Goal: Task Accomplishment & Management: Complete application form

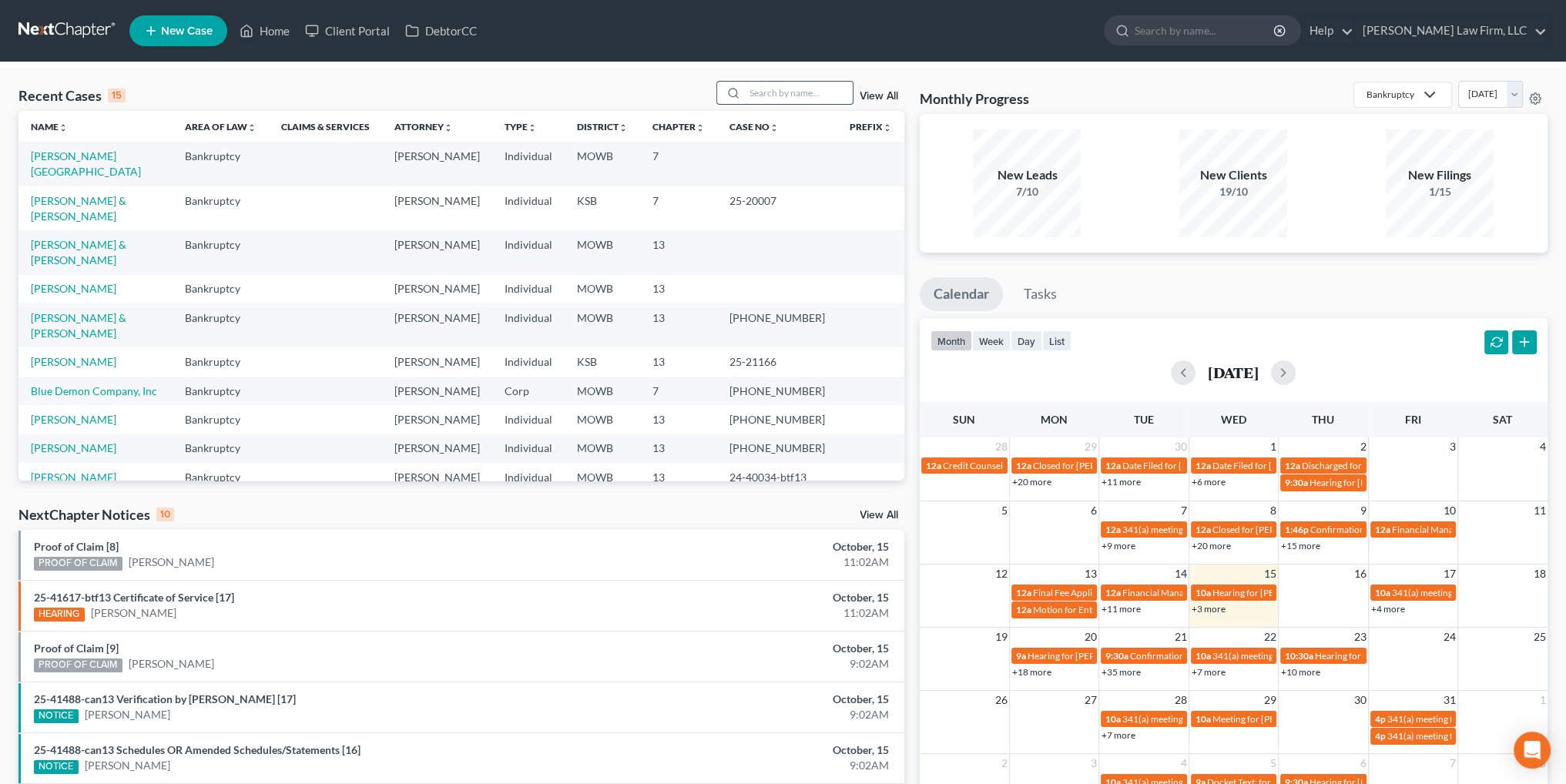
click at [775, 99] on input "search" at bounding box center [798, 93] width 108 height 22
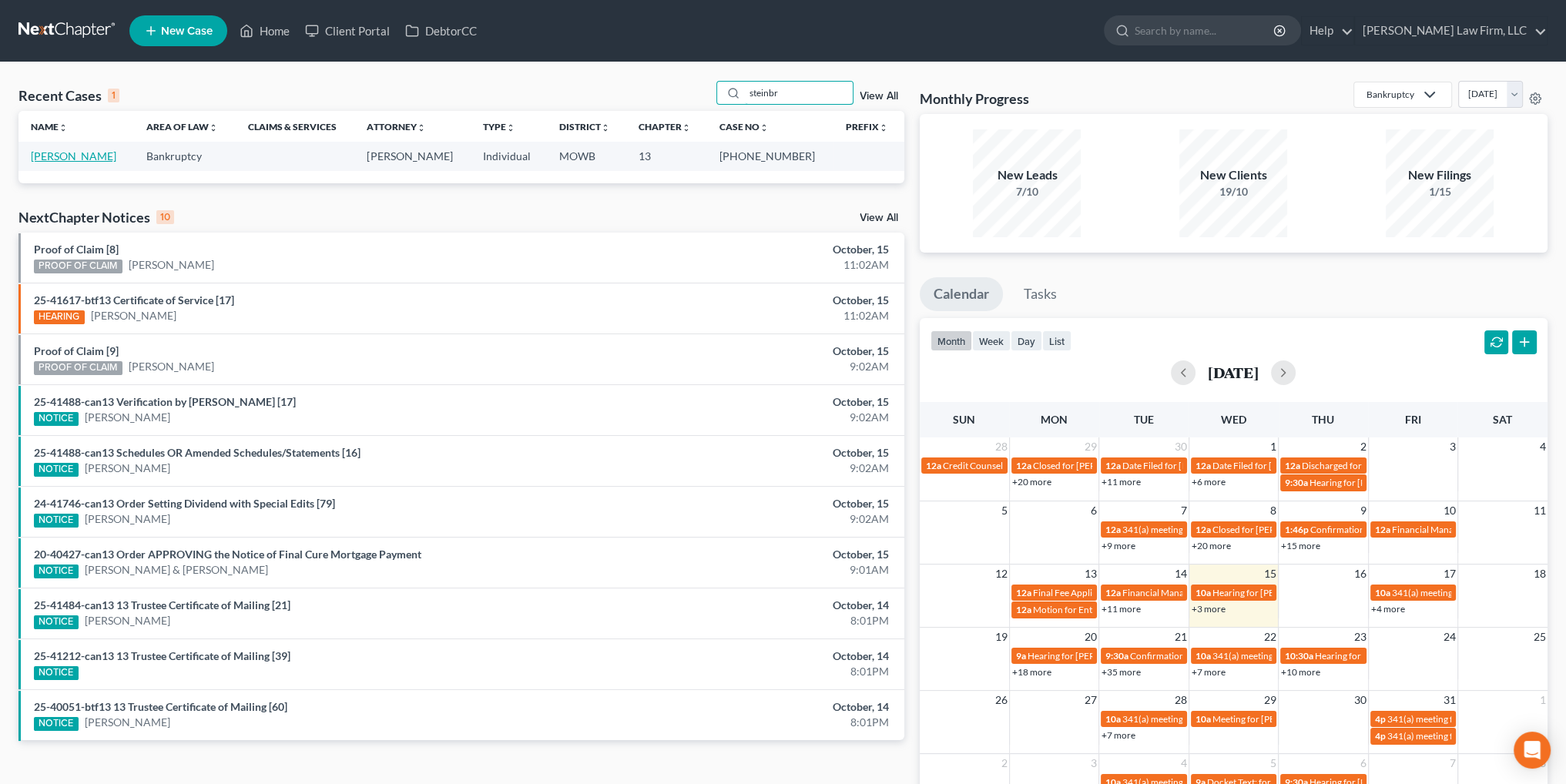
type input "steinbr"
click at [78, 154] on link "[PERSON_NAME]" at bounding box center [74, 156] width 86 height 13
select select "6"
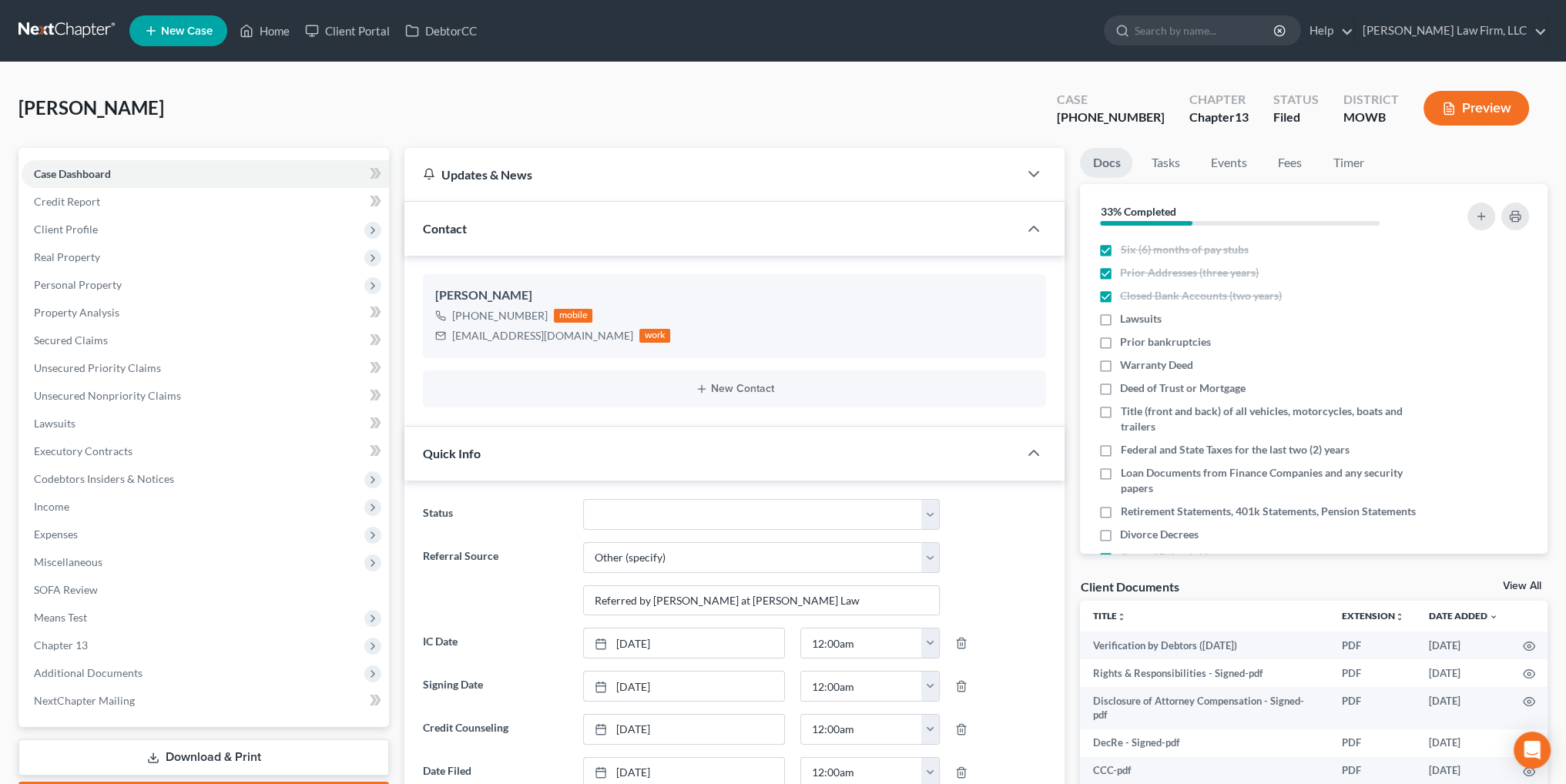
scroll to position [173, 0]
click at [68, 228] on span "Client Profile" at bounding box center [66, 229] width 64 height 13
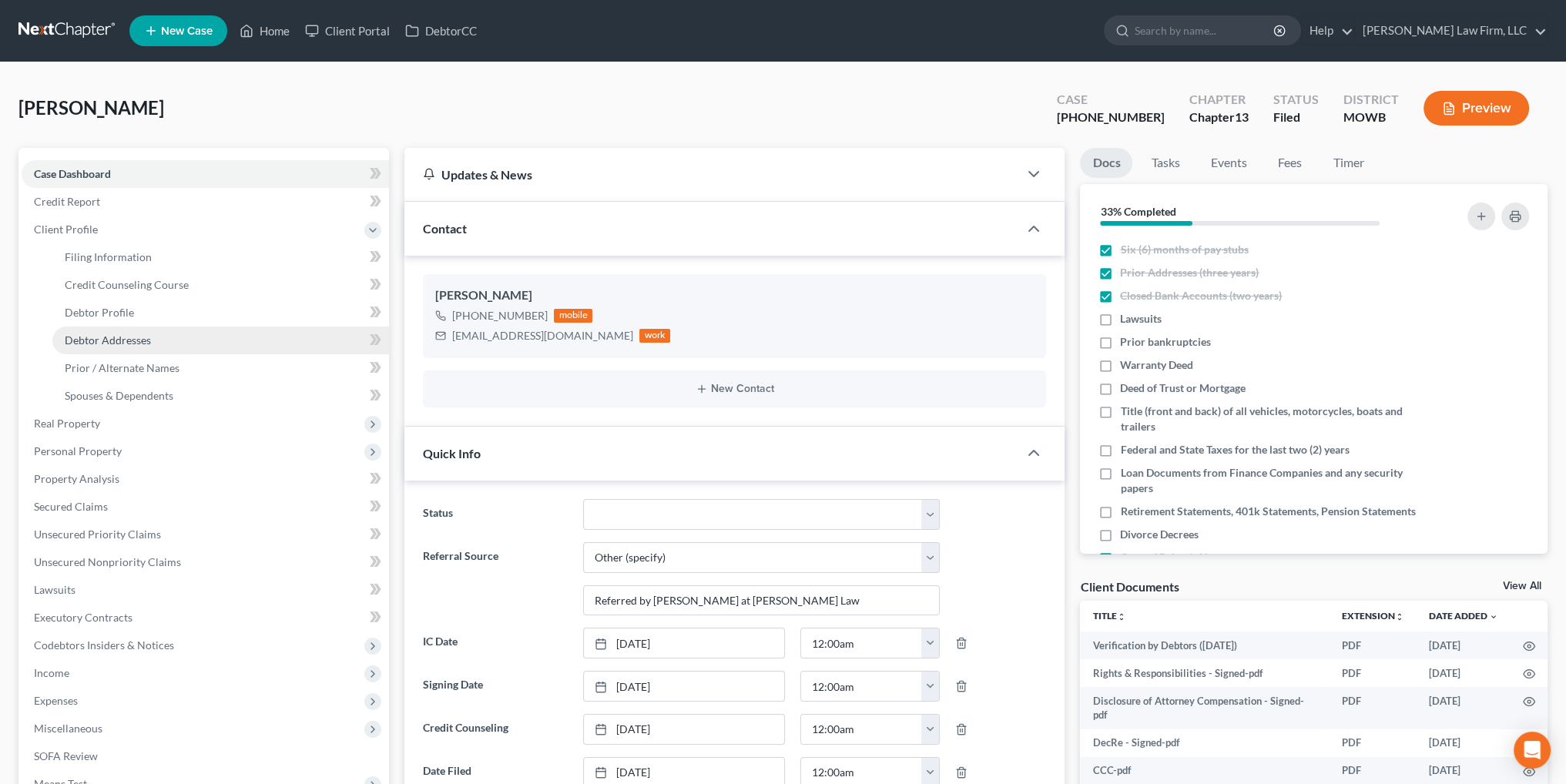
drag, startPoint x: 107, startPoint y: 332, endPoint x: 118, endPoint y: 332, distance: 11.0
click at [107, 333] on link "Debtor Addresses" at bounding box center [220, 340] width 337 height 28
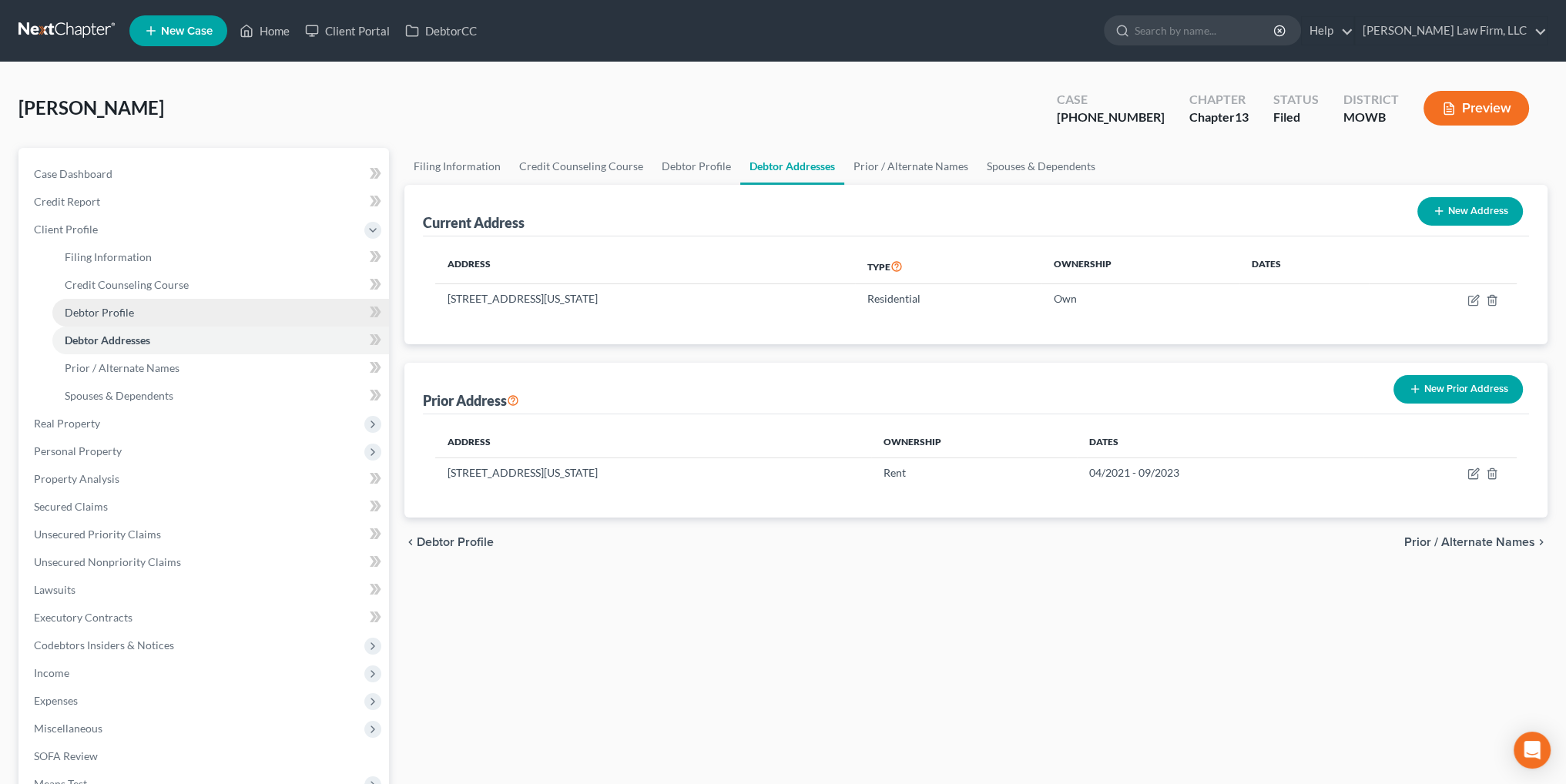
click at [98, 306] on span "Debtor Profile" at bounding box center [100, 312] width 70 height 13
select select "1"
select select "2"
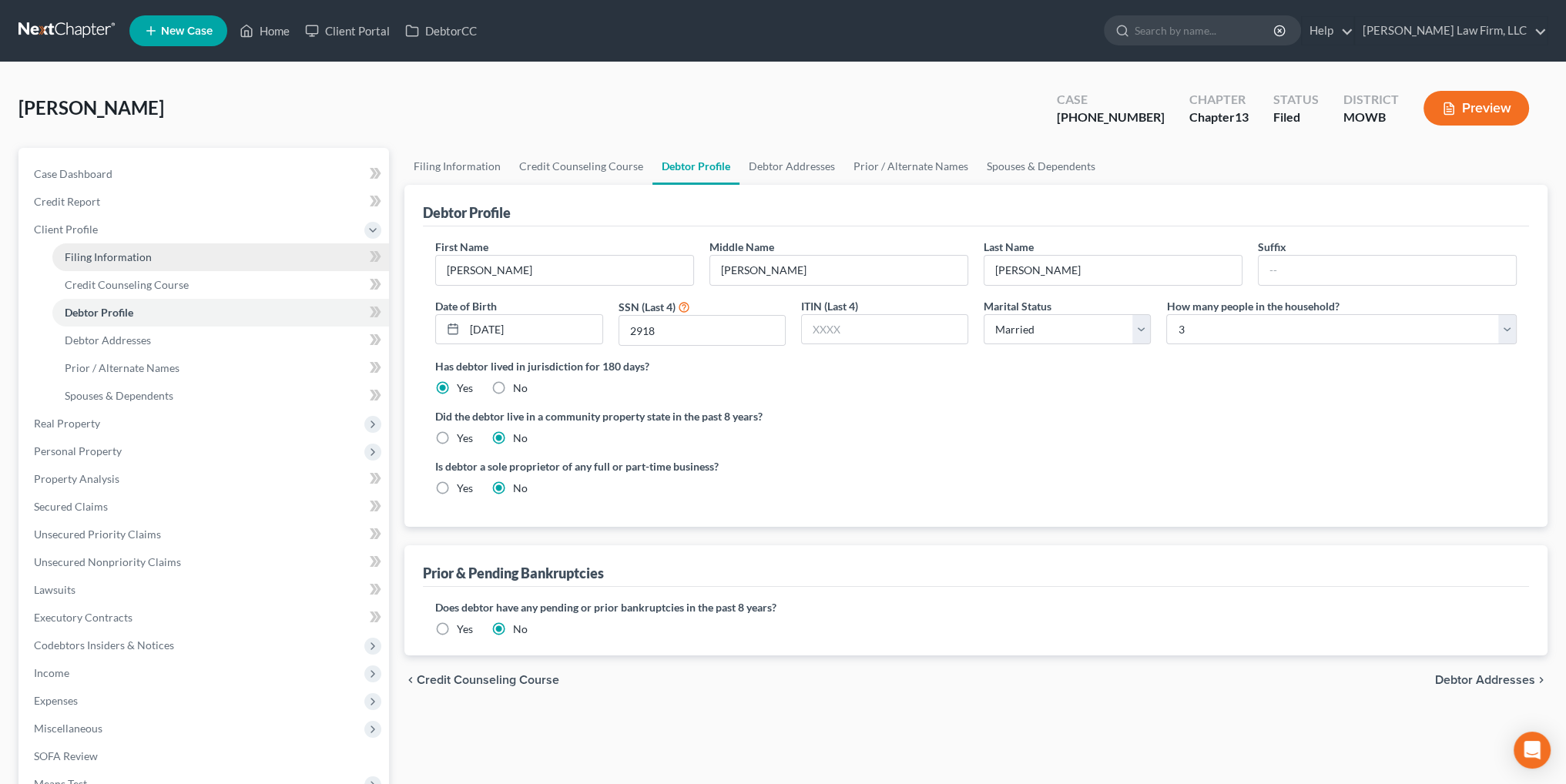
click at [127, 257] on span "Filing Information" at bounding box center [109, 257] width 87 height 13
select select "1"
select select "0"
select select "3"
select select "46"
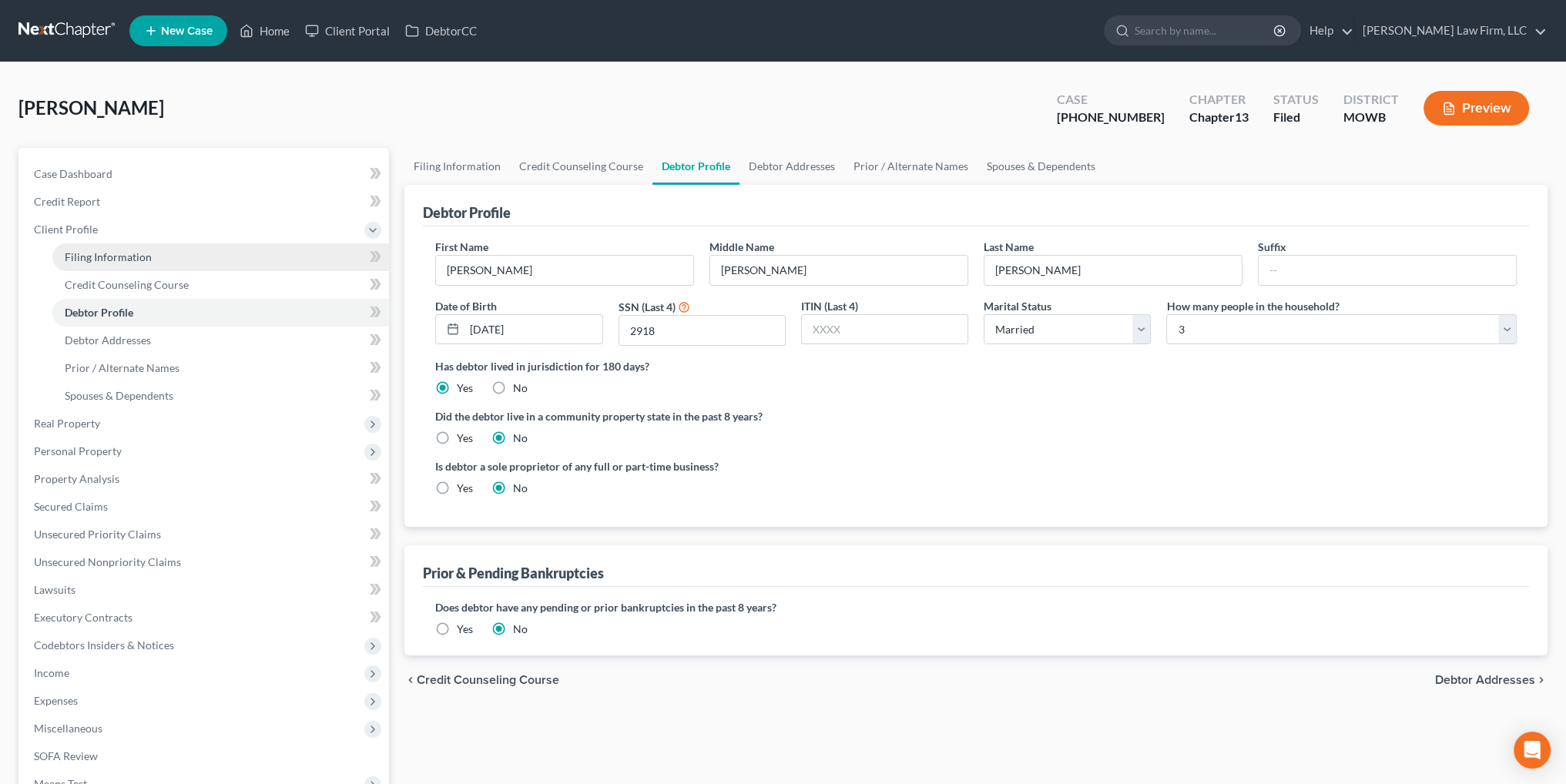
select select "6"
select select "26"
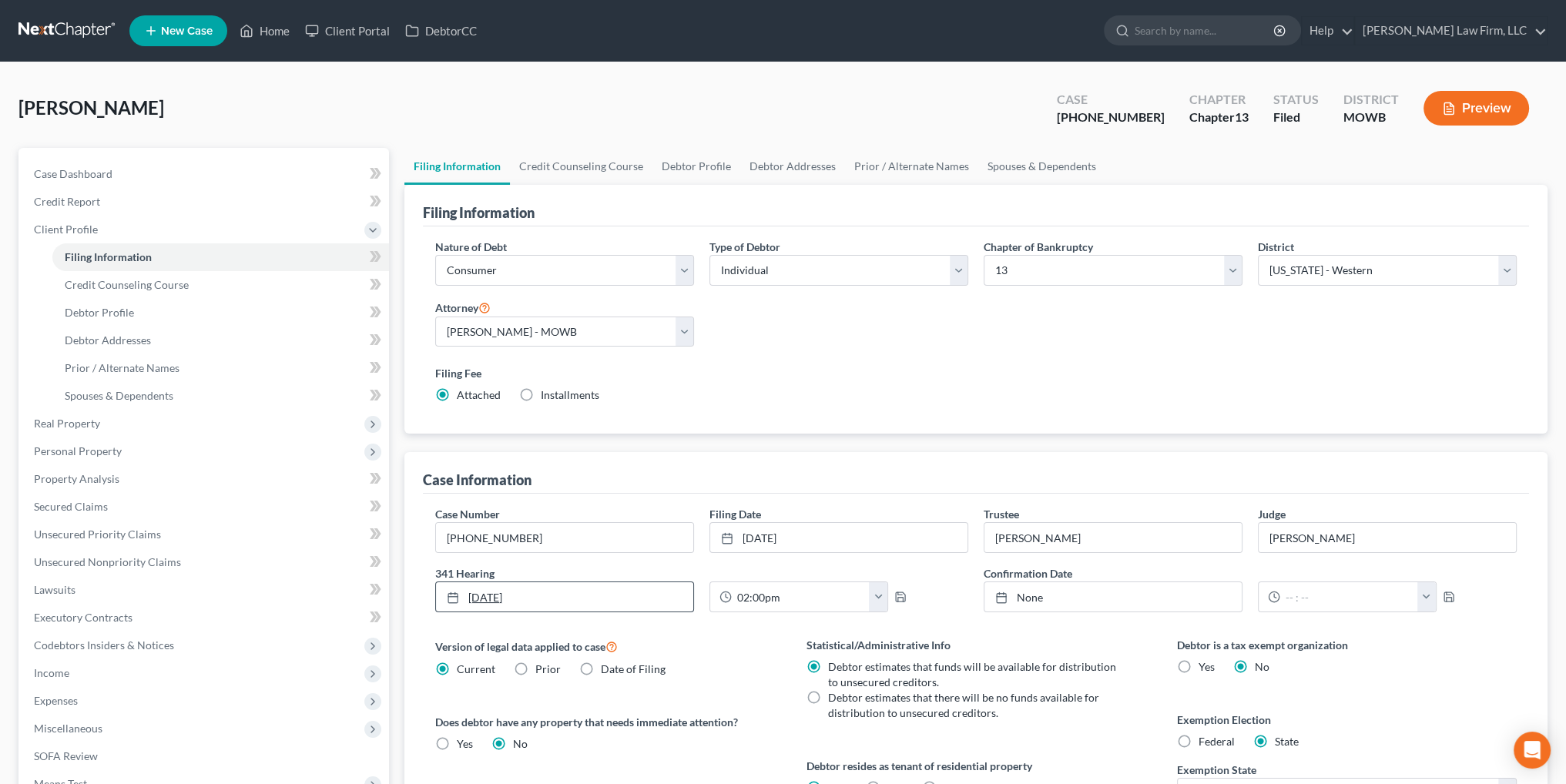
click at [588, 596] on link "[DATE]" at bounding box center [564, 596] width 257 height 29
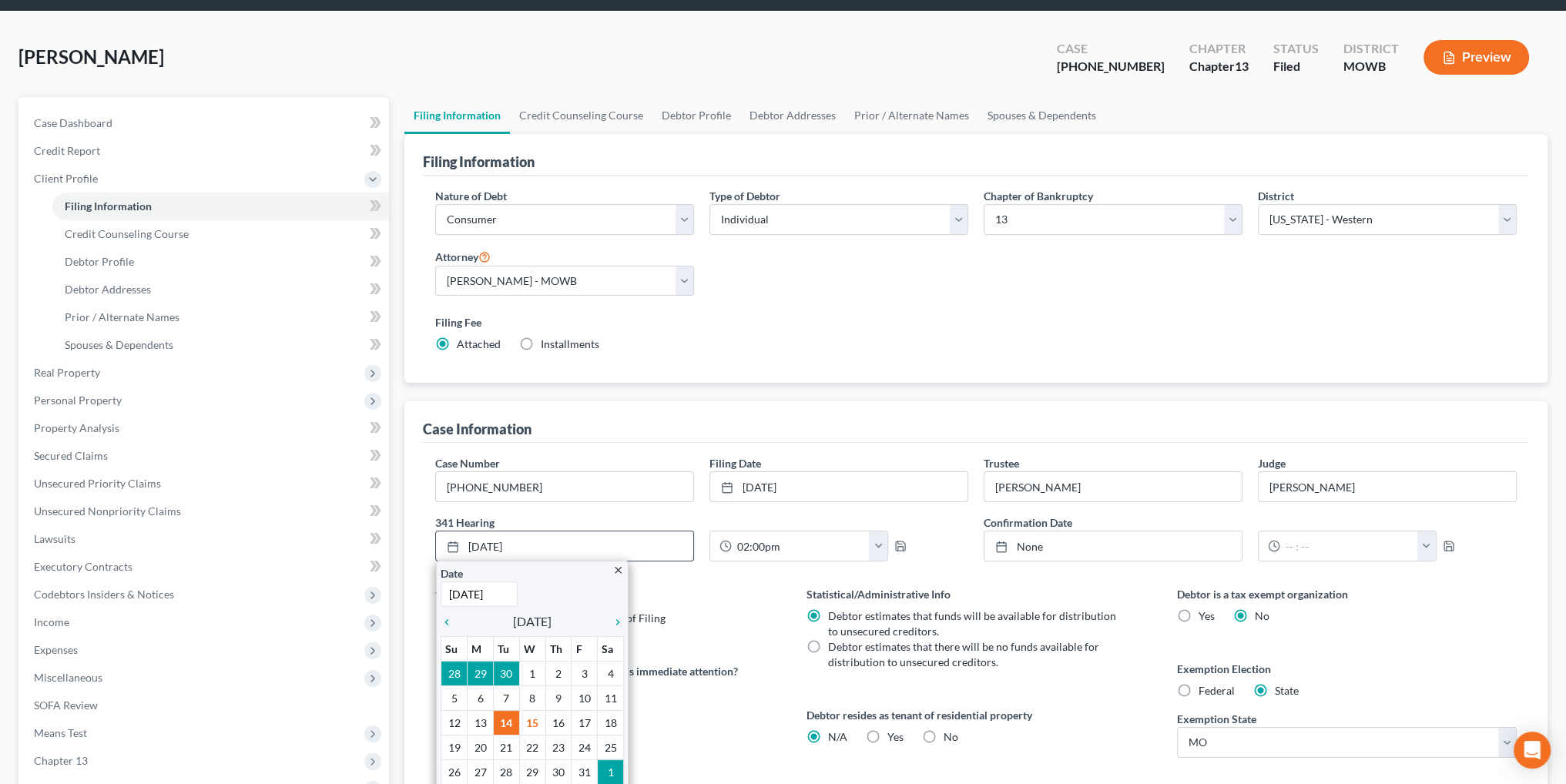
scroll to position [231, 0]
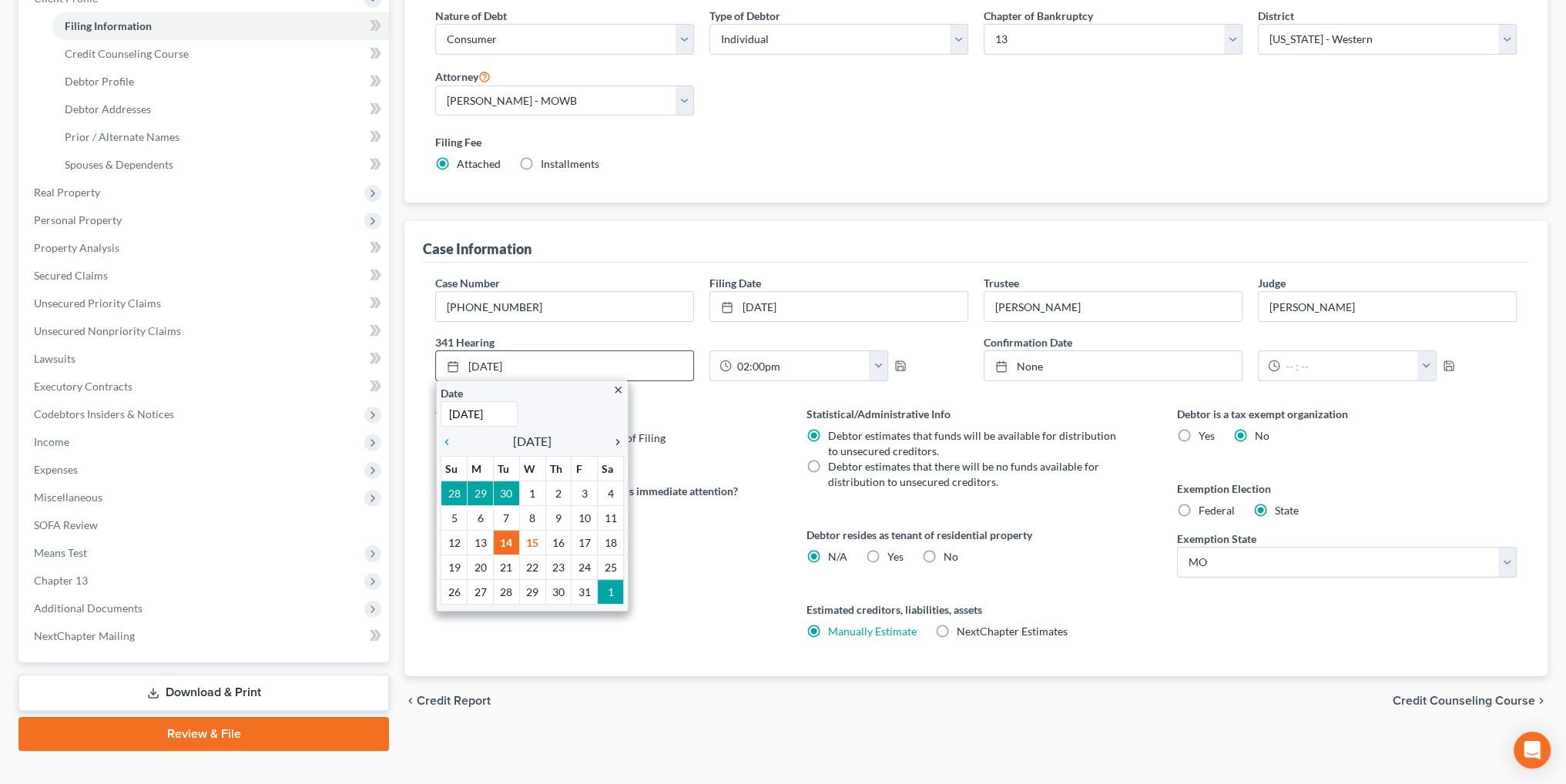
click at [613, 438] on icon "chevron_right" at bounding box center [613, 442] width 20 height 13
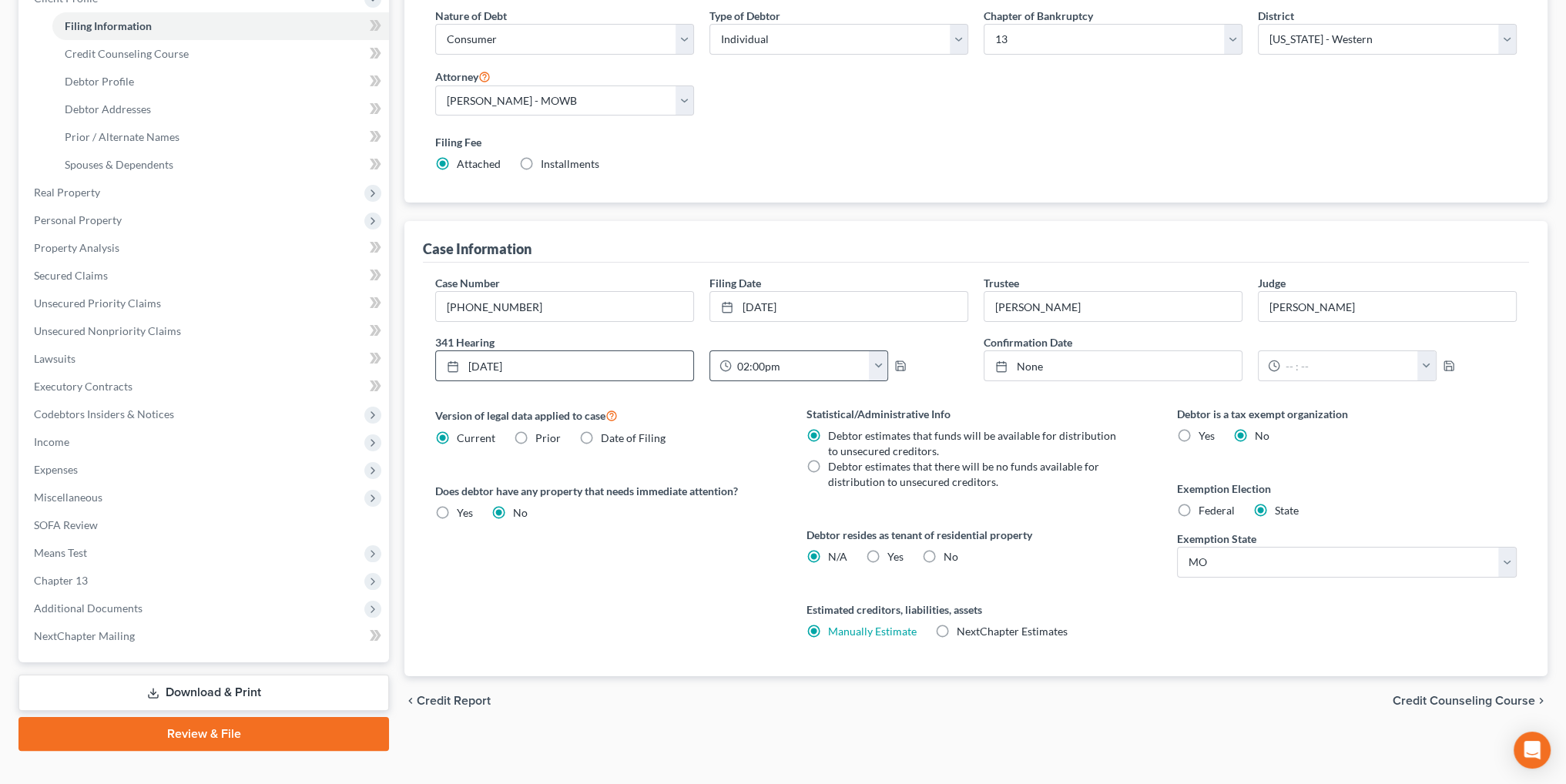
click at [873, 362] on button "button" at bounding box center [878, 365] width 18 height 29
click at [901, 485] on link "12:00pm" at bounding box center [910, 493] width 86 height 26
type input "12:00pm"
click at [897, 363] on icon "button" at bounding box center [901, 366] width 13 height 13
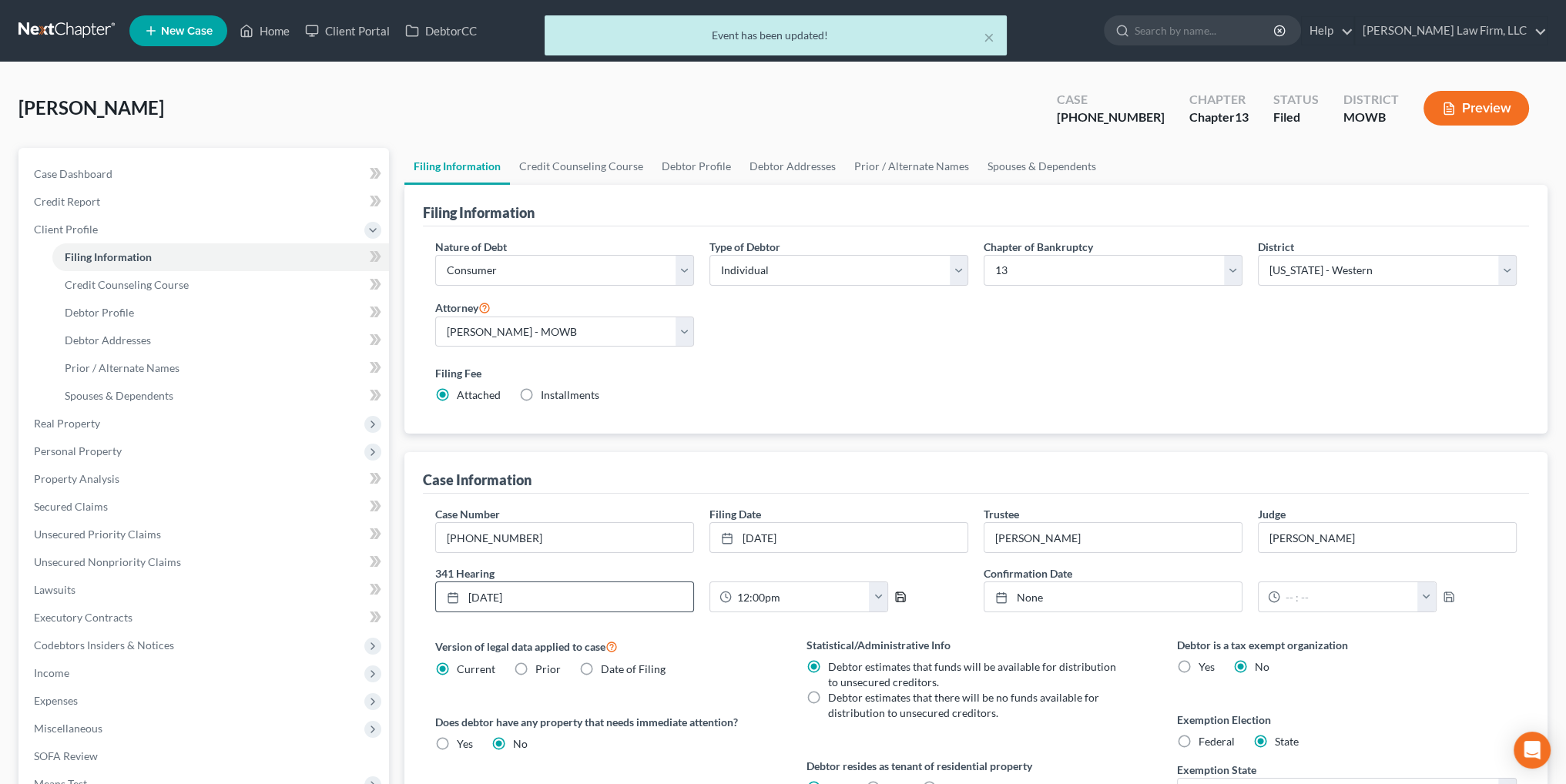
scroll to position [0, 0]
click at [270, 26] on div "× Event has been updated!" at bounding box center [775, 39] width 1566 height 48
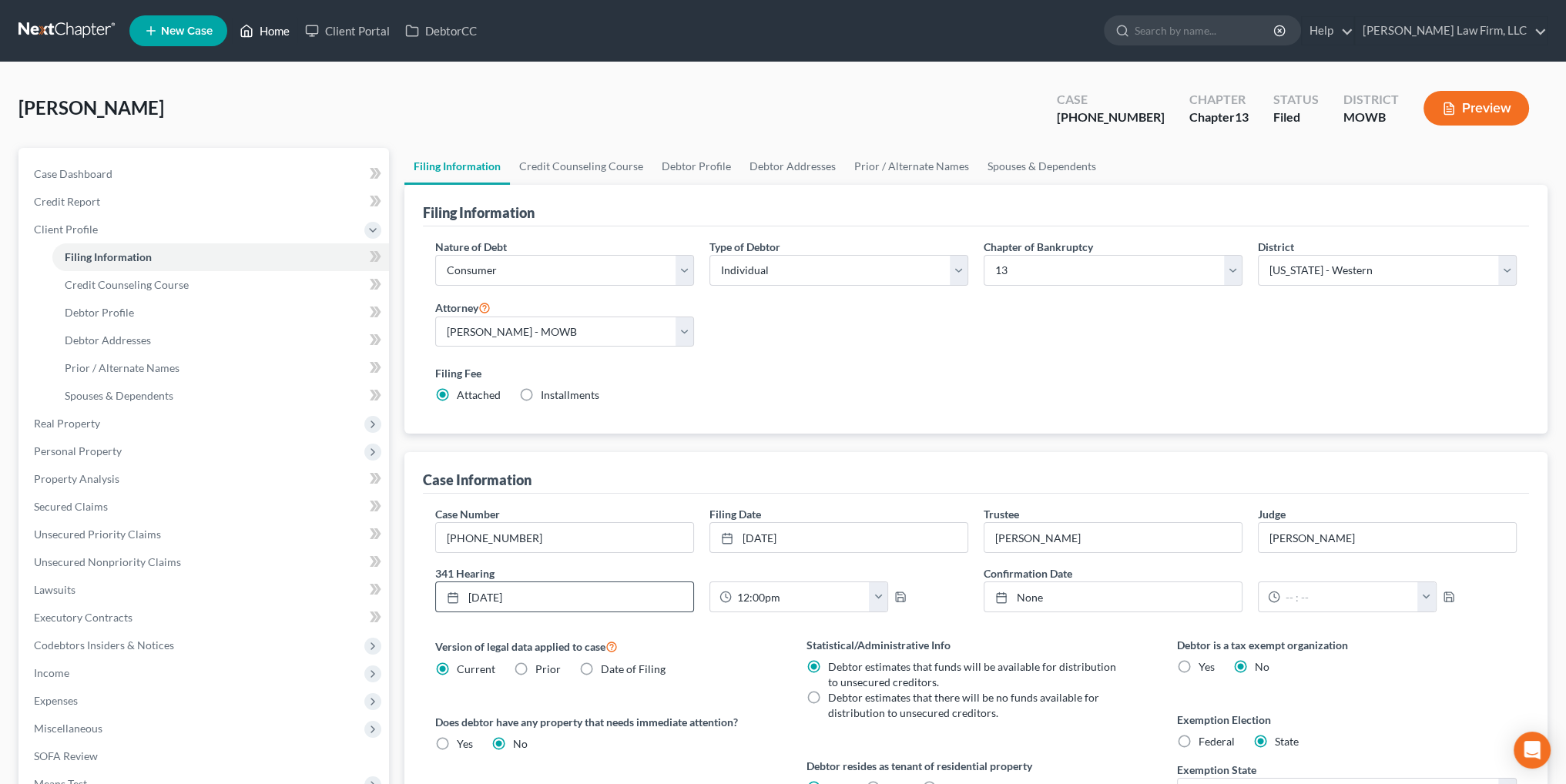
click at [288, 33] on link "Home" at bounding box center [265, 30] width 66 height 28
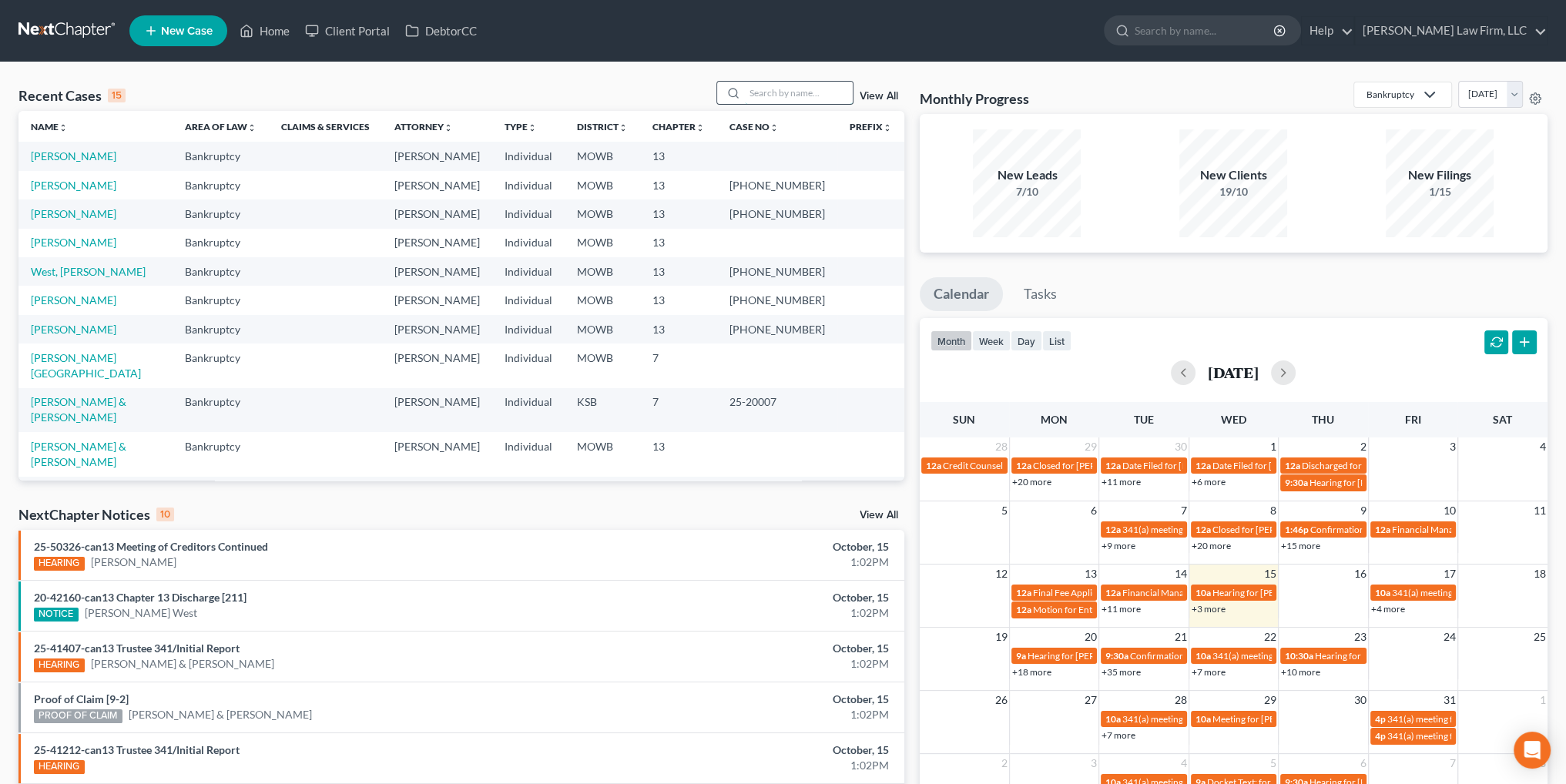
click at [791, 93] on input "search" at bounding box center [798, 93] width 108 height 22
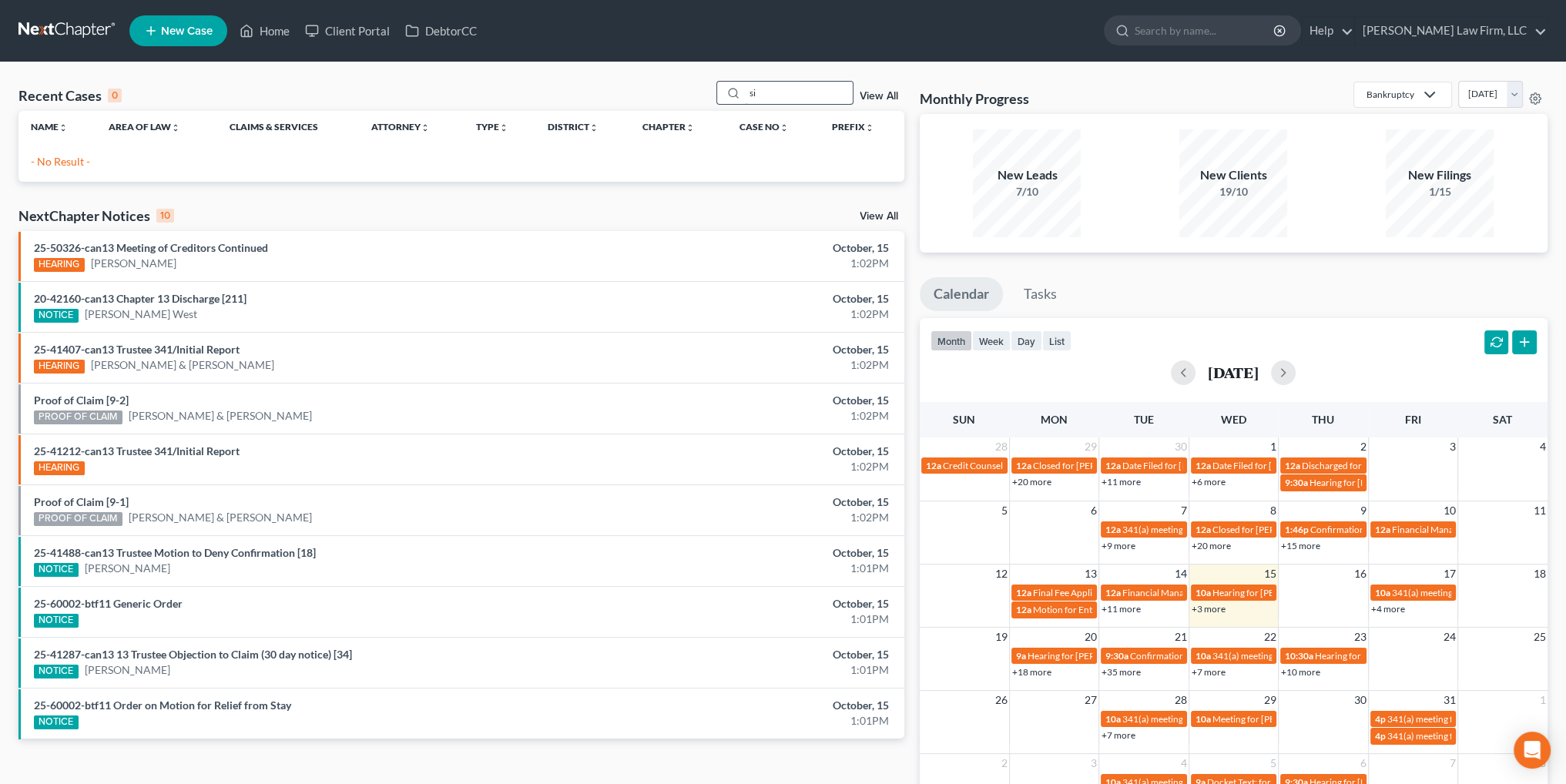
type input "s"
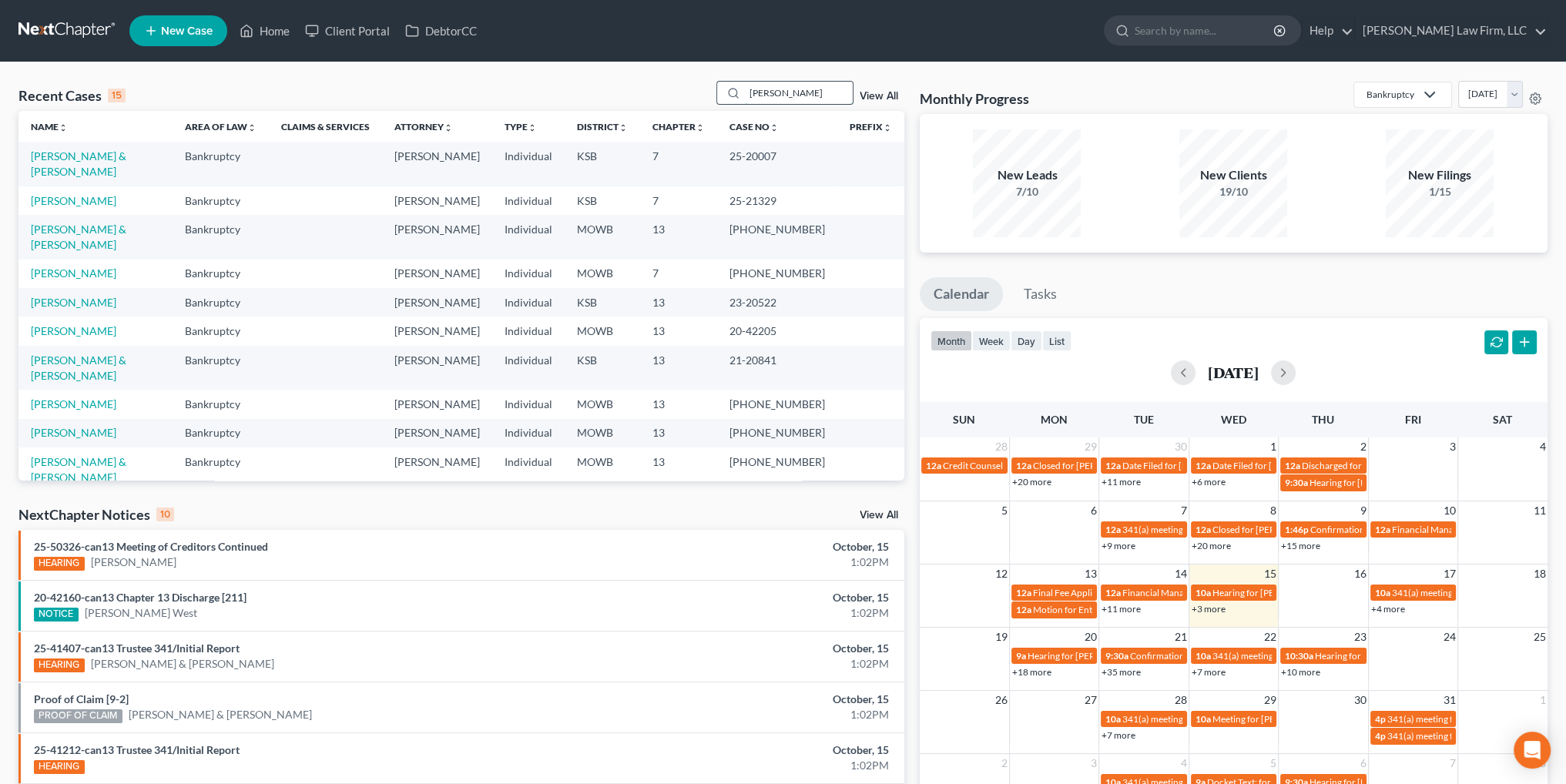
drag, startPoint x: 804, startPoint y: 88, endPoint x: 745, endPoint y: 98, distance: 59.8
click at [745, 98] on input "[PERSON_NAME]" at bounding box center [798, 93] width 108 height 22
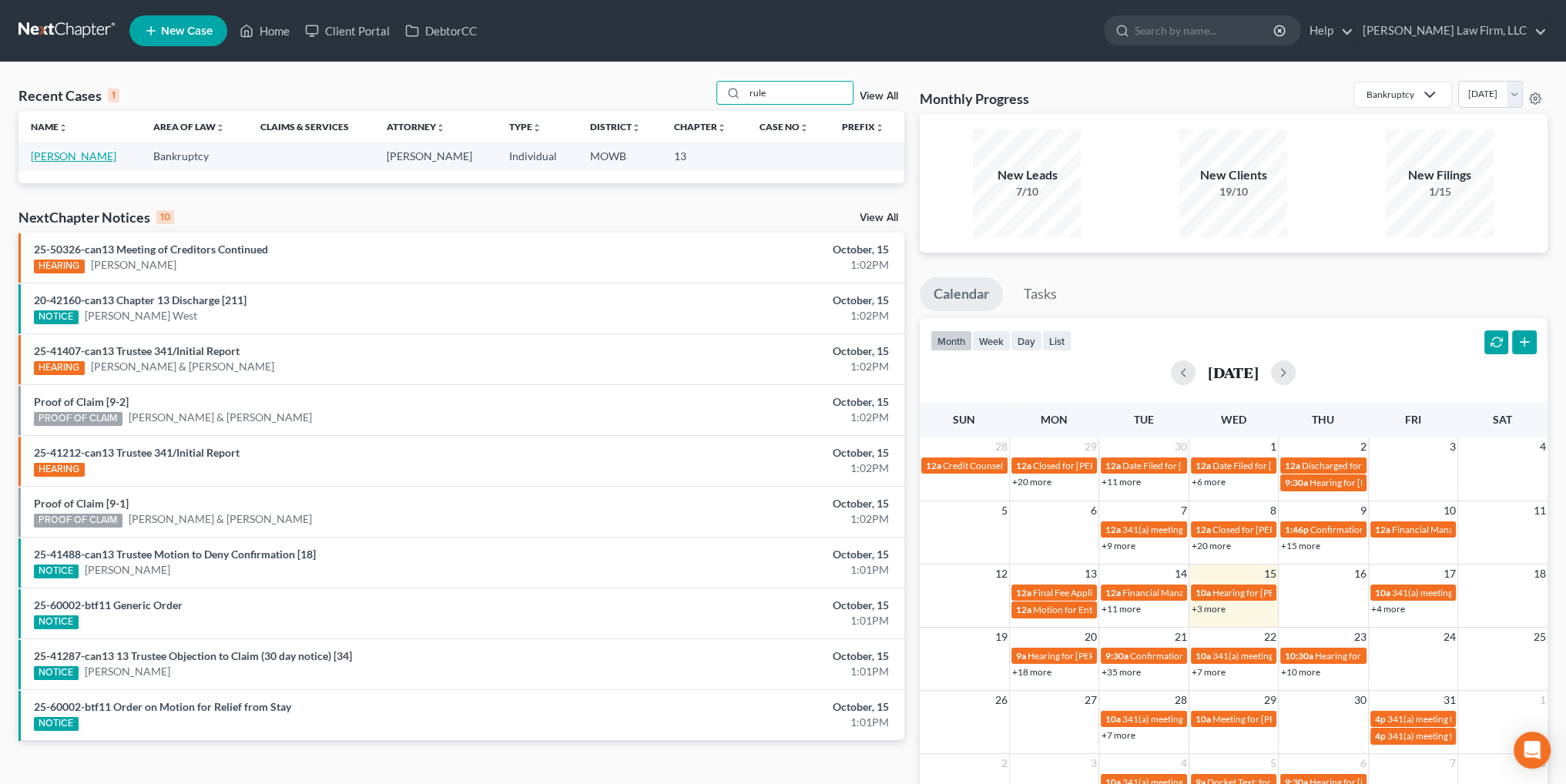
type input "rule"
click at [43, 154] on link "[PERSON_NAME]" at bounding box center [74, 156] width 86 height 13
select select "4"
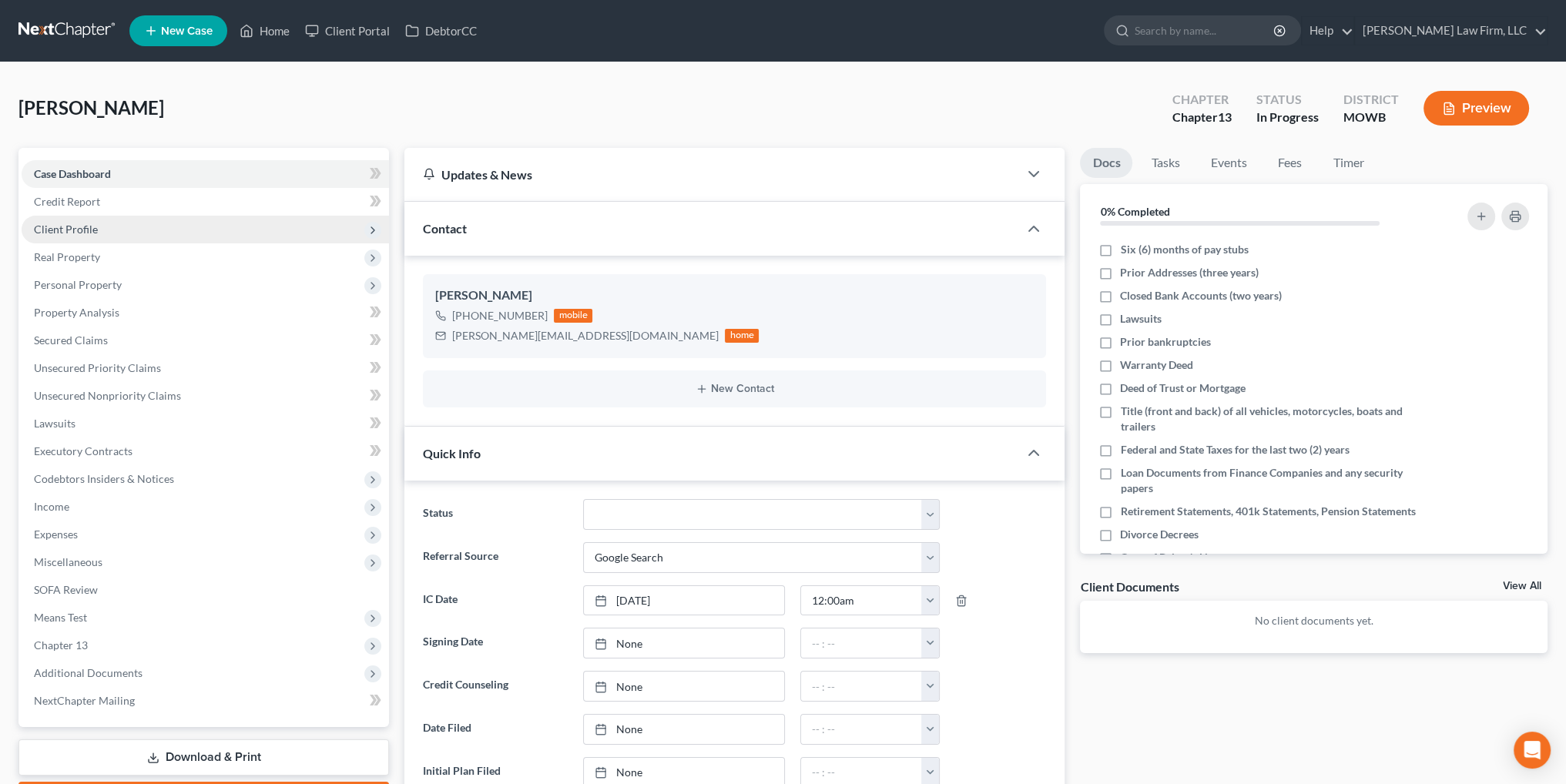
click at [71, 237] on span "Client Profile" at bounding box center [205, 229] width 368 height 28
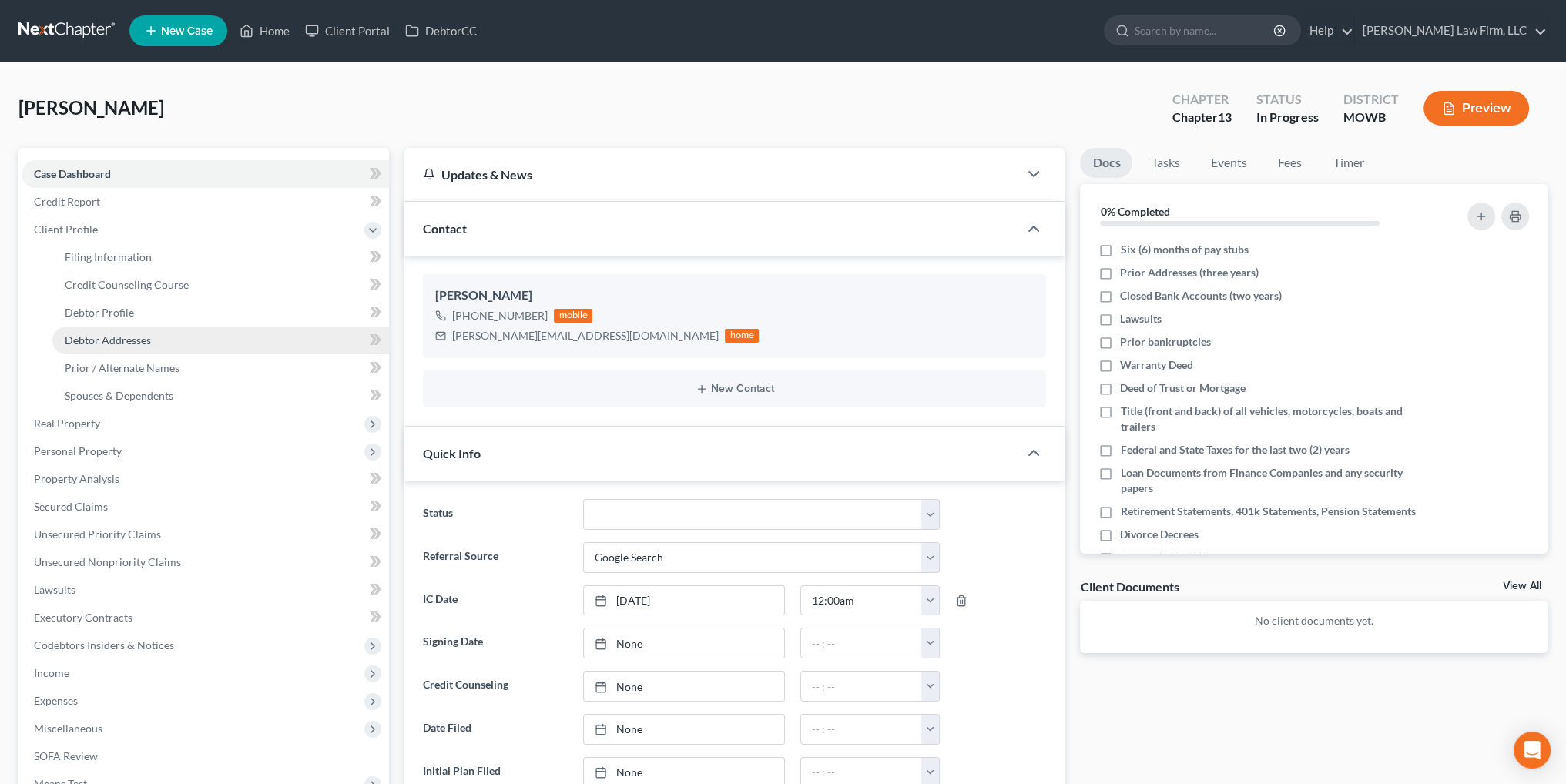
click at [114, 341] on span "Debtor Addresses" at bounding box center [108, 340] width 86 height 13
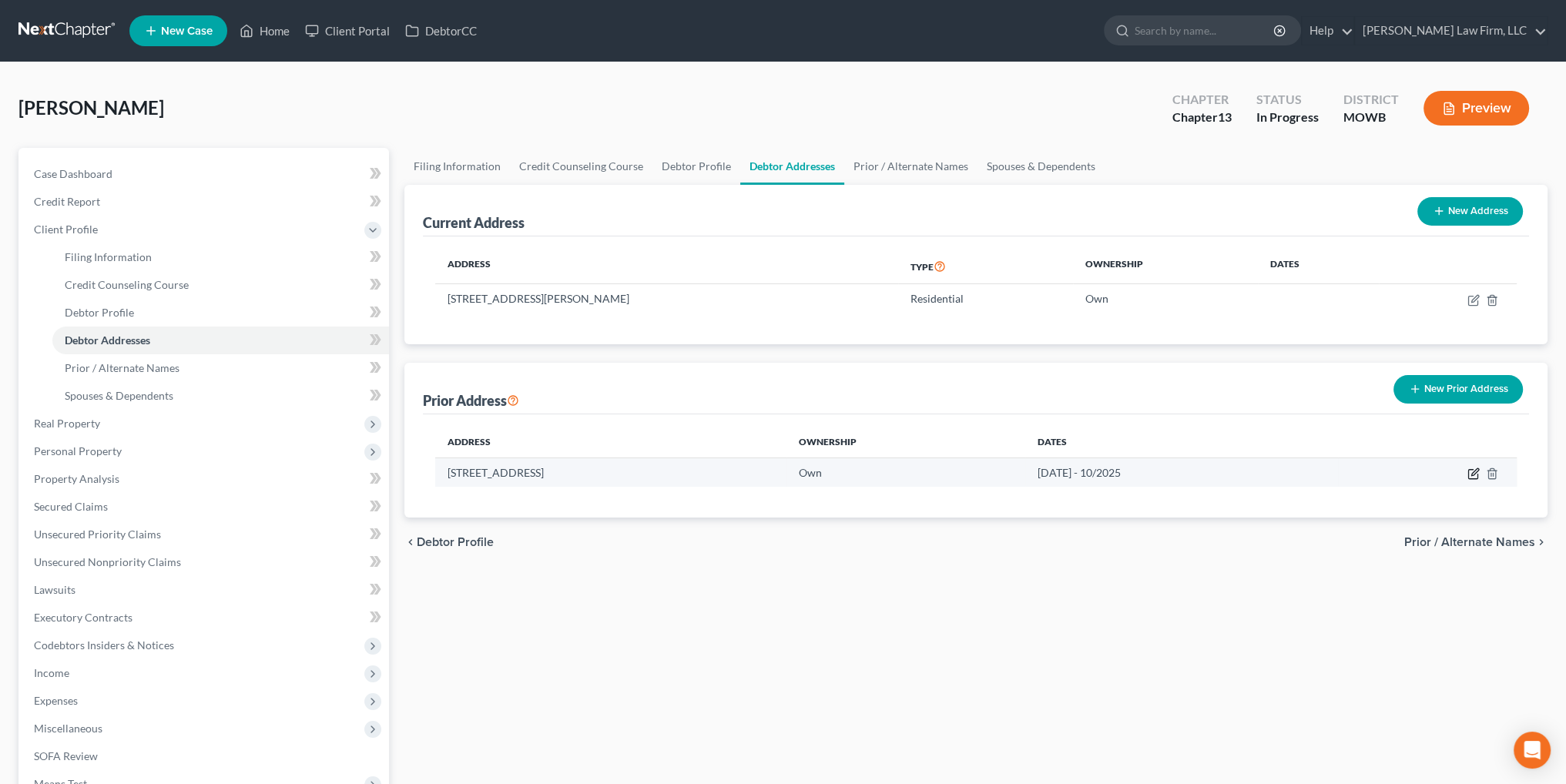
click at [1473, 469] on icon "button" at bounding box center [1474, 474] width 13 height 13
select select "26"
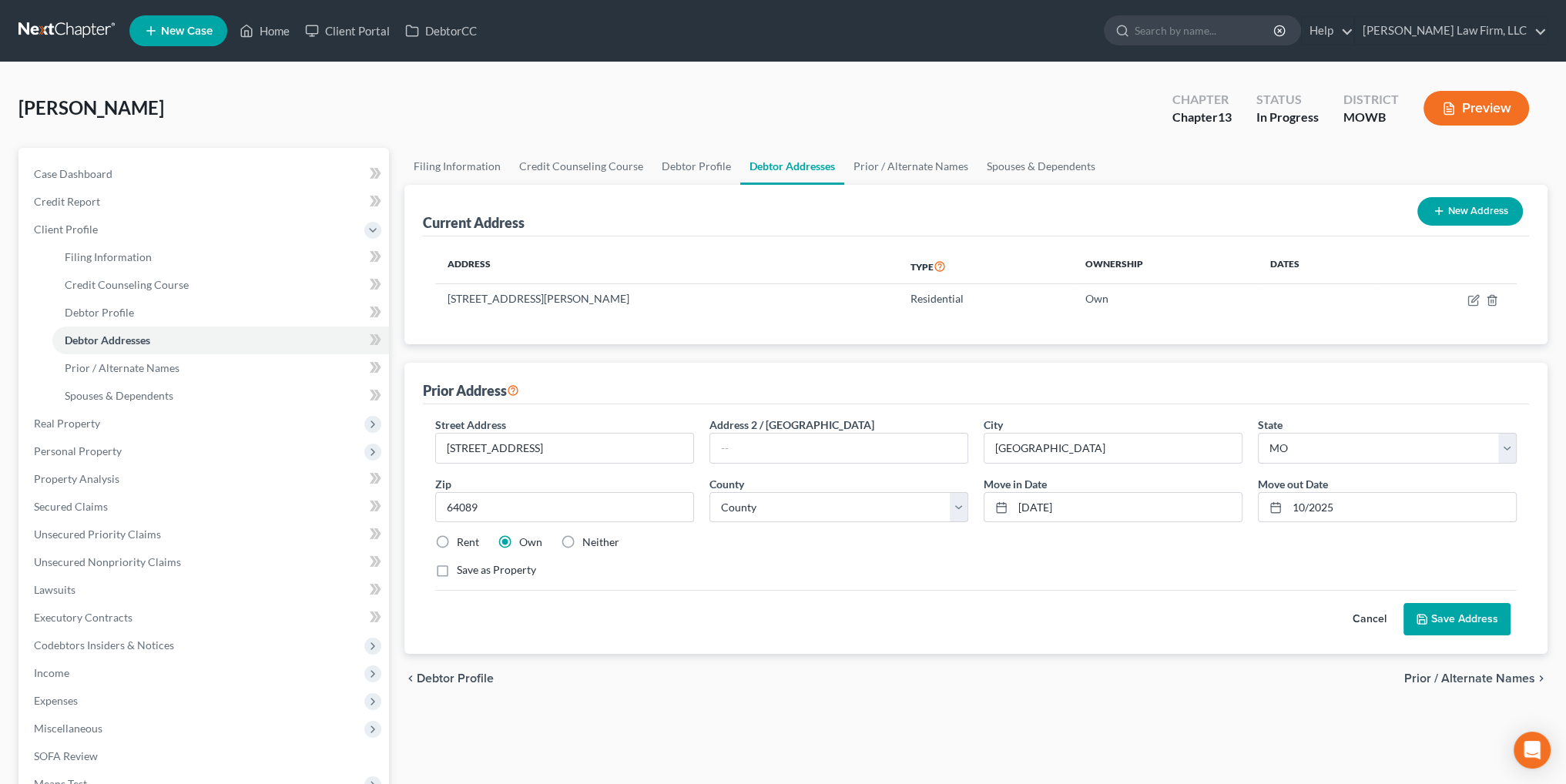
click at [457, 542] on label "Rent" at bounding box center [468, 542] width 22 height 15
click at [463, 542] on input "Rent" at bounding box center [467, 539] width 10 height 10
radio input "true"
click at [1433, 617] on button "Save Address" at bounding box center [1457, 618] width 107 height 32
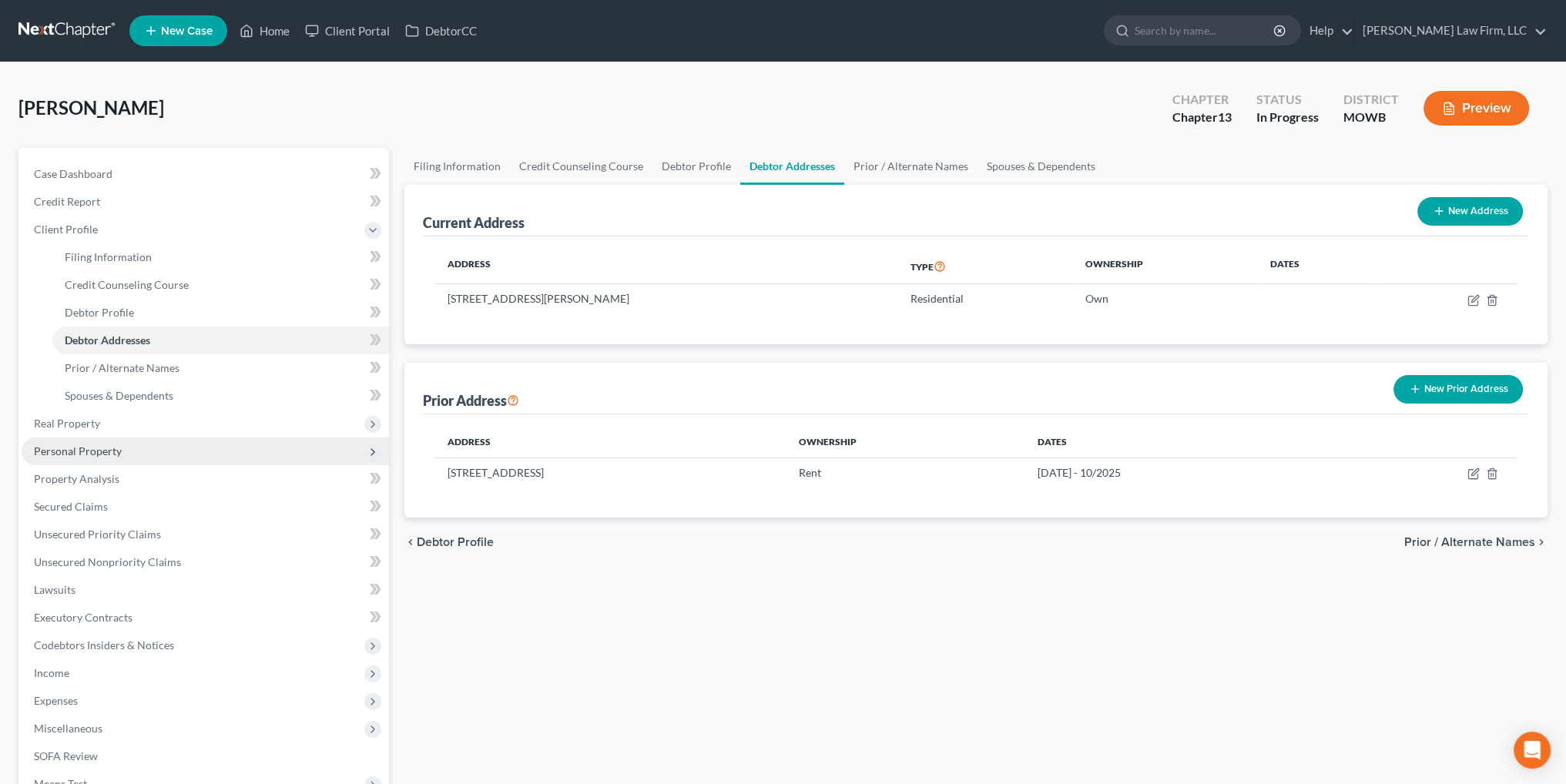
click at [86, 447] on span "Personal Property" at bounding box center [78, 451] width 88 height 13
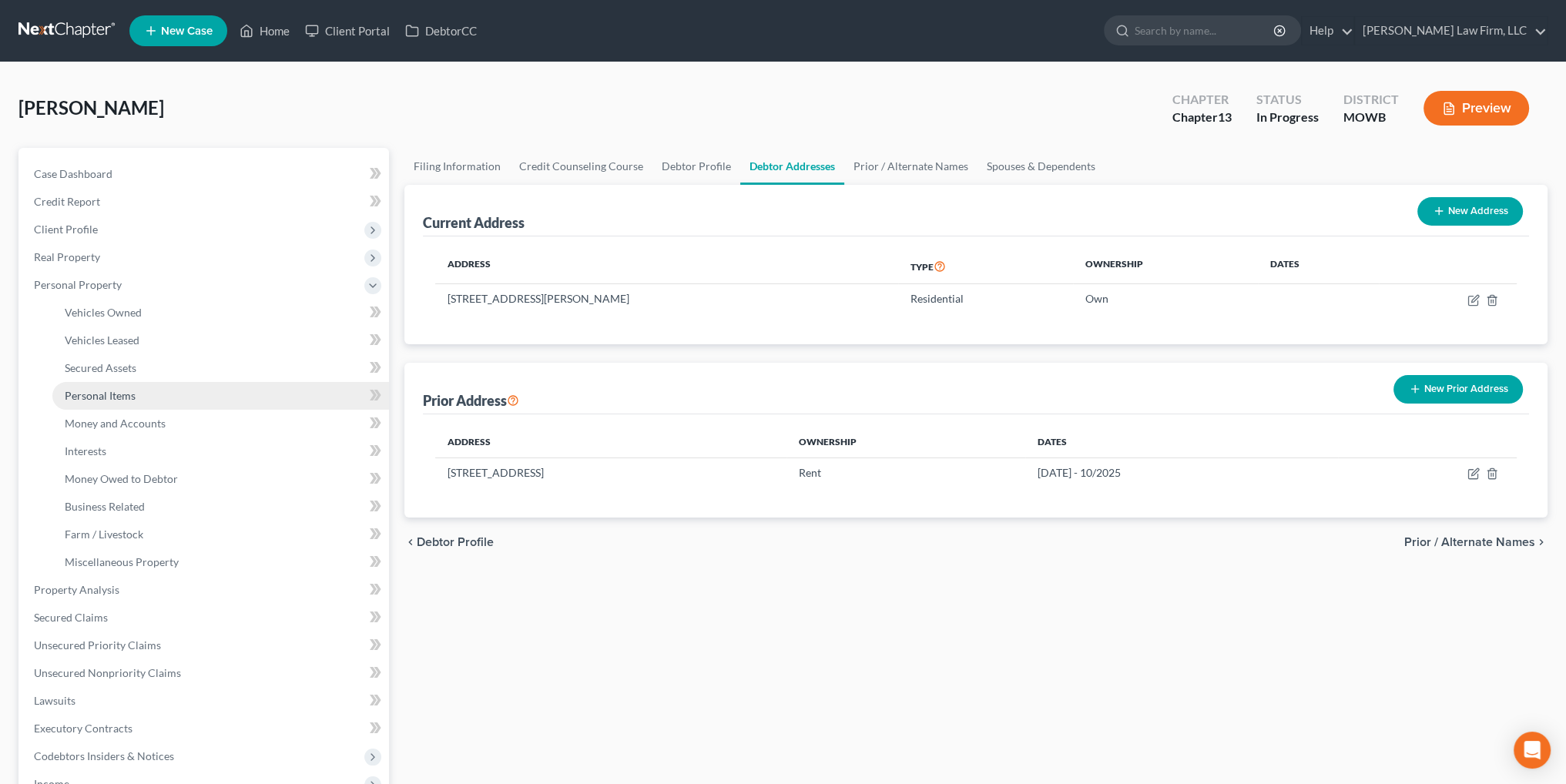
click at [122, 397] on span "Personal Items" at bounding box center [100, 395] width 70 height 13
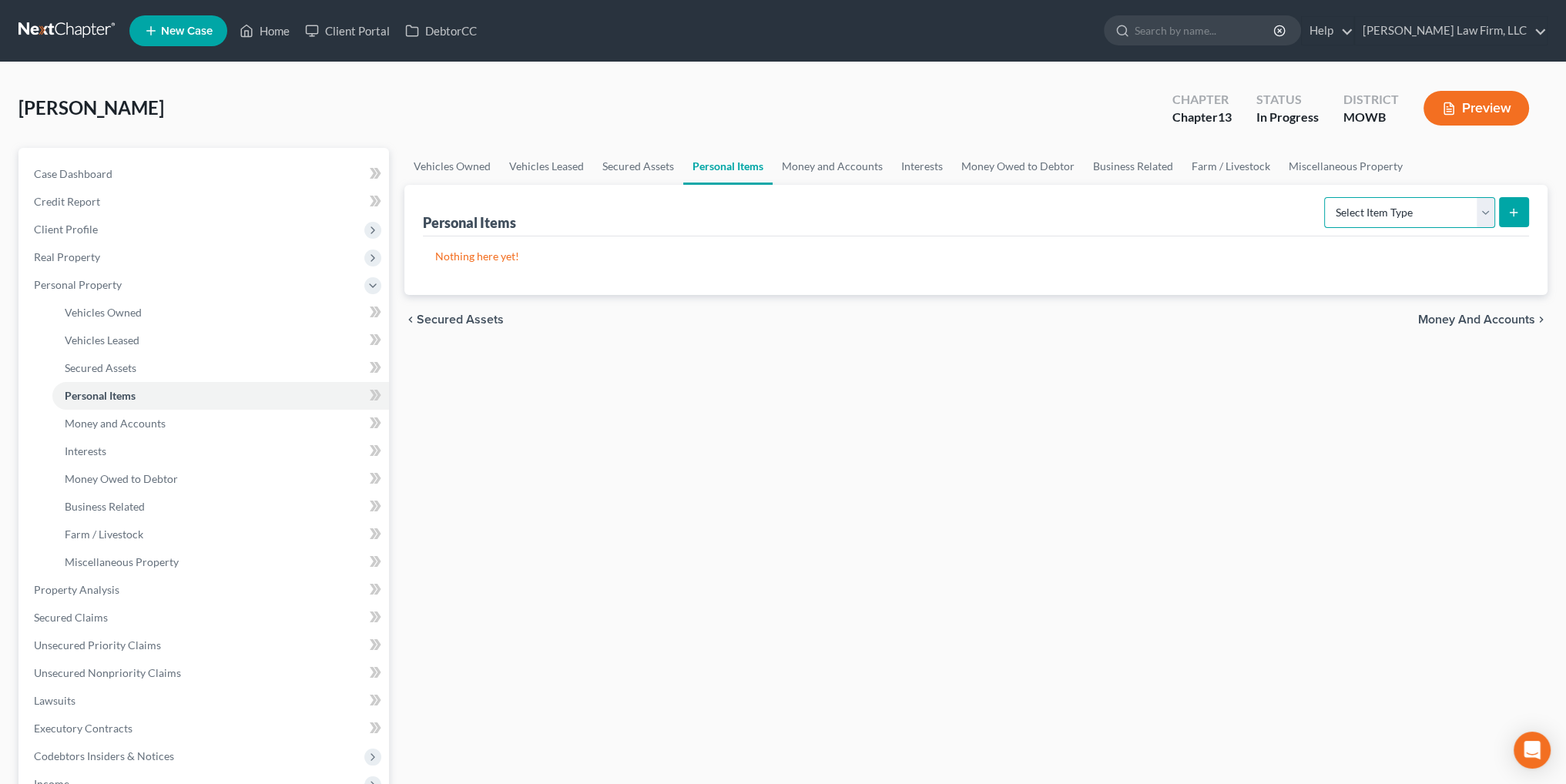
click at [1486, 213] on select "Select Item Type Clothing Collectibles Of Value Electronics Firearms Household …" at bounding box center [1410, 212] width 171 height 31
click at [1116, 643] on div "Vehicles Owned Vehicles Leased Secured Assets Personal Items Money and Accounts…" at bounding box center [976, 620] width 1159 height 945
click at [1486, 207] on select "Select Item Type Clothing Collectibles Of Value Electronics Firearms Household …" at bounding box center [1410, 212] width 171 height 31
select select "household_goods"
click at [1326, 197] on select "Select Item Type Clothing Collectibles Of Value Electronics Firearms Household …" at bounding box center [1410, 212] width 171 height 31
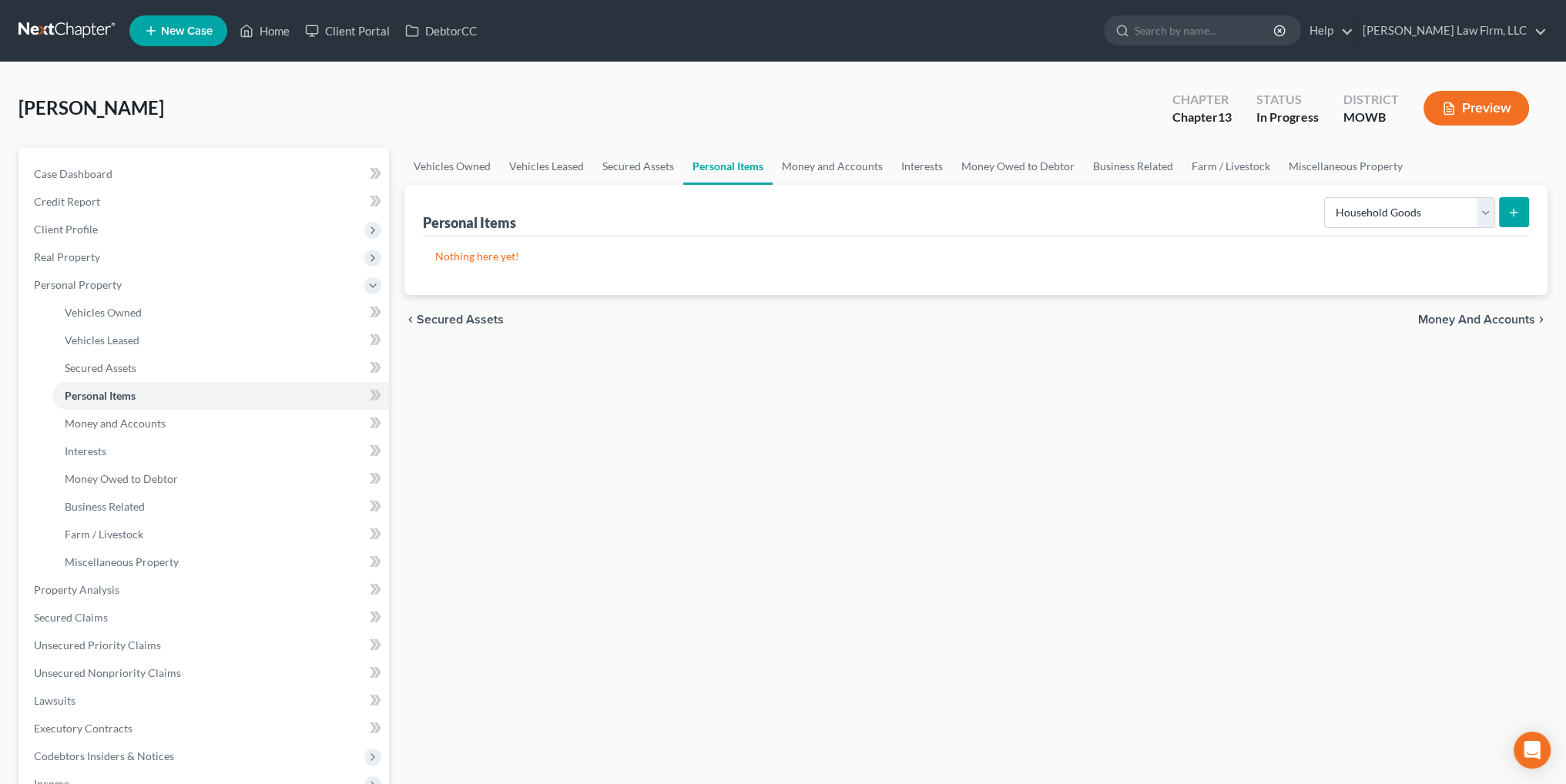
click at [1511, 212] on icon "submit" at bounding box center [1514, 213] width 13 height 13
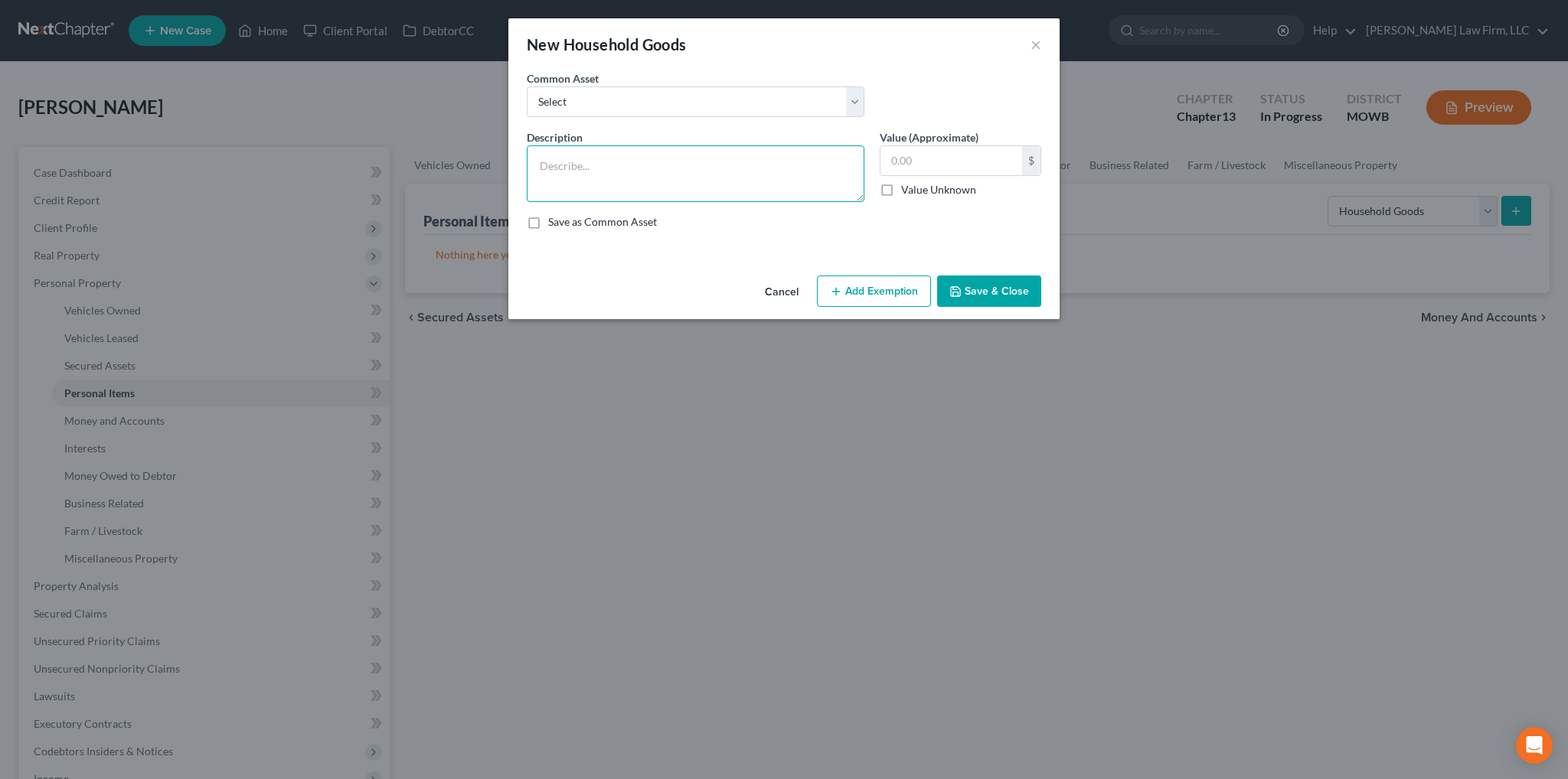
click at [786, 180] on textarea at bounding box center [695, 174] width 338 height 57
type textarea "Living room set"
type input "300.00"
click at [882, 294] on button "Add Exemption" at bounding box center [874, 291] width 114 height 32
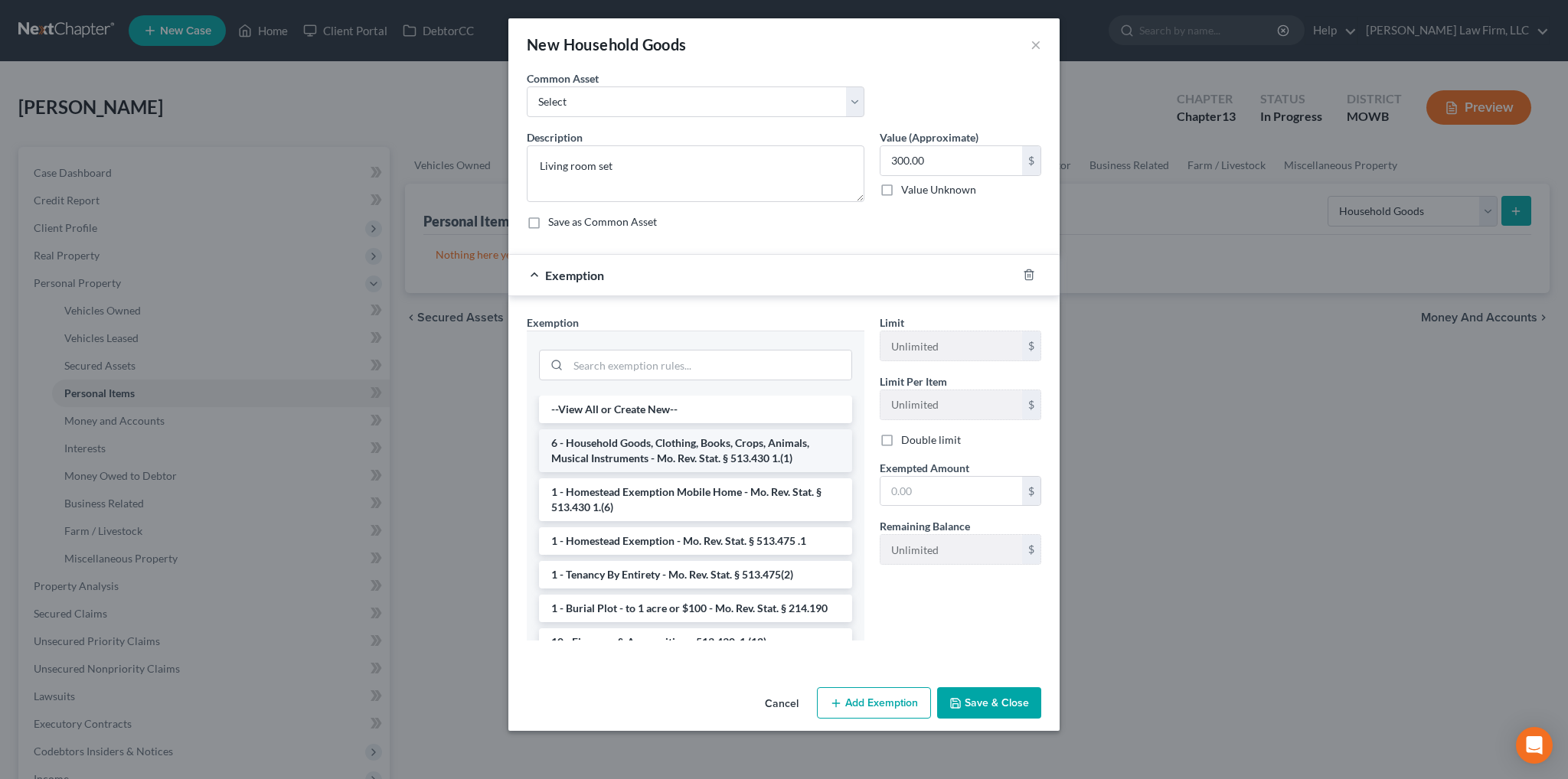
click at [722, 448] on li "6 - Household Goods, Clothing, Books, Crops, Animals, Musical Instruments - Mo.…" at bounding box center [696, 451] width 313 height 42
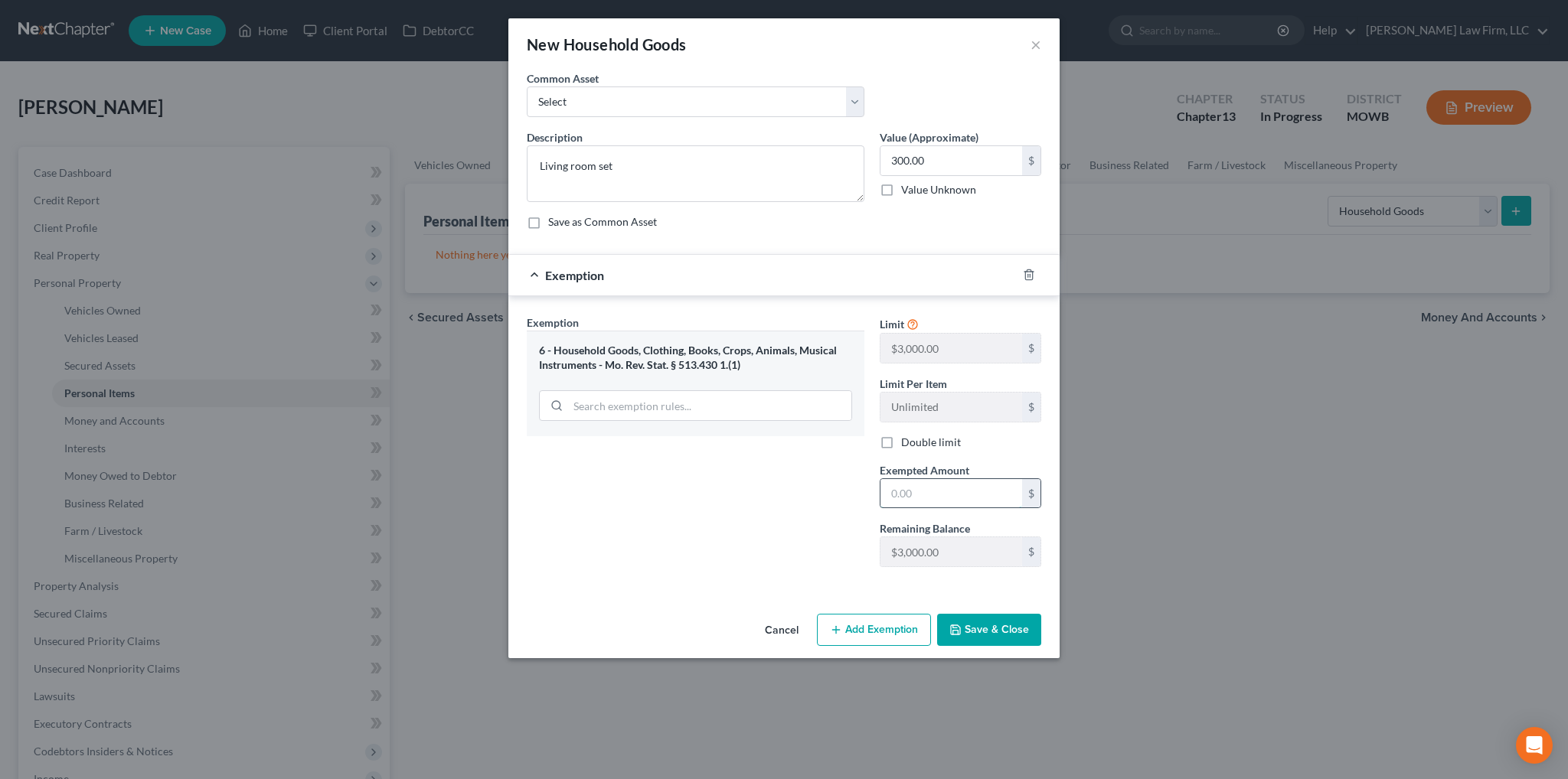
click at [912, 493] on input "text" at bounding box center [951, 493] width 142 height 29
type input "300.00"
click at [1011, 634] on button "Save & Close" at bounding box center [989, 629] width 104 height 32
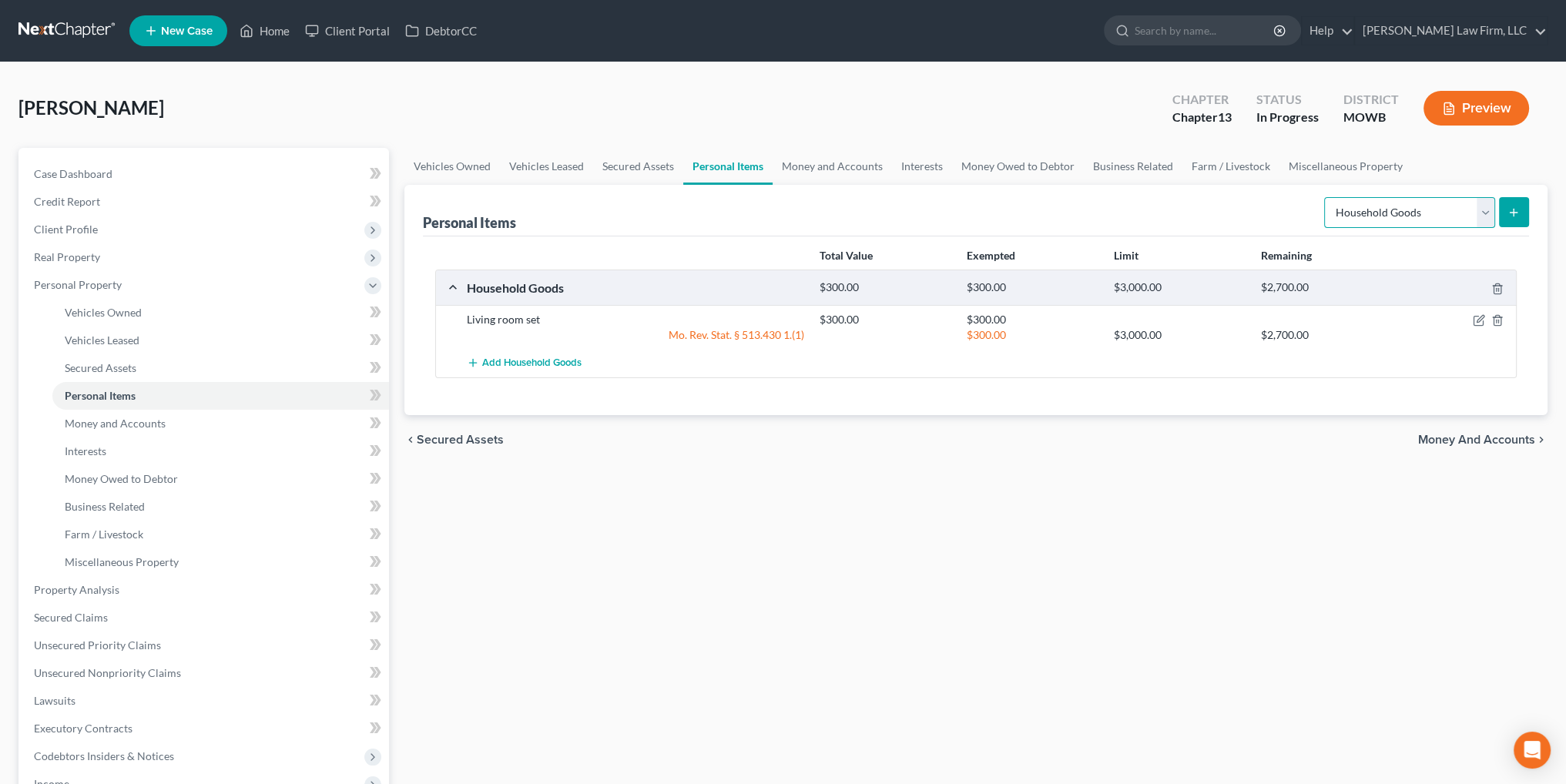
click at [1489, 215] on select "Select Item Type Clothing Collectibles Of Value Electronics Firearms Household …" at bounding box center [1410, 212] width 171 height 31
select select "electronics"
click at [1326, 197] on select "Select Item Type Clothing Collectibles Of Value Electronics Firearms Household …" at bounding box center [1410, 212] width 171 height 31
click at [1517, 207] on icon "submit" at bounding box center [1514, 213] width 13 height 13
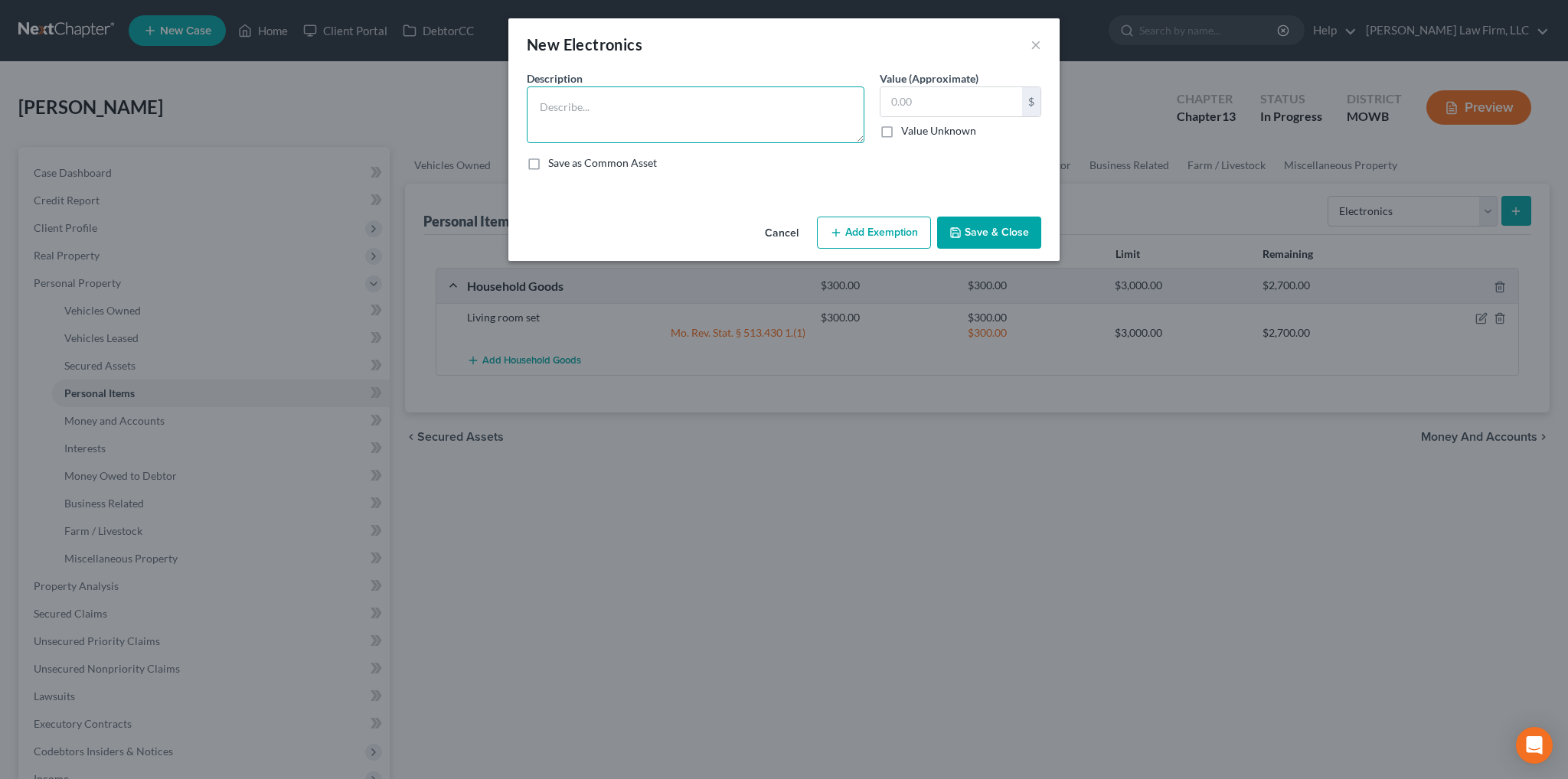
click at [666, 108] on textarea at bounding box center [695, 115] width 338 height 57
type textarea "TVs (2), iPhone"
type input "90.00"
click at [876, 233] on button "Add Exemption" at bounding box center [874, 232] width 114 height 32
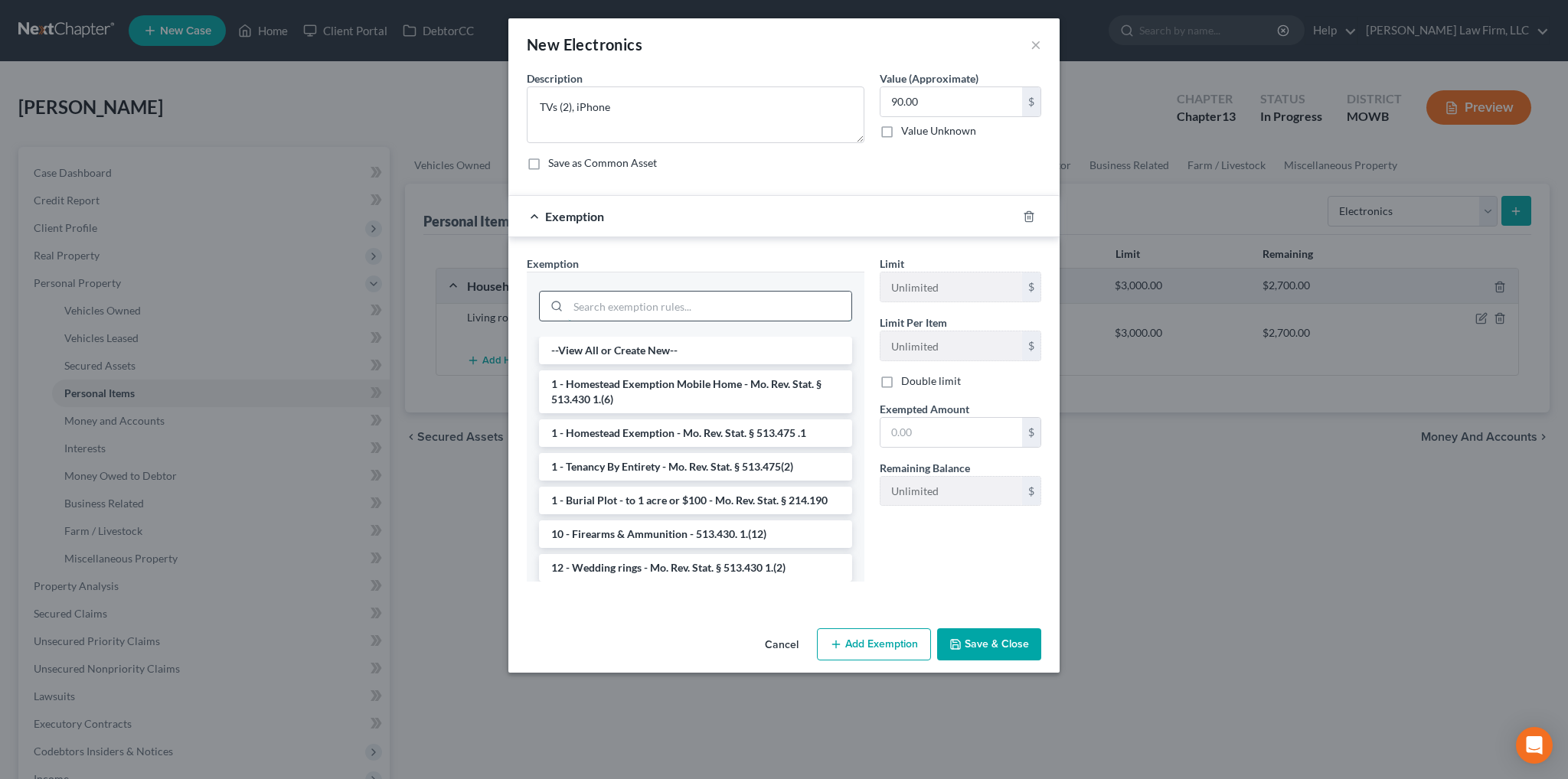
click at [662, 307] on input "search" at bounding box center [710, 306] width 283 height 29
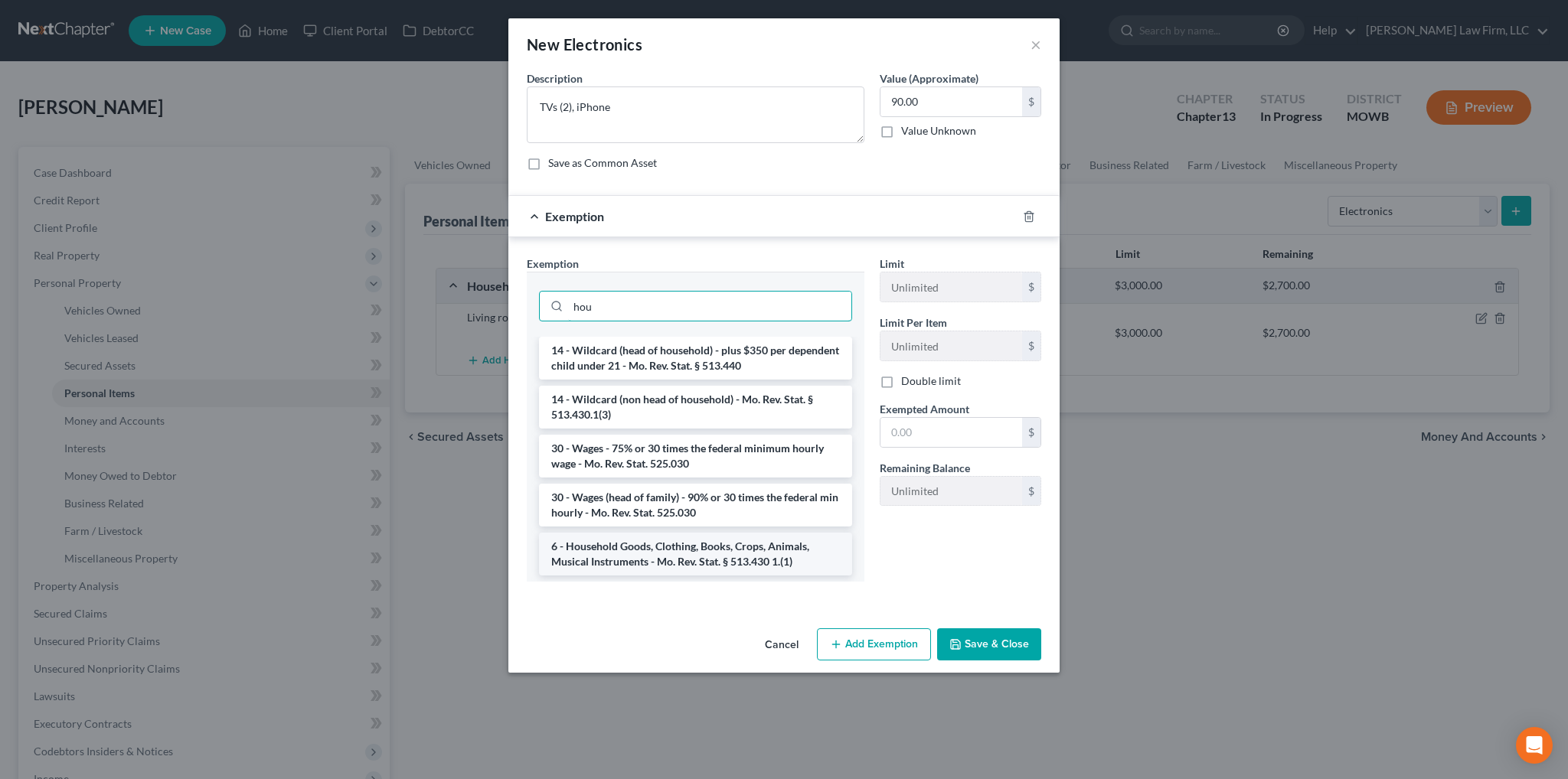
type input "hou"
click at [716, 542] on li "6 - Household Goods, Clothing, Books, Crops, Animals, Musical Instruments - Mo.…" at bounding box center [696, 554] width 313 height 42
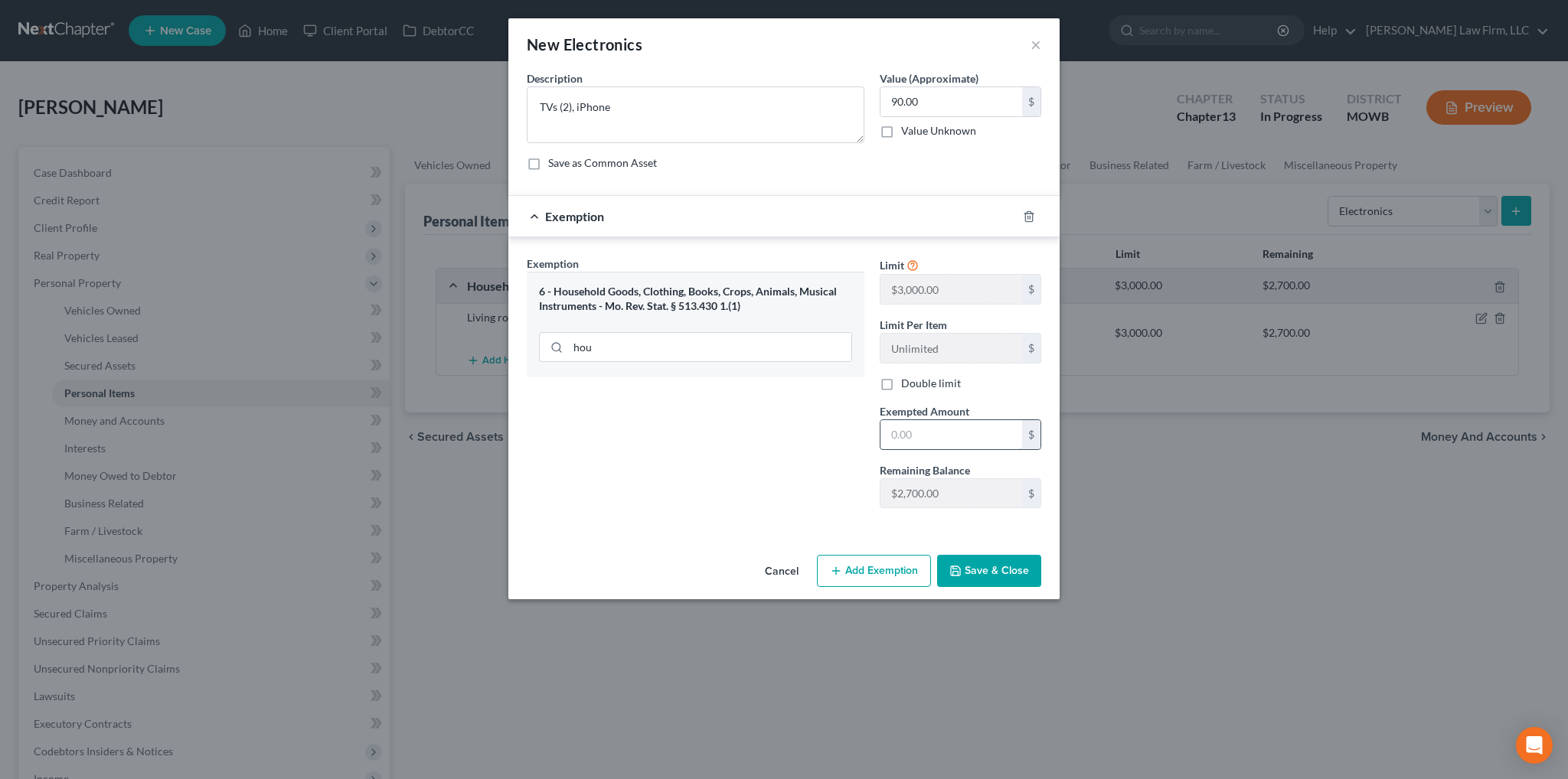
click at [949, 434] on input "text" at bounding box center [951, 434] width 142 height 29
type input "90.00"
click at [1011, 573] on button "Save & Close" at bounding box center [989, 570] width 104 height 32
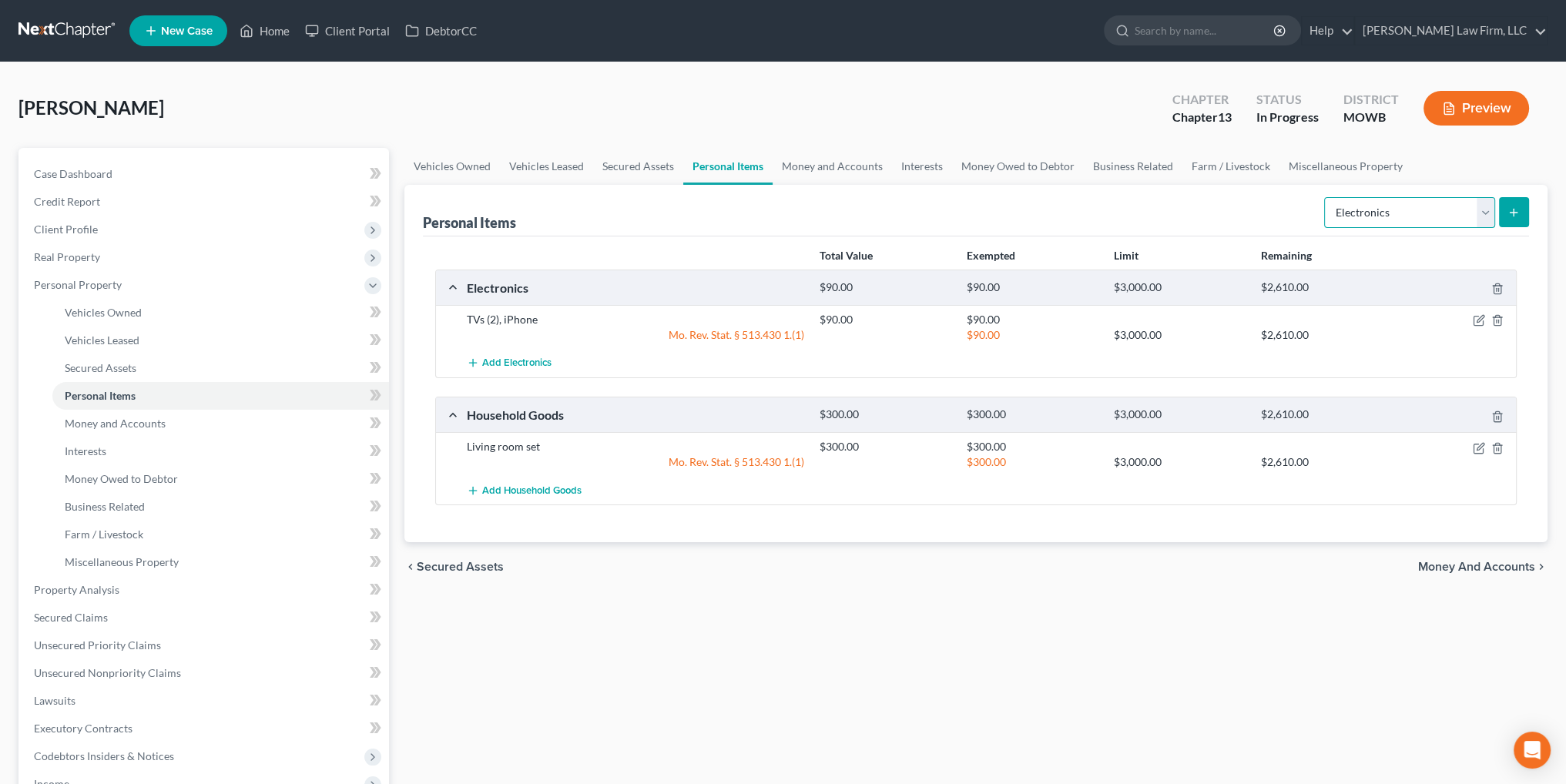
click at [1492, 219] on select "Select Item Type Clothing Collectibles Of Value Electronics Firearms Household …" at bounding box center [1410, 212] width 171 height 31
select select "clothing"
click at [1326, 197] on select "Select Item Type Clothing Collectibles Of Value Electronics Firearms Household …" at bounding box center [1410, 212] width 171 height 31
click at [1516, 219] on button "submit" at bounding box center [1514, 212] width 30 height 30
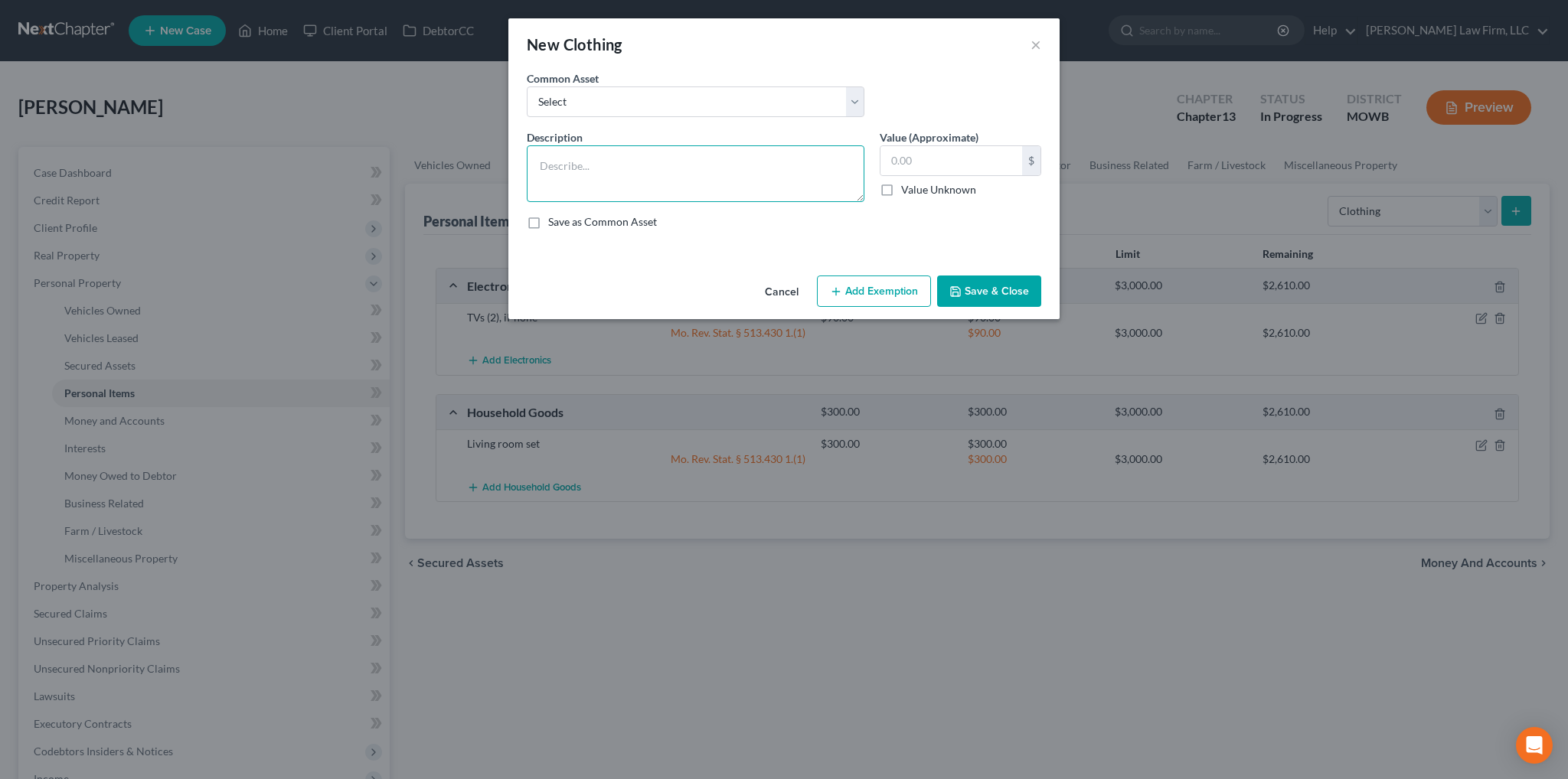
drag, startPoint x: 637, startPoint y: 157, endPoint x: 648, endPoint y: 148, distance: 14.2
click at [639, 157] on textarea at bounding box center [695, 174] width 338 height 57
type textarea "Everyday clothes"
type input "150.00"
click at [871, 286] on button "Add Exemption" at bounding box center [874, 291] width 114 height 32
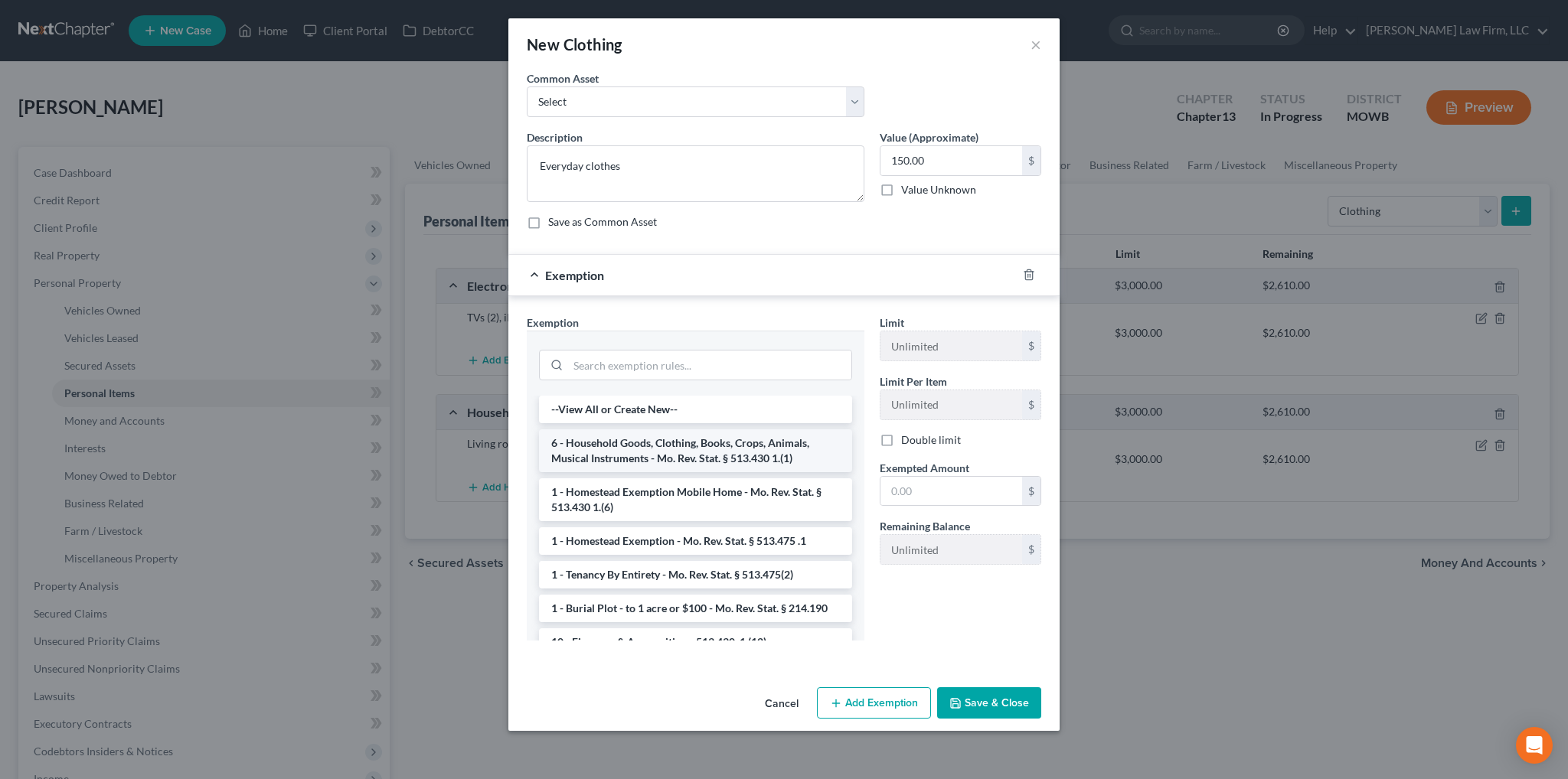
click at [727, 446] on li "6 - Household Goods, Clothing, Books, Crops, Animals, Musical Instruments - Mo.…" at bounding box center [696, 451] width 313 height 42
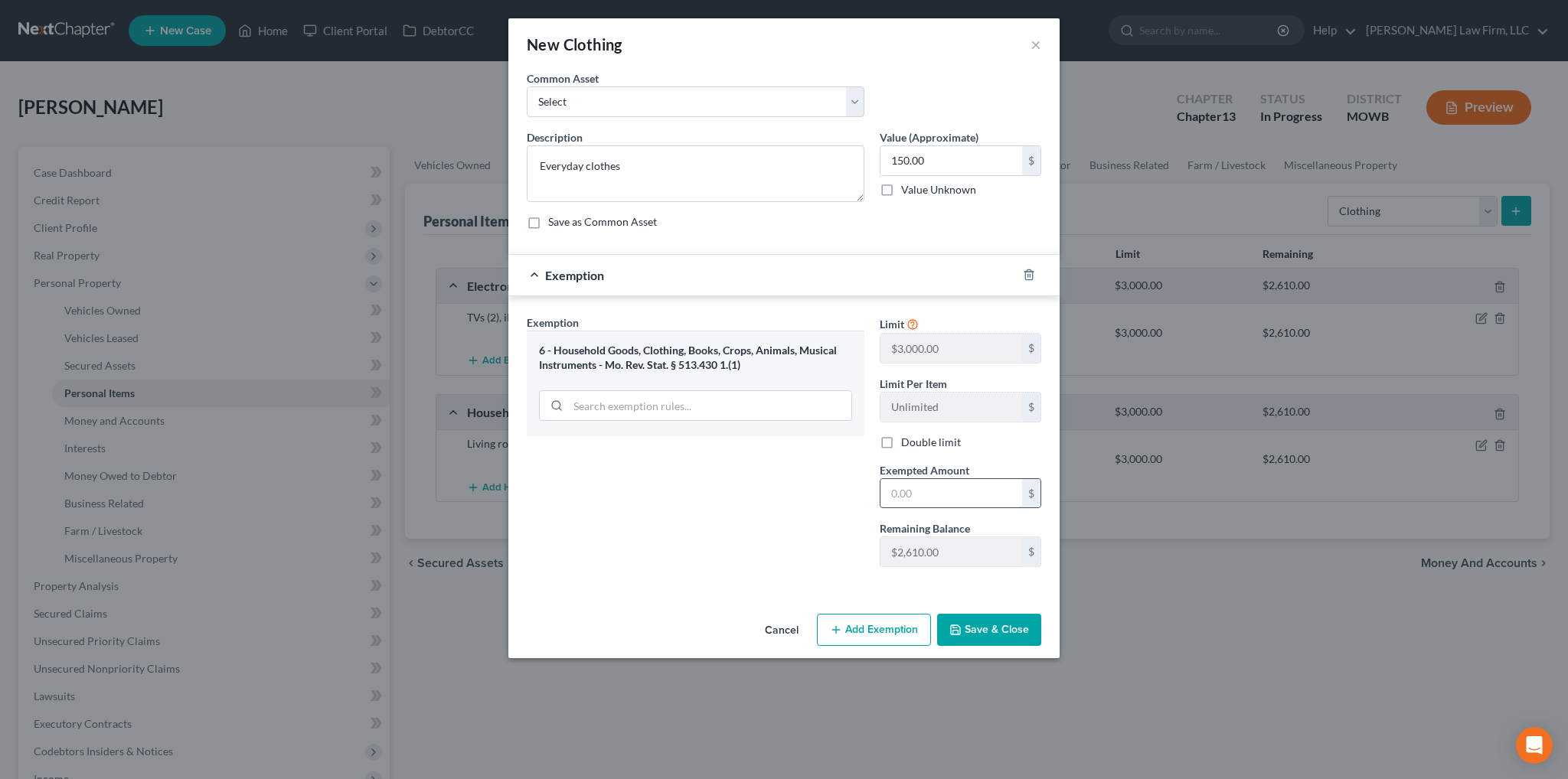
click at [901, 493] on input "text" at bounding box center [951, 493] width 142 height 29
type input "150.0"
click at [978, 626] on button "Save & Close" at bounding box center [989, 629] width 104 height 32
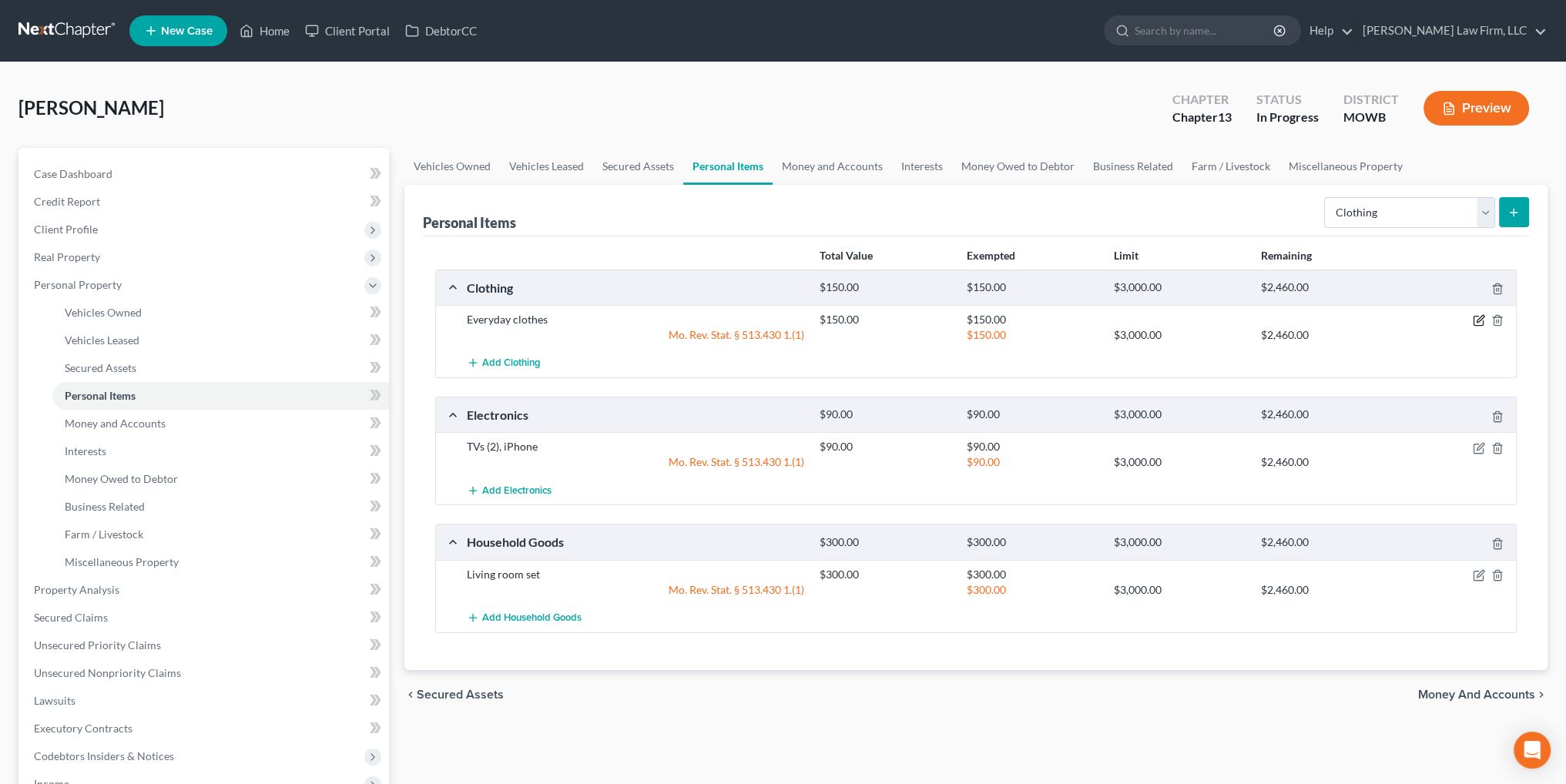
click at [1478, 315] on icon "button" at bounding box center [1479, 321] width 13 height 13
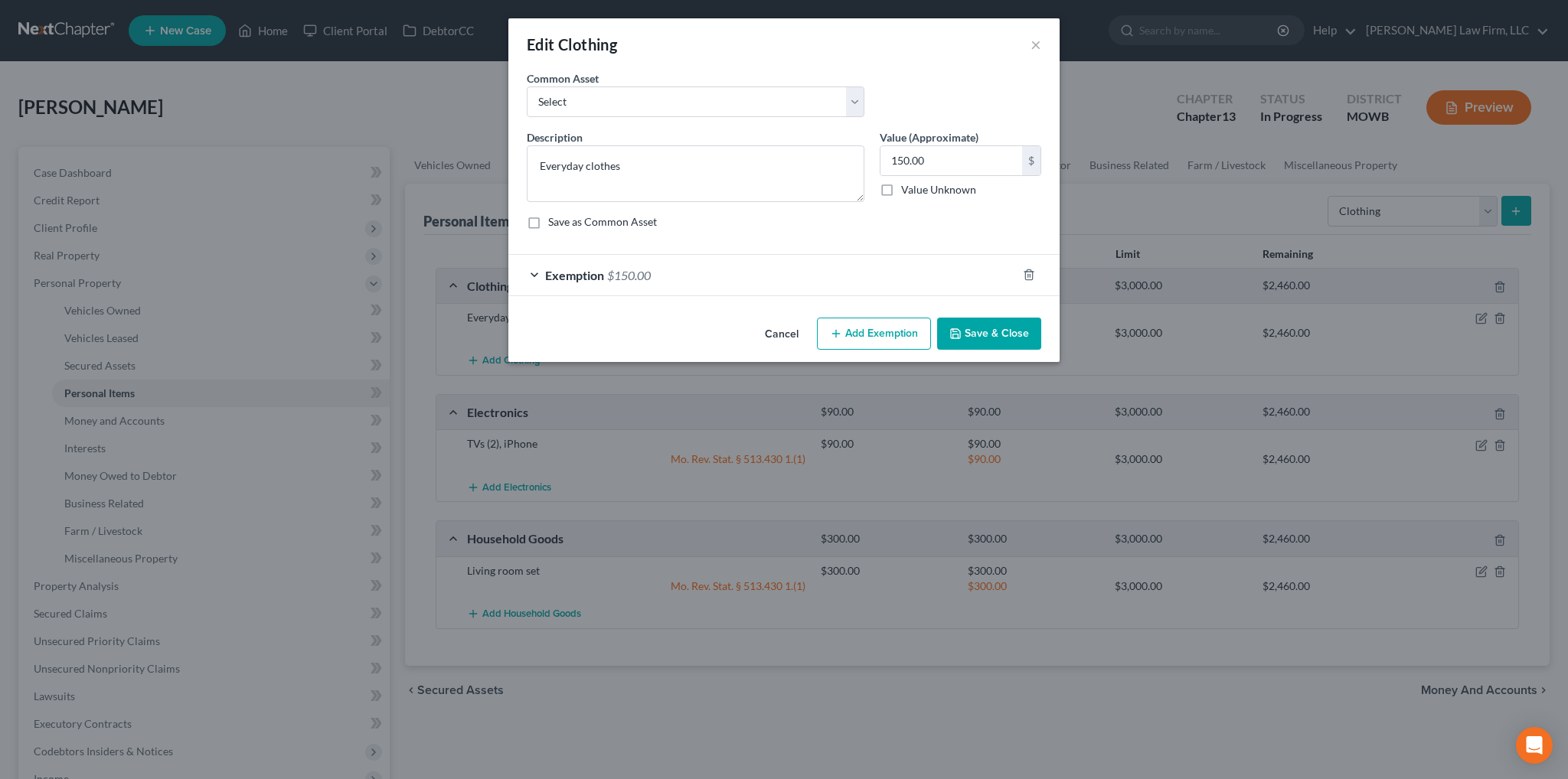
click at [1011, 338] on button "Save & Close" at bounding box center [989, 334] width 104 height 32
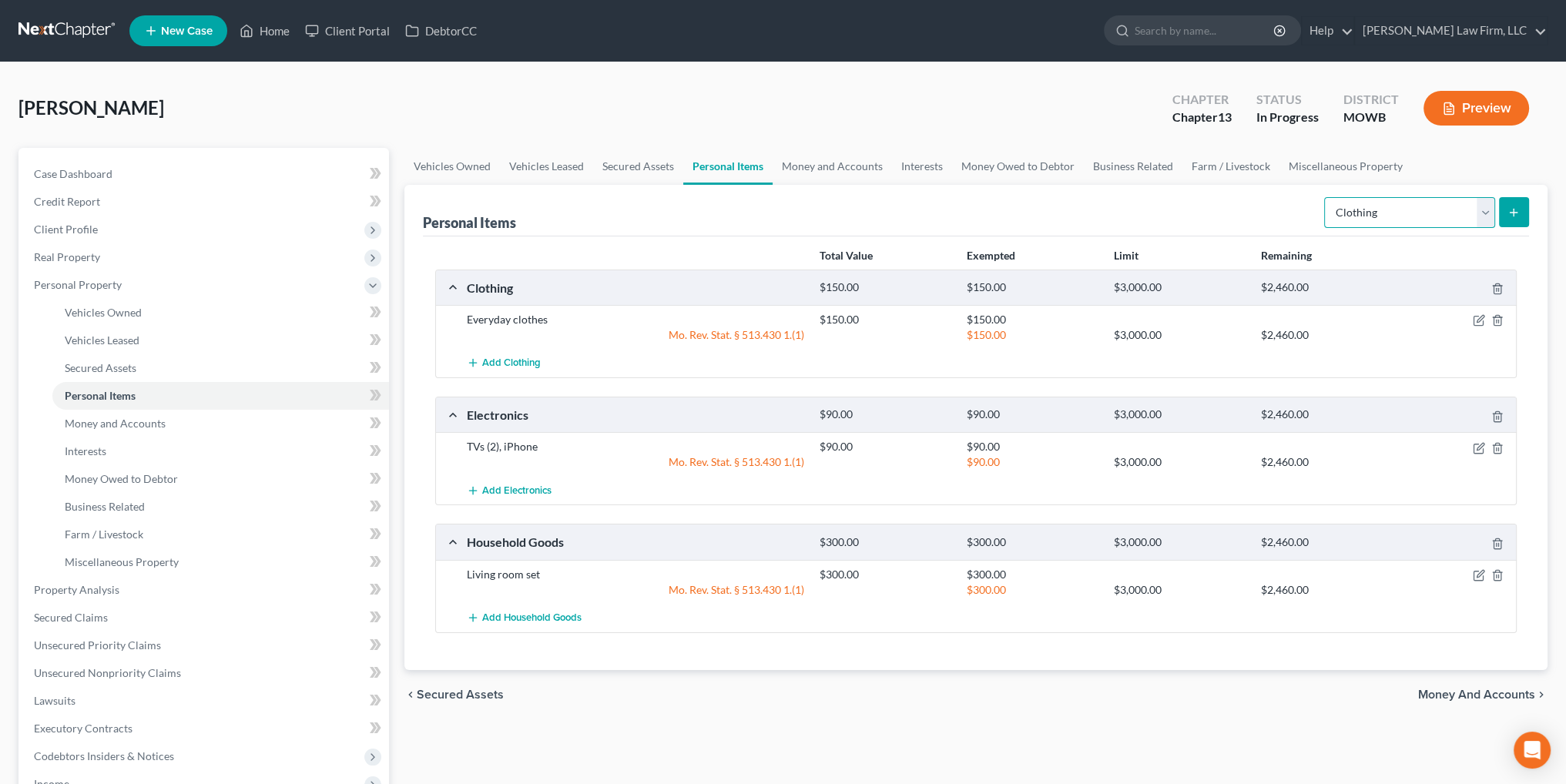
click at [1482, 215] on select "Select Item Type Clothing Collectibles Of Value Electronics Firearms Household …" at bounding box center [1410, 212] width 171 height 31
select select "jewelry"
click at [1326, 197] on select "Select Item Type Clothing Collectibles Of Value Electronics Firearms Household …" at bounding box center [1410, 212] width 171 height 31
click at [1510, 207] on icon "submit" at bounding box center [1514, 213] width 13 height 13
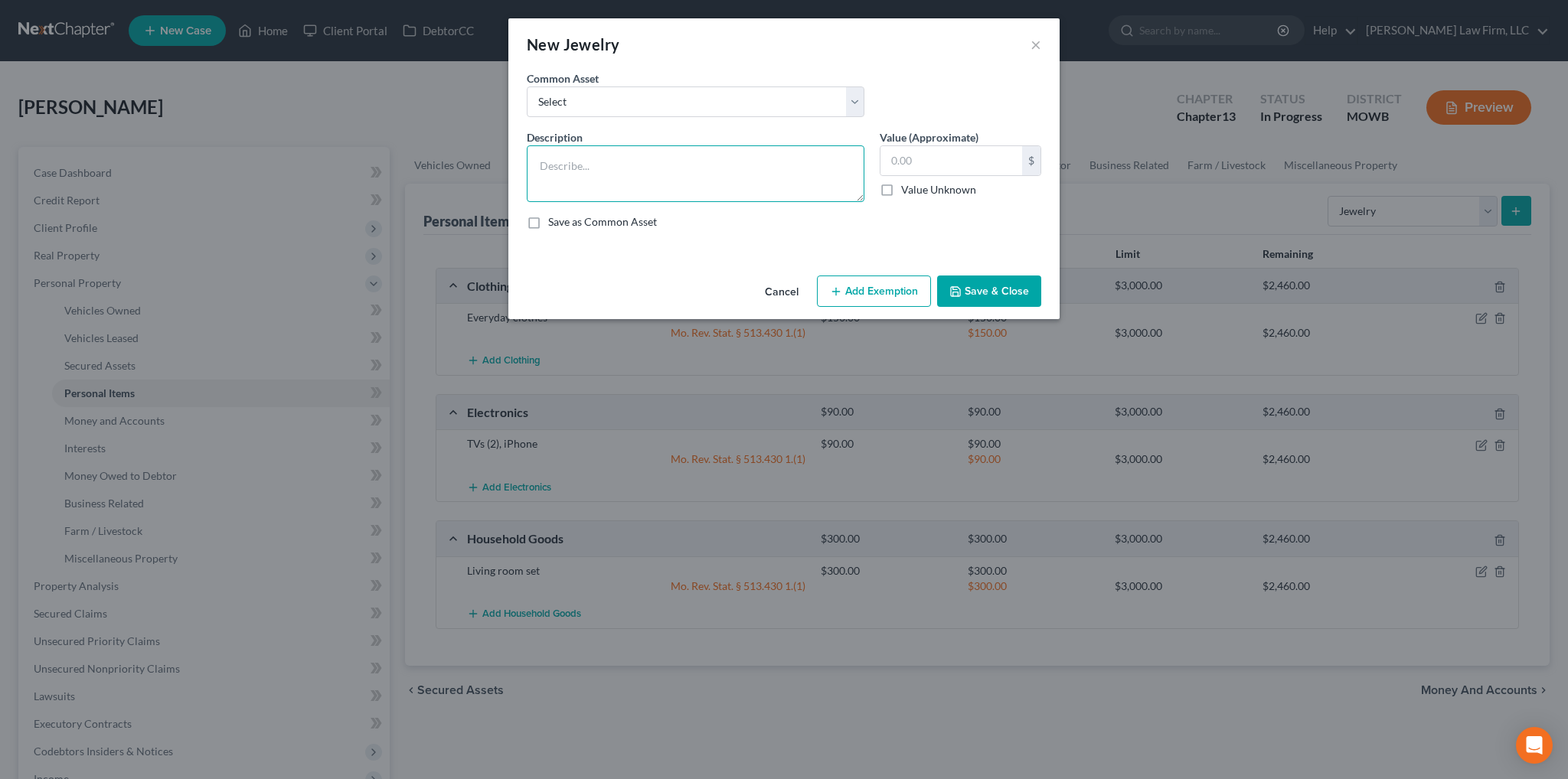
click at [705, 168] on textarea at bounding box center [695, 174] width 338 height 57
type textarea "Apple watch"
type input "120.00"
click at [881, 279] on button "Add Exemption" at bounding box center [874, 291] width 114 height 32
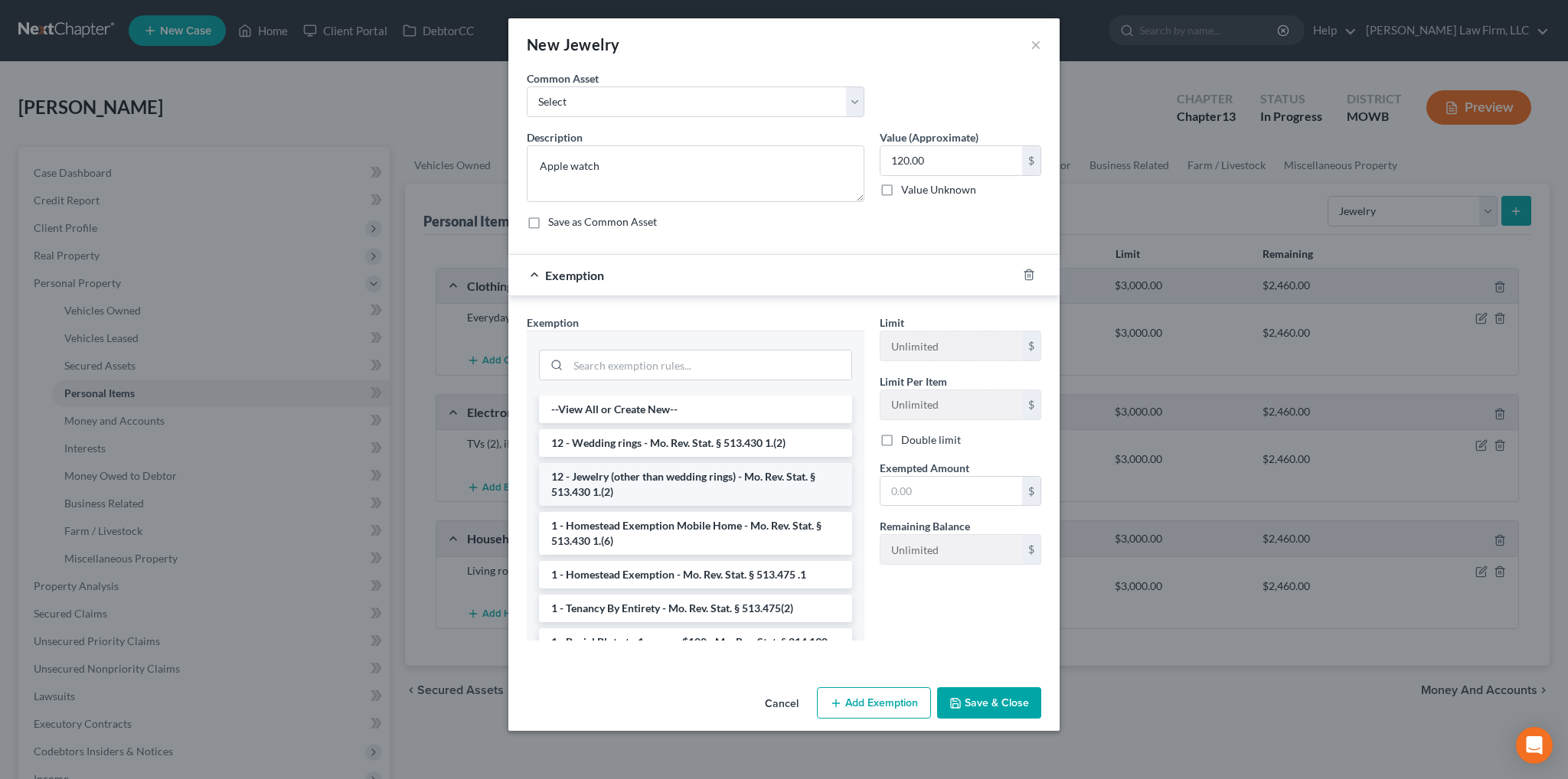
click at [667, 475] on li "12 - Jewelry (other than wedding rings) - Mo. Rev. Stat. § 513.430 1.(2)" at bounding box center [696, 484] width 313 height 42
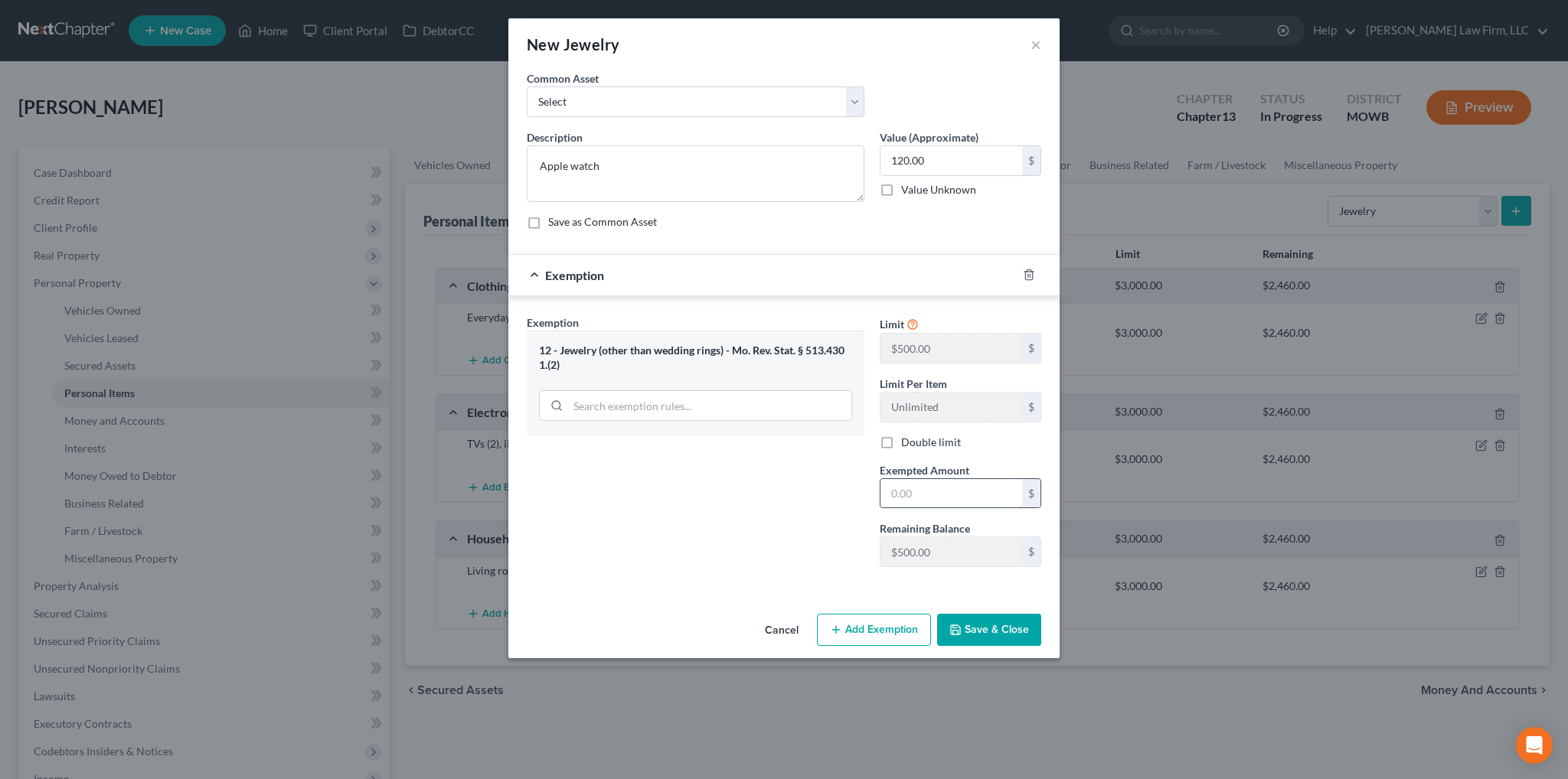
click at [949, 500] on input "text" at bounding box center [951, 493] width 142 height 29
type input "120.00"
click at [1006, 634] on button "Save & Close" at bounding box center [989, 629] width 104 height 32
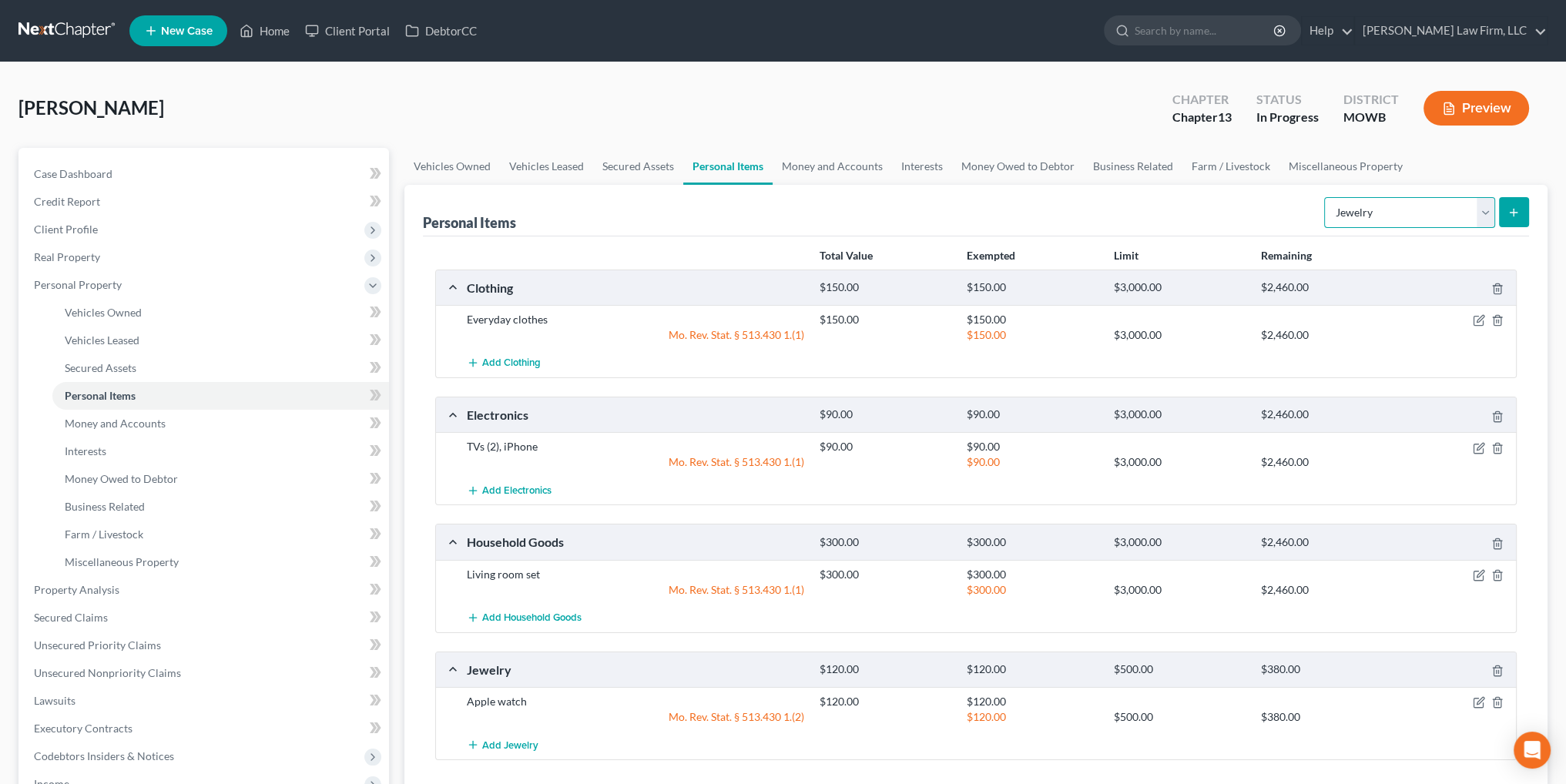
click at [1404, 210] on select "Select Item Type Clothing Collectibles Of Value Electronics Firearms Household …" at bounding box center [1410, 212] width 171 height 31
select select "other"
click at [1326, 197] on select "Select Item Type Clothing Collectibles Of Value Electronics Firearms Household …" at bounding box center [1410, 212] width 171 height 31
click at [1508, 210] on icon "submit" at bounding box center [1514, 213] width 13 height 13
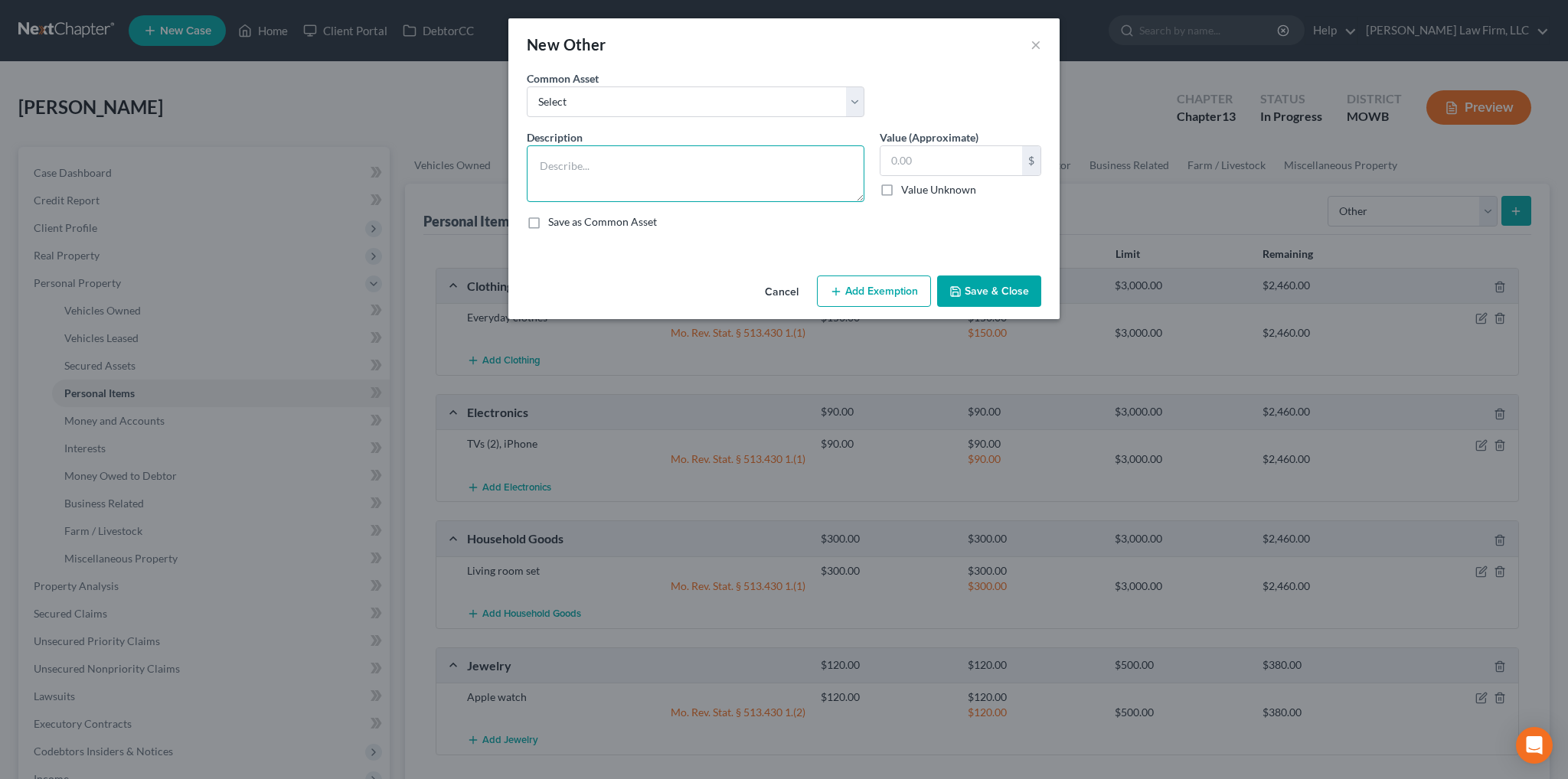
click at [732, 183] on textarea at bounding box center [695, 174] width 338 height 57
type textarea "[MEDICAL_DATA]"
type input "130.00"
click at [849, 286] on button "Add Exemption" at bounding box center [874, 291] width 114 height 32
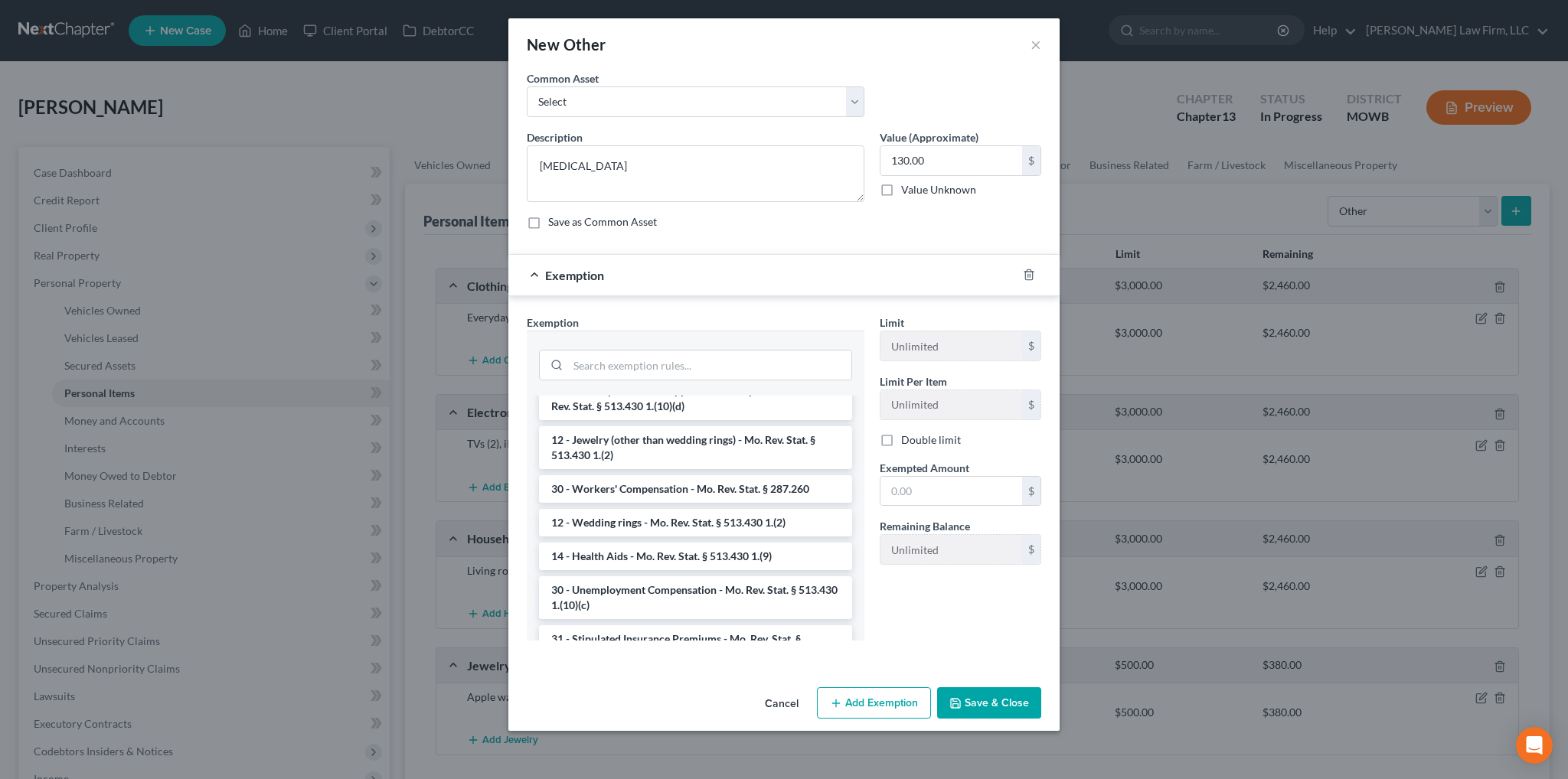
scroll to position [1071, 0]
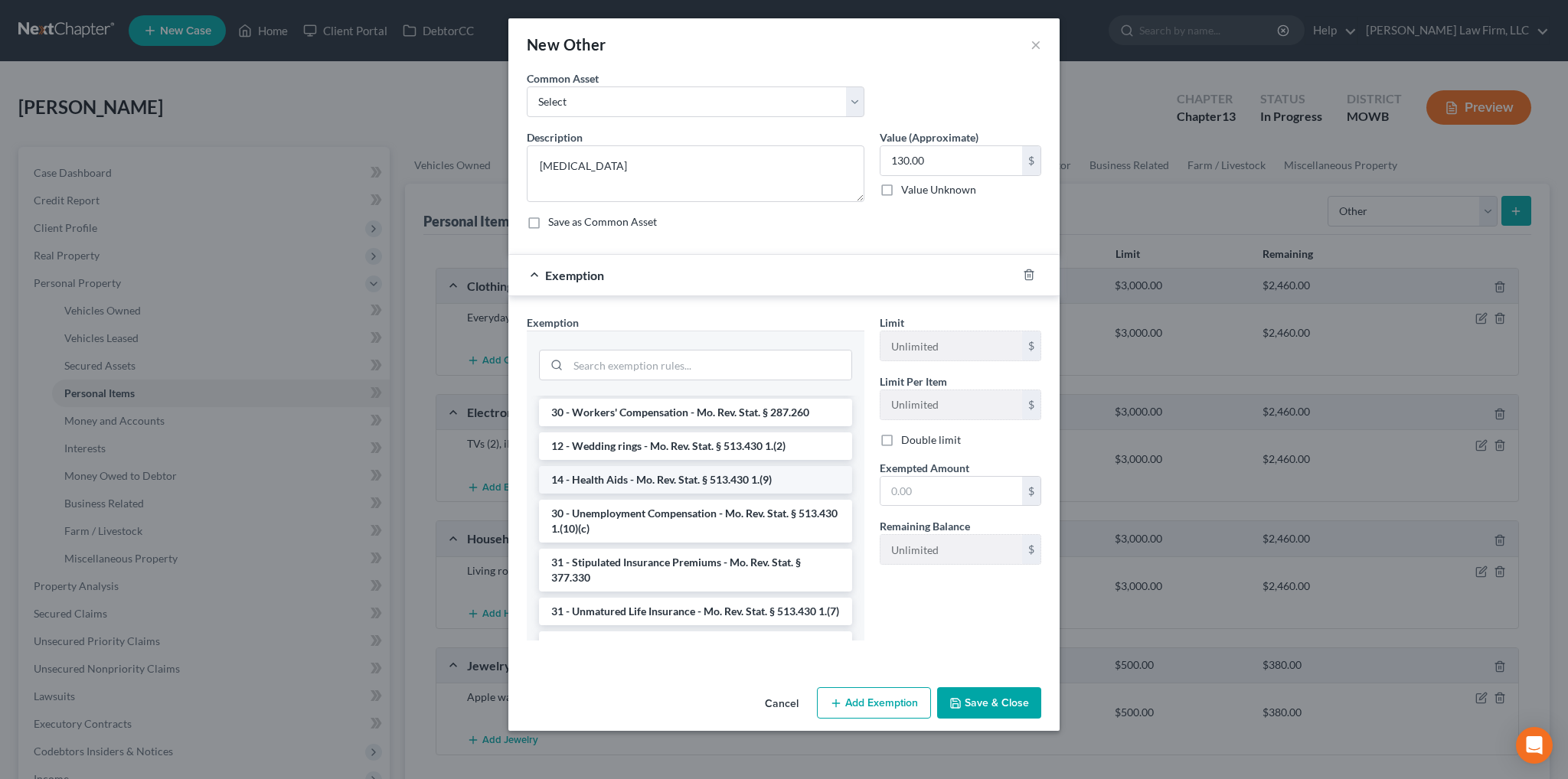
click at [709, 490] on li "14 - Health Aids - Mo. Rev. Stat. § 513.430 1.(9)" at bounding box center [696, 479] width 313 height 28
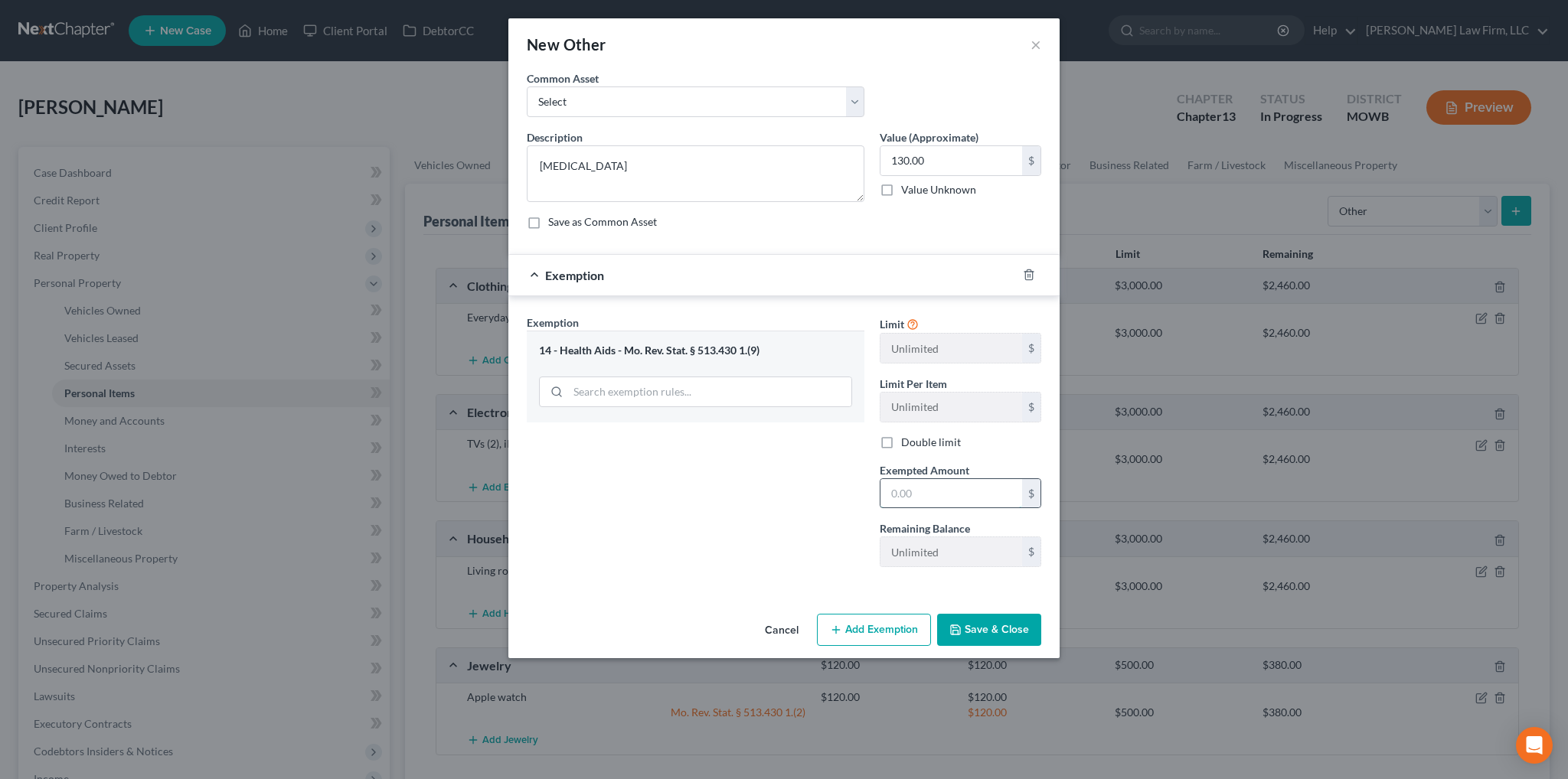
click at [915, 488] on input "text" at bounding box center [951, 493] width 142 height 29
type input "130.00"
click at [1013, 637] on button "Save & Close" at bounding box center [989, 629] width 104 height 32
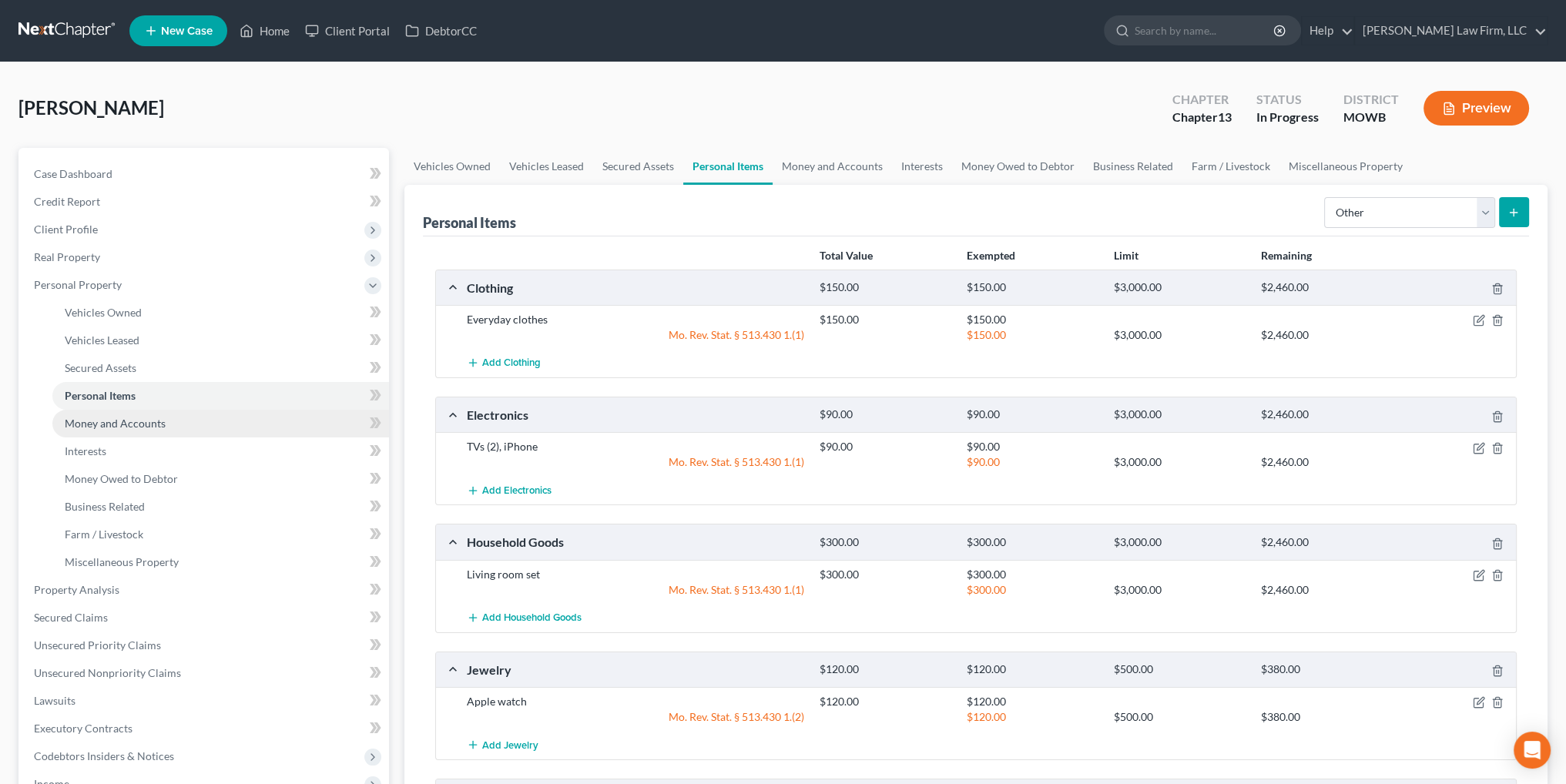
click at [121, 426] on span "Money and Accounts" at bounding box center [115, 423] width 101 height 13
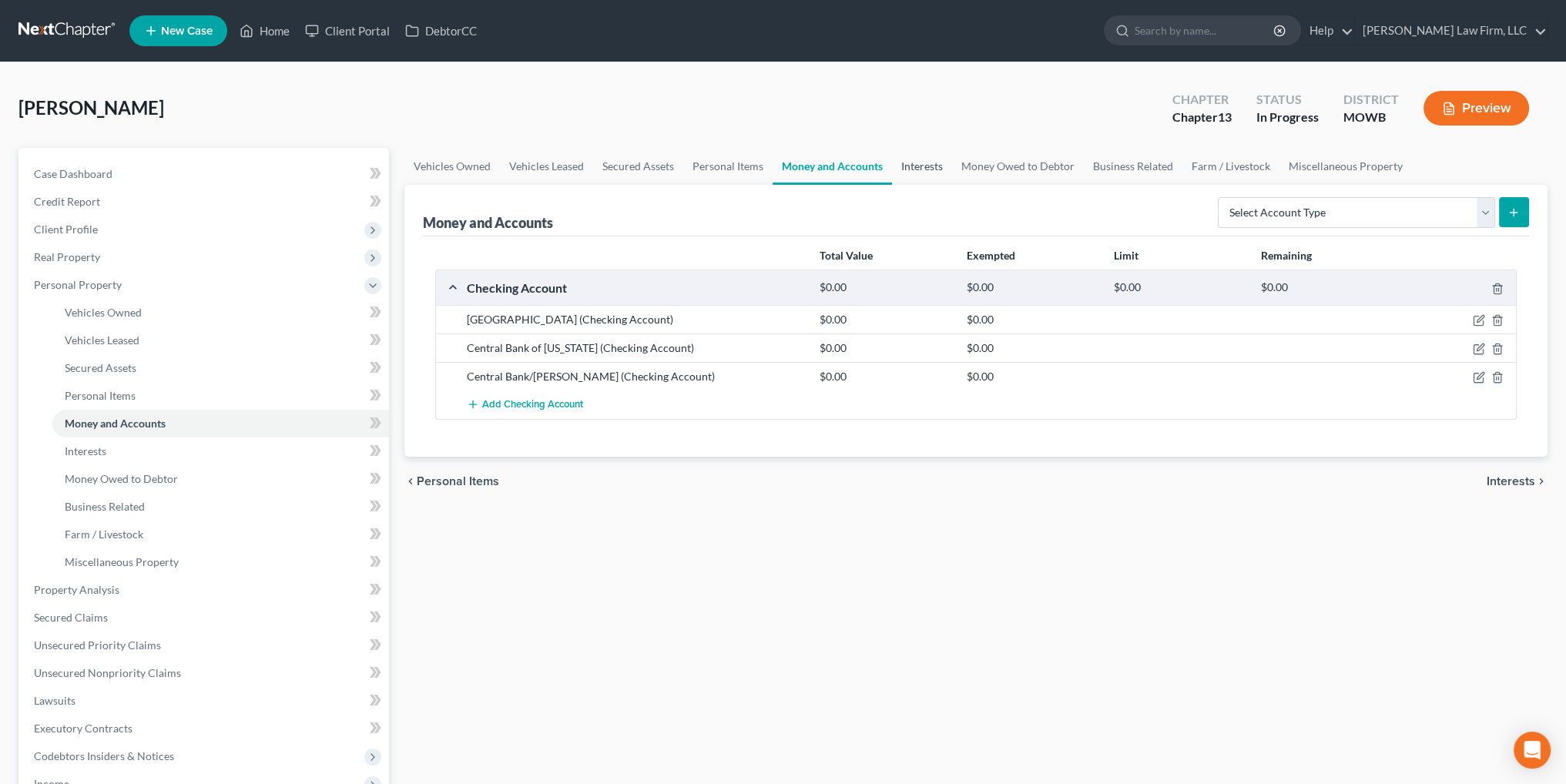
click at [918, 167] on link "Interests" at bounding box center [922, 166] width 60 height 37
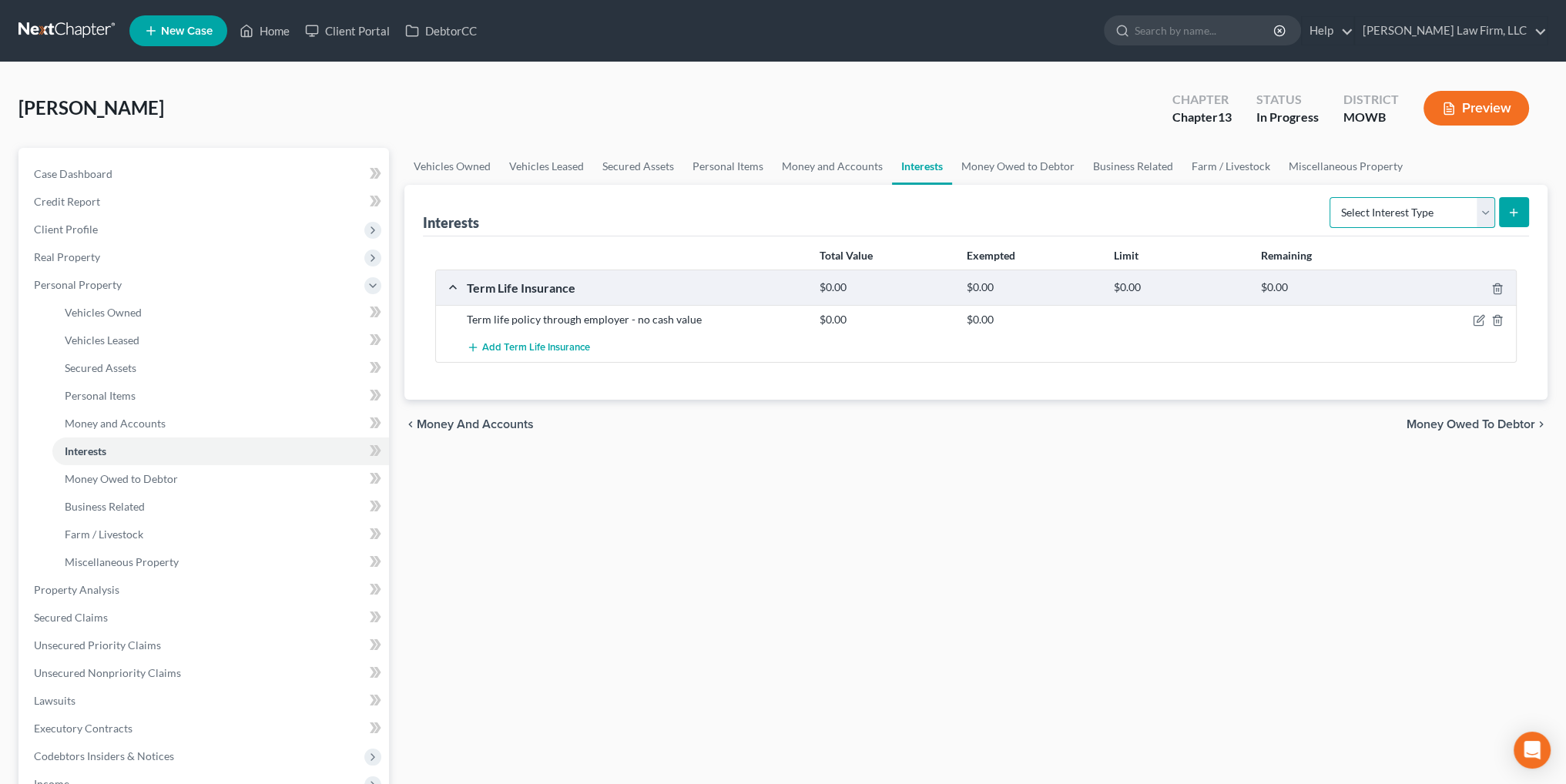
click at [1486, 217] on select "Select Interest Type 401K Annuity Bond Education IRA Government Bond Government…" at bounding box center [1412, 212] width 166 height 31
select select "other_retirement_plan"
click at [1331, 197] on select "Select Interest Type 401K Annuity Bond Education IRA Government Bond Government…" at bounding box center [1412, 212] width 166 height 31
click at [1508, 215] on icon "submit" at bounding box center [1514, 213] width 13 height 13
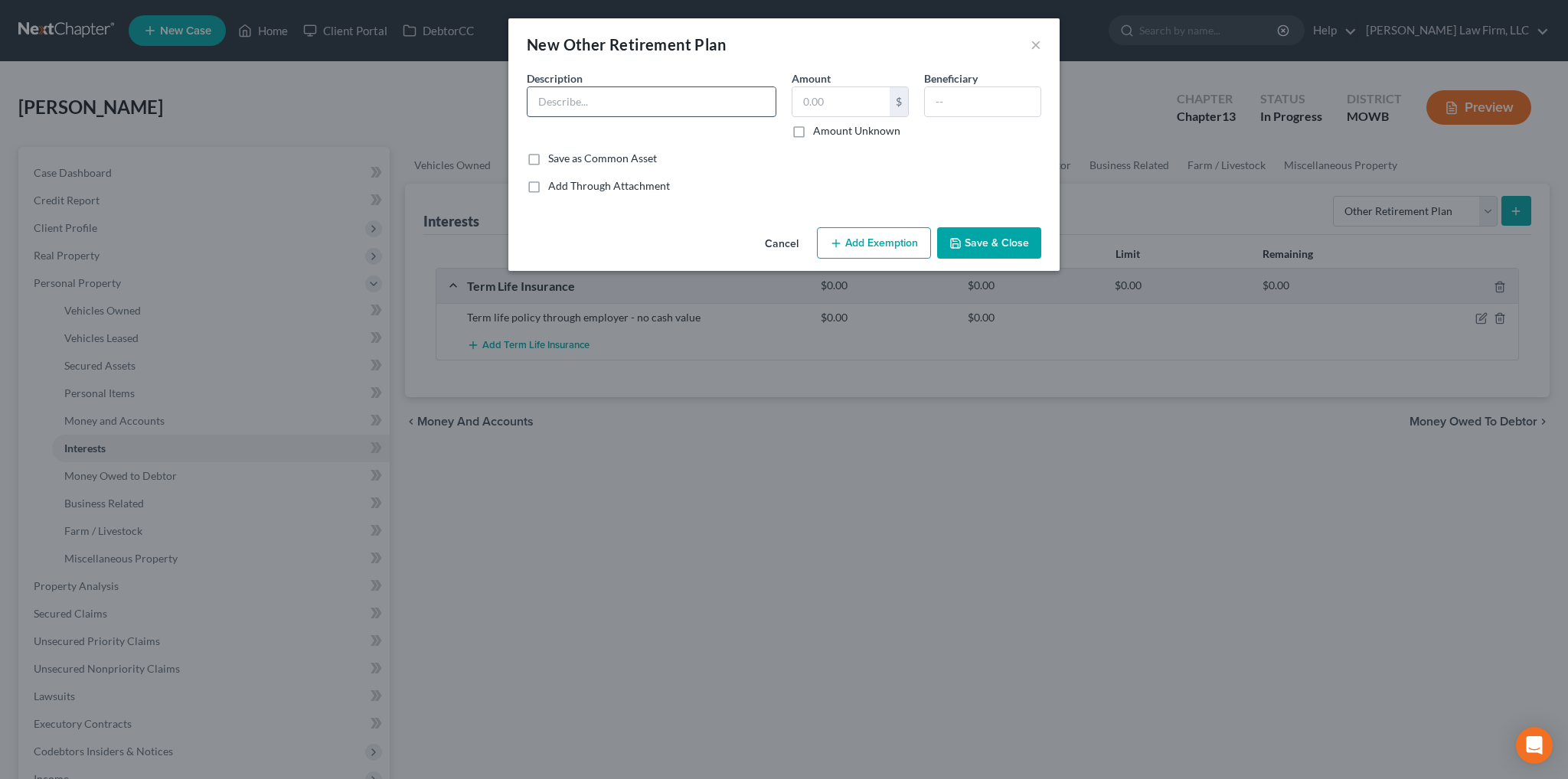
click at [596, 93] on input "text" at bounding box center [651, 102] width 248 height 29
type input "[PERSON_NAME]"
type input "1,500.00"
click at [900, 242] on button "Add Exemption" at bounding box center [874, 243] width 114 height 32
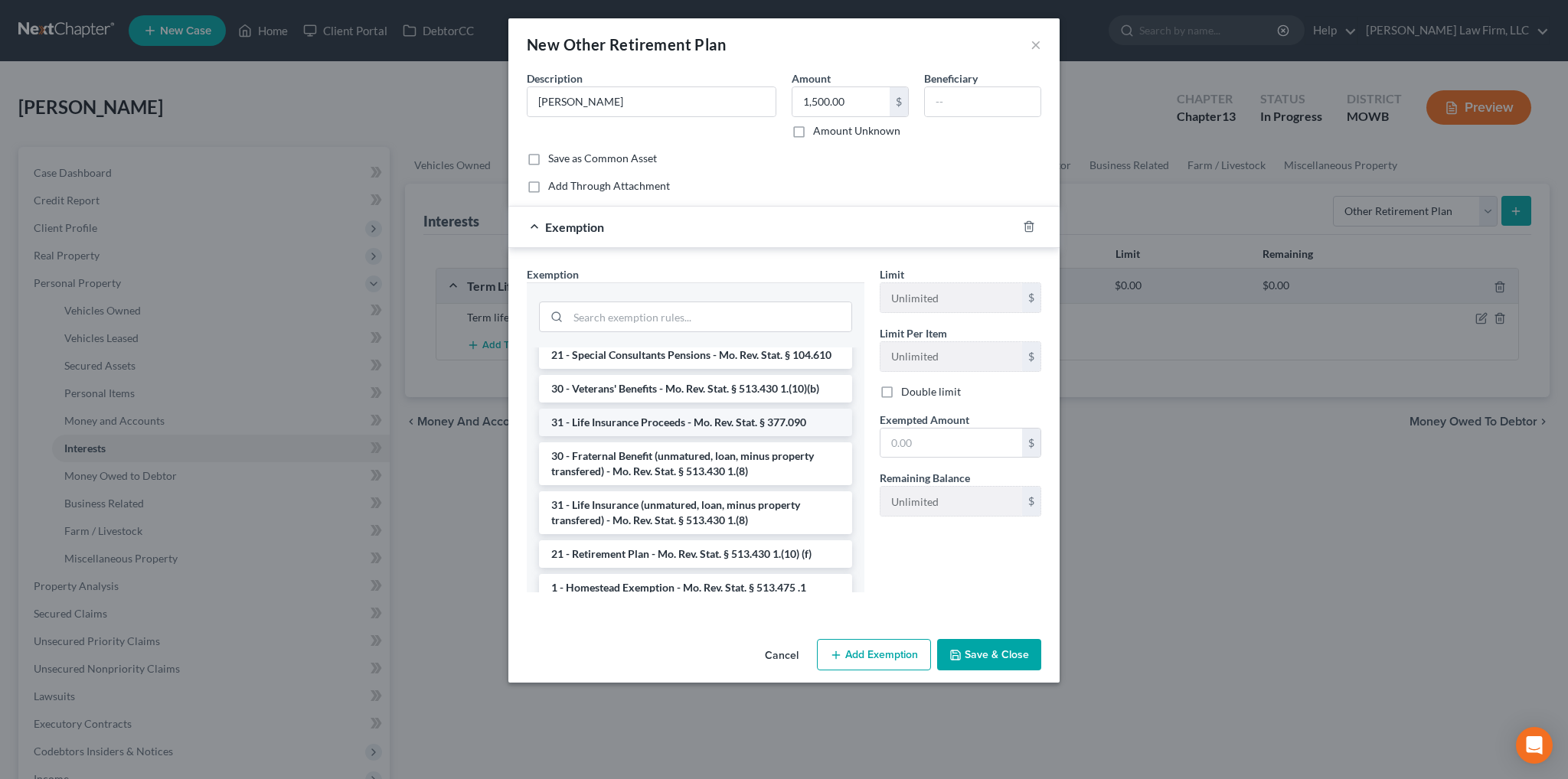
scroll to position [76, 0]
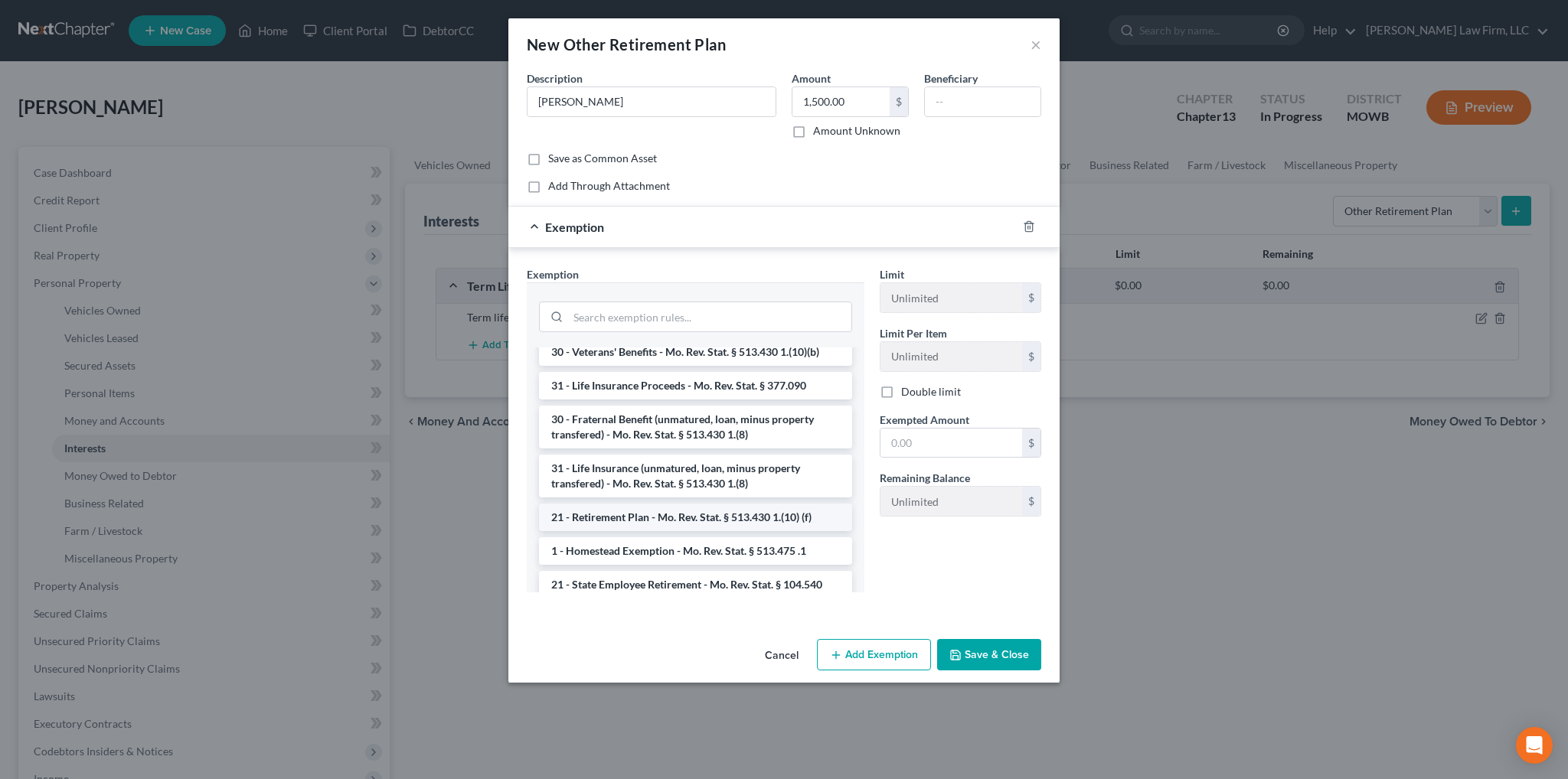
click at [723, 531] on li "21 - Retirement Plan - Mo. Rev. Stat. § 513.430 1.(10) (f)" at bounding box center [696, 517] width 313 height 28
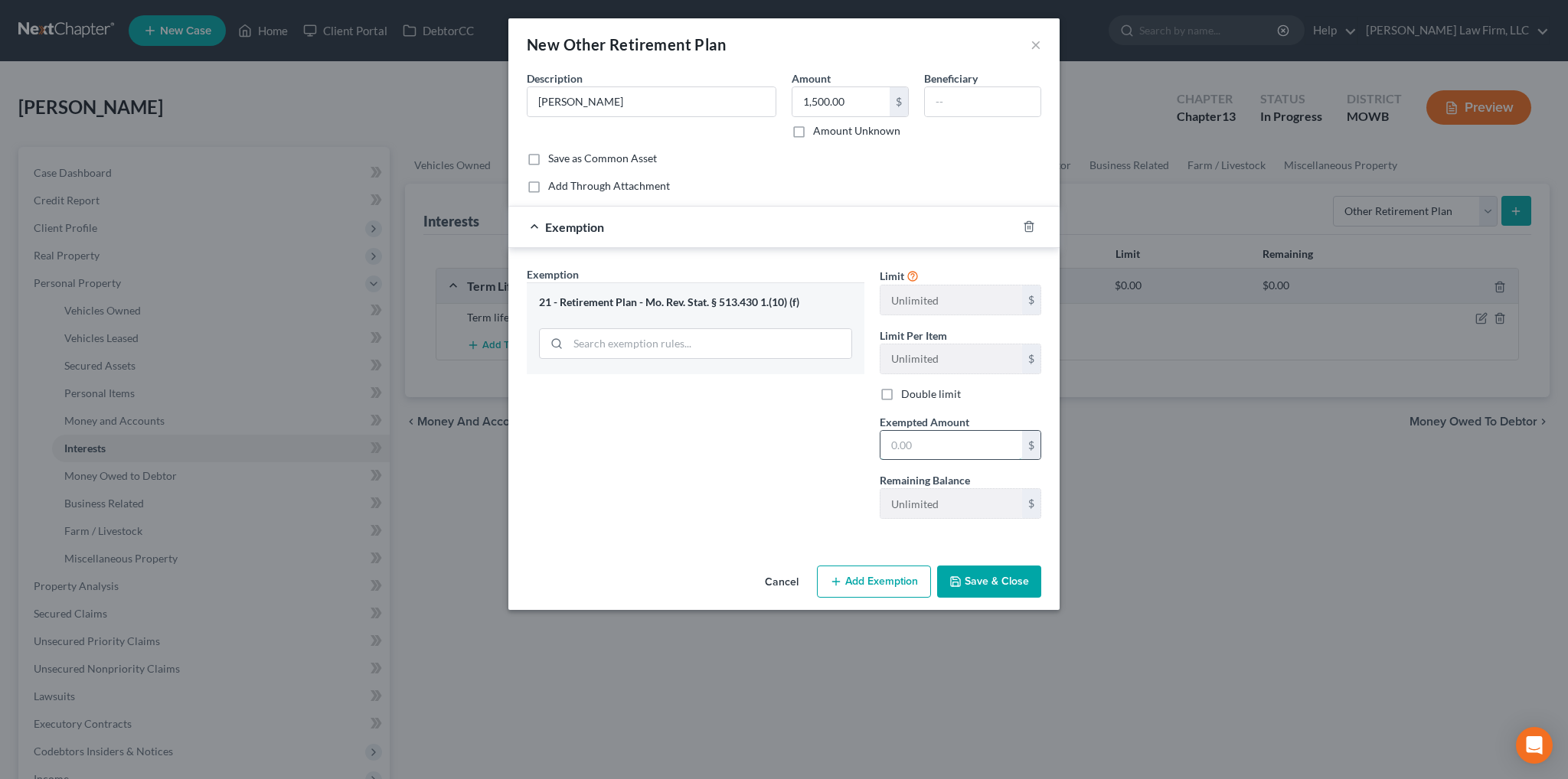
click at [922, 441] on input "text" at bounding box center [951, 445] width 142 height 29
type input "1,500.00"
click at [1006, 584] on button "Save & Close" at bounding box center [989, 581] width 104 height 32
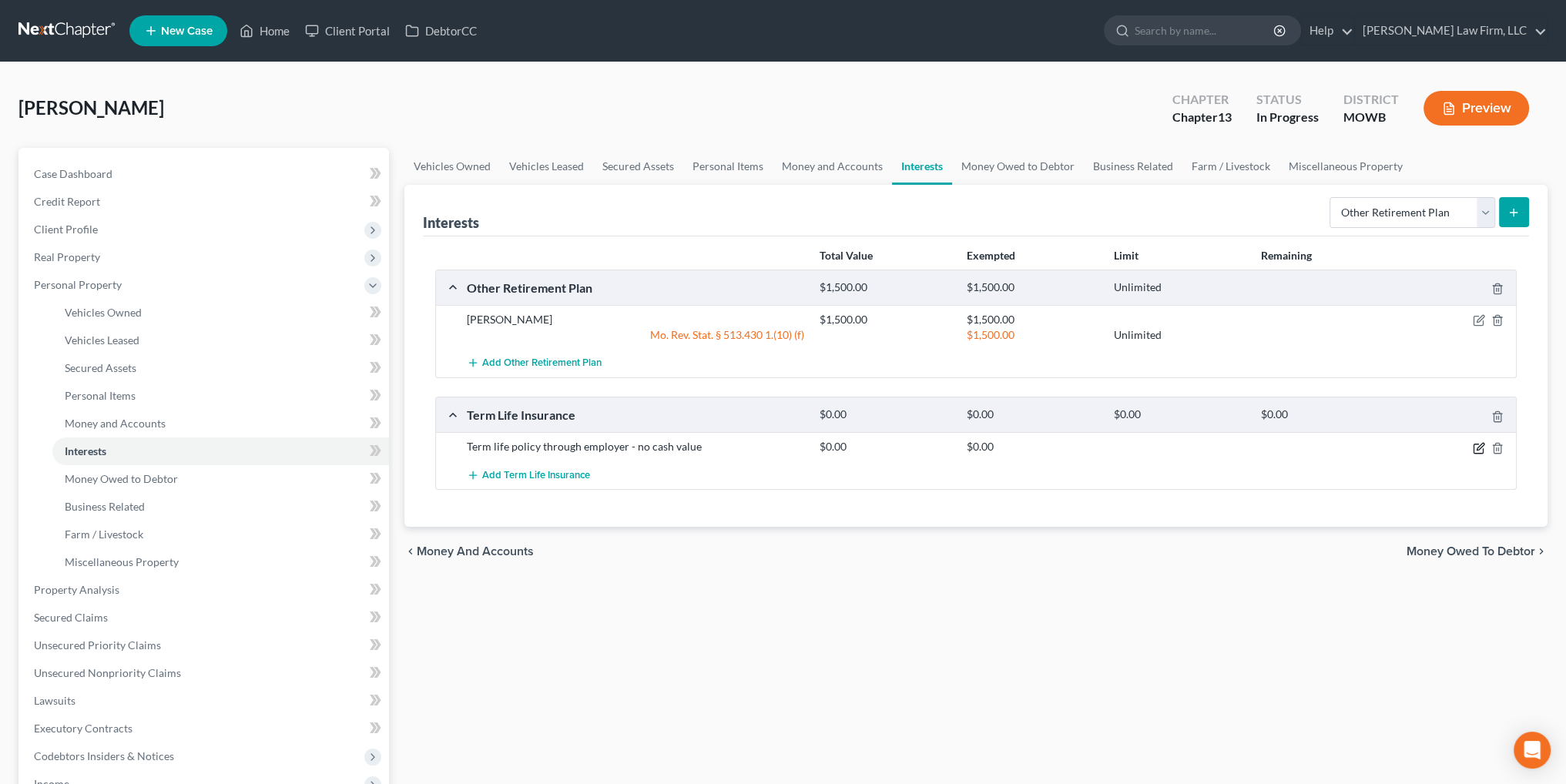
click at [1476, 449] on icon "button" at bounding box center [1479, 448] width 13 height 13
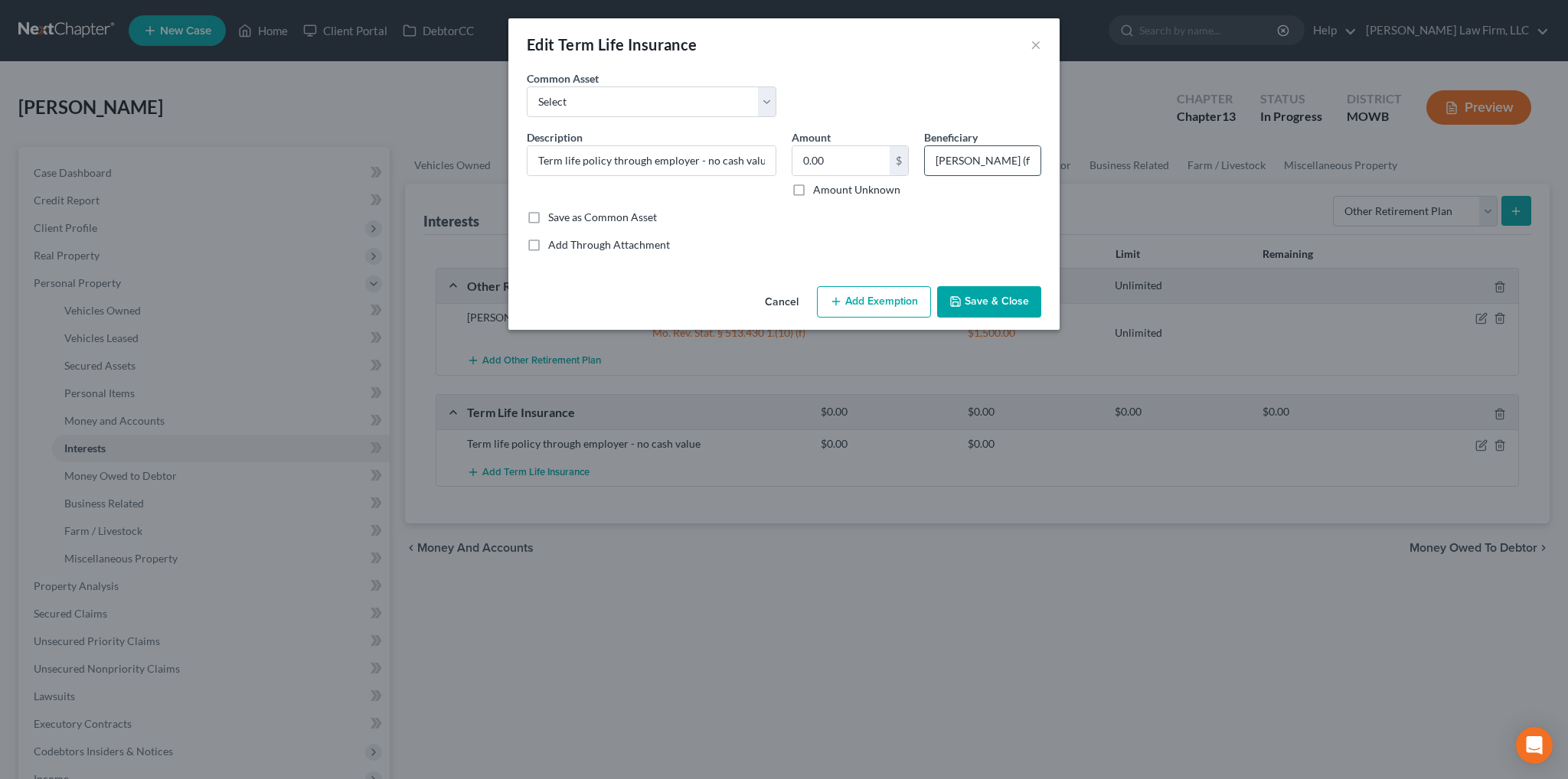
click at [931, 158] on input "[PERSON_NAME] (fiance)" at bounding box center [982, 161] width 116 height 29
click at [986, 209] on div "Save as Common Asset" at bounding box center [784, 216] width 515 height 15
click at [987, 305] on button "Save & Close" at bounding box center [989, 302] width 104 height 32
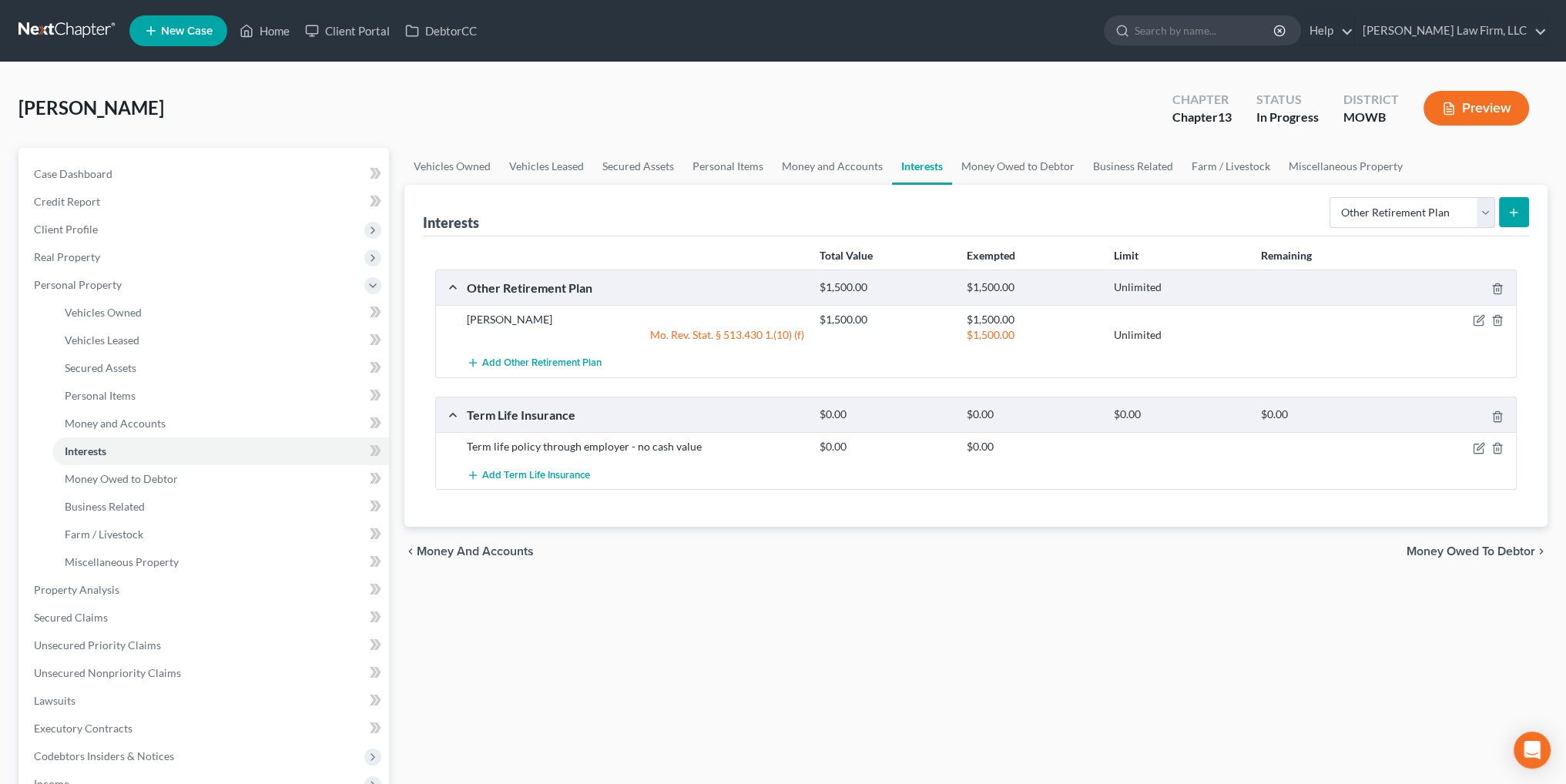
click at [1492, 116] on button "Preview" at bounding box center [1476, 108] width 105 height 35
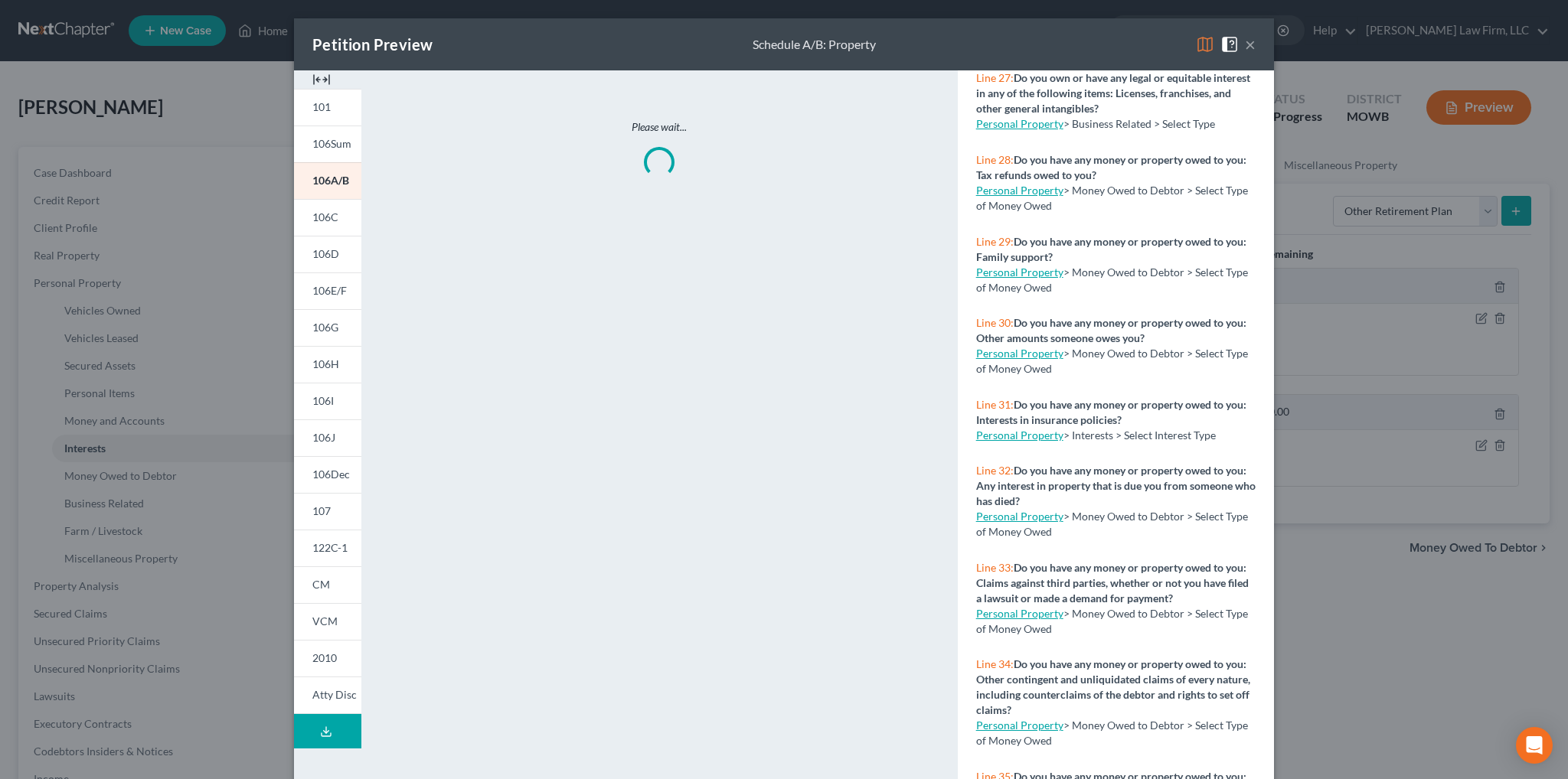
scroll to position [2449, 0]
click at [1244, 42] on button "×" at bounding box center [1250, 44] width 11 height 18
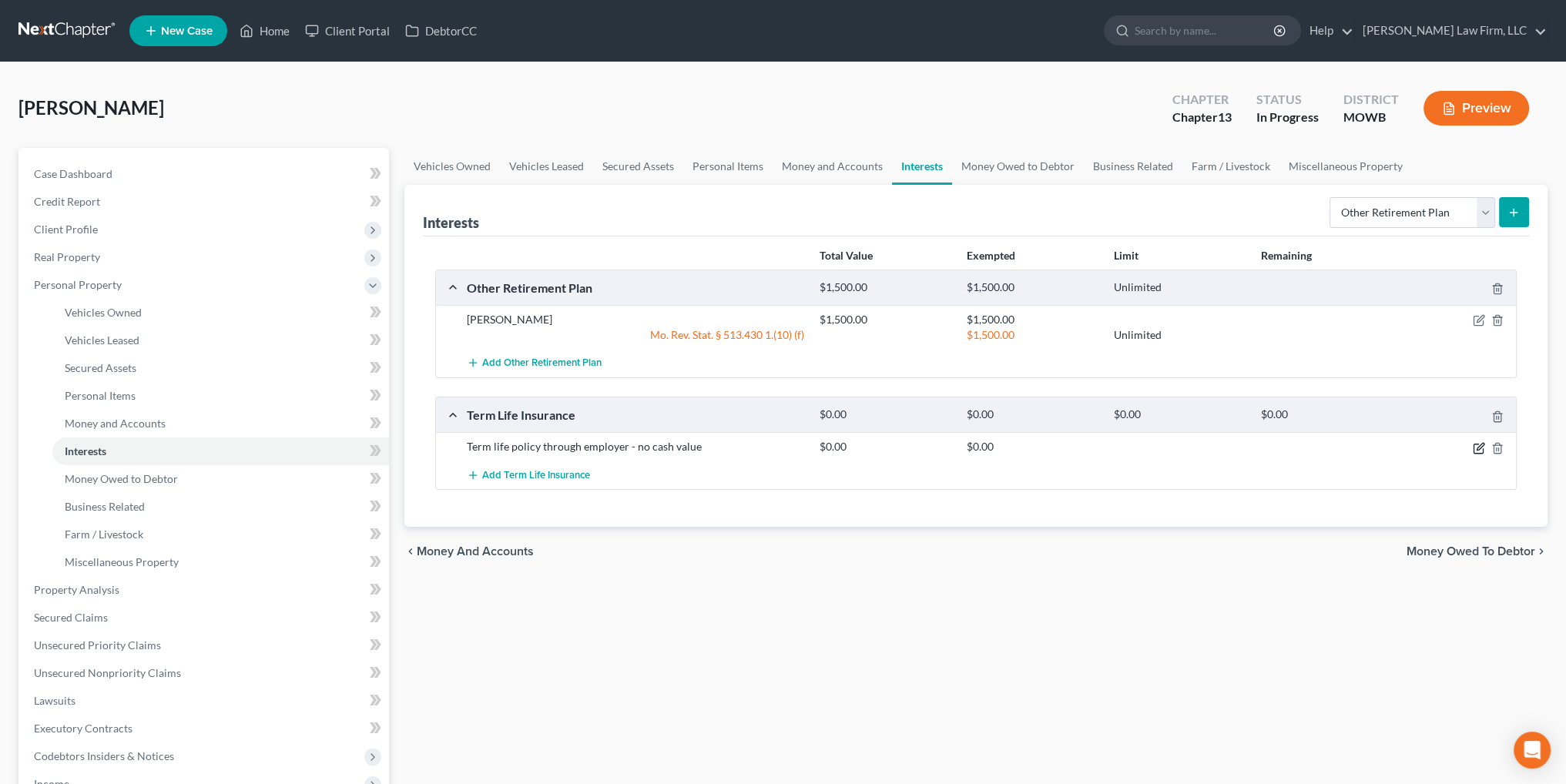
click at [1476, 443] on icon "button" at bounding box center [1479, 448] width 13 height 13
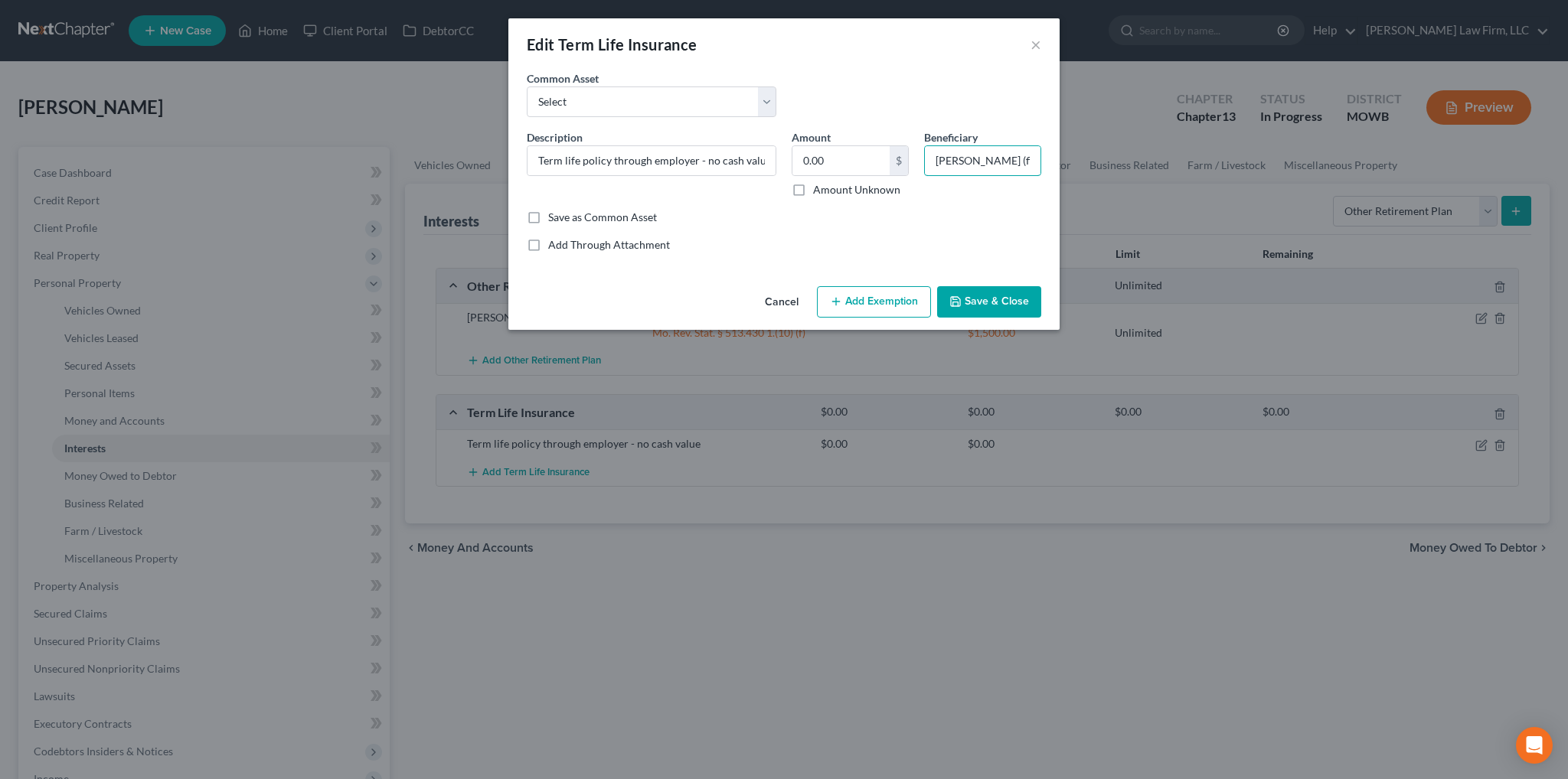
scroll to position [0, 9]
drag, startPoint x: 932, startPoint y: 159, endPoint x: 1115, endPoint y: 163, distance: 183.0
click at [1115, 163] on div "Edit Term Life Insurance × An exemption set must first be selected from the Fil…" at bounding box center [784, 390] width 1568 height 779
type input "Fiance"
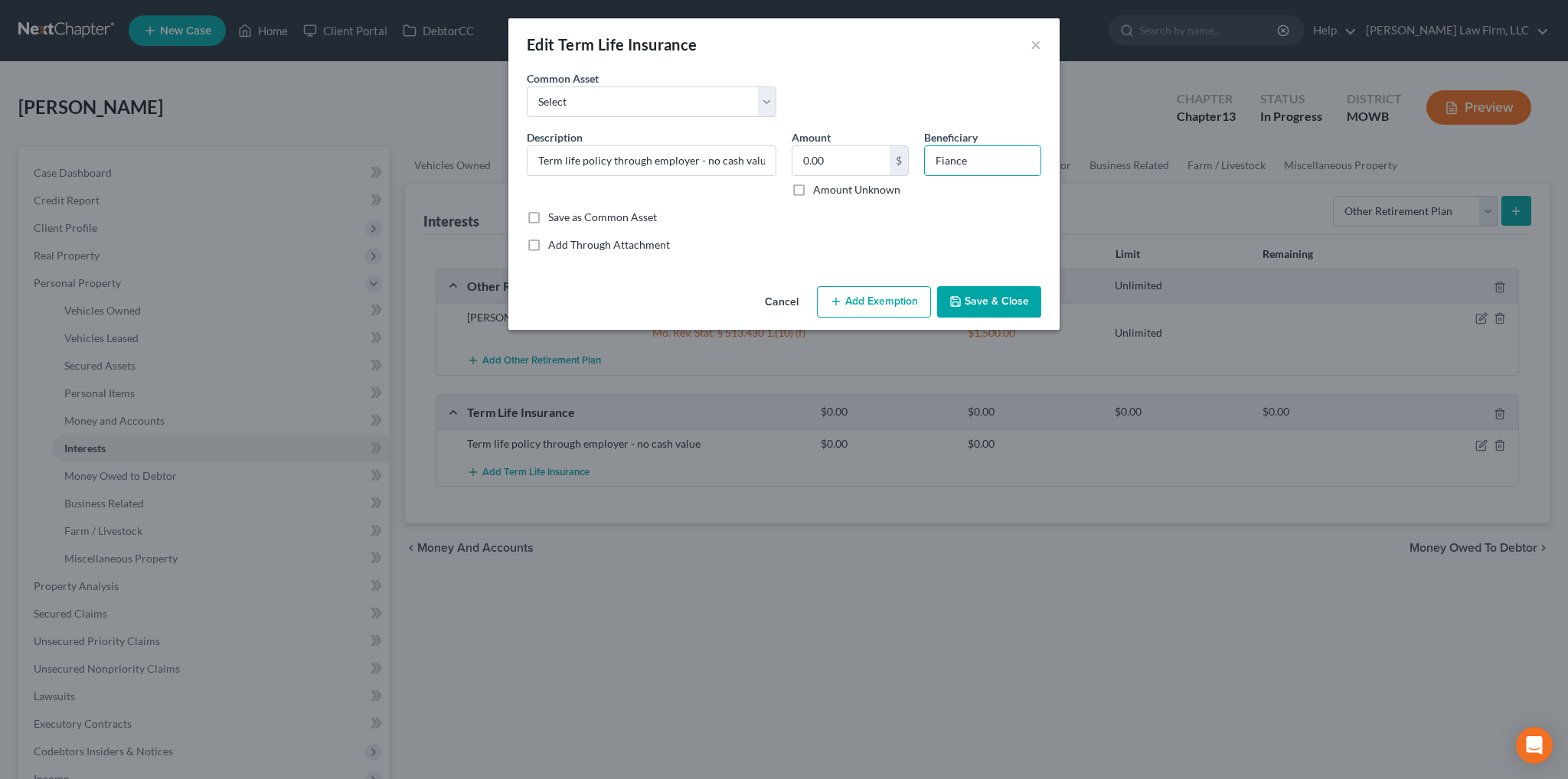
click at [1019, 307] on button "Save & Close" at bounding box center [989, 302] width 104 height 32
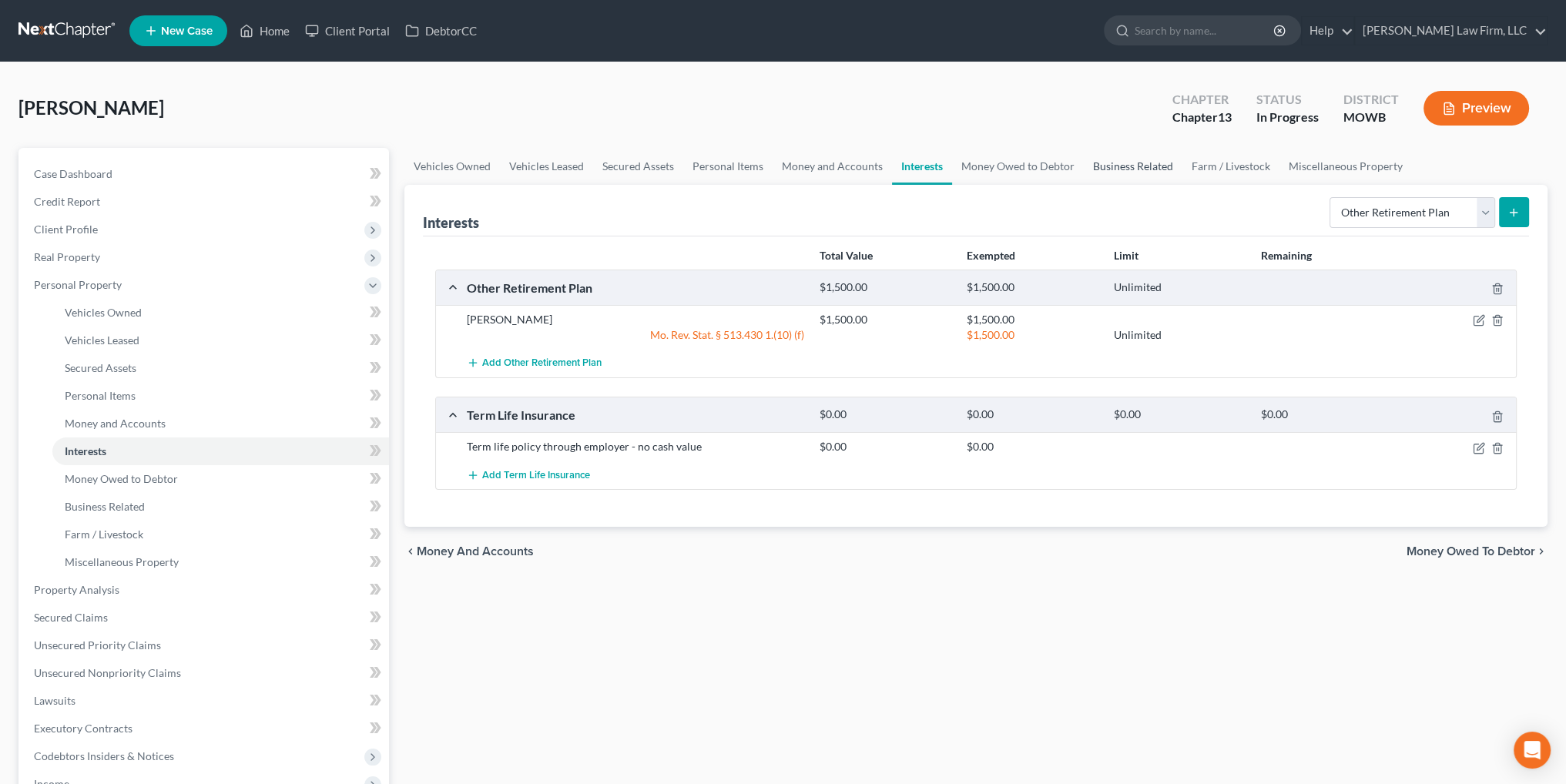
click at [1128, 163] on link "Business Related" at bounding box center [1133, 166] width 98 height 37
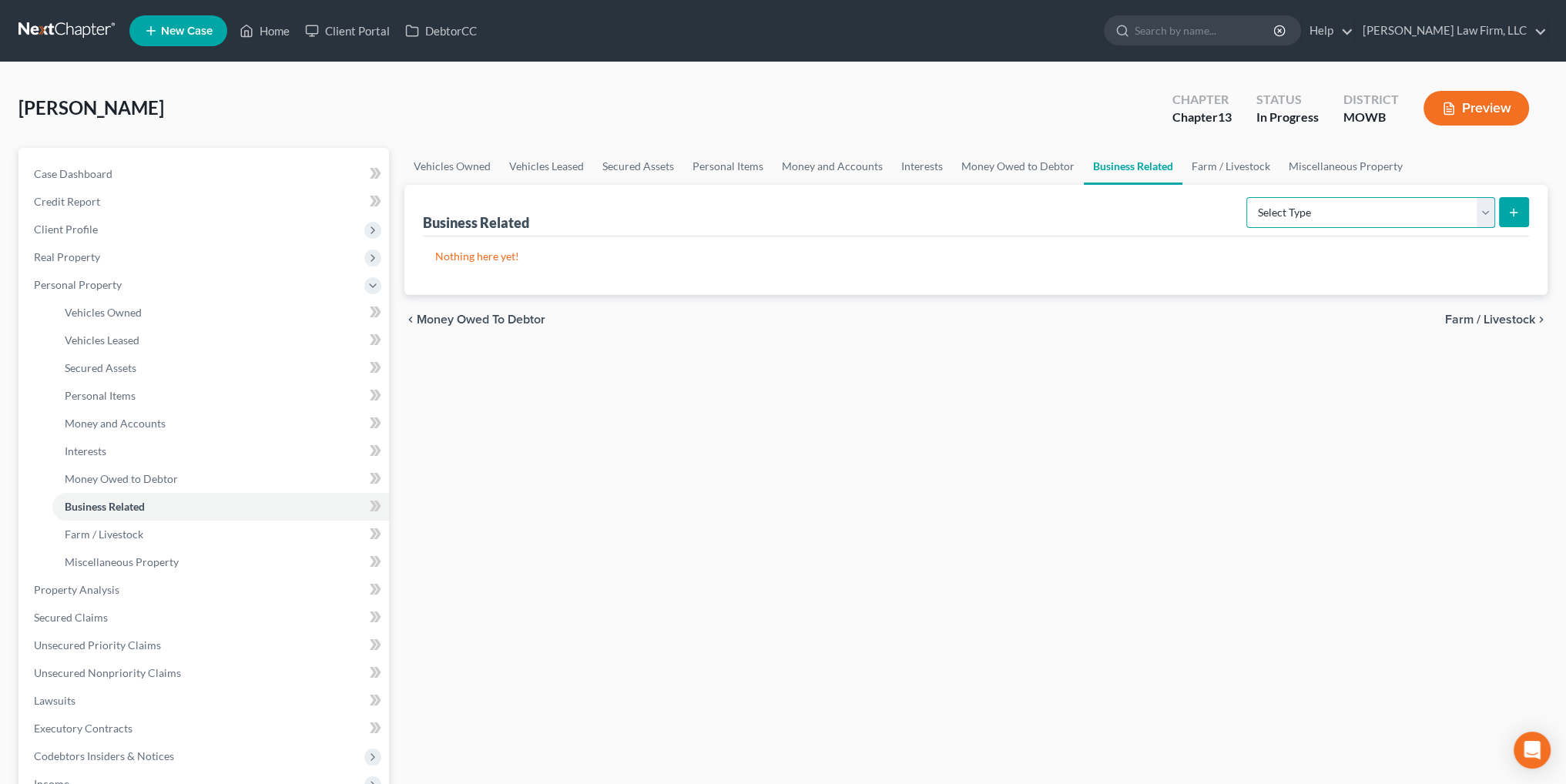
click at [1399, 214] on select "Select Type Customer Lists Franchises Inventory Licenses Machinery Office Equip…" at bounding box center [1370, 212] width 249 height 31
select select "other_business_related_property_not_listed"
click at [1247, 197] on select "Select Type Customer Lists Franchises Inventory Licenses Machinery Office Equip…" at bounding box center [1370, 212] width 249 height 31
click at [1510, 221] on button "submit" at bounding box center [1514, 212] width 30 height 30
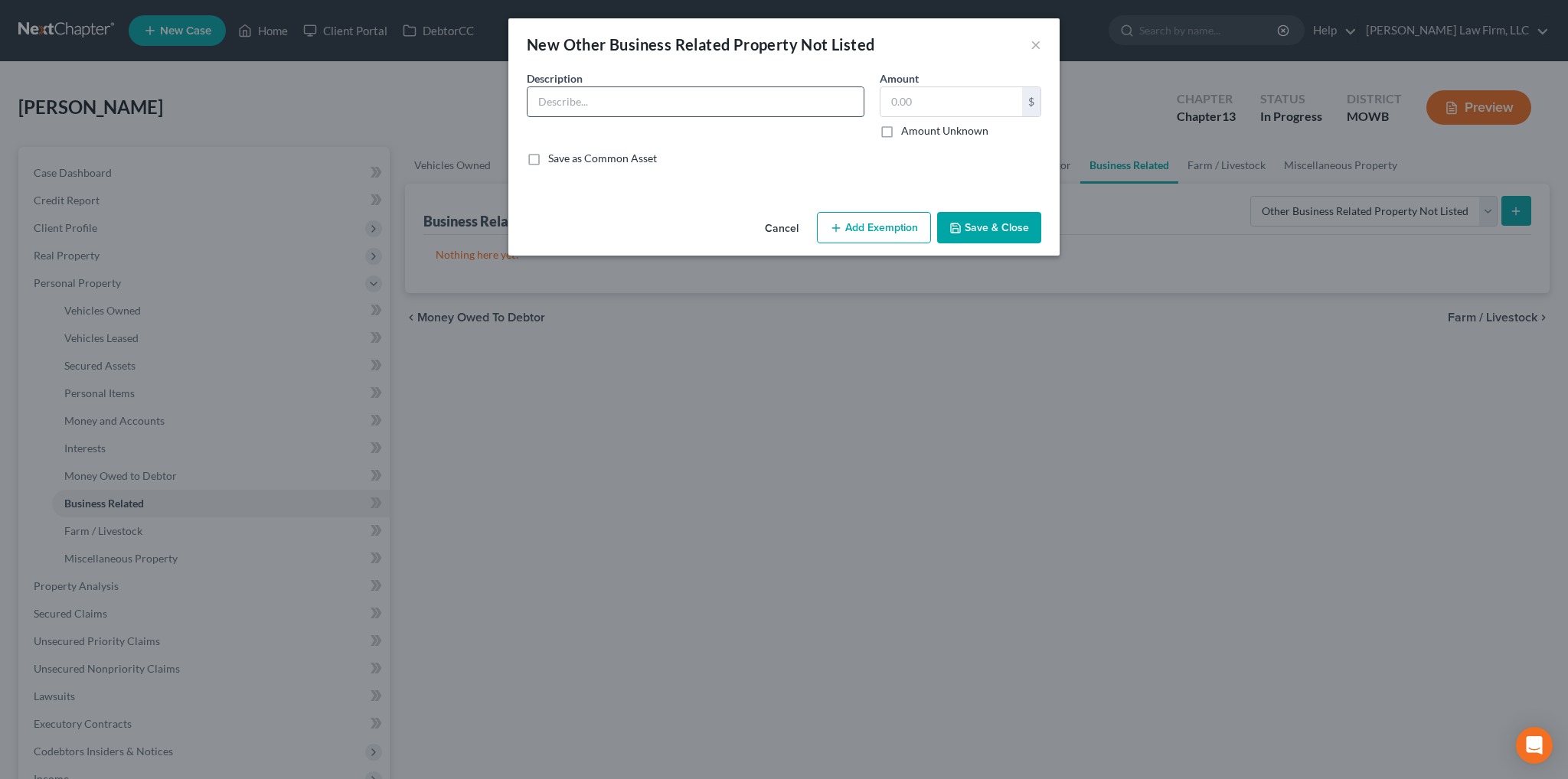
click at [781, 94] on input "text" at bounding box center [695, 102] width 336 height 29
type input "Tools for work as a mechanic"
type input "15,000.00"
click at [860, 228] on button "Add Exemption" at bounding box center [874, 227] width 114 height 32
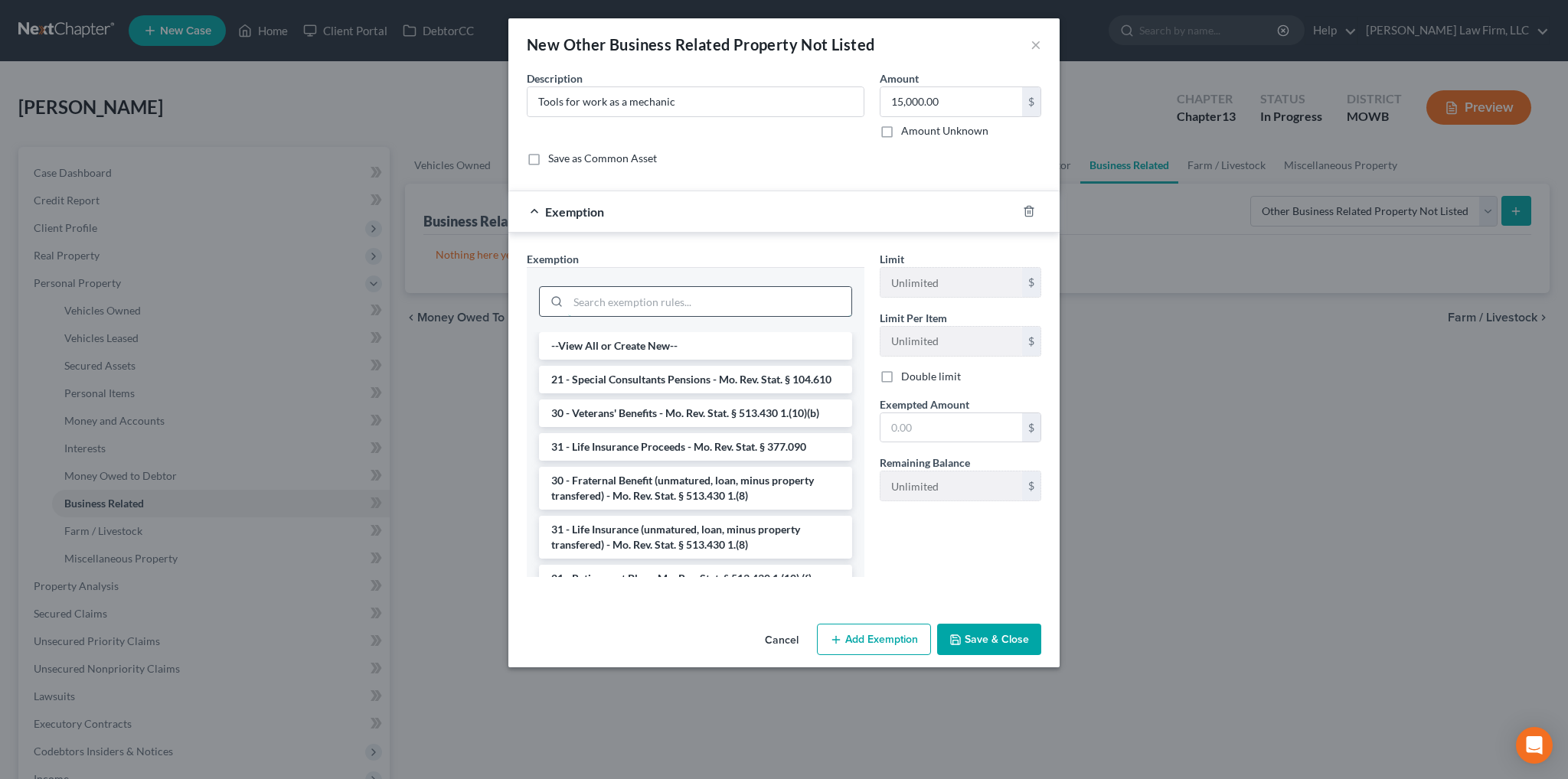
click at [682, 301] on input "search" at bounding box center [710, 301] width 283 height 29
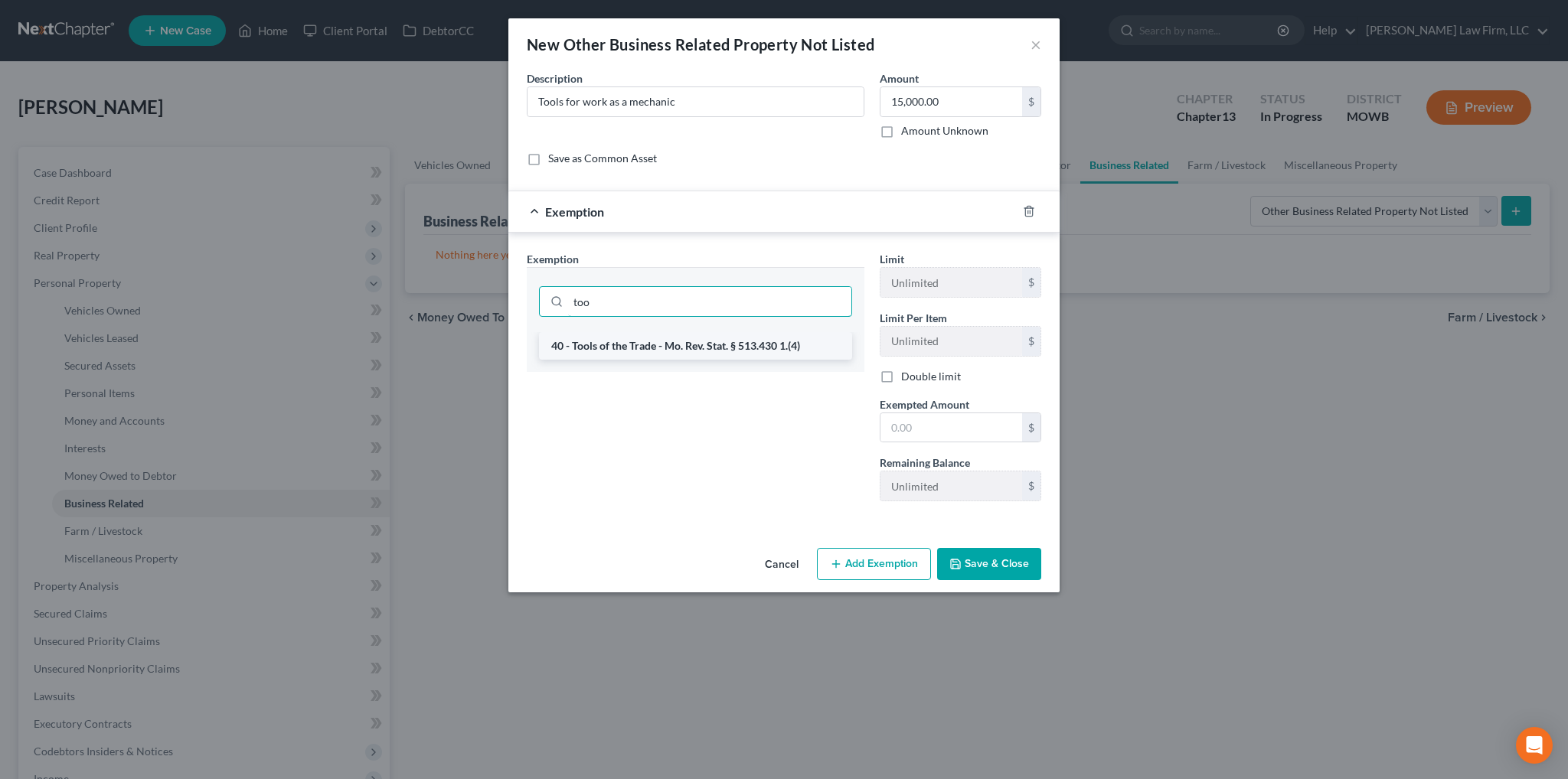
type input "too"
click at [759, 342] on li "40 - Tools of the Trade - Mo. Rev. Stat. § 513.430 1.(4)" at bounding box center [696, 345] width 313 height 28
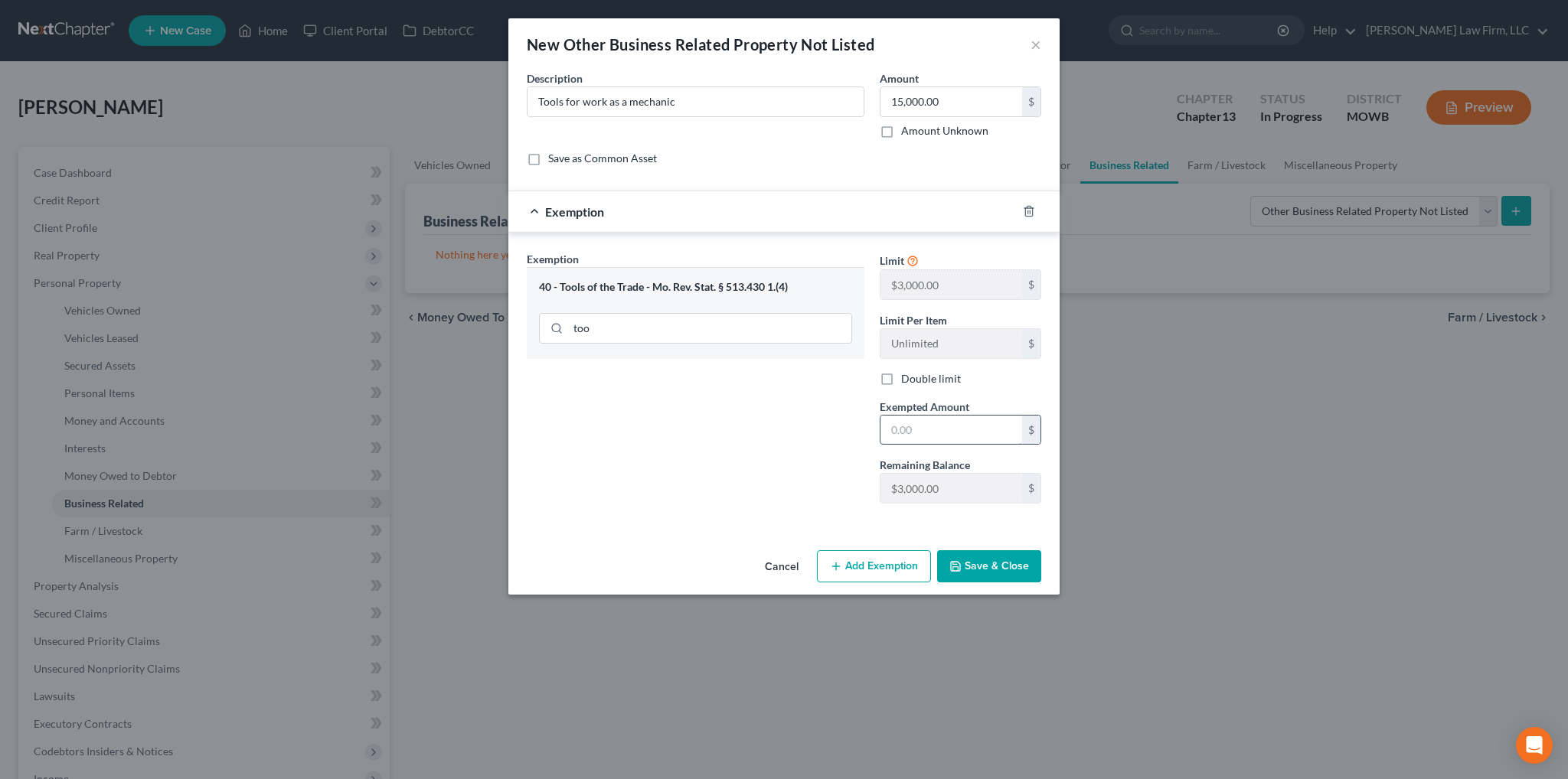
click at [946, 435] on input "text" at bounding box center [951, 430] width 142 height 29
type input "3,000.00"
click at [1038, 567] on button "Save & Close" at bounding box center [989, 566] width 104 height 32
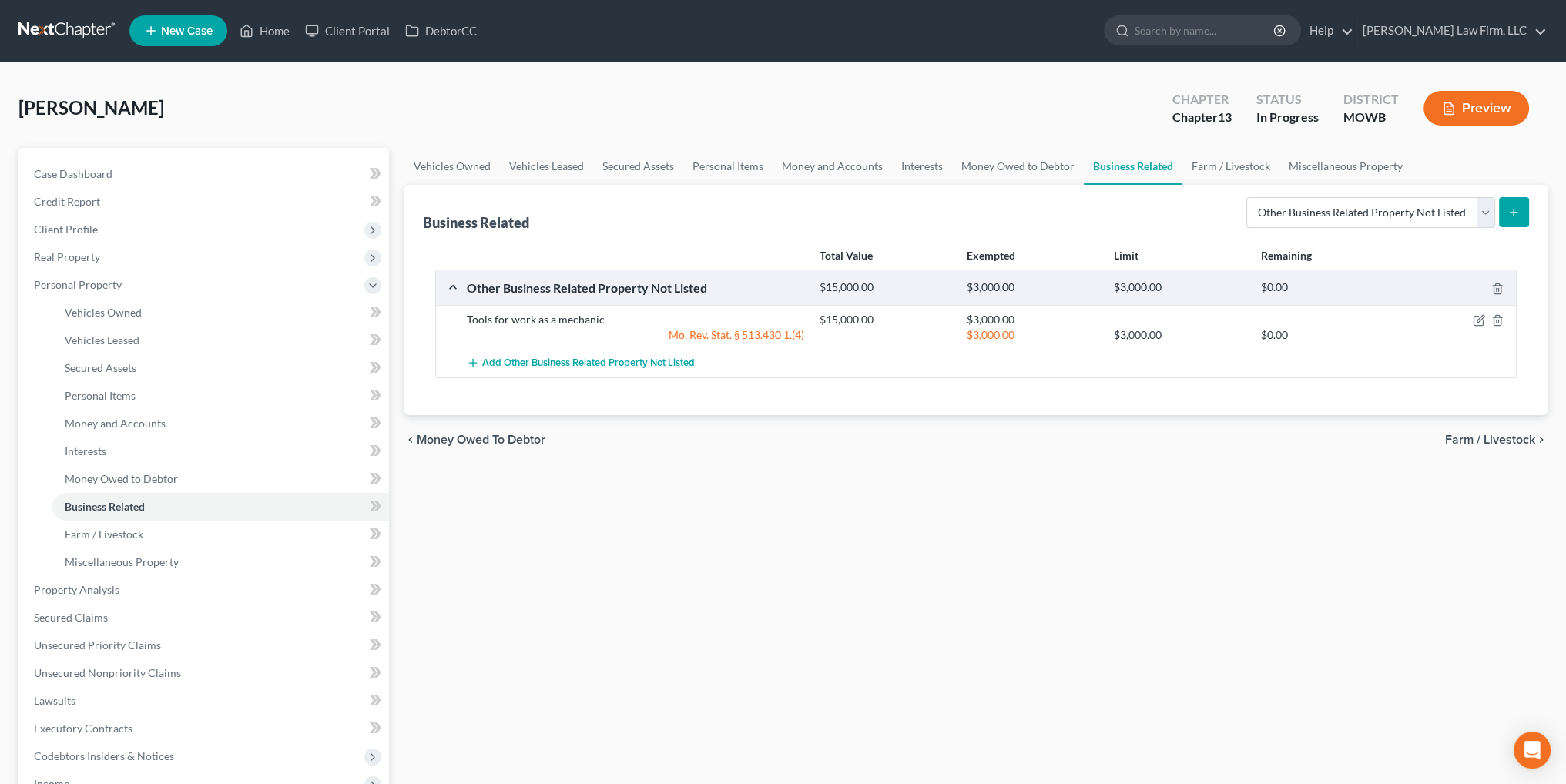
click at [1446, 112] on icon "button" at bounding box center [1449, 108] width 14 height 14
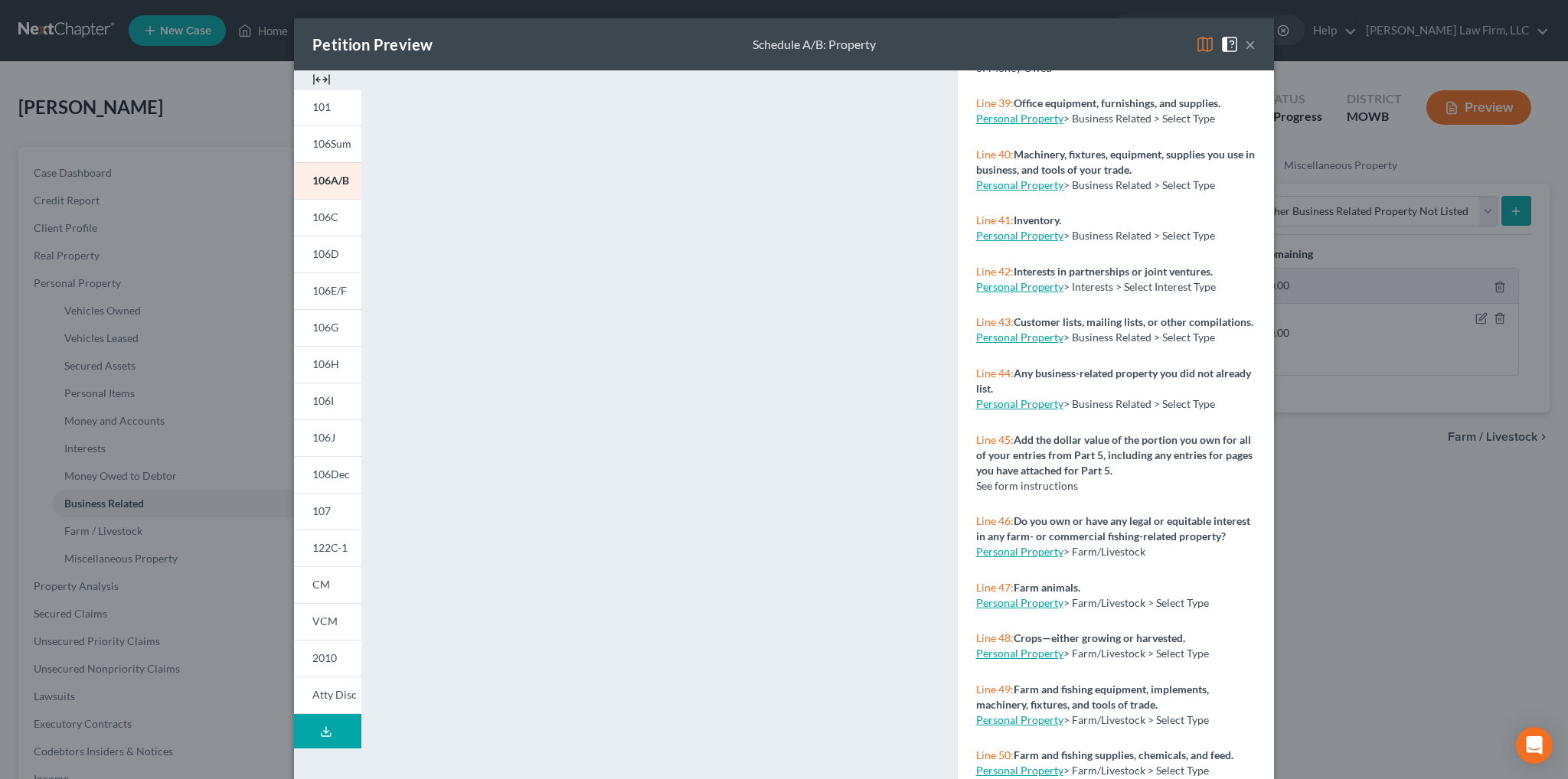
scroll to position [3443, 0]
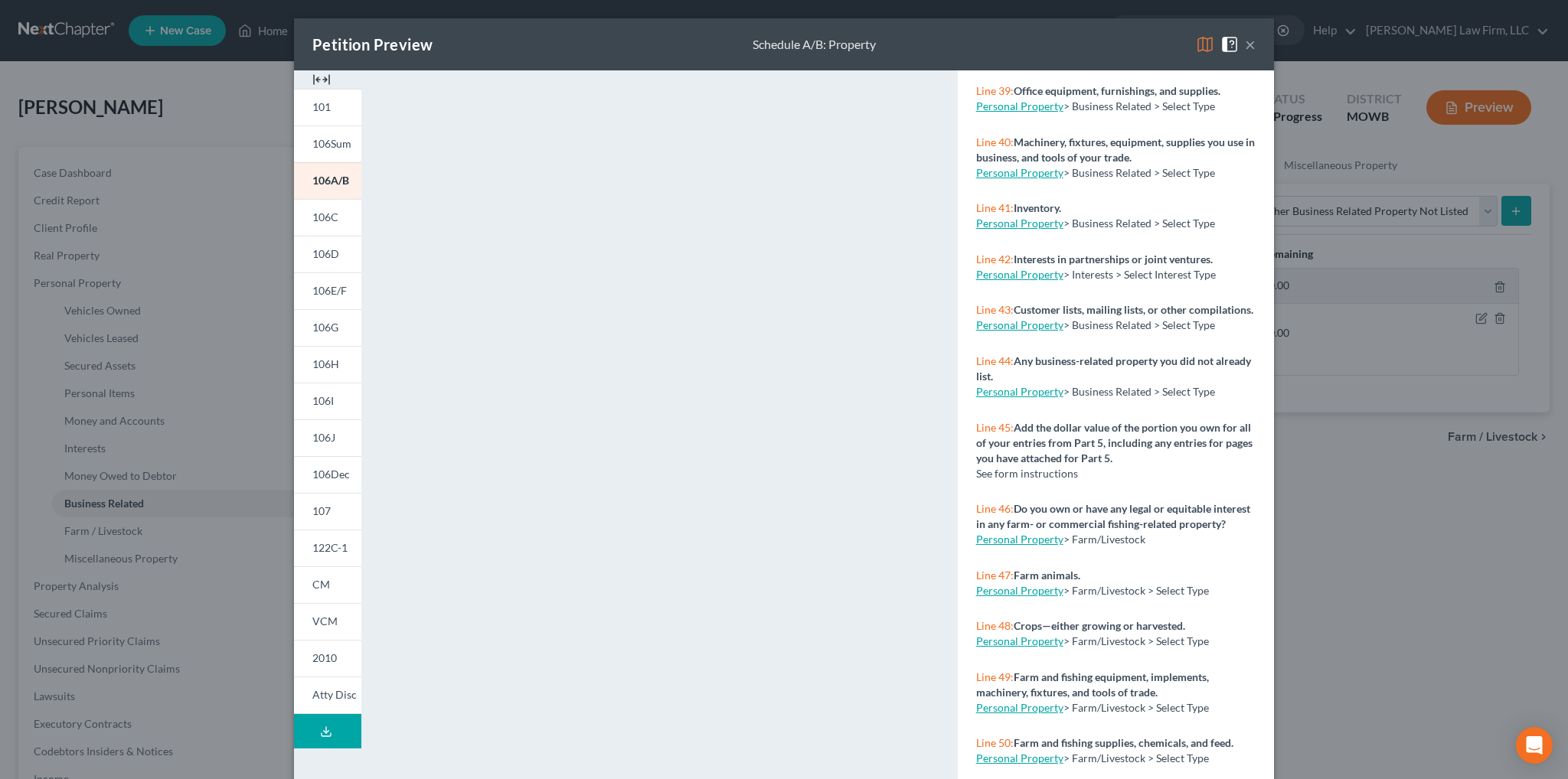
click at [1007, 179] on link "Personal Property" at bounding box center [1019, 172] width 87 height 13
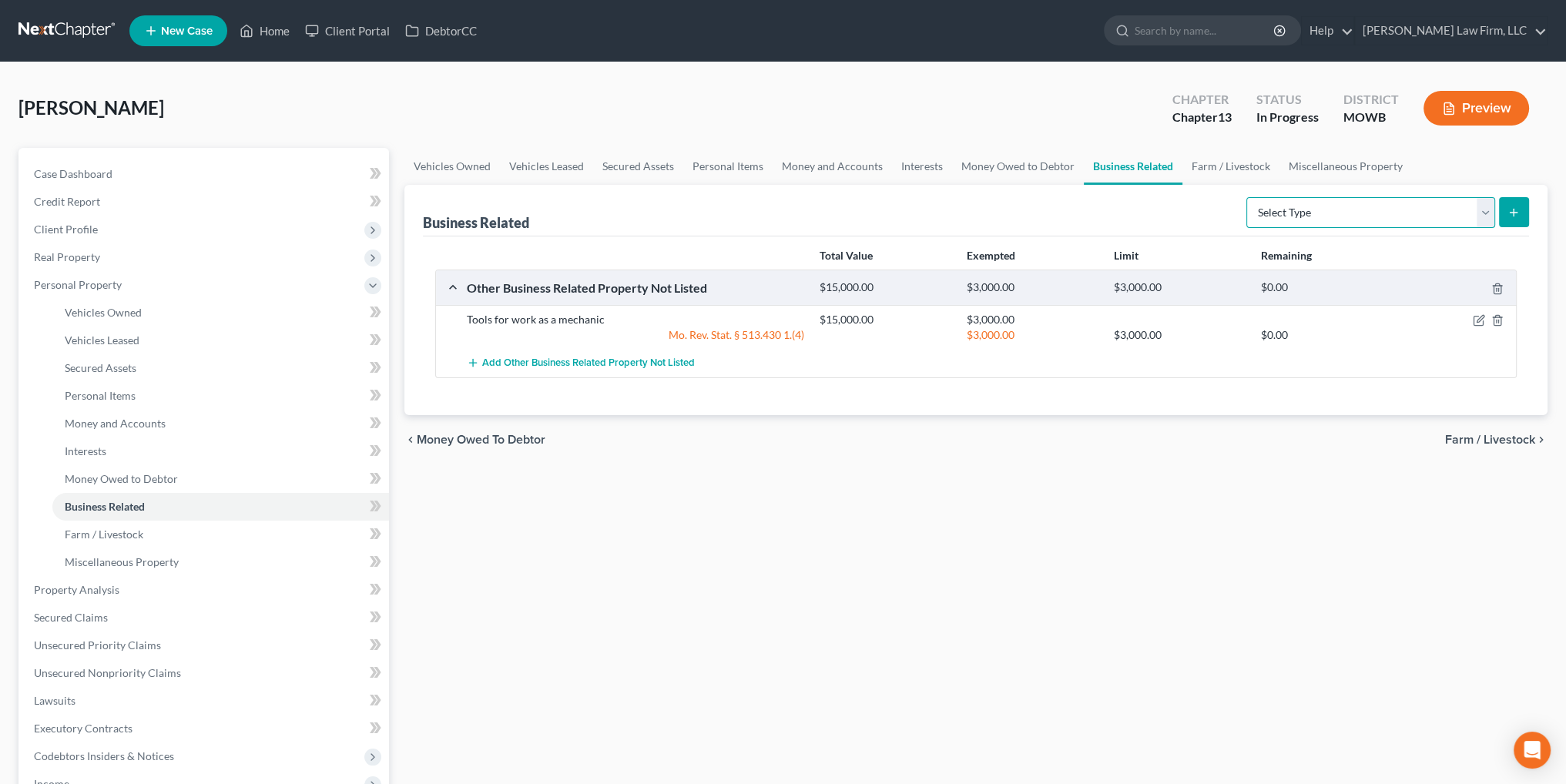
click at [1487, 211] on select "Select Type Customer Lists Franchises Inventory Licenses Machinery Office Equip…" at bounding box center [1370, 212] width 249 height 31
select select "office_equipment"
click at [1247, 197] on select "Select Type Customer Lists Franchises Inventory Licenses Machinery Office Equip…" at bounding box center [1370, 212] width 249 height 31
click at [1522, 207] on button "submit" at bounding box center [1514, 212] width 30 height 30
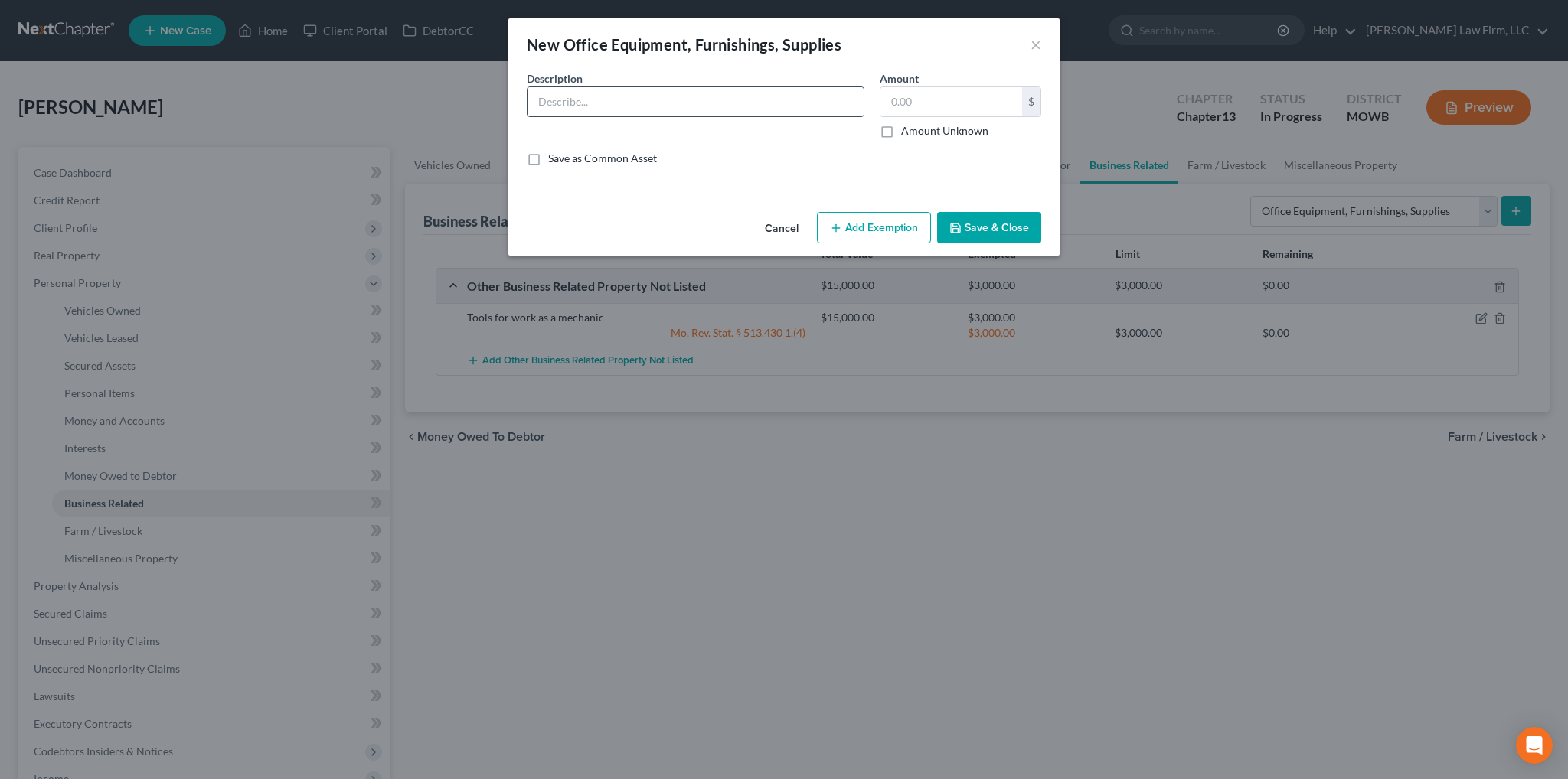
click at [739, 97] on input "text" at bounding box center [695, 102] width 336 height 29
type input "Tools for work as a mechanic"
click at [933, 98] on input "text" at bounding box center [951, 102] width 142 height 29
type input "15,000.00"
click at [985, 230] on button "Save & Close" at bounding box center [989, 227] width 104 height 32
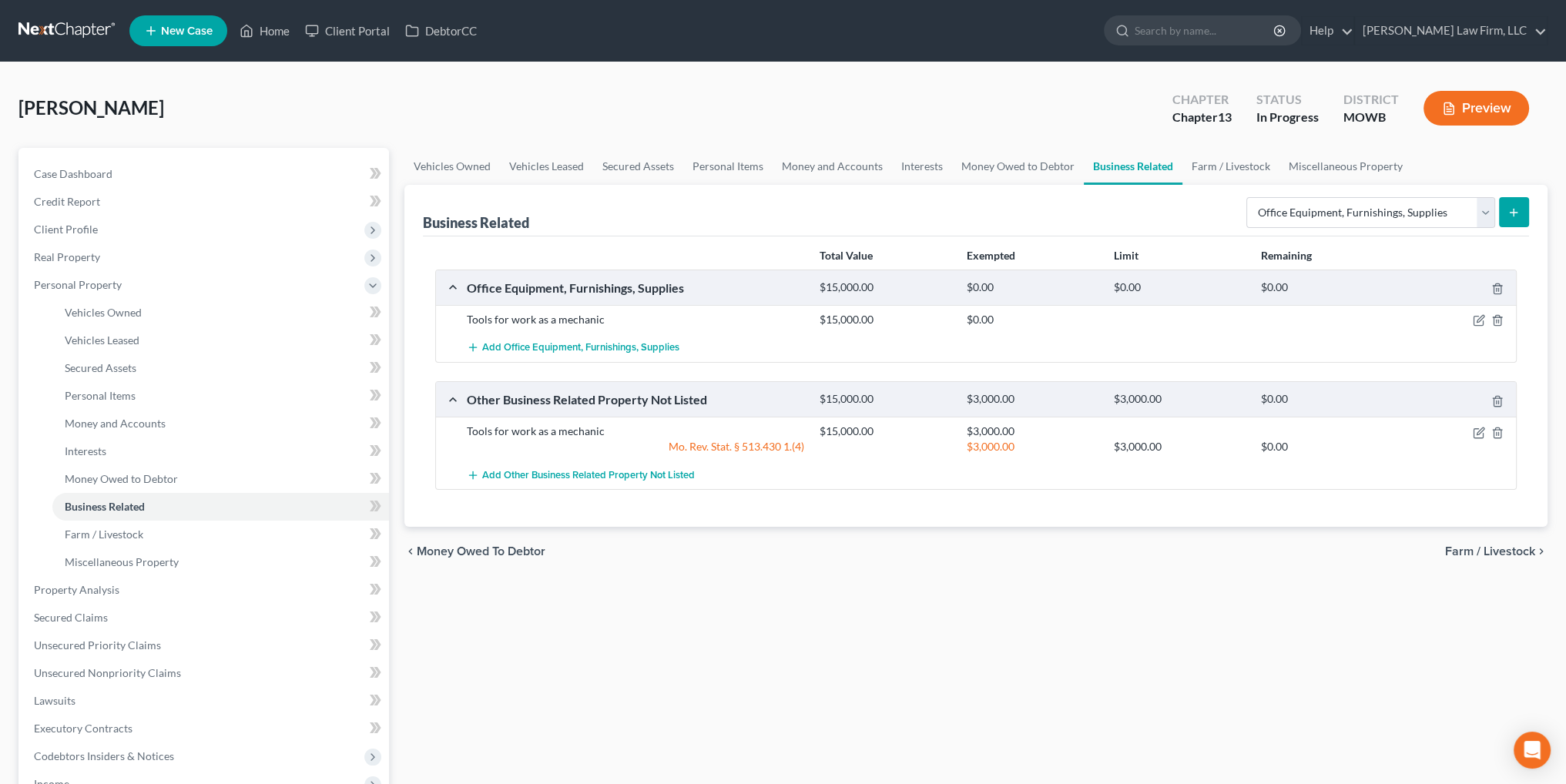
click at [1488, 113] on button "Preview" at bounding box center [1476, 108] width 105 height 35
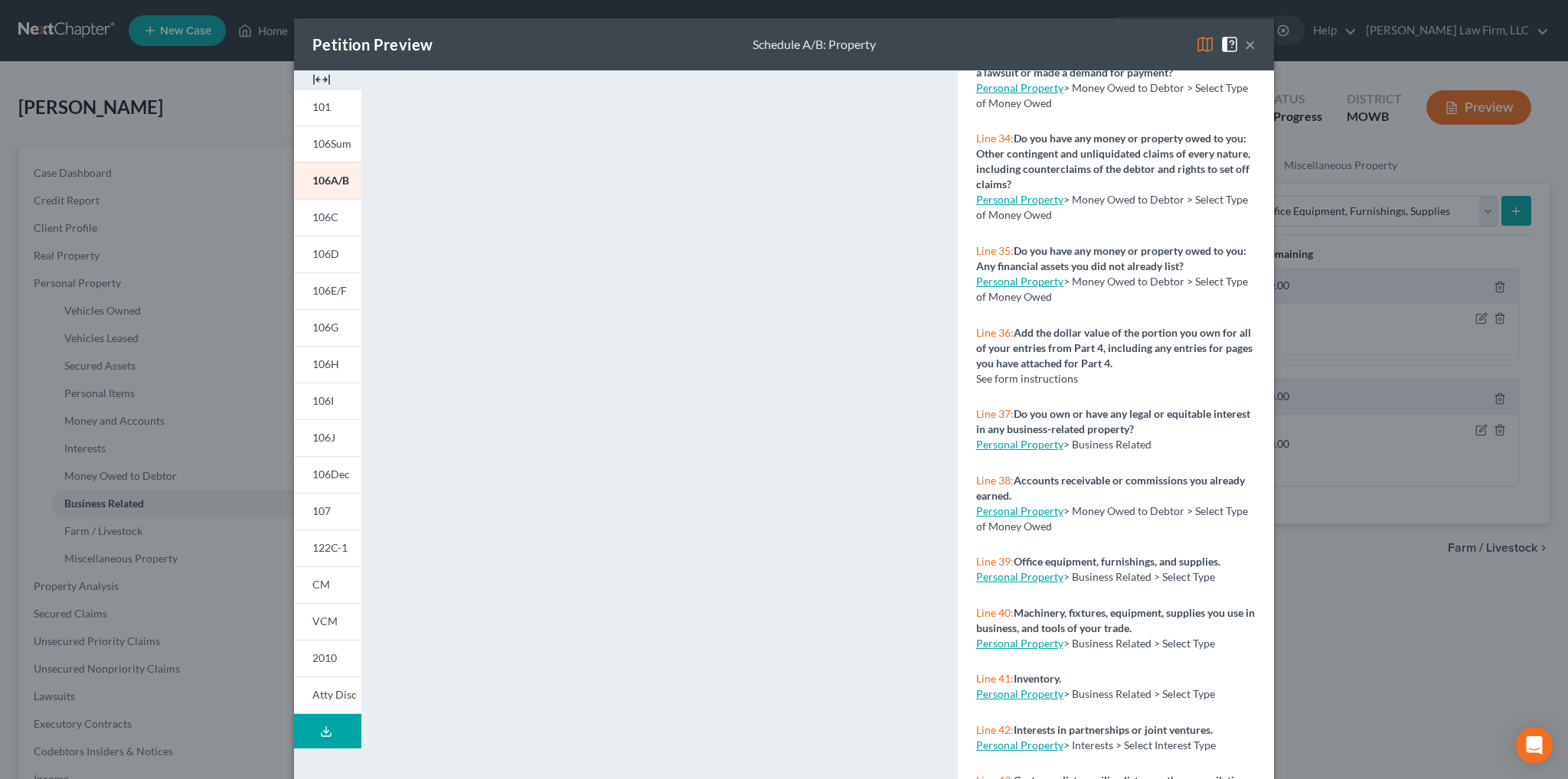
scroll to position [3137, 0]
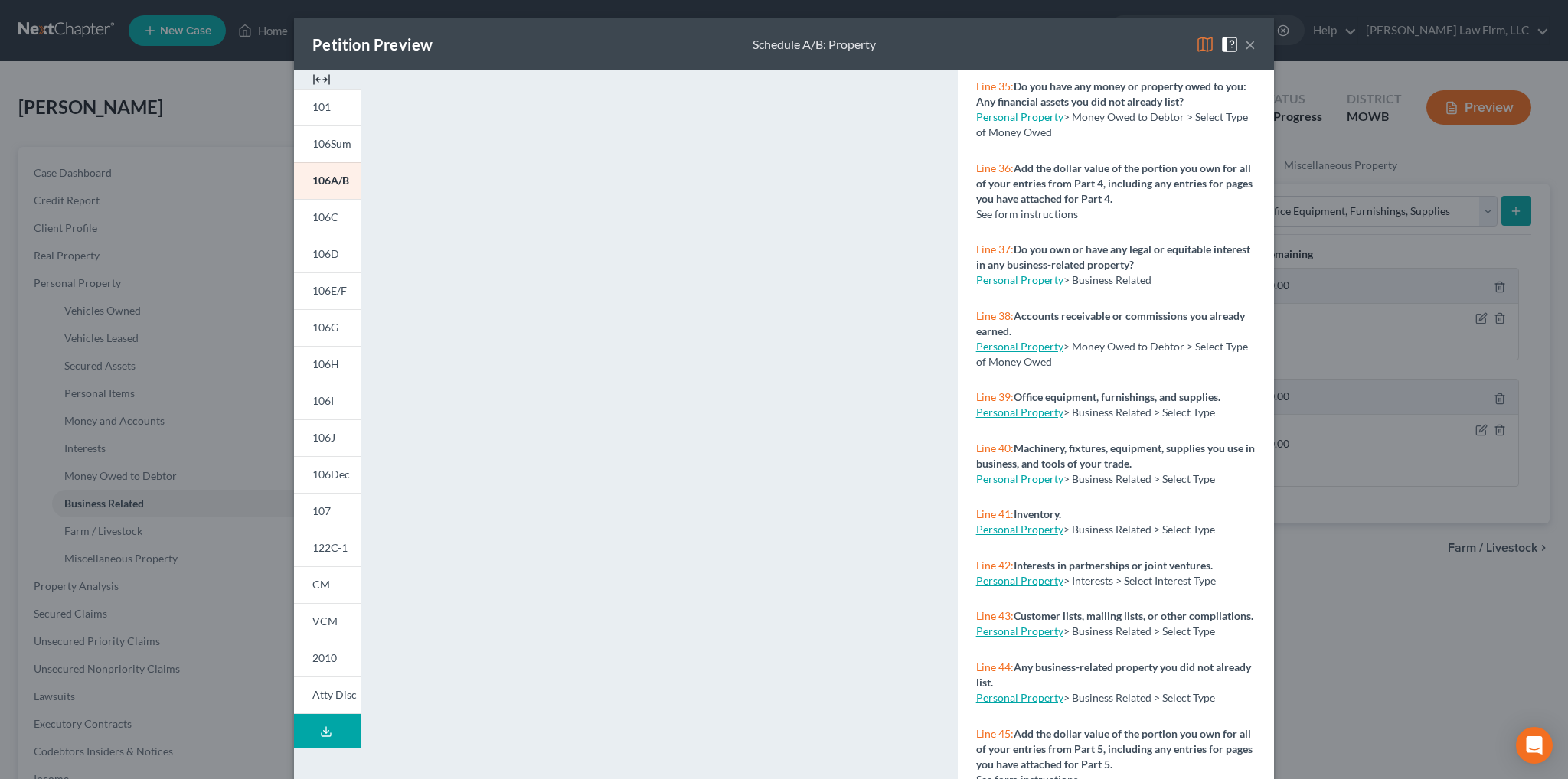
click at [992, 455] on span "Line 40:" at bounding box center [995, 448] width 38 height 13
click at [1030, 485] on link "Personal Property" at bounding box center [1019, 478] width 87 height 13
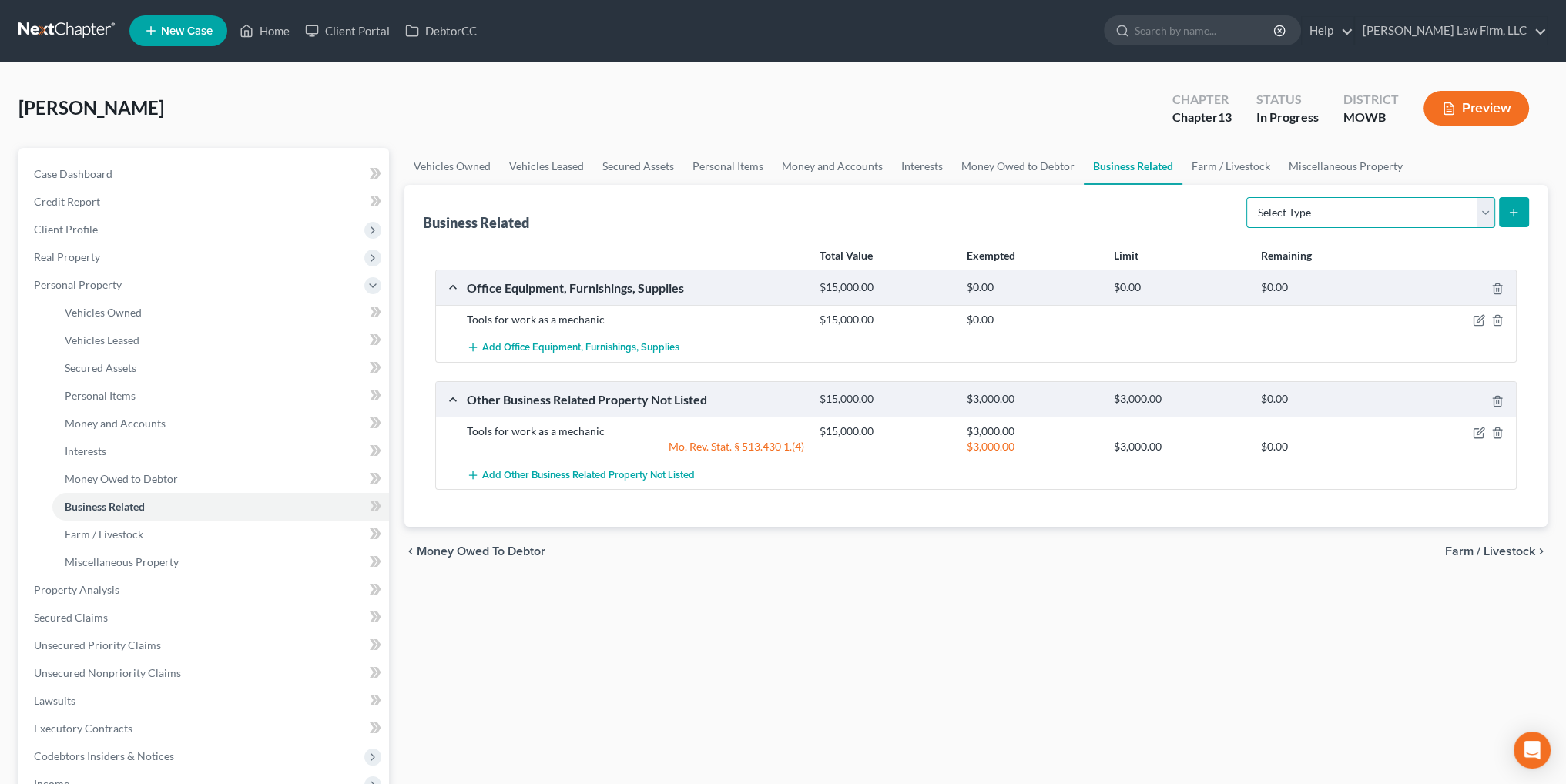
click at [1485, 217] on select "Select Type Customer Lists Franchises Inventory Licenses Machinery Office Equip…" at bounding box center [1370, 212] width 249 height 31
select select "machinery"
click at [1247, 197] on select "Select Type Customer Lists Franchises Inventory Licenses Machinery Office Equip…" at bounding box center [1370, 212] width 249 height 31
click at [1514, 211] on line "submit" at bounding box center [1514, 212] width 0 height 7
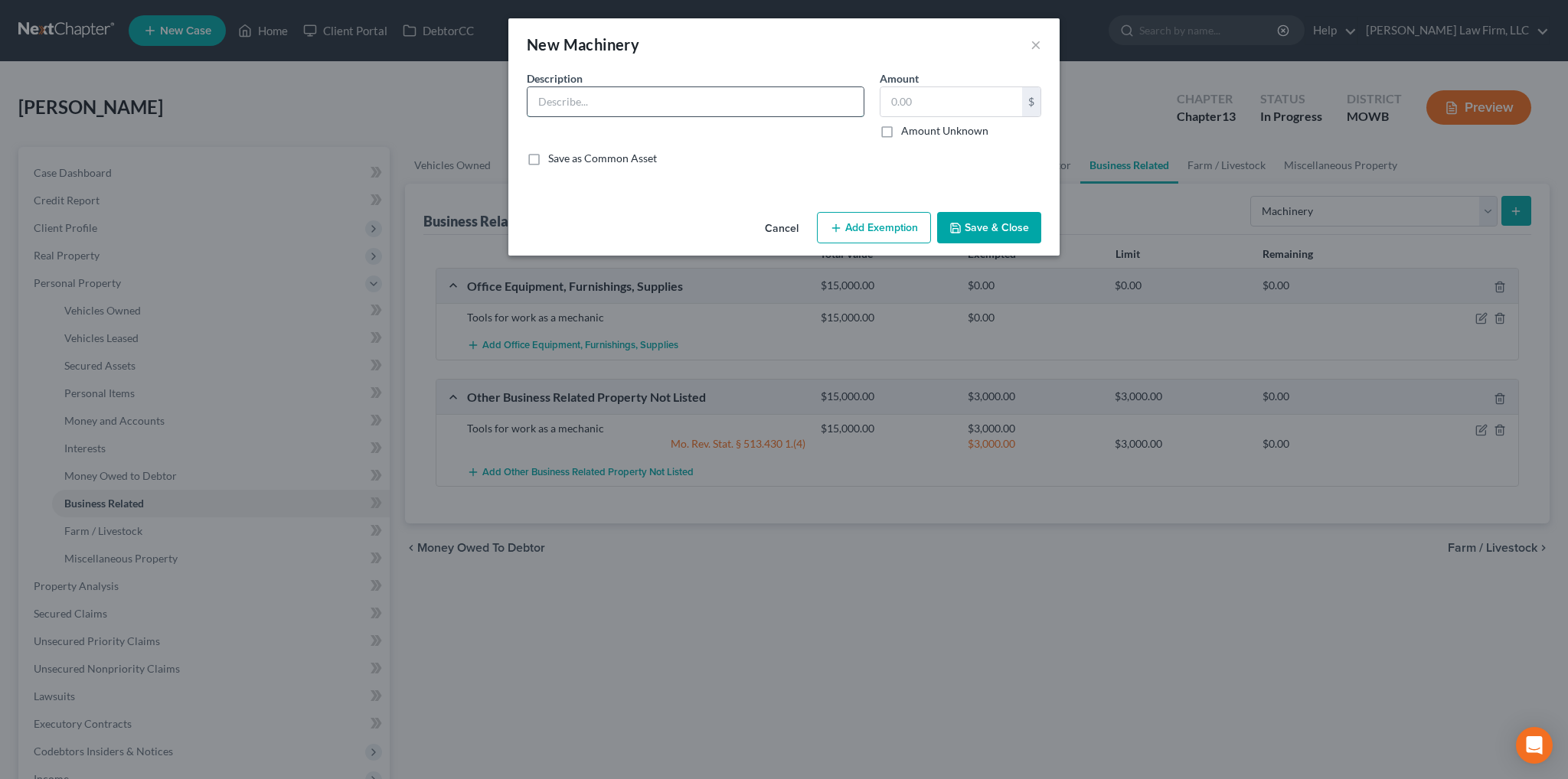
click at [738, 107] on input "text" at bounding box center [695, 102] width 336 height 29
type input "Tools for work as a mechanic"
type input "15,000.00"
drag, startPoint x: 999, startPoint y: 235, endPoint x: 1056, endPoint y: 235, distance: 57.0
click at [1000, 235] on button "Save & Close" at bounding box center [989, 227] width 104 height 32
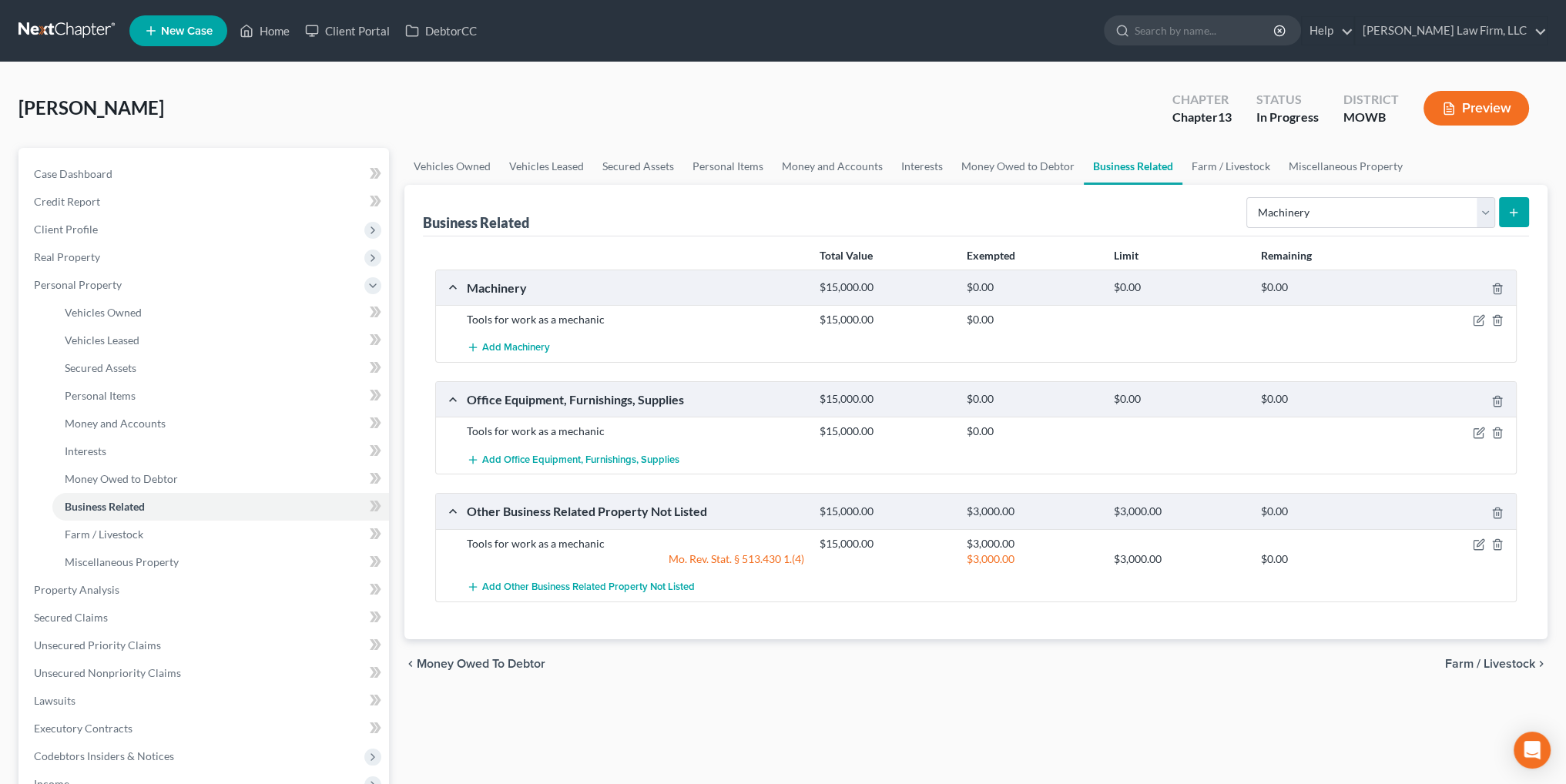
click at [1450, 114] on icon "button" at bounding box center [1449, 108] width 10 height 12
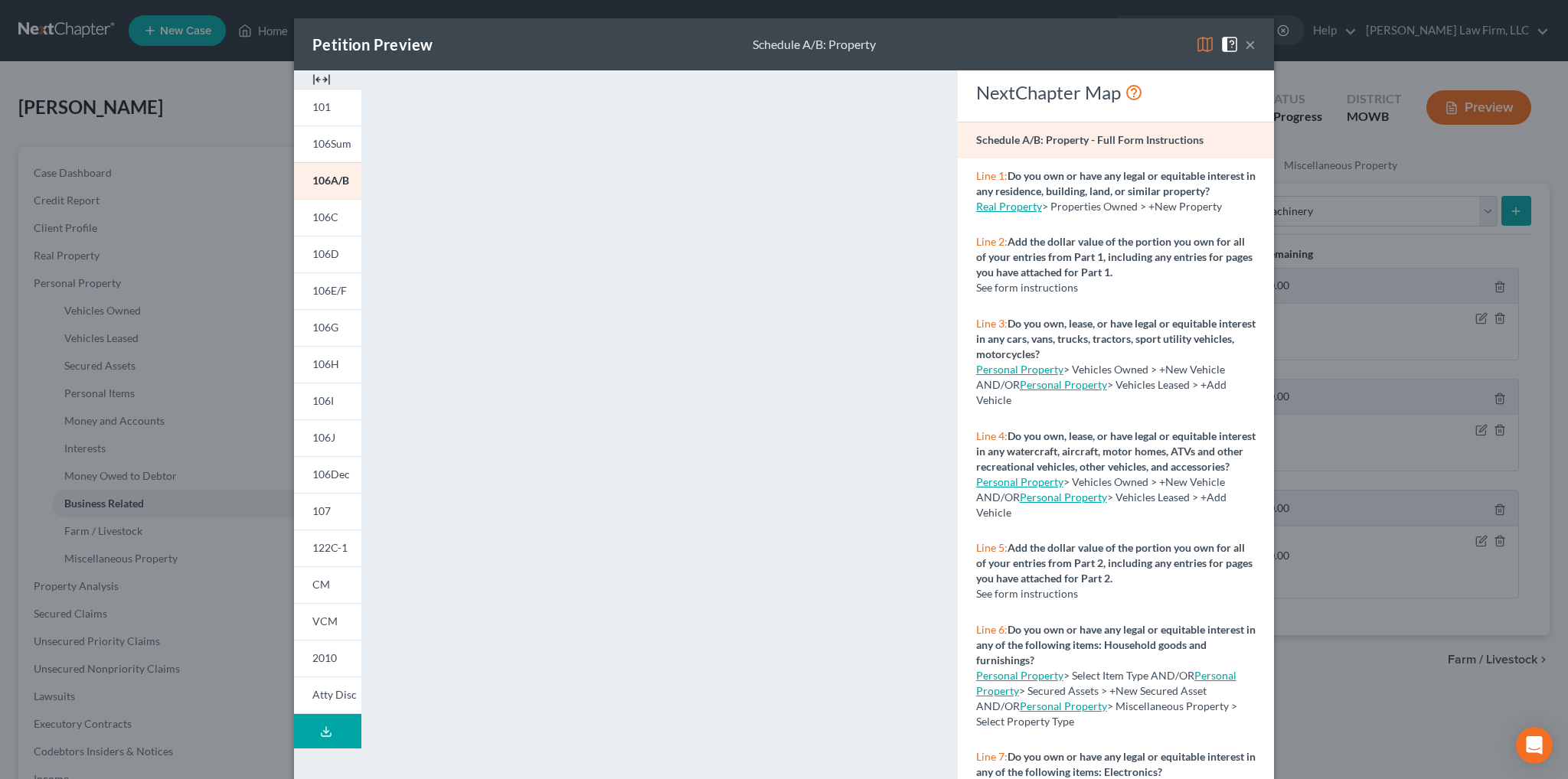
click at [1244, 50] on button "×" at bounding box center [1250, 44] width 11 height 18
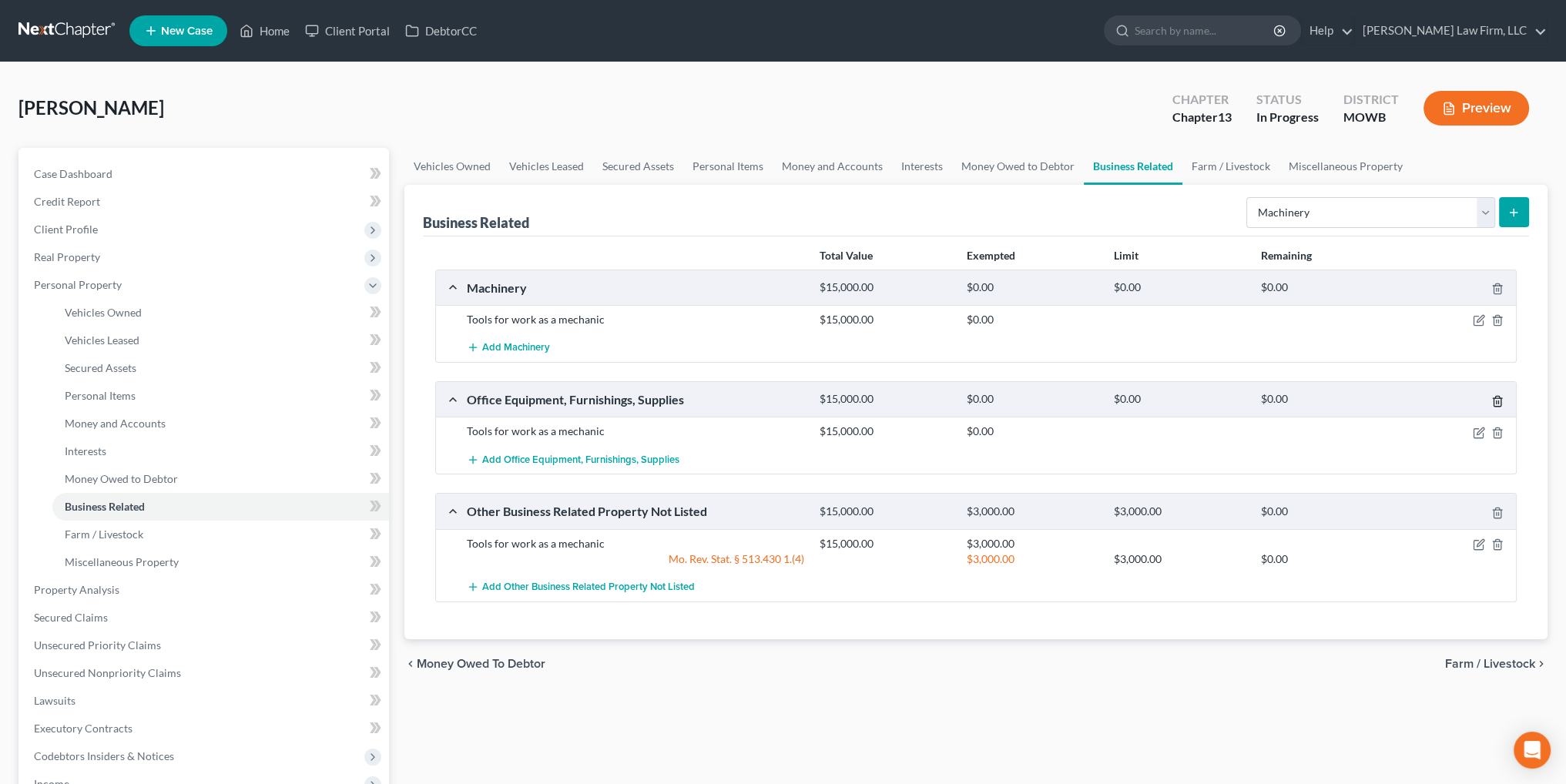
click at [1500, 400] on icon "button" at bounding box center [1497, 401] width 7 height 10
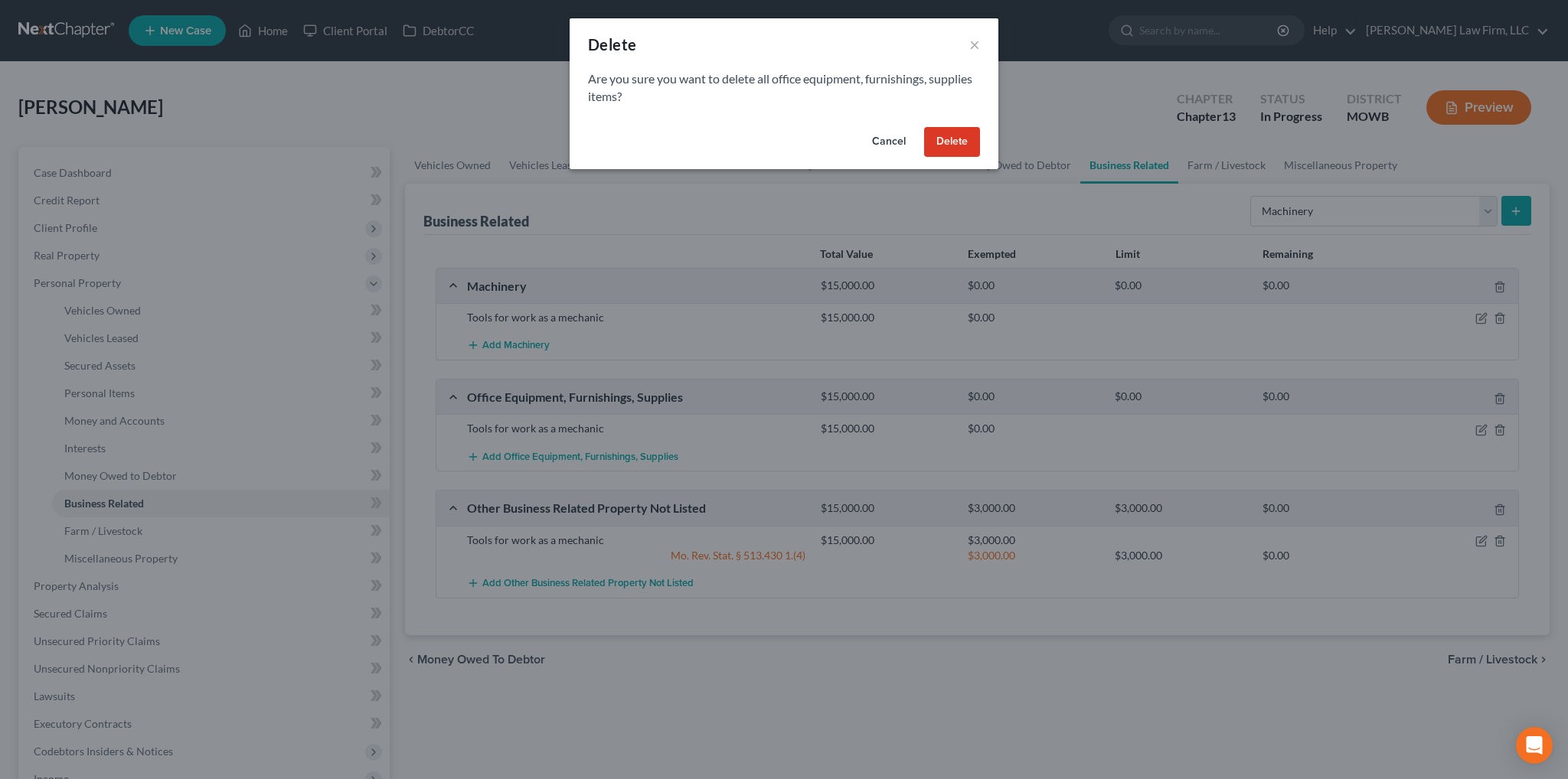
click at [956, 150] on button "Delete" at bounding box center [952, 142] width 56 height 31
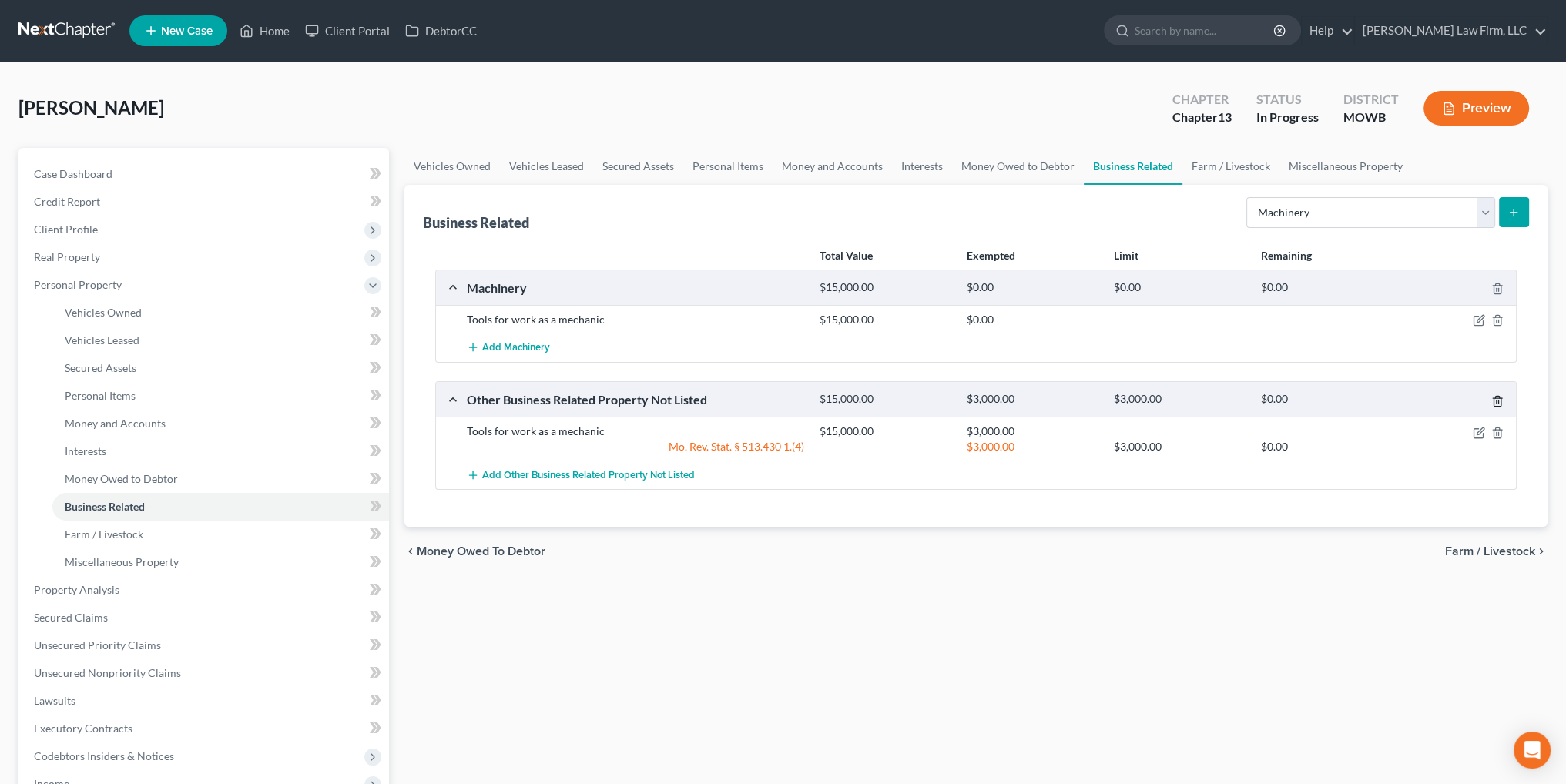
click at [1495, 398] on icon "button" at bounding box center [1498, 402] width 13 height 13
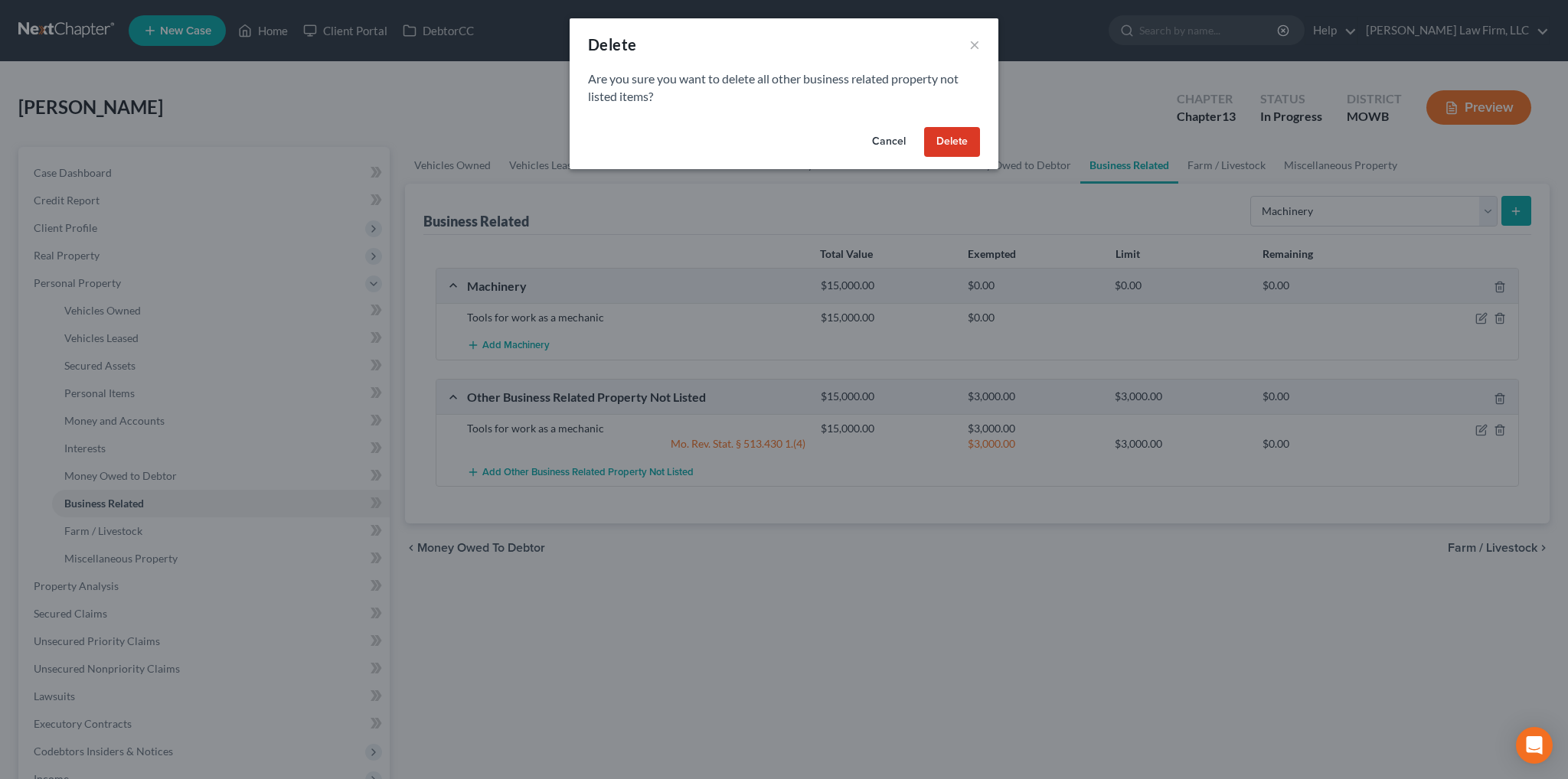
click at [949, 149] on button "Delete" at bounding box center [952, 142] width 56 height 31
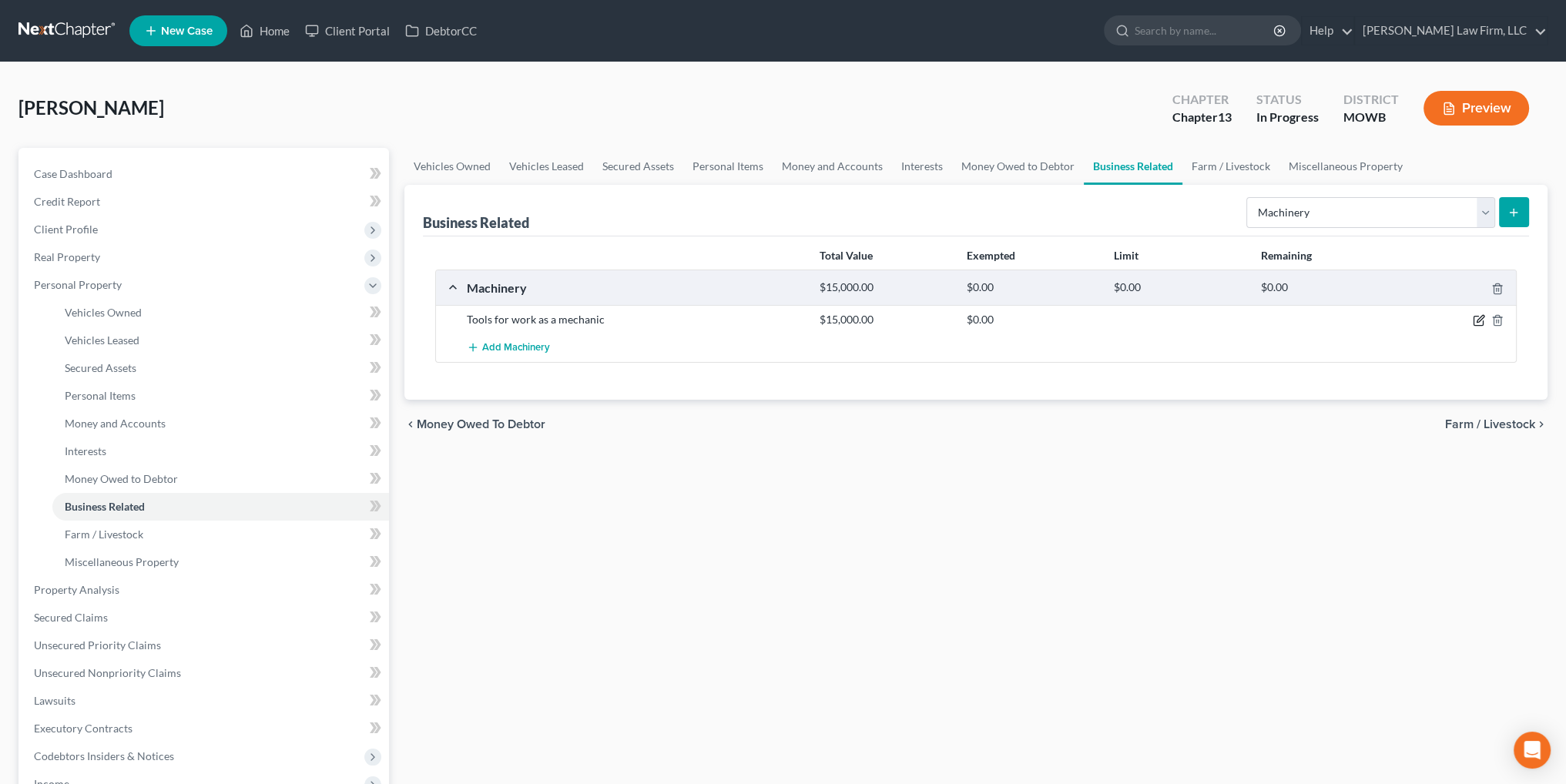
click at [1476, 321] on icon "button" at bounding box center [1480, 319] width 7 height 7
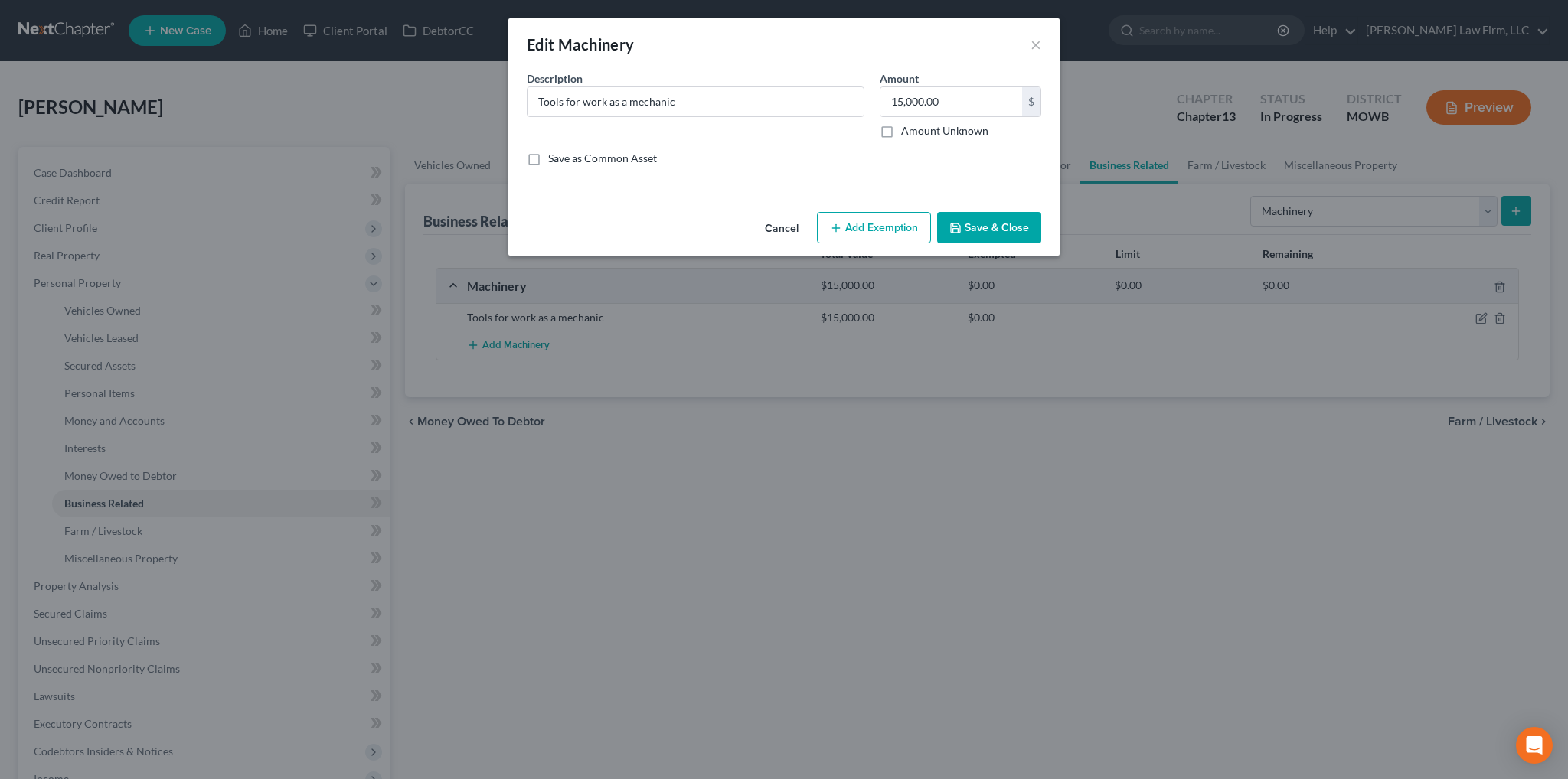
click at [870, 227] on button "Add Exemption" at bounding box center [874, 227] width 114 height 32
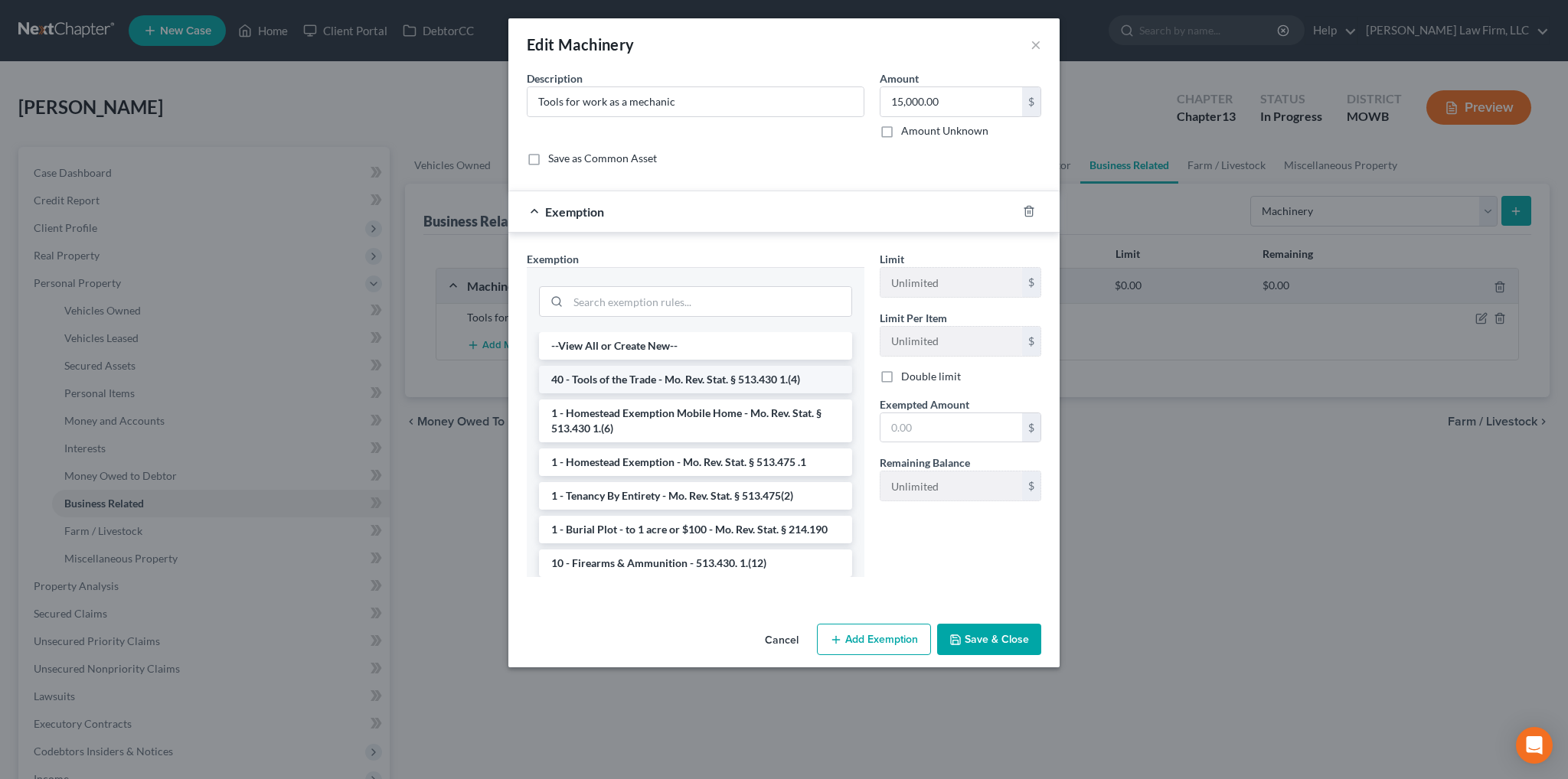
click at [688, 378] on li "40 - Tools of the Trade - Mo. Rev. Stat. § 513.430 1.(4)" at bounding box center [696, 379] width 313 height 28
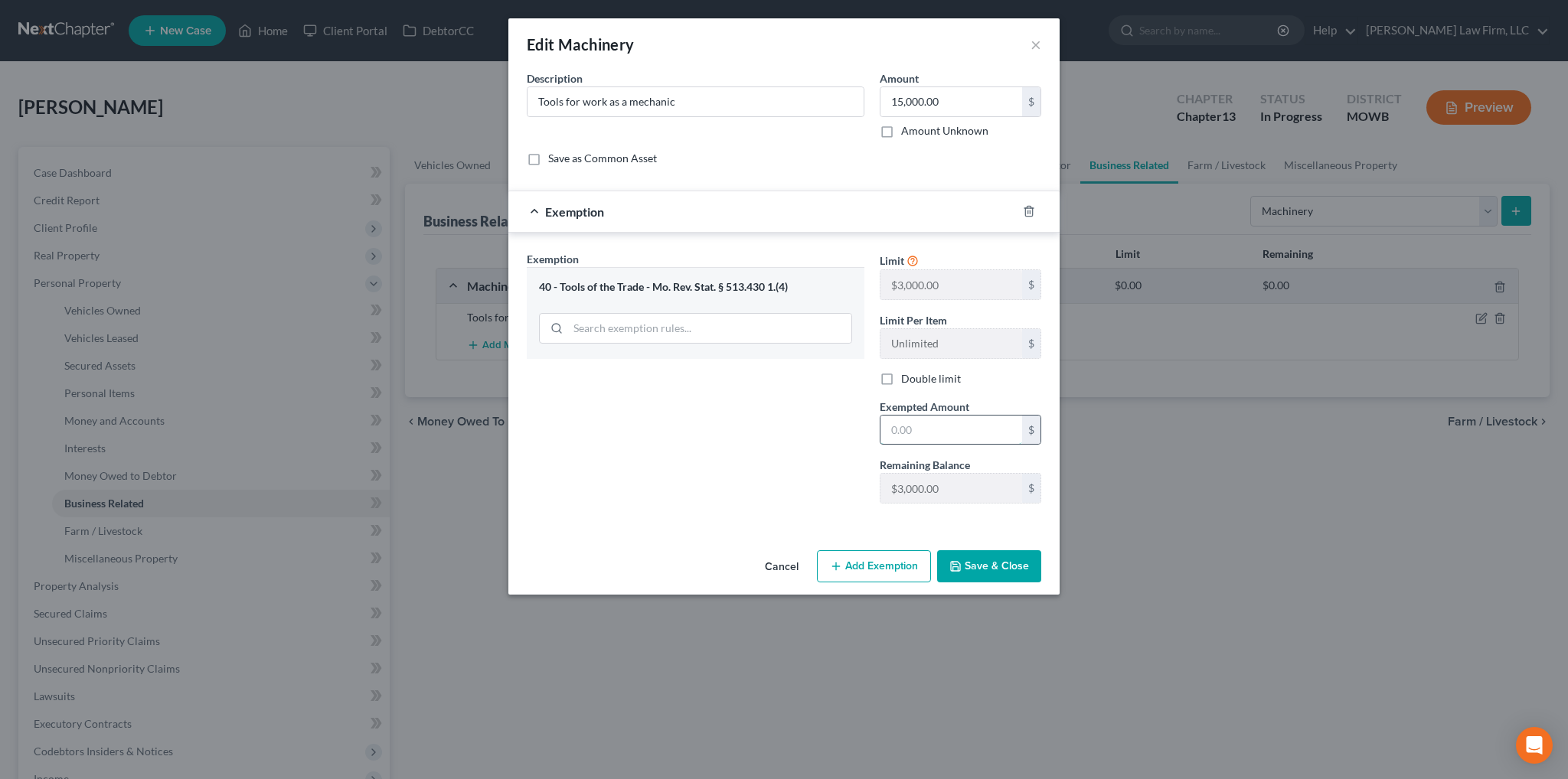
click at [930, 435] on input "text" at bounding box center [951, 430] width 142 height 29
type input "3,000.00"
click at [986, 572] on button "Save & Close" at bounding box center [989, 566] width 104 height 32
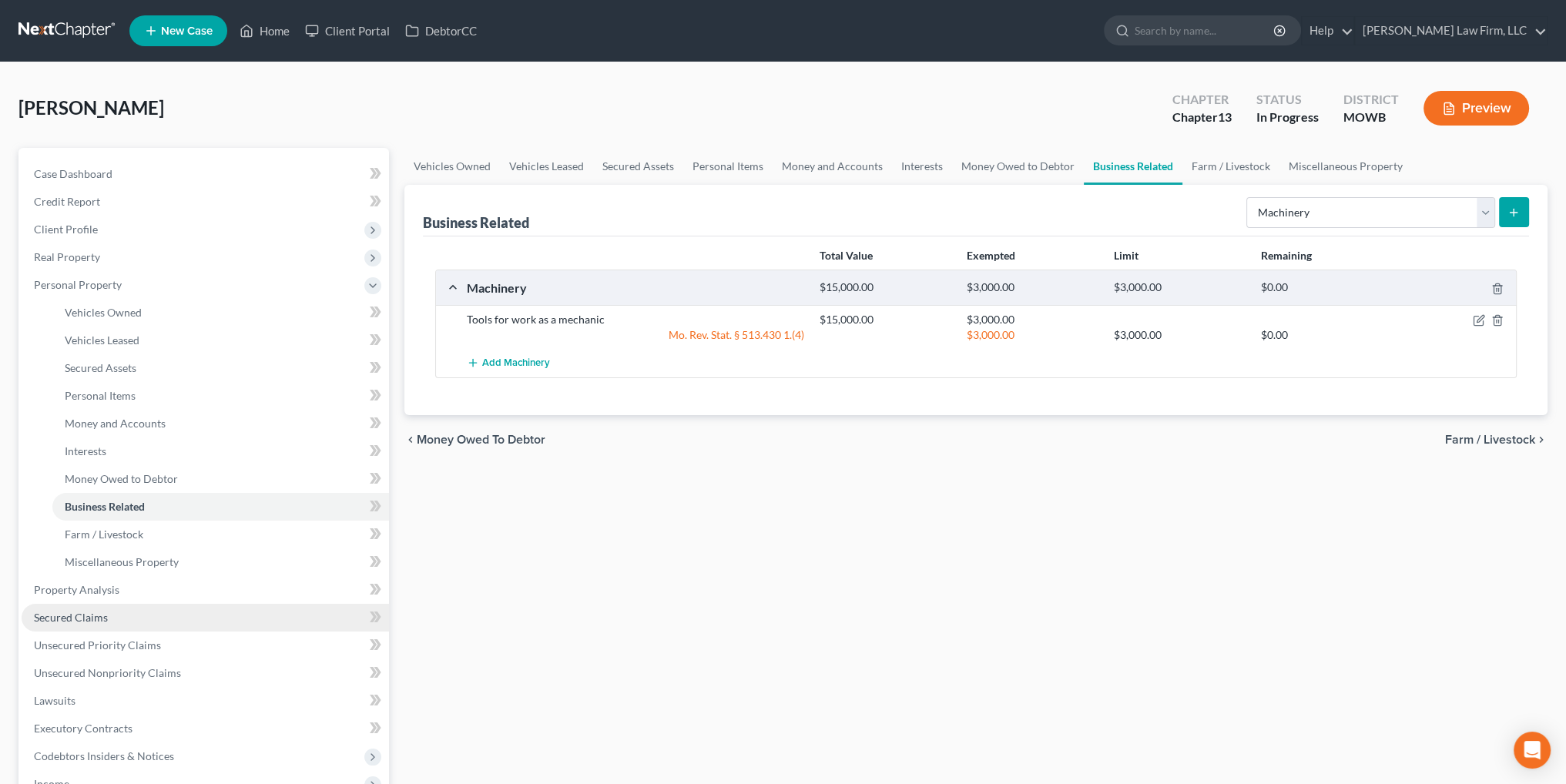
click at [93, 624] on link "Secured Claims" at bounding box center [205, 617] width 368 height 28
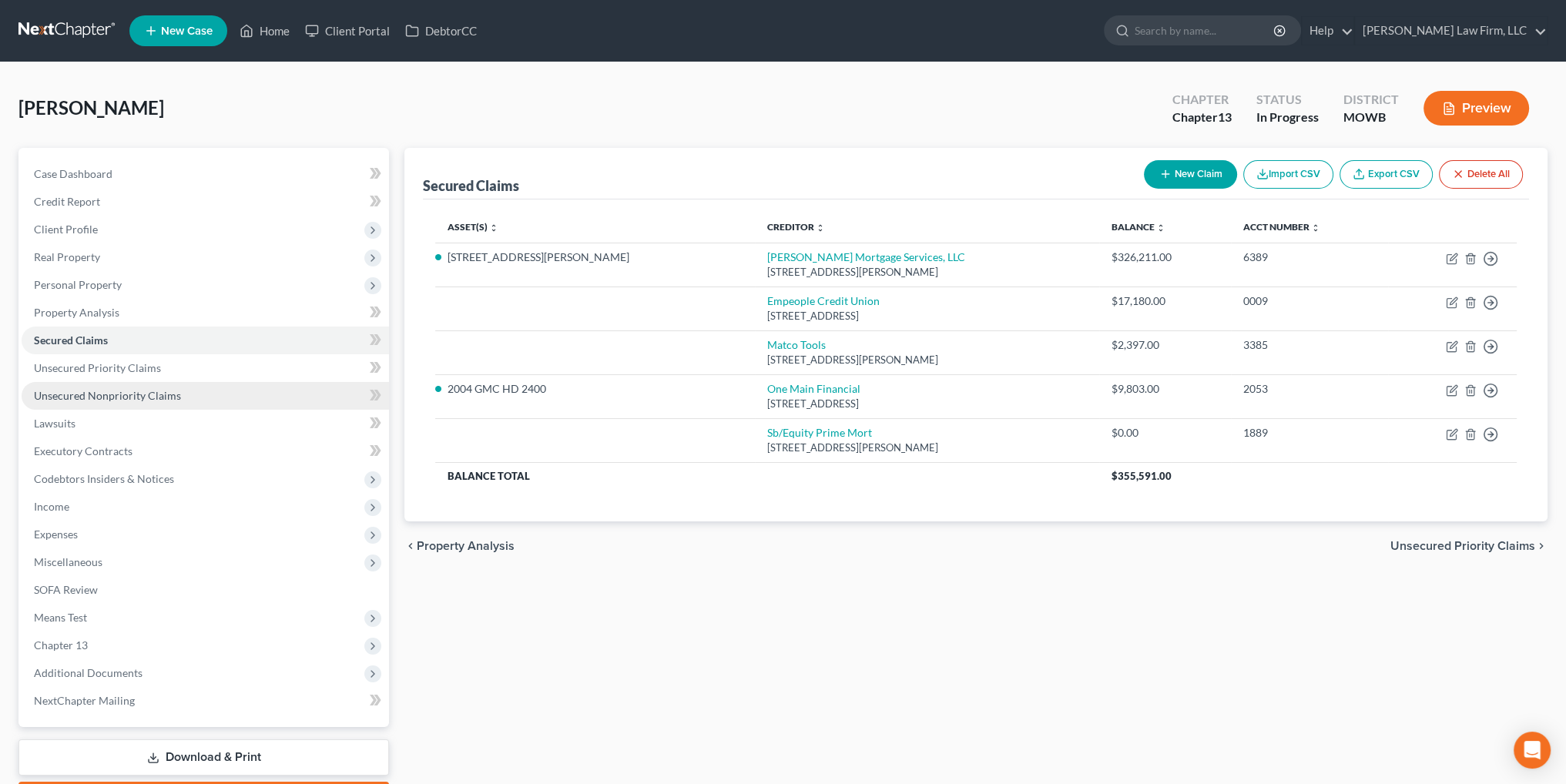
click at [105, 399] on span "Unsecured Nonpriority Claims" at bounding box center [108, 395] width 147 height 13
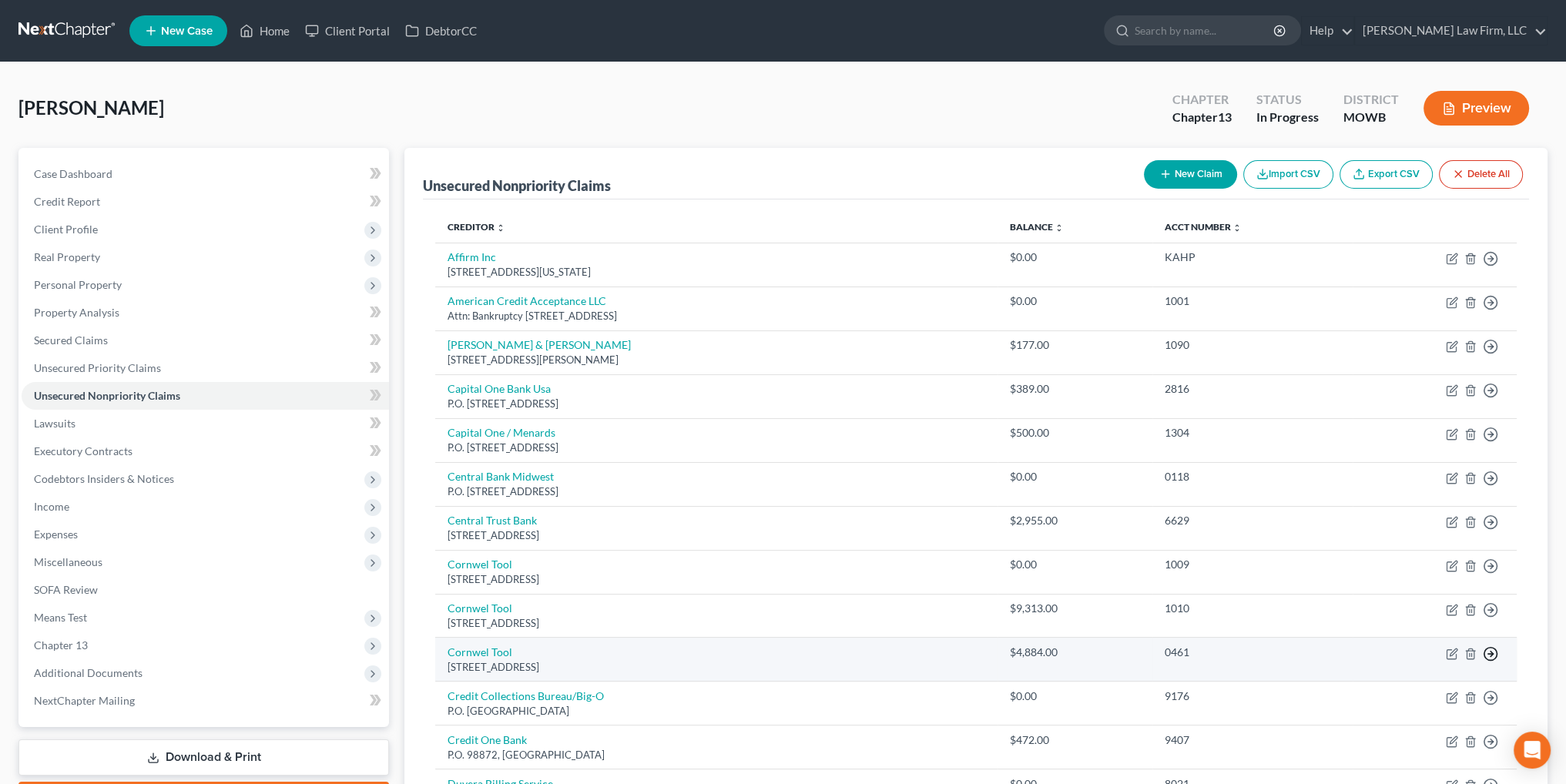
click at [1492, 654] on line "button" at bounding box center [1491, 654] width 6 height 0
click at [1439, 657] on link "Move to D" at bounding box center [1420, 665] width 128 height 26
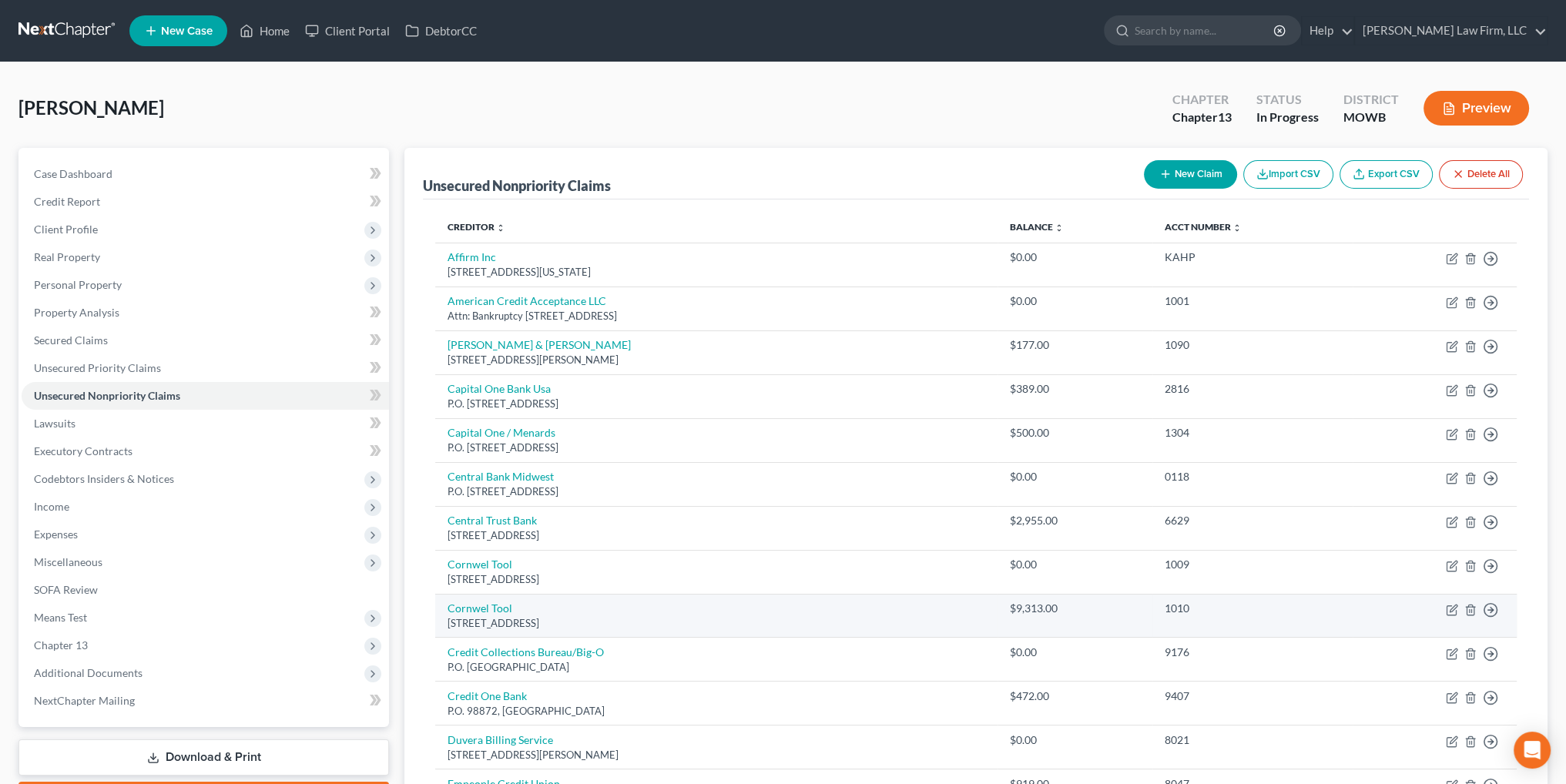
click at [981, 602] on td "Cornwel Tool [STREET_ADDRESS]" at bounding box center [715, 615] width 562 height 44
click at [472, 604] on link "Cornwel Tool" at bounding box center [480, 608] width 65 height 13
select select "36"
select select "0"
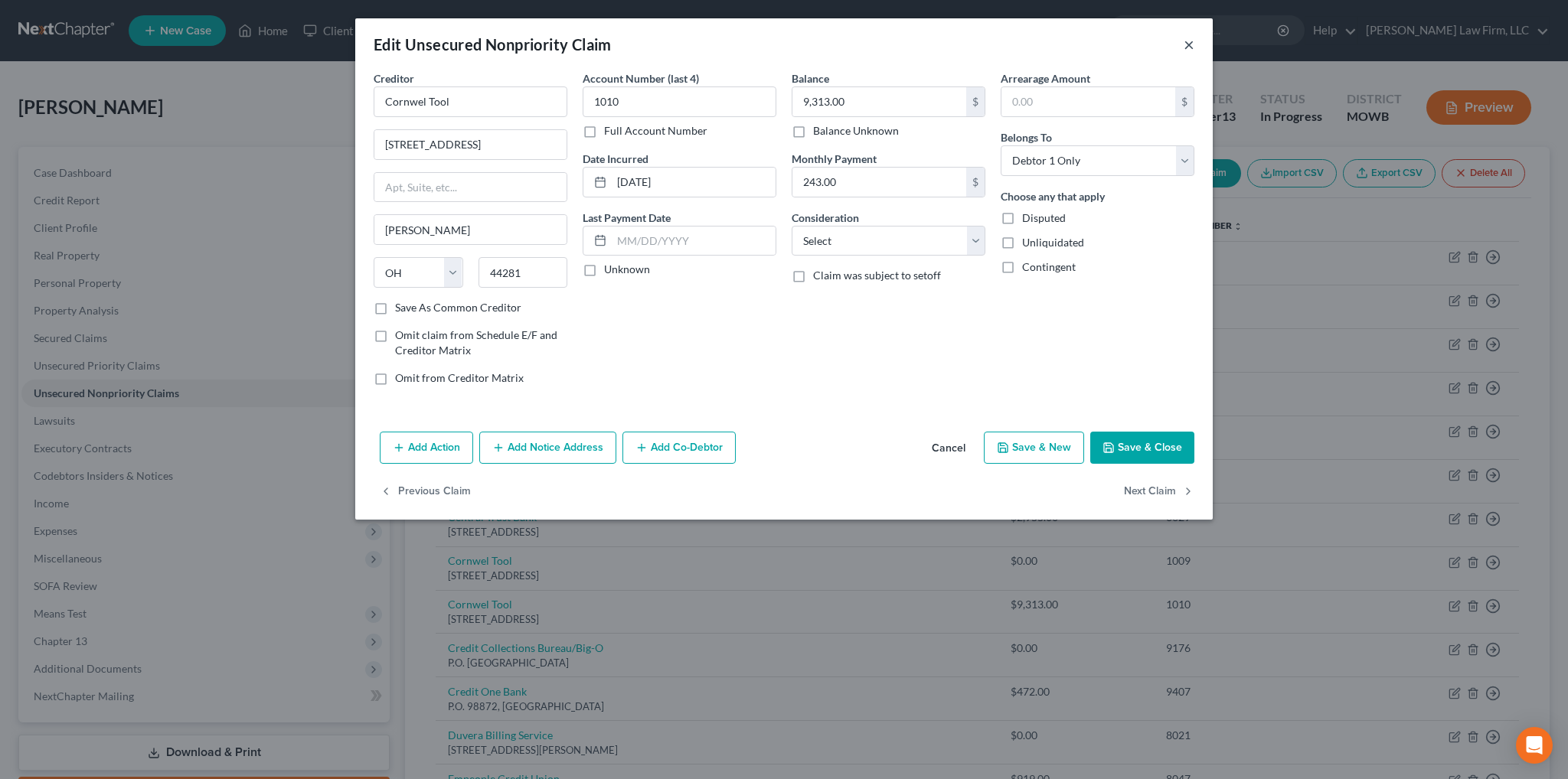
click at [1193, 45] on button "×" at bounding box center [1189, 44] width 11 height 18
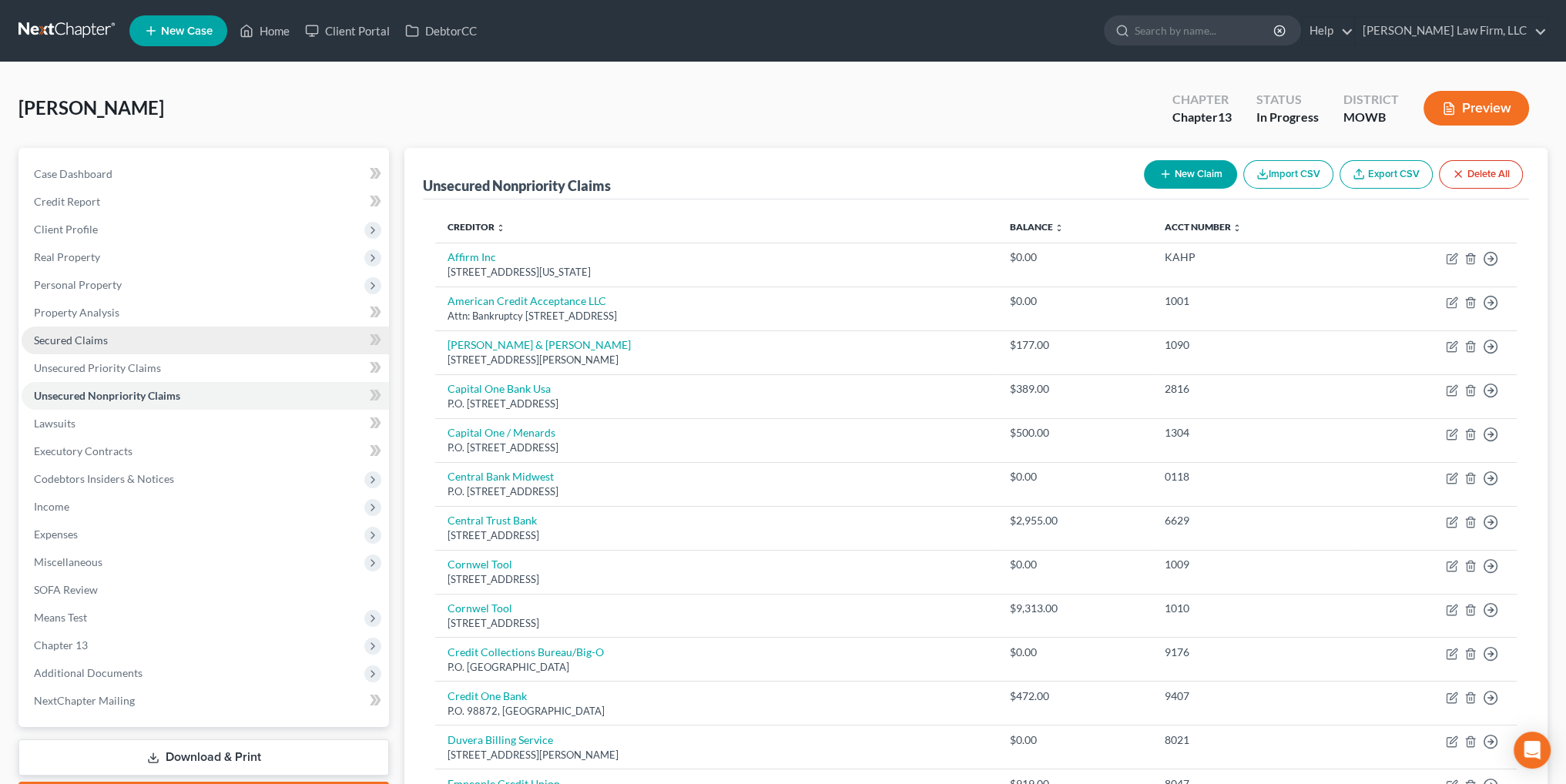
click at [65, 340] on span "Secured Claims" at bounding box center [70, 340] width 74 height 13
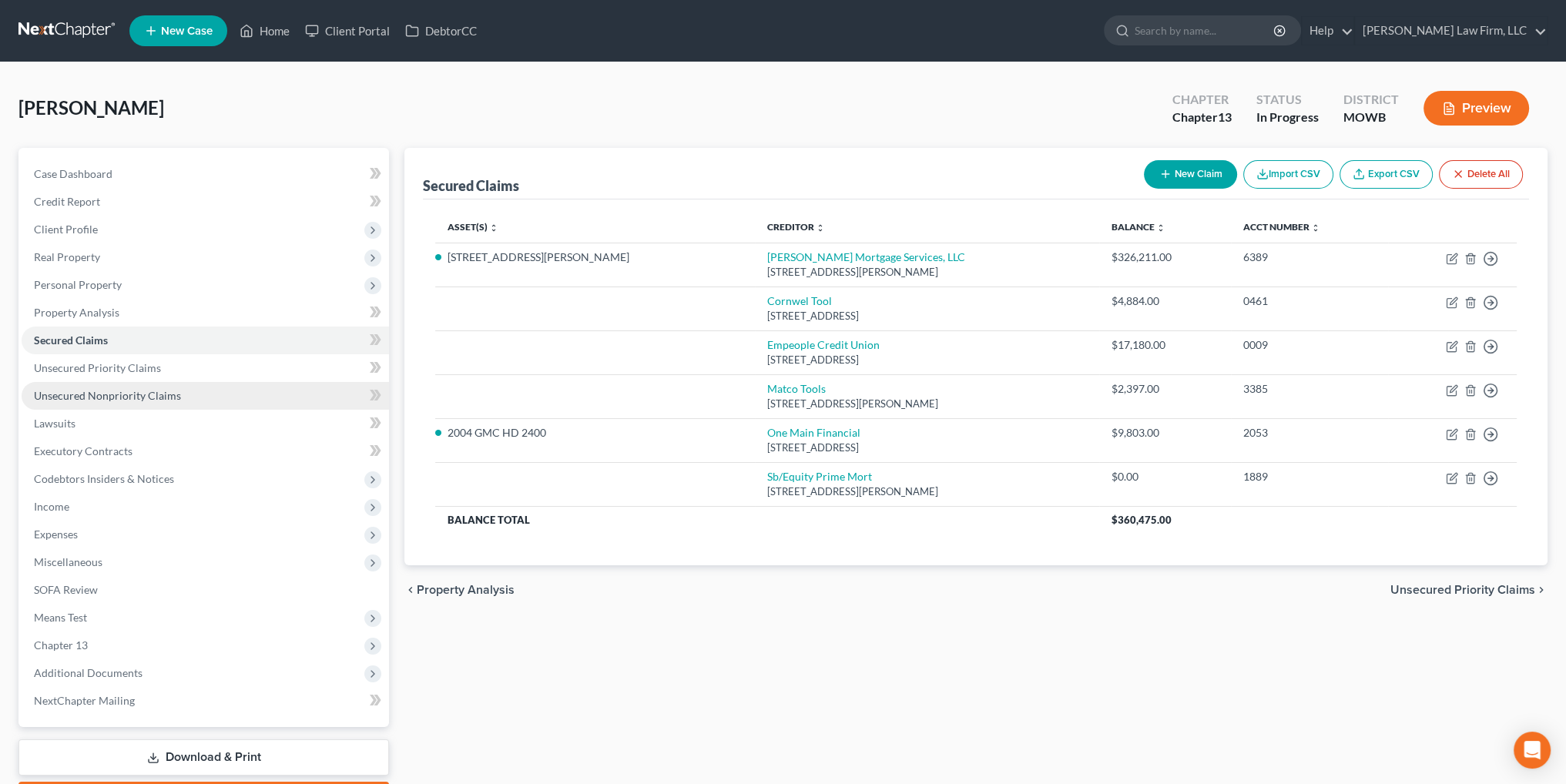
click at [113, 397] on span "Unsecured Nonpriority Claims" at bounding box center [108, 395] width 147 height 13
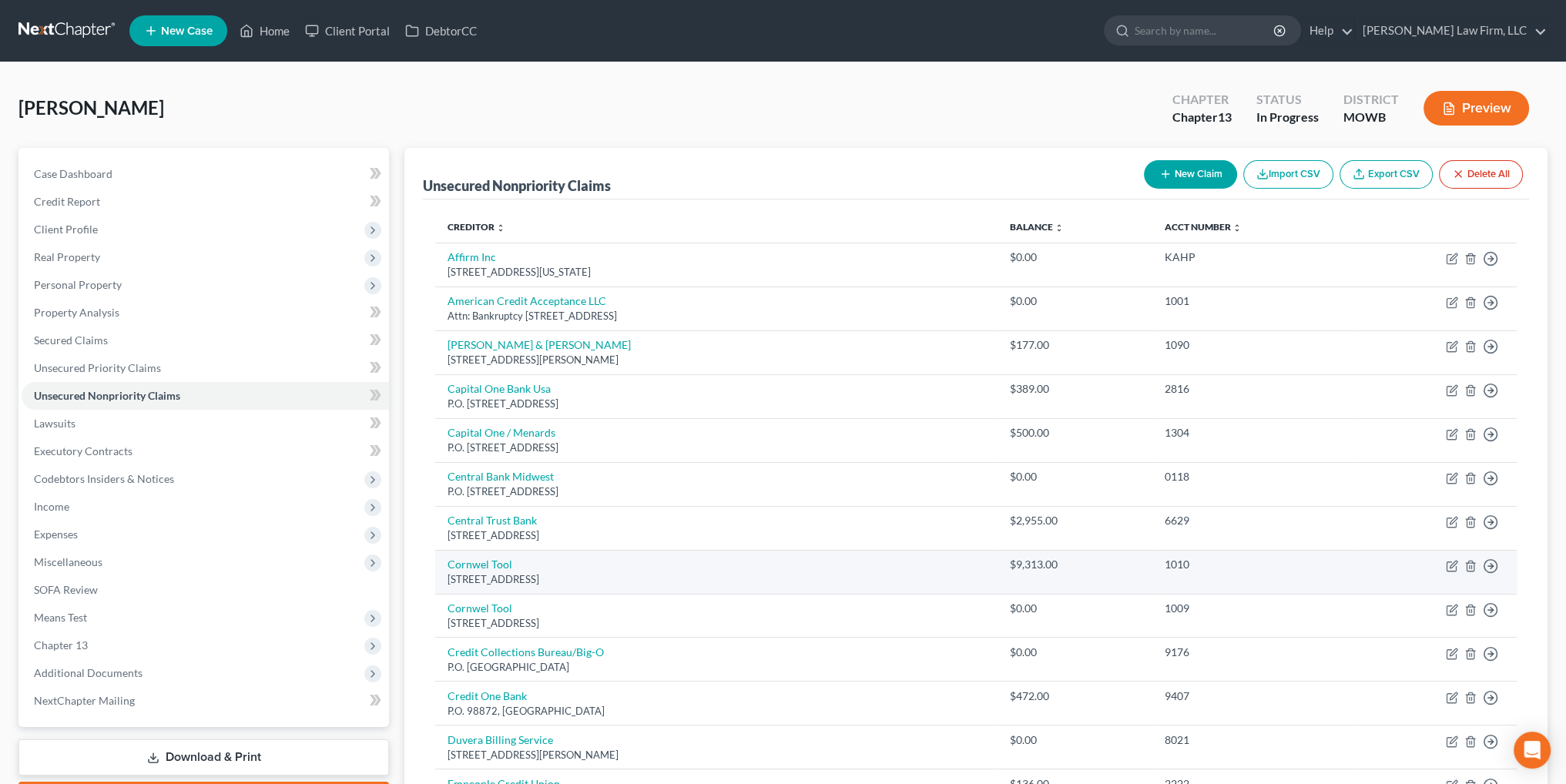
click at [1464, 566] on td "Move to D Move to E Move to G Move to Notice Only" at bounding box center [1435, 571] width 164 height 44
click at [1467, 566] on icon "button" at bounding box center [1470, 565] width 7 height 10
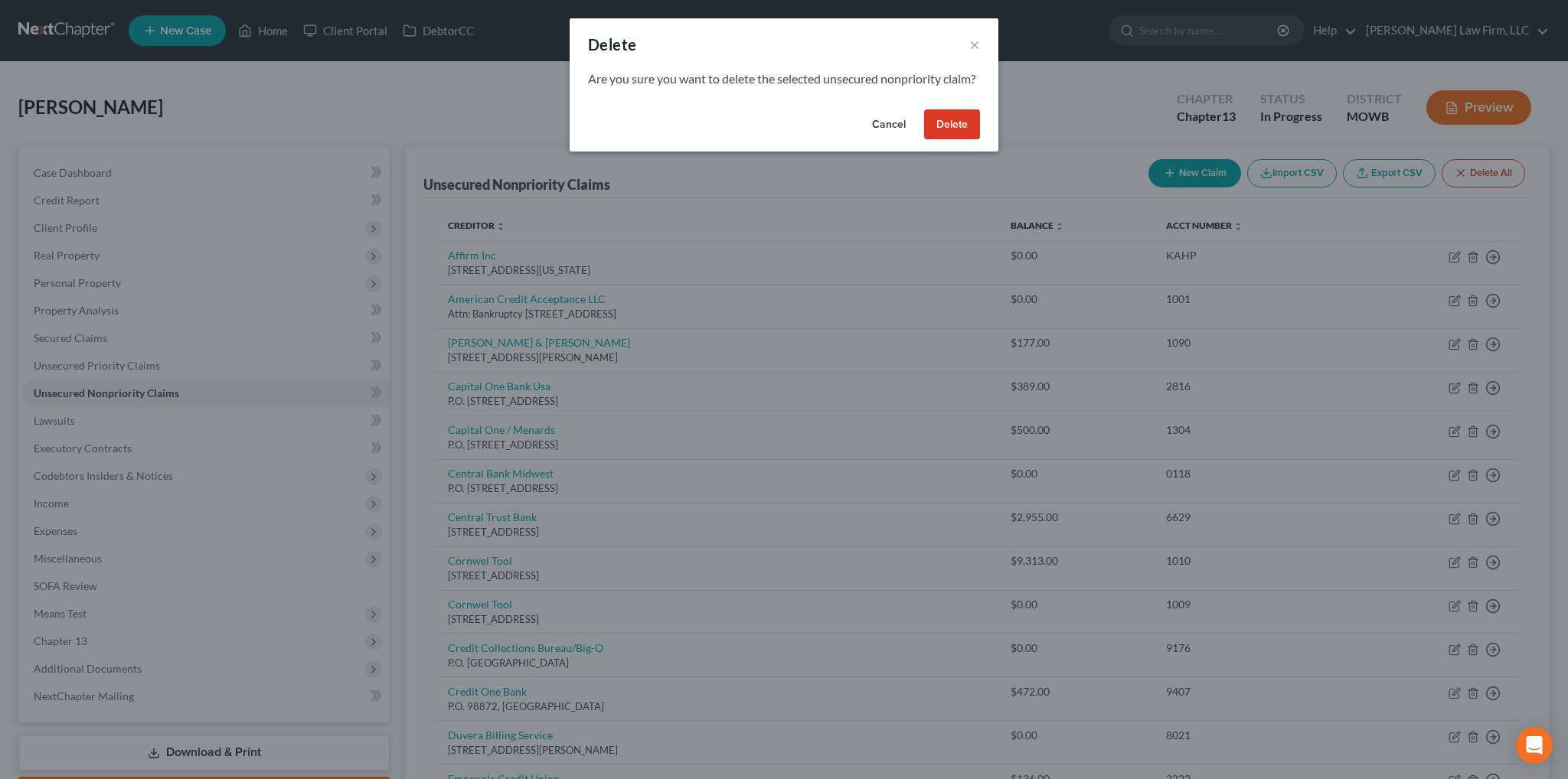
click at [979, 140] on button "Delete" at bounding box center [952, 124] width 56 height 31
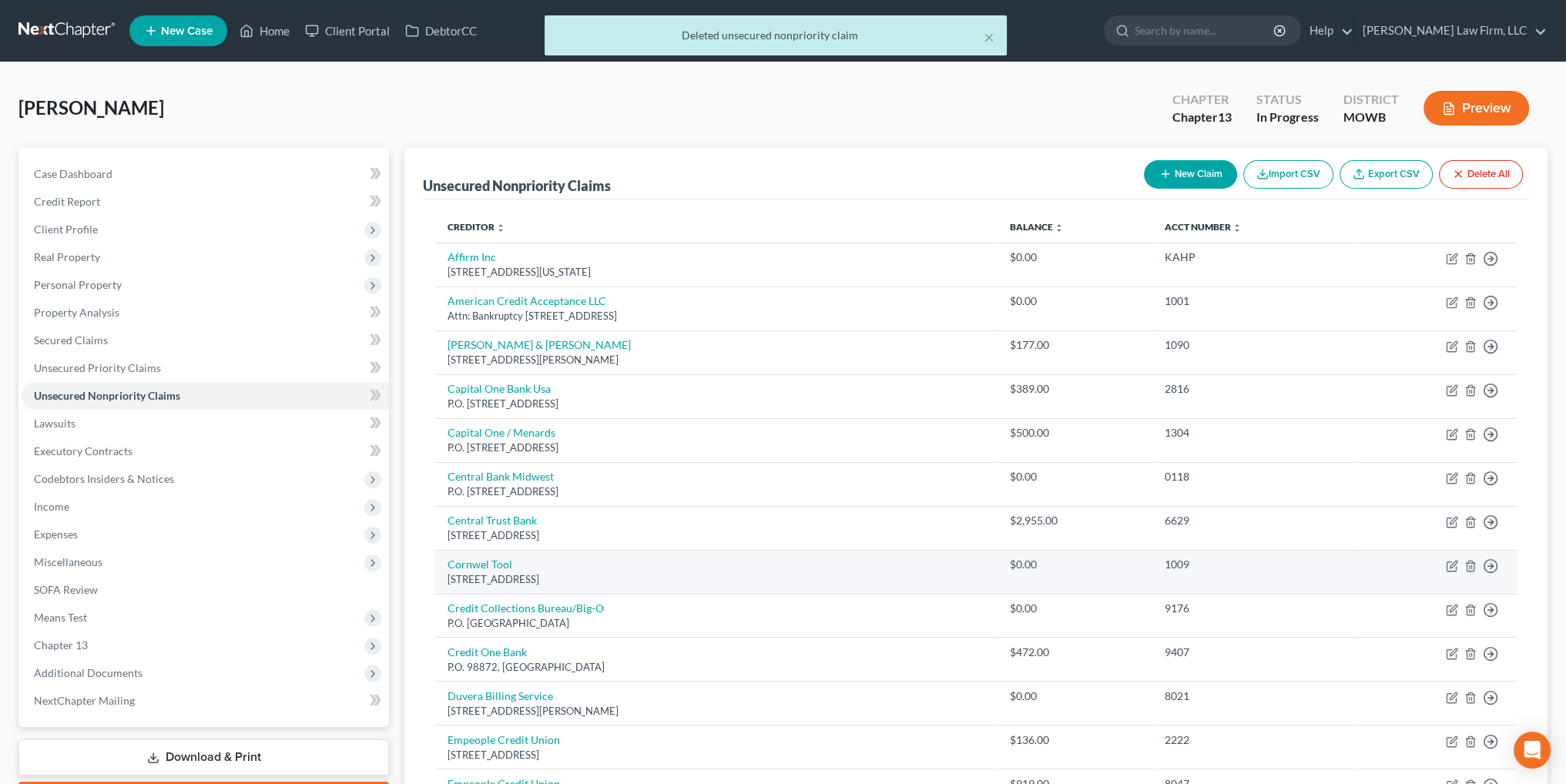
click at [1469, 571] on td "Move to D Move to E Move to G Move to Notice Only" at bounding box center [1435, 571] width 164 height 44
click at [1469, 568] on icon "button" at bounding box center [1471, 566] width 13 height 13
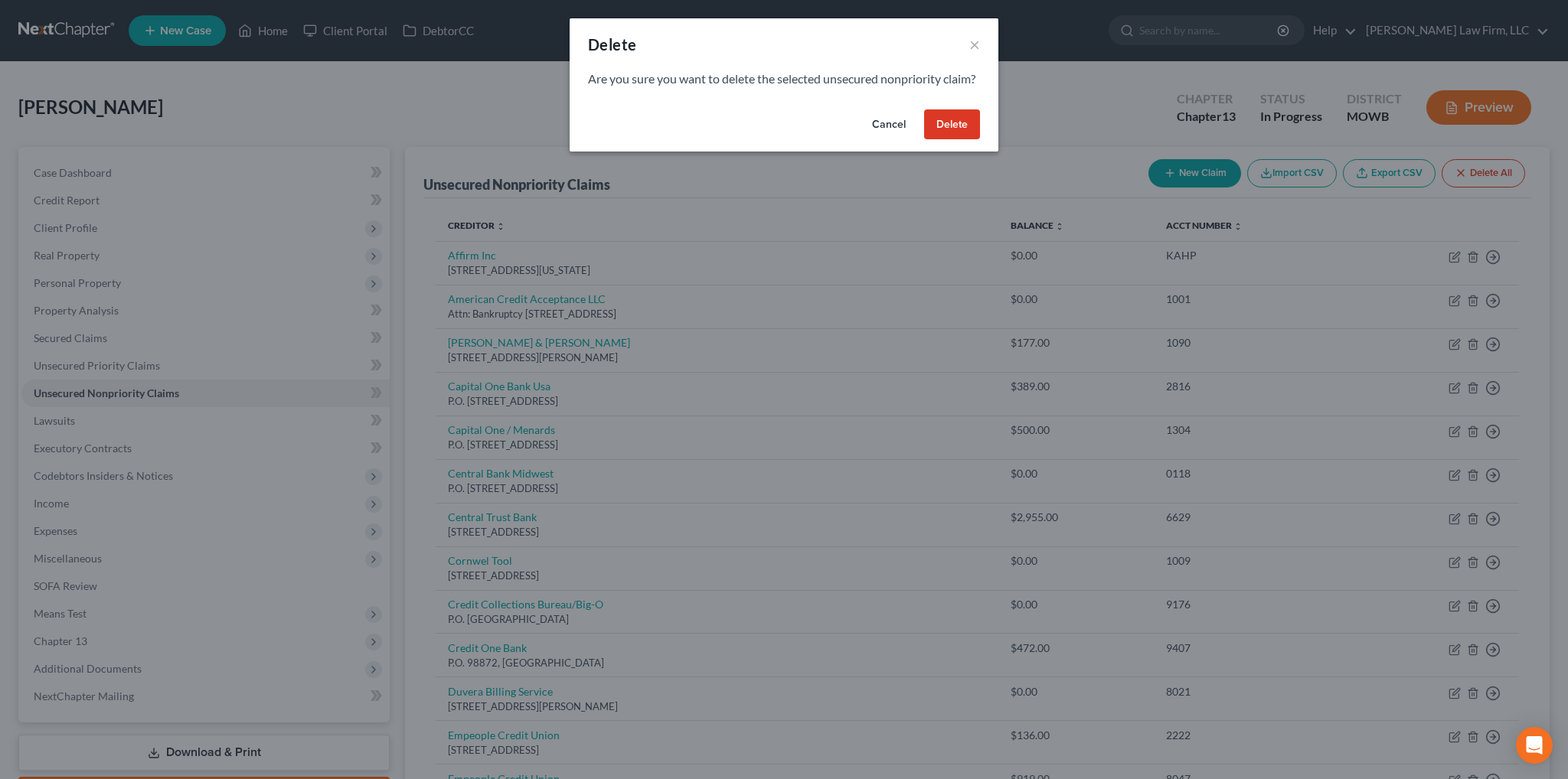
click at [938, 140] on button "Delete" at bounding box center [952, 124] width 56 height 31
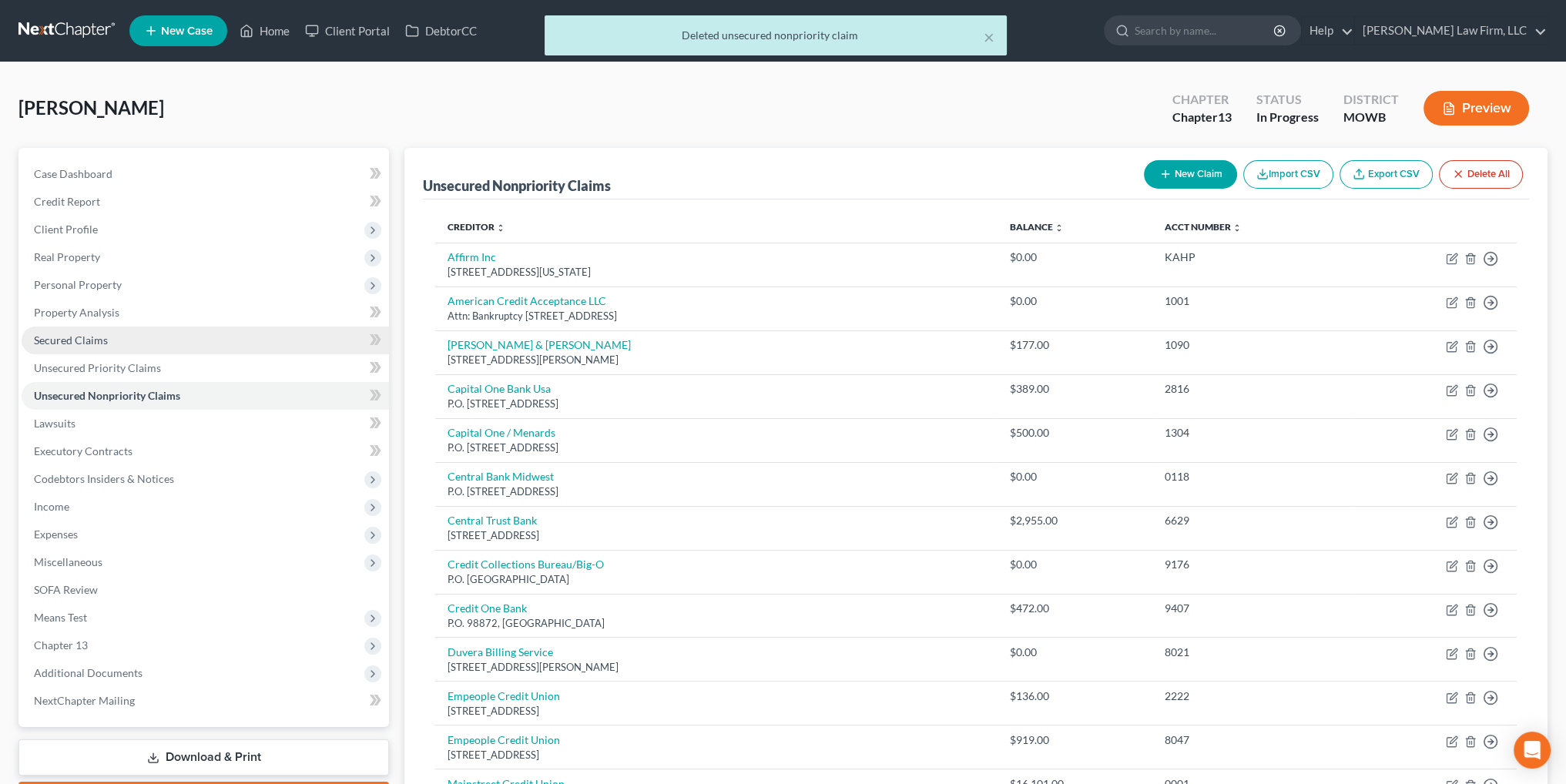
click at [88, 341] on span "Secured Claims" at bounding box center [70, 340] width 74 height 13
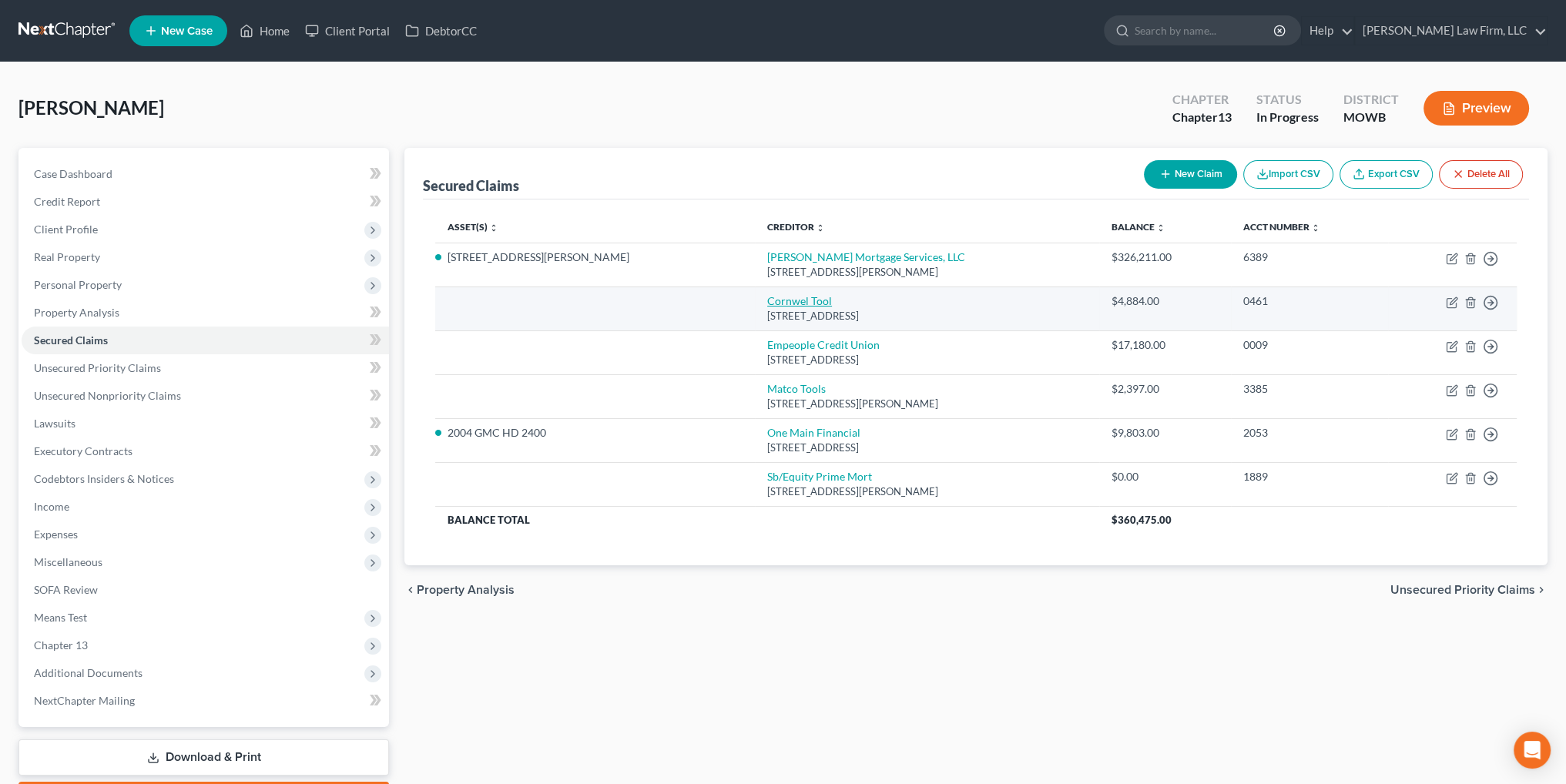
click at [768, 298] on link "Cornwel Tool" at bounding box center [800, 300] width 65 height 13
select select "36"
select select "0"
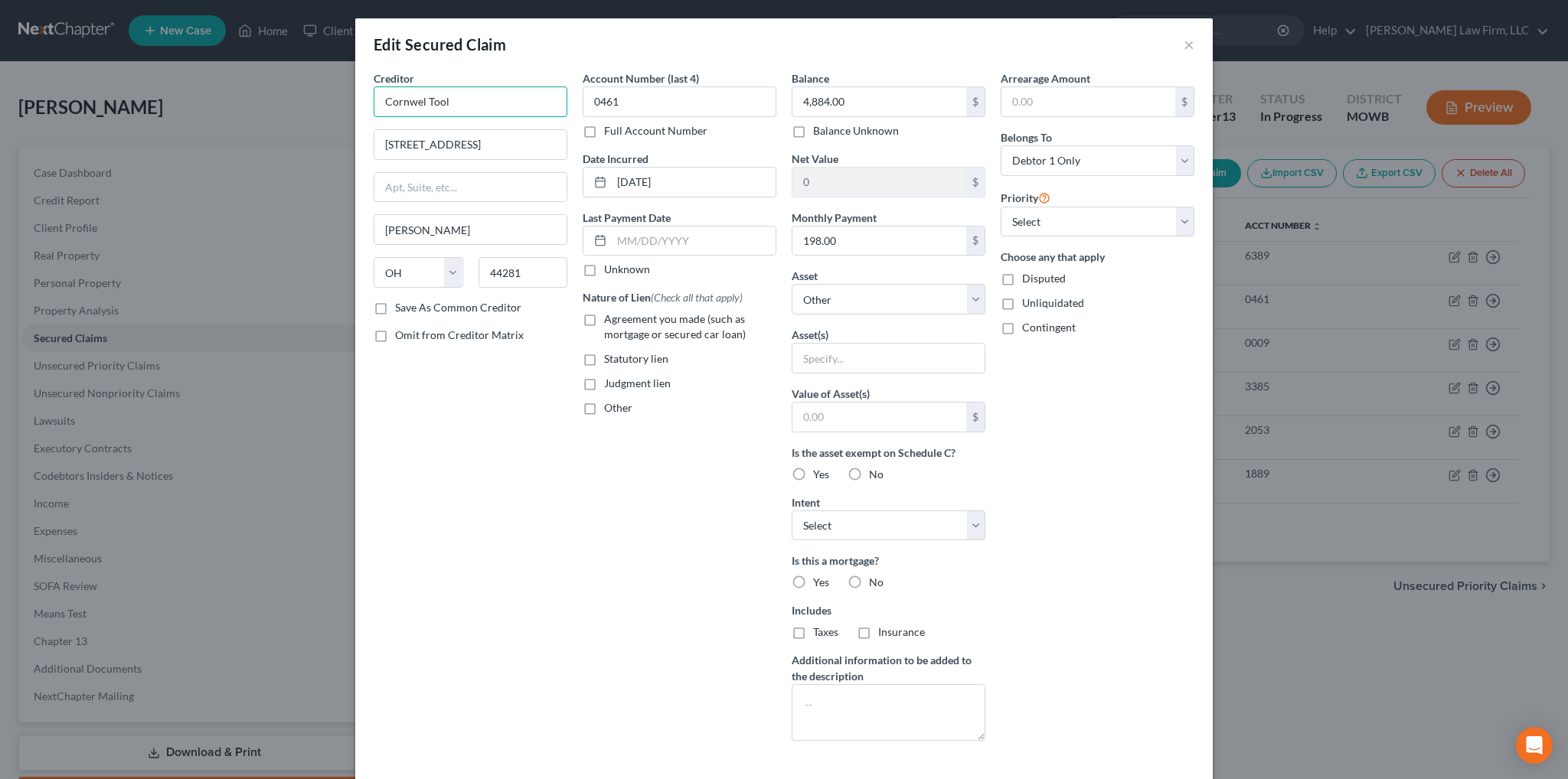
click at [420, 102] on input "Cornwel Tool" at bounding box center [471, 102] width 194 height 31
type input "[PERSON_NAME] Tool"
click at [890, 348] on input "text" at bounding box center [889, 358] width 192 height 29
click at [896, 297] on select "Select Other Multiple Assets Term life policy through employer - no cash value …" at bounding box center [889, 299] width 194 height 31
select select "16"
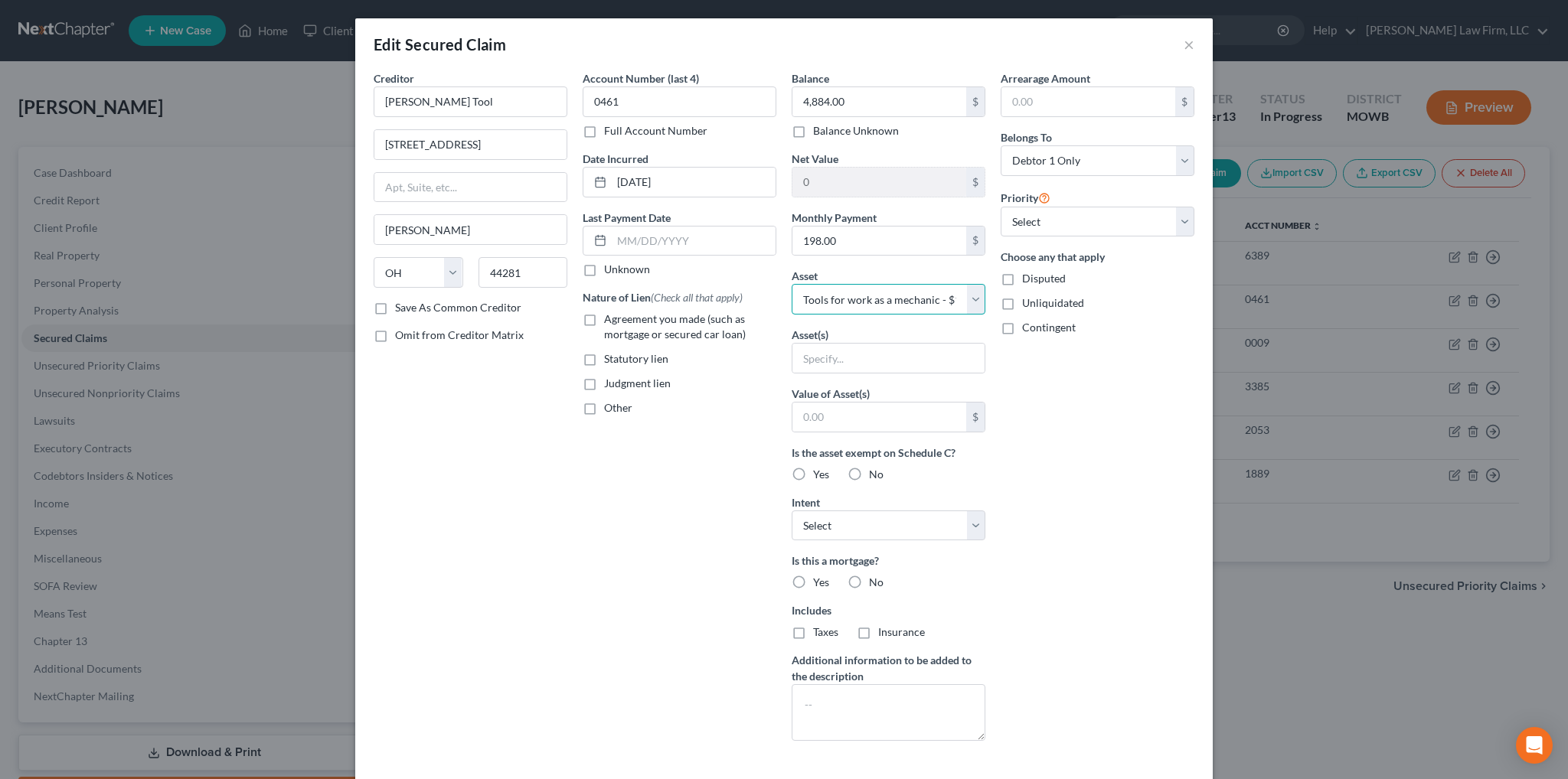
click at [792, 284] on select "Select Other Multiple Assets Term life policy through employer - no cash value …" at bounding box center [889, 299] width 194 height 31
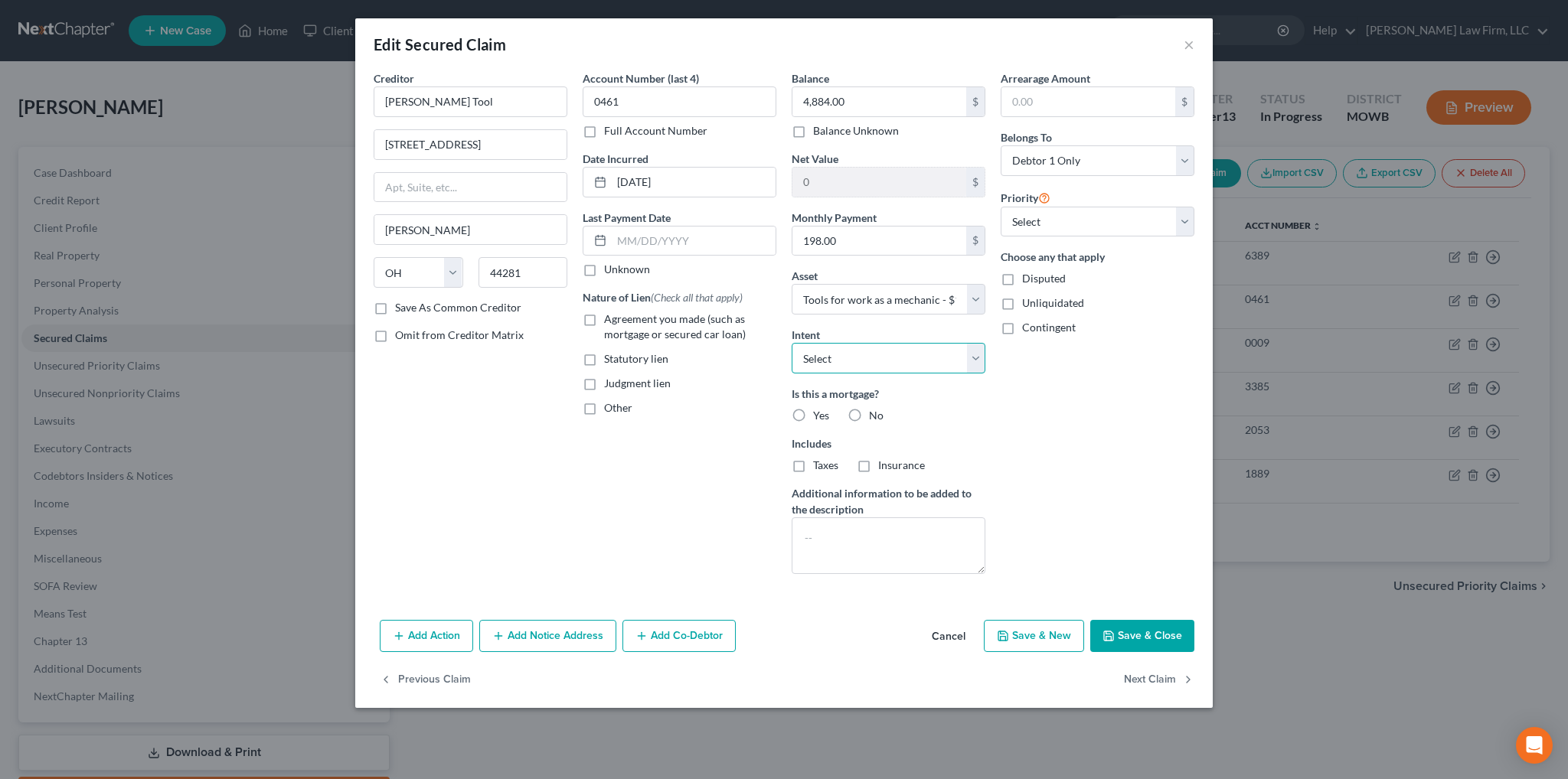
click at [981, 360] on select "Select Surrender Redeem Reaffirm Avoid Other" at bounding box center [889, 358] width 194 height 31
select select "2"
click at [792, 343] on select "Select Surrender Redeem Reaffirm Avoid Other" at bounding box center [889, 358] width 194 height 31
click at [869, 412] on label "No" at bounding box center [876, 415] width 14 height 15
click at [875, 412] on input "No" at bounding box center [880, 412] width 10 height 10
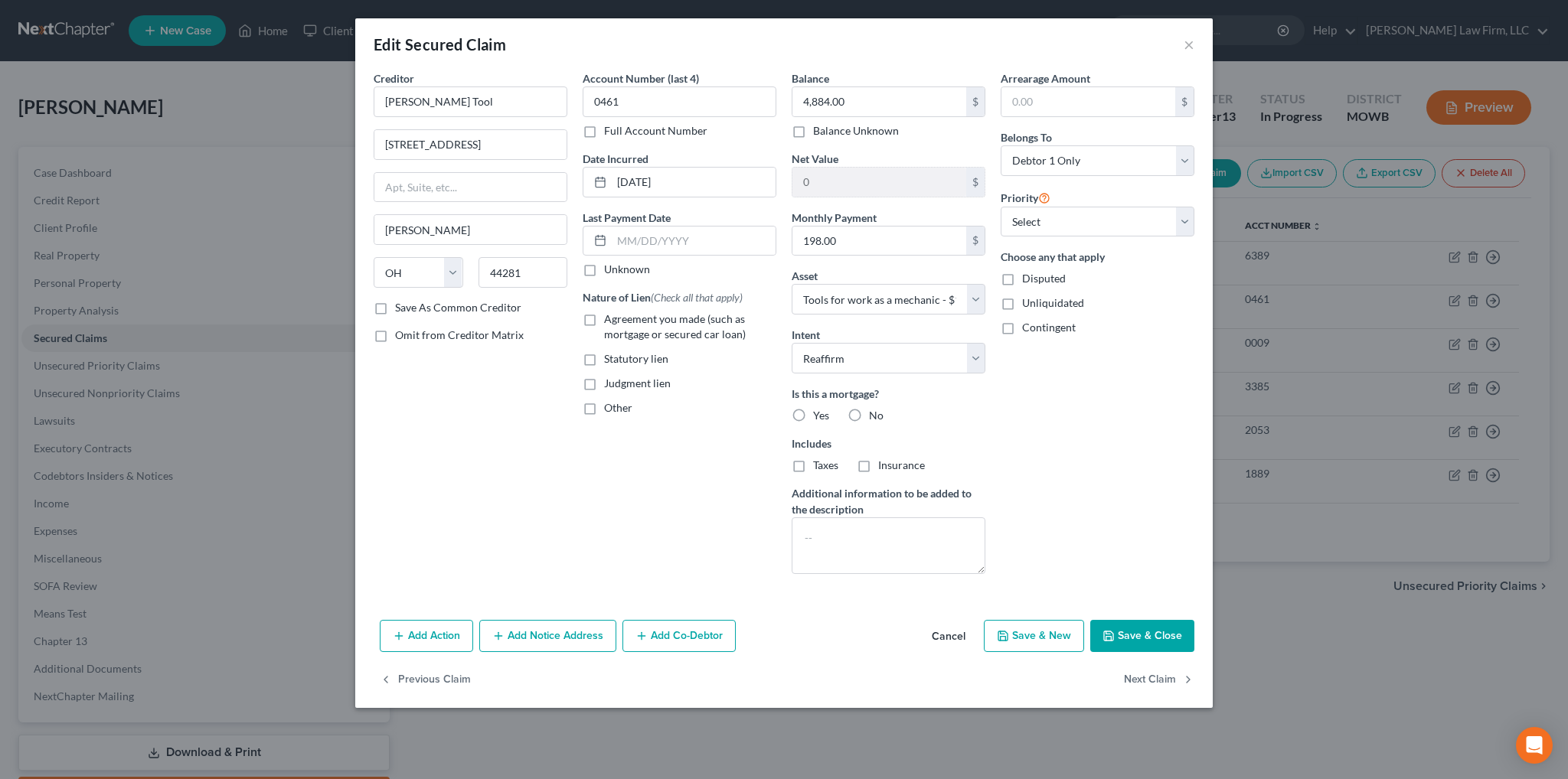
radio input "true"
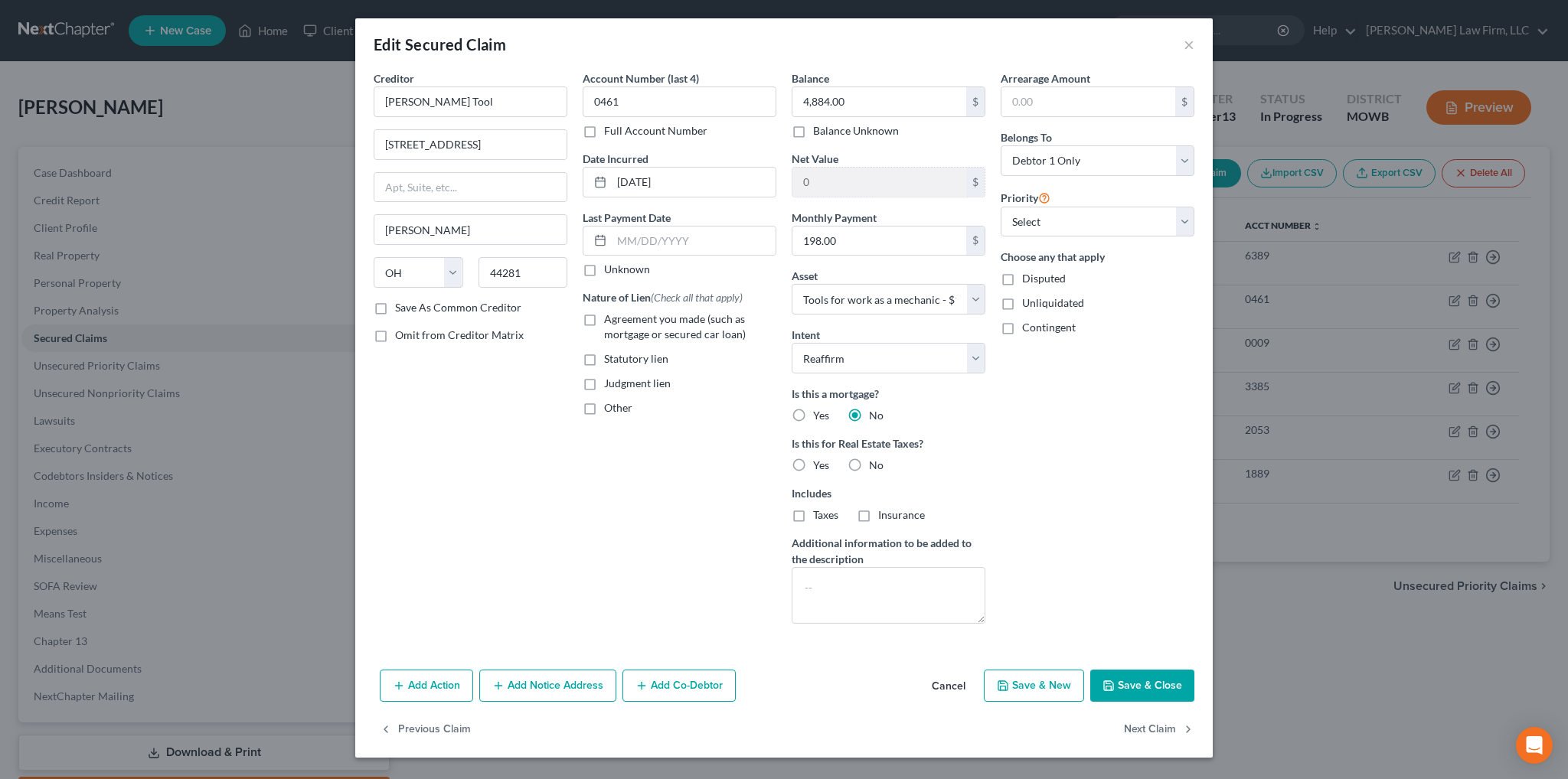
click at [869, 458] on label "No" at bounding box center [876, 465] width 14 height 15
click at [875, 458] on input "No" at bounding box center [880, 463] width 10 height 10
radio input "true"
click at [1060, 217] on select "Select 1st 2nd 3rd 4th 5th 6th 7th 8th 9th 10th 11th 12th 13th 14th 15th 16th 1…" at bounding box center [1097, 222] width 194 height 31
select select "0"
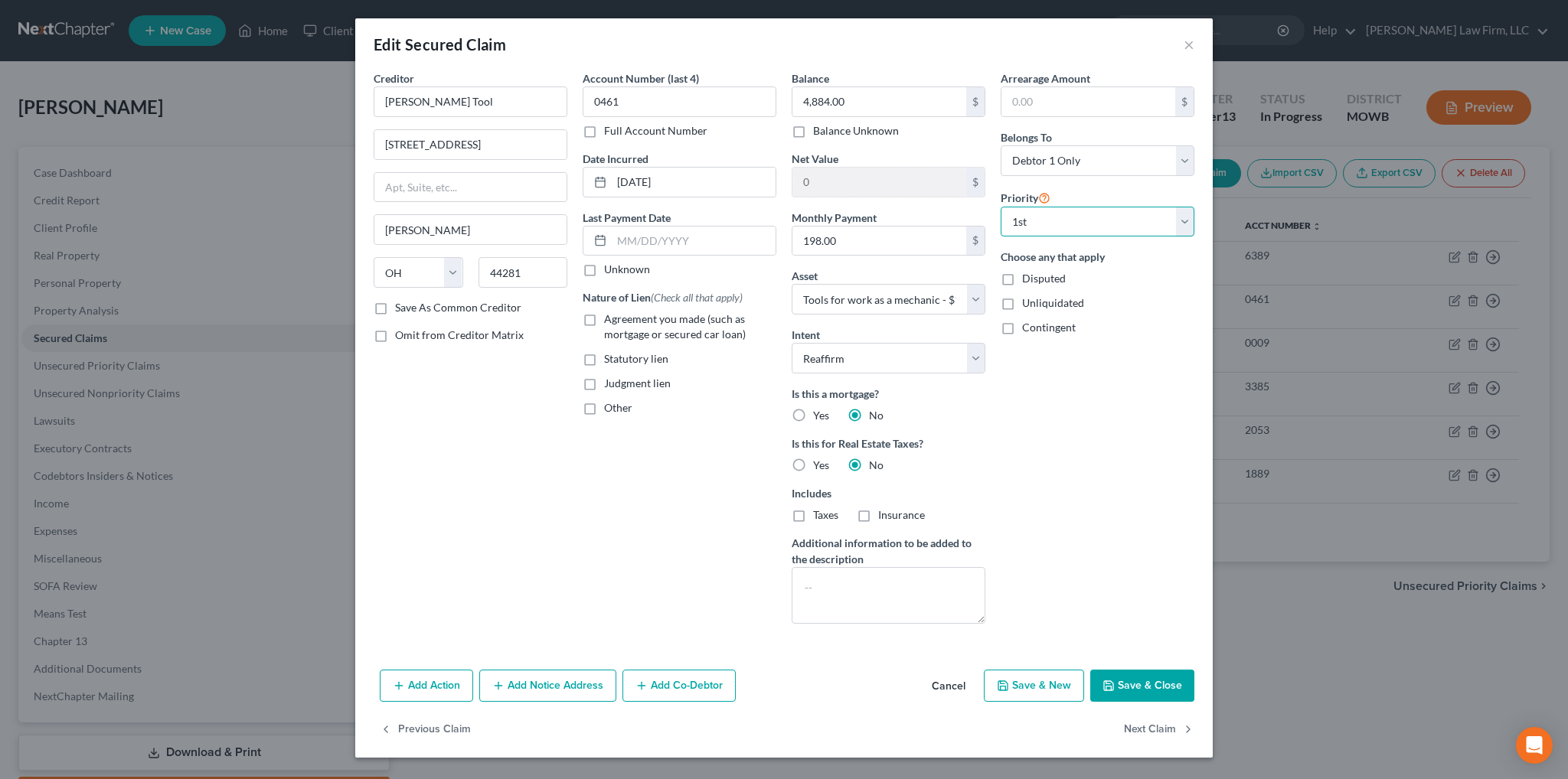
click at [1000, 207] on select "Select 1st 2nd 3rd 4th 5th 6th 7th 8th 9th 10th 11th 12th 13th 14th 15th 16th 1…" at bounding box center [1097, 222] width 194 height 31
click at [876, 104] on input "4,884.00" at bounding box center [879, 102] width 174 height 29
type input "15,000.00"
click at [604, 319] on label "Agreement you made (such as mortgage or secured car loan)" at bounding box center [690, 327] width 172 height 31
click at [610, 319] on input "Agreement you made (such as mortgage or secured car loan)" at bounding box center [615, 316] width 10 height 10
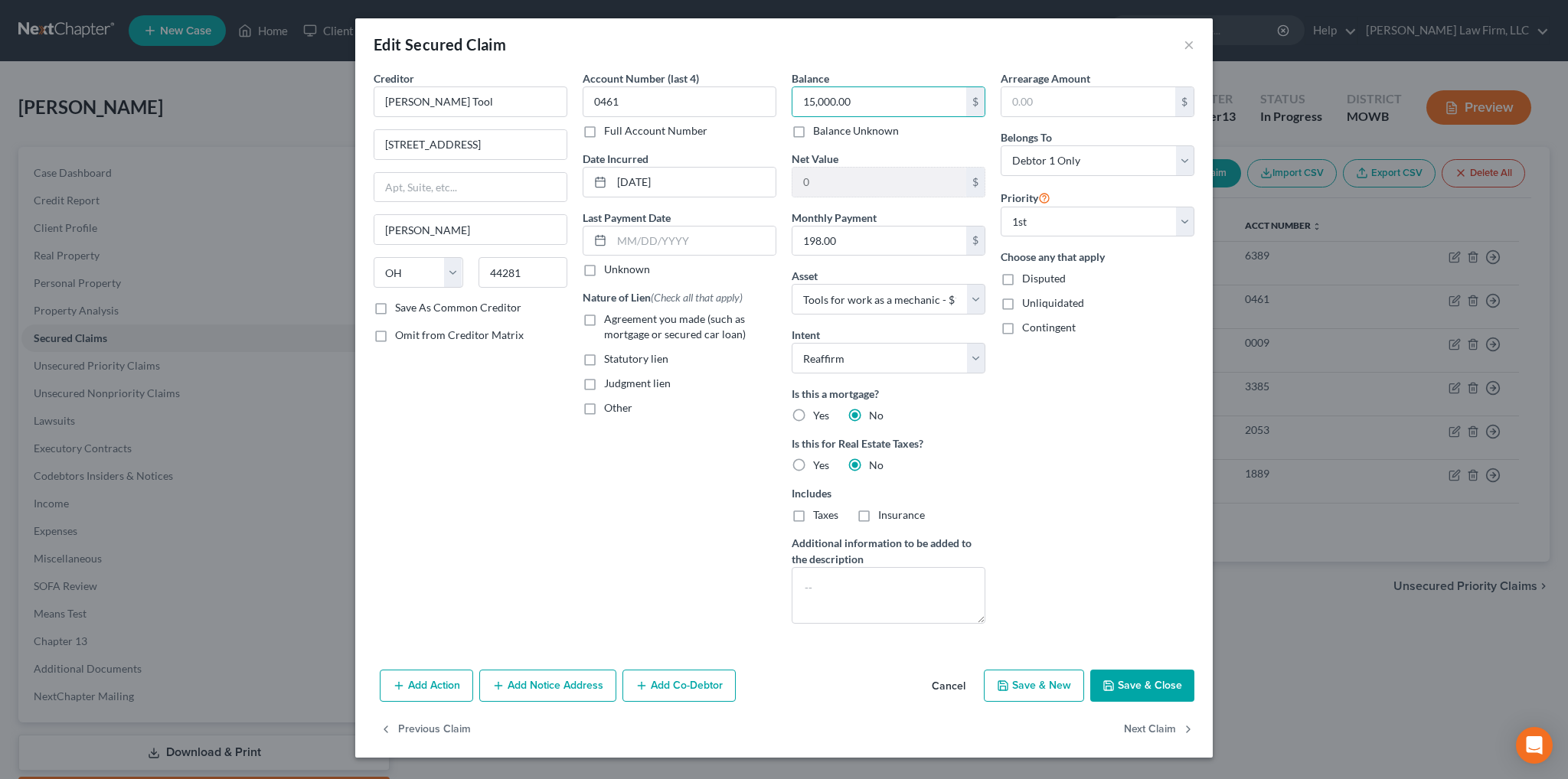
checkbox input "true"
click at [1167, 685] on button "Save & Close" at bounding box center [1142, 685] width 104 height 32
select select
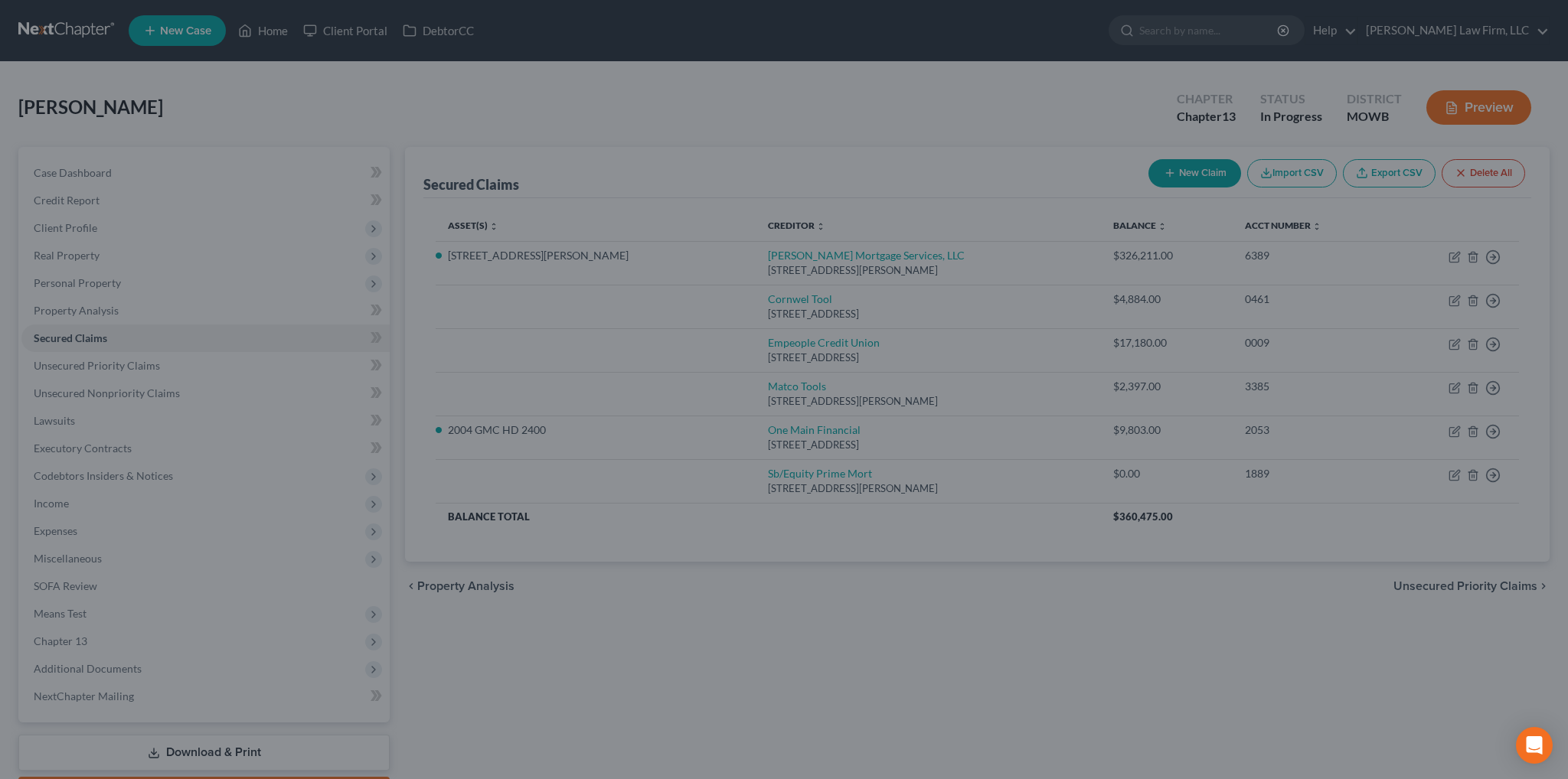
type input "0.00"
select select "16"
type input "0"
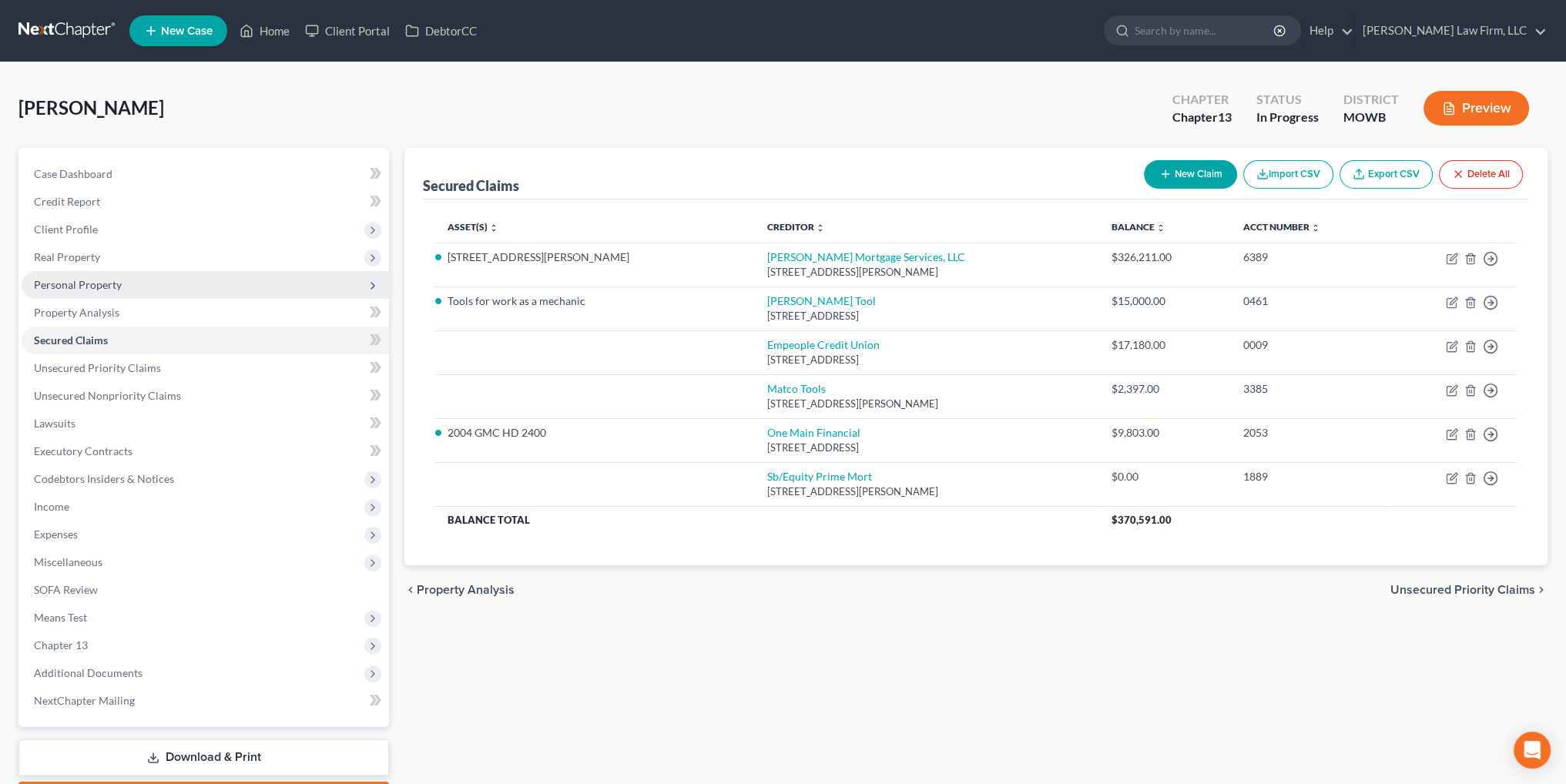
click at [72, 291] on span "Personal Property" at bounding box center [78, 284] width 88 height 13
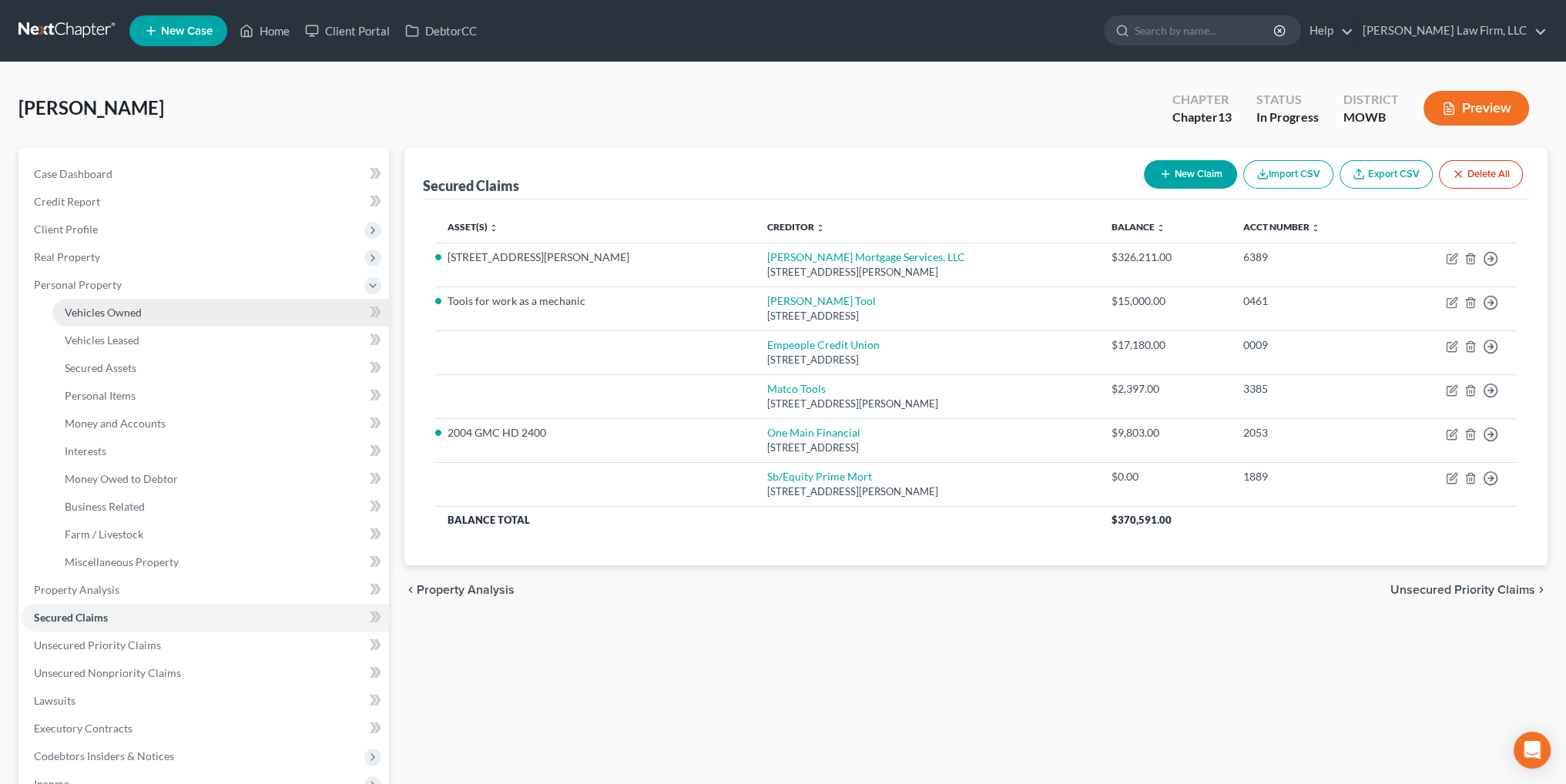
click at [109, 308] on span "Vehicles Owned" at bounding box center [103, 312] width 77 height 13
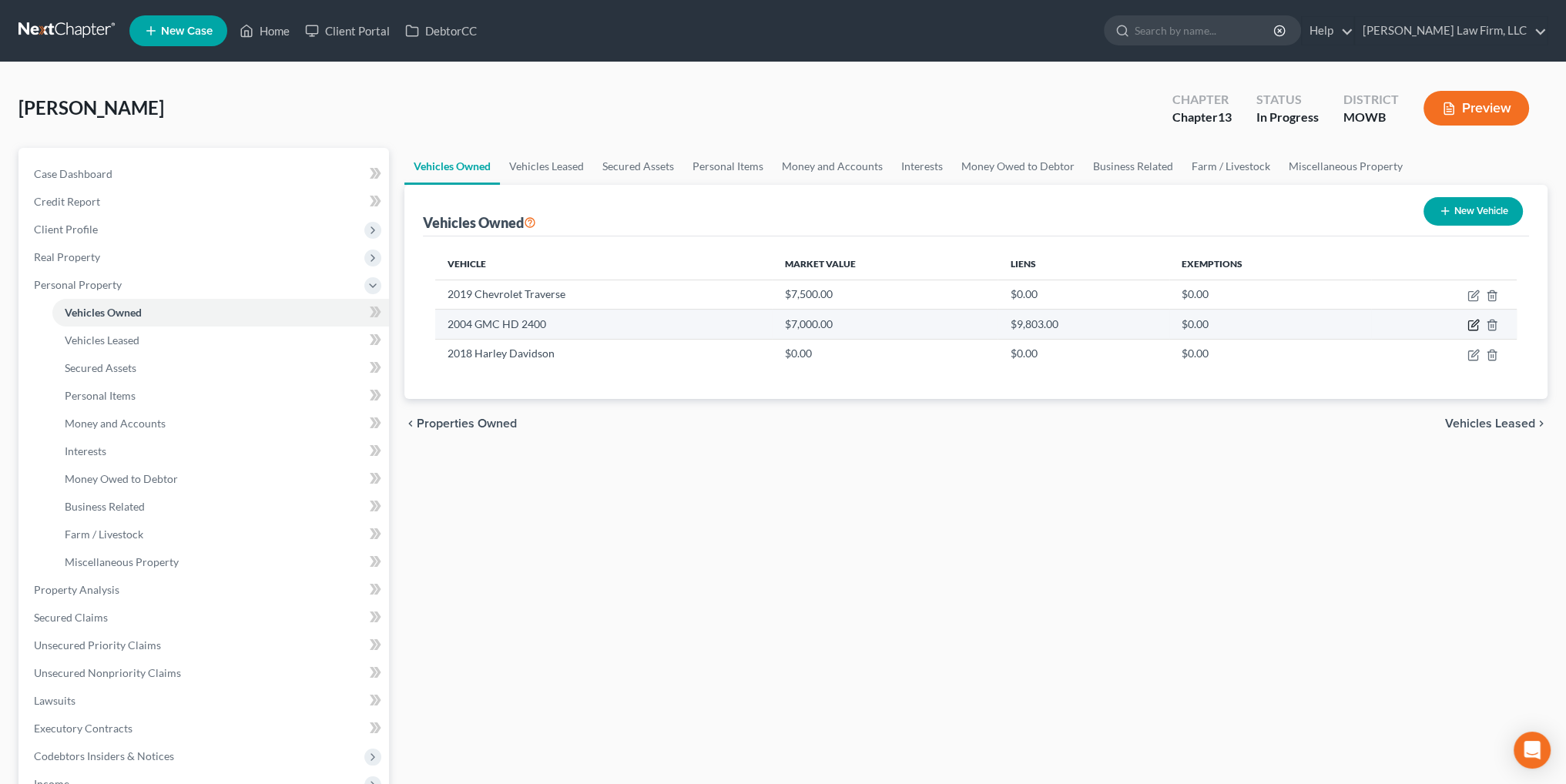
click at [1473, 324] on icon "button" at bounding box center [1474, 325] width 13 height 13
select select "0"
select select "22"
select select "3"
select select "0"
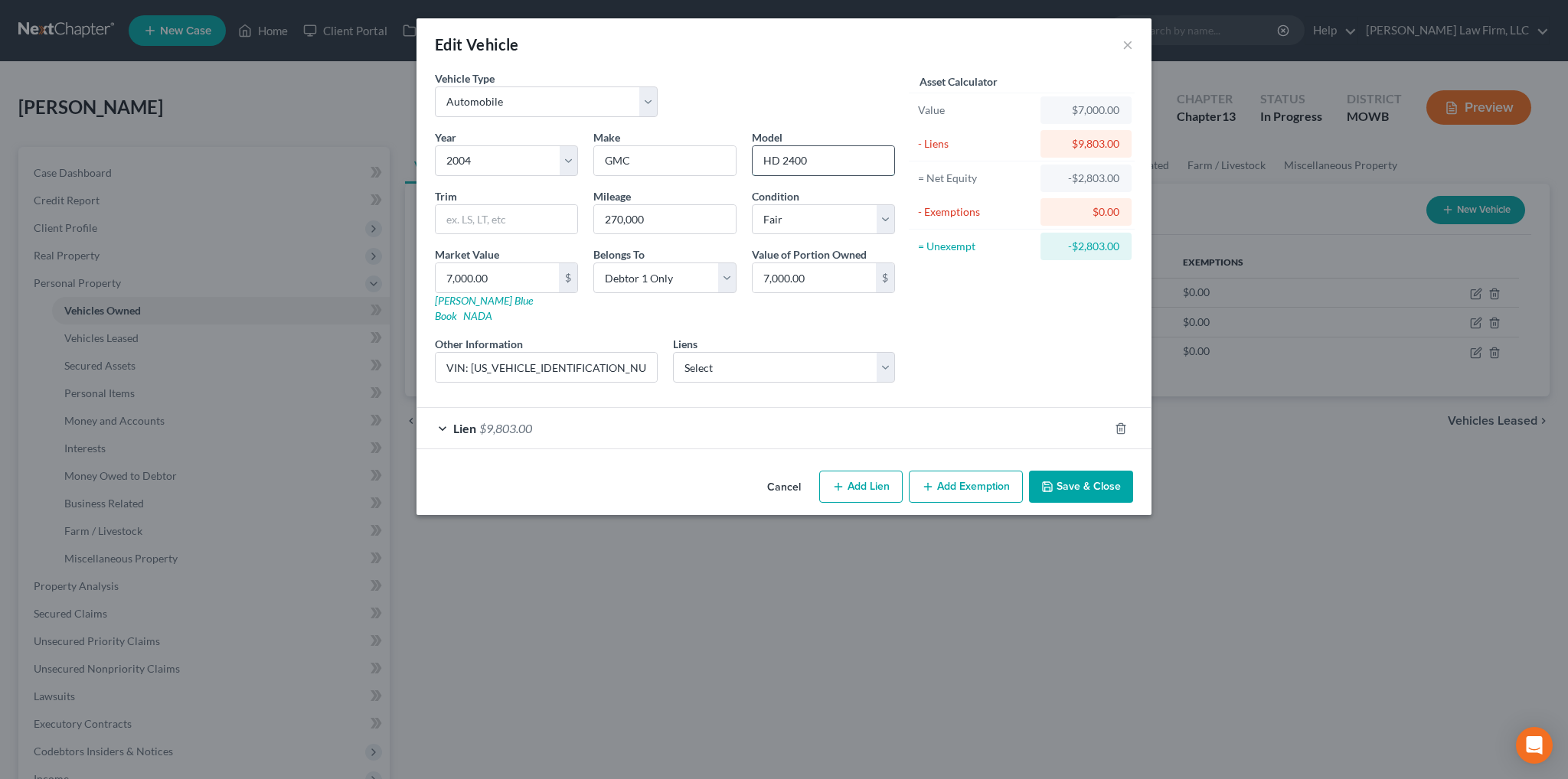
click at [793, 161] on input "HD 2400" at bounding box center [823, 161] width 142 height 29
type input "HD 2500"
click at [542, 408] on div "Lien $9,803.00" at bounding box center [762, 428] width 692 height 41
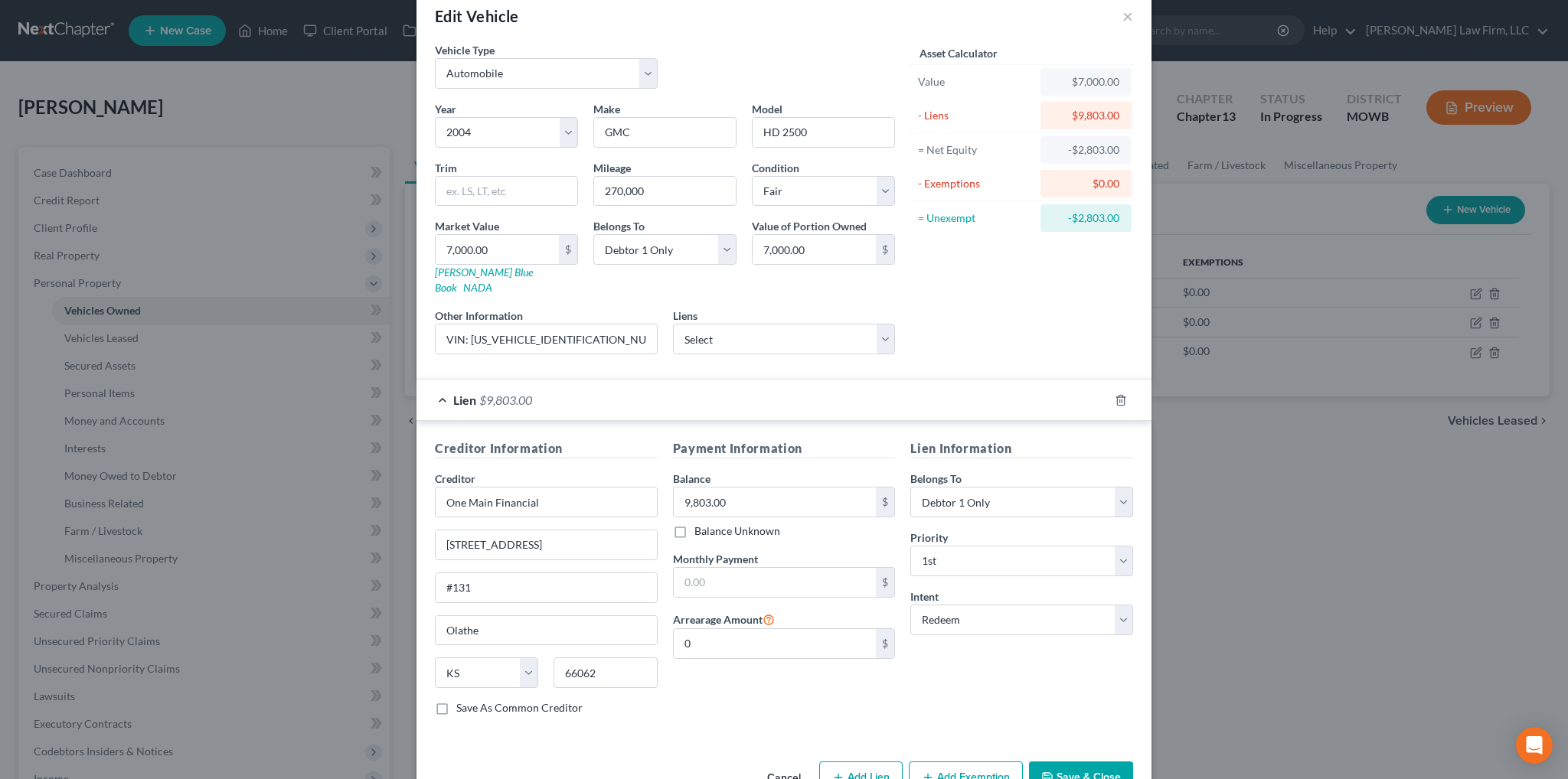
scroll to position [55, 0]
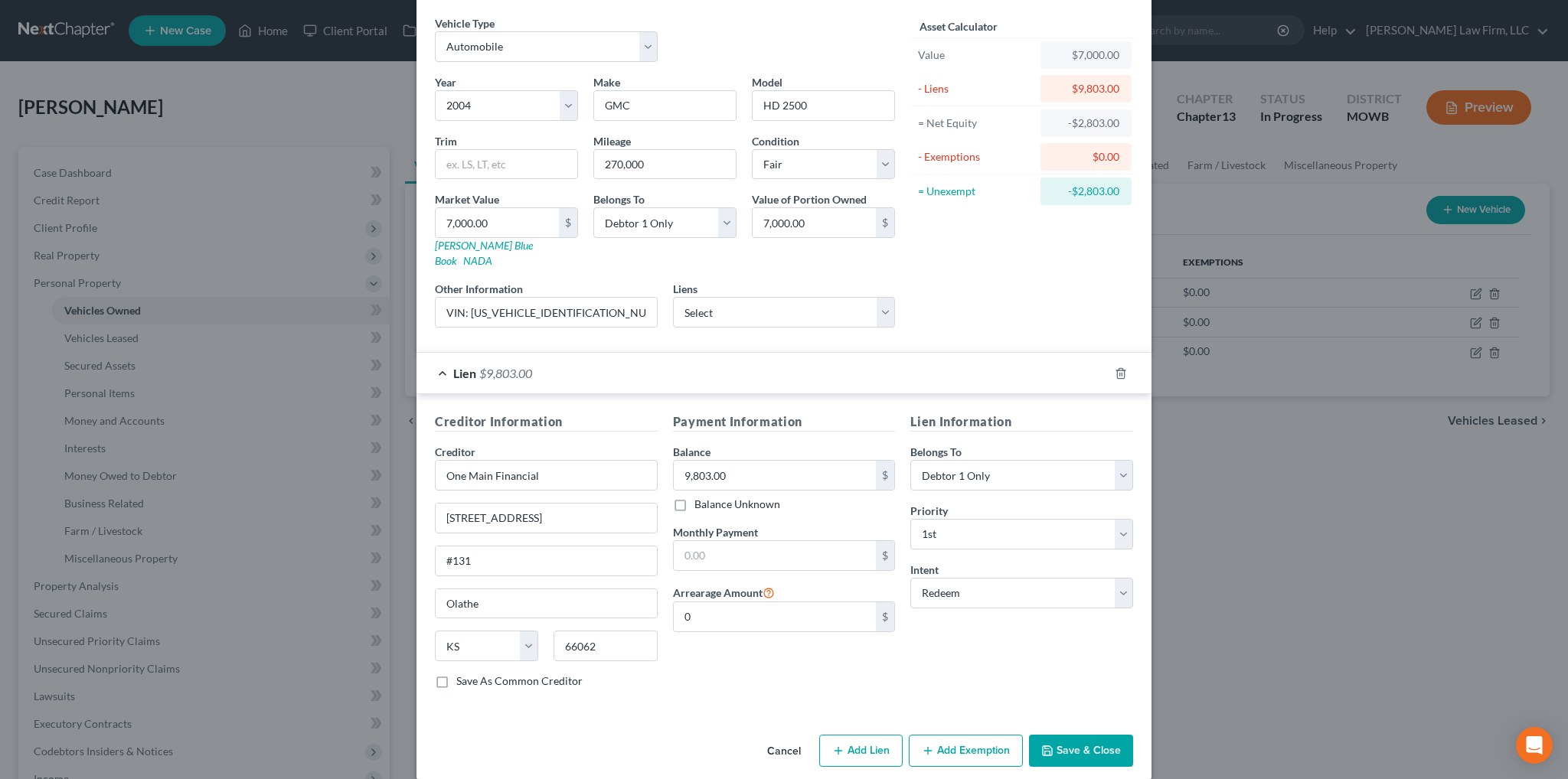
click at [1078, 735] on button "Save & Close" at bounding box center [1081, 751] width 104 height 32
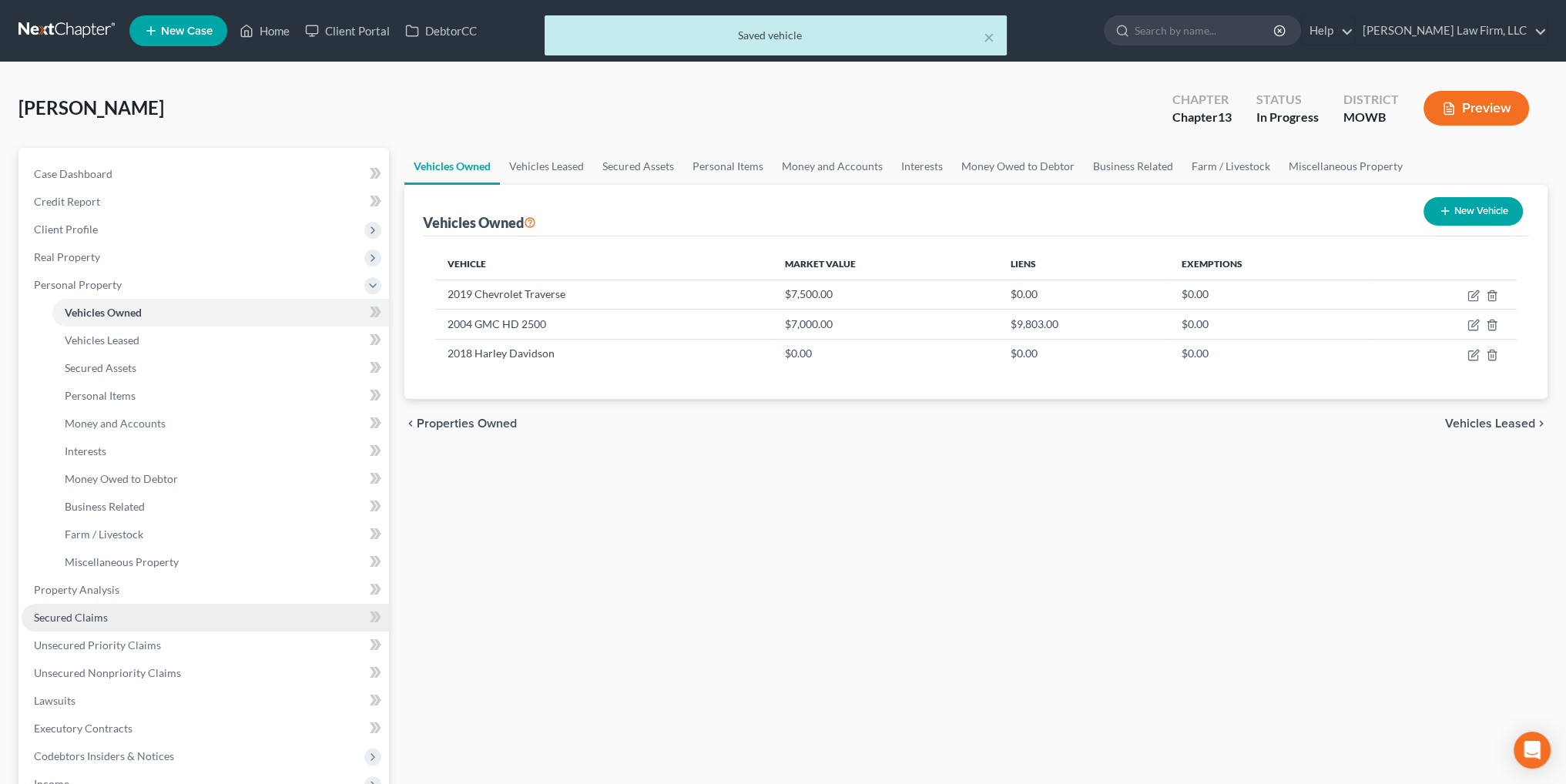
click at [66, 611] on span "Secured Claims" at bounding box center [70, 617] width 74 height 13
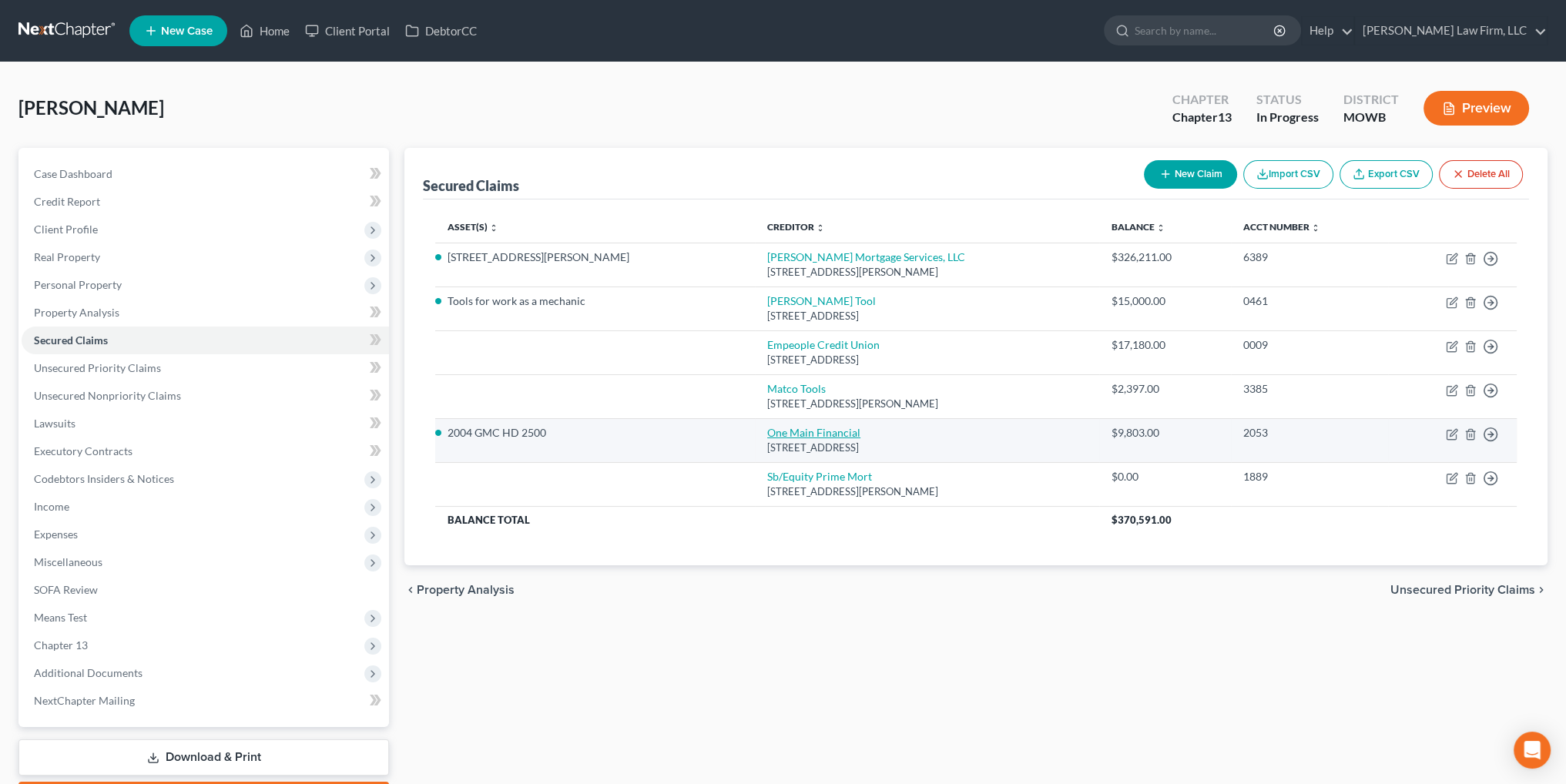
click at [768, 431] on link "One Main Financial" at bounding box center [814, 432] width 93 height 13
select select "17"
select select "5"
select select "1"
select select "0"
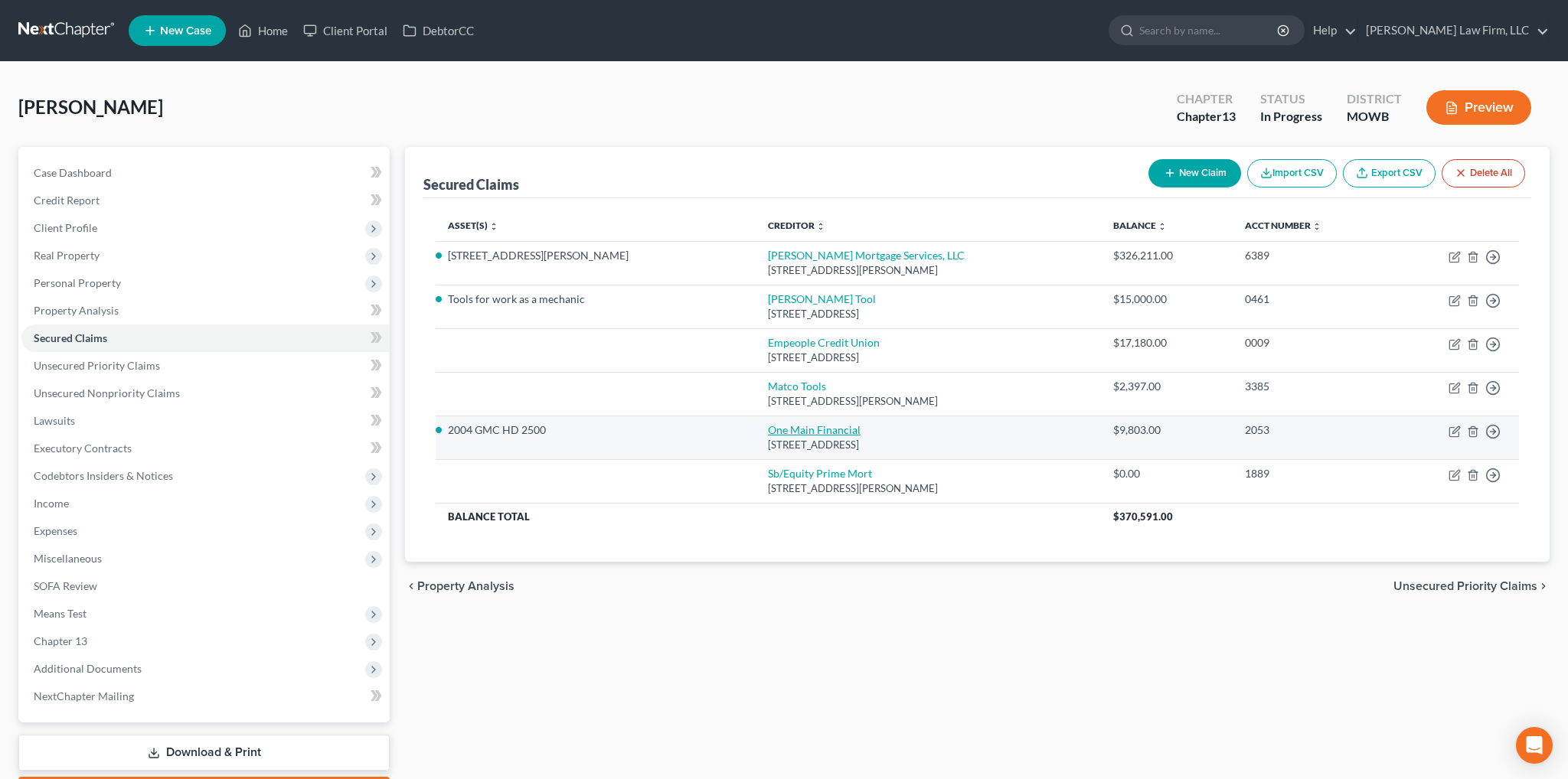
select select "0"
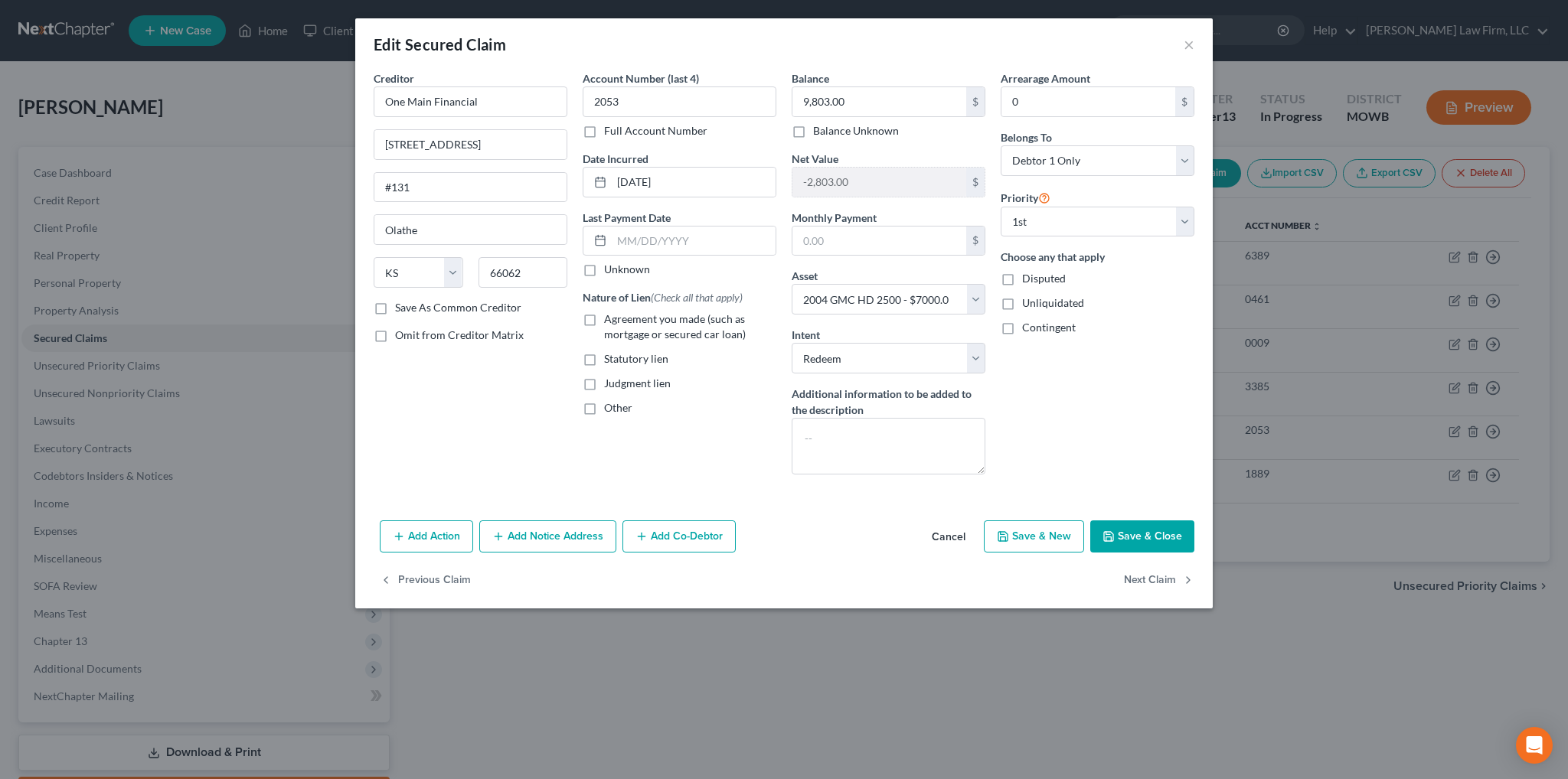
drag, startPoint x: 592, startPoint y: 319, endPoint x: 657, endPoint y: 336, distance: 67.2
click at [604, 320] on label "Agreement you made (such as mortgage or secured car loan)" at bounding box center [690, 327] width 172 height 31
click at [610, 320] on input "Agreement you made (such as mortgage or secured car loan)" at bounding box center [615, 316] width 10 height 10
checkbox input "true"
click at [1126, 533] on button "Save & Close" at bounding box center [1142, 536] width 104 height 32
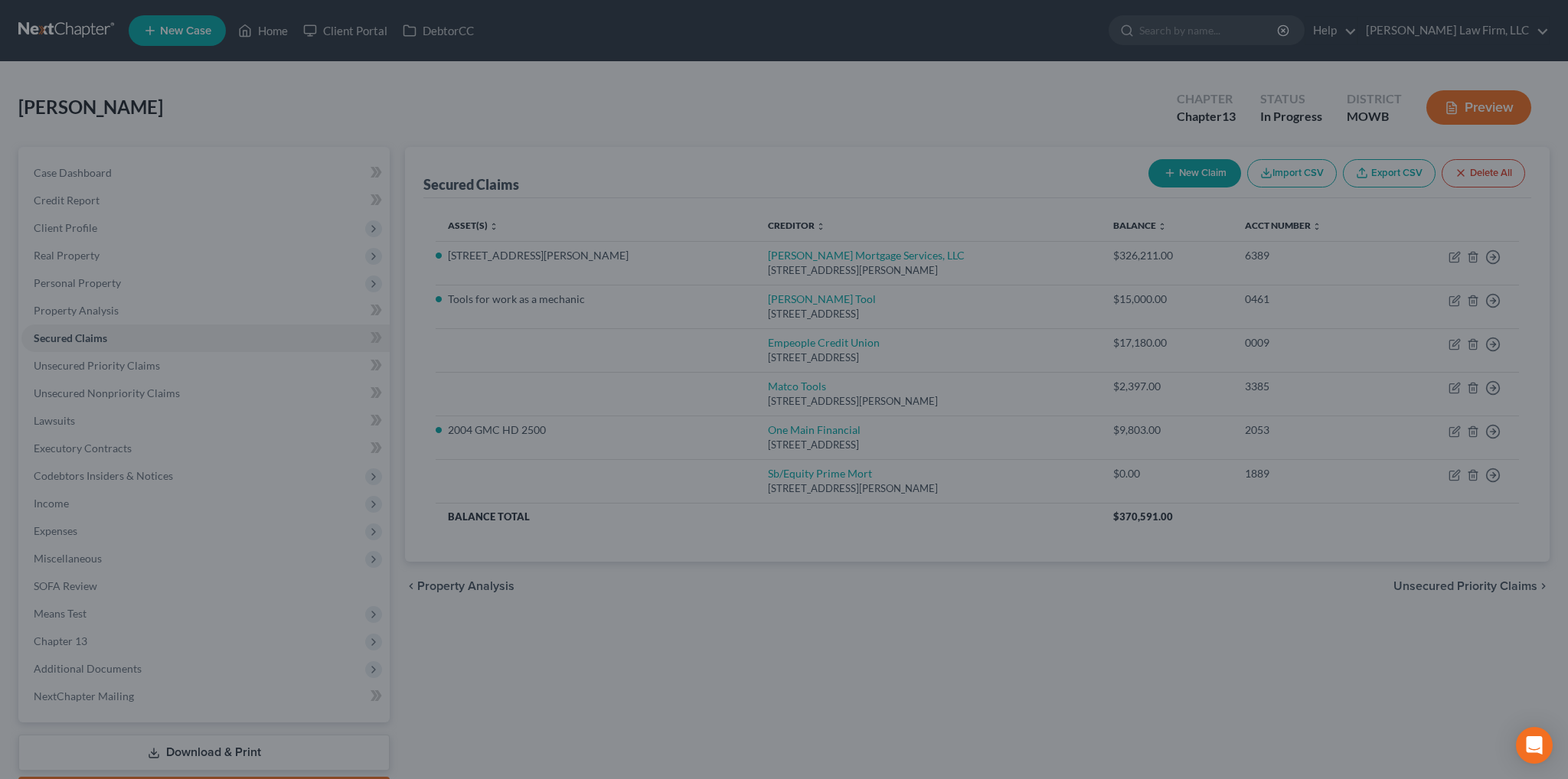
select select "5"
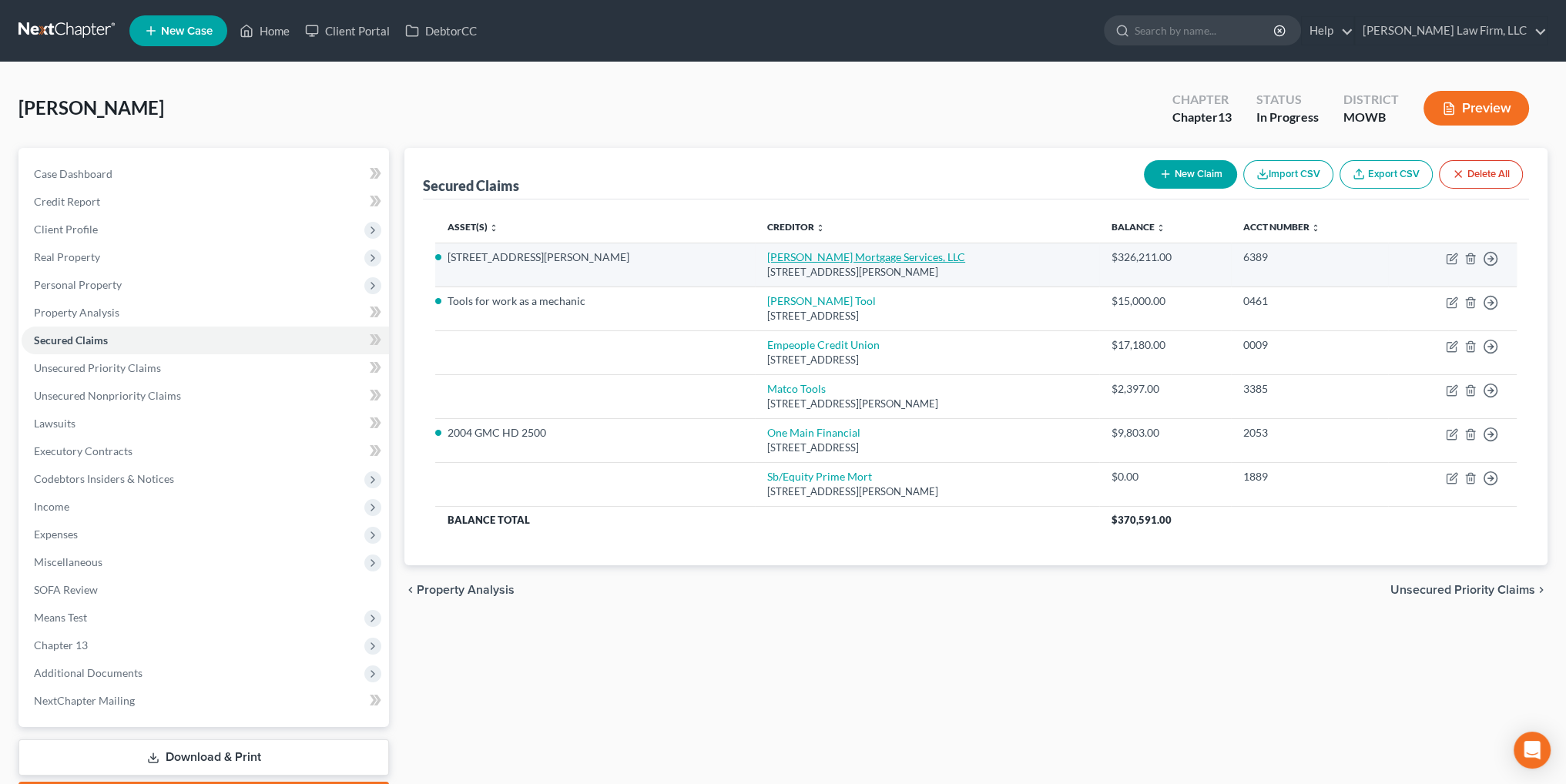
click at [768, 257] on link "[PERSON_NAME] Mortgage Services, LLC" at bounding box center [867, 257] width 198 height 13
select select "4"
select select "2"
select select "0"
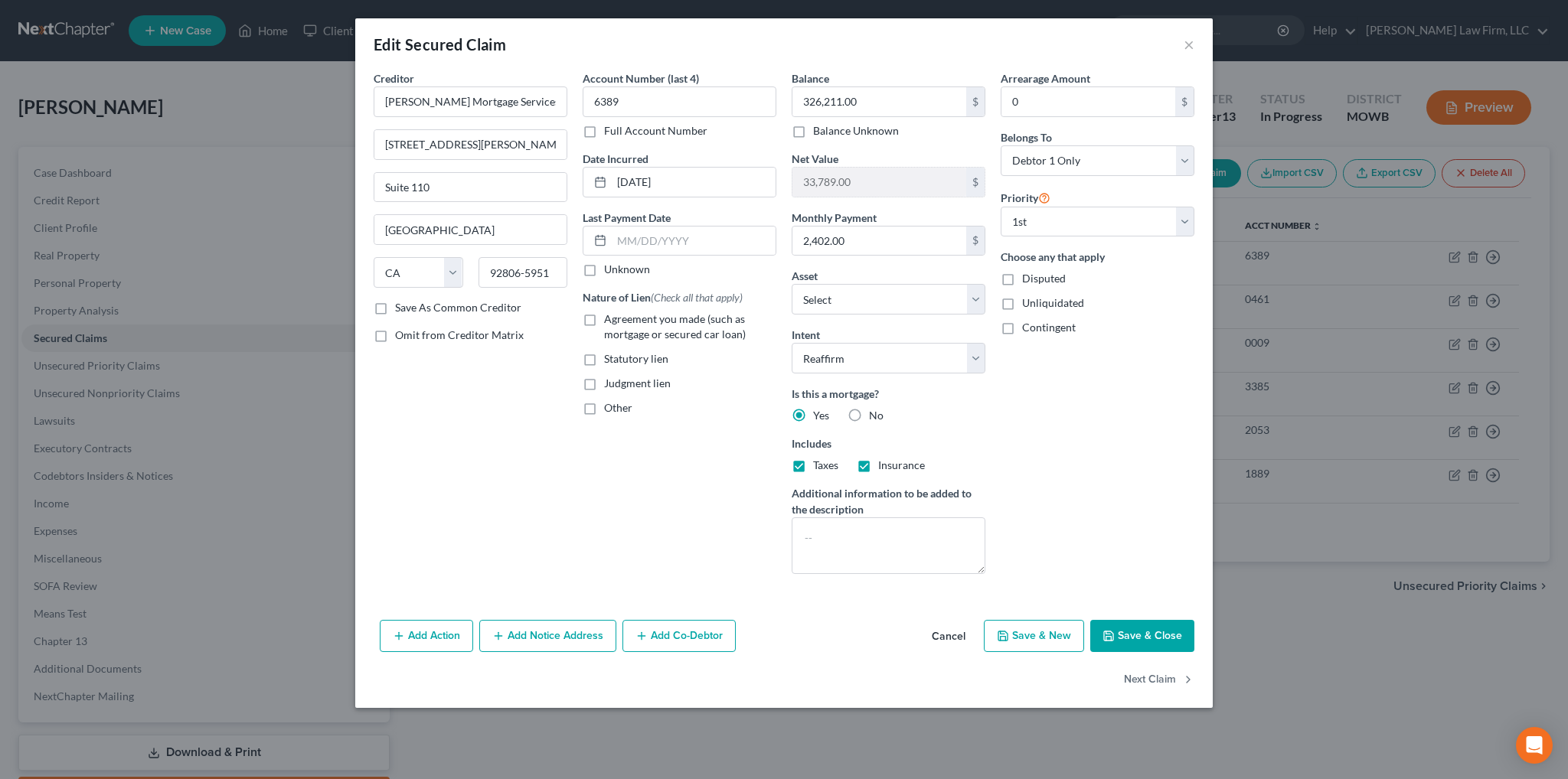
click at [604, 319] on label "Agreement you made (such as mortgage or secured car loan)" at bounding box center [690, 327] width 172 height 31
click at [610, 319] on input "Agreement you made (such as mortgage or secured car loan)" at bounding box center [615, 316] width 10 height 10
checkbox input "true"
click at [1142, 637] on button "Save & Close" at bounding box center [1142, 636] width 104 height 32
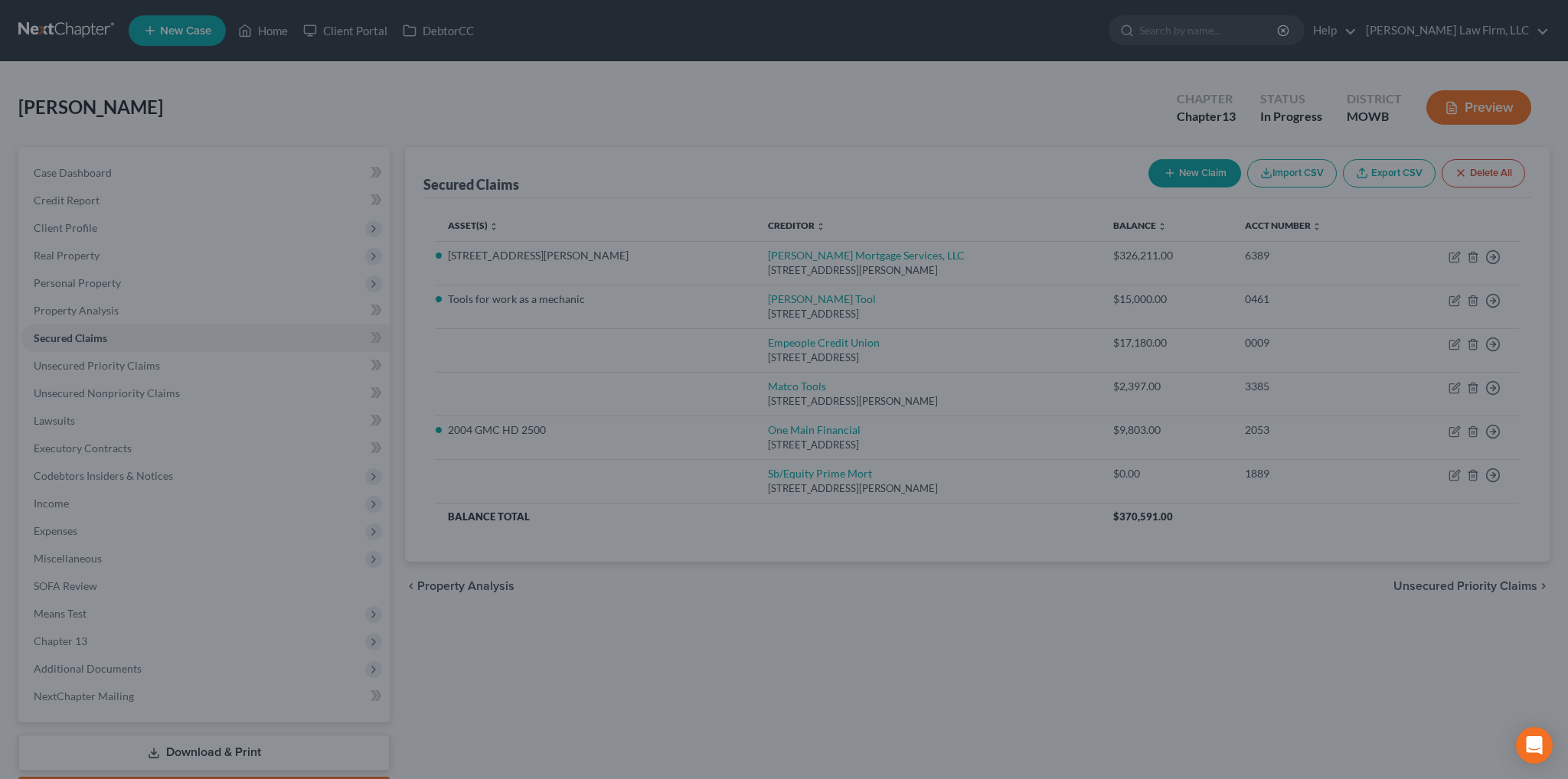
select select "4"
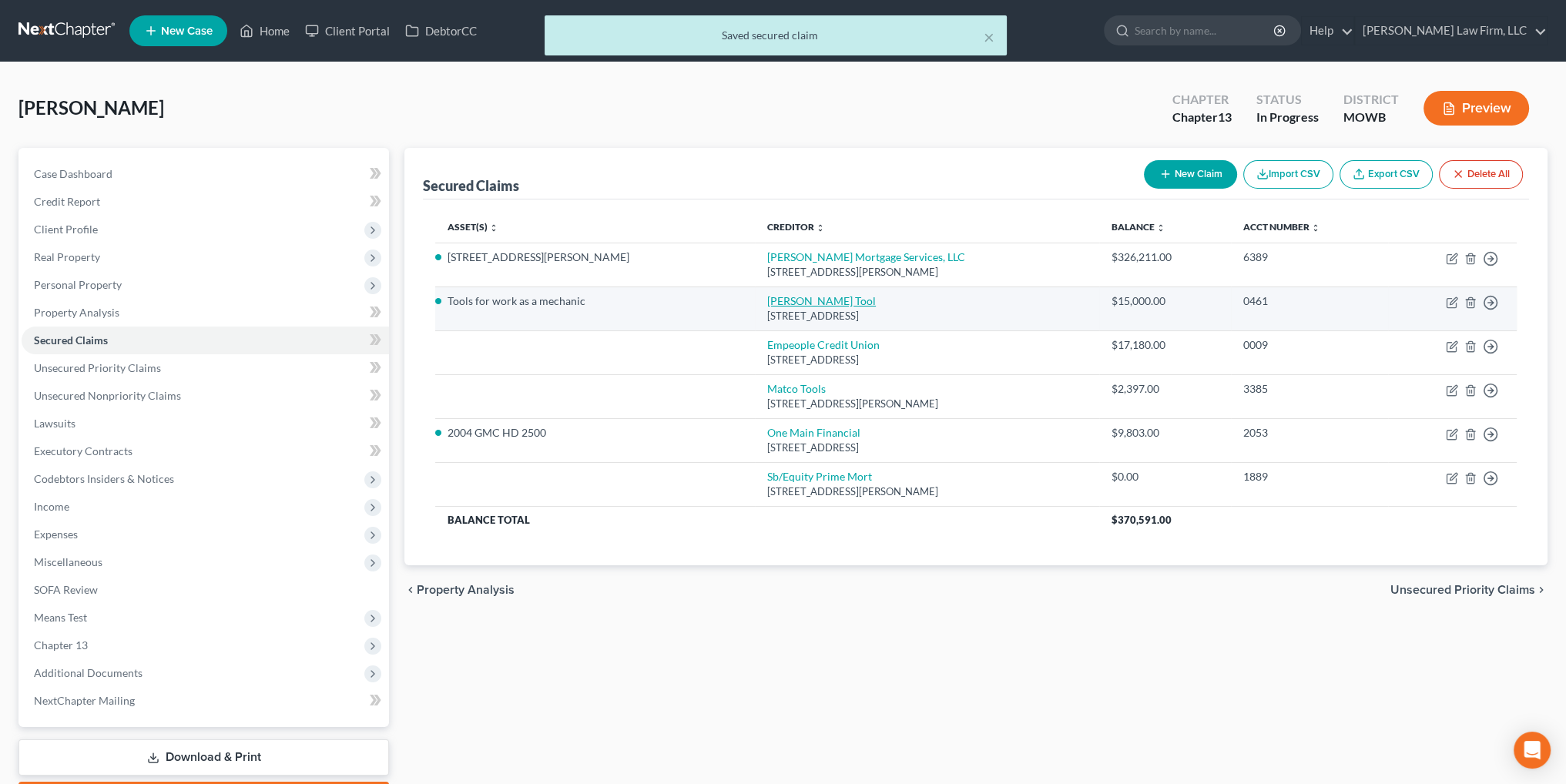
click at [768, 299] on link "[PERSON_NAME] Tool" at bounding box center [821, 300] width 109 height 13
select select "36"
select select "2"
select select "0"
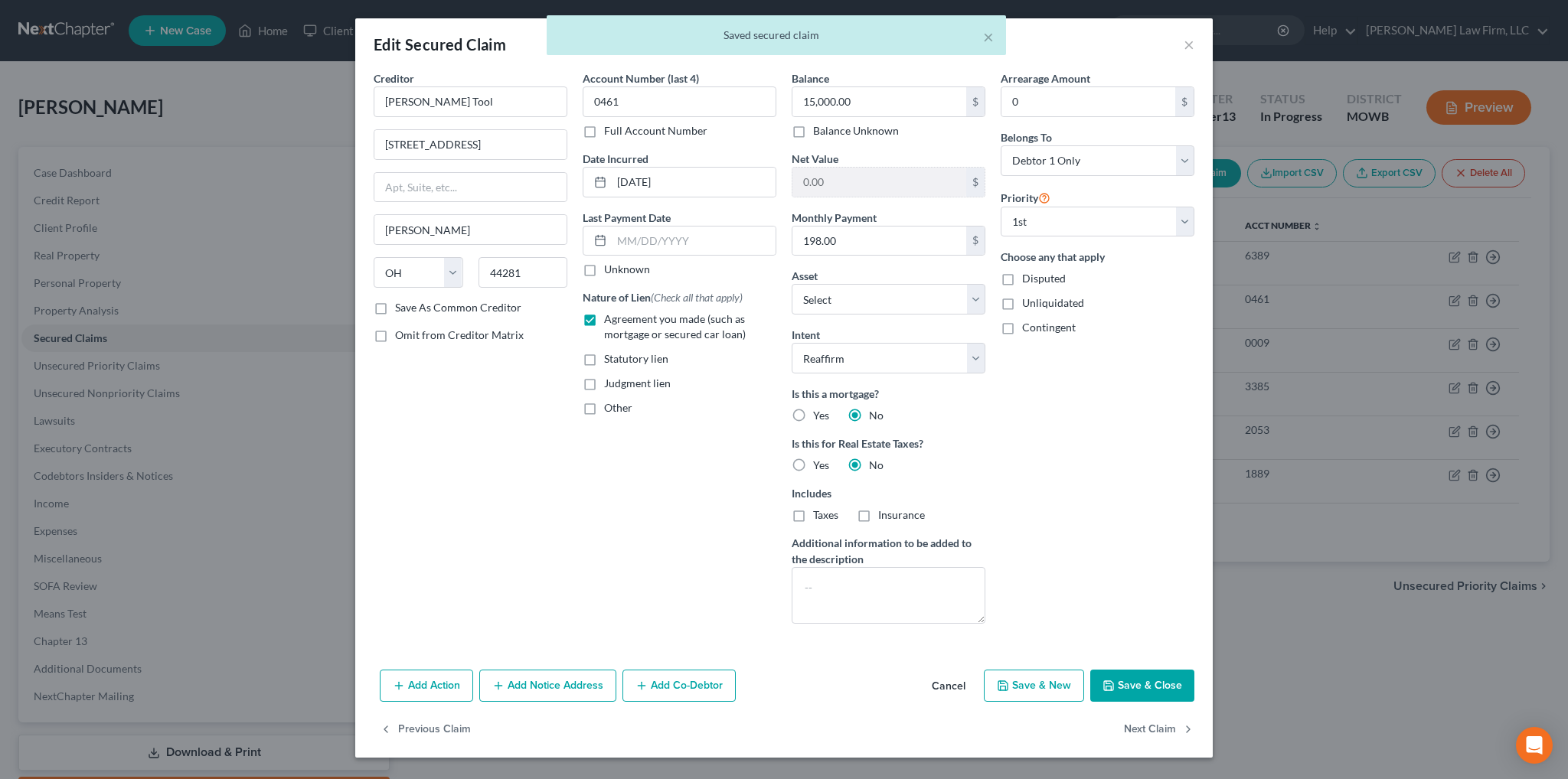
click at [1148, 682] on button "Save & Close" at bounding box center [1142, 685] width 104 height 32
select select "16"
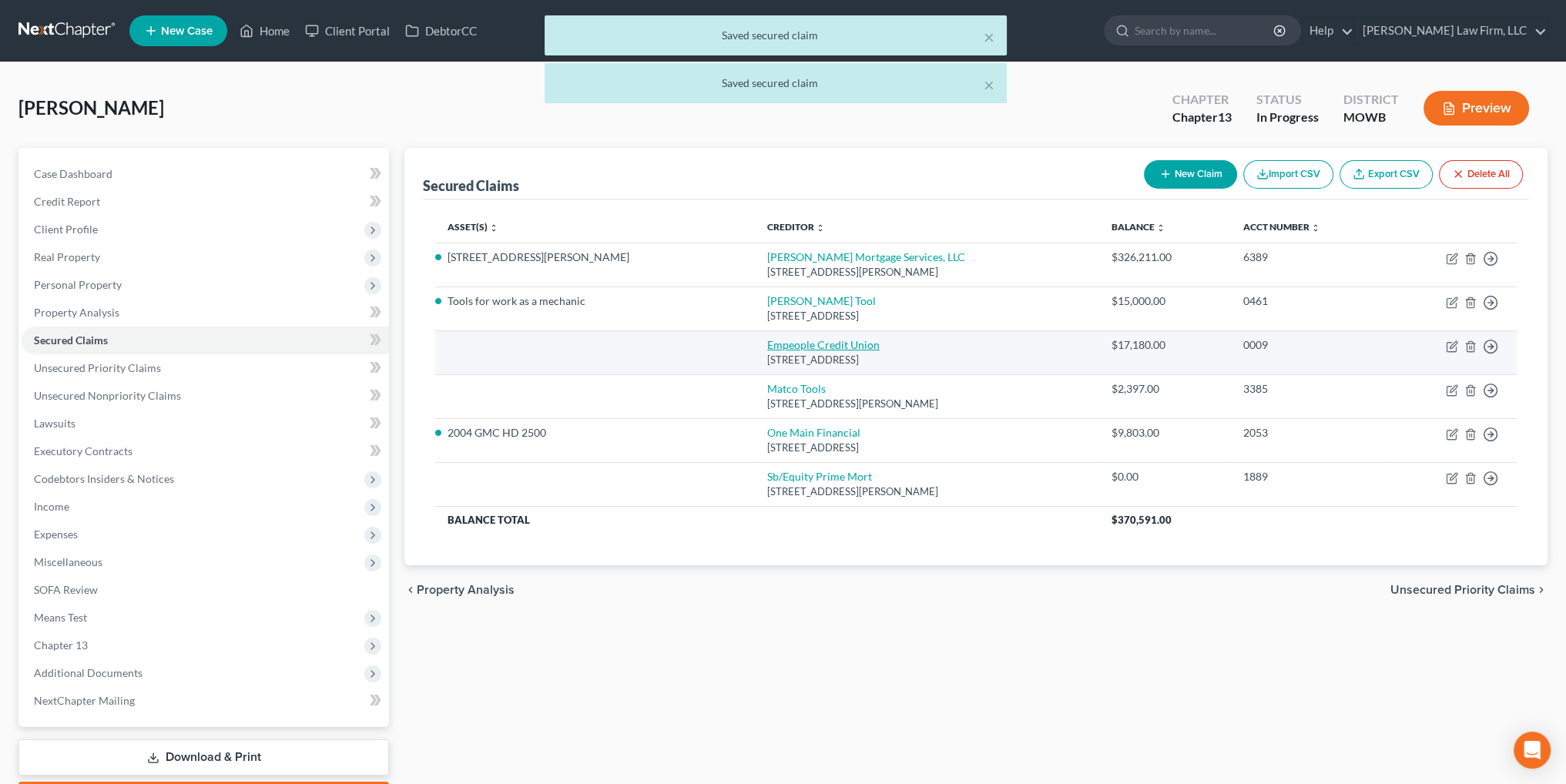
click at [768, 345] on link "Empeople Credit Union" at bounding box center [824, 344] width 112 height 13
select select "14"
select select "0"
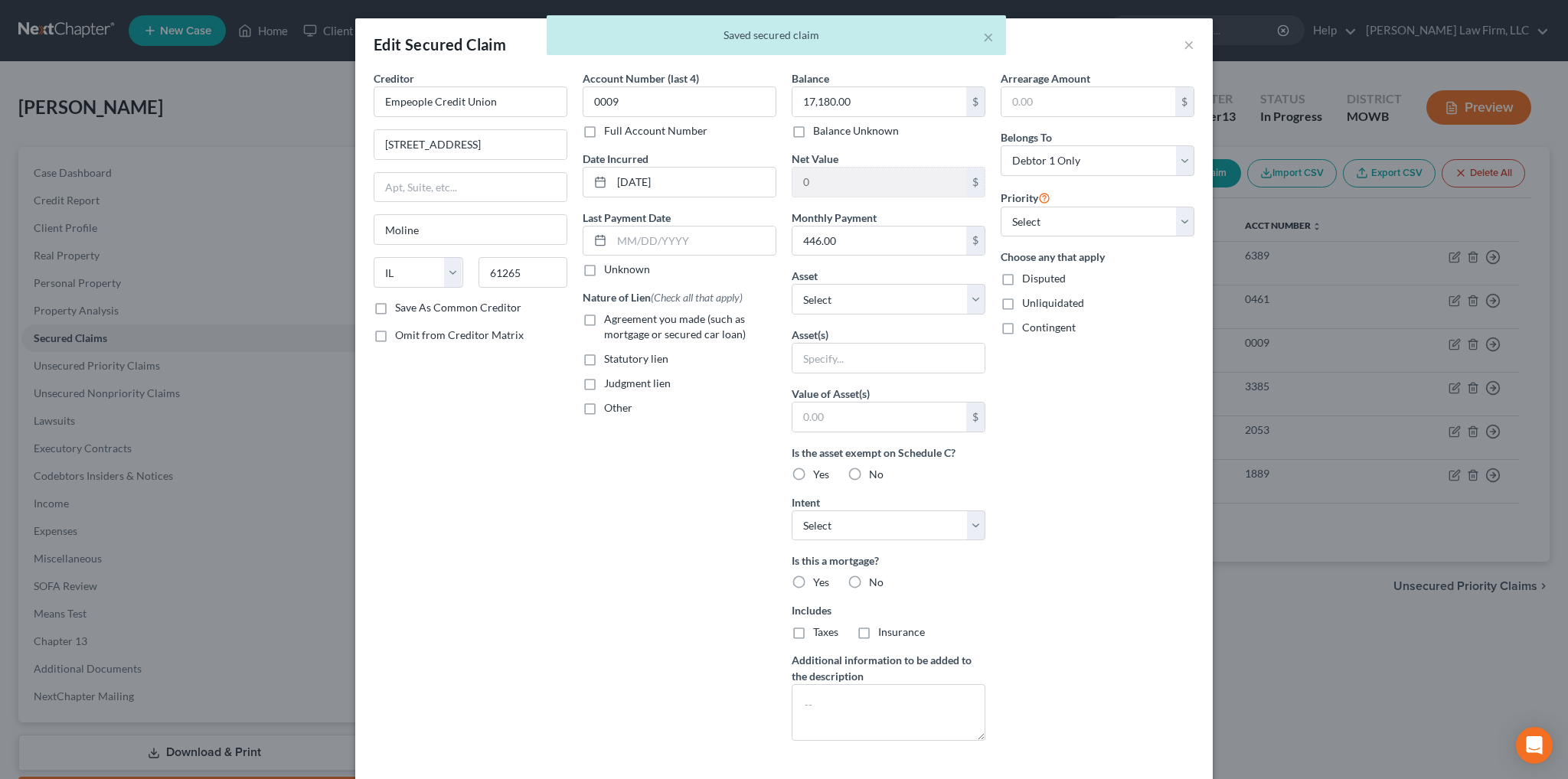
click at [604, 319] on label "Agreement you made (such as mortgage or secured car loan)" at bounding box center [690, 327] width 172 height 31
click at [610, 319] on input "Agreement you made (such as mortgage or secured car loan)" at bounding box center [615, 316] width 10 height 10
checkbox input "true"
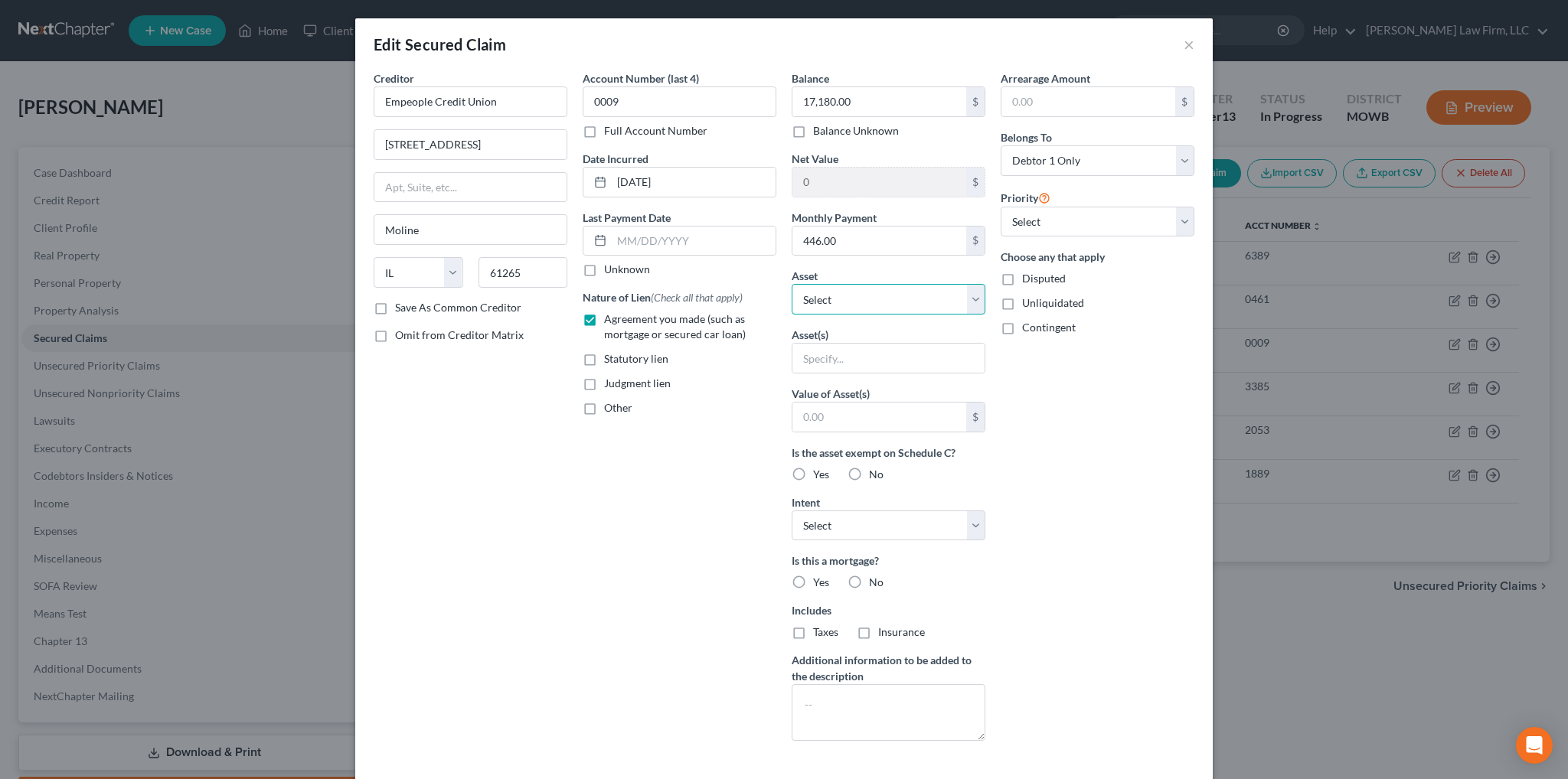
click at [883, 298] on select "Select Other Multiple Assets Term life policy through employer - no cash value …" at bounding box center [889, 299] width 194 height 31
select select "3"
click at [792, 284] on select "Select Other Multiple Assets Term life policy through employer - no cash value …" at bounding box center [889, 299] width 194 height 31
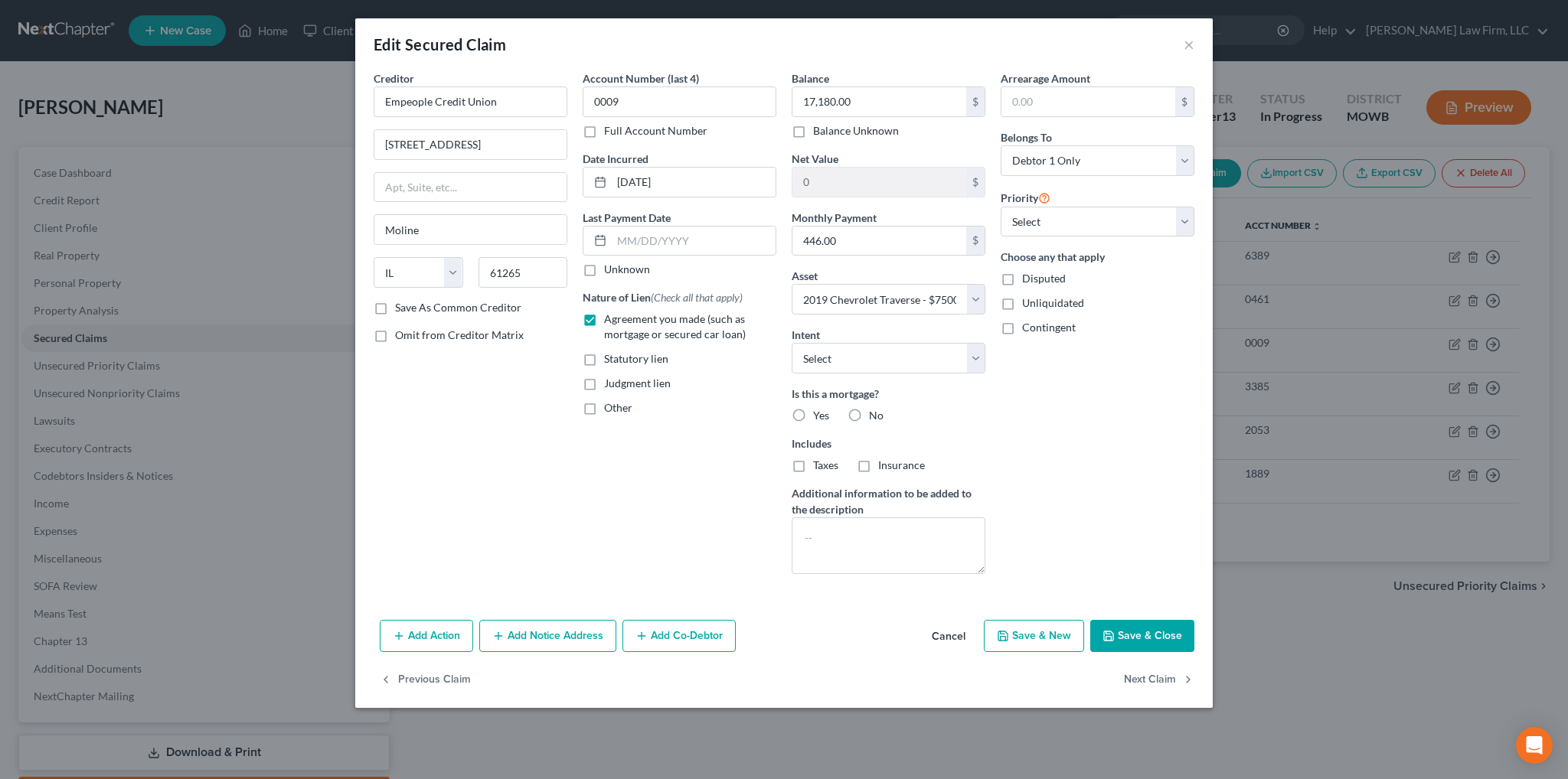
click at [869, 412] on label "No" at bounding box center [876, 415] width 14 height 15
click at [875, 412] on input "No" at bounding box center [880, 412] width 10 height 10
radio input "true"
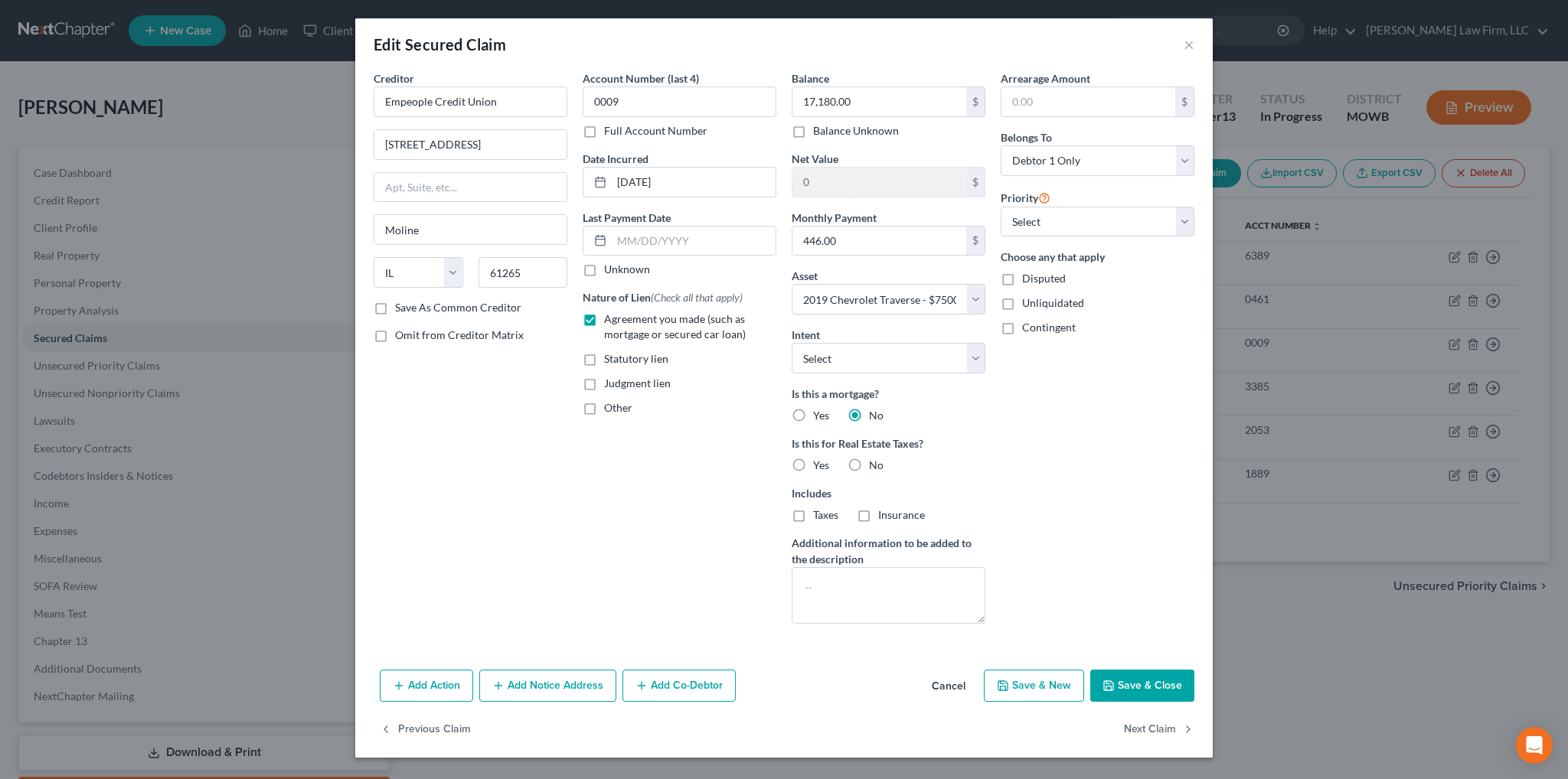
click at [869, 465] on label "No" at bounding box center [876, 465] width 14 height 15
click at [875, 465] on input "No" at bounding box center [880, 463] width 10 height 10
radio input "true"
click at [1082, 231] on select "Select 1st 2nd 3rd 4th 5th 6th 7th 8th 9th 10th 11th 12th 13th 14th 15th 16th 1…" at bounding box center [1097, 222] width 194 height 31
select select "0"
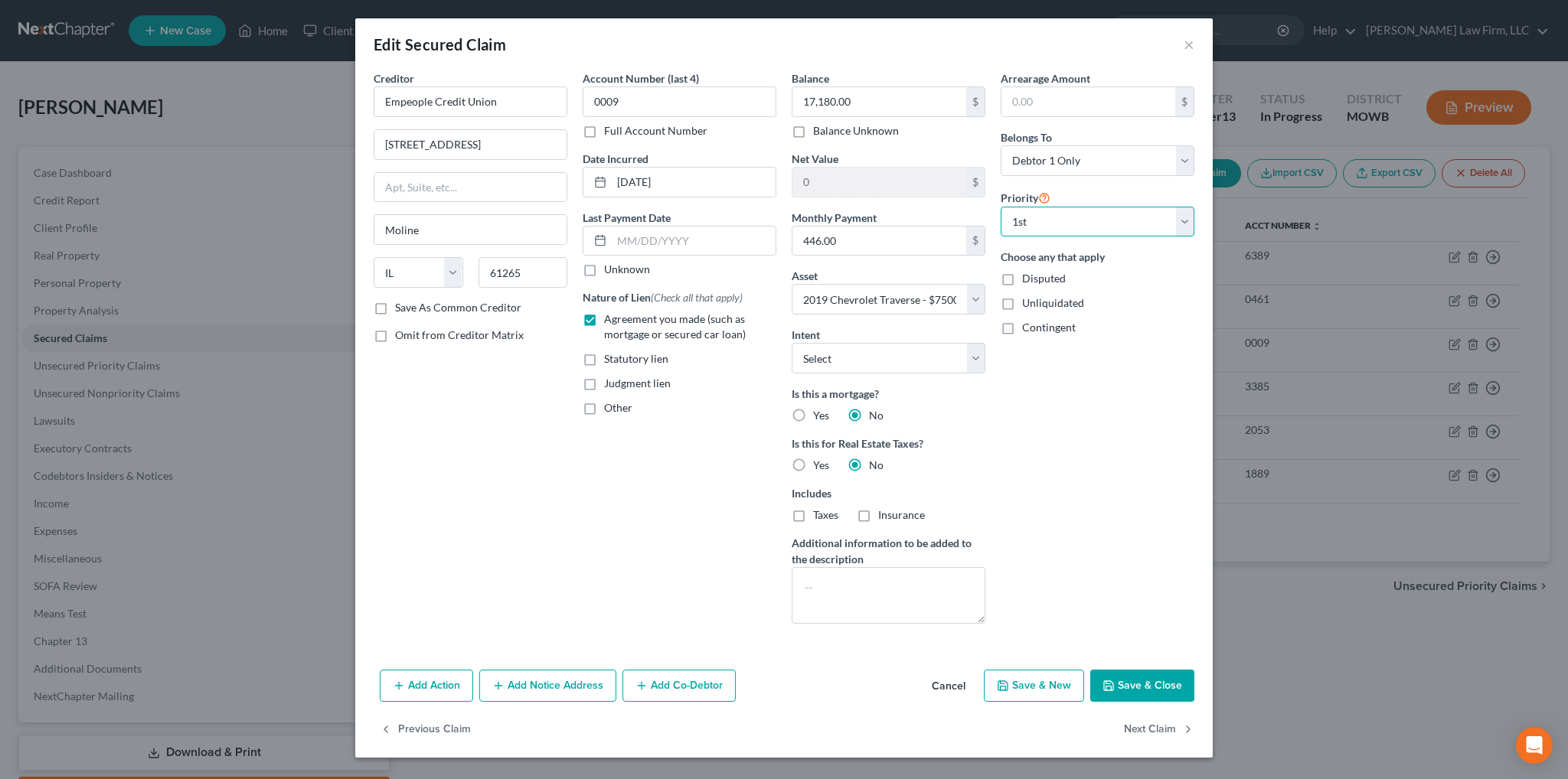
click at [1000, 207] on select "Select 1st 2nd 3rd 4th 5th 6th 7th 8th 9th 10th 11th 12th 13th 14th 15th 16th 1…" at bounding box center [1097, 222] width 194 height 31
click at [1127, 685] on button "Save & Close" at bounding box center [1142, 685] width 104 height 32
select select
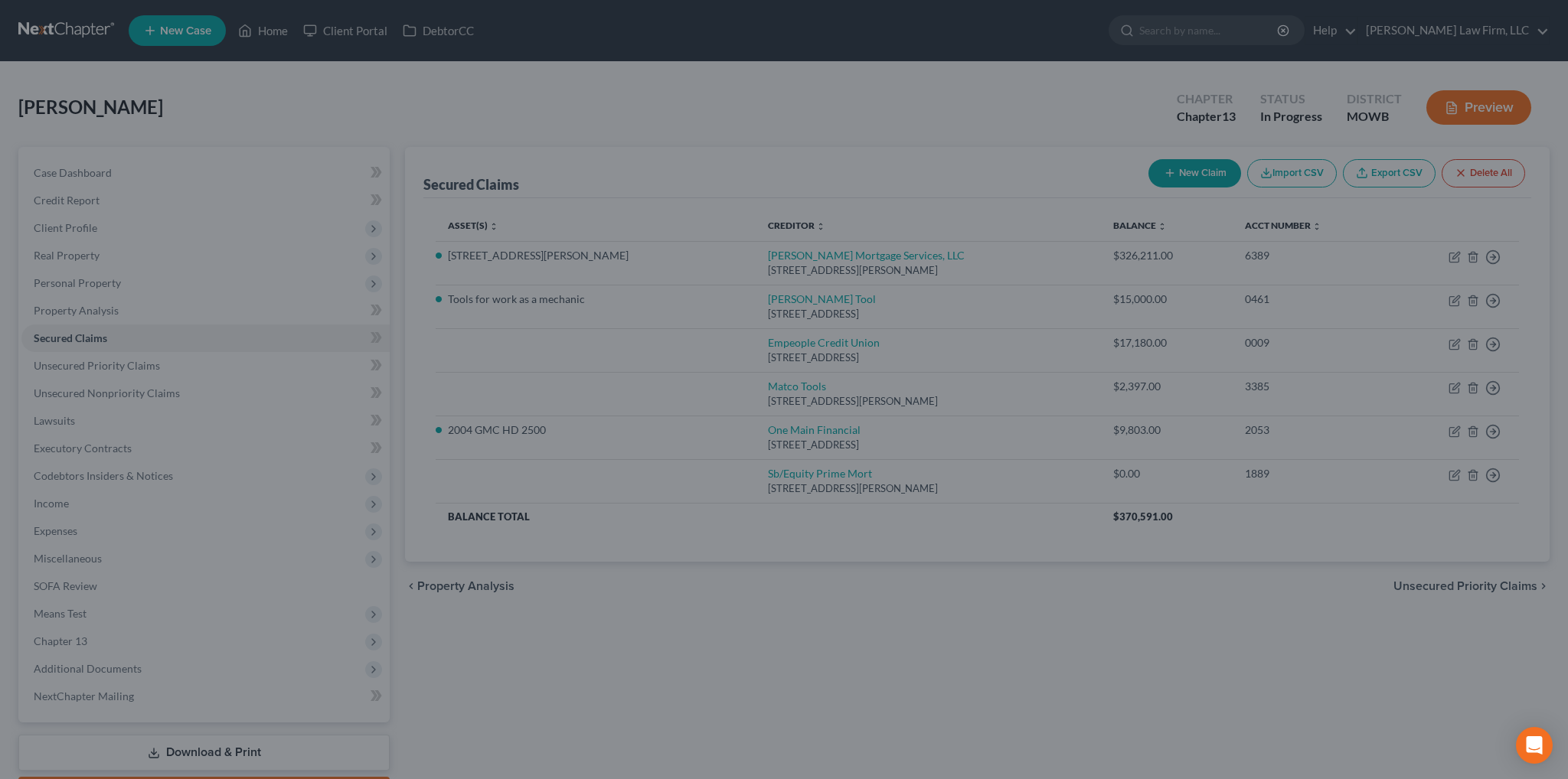
type input "-9,680.00"
select select "3"
type input "0"
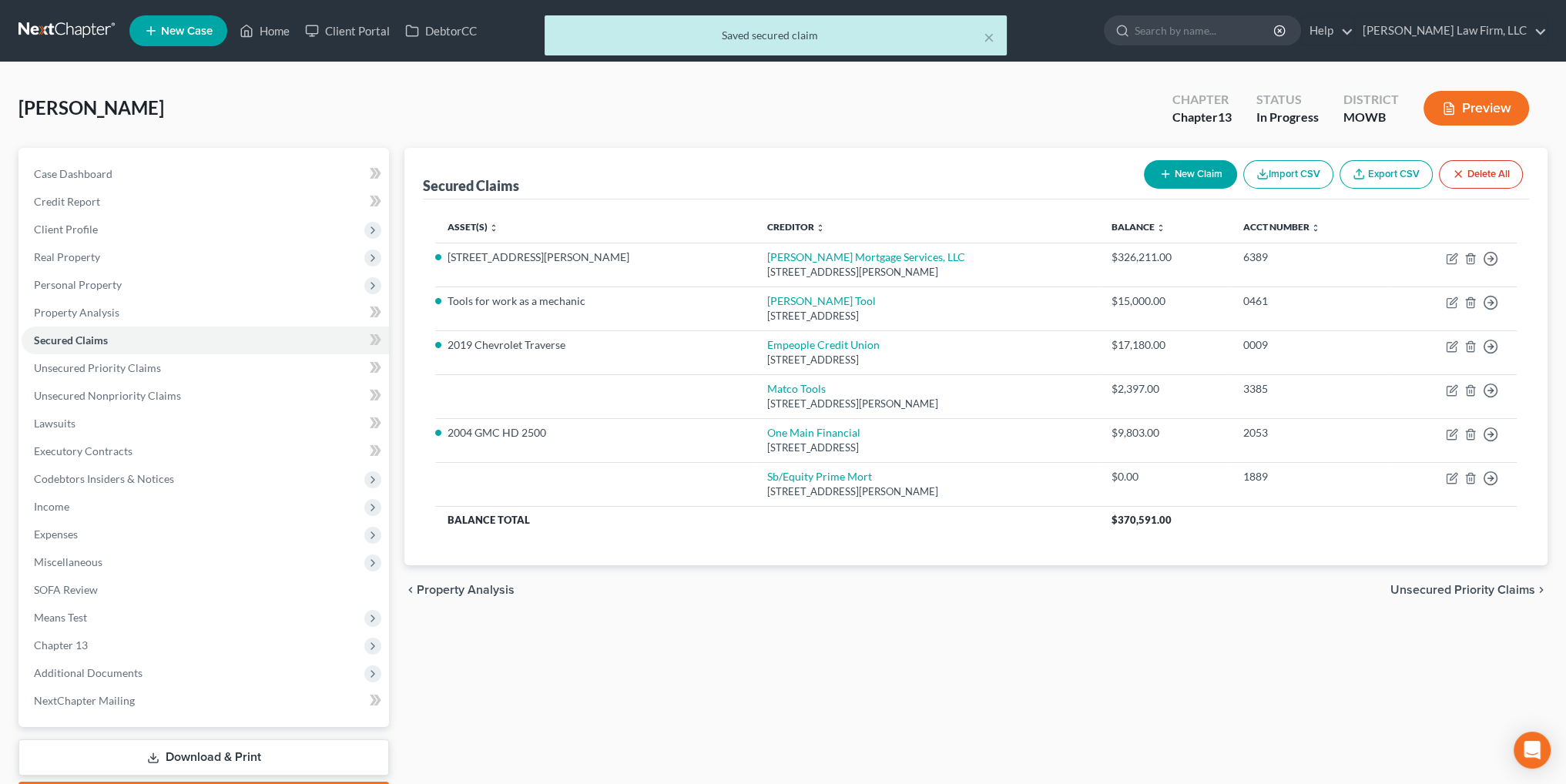
click at [1469, 106] on button "Preview" at bounding box center [1476, 108] width 105 height 35
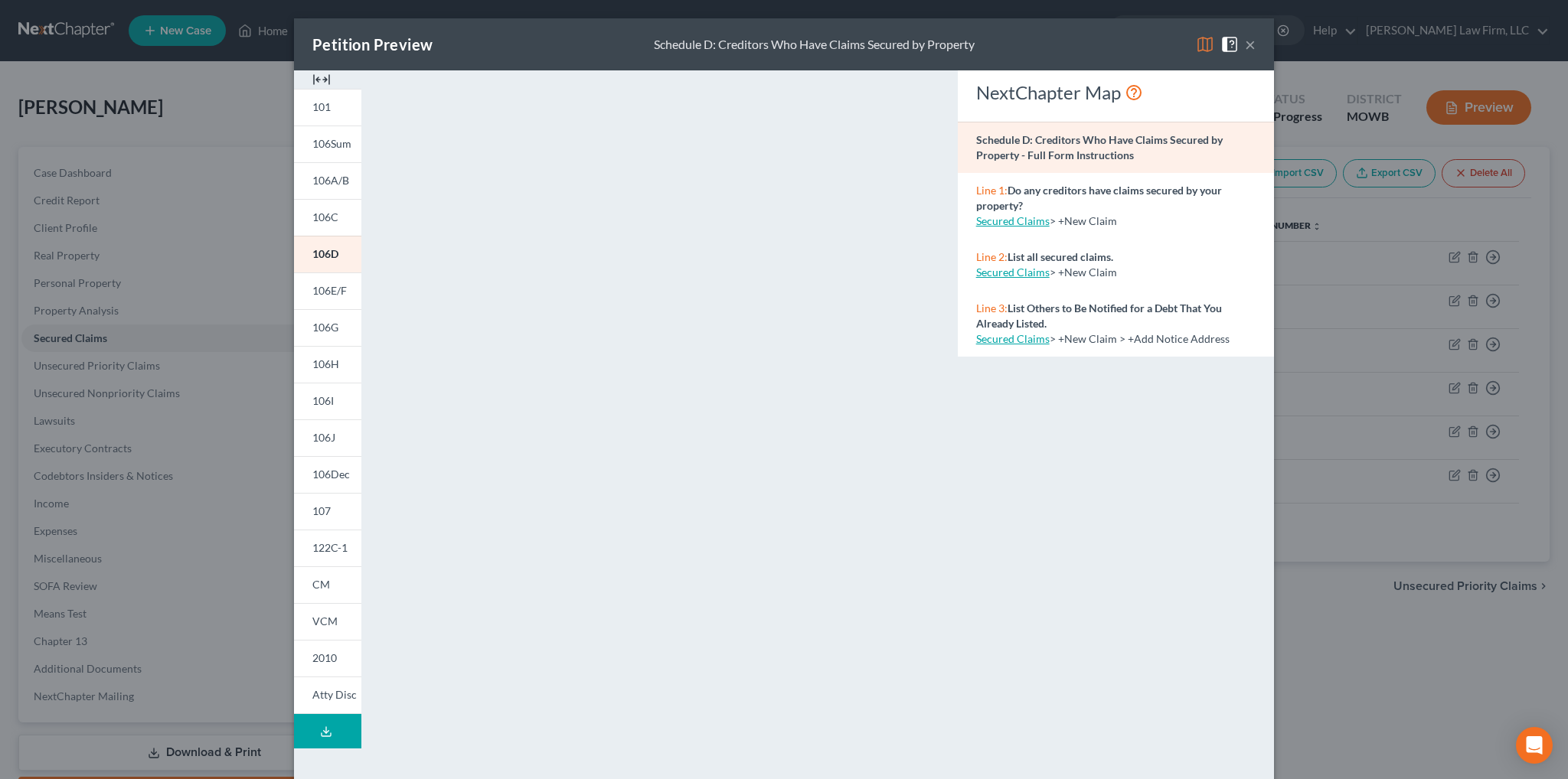
click at [1244, 46] on button "×" at bounding box center [1250, 44] width 11 height 18
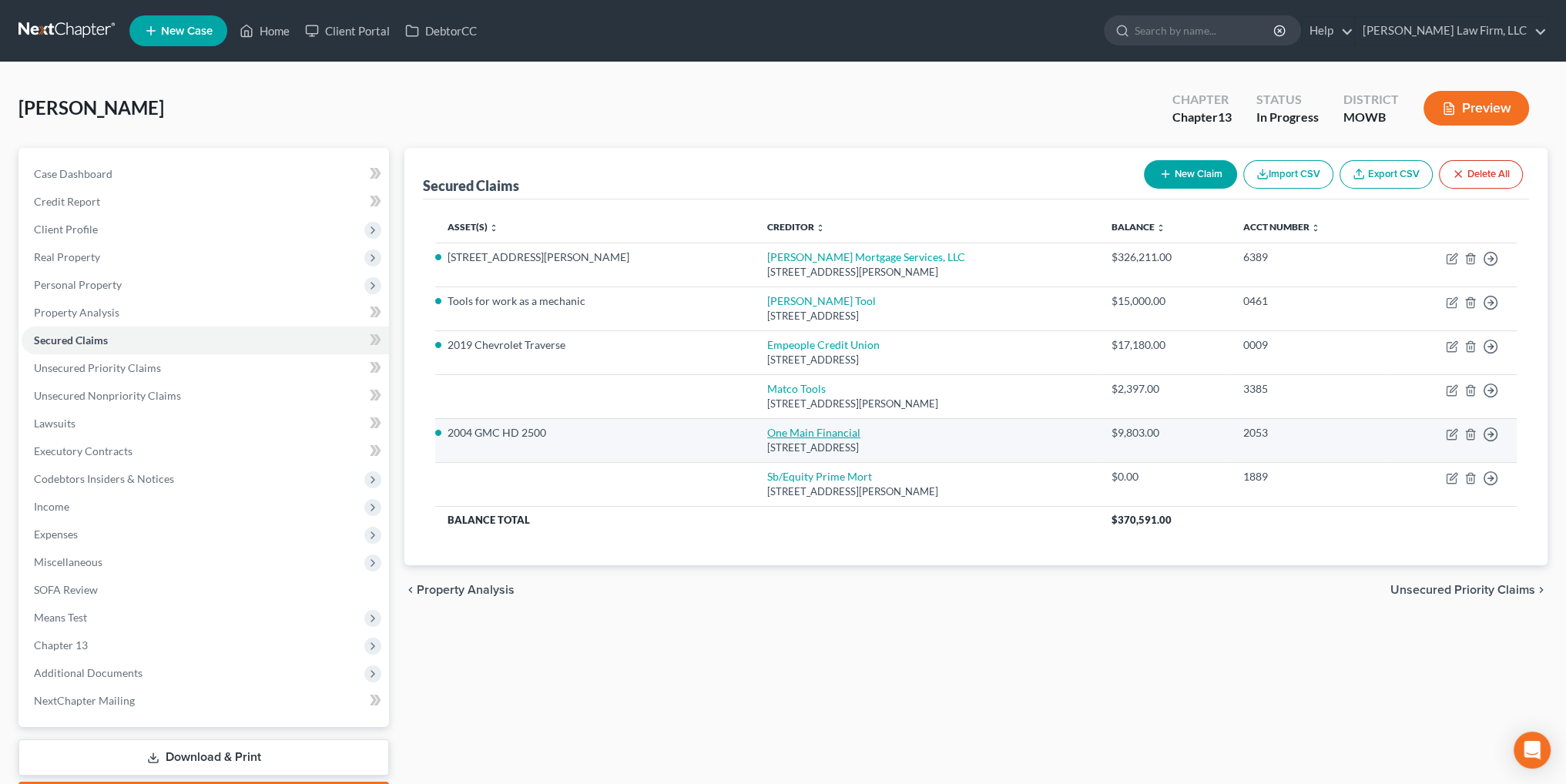
click at [768, 429] on link "One Main Financial" at bounding box center [814, 432] width 93 height 13
select select "17"
select select "1"
select select "0"
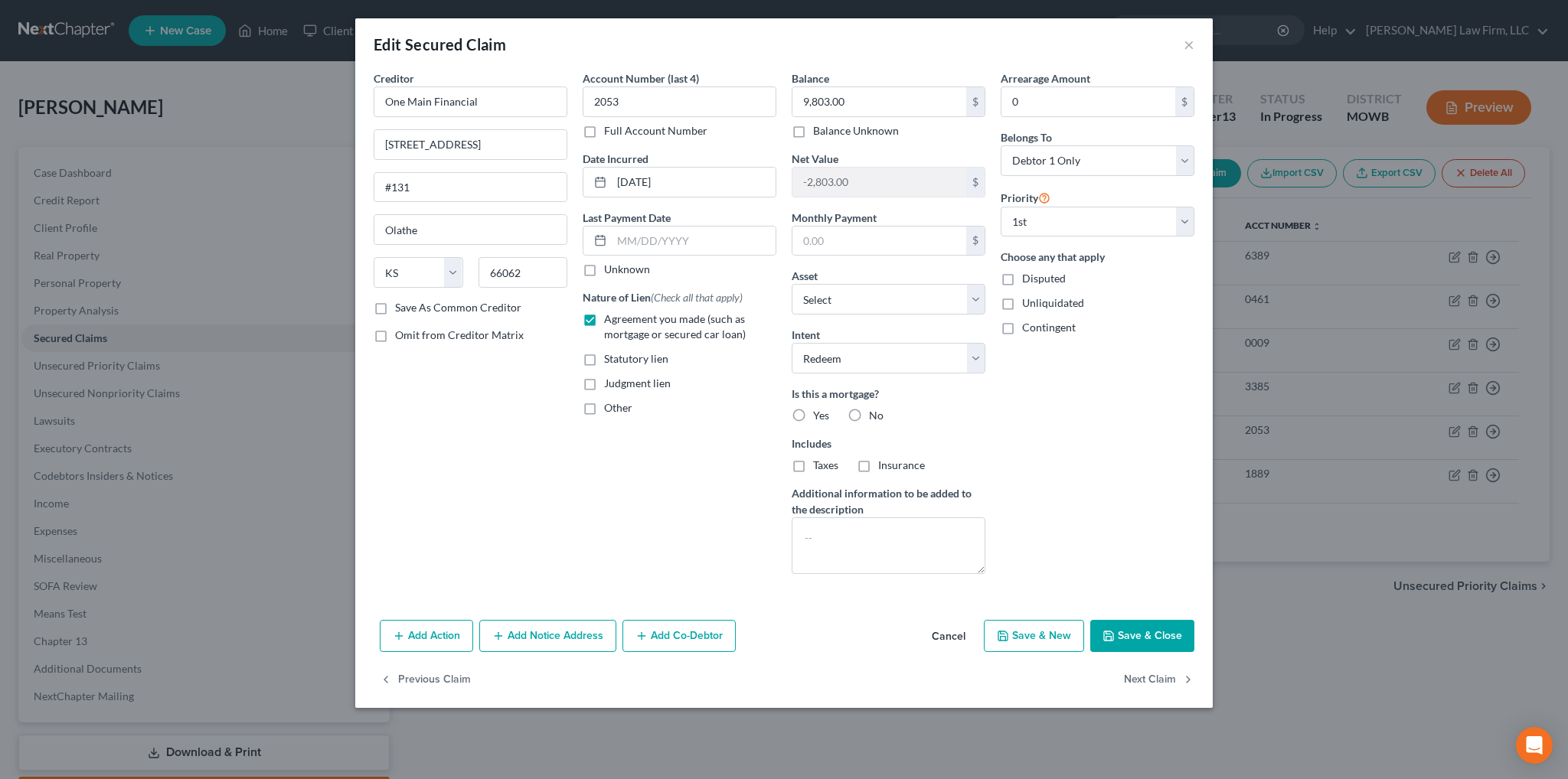
click at [1119, 628] on button "Save & Close" at bounding box center [1142, 636] width 104 height 32
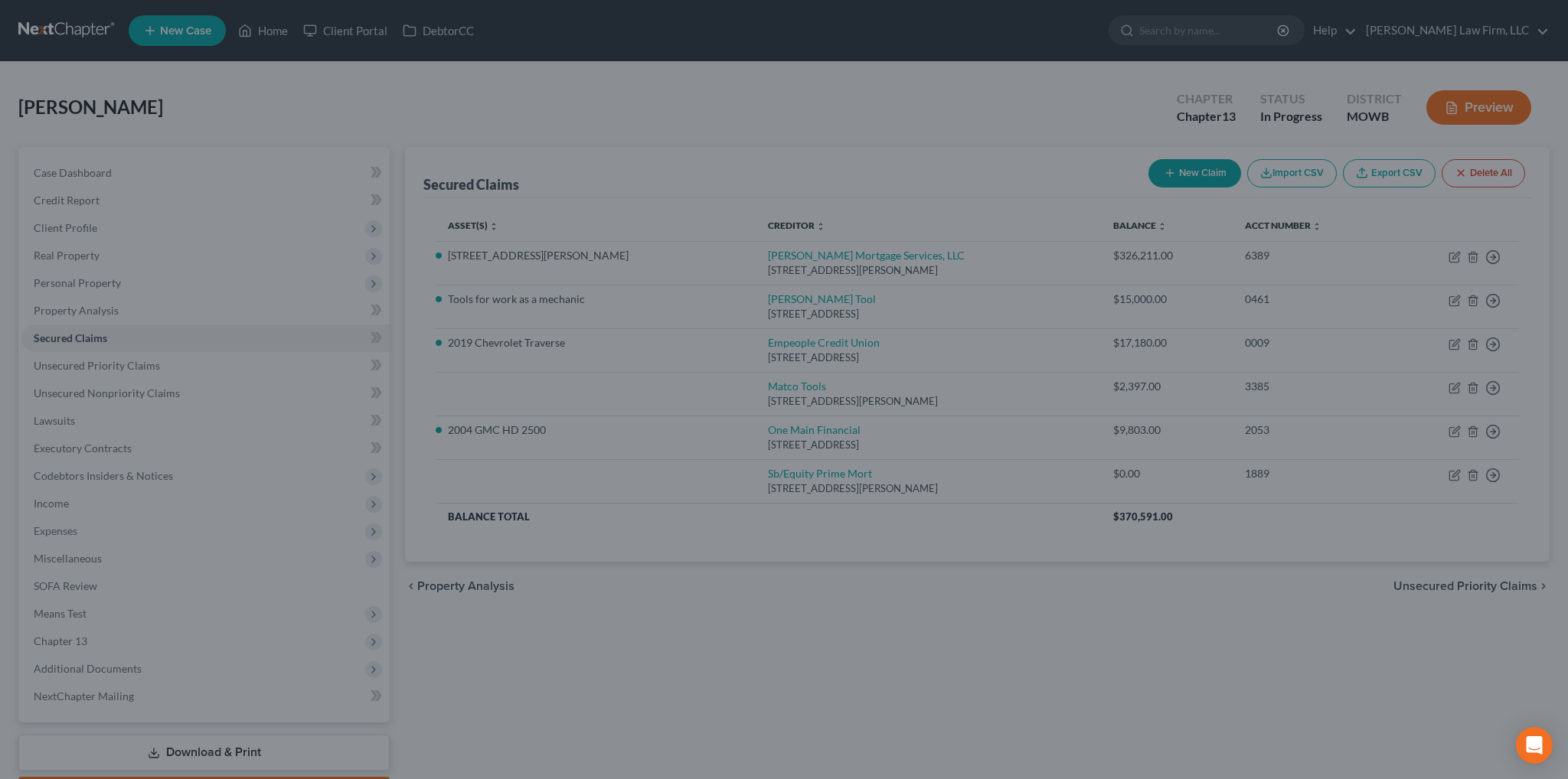
select select "5"
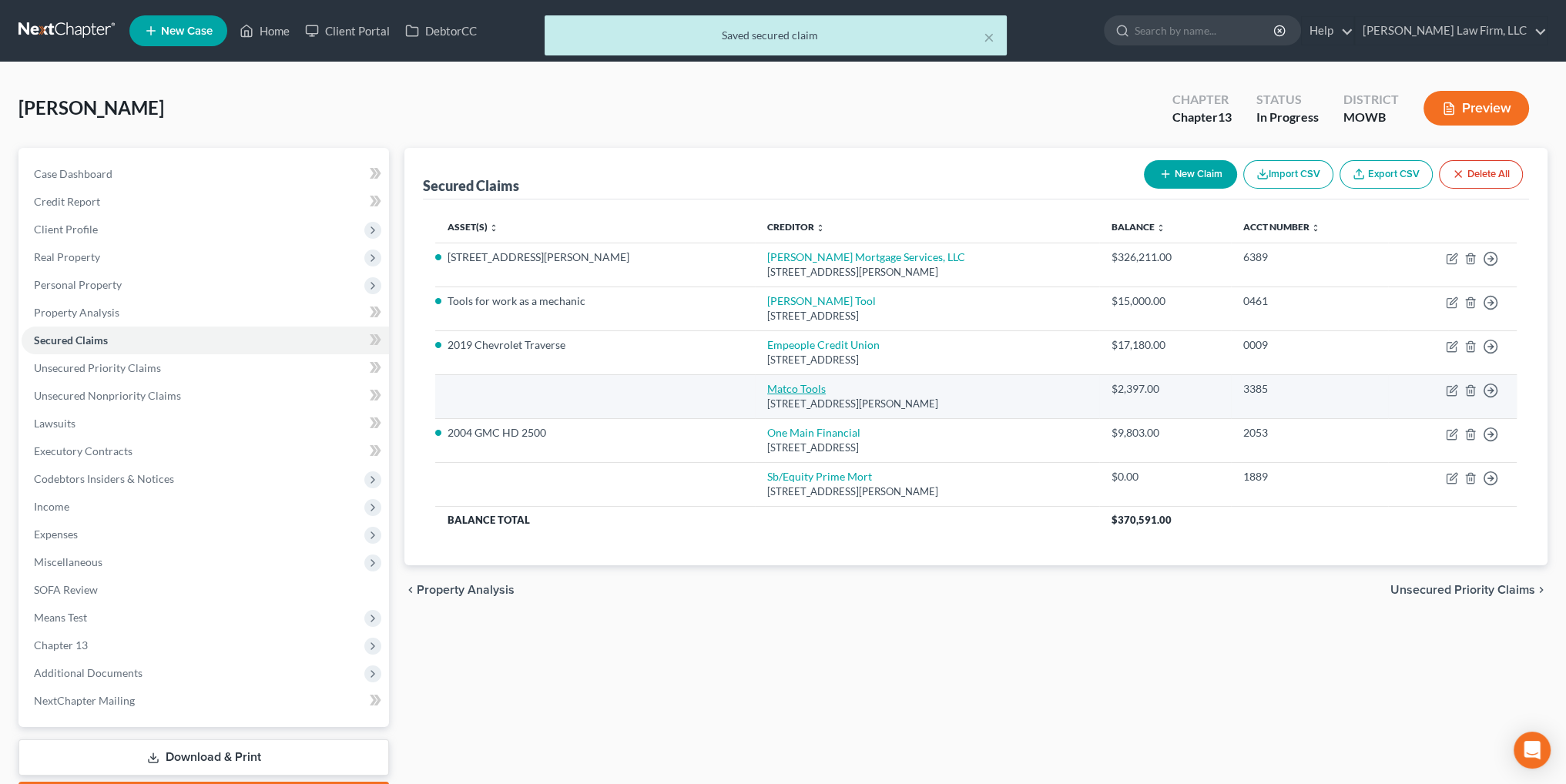
click at [768, 393] on link "Matco Tools" at bounding box center [797, 388] width 59 height 13
select select "36"
select select "0"
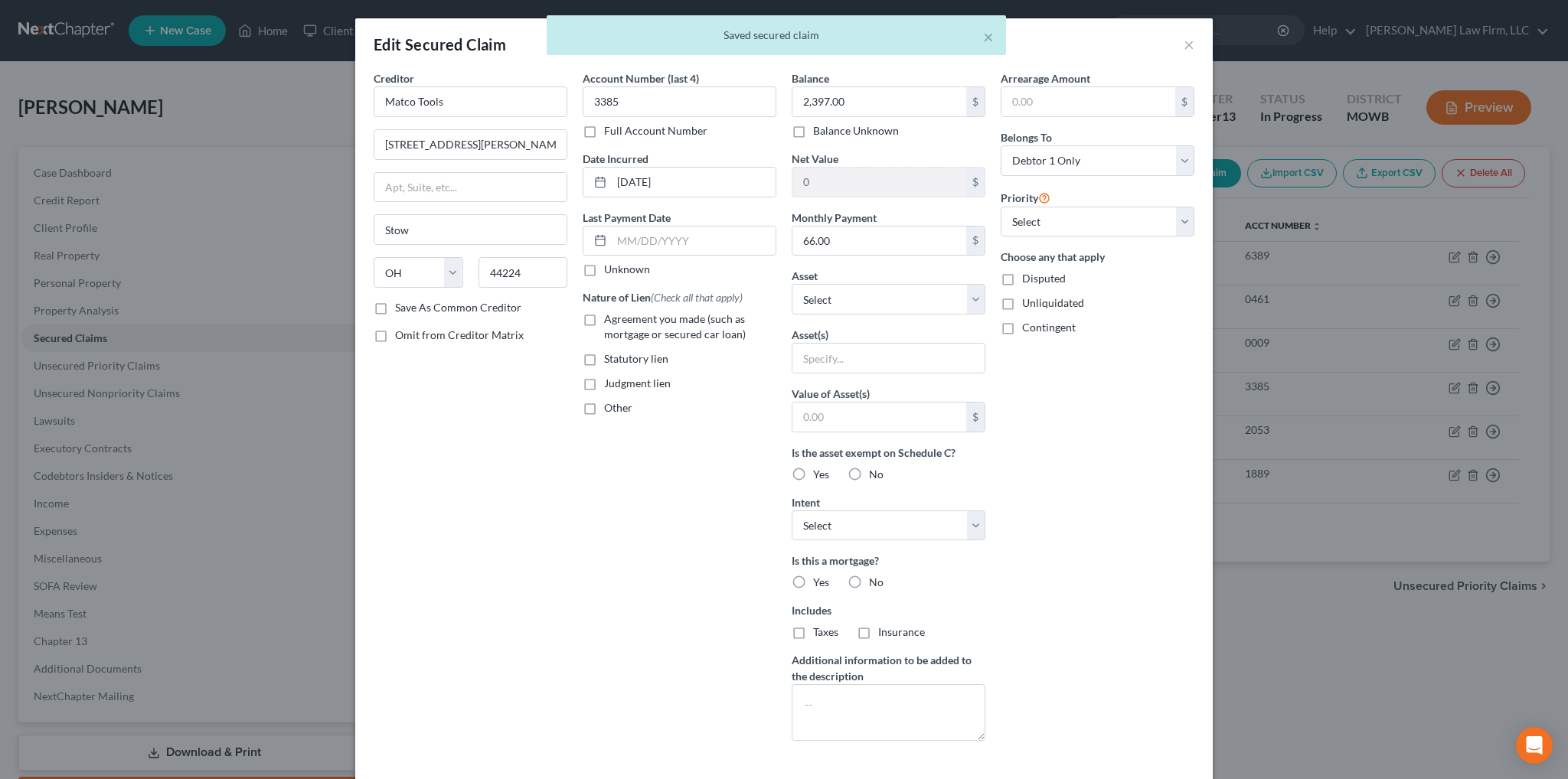
click at [604, 314] on label "Agreement you made (such as mortgage or secured car loan)" at bounding box center [690, 327] width 172 height 31
click at [610, 314] on input "Agreement you made (such as mortgage or secured car loan)" at bounding box center [615, 316] width 10 height 10
checkbox input "true"
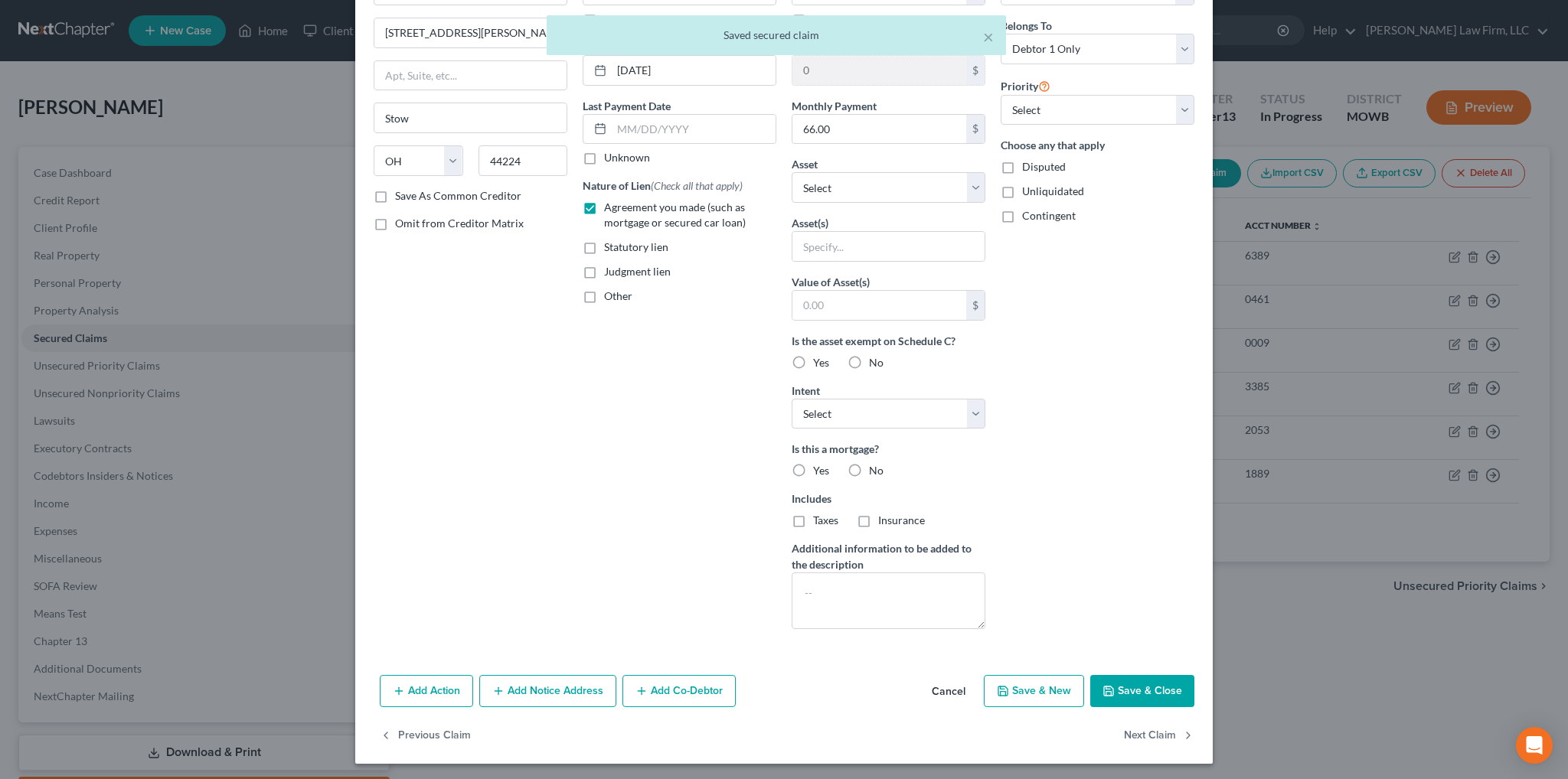
scroll to position [113, 0]
click at [1160, 681] on button "Save & Close" at bounding box center [1142, 690] width 104 height 32
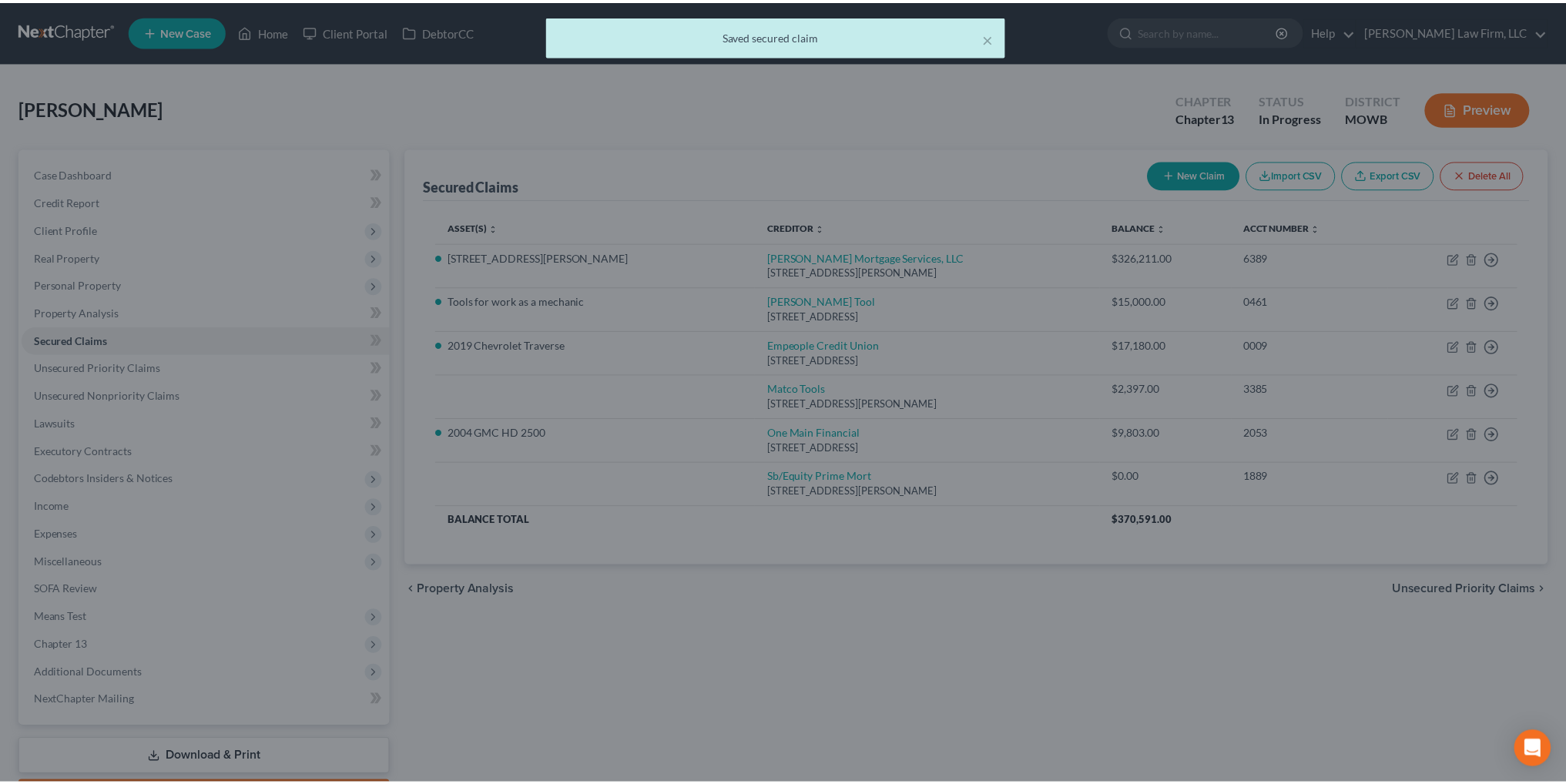
scroll to position [0, 0]
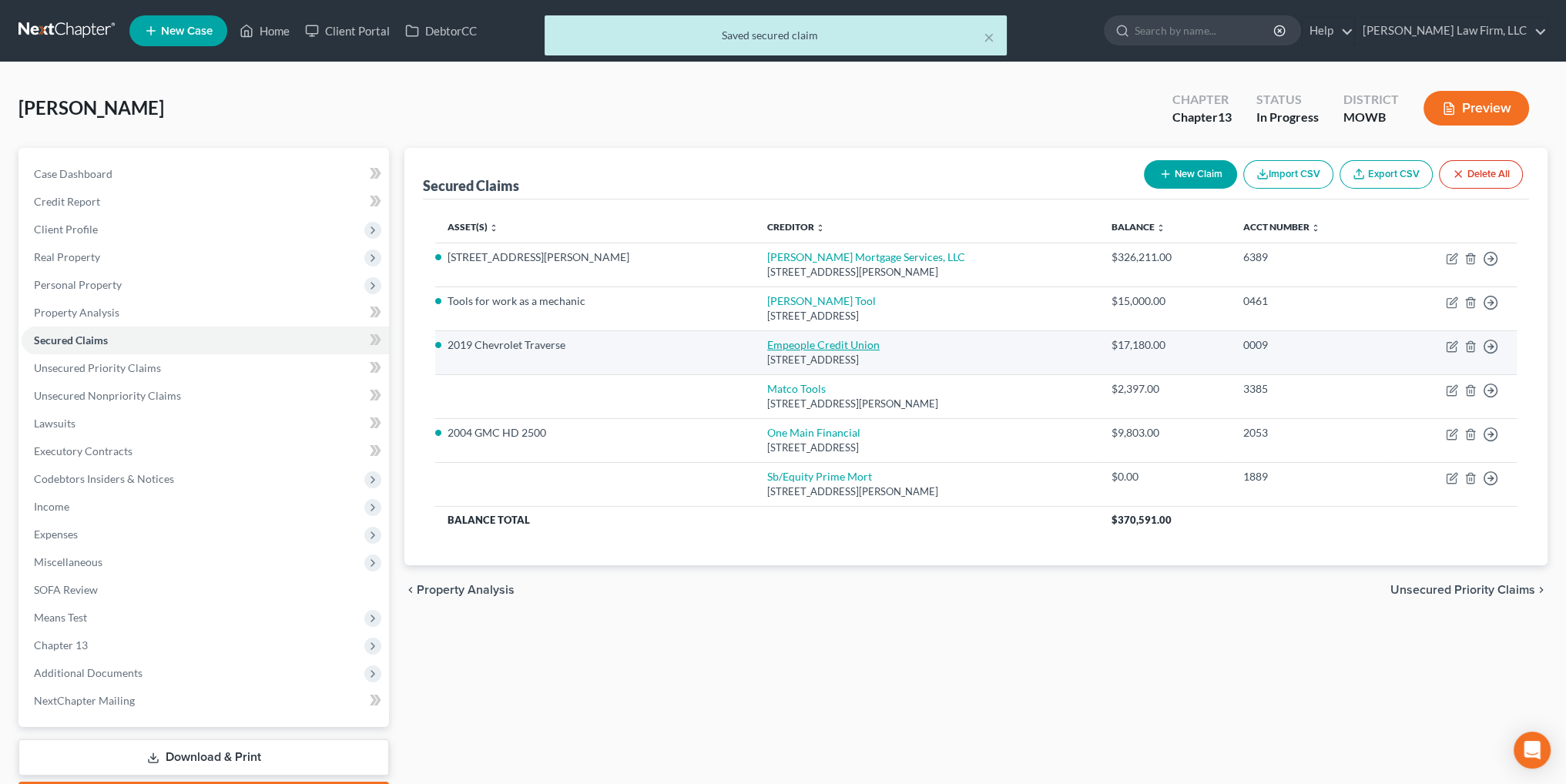
click at [768, 348] on link "Empeople Credit Union" at bounding box center [824, 344] width 112 height 13
select select "14"
select select "3"
select select "0"
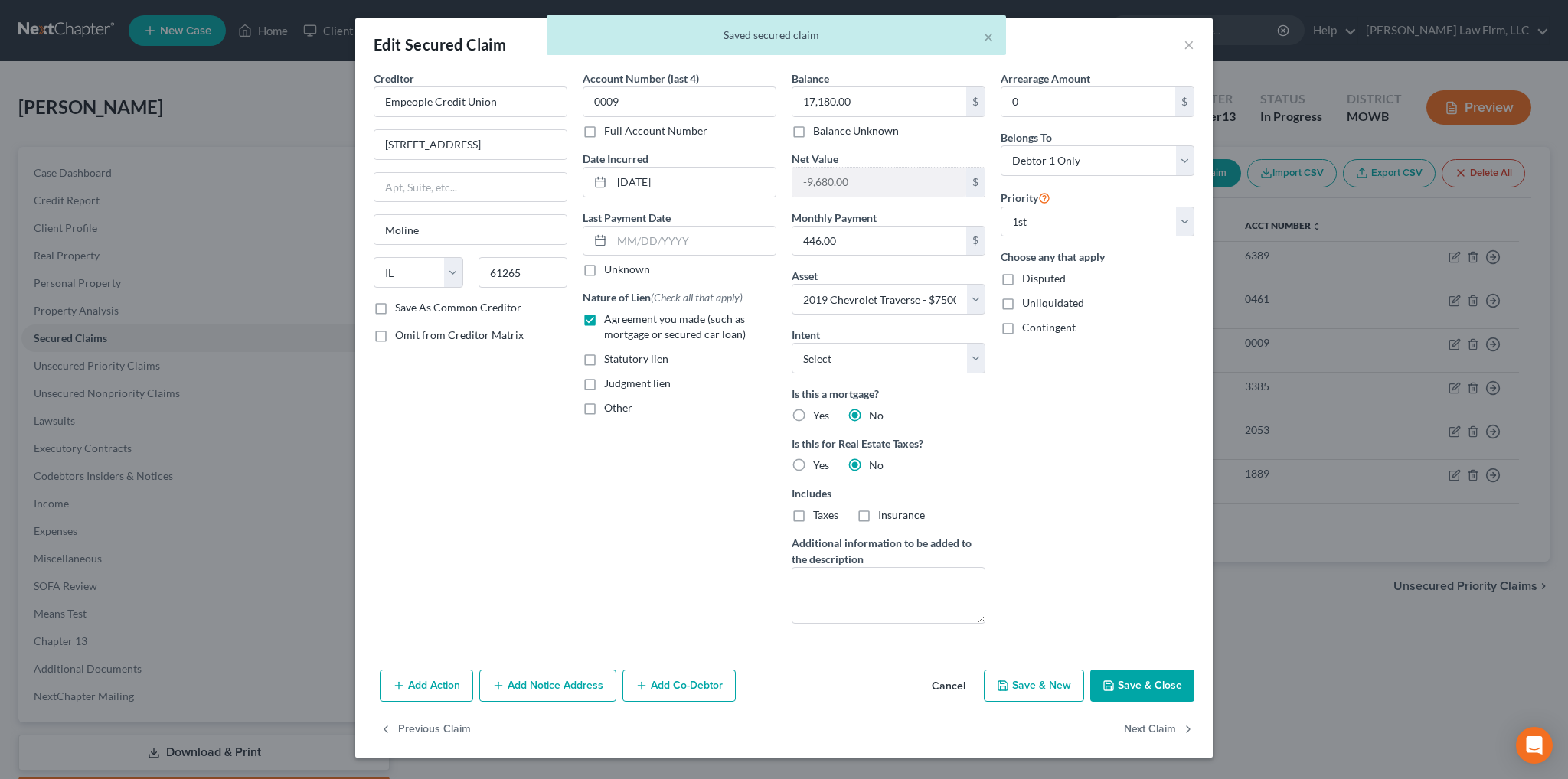
click at [1148, 665] on div "Add Action Add Notice Address Add Co-Debtor Cancel Save & New Save & Close" at bounding box center [783, 689] width 857 height 50
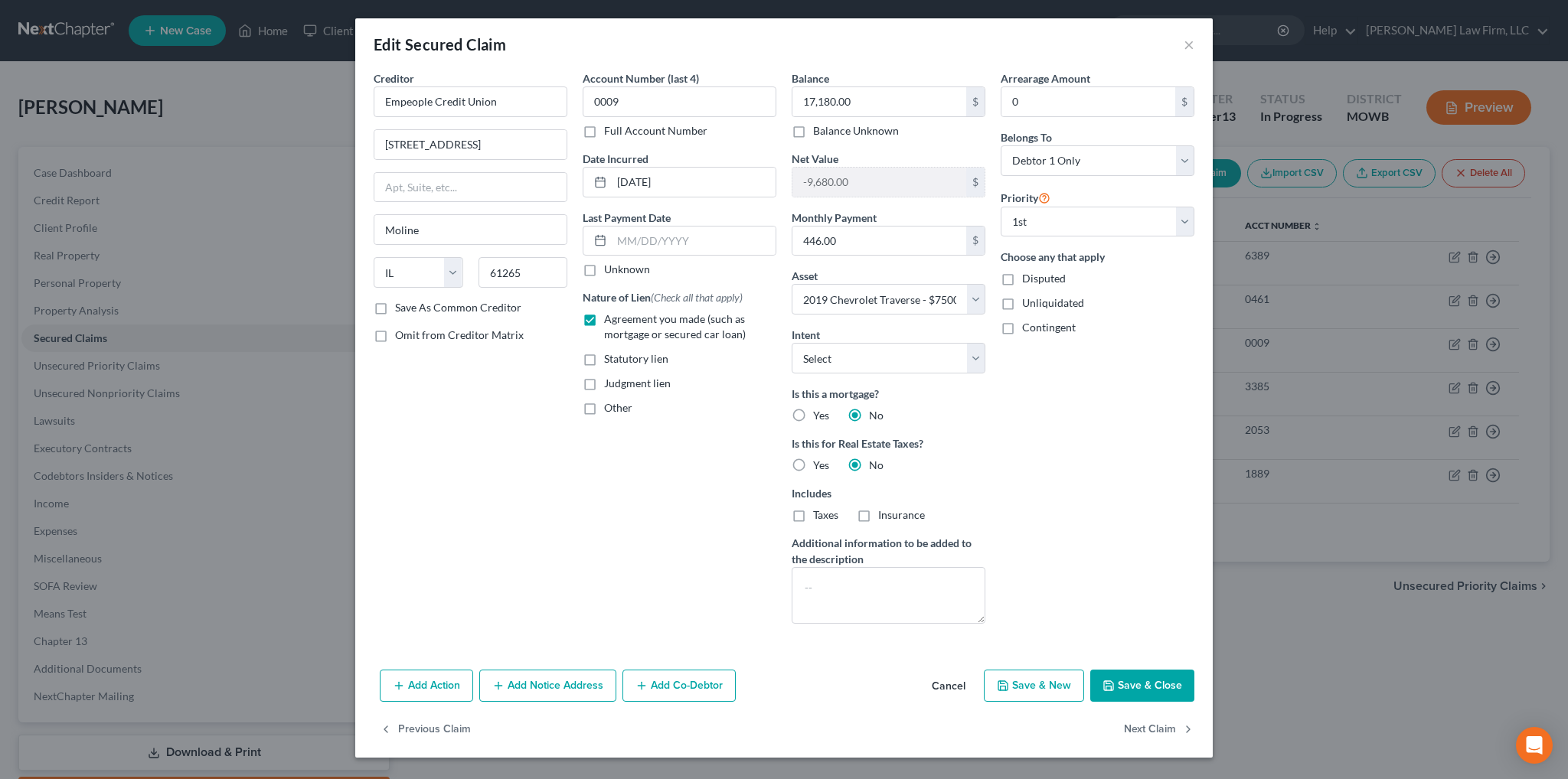
click at [1128, 681] on button "Save & Close" at bounding box center [1142, 685] width 104 height 32
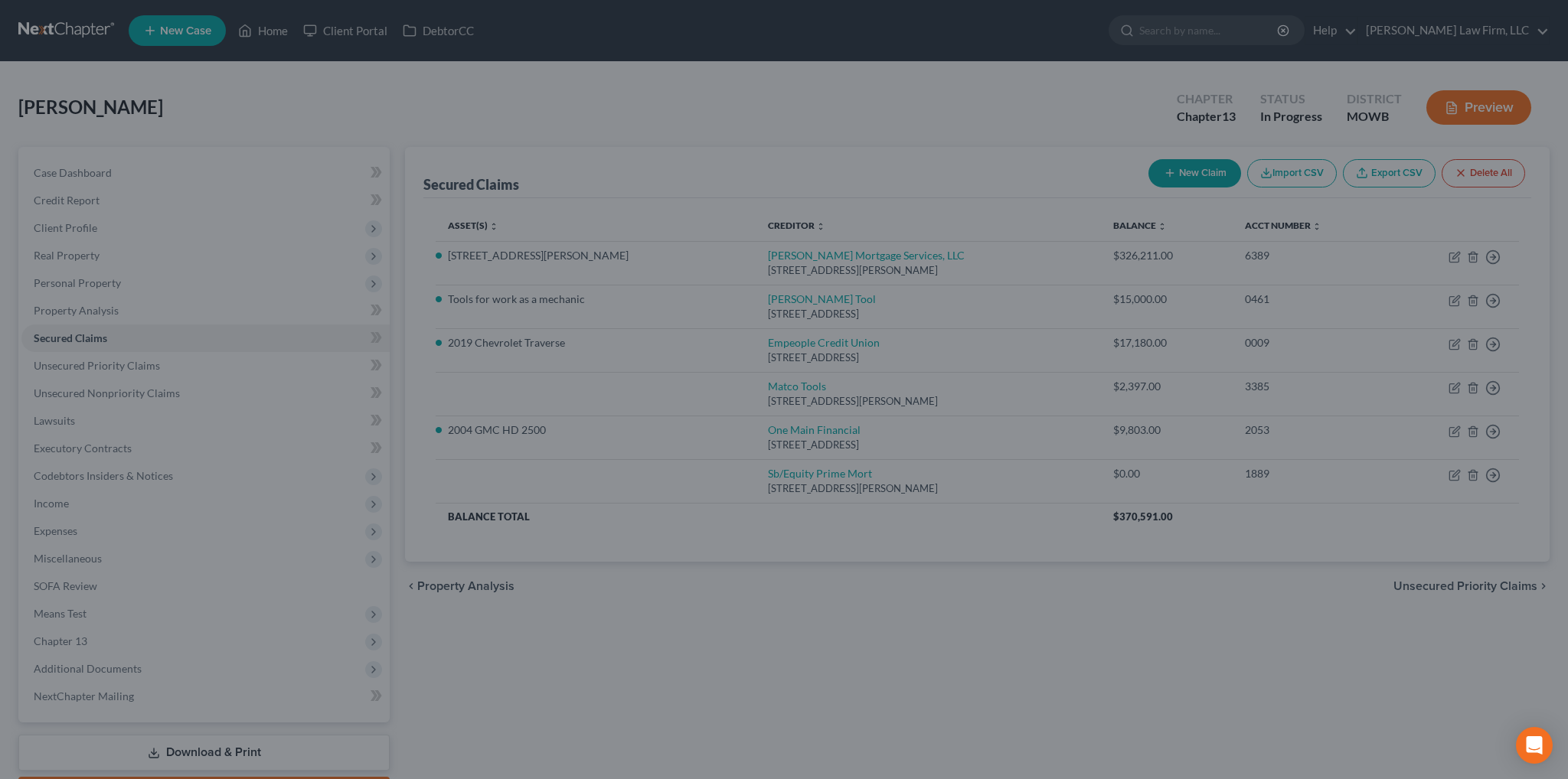
select select "3"
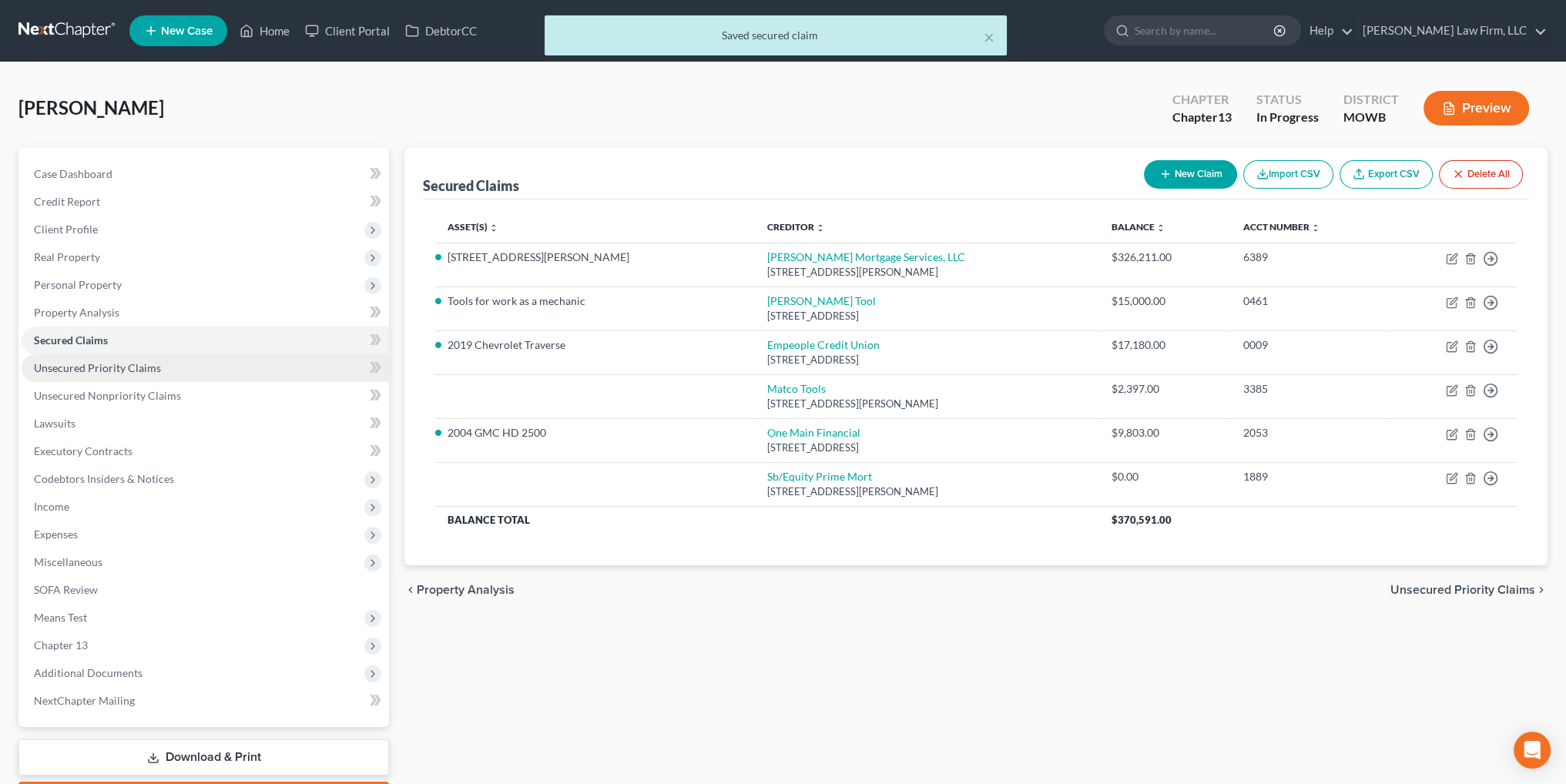
click at [126, 371] on span "Unsecured Priority Claims" at bounding box center [97, 367] width 127 height 13
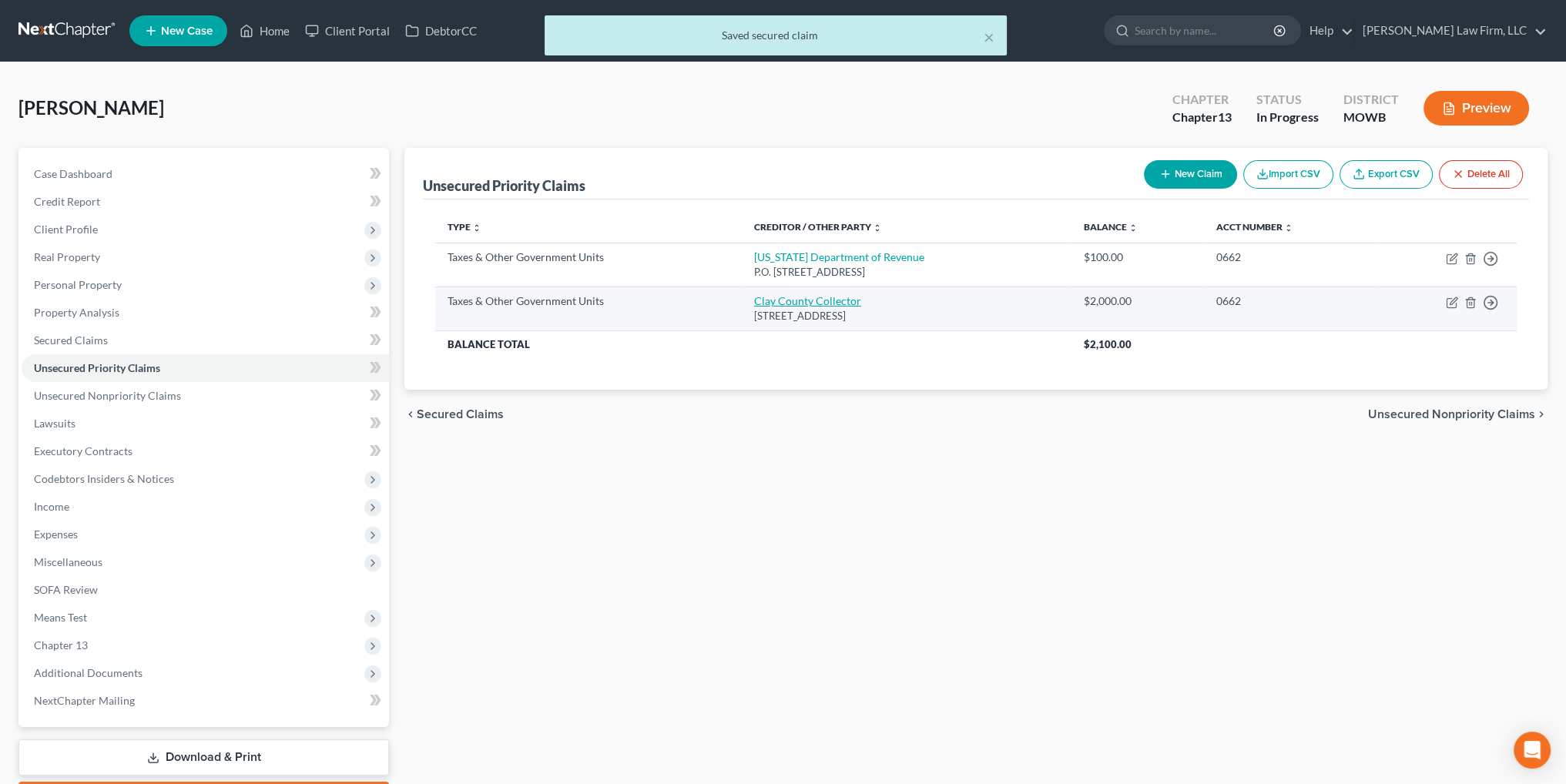
click at [813, 297] on link "Clay County Collector" at bounding box center [807, 300] width 107 height 13
select select "4"
select select "26"
select select "0"
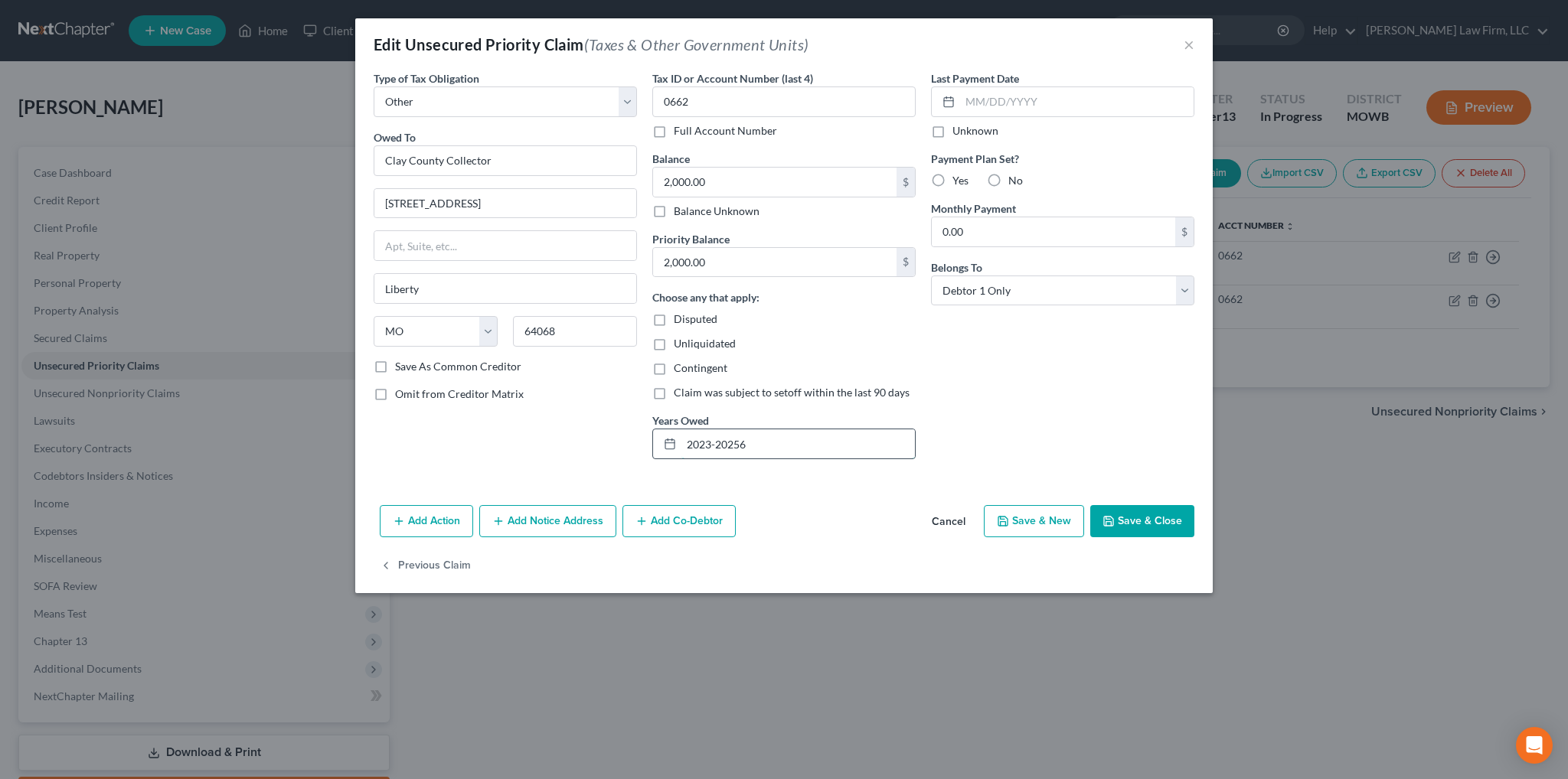
click at [768, 443] on input "2023-20256" at bounding box center [798, 444] width 234 height 29
drag, startPoint x: 768, startPoint y: 443, endPoint x: 712, endPoint y: 445, distance: 56.0
click at [712, 445] on input "2023-20256" at bounding box center [798, 444] width 234 height 29
click at [717, 445] on input "2023, 024" at bounding box center [798, 444] width 234 height 29
type input "2023, 2024"
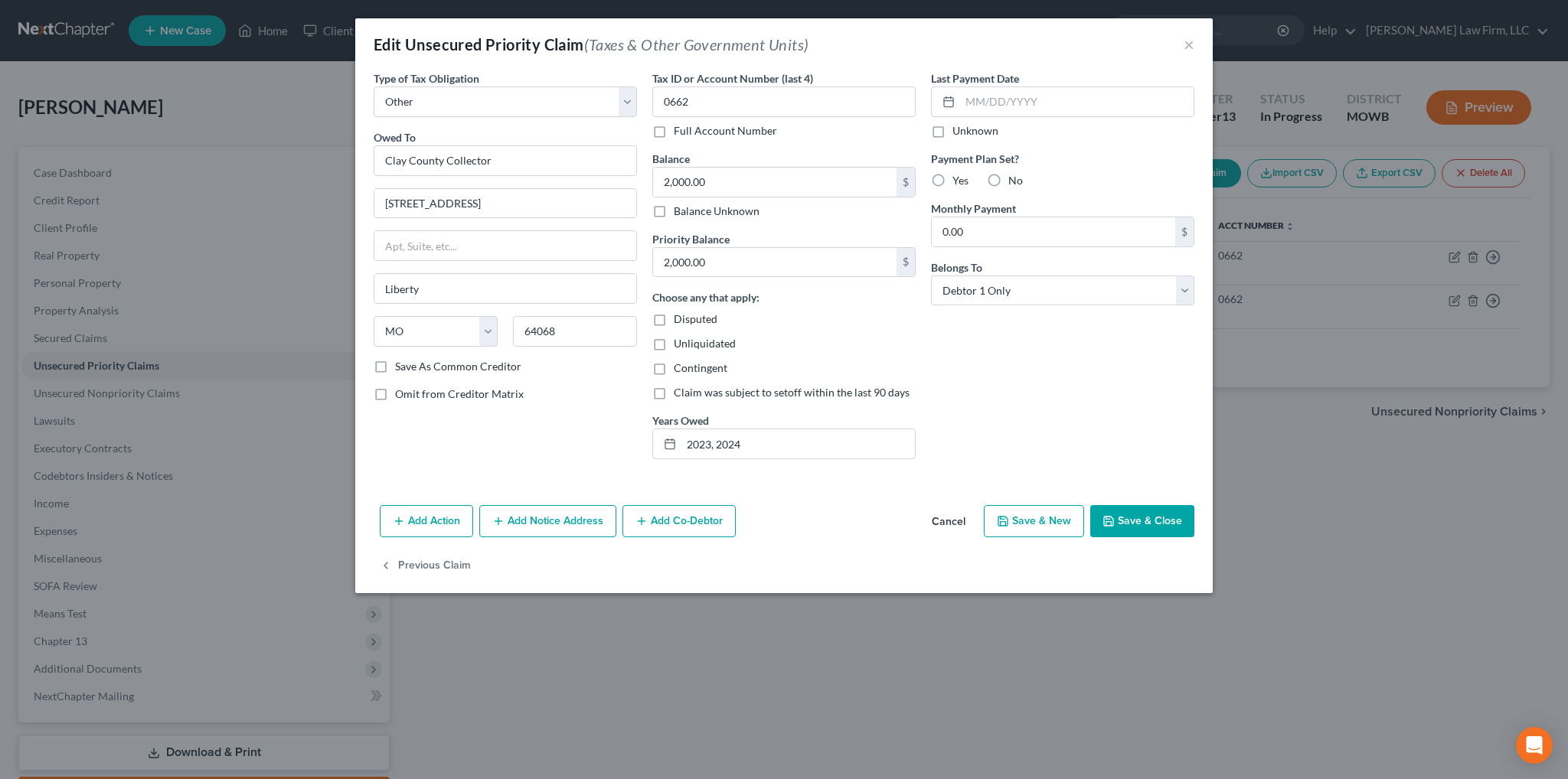
click at [1167, 519] on button "Save & Close" at bounding box center [1142, 521] width 104 height 32
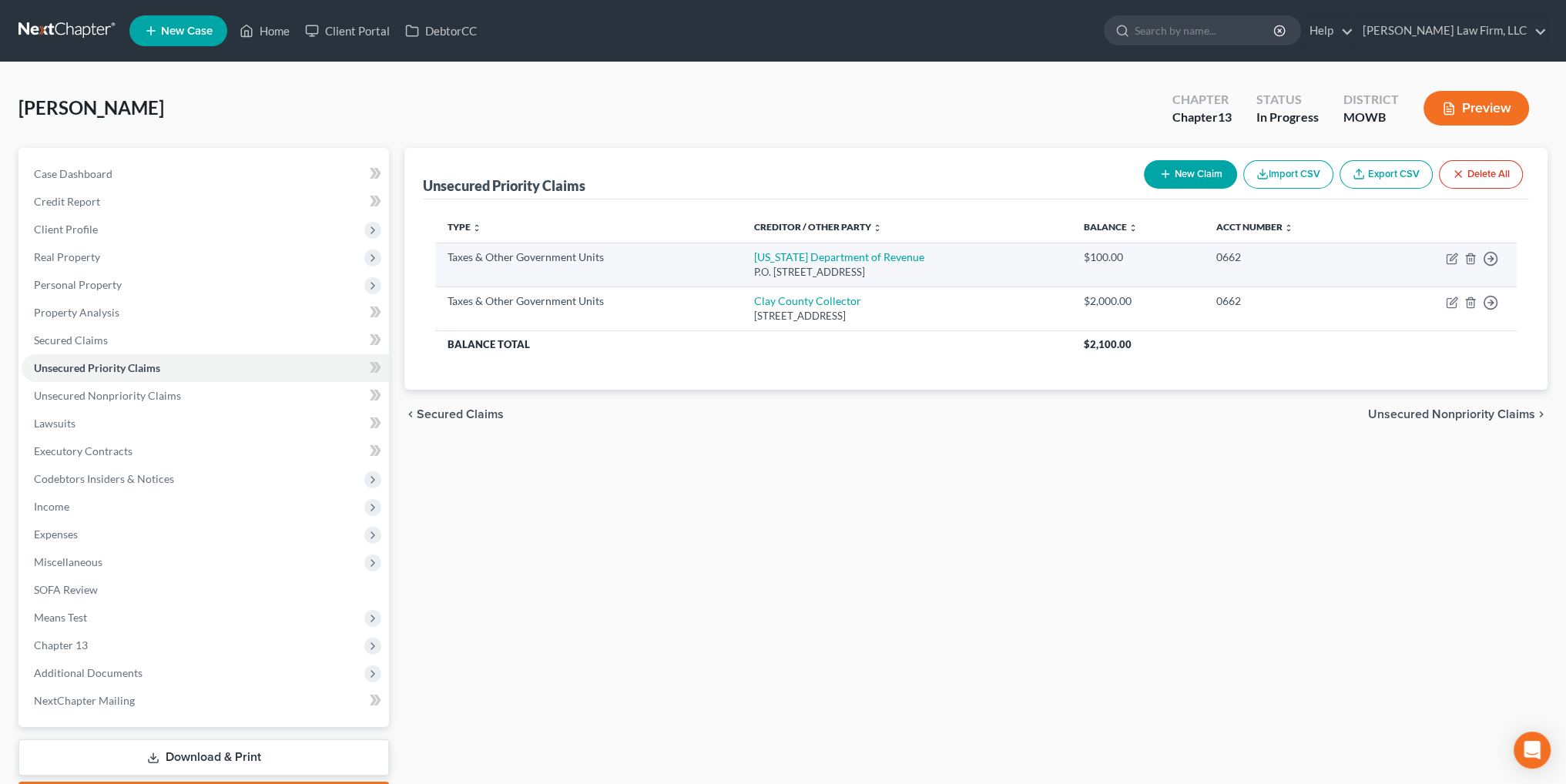
click at [867, 242] on td "[US_STATE] Department of Revenue P.O. [STREET_ADDRESS]" at bounding box center [907, 264] width 330 height 44
click at [867, 253] on link "[US_STATE] Department of Revenue" at bounding box center [839, 257] width 170 height 13
select select "2"
select select "26"
select select "0"
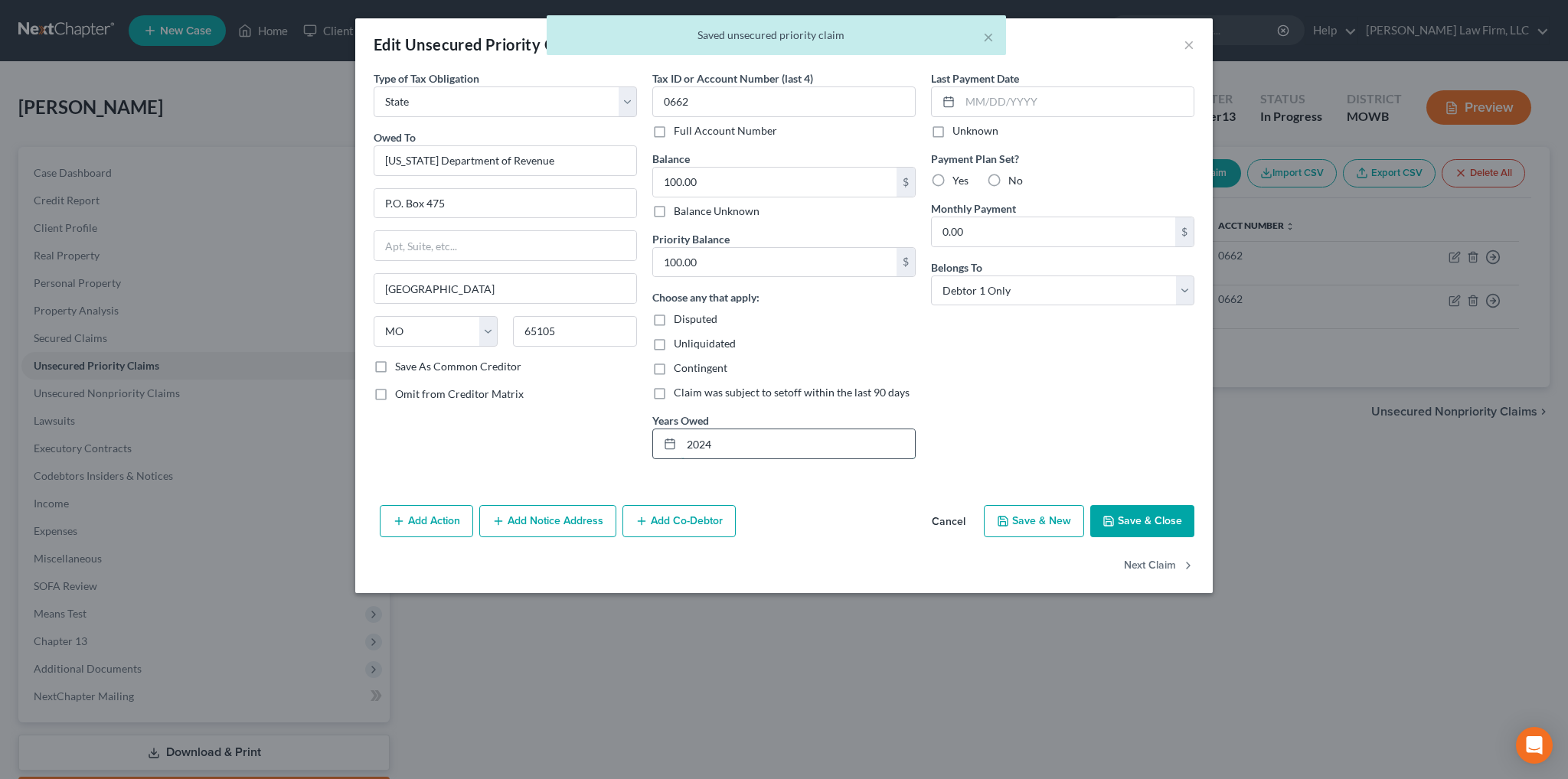
click at [738, 435] on input "2024" at bounding box center [798, 444] width 234 height 29
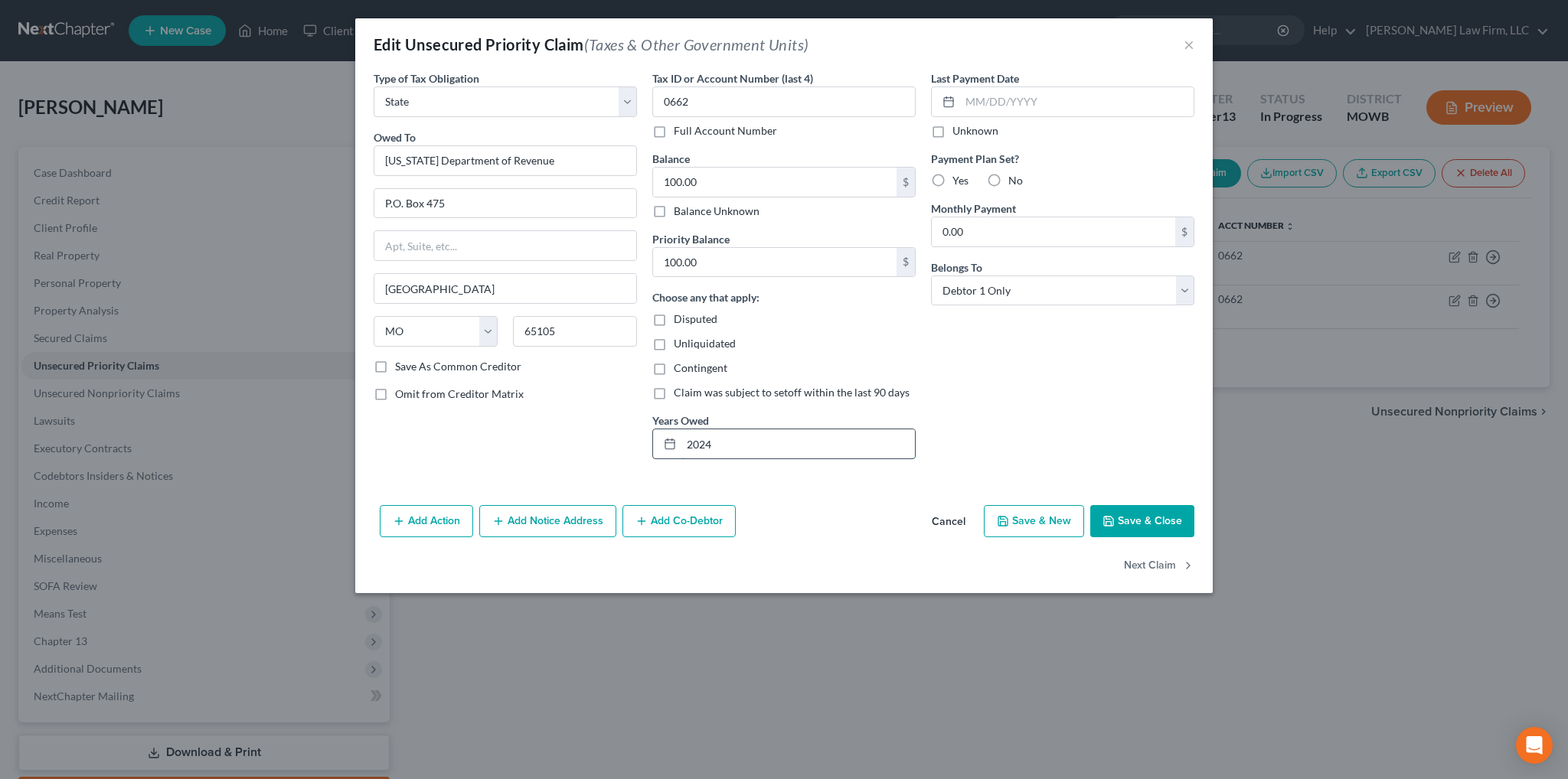
click at [730, 437] on input "2024" at bounding box center [798, 444] width 234 height 29
type input "2023"
click at [1130, 515] on button "Save & Close" at bounding box center [1142, 521] width 104 height 32
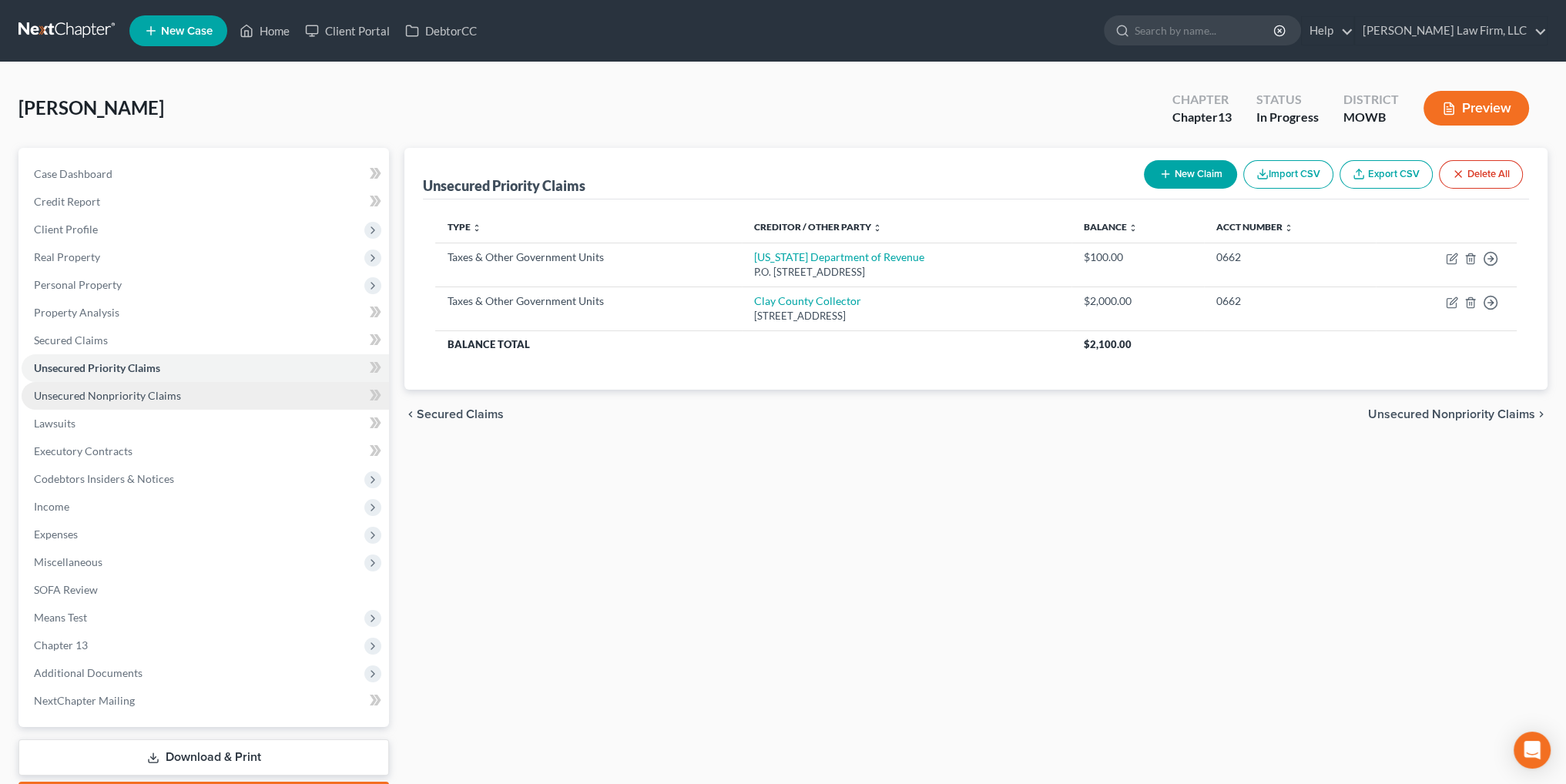
click at [154, 402] on link "Unsecured Nonpriority Claims" at bounding box center [205, 395] width 368 height 28
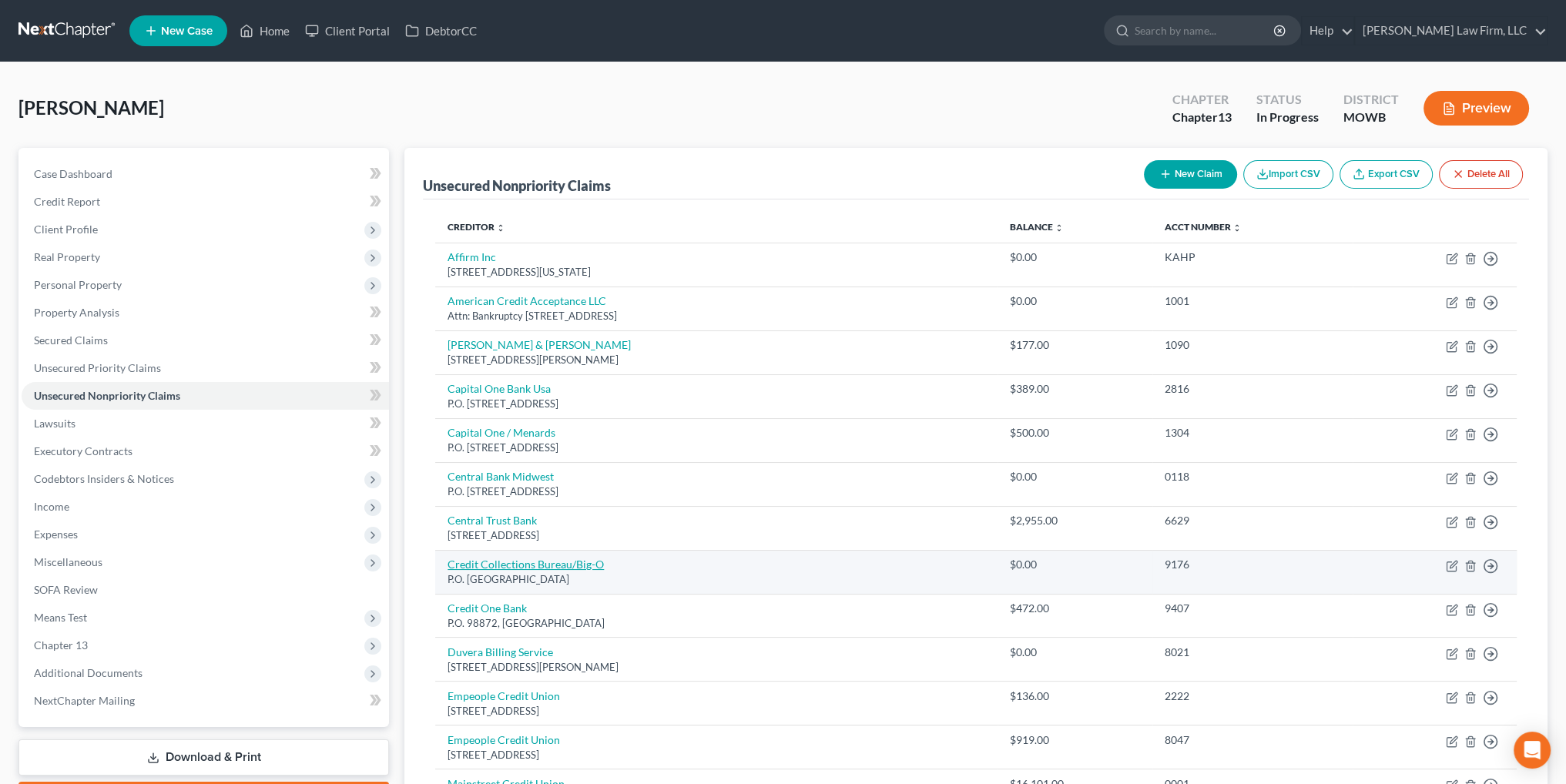
click at [553, 558] on link "Credit Collections Bureau/Big-O" at bounding box center [525, 564] width 156 height 13
select select "36"
select select "2"
select select "0"
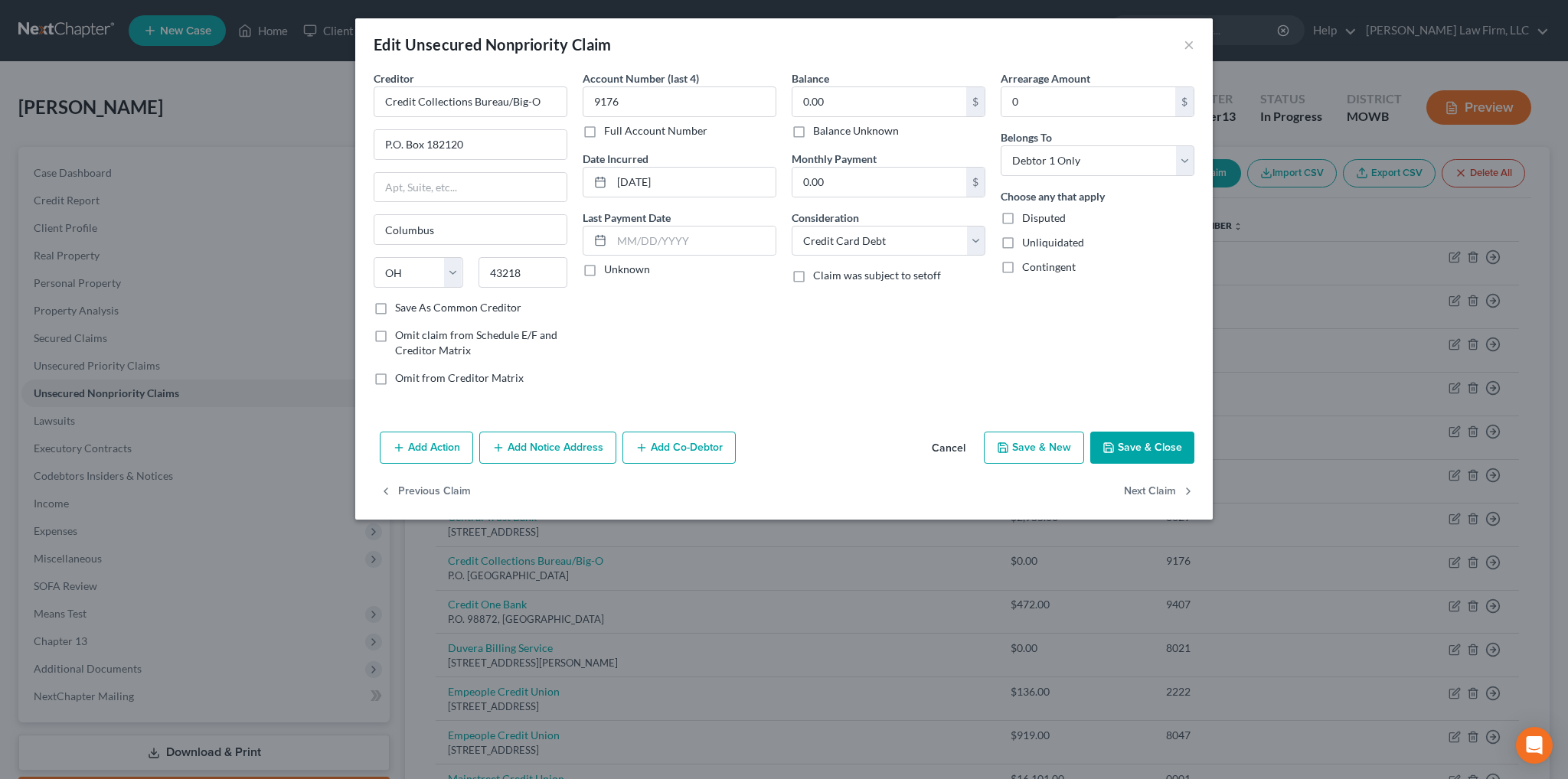
click at [549, 449] on button "Add Notice Address" at bounding box center [548, 447] width 137 height 32
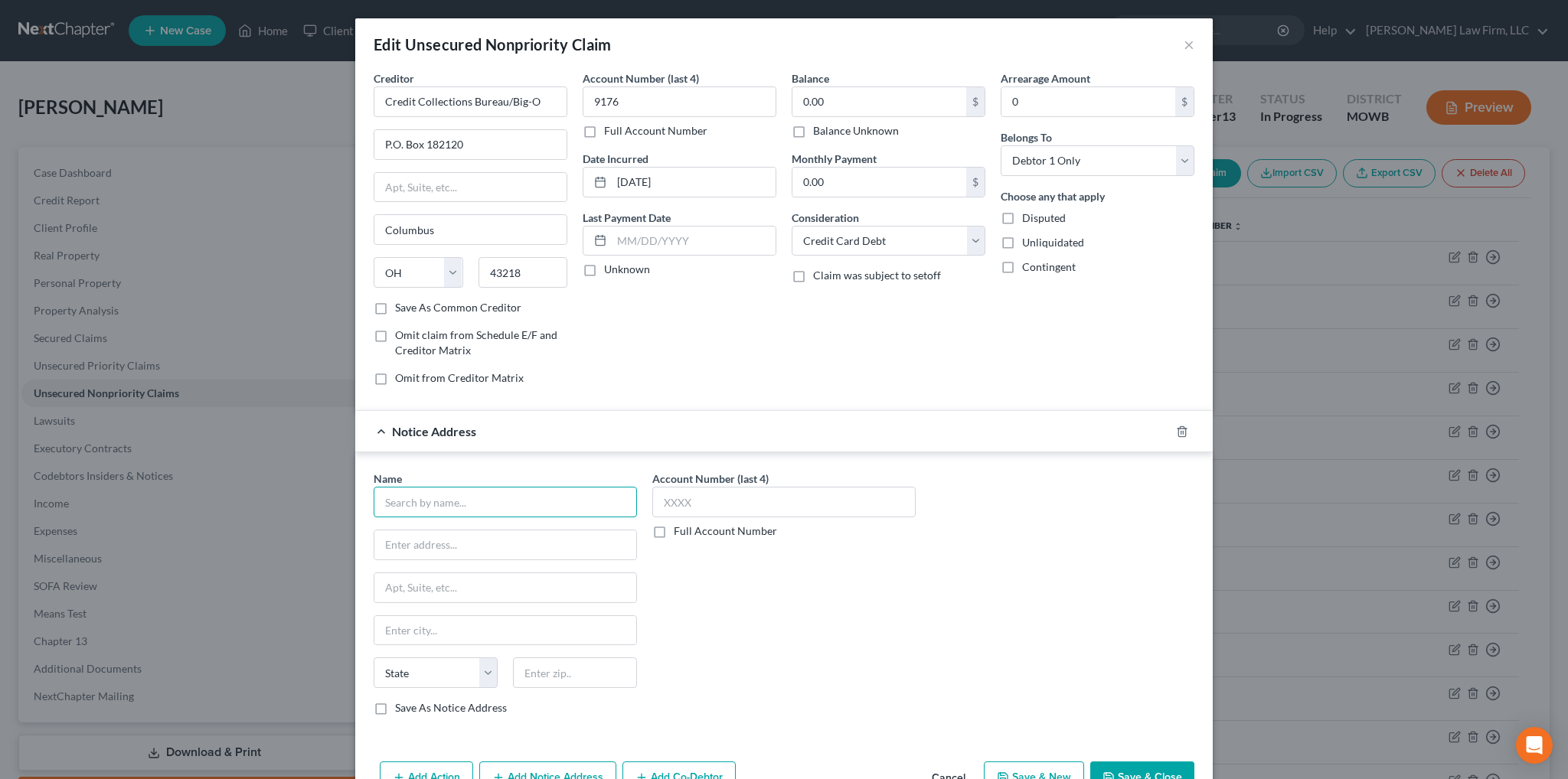
click at [483, 493] on input "text" at bounding box center [505, 502] width 264 height 31
type input "Credit Collections Bureau"
drag, startPoint x: 481, startPoint y: 147, endPoint x: 321, endPoint y: 141, distance: 160.1
click at [321, 141] on div "Edit Unsecured Nonpriority Claim × Creditor * Credit Collections Bureau/Big-O P…" at bounding box center [784, 390] width 1568 height 779
click at [505, 547] on input "text" at bounding box center [505, 545] width 262 height 29
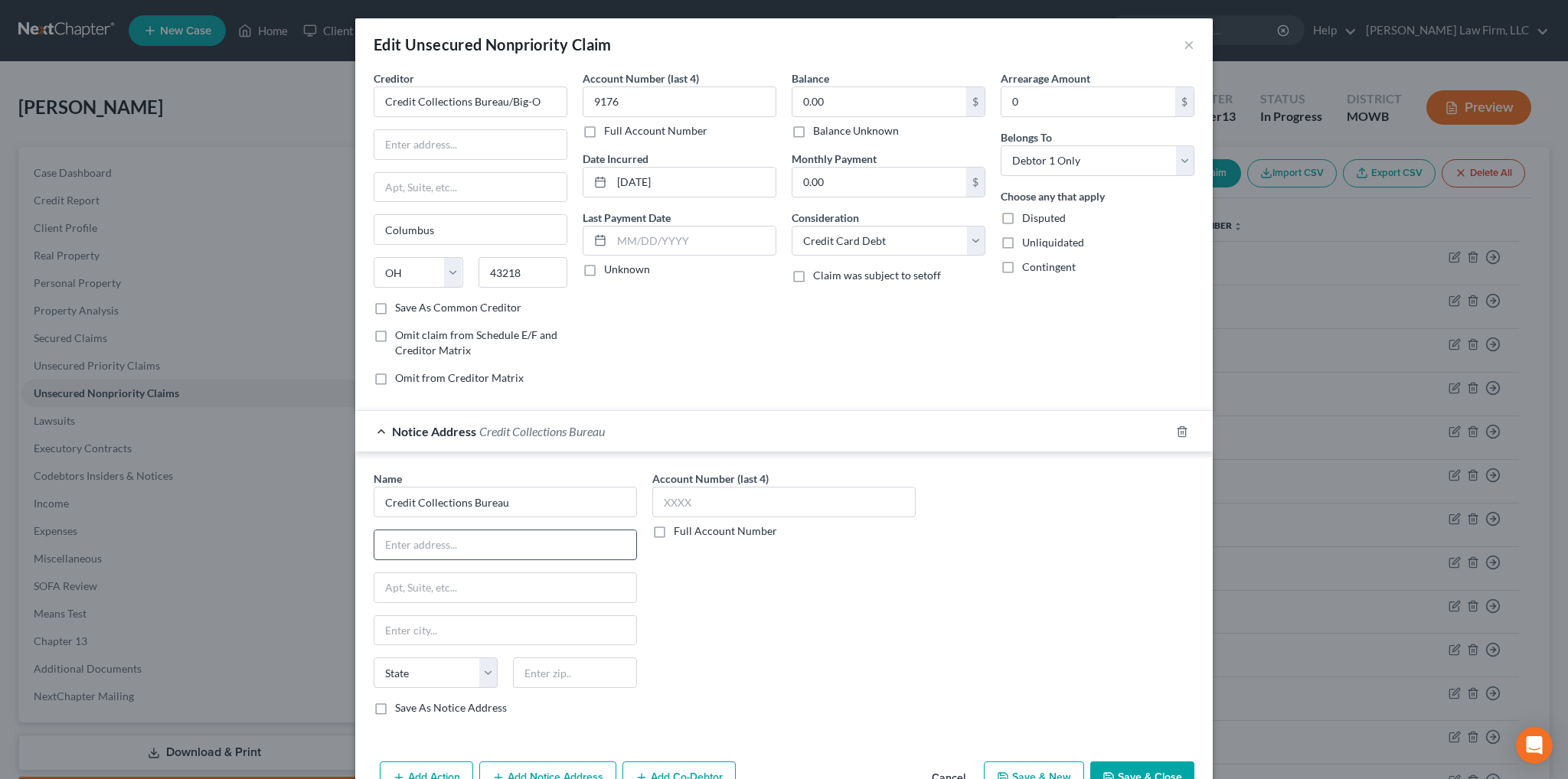
paste input "P.O. Box 182120"
type input "P.O. Box 182120"
click at [453, 634] on input "text" at bounding box center [505, 630] width 262 height 29
type input "Columbus"
select select "36"
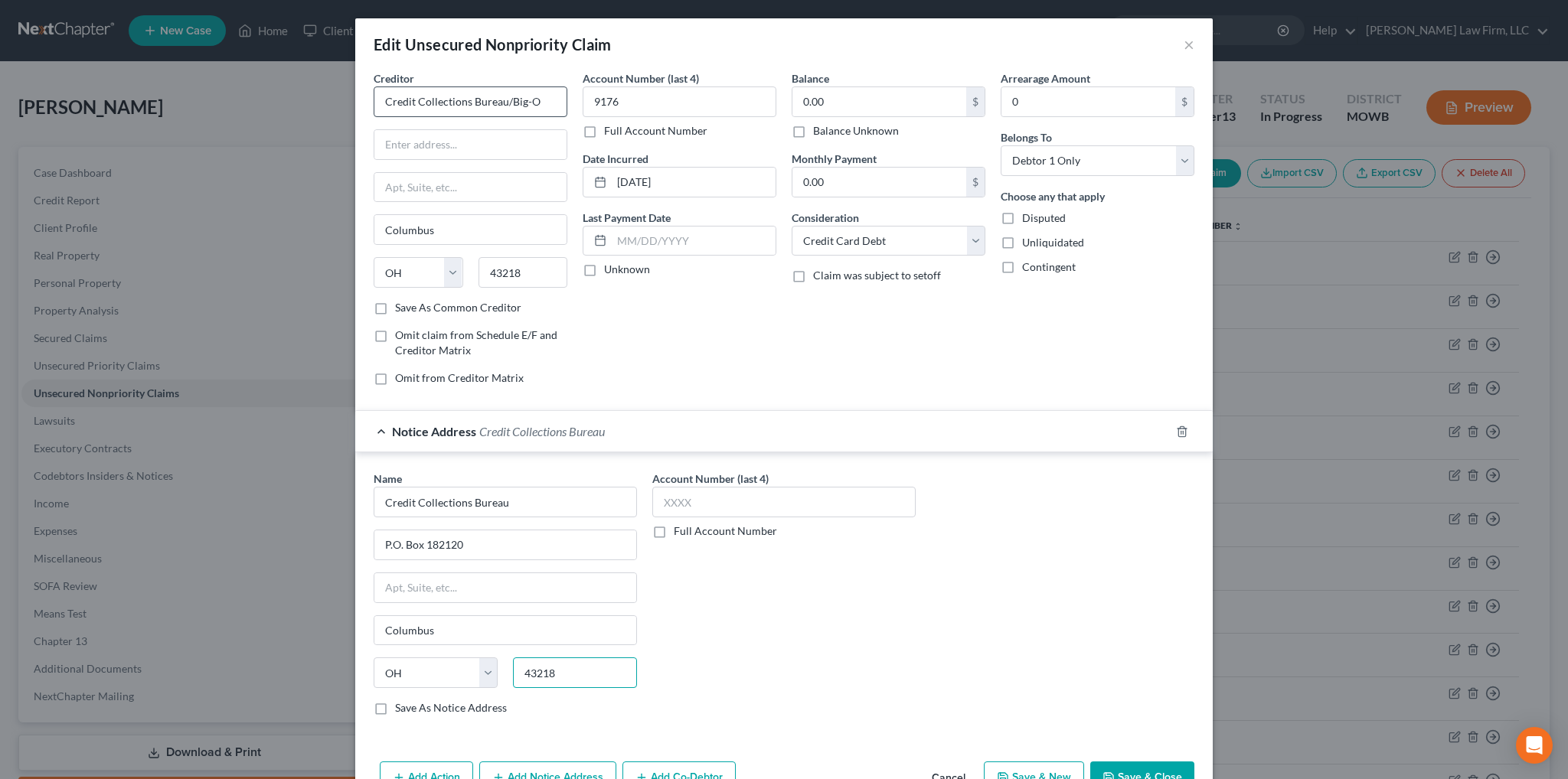
type input "43218"
drag, startPoint x: 502, startPoint y: 98, endPoint x: 361, endPoint y: 111, distance: 141.6
click at [366, 111] on div "Creditor * Credit Collections Bureau/Big-O [GEOGRAPHIC_DATA] [US_STATE] AK AR A…" at bounding box center [470, 234] width 209 height 327
type input "Big-O"
click at [438, 234] on input "Columbus" at bounding box center [471, 229] width 192 height 29
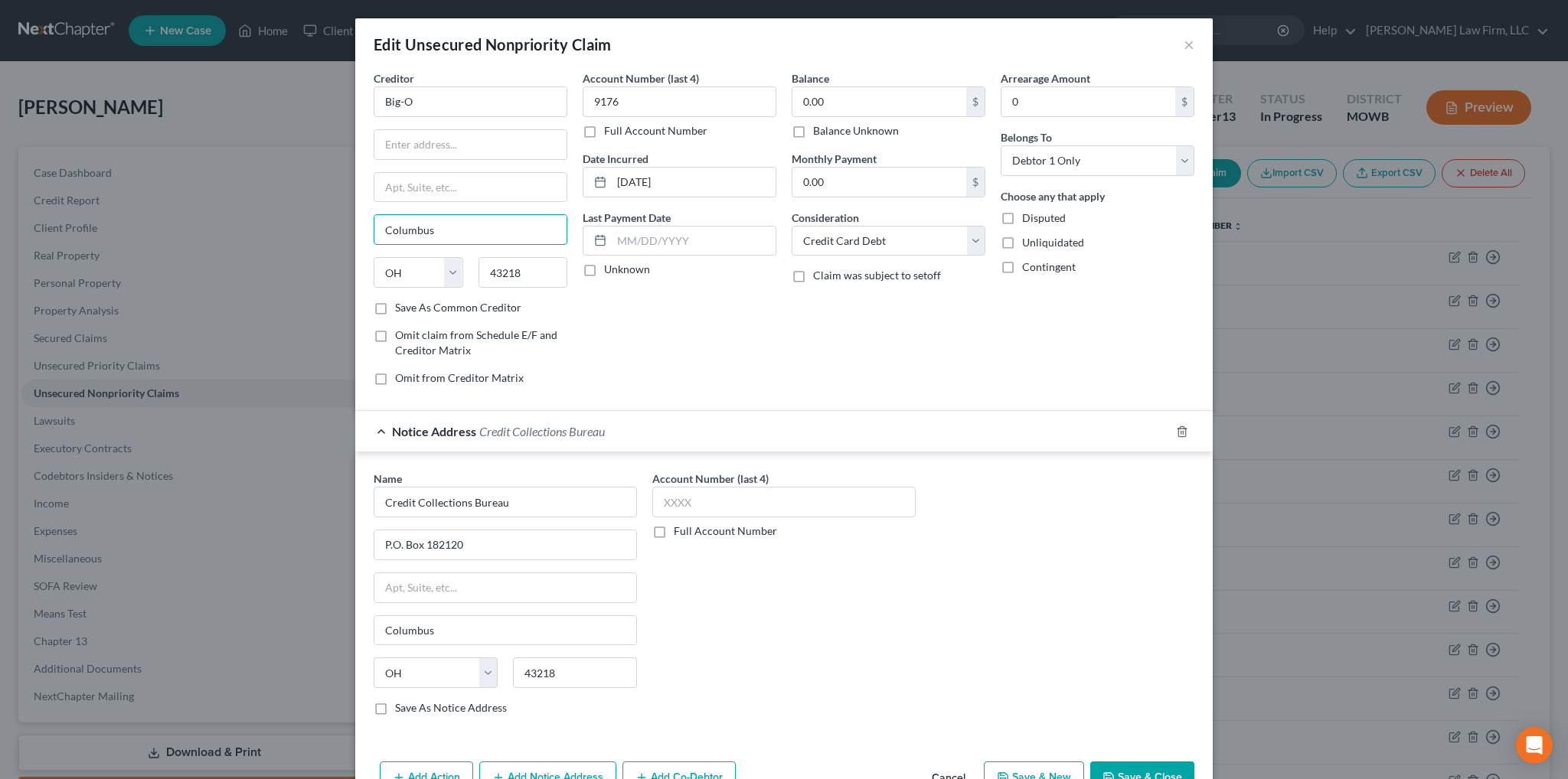
drag, startPoint x: 343, startPoint y: 233, endPoint x: 337, endPoint y: 217, distance: 17.1
click at [324, 231] on div "Edit Unsecured Nonpriority Claim × Creditor * Big-O [GEOGRAPHIC_DATA] [US_STATE…" at bounding box center [784, 390] width 1568 height 779
click at [433, 261] on select "State [US_STATE] AK AR AZ CA CO CT DE DC [GEOGRAPHIC_DATA] [GEOGRAPHIC_DATA] GU…" at bounding box center [419, 272] width 90 height 31
select select
click at [374, 257] on select "State [US_STATE] AK AR AZ CA CO CT DE DC [GEOGRAPHIC_DATA] [GEOGRAPHIC_DATA] GU…" at bounding box center [419, 272] width 90 height 31
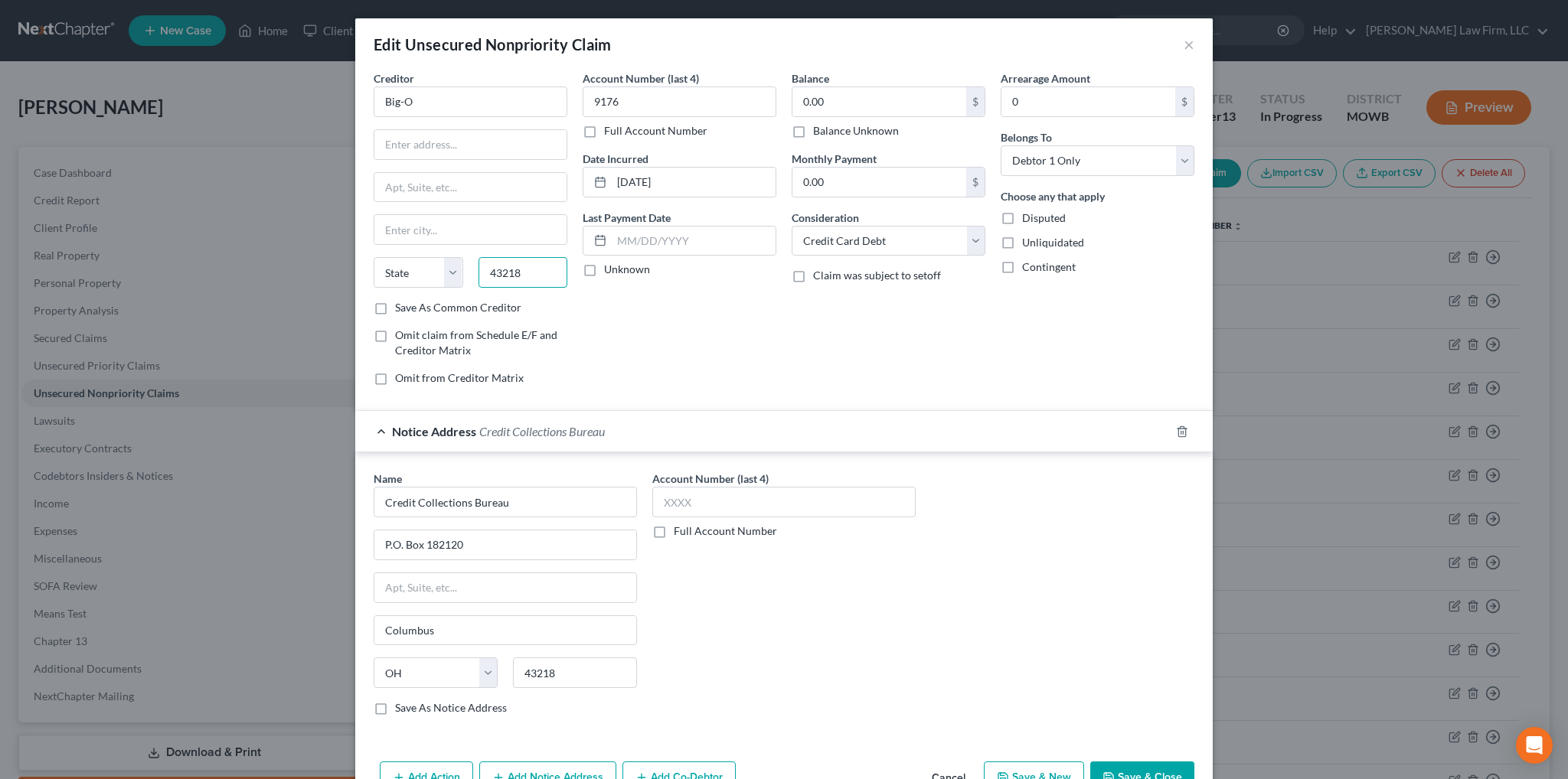
click at [530, 276] on input "43218" at bounding box center [523, 272] width 90 height 31
drag, startPoint x: 530, startPoint y: 276, endPoint x: 486, endPoint y: 275, distance: 44.0
click at [486, 275] on input "43218" at bounding box center [523, 272] width 90 height 31
click at [431, 105] on input "Big-O" at bounding box center [471, 102] width 194 height 31
type input "Big-O Tires"
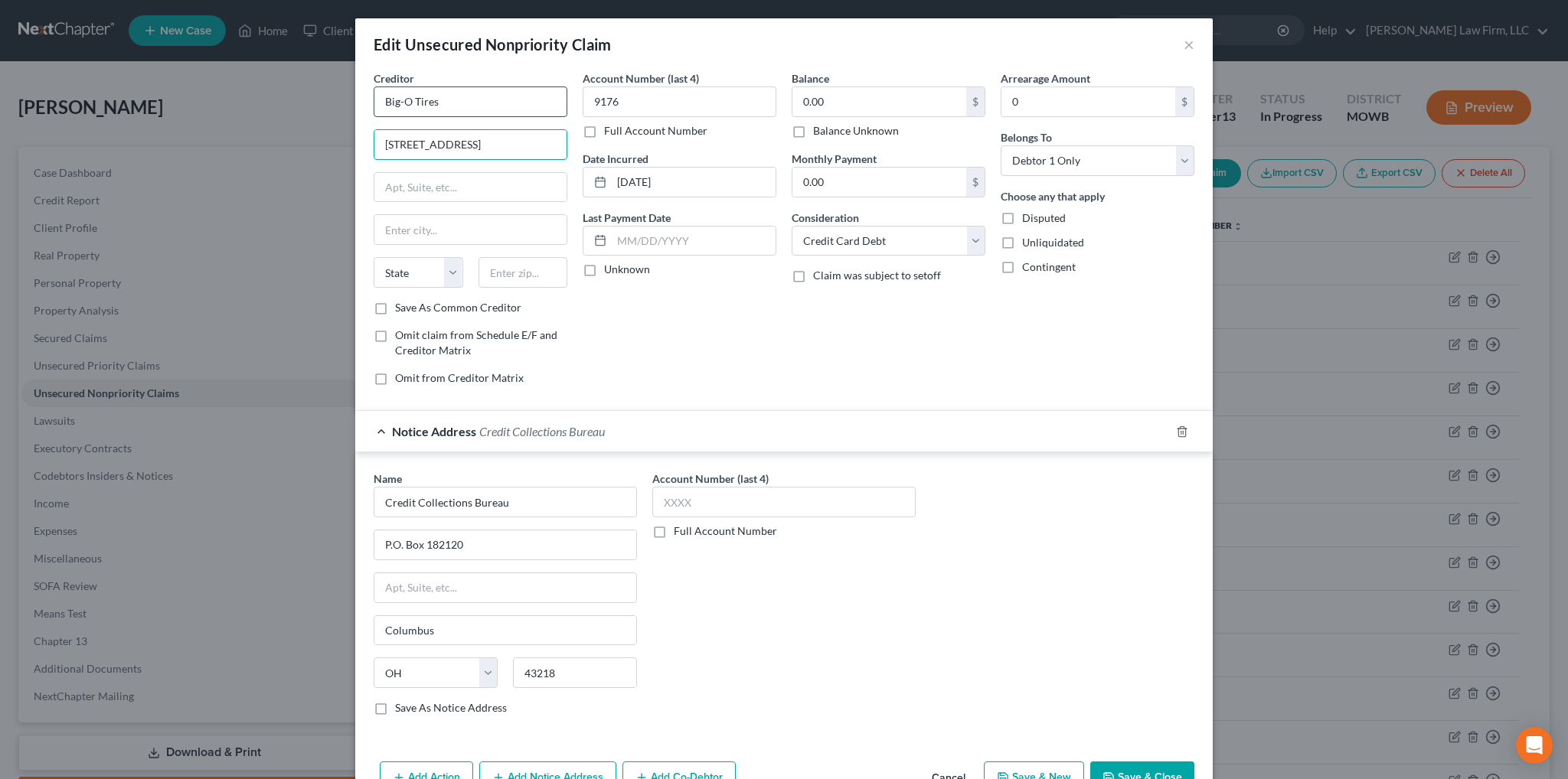
type input "[STREET_ADDRESS]"
type input "Suite 400"
type input "[GEOGRAPHIC_DATA]"
select select "9"
type input "33410"
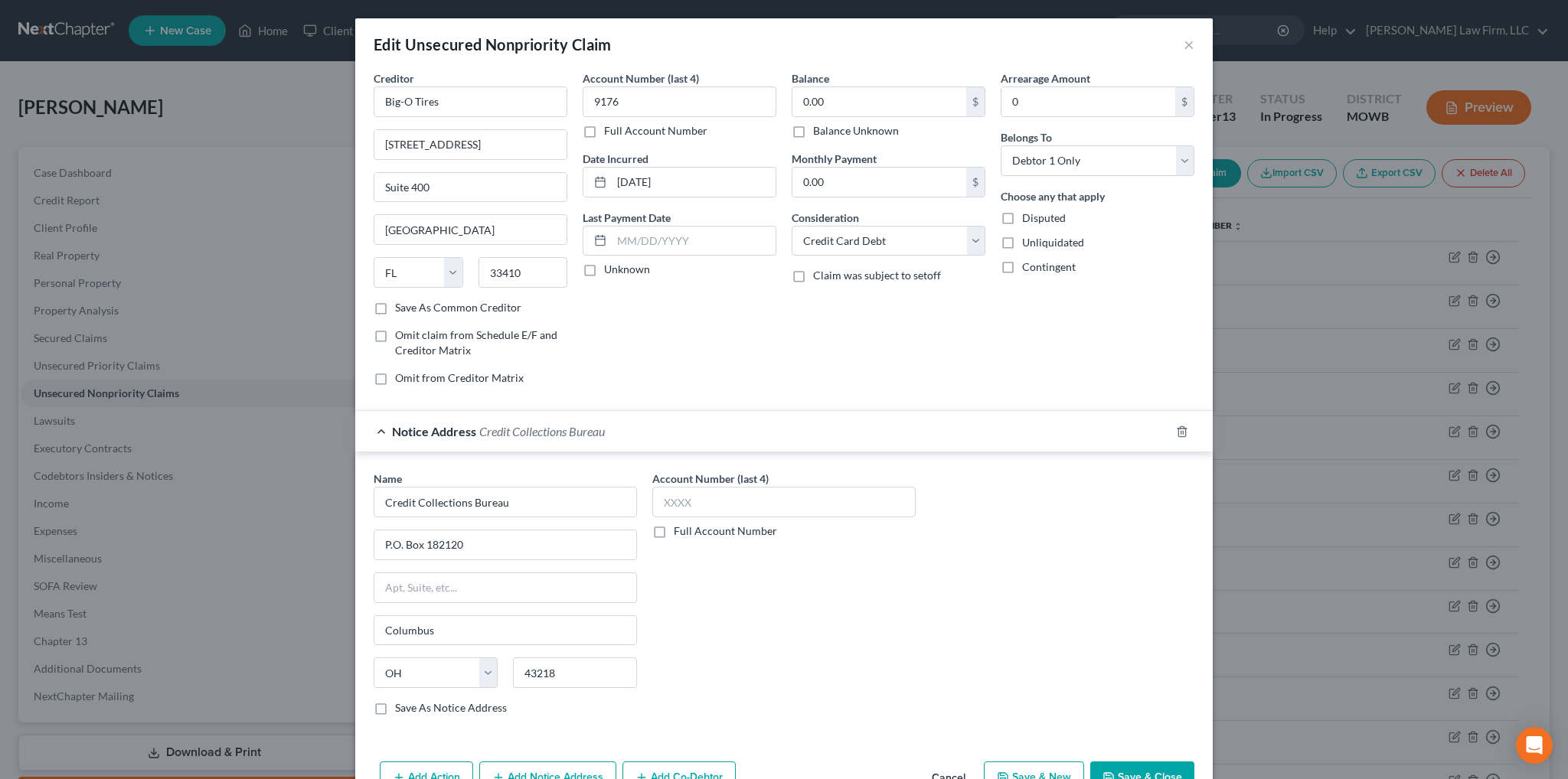
type input "[GEOGRAPHIC_DATA]"
click at [1130, 771] on button "Save & Close" at bounding box center [1142, 777] width 104 height 32
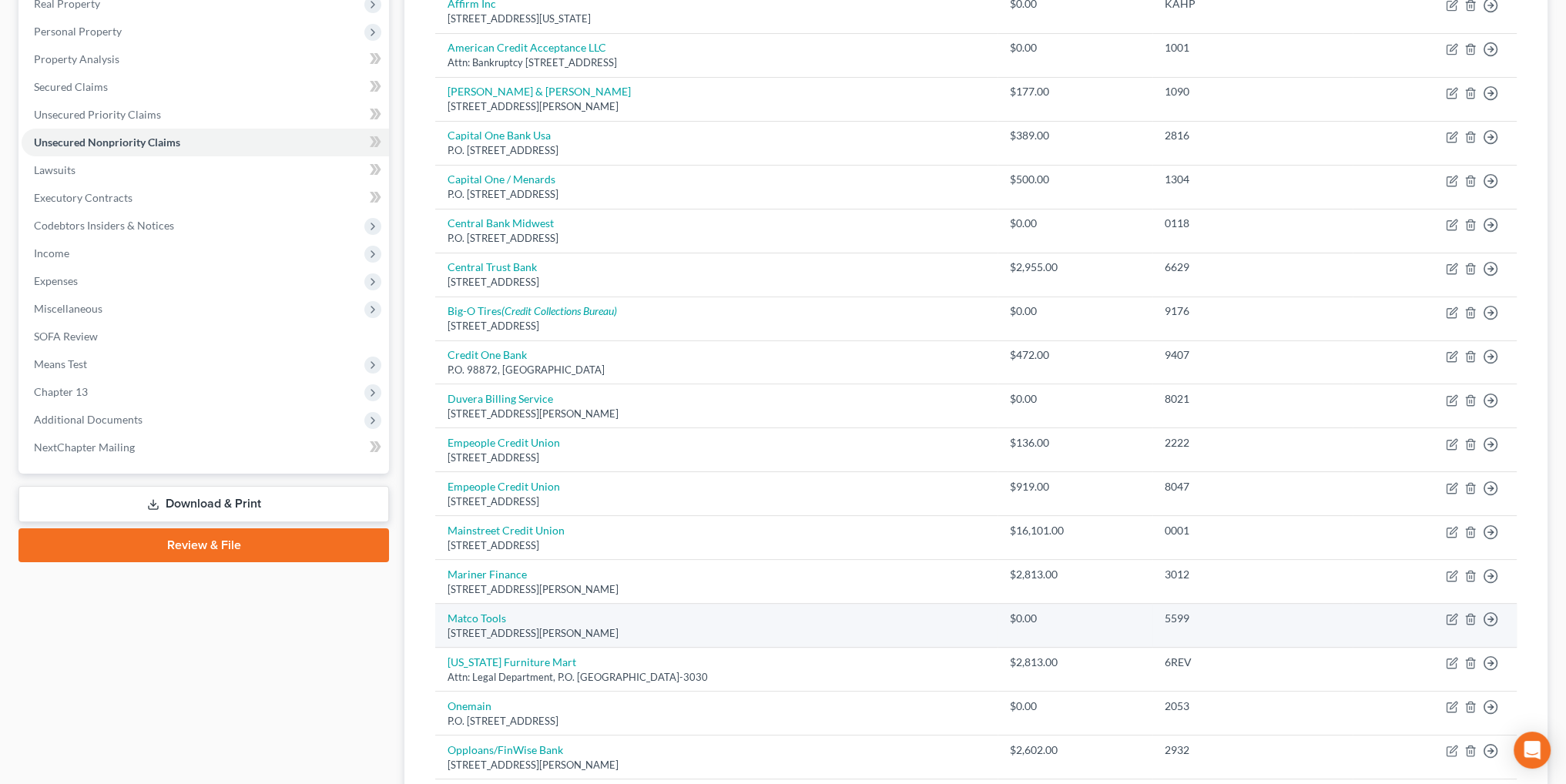
scroll to position [308, 0]
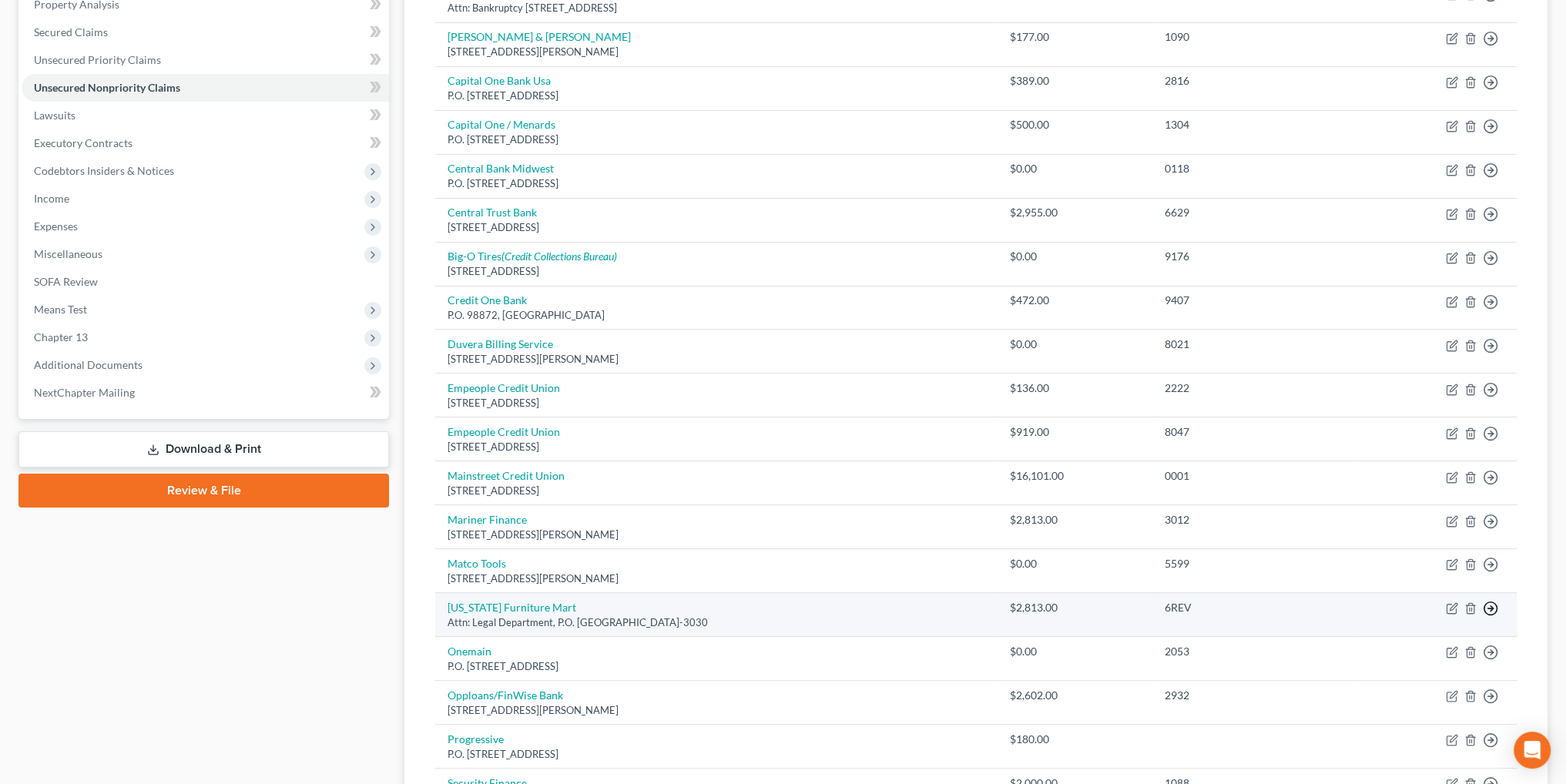
click at [1493, 604] on icon "button" at bounding box center [1490, 608] width 15 height 15
click at [1405, 609] on link "Move to D" at bounding box center [1420, 620] width 128 height 26
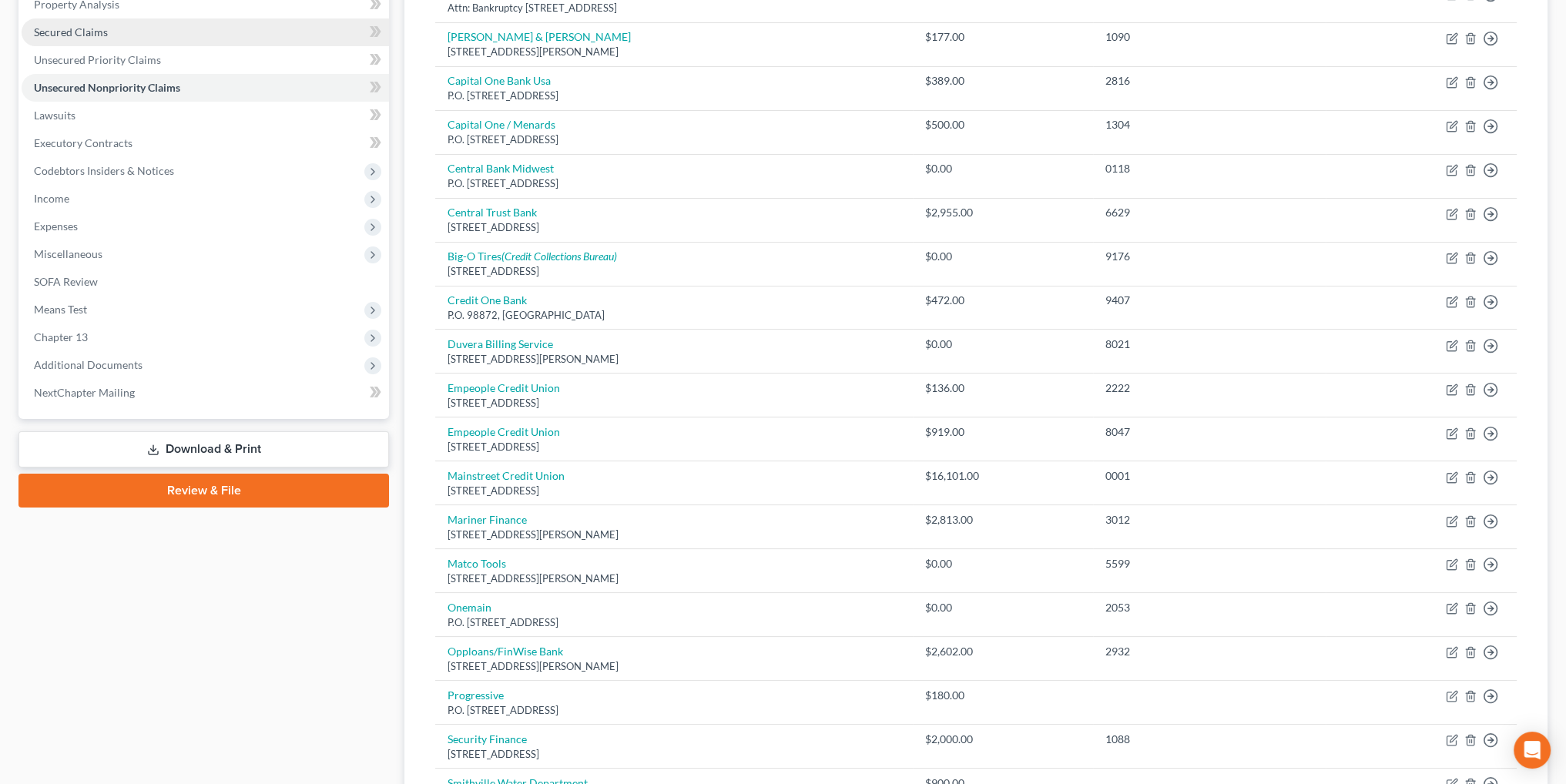
click at [99, 37] on span "Secured Claims" at bounding box center [70, 32] width 74 height 13
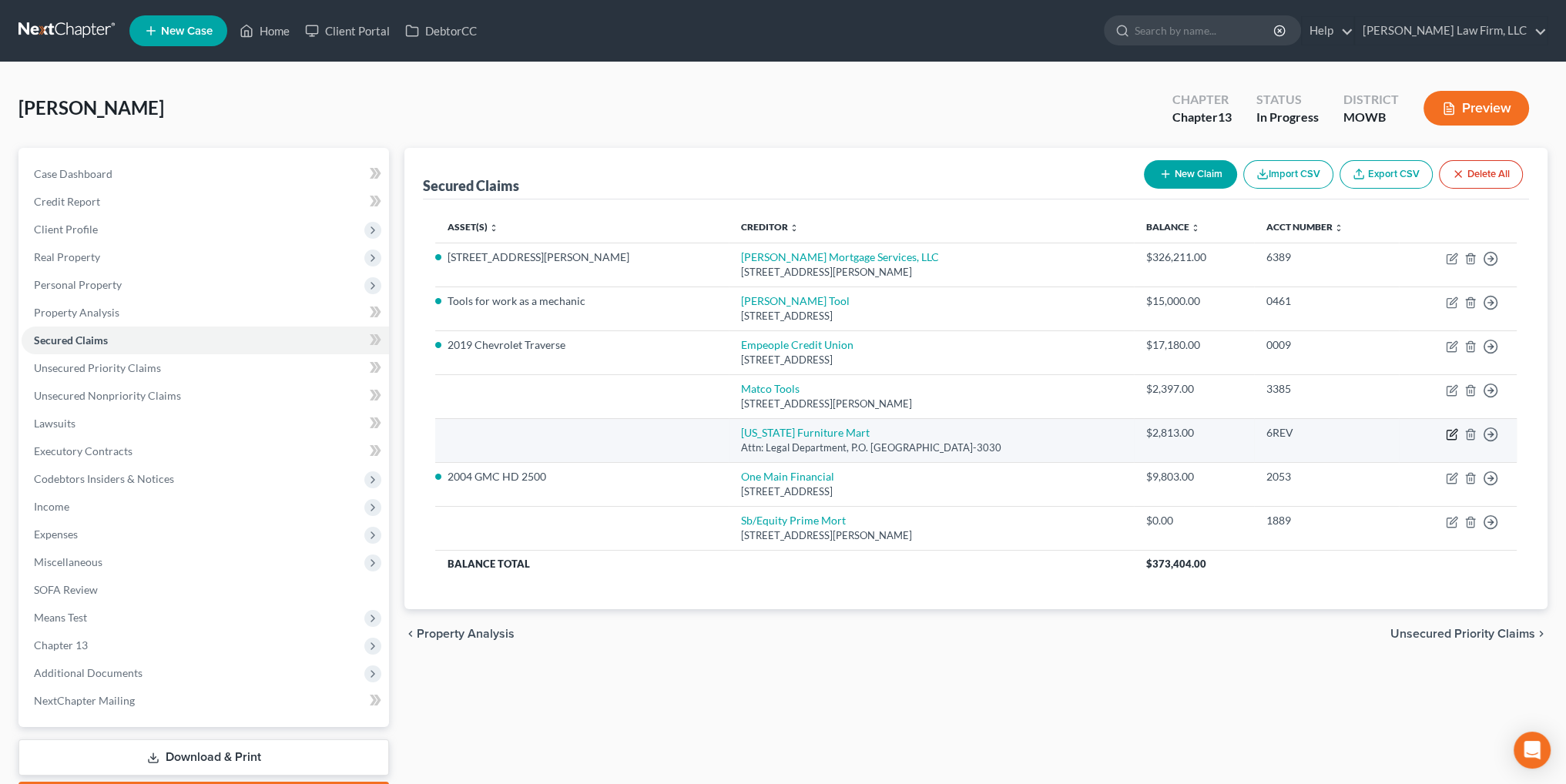
click at [1453, 435] on icon "button" at bounding box center [1452, 435] width 13 height 13
select select "30"
select select "0"
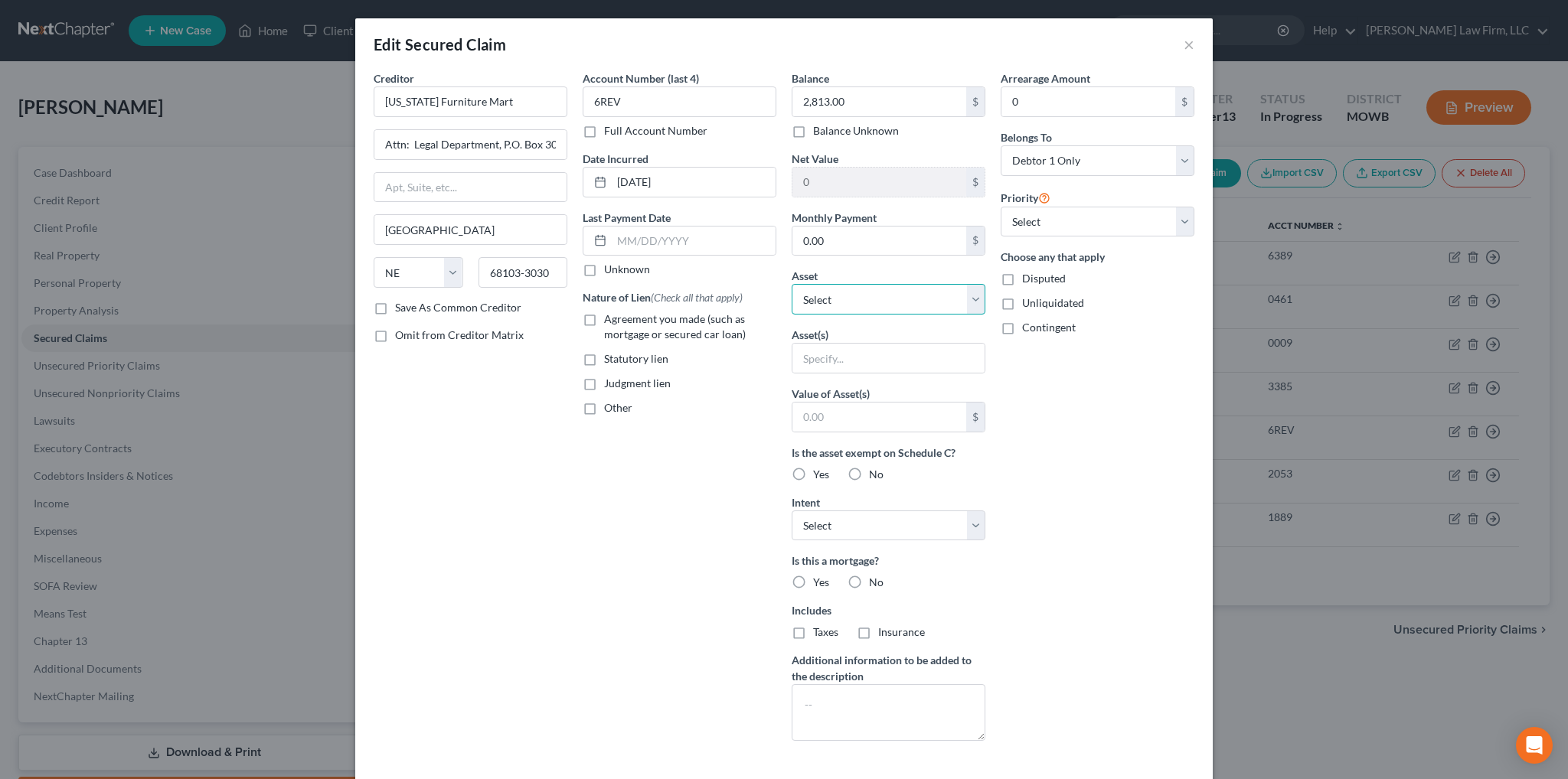
click at [854, 297] on select "Select Other Multiple Assets Term life policy through employer - no cash value …" at bounding box center [889, 299] width 194 height 31
select select "1"
click at [792, 284] on select "Select Other Multiple Assets Term life policy through employer - no cash value …" at bounding box center [889, 299] width 194 height 31
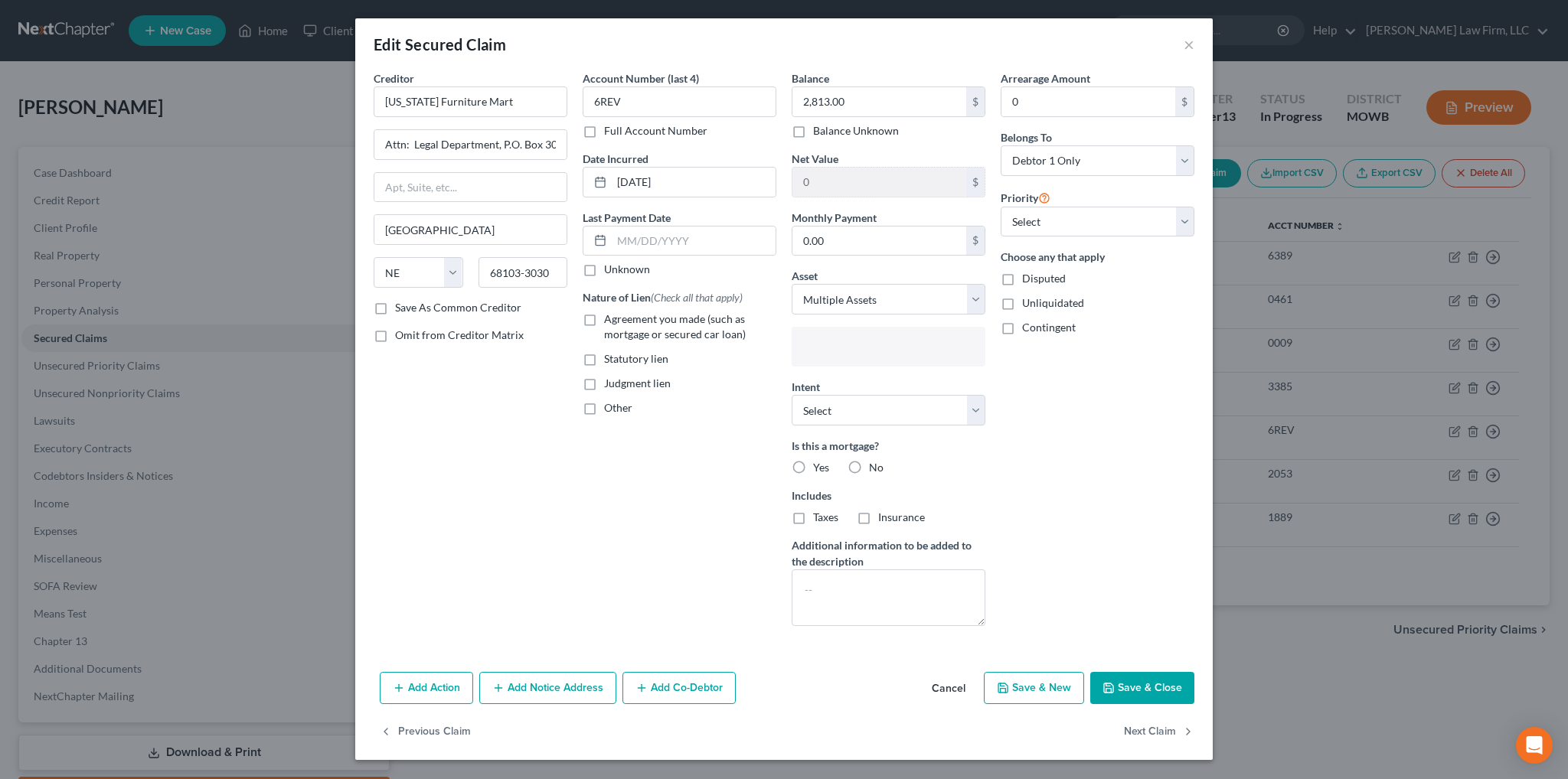
click at [971, 339] on input "text" at bounding box center [886, 348] width 172 height 23
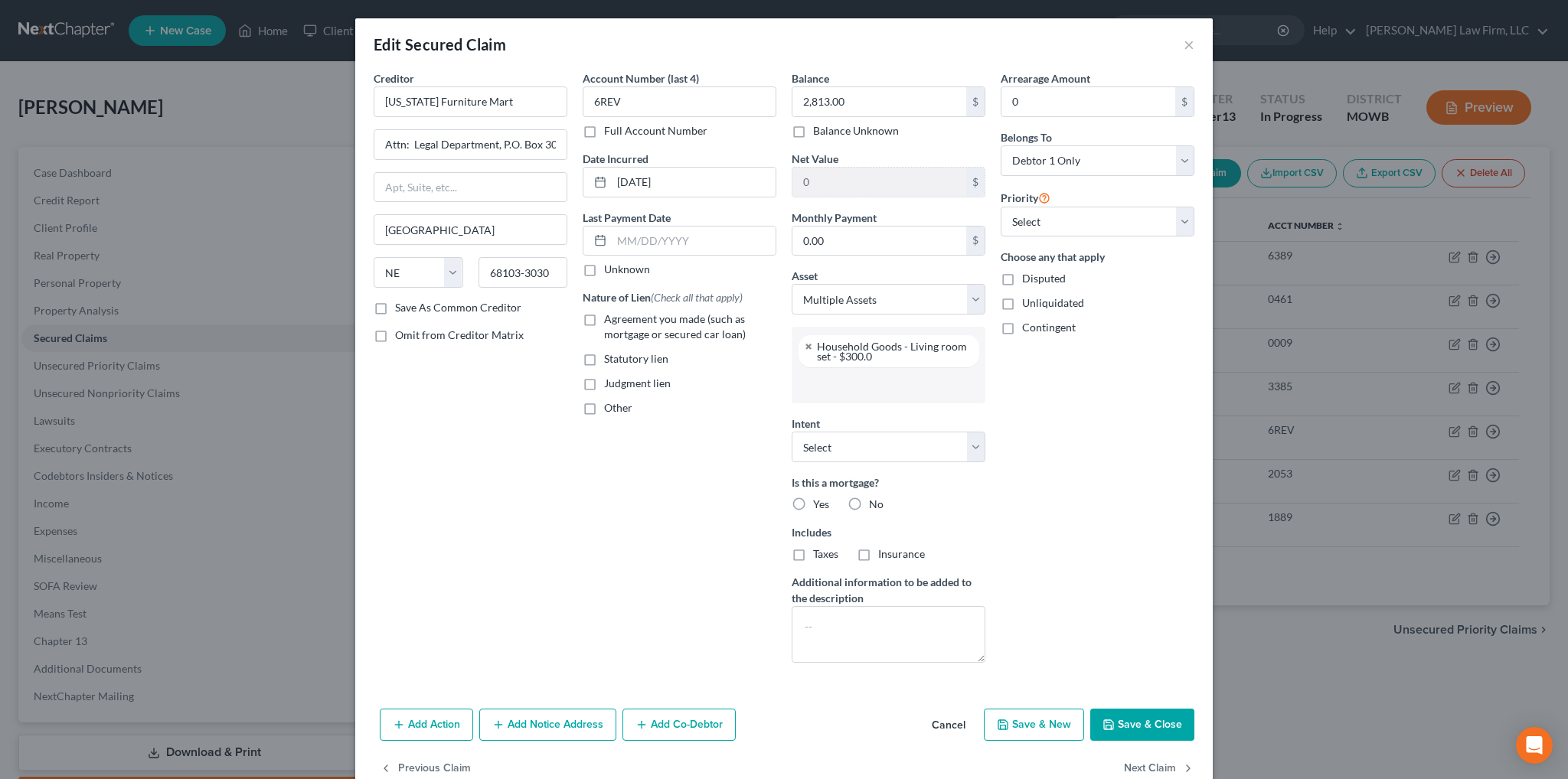
scroll to position [150, 0]
click at [897, 395] on input "text" at bounding box center [886, 385] width 172 height 23
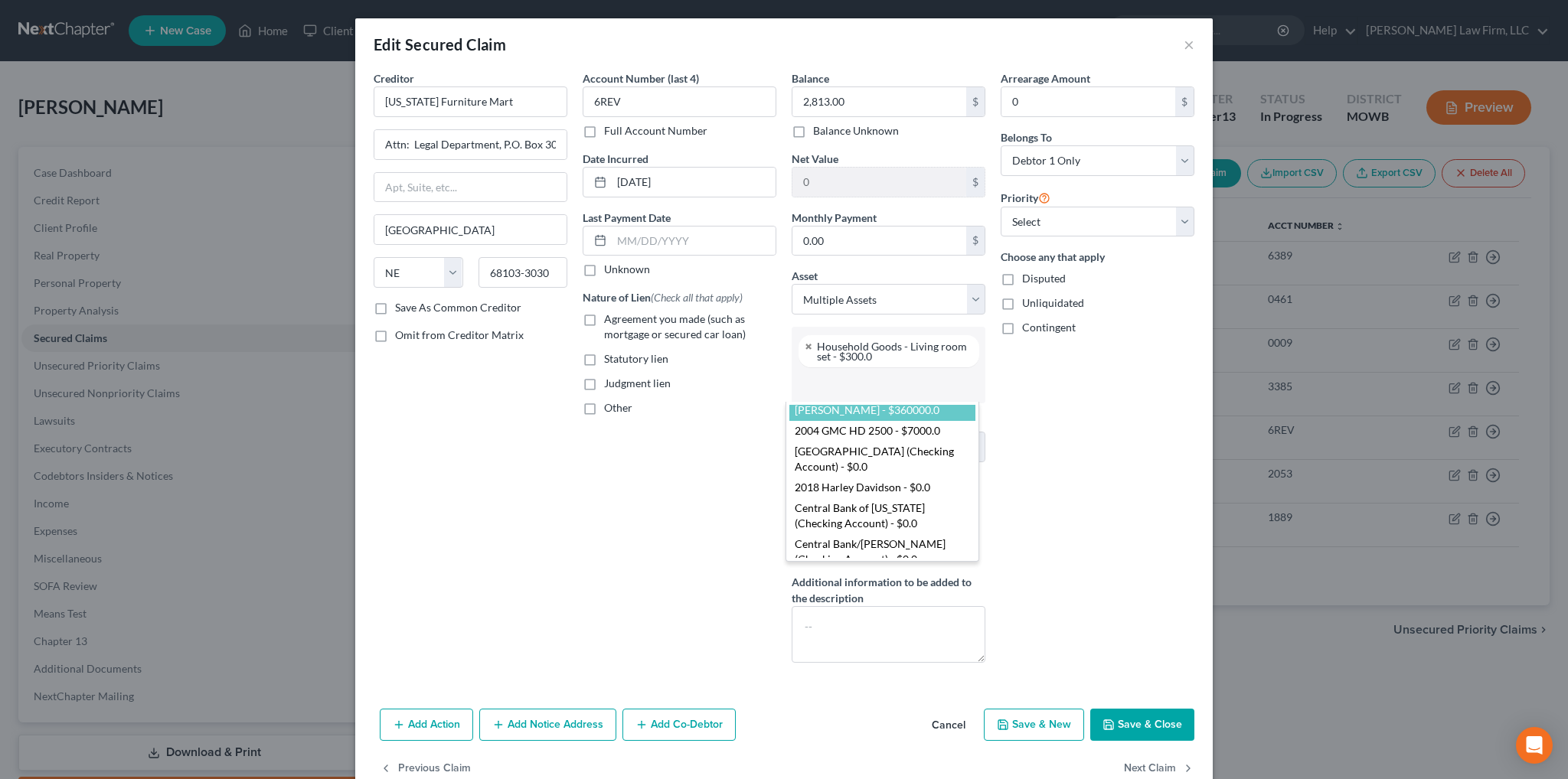
scroll to position [153, 0]
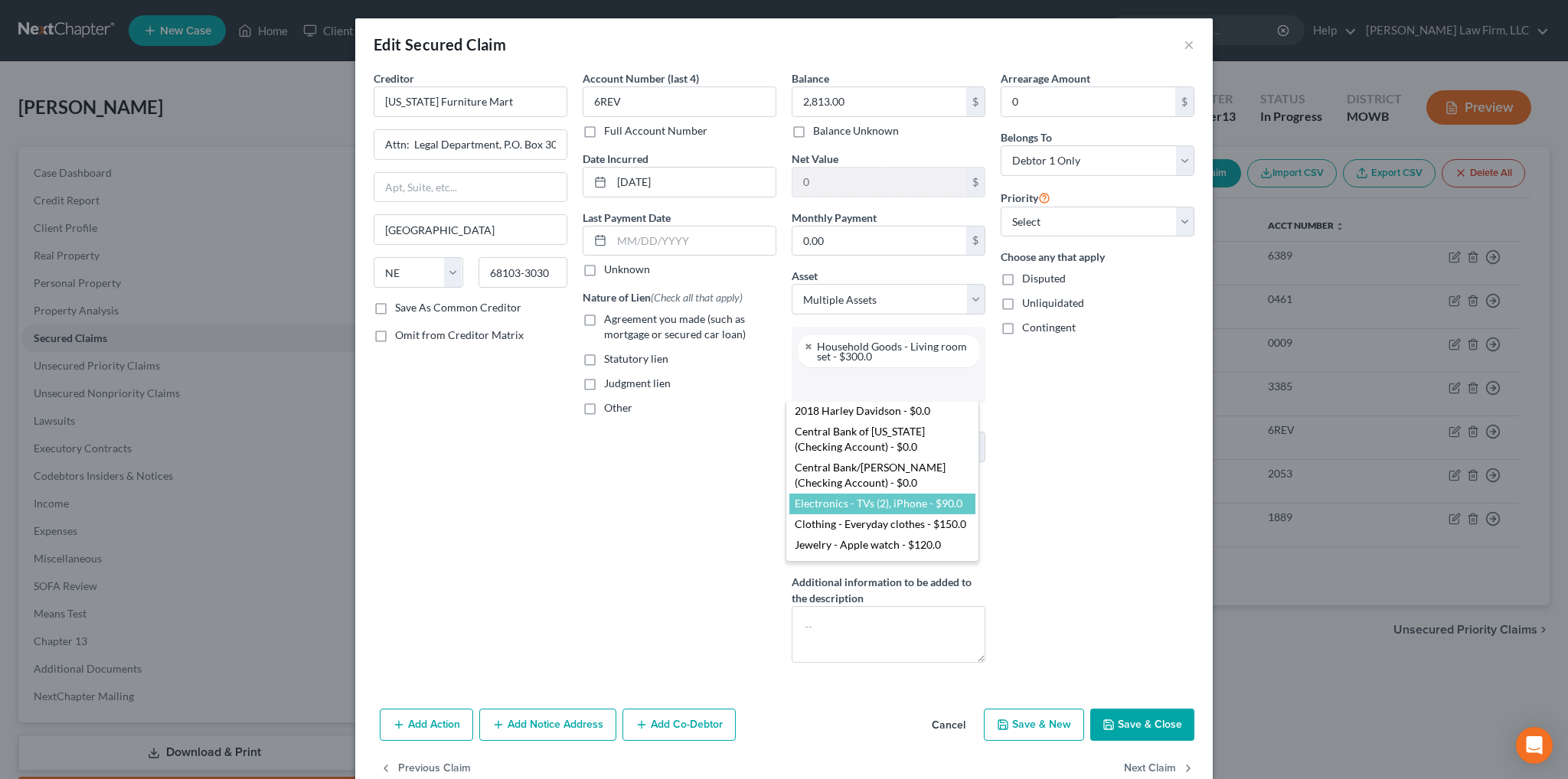
select select "2878477"
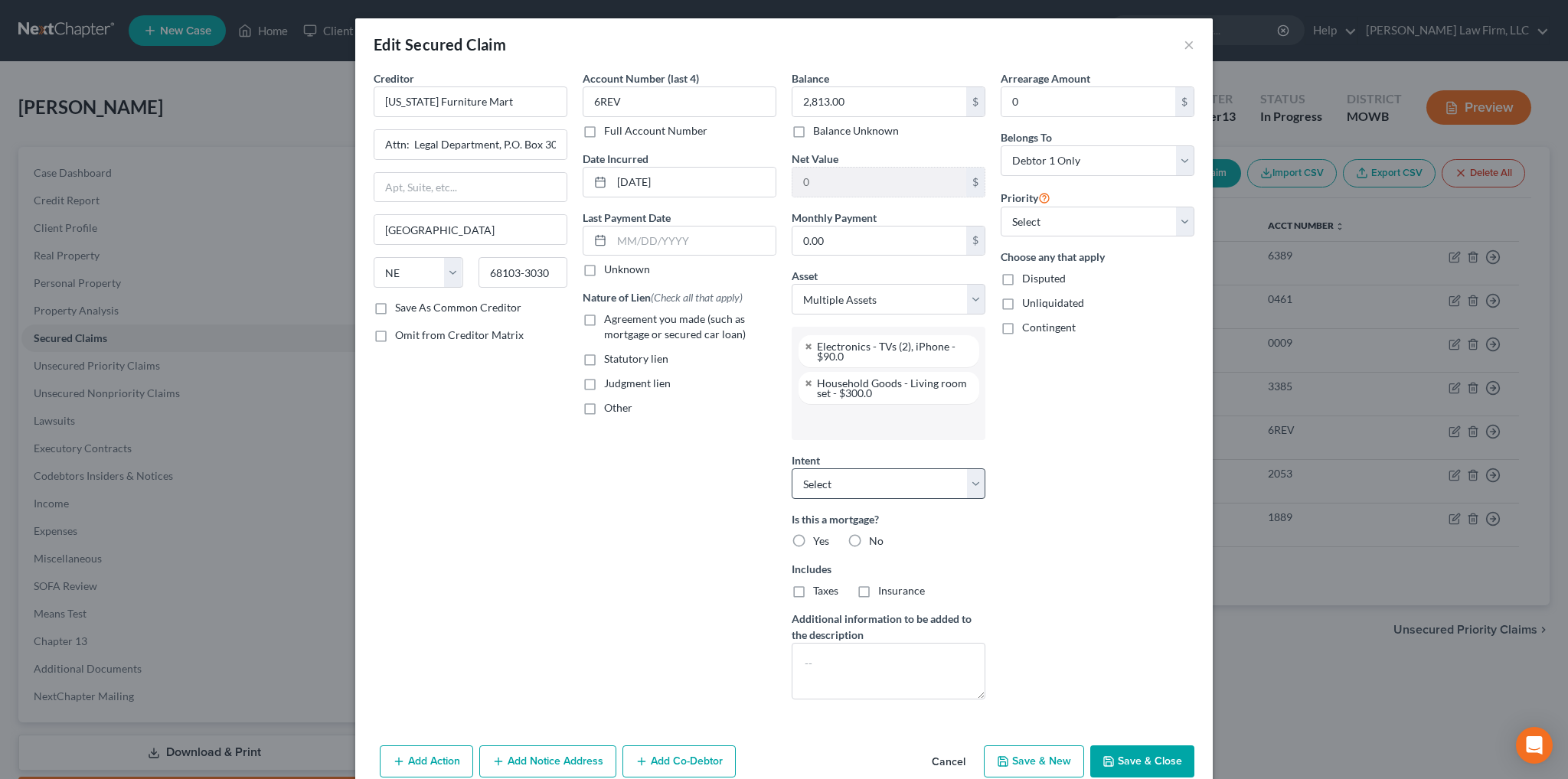
scroll to position [71, 0]
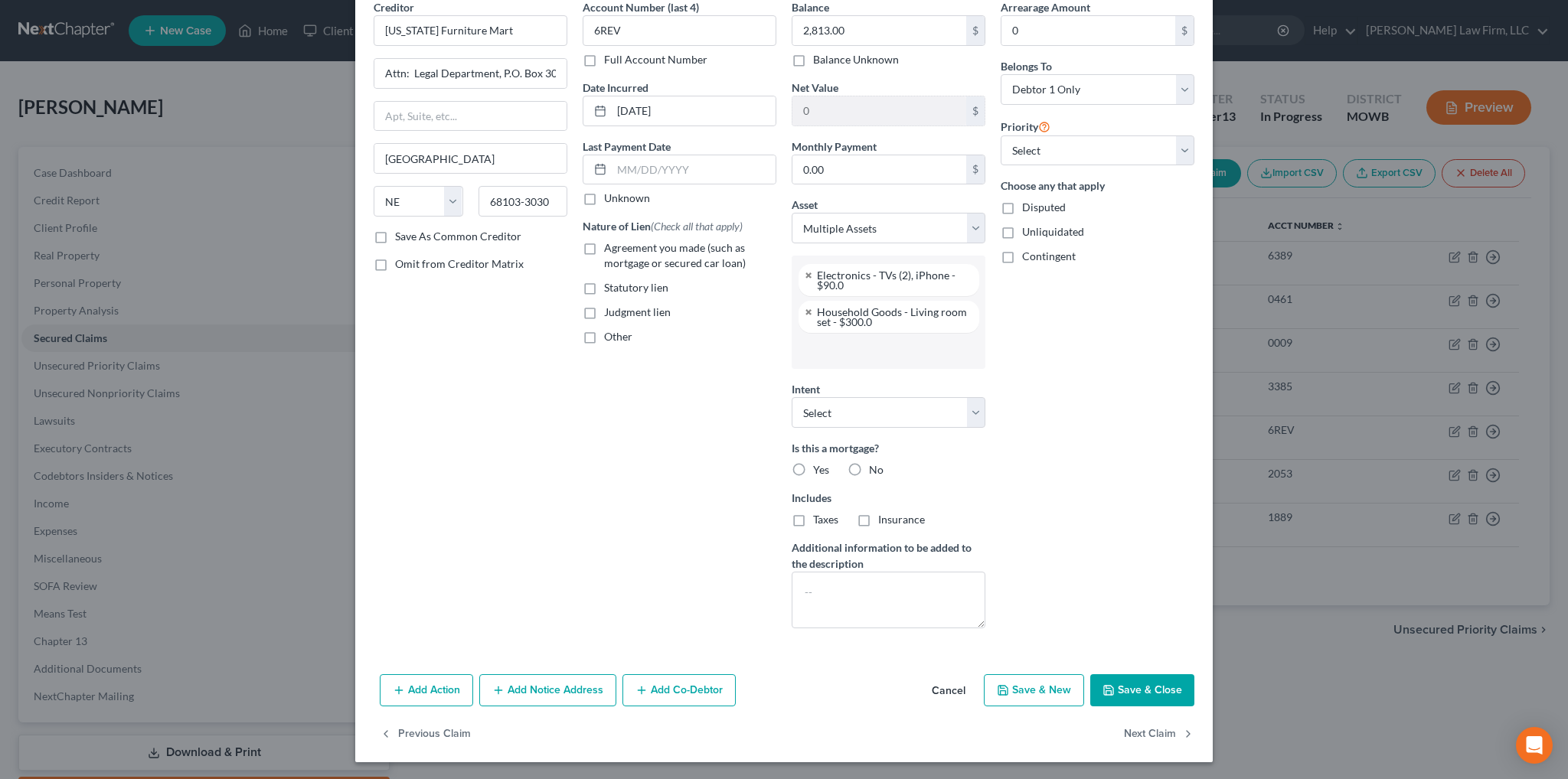
click at [877, 360] on li at bounding box center [886, 350] width 184 height 31
click at [1149, 688] on body "Home New Case Client Portal DebtorCC [PERSON_NAME] Law Firm, LLC [EMAIL_ADDRESS…" at bounding box center [784, 434] width 1568 height 869
click at [920, 411] on select "Select Surrender Redeem Reaffirm Avoid Other" at bounding box center [889, 412] width 194 height 31
select select "2"
click at [792, 397] on select "Select Surrender Redeem Reaffirm Avoid Other" at bounding box center [889, 412] width 194 height 31
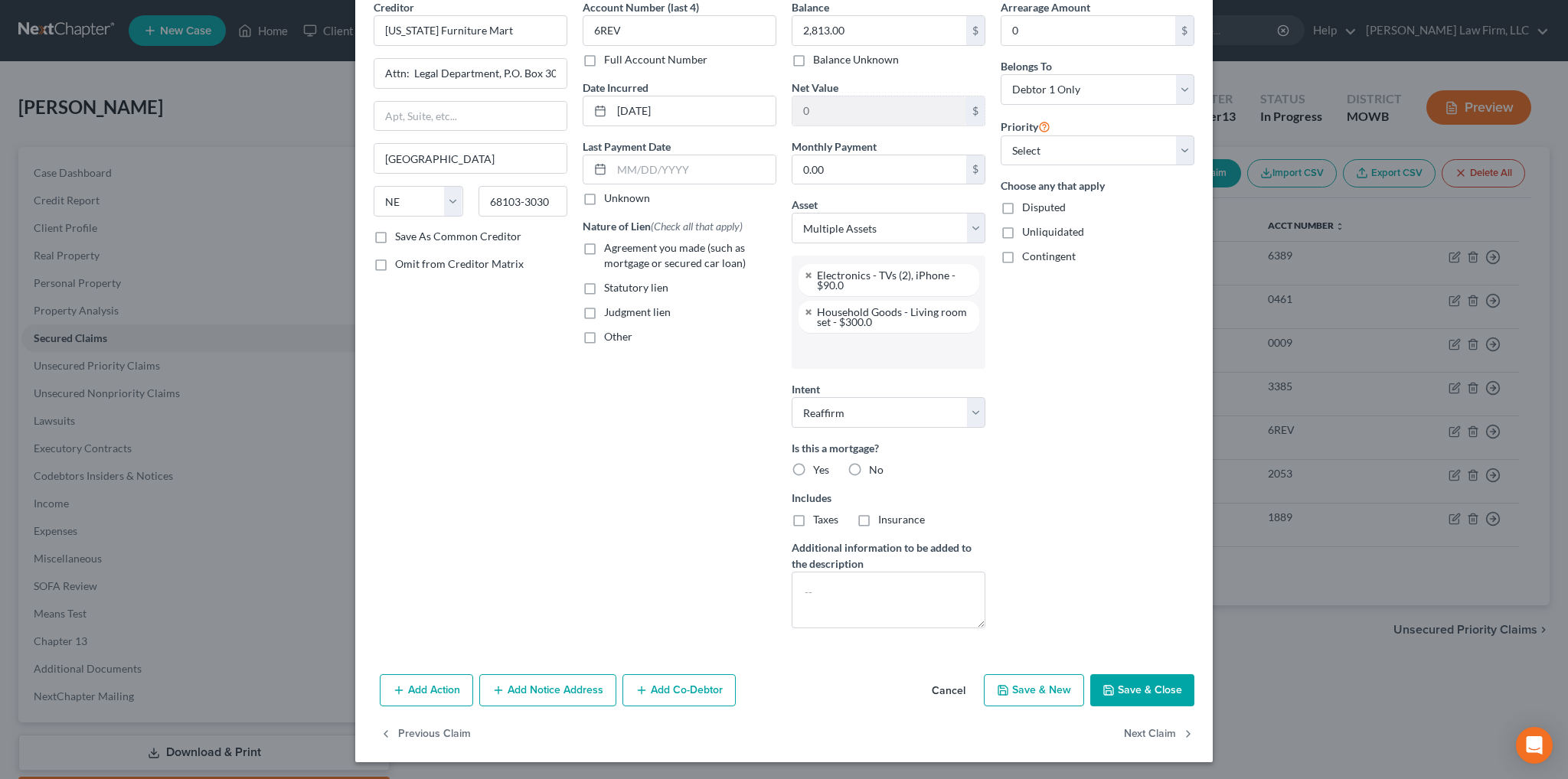
click at [869, 462] on label "No" at bounding box center [876, 469] width 14 height 15
click at [875, 462] on input "No" at bounding box center [880, 467] width 10 height 10
radio input "true"
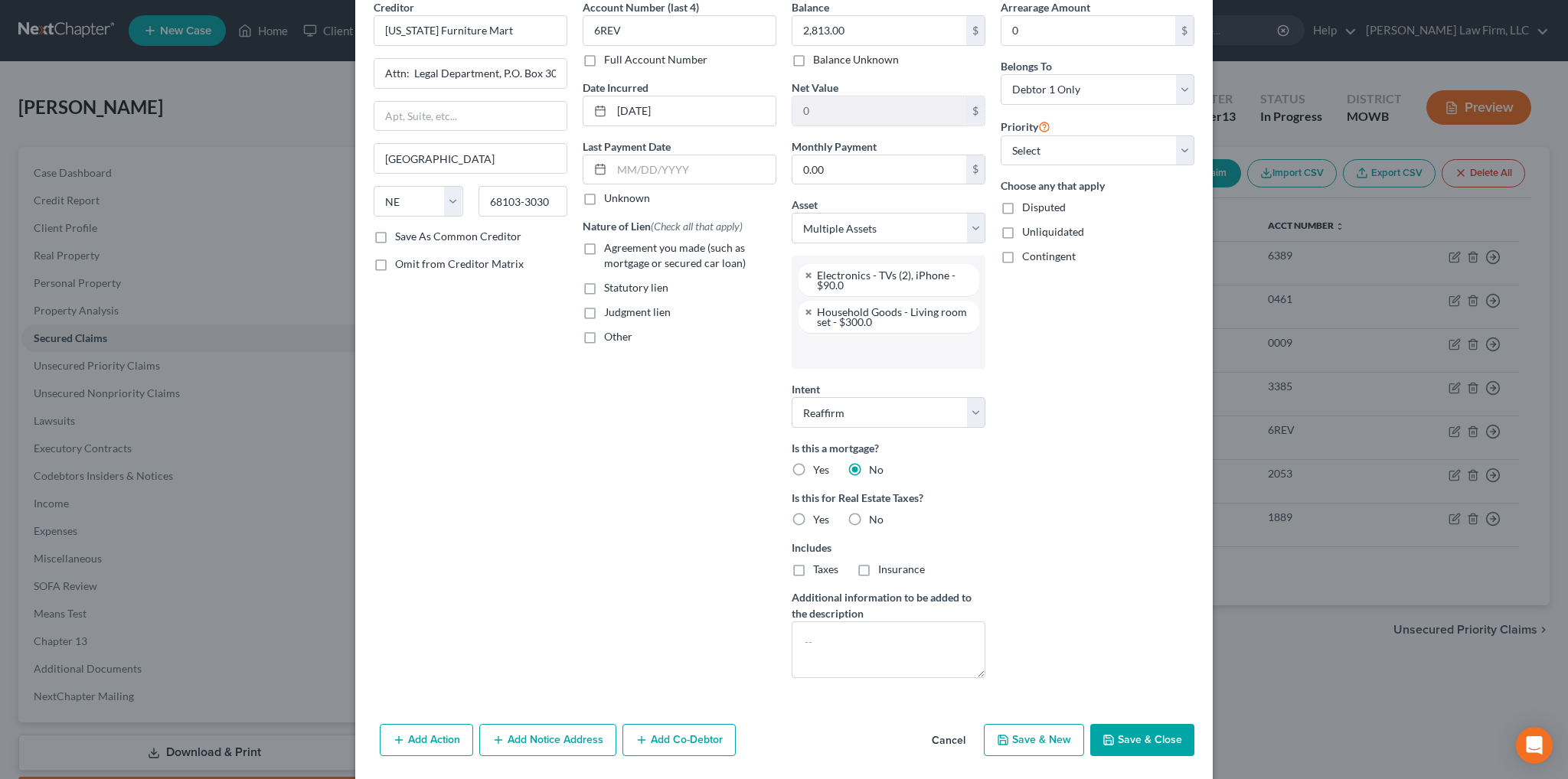
click at [869, 514] on label "No" at bounding box center [876, 519] width 14 height 15
click at [875, 514] on input "No" at bounding box center [880, 517] width 10 height 10
radio input "true"
click at [1156, 738] on button "Save & Close" at bounding box center [1142, 740] width 104 height 32
select select
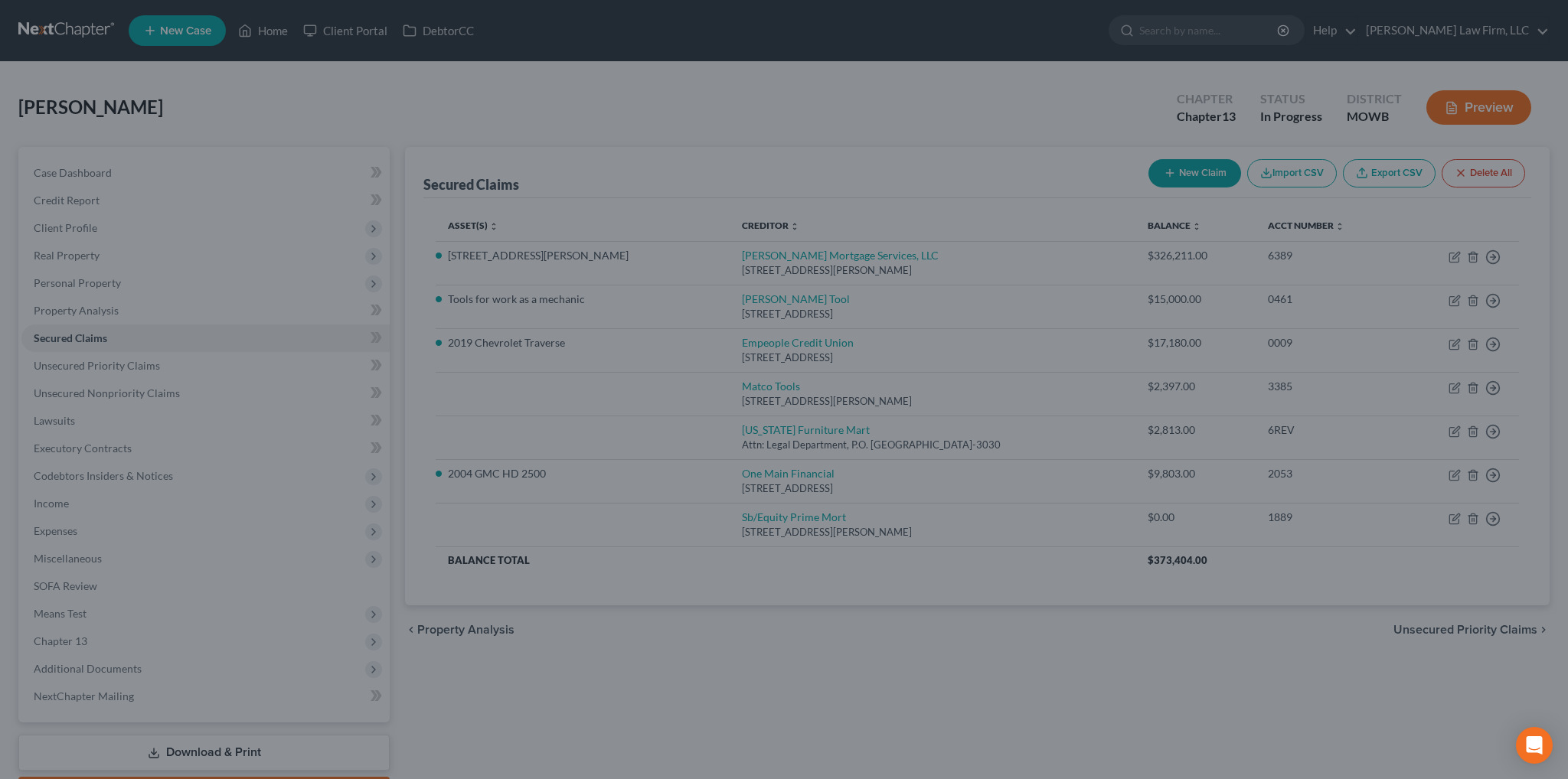
scroll to position [0, 0]
type input "-2,723.00"
select select "10"
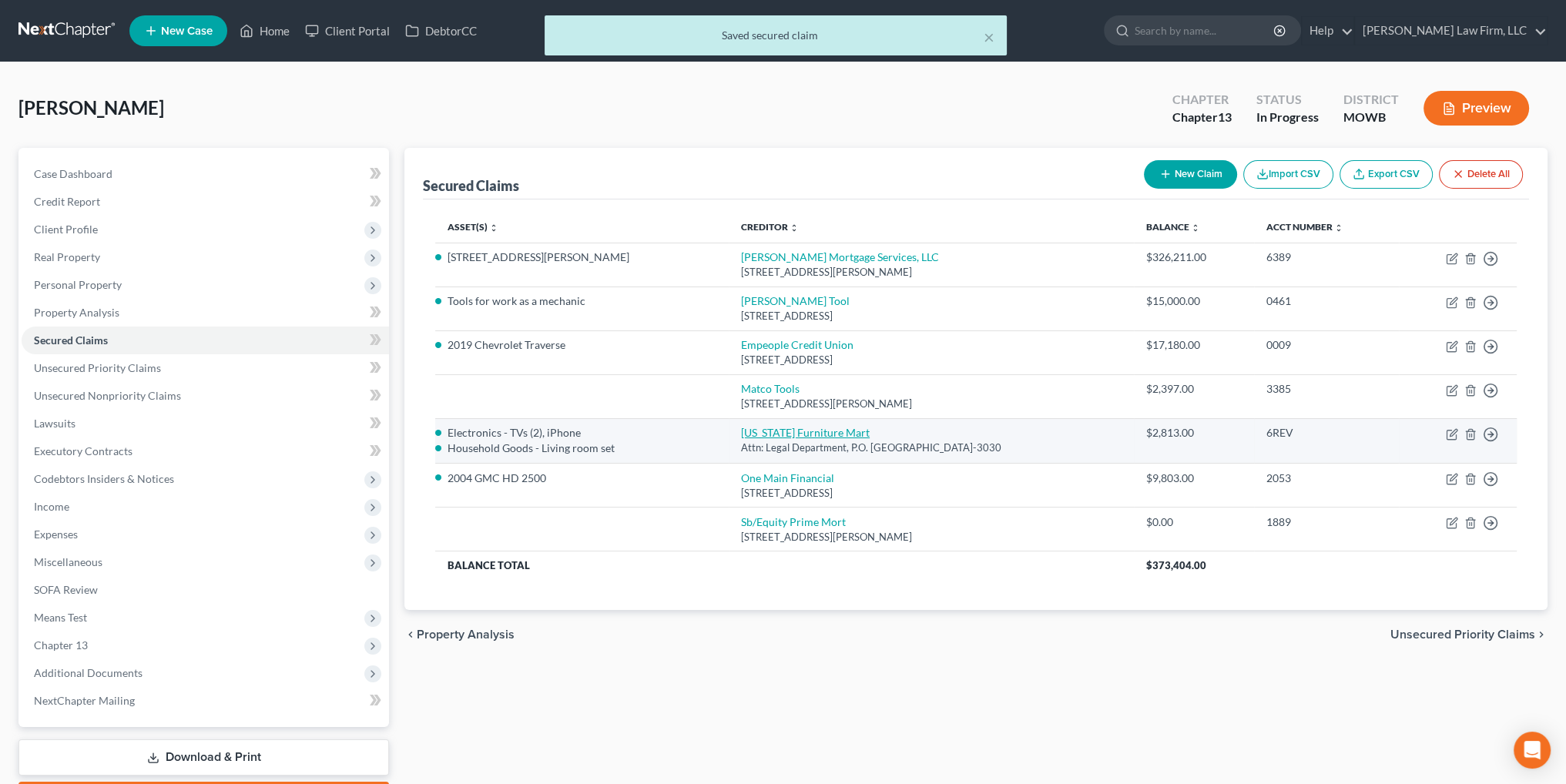
click at [763, 432] on link "[US_STATE] Furniture Mart" at bounding box center [806, 432] width 128 height 13
select select "30"
select select "2"
select select "0"
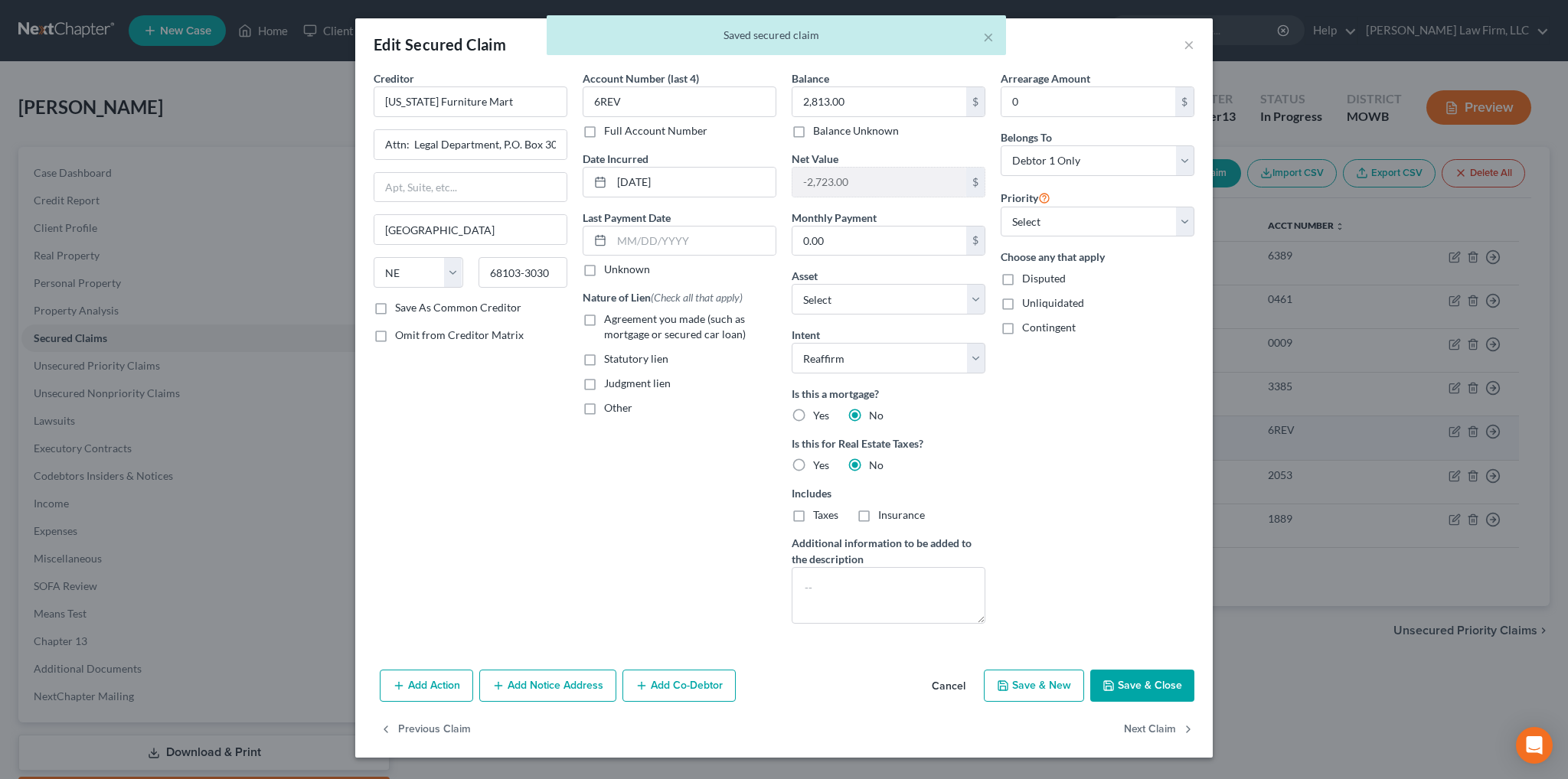
scroll to position [150, 0]
select select "2878477"
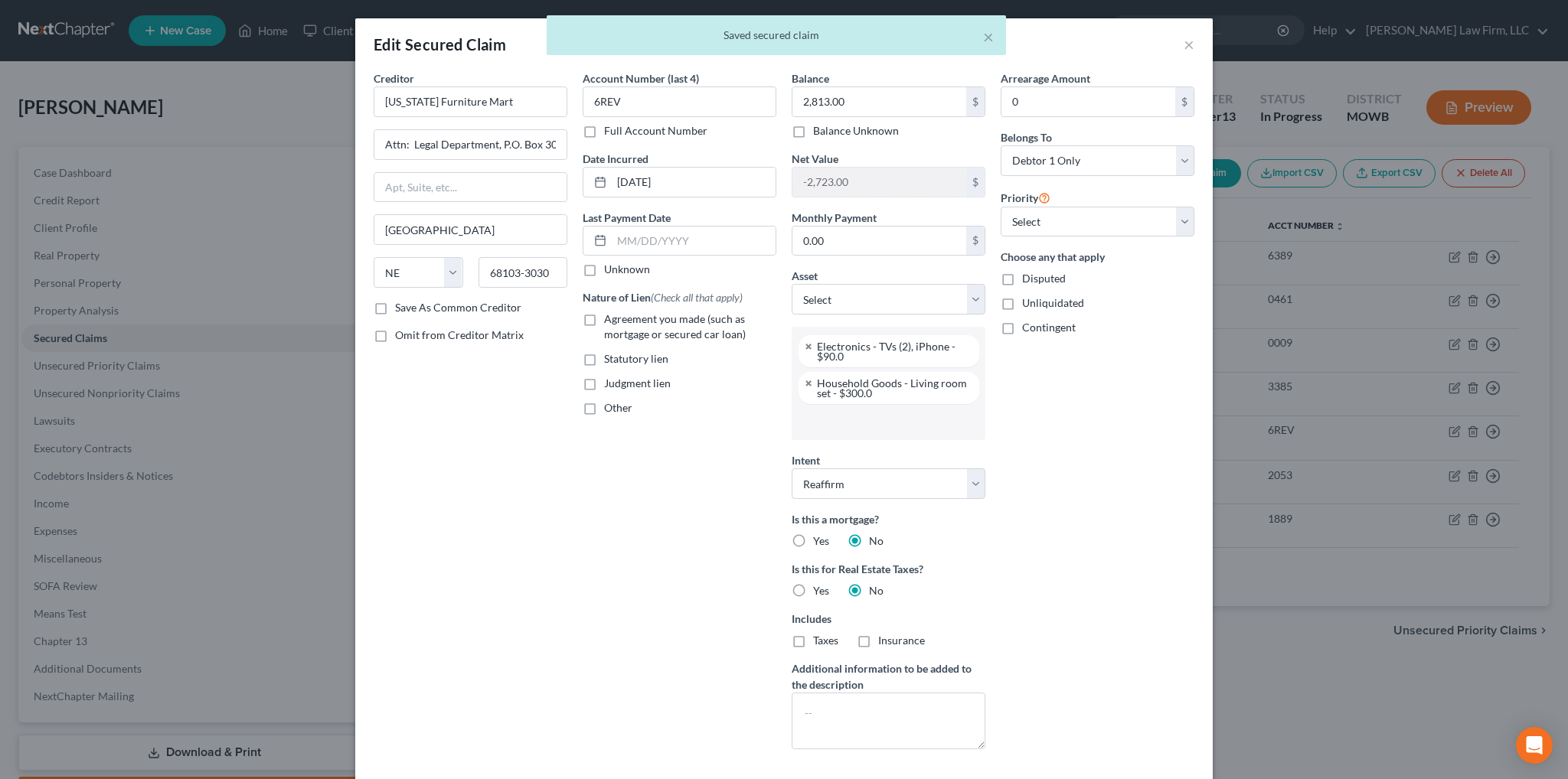
click at [604, 319] on label "Agreement you made (such as mortgage or secured car loan)" at bounding box center [690, 327] width 172 height 31
click at [610, 319] on input "Agreement you made (such as mortgage or secured car loan)" at bounding box center [615, 316] width 10 height 10
checkbox input "true"
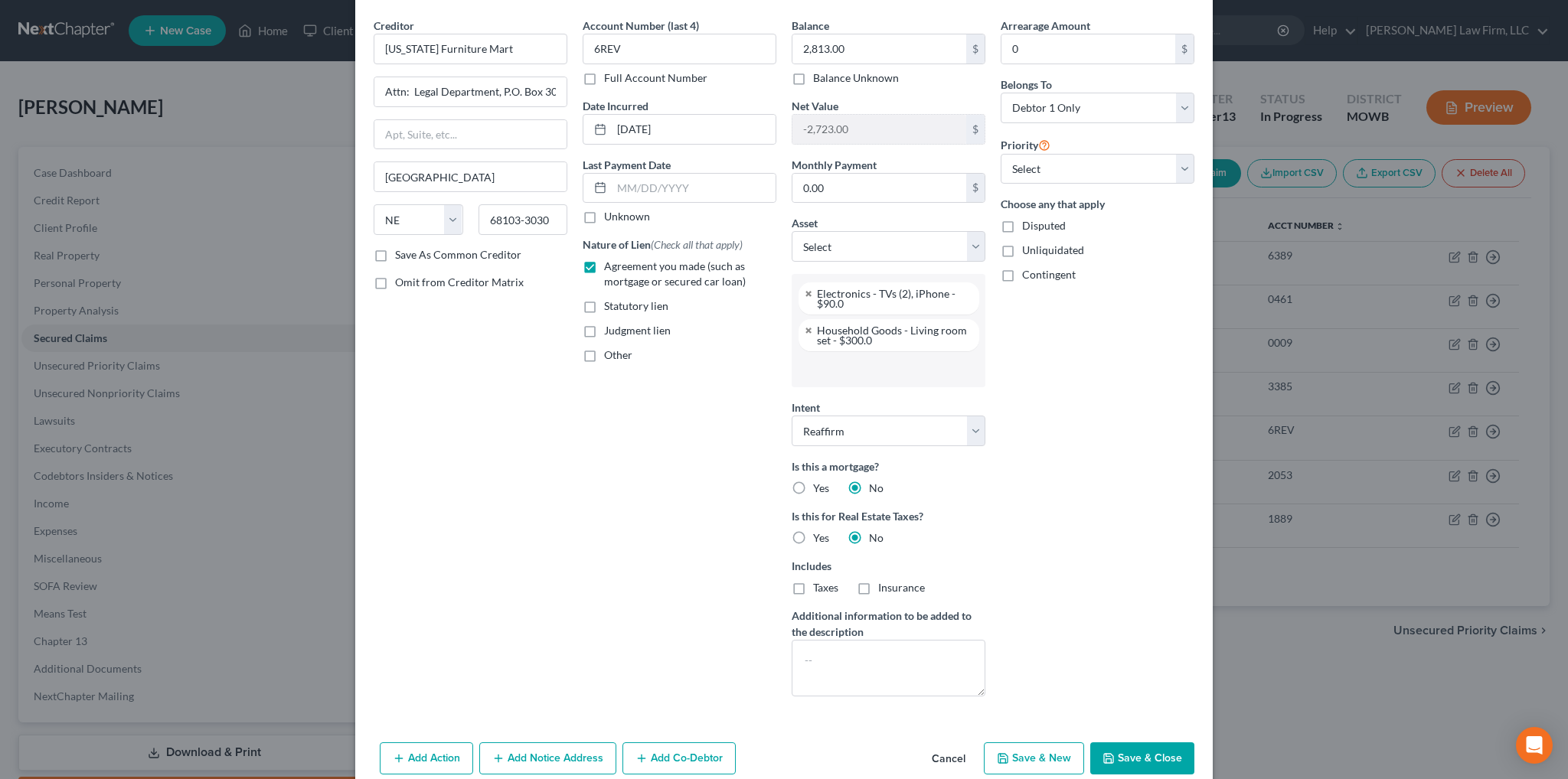
scroll to position [121, 0]
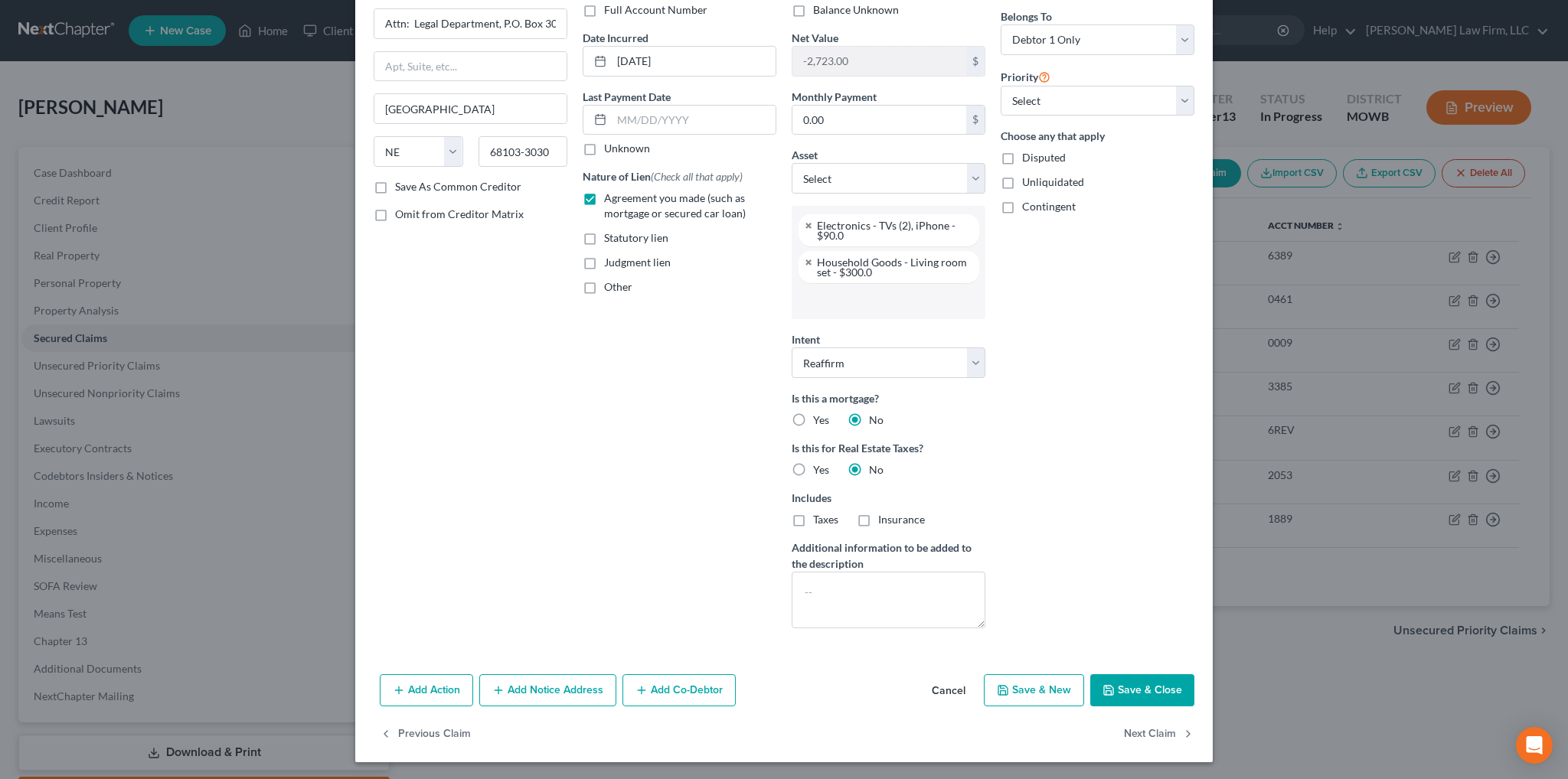
click at [1127, 681] on button "Save & Close" at bounding box center [1142, 690] width 104 height 32
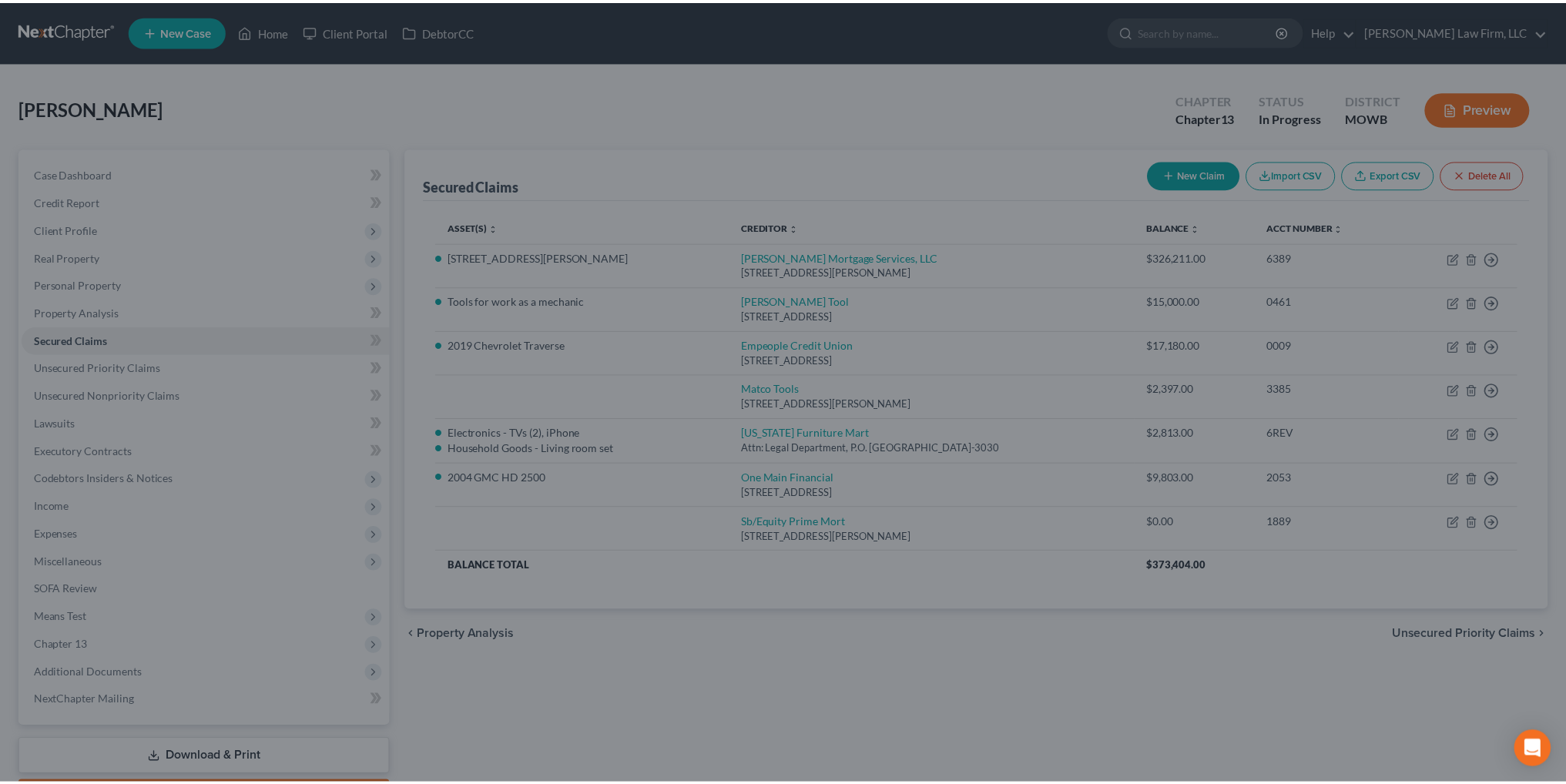
scroll to position [0, 0]
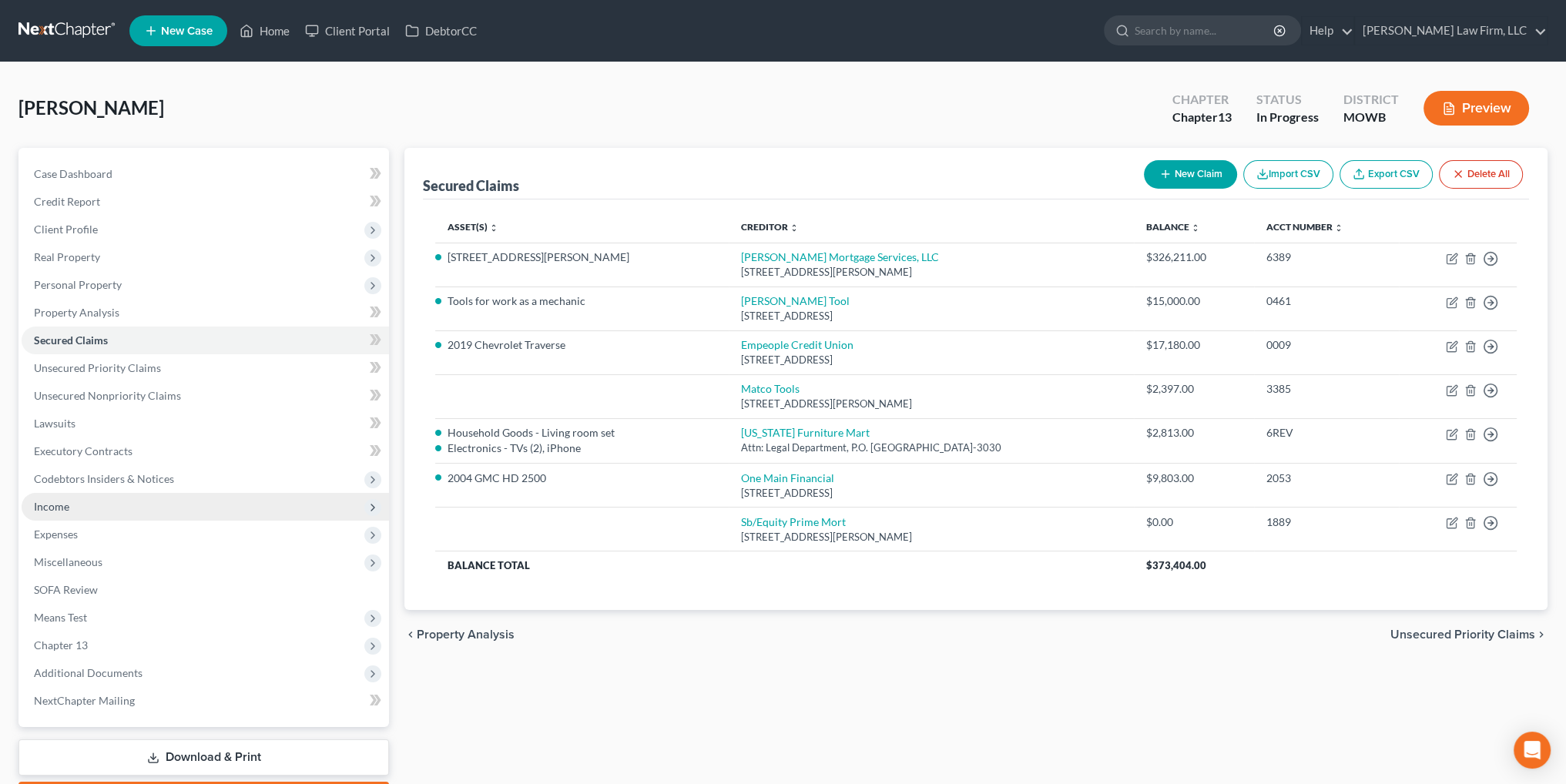
click at [66, 504] on span "Income" at bounding box center [51, 506] width 36 height 13
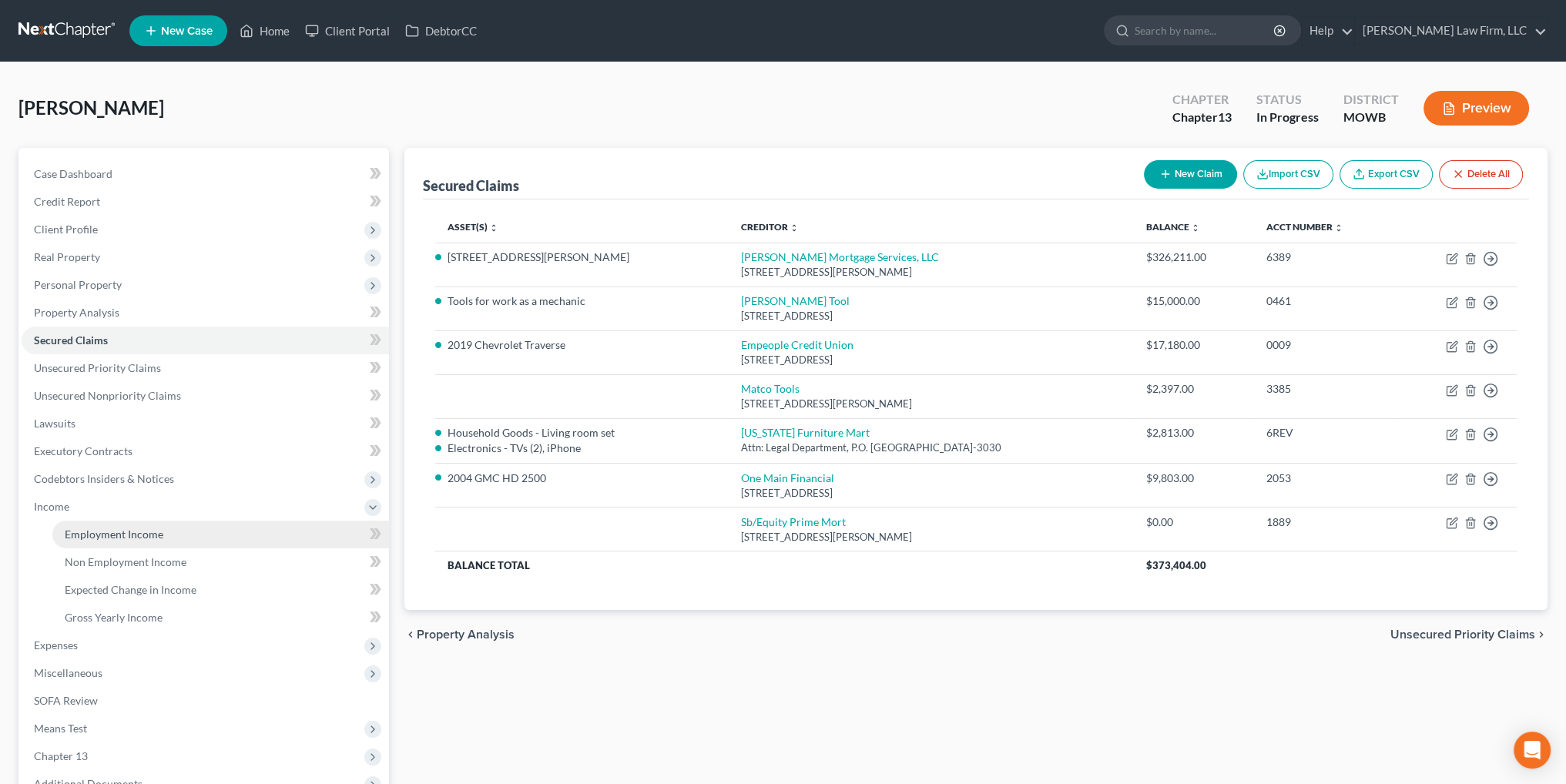
click at [82, 531] on span "Employment Income" at bounding box center [114, 534] width 98 height 13
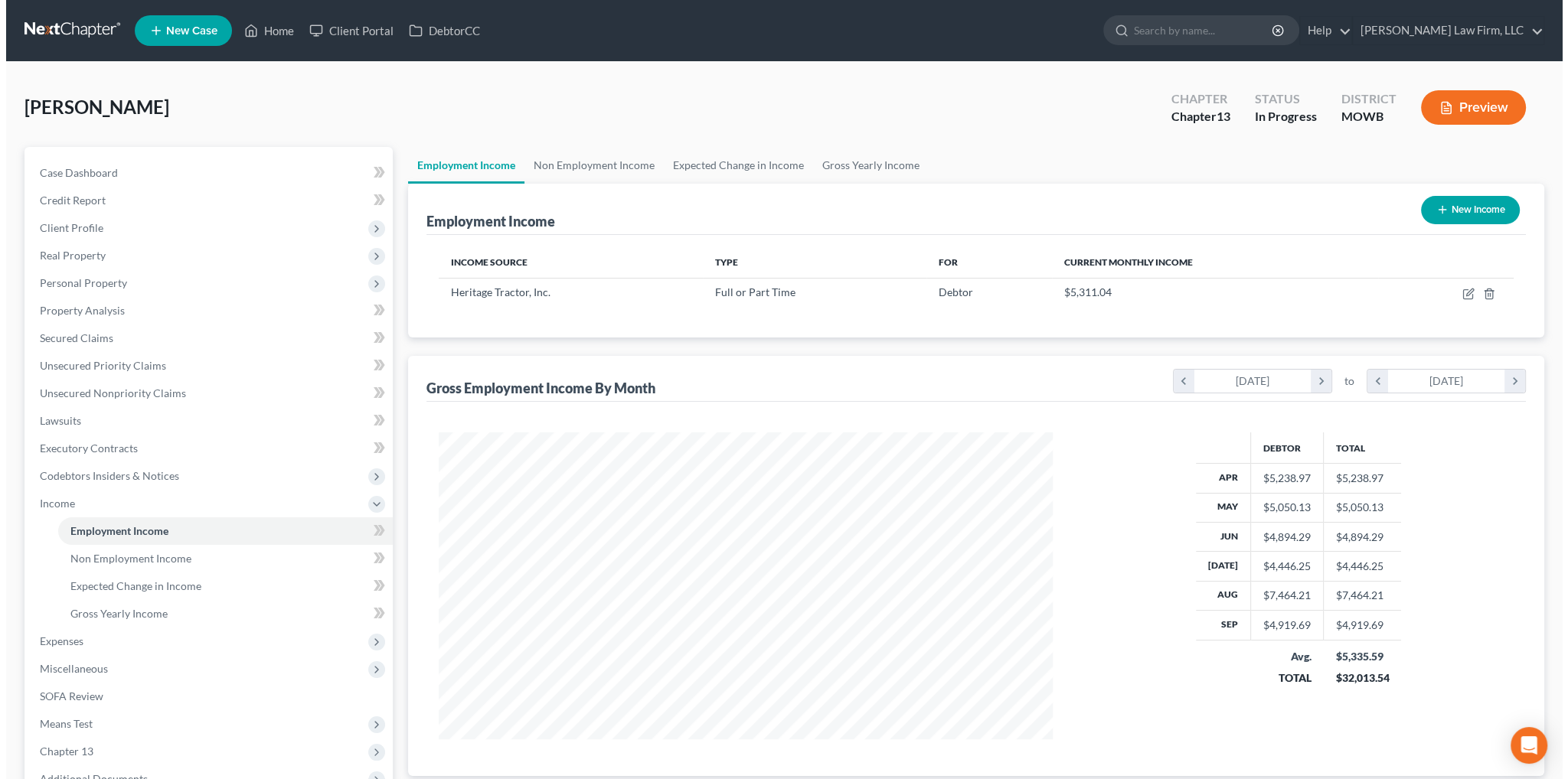
scroll to position [307, 644]
click at [1461, 292] on icon "button" at bounding box center [1463, 292] width 7 height 7
select select "0"
select select "17"
select select "2"
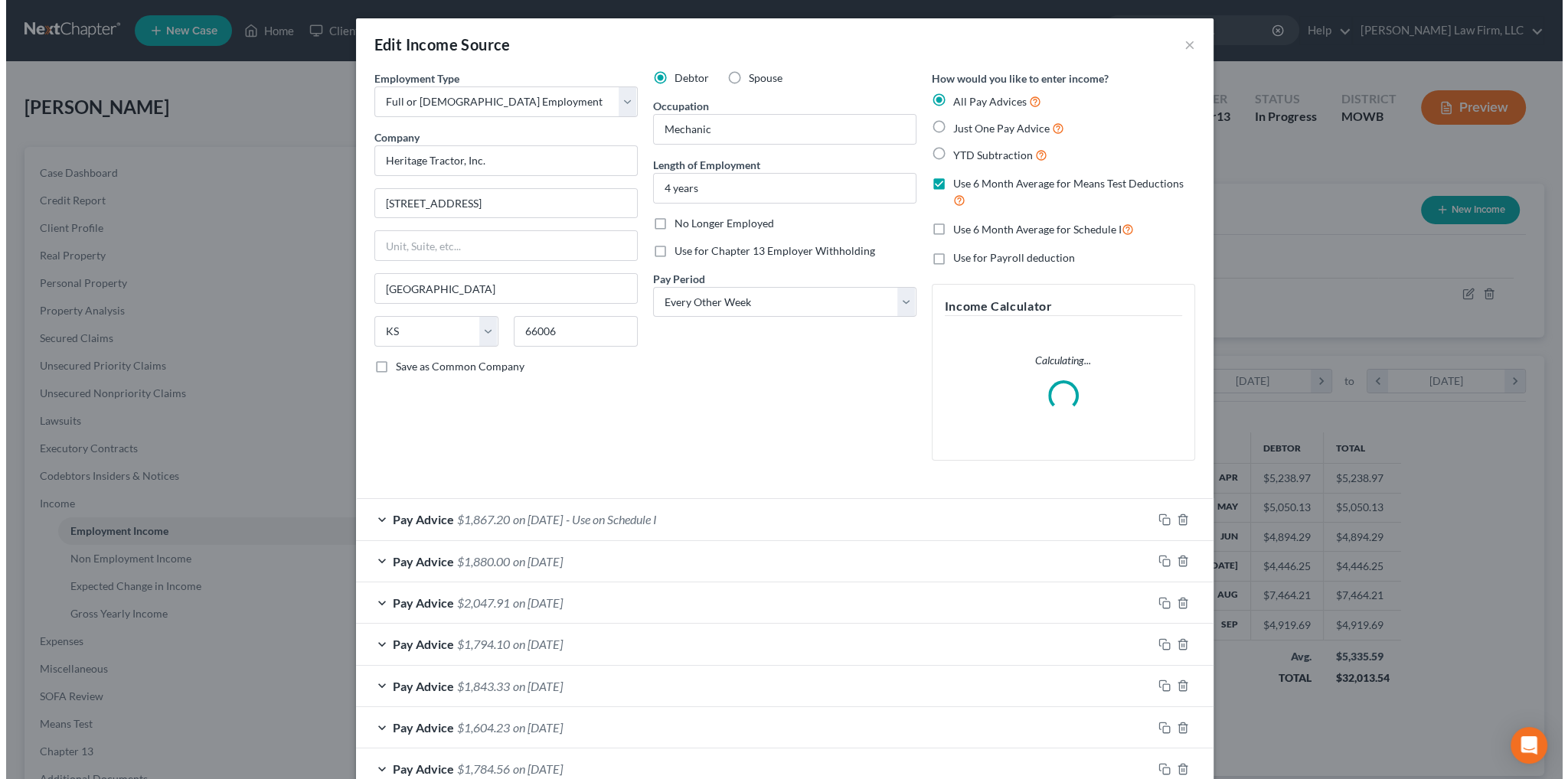
scroll to position [309, 649]
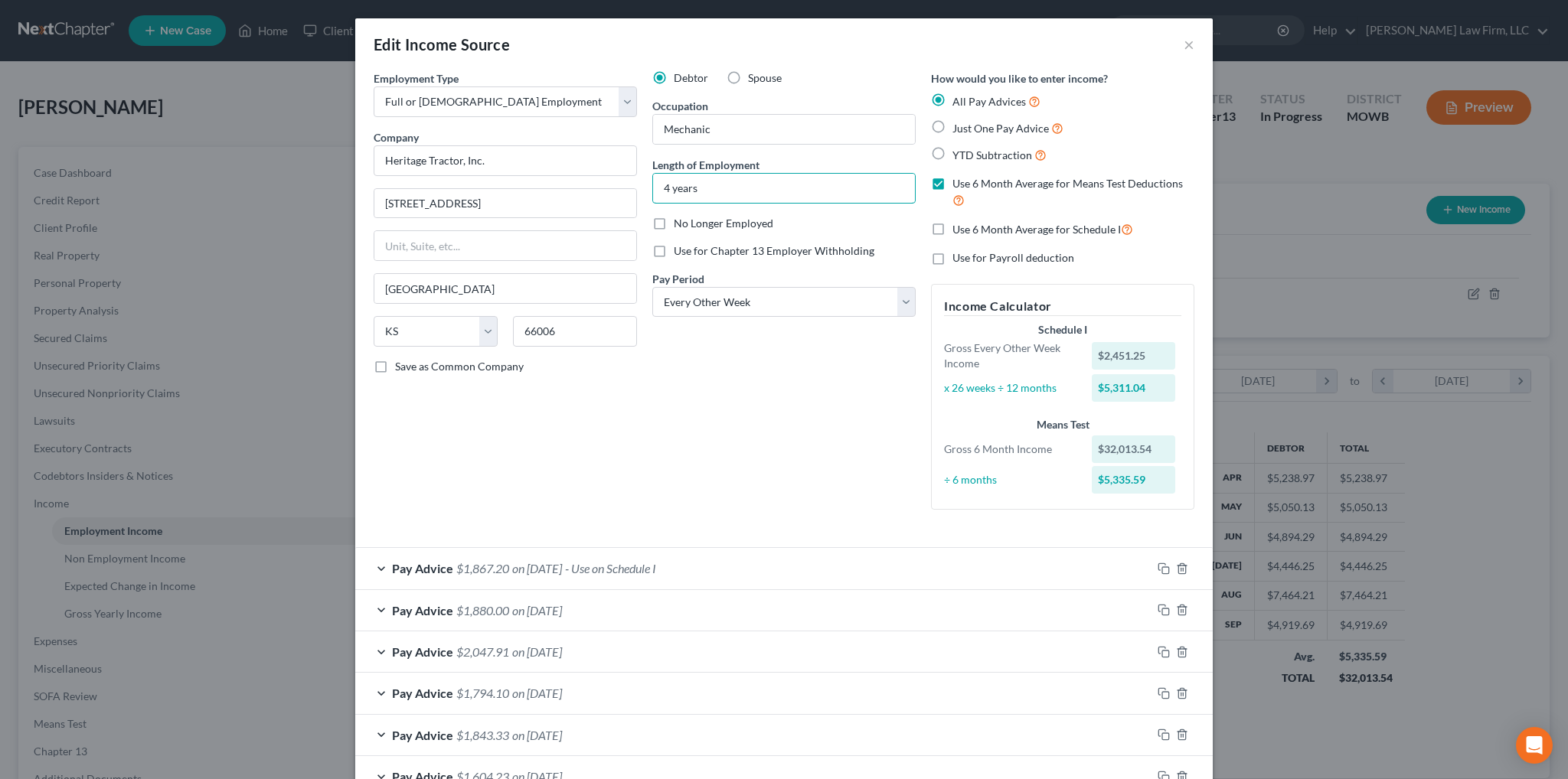
drag, startPoint x: 701, startPoint y: 190, endPoint x: 639, endPoint y: 188, distance: 62.0
click at [645, 188] on div "Debtor Spouse Occupation Mechanic Length of Employment 4 years No Longer Employ…" at bounding box center [784, 296] width 279 height 452
type input "S"
type input "4 years"
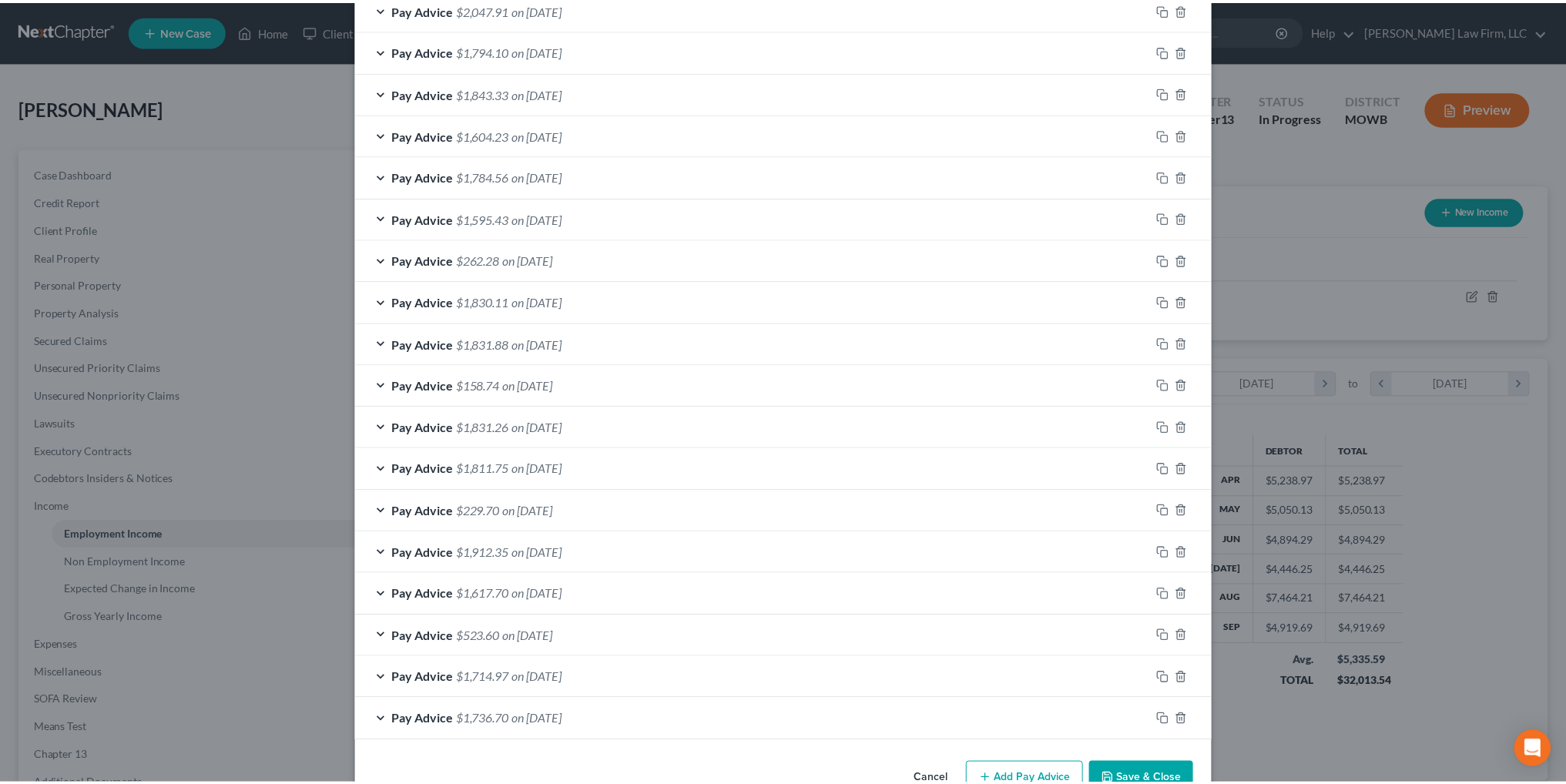
scroll to position [685, 0]
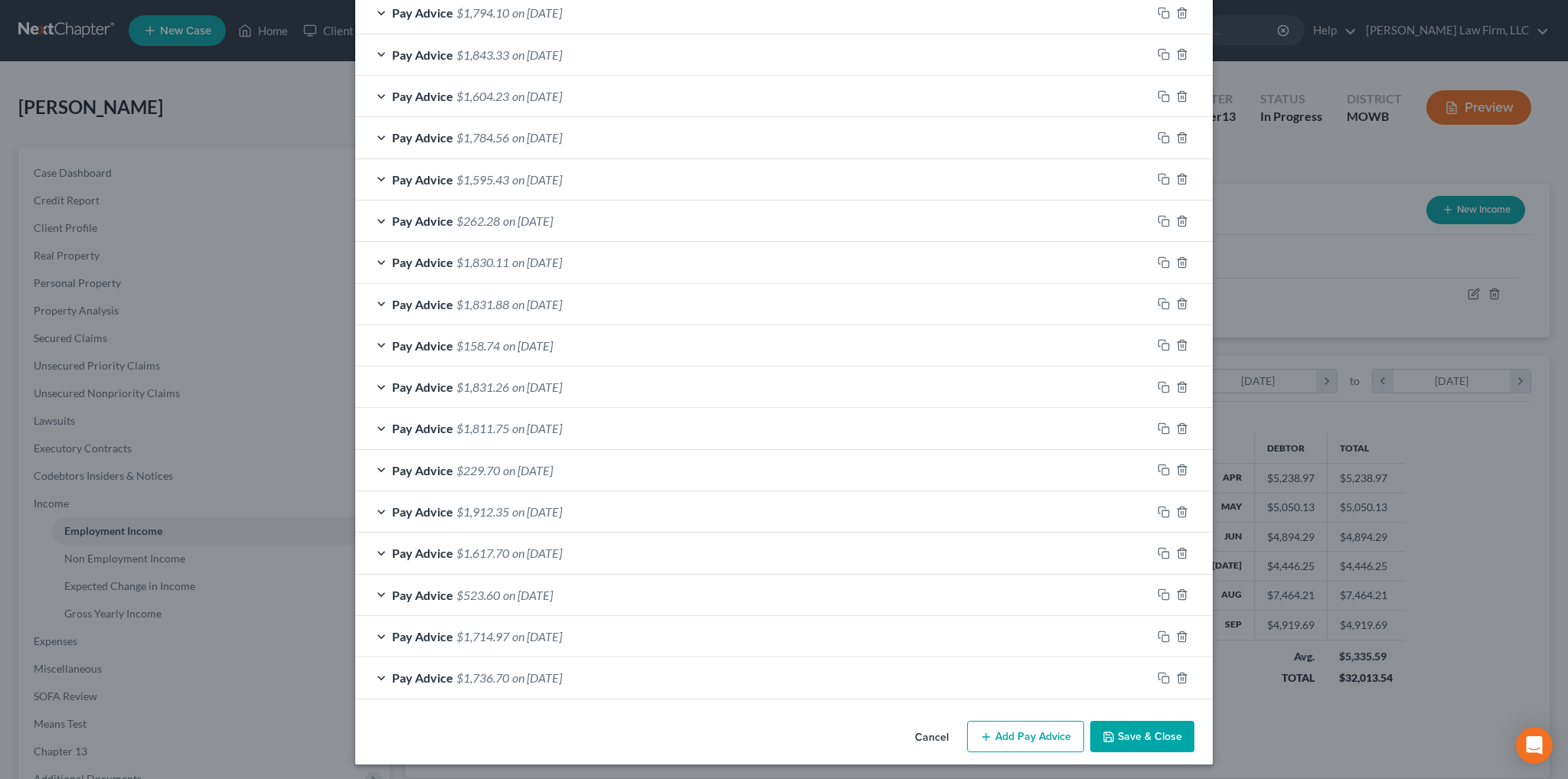
click at [1167, 731] on button "Save & Close" at bounding box center [1142, 737] width 104 height 32
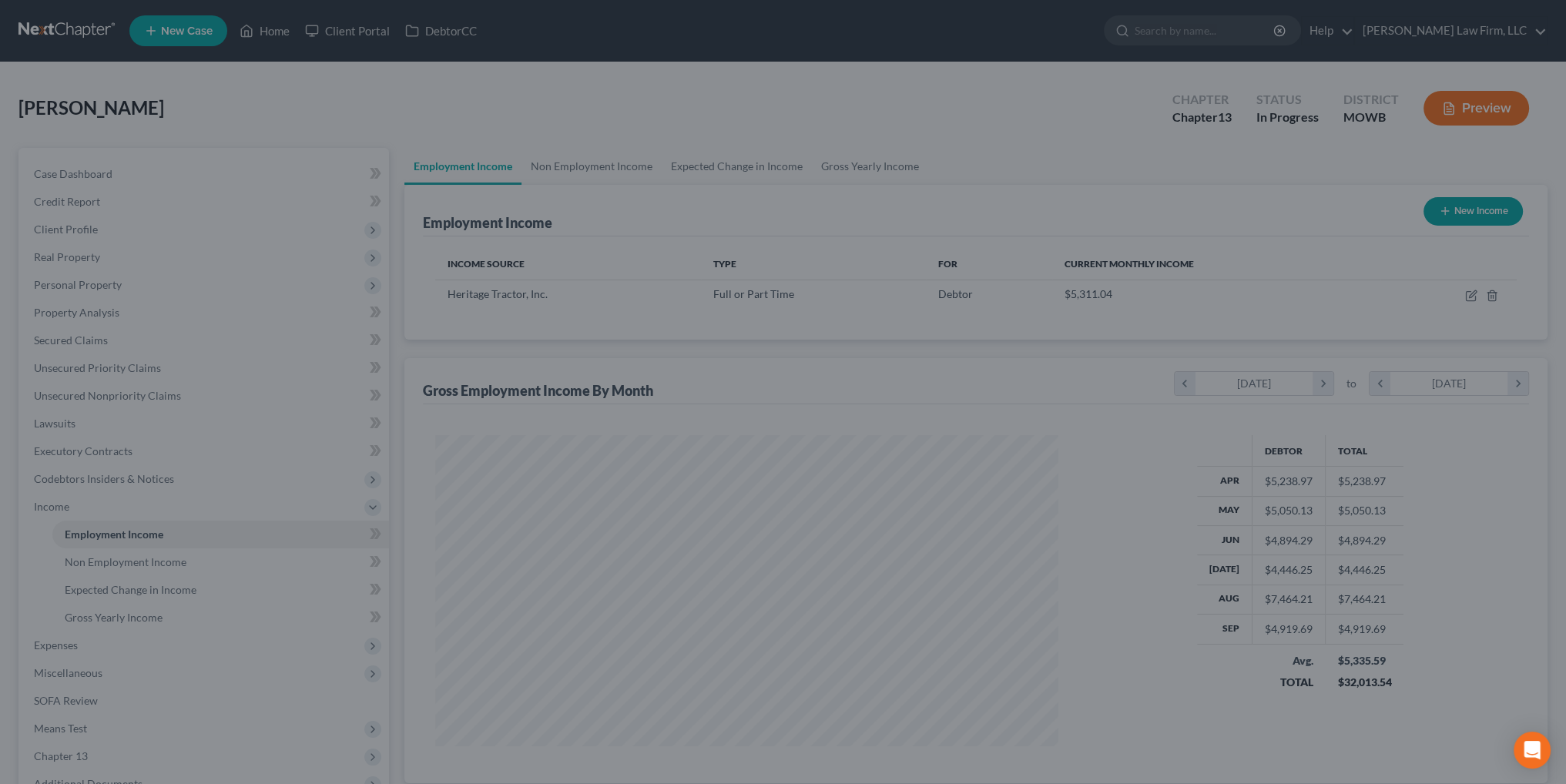
scroll to position [769821, 769666]
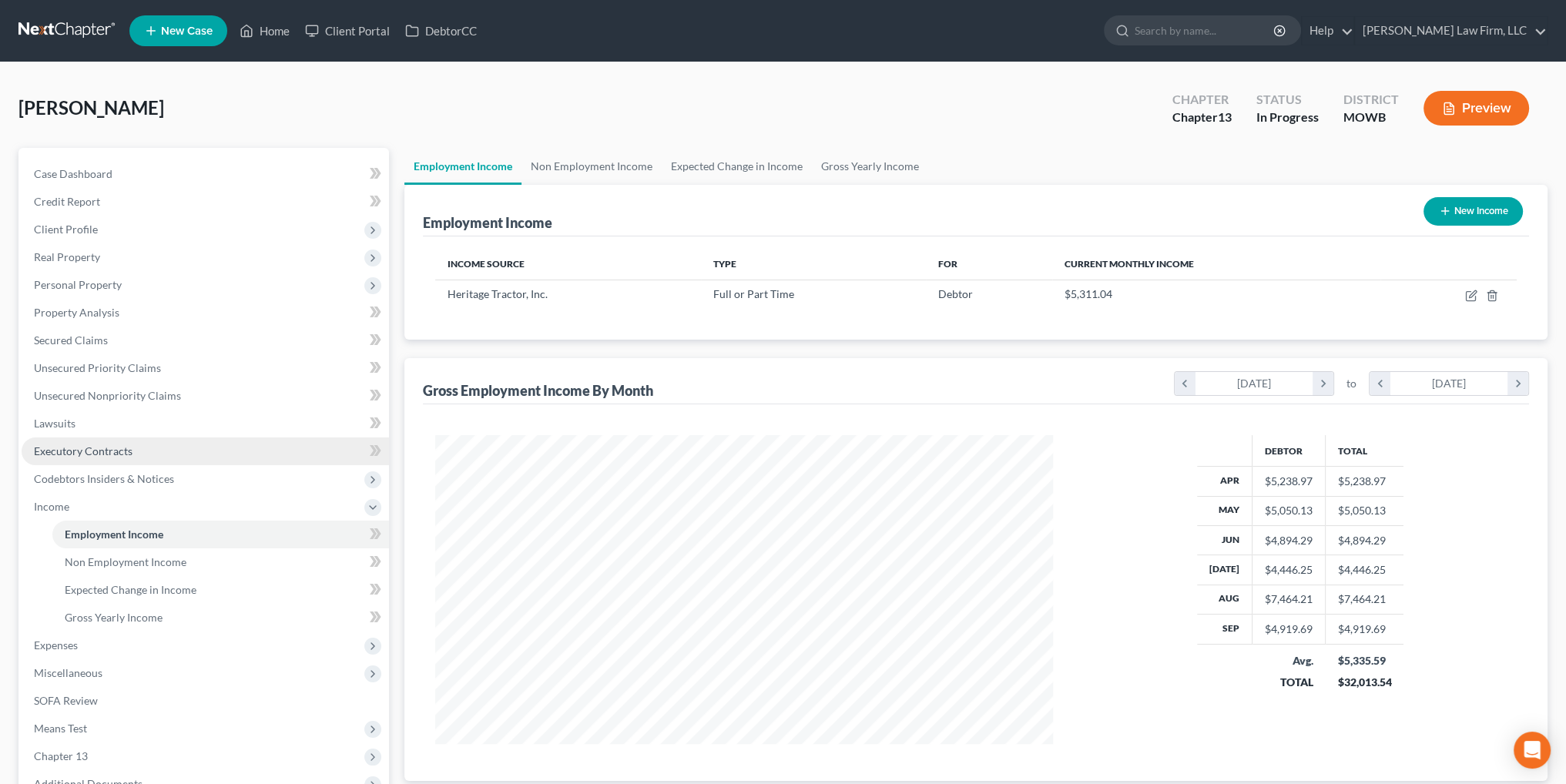
click at [101, 451] on span "Executory Contracts" at bounding box center [83, 451] width 98 height 13
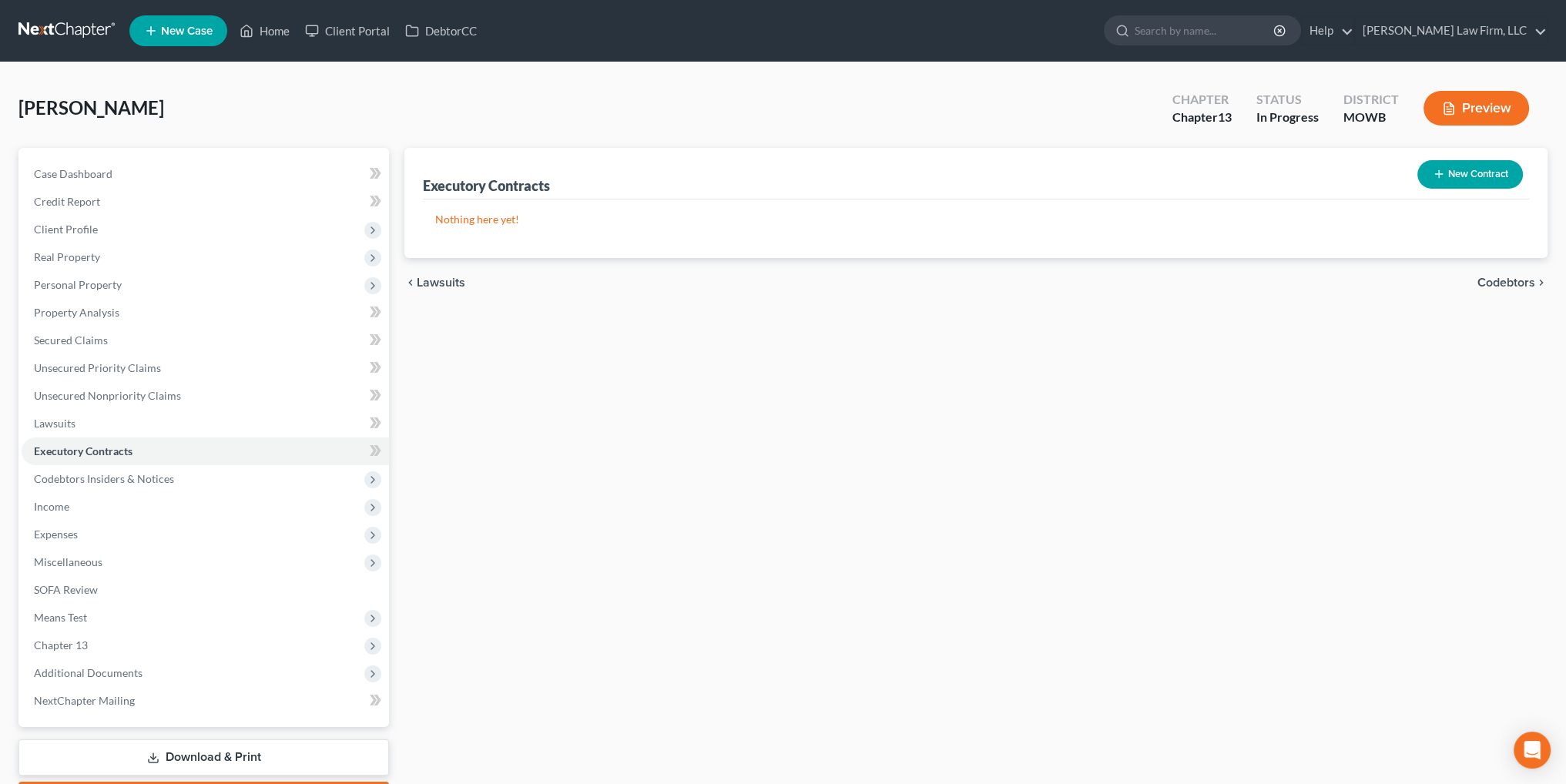
click at [1473, 176] on button "New Contract" at bounding box center [1469, 174] width 105 height 29
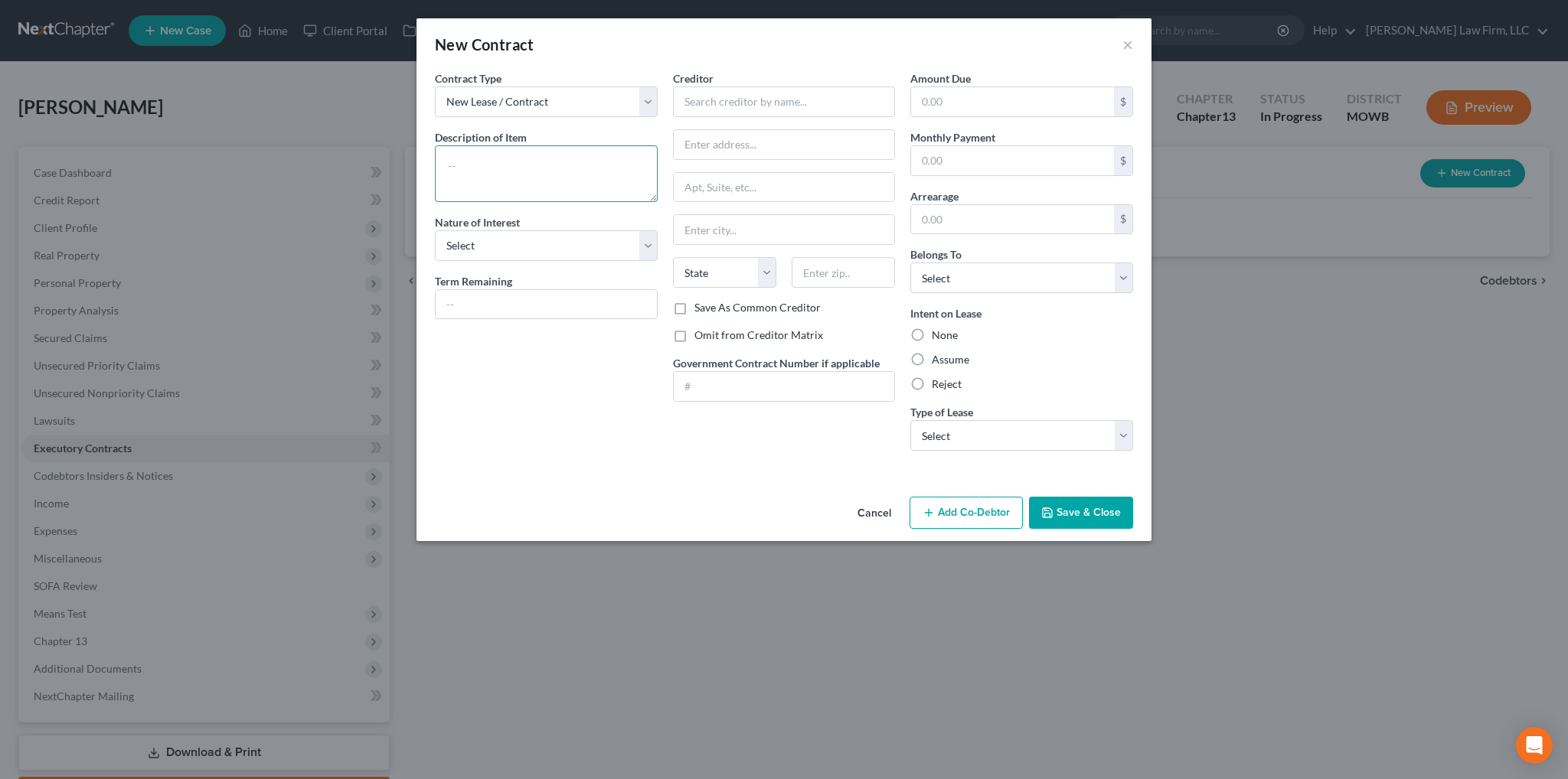
click at [571, 155] on textarea at bounding box center [545, 174] width 223 height 57
type textarea "Washer/dryer"
click at [638, 247] on select "Select Purchaser Agent Lessor Lessee" at bounding box center [545, 246] width 223 height 31
select select "3"
click at [435, 231] on select "Select Purchaser Agent Lessor Lessee" at bounding box center [545, 246] width 223 height 31
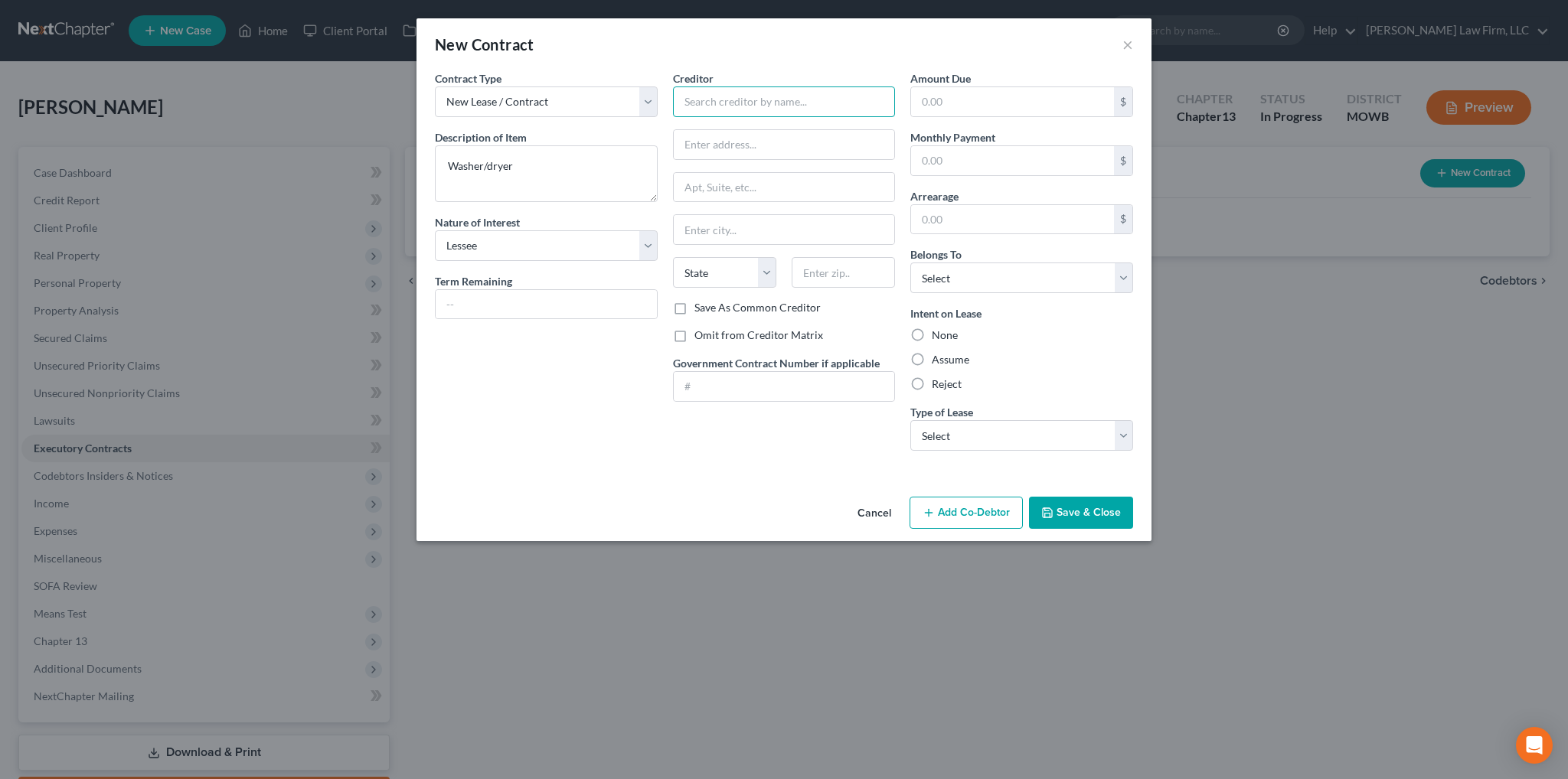
click at [727, 90] on input "text" at bounding box center [784, 102] width 223 height 31
click at [741, 142] on input "text" at bounding box center [784, 144] width 221 height 29
click at [732, 88] on input "[PERSON_NAME]'s" at bounding box center [784, 102] width 223 height 31
click at [753, 130] on div "[PERSON_NAME]'s - UPDATED" at bounding box center [764, 128] width 159 height 15
type input "[PERSON_NAME]'s - UPDATED"
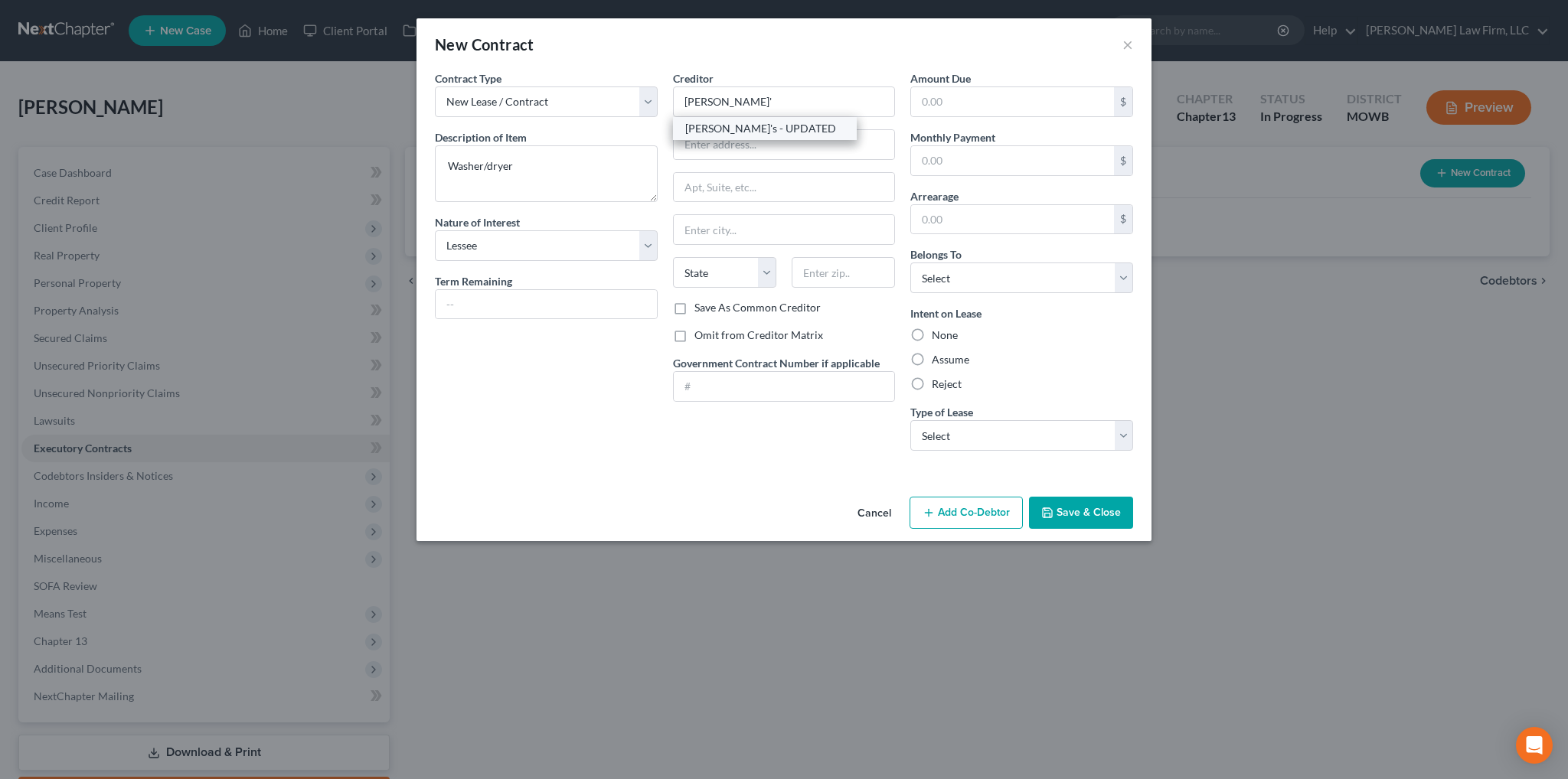
type input "[STREET_ADDRESS]"
type input "Suite 300"
type input "[GEOGRAPHIC_DATA]"
select select "10"
type input "30339"
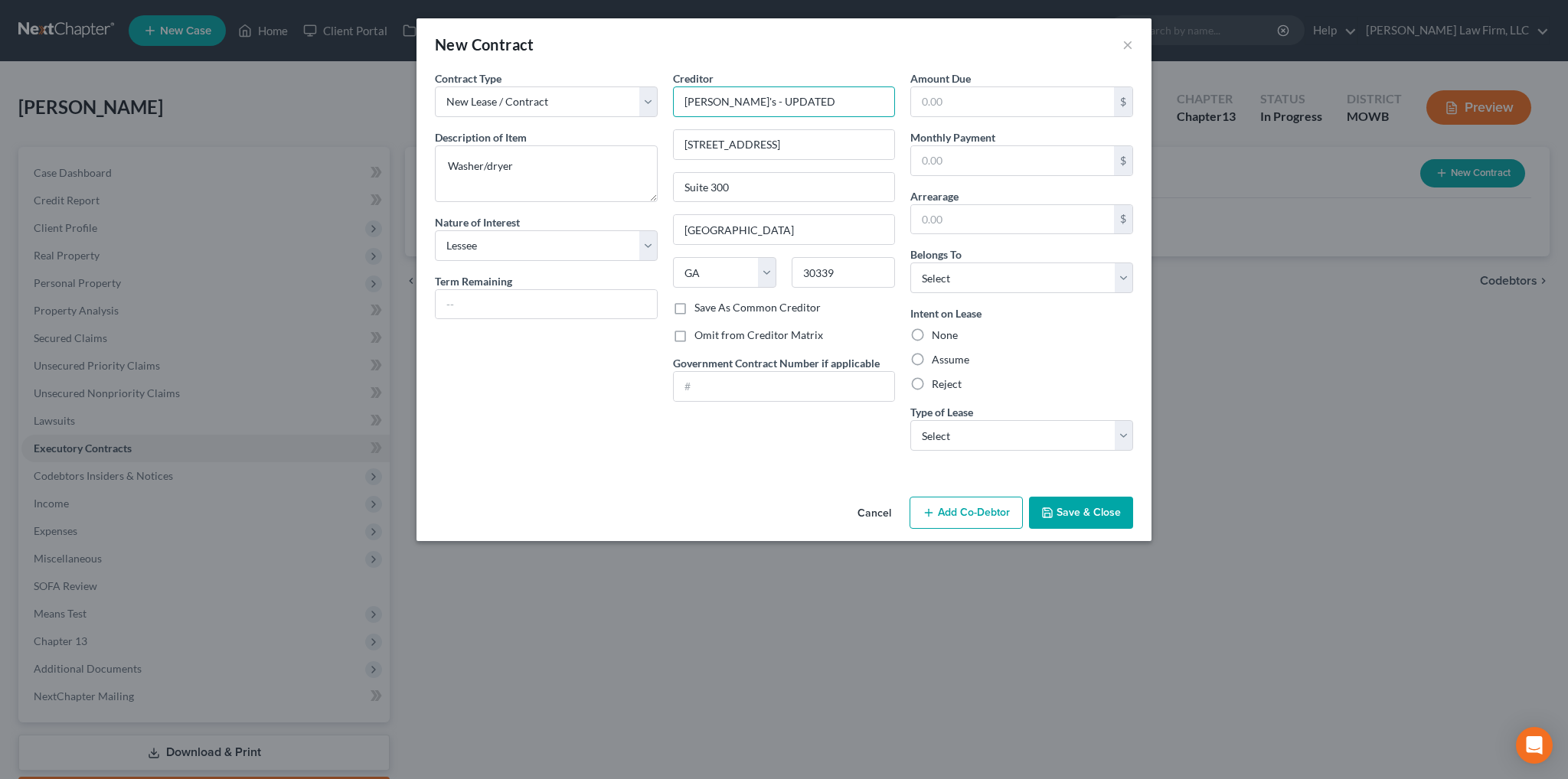
drag, startPoint x: 788, startPoint y: 100, endPoint x: 725, endPoint y: 101, distance: 63.0
click at [725, 101] on input "[PERSON_NAME]'s - UPDATED" at bounding box center [784, 102] width 223 height 31
type input "[PERSON_NAME]'s"
click at [971, 106] on input "text" at bounding box center [1012, 102] width 203 height 29
type input "2,300.00"
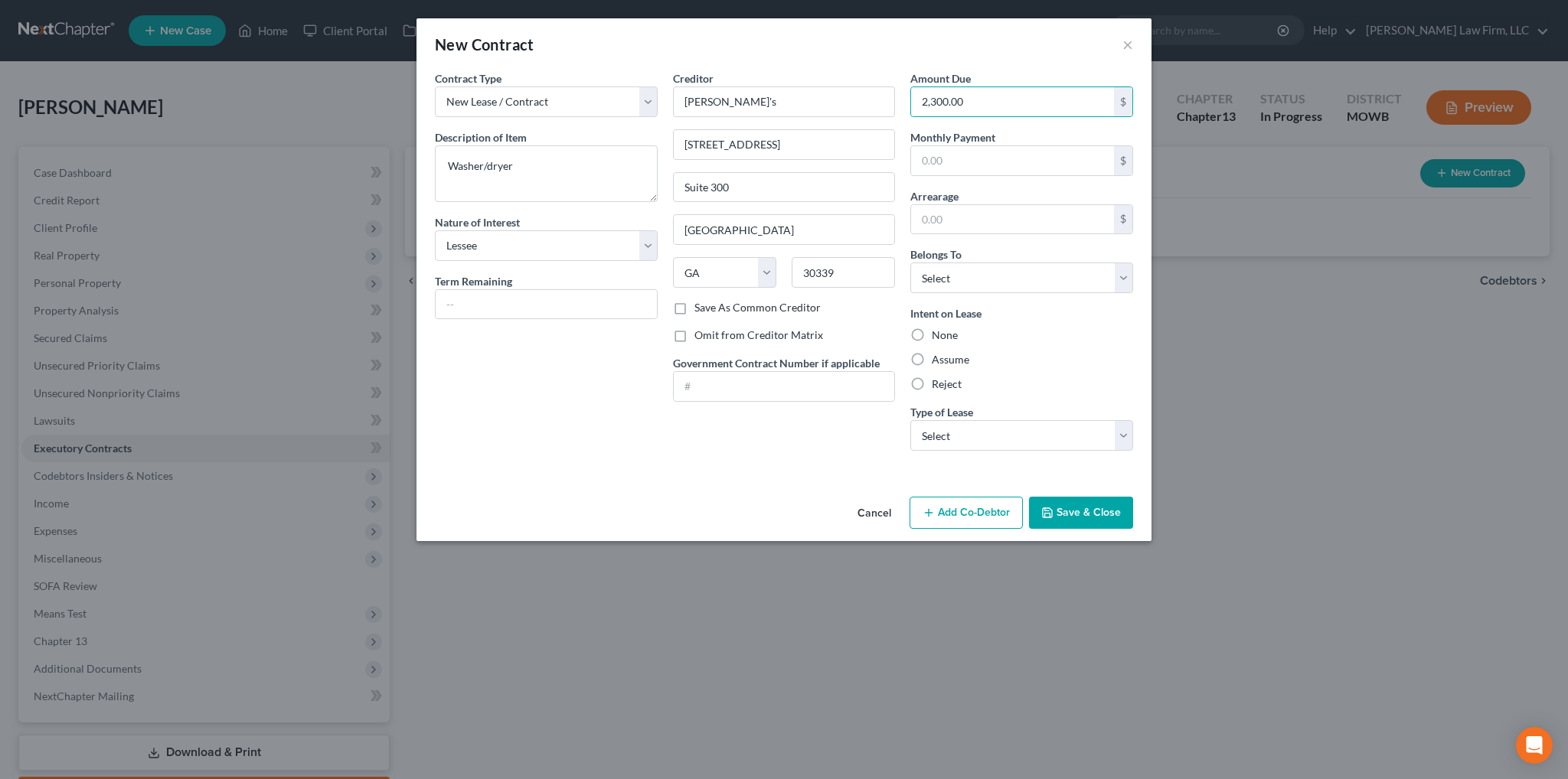
click at [932, 360] on label "Assume" at bounding box center [951, 359] width 38 height 15
click at [937, 360] on input "Assume" at bounding box center [942, 356] width 10 height 10
radio input "true"
click at [967, 435] on select "Select Real Estate Car Other" at bounding box center [1021, 435] width 223 height 31
select select "2"
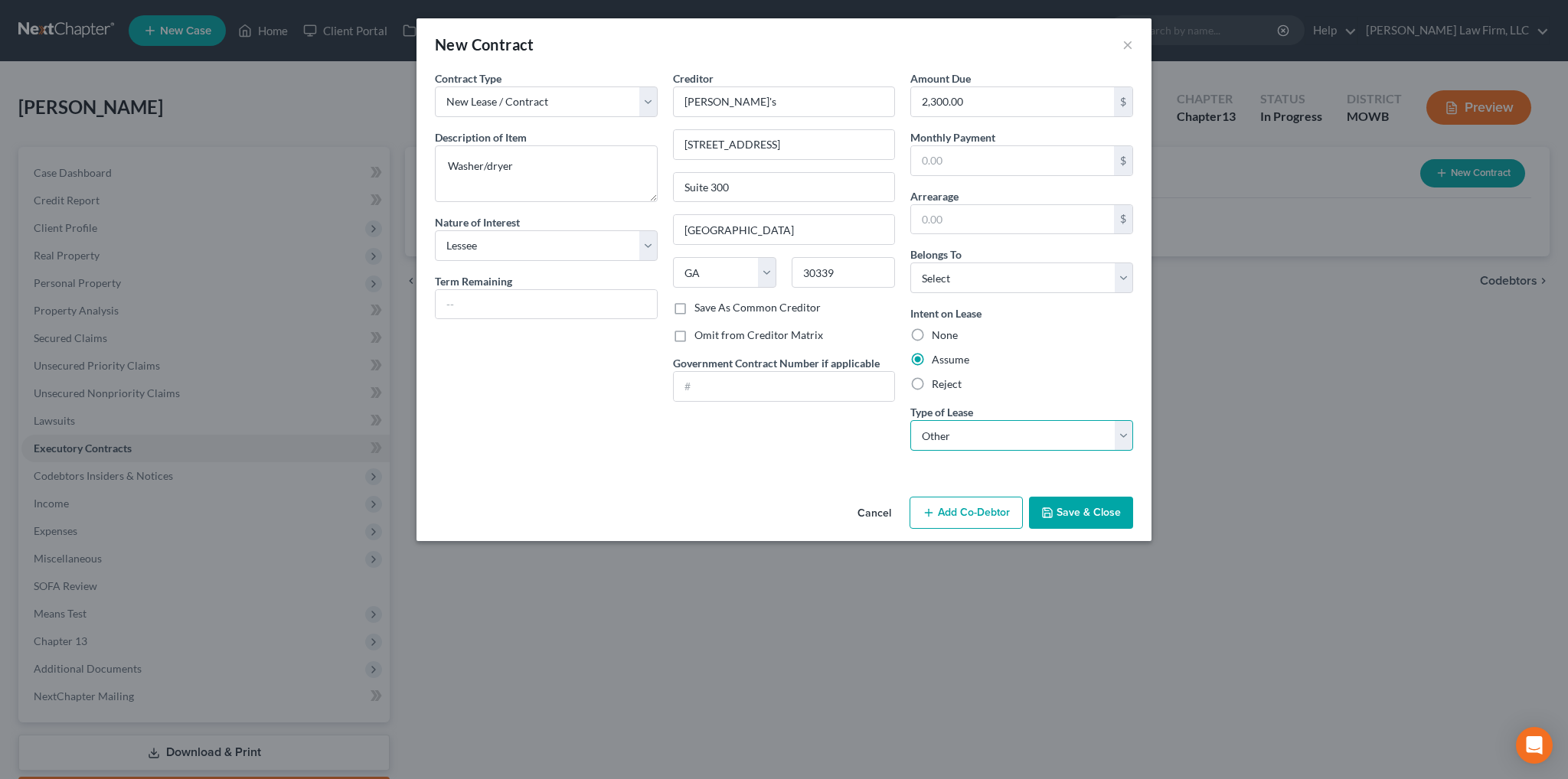
click at [910, 420] on select "Select Real Estate Car Other" at bounding box center [1021, 435] width 223 height 31
click at [1102, 523] on button "Save & Close" at bounding box center [1081, 512] width 104 height 32
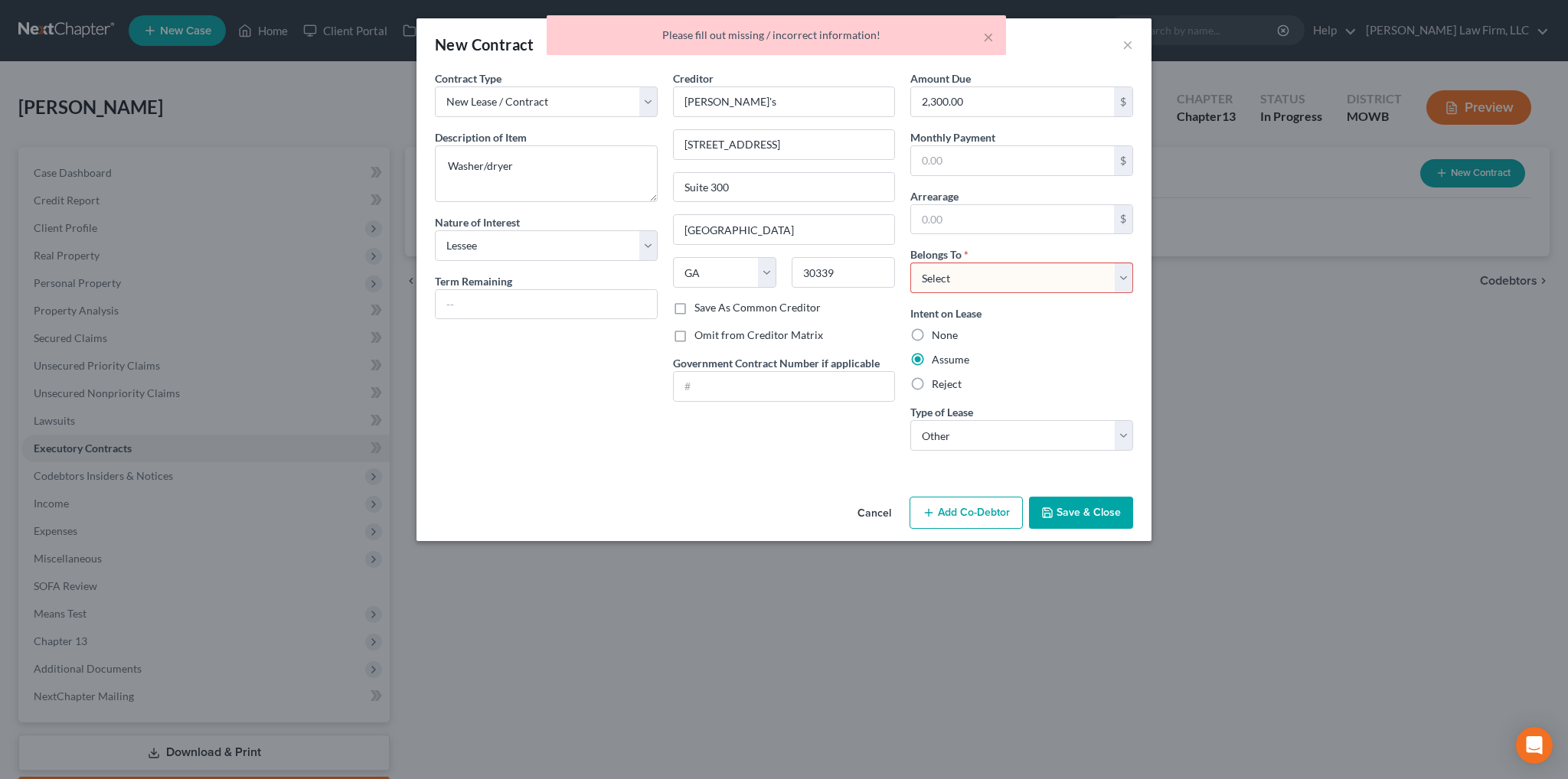
click at [1029, 270] on select "Select Debtor 1 Only Debtor 2 Only Debtor 1 And Debtor 2 Only At Least One Of T…" at bounding box center [1021, 278] width 223 height 31
select select "0"
click at [910, 263] on select "Select Debtor 1 Only Debtor 2 Only Debtor 1 And Debtor 2 Only At Least One Of T…" at bounding box center [1021, 278] width 223 height 31
click at [1071, 518] on button "Save & Close" at bounding box center [1081, 512] width 104 height 32
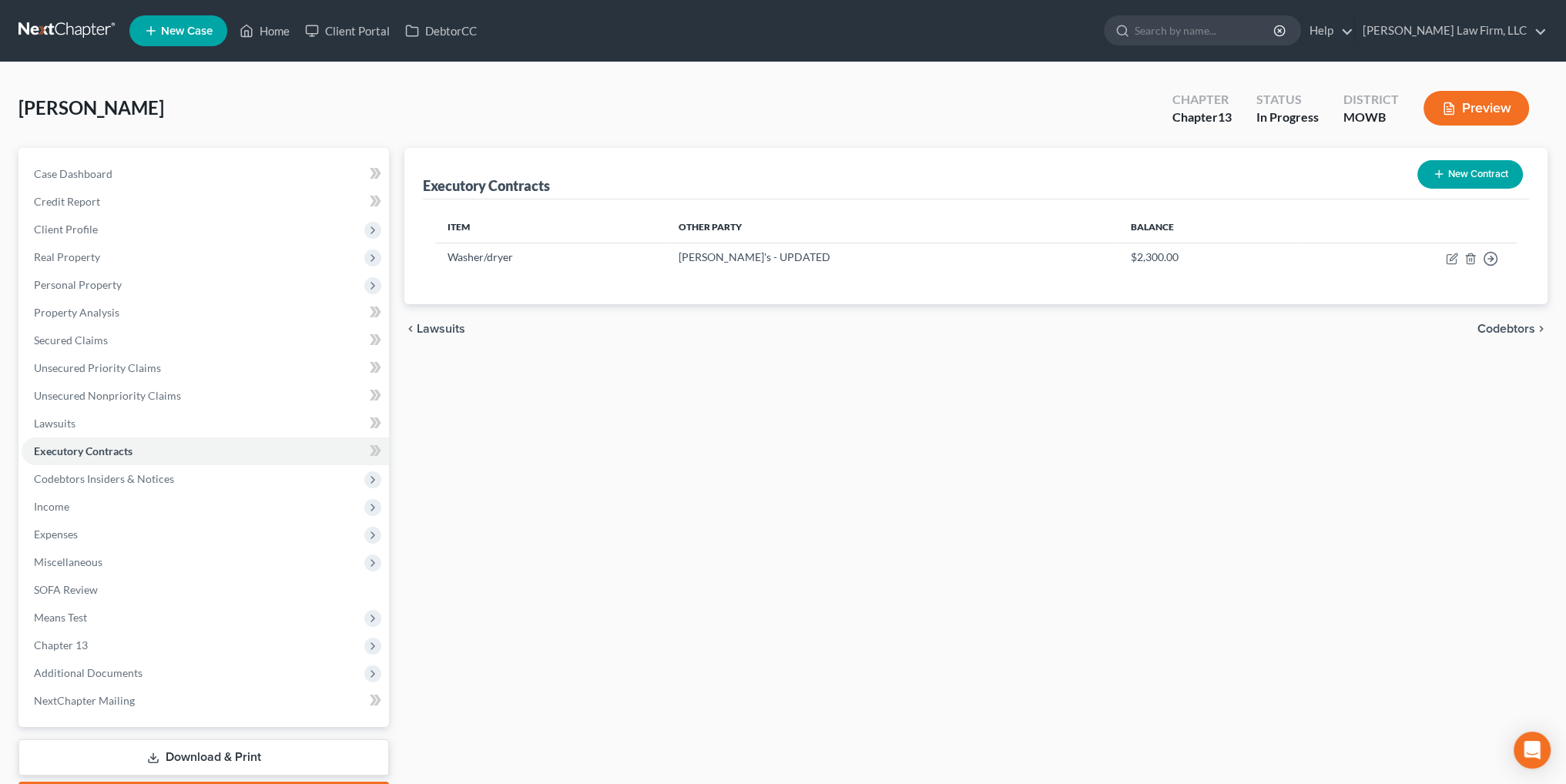
click at [1073, 433] on div "Executory Contracts New Contract Item Other Party Balance Washer/dryer [PERSON_…" at bounding box center [976, 481] width 1159 height 668
click at [95, 341] on span "Secured Claims" at bounding box center [70, 340] width 74 height 13
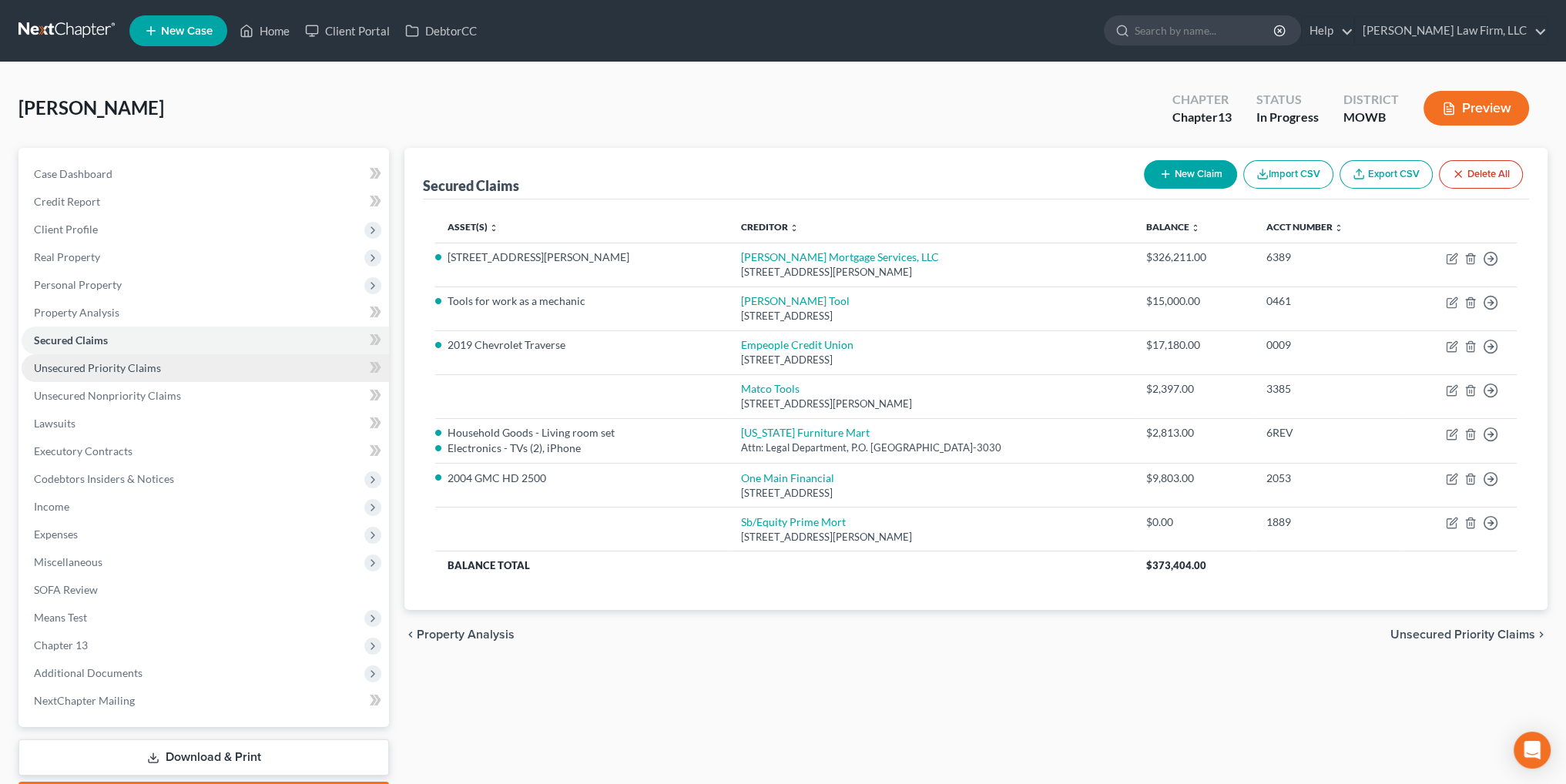
click at [77, 373] on span "Unsecured Priority Claims" at bounding box center [97, 367] width 127 height 13
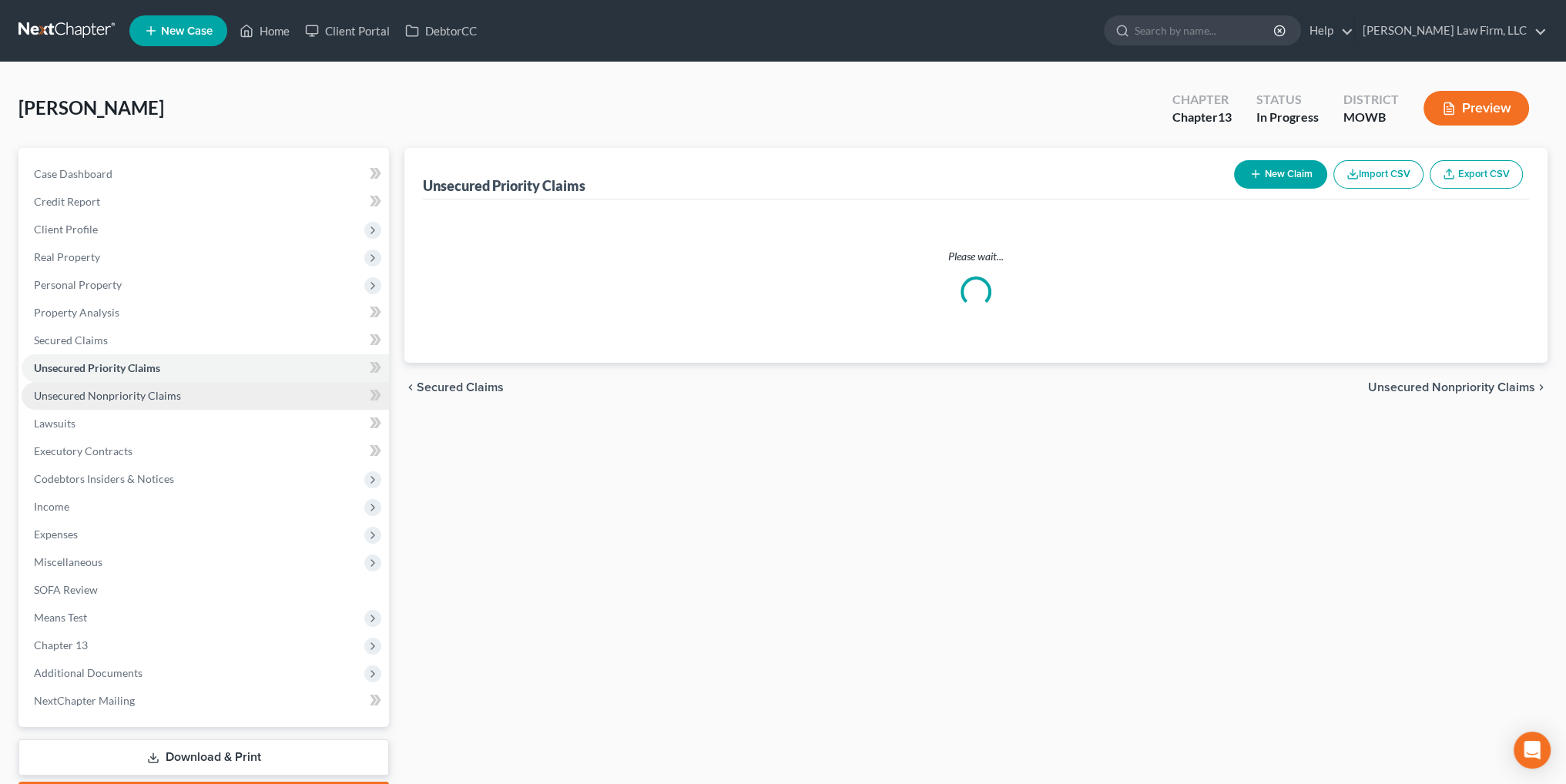
click at [80, 389] on span "Unsecured Nonpriority Claims" at bounding box center [108, 395] width 147 height 13
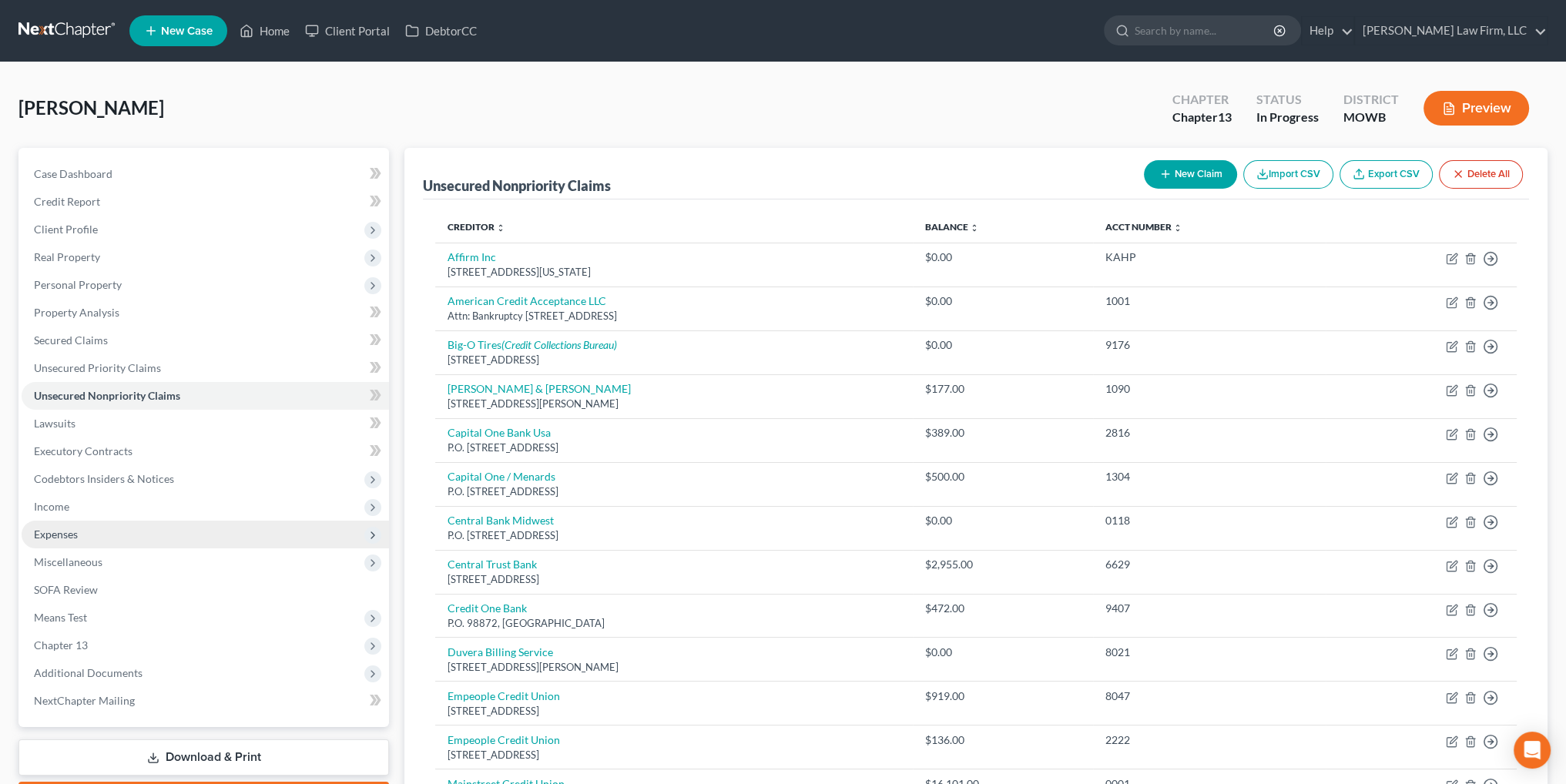
click at [67, 538] on span "Expenses" at bounding box center [55, 534] width 44 height 13
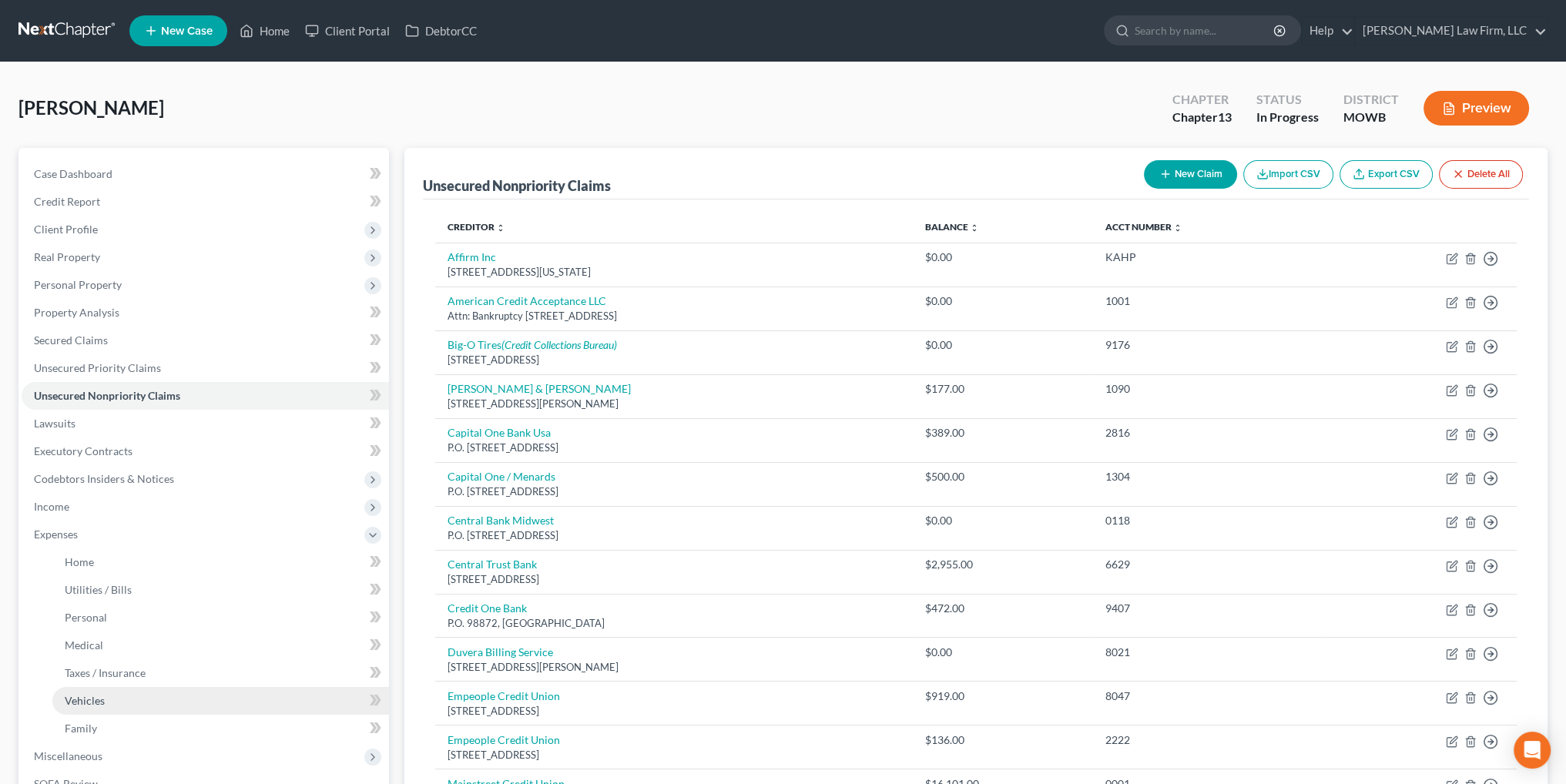
click at [88, 698] on span "Vehicles" at bounding box center [85, 700] width 40 height 13
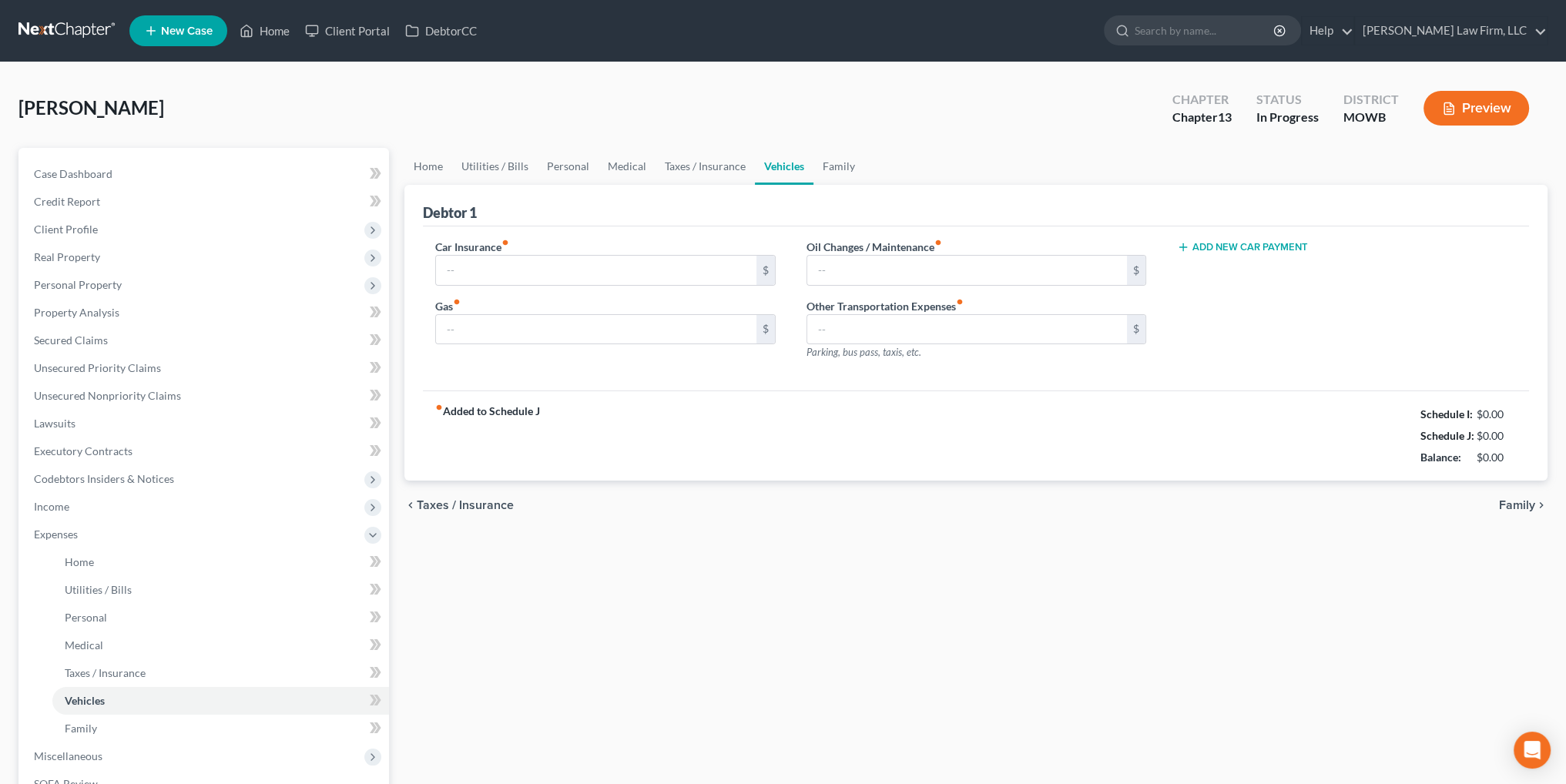
type input "75.00"
type input "250.00"
type input "50.00"
type input "0.00"
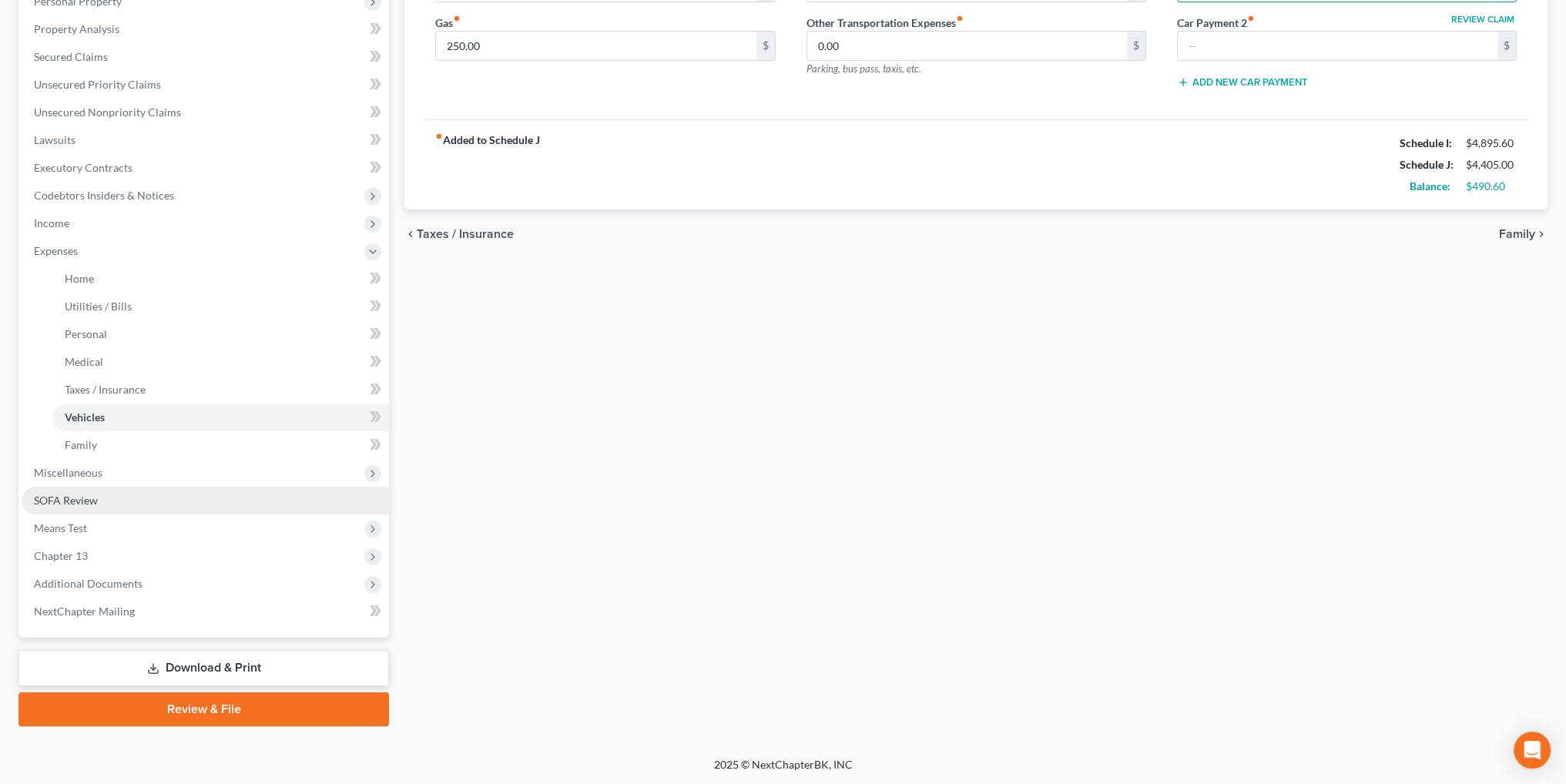
type input "0.00"
click at [63, 496] on span "SOFA Review" at bounding box center [66, 500] width 64 height 13
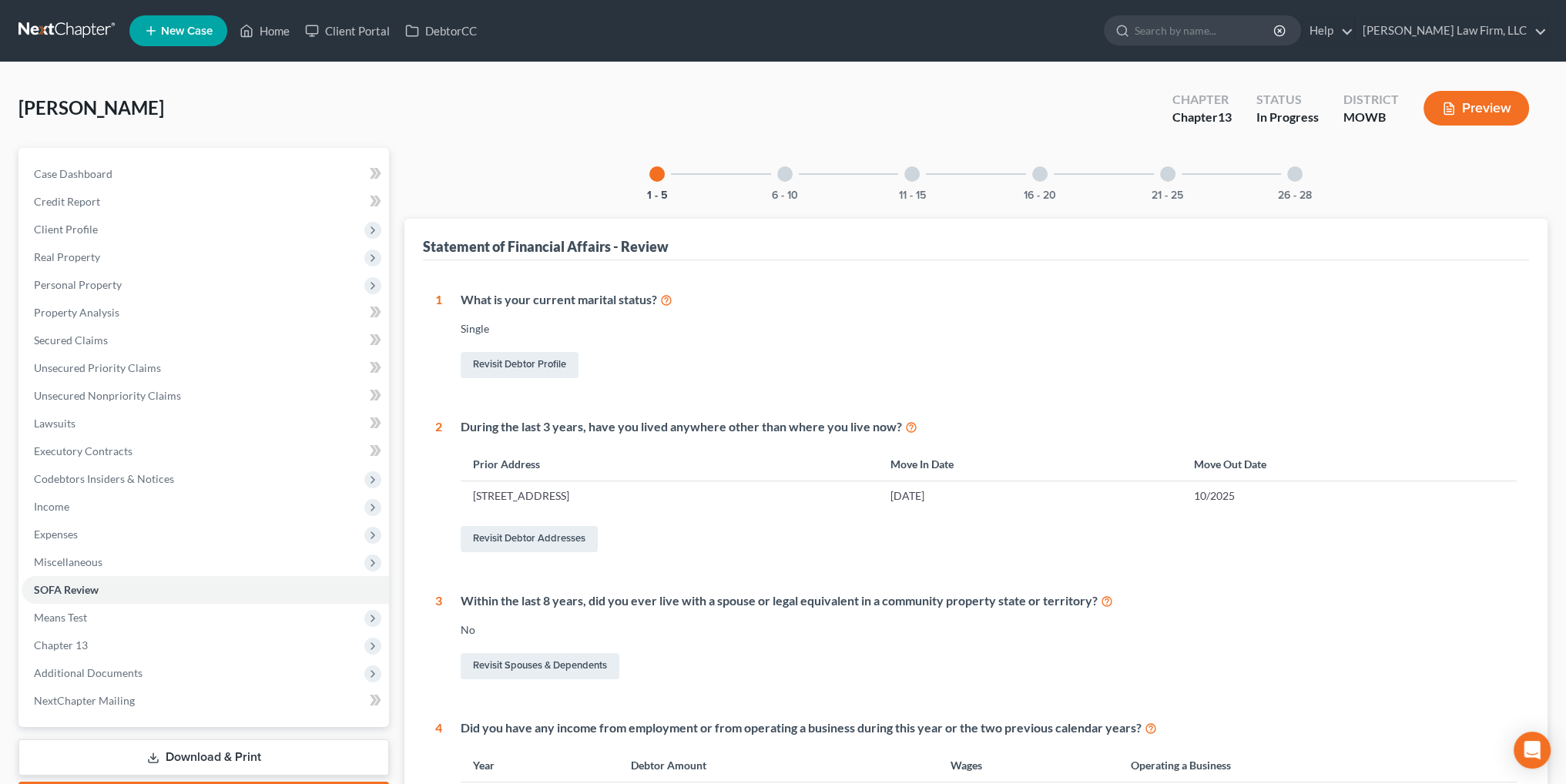
click at [786, 179] on div at bounding box center [784, 173] width 15 height 15
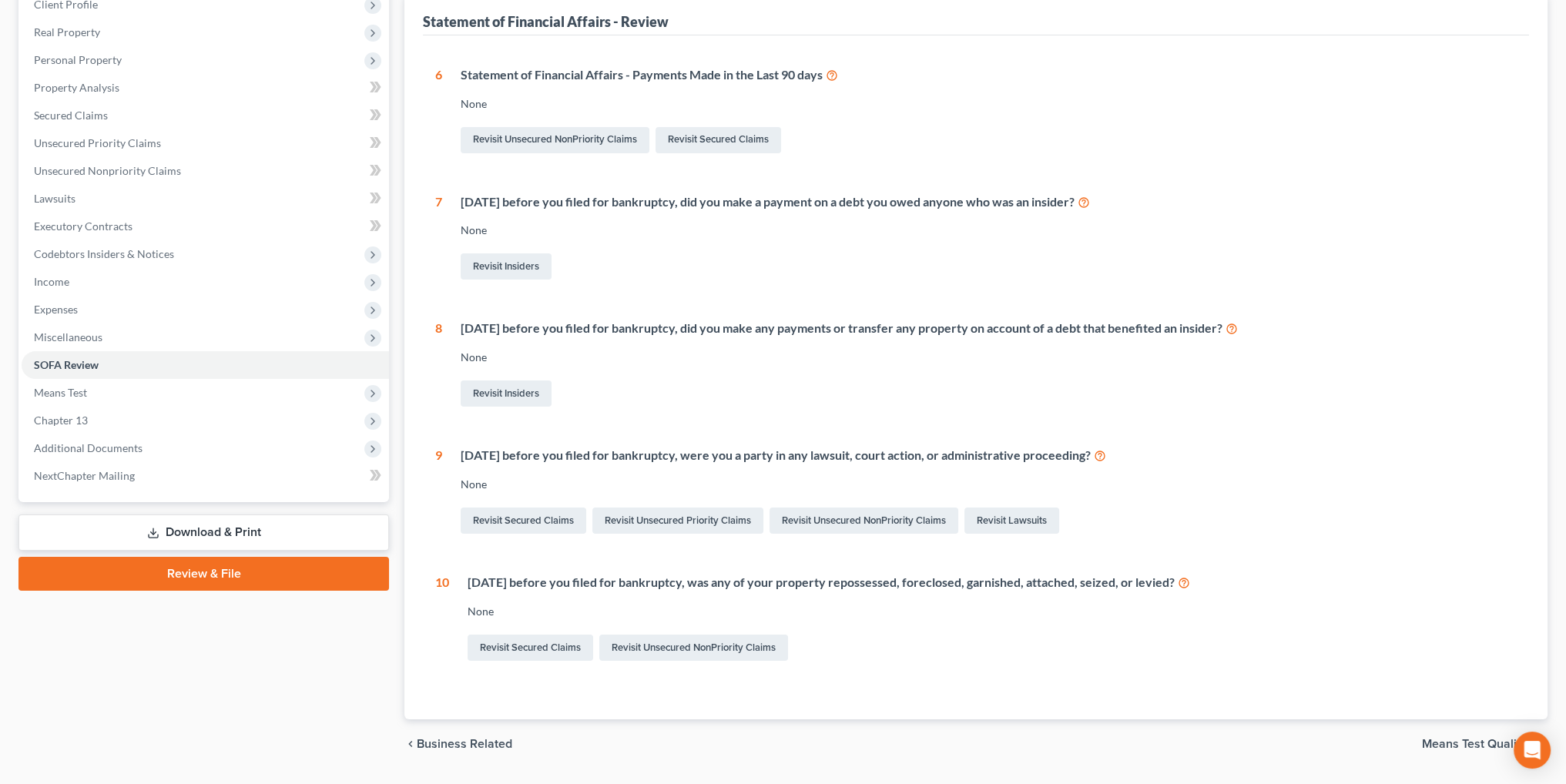
scroll to position [267, 0]
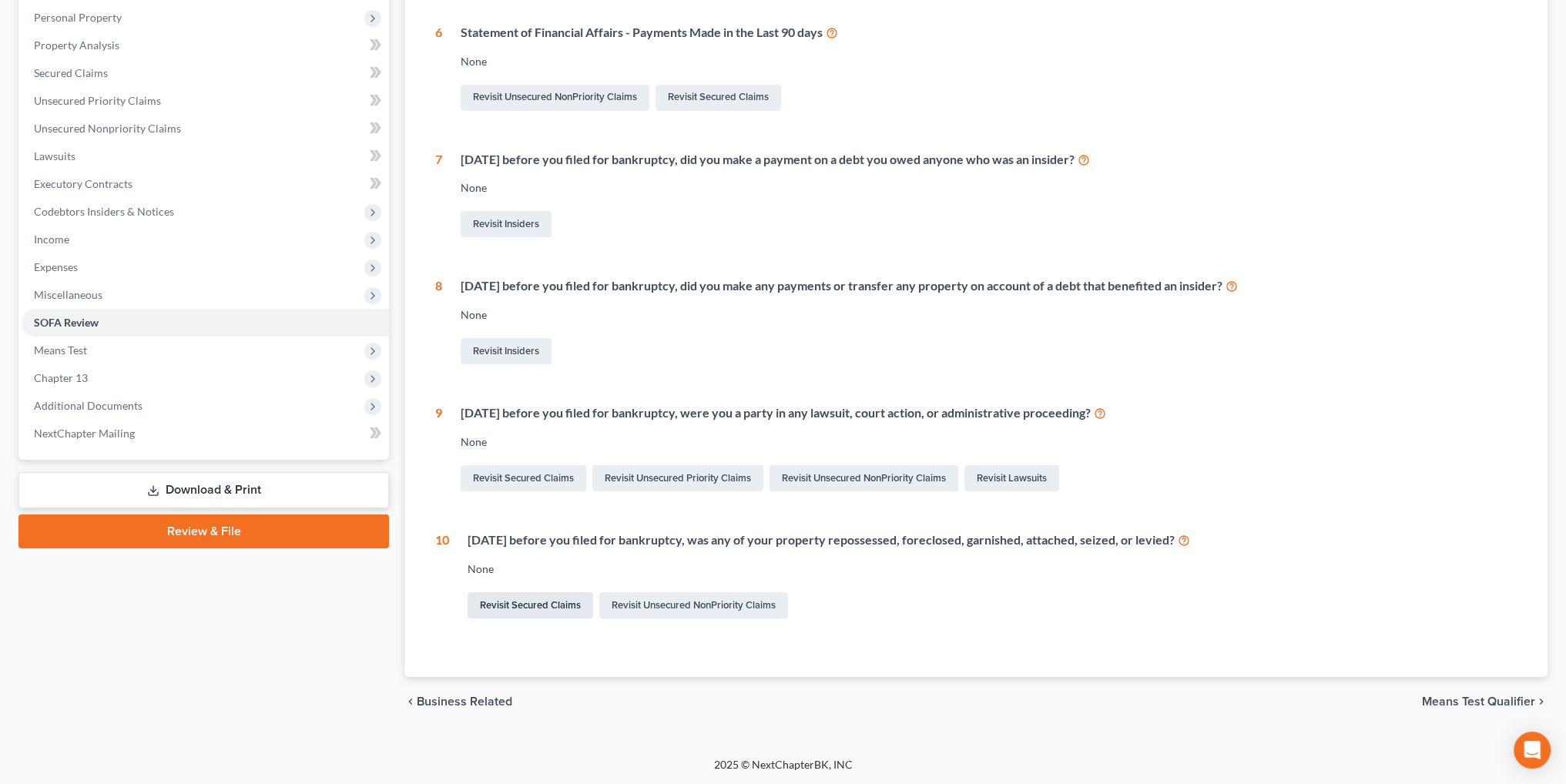
click at [566, 600] on link "Revisit Secured Claims" at bounding box center [530, 605] width 126 height 26
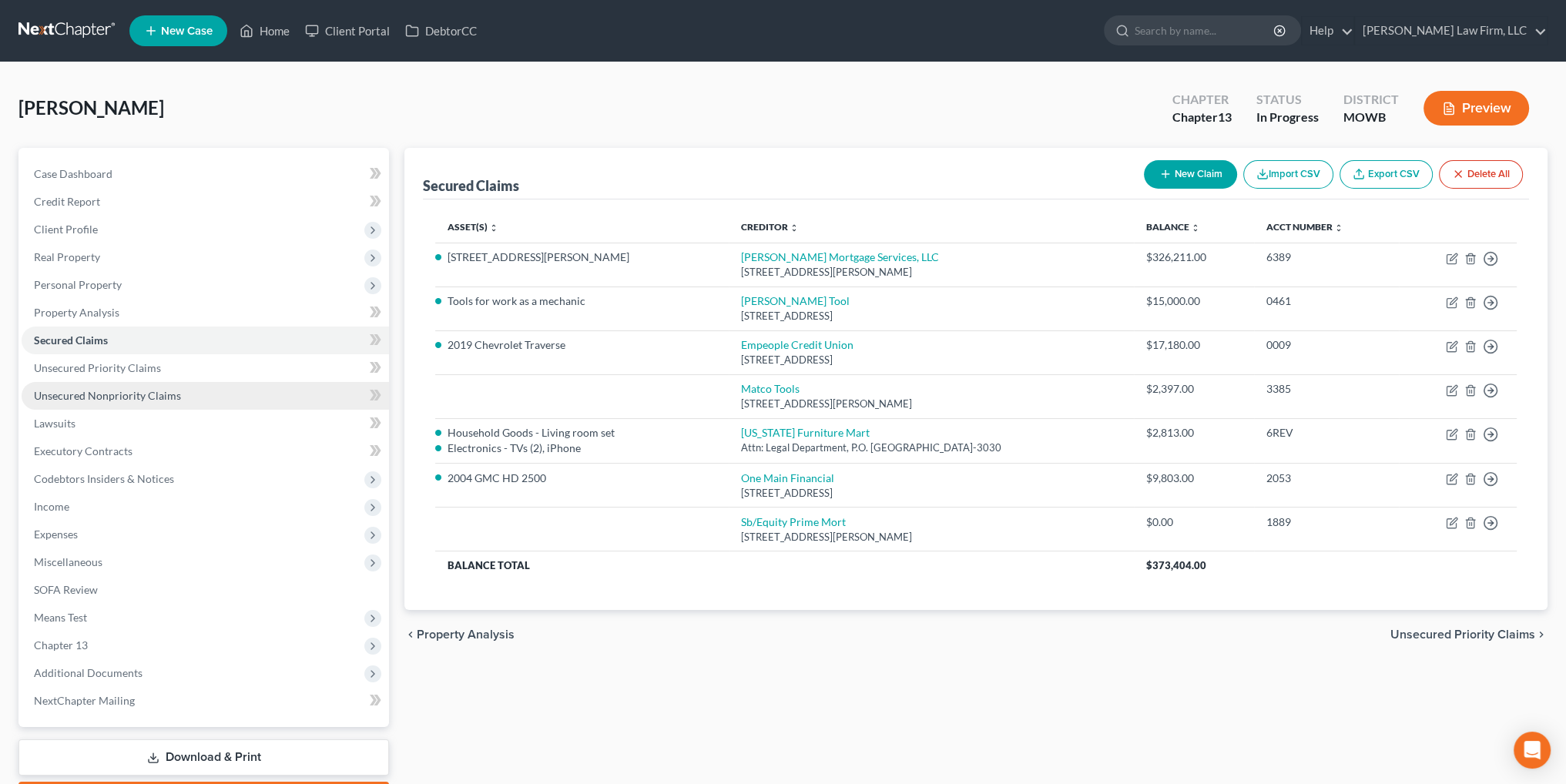
click at [120, 391] on span "Unsecured Nonpriority Claims" at bounding box center [108, 395] width 147 height 13
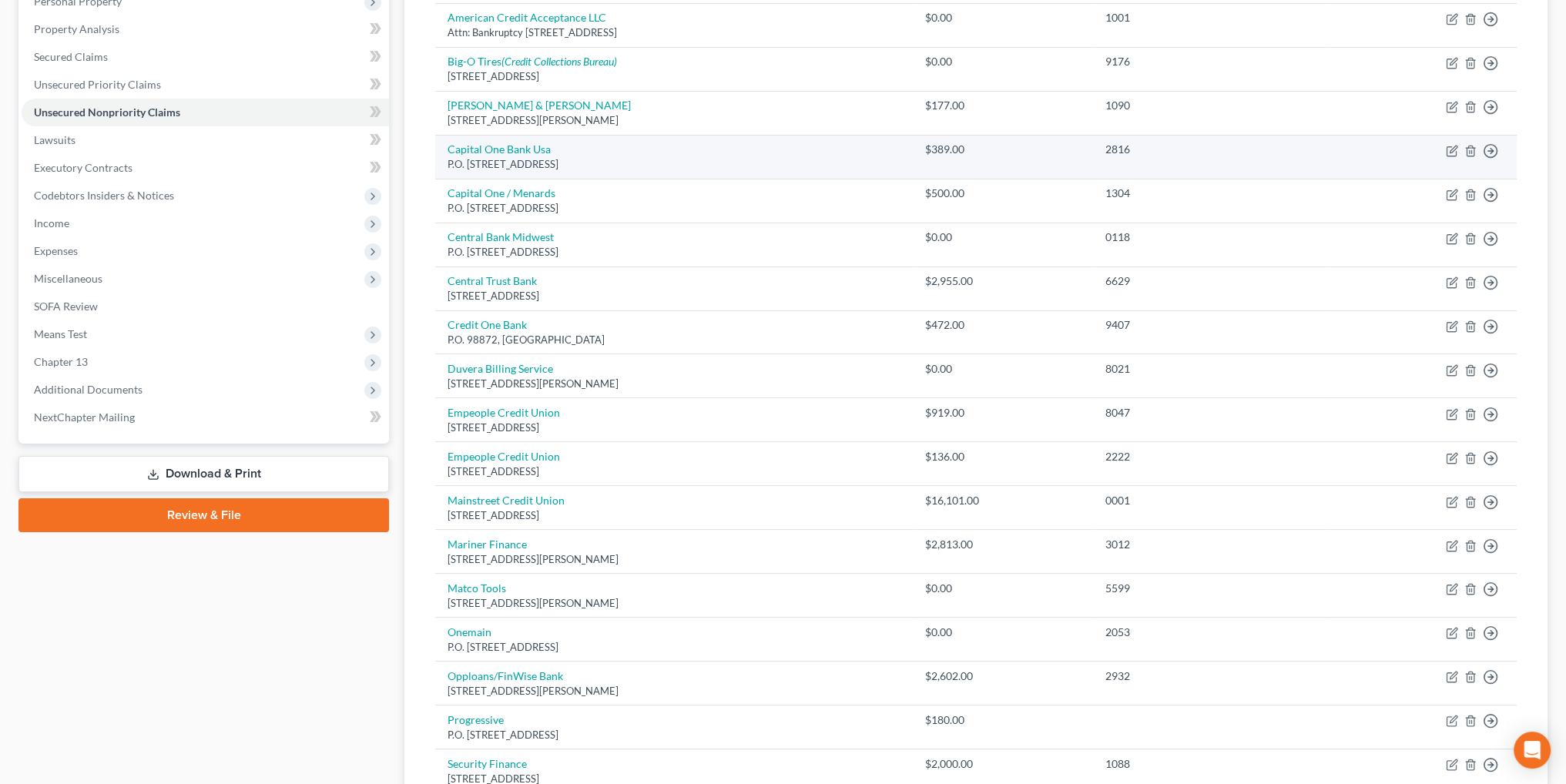
scroll to position [308, 0]
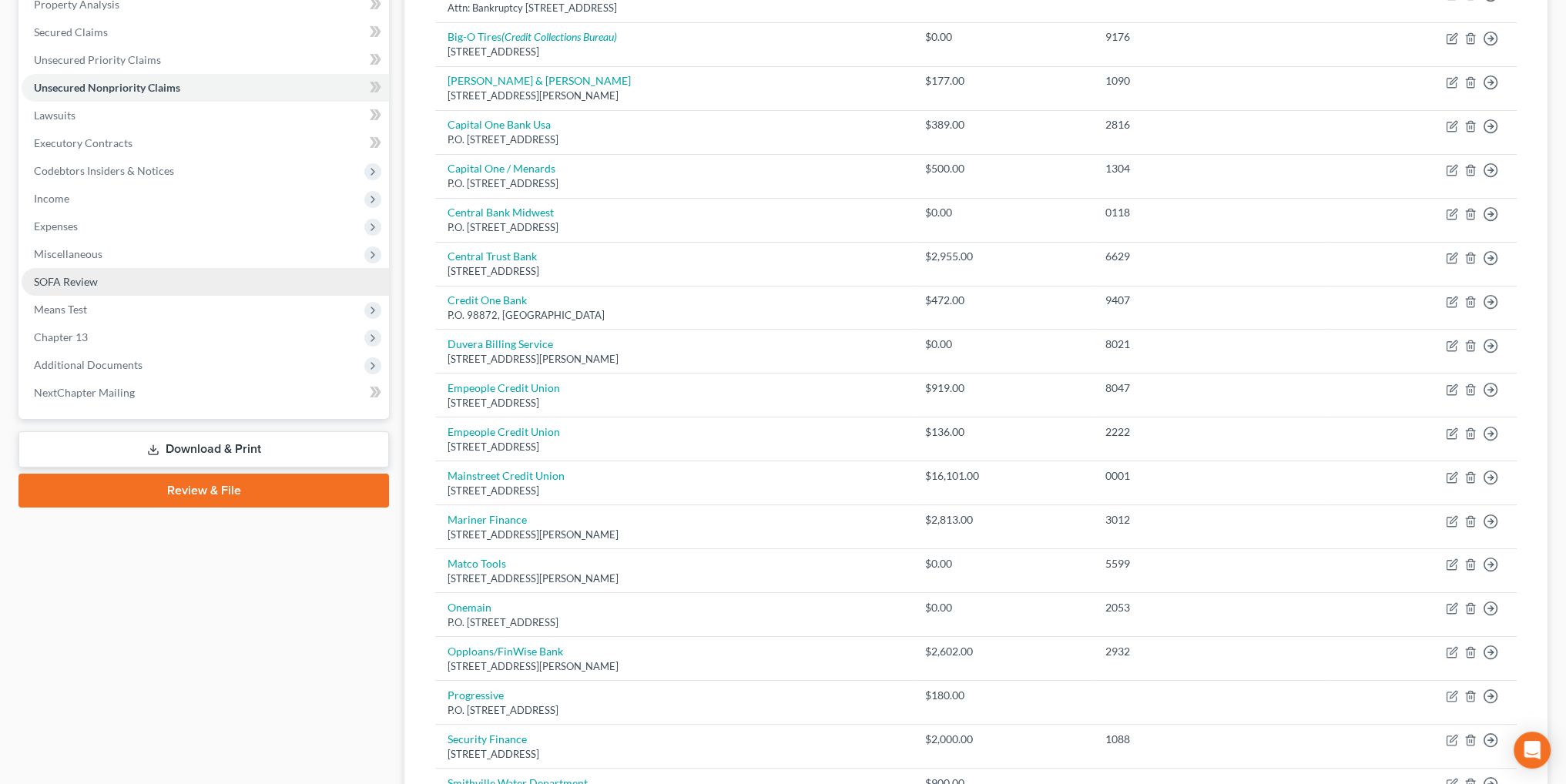
click at [90, 277] on span "SOFA Review" at bounding box center [66, 281] width 64 height 13
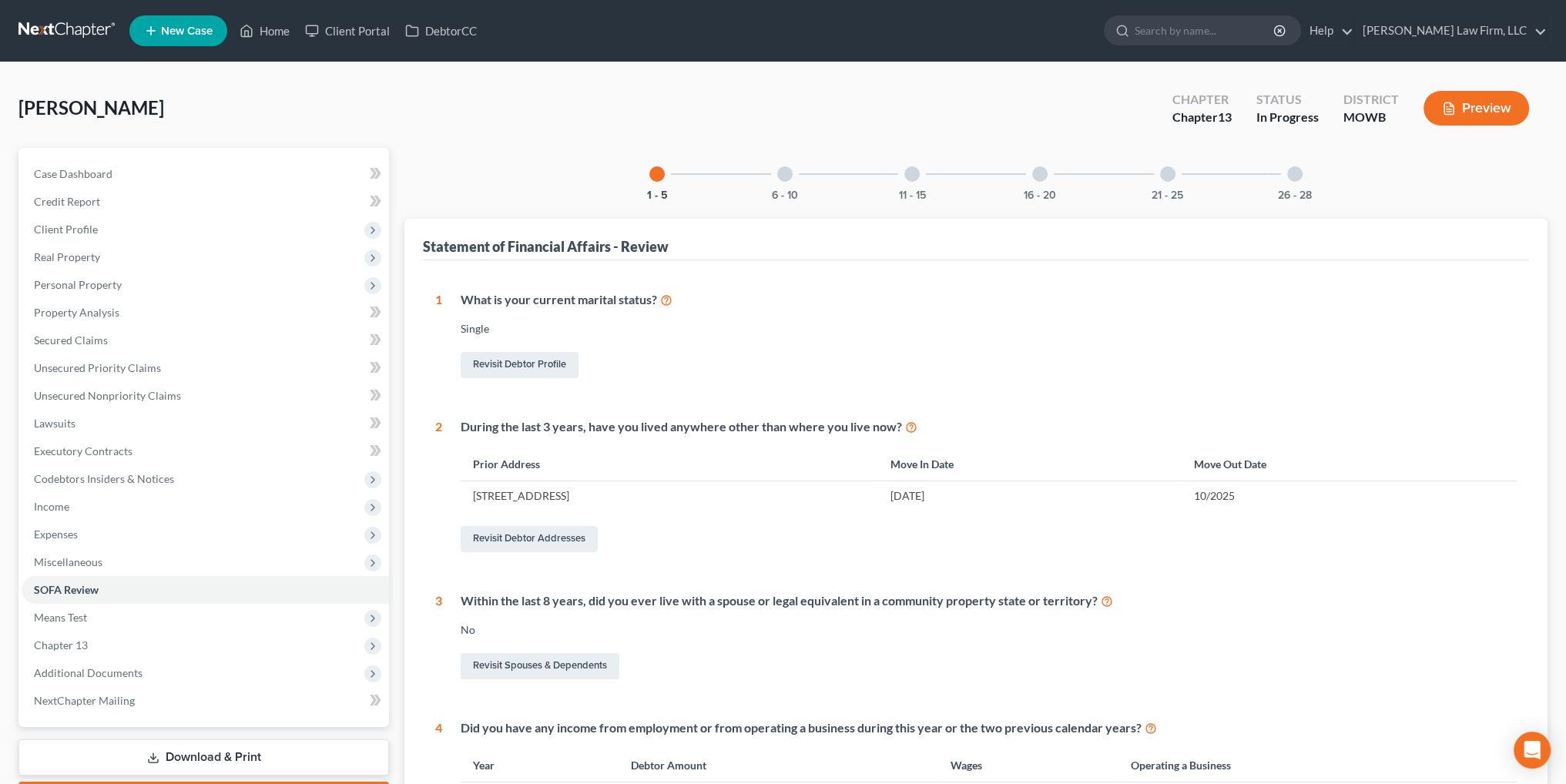
click at [779, 177] on div at bounding box center [784, 173] width 15 height 15
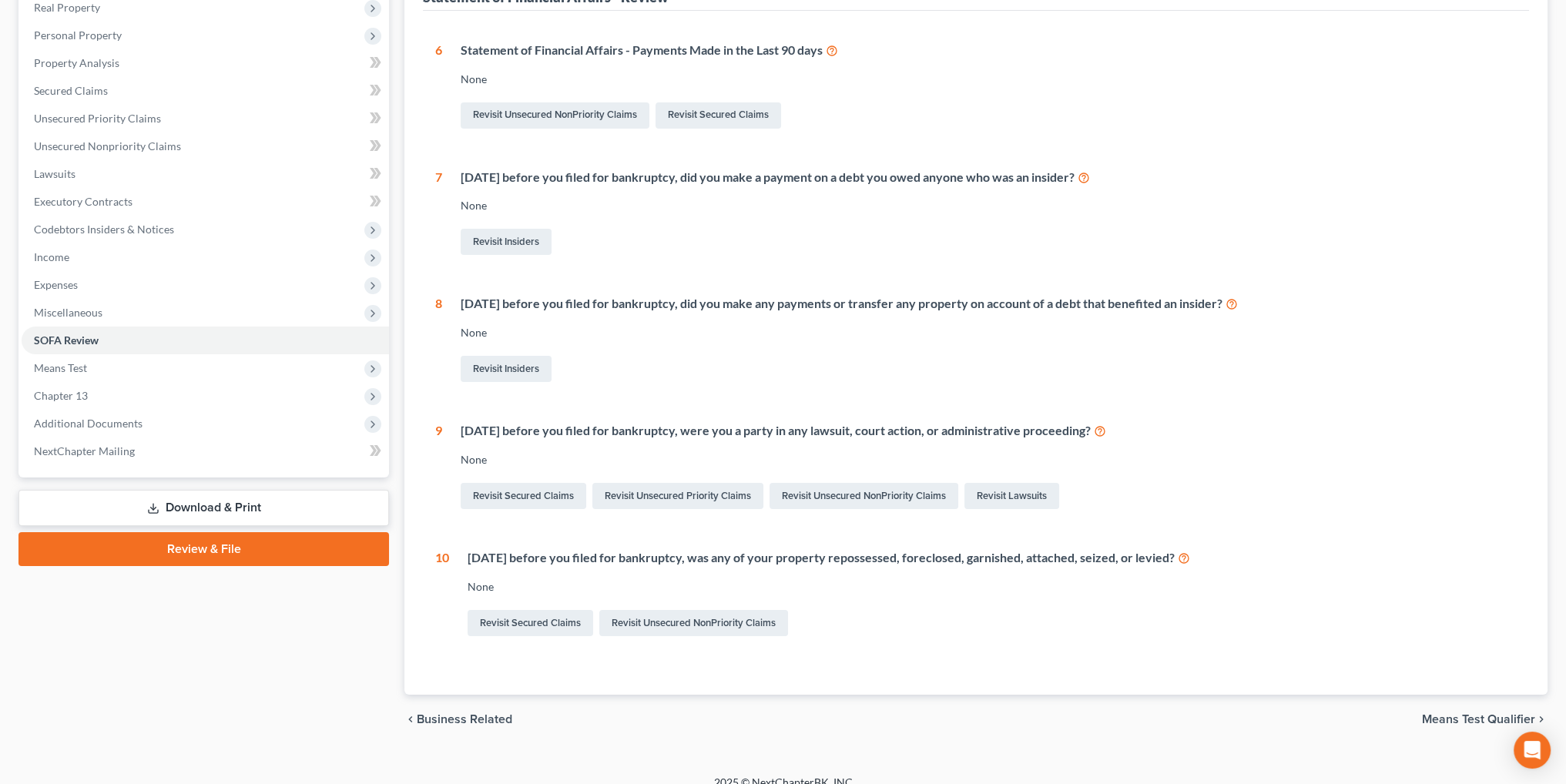
scroll to position [267, 0]
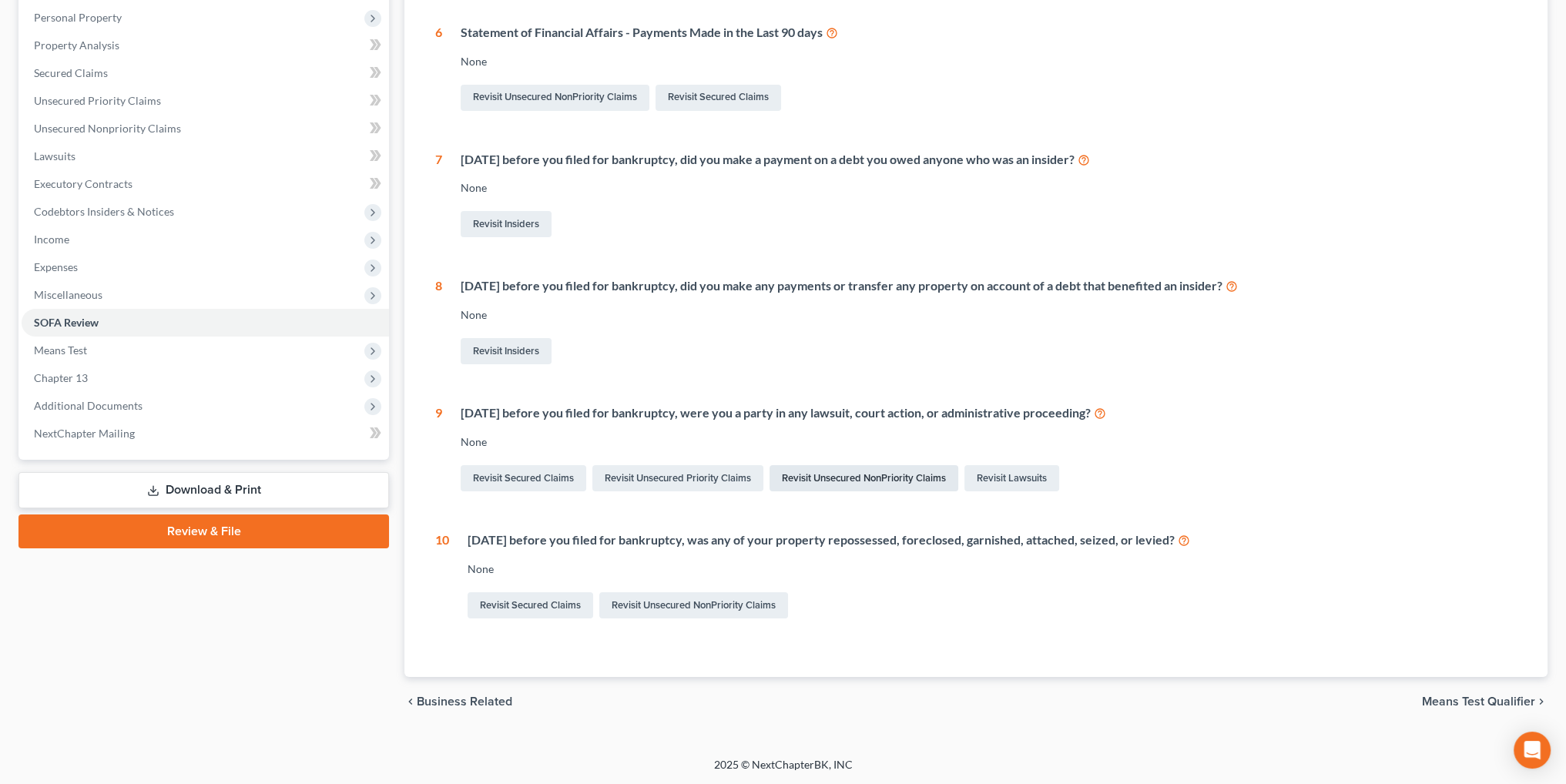
click at [895, 478] on link "Revisit Unsecured NonPriority Claims" at bounding box center [864, 478] width 189 height 26
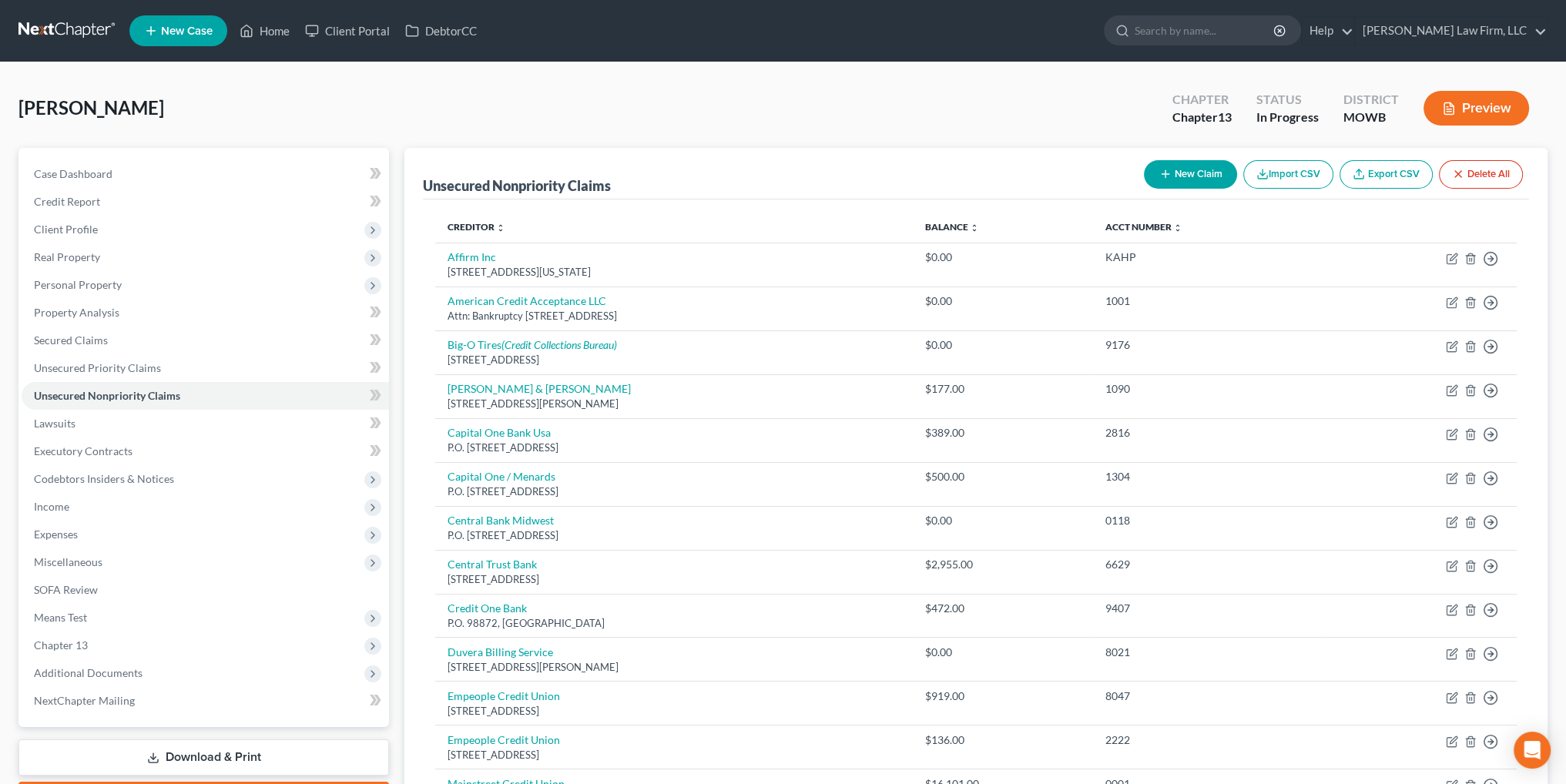
click at [1180, 175] on button "New Claim" at bounding box center [1191, 174] width 93 height 29
select select "0"
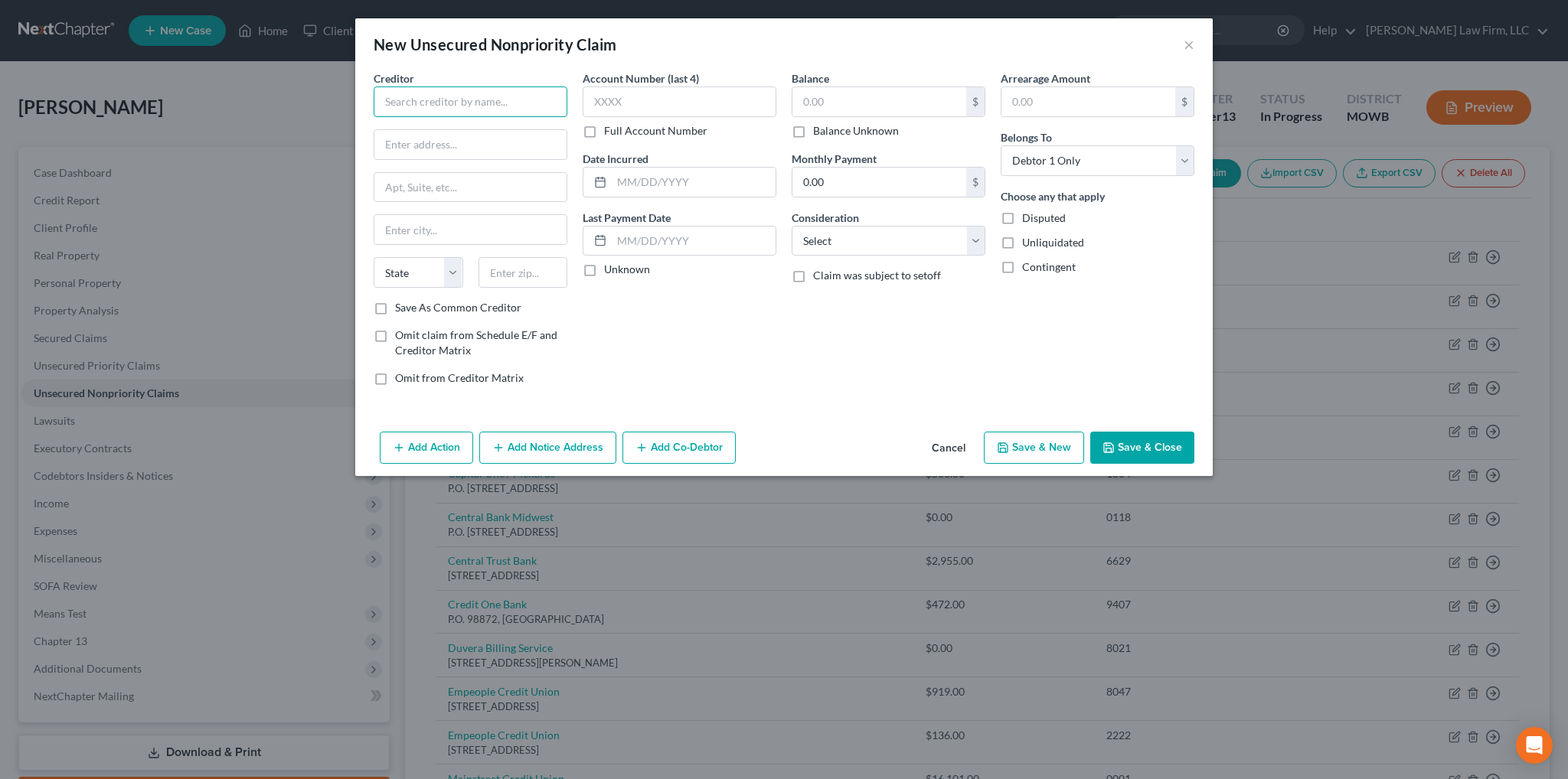
click at [453, 106] on input "text" at bounding box center [471, 102] width 194 height 31
type input "Harley"
click at [1188, 44] on button "×" at bounding box center [1189, 44] width 11 height 18
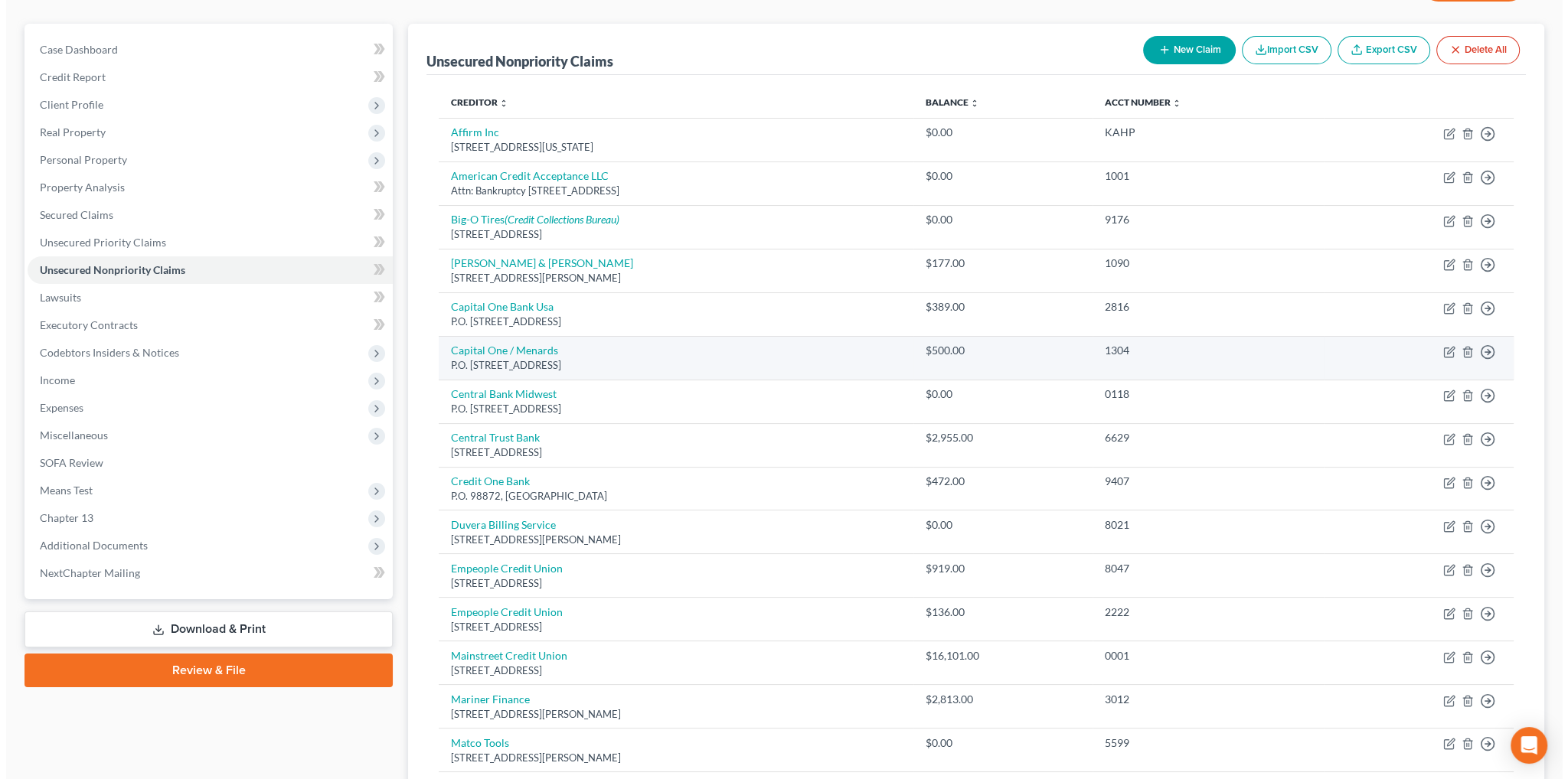
scroll to position [230, 0]
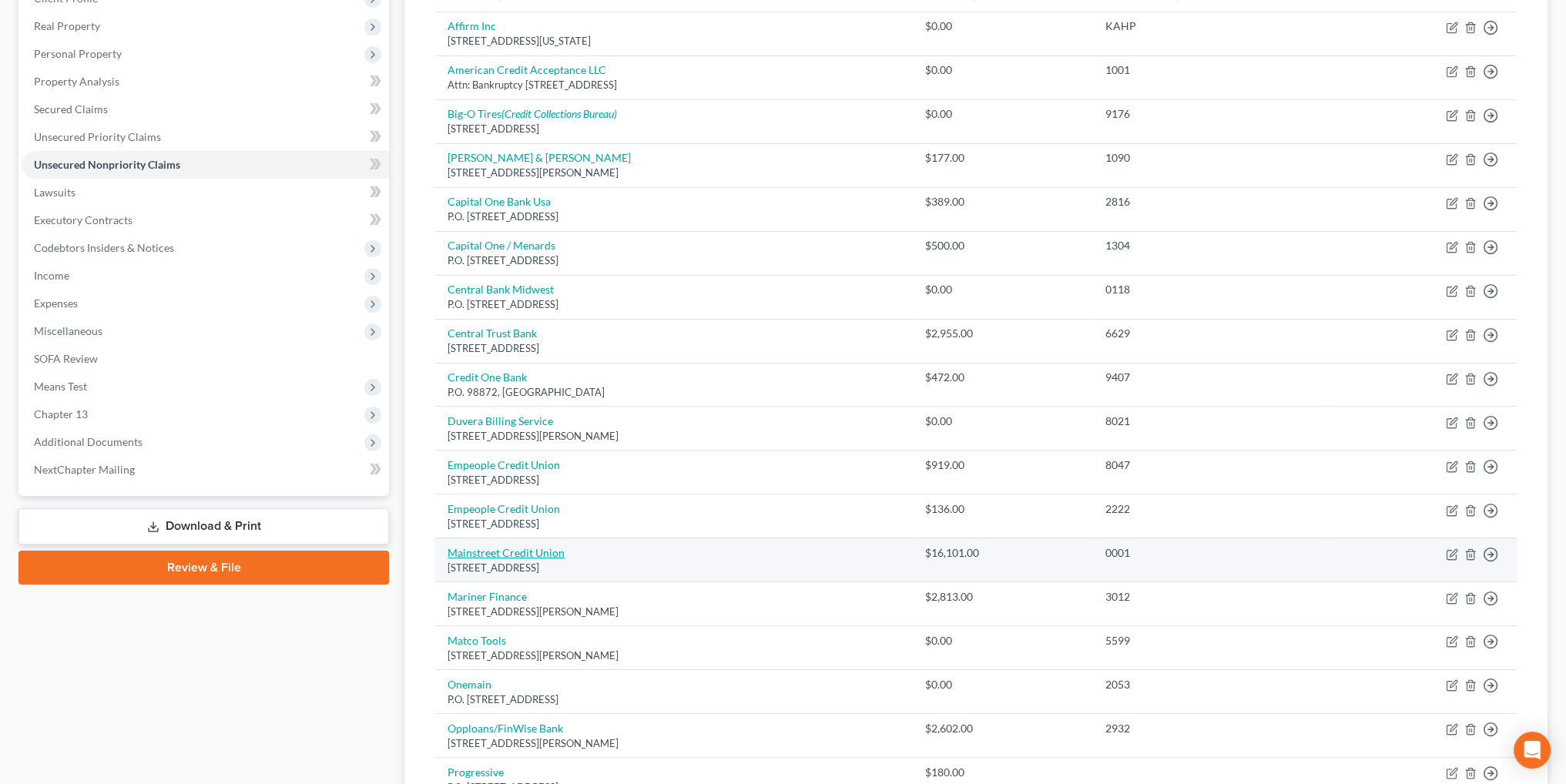
click at [536, 550] on link "Mainstreet Credit Union" at bounding box center [506, 552] width 117 height 13
select select "17"
select select "0"
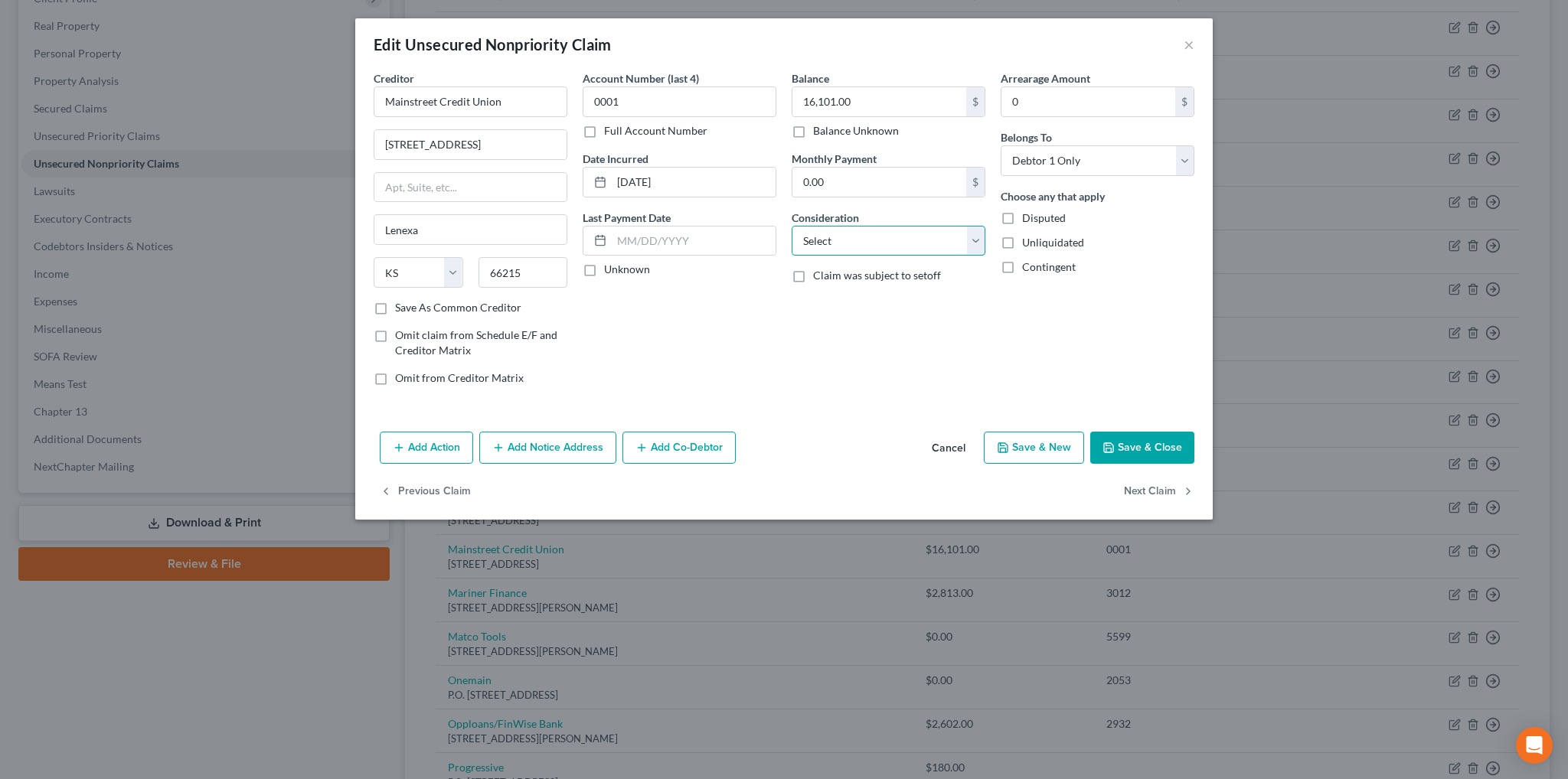
click at [882, 235] on select "Select Cable / Satellite Services Collection Agency Credit Card Debt Debt Couns…" at bounding box center [889, 241] width 194 height 31
select select "4"
click at [792, 226] on select "Select Cable / Satellite Services Collection Agency Credit Card Debt Debt Couns…" at bounding box center [889, 241] width 194 height 31
click at [398, 451] on icon "button" at bounding box center [399, 448] width 13 height 13
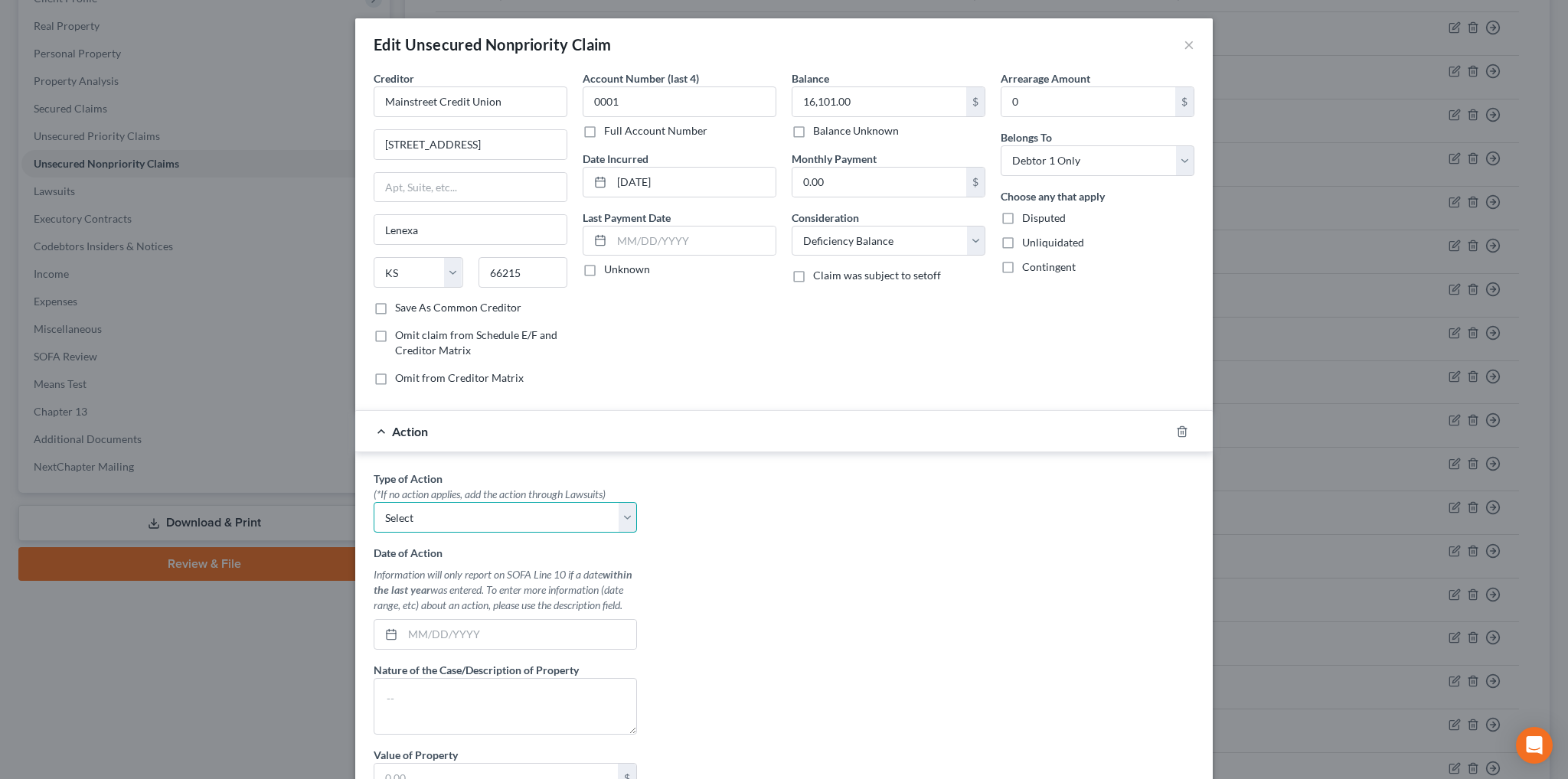
click at [462, 502] on select "Select Repossession Garnishment Foreclosure Personal Injury Attached, Seized, O…" at bounding box center [505, 517] width 264 height 31
select select "0"
click at [374, 502] on select "Select Repossession Garnishment Foreclosure Personal Injury Attached, Seized, O…" at bounding box center [505, 517] width 264 height 31
click at [479, 626] on input "text" at bounding box center [520, 634] width 234 height 29
type input "02/2025"
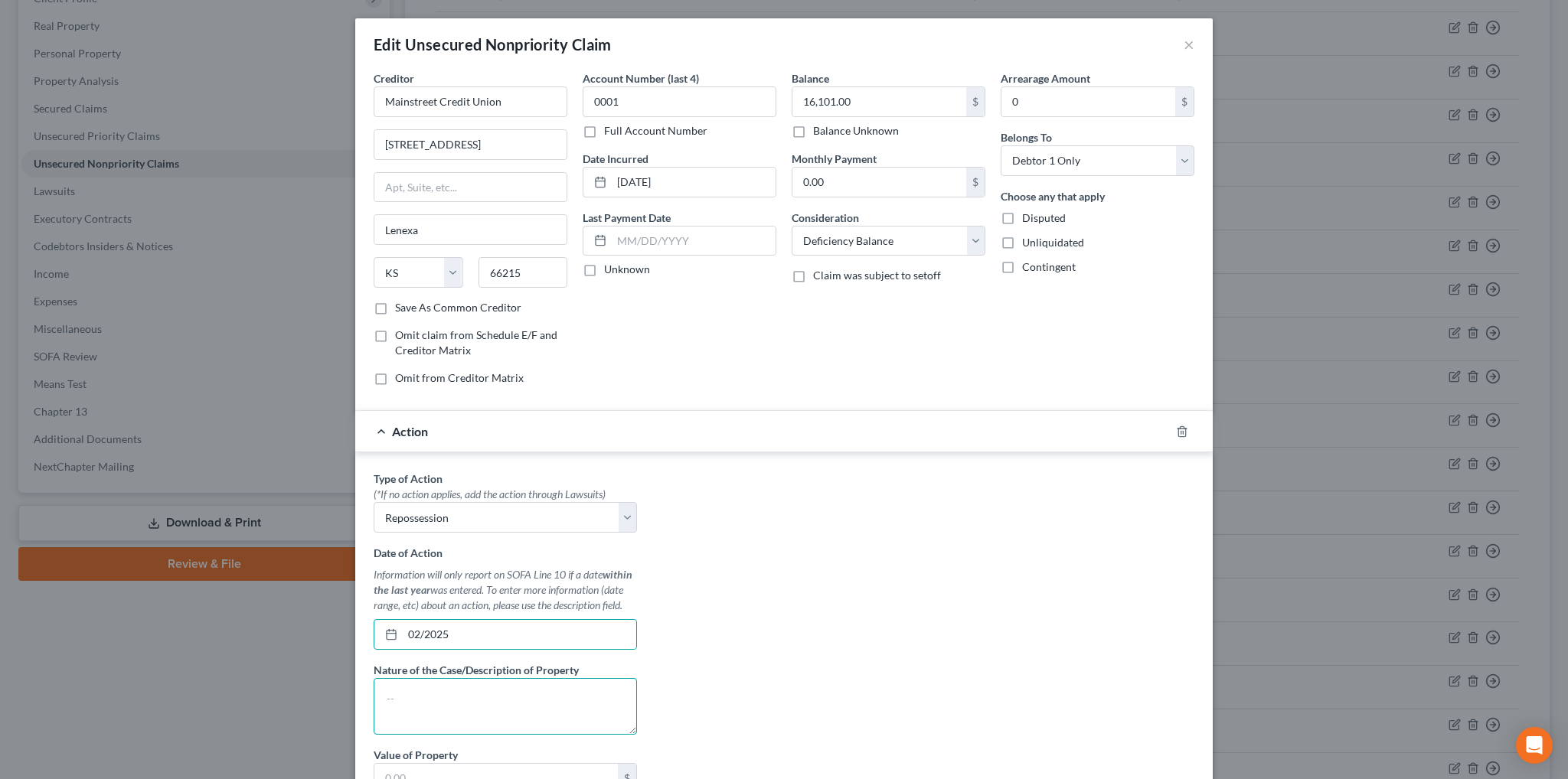
click at [505, 678] on textarea at bounding box center [505, 707] width 264 height 57
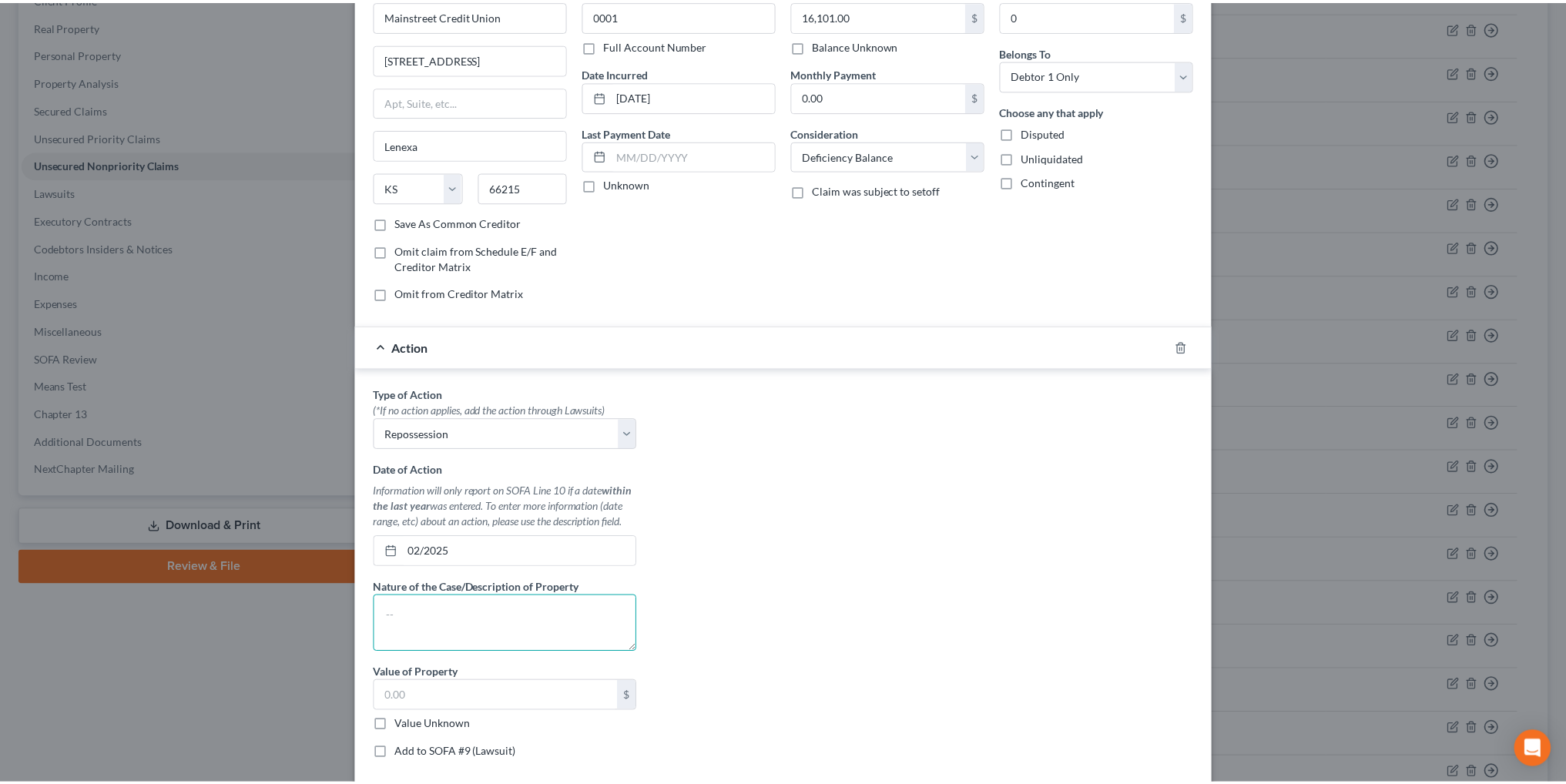
scroll to position [154, 0]
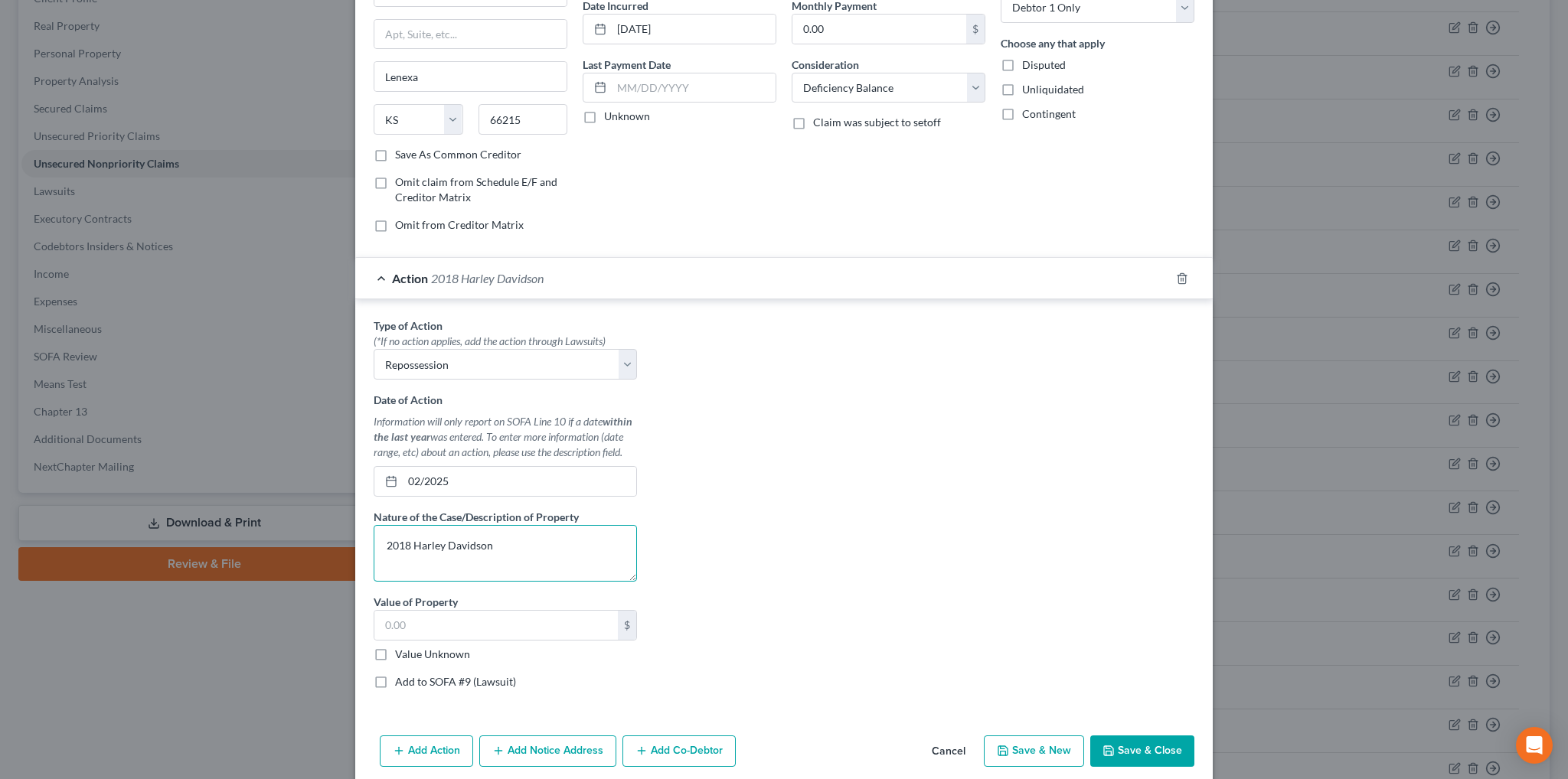
type textarea "2018 Harley Davidson"
click at [1145, 746] on button "Save & Close" at bounding box center [1142, 751] width 104 height 32
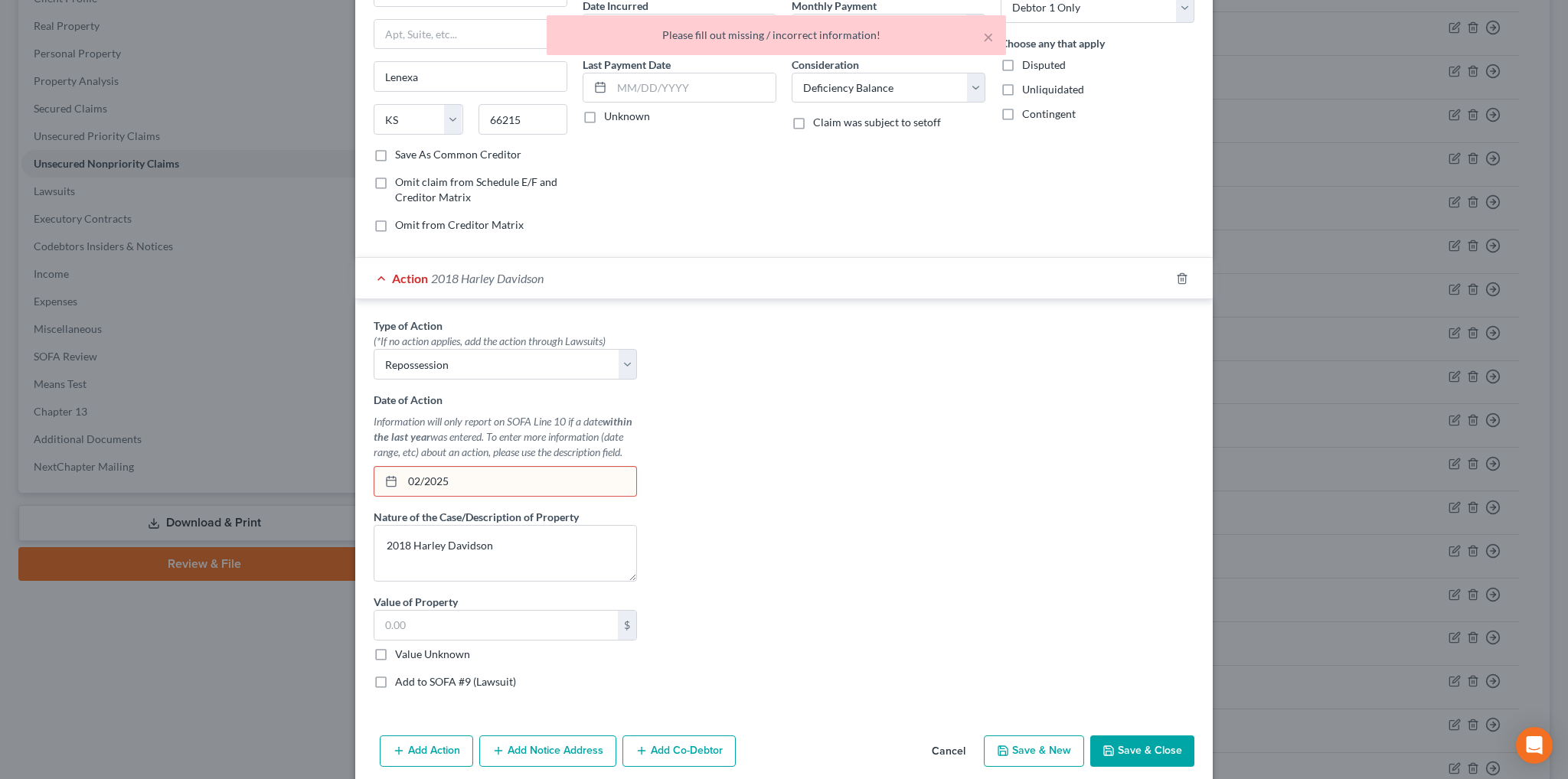
click at [420, 474] on input "02/2025" at bounding box center [520, 481] width 234 height 29
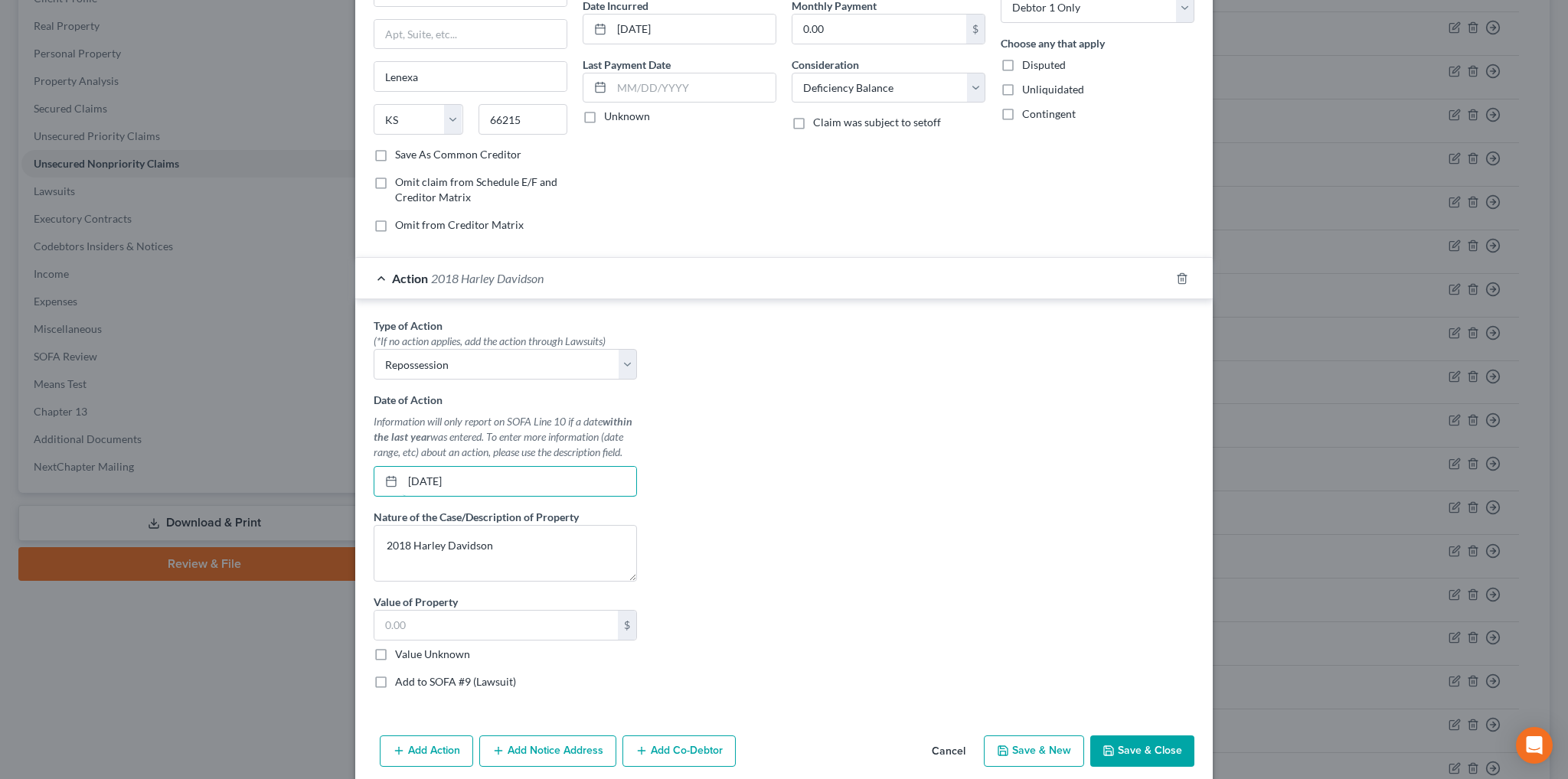
type input "[DATE]"
click at [1126, 746] on button "Save & Close" at bounding box center [1142, 751] width 104 height 32
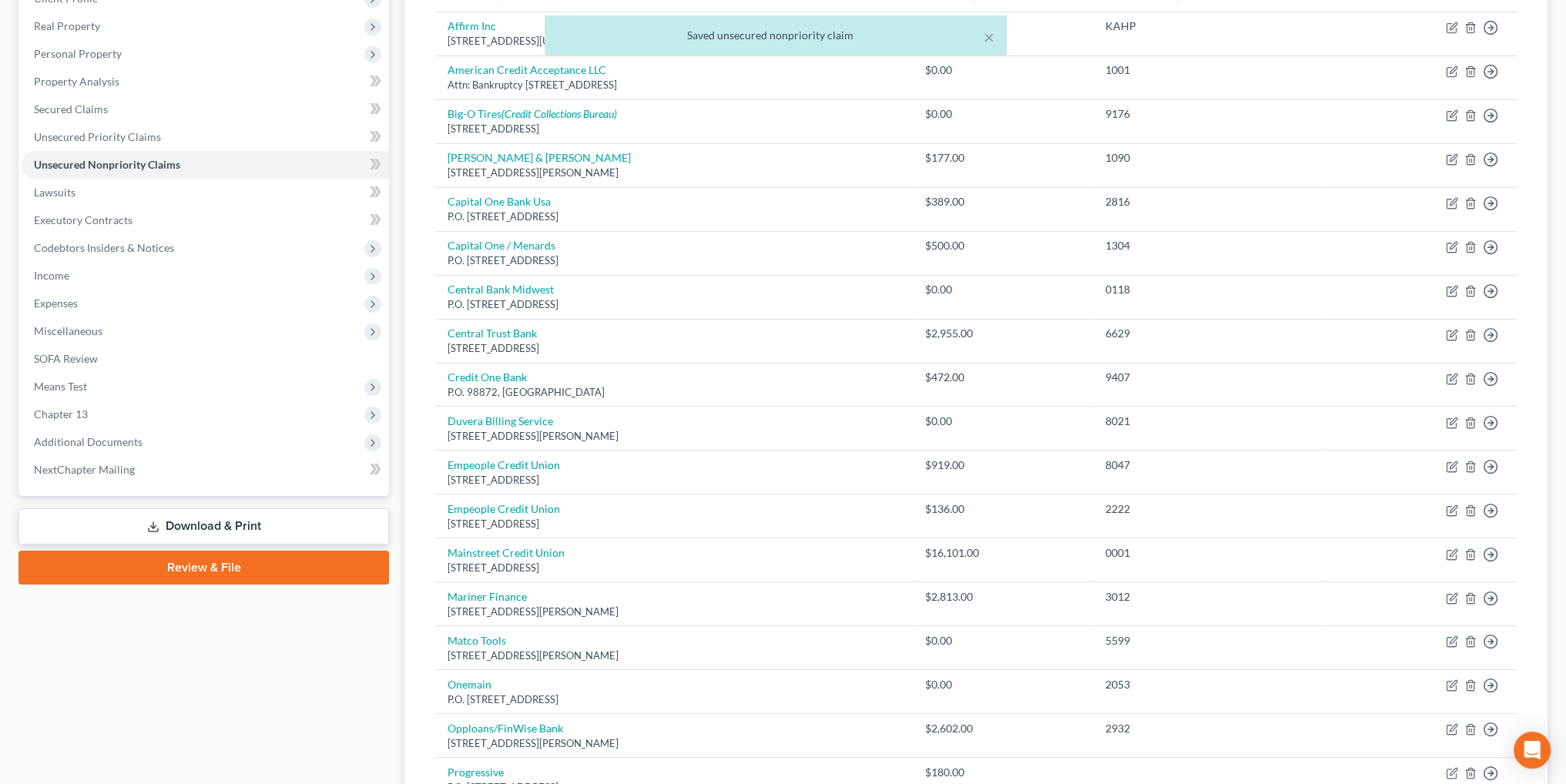
click at [86, 57] on div "× Saved unsecured nonpriority claim" at bounding box center [775, 39] width 1566 height 48
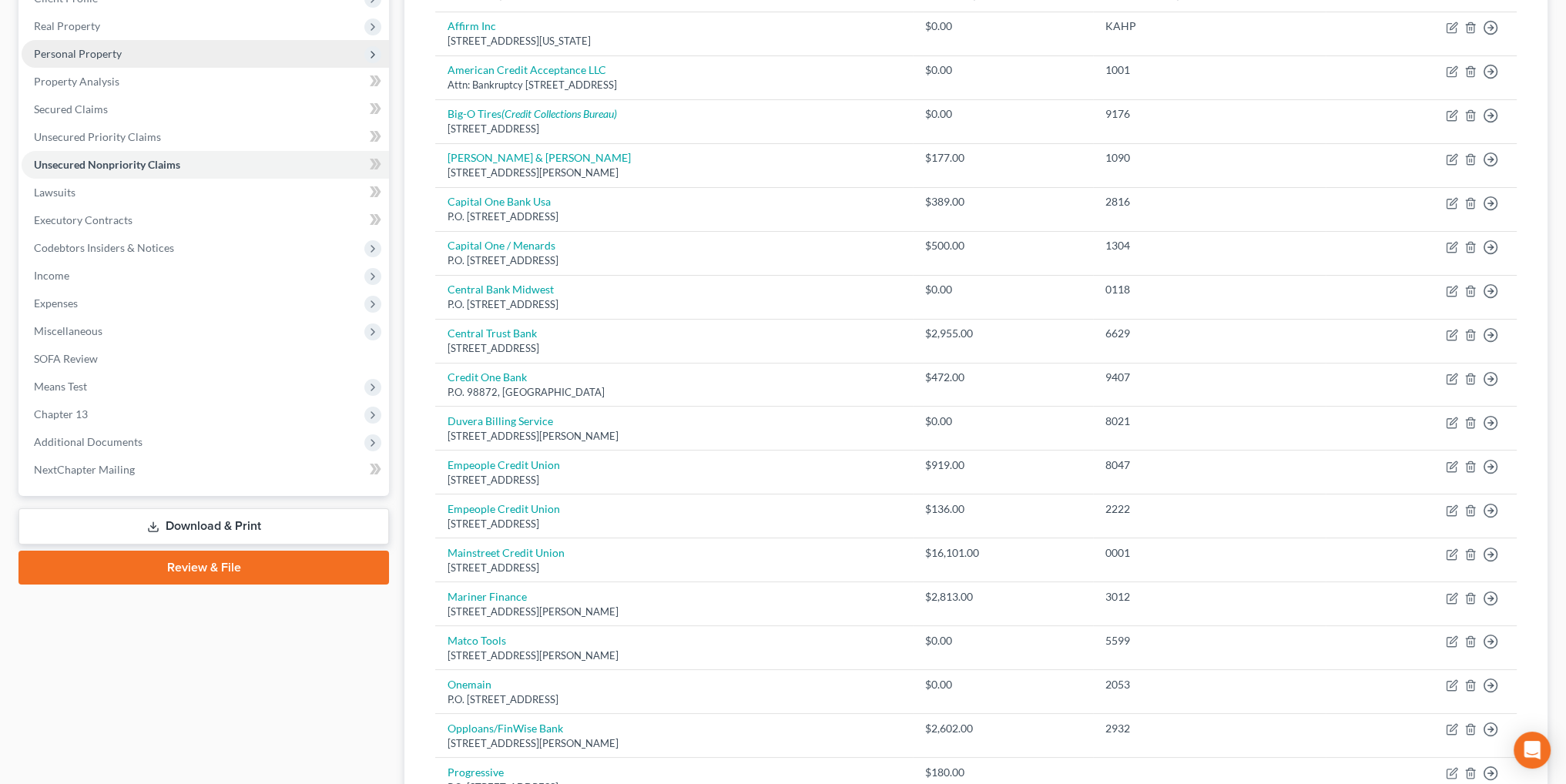
click at [96, 50] on span "Personal Property" at bounding box center [78, 53] width 88 height 13
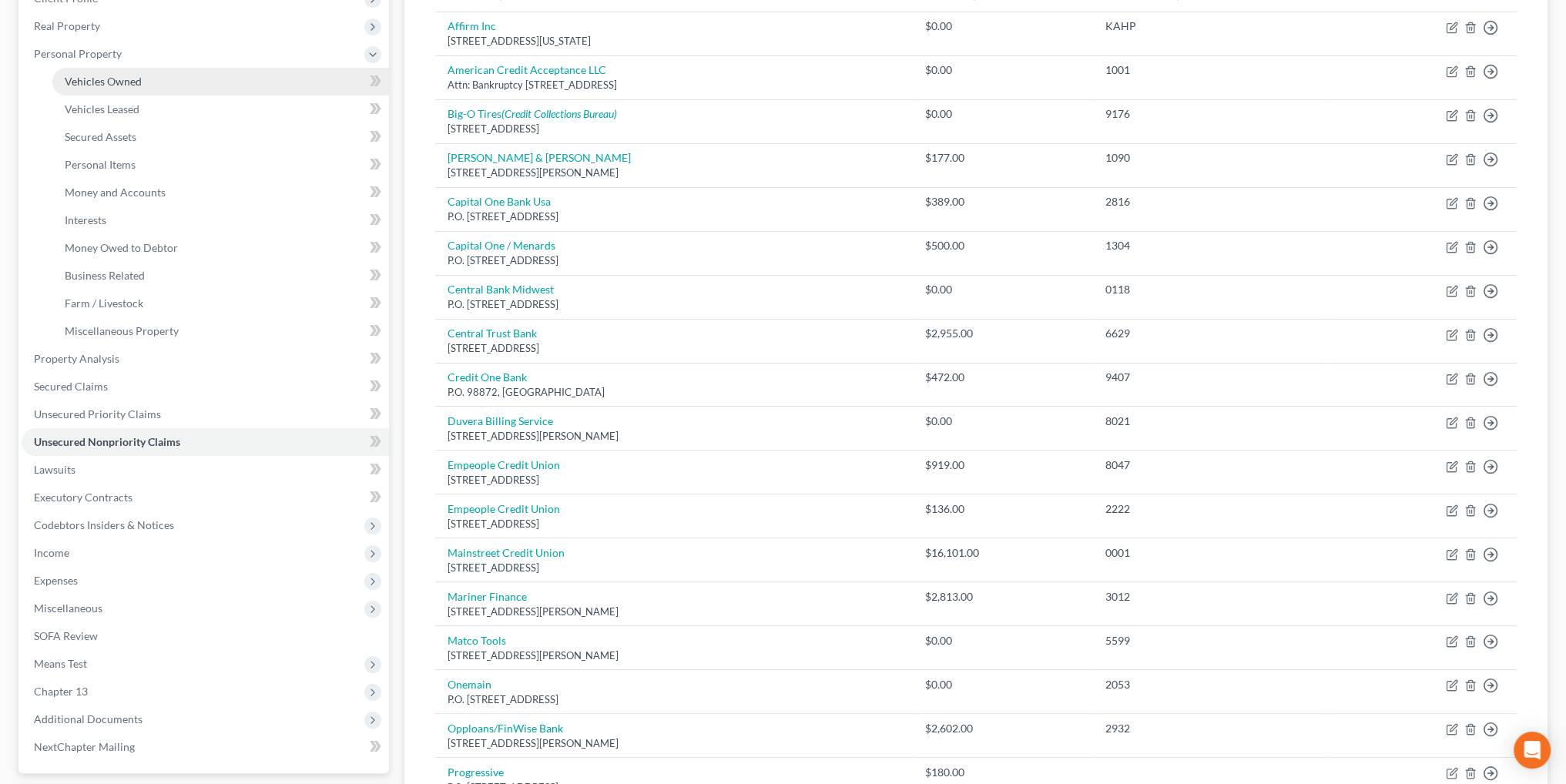
click at [86, 74] on span "Vehicles Owned" at bounding box center [103, 81] width 77 height 13
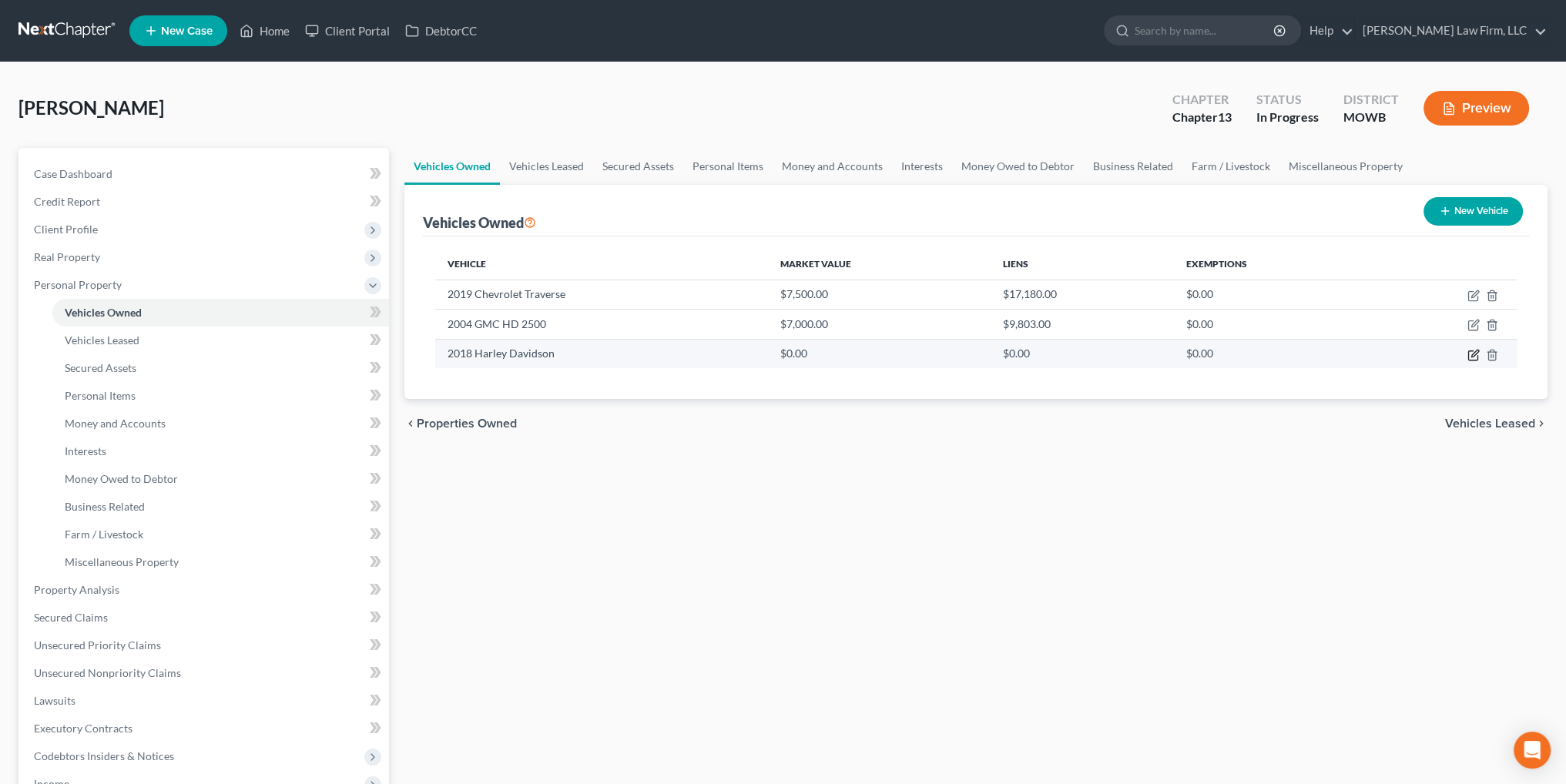
click at [1470, 354] on icon "button" at bounding box center [1474, 356] width 13 height 13
select select "0"
select select "8"
select select "0"
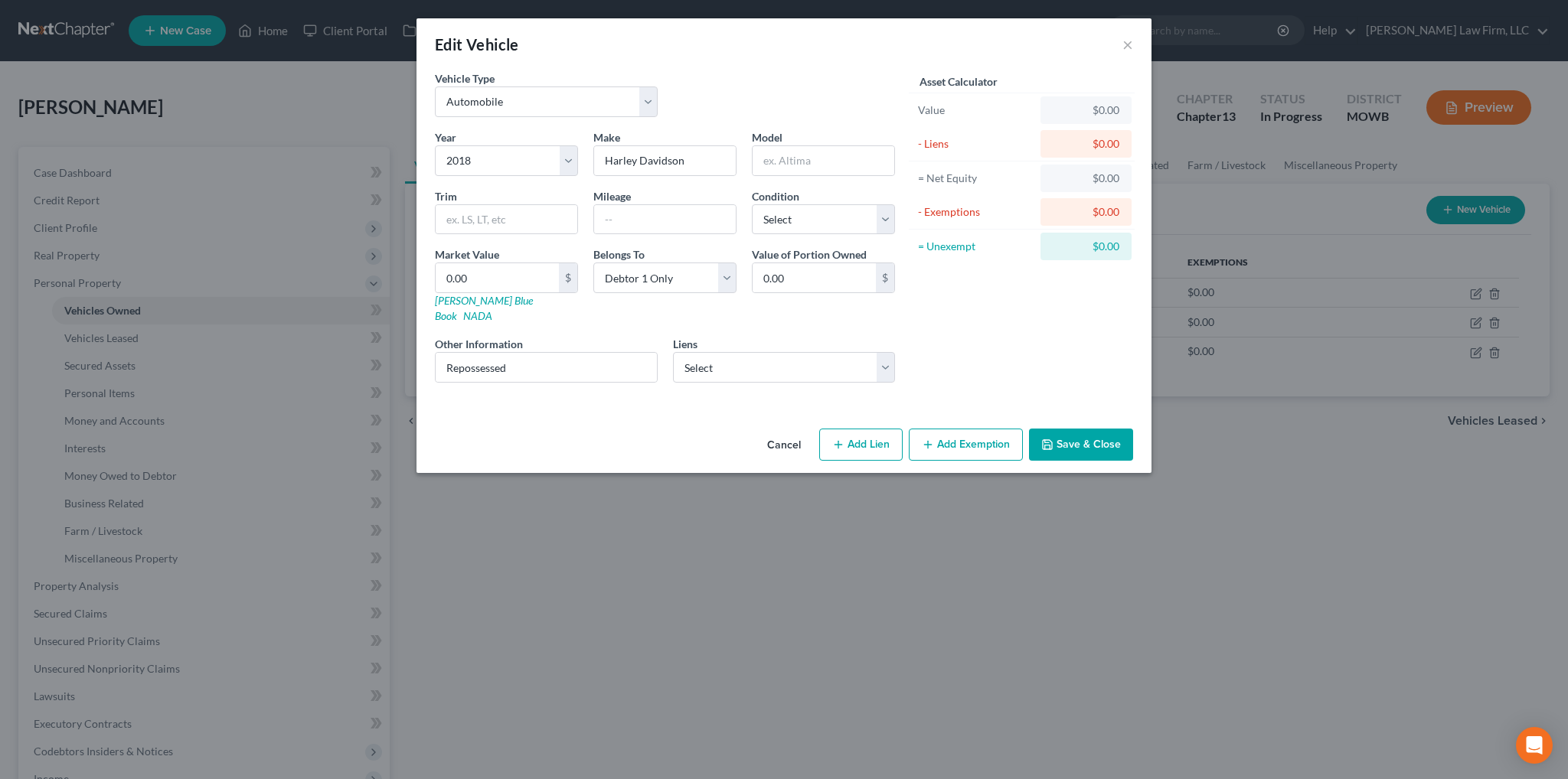
click at [1069, 430] on button "Save & Close" at bounding box center [1081, 445] width 104 height 32
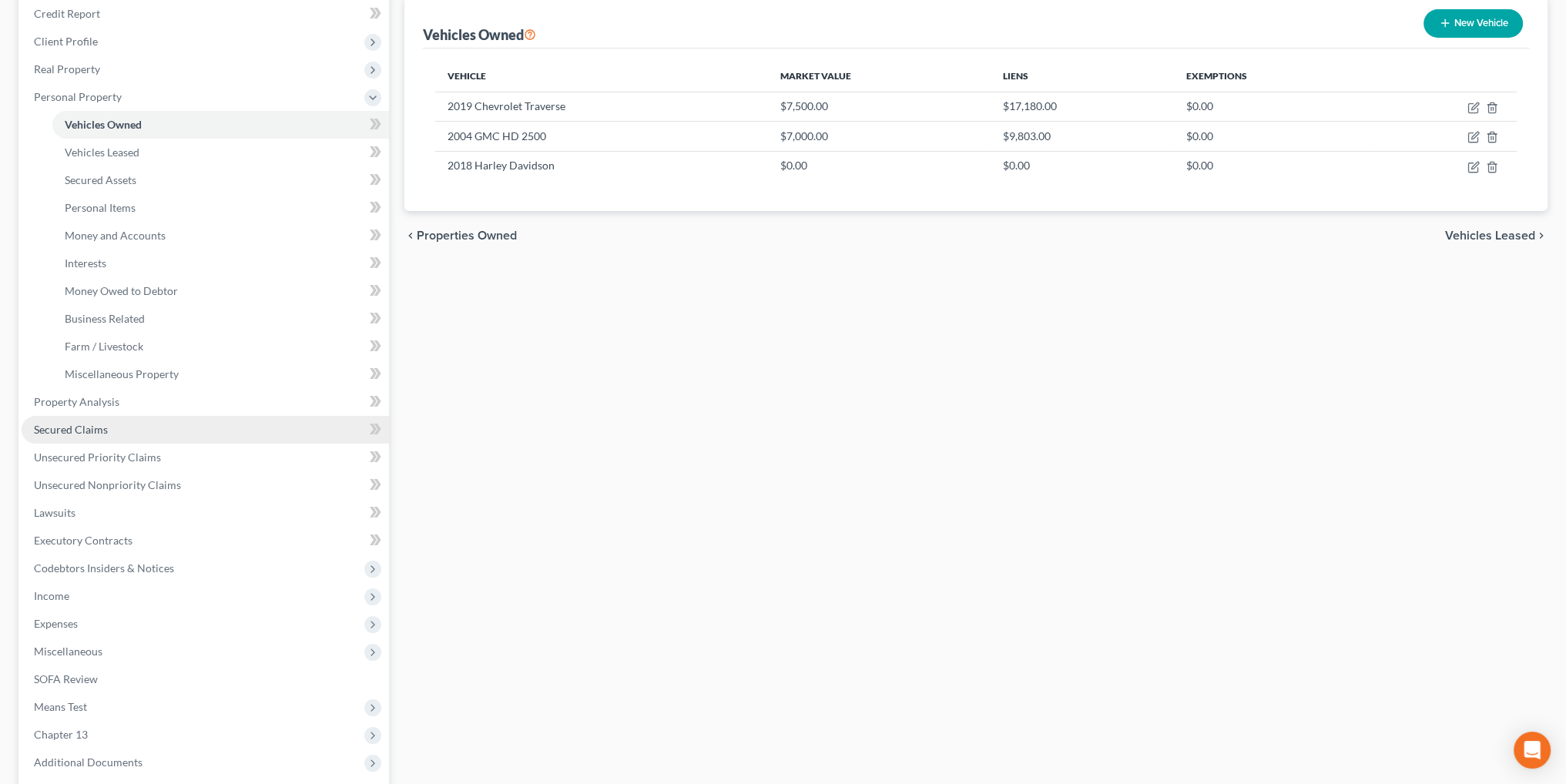
scroll to position [231, 0]
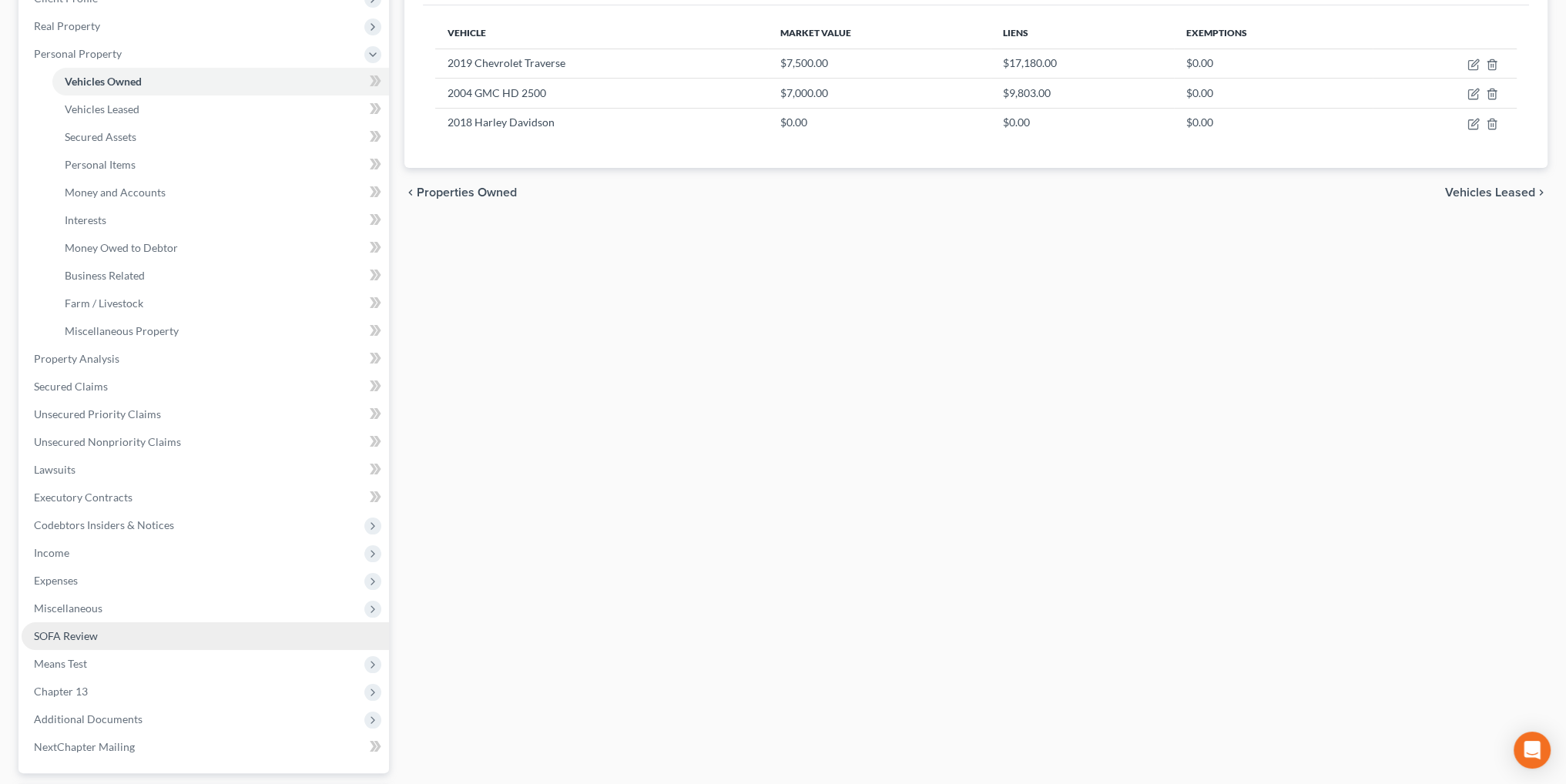
click at [98, 634] on link "SOFA Review" at bounding box center [205, 636] width 368 height 28
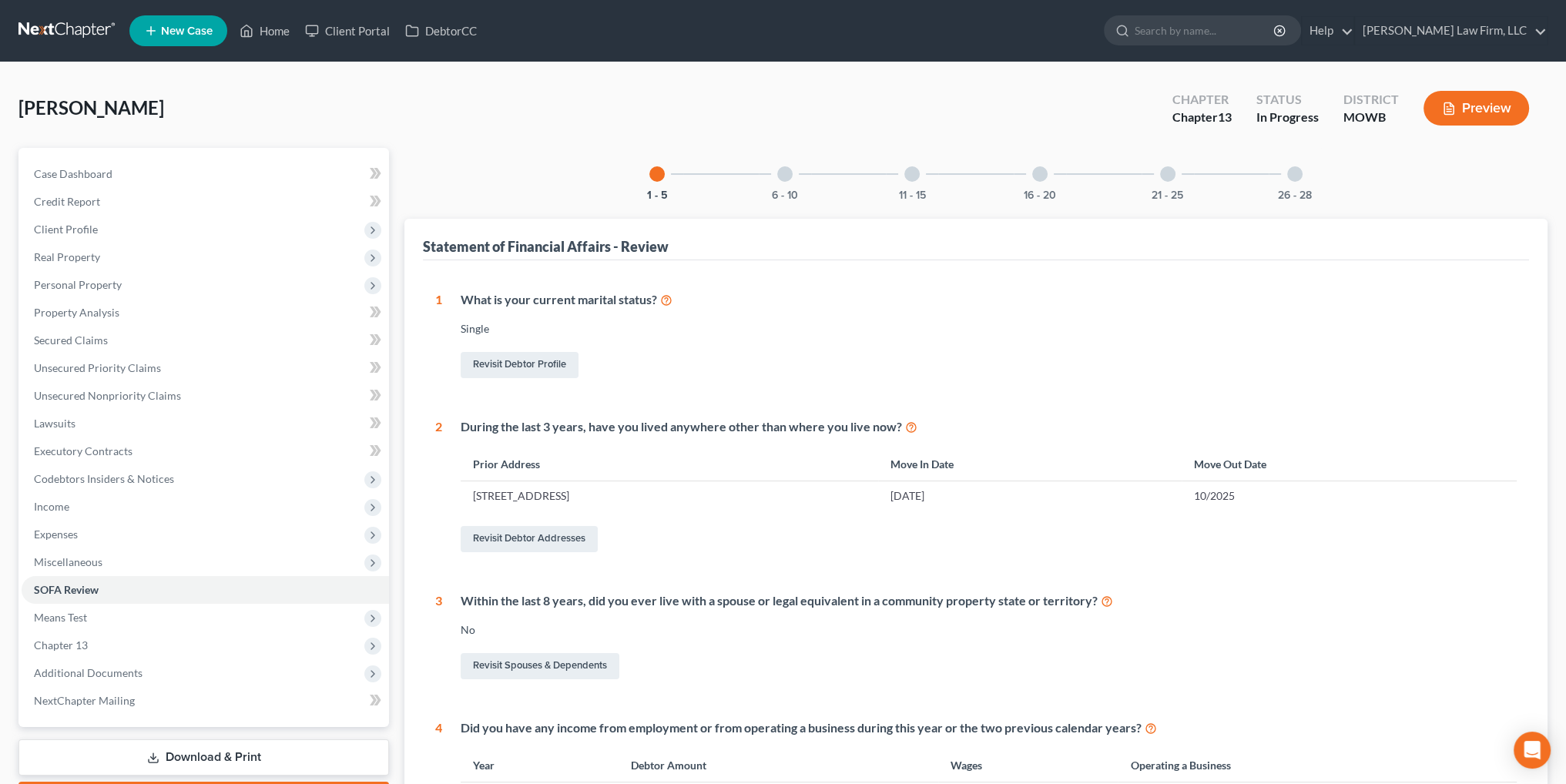
click at [1037, 175] on div at bounding box center [1039, 173] width 15 height 15
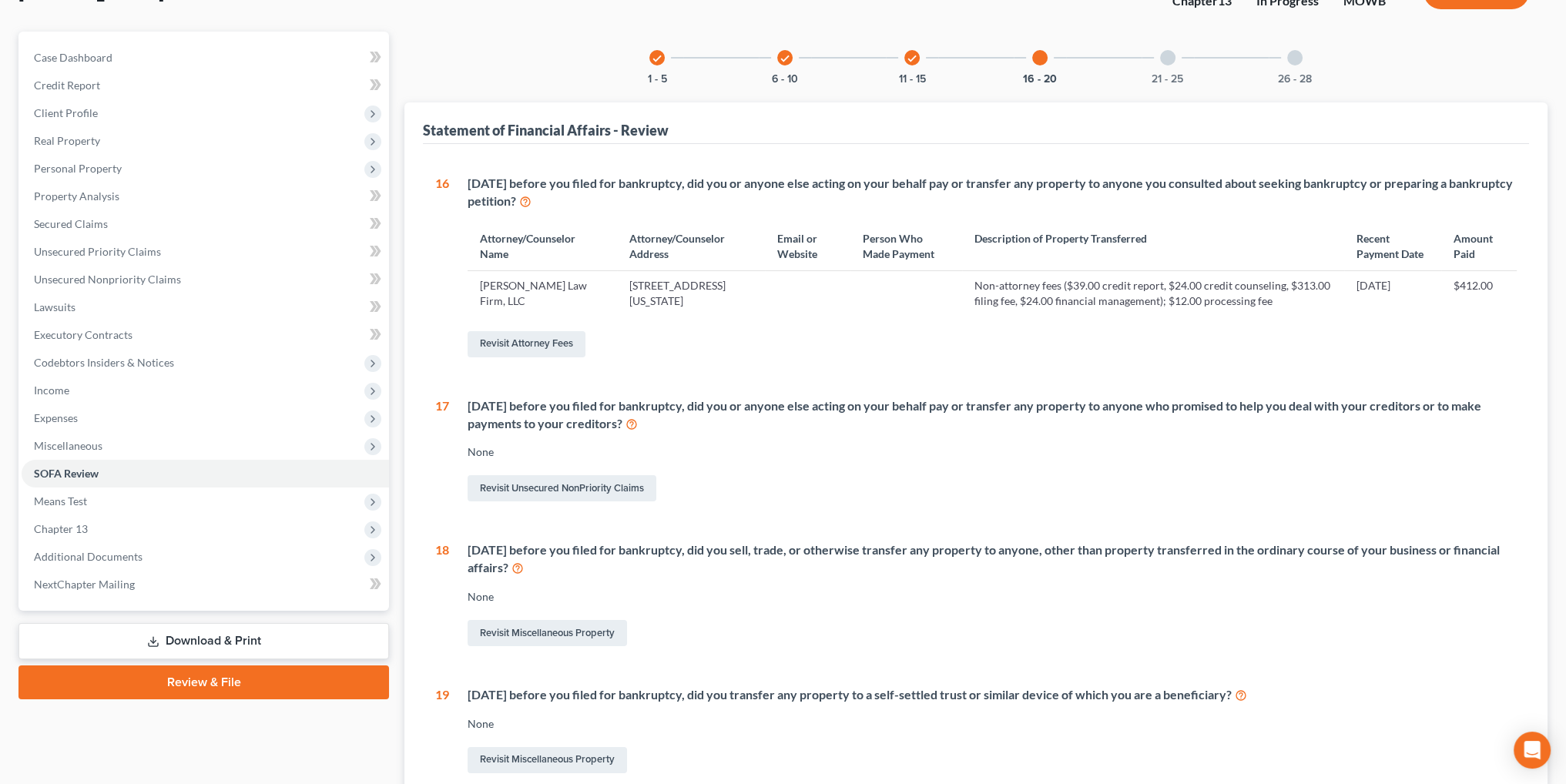
scroll to position [154, 0]
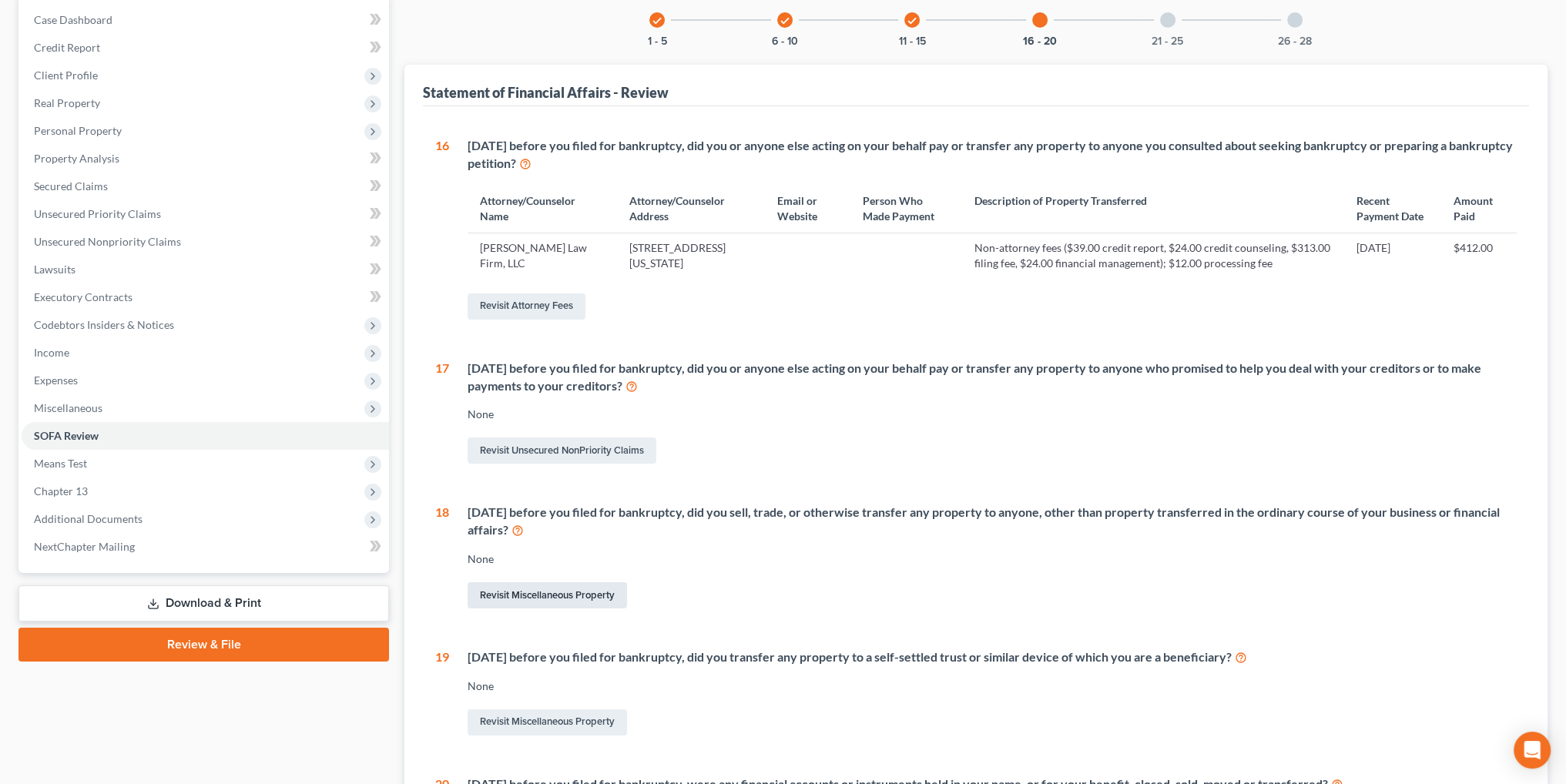
click at [551, 605] on link "Revisit Miscellaneous Property" at bounding box center [547, 595] width 159 height 26
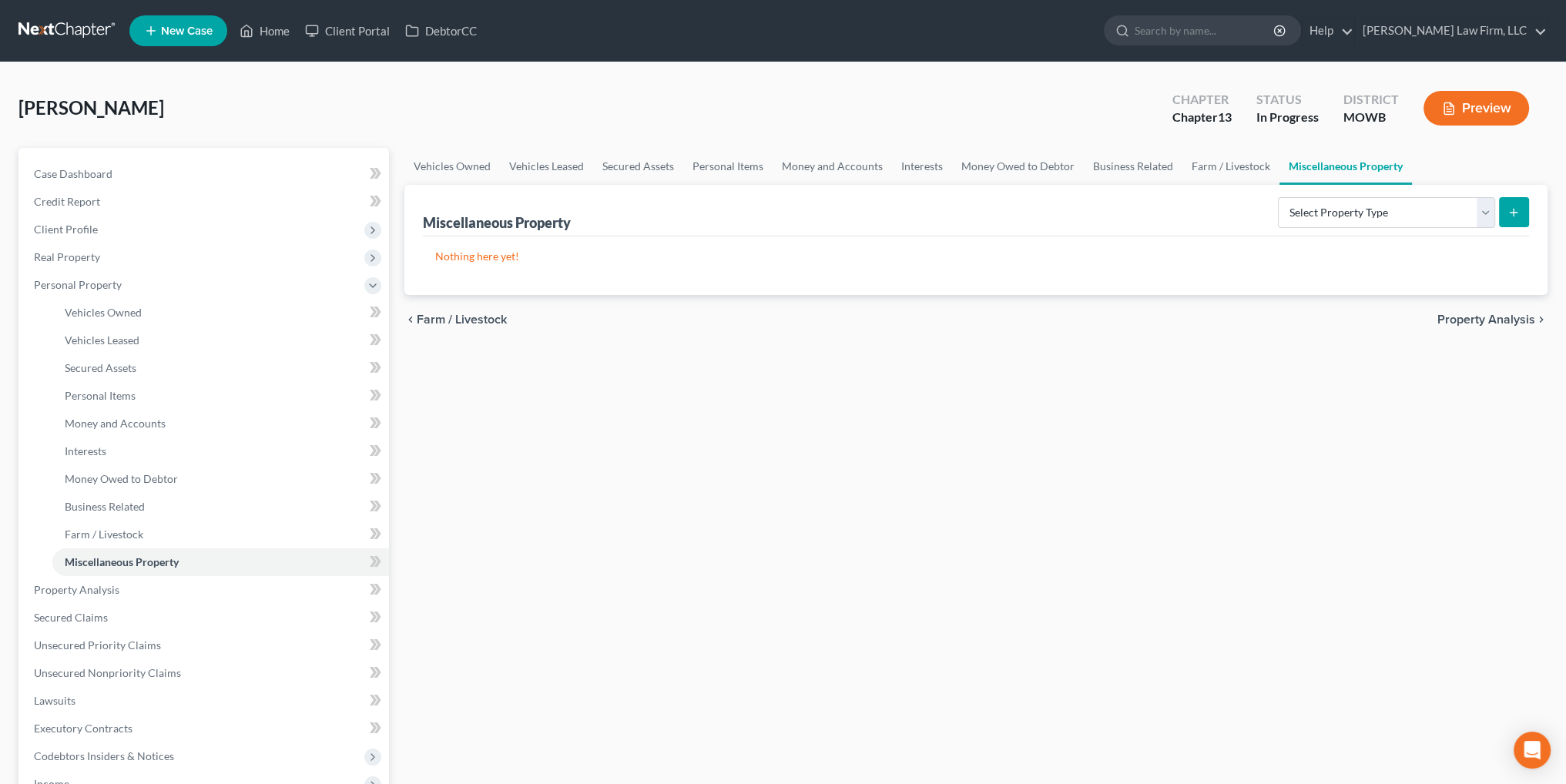
click at [1431, 227] on div "Select Property Type Assigned for Creditor Benefit [DATE] Holding for Another N…" at bounding box center [1400, 211] width 257 height 41
click at [1427, 211] on select "Select Property Type Assigned for Creditor Benefit [DATE] Holding for Another N…" at bounding box center [1386, 212] width 217 height 31
select select "transferred"
click at [1278, 197] on select "Select Property Type Assigned for Creditor Benefit [DATE] Holding for Another N…" at bounding box center [1386, 212] width 217 height 31
click at [1521, 218] on button "submit" at bounding box center [1514, 212] width 30 height 30
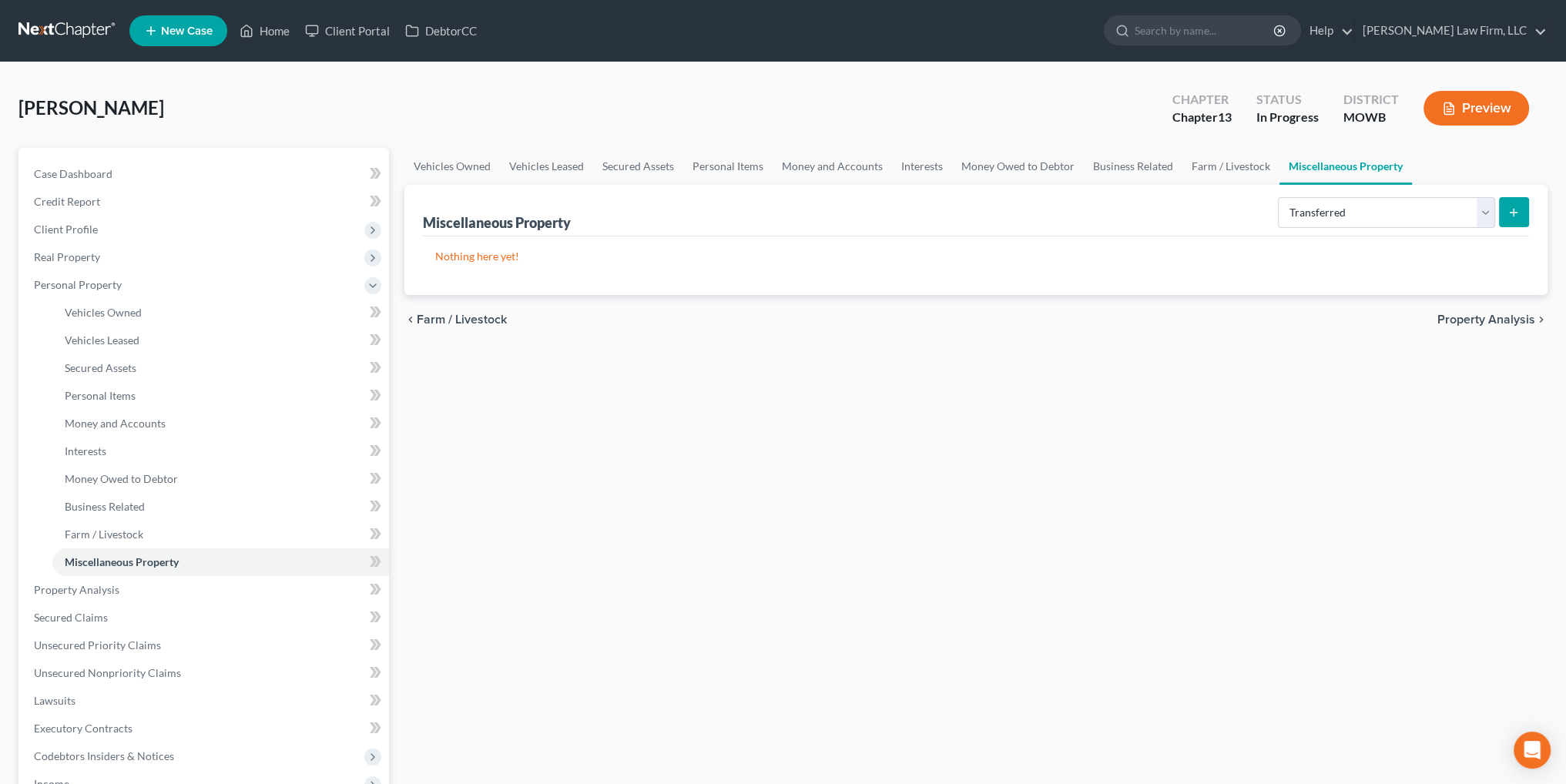
select select "Ordinary ([DATE])"
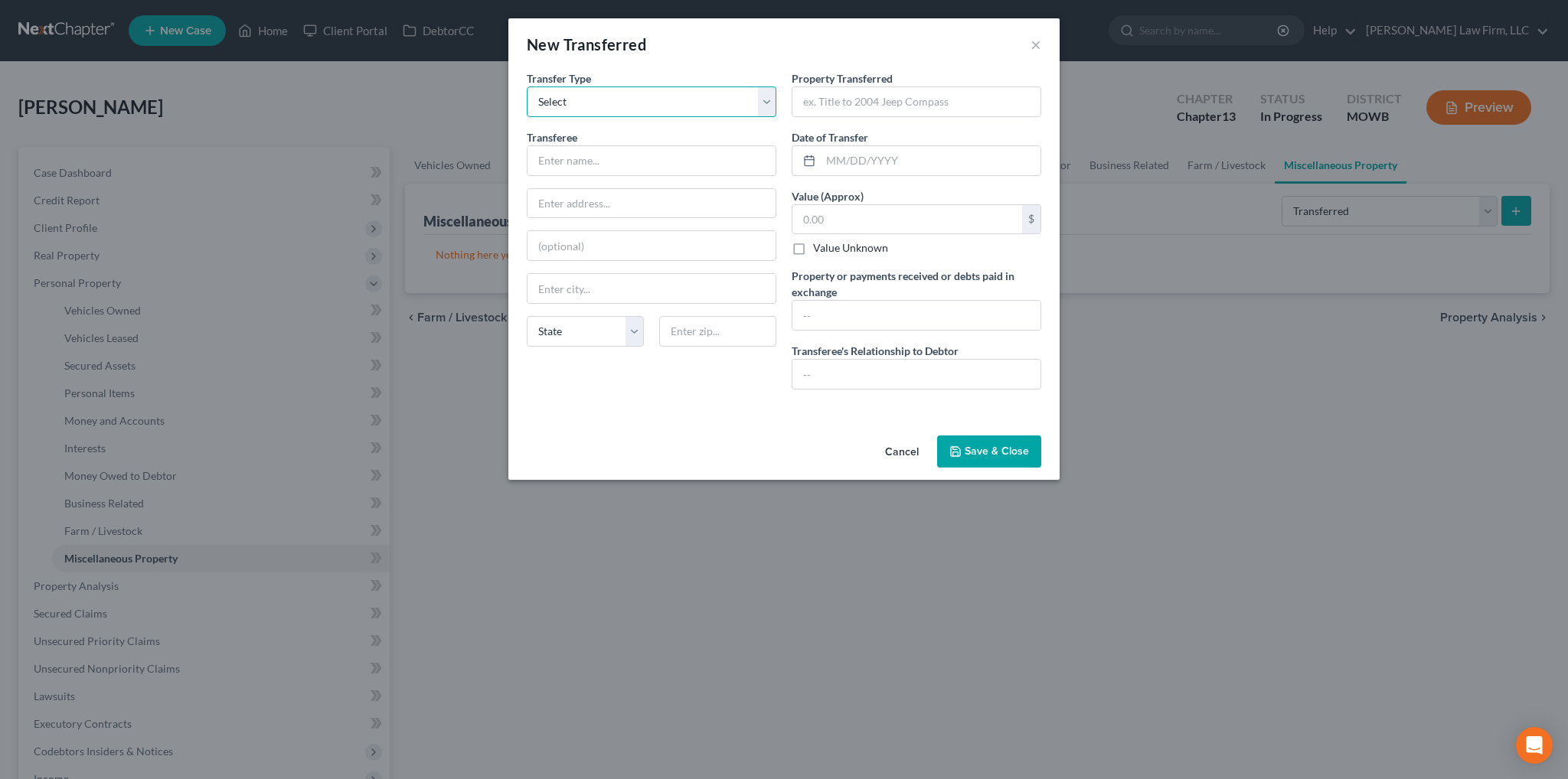
click at [675, 98] on select "Select Ordinary ([DATE]) [DATE]" at bounding box center [651, 102] width 250 height 31
click at [606, 157] on input "text" at bounding box center [651, 161] width 248 height 29
click at [937, 102] on input "text" at bounding box center [916, 102] width 248 height 29
click at [928, 216] on input "text" at bounding box center [908, 220] width 230 height 29
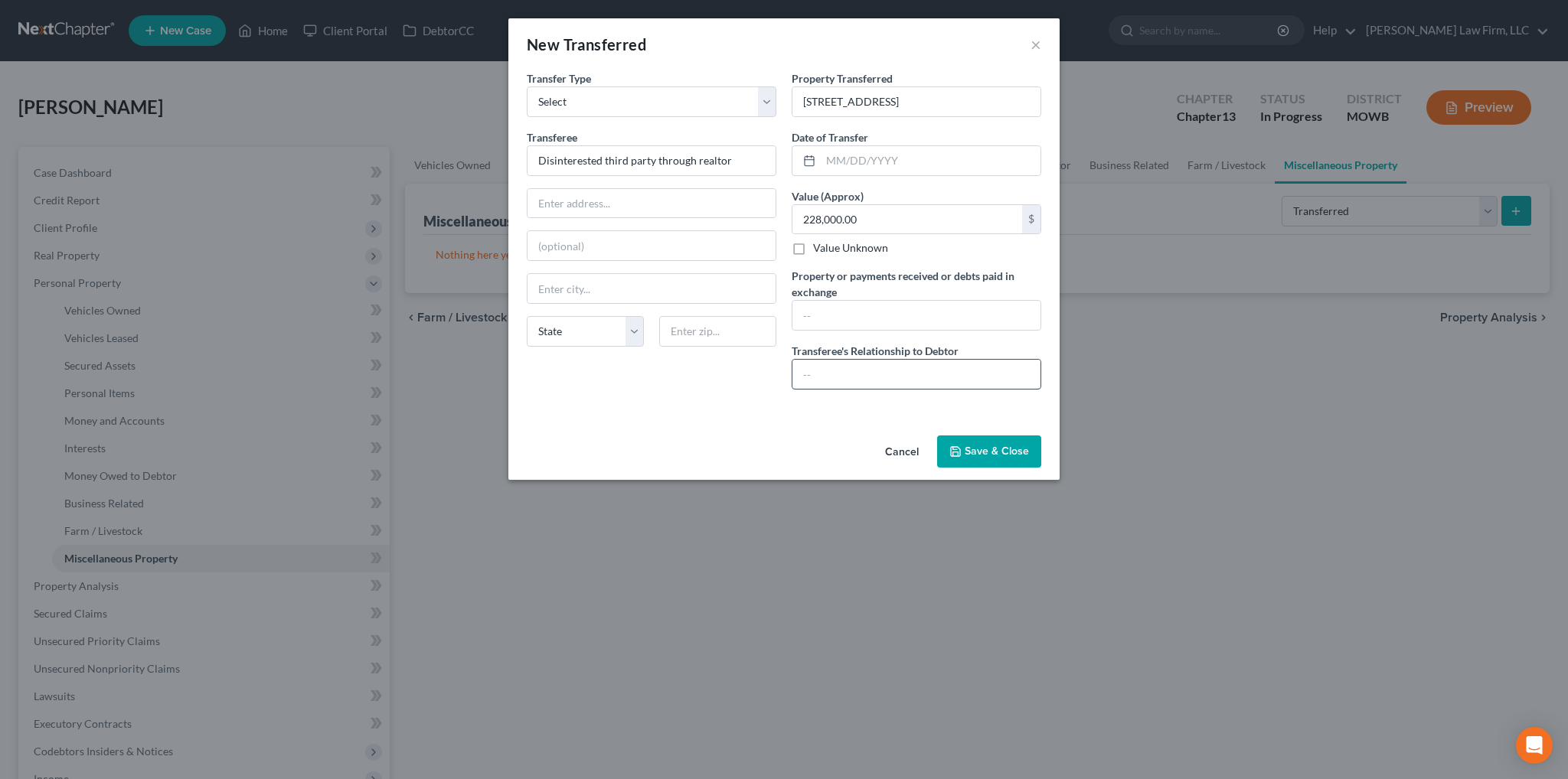
click at [952, 367] on input "text" at bounding box center [916, 374] width 248 height 29
click at [1004, 459] on button "Save & Close" at bounding box center [989, 451] width 104 height 32
click at [867, 166] on input "text" at bounding box center [930, 161] width 220 height 29
click at [1019, 448] on button "Save & Close" at bounding box center [989, 451] width 104 height 32
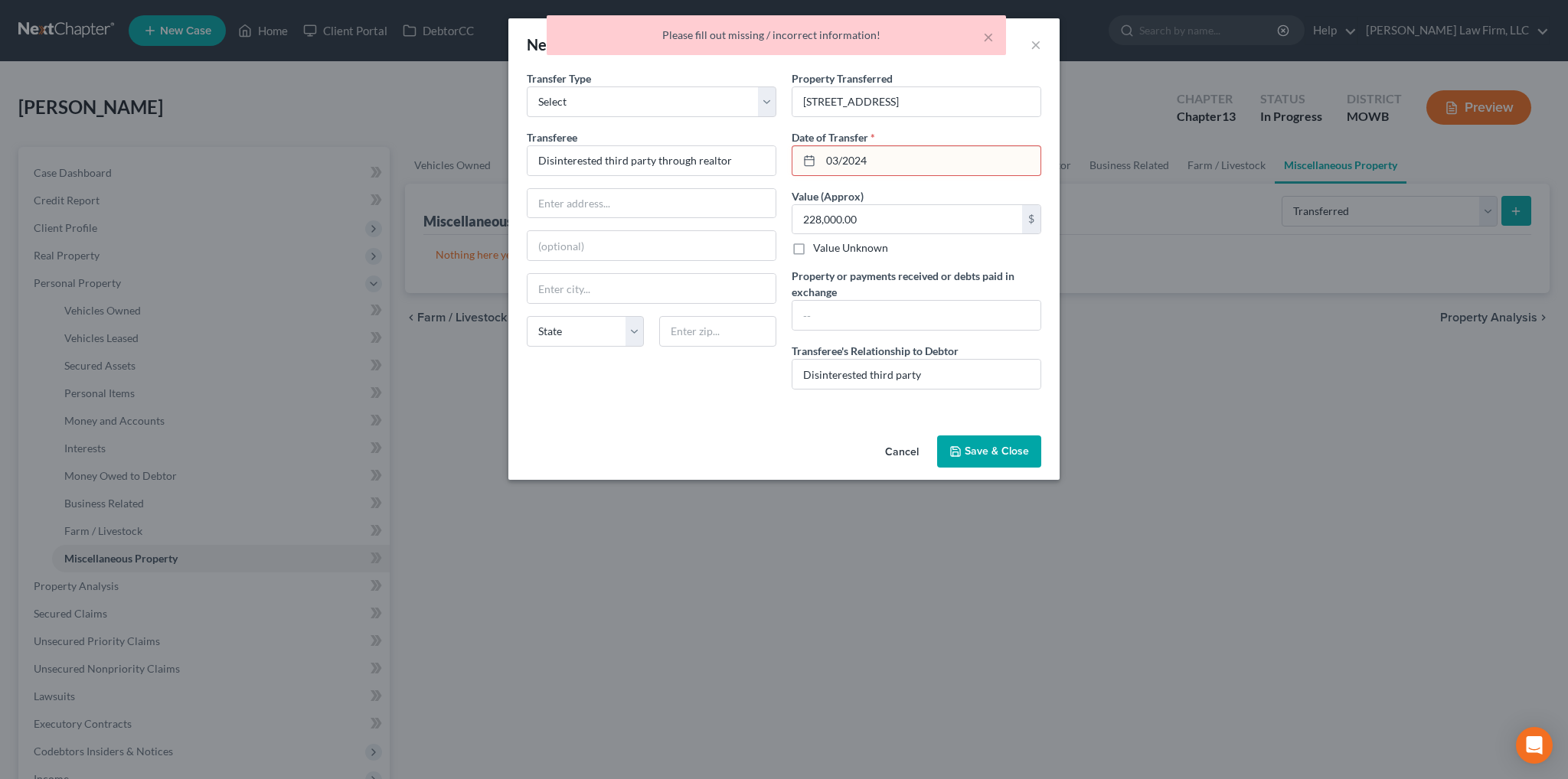
click at [840, 157] on input "03/2024" at bounding box center [930, 161] width 220 height 29
click at [842, 160] on input "03/2024" at bounding box center [930, 161] width 220 height 29
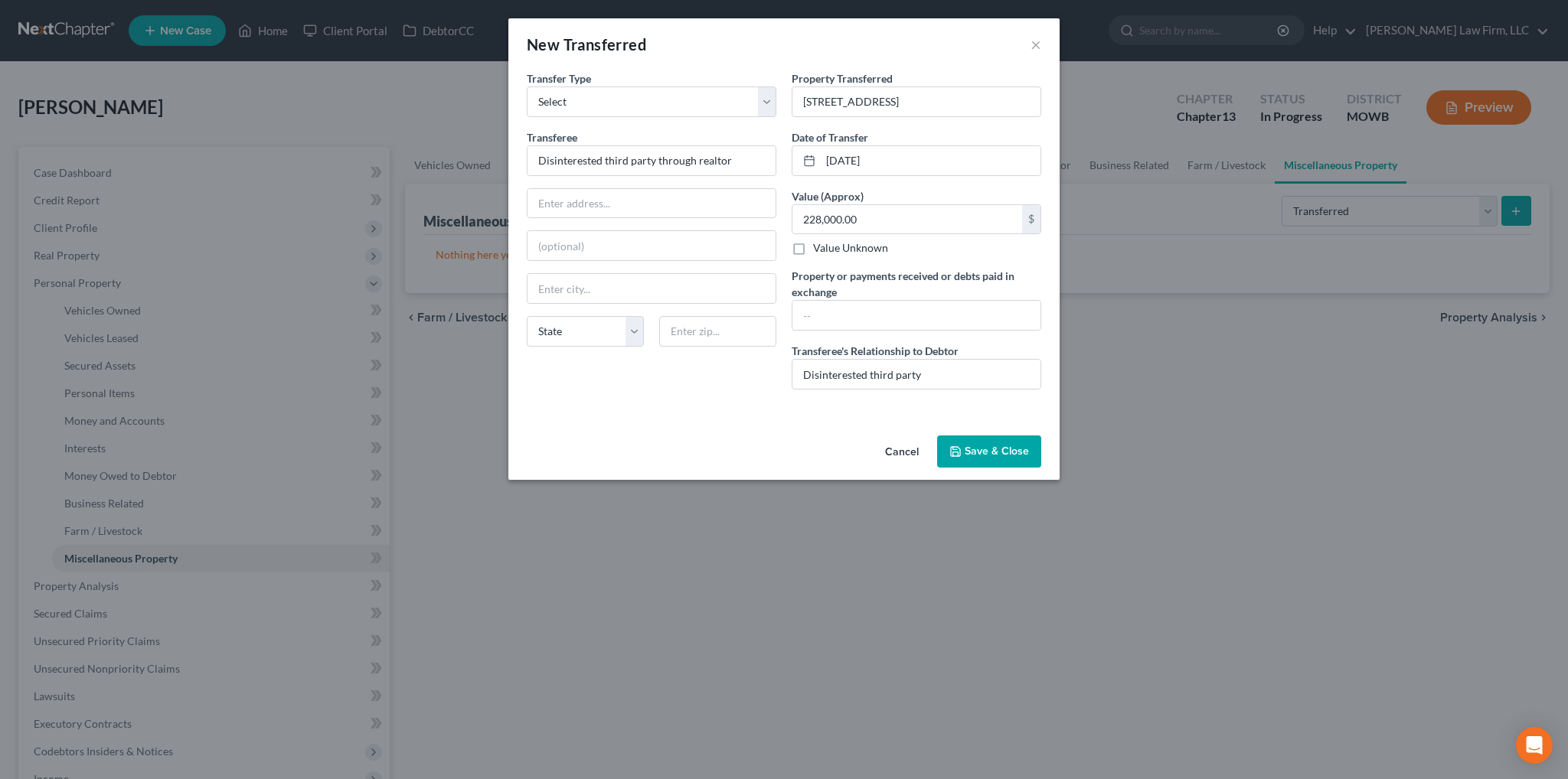
click at [995, 445] on button "Save & Close" at bounding box center [989, 451] width 104 height 32
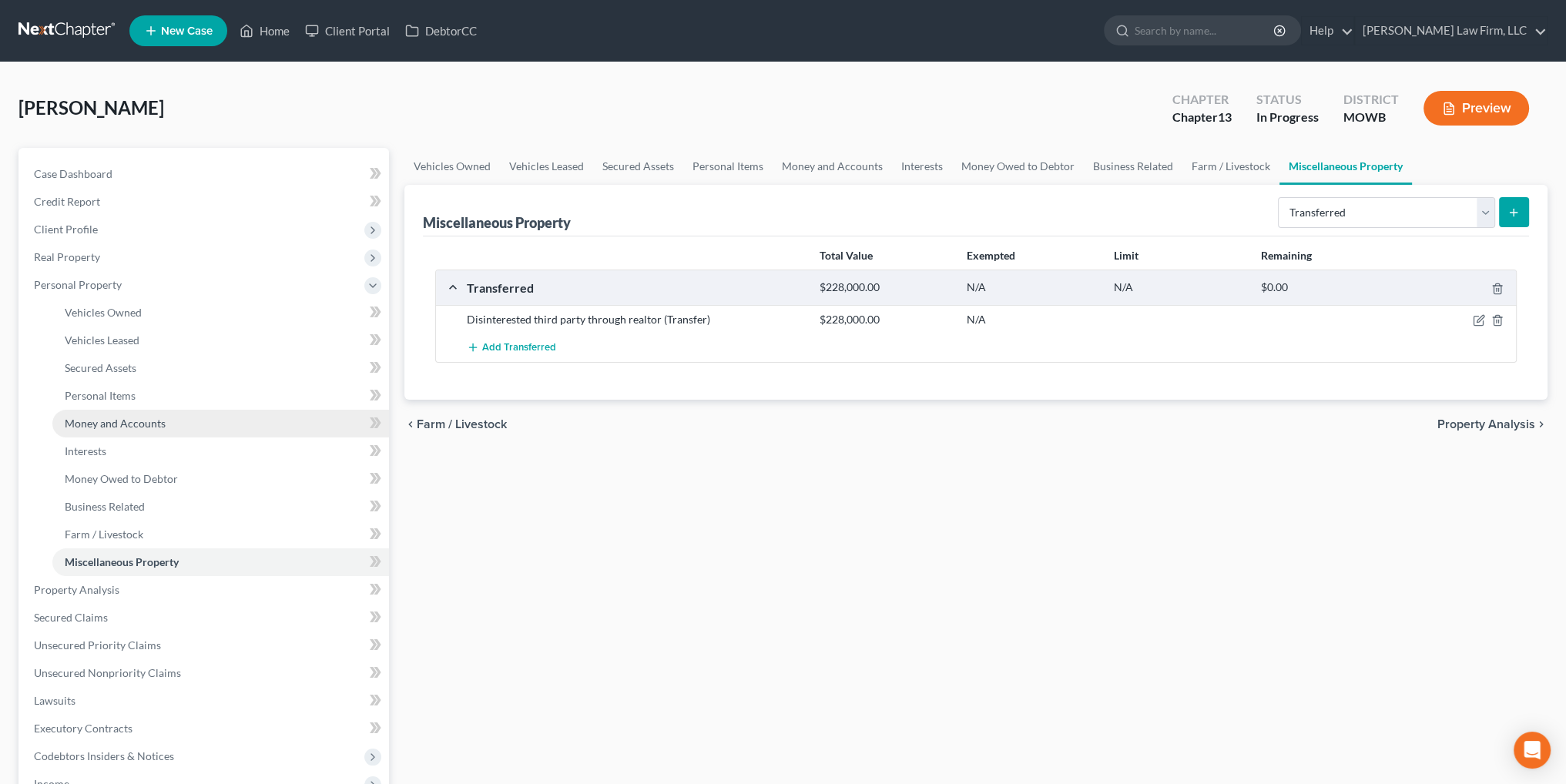
click at [122, 424] on span "Money and Accounts" at bounding box center [115, 423] width 101 height 13
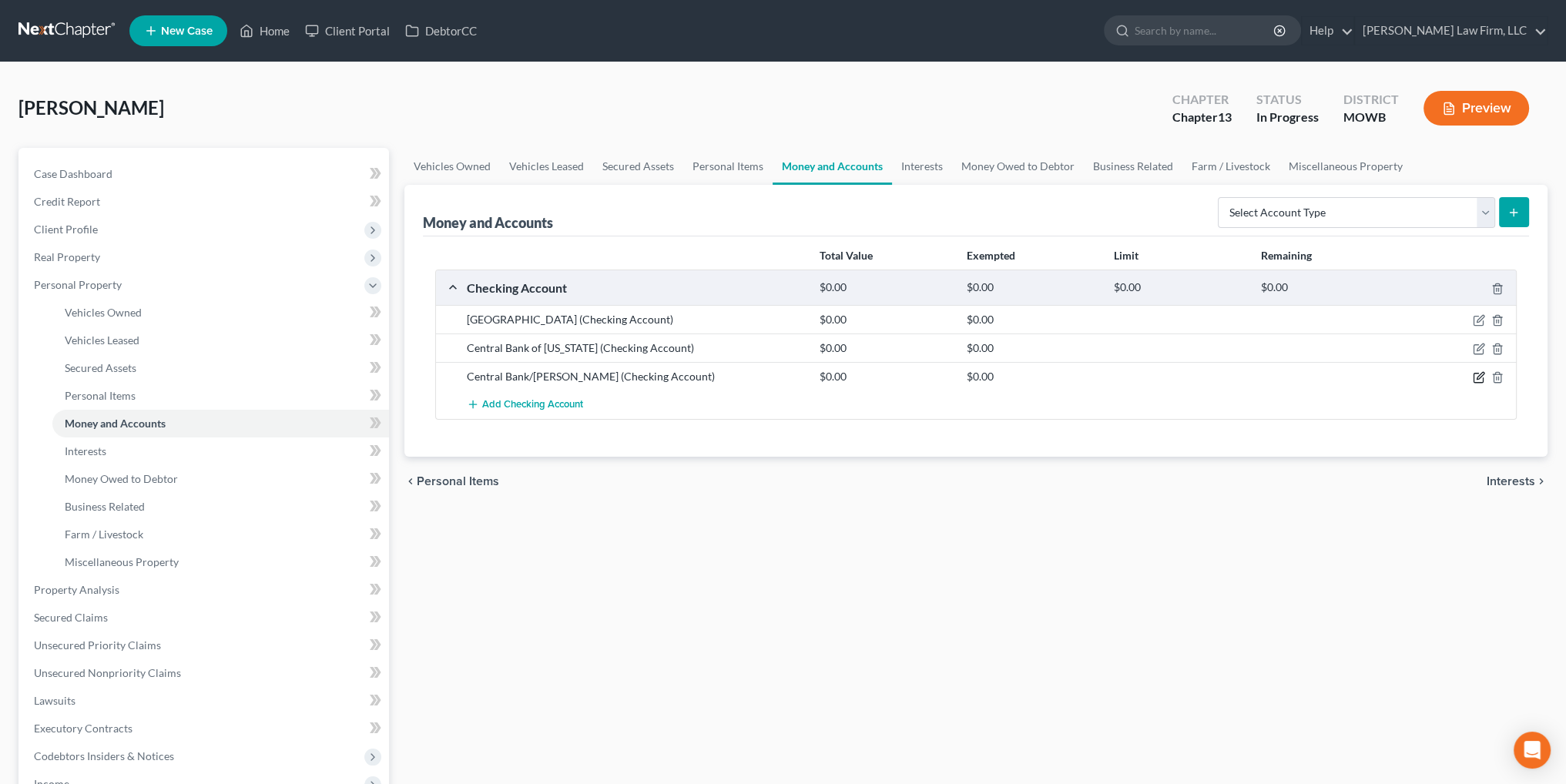
click at [1483, 374] on icon "button" at bounding box center [1479, 378] width 13 height 13
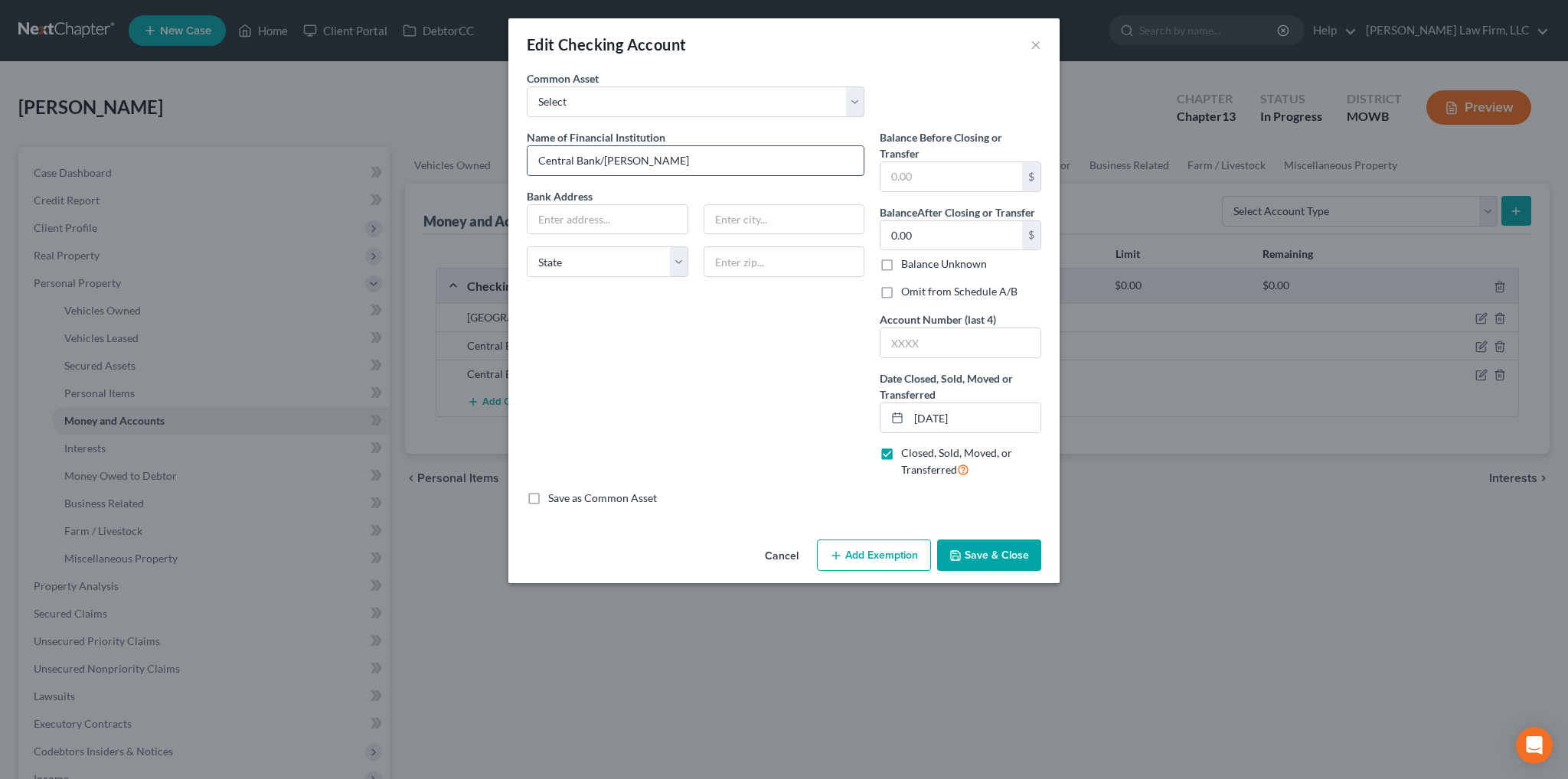
click at [671, 160] on input "Central Bank/[PERSON_NAME]" at bounding box center [695, 161] width 336 height 29
click at [783, 549] on button "Cancel" at bounding box center [782, 556] width 58 height 31
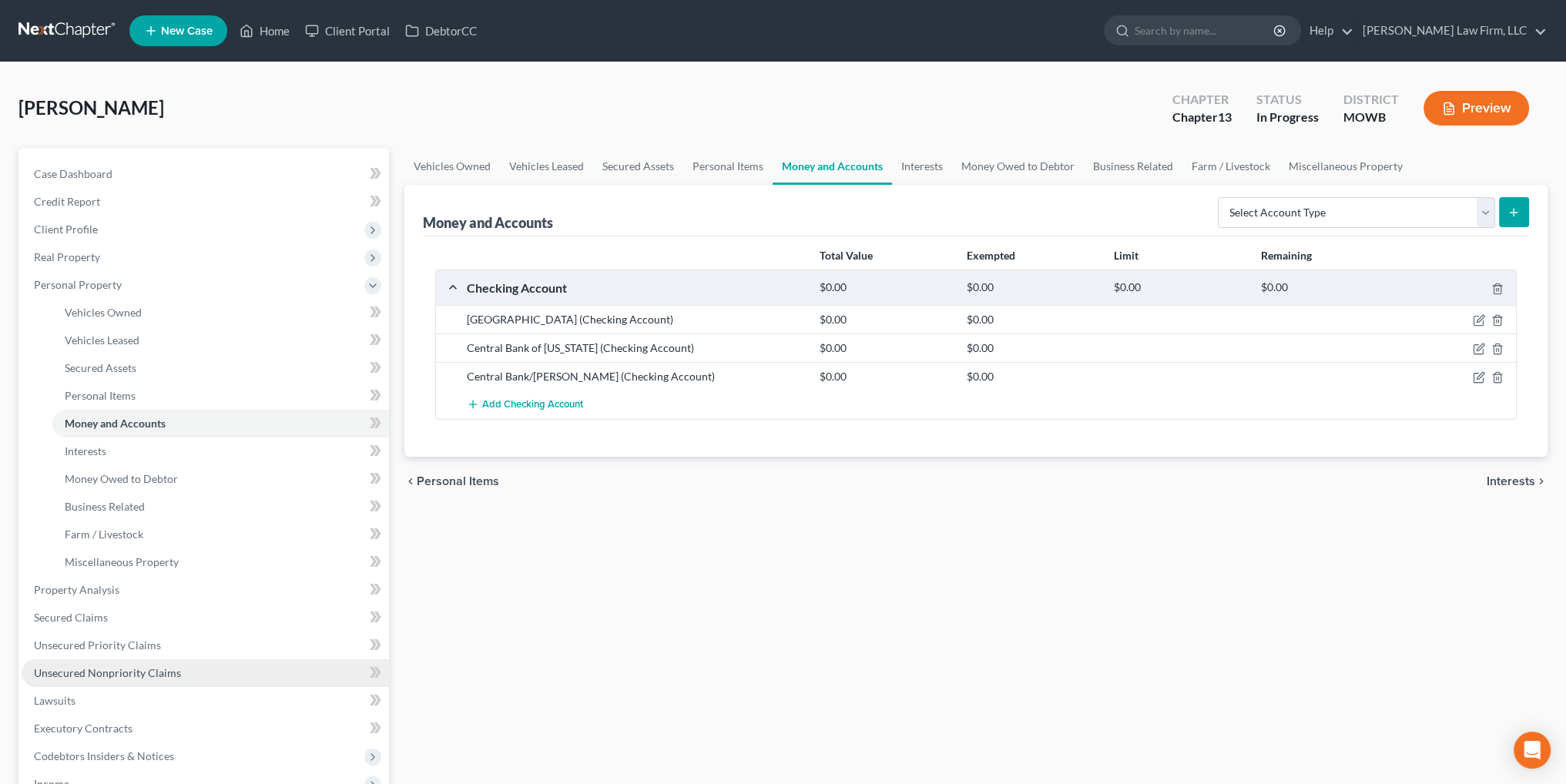
drag, startPoint x: 119, startPoint y: 672, endPoint x: 127, endPoint y: 672, distance: 8.0
click at [119, 672] on span "Unsecured Nonpriority Claims" at bounding box center [108, 672] width 147 height 13
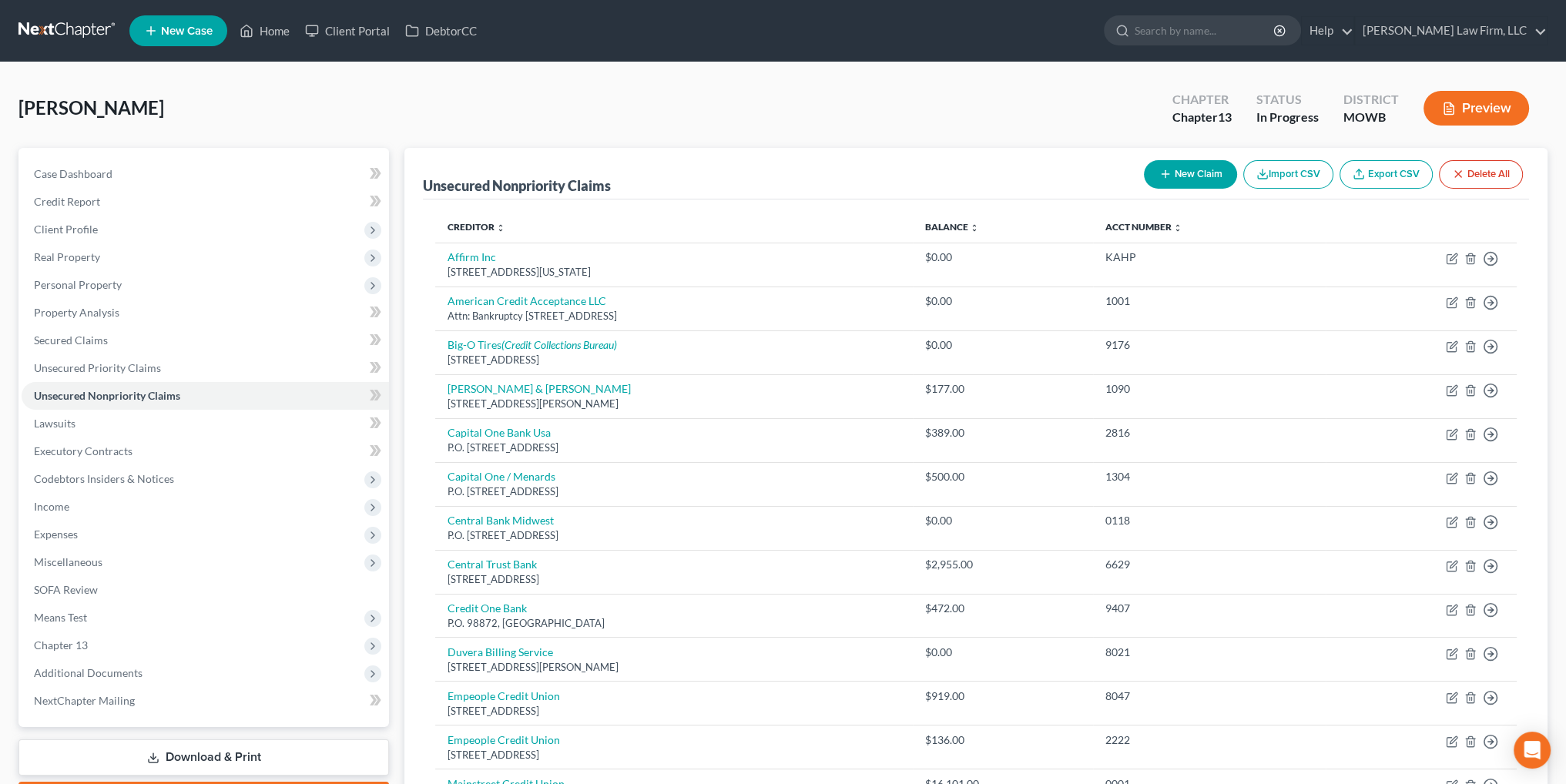
click at [1205, 170] on button "New Claim" at bounding box center [1191, 174] width 93 height 29
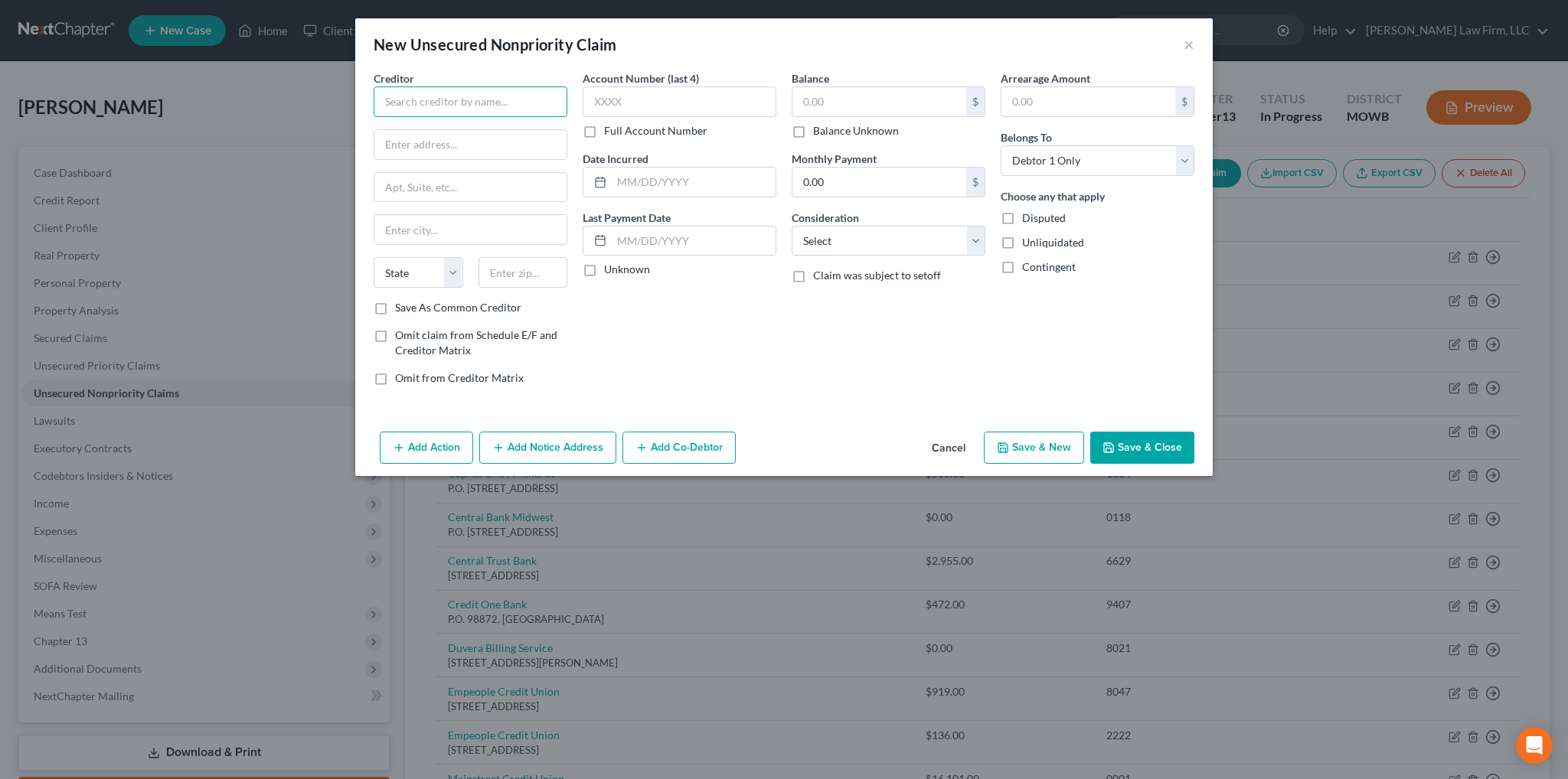
click at [478, 100] on input "text" at bounding box center [471, 102] width 194 height 31
drag, startPoint x: 390, startPoint y: 99, endPoint x: 364, endPoint y: 102, distance: 26.2
click at [364, 102] on div "Creditor * central bank/ State [US_STATE] AK AR AZ CA CO CT DE DC [GEOGRAPHIC_D…" at bounding box center [783, 247] width 857 height 355
click at [531, 238] on input "text" at bounding box center [471, 229] width 192 height 29
click at [836, 244] on select "Select Cable / Satellite Services Collection Agency Credit Card Debt Debt Couns…" at bounding box center [889, 241] width 194 height 31
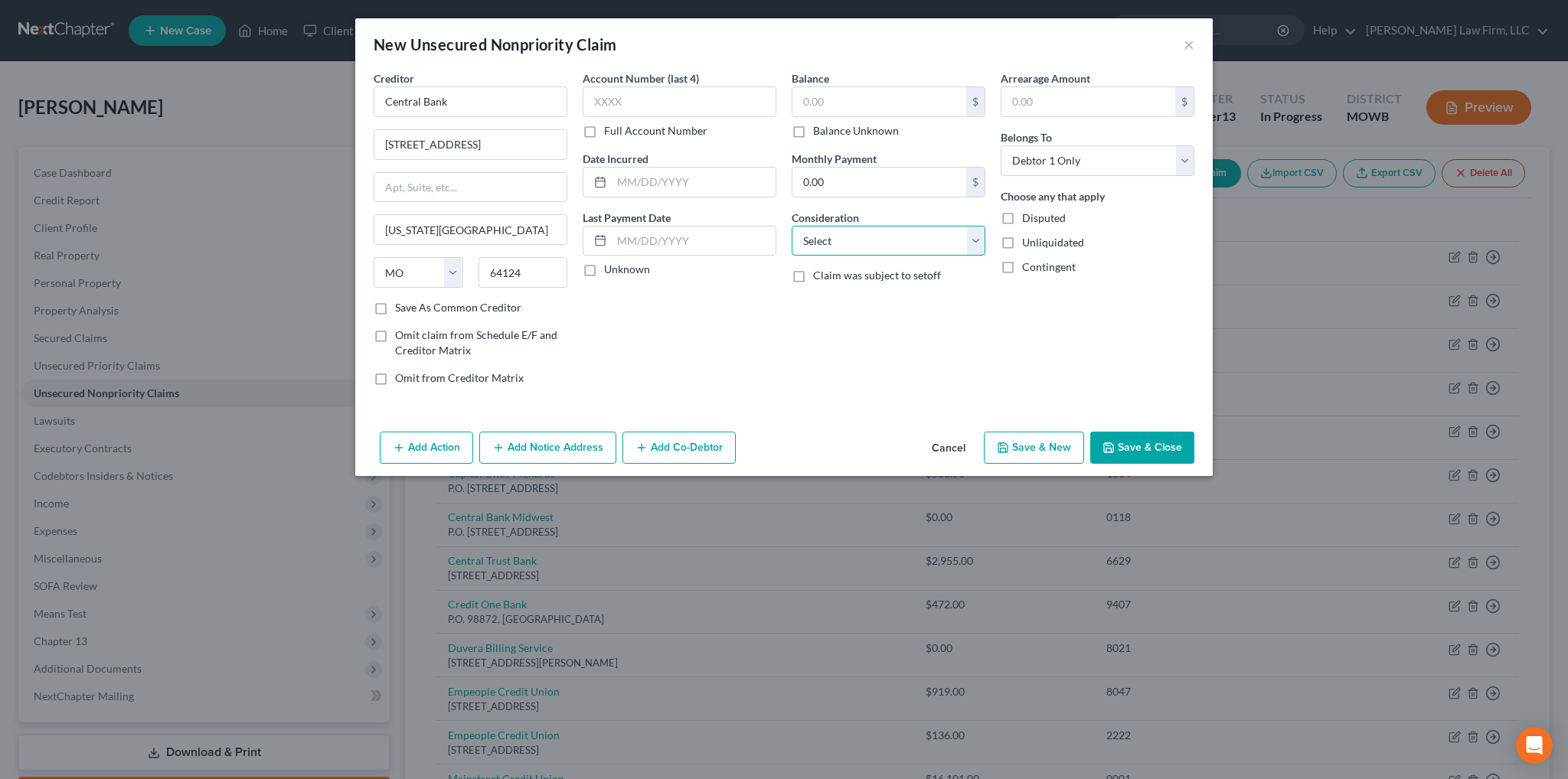
click at [836, 244] on select "Select Cable / Satellite Services Collection Agency Credit Card Debt Debt Couns…" at bounding box center [889, 241] width 194 height 31
click at [956, 449] on button "Cancel" at bounding box center [949, 448] width 58 height 31
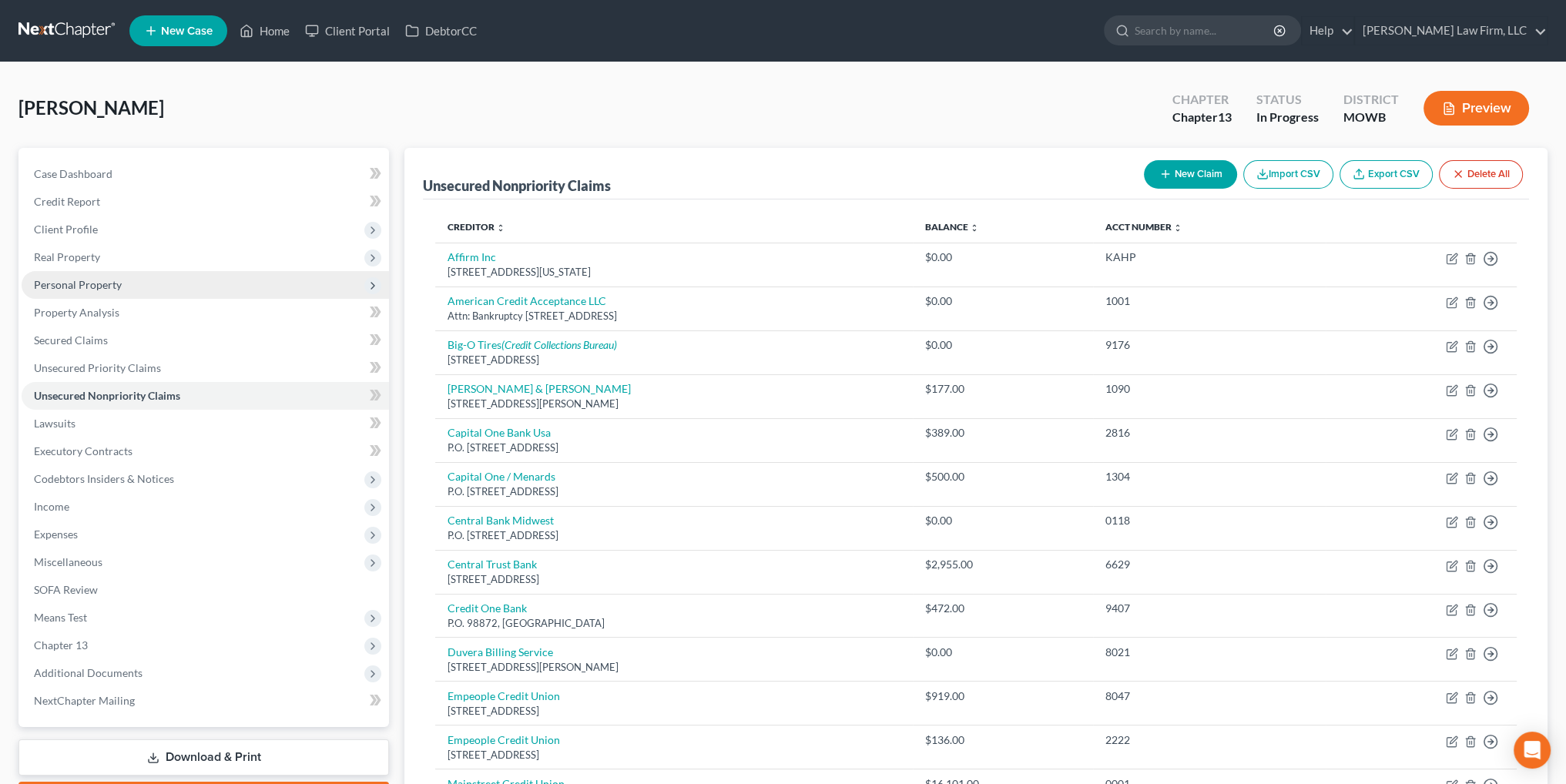
click at [107, 288] on span "Personal Property" at bounding box center [78, 284] width 88 height 13
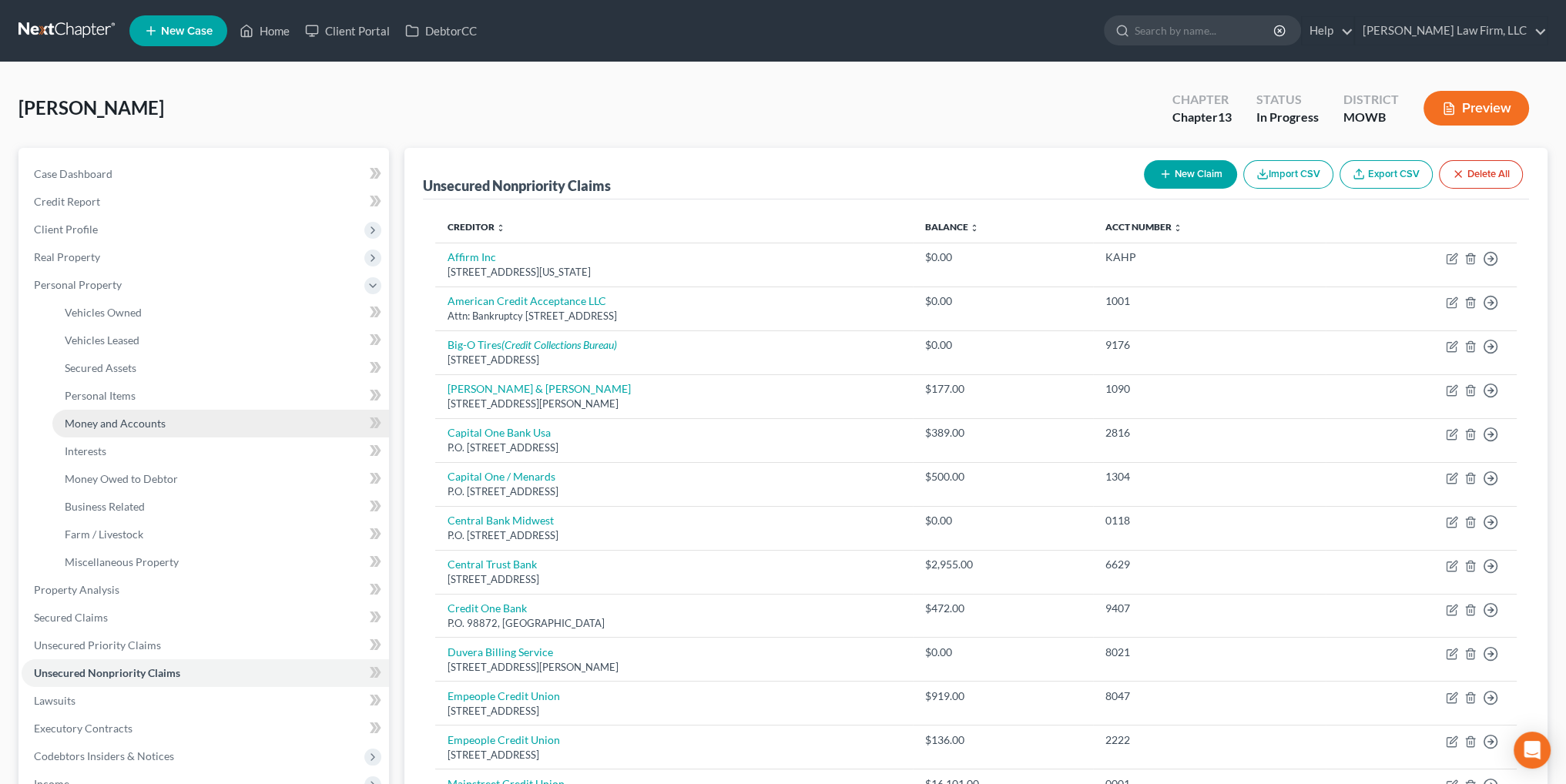
click at [116, 417] on span "Money and Accounts" at bounding box center [115, 423] width 101 height 13
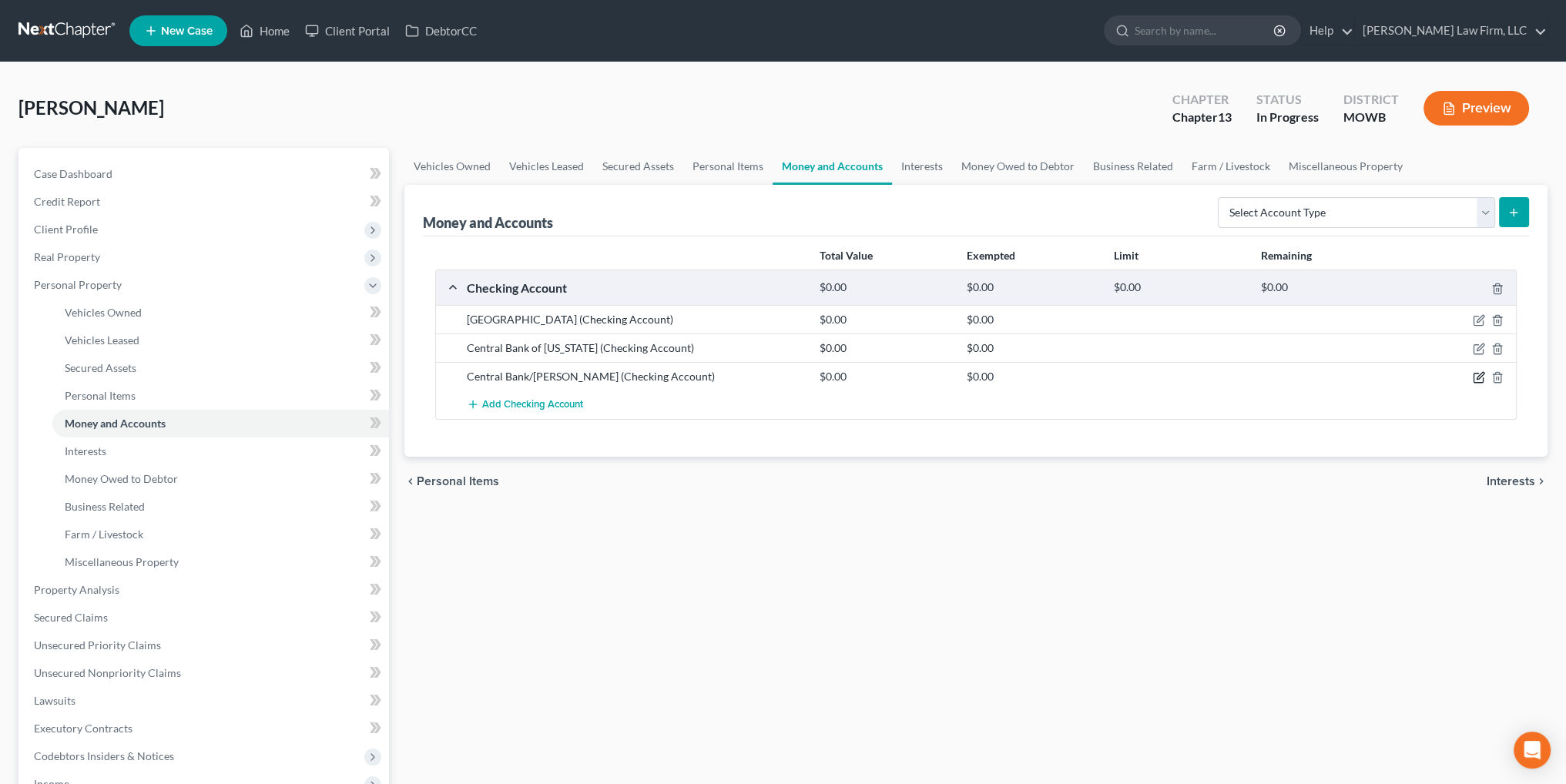
click at [1476, 377] on icon "button" at bounding box center [1480, 376] width 7 height 7
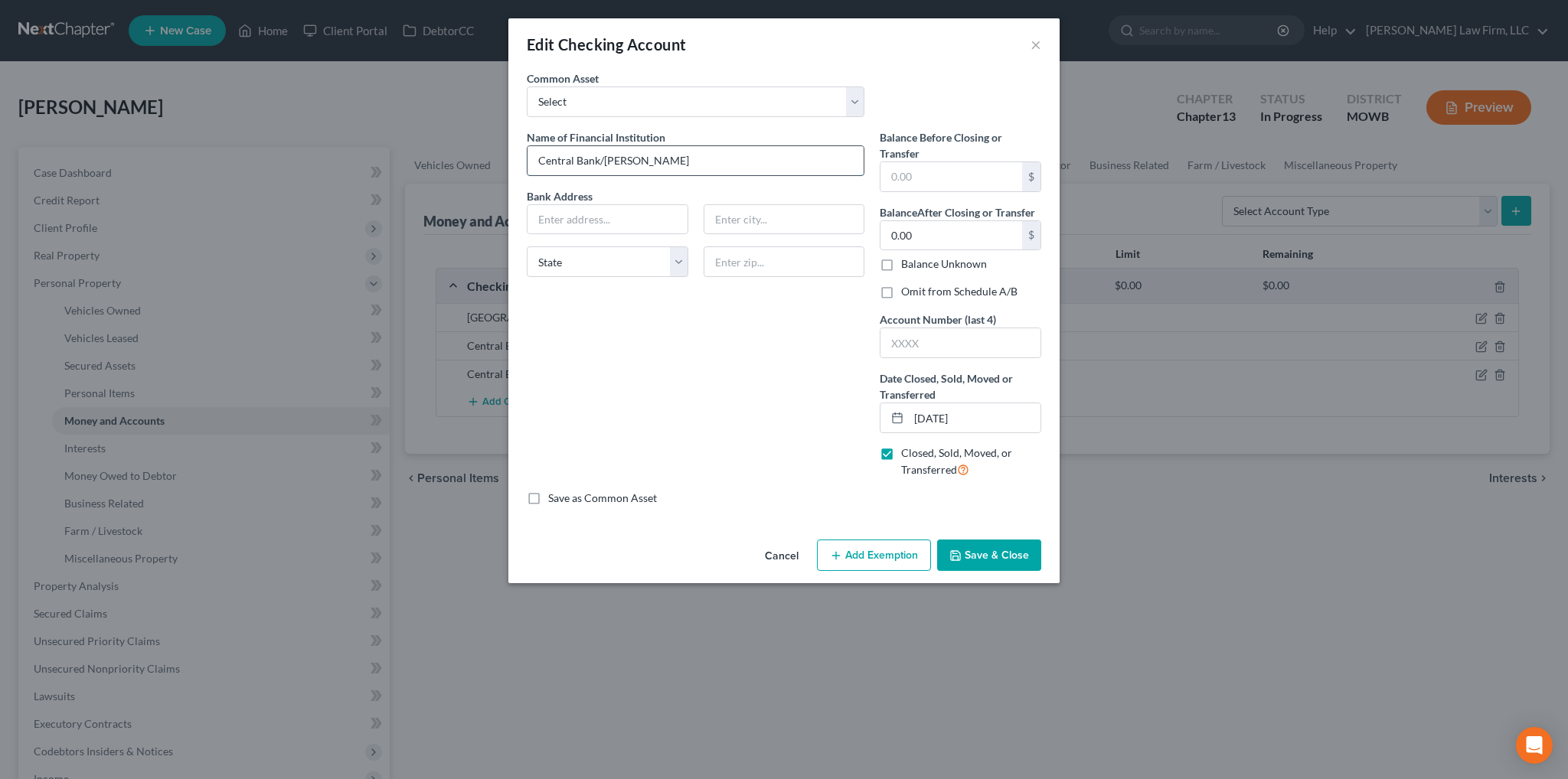
drag, startPoint x: 674, startPoint y: 159, endPoint x: 600, endPoint y: 158, distance: 74.0
click at [600, 158] on input "Central Bank/[PERSON_NAME]" at bounding box center [695, 161] width 336 height 29
click at [984, 540] on button "Save & Close" at bounding box center [989, 556] width 104 height 32
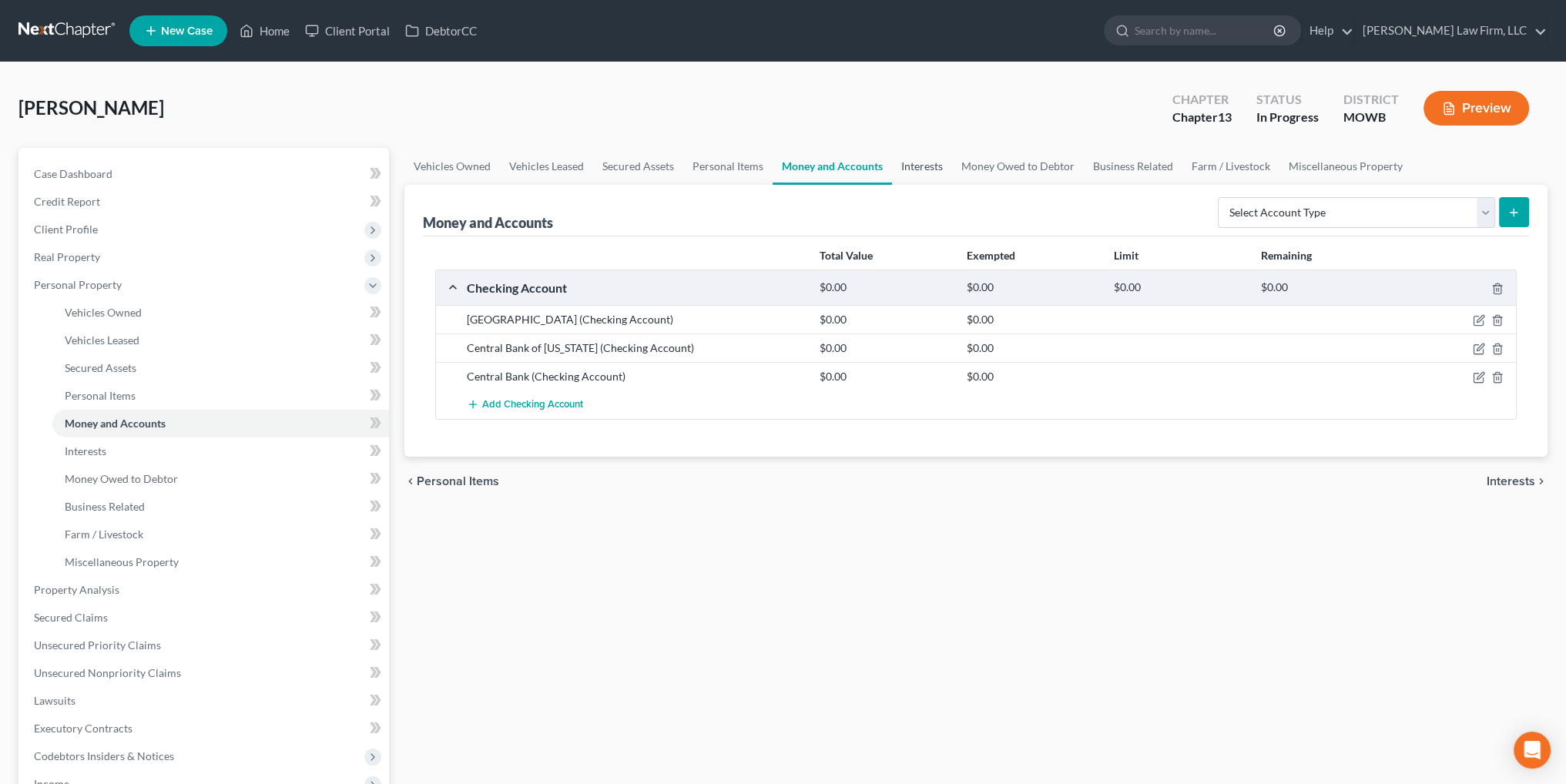
click at [913, 166] on link "Interests" at bounding box center [922, 166] width 60 height 37
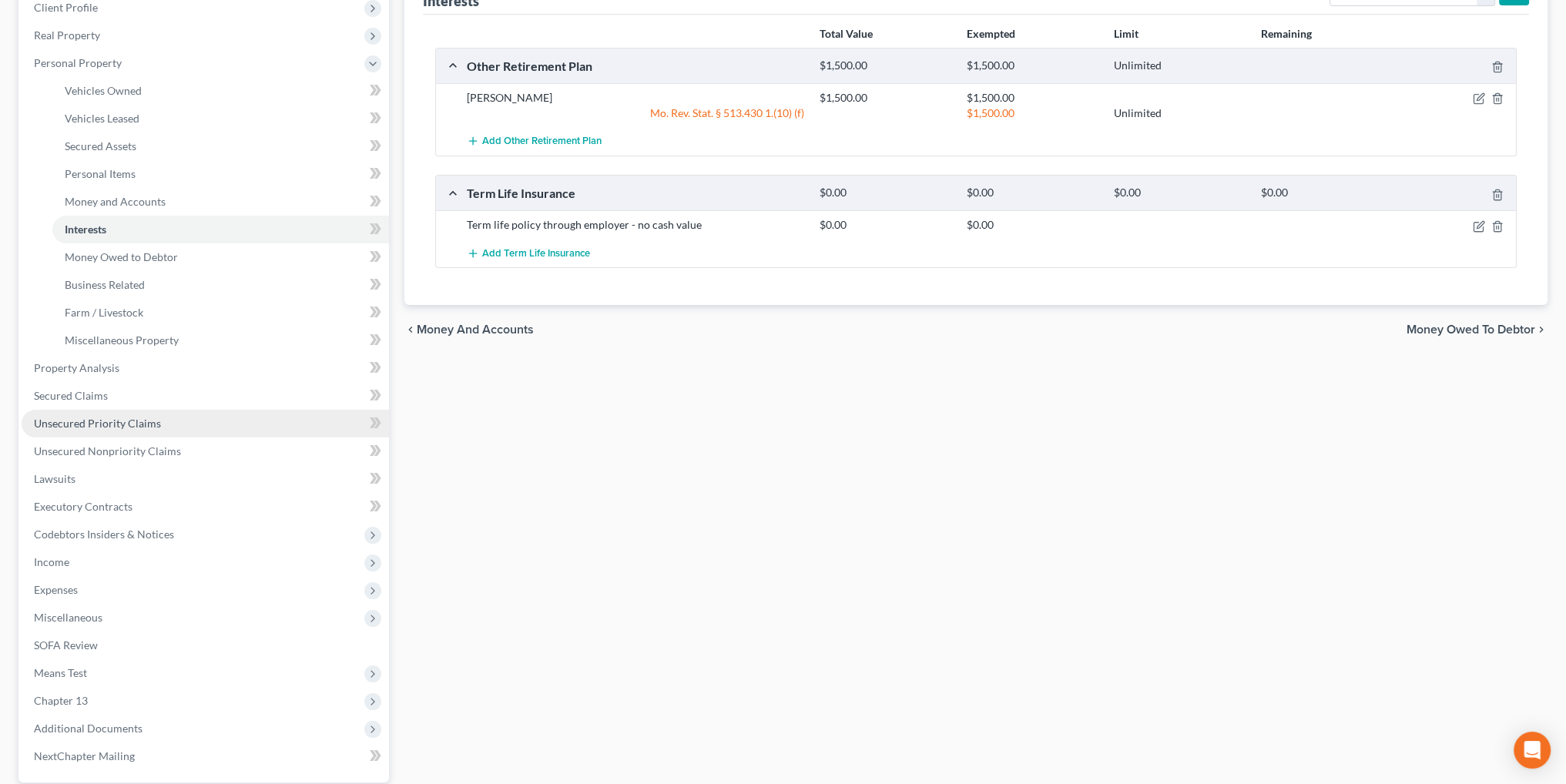
scroll to position [231, 0]
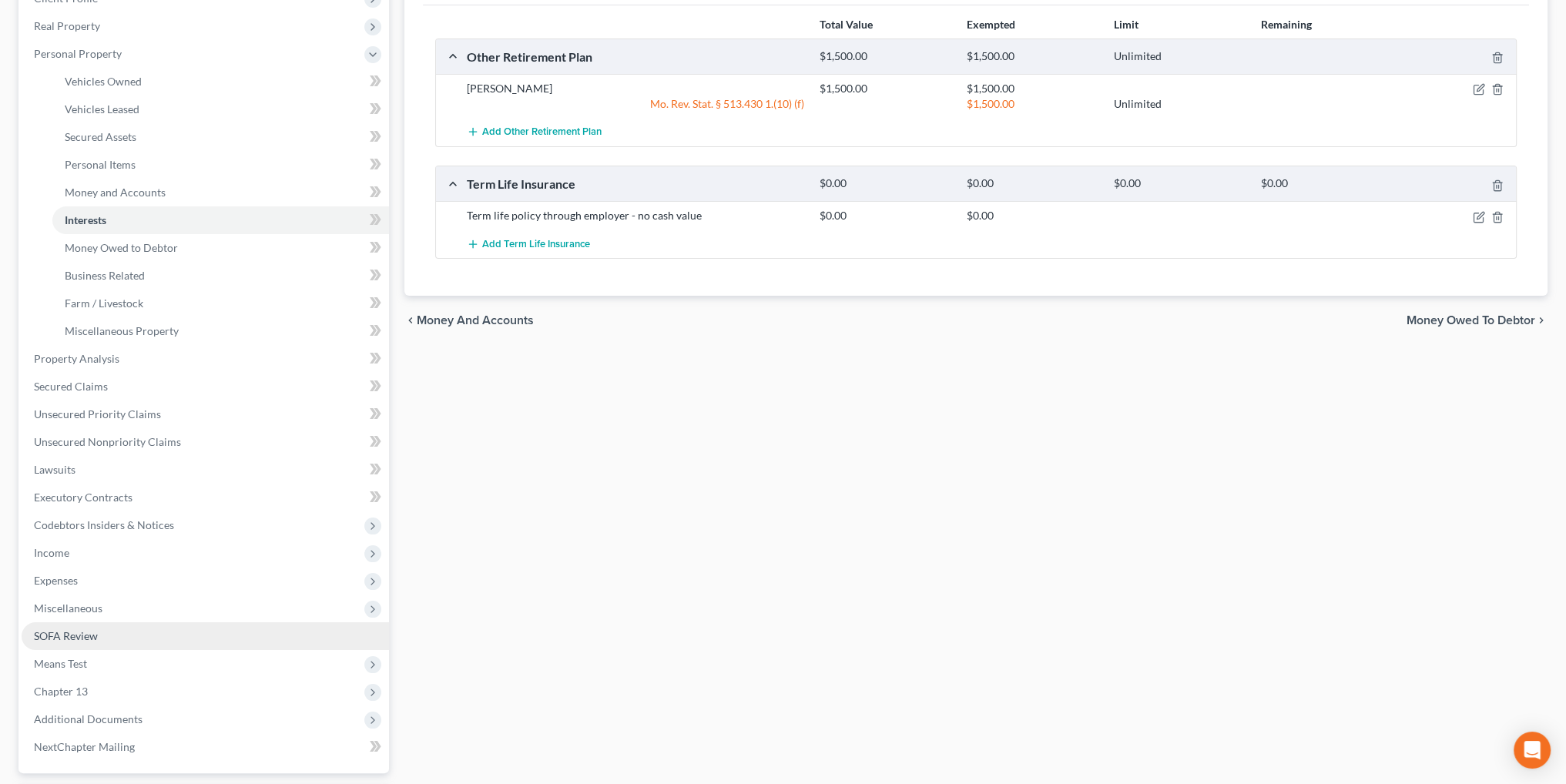
click at [77, 638] on span "SOFA Review" at bounding box center [66, 636] width 64 height 13
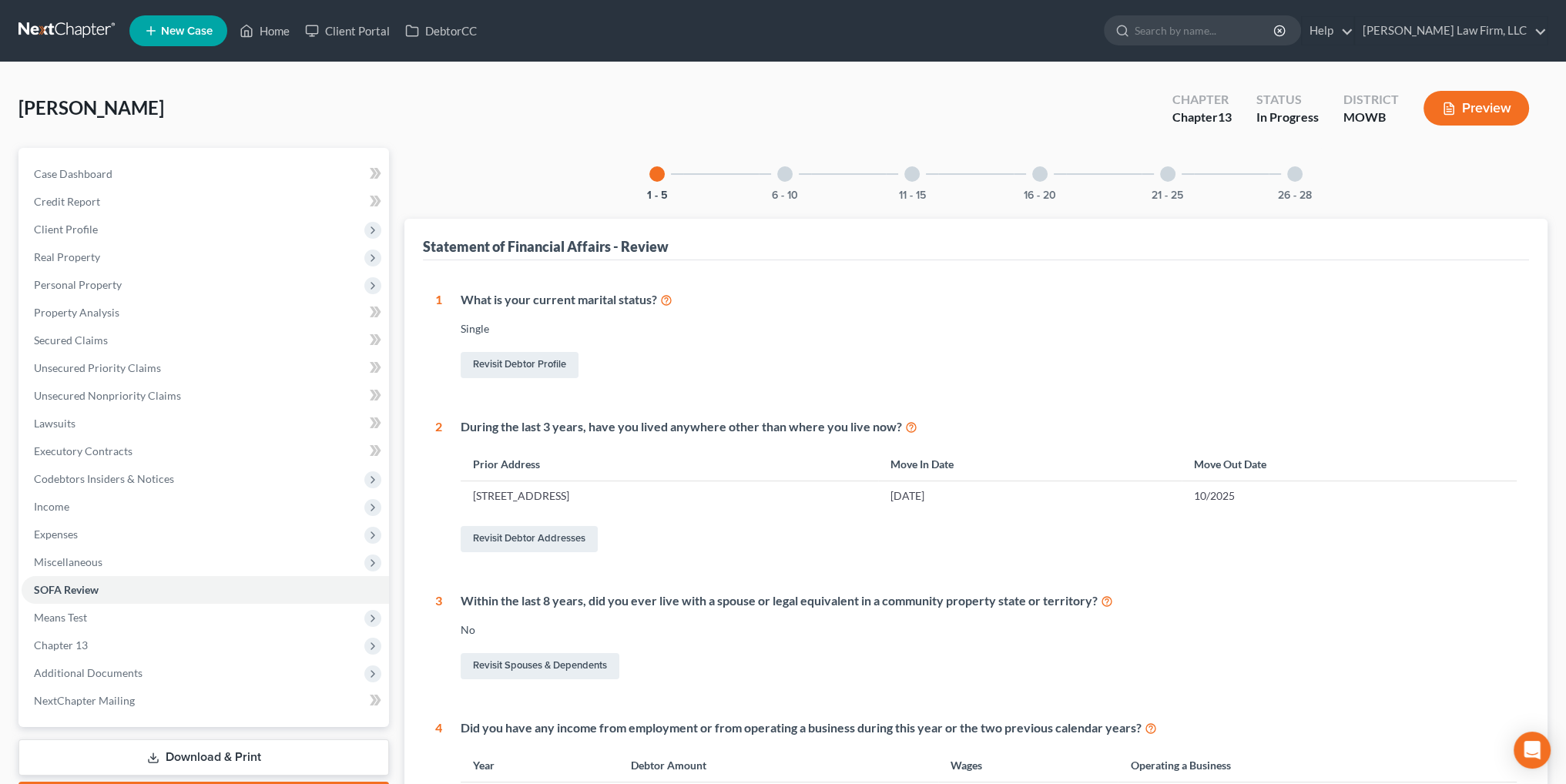
click at [1162, 180] on div "21 - 25" at bounding box center [1168, 174] width 52 height 52
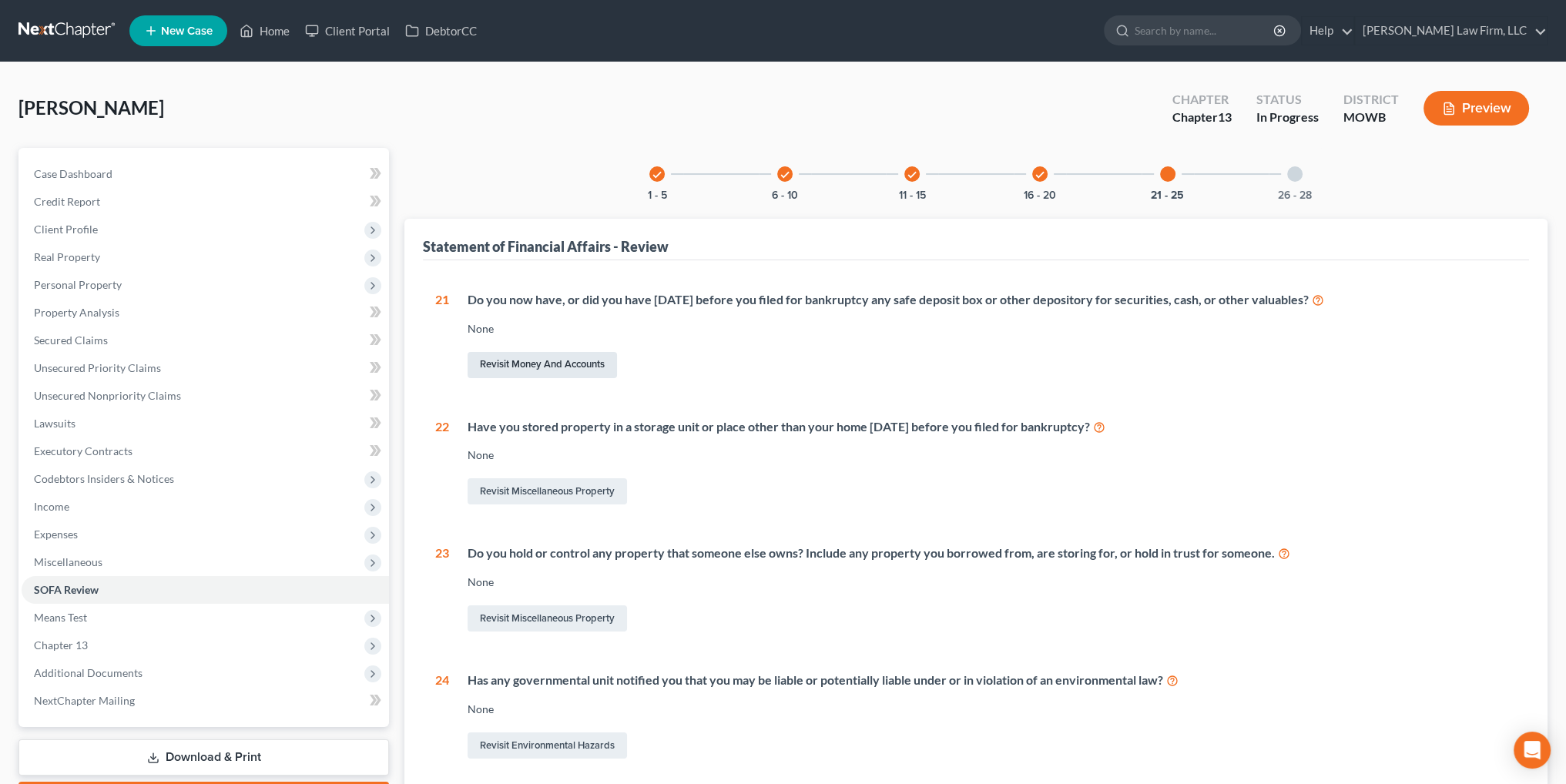
click at [547, 367] on link "Revisit Money and Accounts" at bounding box center [542, 364] width 150 height 26
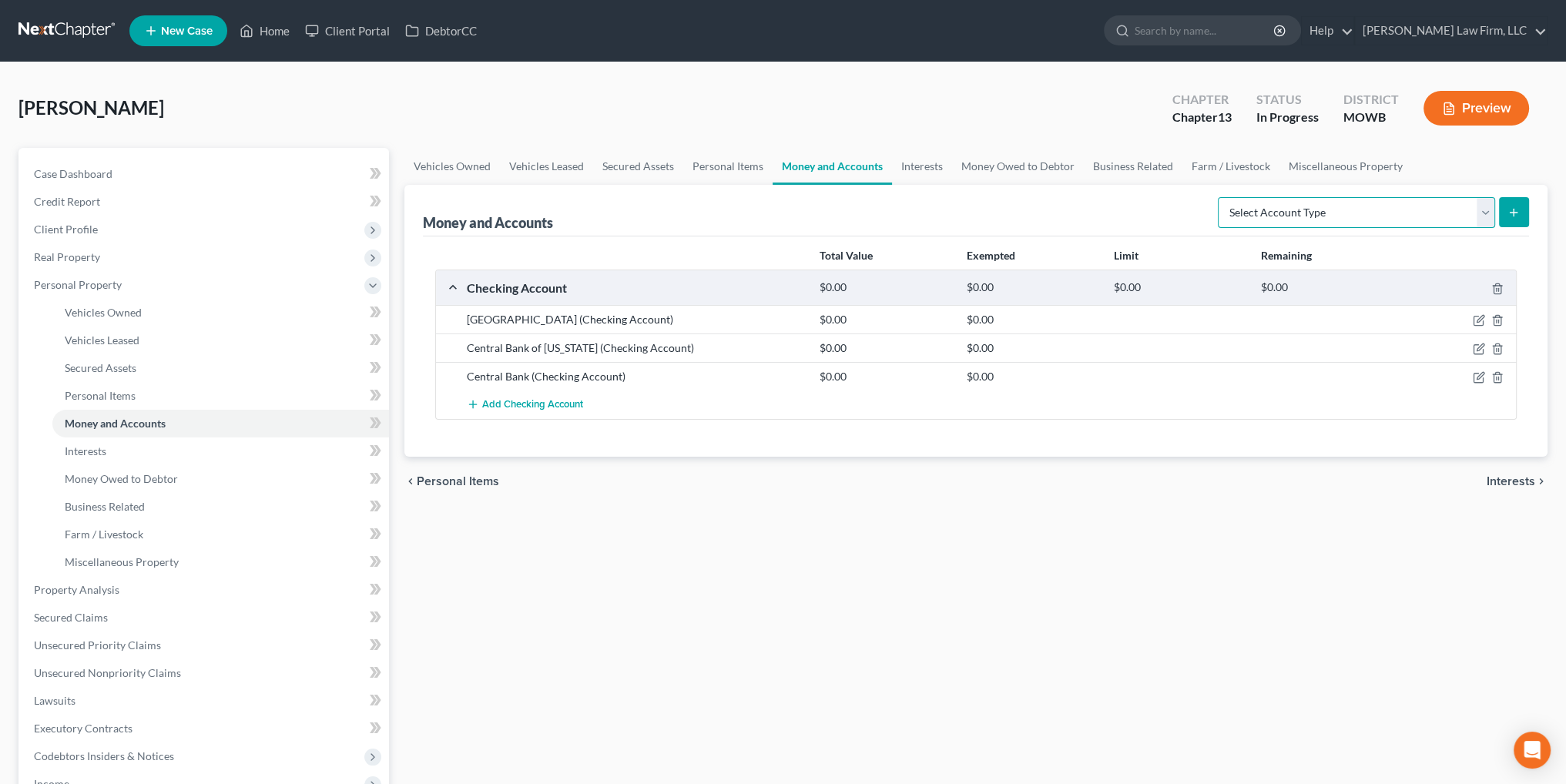
click at [1353, 207] on select "Select Account Type Brokerage Cash on Hand Certificates of Deposit Checking Acc…" at bounding box center [1356, 212] width 277 height 31
click at [1221, 197] on select "Select Account Type Brokerage Cash on Hand Certificates of Deposit Checking Acc…" at bounding box center [1356, 212] width 277 height 31
click at [1510, 213] on icon "submit" at bounding box center [1514, 213] width 13 height 13
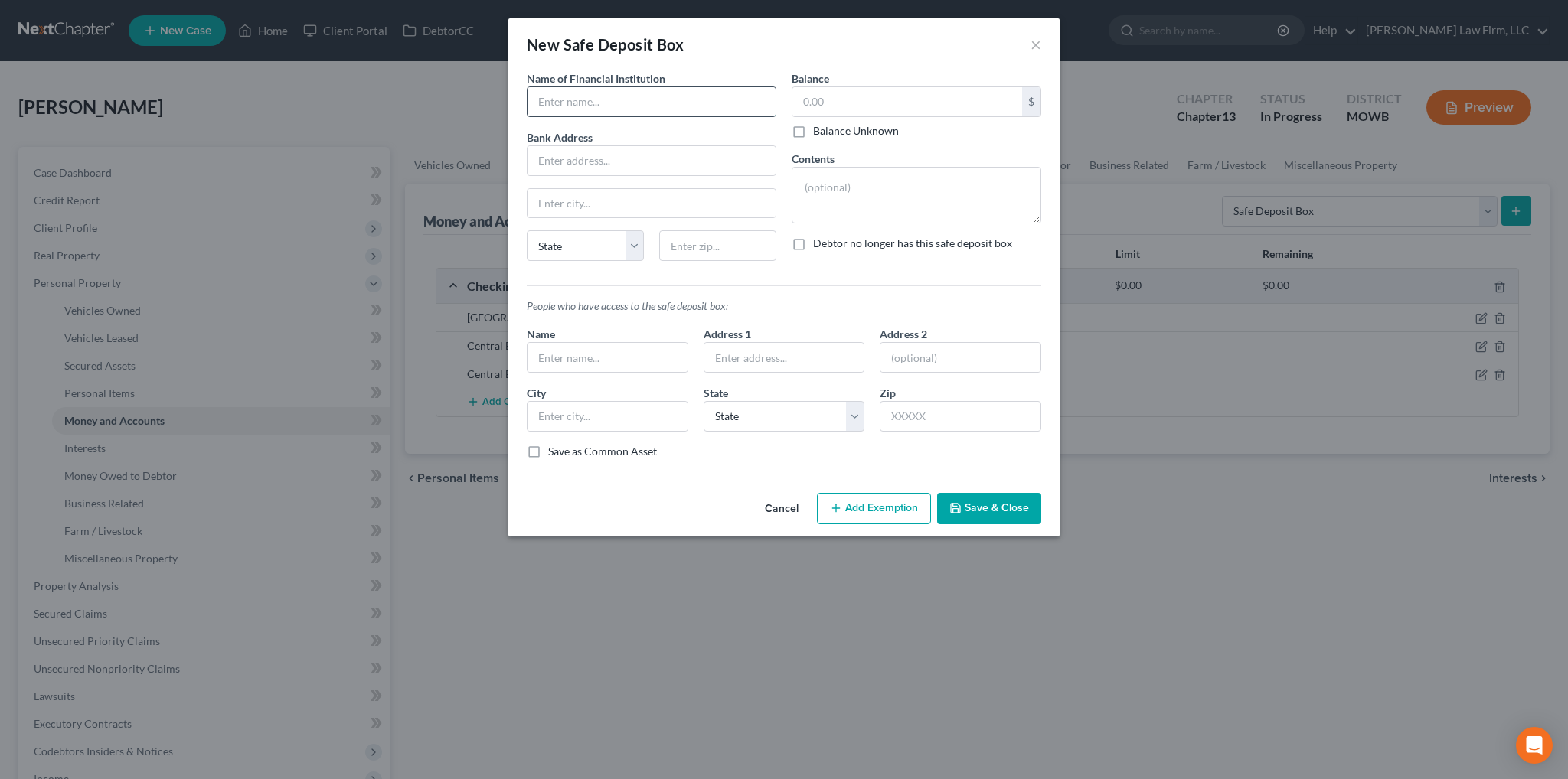
click at [688, 100] on input "text" at bounding box center [651, 102] width 248 height 29
click at [575, 202] on input "text" at bounding box center [651, 203] width 248 height 29
click at [605, 245] on select "State [US_STATE] AK AR AZ CA CO CT DE DC [GEOGRAPHIC_DATA] [GEOGRAPHIC_DATA] GU…" at bounding box center [585, 246] width 117 height 31
click at [527, 231] on select "State [US_STATE] AK AR AZ CA CO CT DE DC [GEOGRAPHIC_DATA] [GEOGRAPHIC_DATA] GU…" at bounding box center [585, 246] width 117 height 31
click at [852, 108] on input "text" at bounding box center [908, 102] width 230 height 29
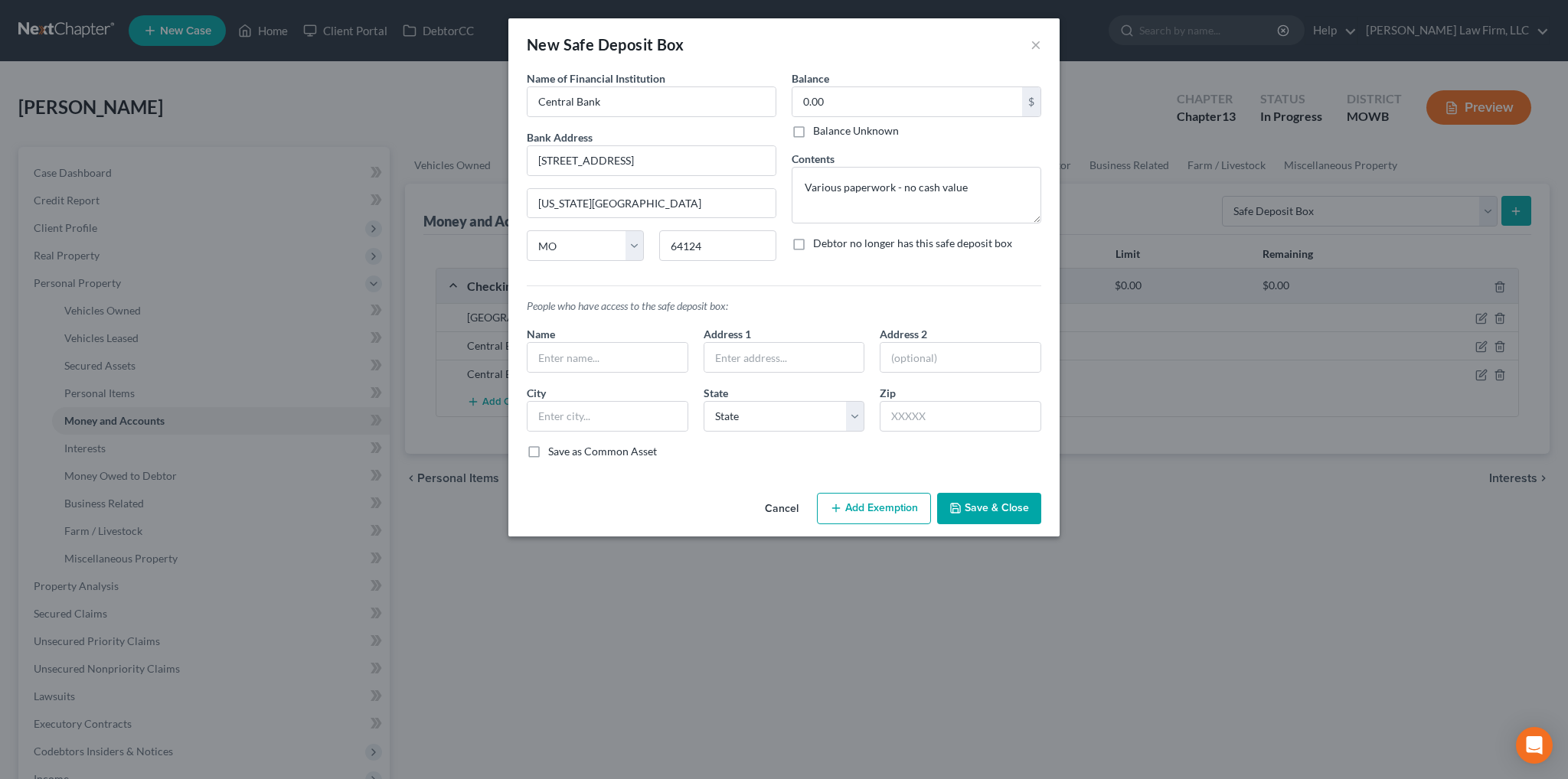
click at [813, 242] on label "Debtor no longer has this safe deposit box" at bounding box center [912, 243] width 199 height 15
click at [819, 242] on input "Debtor no longer has this safe deposit box" at bounding box center [824, 241] width 10 height 10
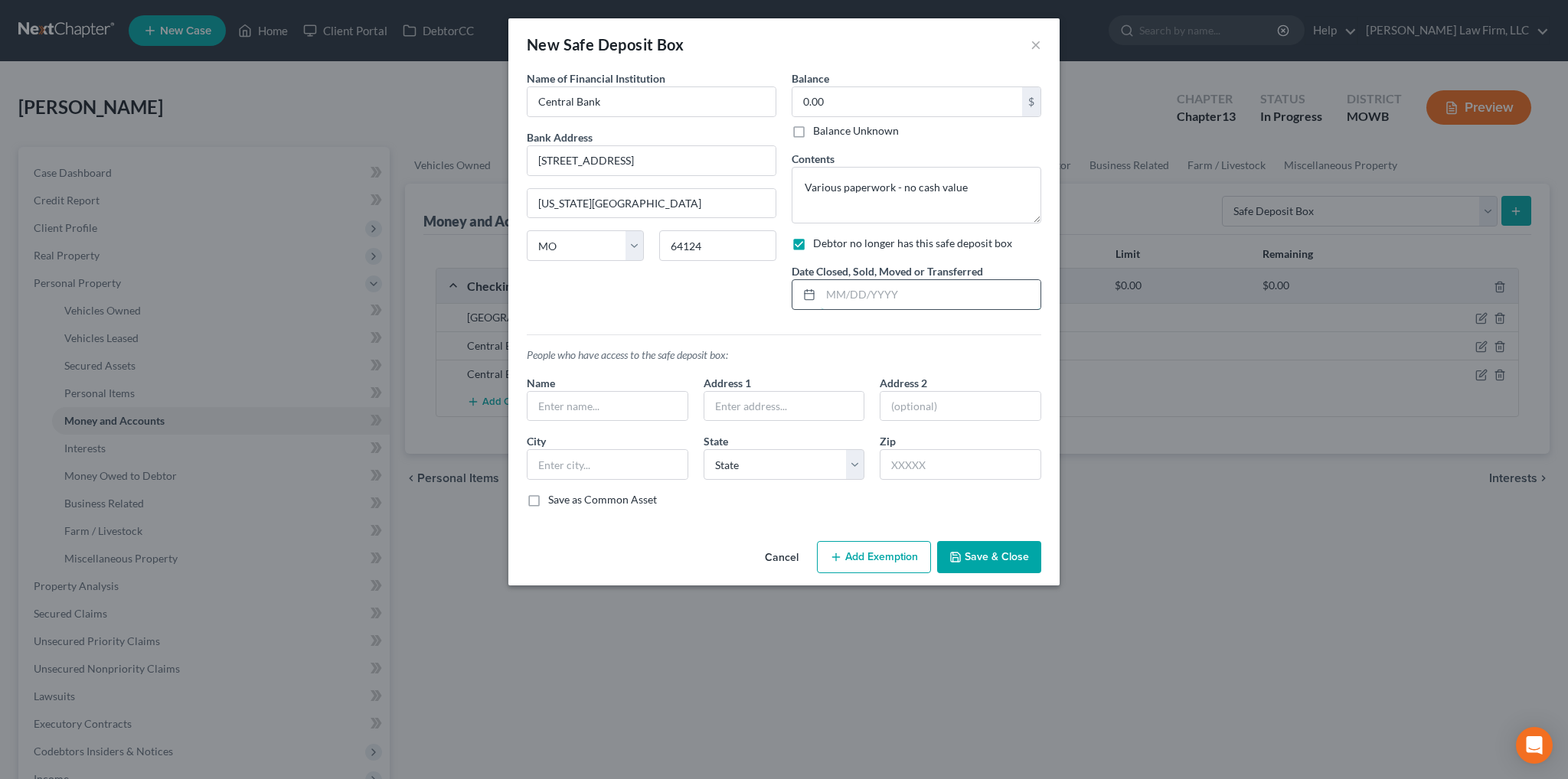
click at [946, 292] on input "text" at bounding box center [930, 294] width 220 height 29
click at [985, 570] on button "Save & Close" at bounding box center [989, 557] width 104 height 32
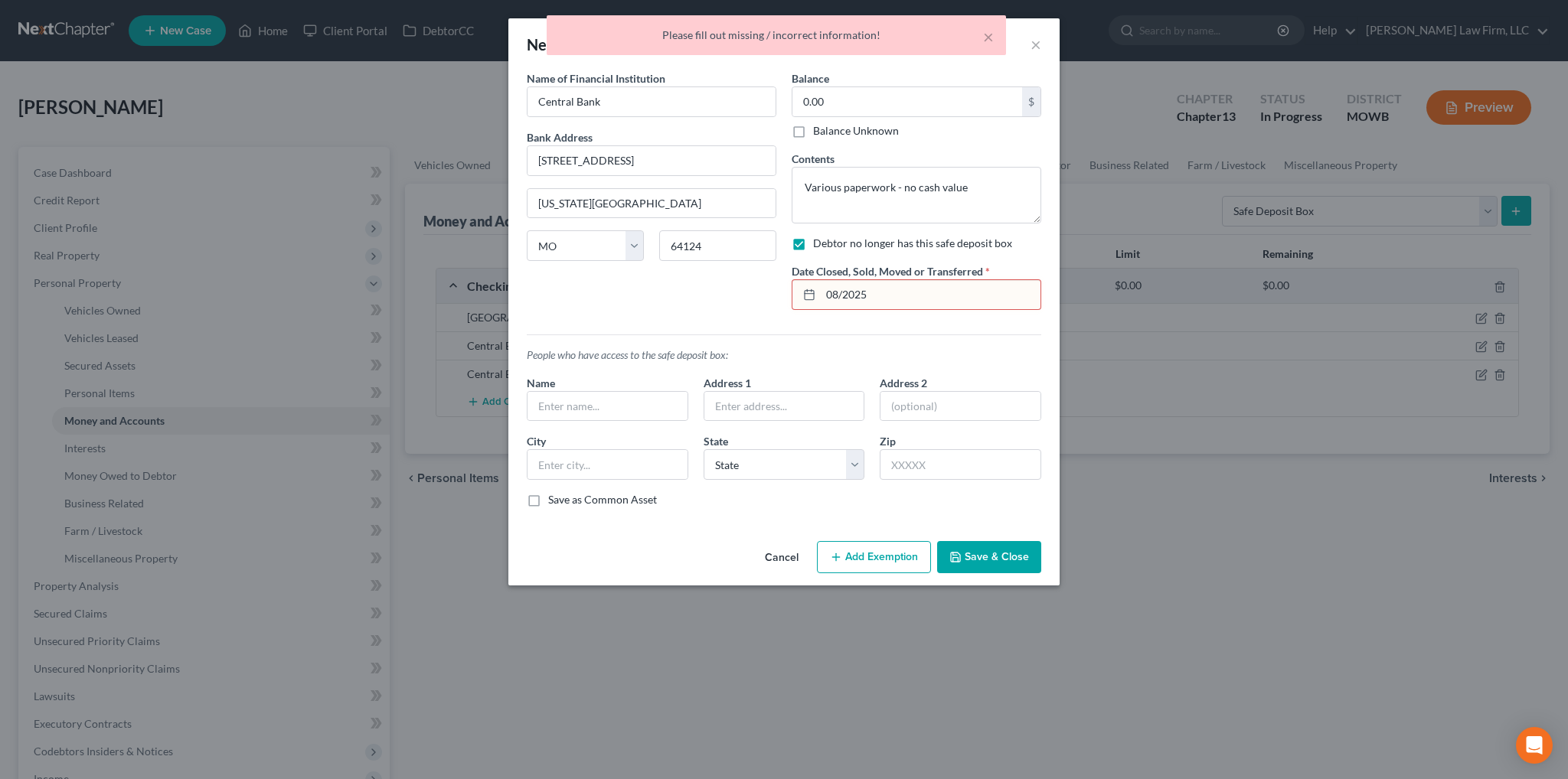
click at [842, 292] on input "08/2025" at bounding box center [930, 294] width 220 height 29
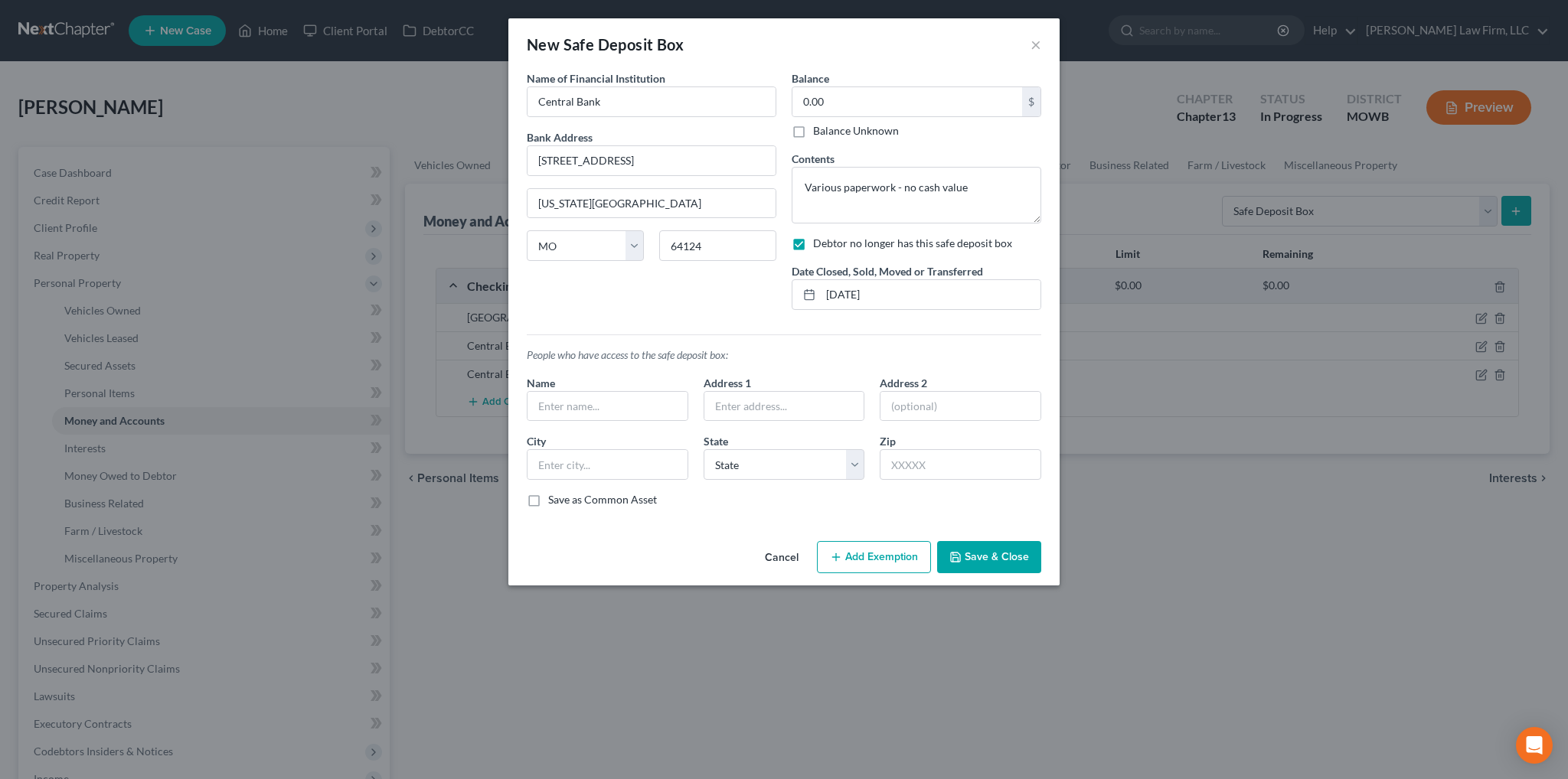
click at [989, 556] on button "Save & Close" at bounding box center [989, 557] width 104 height 32
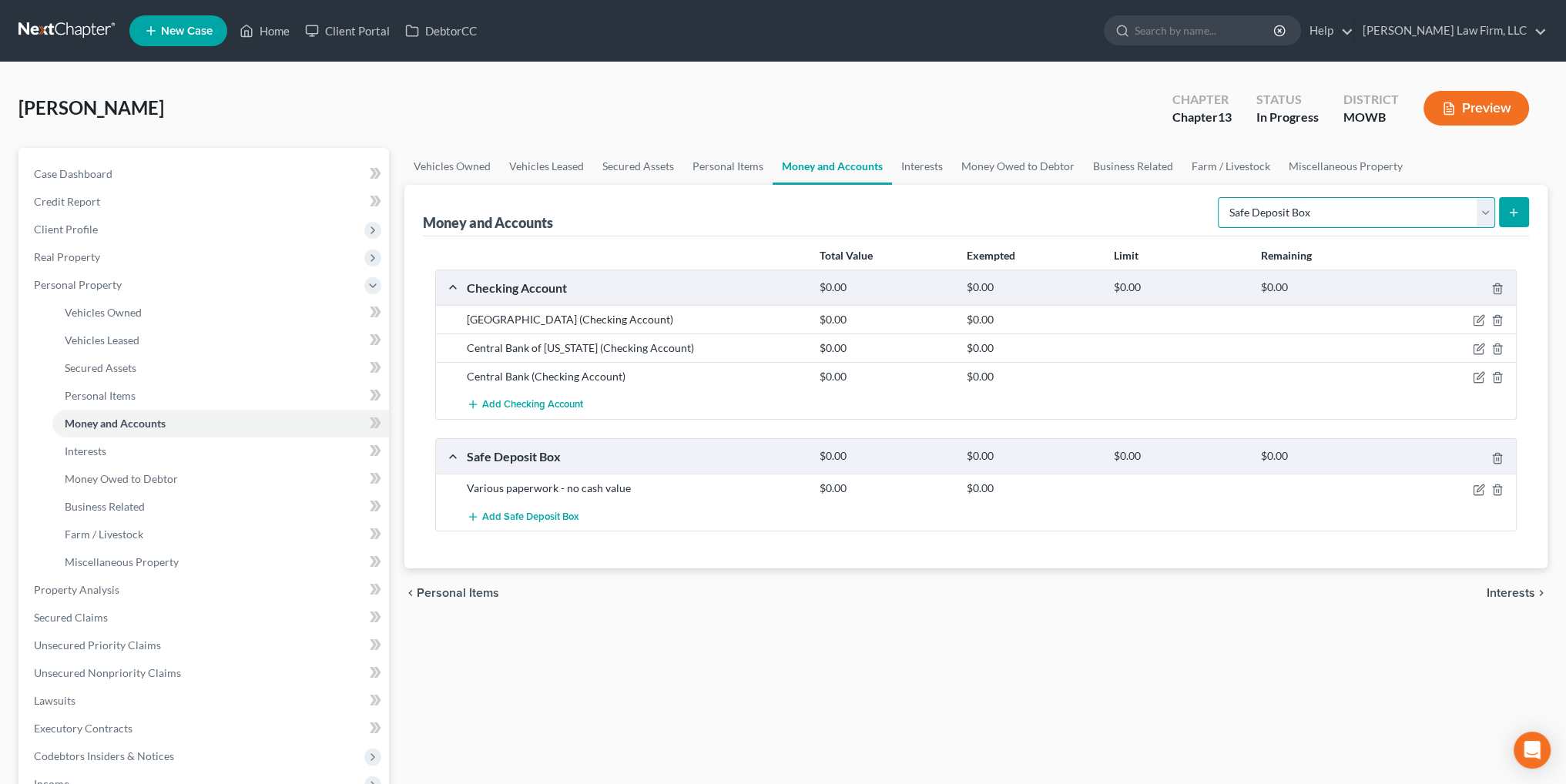
click at [1482, 212] on select "Select Account Type Brokerage Cash on Hand Certificates of Deposit Checking Acc…" at bounding box center [1356, 212] width 277 height 31
click at [1337, 161] on link "Miscellaneous Property" at bounding box center [1345, 166] width 132 height 37
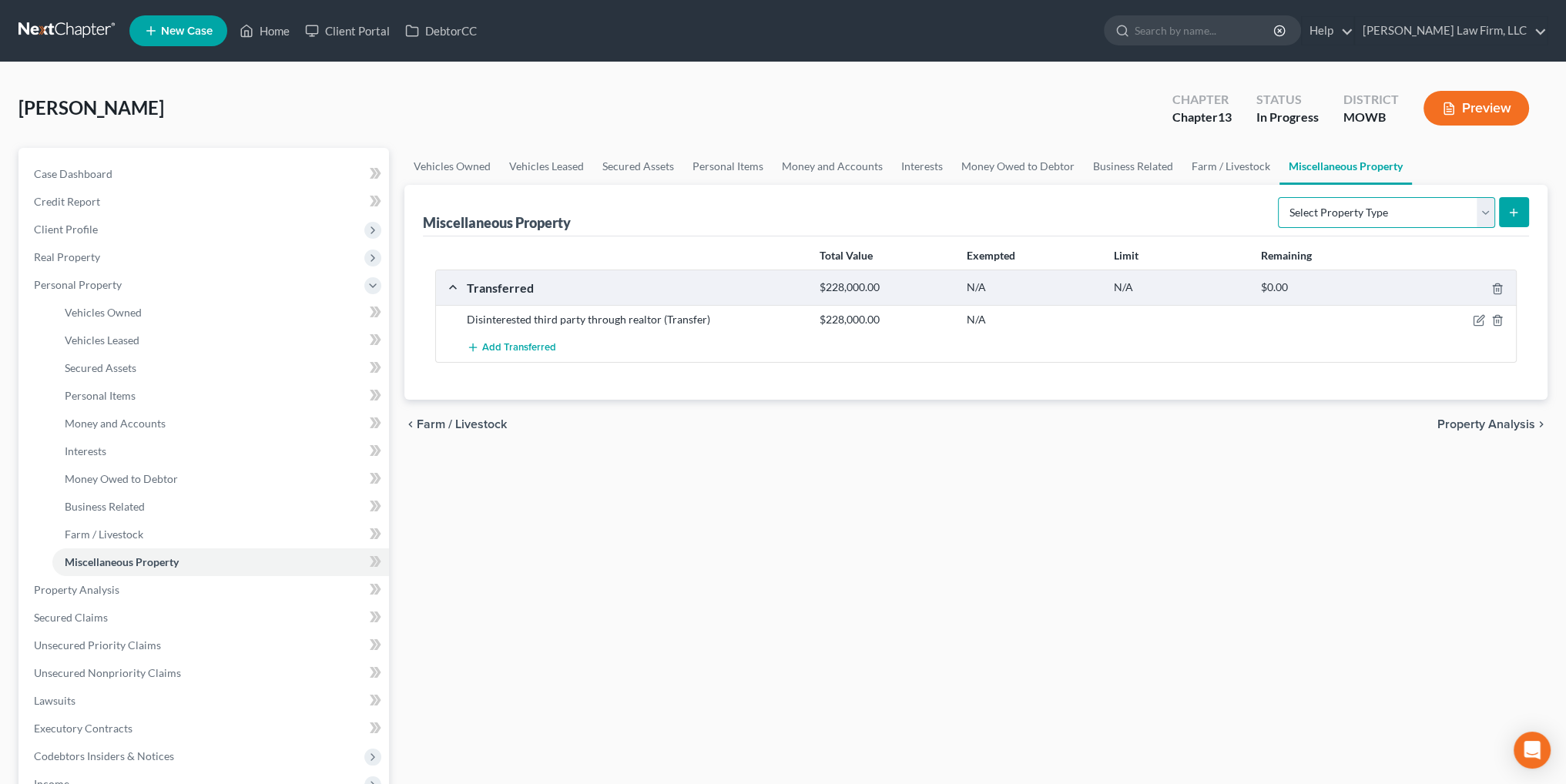
click at [1335, 205] on select "Select Property Type Assigned for Creditor Benefit [DATE] Holding for Another N…" at bounding box center [1386, 212] width 217 height 31
click at [1278, 197] on select "Select Property Type Assigned for Creditor Benefit [DATE] Holding for Another N…" at bounding box center [1386, 212] width 217 height 31
click at [1515, 210] on icon "submit" at bounding box center [1514, 213] width 13 height 13
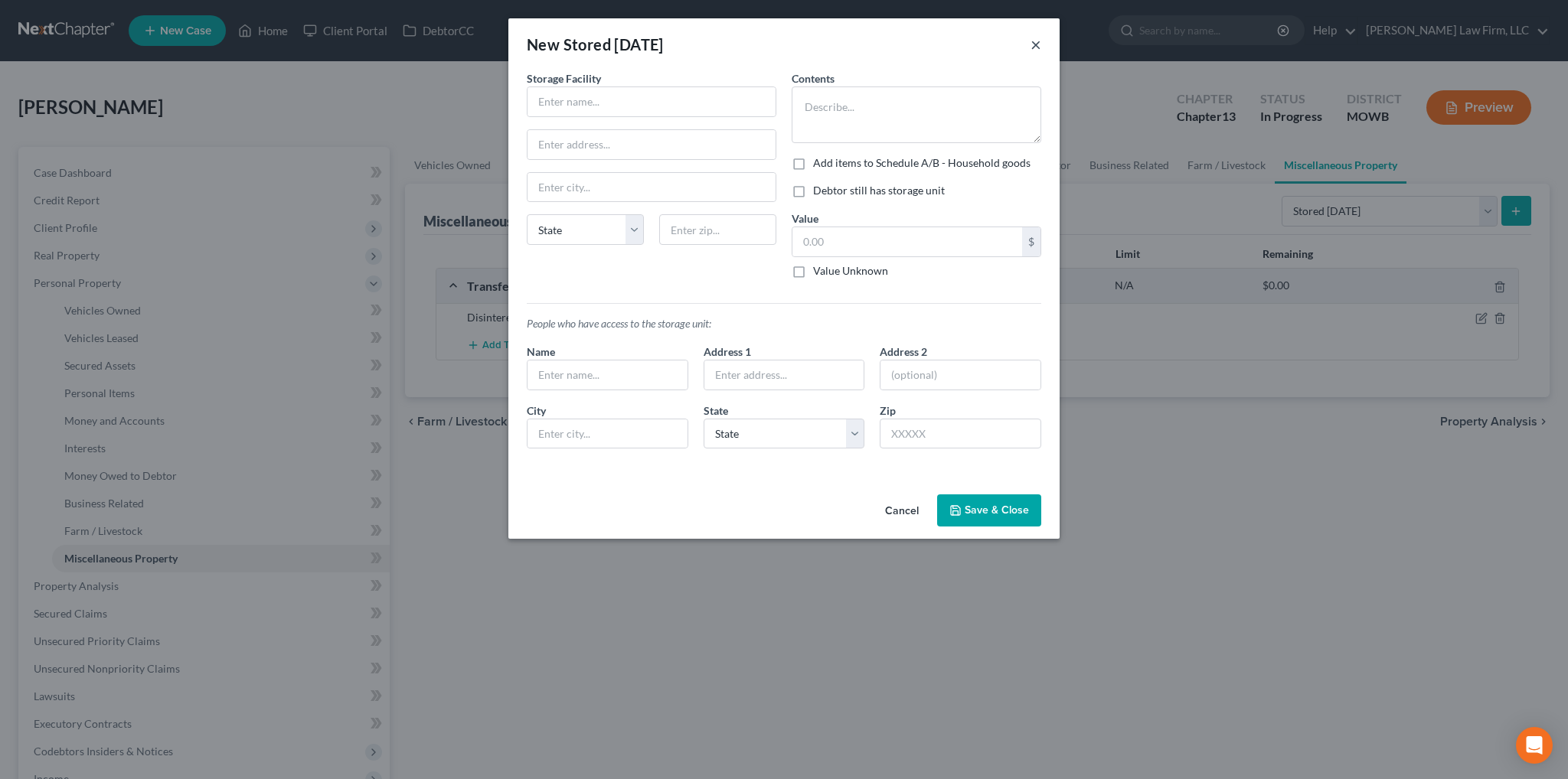
click at [1035, 46] on button "×" at bounding box center [1036, 44] width 11 height 18
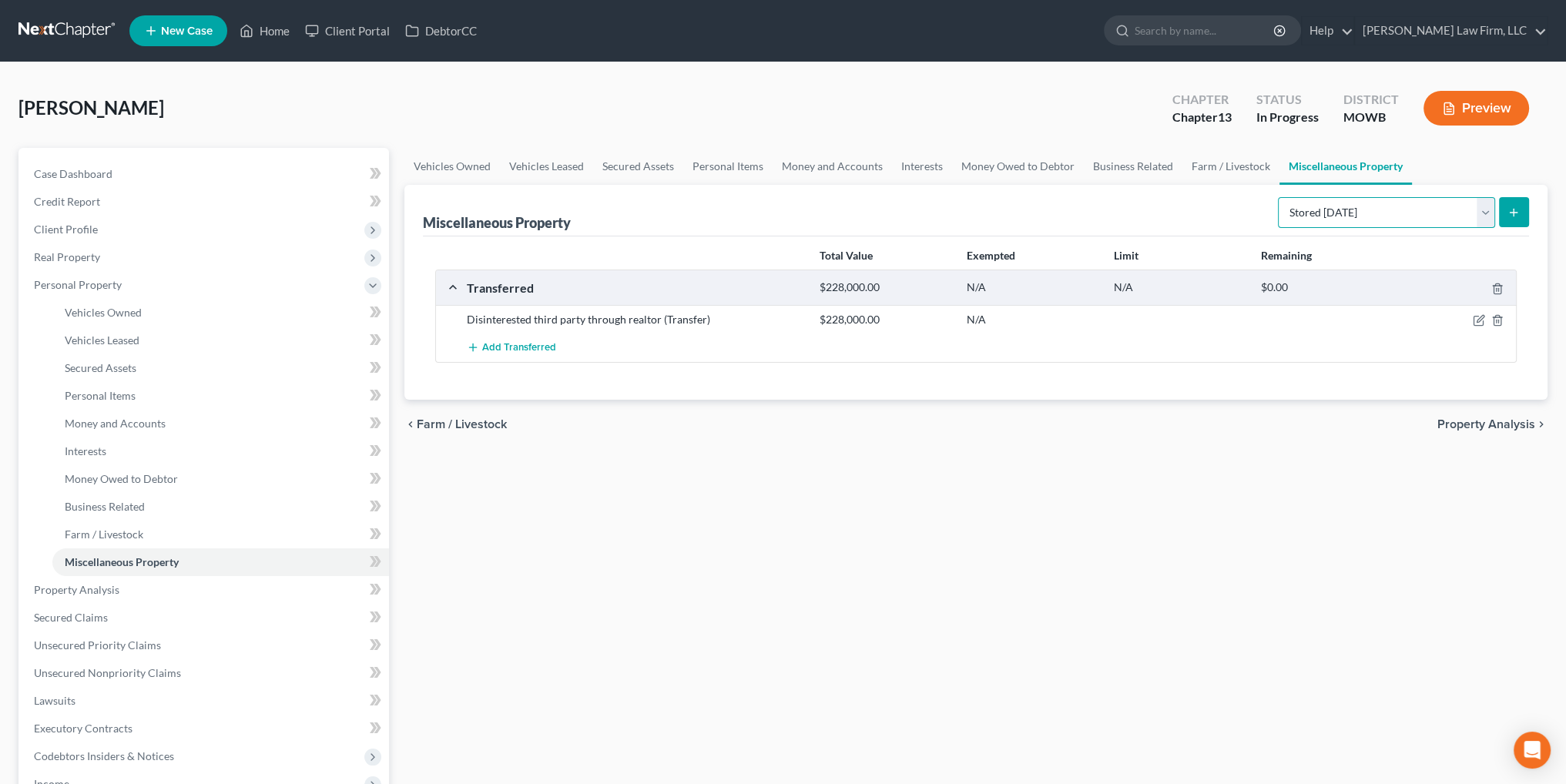
click at [1488, 214] on select "Select Property Type Assigned for Creditor Benefit [DATE] Holding for Another N…" at bounding box center [1386, 212] width 217 height 31
click at [1278, 197] on select "Select Property Type Assigned for Creditor Benefit [DATE] Holding for Another N…" at bounding box center [1386, 212] width 217 height 31
click at [1516, 212] on icon "submit" at bounding box center [1514, 213] width 13 height 13
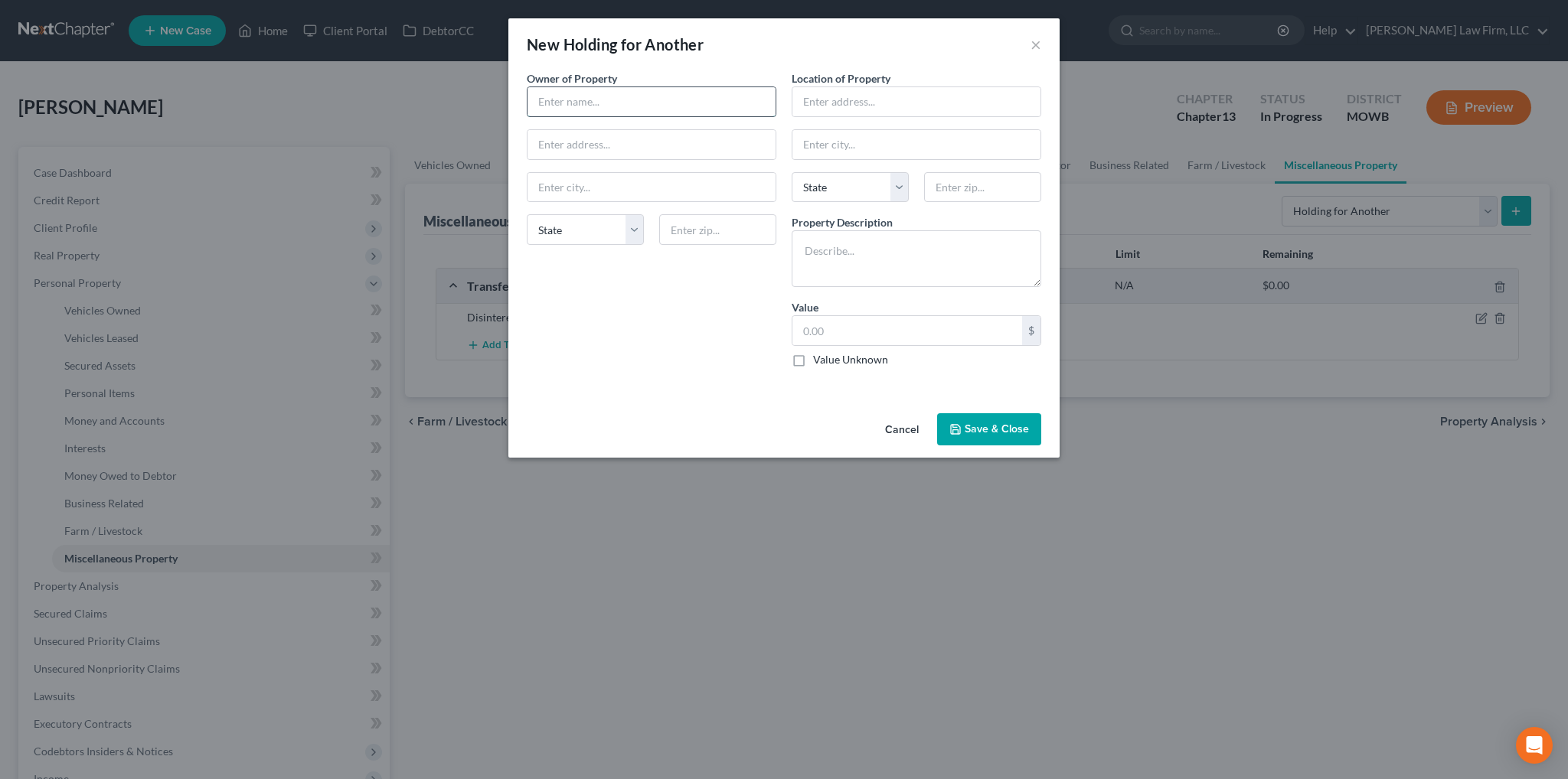
click at [761, 109] on input "text" at bounding box center [651, 102] width 248 height 29
drag, startPoint x: 1038, startPoint y: 41, endPoint x: 1099, endPoint y: 57, distance: 63.1
click at [1038, 41] on button "×" at bounding box center [1036, 44] width 11 height 18
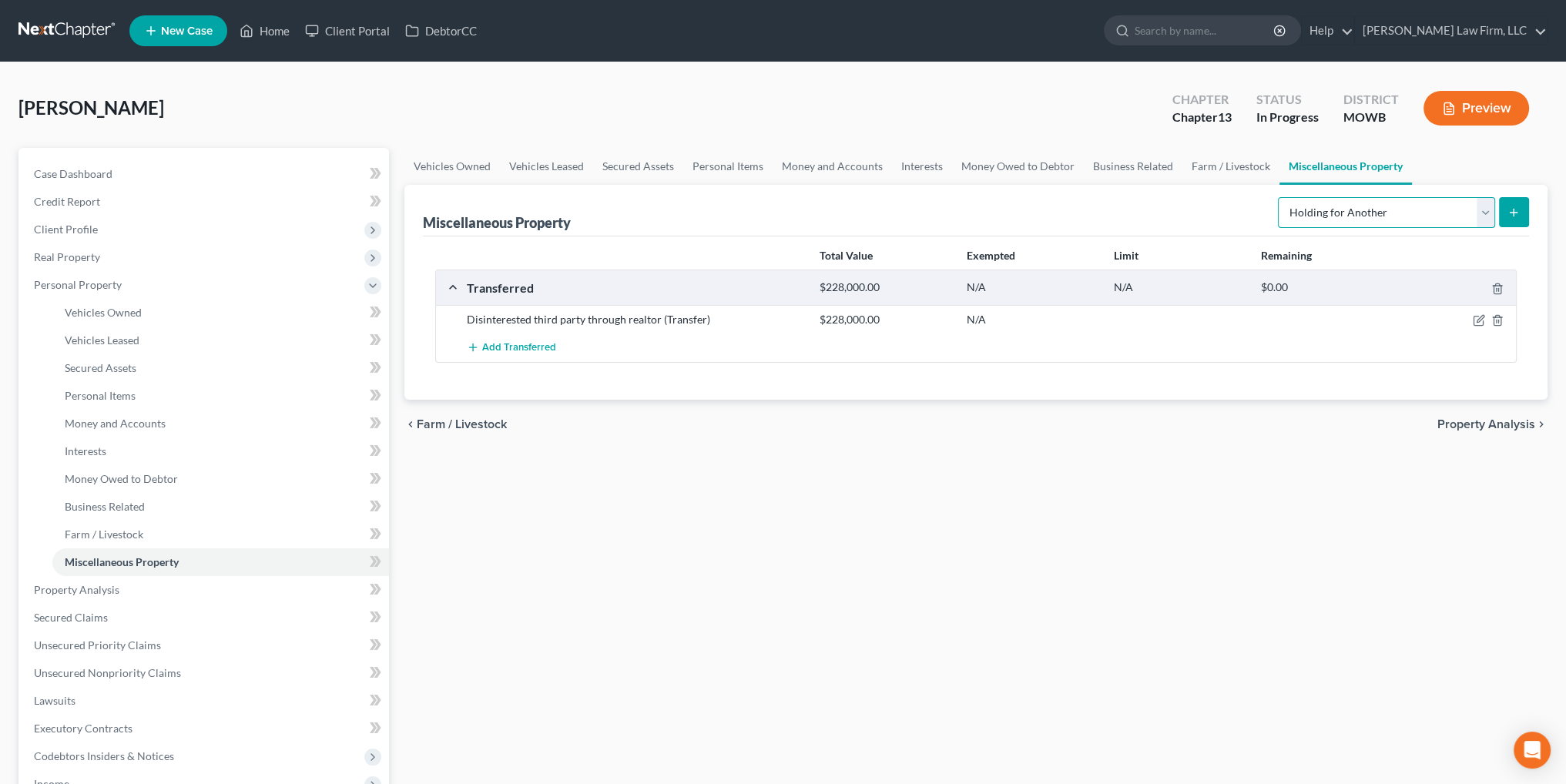
click at [1483, 209] on select "Select Property Type Assigned for Creditor Benefit [DATE] Holding for Another N…" at bounding box center [1386, 212] width 217 height 31
click at [1278, 197] on select "Select Property Type Assigned for Creditor Benefit [DATE] Holding for Another N…" at bounding box center [1386, 212] width 217 height 31
click at [1510, 210] on icon "submit" at bounding box center [1514, 213] width 13 height 13
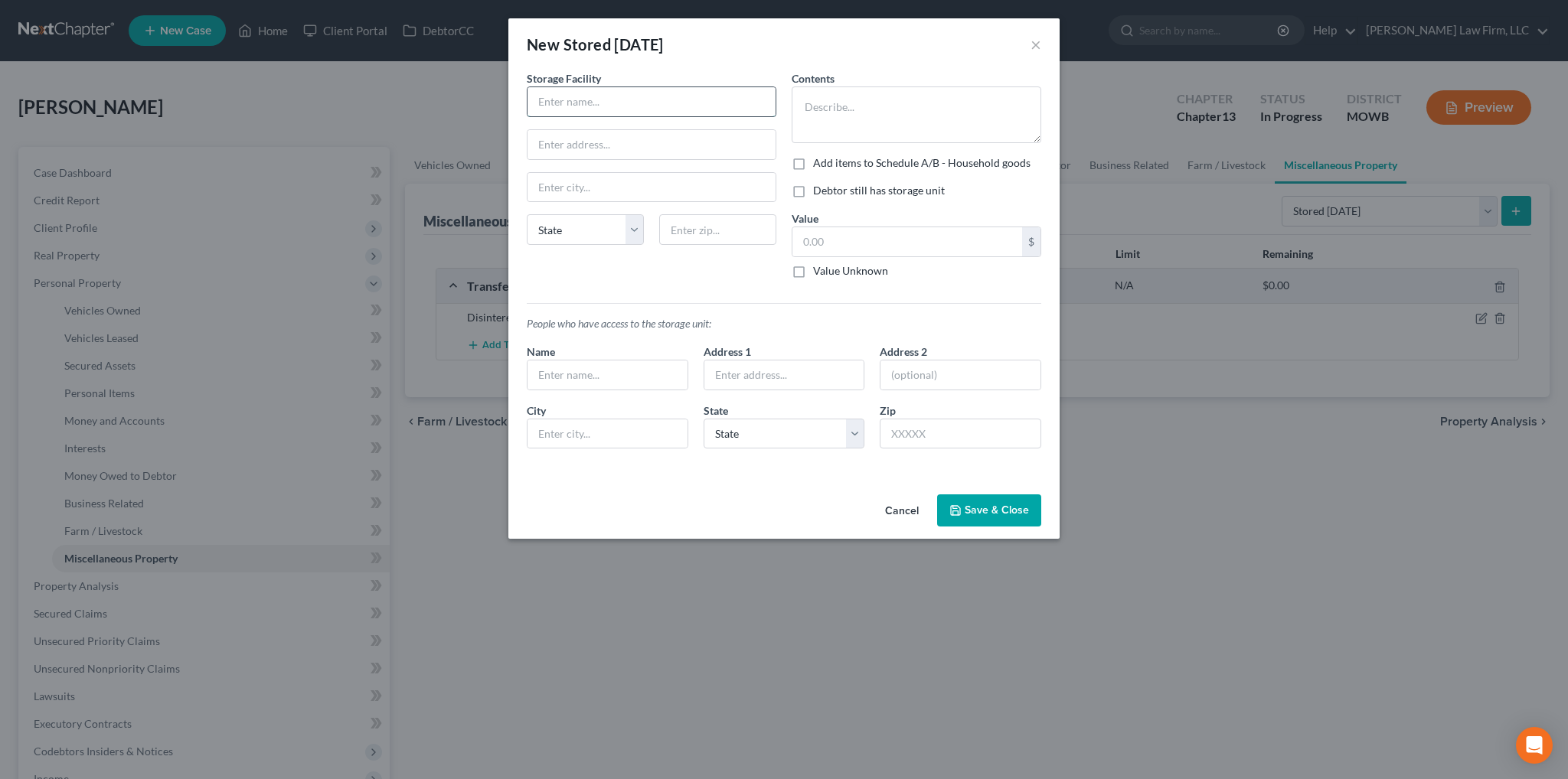
click at [594, 94] on input "text" at bounding box center [651, 102] width 248 height 29
click at [553, 95] on input "text" at bounding box center [651, 102] width 248 height 29
click at [944, 123] on textarea at bounding box center [916, 115] width 250 height 57
click at [813, 189] on label "Debtor still has storage unit" at bounding box center [878, 190] width 131 height 15
click at [819, 189] on input "Debtor still has storage unit" at bounding box center [824, 187] width 10 height 10
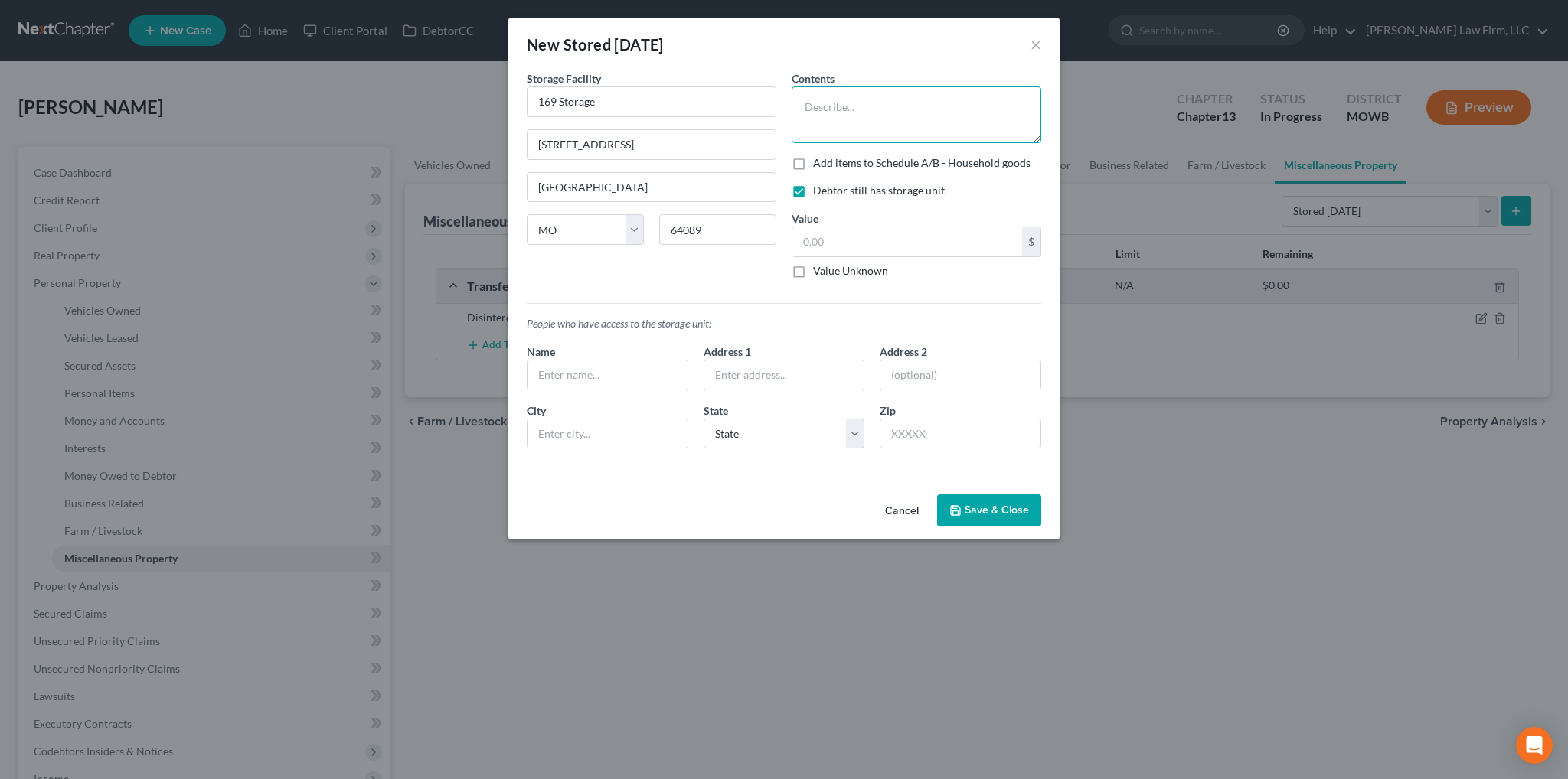
click at [889, 114] on textarea at bounding box center [916, 115] width 250 height 57
click at [644, 372] on input "text" at bounding box center [607, 375] width 160 height 29
click at [1030, 503] on button "Save & Close" at bounding box center [989, 510] width 104 height 32
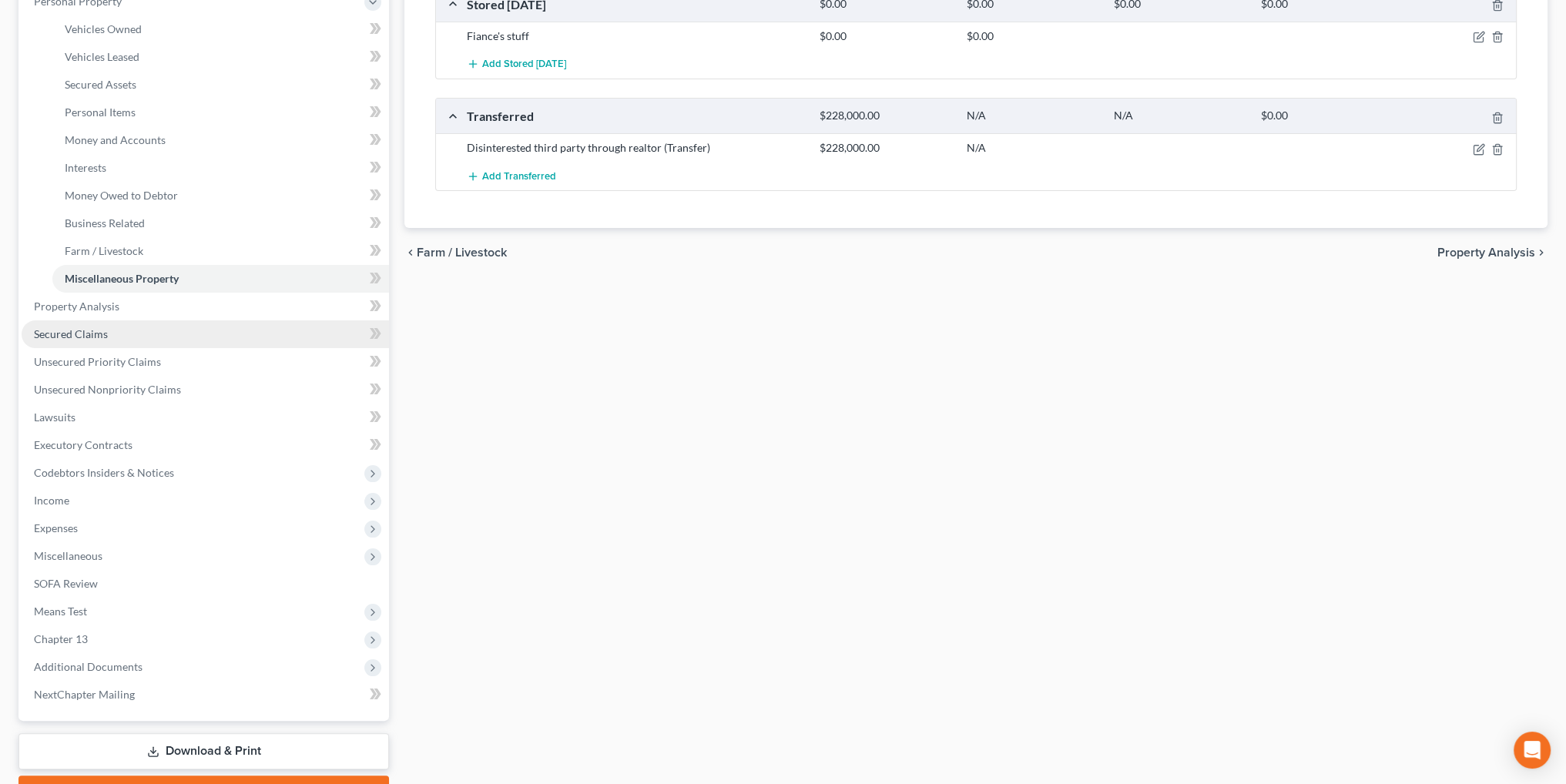
scroll to position [308, 0]
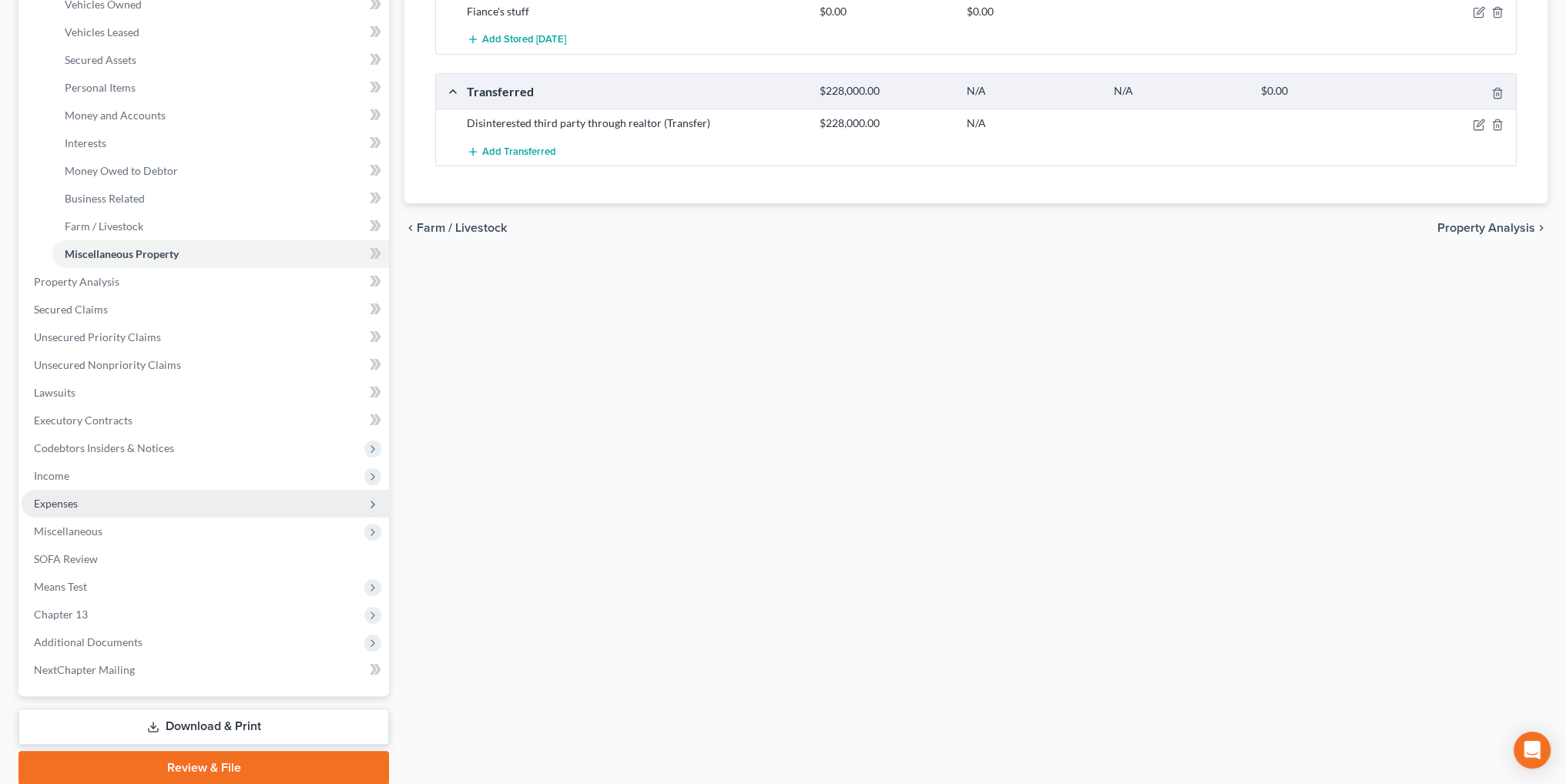
click at [54, 490] on span "Expenses" at bounding box center [205, 504] width 368 height 28
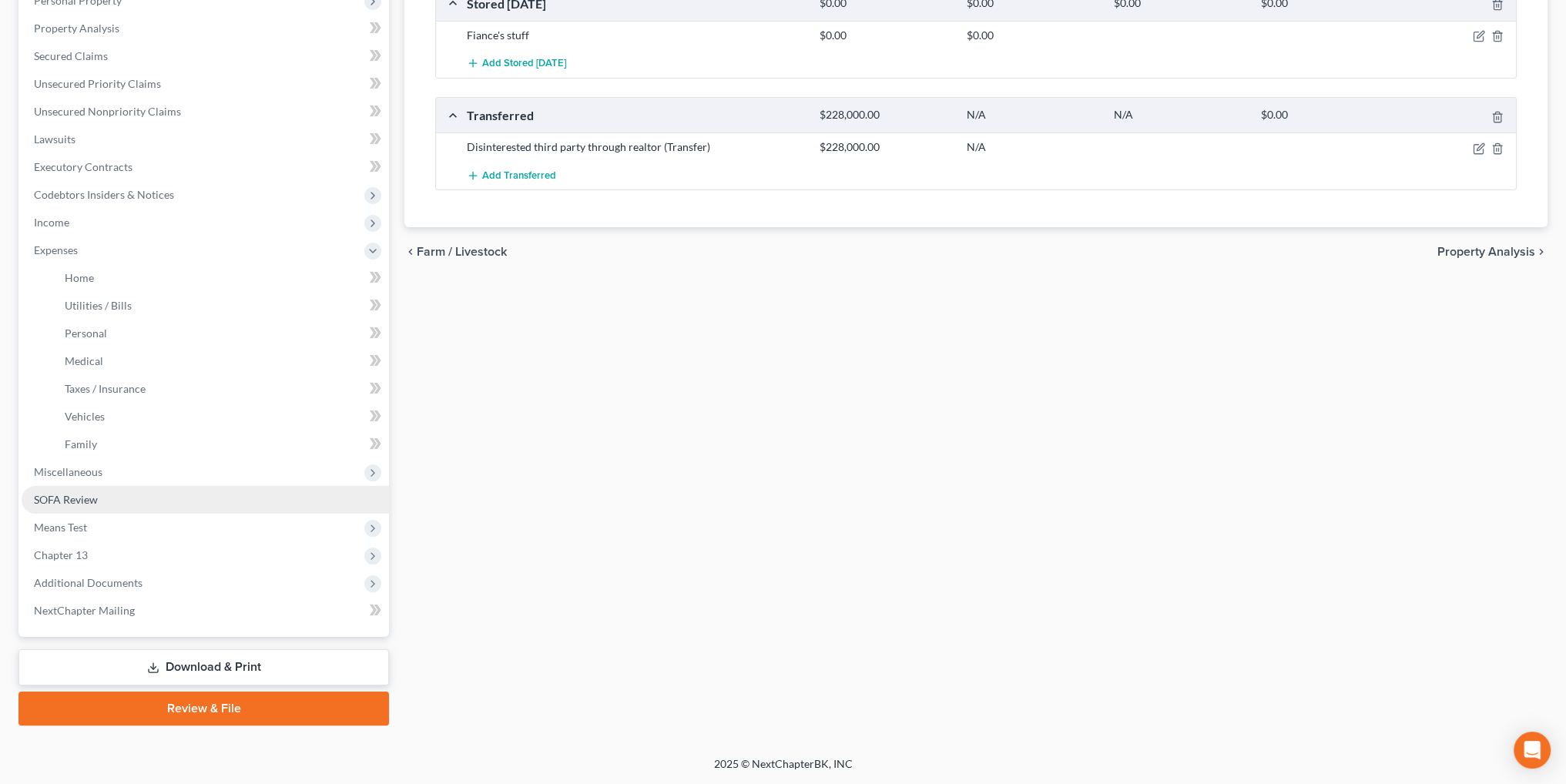
scroll to position [284, 0]
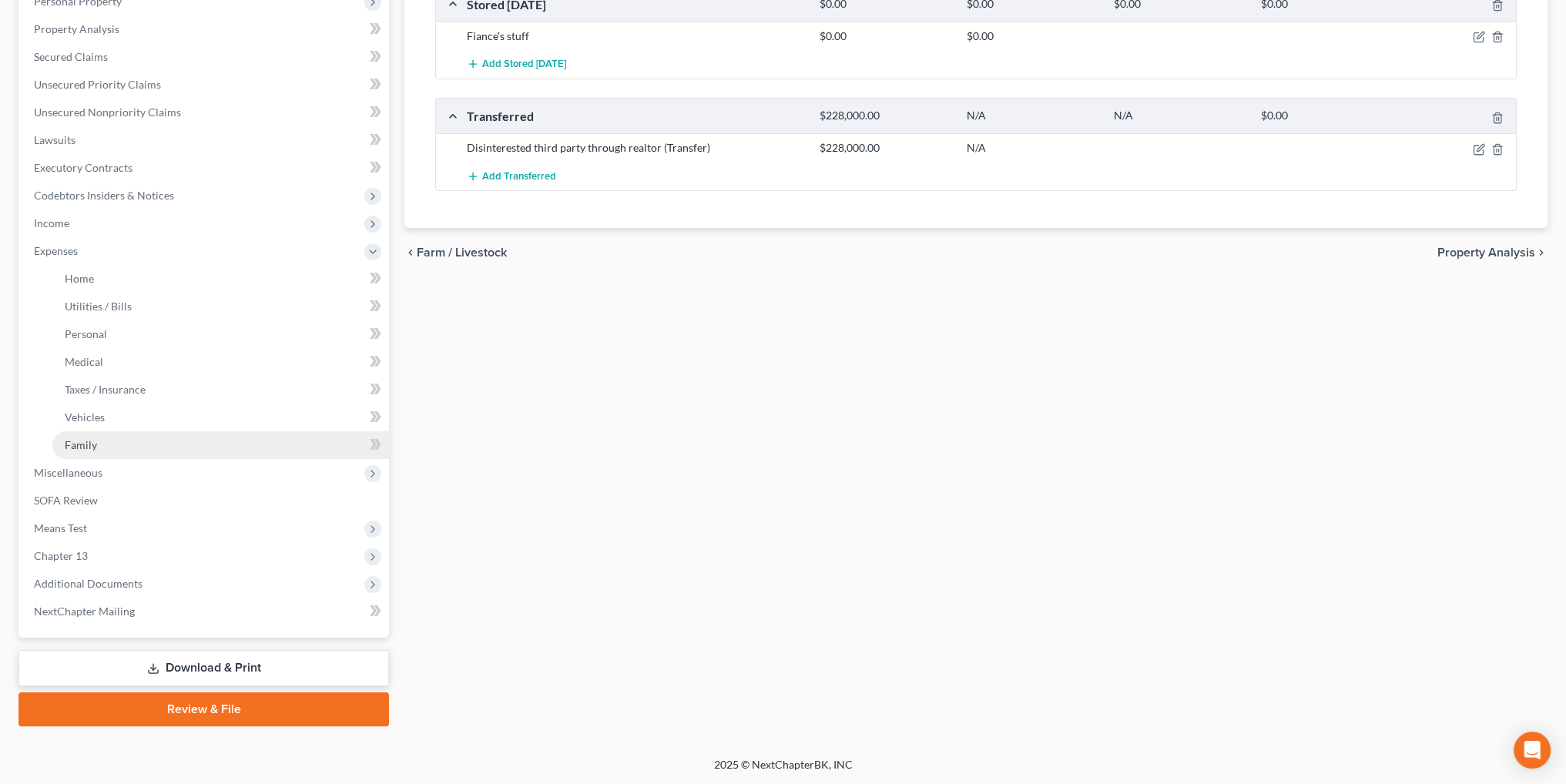
click at [95, 443] on span "Family" at bounding box center [81, 444] width 32 height 13
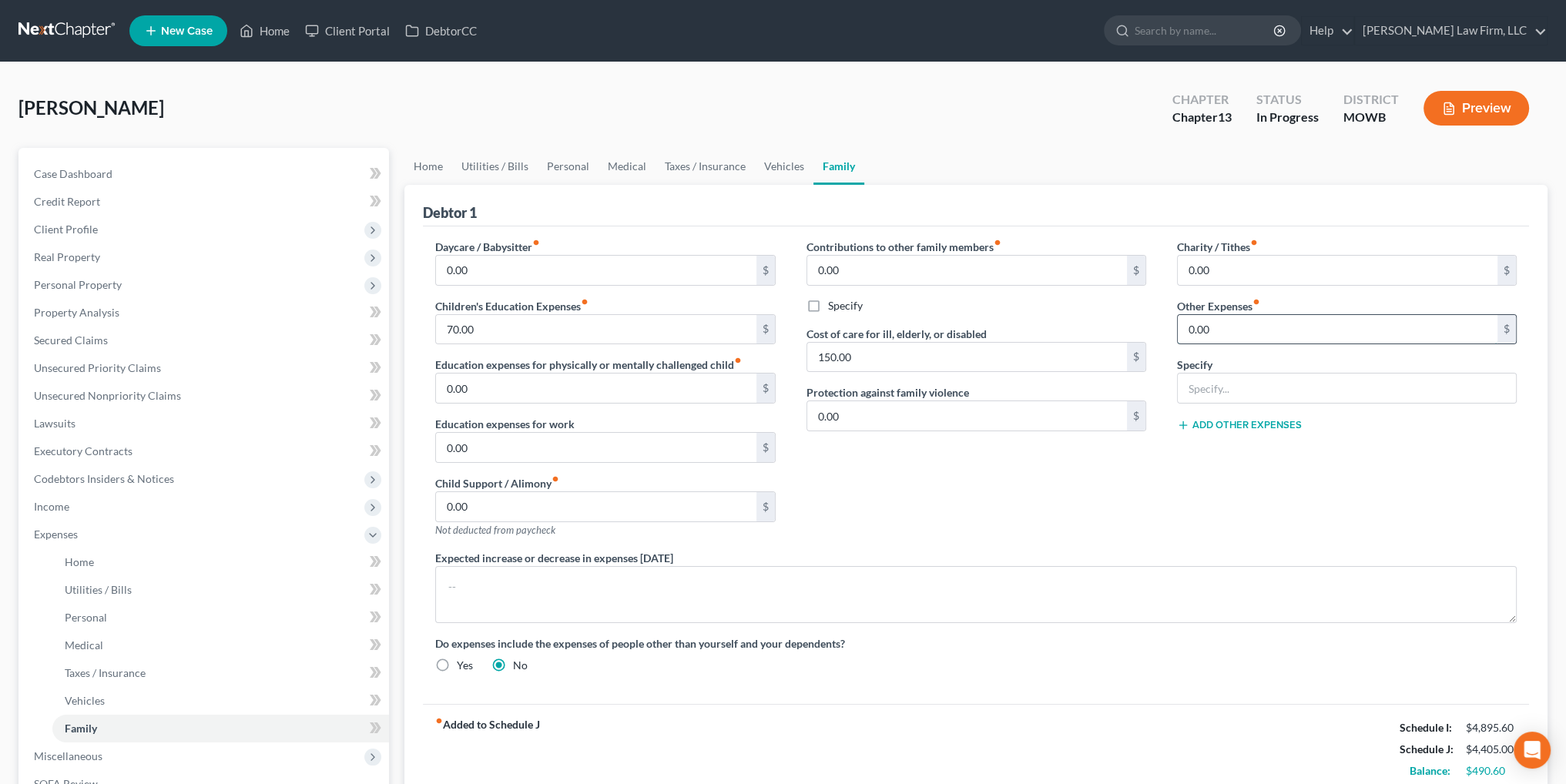
click at [1226, 325] on input "0.00" at bounding box center [1338, 329] width 320 height 29
click at [1220, 380] on input "text" at bounding box center [1347, 388] width 338 height 29
click at [1284, 384] on input "Storage Units" at bounding box center [1347, 388] width 338 height 29
click at [1288, 319] on input "0.00" at bounding box center [1338, 329] width 320 height 29
click at [761, 164] on link "Vehicles" at bounding box center [784, 166] width 59 height 37
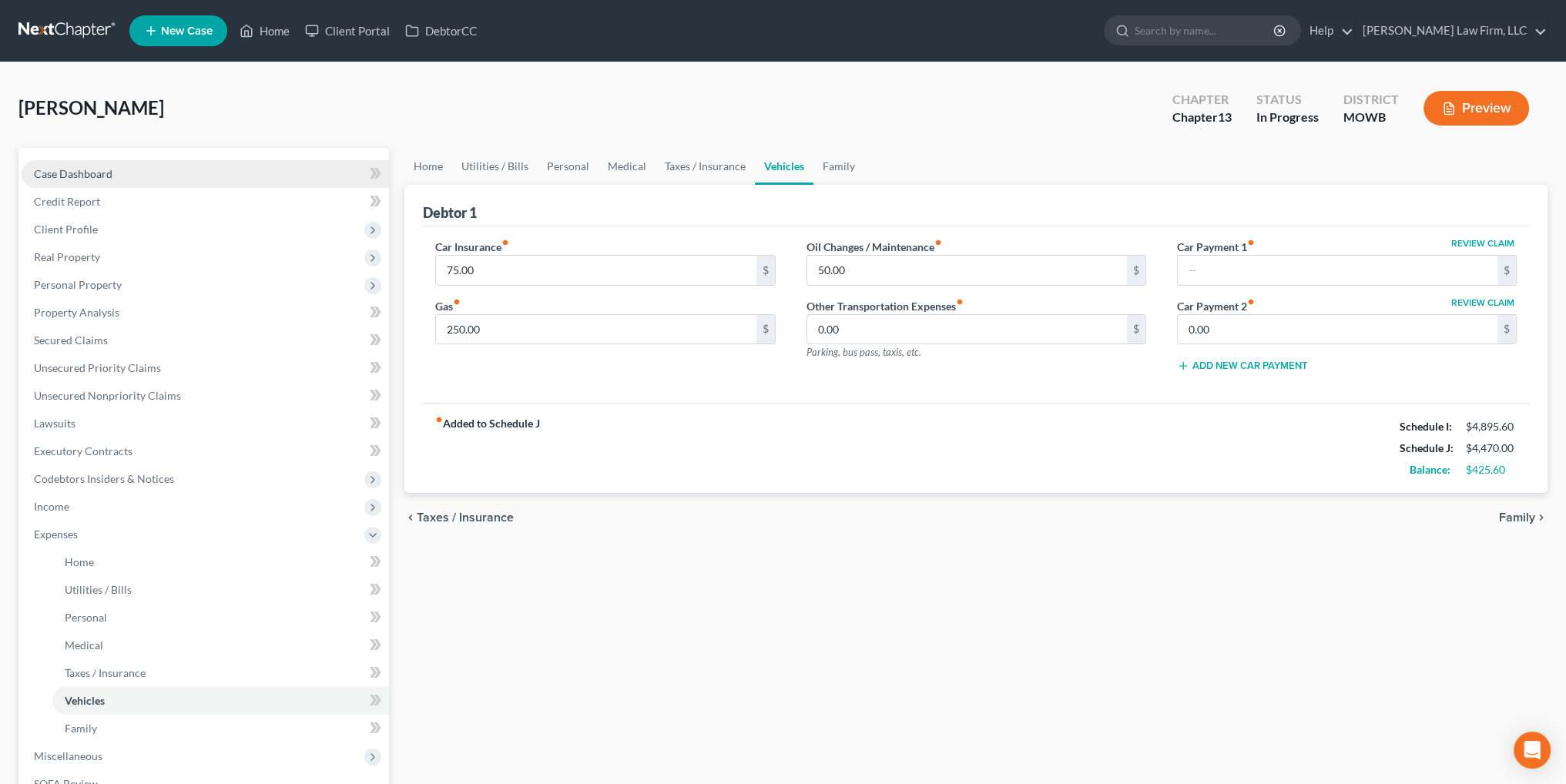
click at [81, 168] on span "Case Dashboard" at bounding box center [73, 173] width 78 height 13
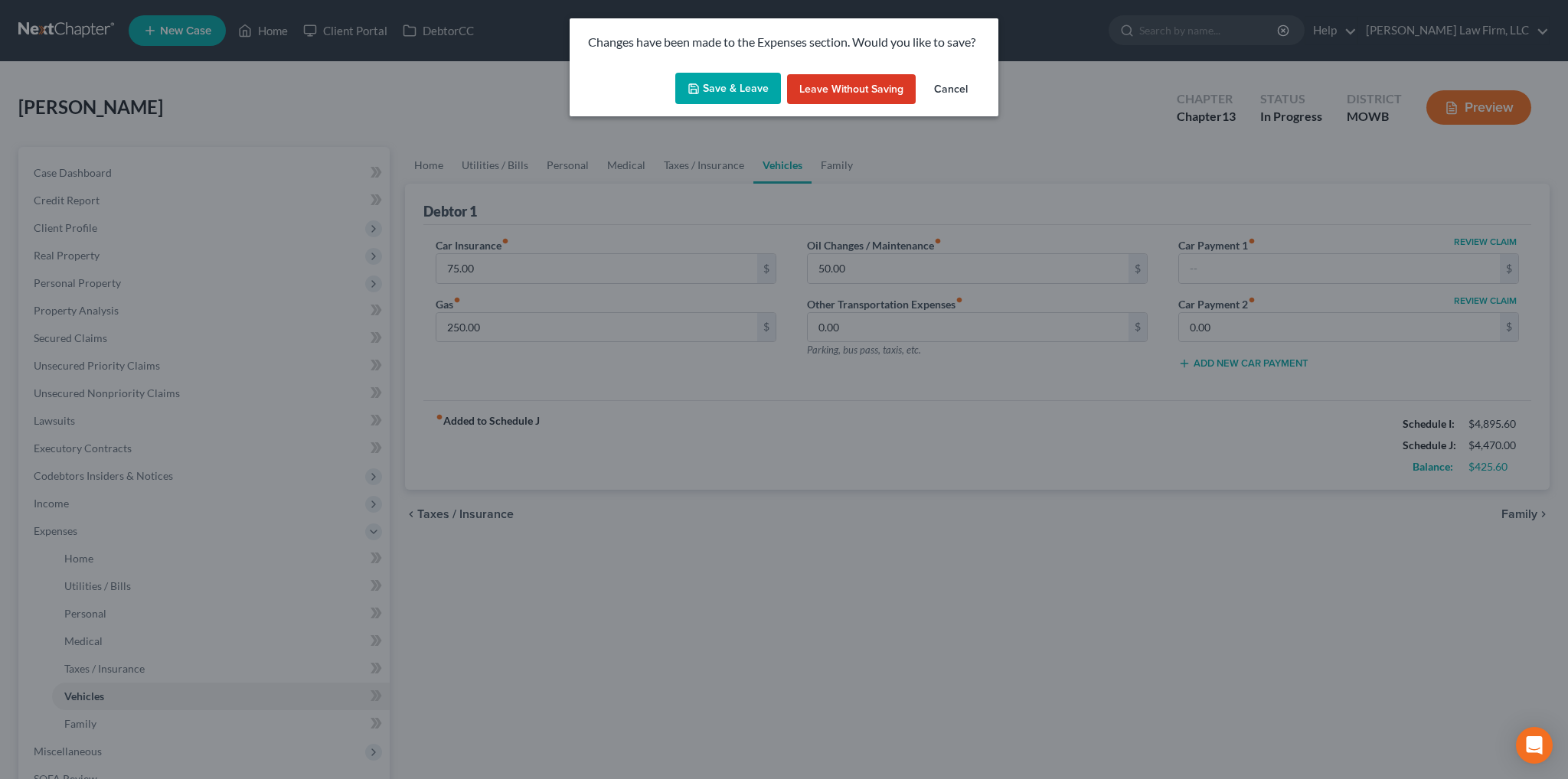
click at [774, 87] on button "Save & Leave" at bounding box center [728, 88] width 105 height 32
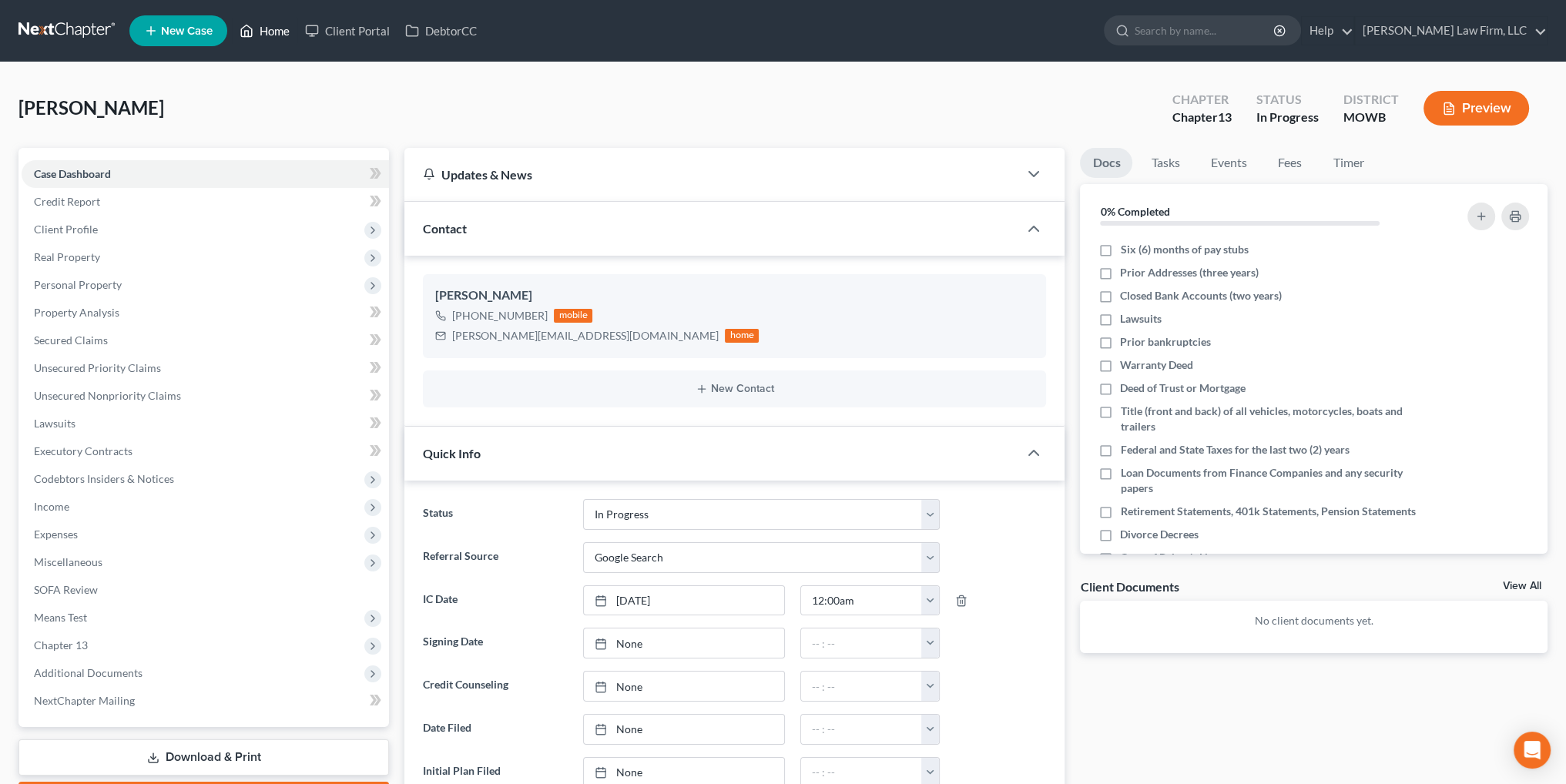
click at [286, 25] on link "Home" at bounding box center [265, 30] width 66 height 28
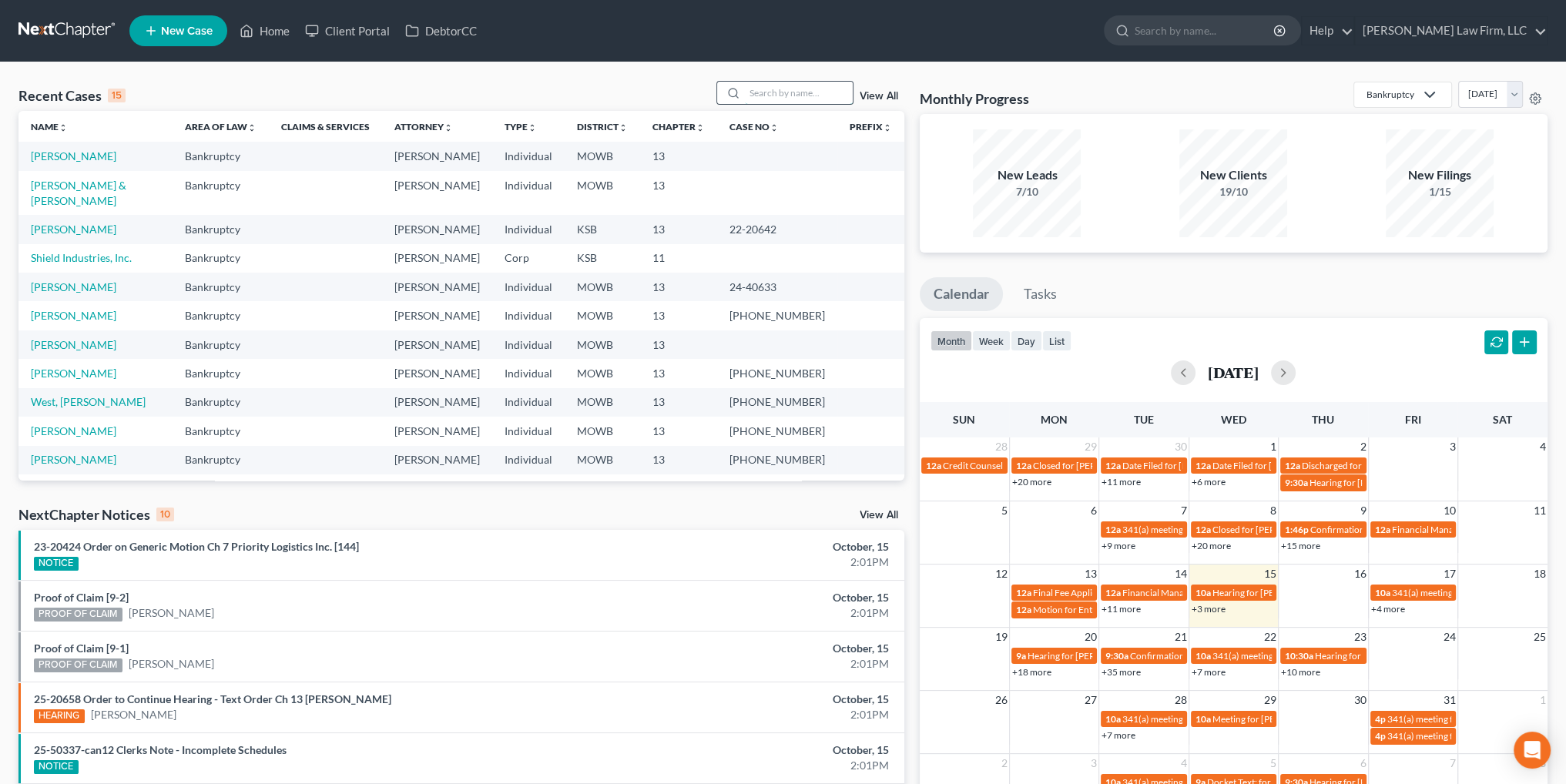
click at [783, 93] on input "search" at bounding box center [798, 93] width 108 height 22
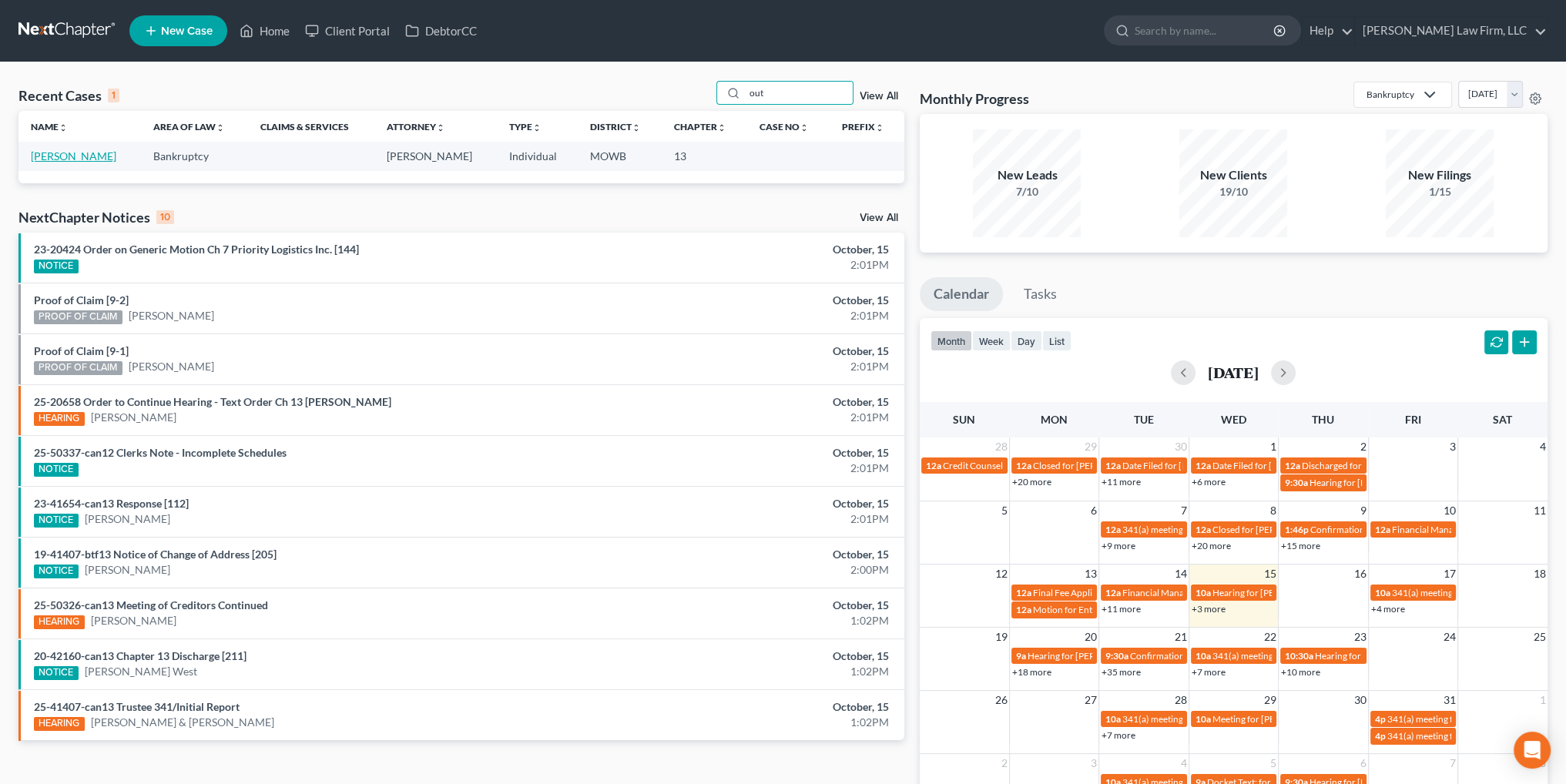
click at [46, 154] on link "[PERSON_NAME]" at bounding box center [74, 156] width 86 height 13
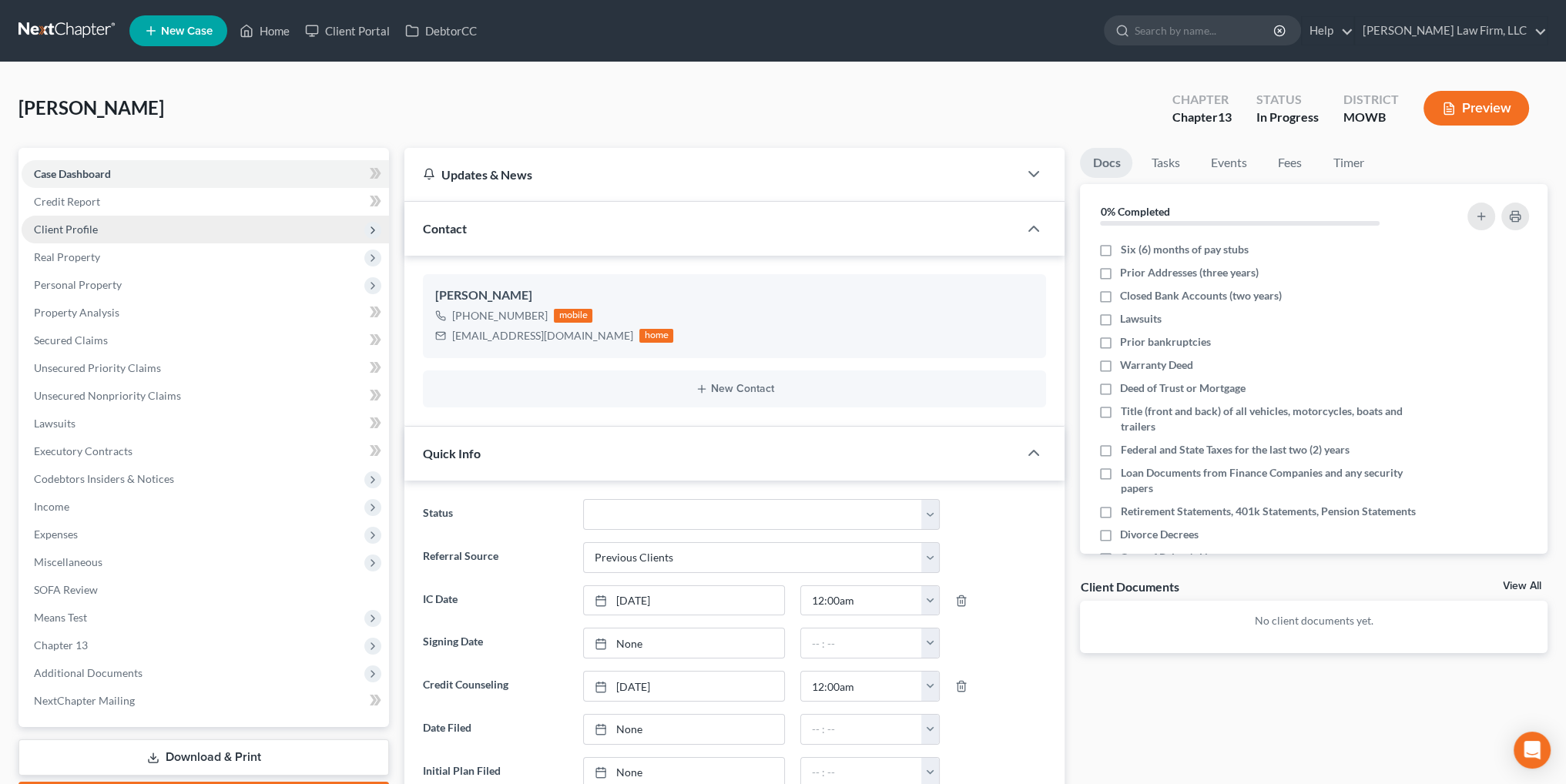
drag, startPoint x: 79, startPoint y: 226, endPoint x: 88, endPoint y: 229, distance: 9.5
click at [80, 226] on span "Client Profile" at bounding box center [66, 229] width 64 height 13
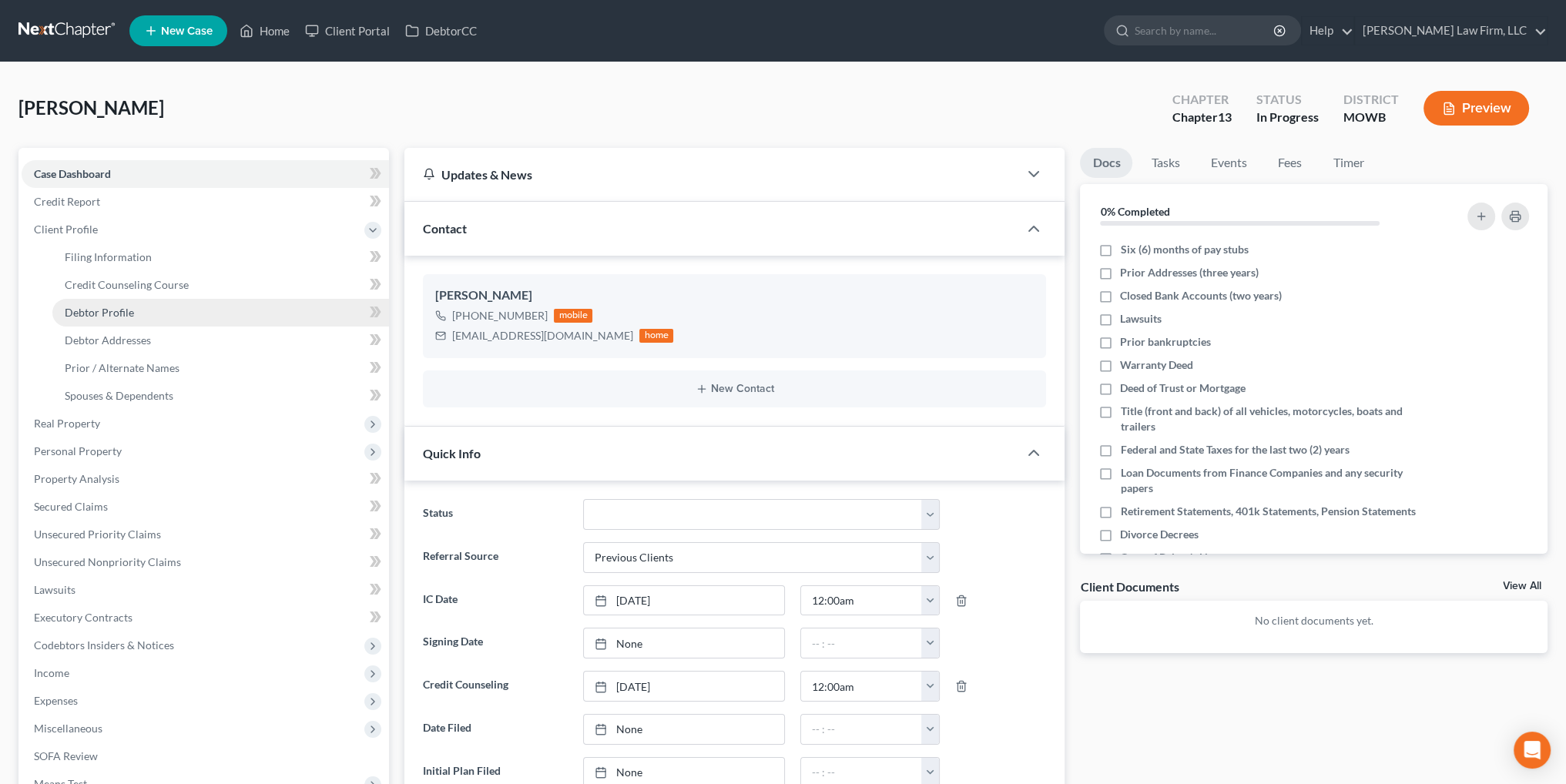
click at [113, 314] on span "Debtor Profile" at bounding box center [100, 312] width 70 height 13
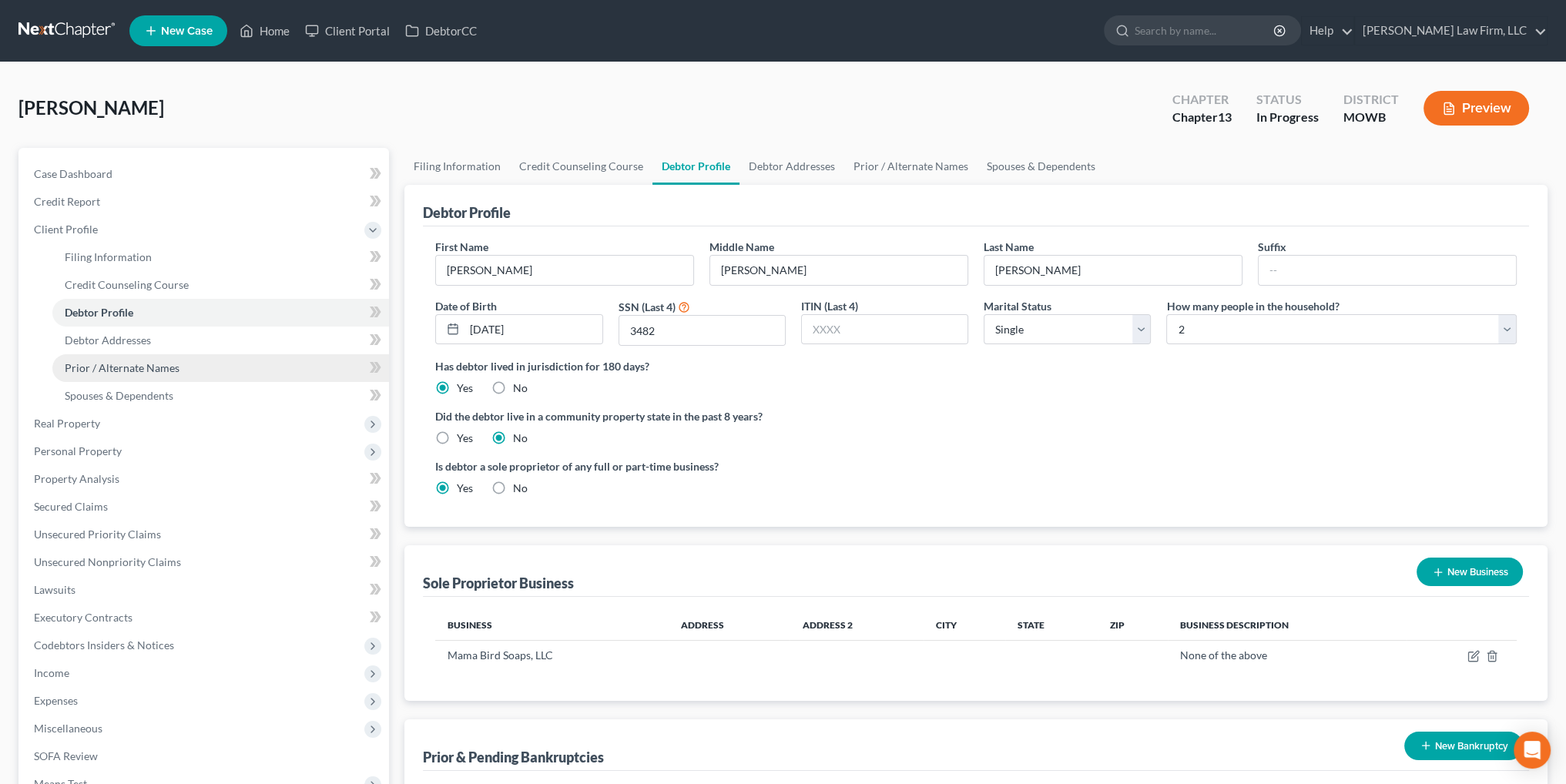
click at [115, 365] on span "Prior / Alternate Names" at bounding box center [122, 367] width 115 height 13
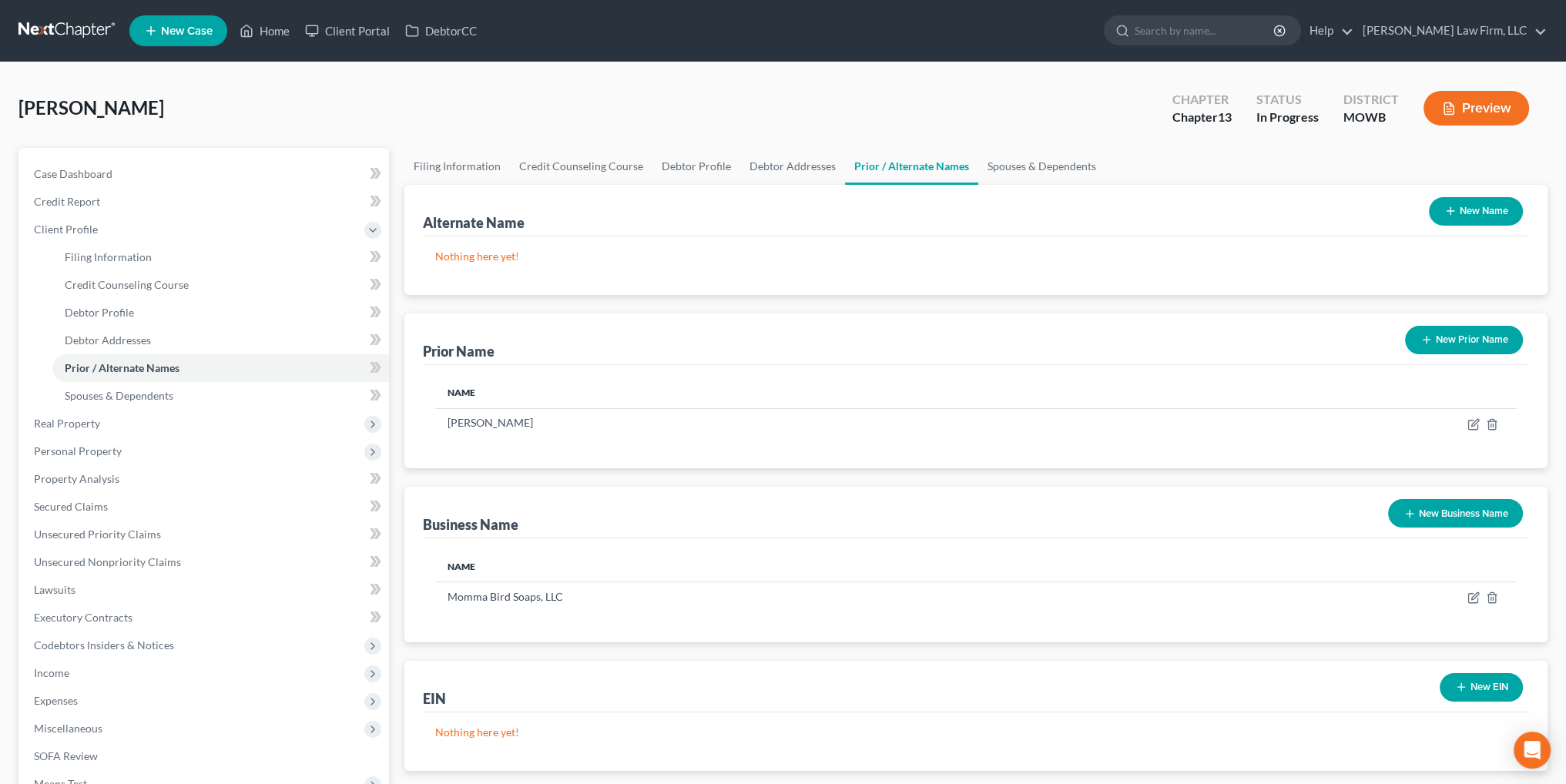
click at [1483, 695] on button "New EIN" at bounding box center [1481, 687] width 83 height 29
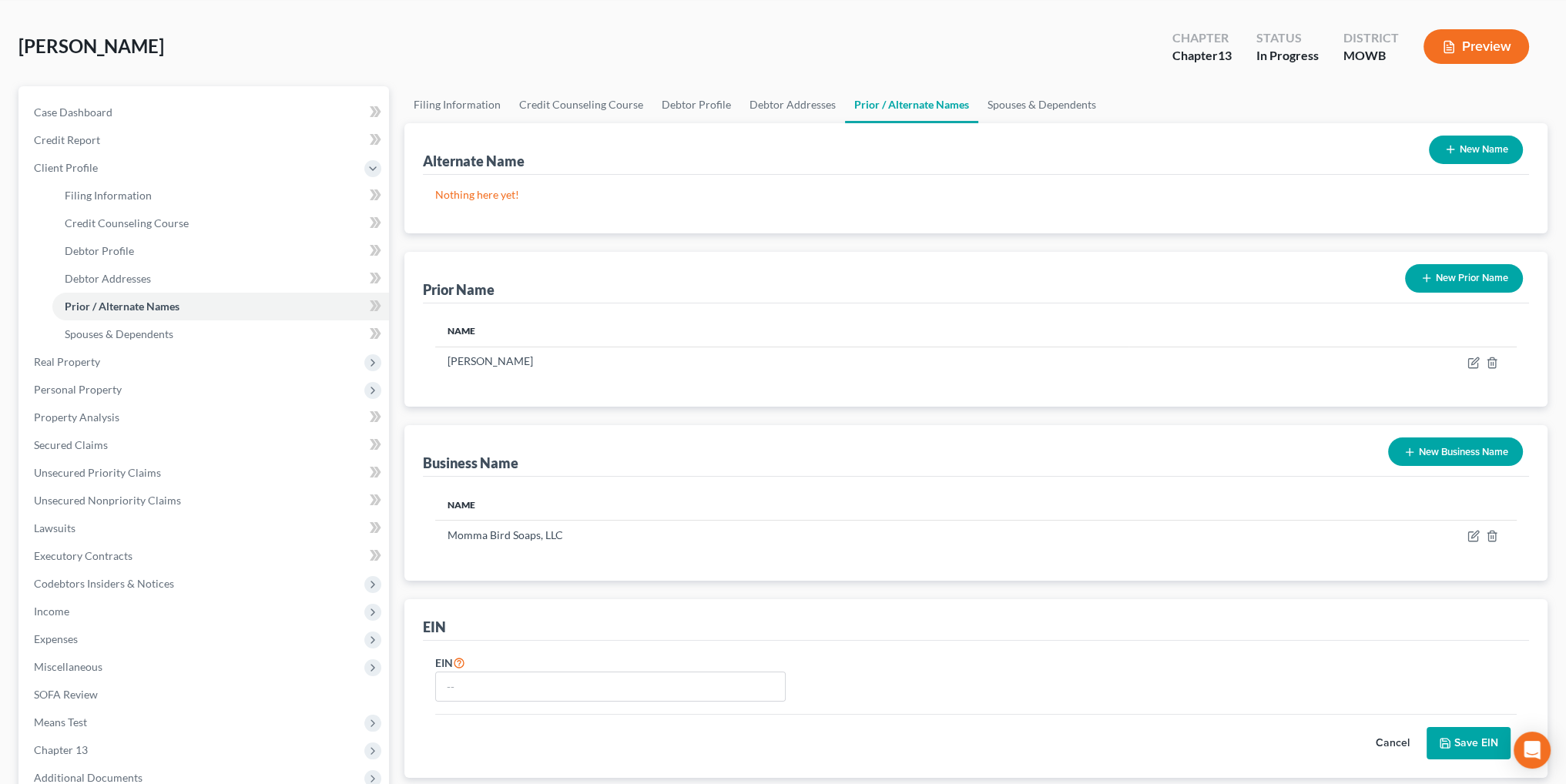
scroll to position [154, 0]
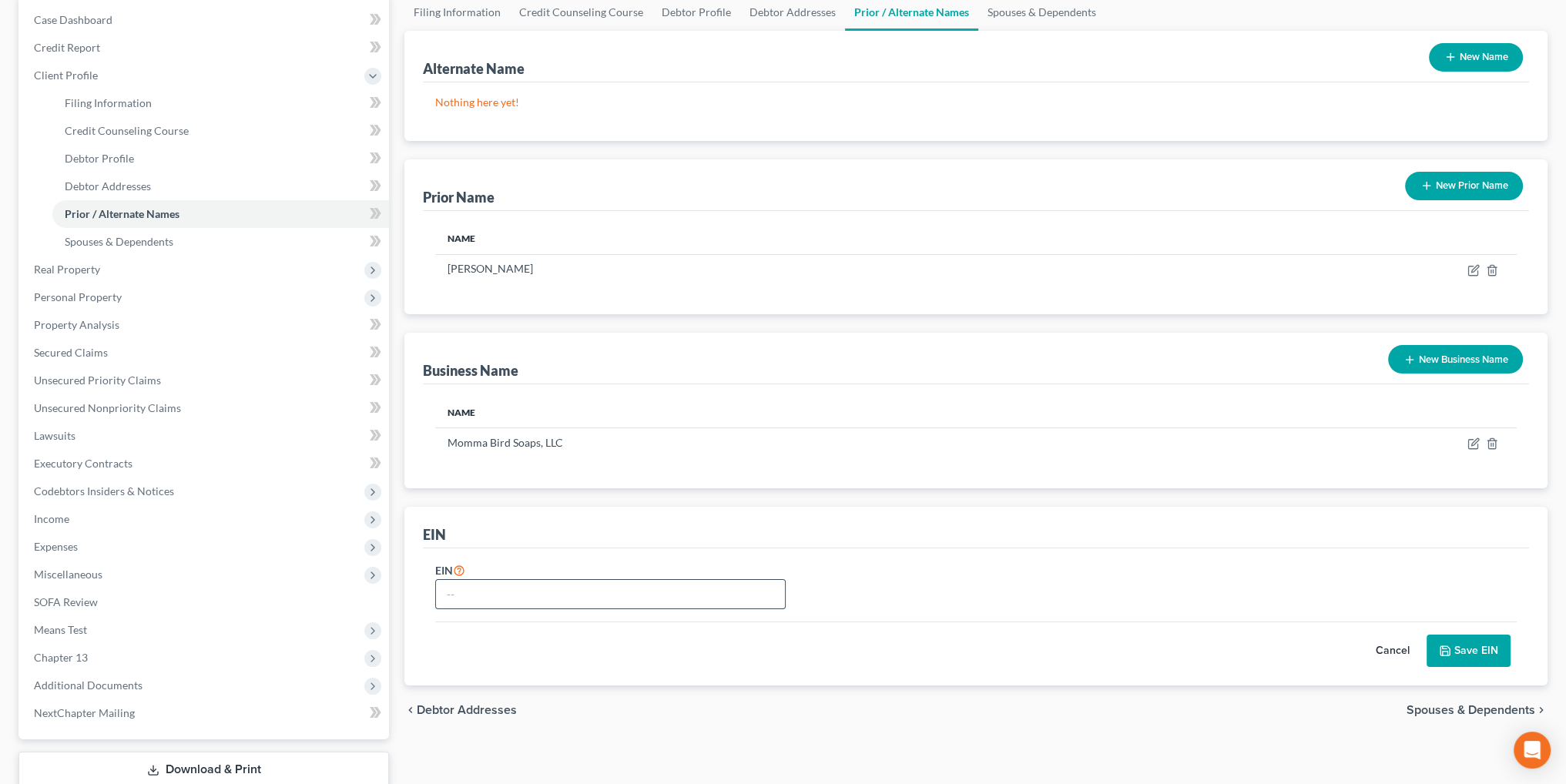
click at [646, 603] on input "text" at bounding box center [610, 594] width 349 height 29
click at [1487, 644] on button "Save EIN" at bounding box center [1469, 650] width 84 height 32
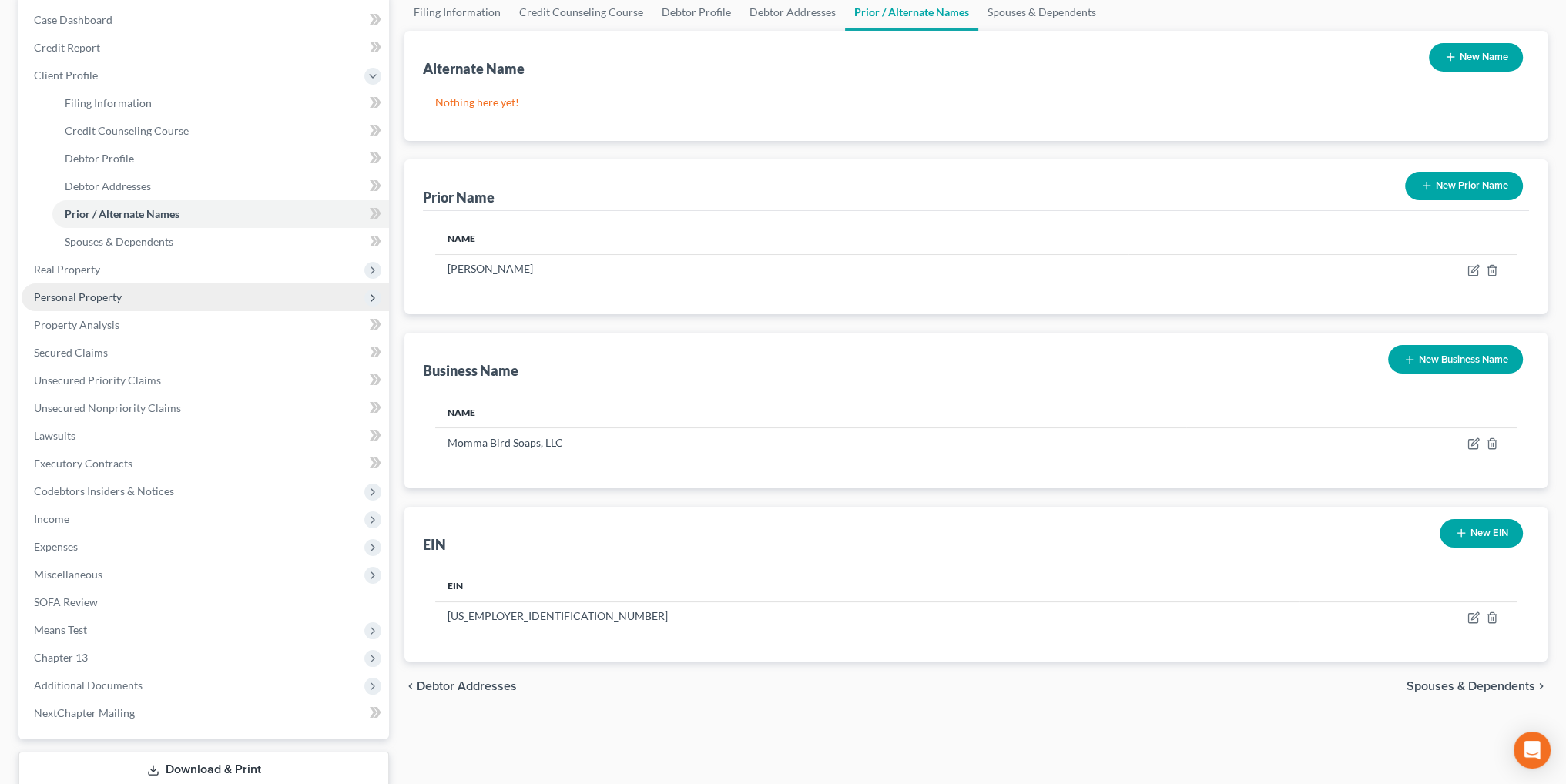
click at [56, 299] on span "Personal Property" at bounding box center [78, 297] width 88 height 13
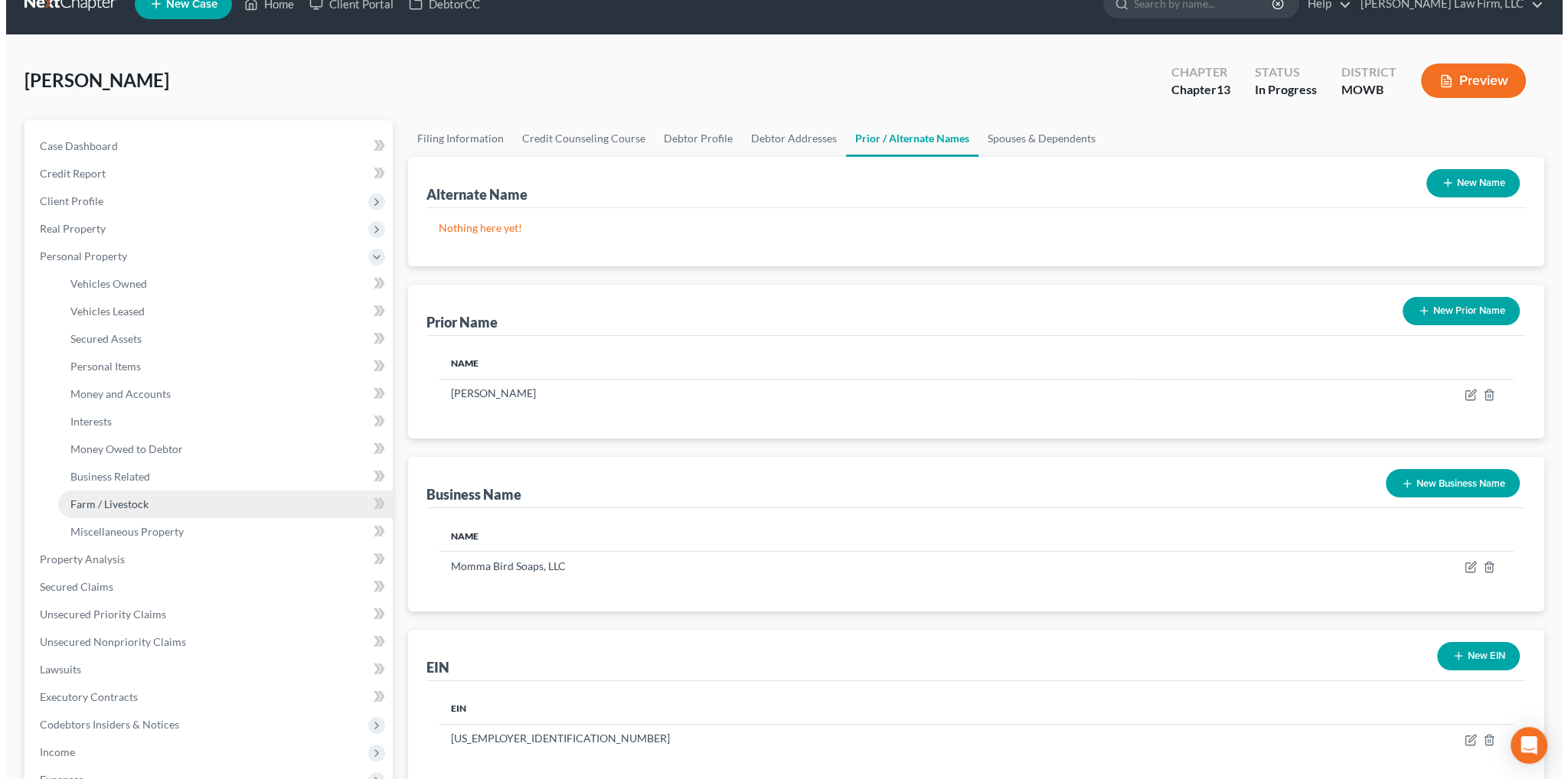
scroll to position [0, 0]
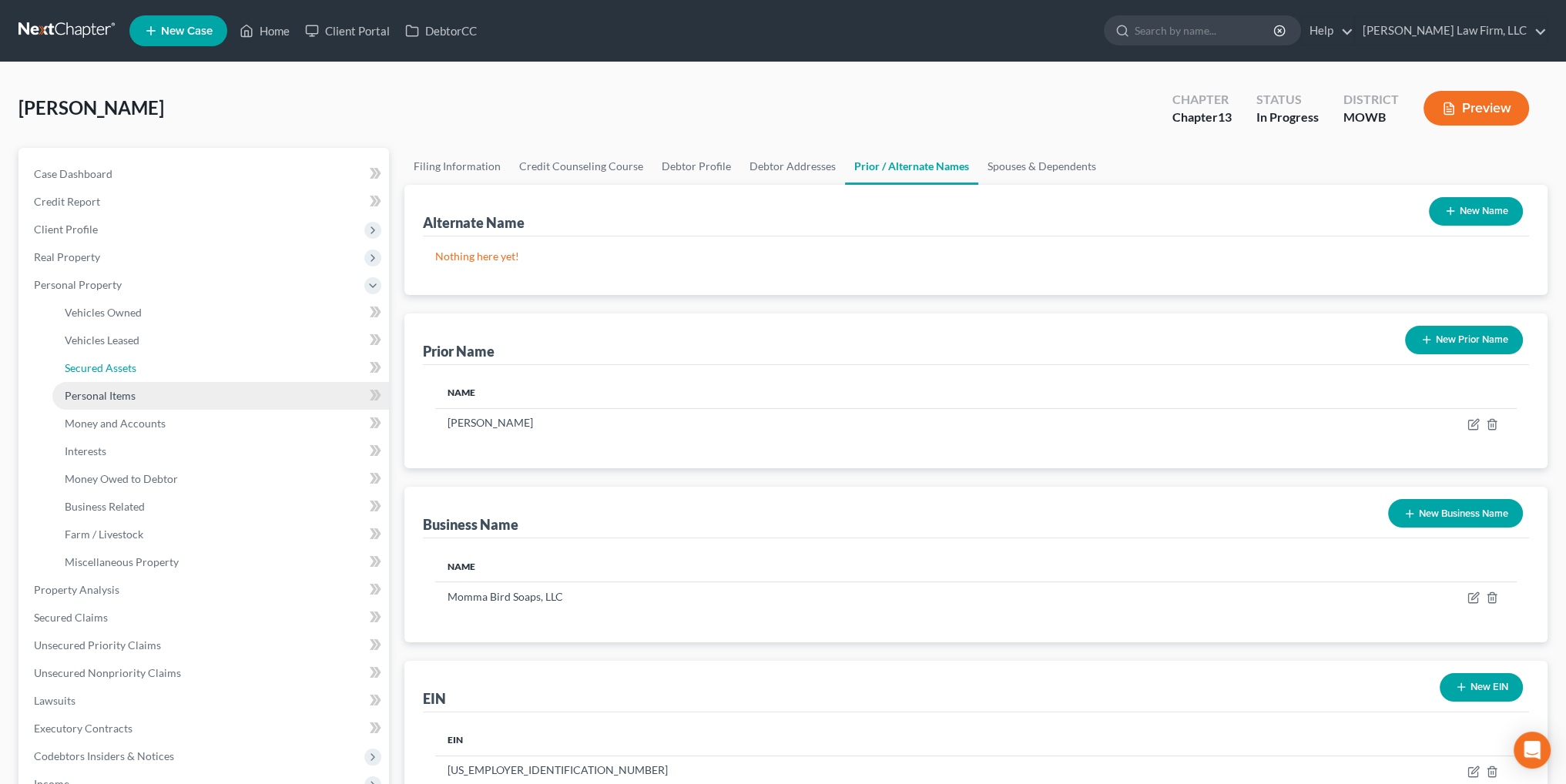
drag, startPoint x: 86, startPoint y: 379, endPoint x: 86, endPoint y: 388, distance: 9.0
click at [86, 380] on ul "Vehicles Owned Vehicles Leased Machinery and Vehicles Office Related" at bounding box center [205, 437] width 368 height 277
click at [87, 395] on span "Personal Items" at bounding box center [100, 395] width 70 height 13
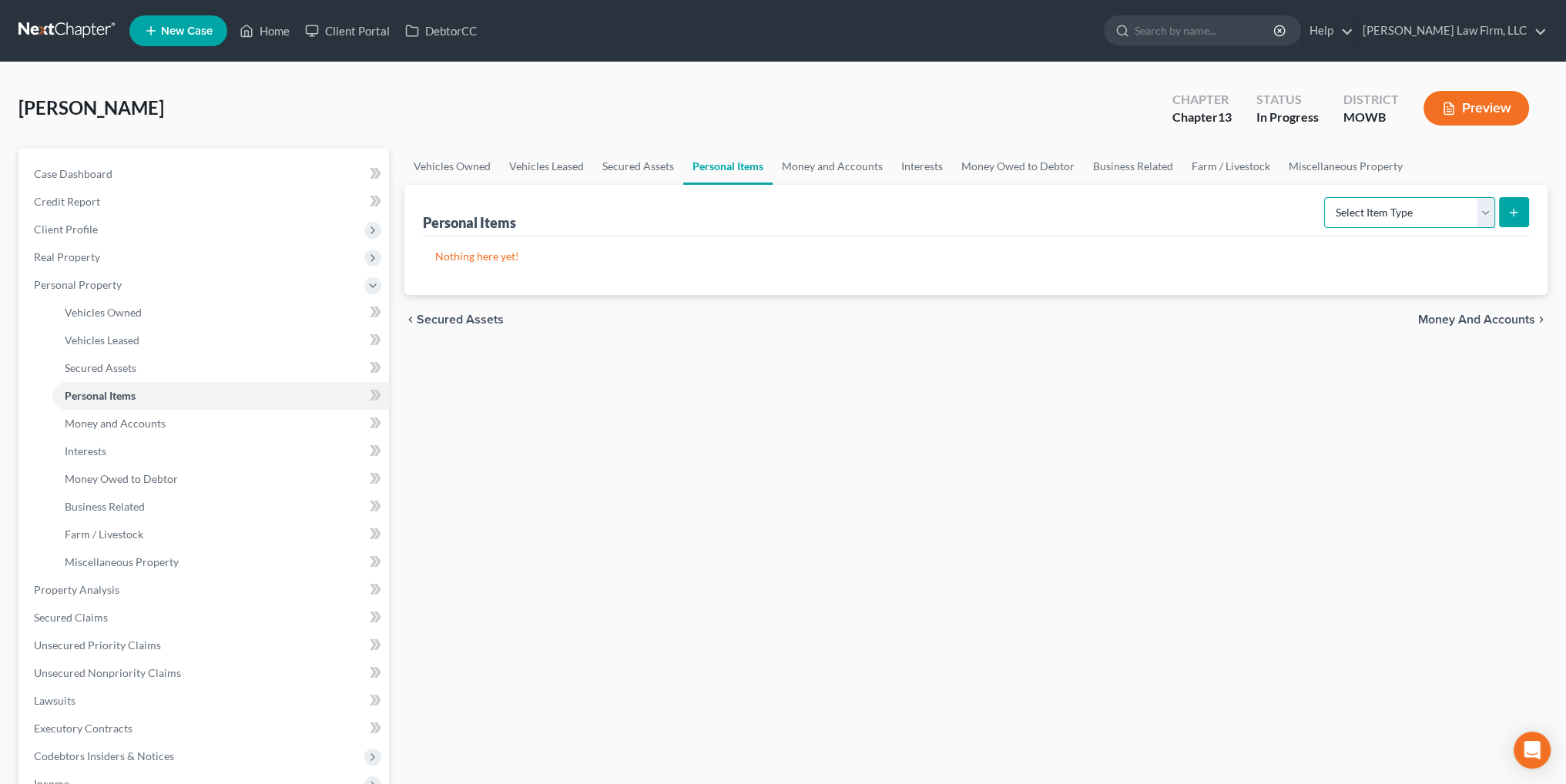
click at [1440, 215] on select "Select Item Type Clothing Collectibles Of Value Electronics Firearms Household …" at bounding box center [1410, 212] width 171 height 31
click at [1326, 197] on select "Select Item Type Clothing Collectibles Of Value Electronics Firearms Household …" at bounding box center [1410, 212] width 171 height 31
click at [1516, 210] on icon "submit" at bounding box center [1514, 213] width 13 height 13
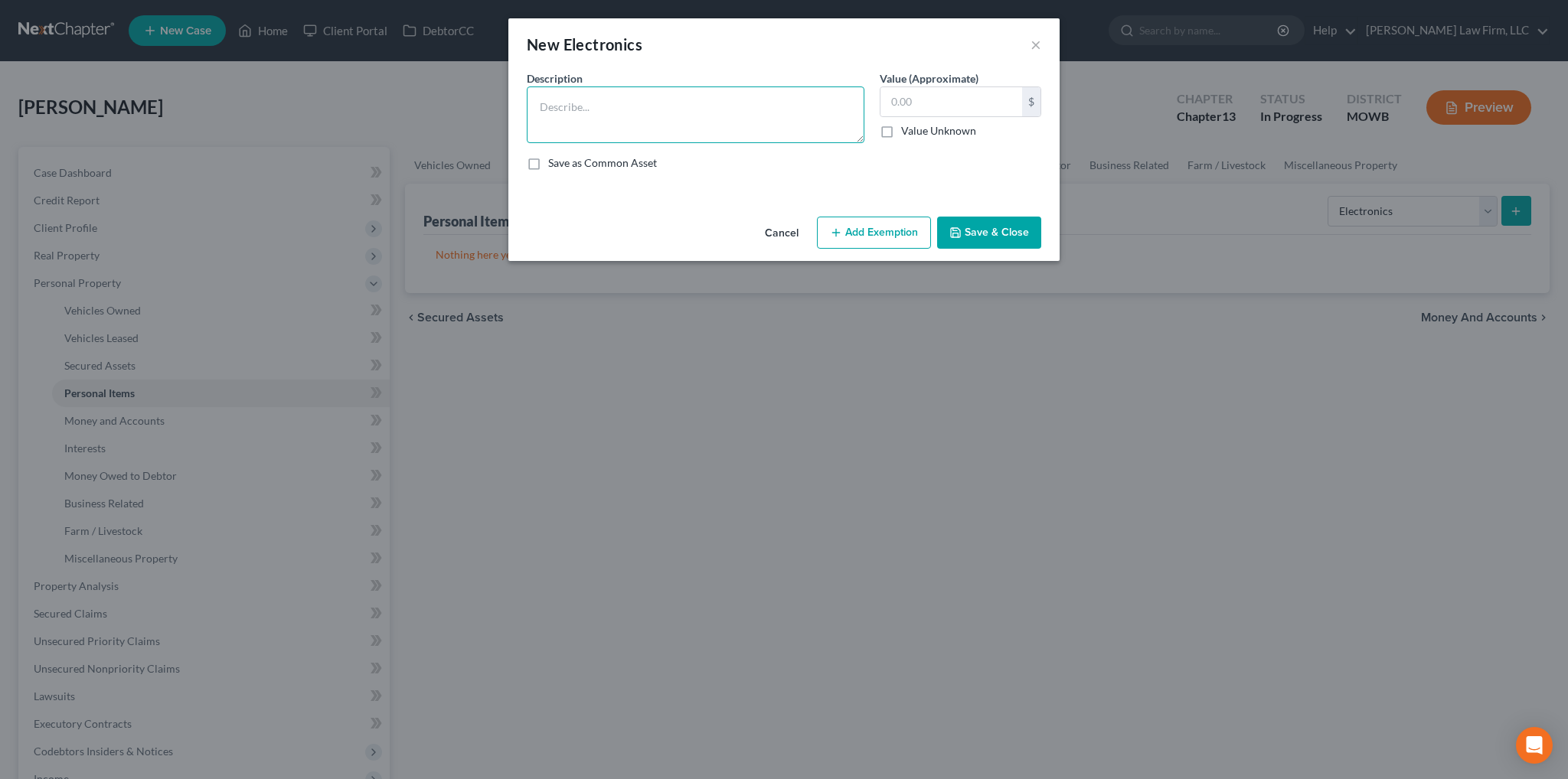
click at [631, 122] on textarea at bounding box center [695, 115] width 338 height 57
click at [849, 234] on button "Add Exemption" at bounding box center [874, 232] width 114 height 32
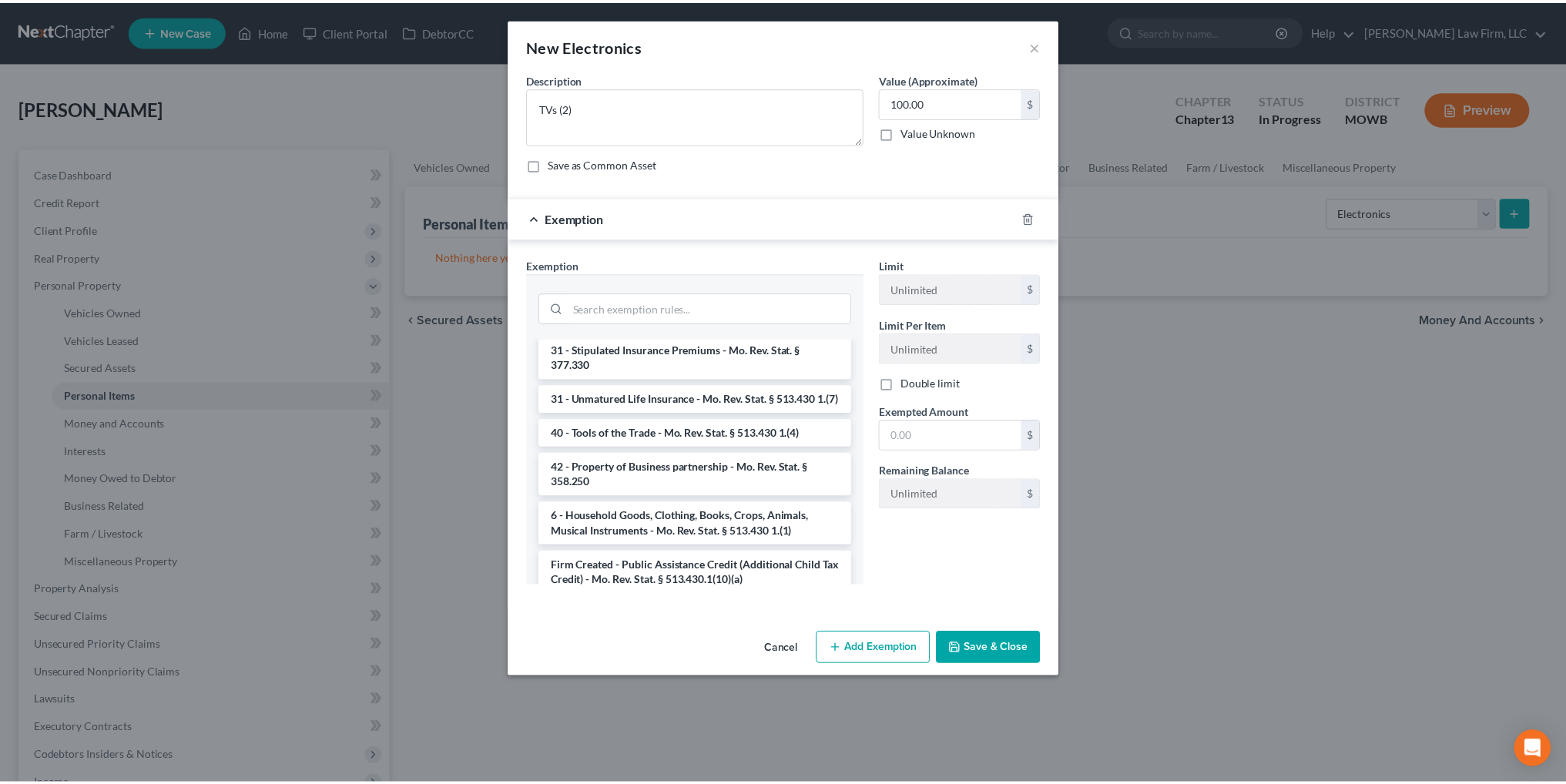
scroll to position [1617, 0]
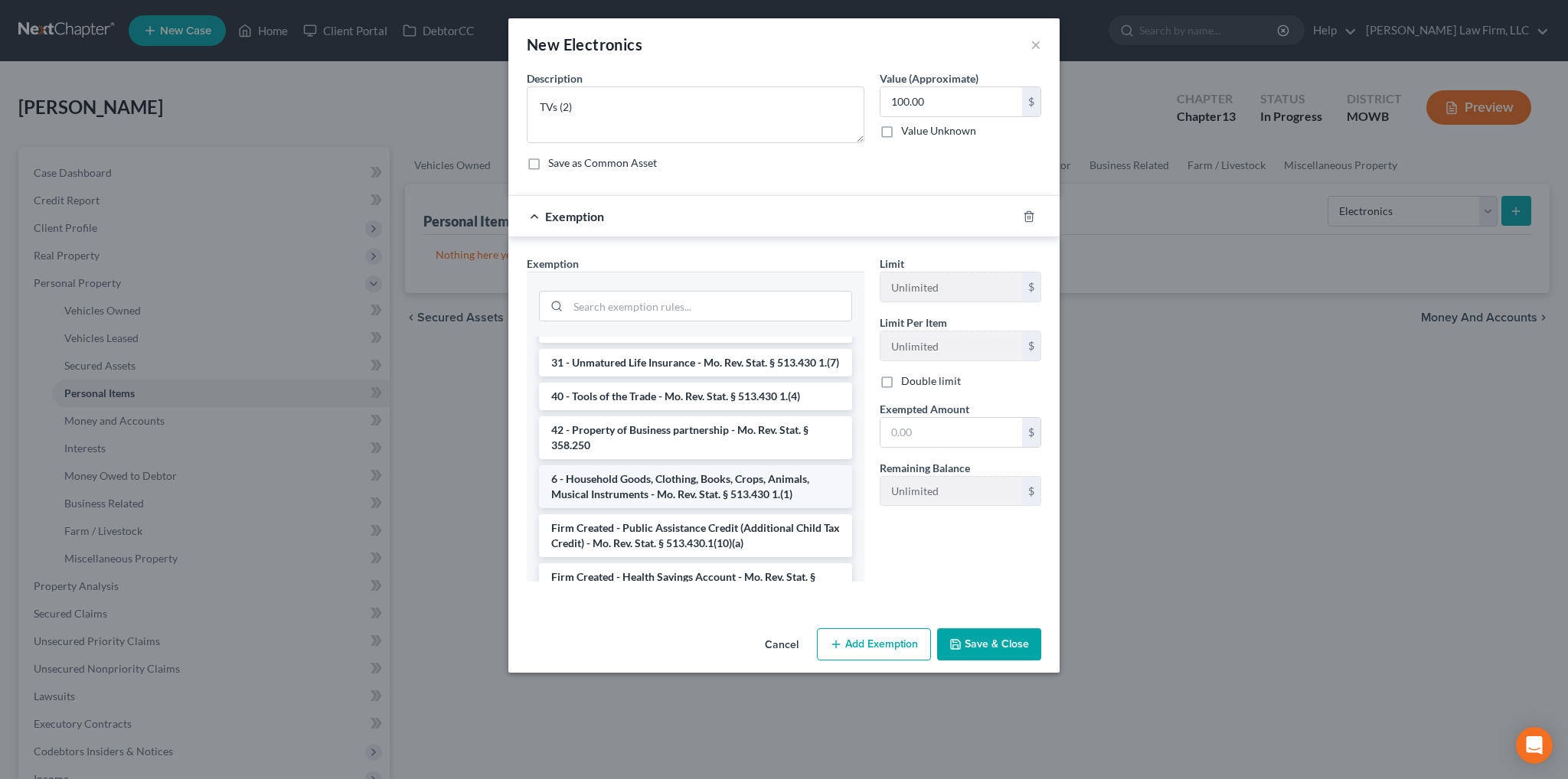
click at [665, 505] on li "6 - Household Goods, Clothing, Books, Crops, Animals, Musical Instruments - Mo.…" at bounding box center [696, 486] width 313 height 42
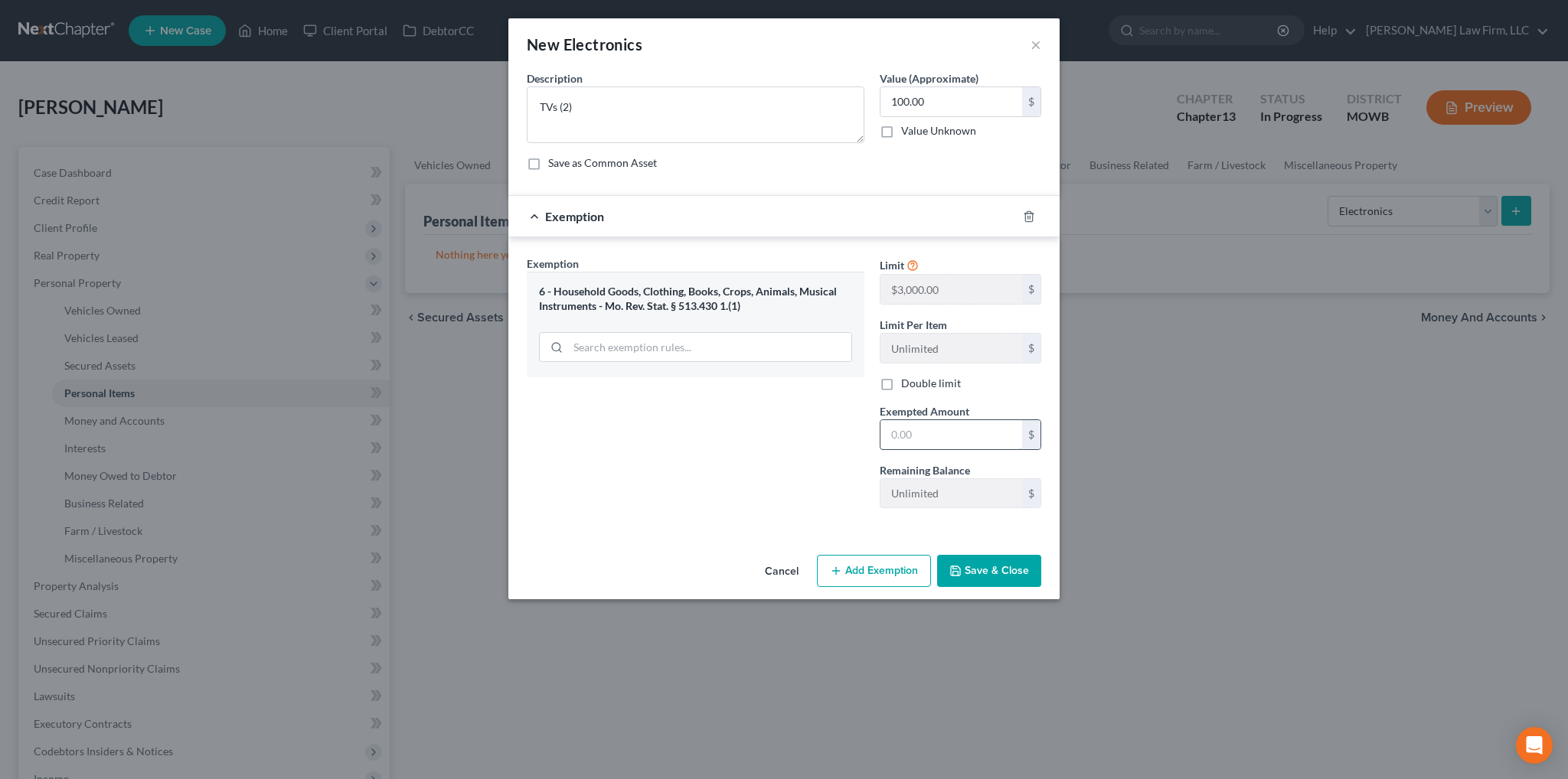
click at [909, 439] on input "text" at bounding box center [951, 434] width 142 height 29
click at [986, 585] on button "Save & Close" at bounding box center [989, 570] width 104 height 32
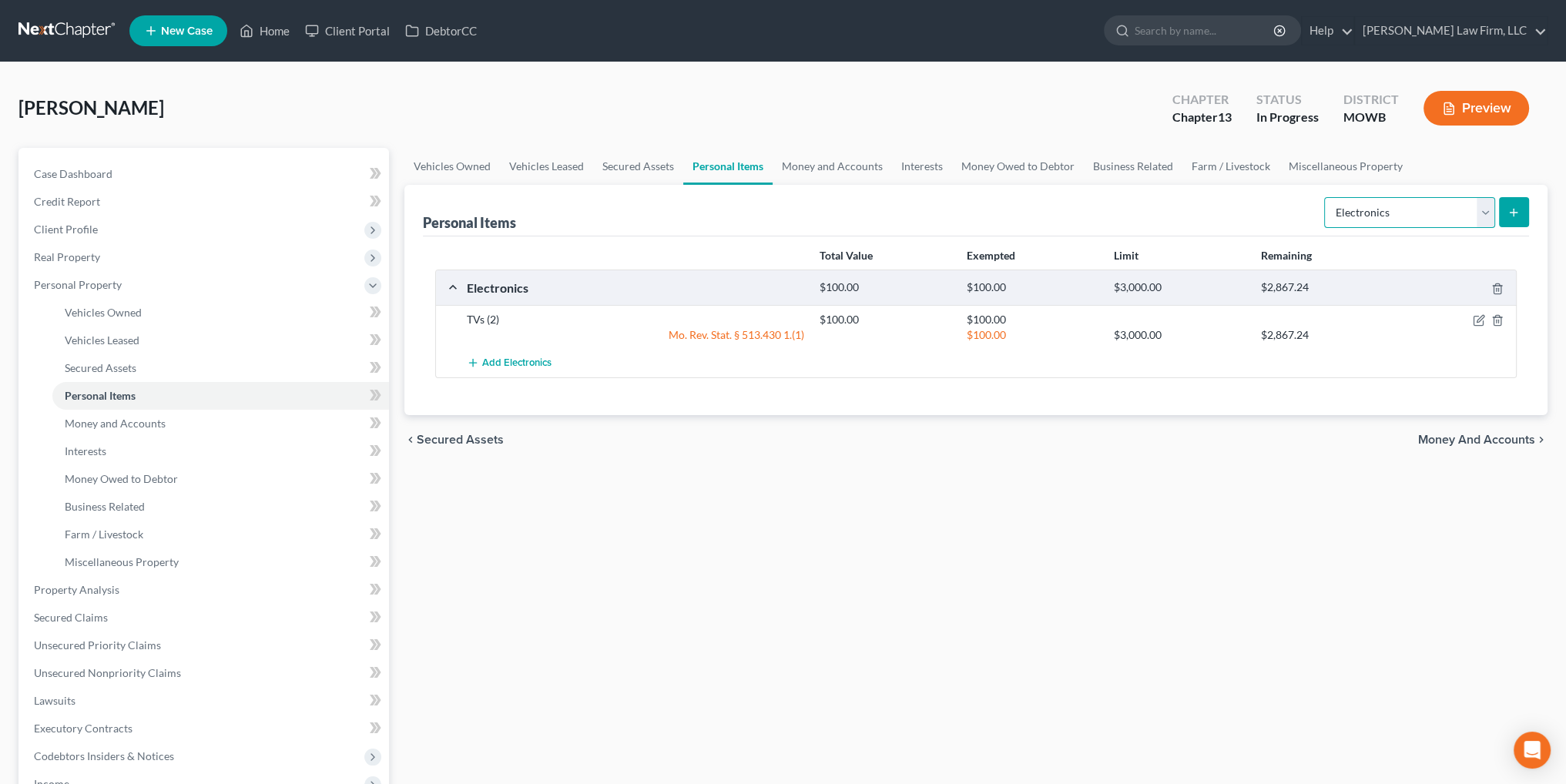
click at [1485, 209] on select "Select Item Type Clothing Collectibles Of Value Electronics Firearms Household …" at bounding box center [1410, 212] width 171 height 31
click at [1326, 197] on select "Select Item Type Clothing Collectibles Of Value Electronics Firearms Household …" at bounding box center [1410, 212] width 171 height 31
click at [1515, 207] on icon "submit" at bounding box center [1514, 213] width 13 height 13
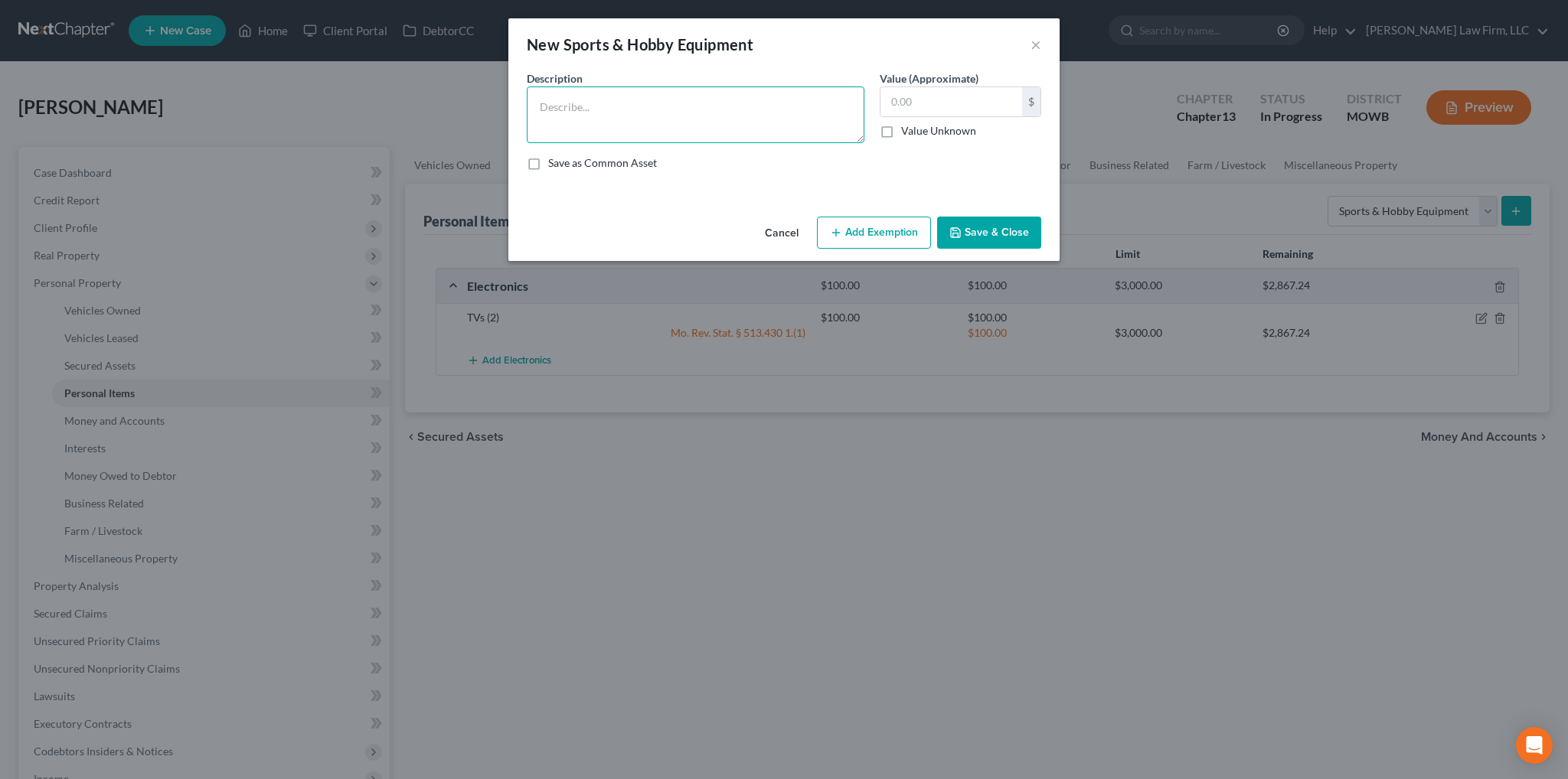
click at [727, 113] on textarea at bounding box center [695, 115] width 338 height 57
click at [904, 241] on button "Add Exemption" at bounding box center [874, 232] width 114 height 32
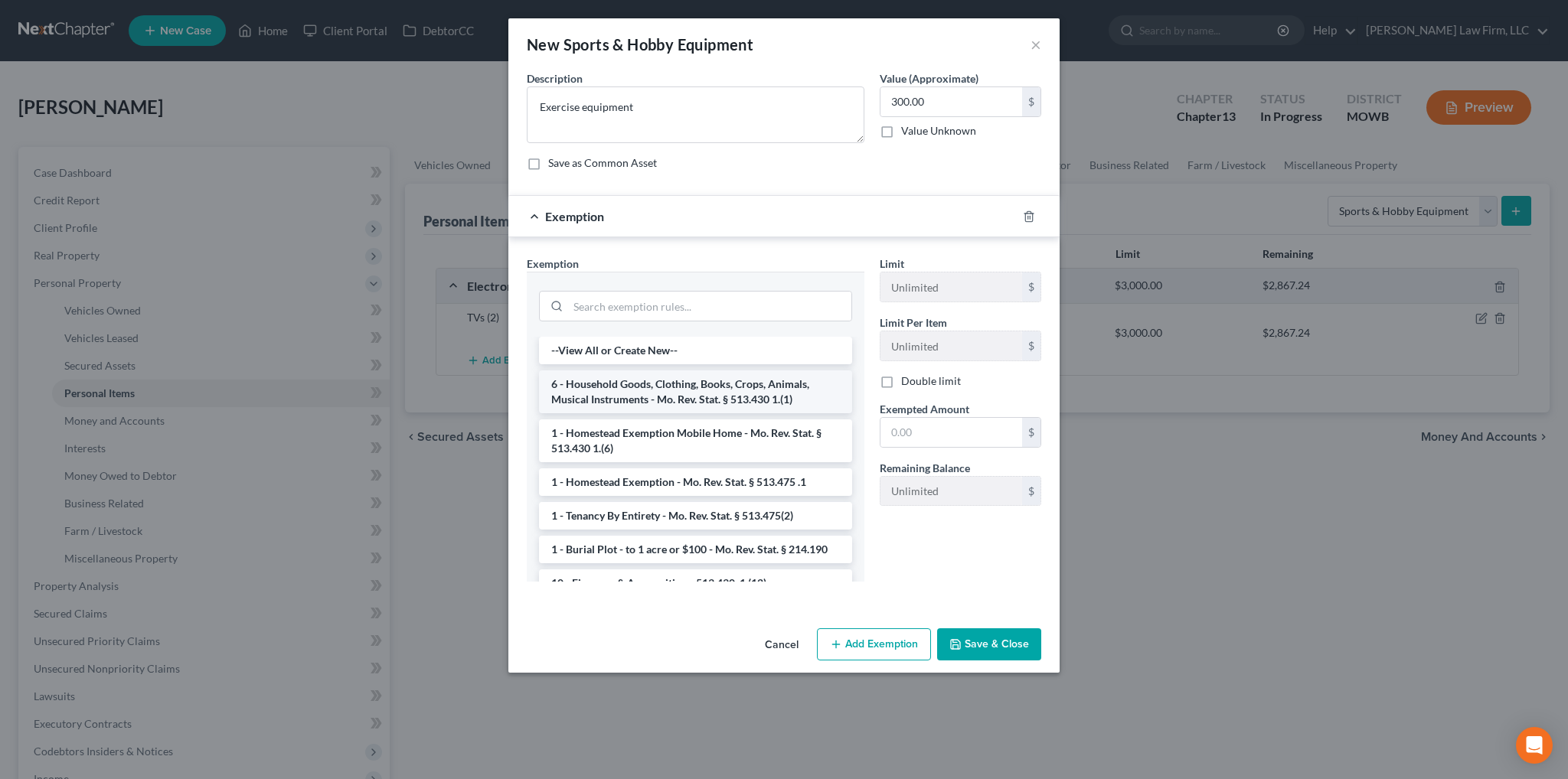
click at [700, 383] on li "6 - Household Goods, Clothing, Books, Crops, Animals, Musical Instruments - Mo.…" at bounding box center [696, 392] width 313 height 42
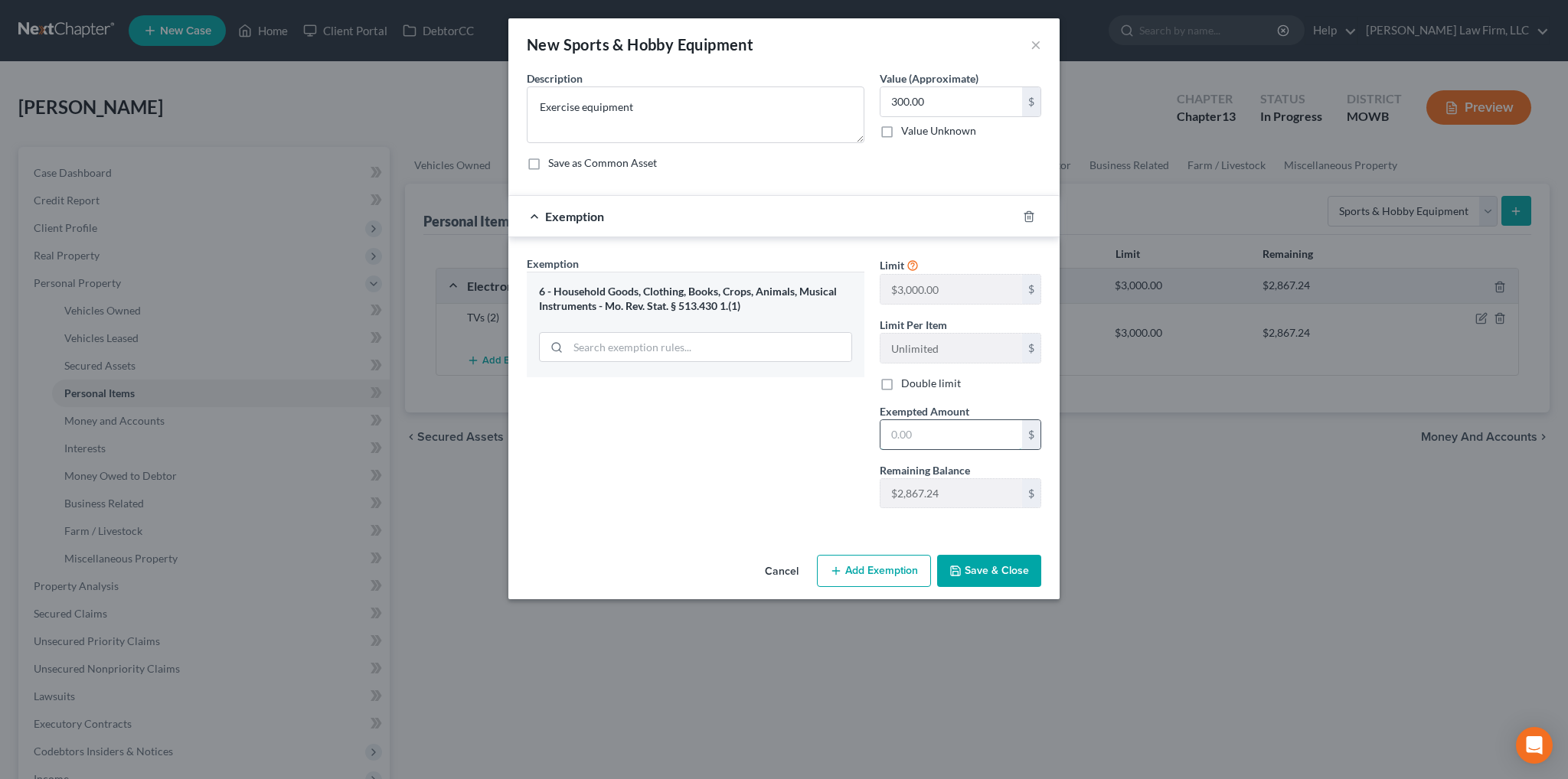
click at [911, 434] on input "text" at bounding box center [951, 434] width 142 height 29
click at [1016, 580] on button "Save & Close" at bounding box center [989, 570] width 104 height 32
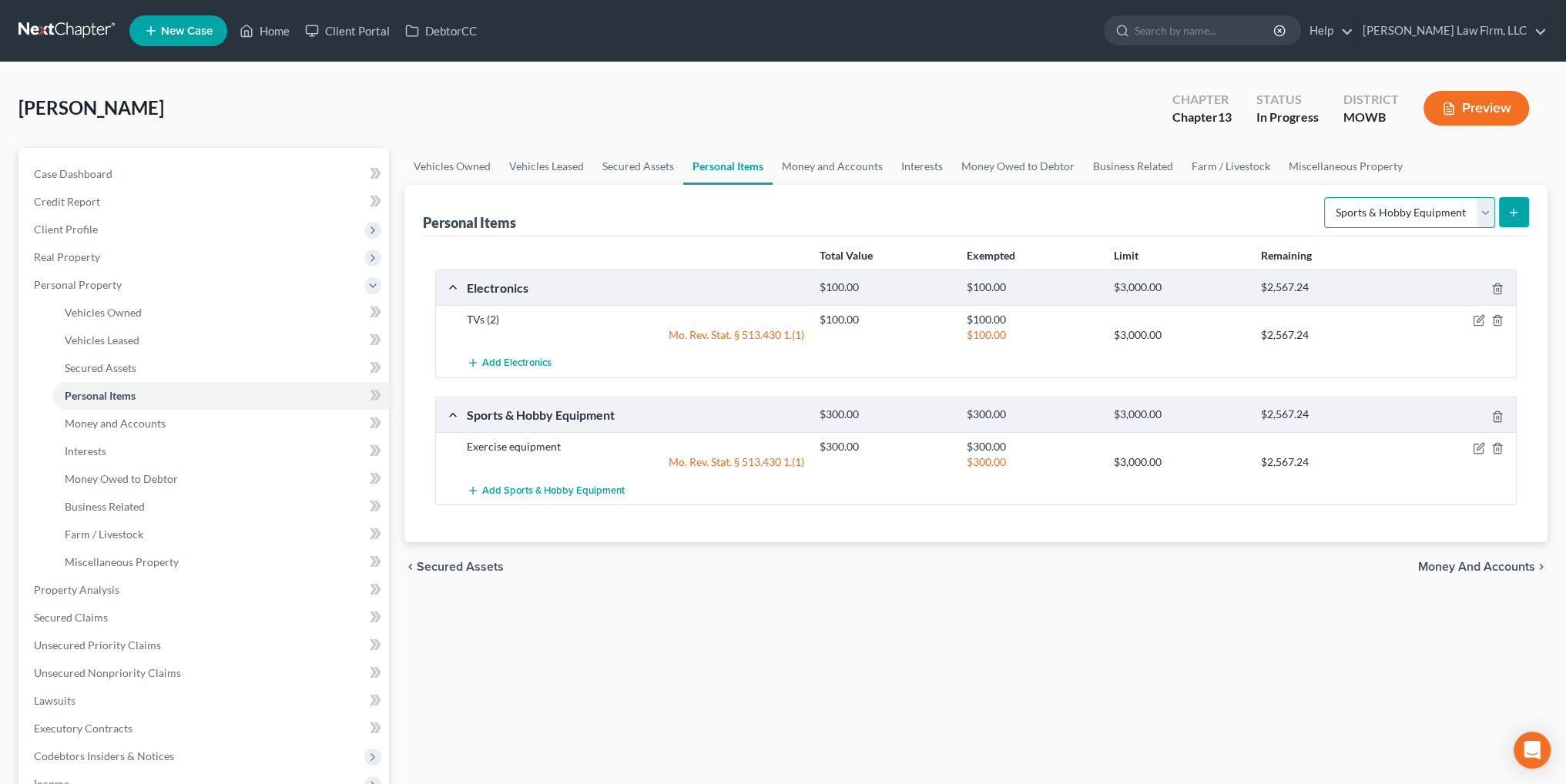
click at [1492, 211] on select "Select Item Type Clothing Collectibles Of Value Electronics Firearms Household …" at bounding box center [1410, 212] width 171 height 31
click at [1326, 197] on select "Select Item Type Clothing Collectibles Of Value Electronics Firearms Household …" at bounding box center [1410, 212] width 171 height 31
click at [1503, 206] on button "submit" at bounding box center [1514, 212] width 30 height 30
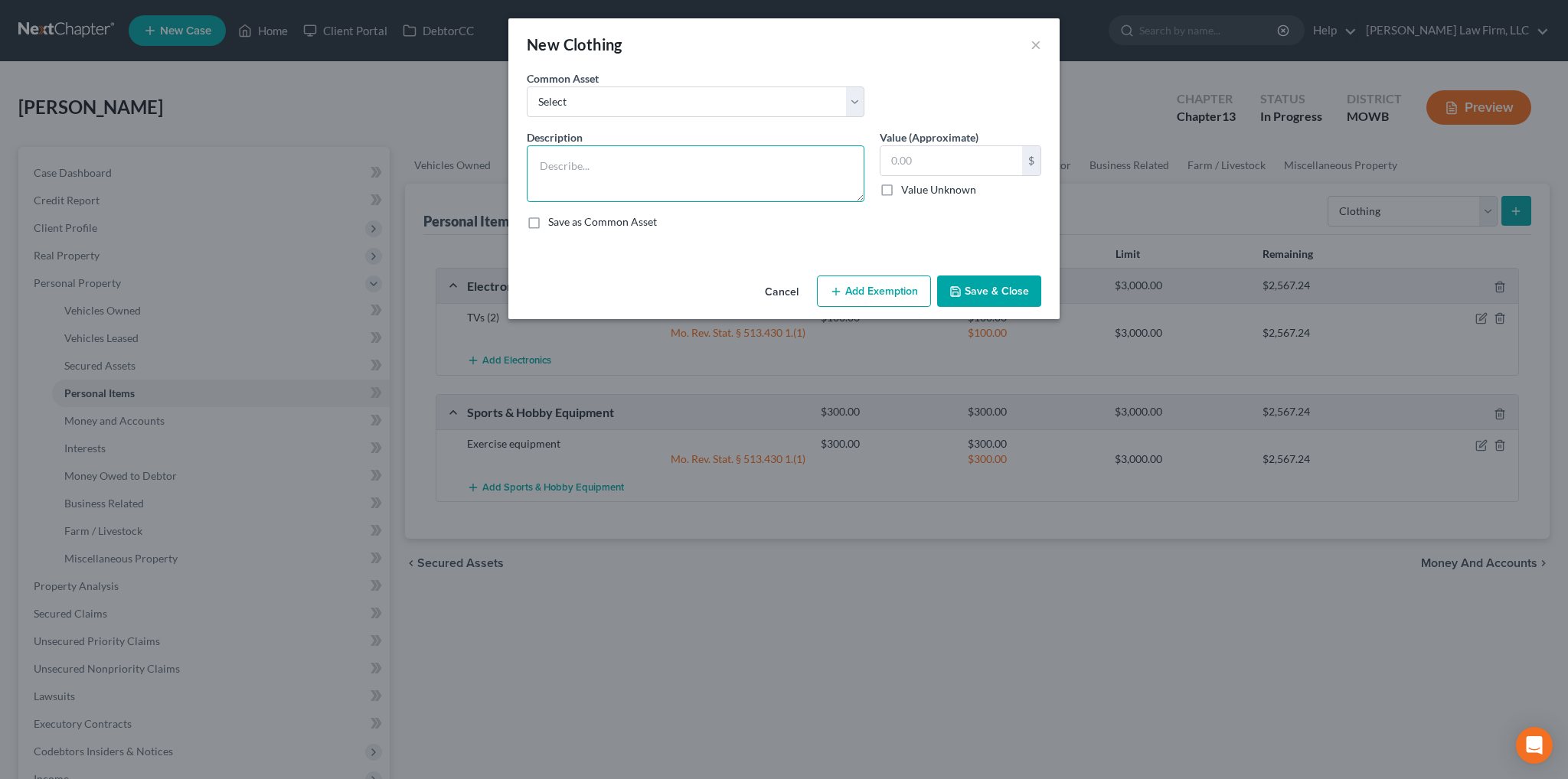
click at [765, 187] on textarea at bounding box center [695, 174] width 338 height 57
click at [876, 285] on button "Add Exemption" at bounding box center [874, 291] width 114 height 32
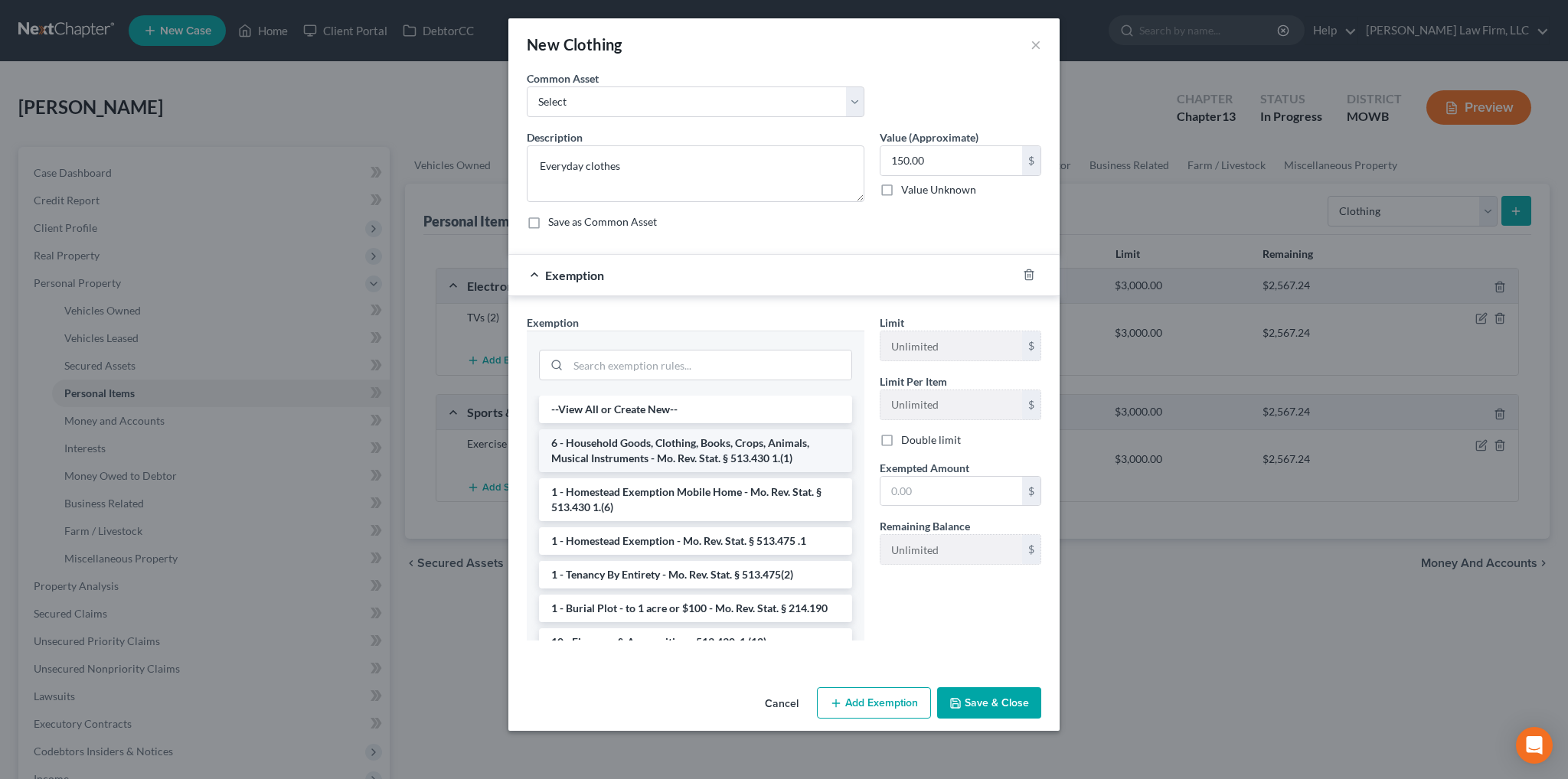
click at [715, 456] on li "6 - Household Goods, Clothing, Books, Crops, Animals, Musical Instruments - Mo.…" at bounding box center [696, 451] width 313 height 42
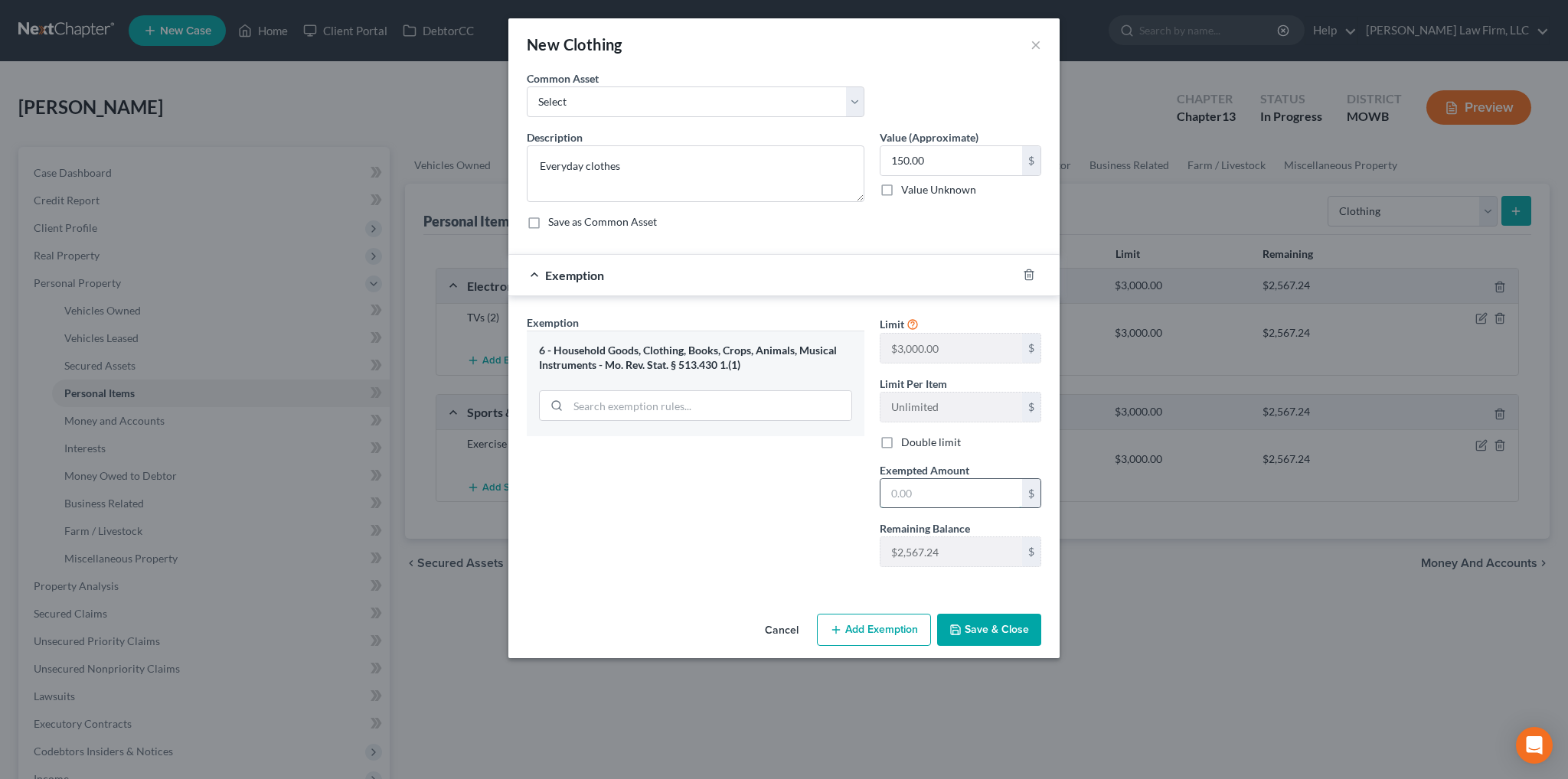
click at [955, 491] on input "text" at bounding box center [951, 493] width 142 height 29
click at [1023, 635] on button "Save & Close" at bounding box center [989, 629] width 104 height 32
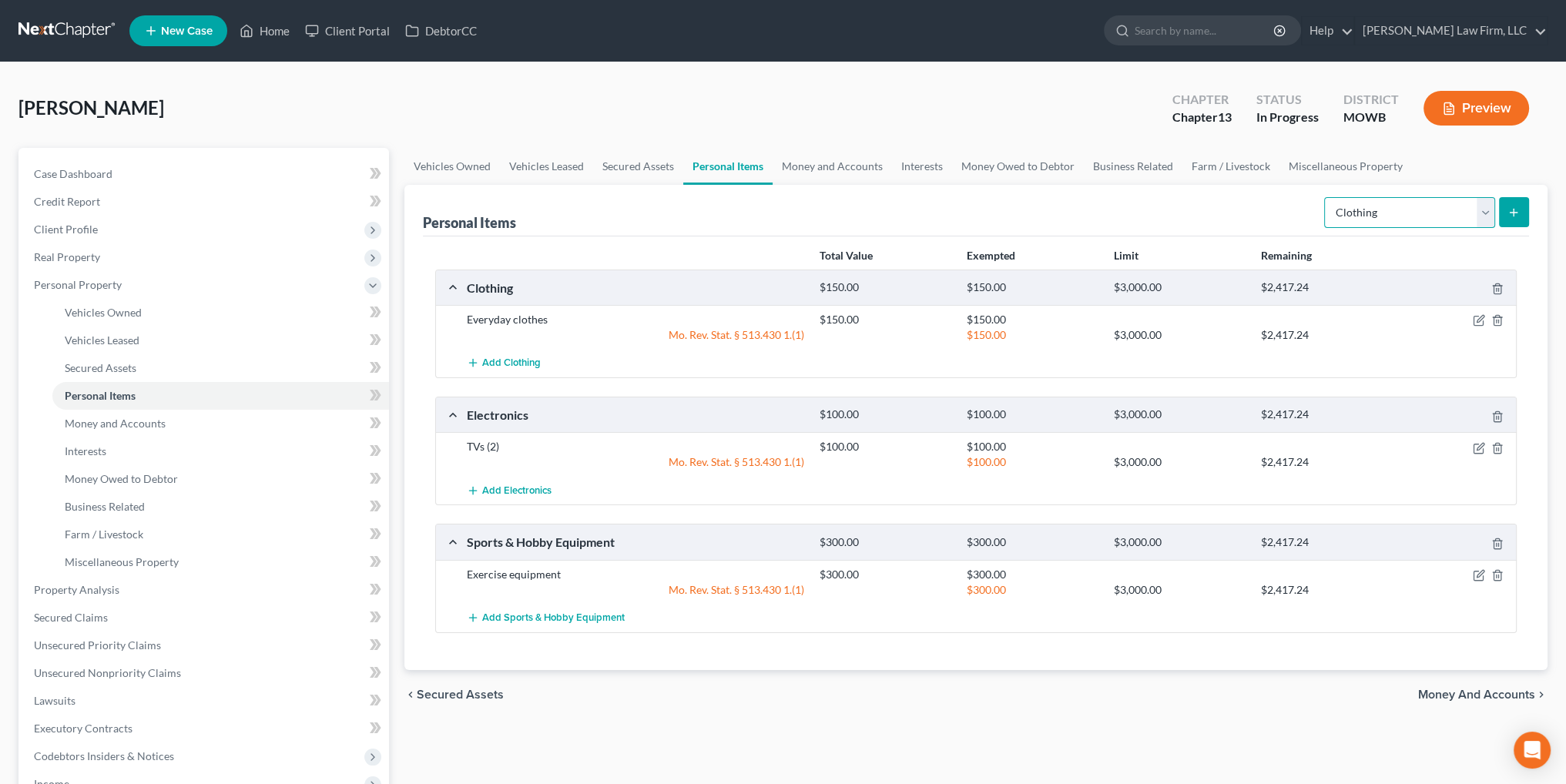
click at [1386, 206] on select "Select Item Type Clothing Collectibles Of Value Electronics Firearms Household …" at bounding box center [1410, 212] width 171 height 31
click at [1326, 197] on select "Select Item Type Clothing Collectibles Of Value Electronics Firearms Household …" at bounding box center [1410, 212] width 171 height 31
click at [1515, 208] on icon "submit" at bounding box center [1514, 213] width 13 height 13
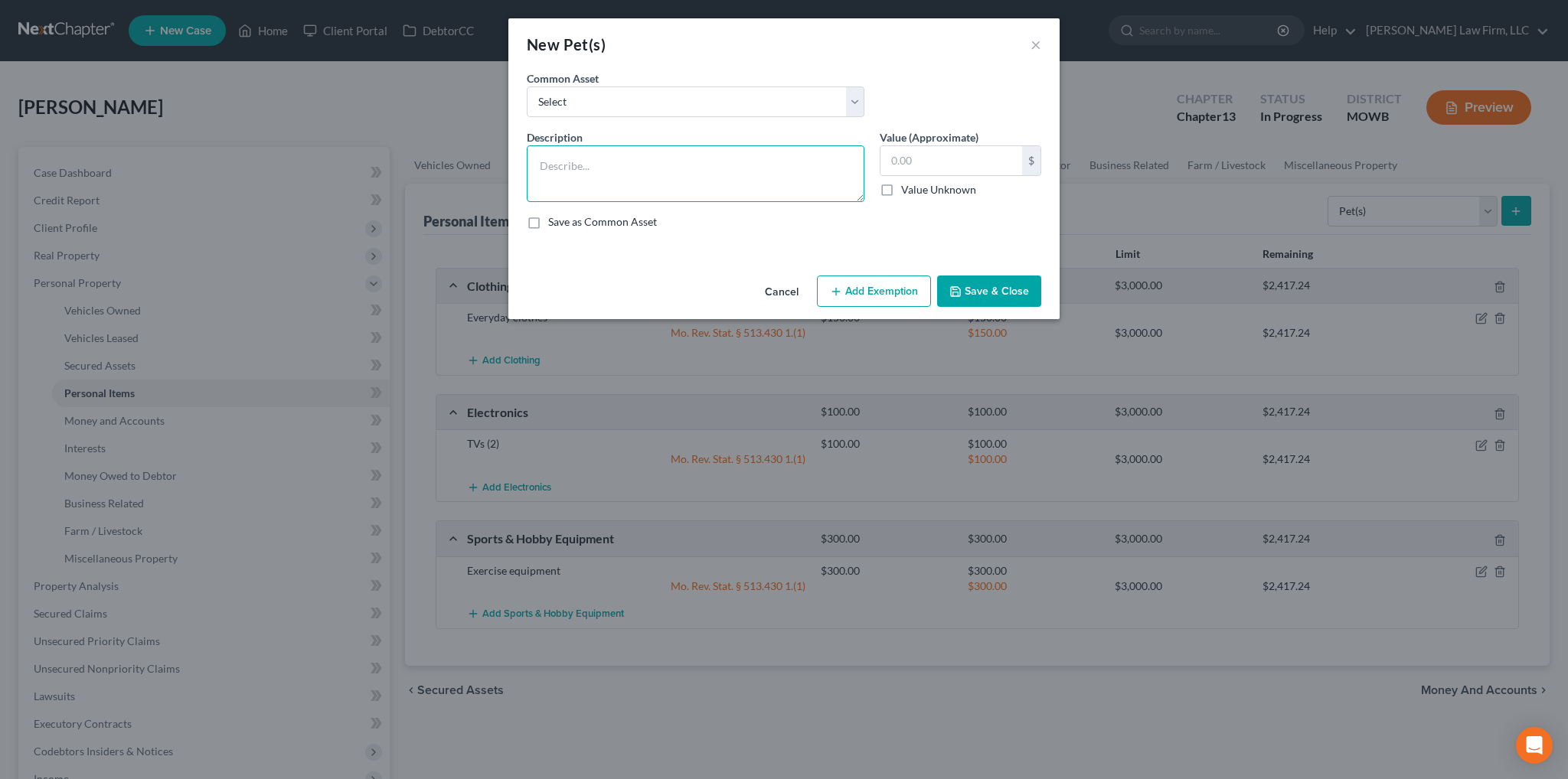
click at [679, 159] on textarea at bounding box center [695, 174] width 338 height 57
click at [1012, 292] on button "Save & Close" at bounding box center [989, 291] width 104 height 32
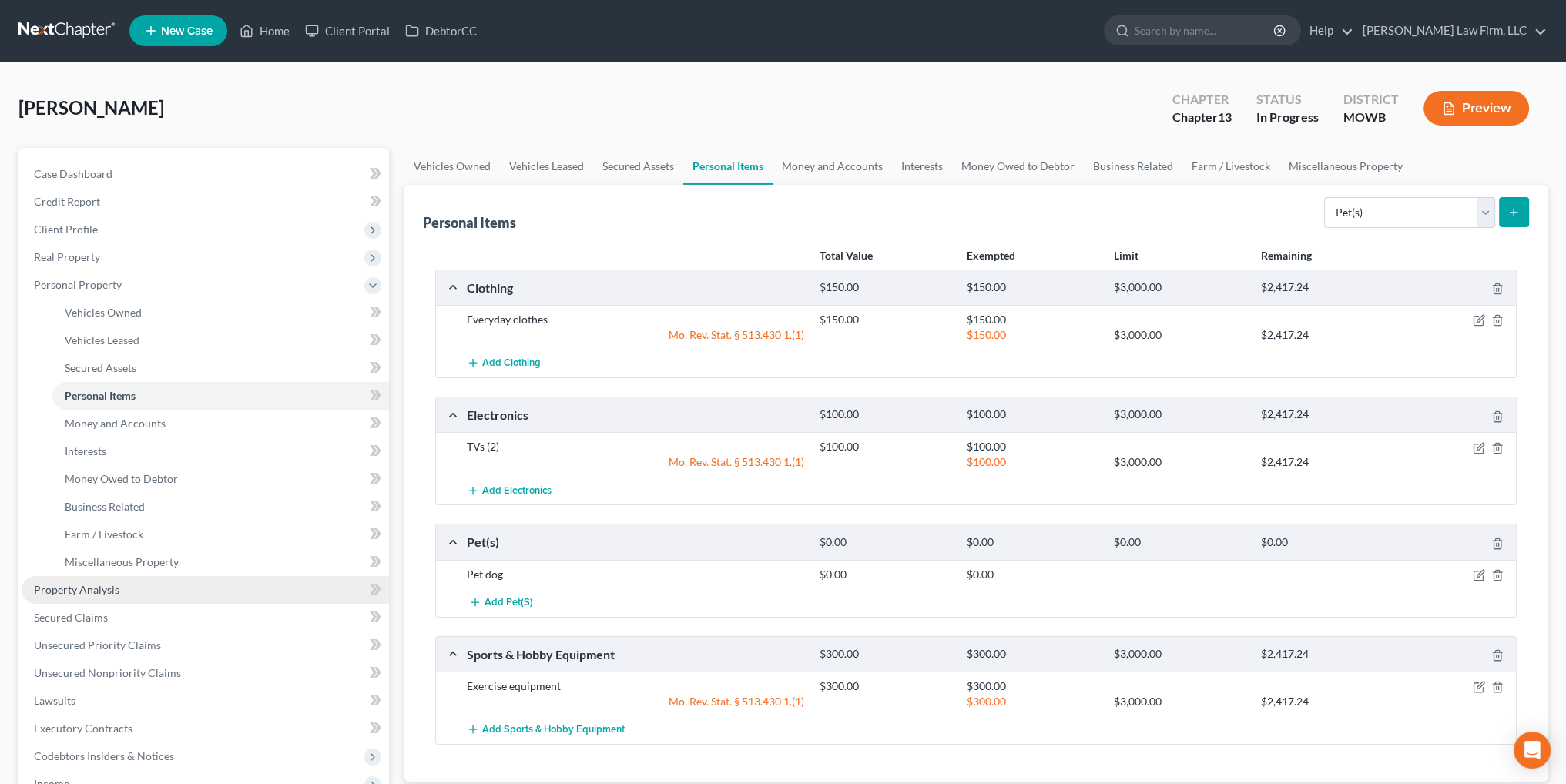
scroll to position [154, 0]
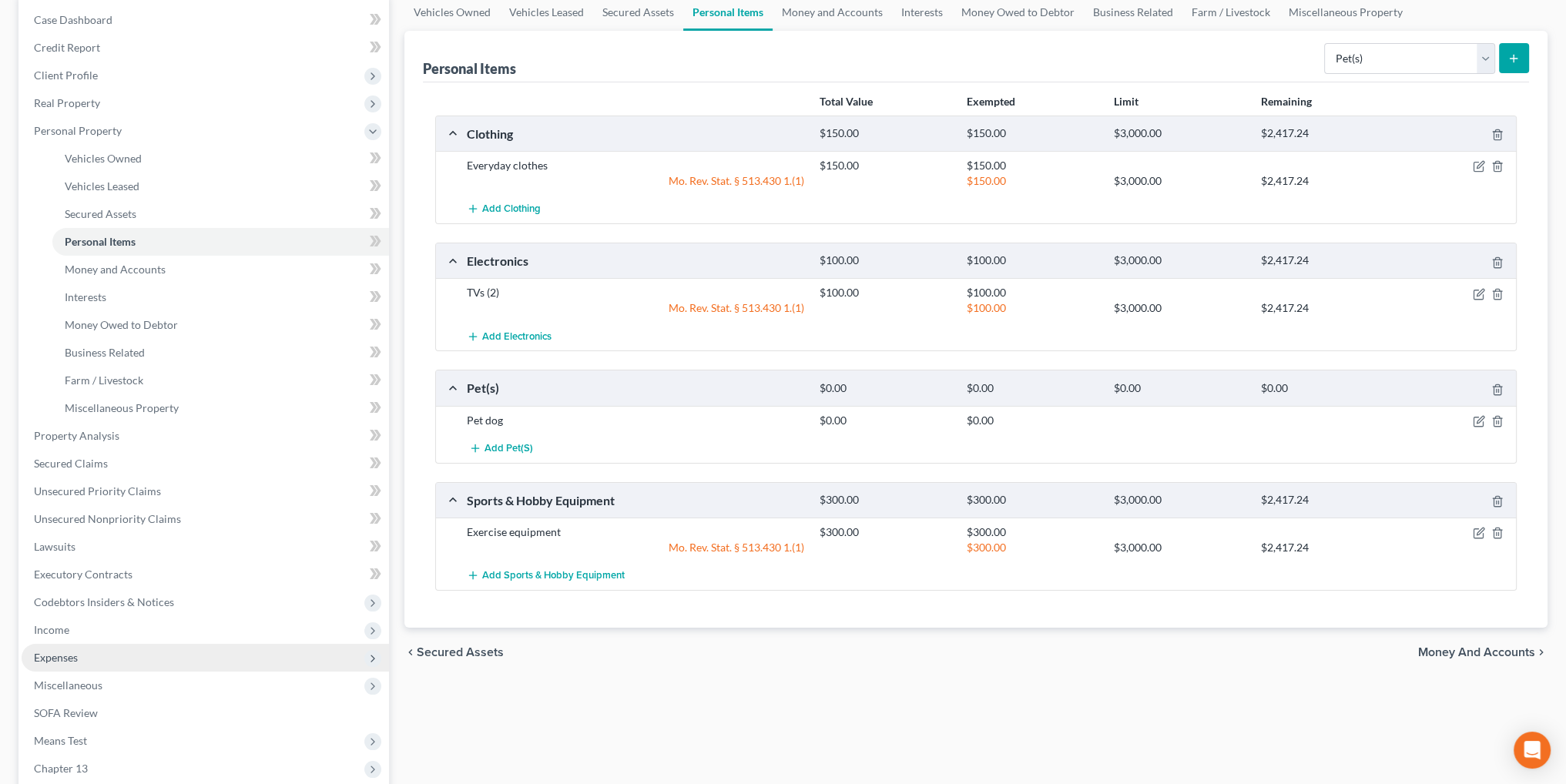
click at [70, 660] on span "Expenses" at bounding box center [55, 657] width 44 height 13
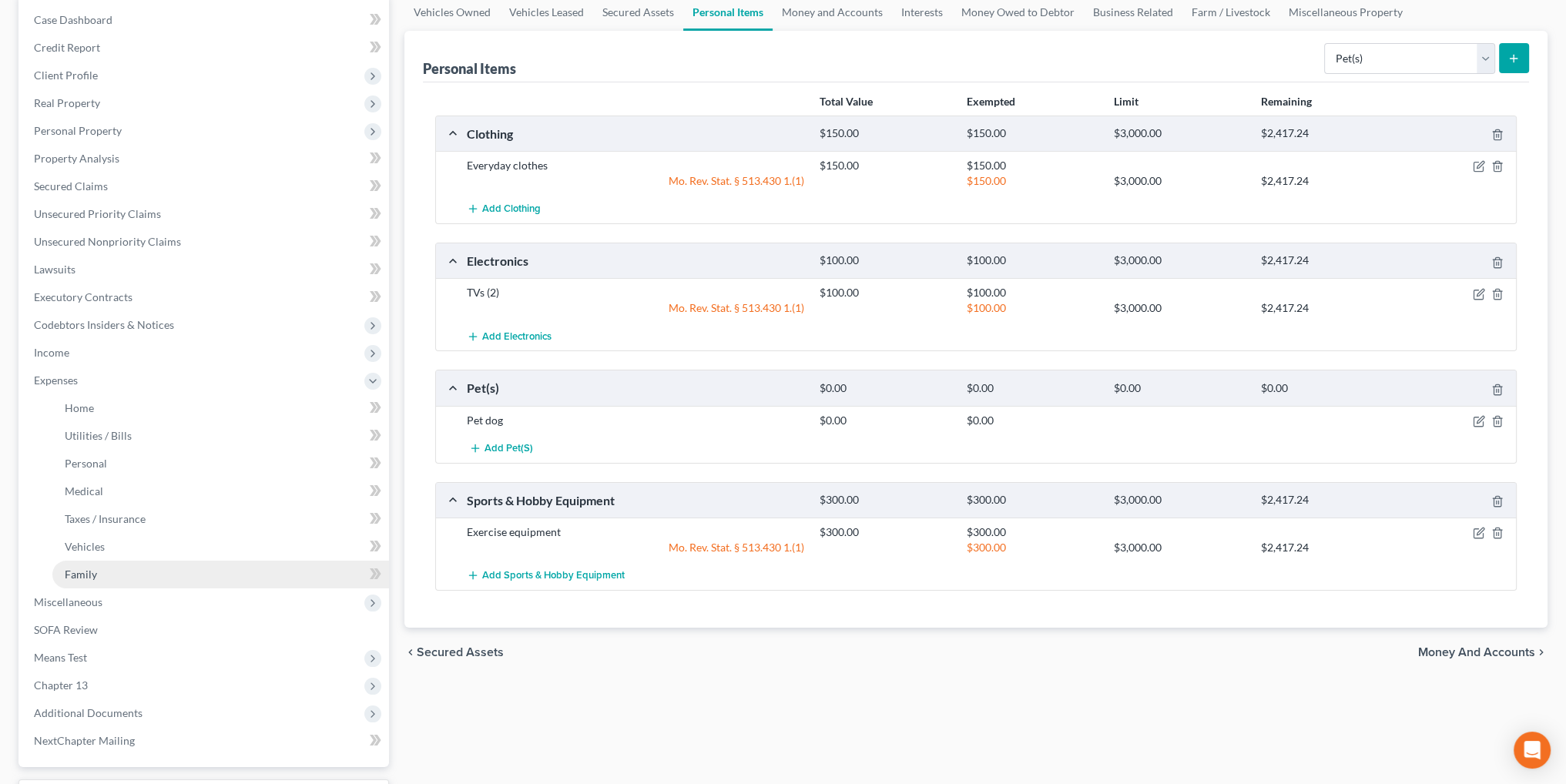
click at [74, 572] on span "Family" at bounding box center [81, 574] width 32 height 13
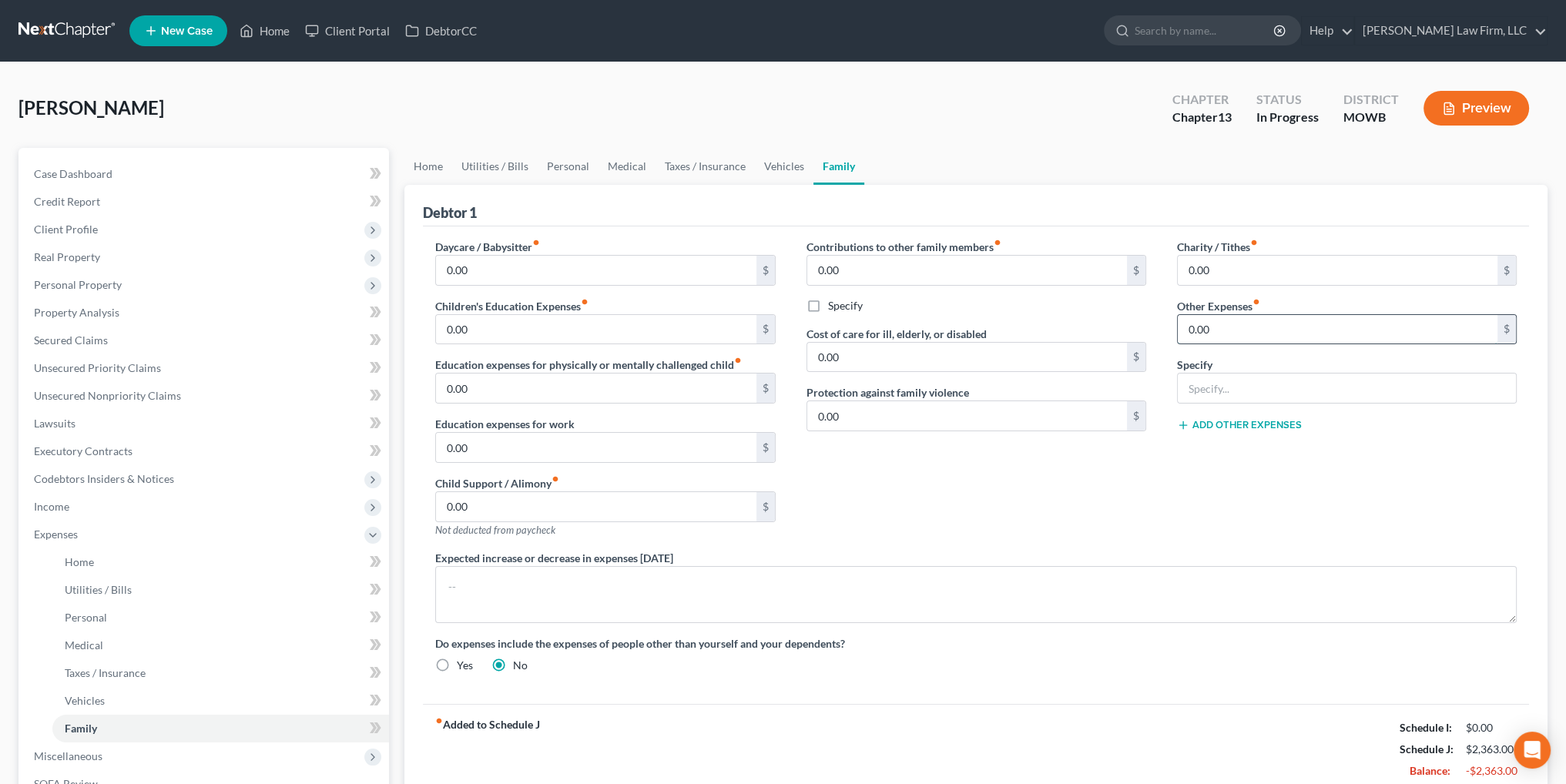
click at [1249, 320] on input "0.00" at bounding box center [1338, 329] width 320 height 29
click at [1238, 386] on input "text" at bounding box center [1347, 388] width 338 height 29
click at [93, 286] on span "Personal Property" at bounding box center [78, 284] width 88 height 13
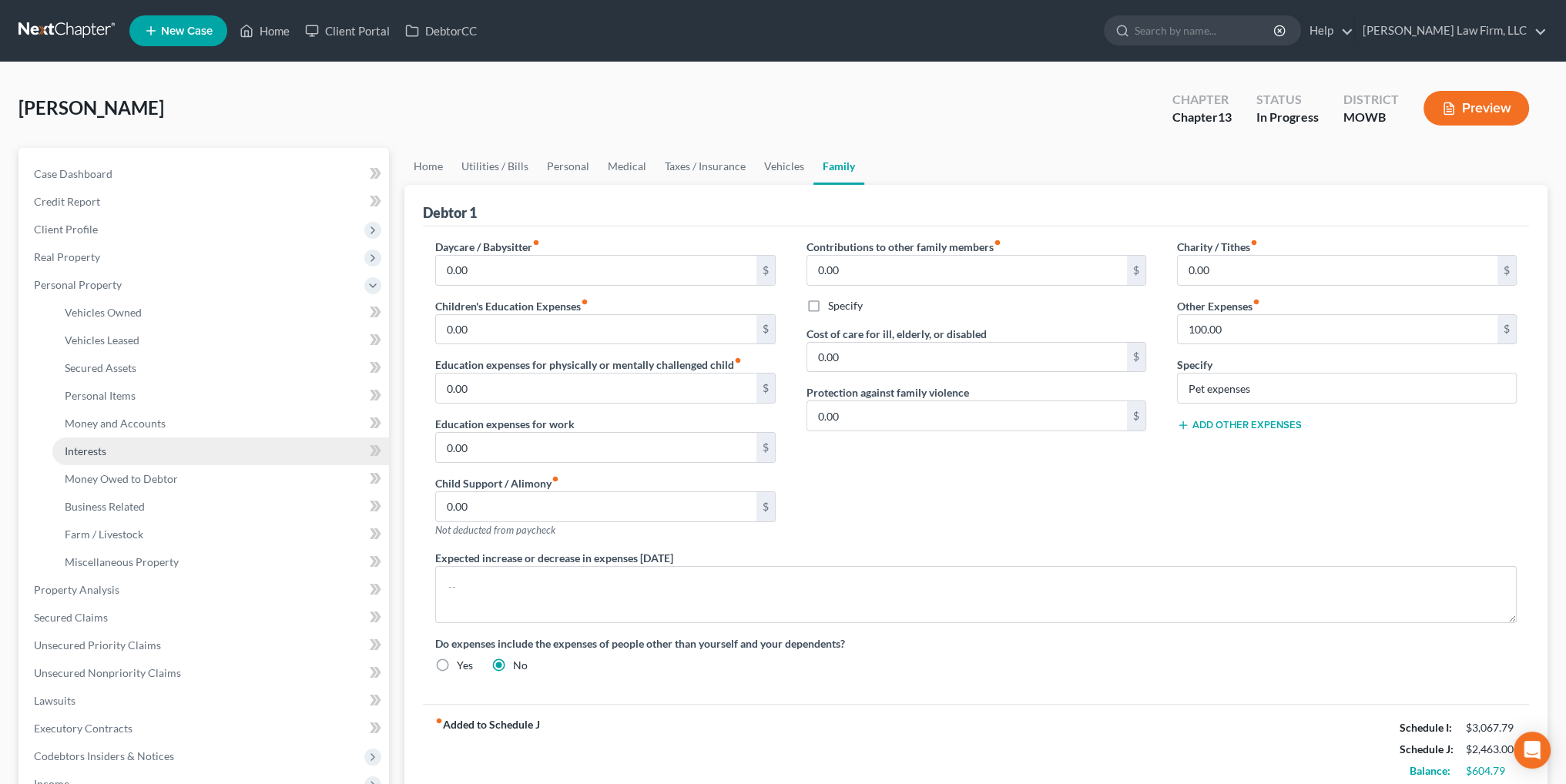
click at [98, 447] on span "Interests" at bounding box center [86, 451] width 42 height 13
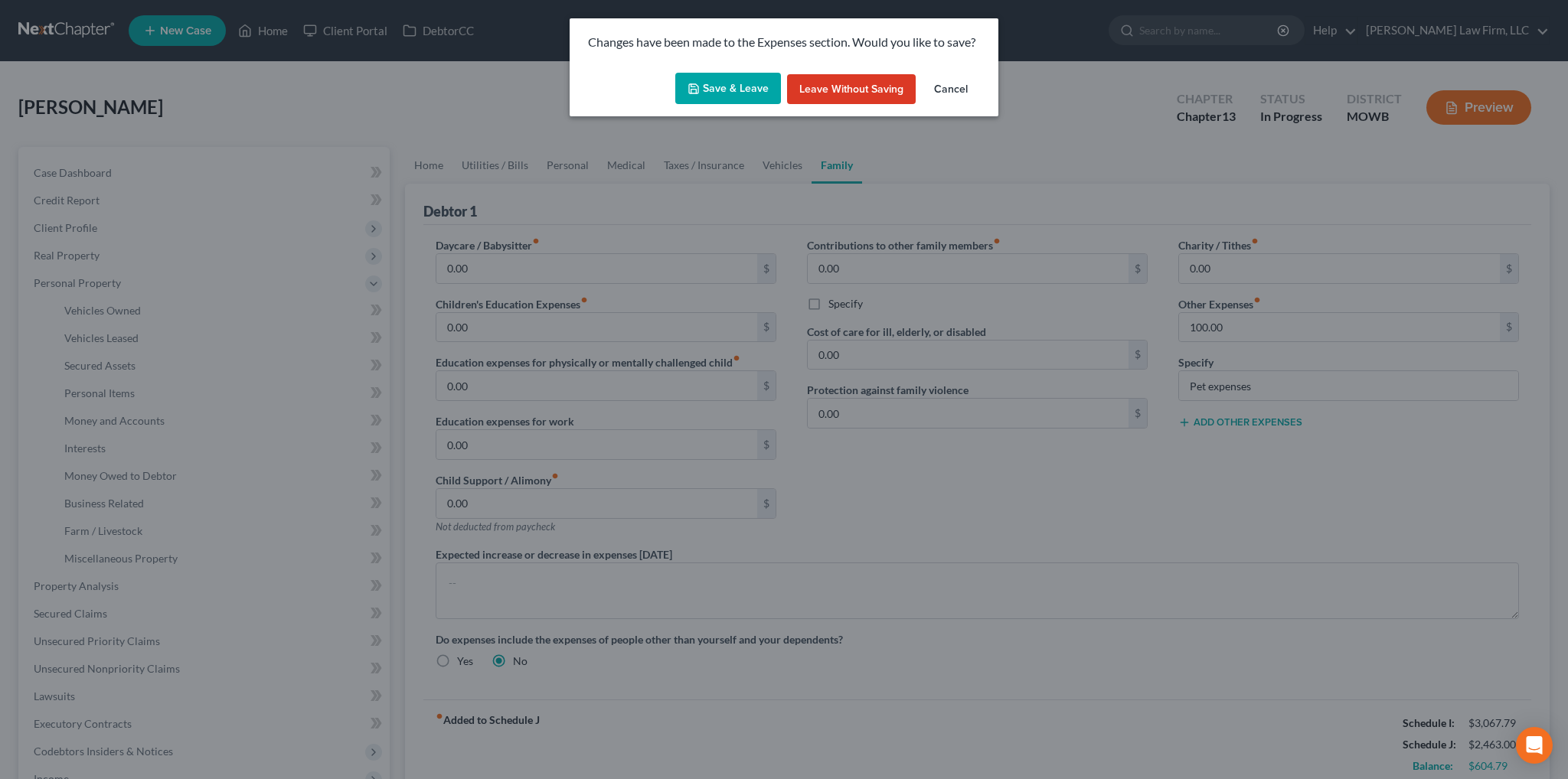
click at [716, 83] on button "Save & Leave" at bounding box center [728, 88] width 105 height 32
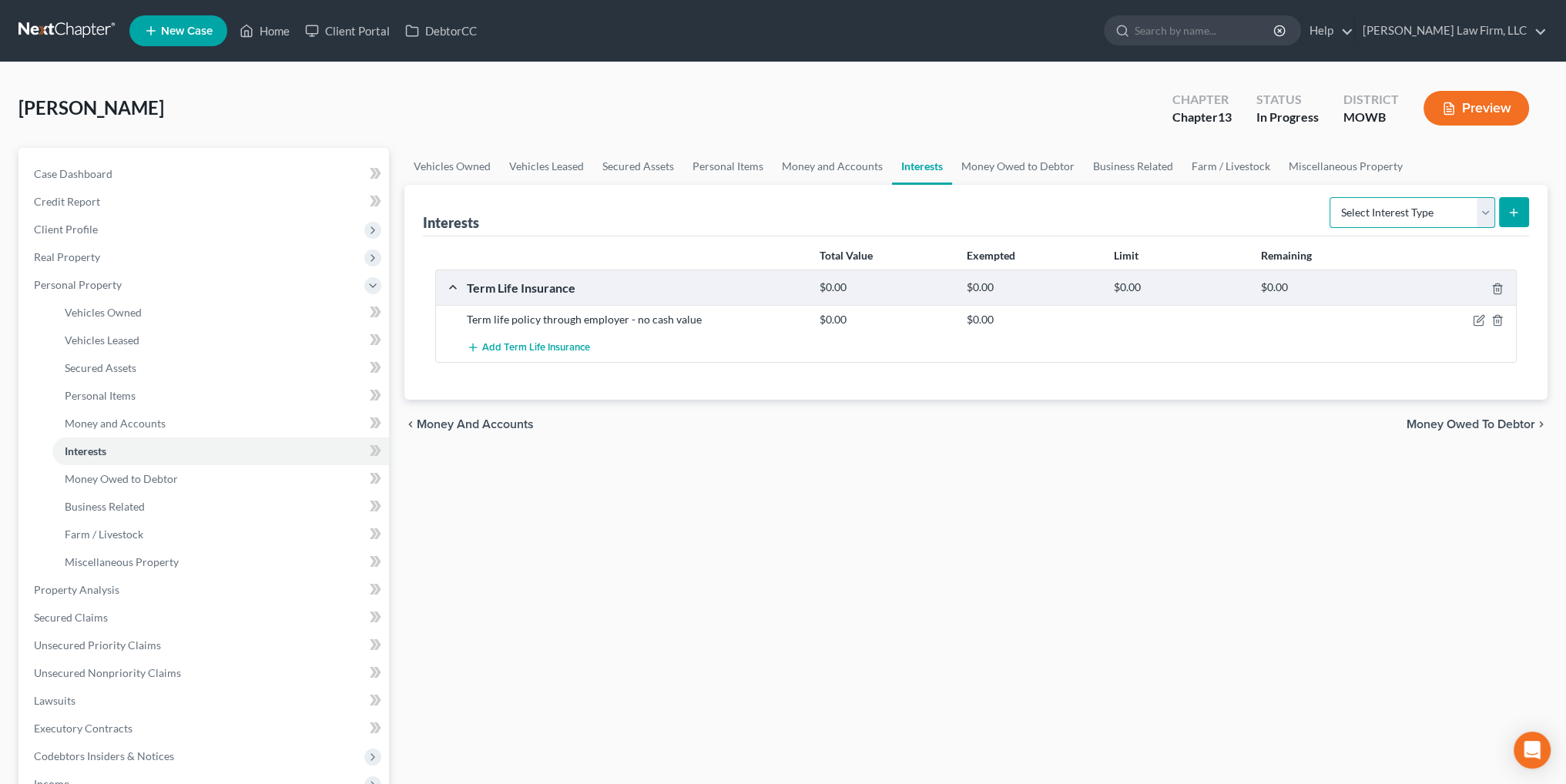
click at [1395, 207] on select "Select Interest Type 401K Annuity Bond Education IRA Government Bond Government…" at bounding box center [1412, 212] width 166 height 31
click at [1331, 197] on select "Select Interest Type 401K Annuity Bond Education IRA Government Bond Government…" at bounding box center [1412, 212] width 166 height 31
click at [1508, 210] on icon "submit" at bounding box center [1514, 213] width 13 height 13
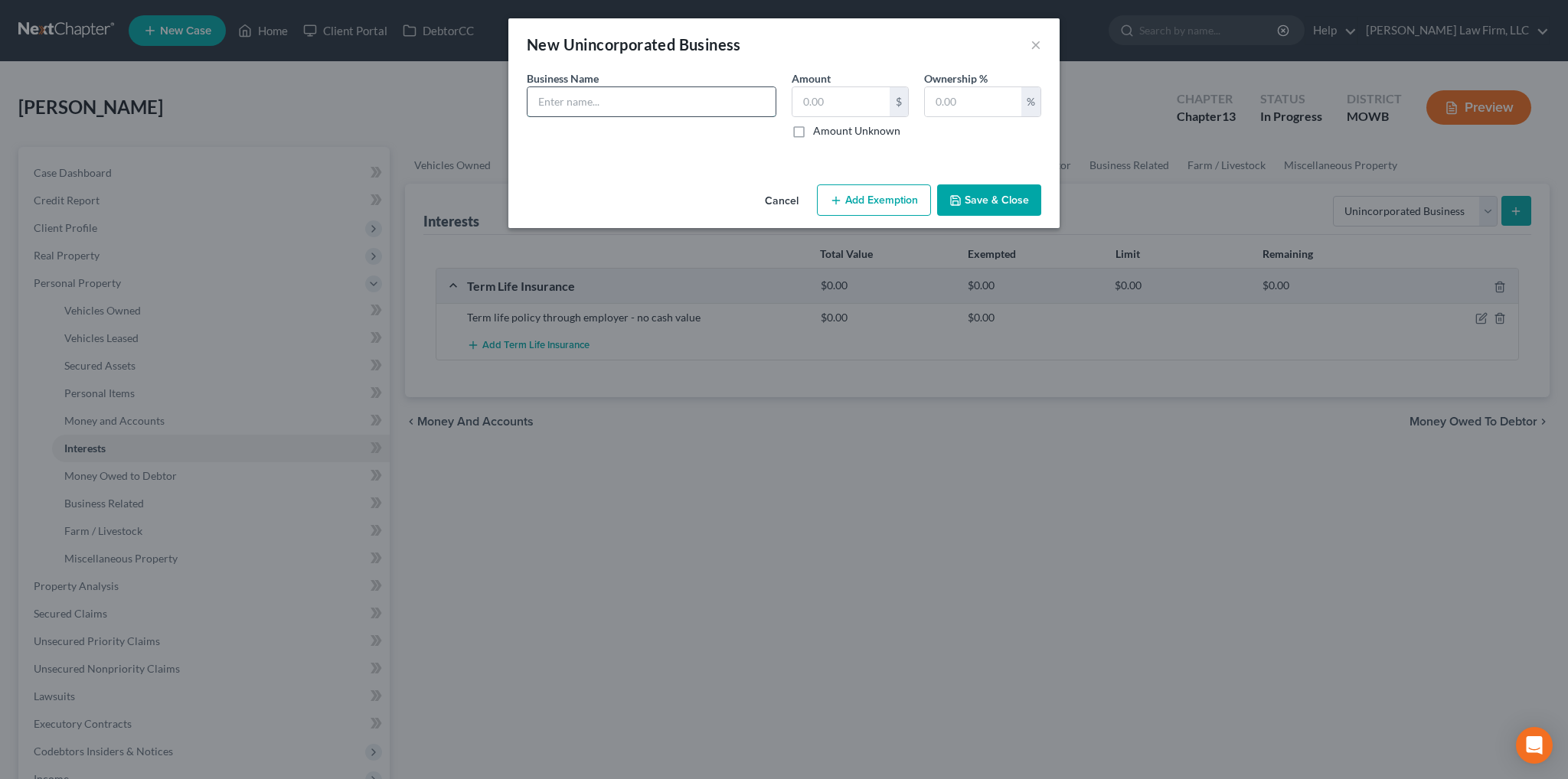
click at [633, 108] on input "text" at bounding box center [651, 102] width 248 height 29
click at [847, 106] on input "text" at bounding box center [841, 102] width 98 height 29
click at [1003, 200] on button "Save & Close" at bounding box center [989, 200] width 104 height 32
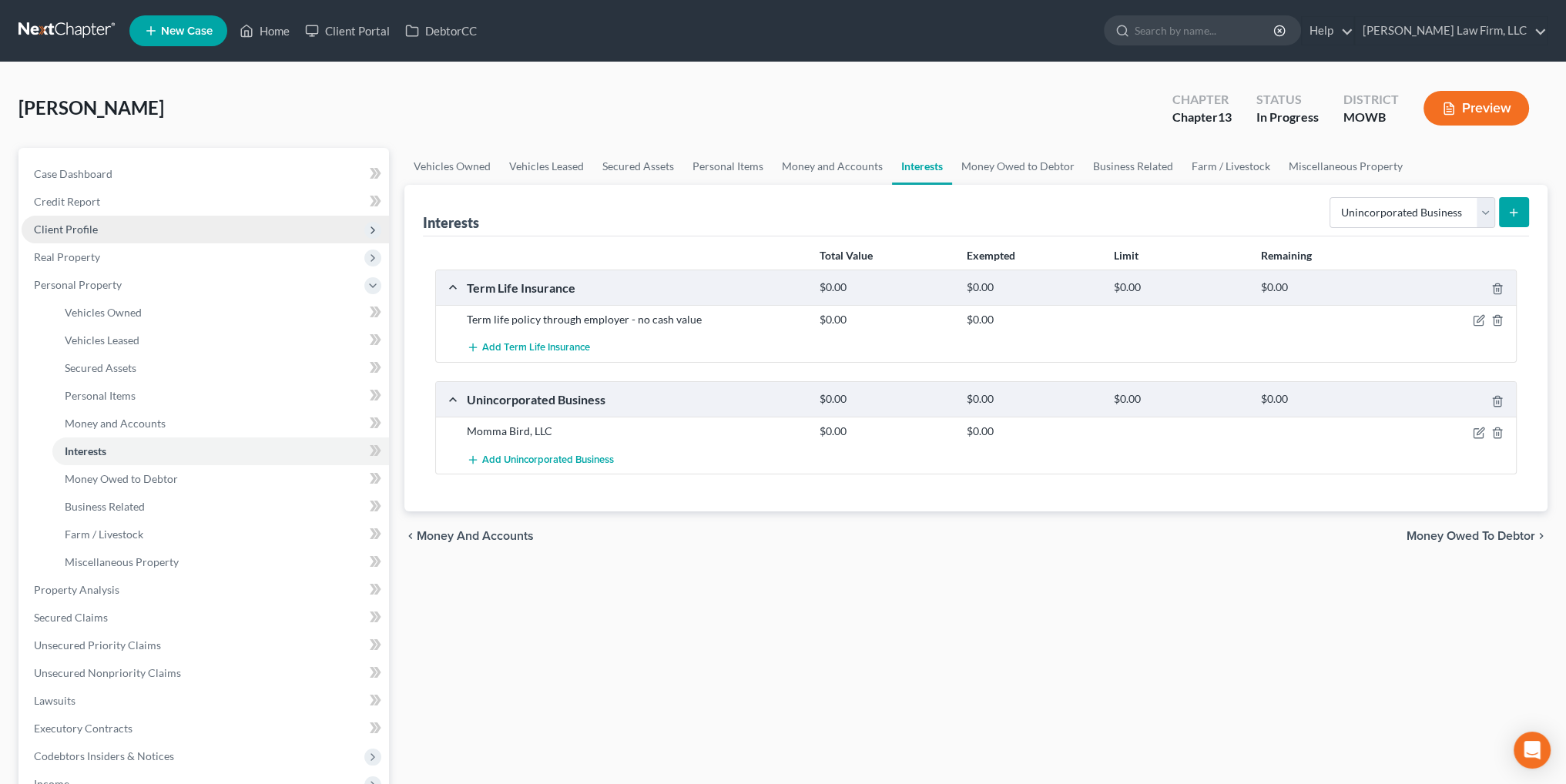
click at [59, 233] on span "Client Profile" at bounding box center [66, 229] width 64 height 13
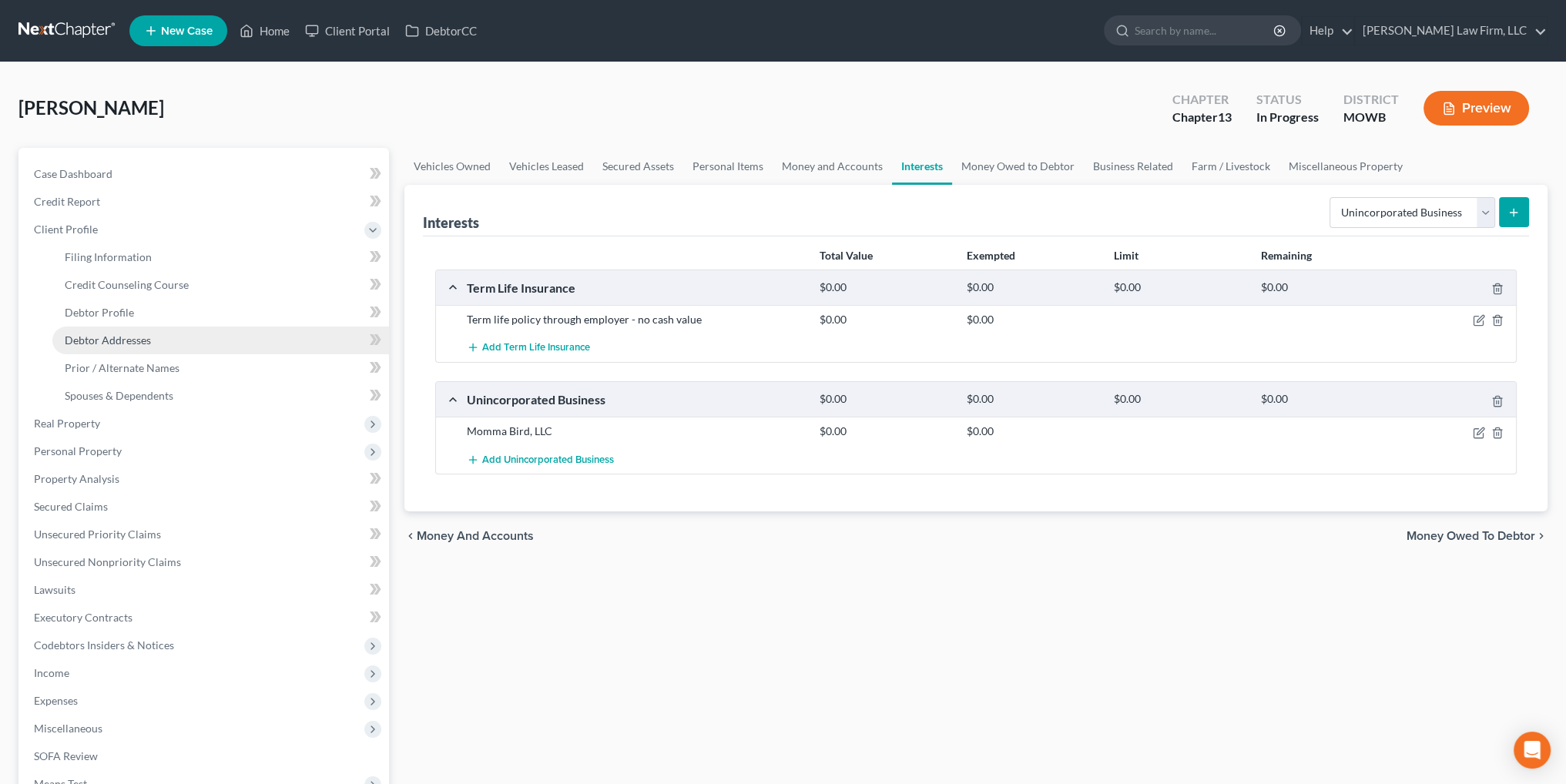
click at [99, 337] on span "Debtor Addresses" at bounding box center [108, 340] width 86 height 13
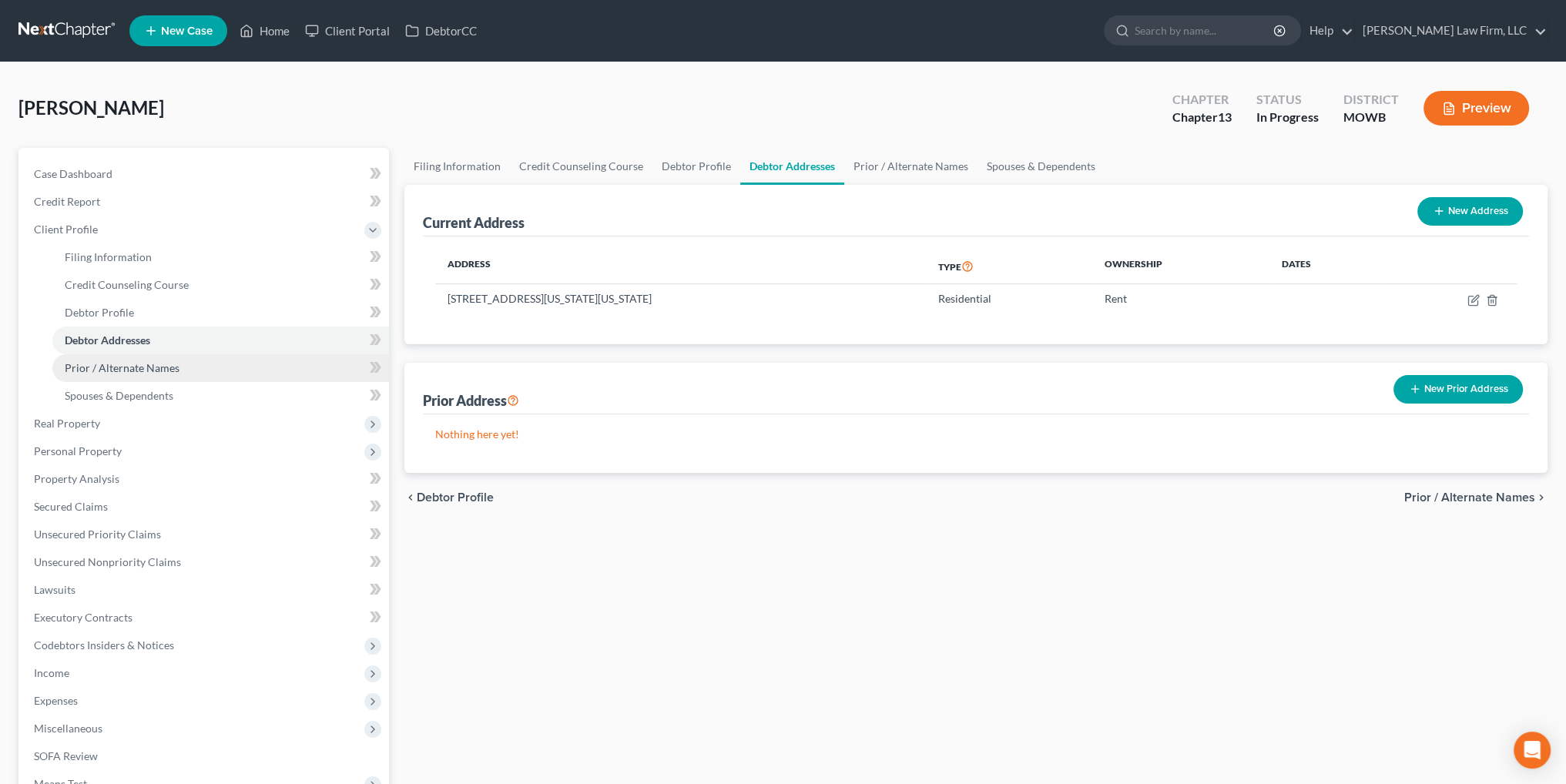
drag, startPoint x: 100, startPoint y: 368, endPoint x: 172, endPoint y: 375, distance: 72.3
click at [101, 368] on span "Prior / Alternate Names" at bounding box center [122, 367] width 115 height 13
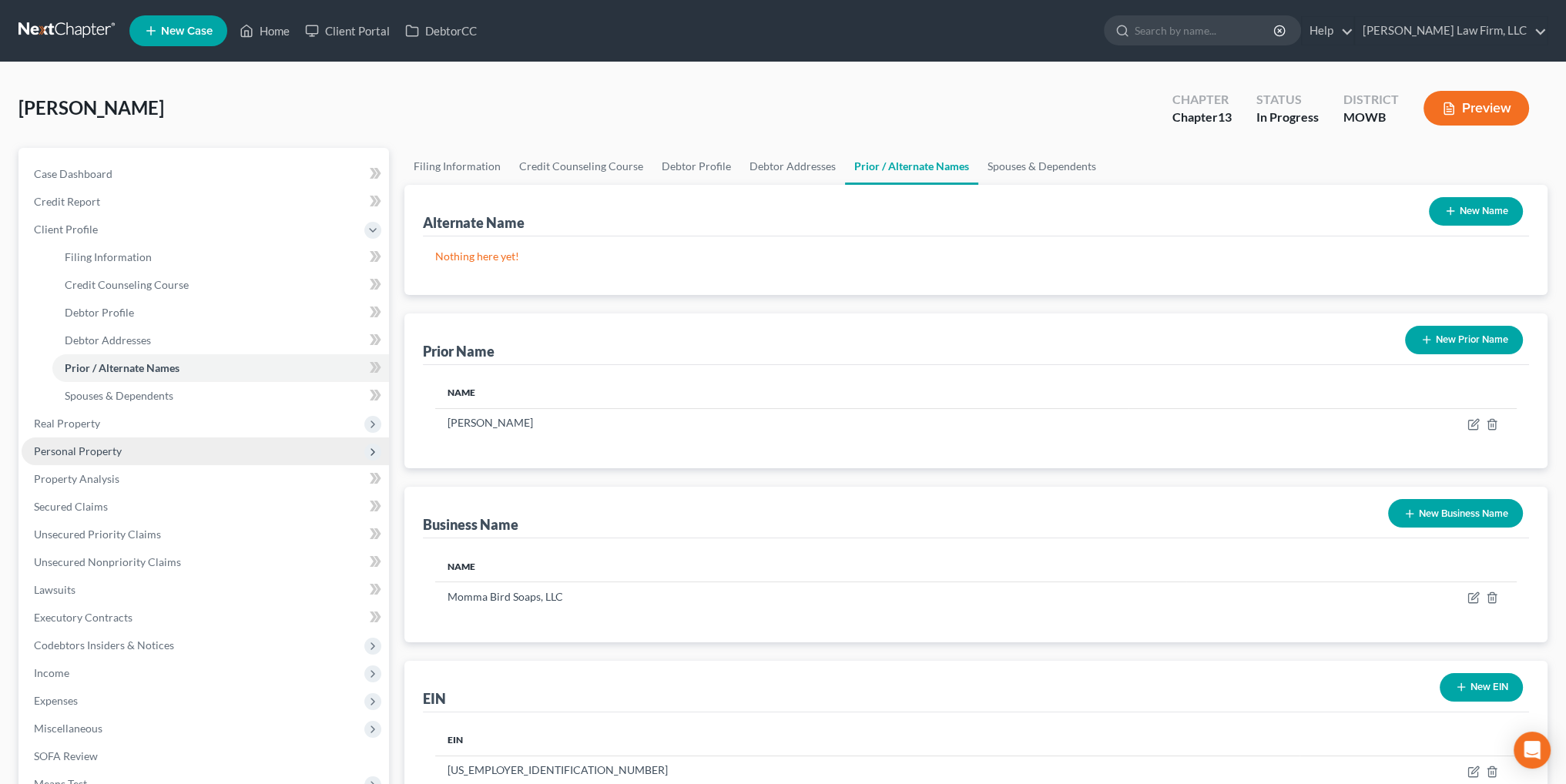
click at [85, 450] on span "Personal Property" at bounding box center [78, 451] width 88 height 13
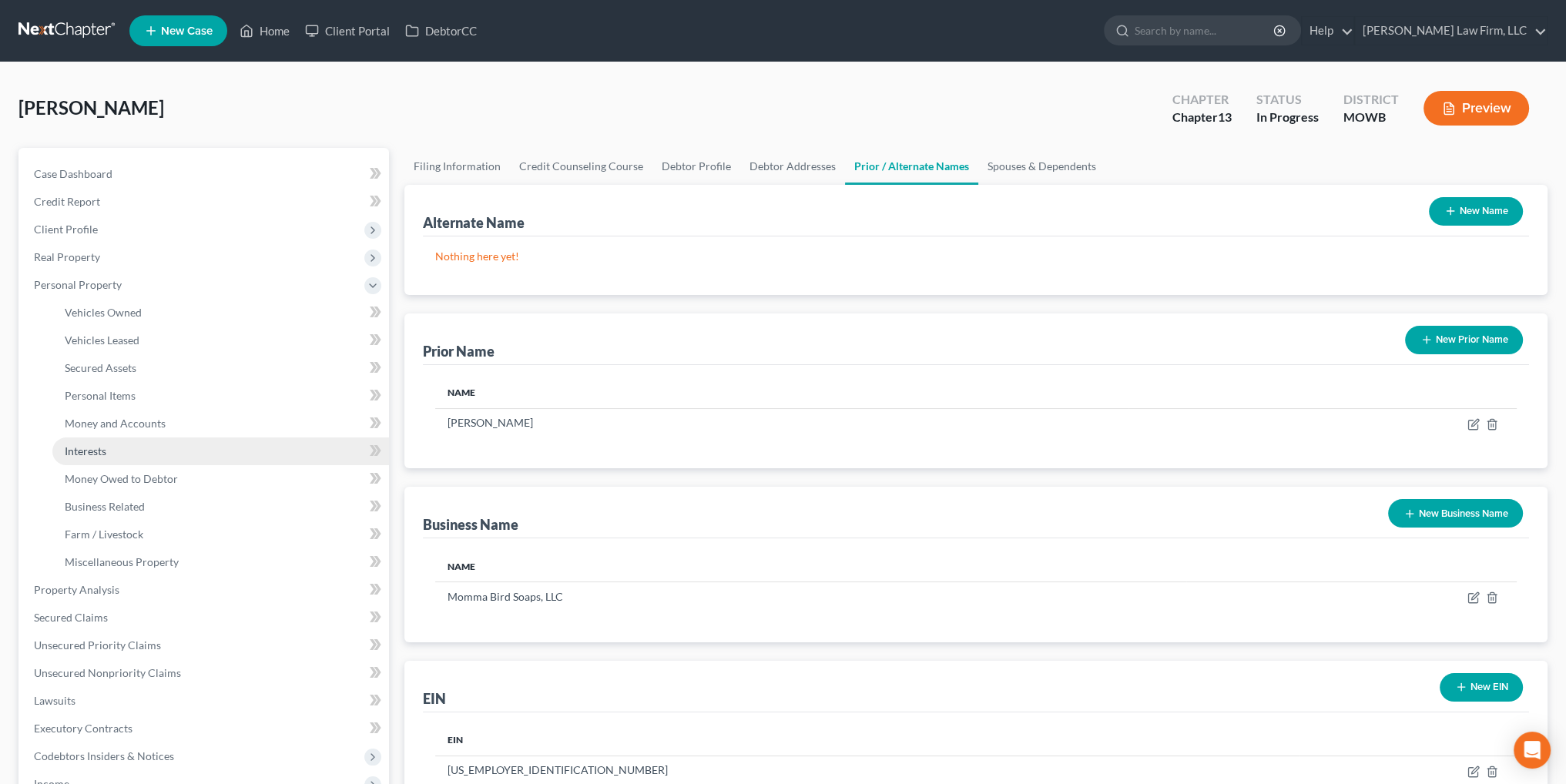
click at [86, 447] on span "Interests" at bounding box center [86, 451] width 42 height 13
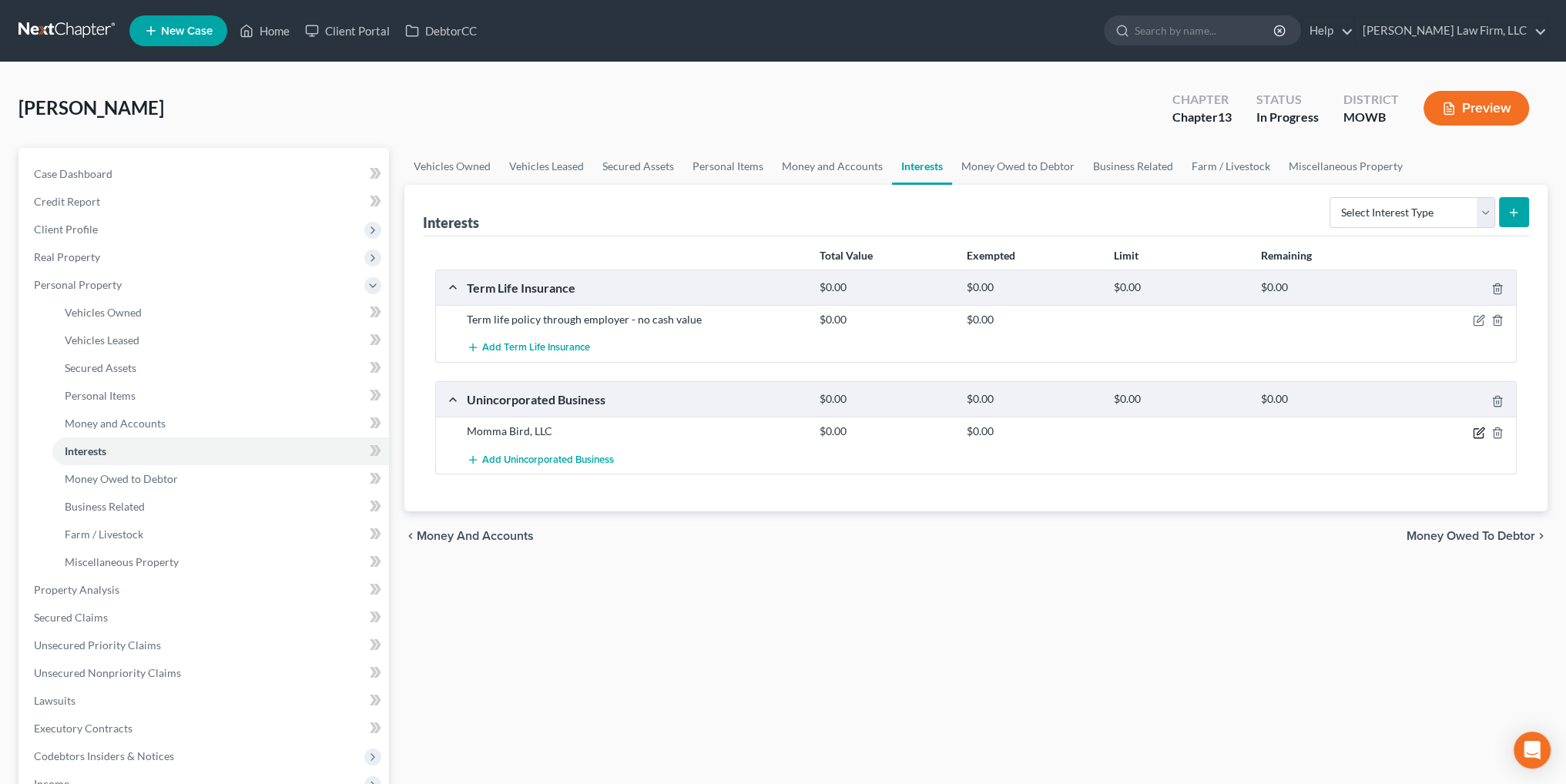
click at [1479, 434] on icon "button" at bounding box center [1479, 433] width 13 height 13
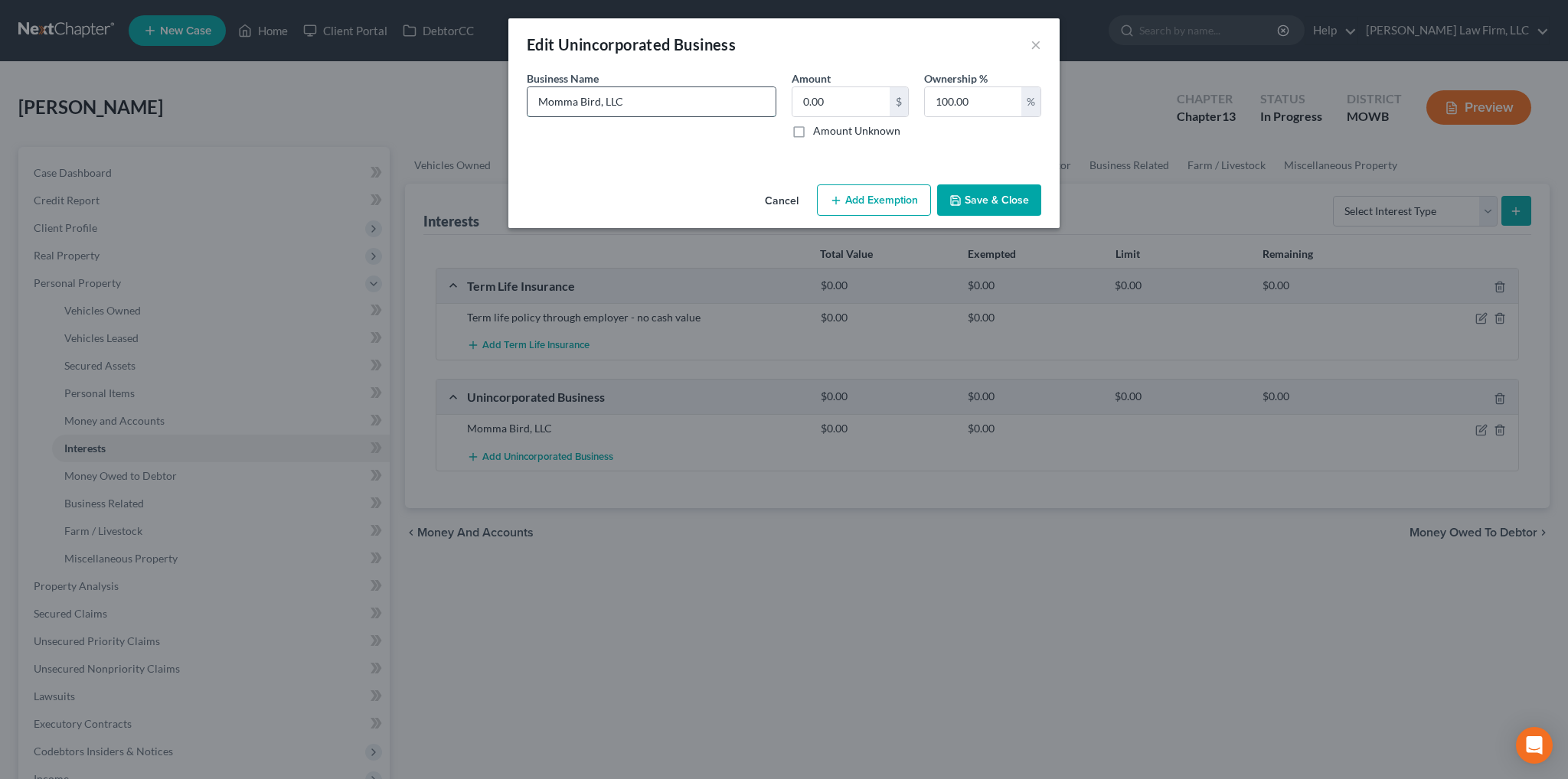
click at [597, 102] on input "Momma Bird, LLC" at bounding box center [651, 102] width 248 height 29
click at [963, 195] on button "Save & Close" at bounding box center [989, 200] width 104 height 32
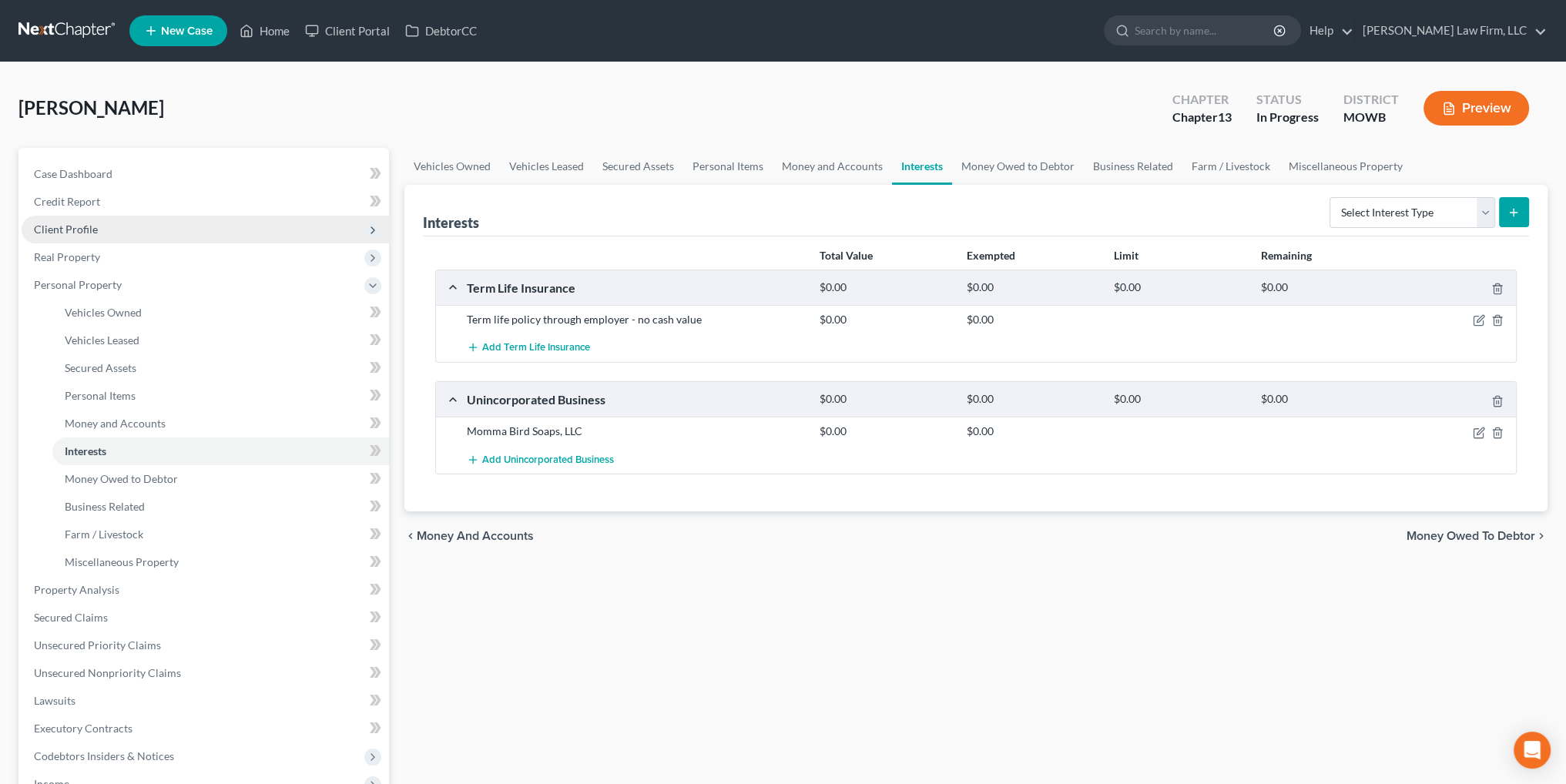
click at [70, 226] on span "Client Profile" at bounding box center [66, 229] width 64 height 13
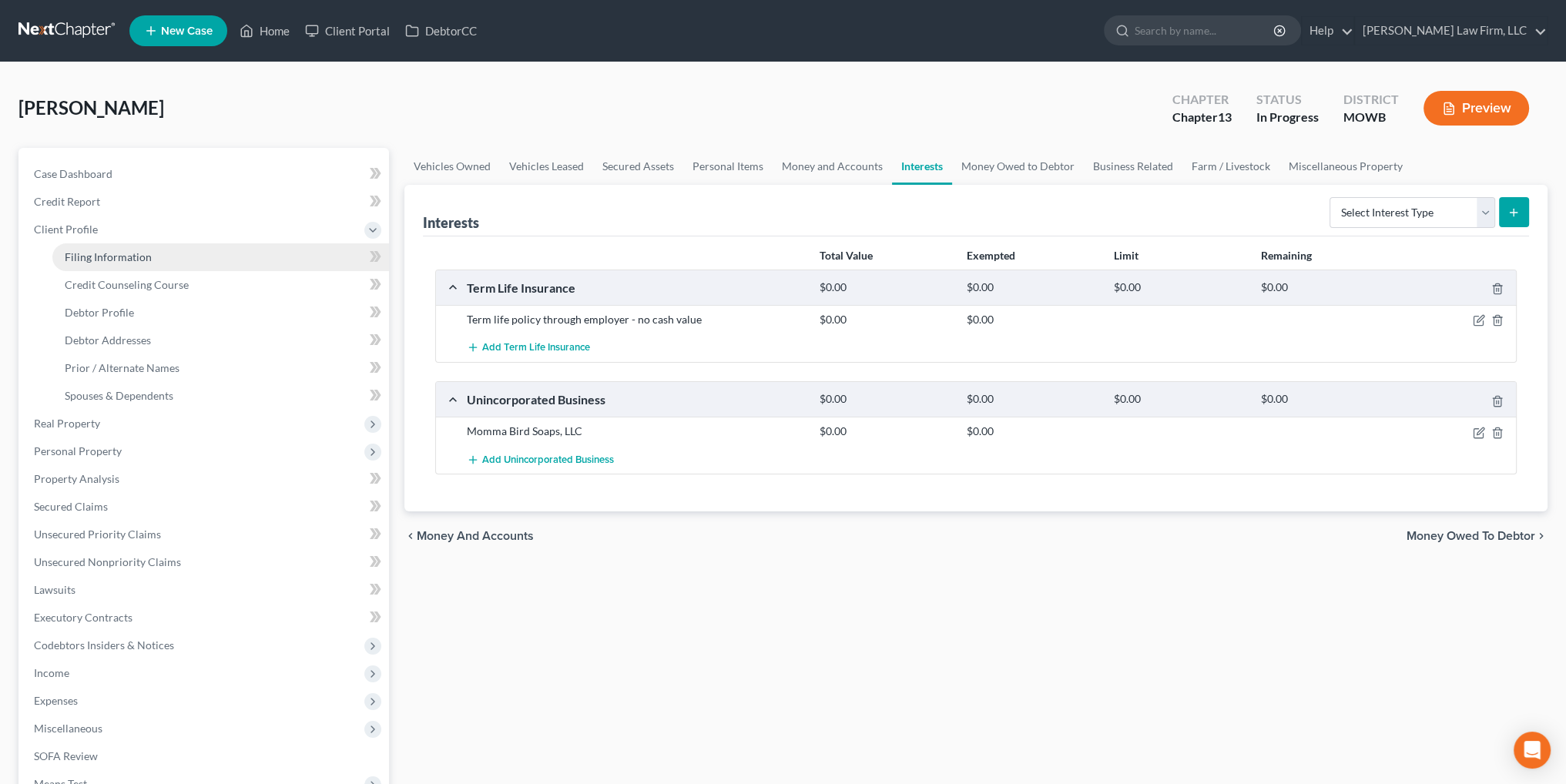
click at [112, 255] on span "Filing Information" at bounding box center [109, 257] width 87 height 13
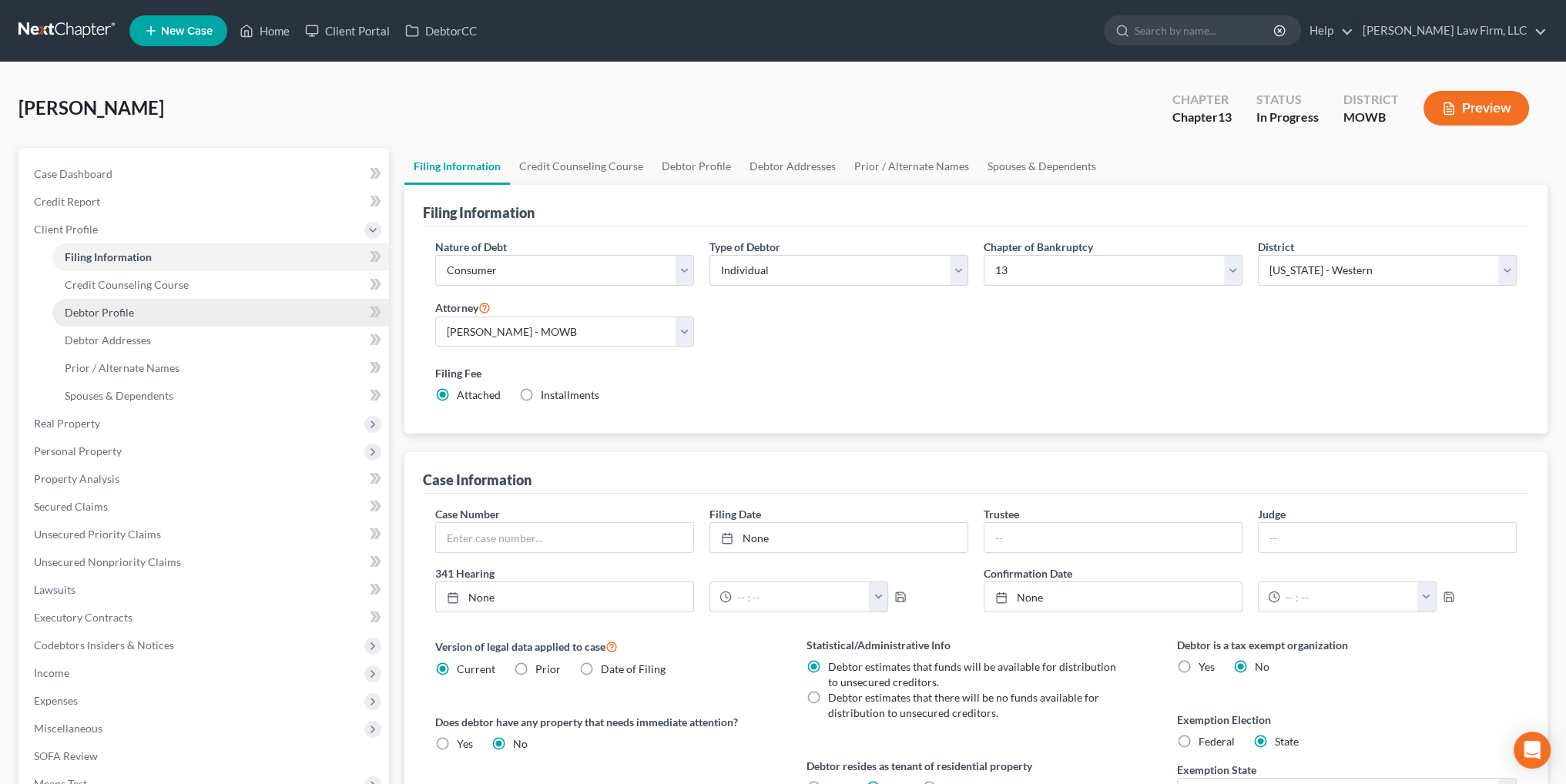
click at [111, 312] on span "Debtor Profile" at bounding box center [100, 312] width 70 height 13
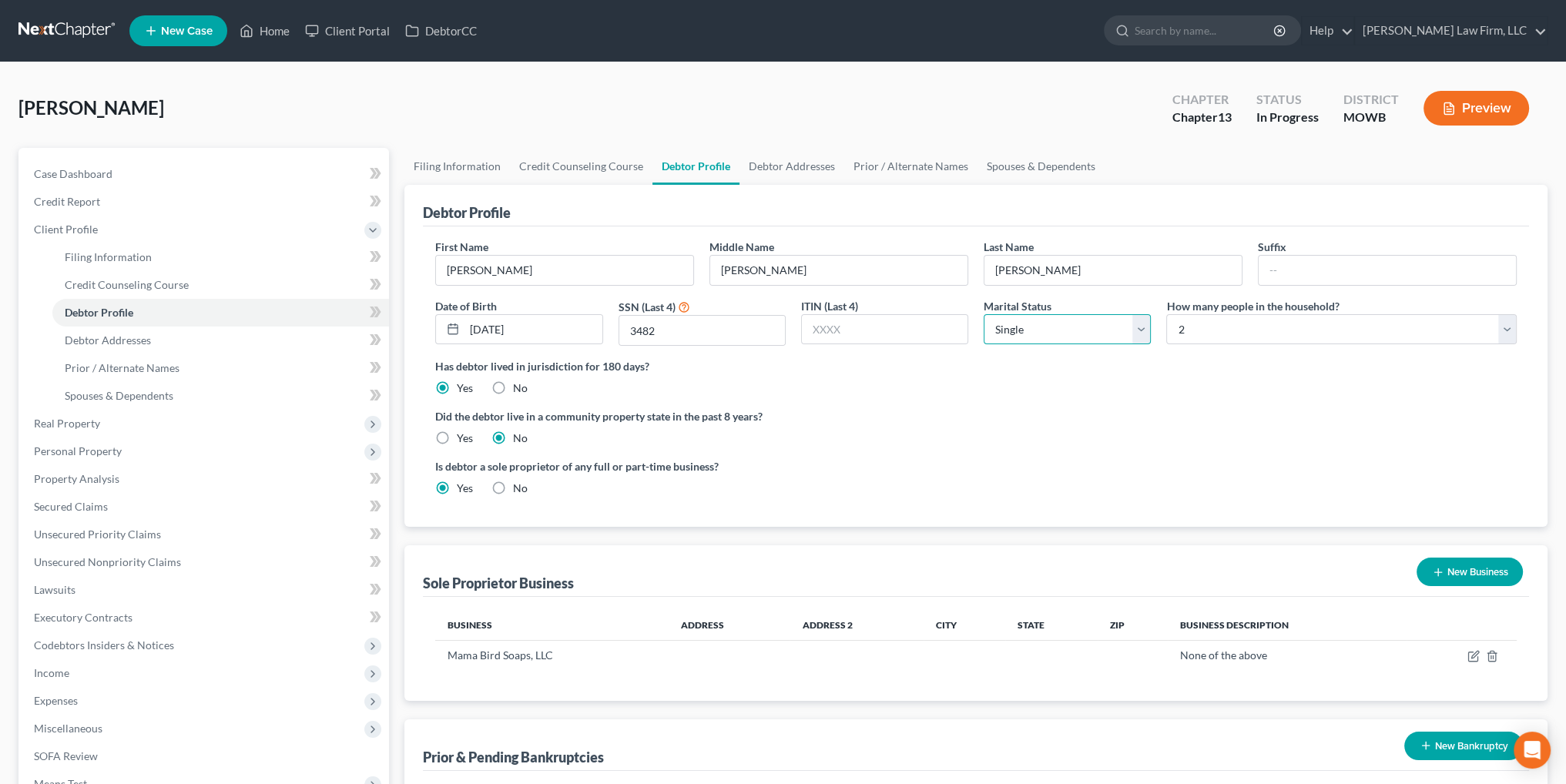
click at [1047, 340] on select "Select Single Married Separated Divorced Widowed" at bounding box center [1067, 329] width 167 height 31
click at [984, 314] on select "Select Single Married Separated Divorced Widowed" at bounding box center [1067, 329] width 167 height 31
click at [55, 594] on span "Lawsuits" at bounding box center [55, 589] width 42 height 13
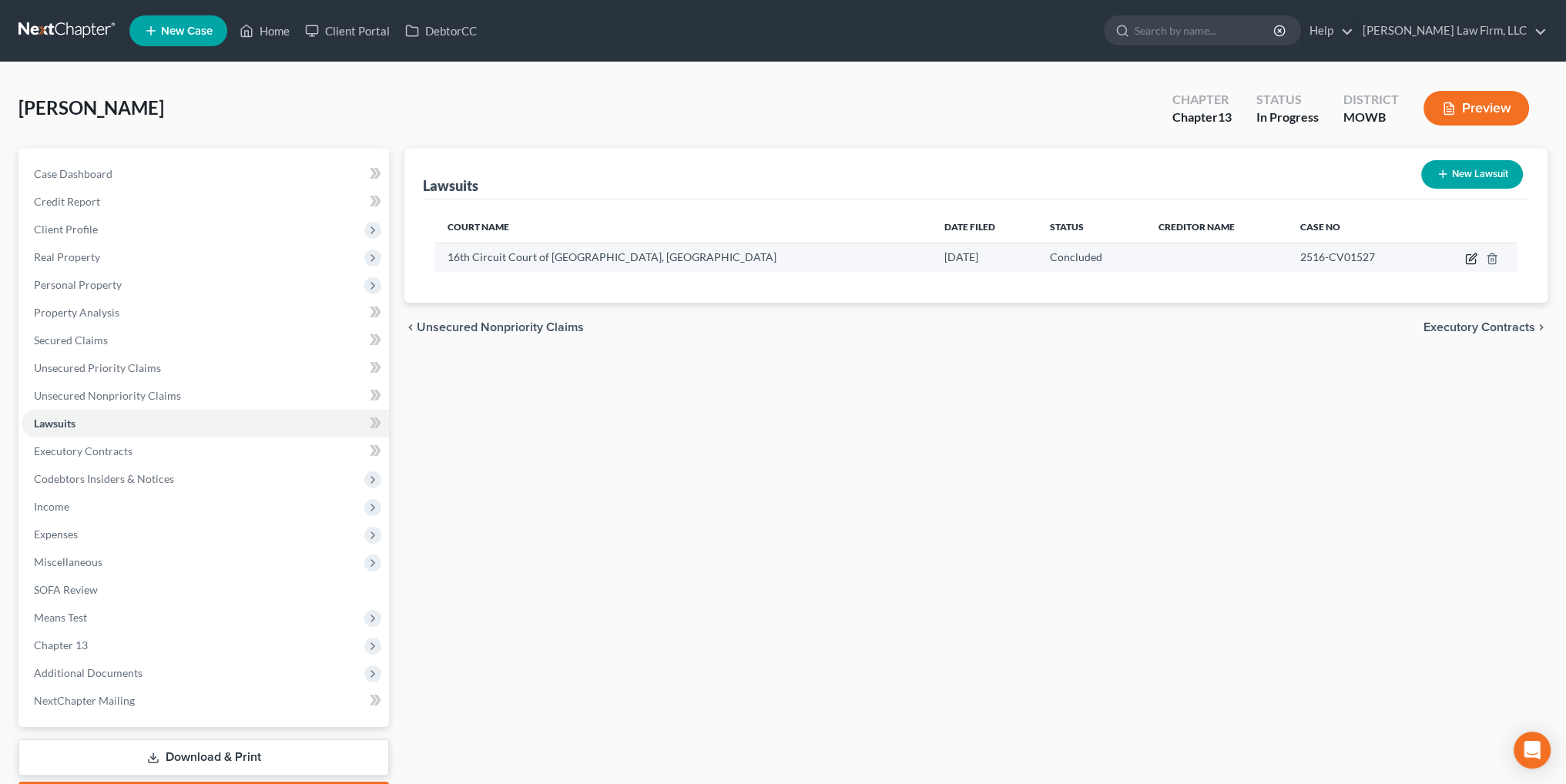
click at [1469, 255] on icon "button" at bounding box center [1472, 259] width 13 height 13
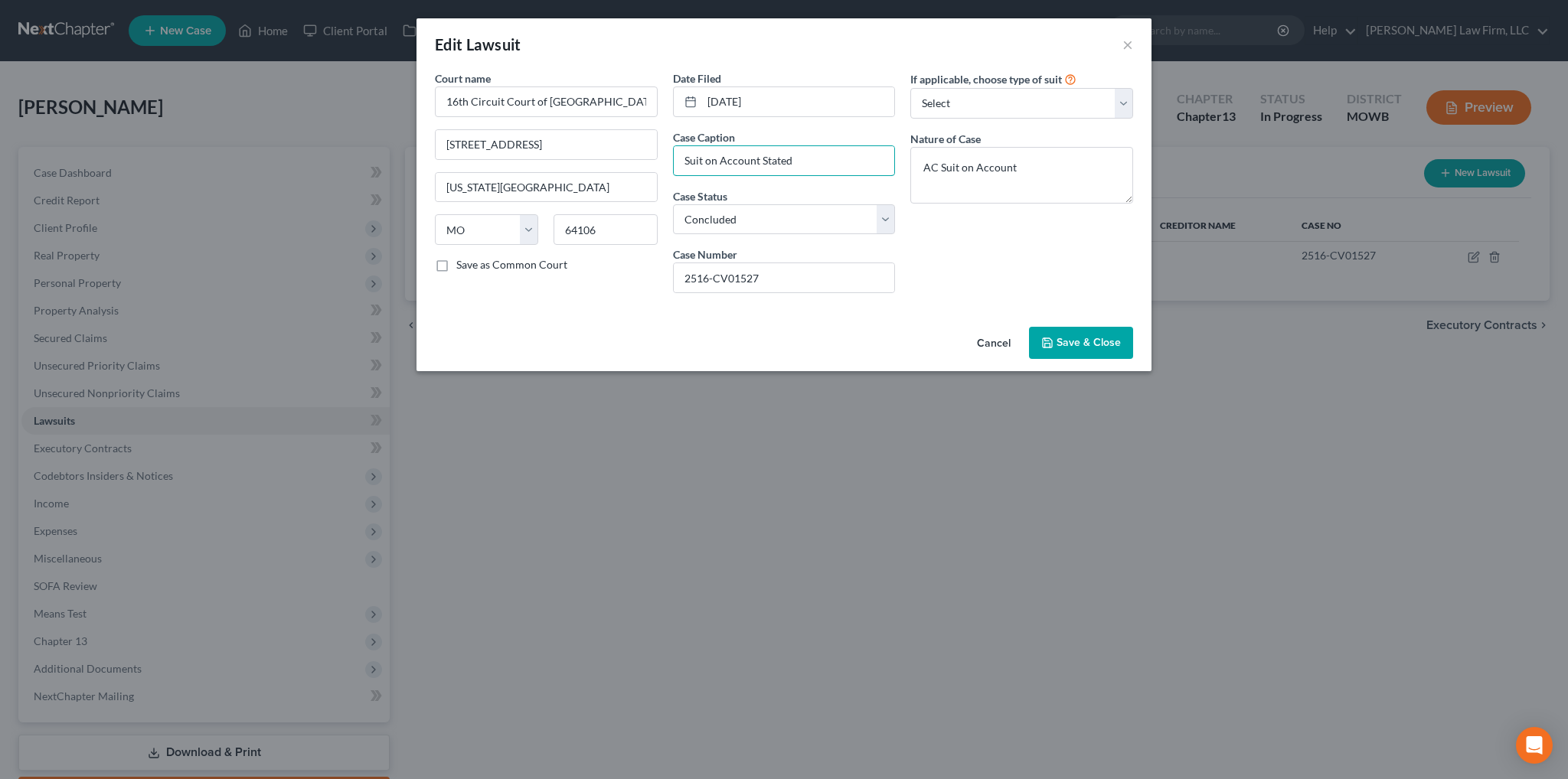
drag, startPoint x: 831, startPoint y: 157, endPoint x: 642, endPoint y: 169, distance: 189.4
click at [642, 169] on div "Court name * 16th Circuit Court of [GEOGRAPHIC_DATA], [GEOGRAPHIC_DATA] [GEOGRA…" at bounding box center [784, 187] width 713 height 235
click at [1055, 345] on button "Save & Close" at bounding box center [1081, 342] width 104 height 32
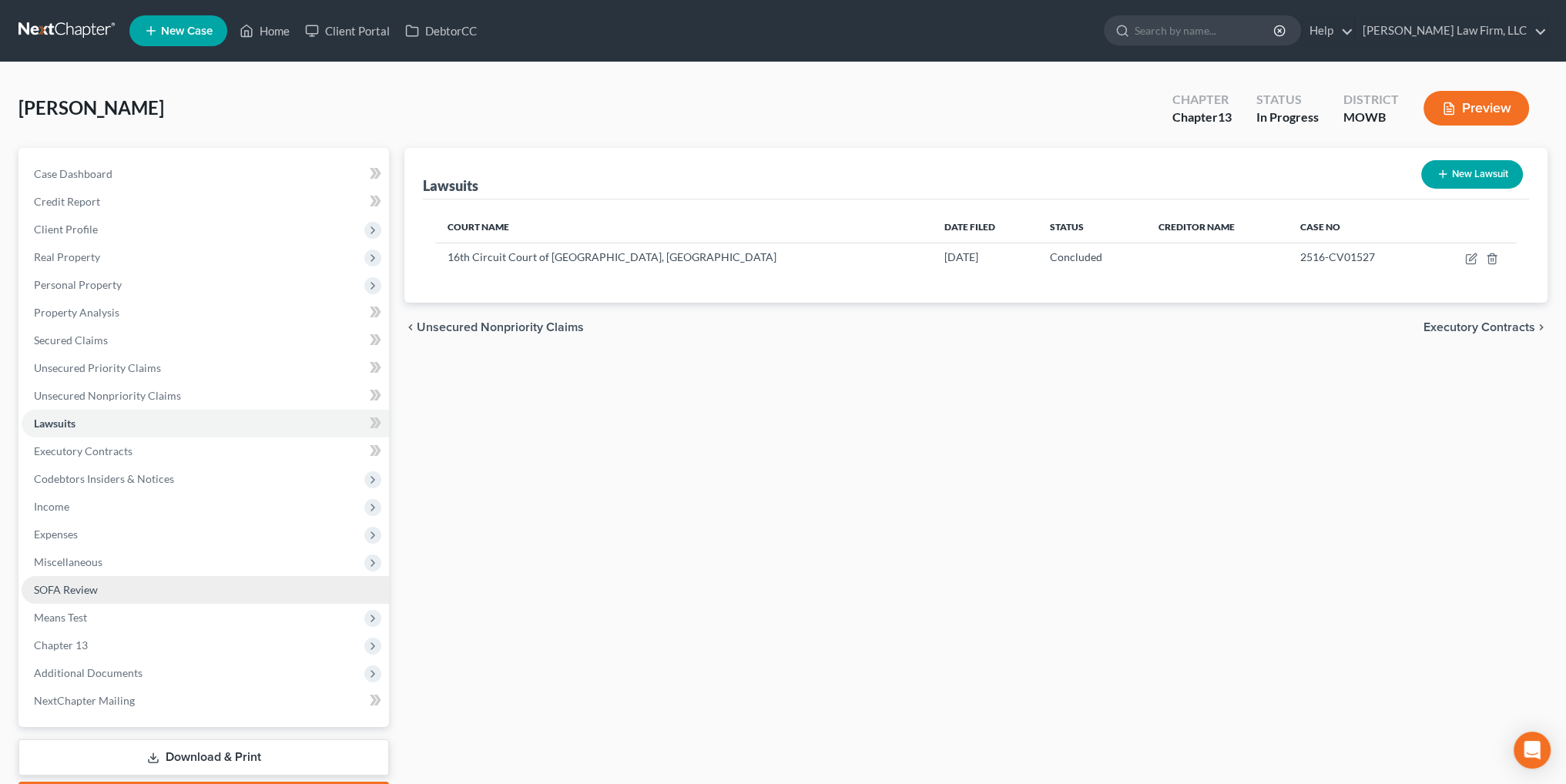
click at [43, 588] on span "SOFA Review" at bounding box center [66, 589] width 64 height 13
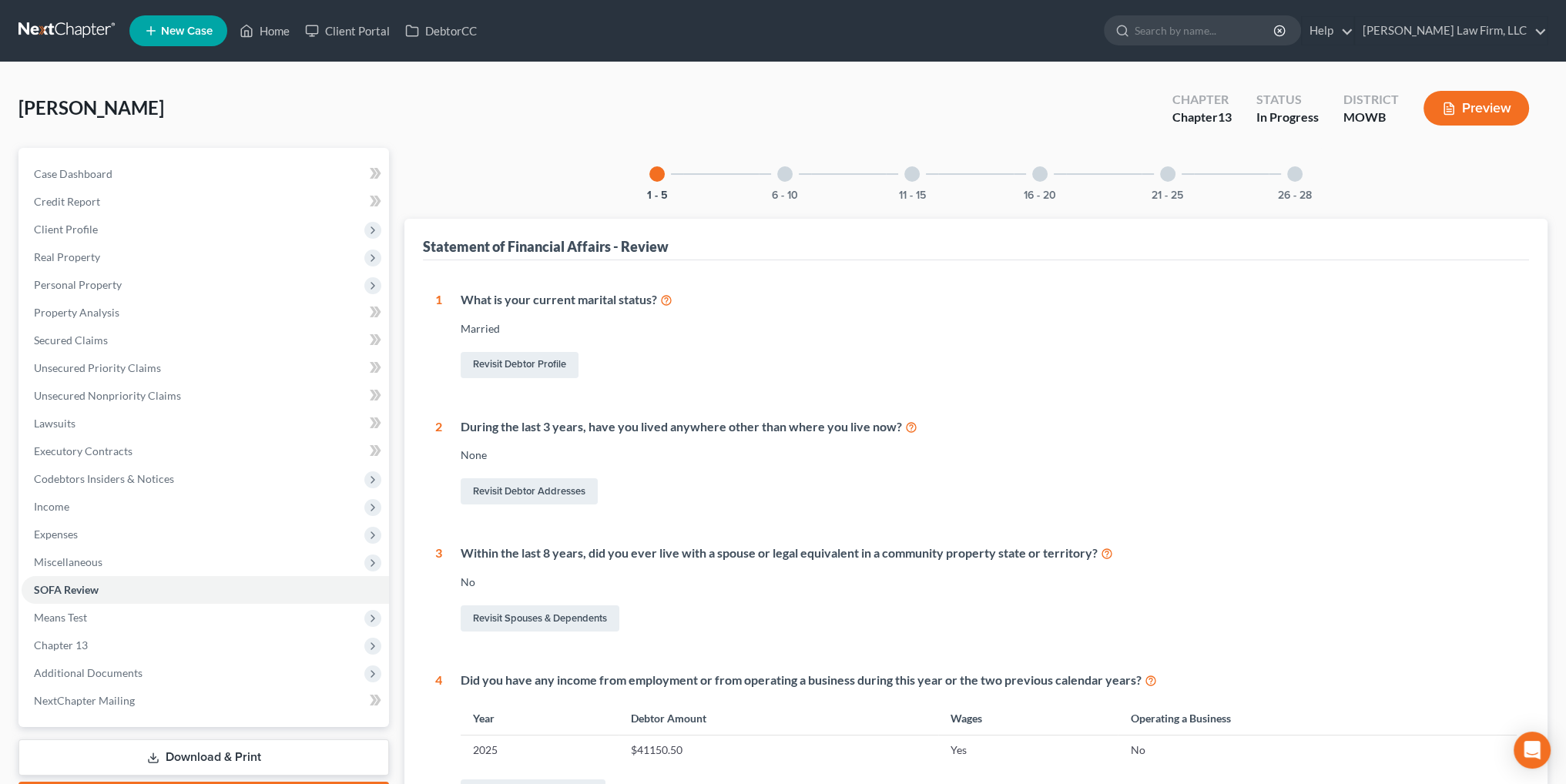
click at [785, 177] on div at bounding box center [784, 173] width 15 height 15
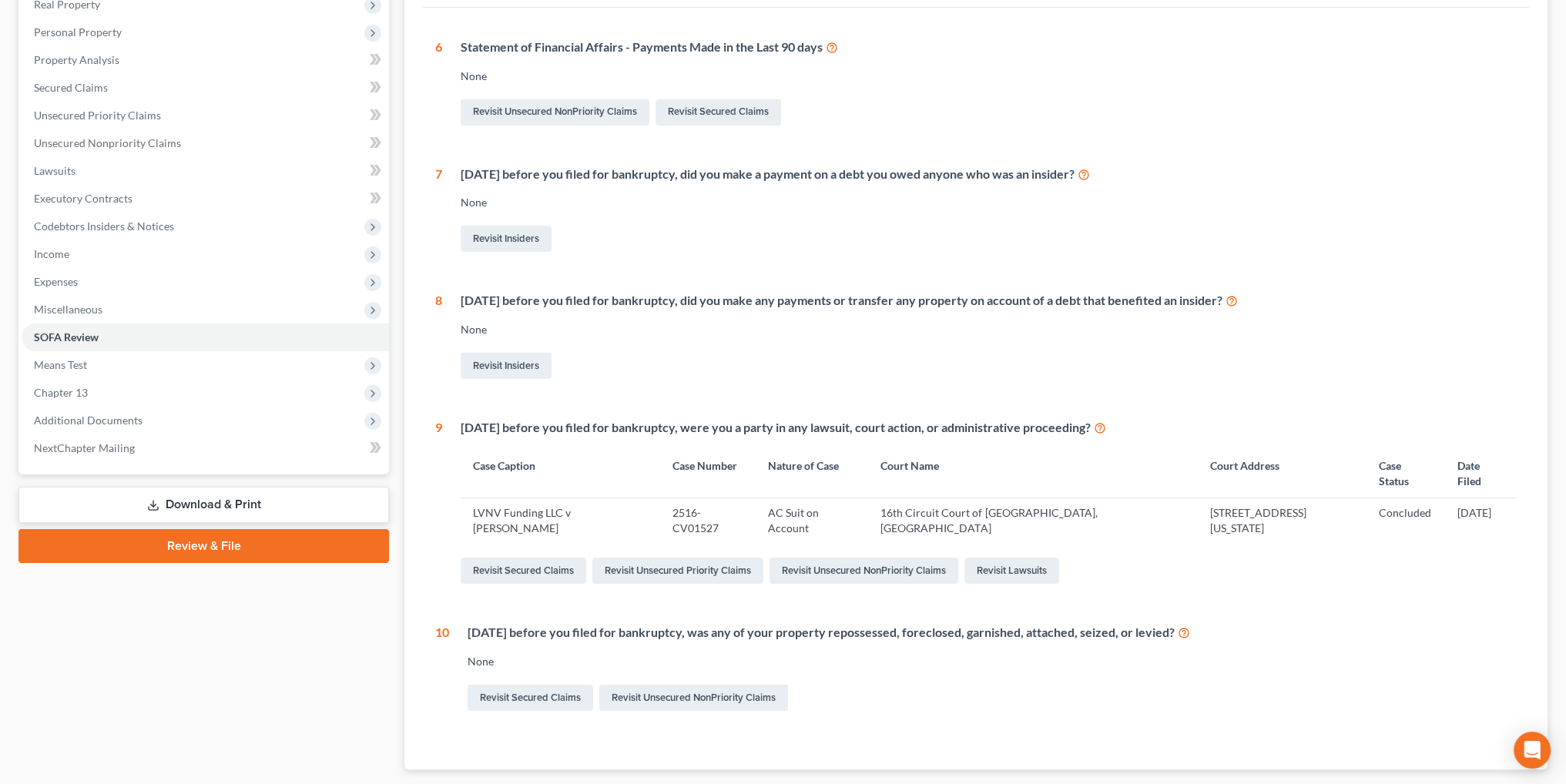
scroll to position [308, 0]
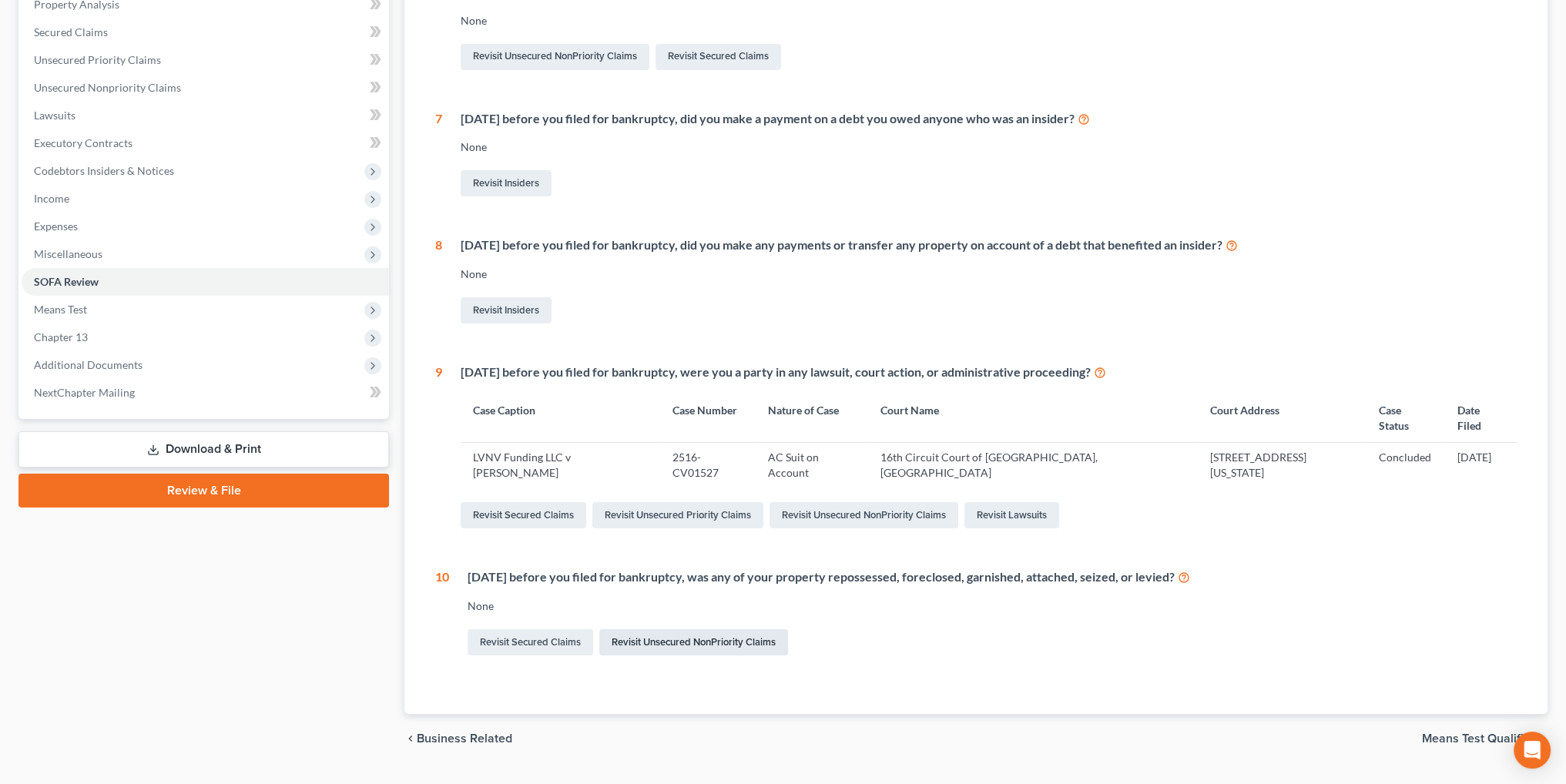
click at [658, 630] on link "Revisit Unsecured NonPriority Claims" at bounding box center [694, 642] width 189 height 26
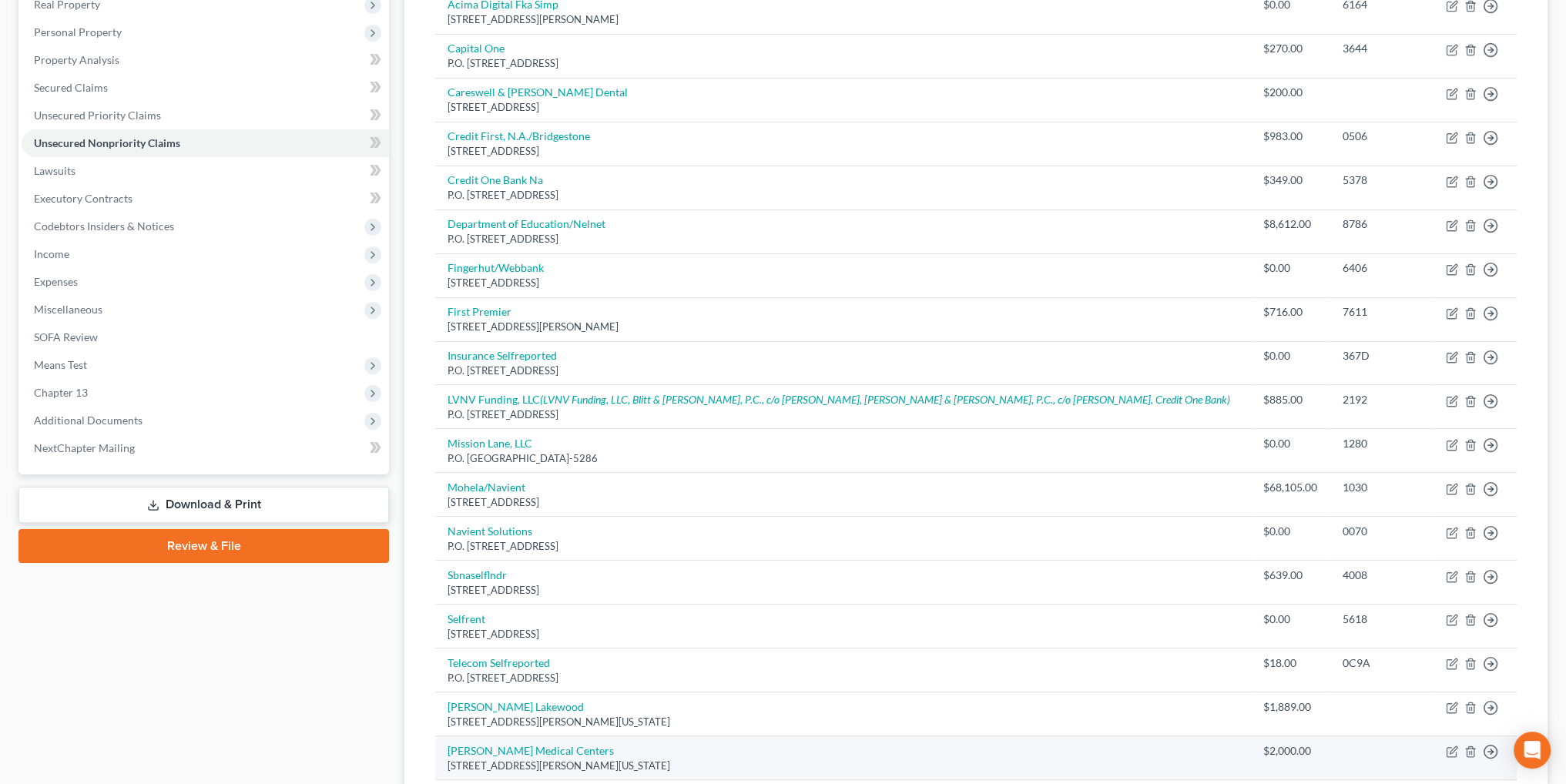
scroll to position [379, 0]
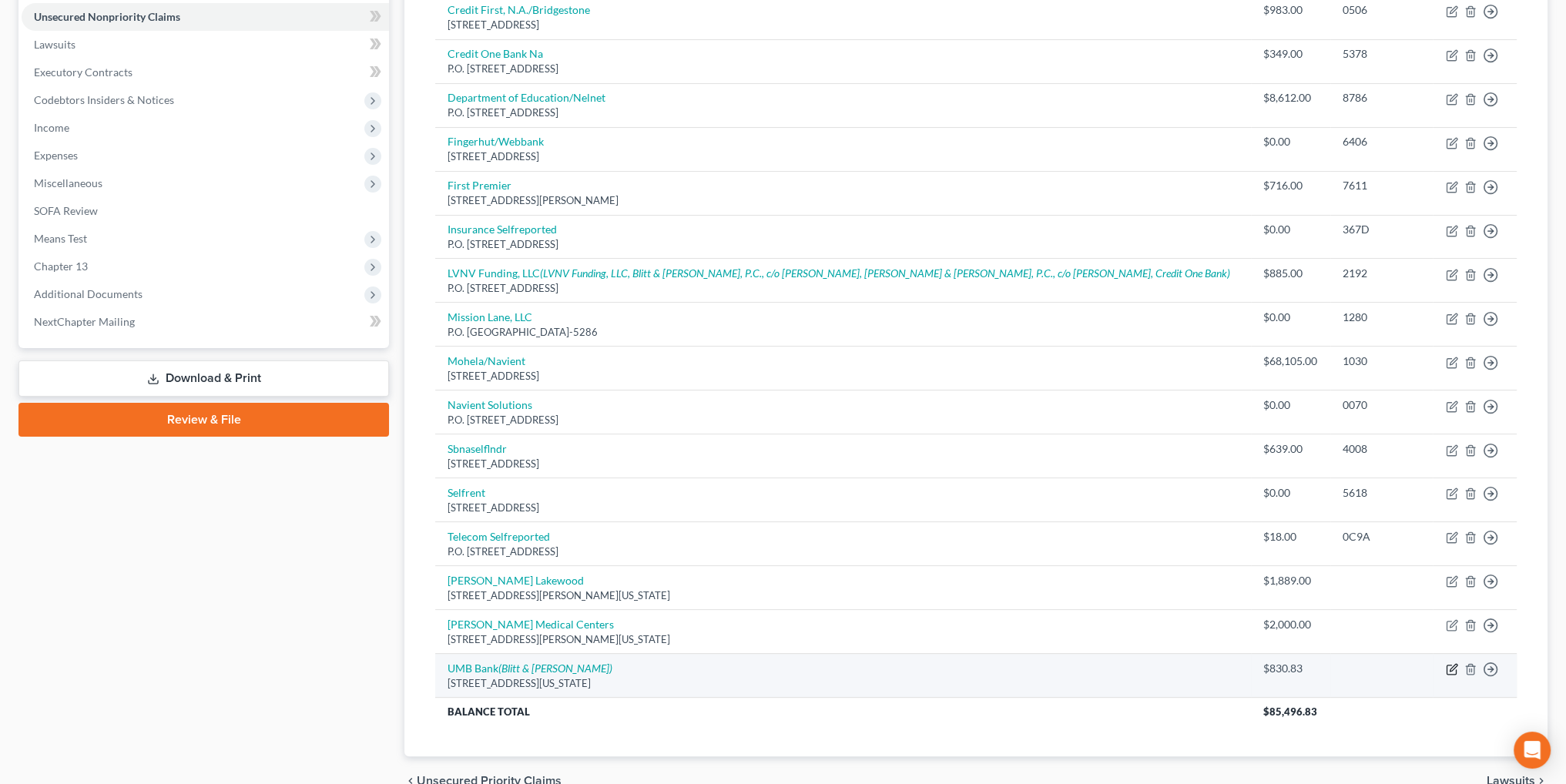
click at [1446, 665] on icon "button" at bounding box center [1451, 670] width 10 height 10
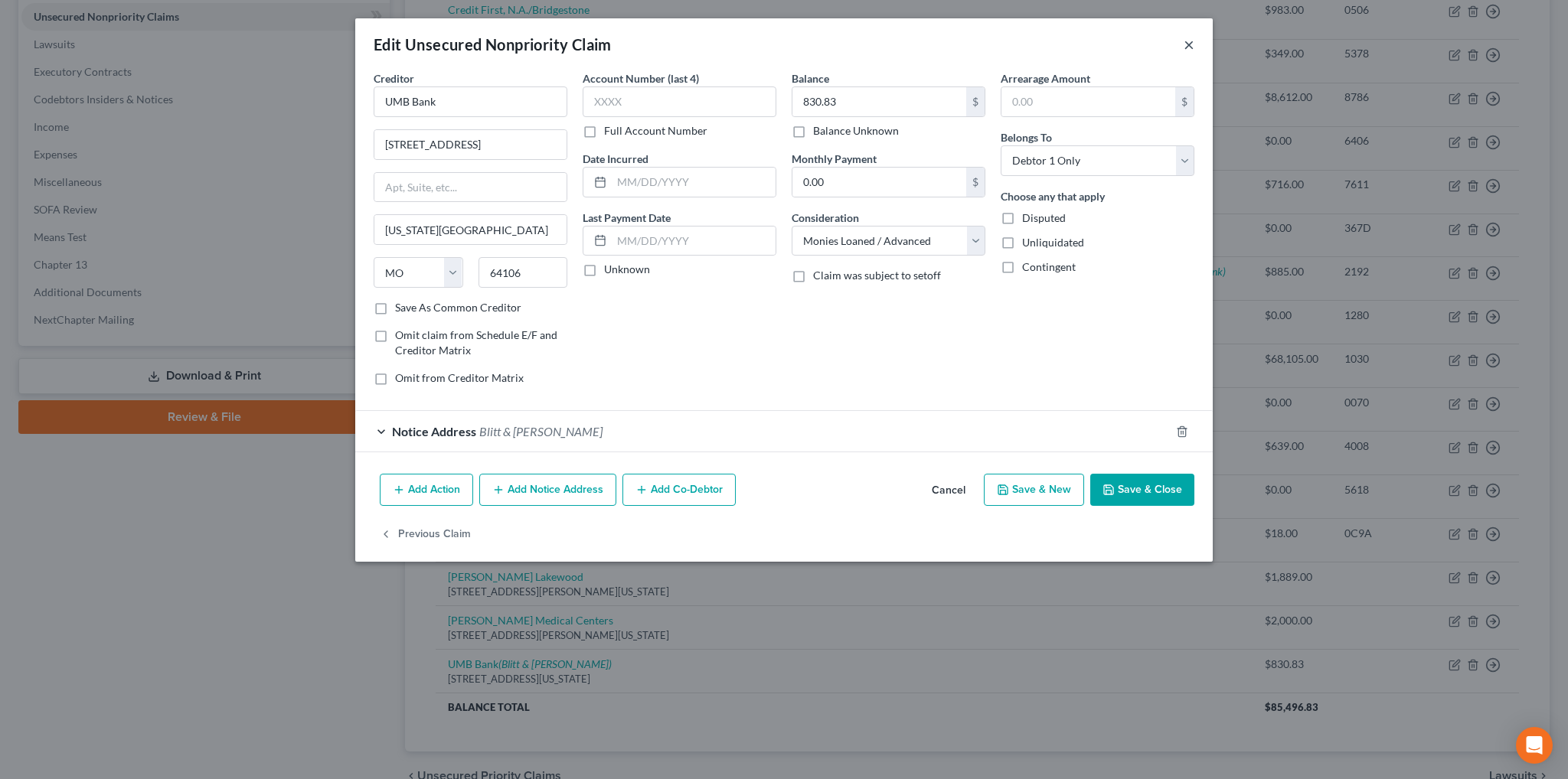
drag, startPoint x: 1184, startPoint y: 46, endPoint x: 1155, endPoint y: 56, distance: 30.7
click at [1184, 47] on button "×" at bounding box center [1189, 44] width 11 height 18
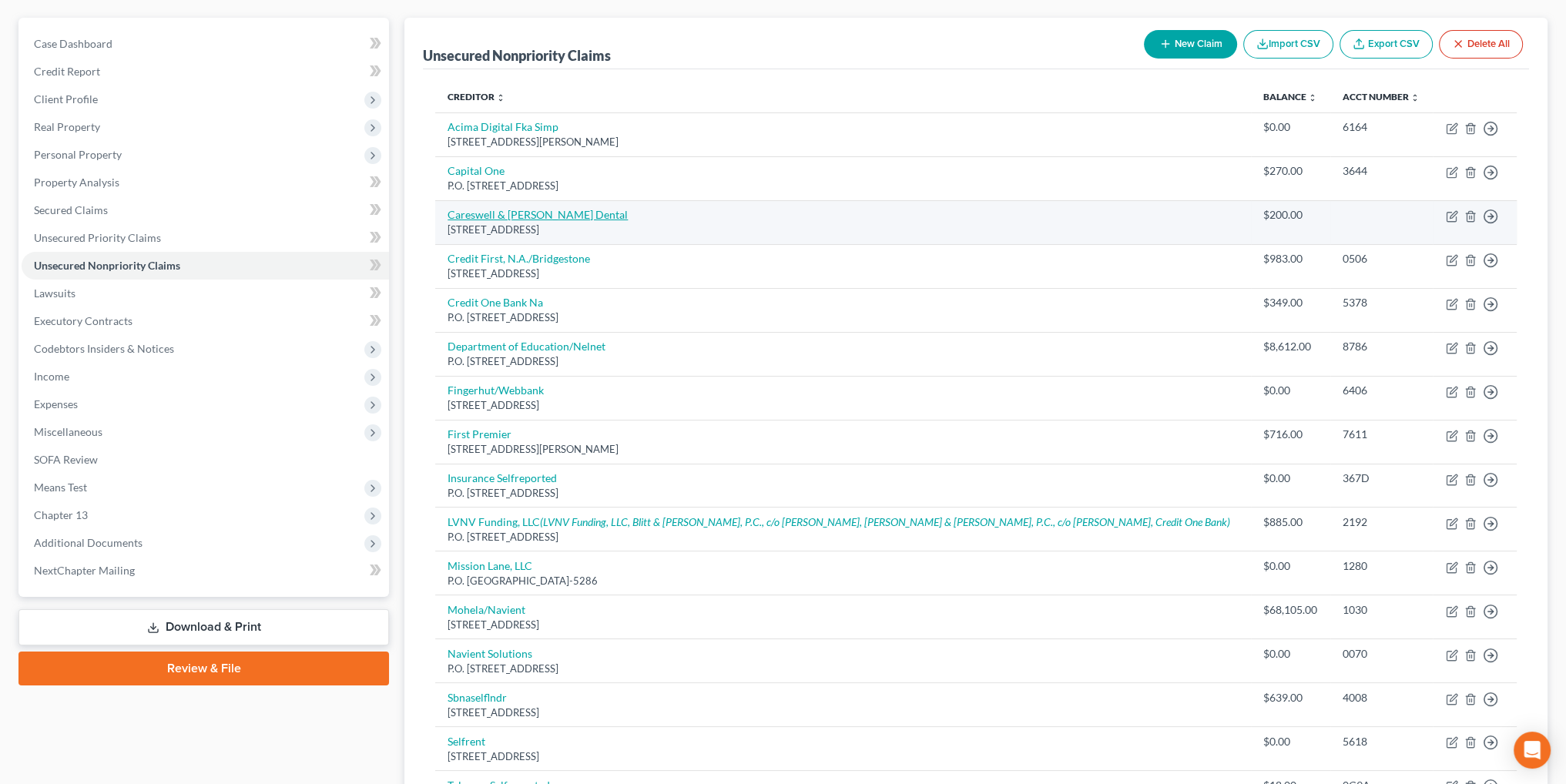
scroll to position [0, 0]
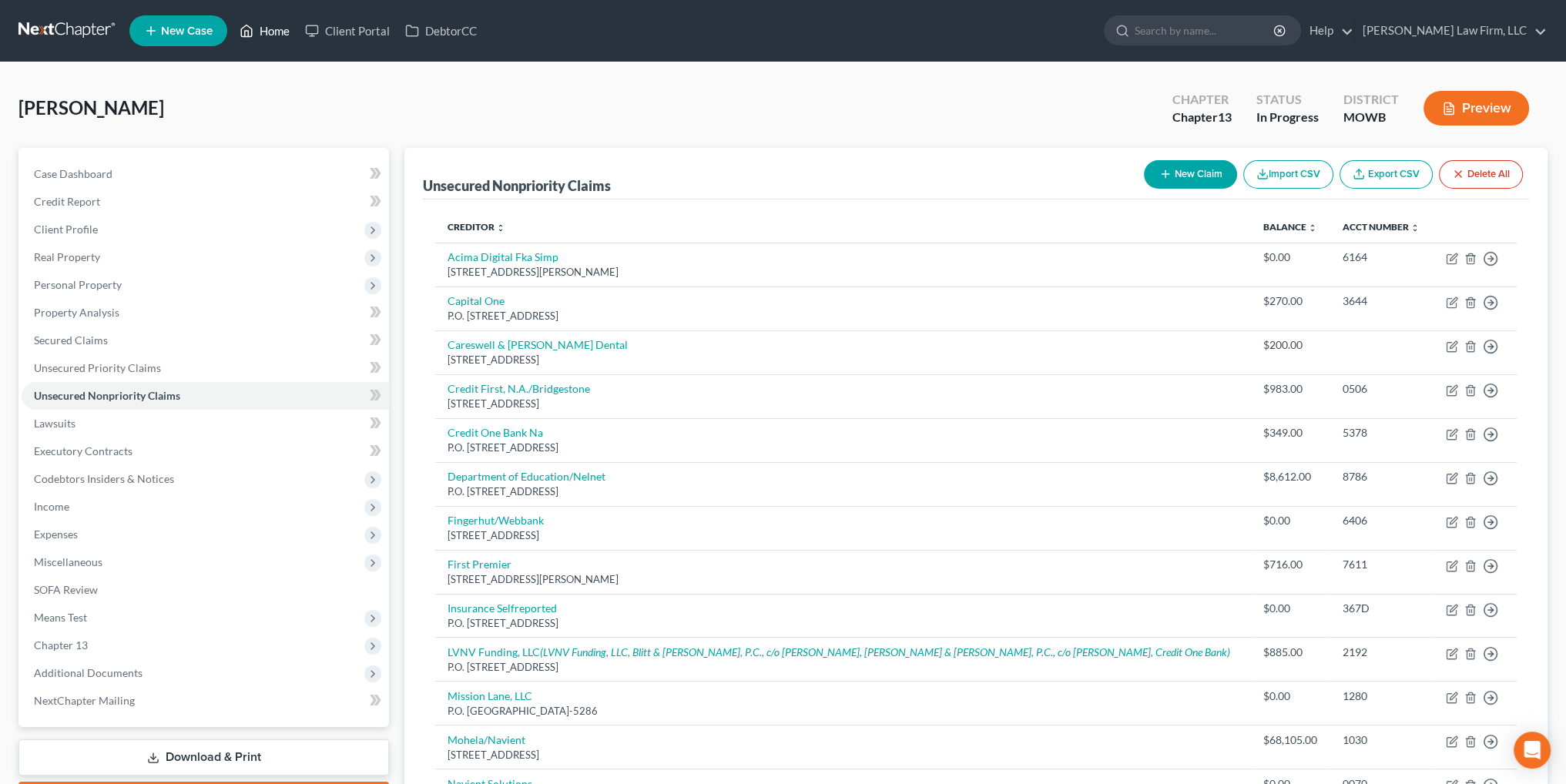
click at [261, 29] on link "Home" at bounding box center [265, 30] width 66 height 28
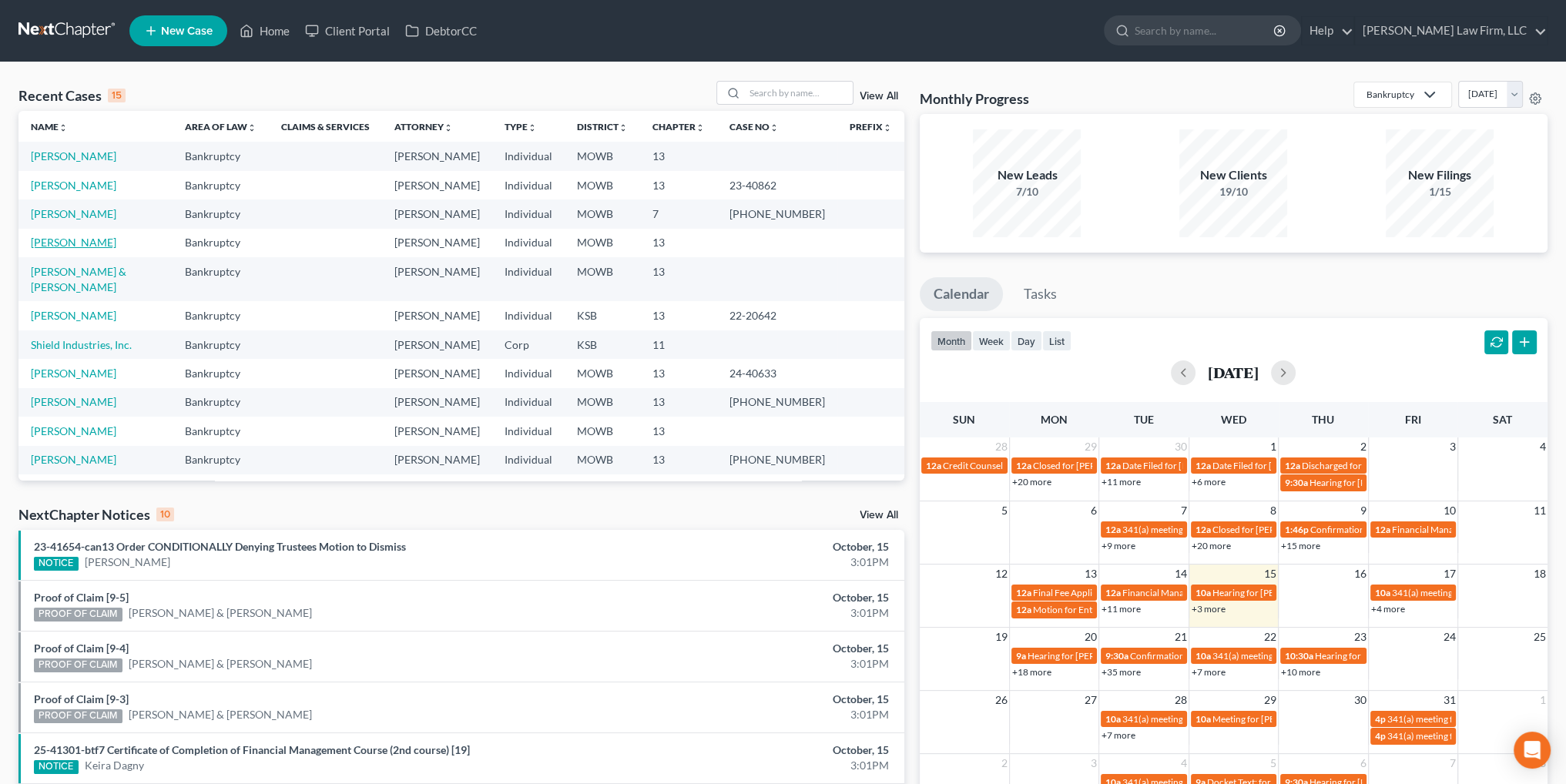
click at [54, 244] on link "[PERSON_NAME]" at bounding box center [74, 242] width 86 height 13
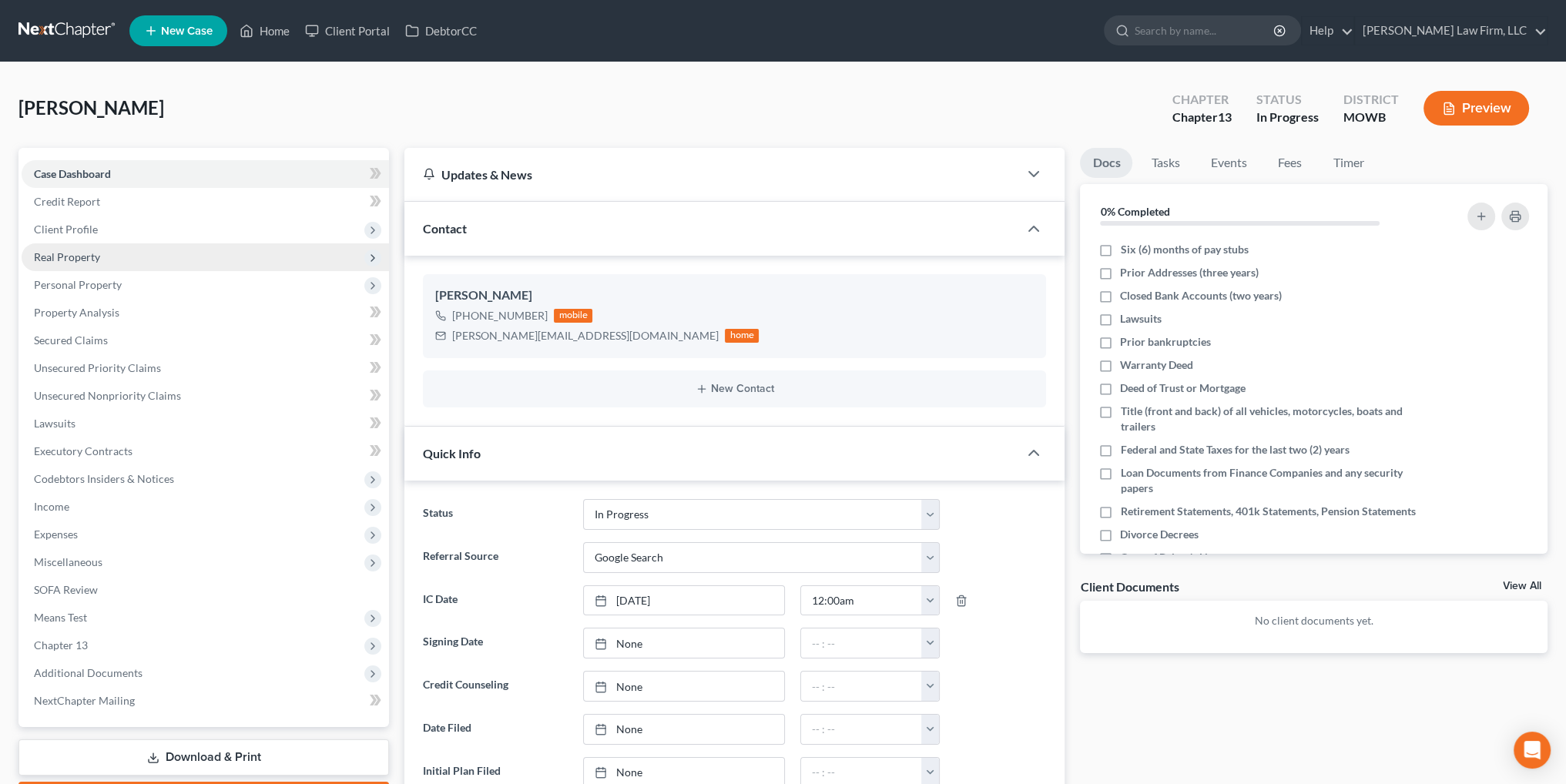
click at [59, 253] on span "Real Property" at bounding box center [67, 257] width 67 height 13
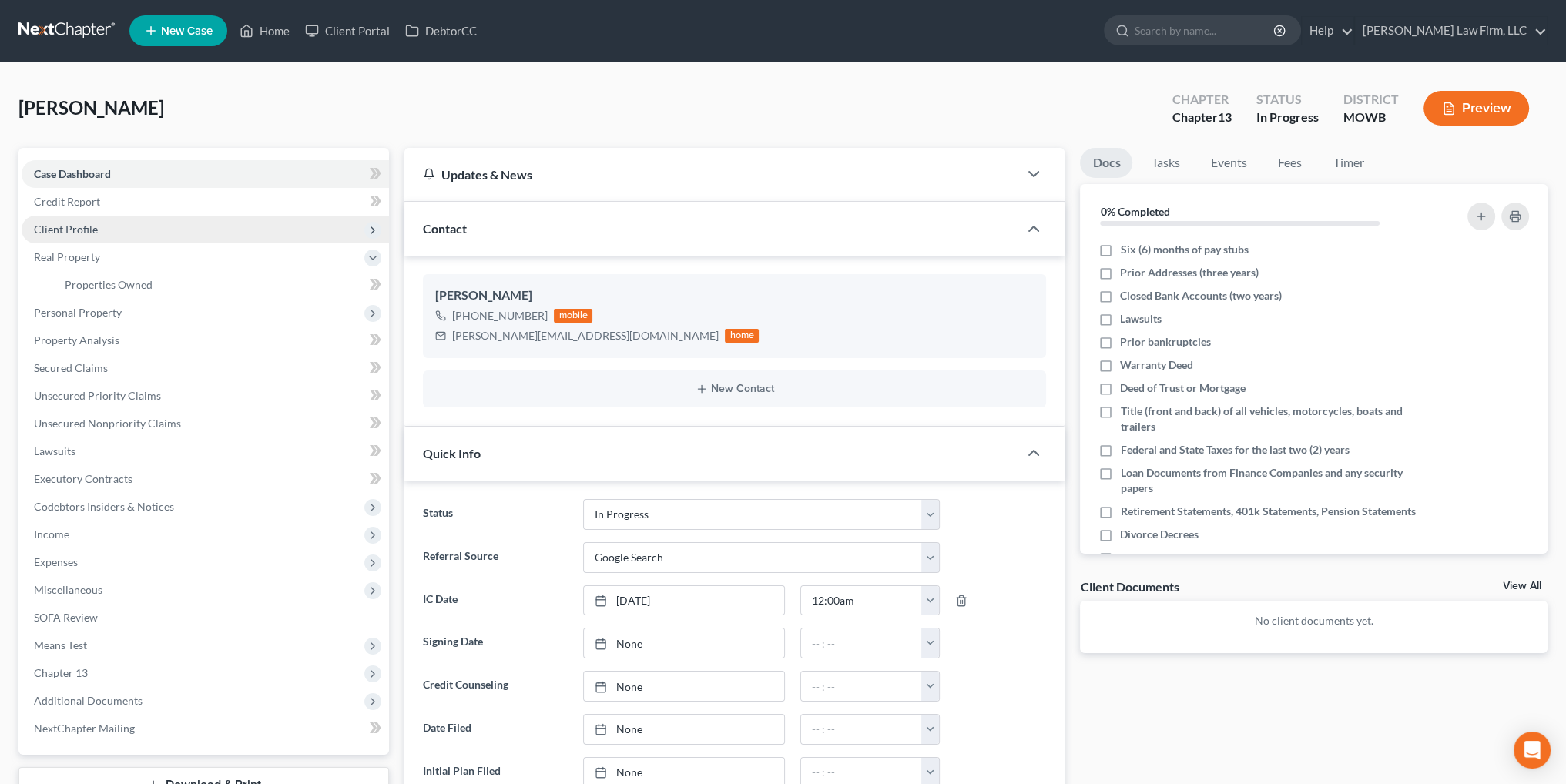
click at [80, 226] on span "Client Profile" at bounding box center [66, 229] width 64 height 13
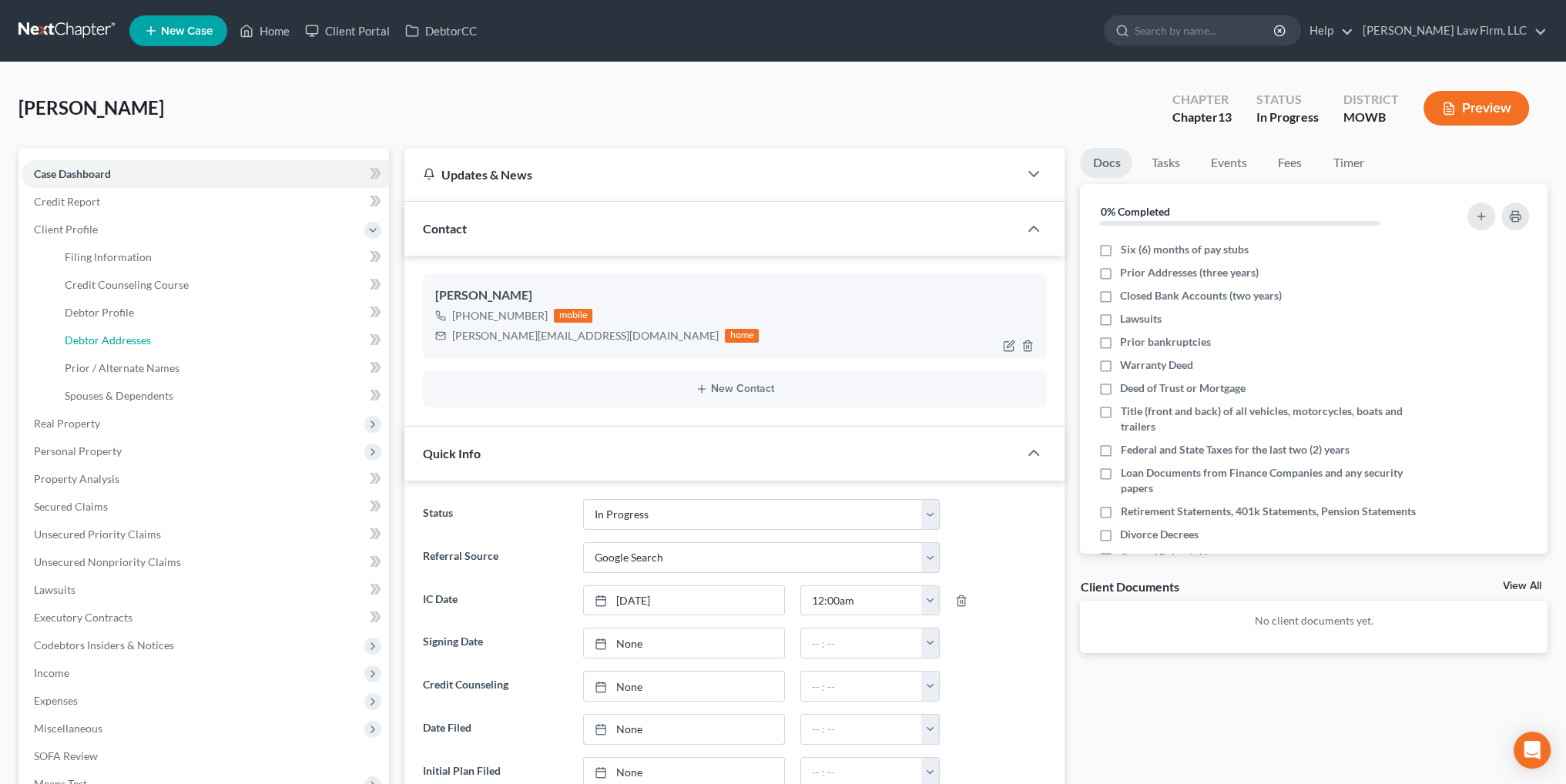
click at [98, 340] on span "Debtor Addresses" at bounding box center [108, 340] width 86 height 13
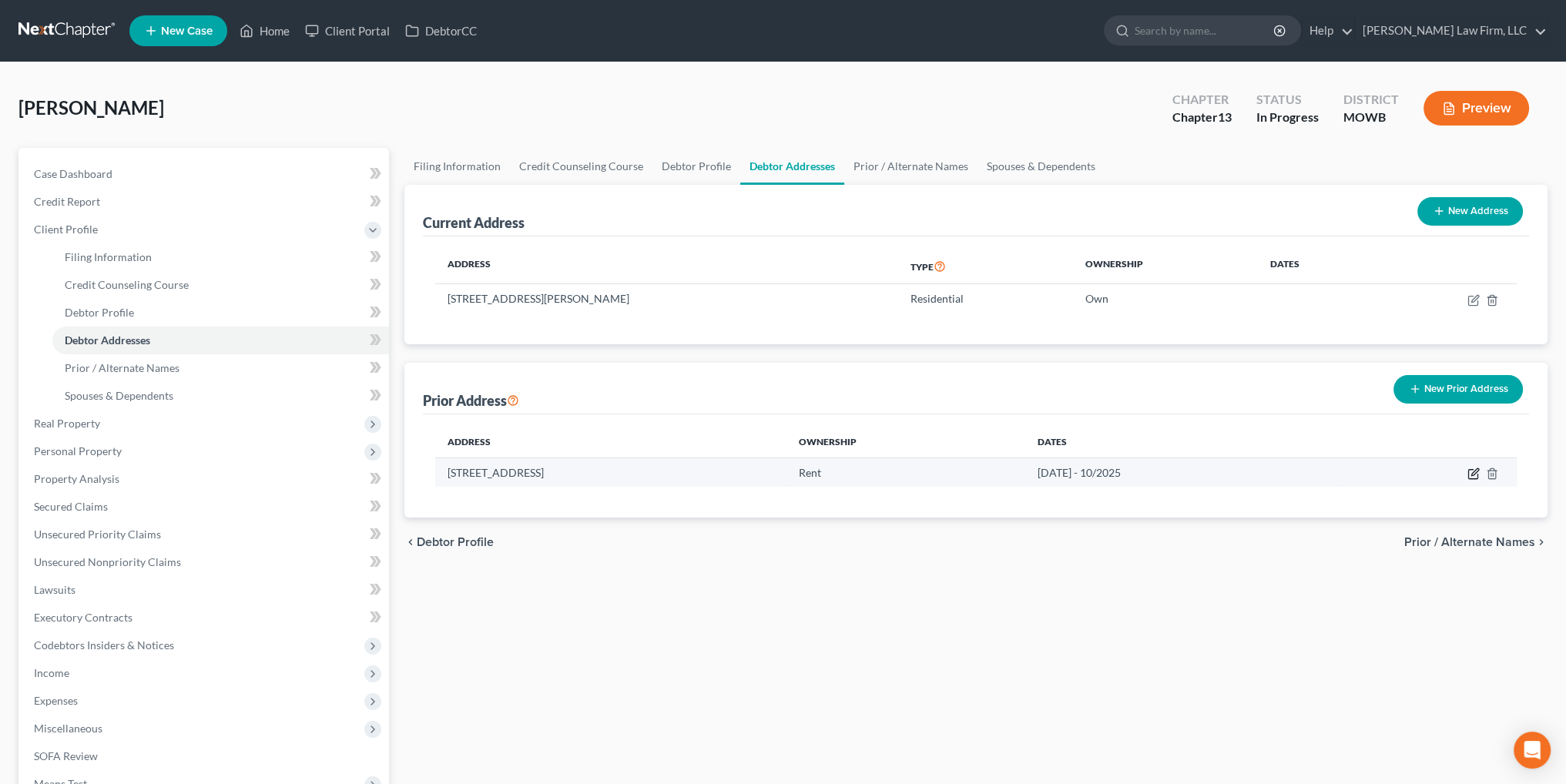
click at [1474, 468] on icon "button" at bounding box center [1474, 474] width 13 height 13
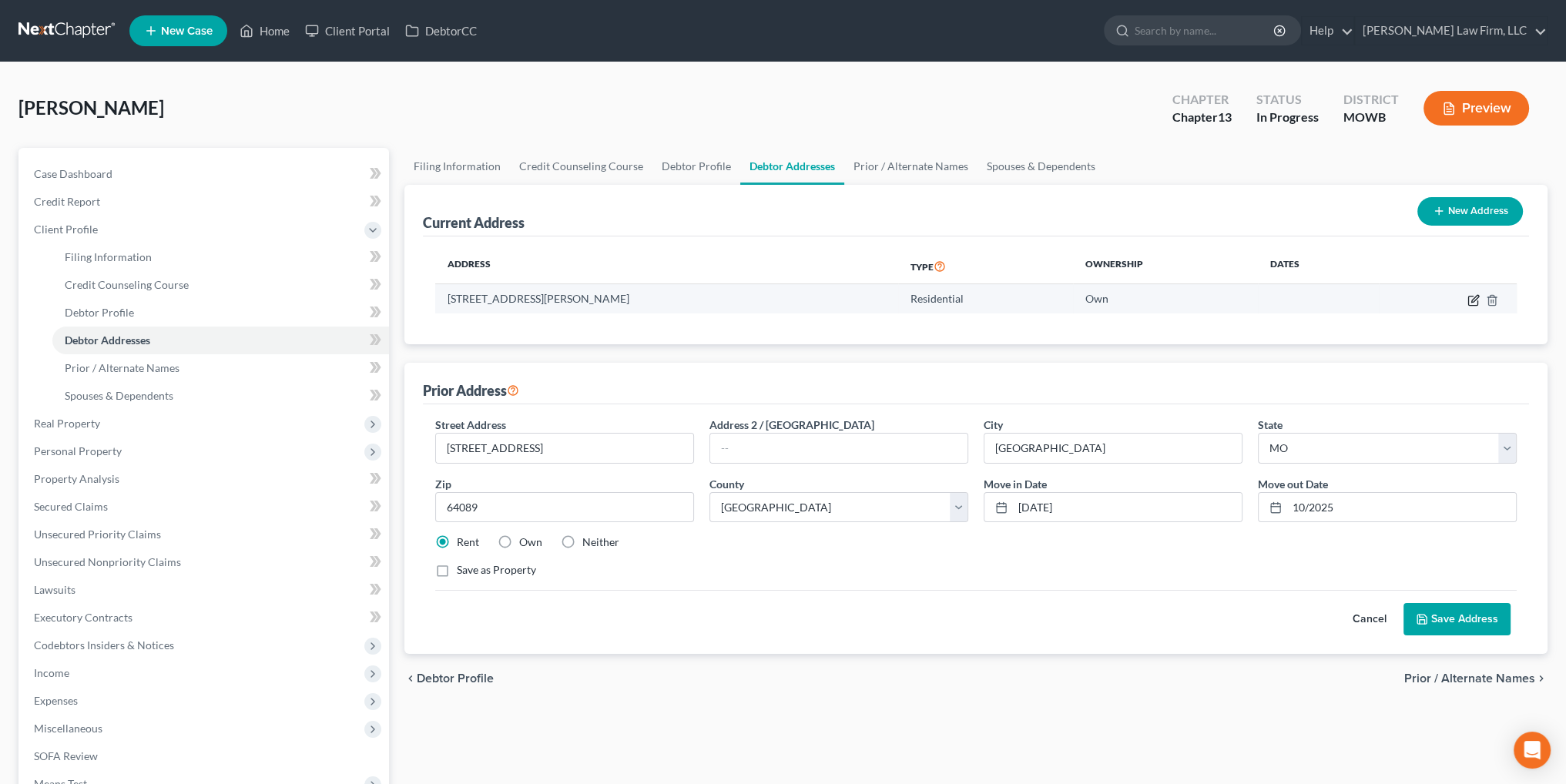
click at [1473, 299] on icon "button" at bounding box center [1474, 300] width 13 height 13
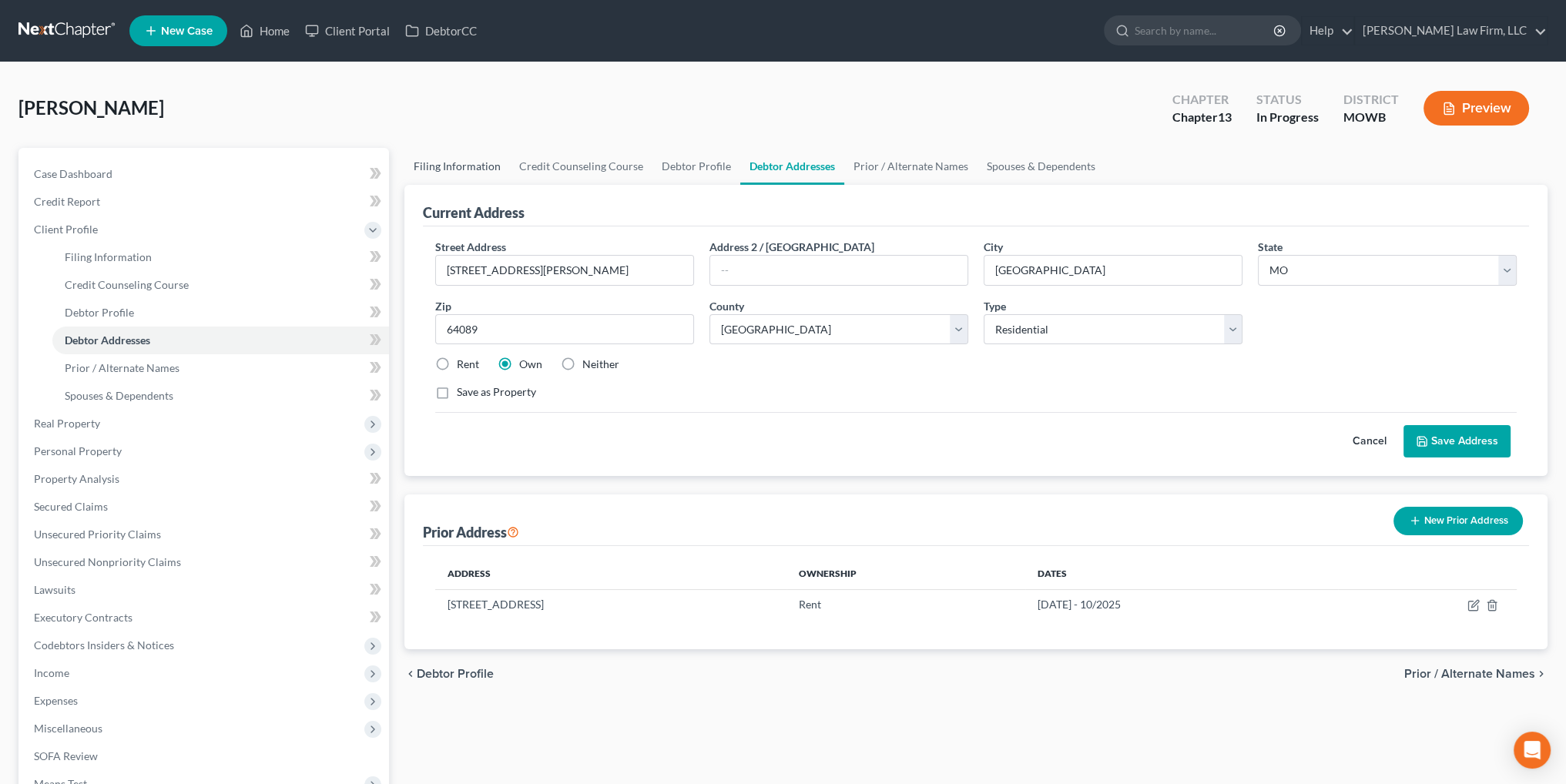
click at [444, 166] on link "Filing Information" at bounding box center [457, 166] width 105 height 37
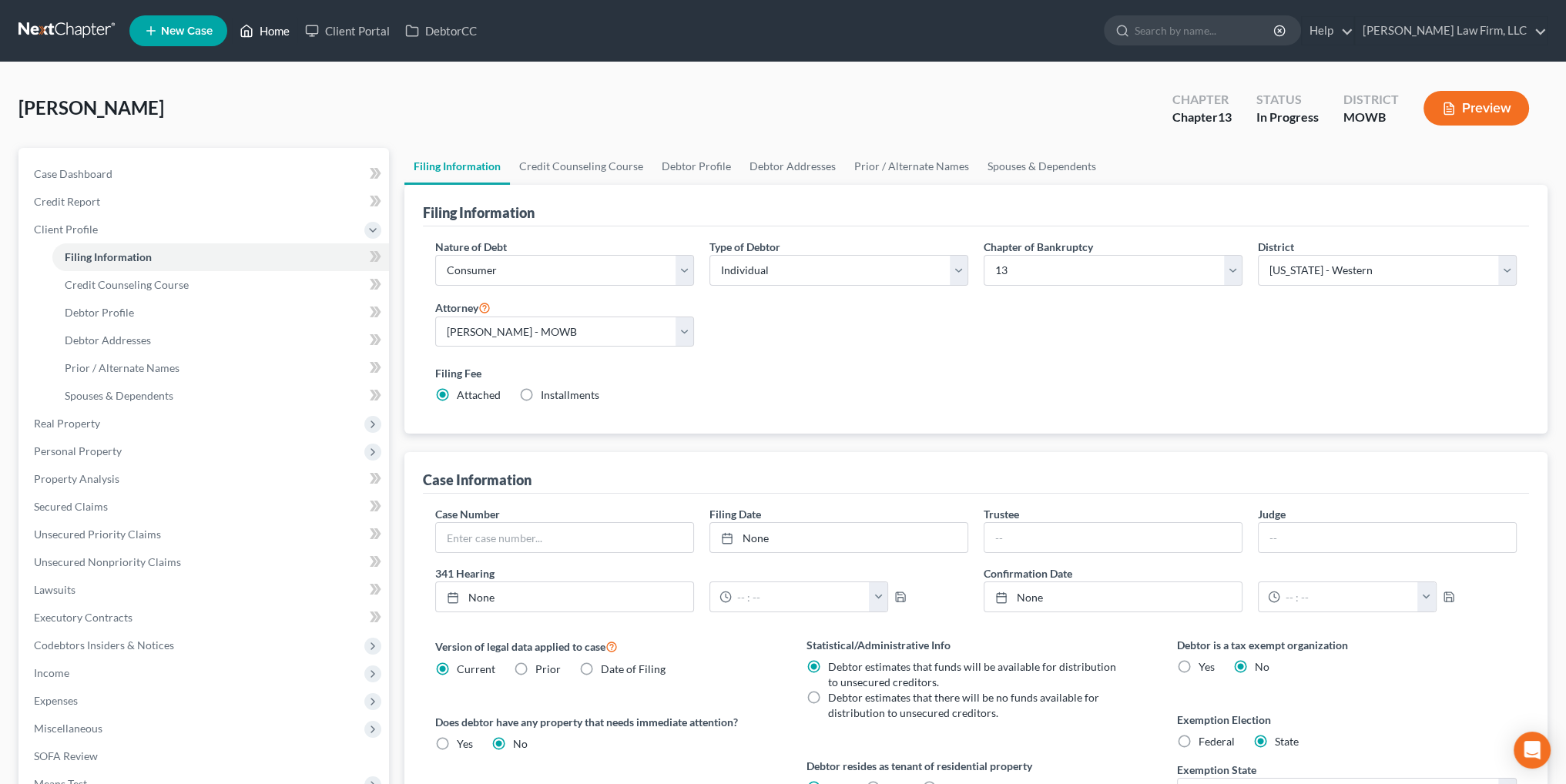
click at [256, 26] on link "Home" at bounding box center [265, 30] width 66 height 28
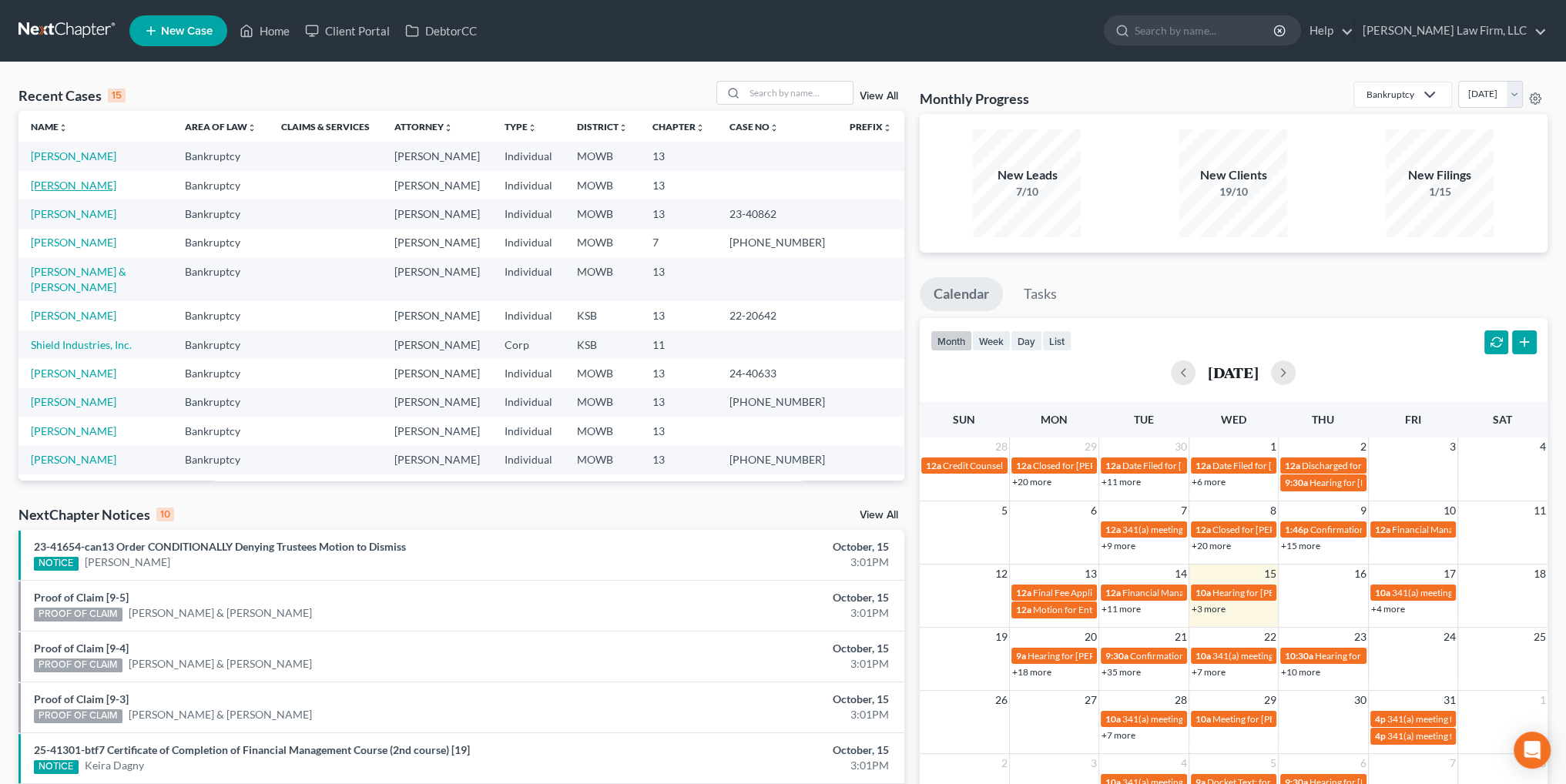
click at [67, 188] on link "[PERSON_NAME]" at bounding box center [74, 185] width 86 height 13
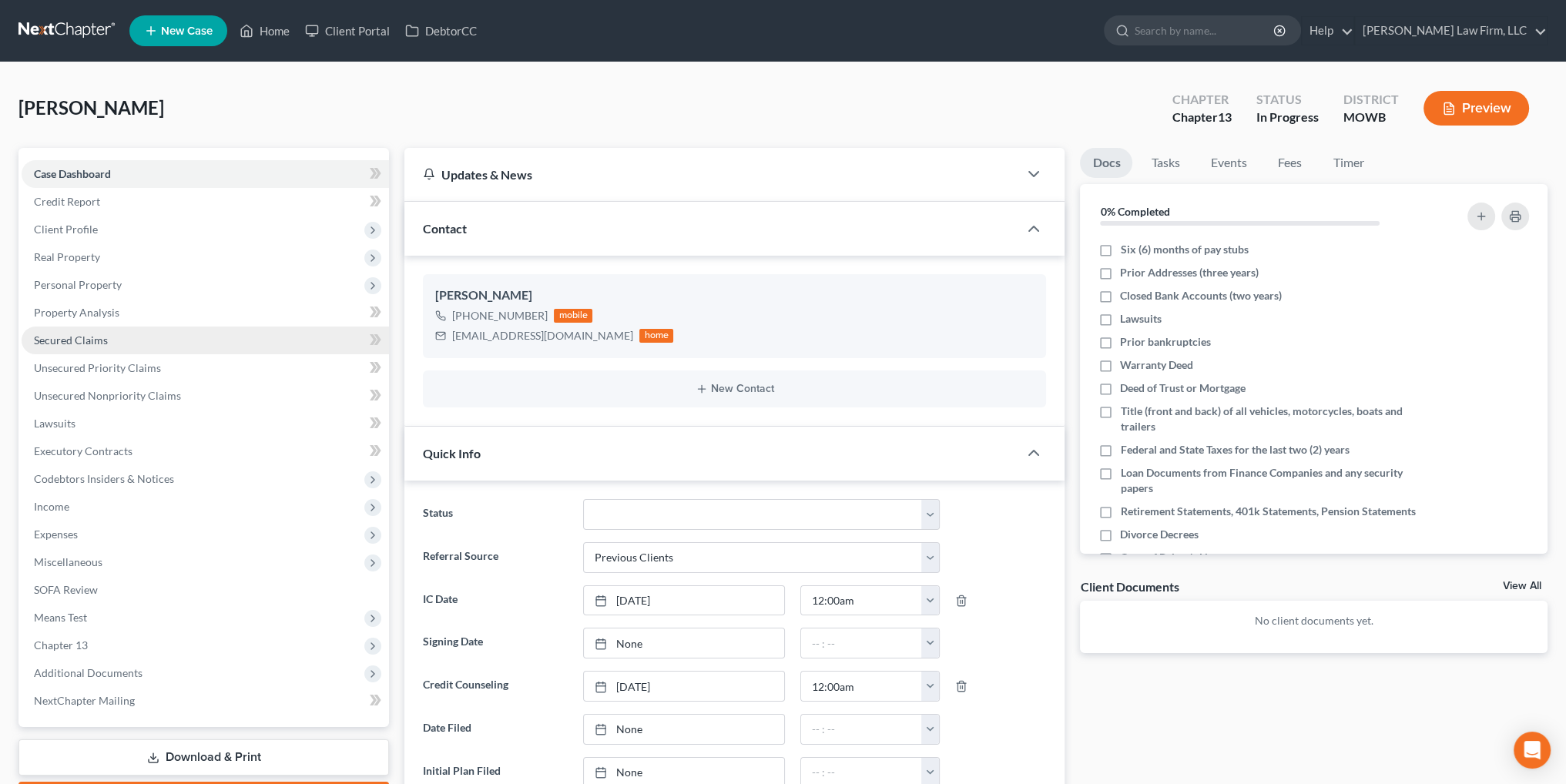
drag, startPoint x: 72, startPoint y: 229, endPoint x: 105, endPoint y: 348, distance: 123.5
click at [72, 229] on span "Client Profile" at bounding box center [66, 229] width 64 height 13
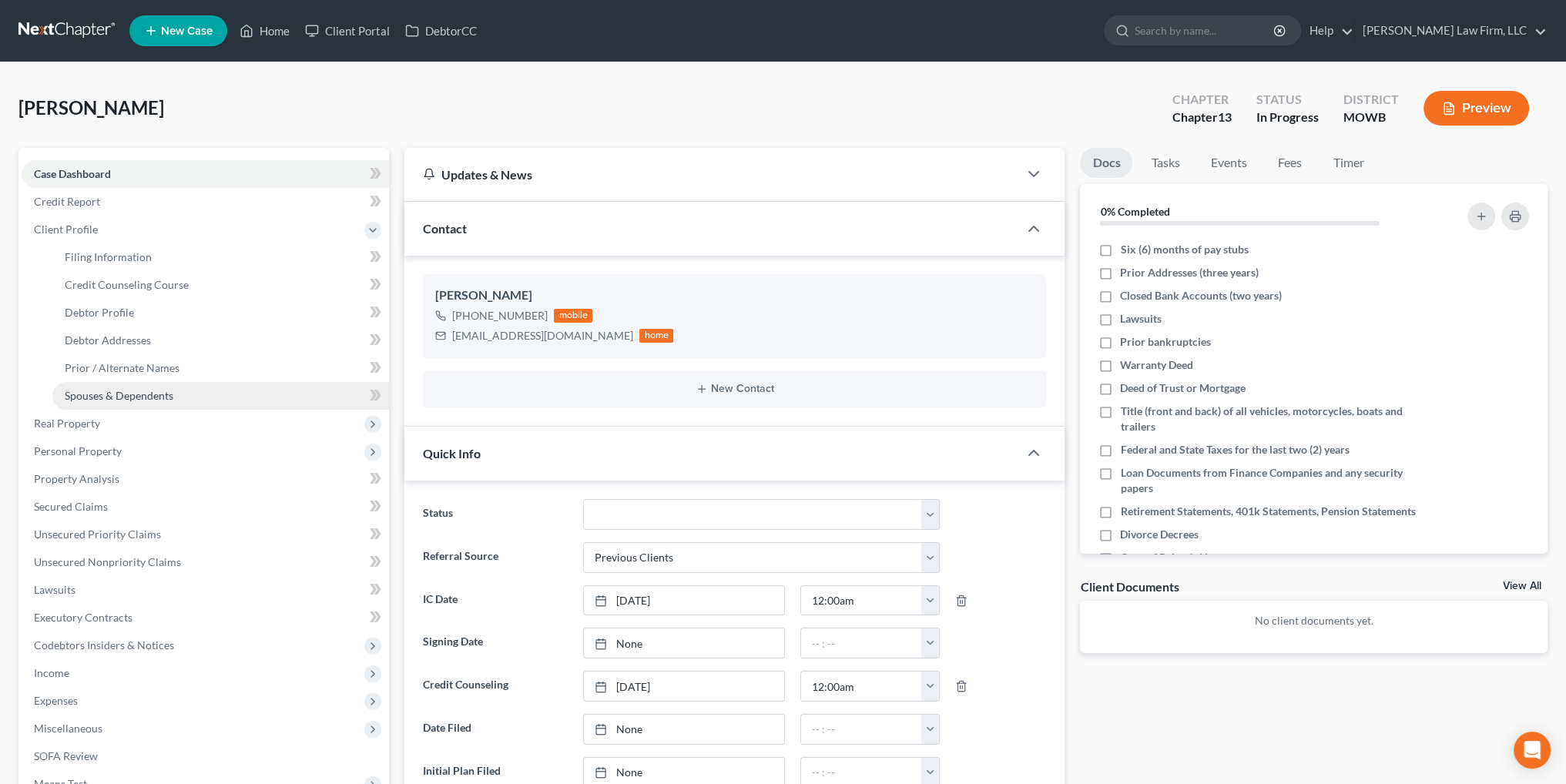
click at [89, 385] on link "Spouses & Dependents" at bounding box center [220, 395] width 337 height 28
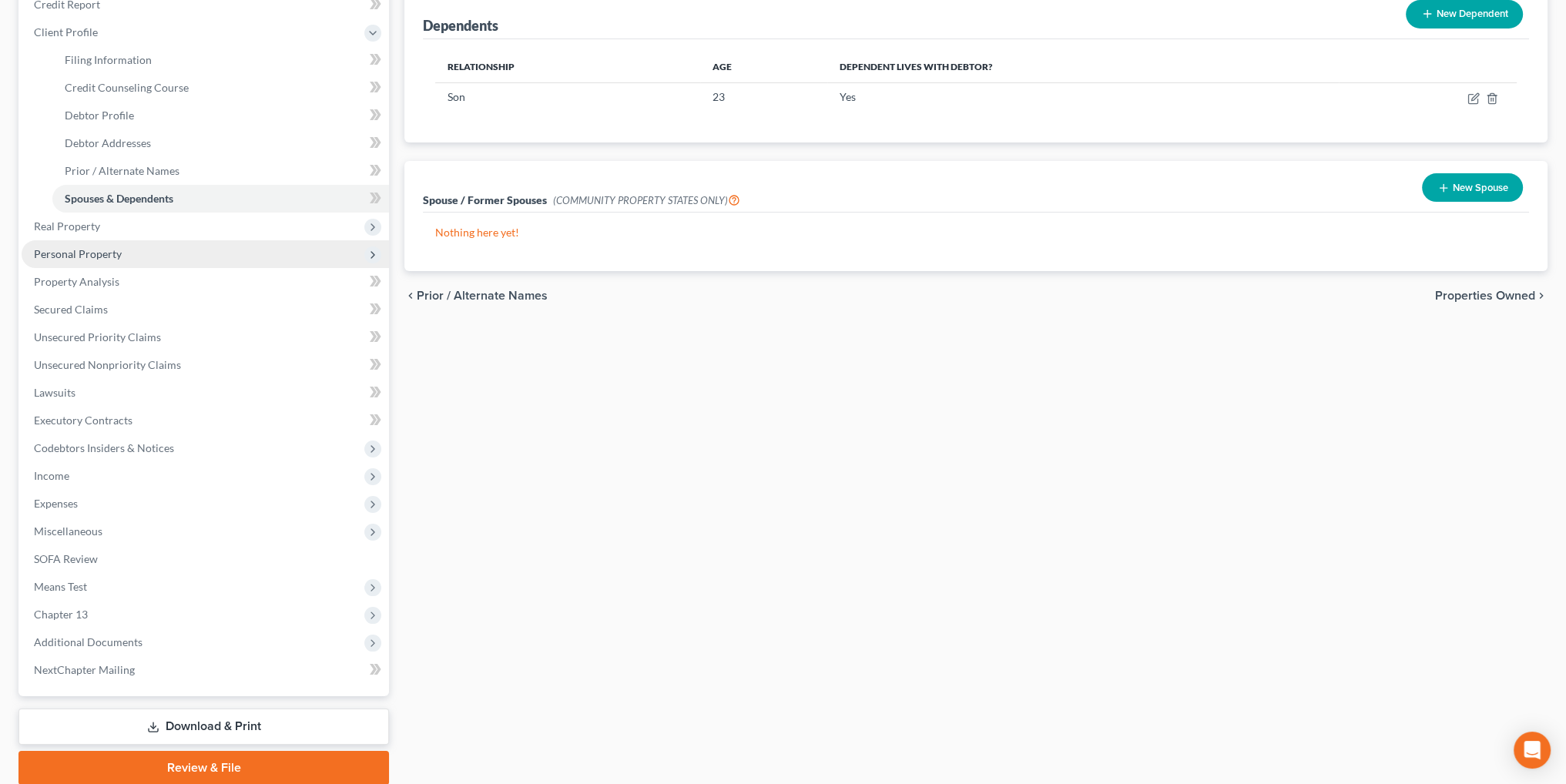
scroll to position [256, 0]
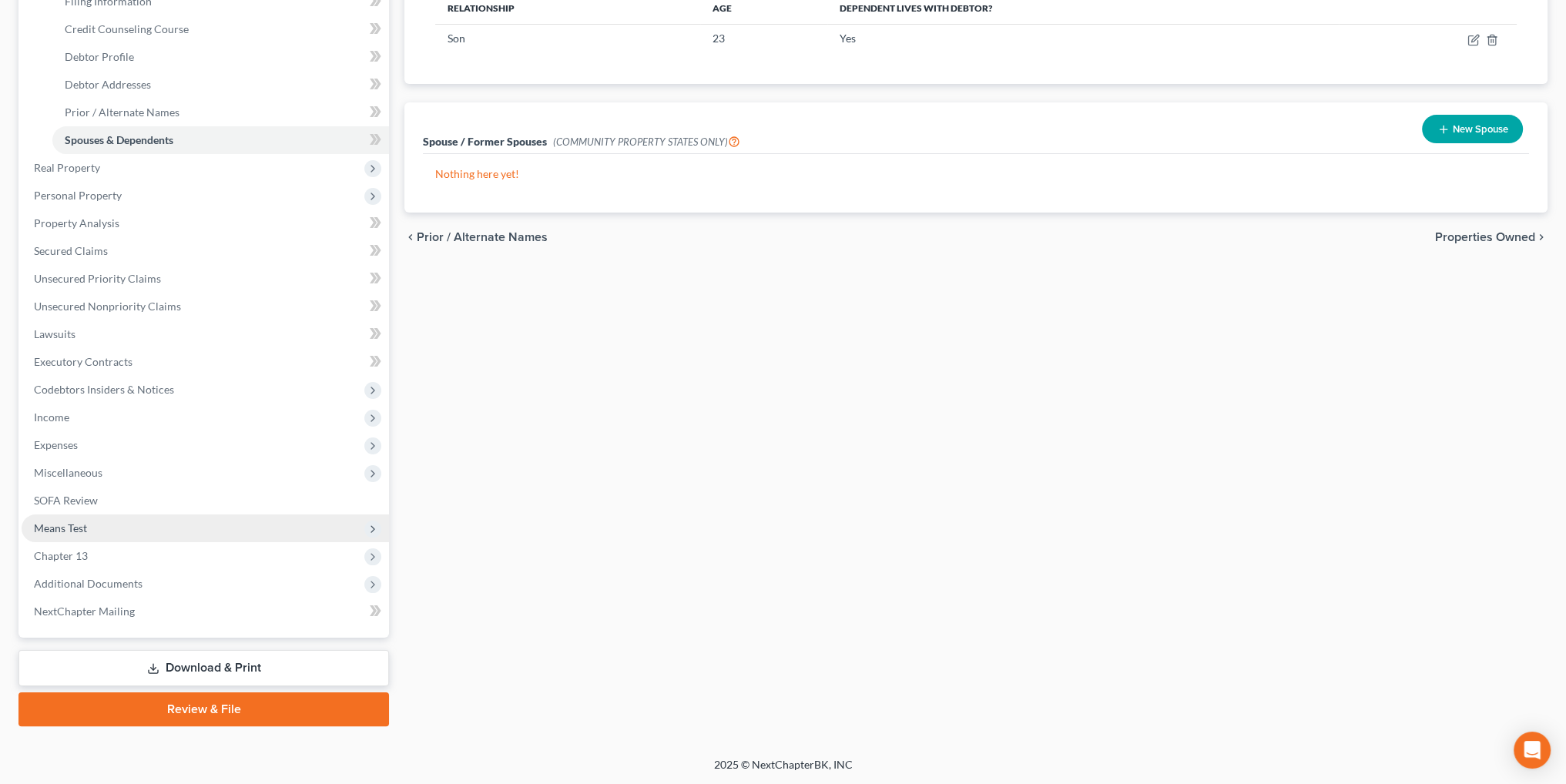
click at [55, 527] on span "Means Test" at bounding box center [60, 527] width 53 height 13
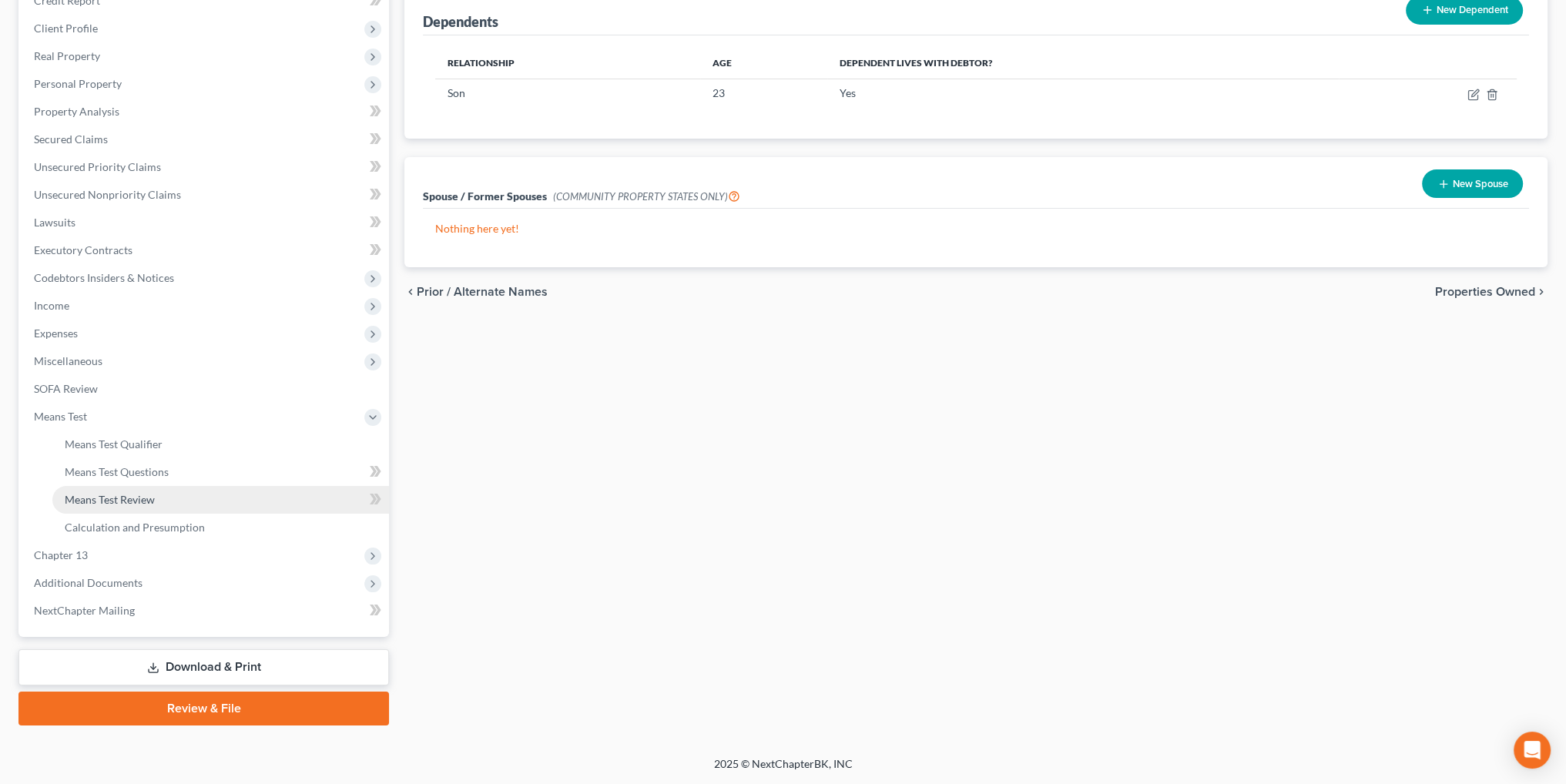
scroll to position [200, 0]
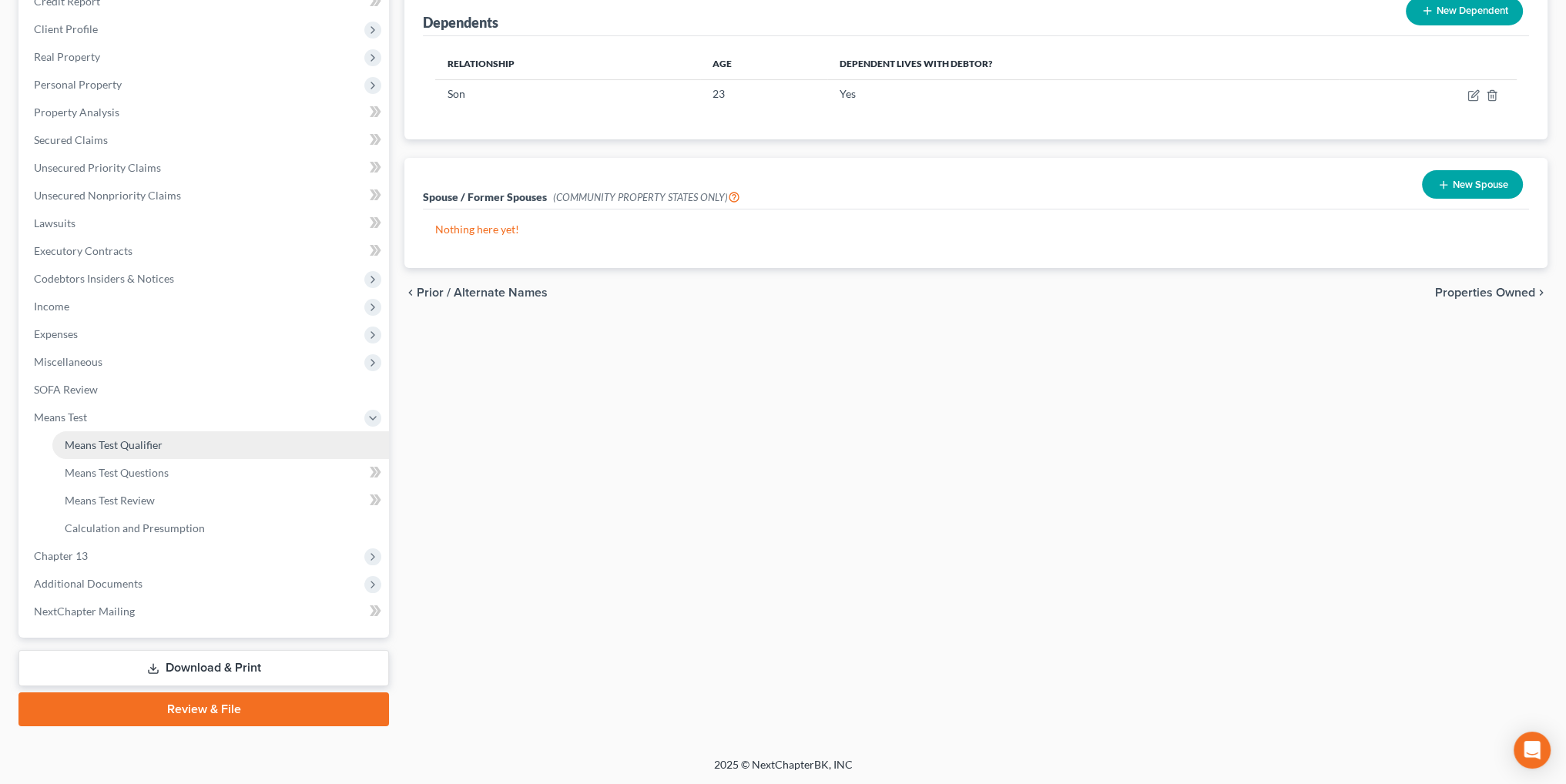
click at [74, 441] on span "Means Test Qualifier" at bounding box center [114, 444] width 98 height 13
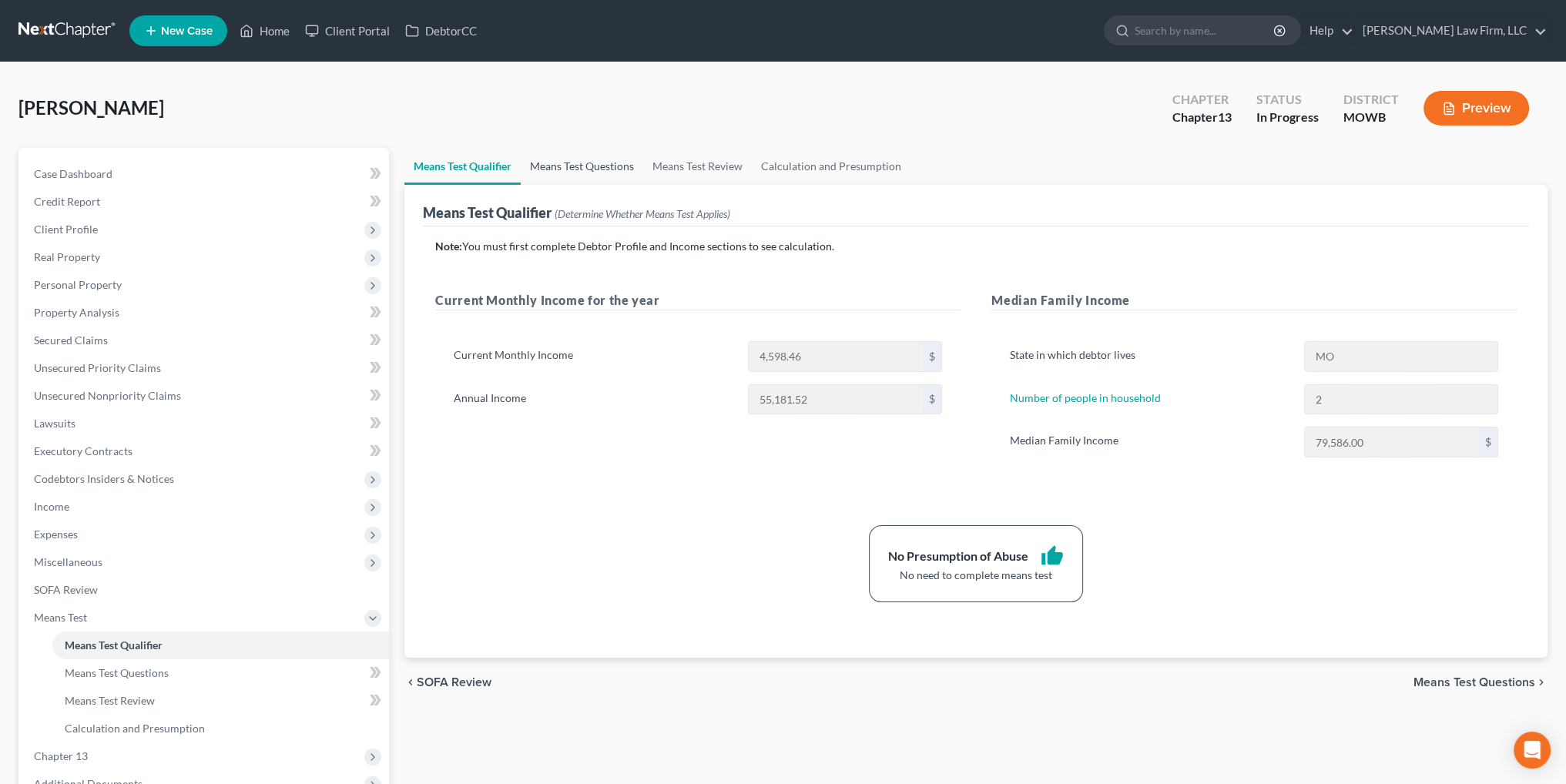
click at [579, 165] on link "Means Test Questions" at bounding box center [581, 166] width 123 height 37
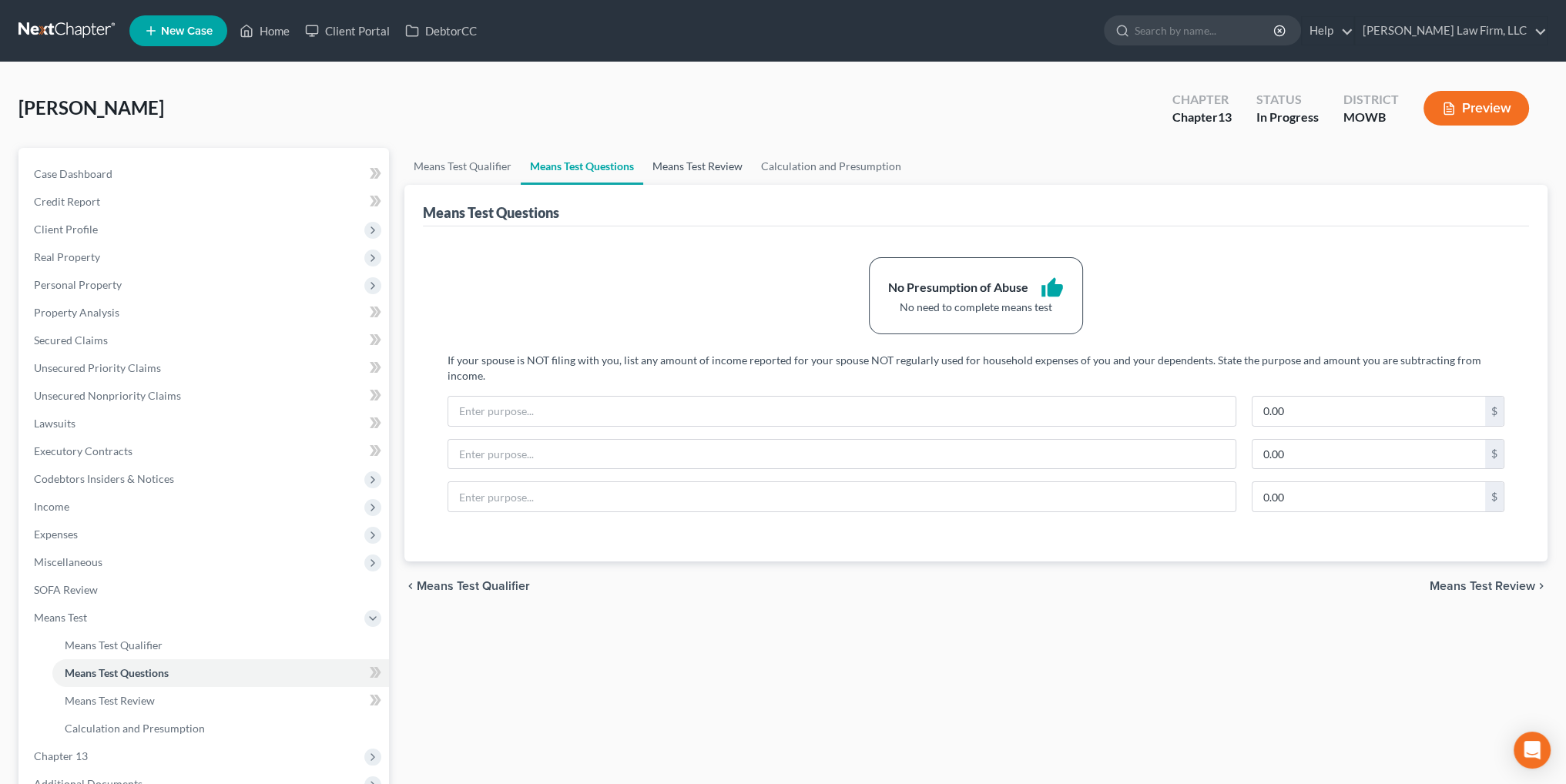
click at [678, 172] on link "Means Test Review" at bounding box center [697, 166] width 109 height 37
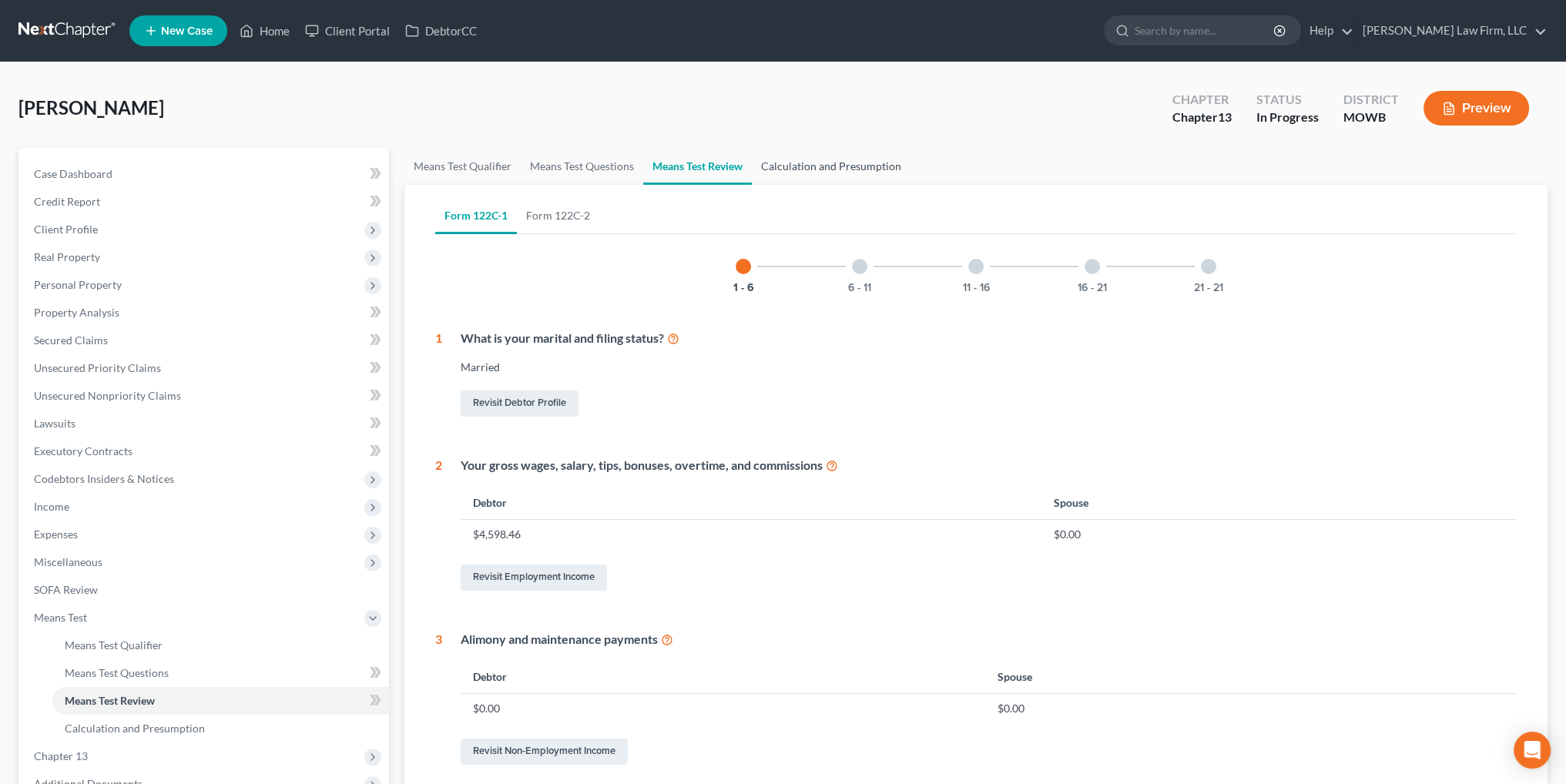
click at [831, 164] on link "Calculation and Presumption" at bounding box center [831, 166] width 158 height 37
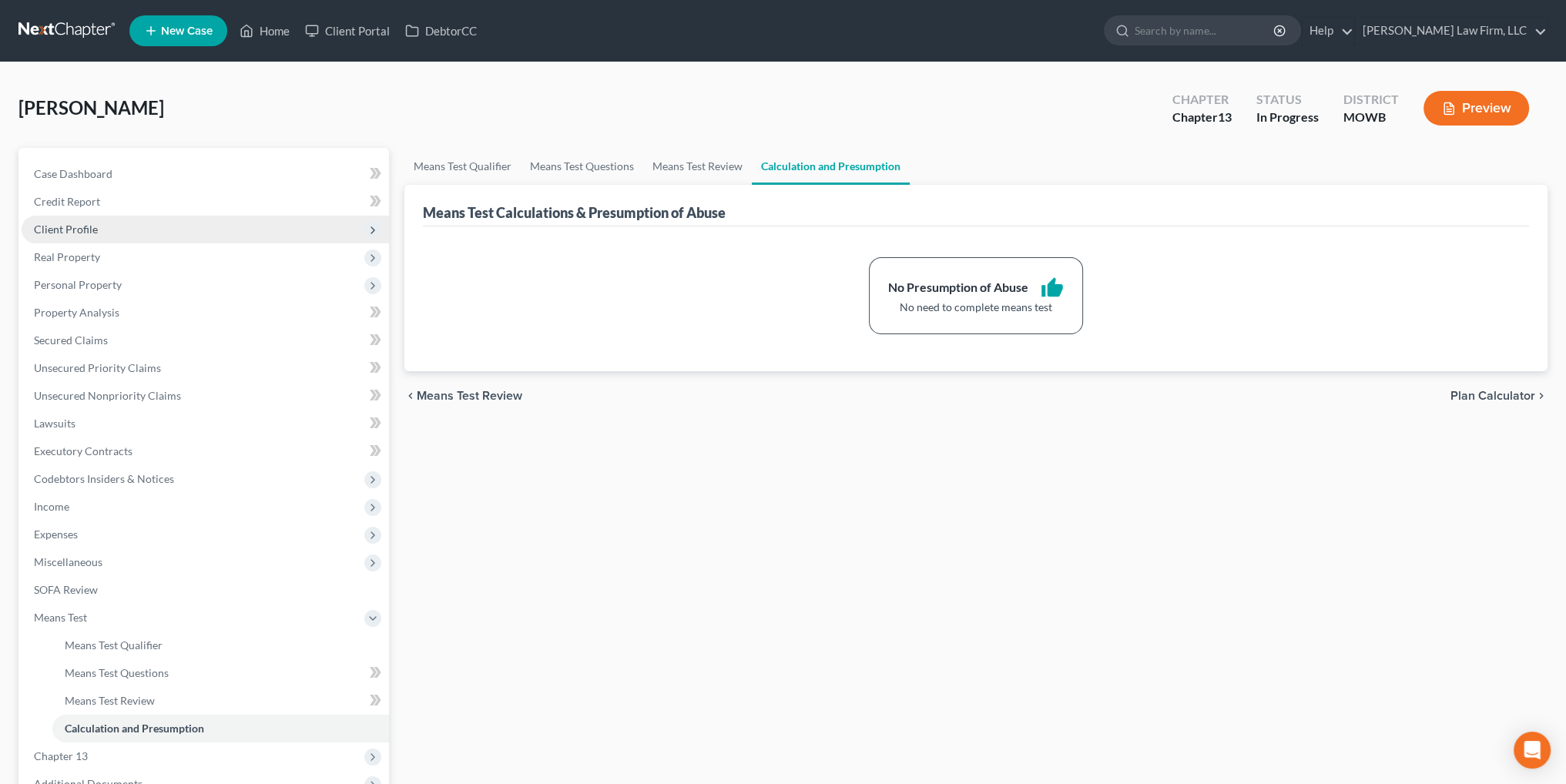
click at [70, 226] on span "Client Profile" at bounding box center [66, 229] width 64 height 13
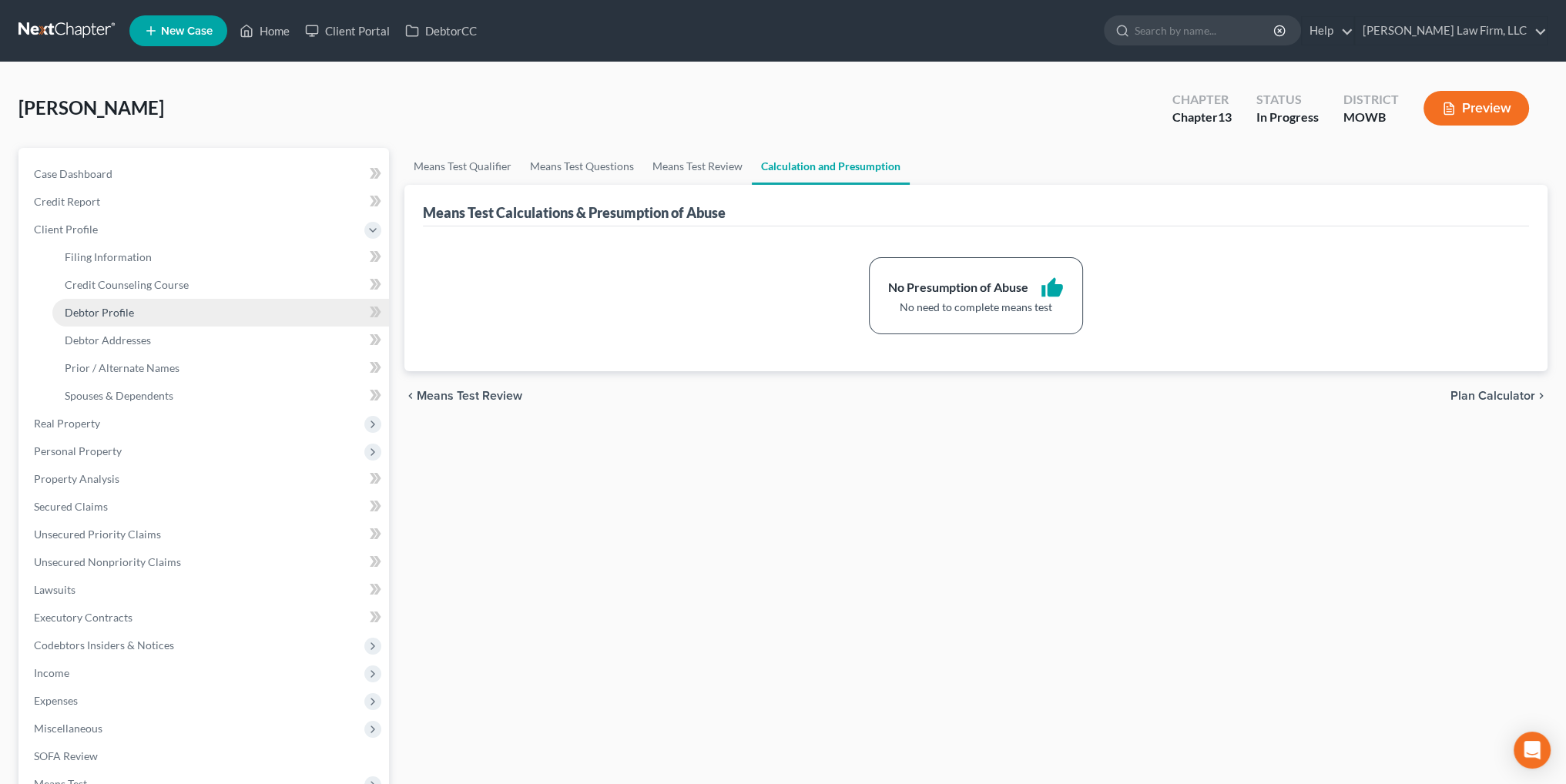
click at [101, 314] on span "Debtor Profile" at bounding box center [100, 312] width 70 height 13
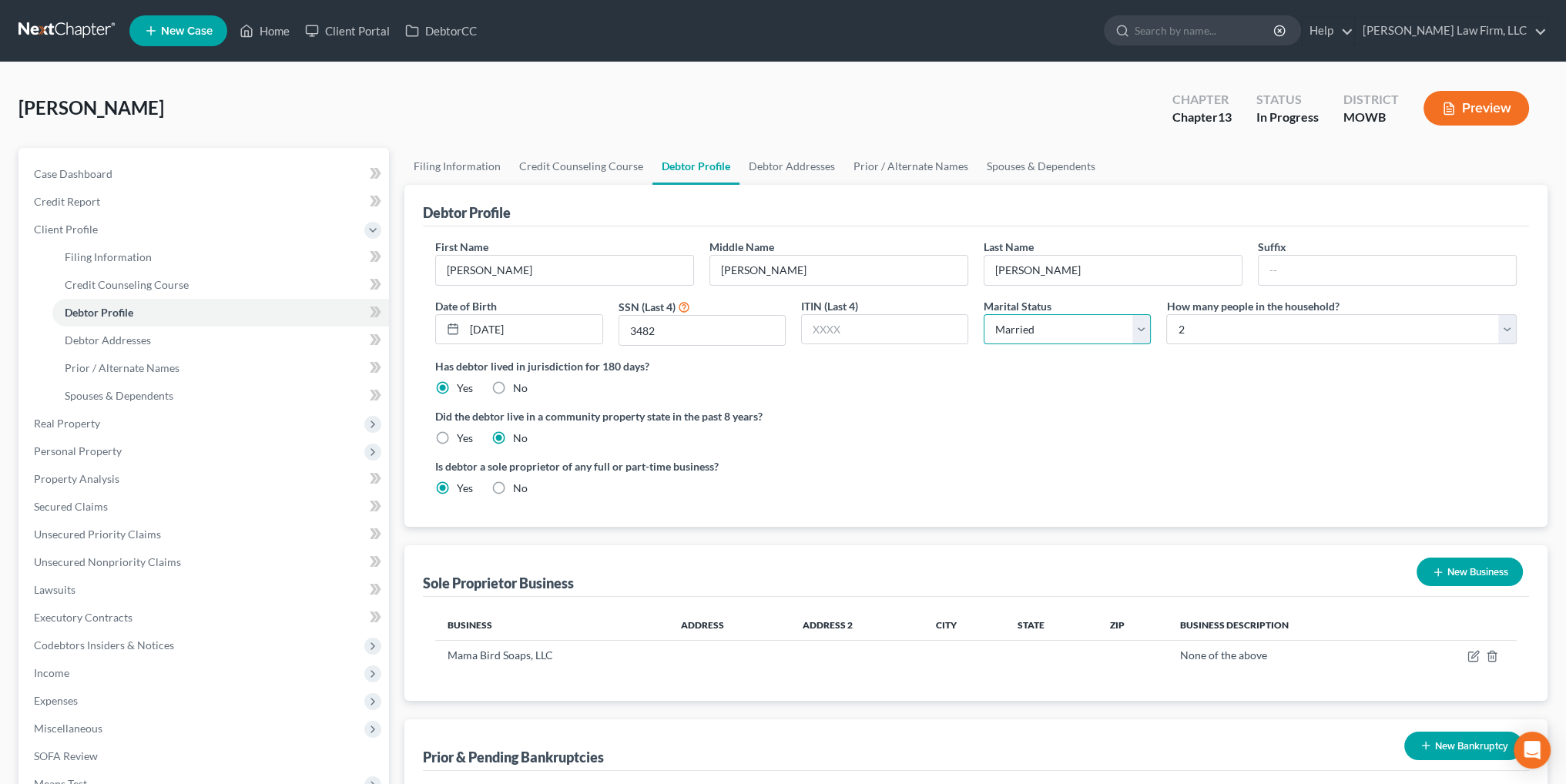
click at [1005, 322] on select "Select Single Married Separated Divorced Widowed" at bounding box center [1067, 329] width 167 height 31
click at [984, 314] on select "Select Single Married Separated Divorced Widowed" at bounding box center [1067, 329] width 167 height 31
click at [1137, 325] on select "Select Single Married Separated Divorced Widowed" at bounding box center [1067, 329] width 167 height 31
click at [984, 314] on select "Select Single Married Separated Divorced Widowed" at bounding box center [1067, 329] width 167 height 31
click at [90, 452] on span "Personal Property" at bounding box center [78, 451] width 88 height 13
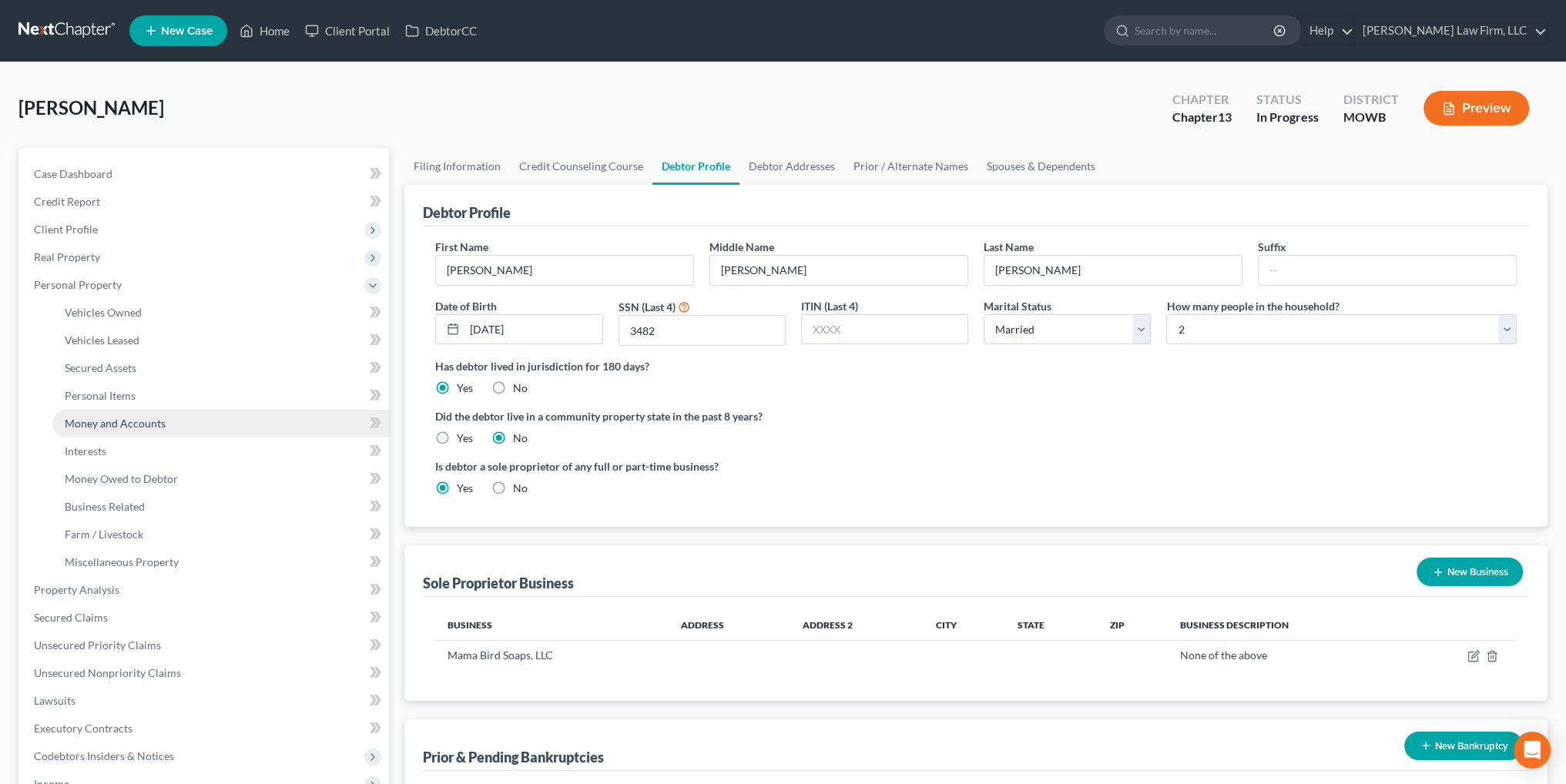
click at [111, 420] on span "Money and Accounts" at bounding box center [115, 423] width 101 height 13
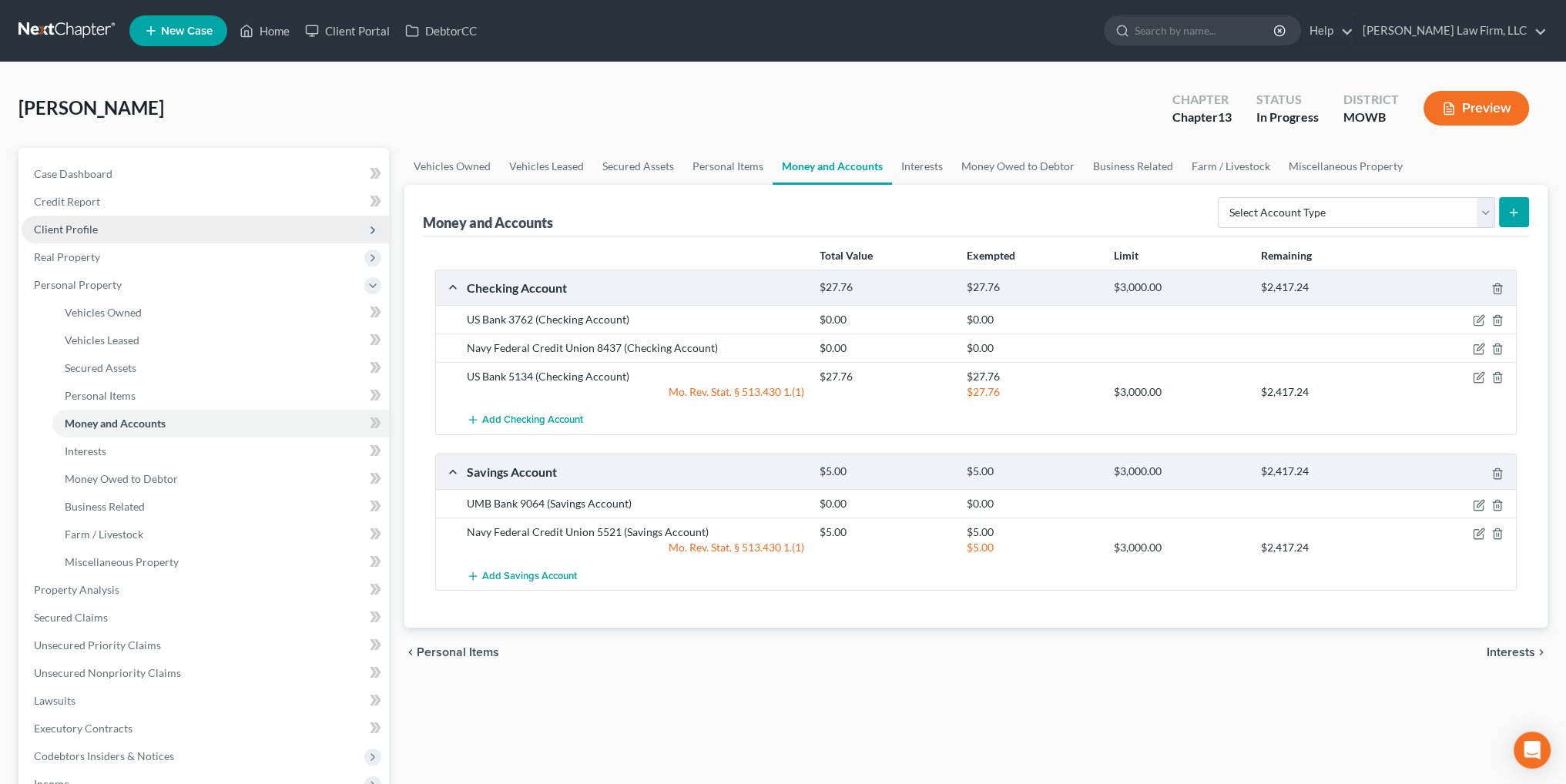
click at [74, 236] on span "Client Profile" at bounding box center [205, 229] width 368 height 28
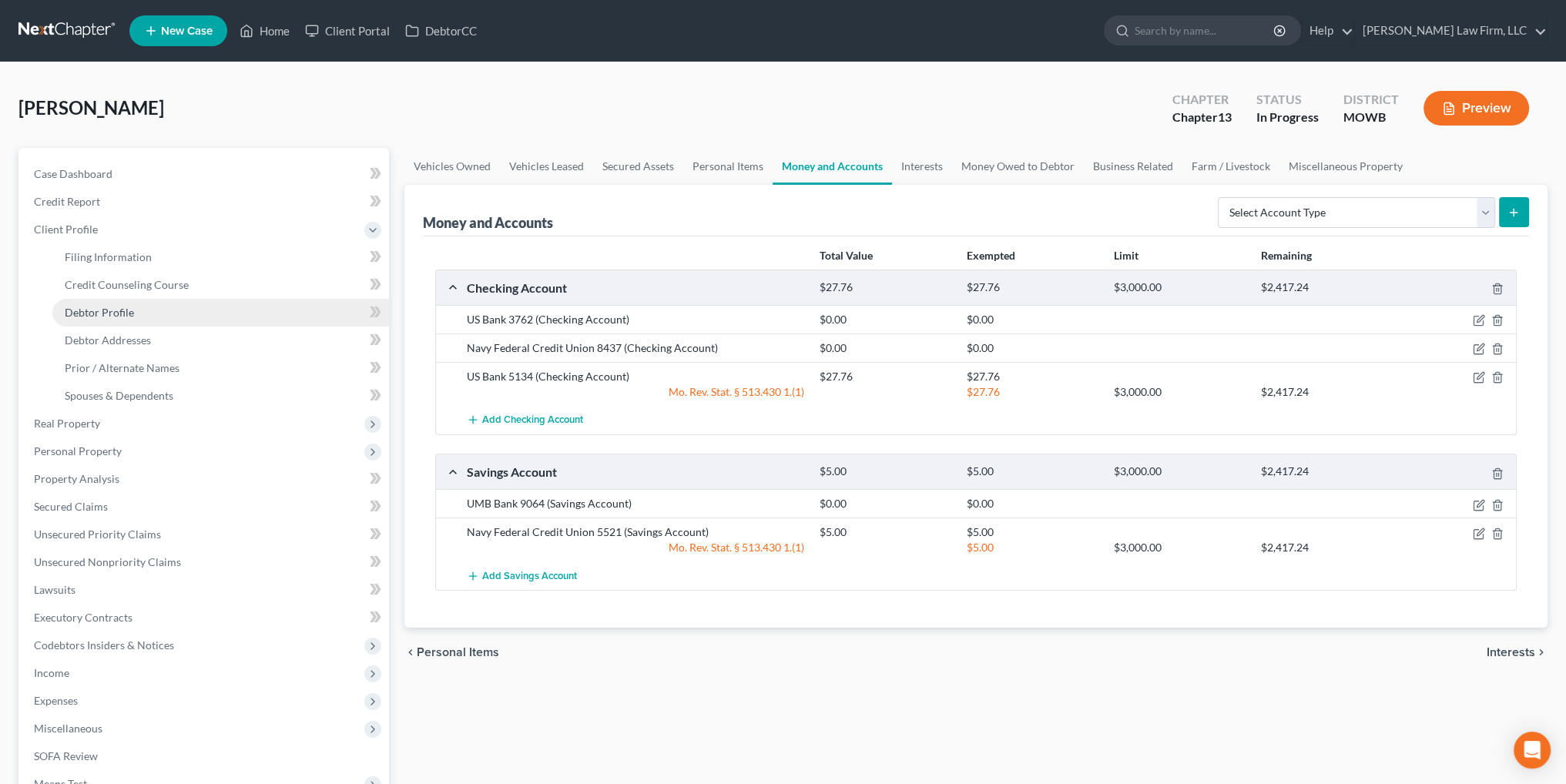
click at [117, 315] on span "Debtor Profile" at bounding box center [100, 312] width 70 height 13
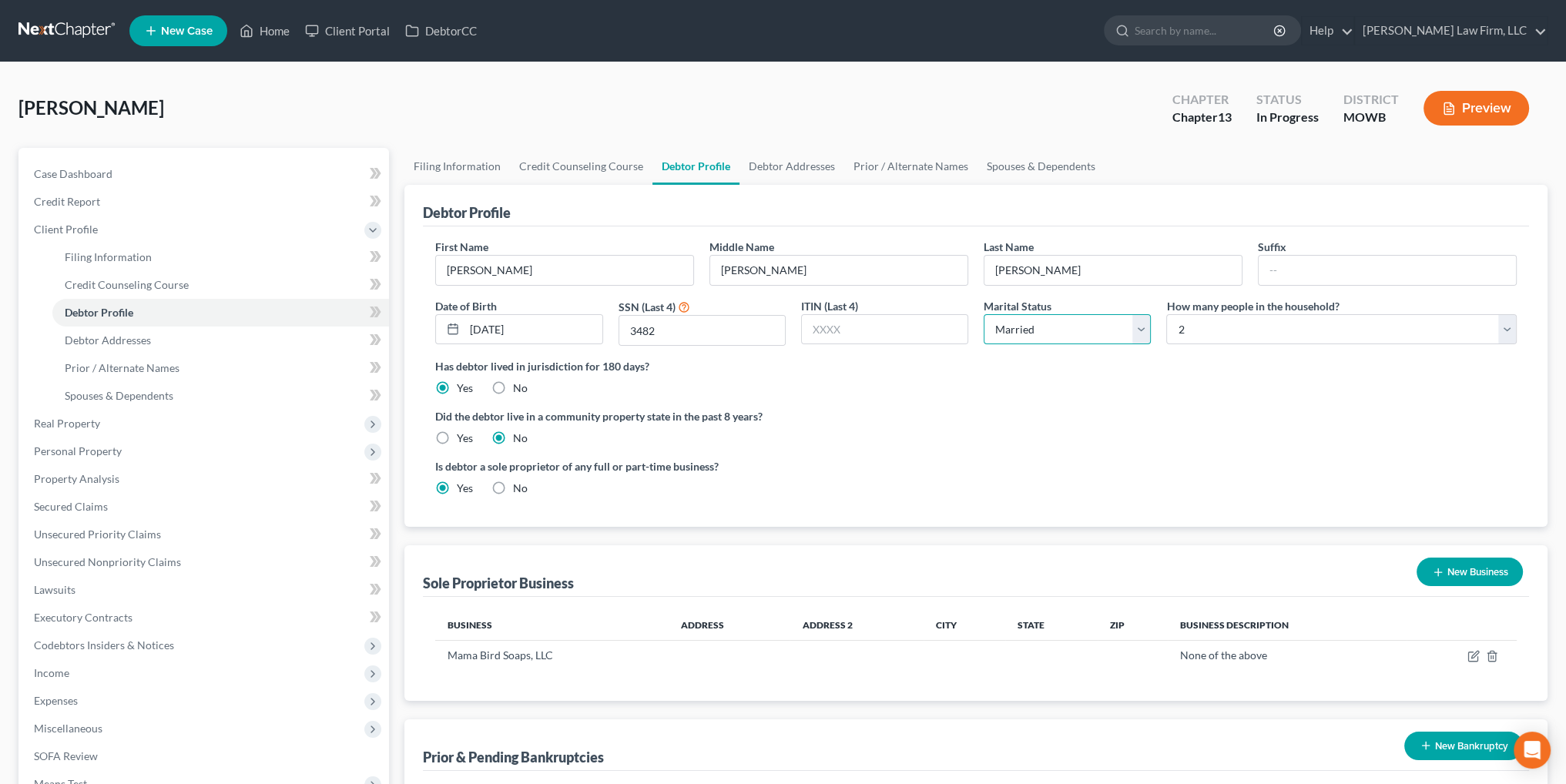
click at [1052, 329] on select "Select Single Married Separated Divorced Widowed" at bounding box center [1067, 329] width 167 height 31
click at [984, 314] on select "Select Single Married Separated Divorced Widowed" at bounding box center [1067, 329] width 167 height 31
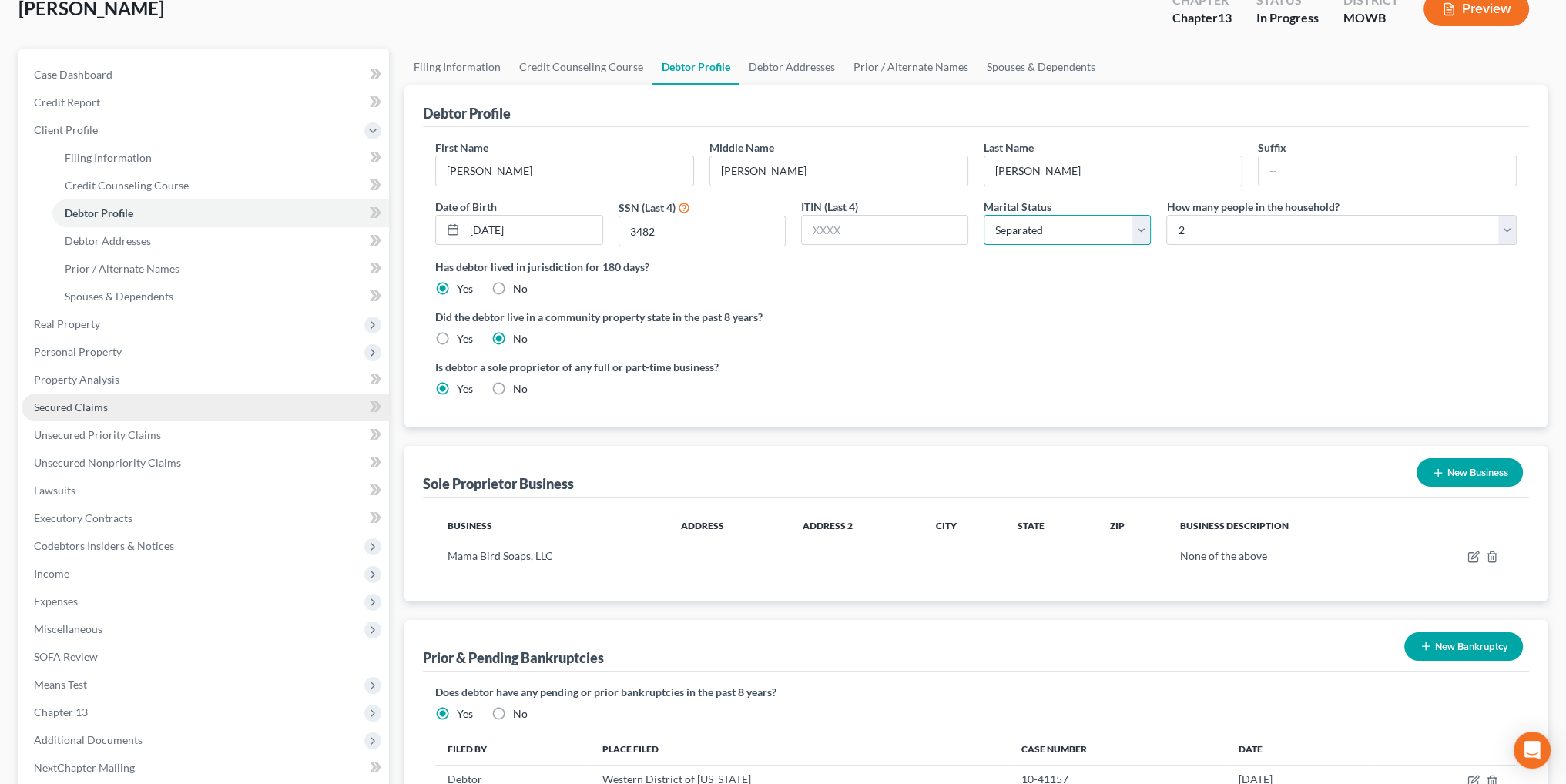
scroll to position [44, 0]
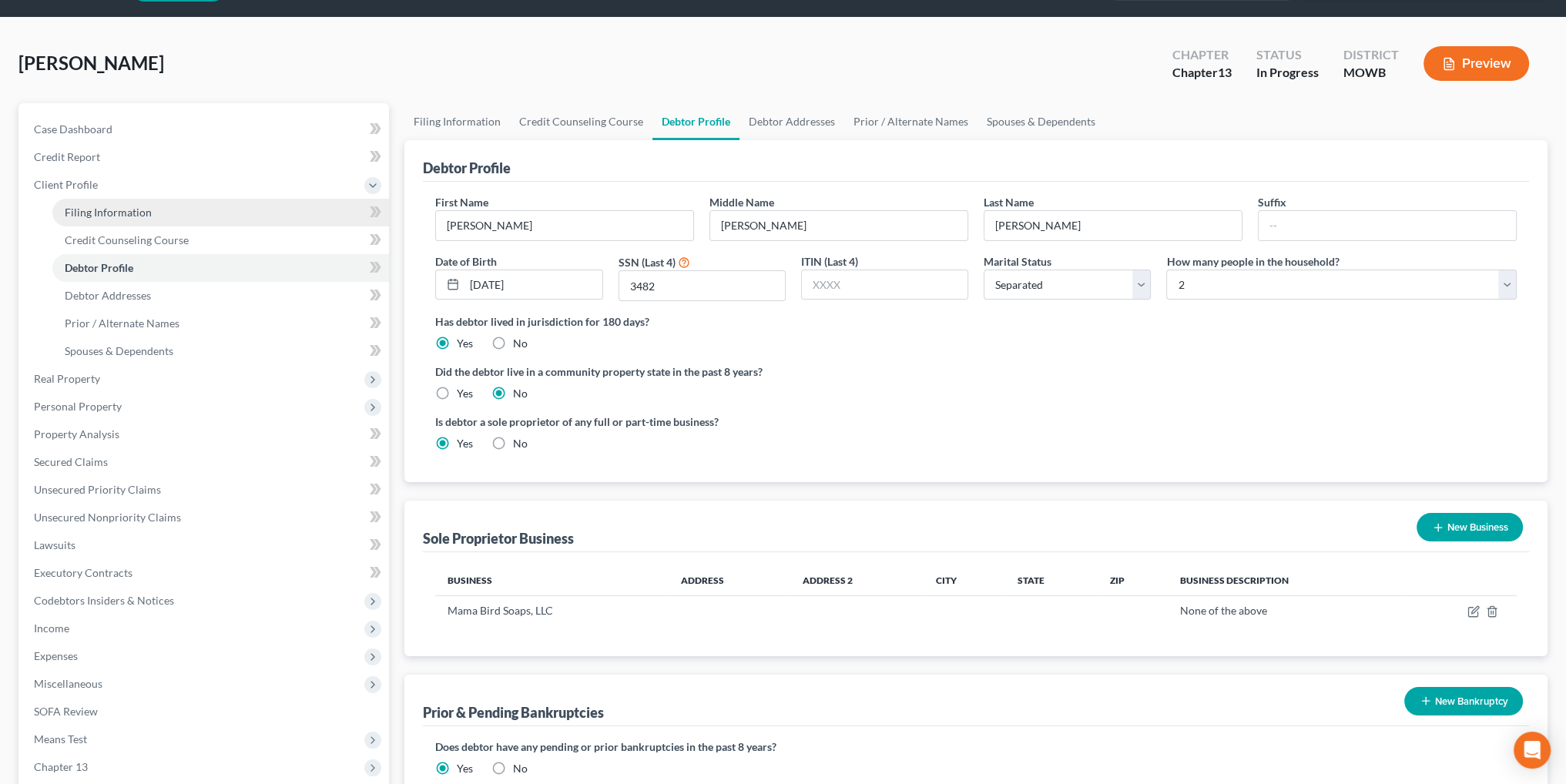
click at [104, 212] on span "Filing Information" at bounding box center [109, 212] width 87 height 13
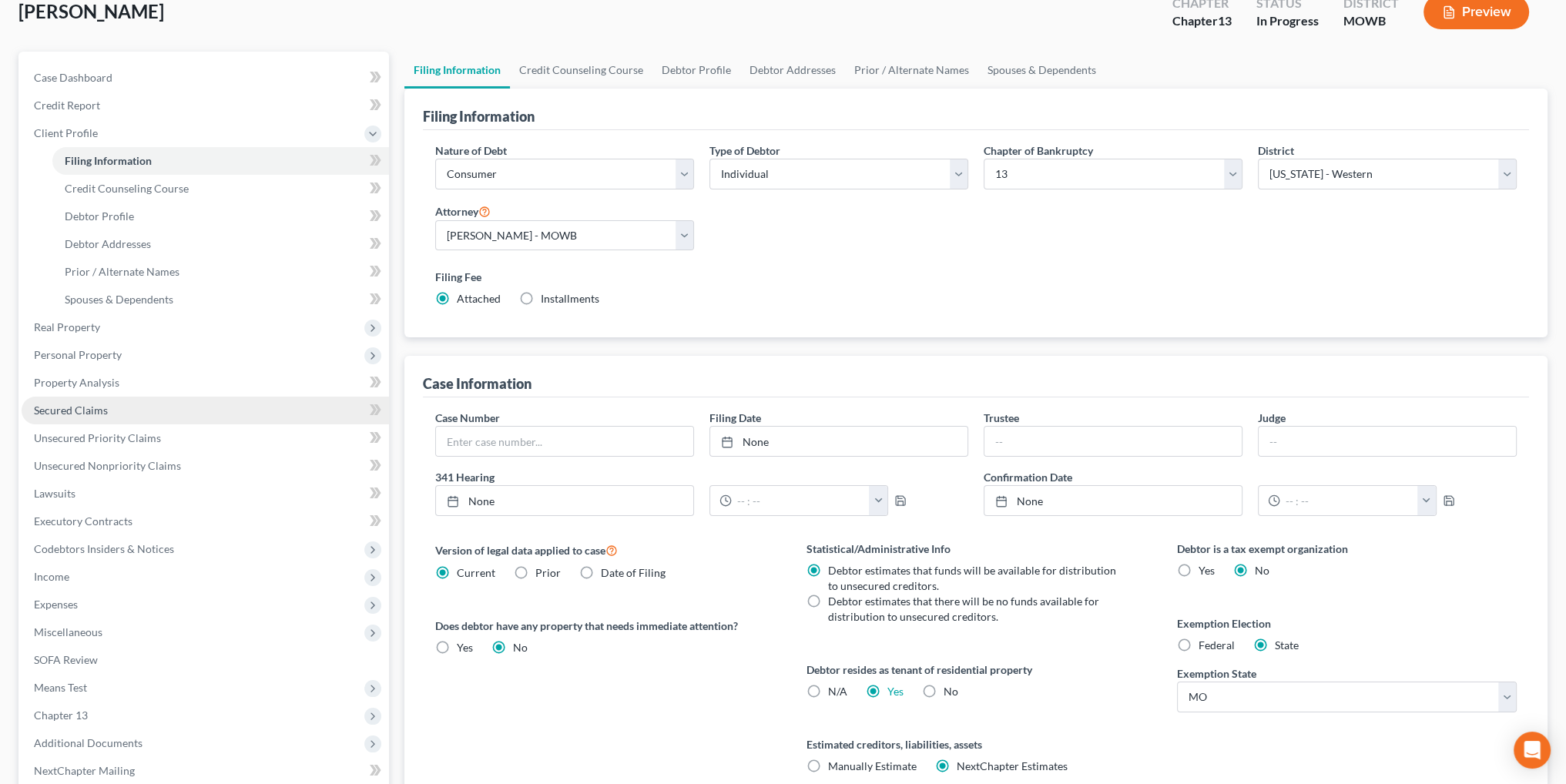
scroll to position [154, 0]
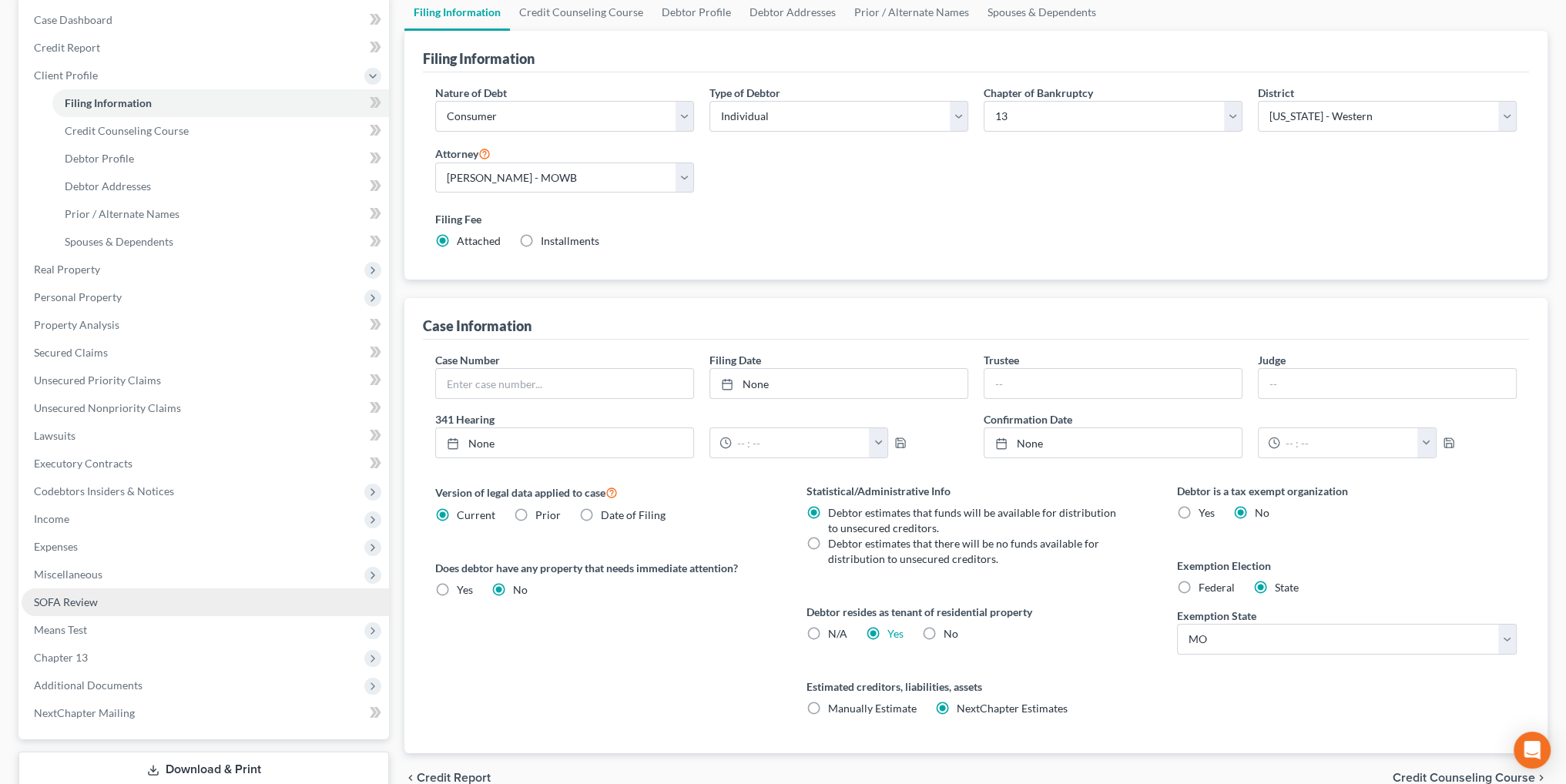
click at [60, 594] on link "SOFA Review" at bounding box center [205, 602] width 368 height 28
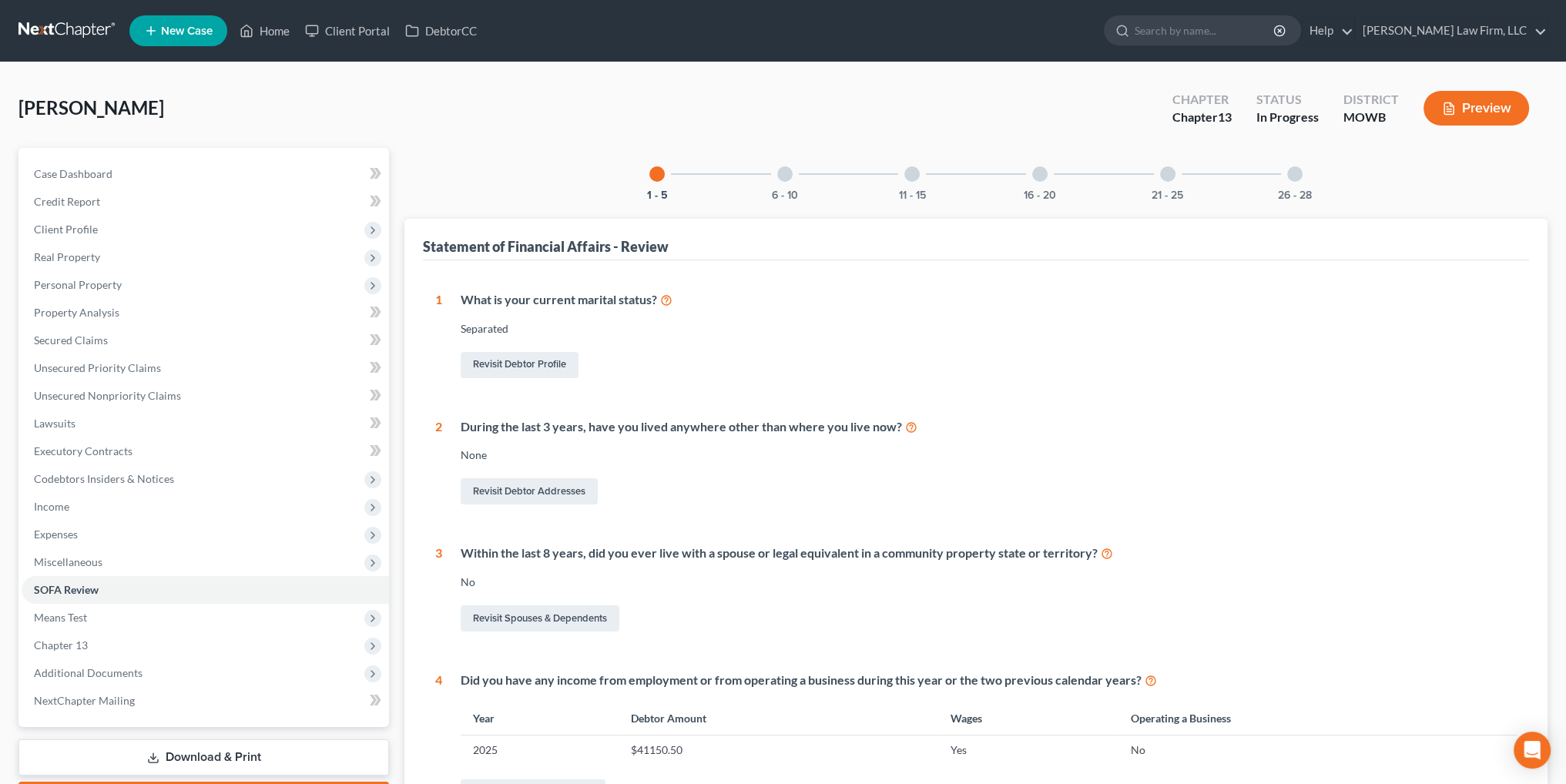
click at [1494, 116] on button "Preview" at bounding box center [1476, 108] width 105 height 35
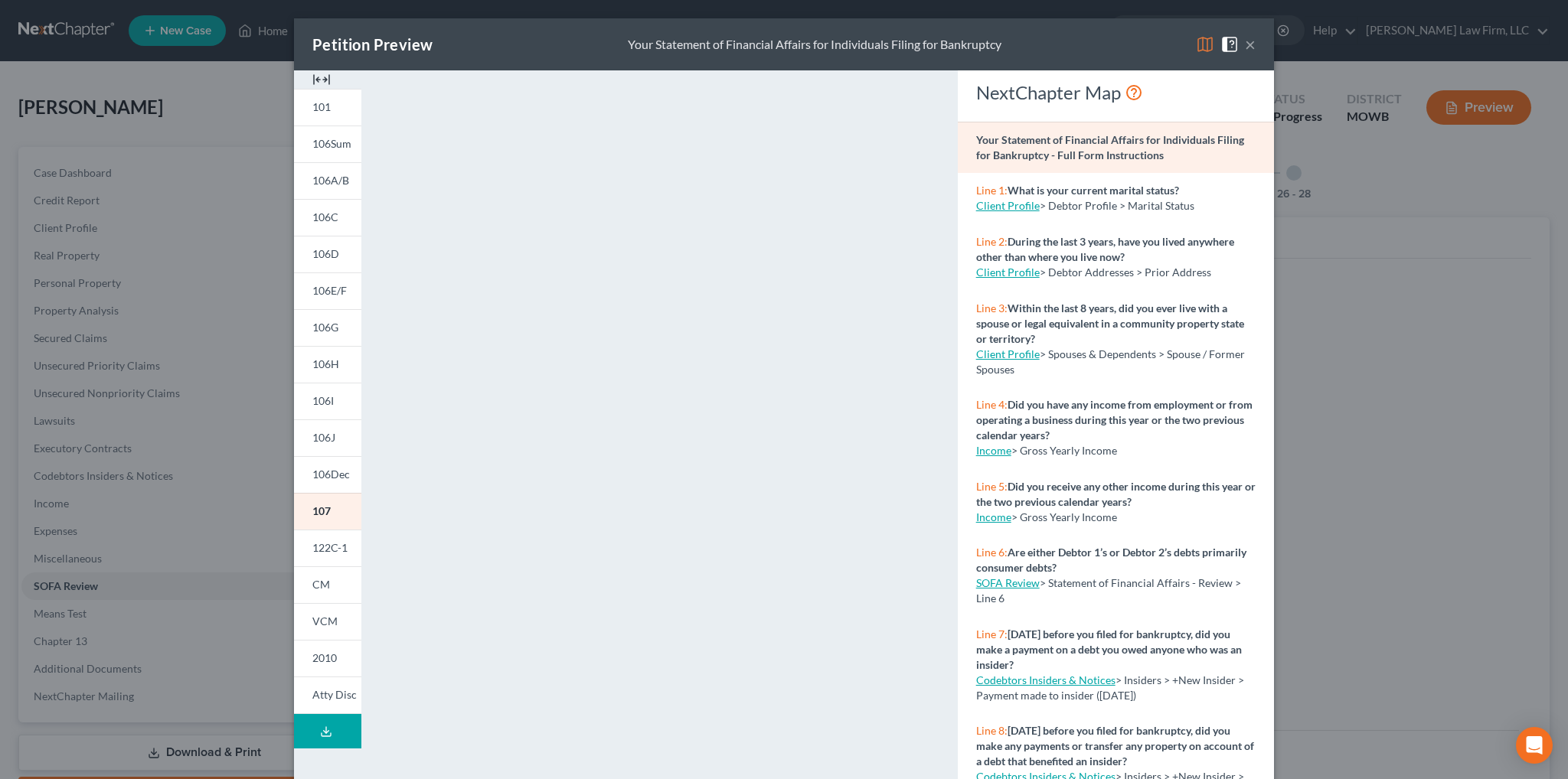
click at [1244, 48] on button "×" at bounding box center [1250, 44] width 11 height 18
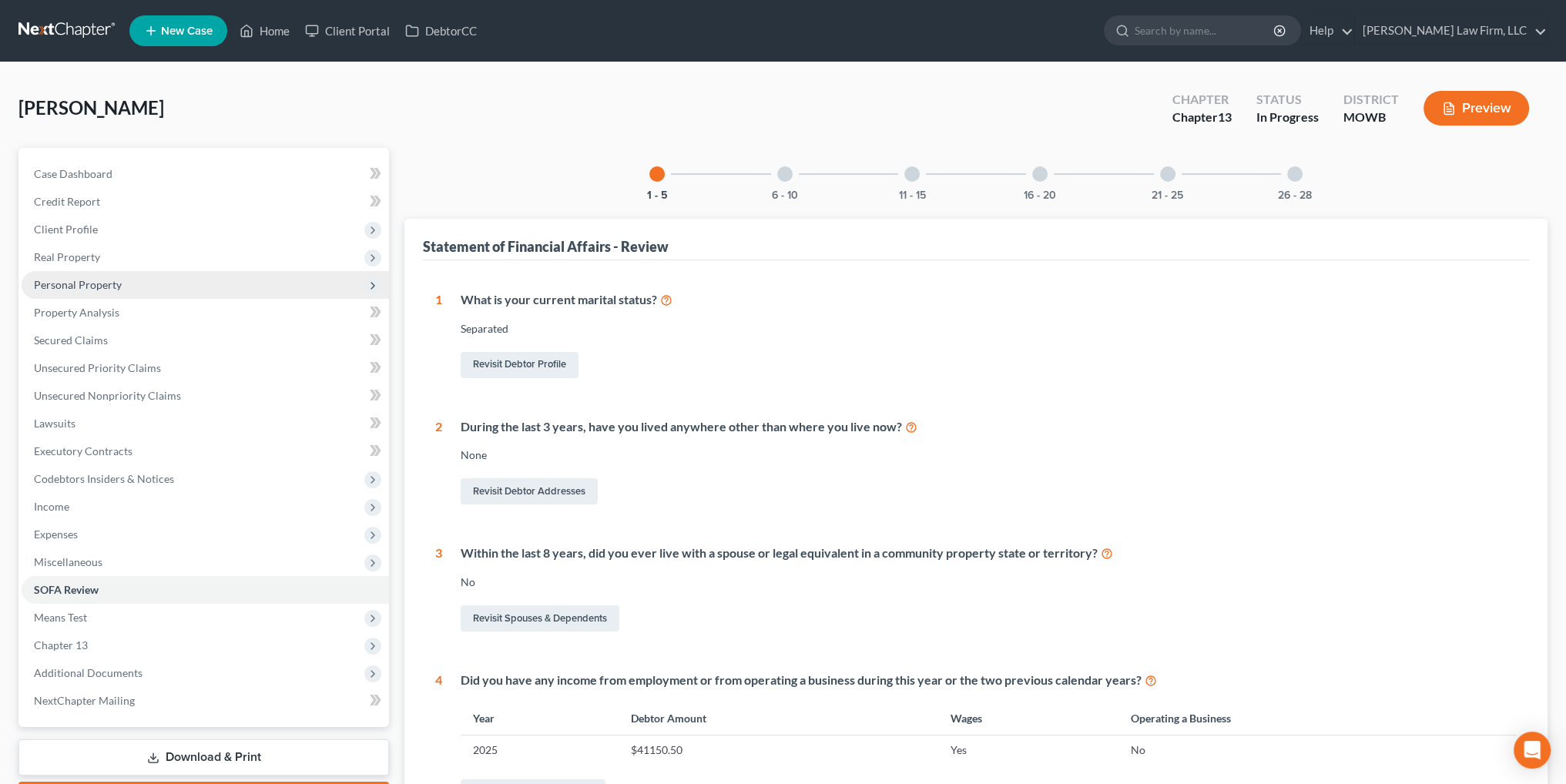
click at [93, 286] on span "Personal Property" at bounding box center [78, 284] width 88 height 13
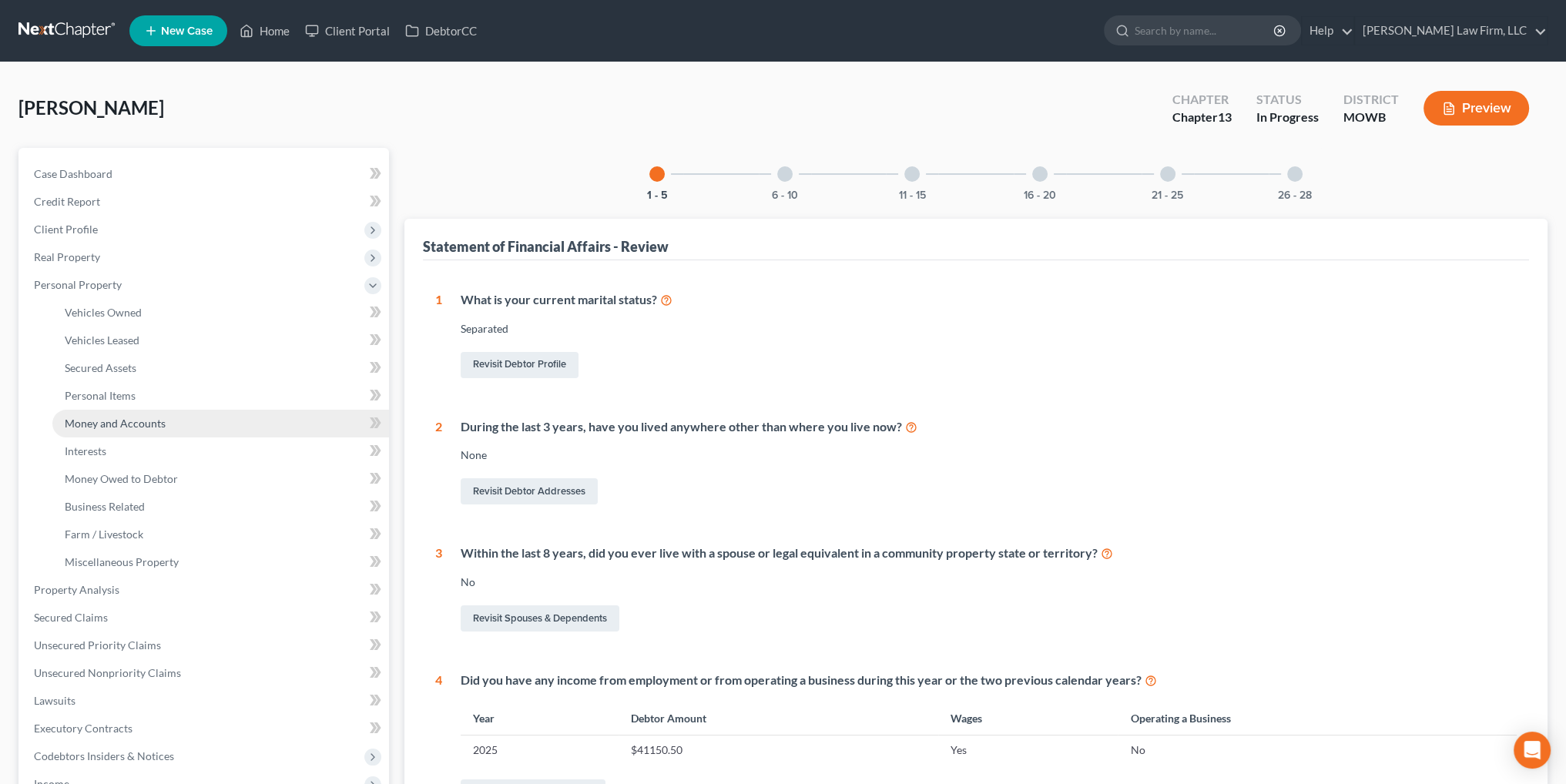
click at [147, 417] on span "Money and Accounts" at bounding box center [115, 423] width 101 height 13
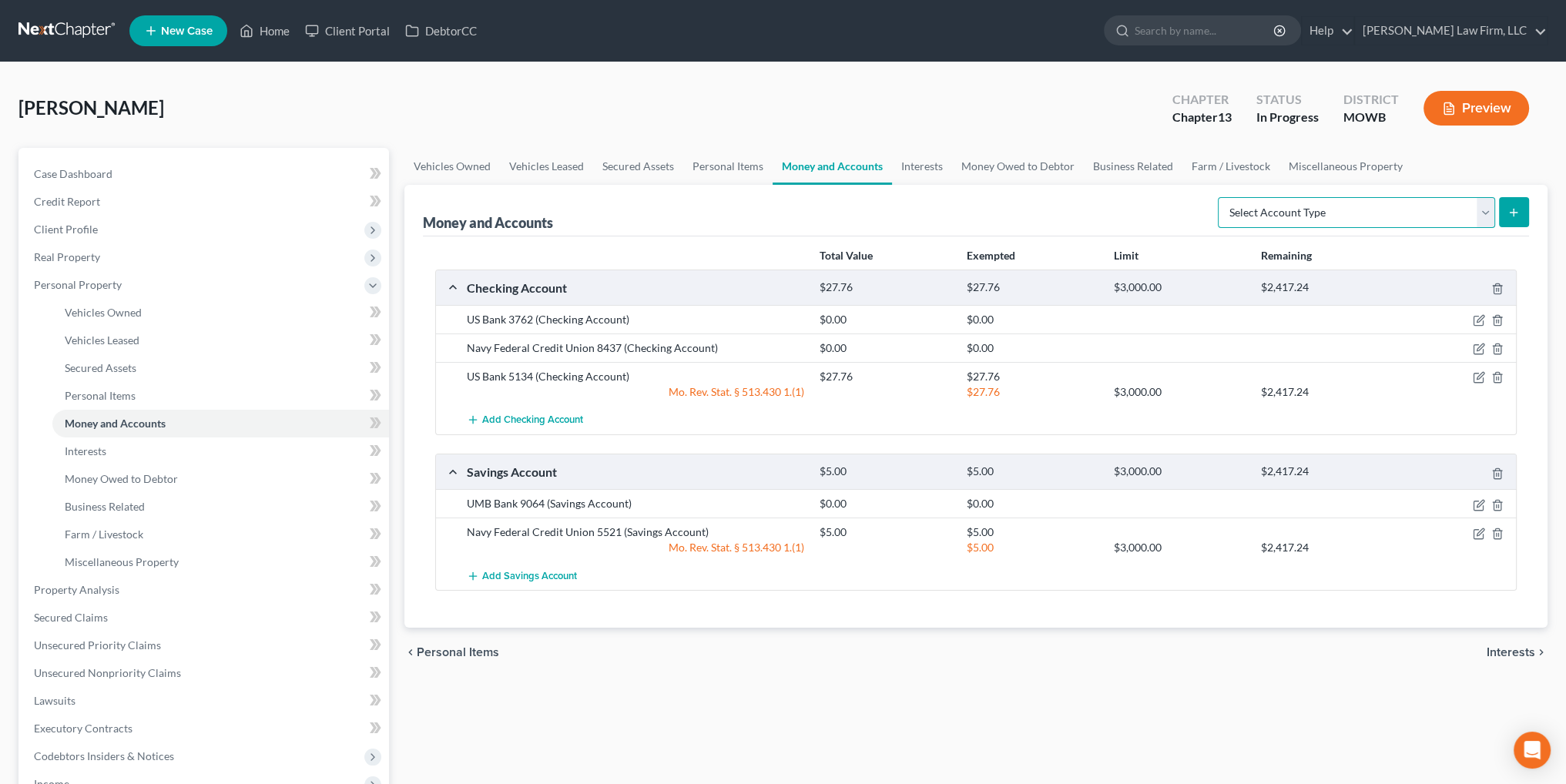
click at [1484, 213] on select "Select Account Type Brokerage Cash on Hand Certificates of Deposit Checking Acc…" at bounding box center [1356, 212] width 277 height 31
click at [1221, 197] on select "Select Account Type Brokerage Cash on Hand Certificates of Deposit Checking Acc…" at bounding box center [1356, 212] width 277 height 31
drag, startPoint x: 1530, startPoint y: 210, endPoint x: 1519, endPoint y: 207, distance: 11.4
click at [1529, 210] on div "Money and Accounts Select Account Type Brokerage Cash on Hand Certificates of D…" at bounding box center [976, 405] width 1143 height 443
click at [543, 420] on span "Add Checking Account" at bounding box center [532, 421] width 101 height 13
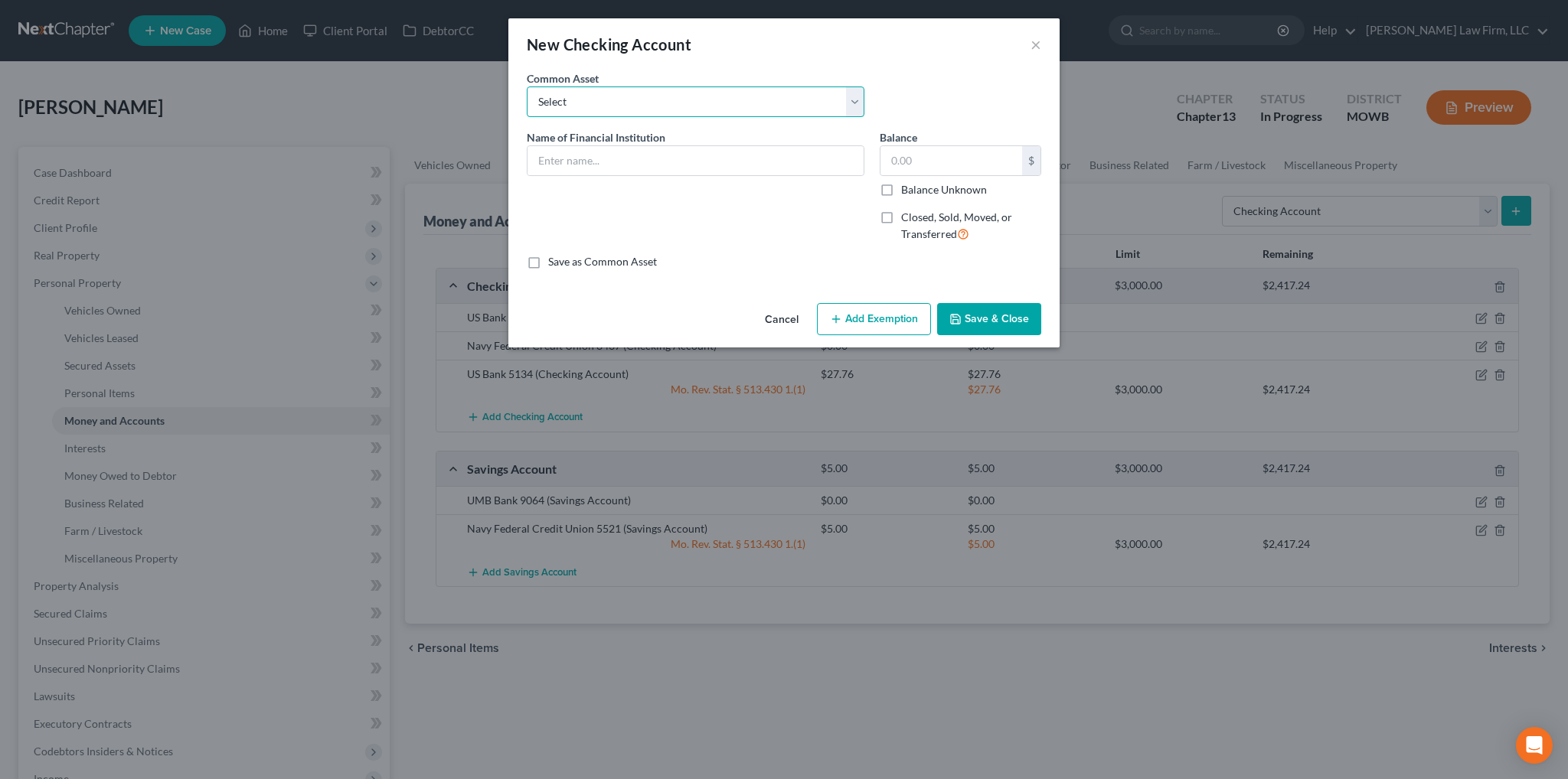
click at [621, 98] on select "Select Community America Credit Union Platte Valley Bank Bank of America - Acco…" at bounding box center [695, 102] width 338 height 31
click at [624, 100] on select "Select Community America Credit Union Platte Valley Bank Bank of America - Acco…" at bounding box center [695, 102] width 338 height 31
click at [601, 160] on input "text" at bounding box center [695, 161] width 336 height 29
click at [919, 166] on input "text" at bounding box center [951, 161] width 142 height 29
click at [901, 213] on label "Closed, Sold, Moved, or Transferred" at bounding box center [971, 226] width 140 height 33
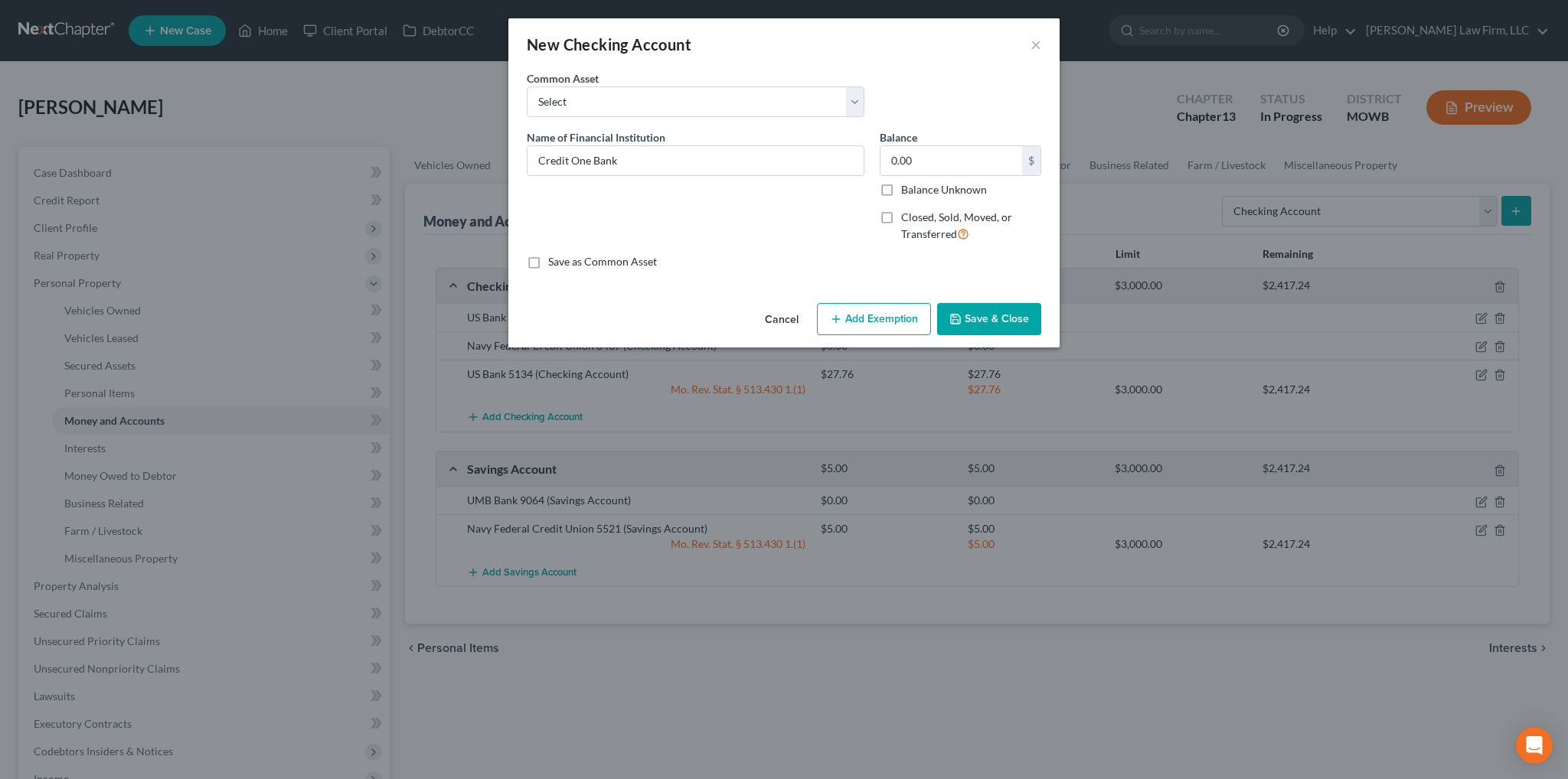
click at [907, 213] on input "Closed, Sold, Moved, or Transferred" at bounding box center [912, 214] width 10 height 10
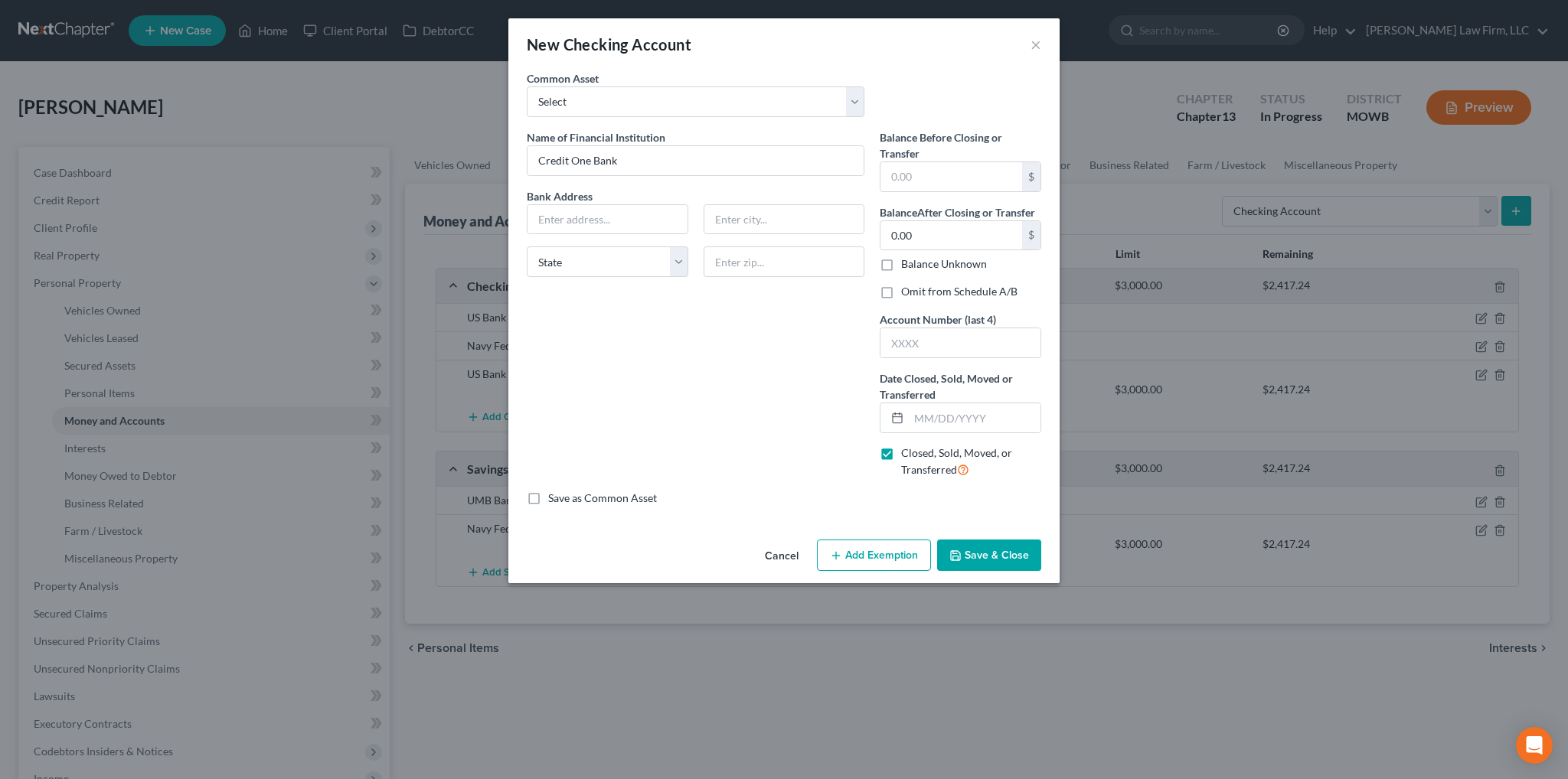
click at [1005, 552] on button "Save & Close" at bounding box center [989, 556] width 104 height 32
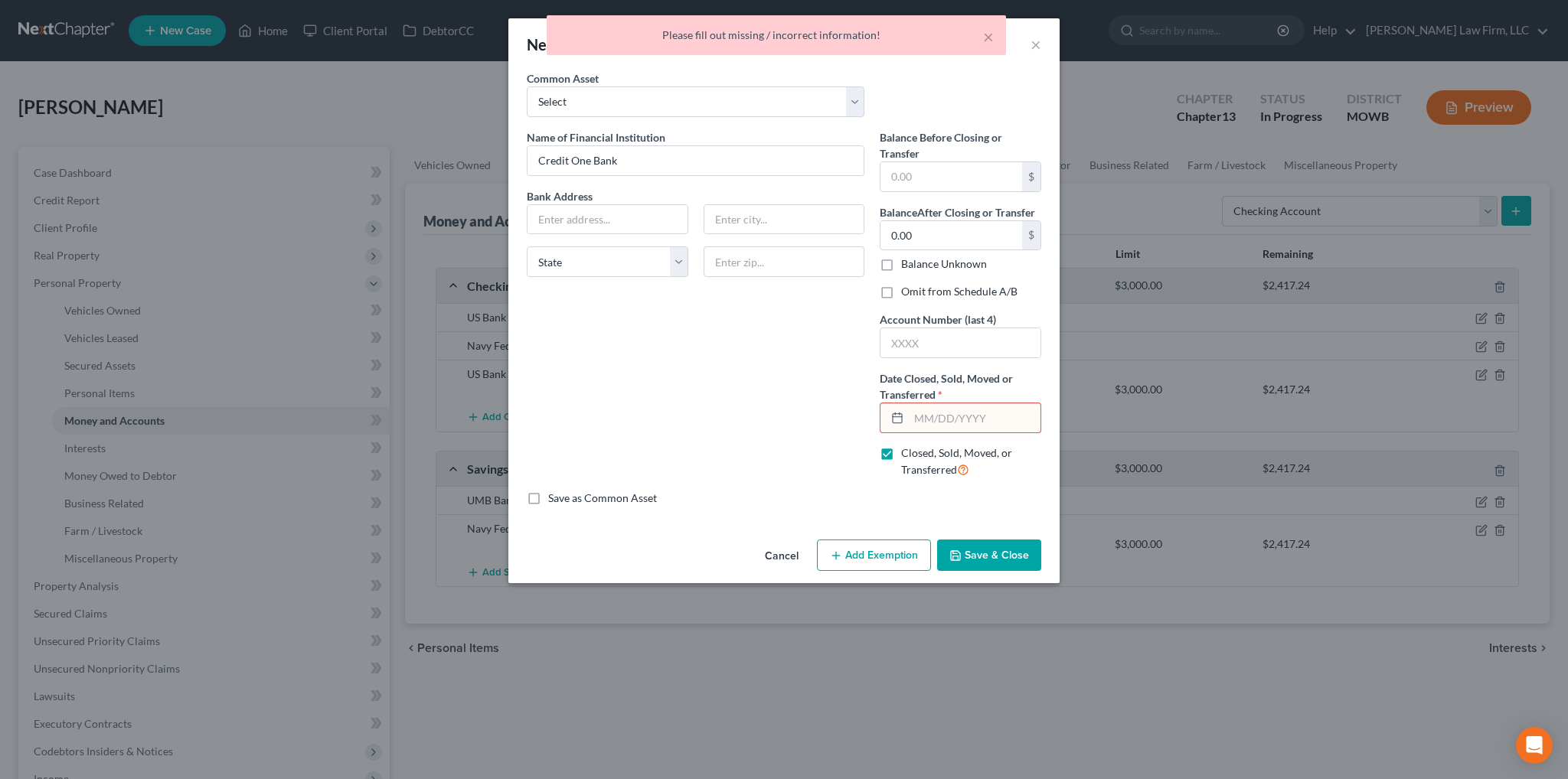
click at [974, 417] on input "text" at bounding box center [974, 417] width 131 height 29
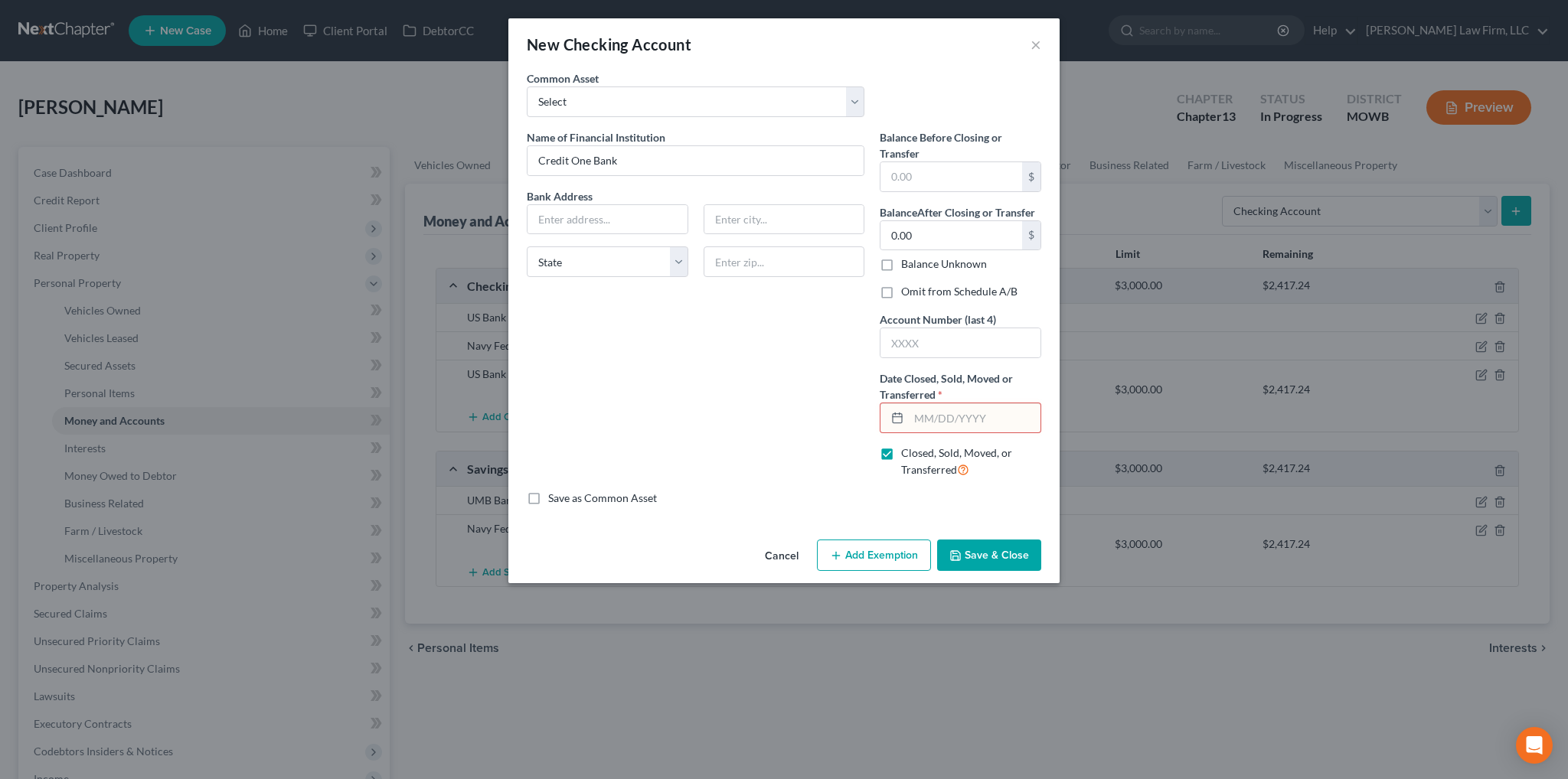
click at [792, 548] on button "Cancel" at bounding box center [782, 556] width 58 height 31
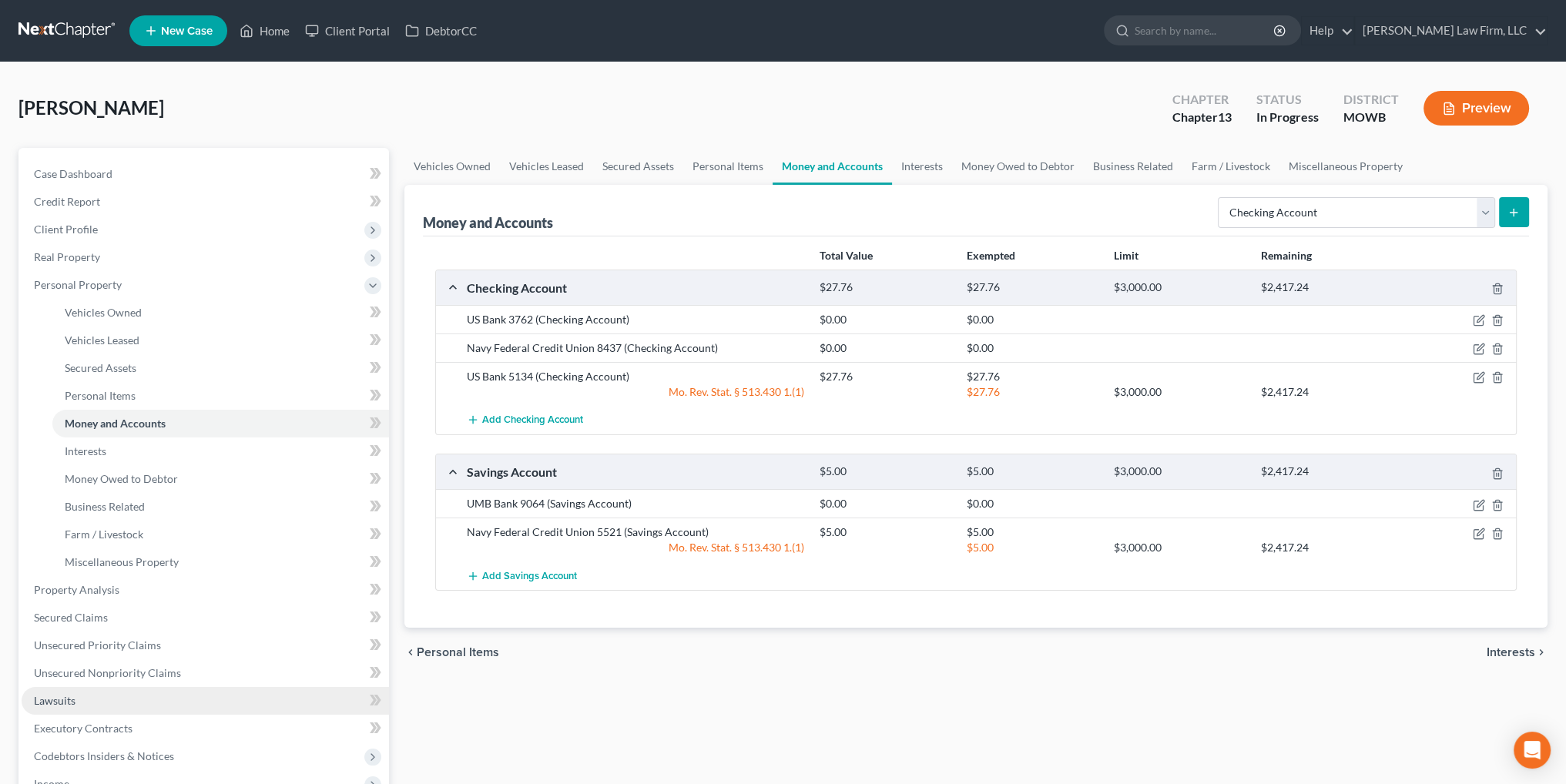
click at [42, 699] on span "Lawsuits" at bounding box center [55, 700] width 42 height 13
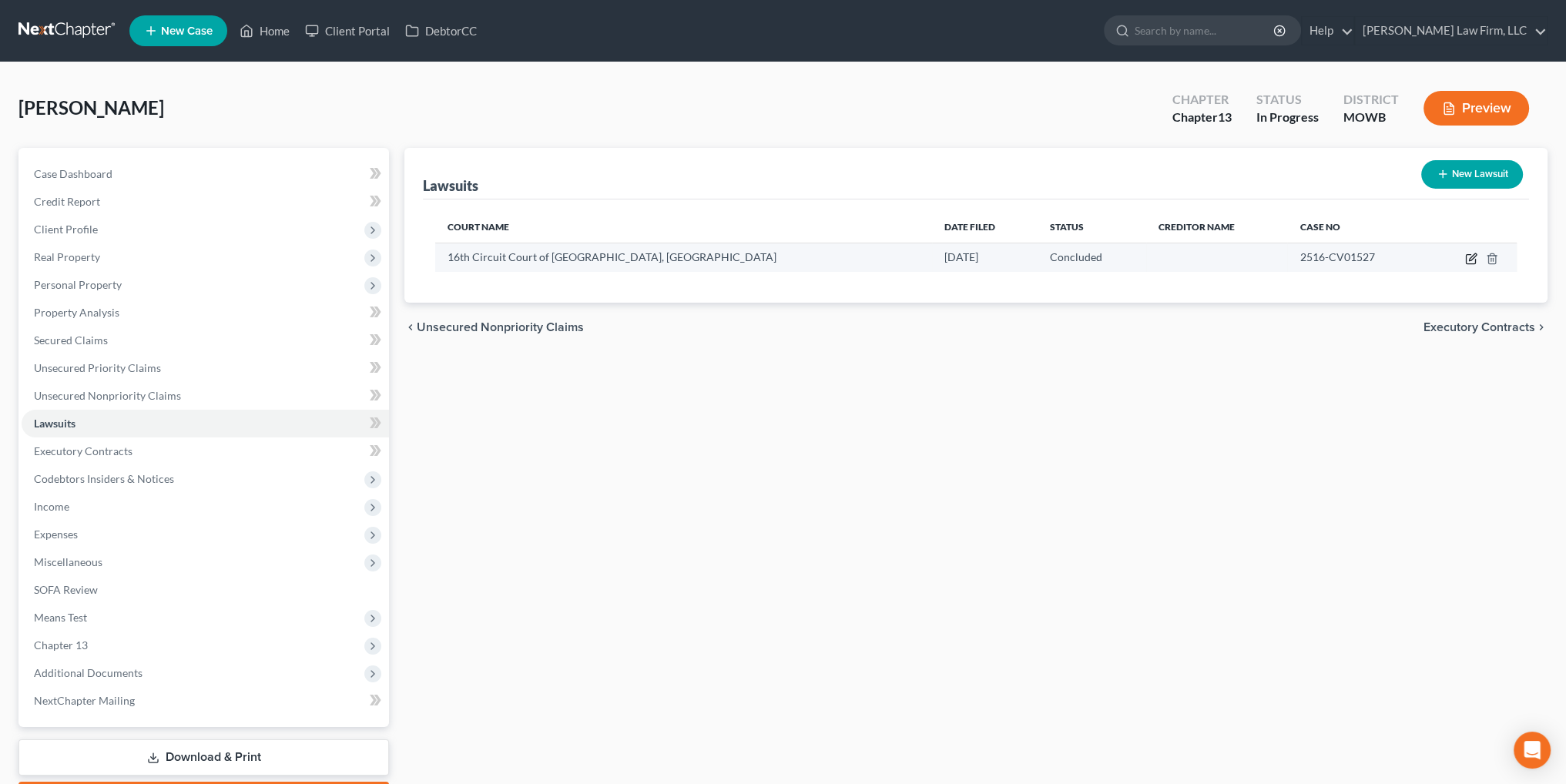
click at [1473, 255] on icon "button" at bounding box center [1472, 259] width 13 height 13
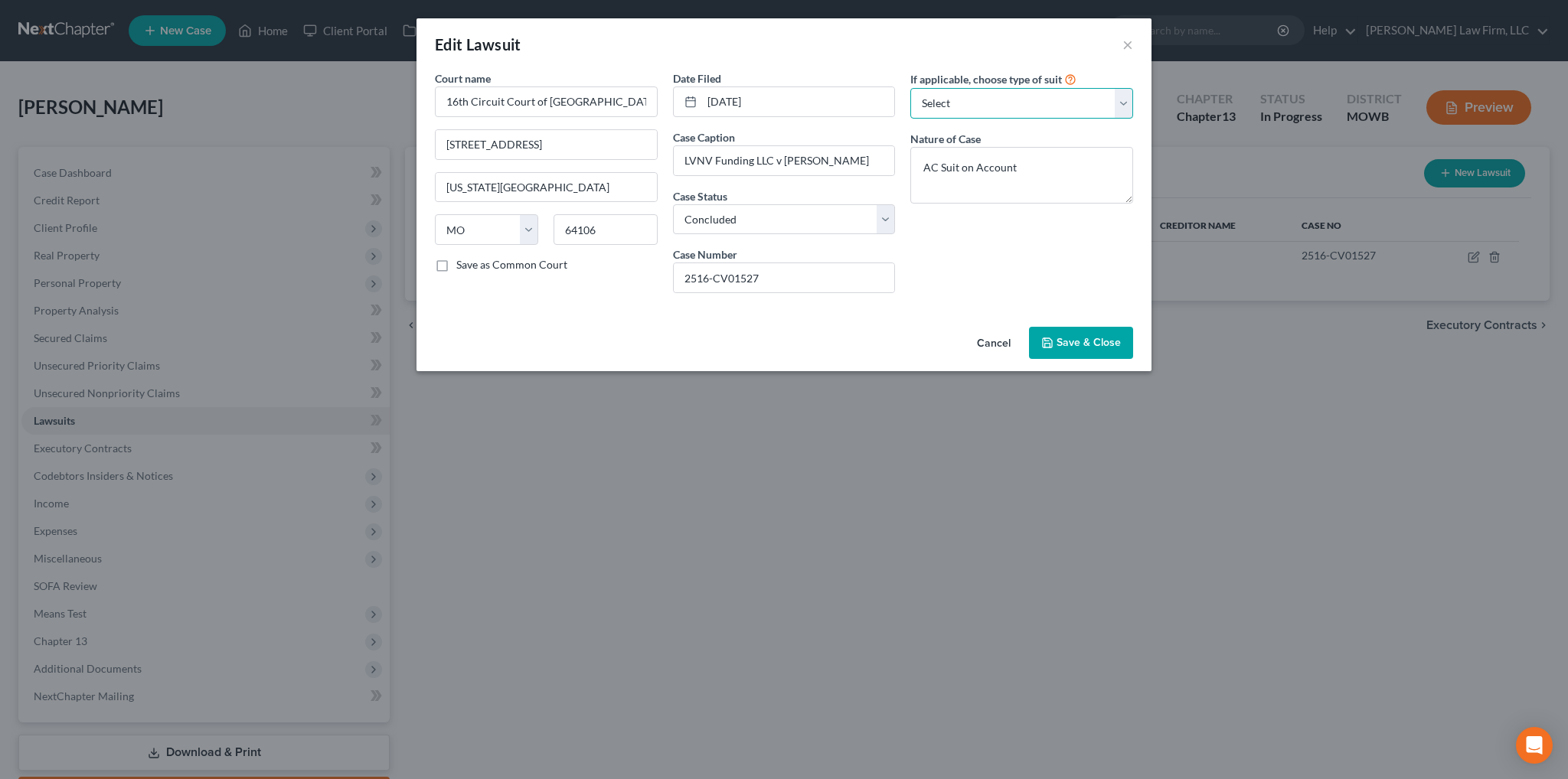
click at [1119, 100] on select "Select Repossession Garnishment Foreclosure Attached, Seized, Or Levied Other" at bounding box center [1021, 103] width 223 height 31
click at [910, 88] on select "Select Repossession Garnishment Foreclosure Attached, Seized, Or Levied Other" at bounding box center [1021, 103] width 223 height 31
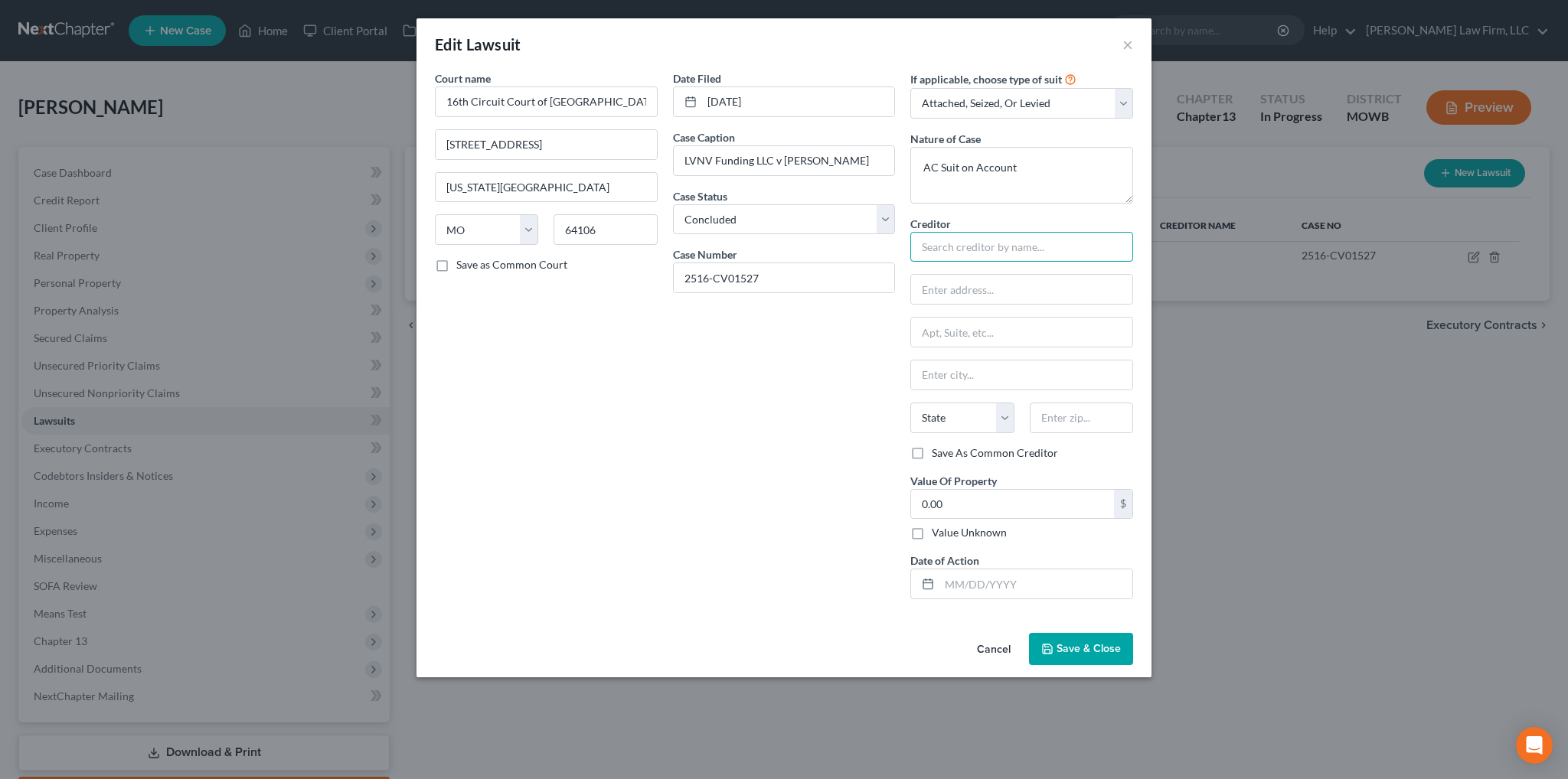
click at [1010, 252] on input "text" at bounding box center [1021, 247] width 223 height 31
click at [1009, 246] on input "Credit One Bank" at bounding box center [1021, 247] width 223 height 31
click at [994, 290] on input "P.O. 98872" at bounding box center [1021, 289] width 221 height 29
click at [980, 578] on input "text" at bounding box center [1035, 584] width 193 height 29
click at [1090, 642] on span "Save & Close" at bounding box center [1089, 648] width 65 height 13
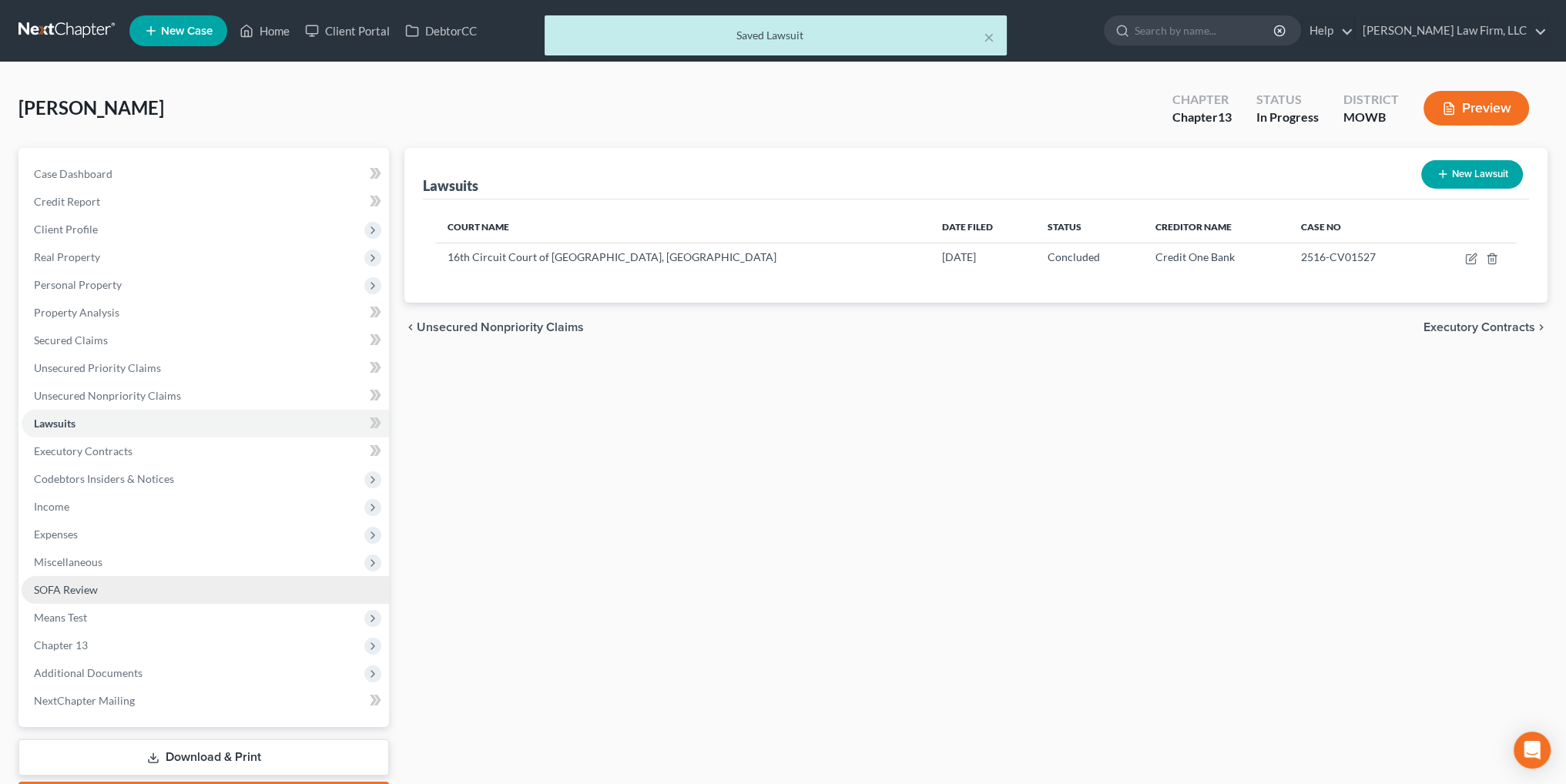
click at [67, 587] on span "SOFA Review" at bounding box center [66, 589] width 64 height 13
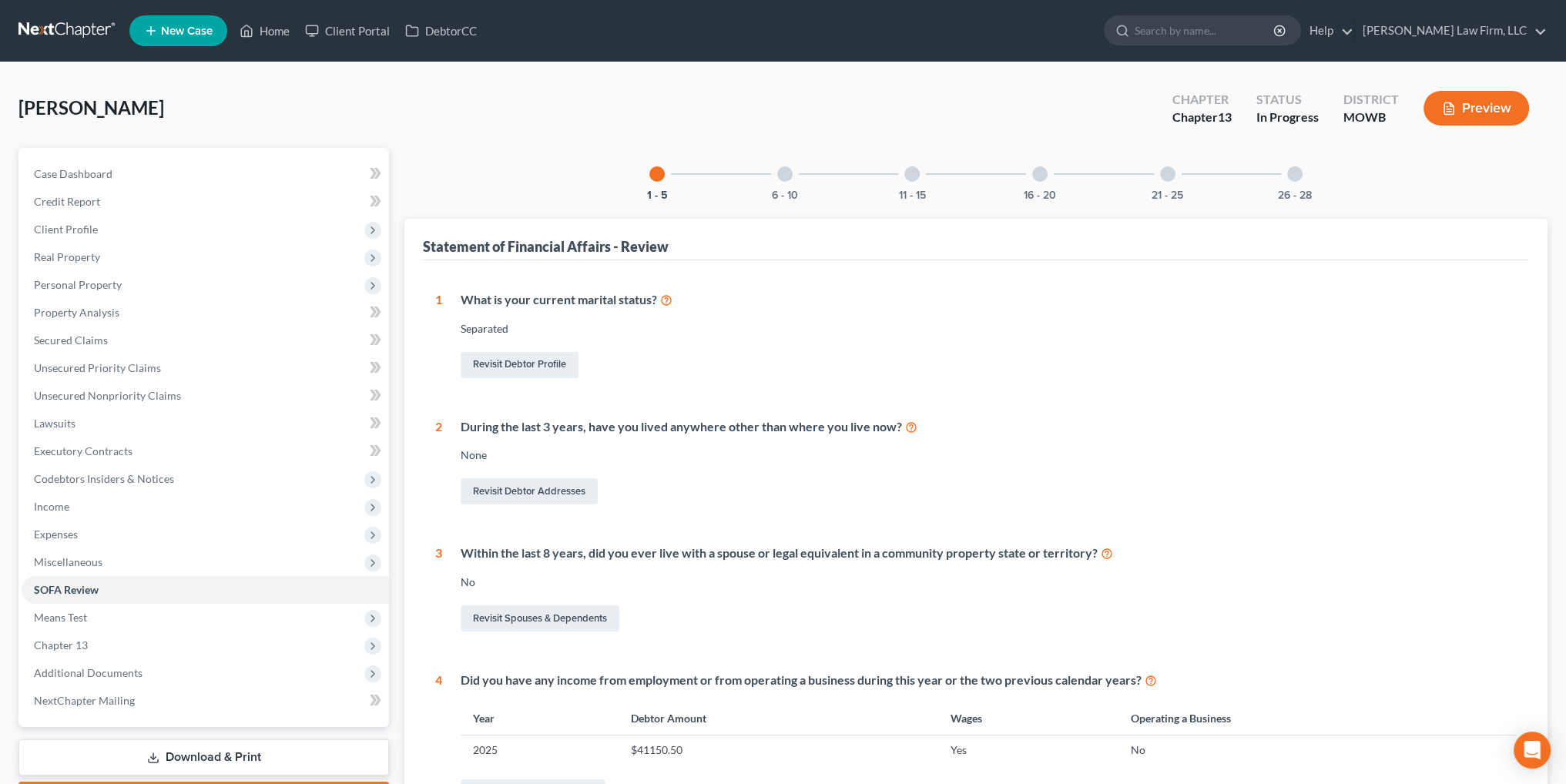
click at [776, 178] on div "6 - 10" at bounding box center [785, 174] width 52 height 52
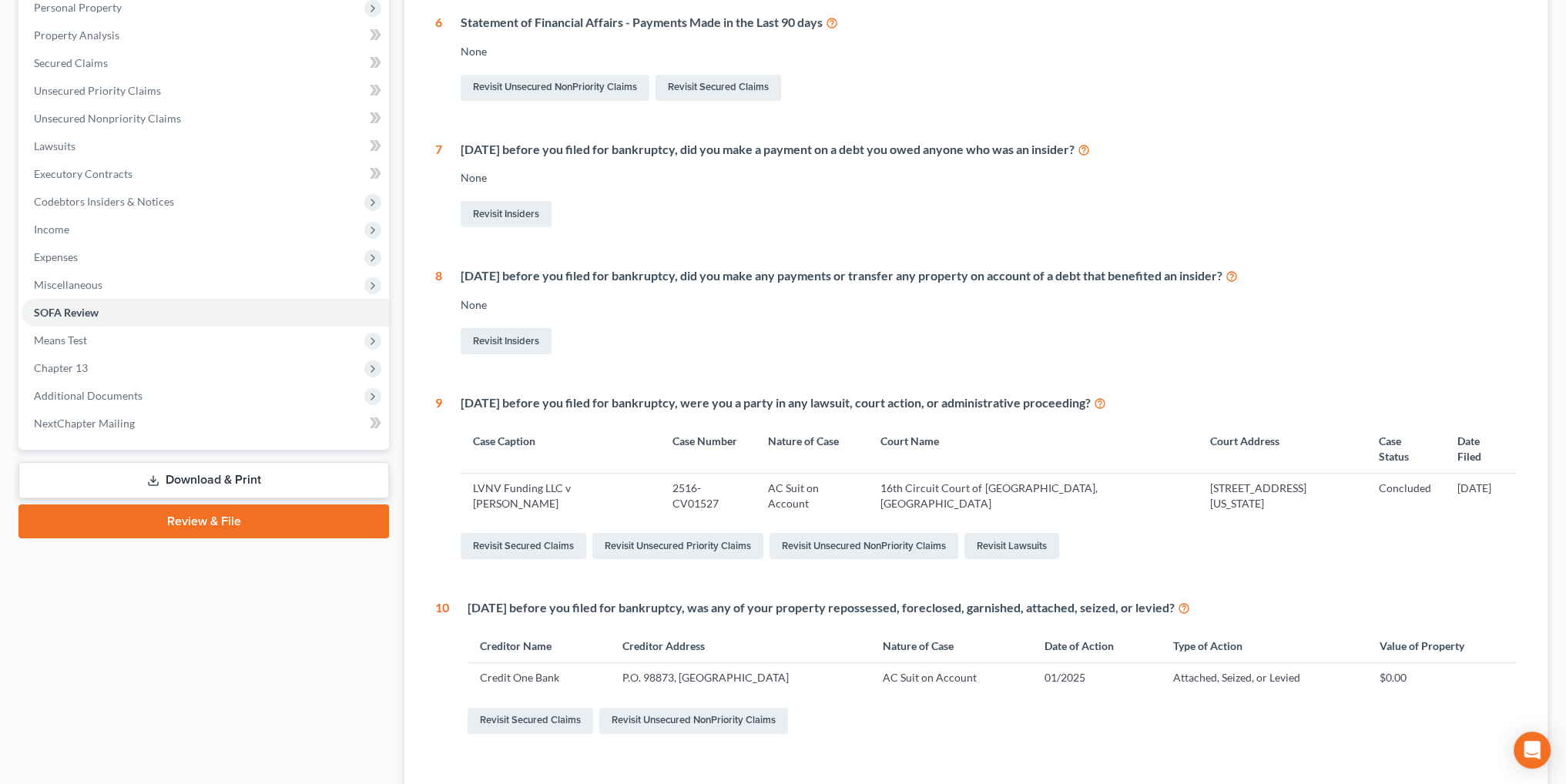
scroll to position [308, 0]
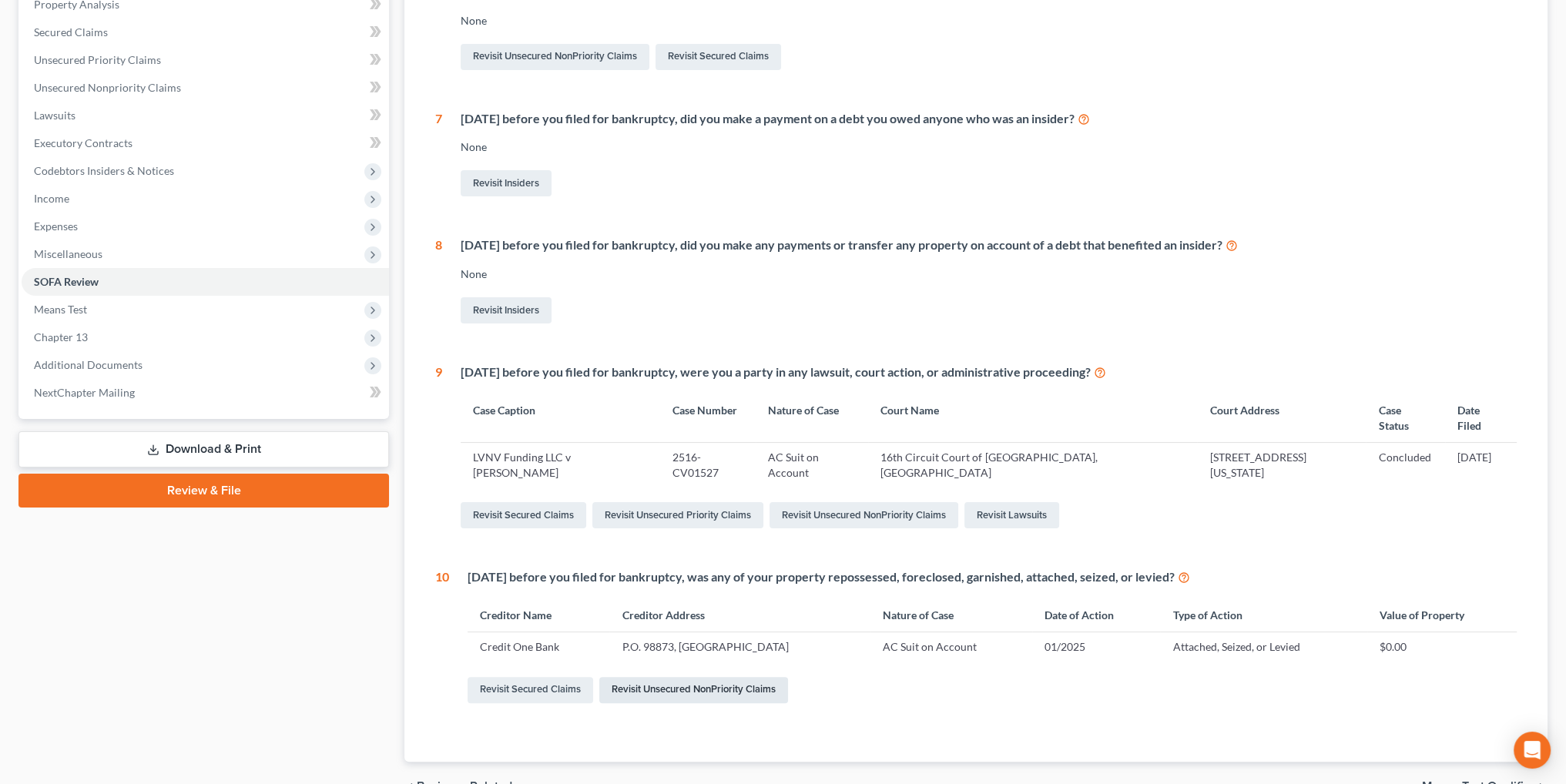
click at [688, 677] on link "Revisit Unsecured NonPriority Claims" at bounding box center [694, 690] width 189 height 26
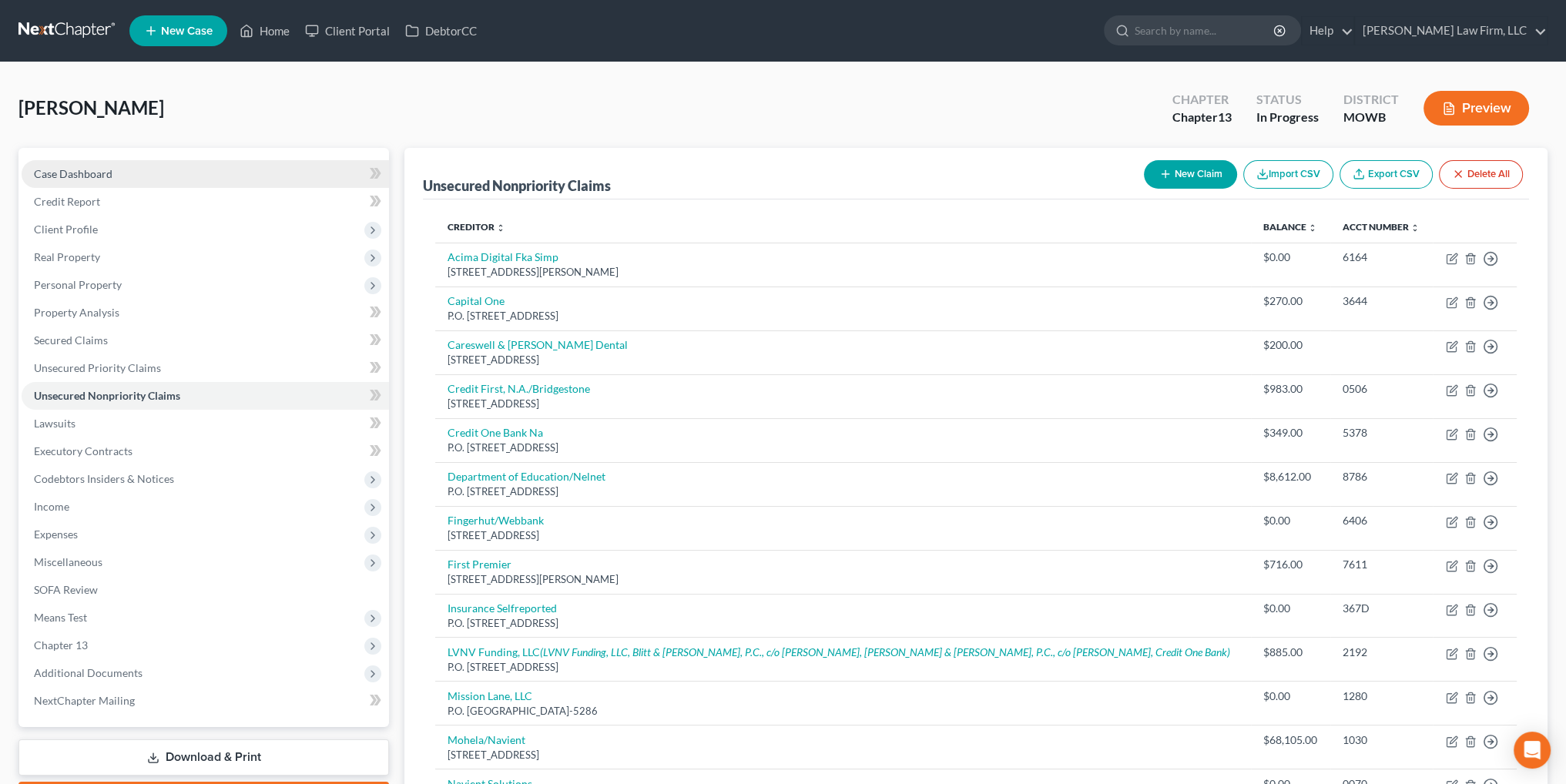
click at [67, 177] on span "Case Dashboard" at bounding box center [73, 173] width 78 height 13
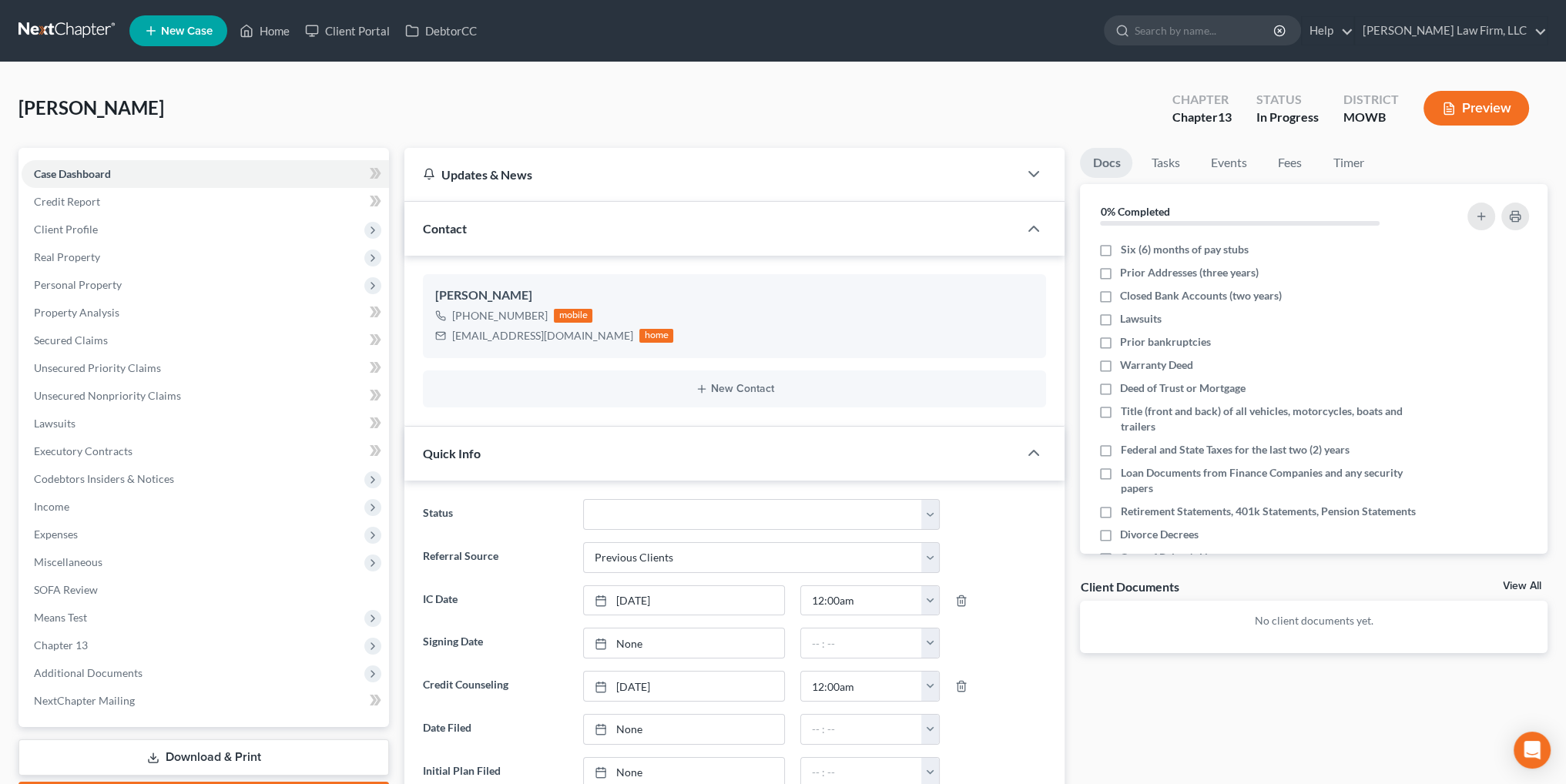
click at [1480, 115] on button "Preview" at bounding box center [1476, 108] width 105 height 35
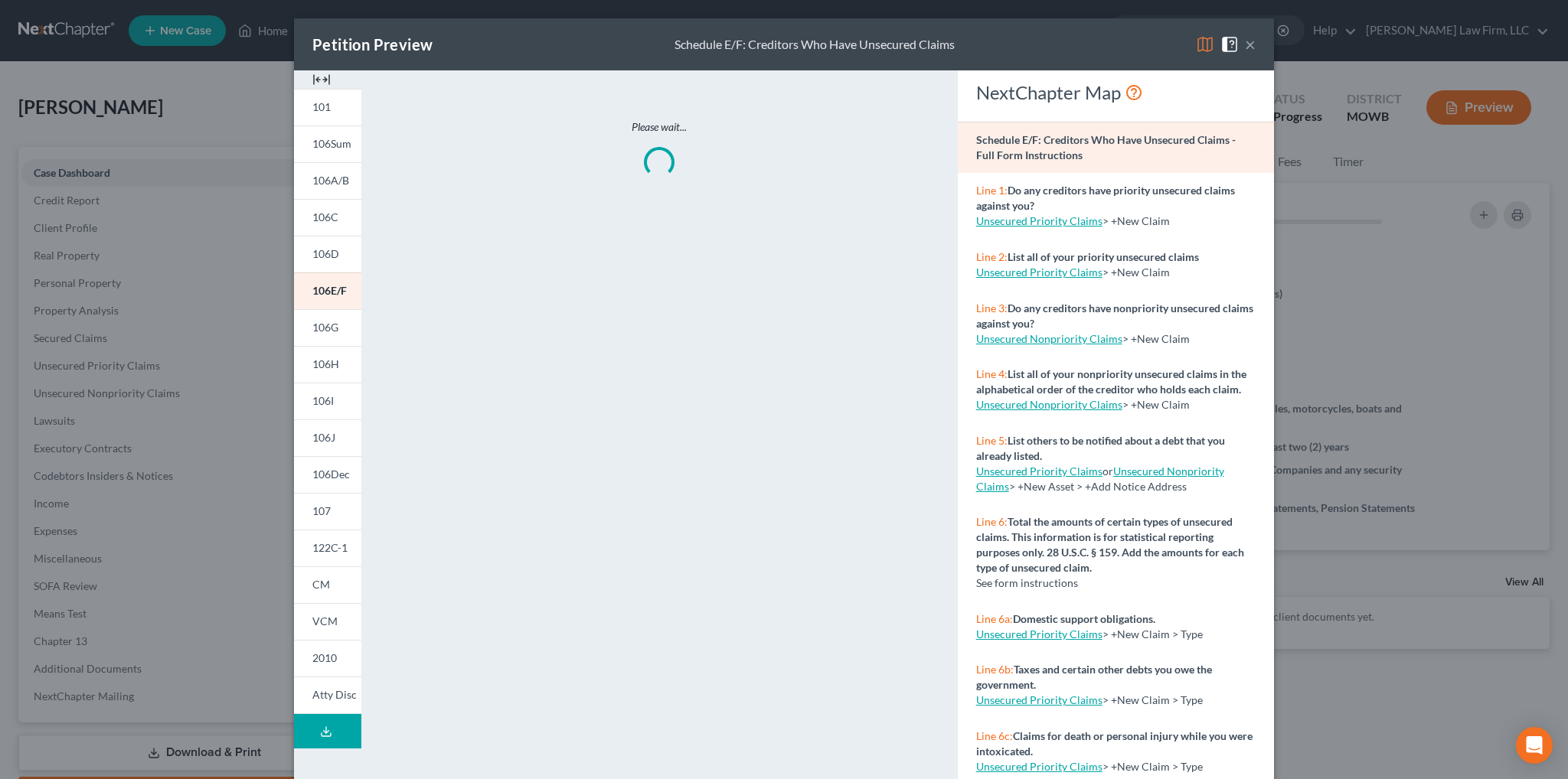
click at [312, 733] on button "Download Draft" at bounding box center [327, 731] width 68 height 35
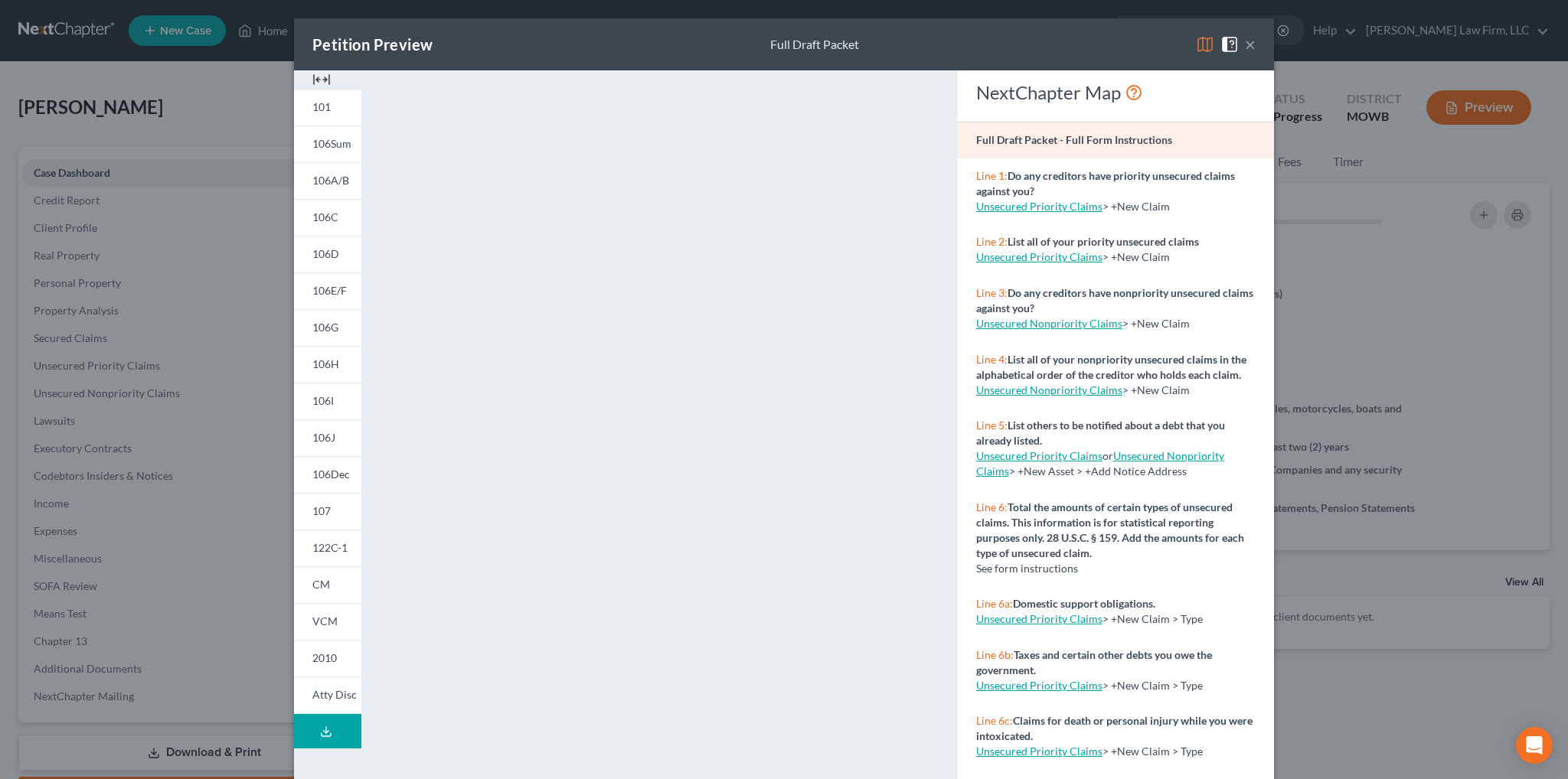
drag, startPoint x: 971, startPoint y: 40, endPoint x: 1243, endPoint y: 46, distance: 272.1
click at [971, 40] on div "Petition Preview Full Draft Packet ×" at bounding box center [783, 44] width 980 height 52
click at [1246, 45] on button "×" at bounding box center [1250, 44] width 11 height 18
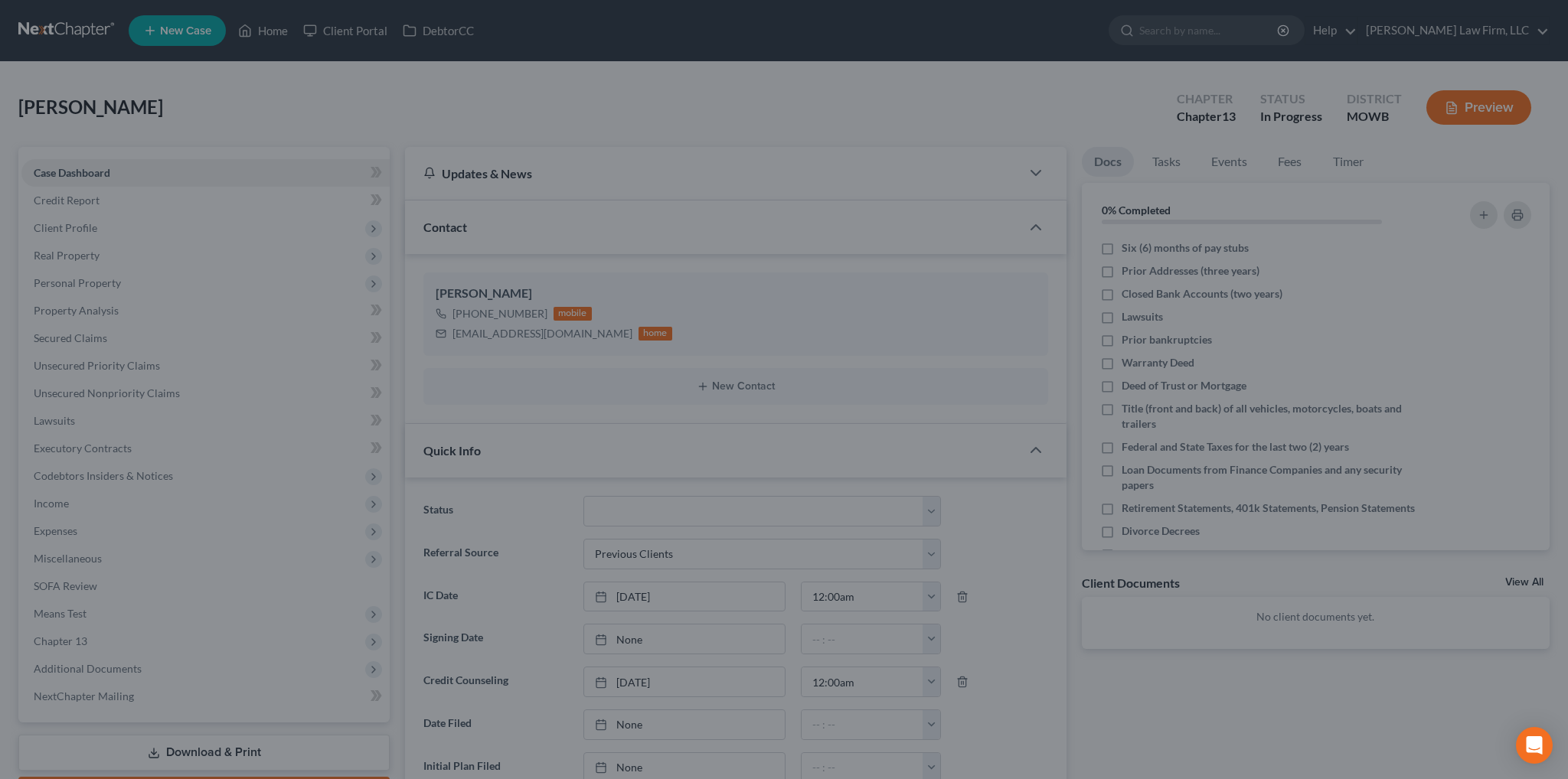
drag, startPoint x: 1243, startPoint y: 46, endPoint x: 257, endPoint y: 28, distance: 986.2
click at [1194, 87] on button "×" at bounding box center [1189, 94] width 9 height 16
click at [257, 28] on div "Petition Preview Full Draft Packet × 101 106Sum 106A/B 106C 106D 106E/F 106G 10…" at bounding box center [784, 390] width 1568 height 779
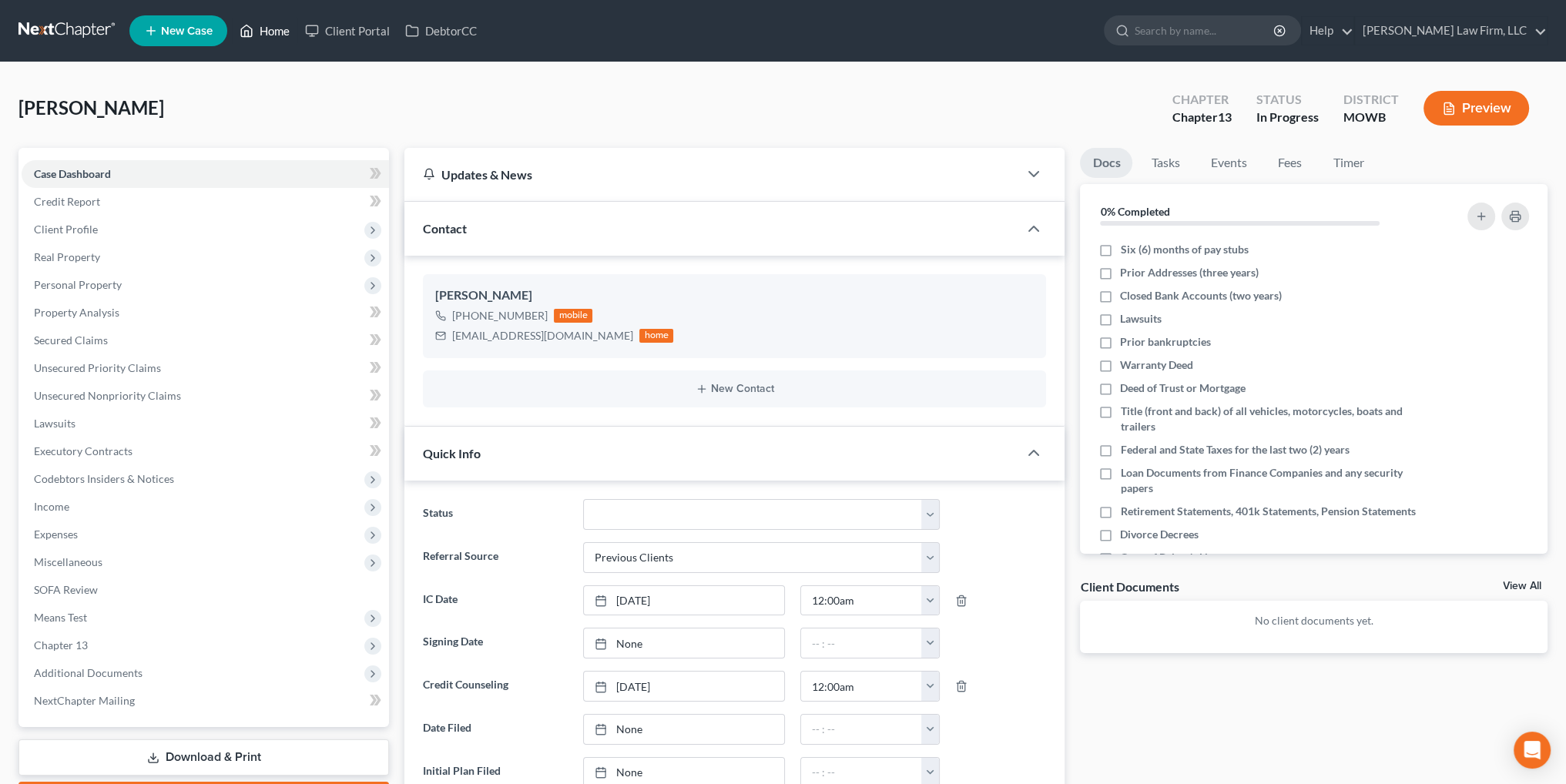
click at [266, 32] on link "Home" at bounding box center [265, 30] width 66 height 28
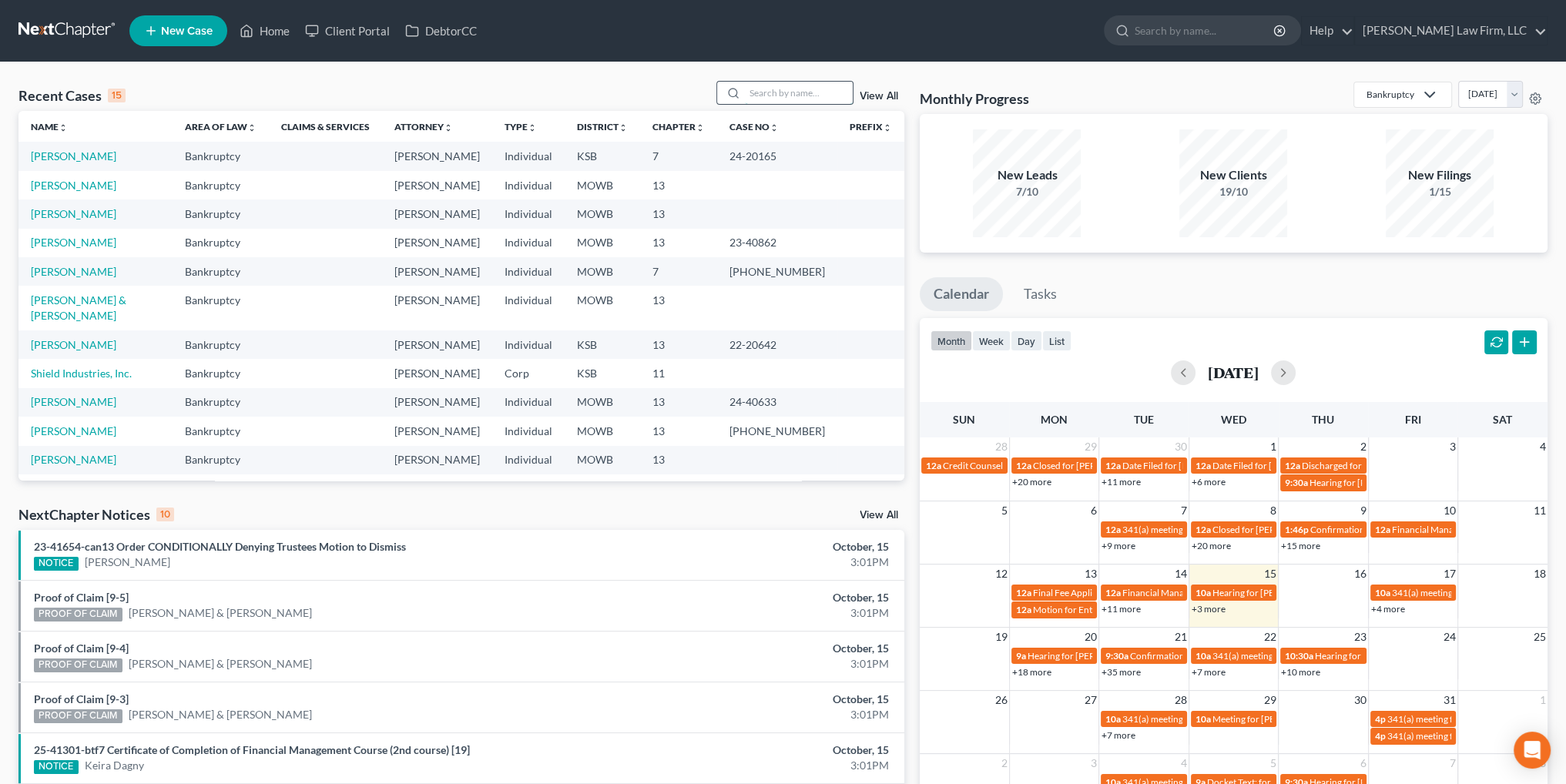
click at [838, 93] on input "search" at bounding box center [798, 93] width 108 height 22
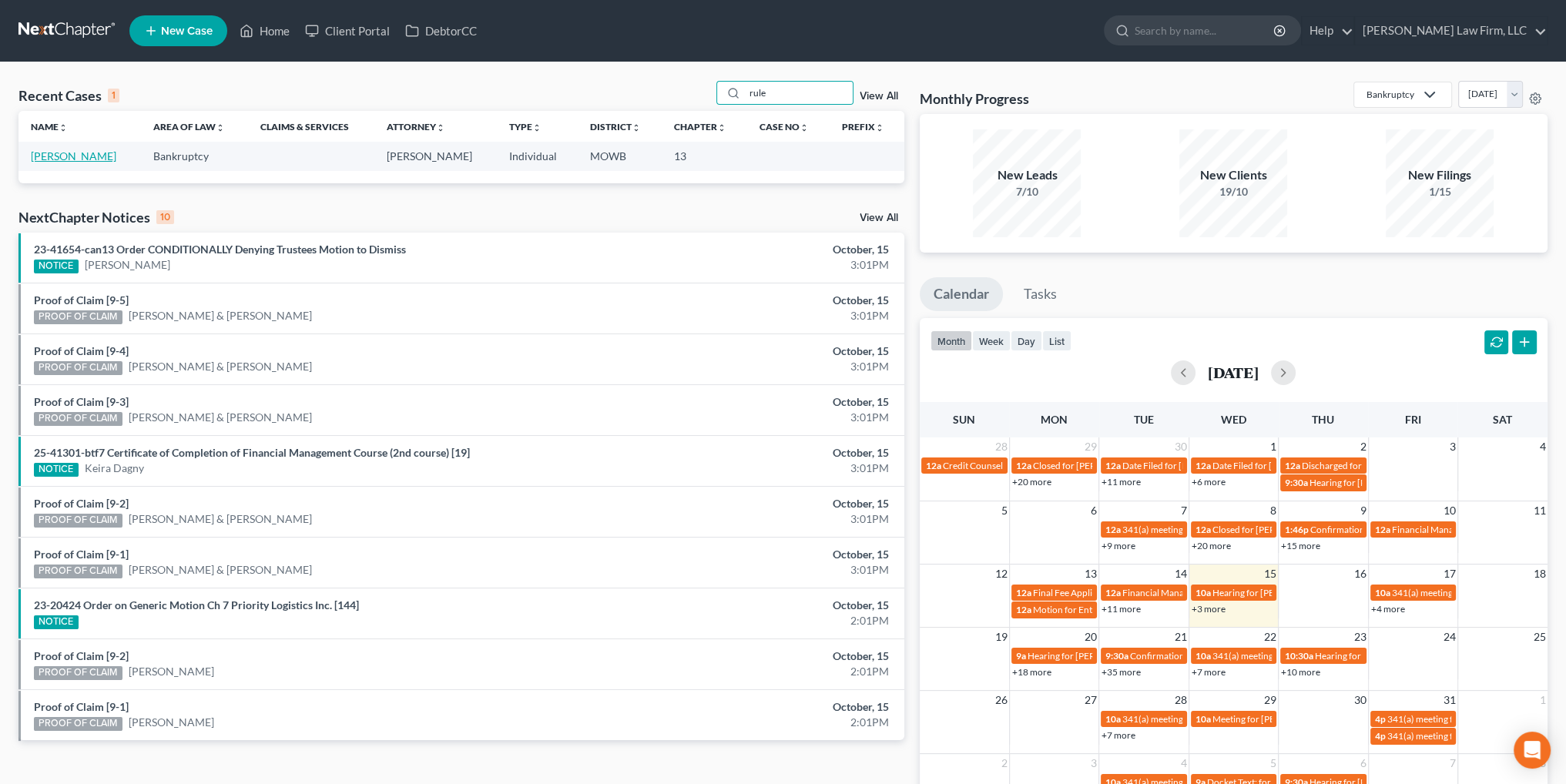
click at [51, 154] on link "[PERSON_NAME]" at bounding box center [74, 156] width 86 height 13
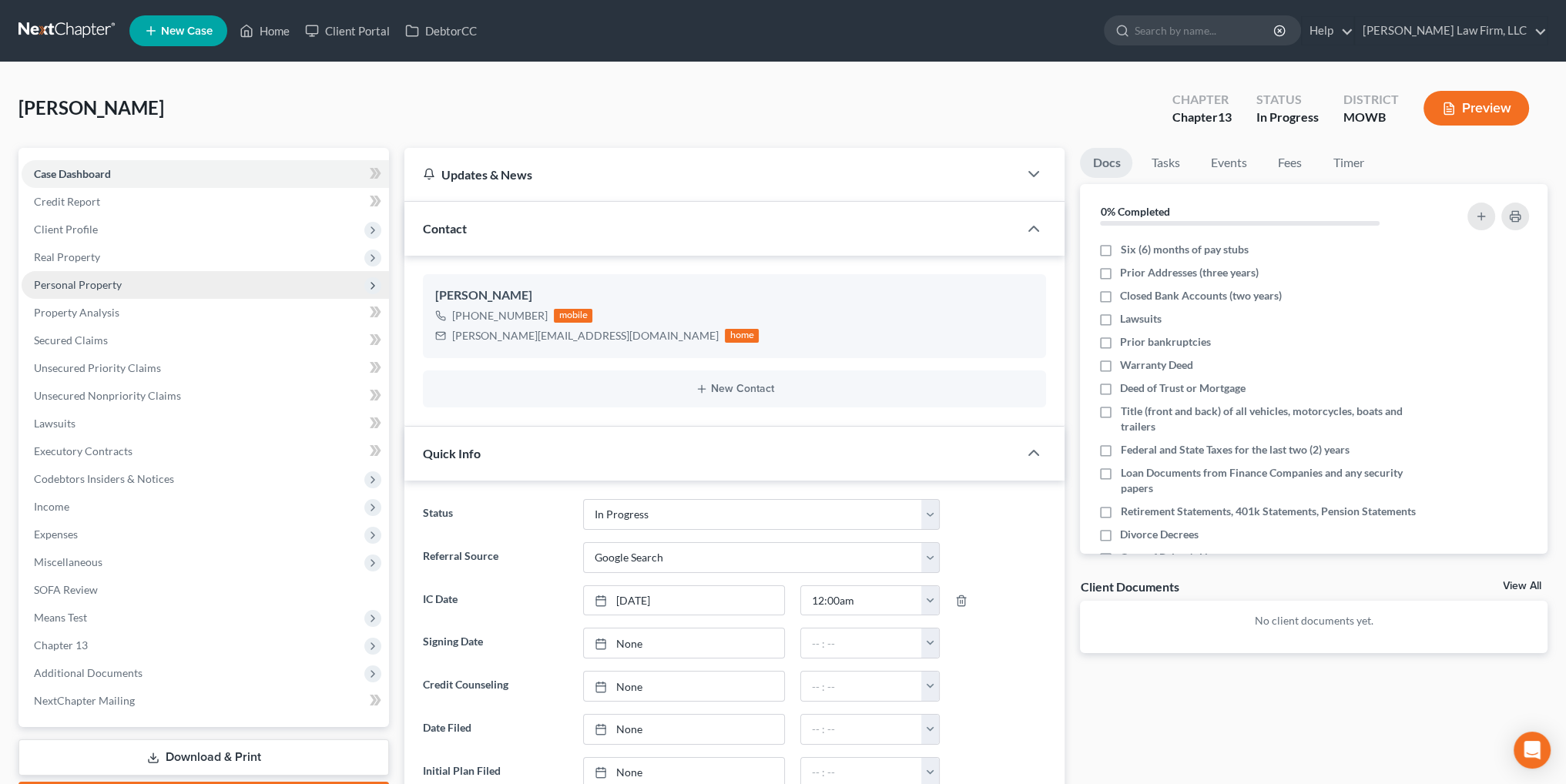
click at [74, 284] on span "Personal Property" at bounding box center [78, 284] width 88 height 13
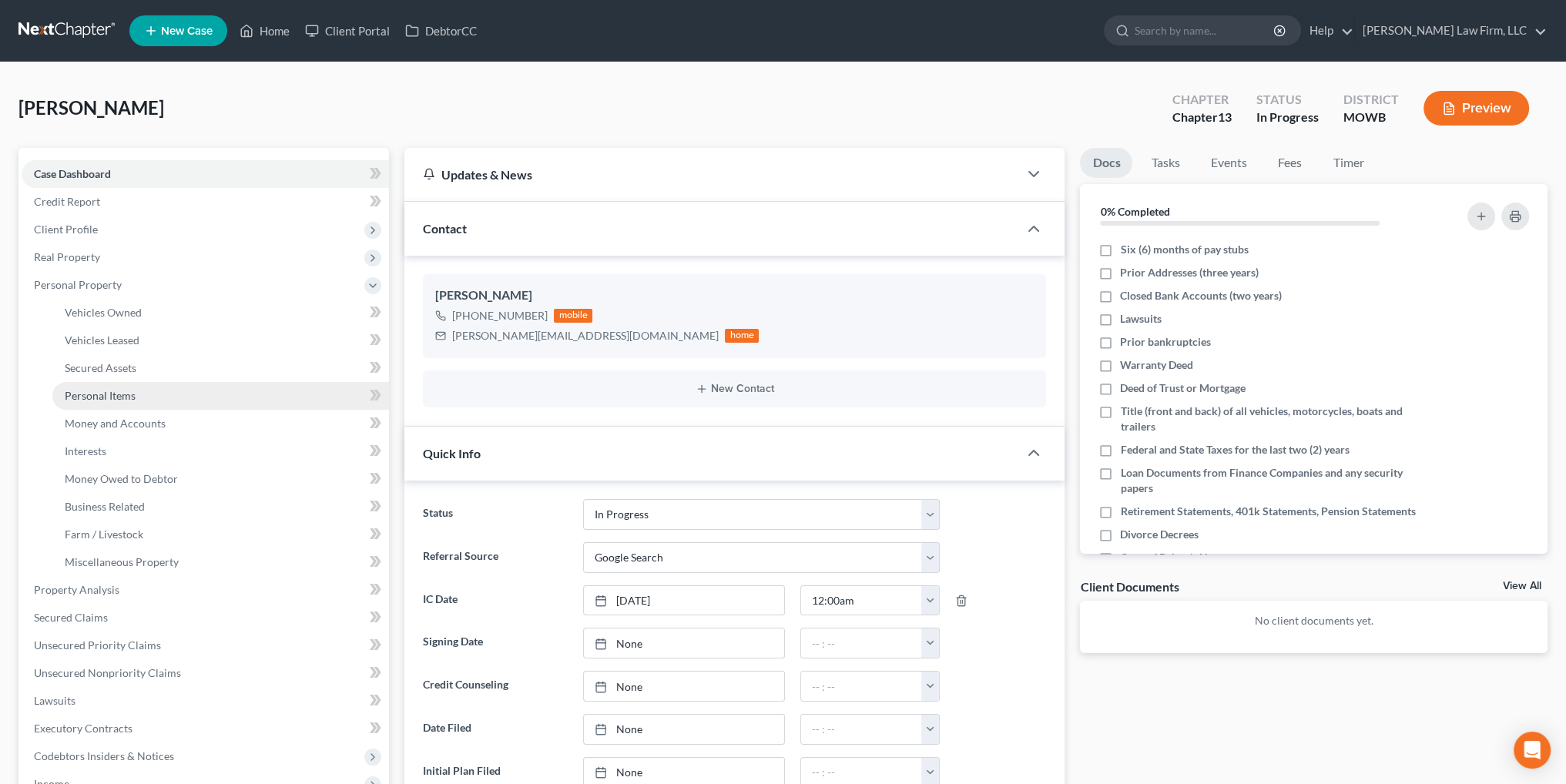
click at [109, 392] on span "Personal Items" at bounding box center [100, 395] width 70 height 13
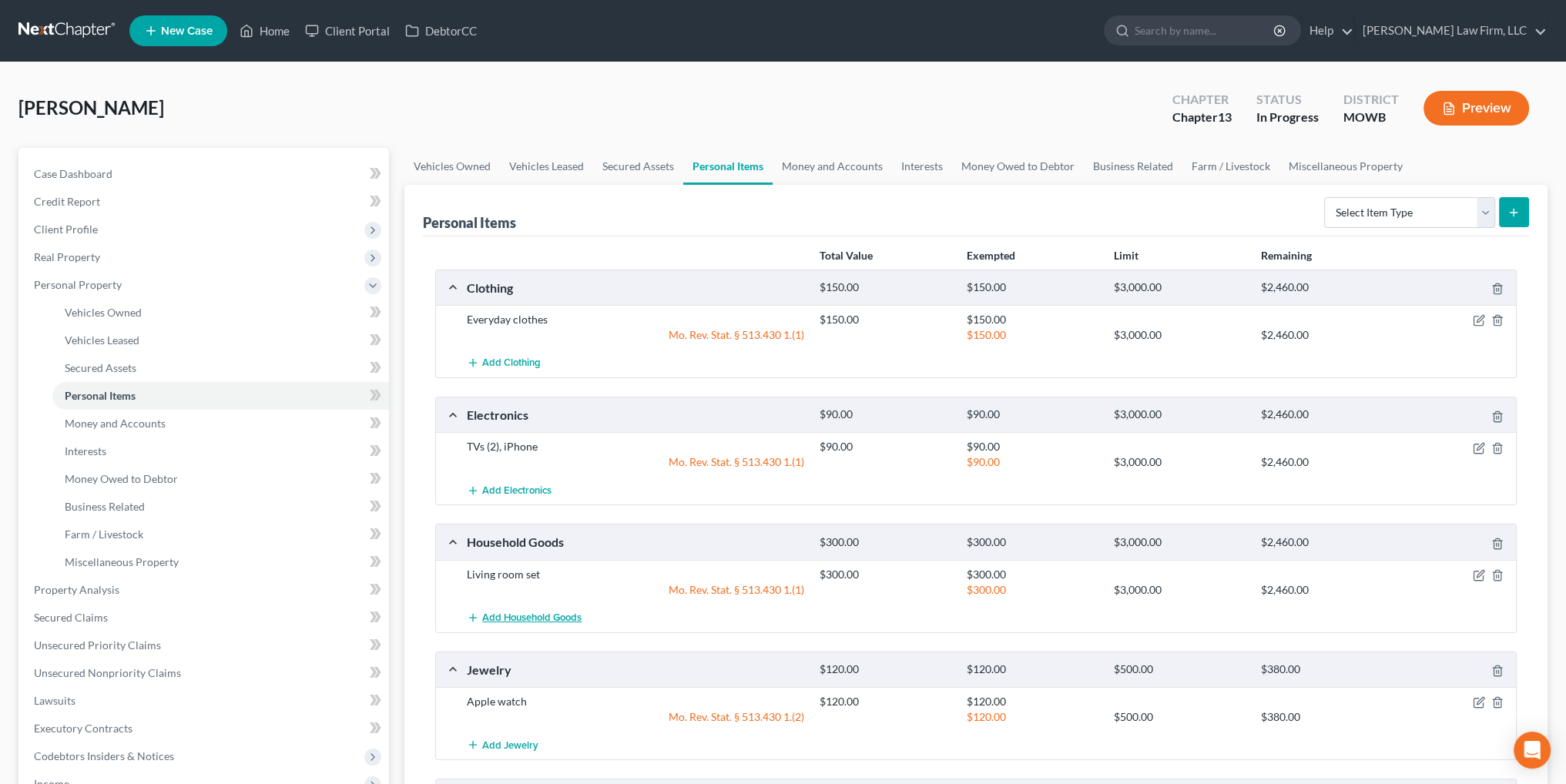
click at [546, 615] on span "Add Household Goods" at bounding box center [532, 618] width 99 height 13
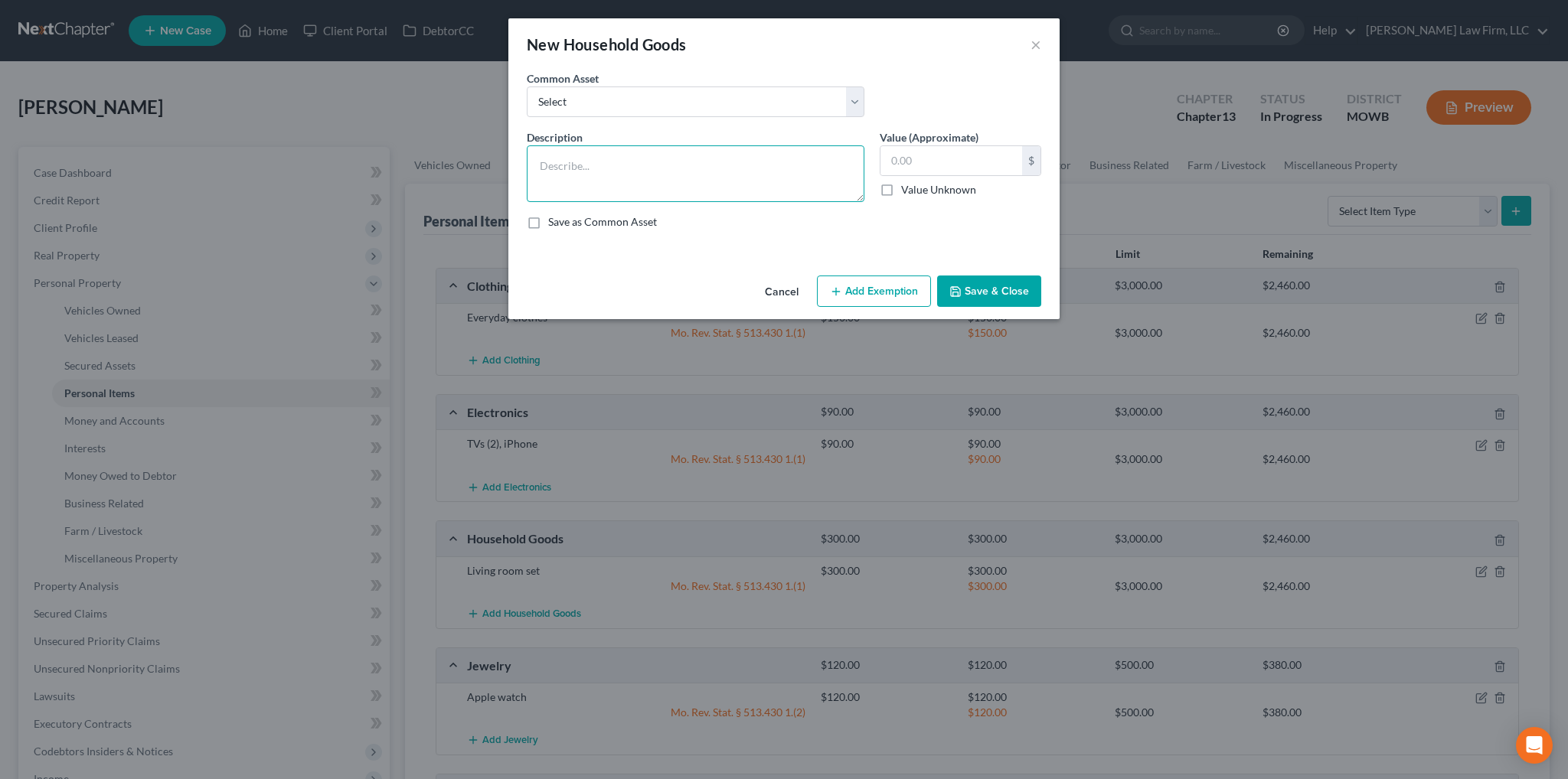
click at [571, 177] on textarea at bounding box center [695, 174] width 338 height 57
drag, startPoint x: 951, startPoint y: 160, endPoint x: 871, endPoint y: 166, distance: 80.2
click at [871, 166] on div "Description * Washer & dryer Value (Approximate) 2,300.00 $ Value Unknown Balan…" at bounding box center [783, 185] width 530 height 113
click at [900, 292] on button "Add Exemption" at bounding box center [874, 291] width 114 height 32
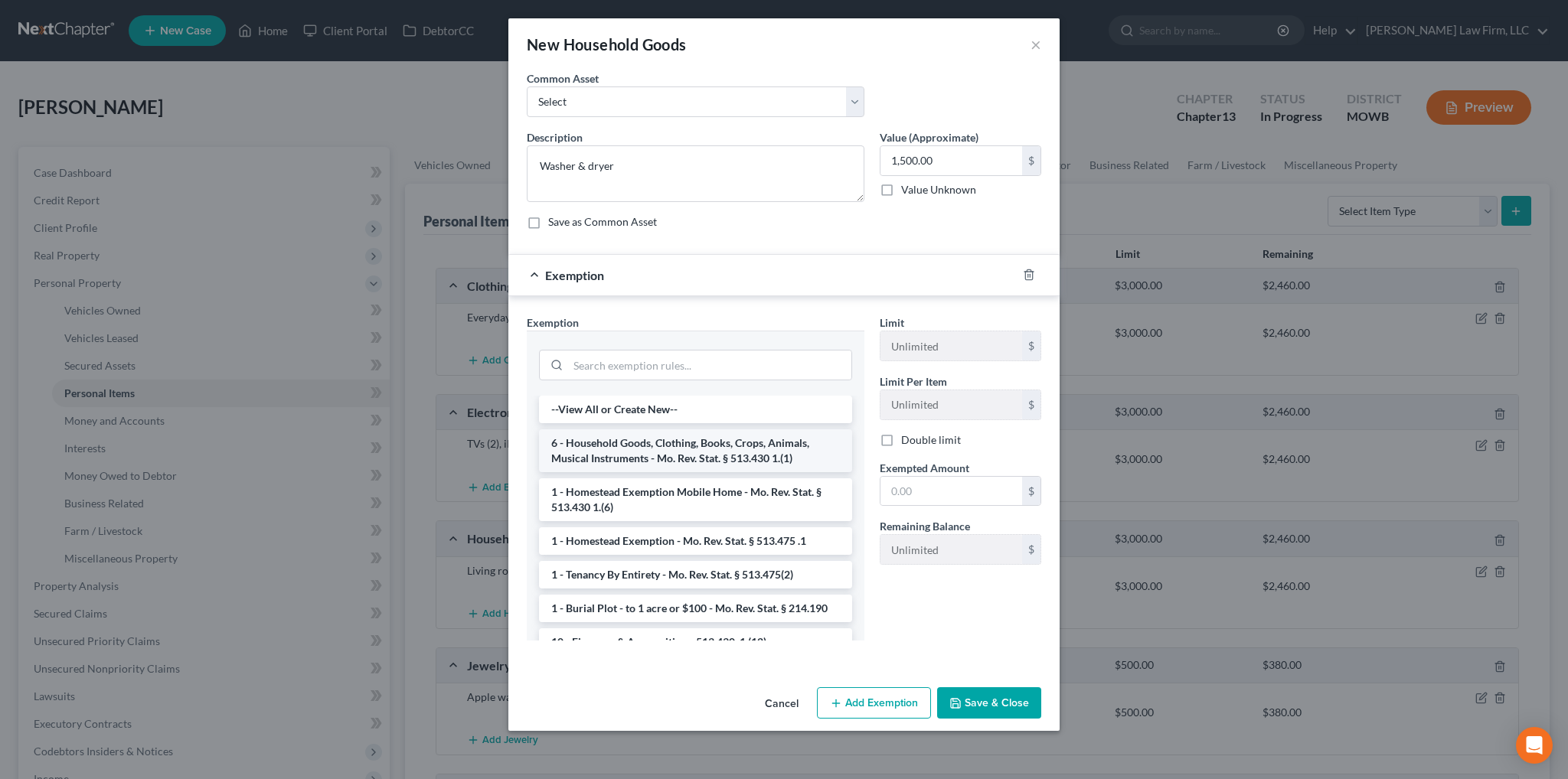
click at [744, 451] on li "6 - Household Goods, Clothing, Books, Crops, Animals, Musical Instruments - Mo.…" at bounding box center [696, 451] width 313 height 42
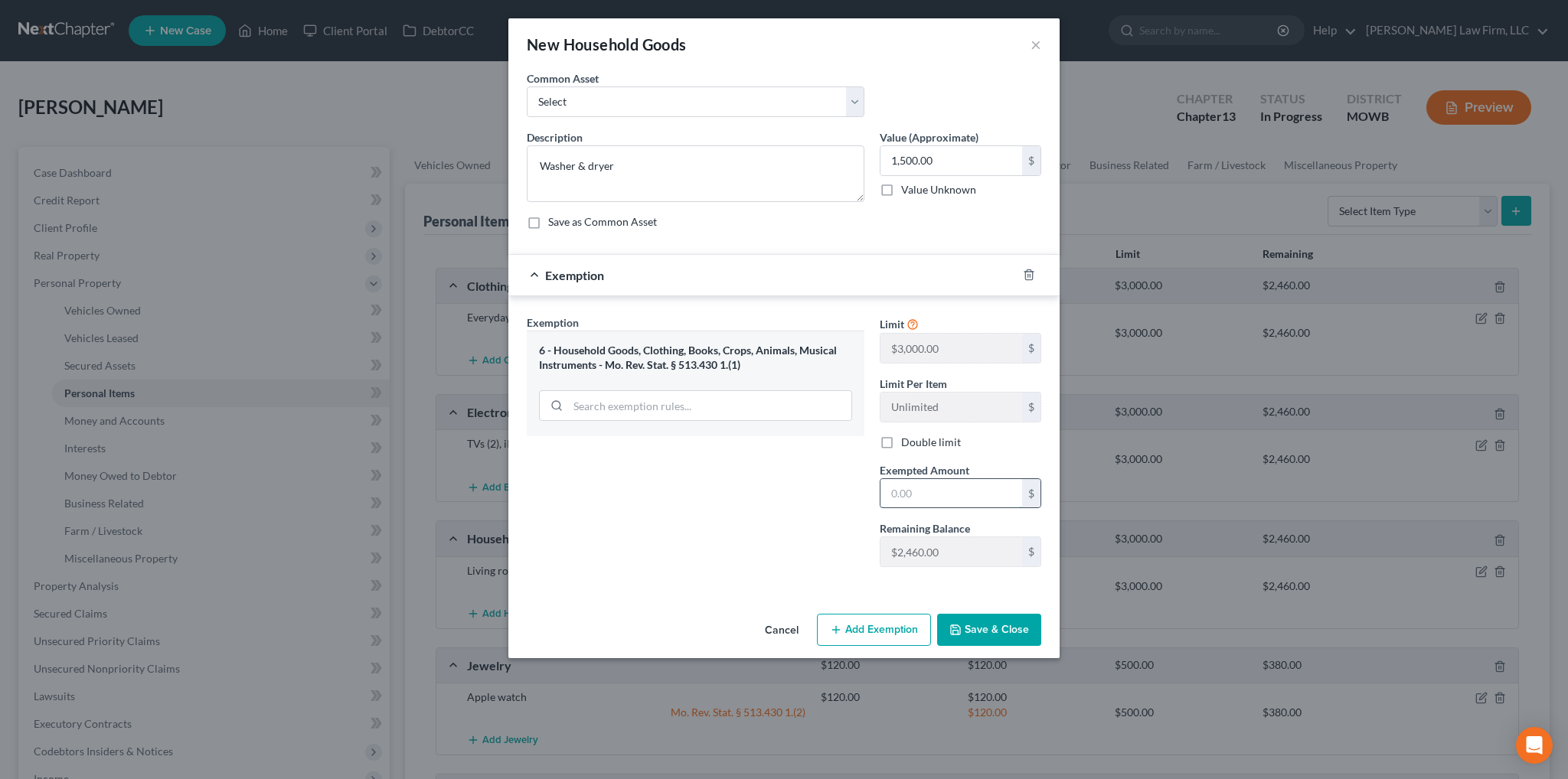
click at [923, 489] on input "text" at bounding box center [951, 493] width 142 height 29
click at [1000, 631] on button "Save & Close" at bounding box center [989, 629] width 104 height 32
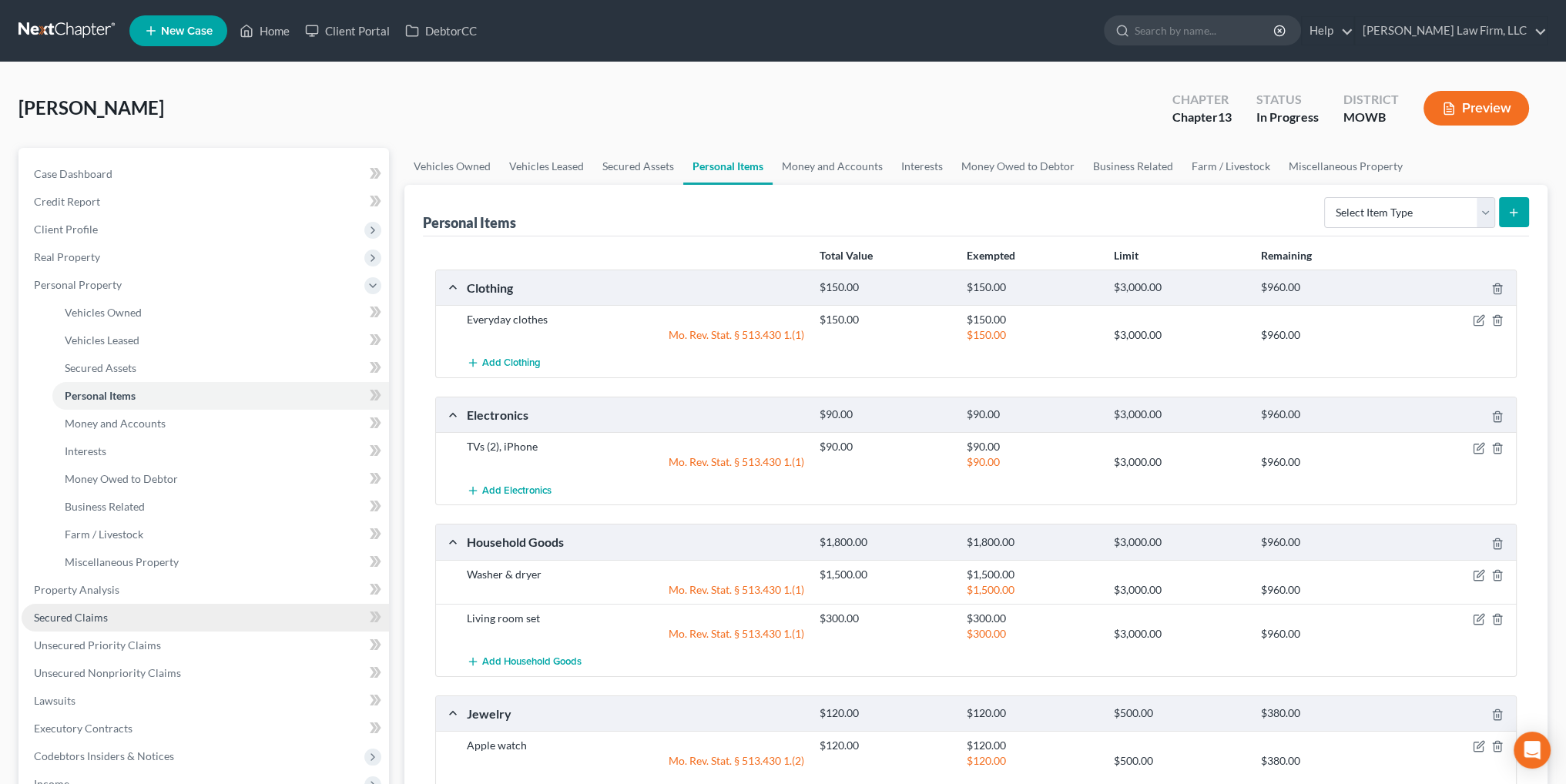
click at [90, 614] on span "Secured Claims" at bounding box center [70, 617] width 74 height 13
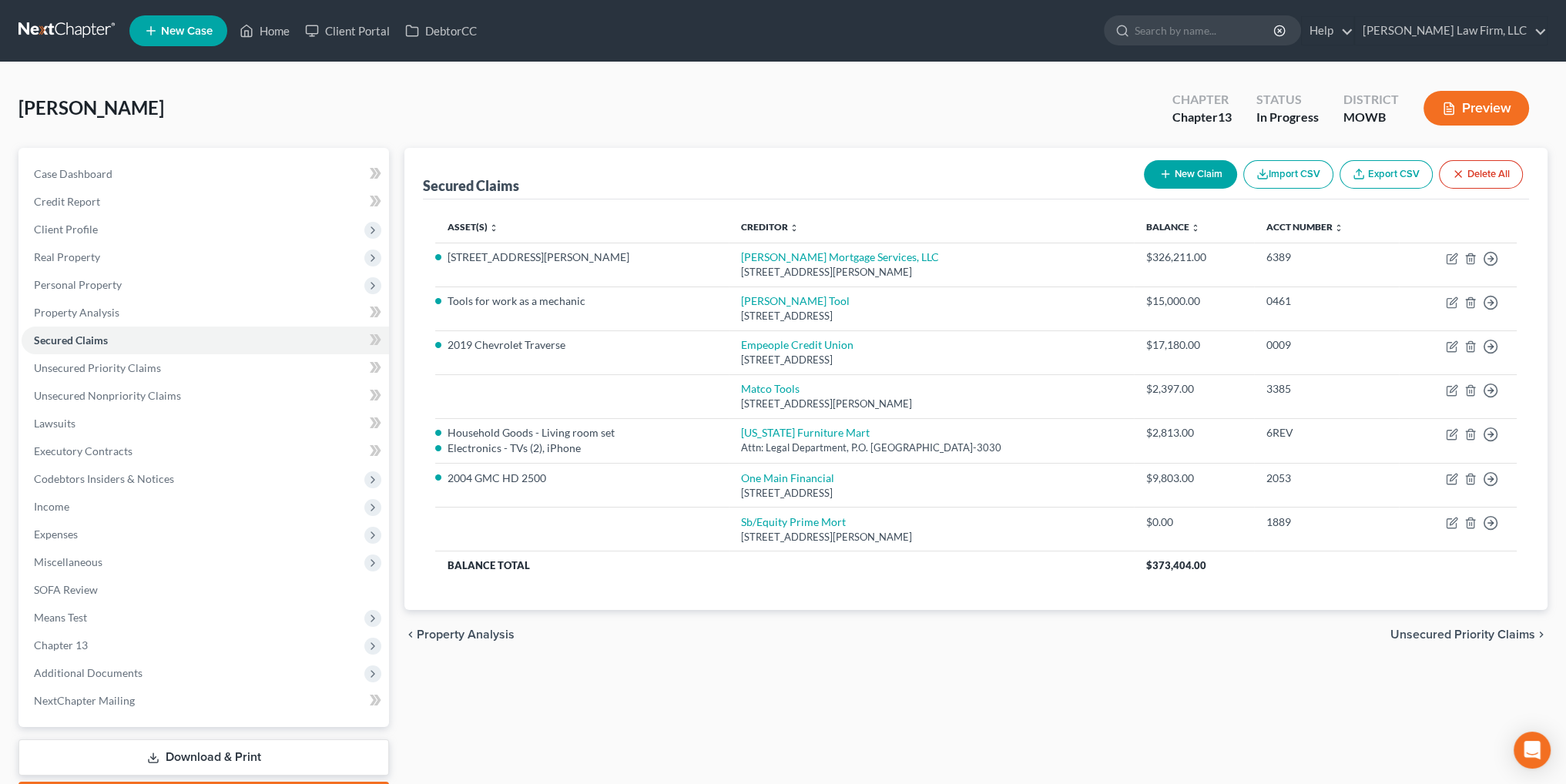
click at [1199, 173] on button "New Claim" at bounding box center [1191, 174] width 93 height 29
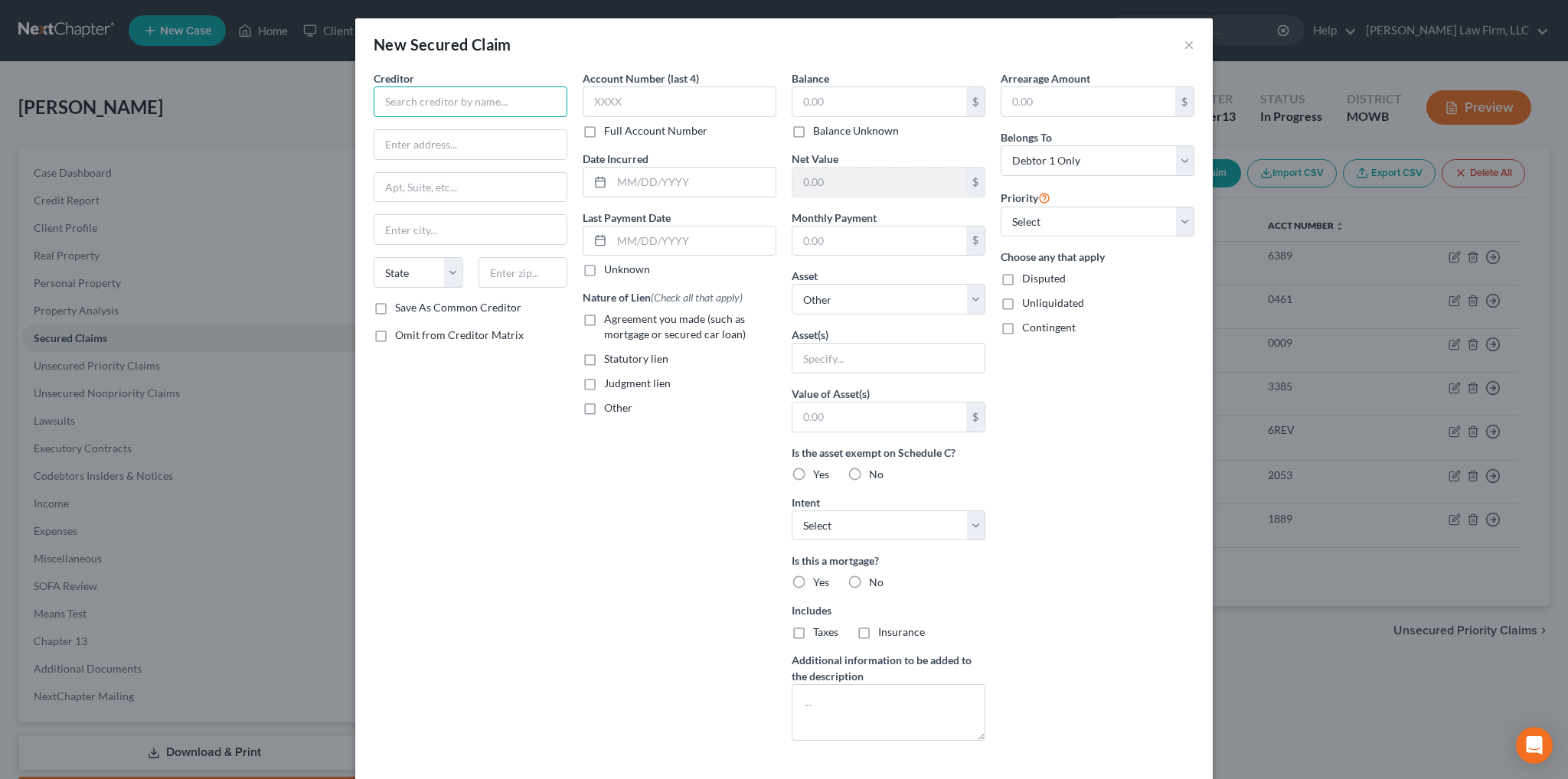
click at [457, 105] on input "text" at bounding box center [471, 102] width 194 height 31
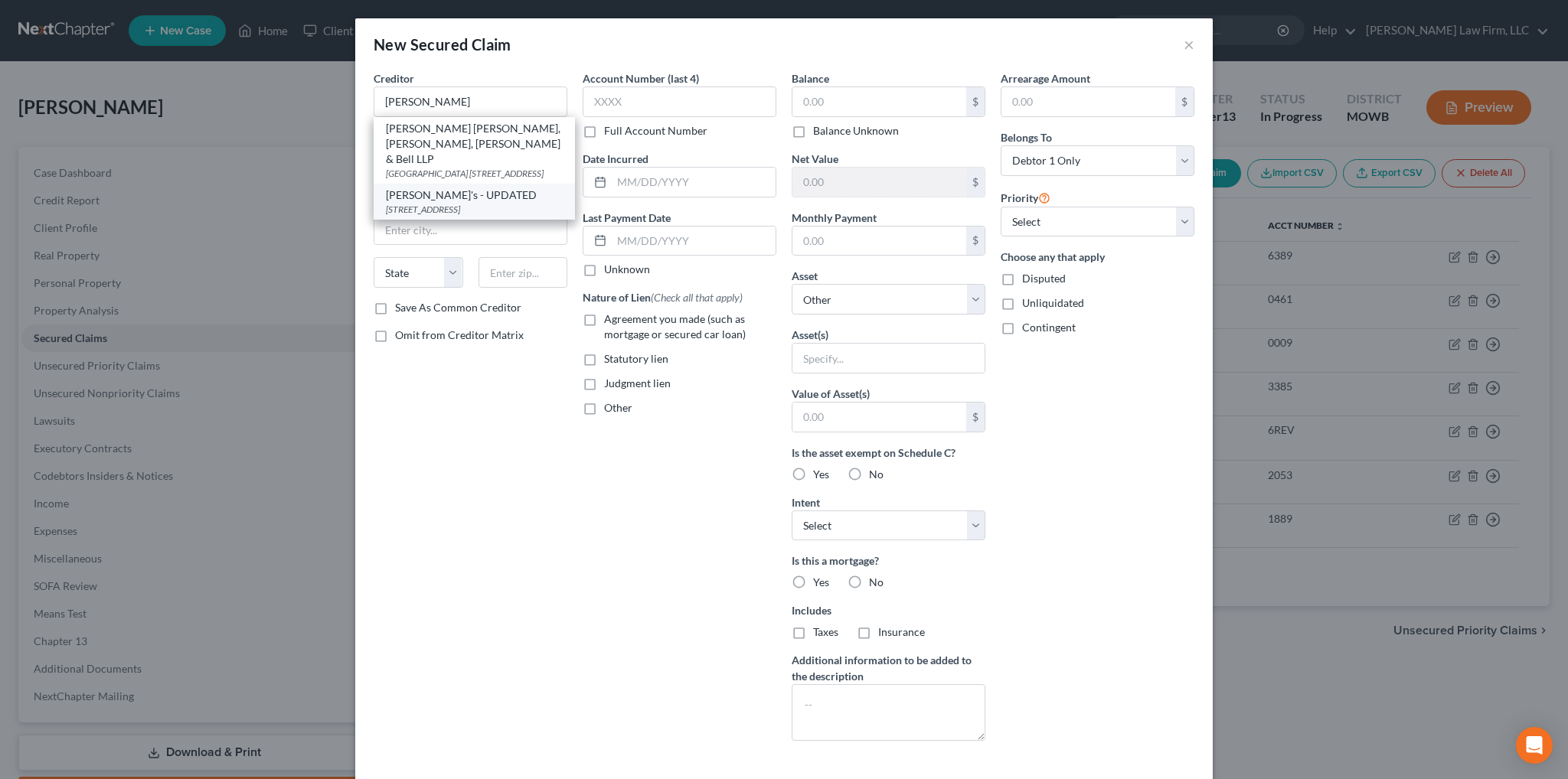
click at [491, 205] on div "[STREET_ADDRESS]" at bounding box center [474, 209] width 177 height 13
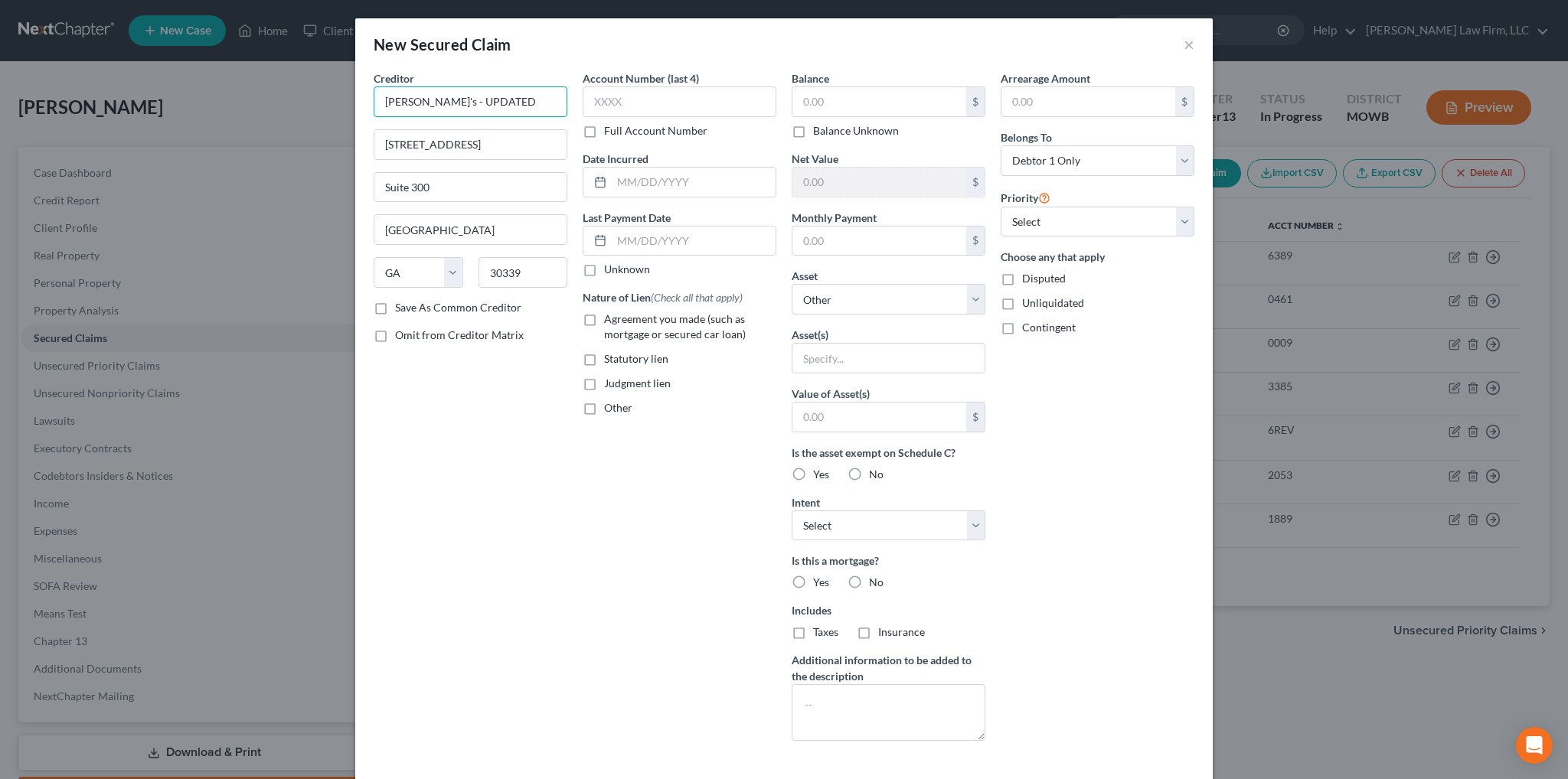
click at [485, 96] on input "[PERSON_NAME]'s - UPDATED" at bounding box center [471, 102] width 194 height 31
click at [849, 98] on input "text" at bounding box center [879, 102] width 174 height 29
click at [838, 290] on select "Select Other Multiple Assets Term life policy through employer - no cash value …" at bounding box center [889, 299] width 194 height 31
click at [792, 284] on select "Select Other Multiple Assets Term life policy through employer - no cash value …" at bounding box center [889, 299] width 194 height 31
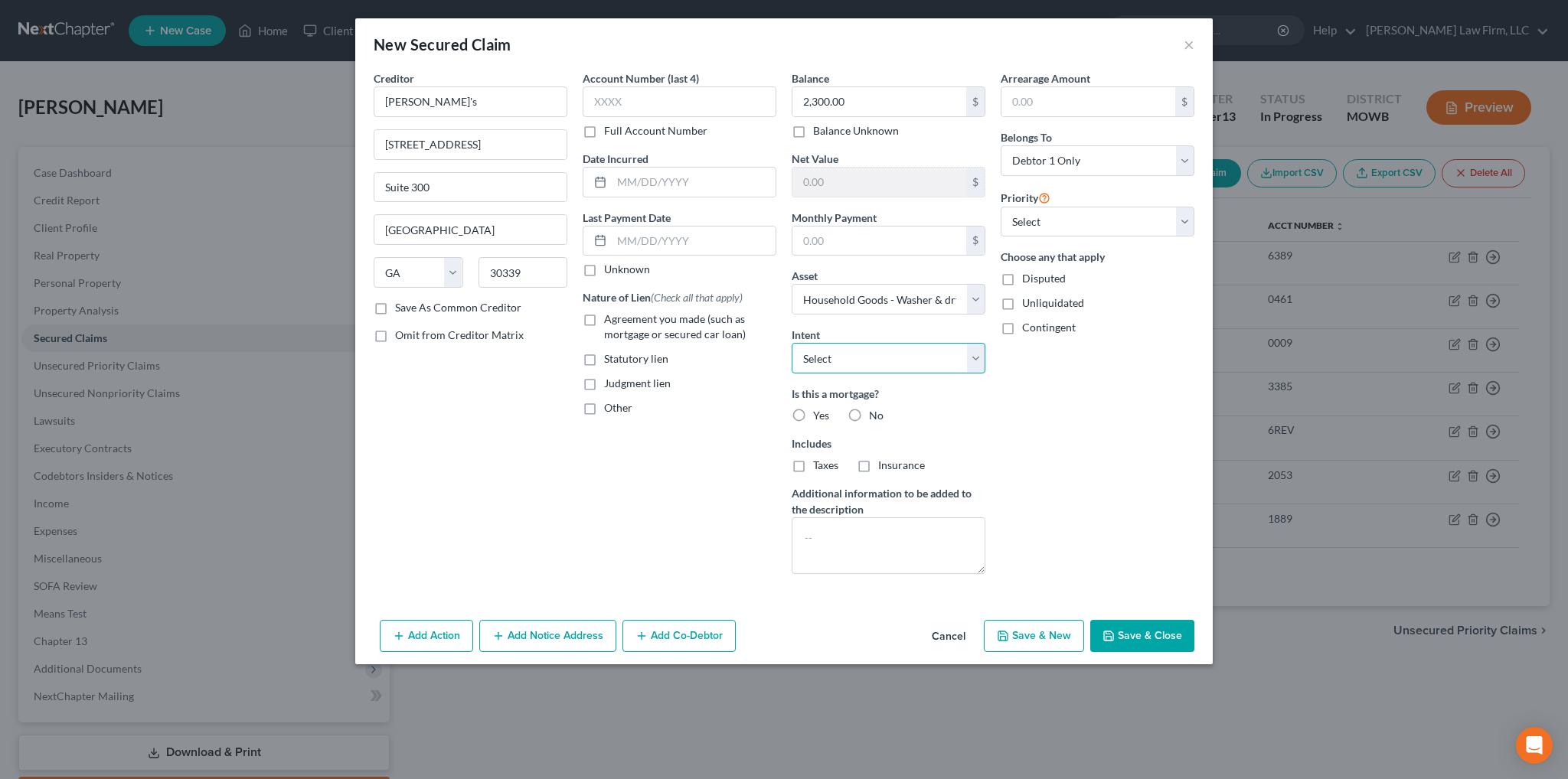
click at [935, 356] on select "Select Surrender Redeem Reaffirm Avoid Other" at bounding box center [889, 358] width 194 height 31
click at [792, 343] on select "Select Surrender Redeem Reaffirm Avoid Other" at bounding box center [889, 358] width 194 height 31
click at [869, 408] on label "No" at bounding box center [876, 415] width 14 height 15
click at [875, 408] on input "No" at bounding box center [880, 412] width 10 height 10
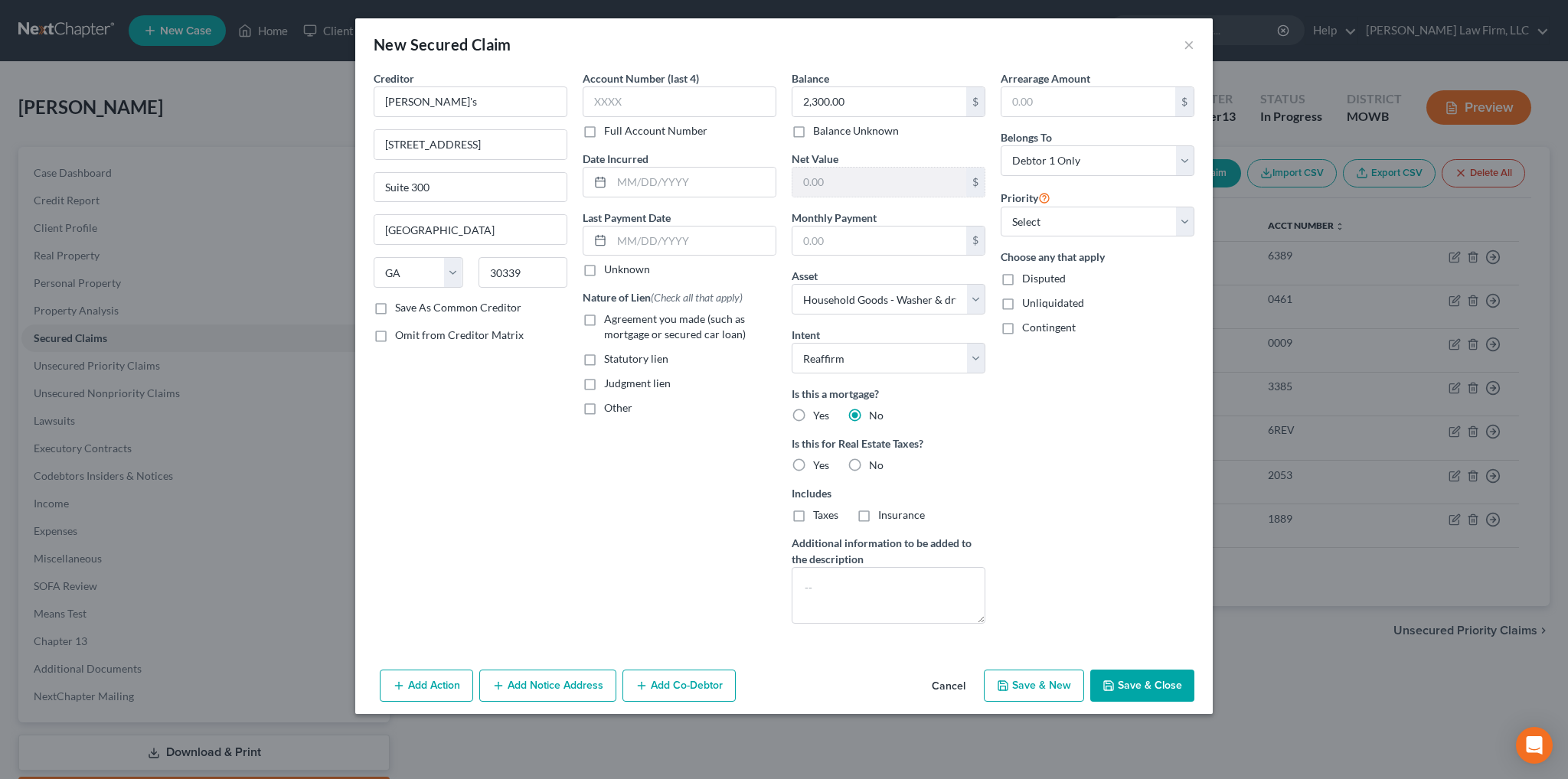
click at [869, 411] on label "No" at bounding box center [876, 415] width 14 height 15
click at [875, 411] on input "No" at bounding box center [880, 412] width 10 height 10
click at [869, 461] on label "No" at bounding box center [876, 465] width 14 height 15
click at [875, 461] on input "No" at bounding box center [880, 463] width 10 height 10
click at [1077, 223] on select "Select 1st 2nd 3rd 4th 5th 6th 7th 8th 9th 10th 11th 12th 13th 14th 15th 16th 1…" at bounding box center [1097, 222] width 194 height 31
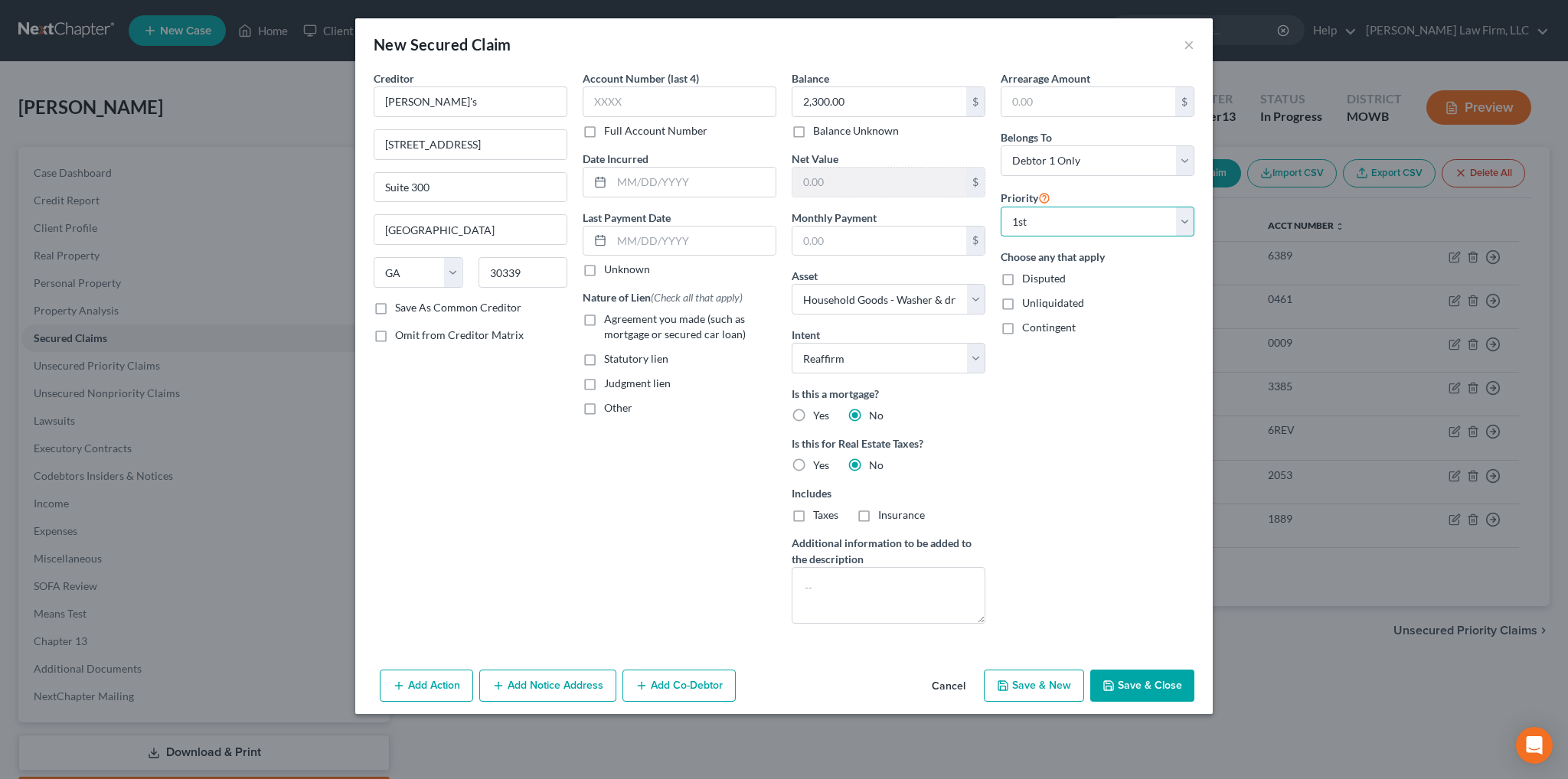
click at [1000, 207] on select "Select 1st 2nd 3rd 4th 5th 6th 7th 8th 9th 10th 11th 12th 13th 14th 15th 16th 1…" at bounding box center [1097, 222] width 194 height 31
click at [604, 319] on label "Agreement you made (such as mortgage or secured car loan)" at bounding box center [690, 327] width 172 height 31
click at [610, 319] on input "Agreement you made (such as mortgage or secured car loan)" at bounding box center [615, 316] width 10 height 10
click at [727, 185] on input "text" at bounding box center [693, 182] width 164 height 29
click at [1148, 677] on button "Save & Close" at bounding box center [1142, 685] width 104 height 32
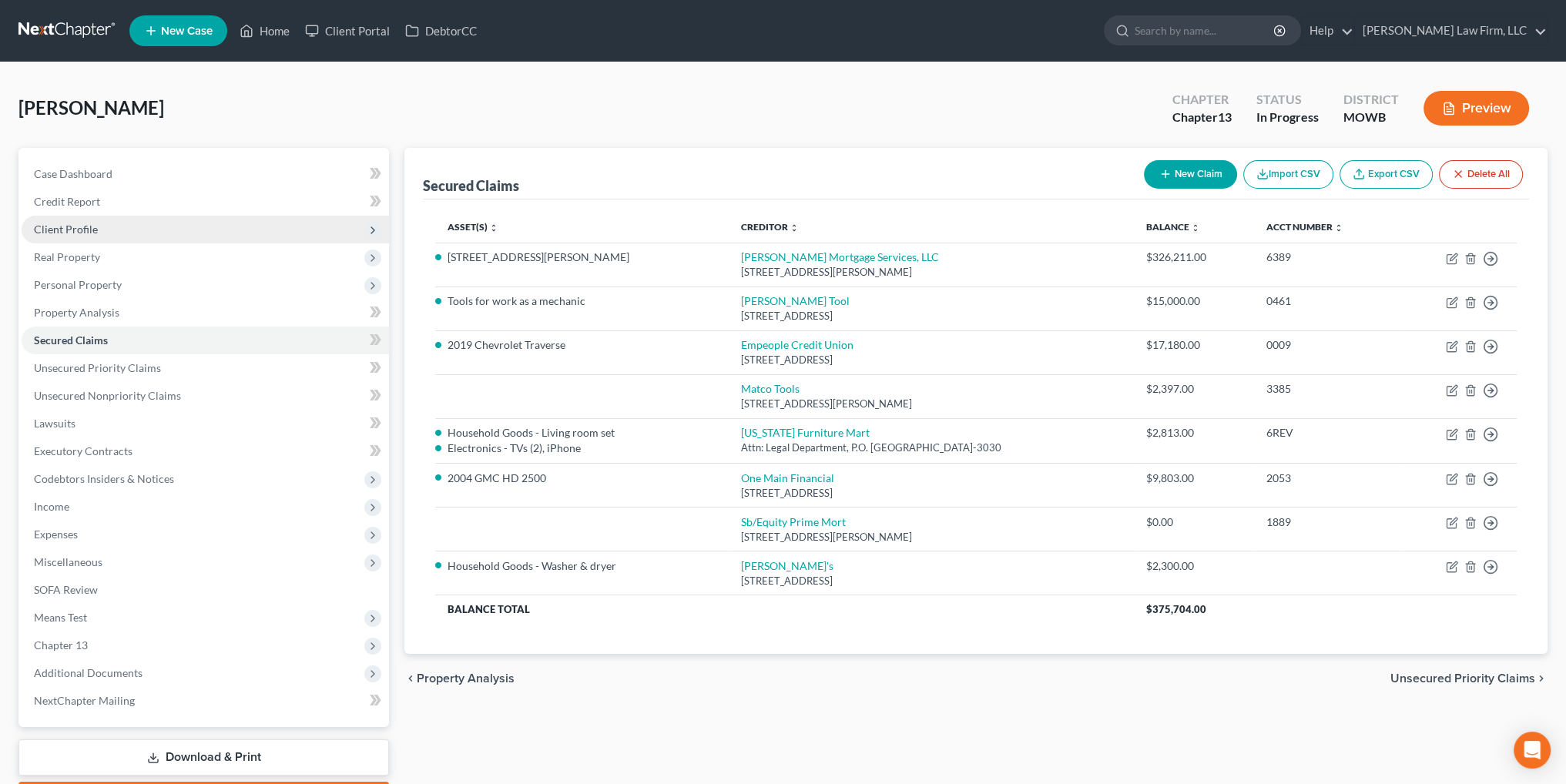
click at [70, 223] on span "Client Profile" at bounding box center [66, 229] width 64 height 13
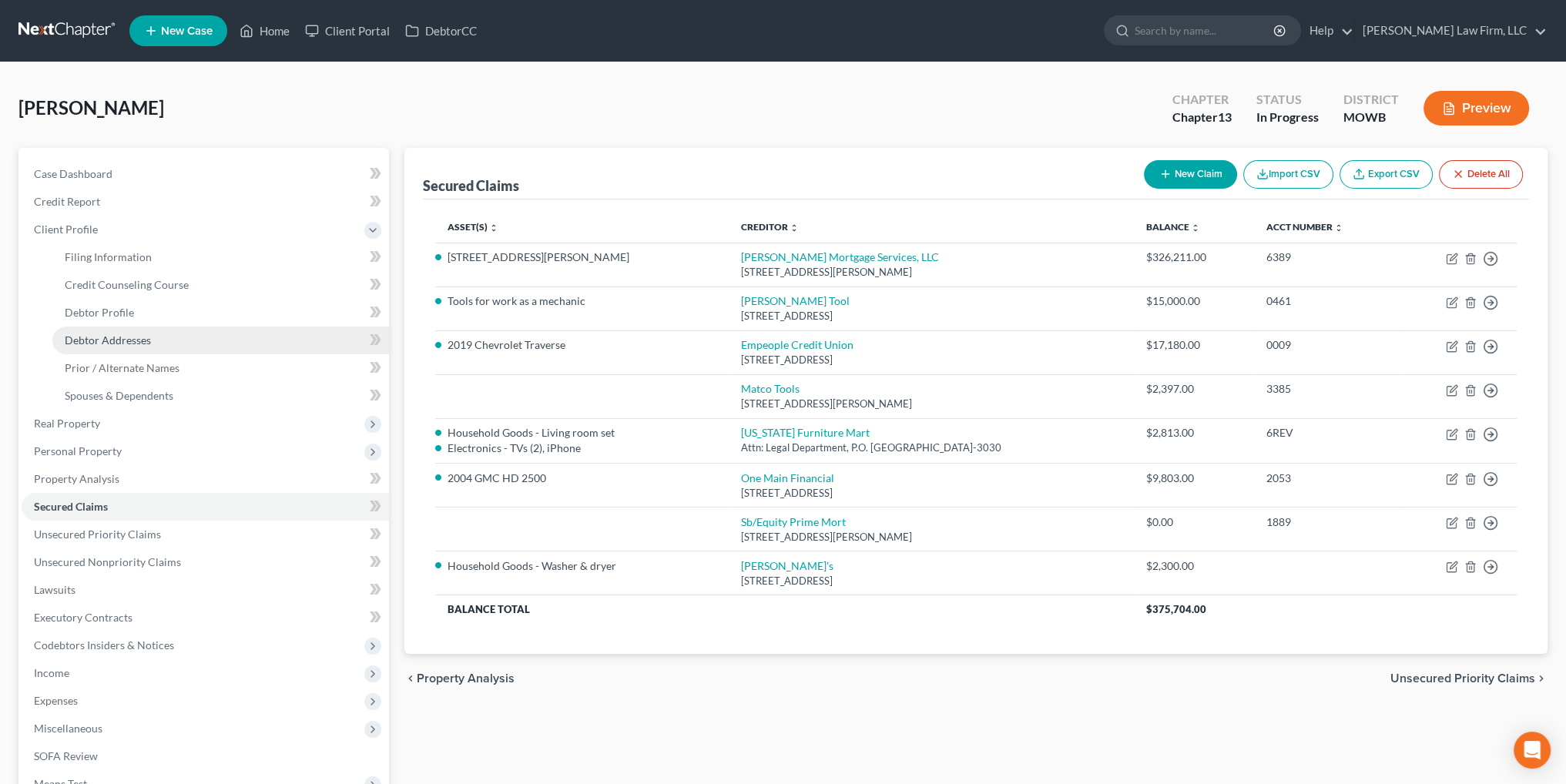
click at [106, 345] on span "Debtor Addresses" at bounding box center [108, 340] width 86 height 13
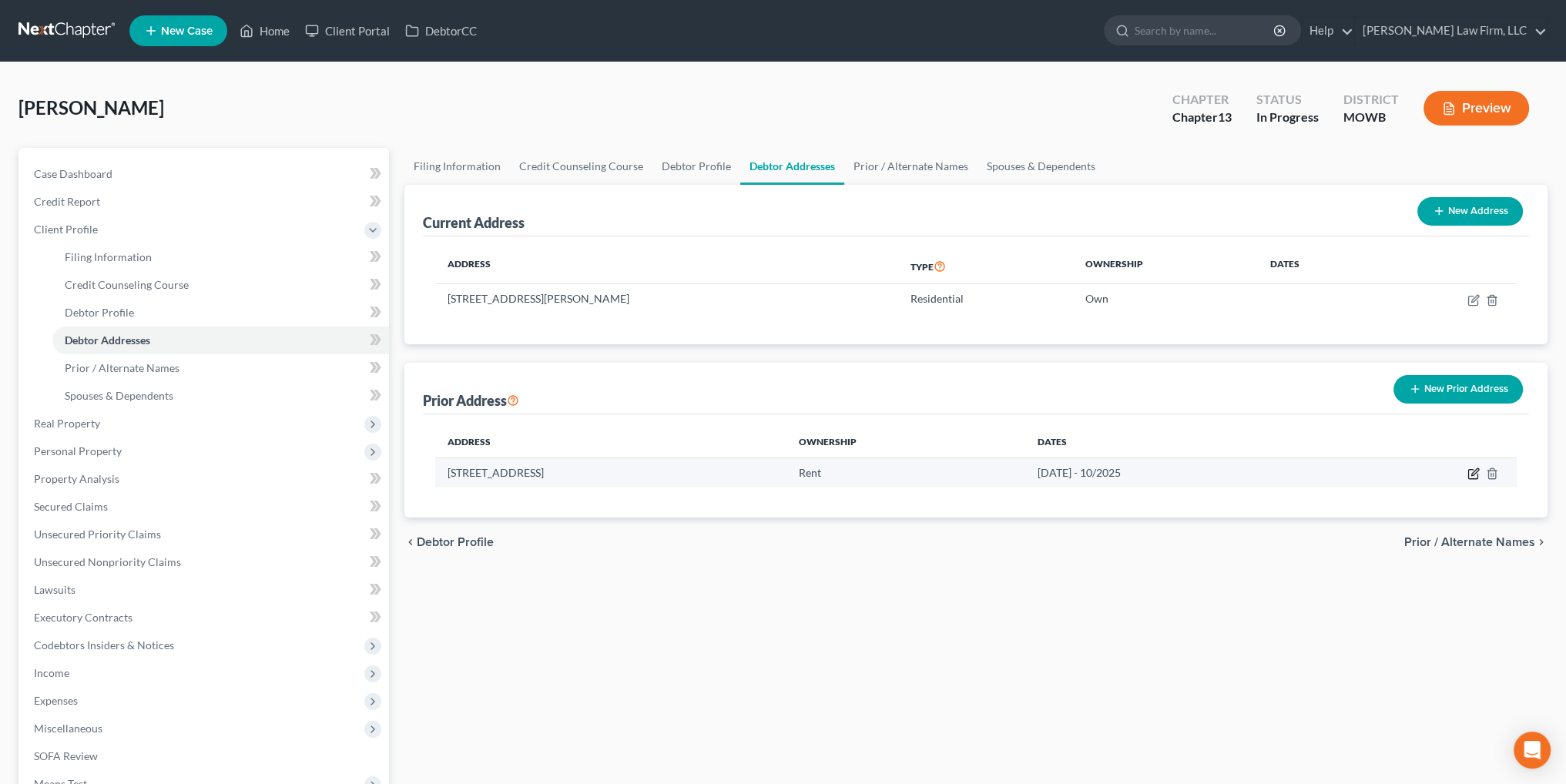
click at [1470, 474] on icon "button" at bounding box center [1474, 474] width 13 height 13
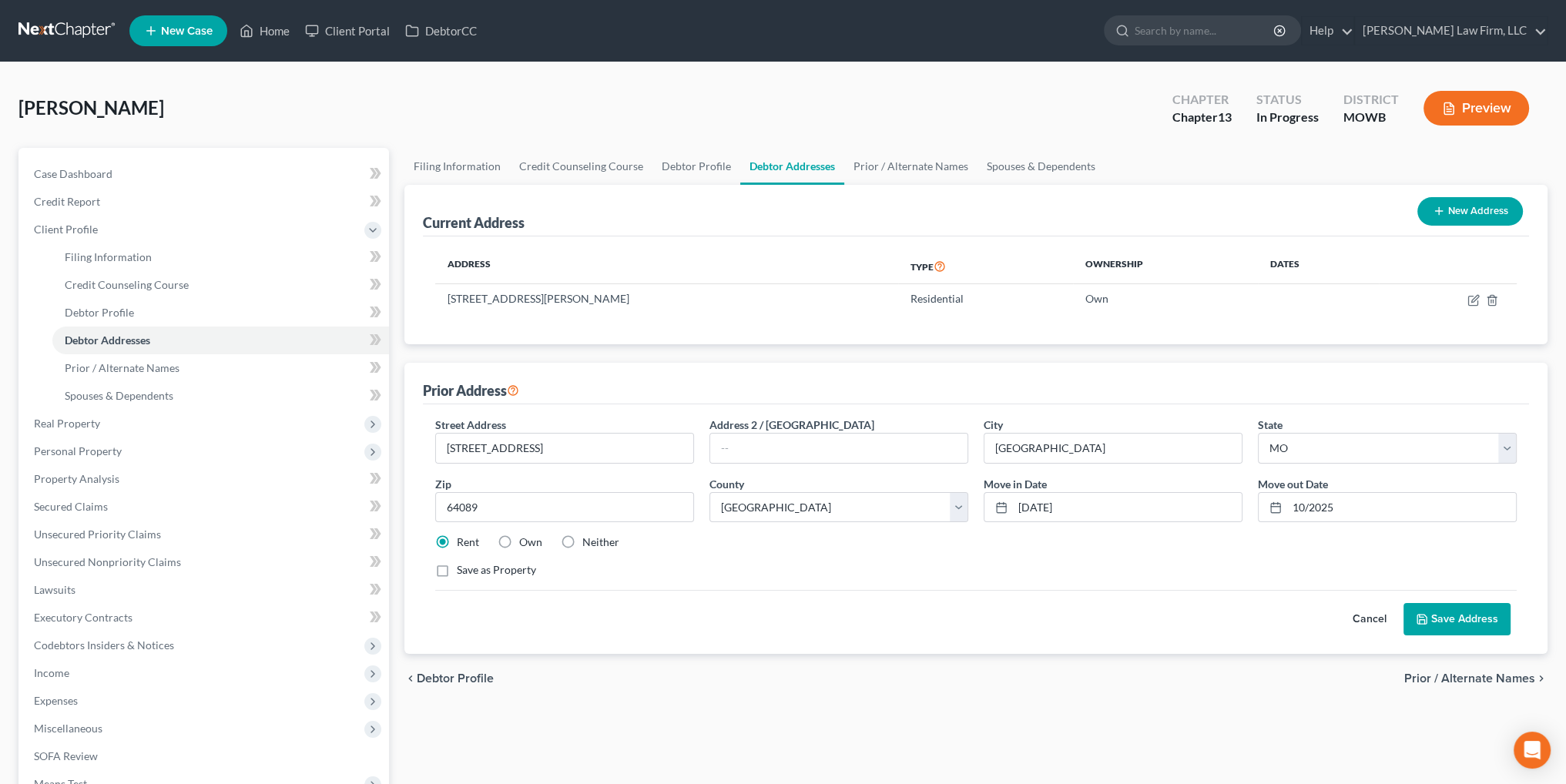
click at [519, 539] on label "Own" at bounding box center [530, 542] width 23 height 15
click at [525, 539] on input "Own" at bounding box center [530, 539] width 10 height 10
click at [1457, 614] on button "Save Address" at bounding box center [1457, 618] width 107 height 32
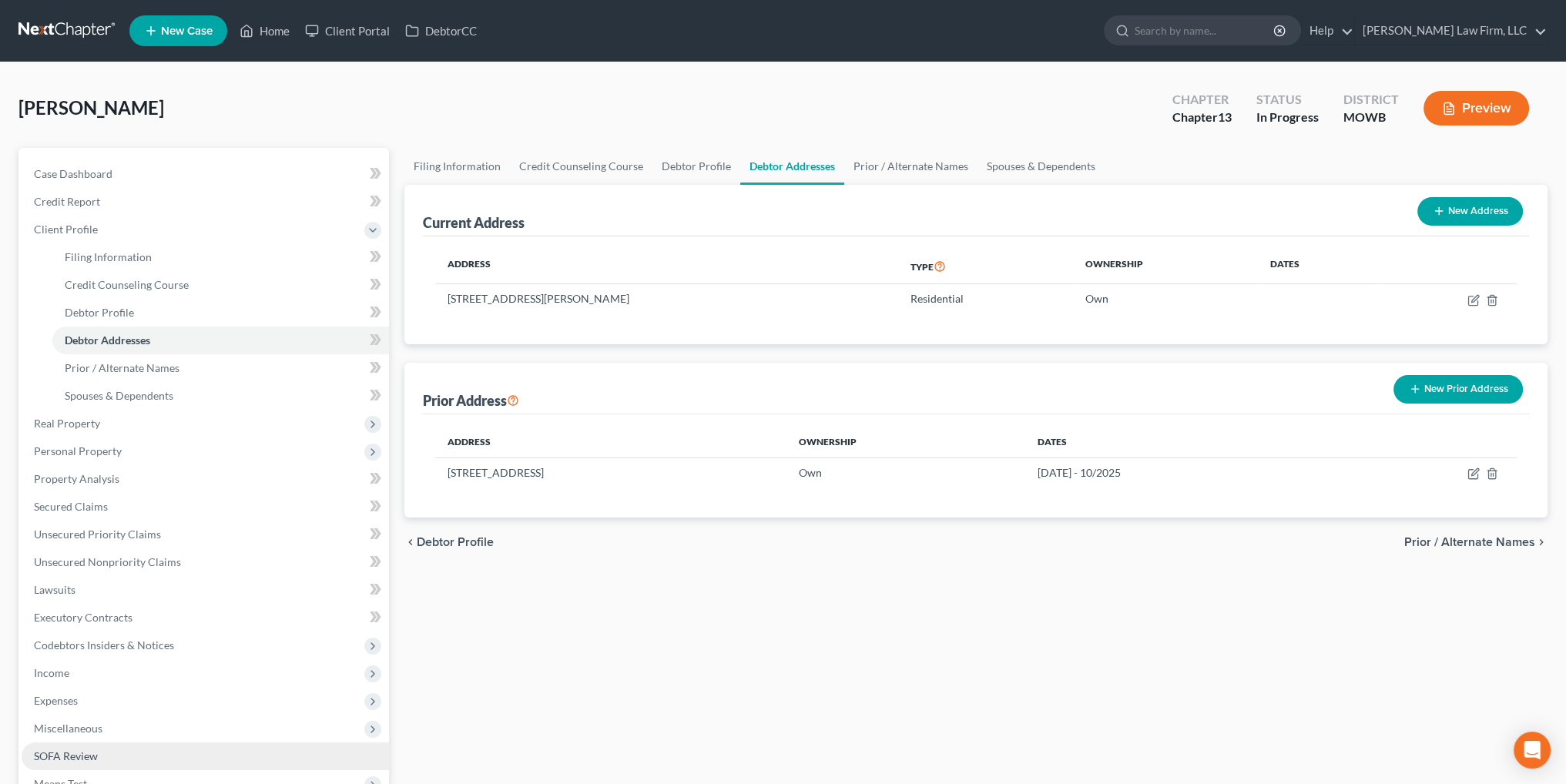
click at [73, 748] on link "SOFA Review" at bounding box center [205, 755] width 368 height 28
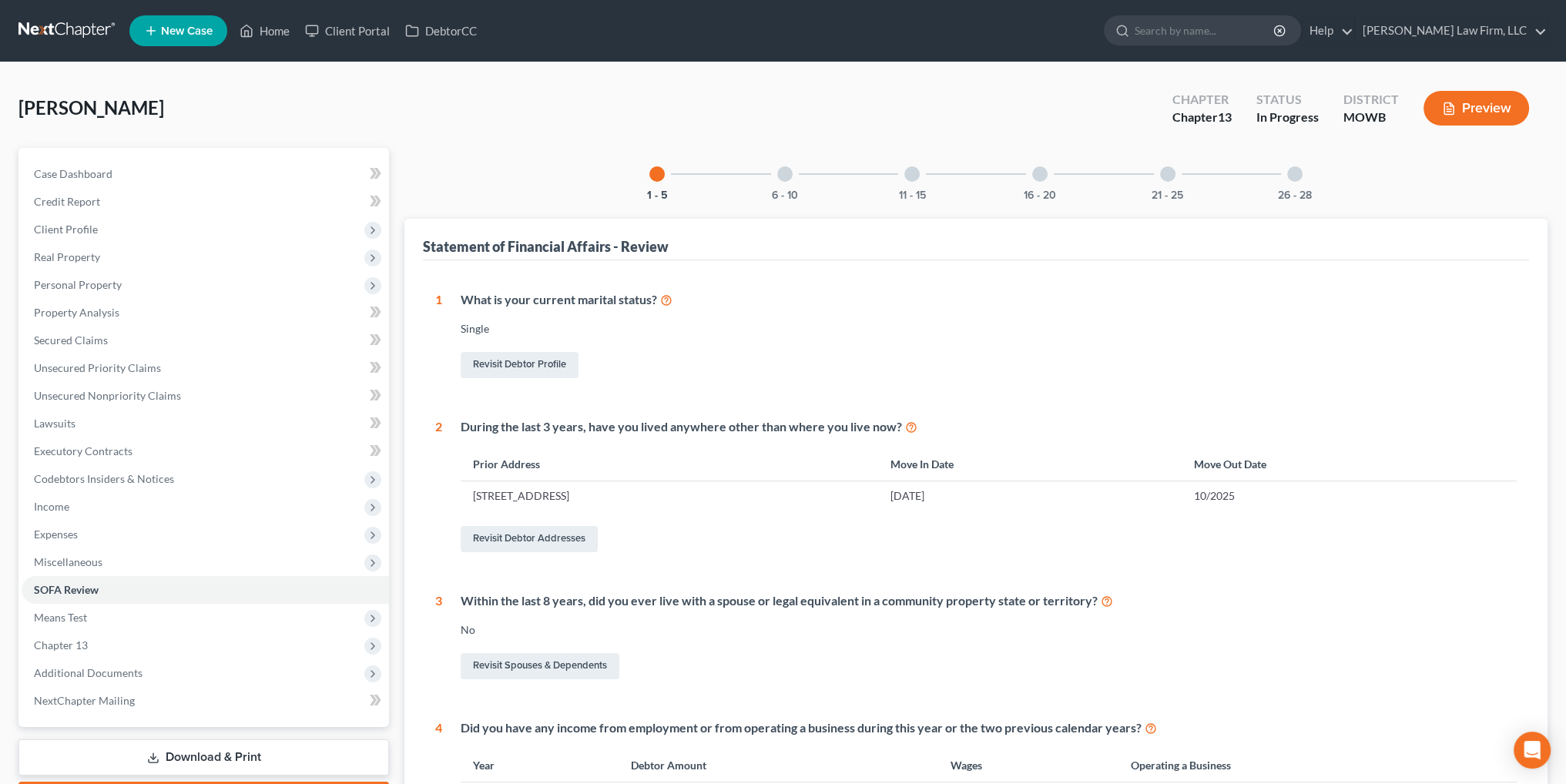
click at [783, 170] on div at bounding box center [784, 173] width 15 height 15
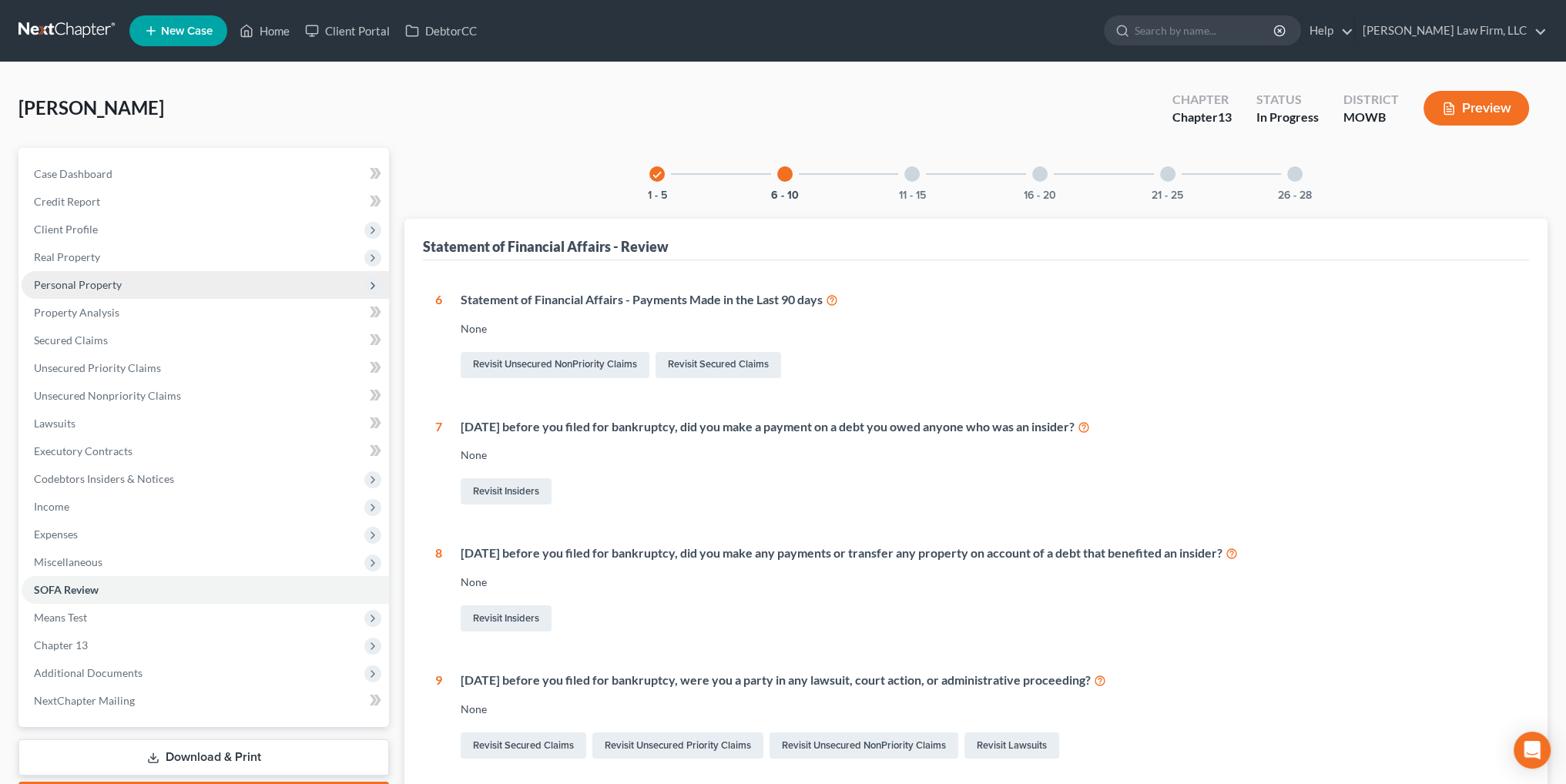
click at [62, 281] on span "Personal Property" at bounding box center [78, 284] width 88 height 13
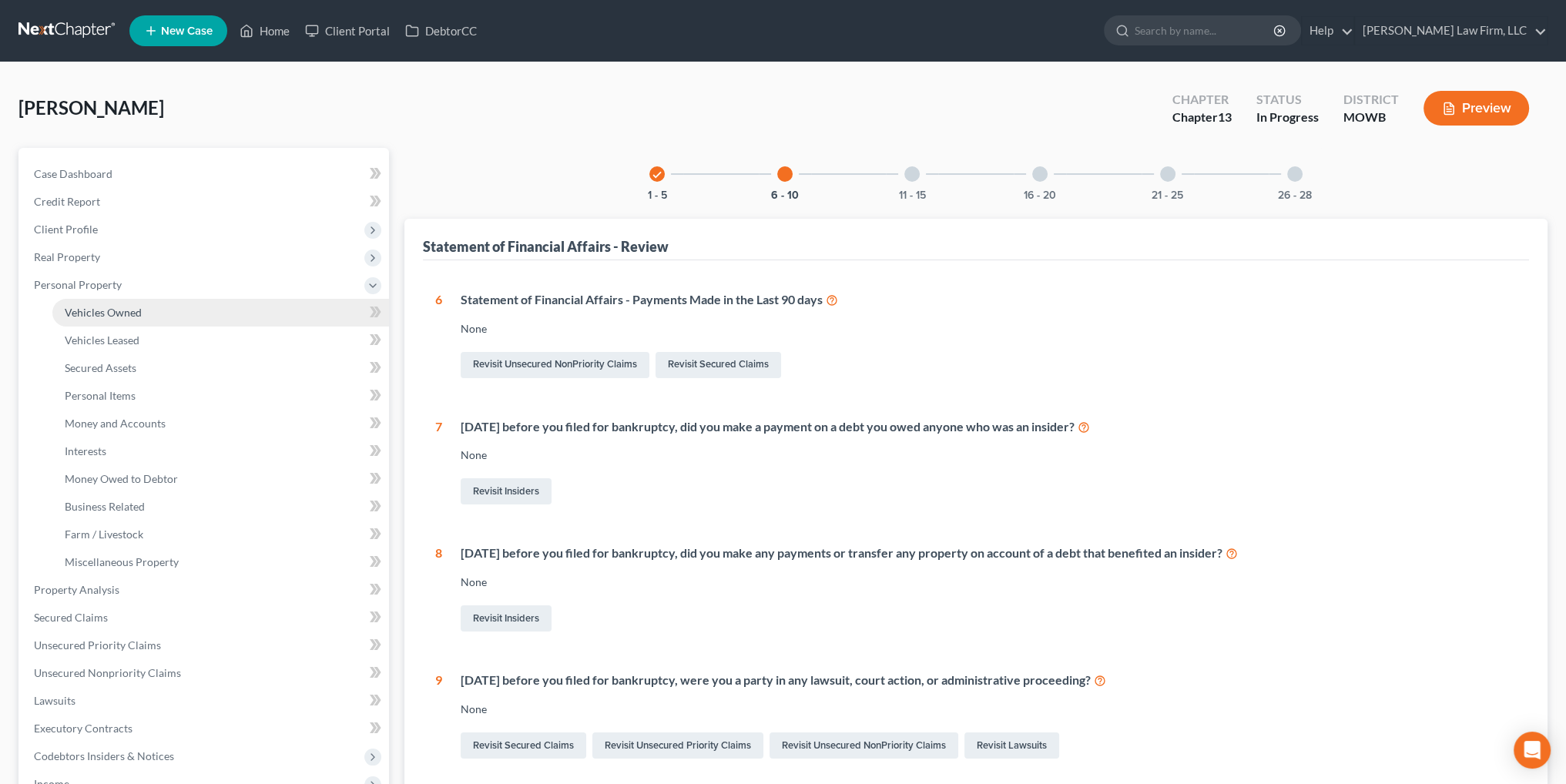
click at [77, 309] on span "Vehicles Owned" at bounding box center [103, 312] width 77 height 13
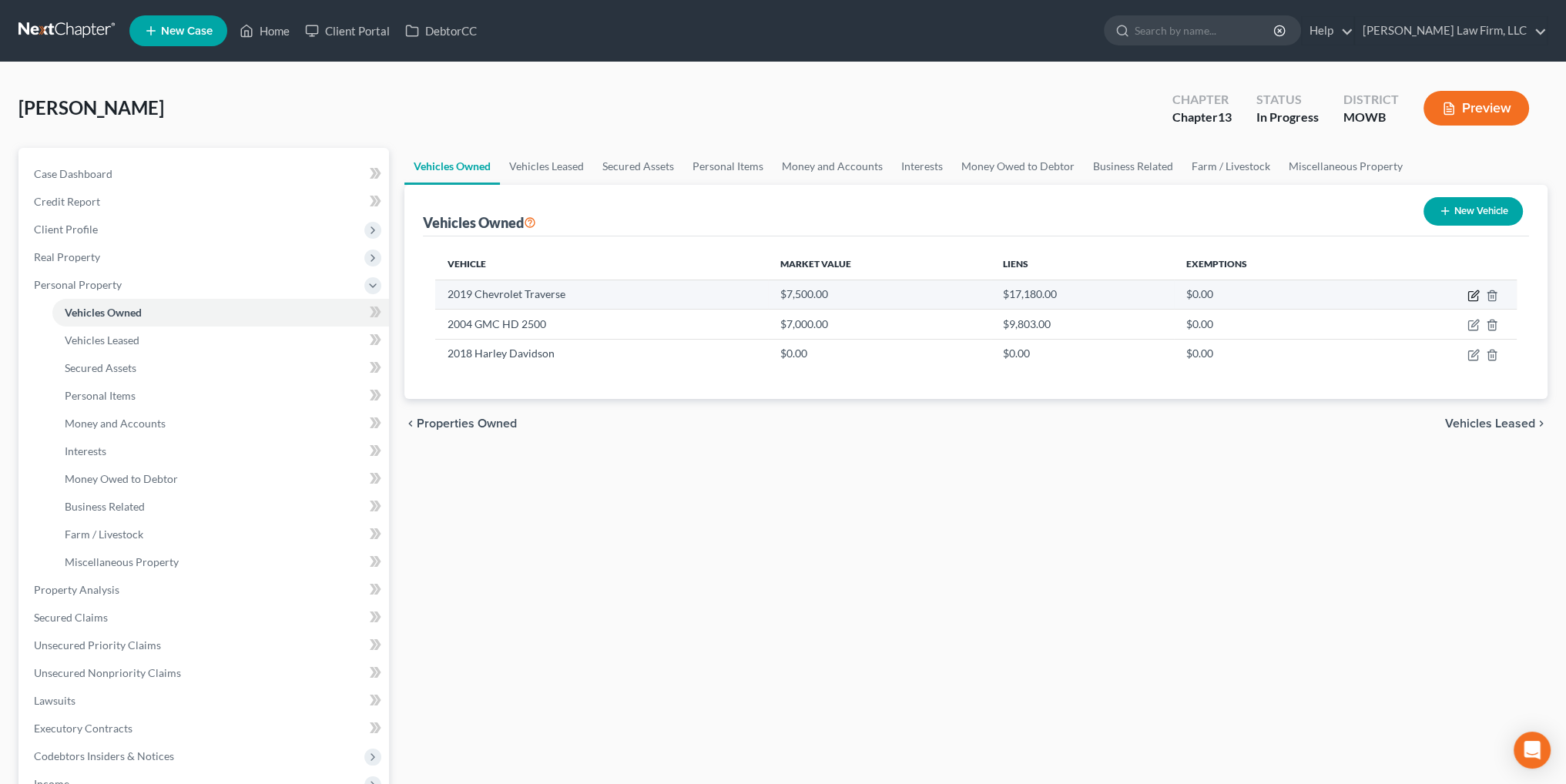
click at [1472, 294] on icon "button" at bounding box center [1474, 296] width 13 height 13
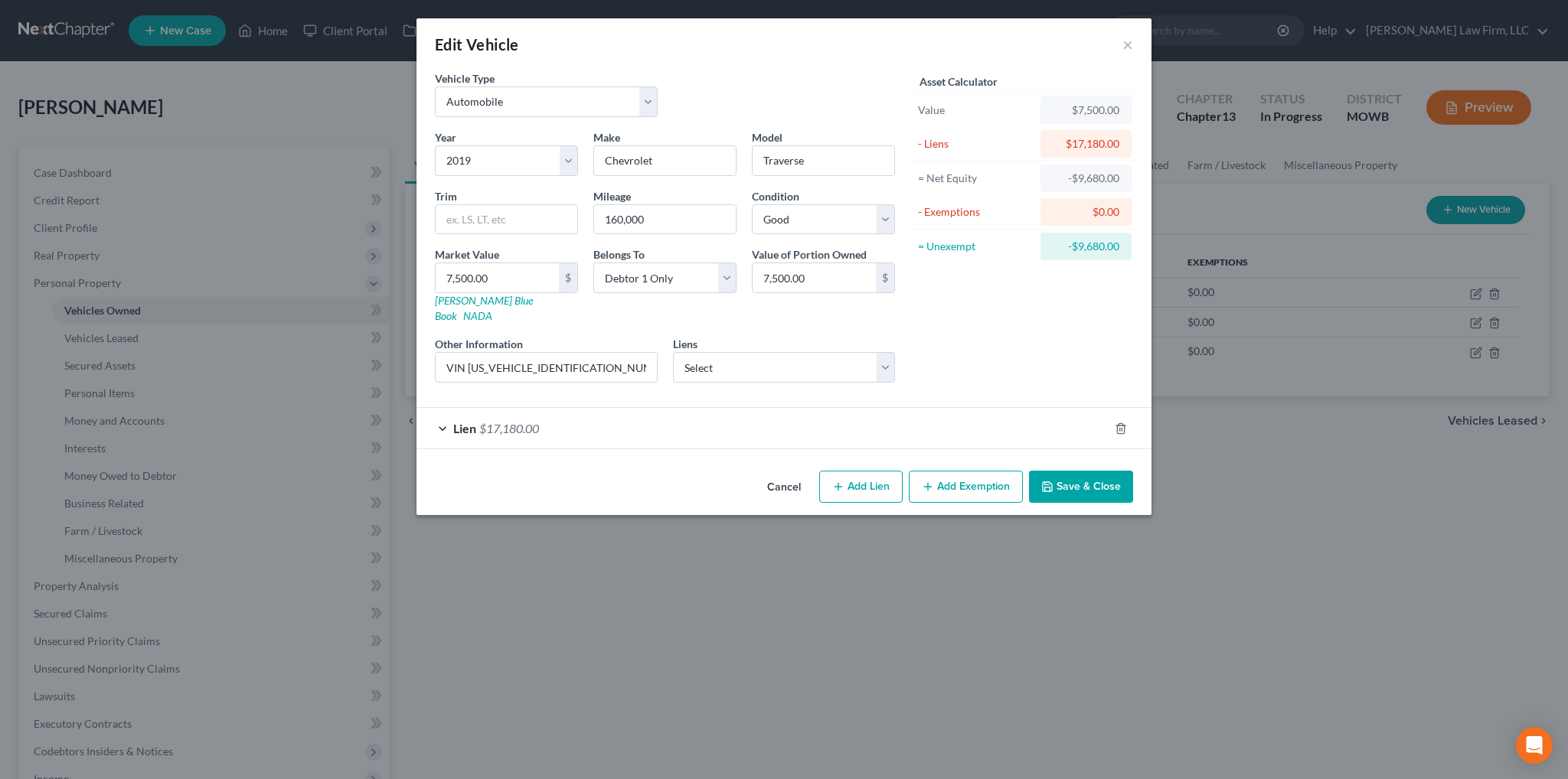
click at [479, 421] on span "$17,180.00" at bounding box center [509, 428] width 60 height 14
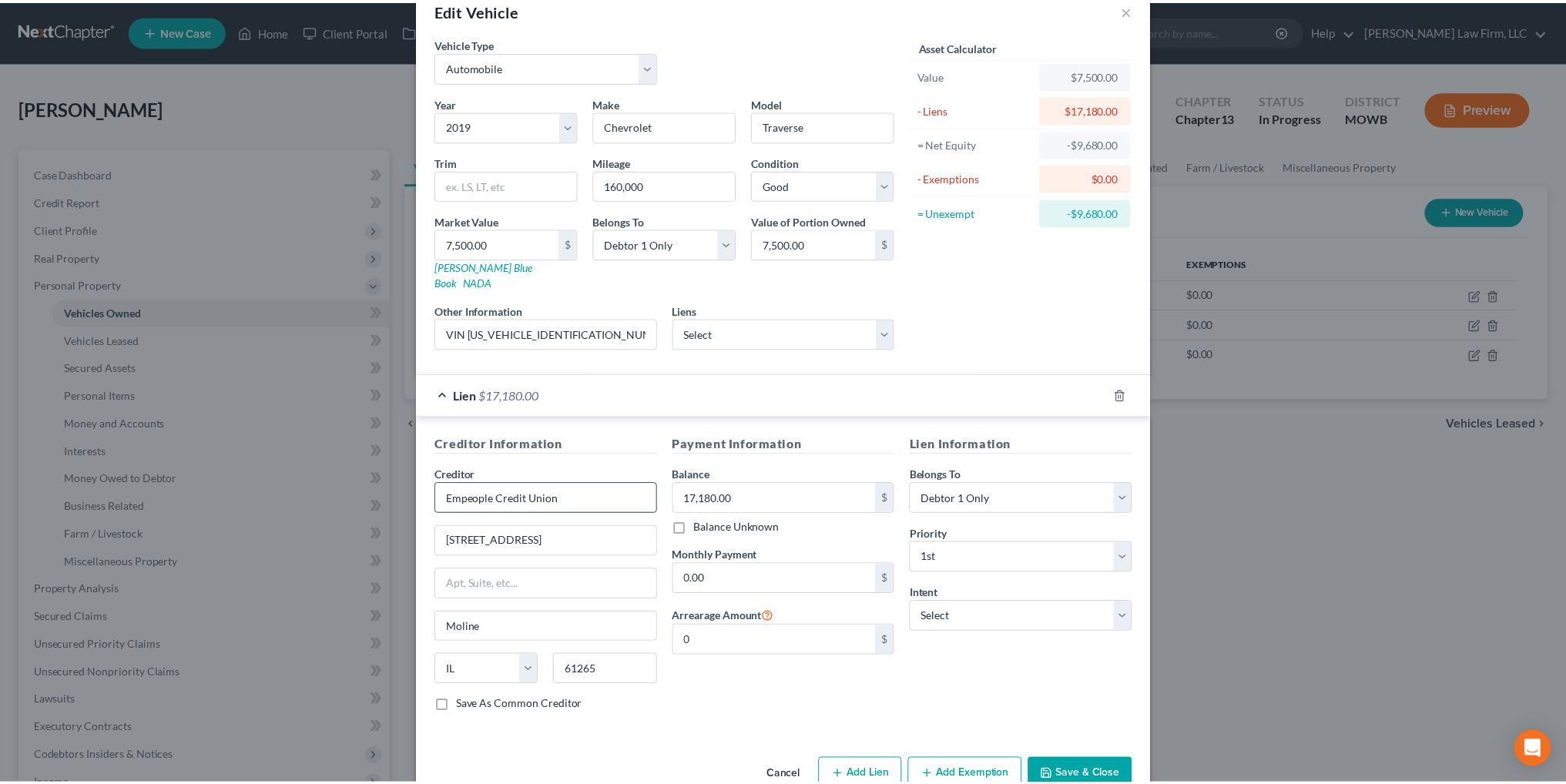
scroll to position [55, 0]
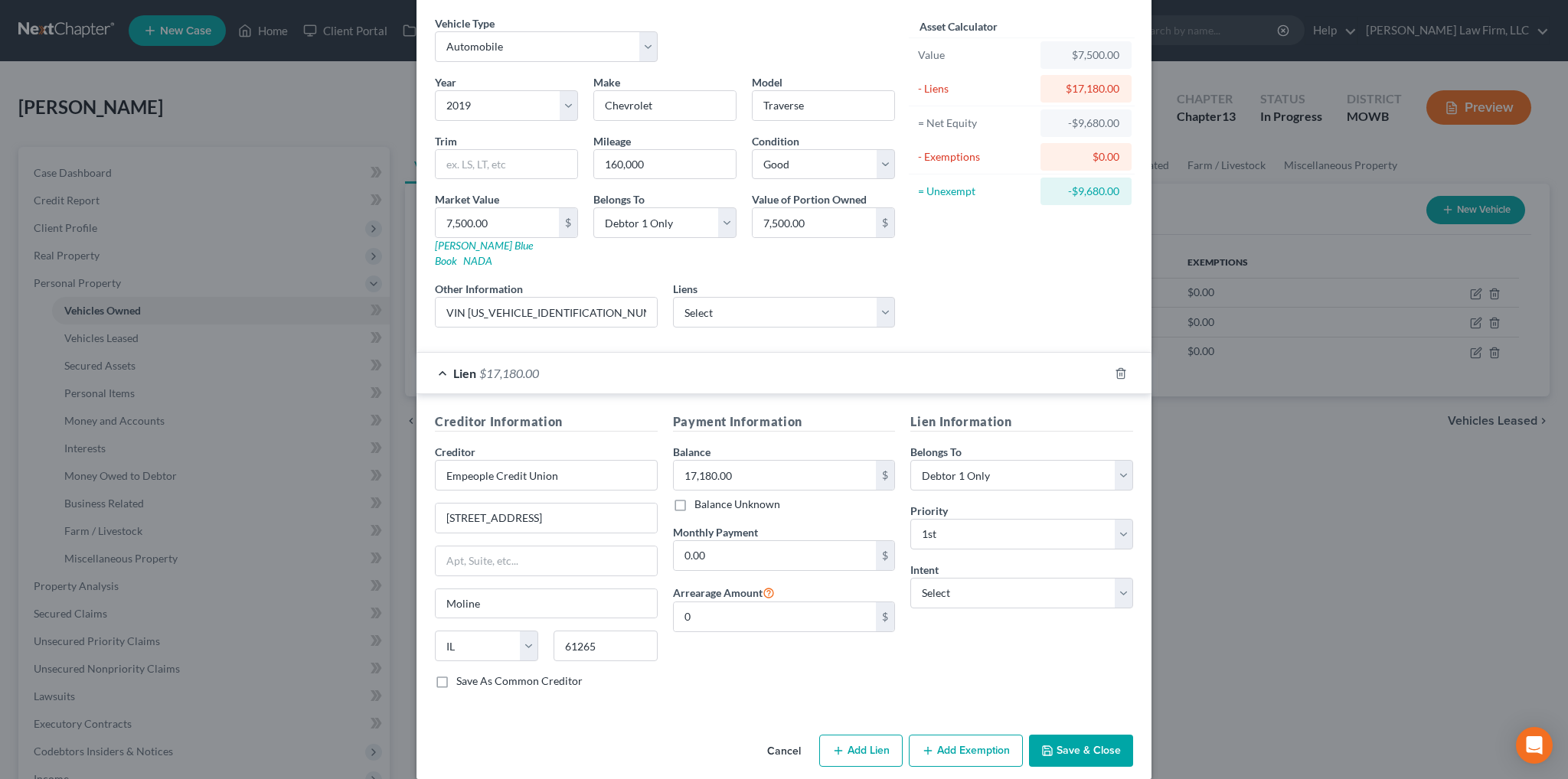
click at [778, 737] on button "Cancel" at bounding box center [784, 751] width 58 height 31
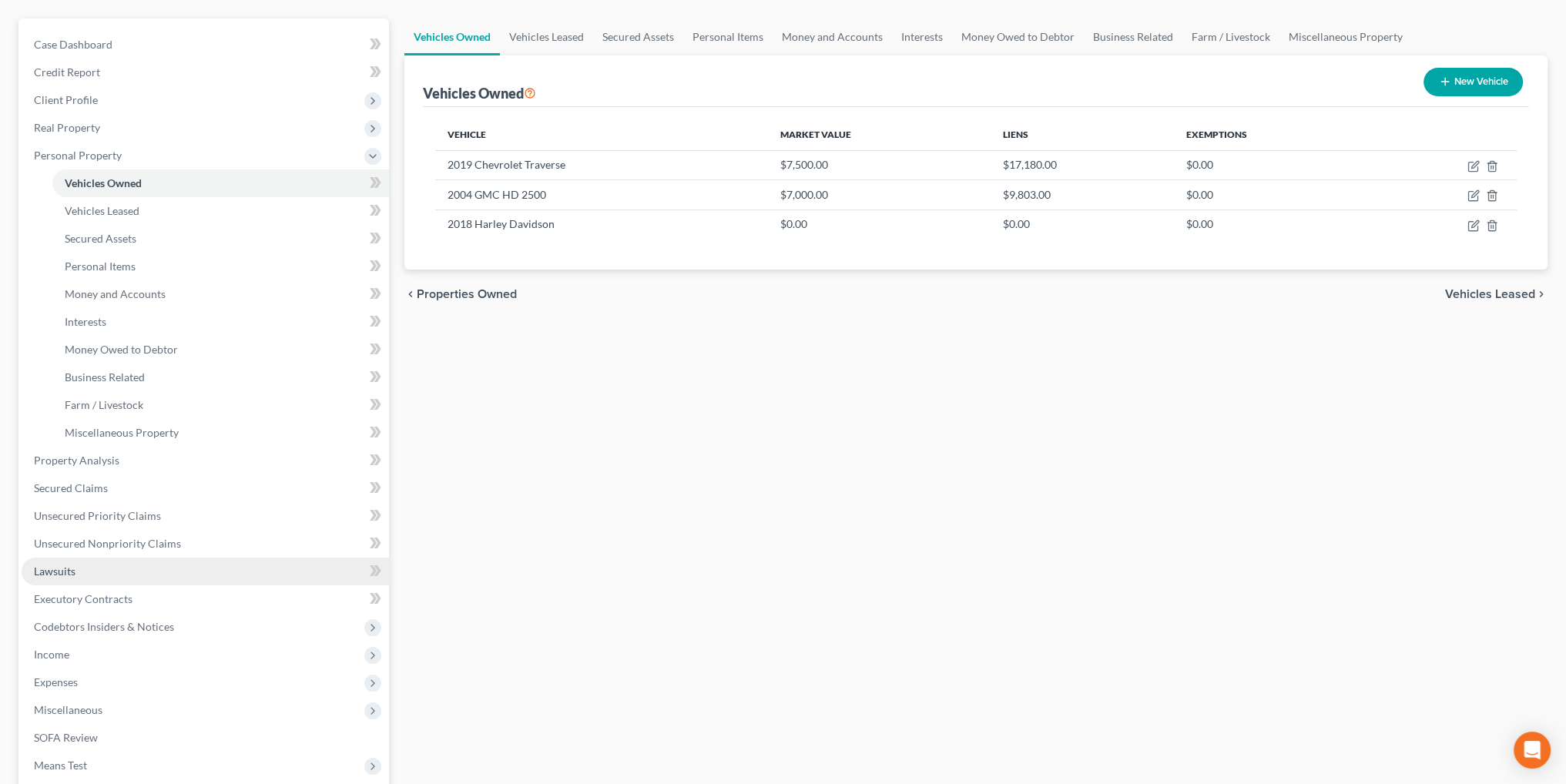
scroll to position [154, 0]
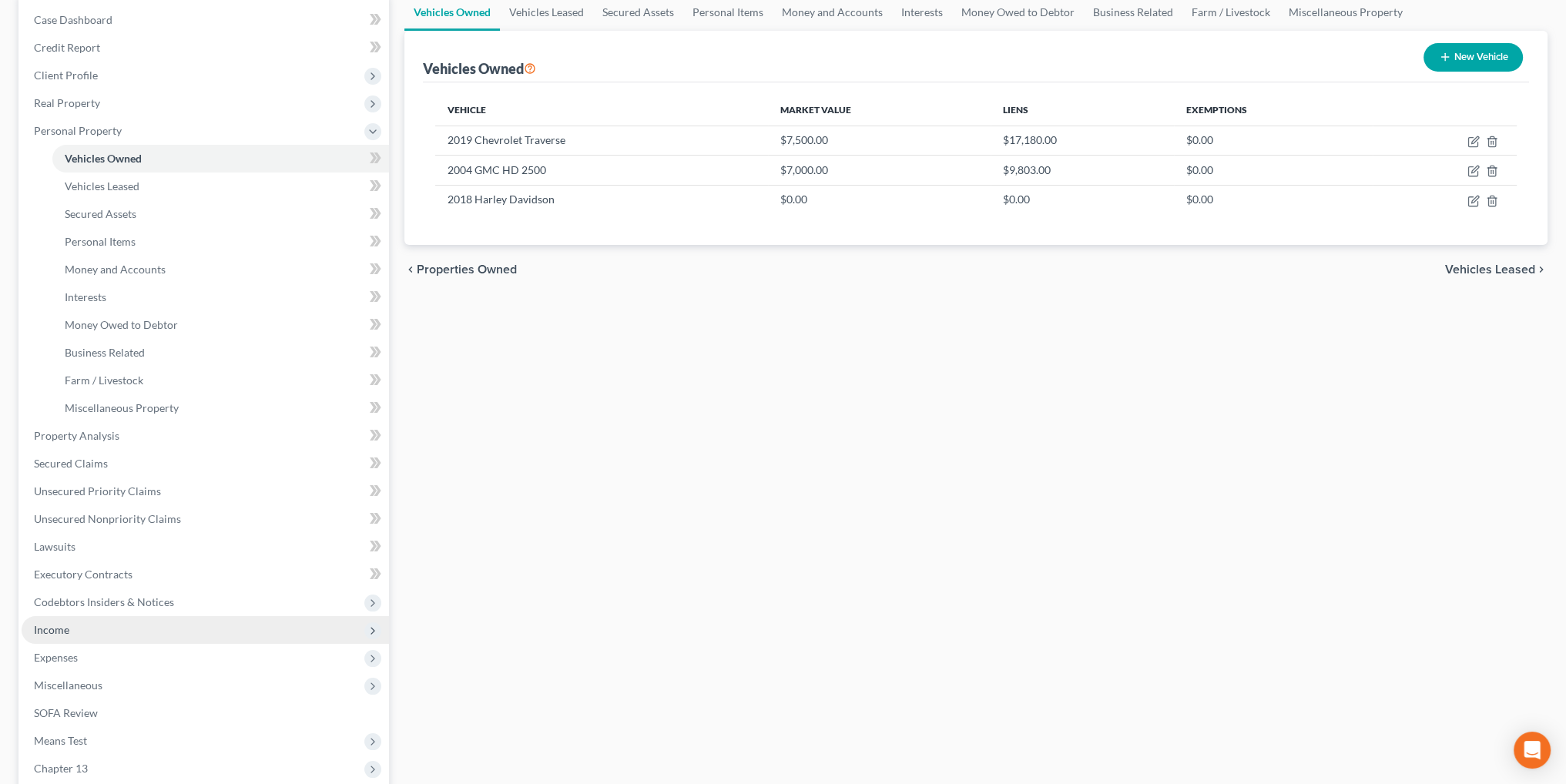
click at [41, 626] on span "Income" at bounding box center [51, 630] width 36 height 13
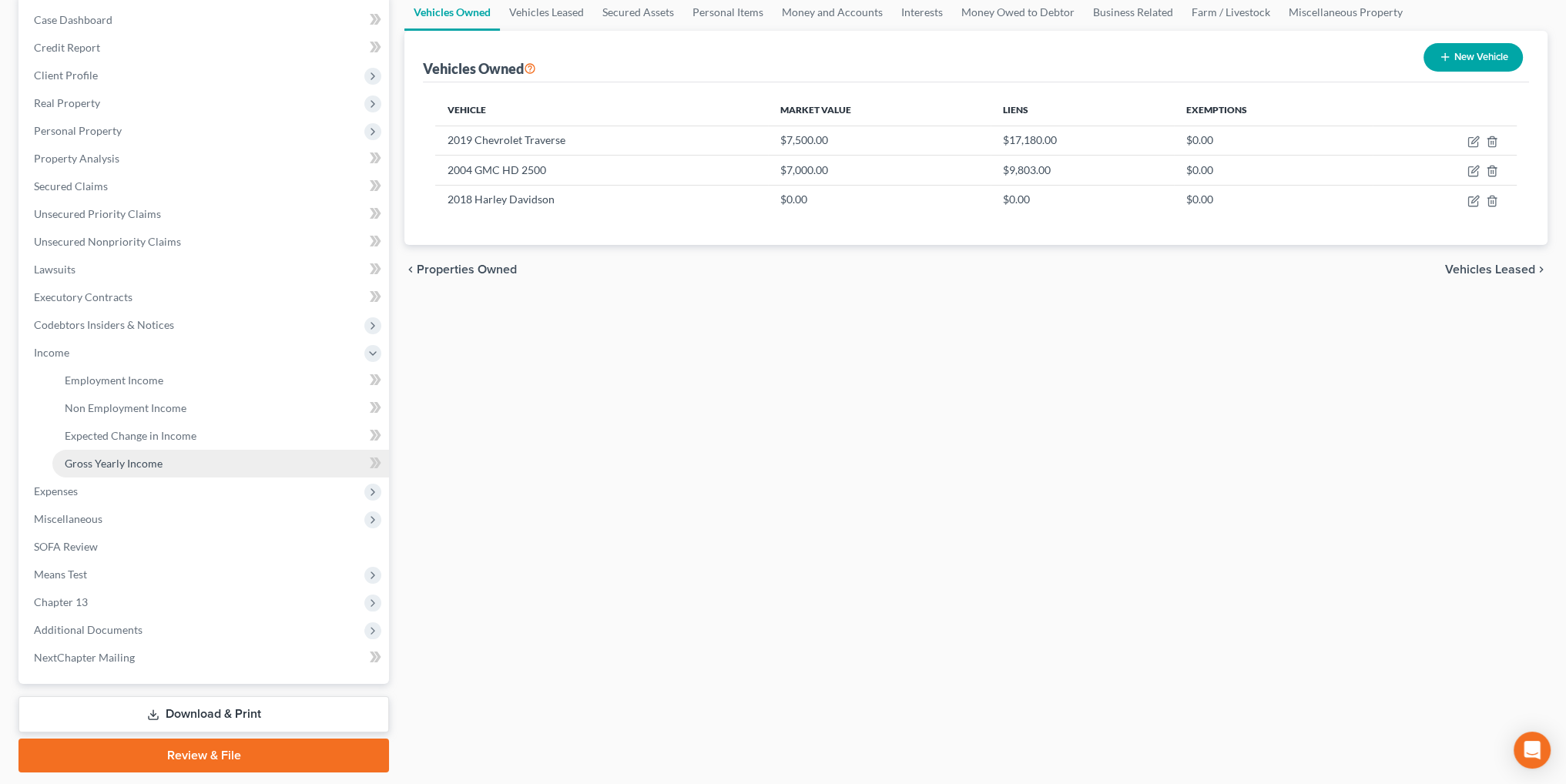
click at [112, 460] on span "Gross Yearly Income" at bounding box center [114, 463] width 98 height 13
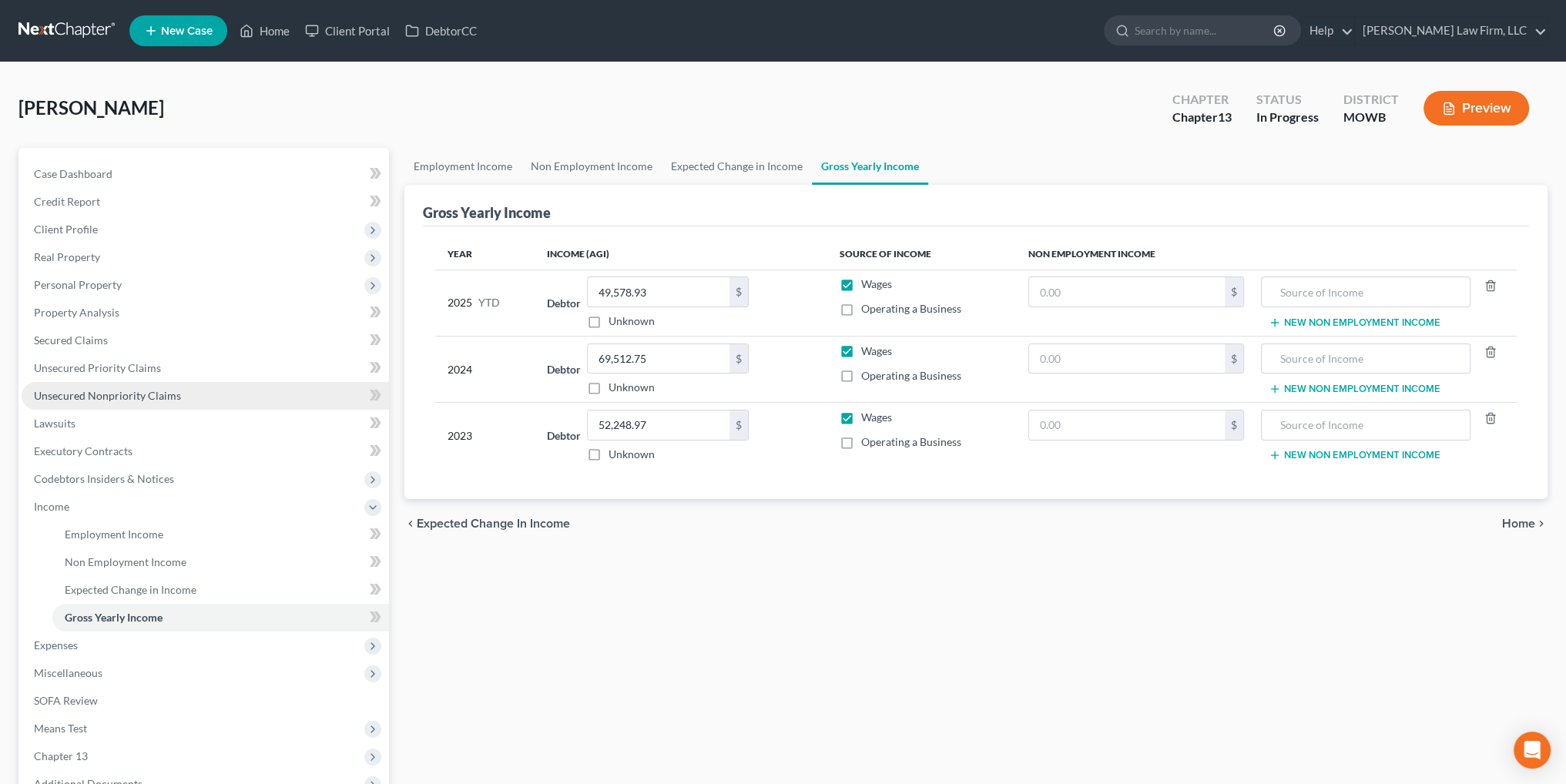
click at [98, 389] on span "Unsecured Nonpriority Claims" at bounding box center [108, 395] width 147 height 13
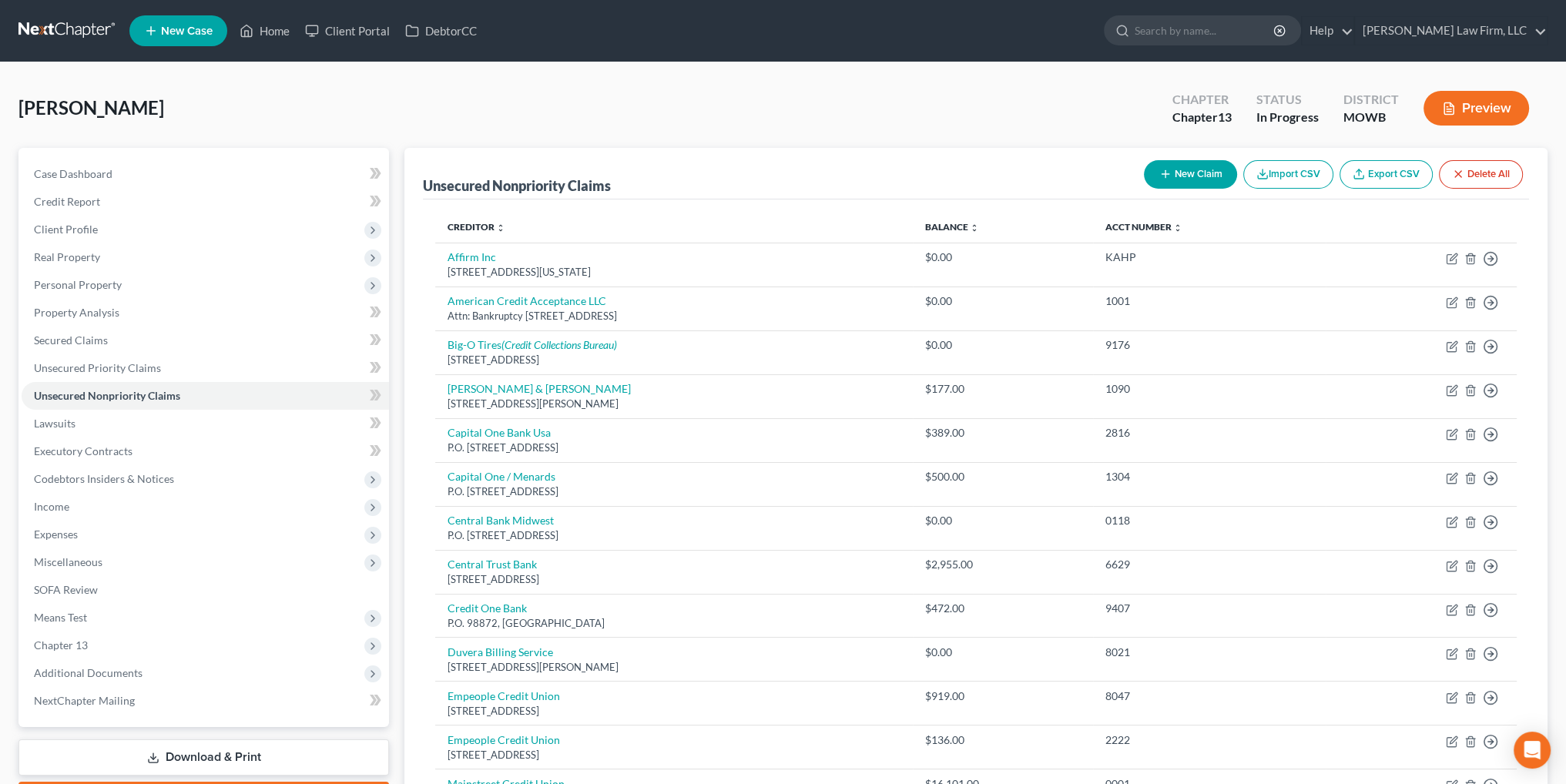
click at [1470, 121] on button "Preview" at bounding box center [1476, 108] width 105 height 35
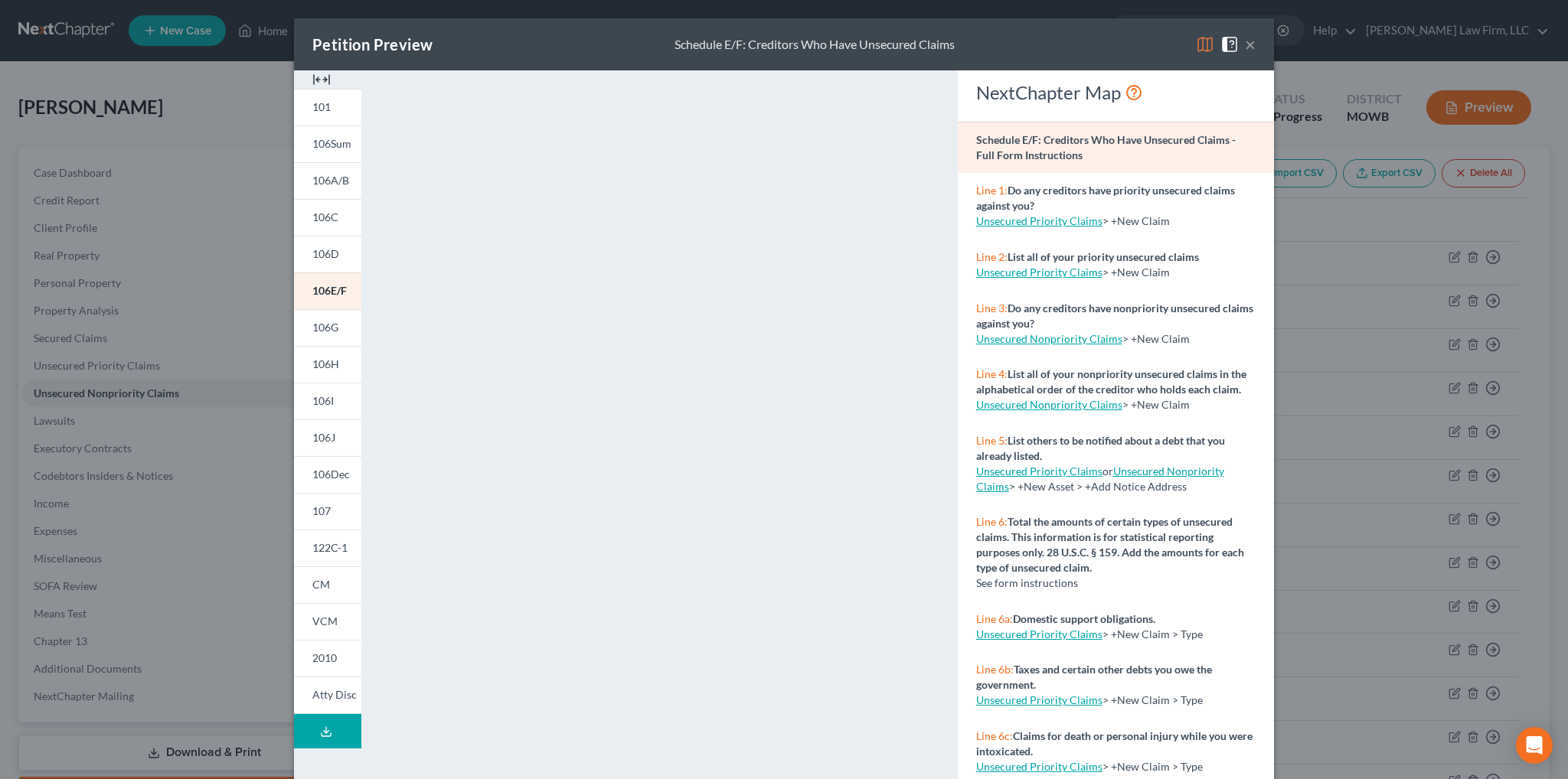
click at [320, 741] on button "Download Draft" at bounding box center [327, 731] width 68 height 35
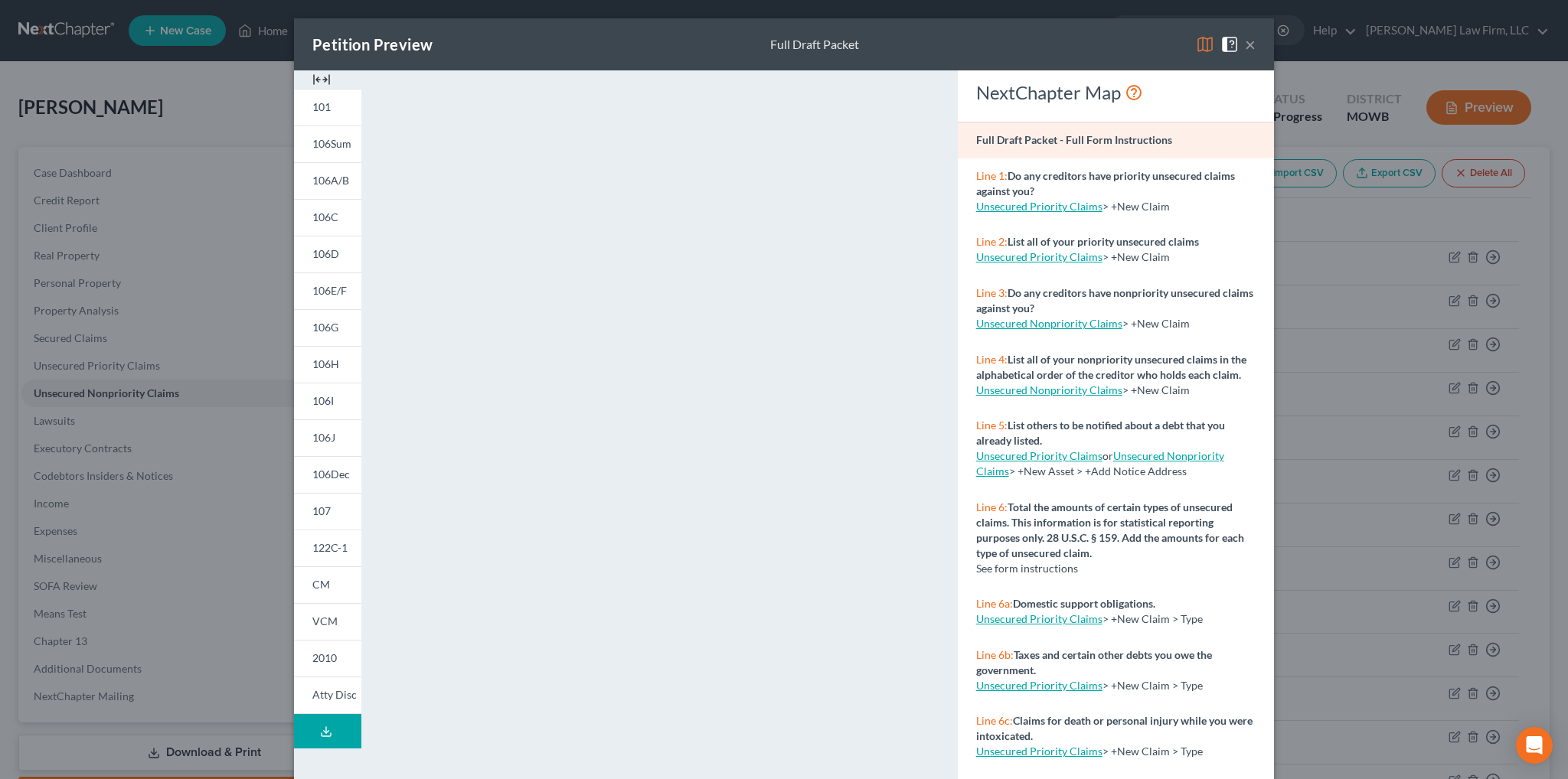
drag, startPoint x: 1136, startPoint y: 32, endPoint x: 1243, endPoint y: 42, distance: 107.5
click at [1136, 32] on div "Petition Preview Full Draft Packet ×" at bounding box center [783, 44] width 980 height 52
click at [1237, 50] on div "×" at bounding box center [1226, 44] width 60 height 18
click at [1244, 46] on button "×" at bounding box center [1250, 44] width 11 height 18
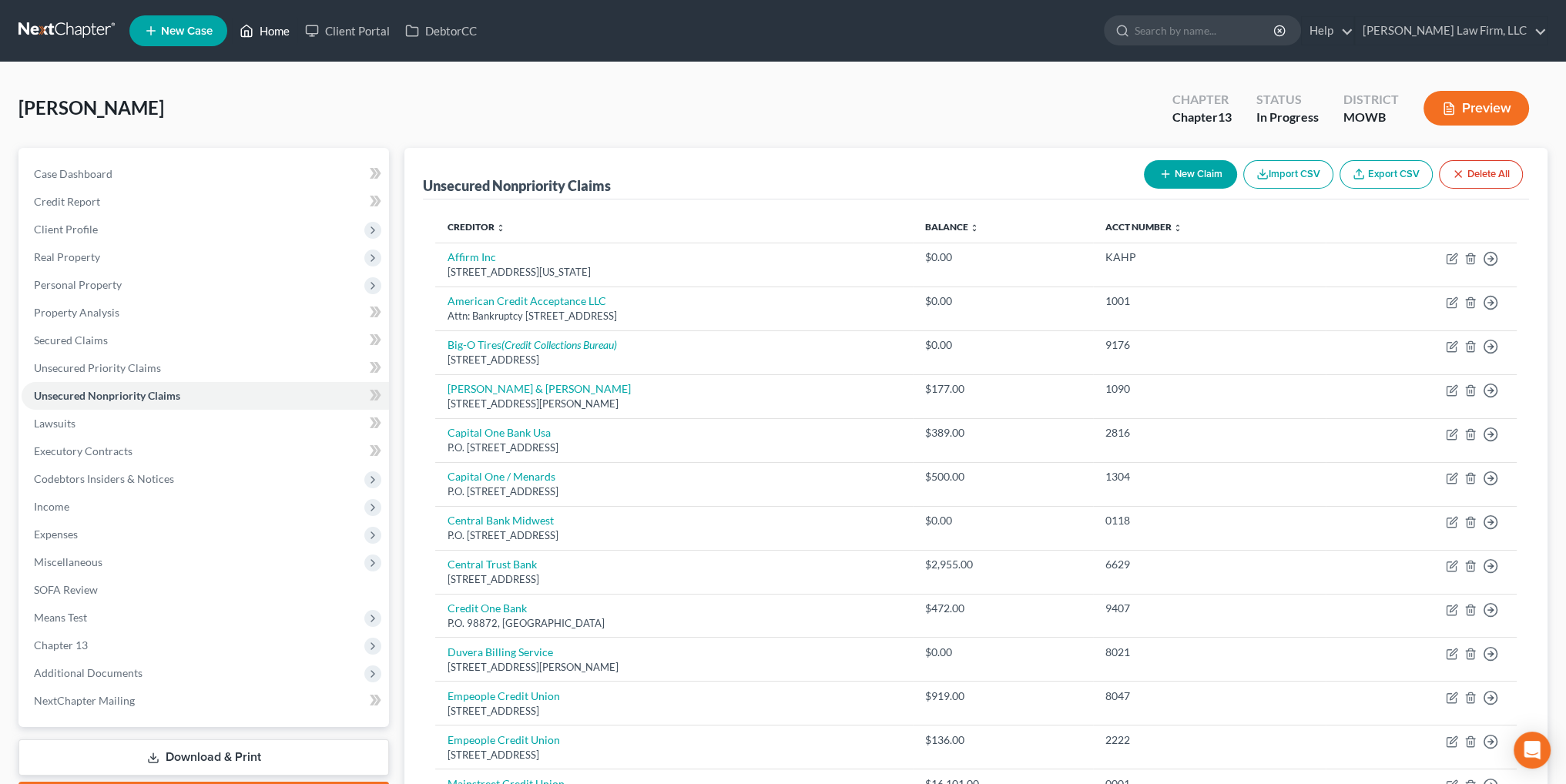
click at [276, 28] on link "Home" at bounding box center [265, 30] width 66 height 28
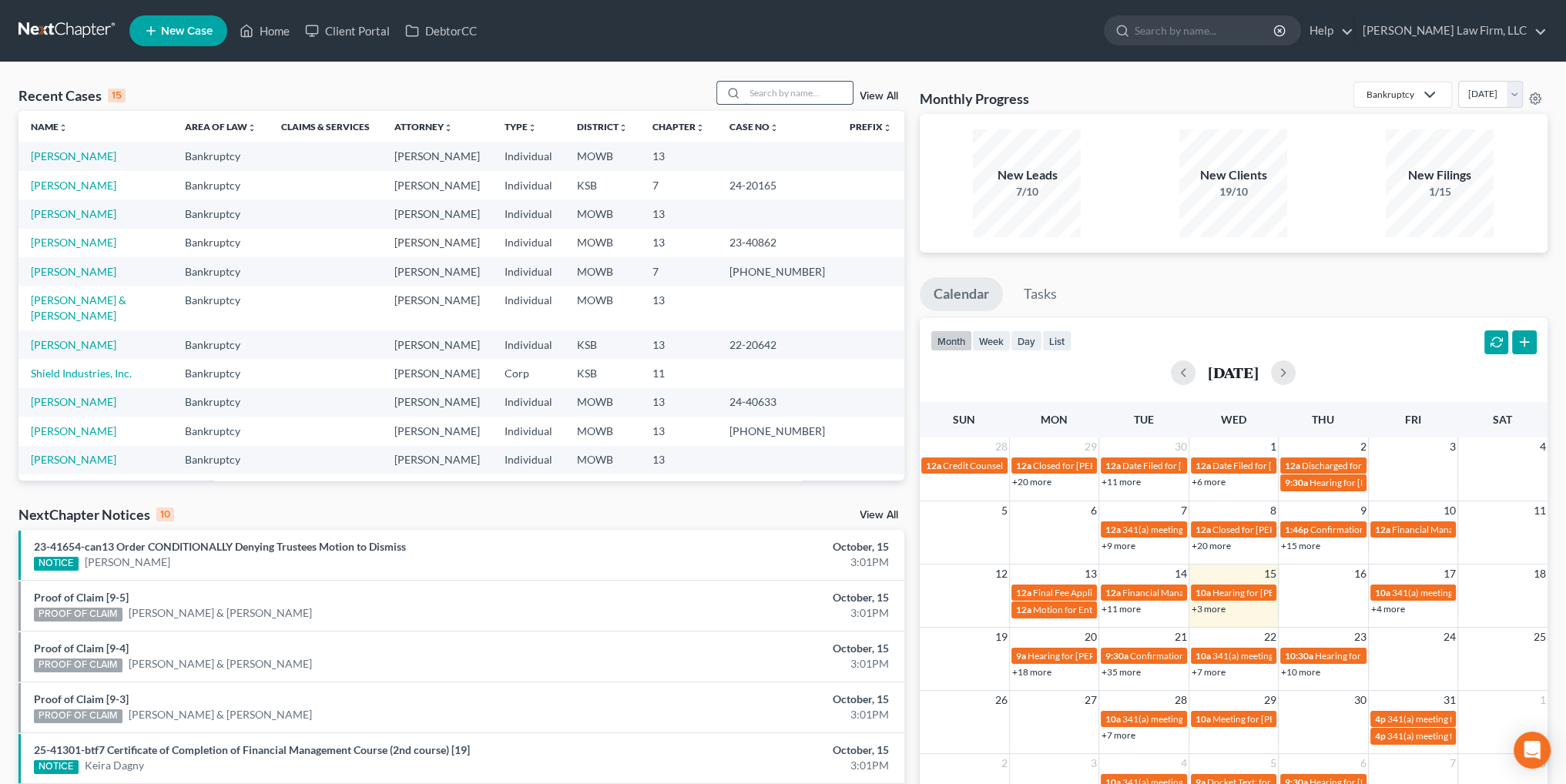
click at [791, 94] on input "search" at bounding box center [798, 93] width 108 height 22
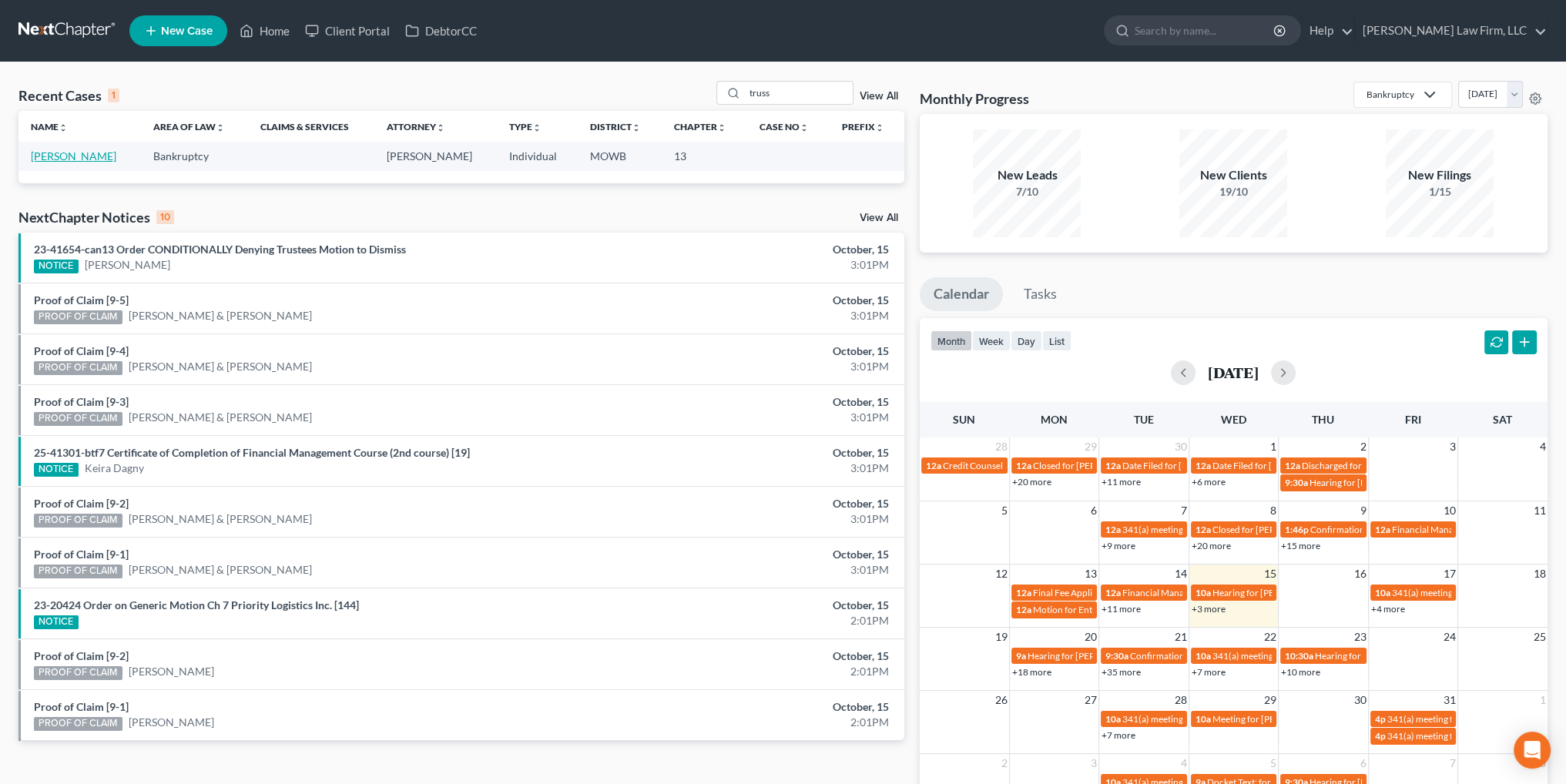
click at [70, 152] on link "[PERSON_NAME]" at bounding box center [74, 156] width 86 height 13
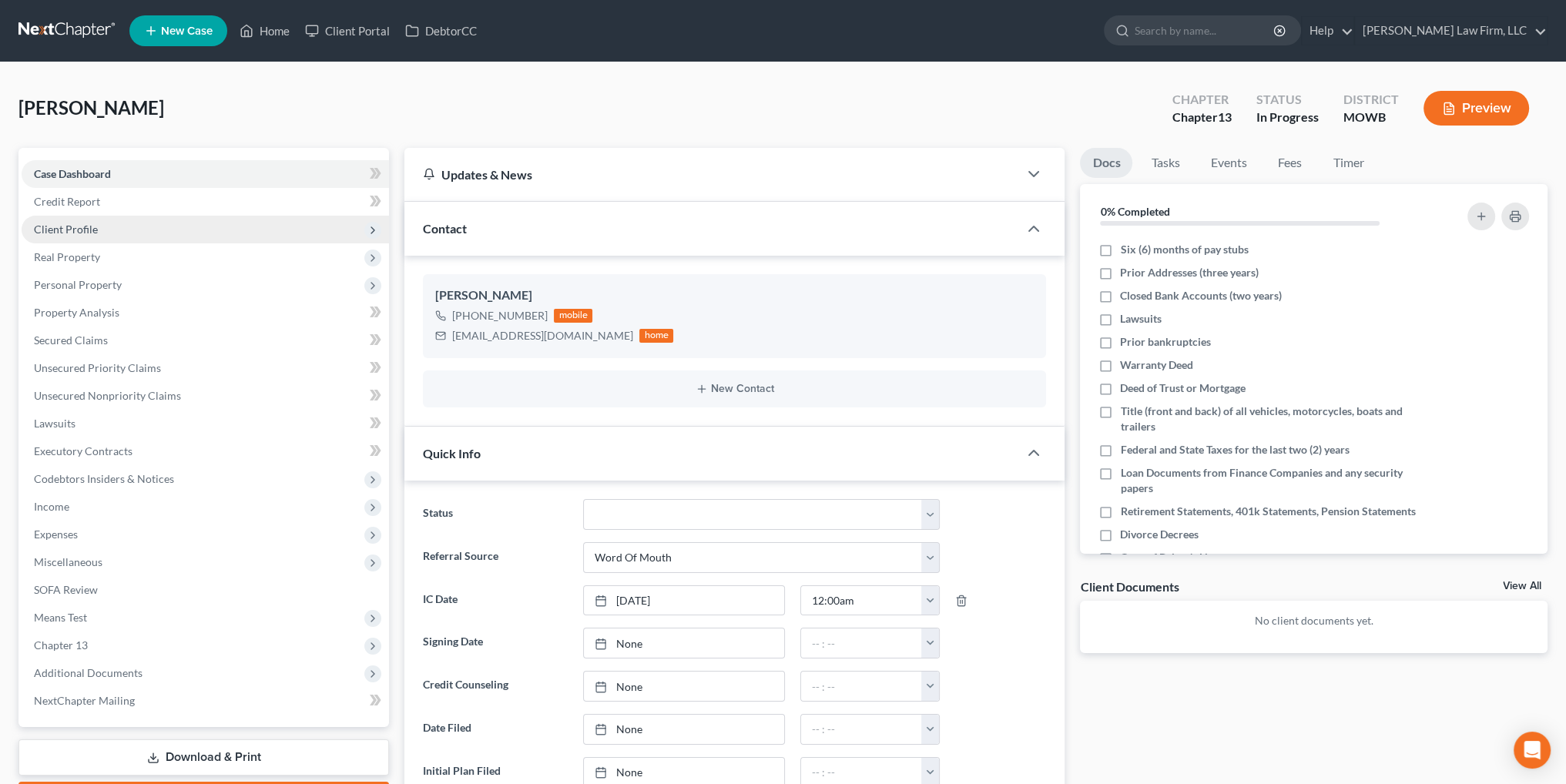
click at [72, 229] on span "Client Profile" at bounding box center [66, 229] width 64 height 13
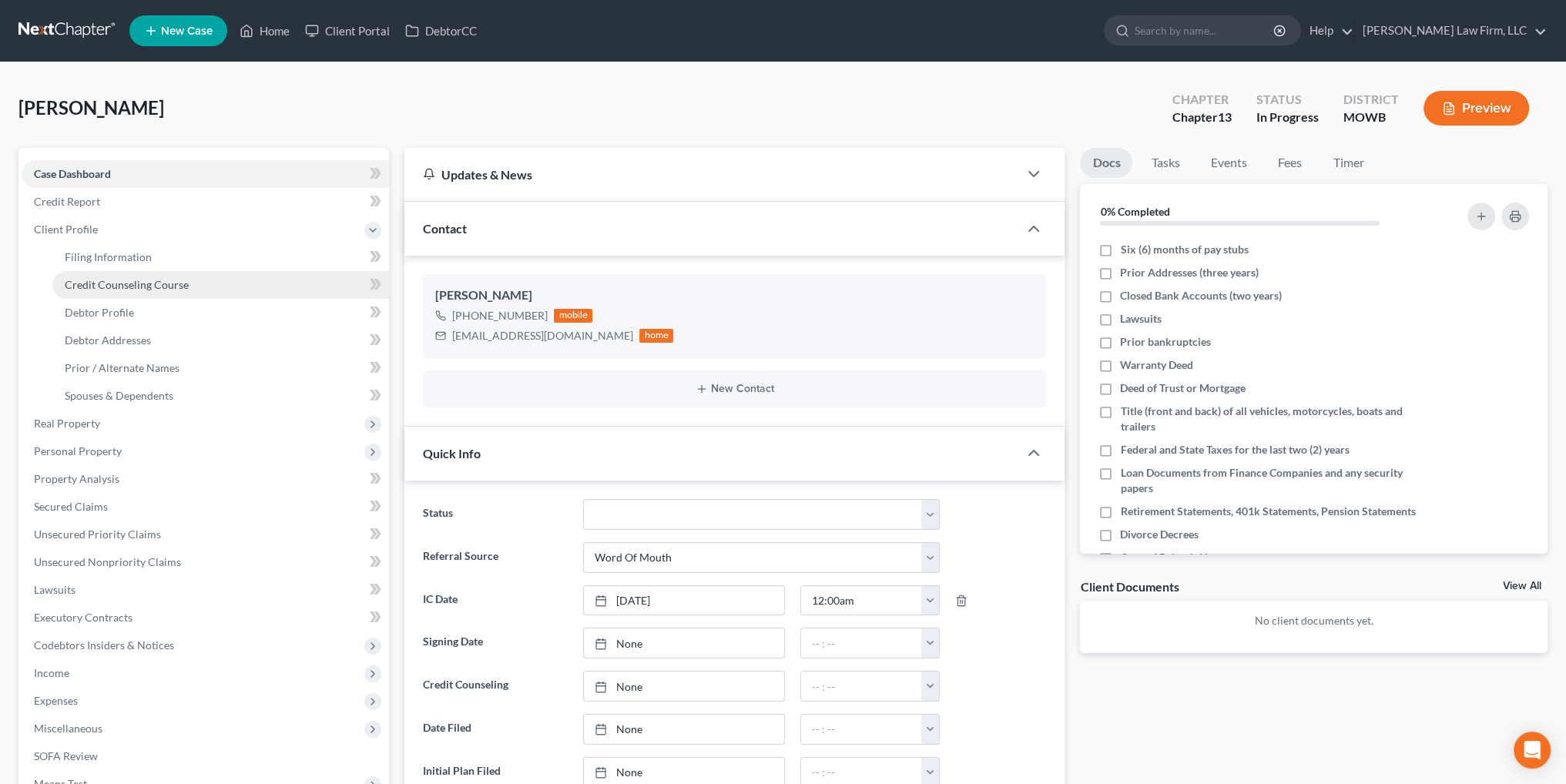
click at [114, 282] on span "Credit Counseling Course" at bounding box center [127, 284] width 124 height 13
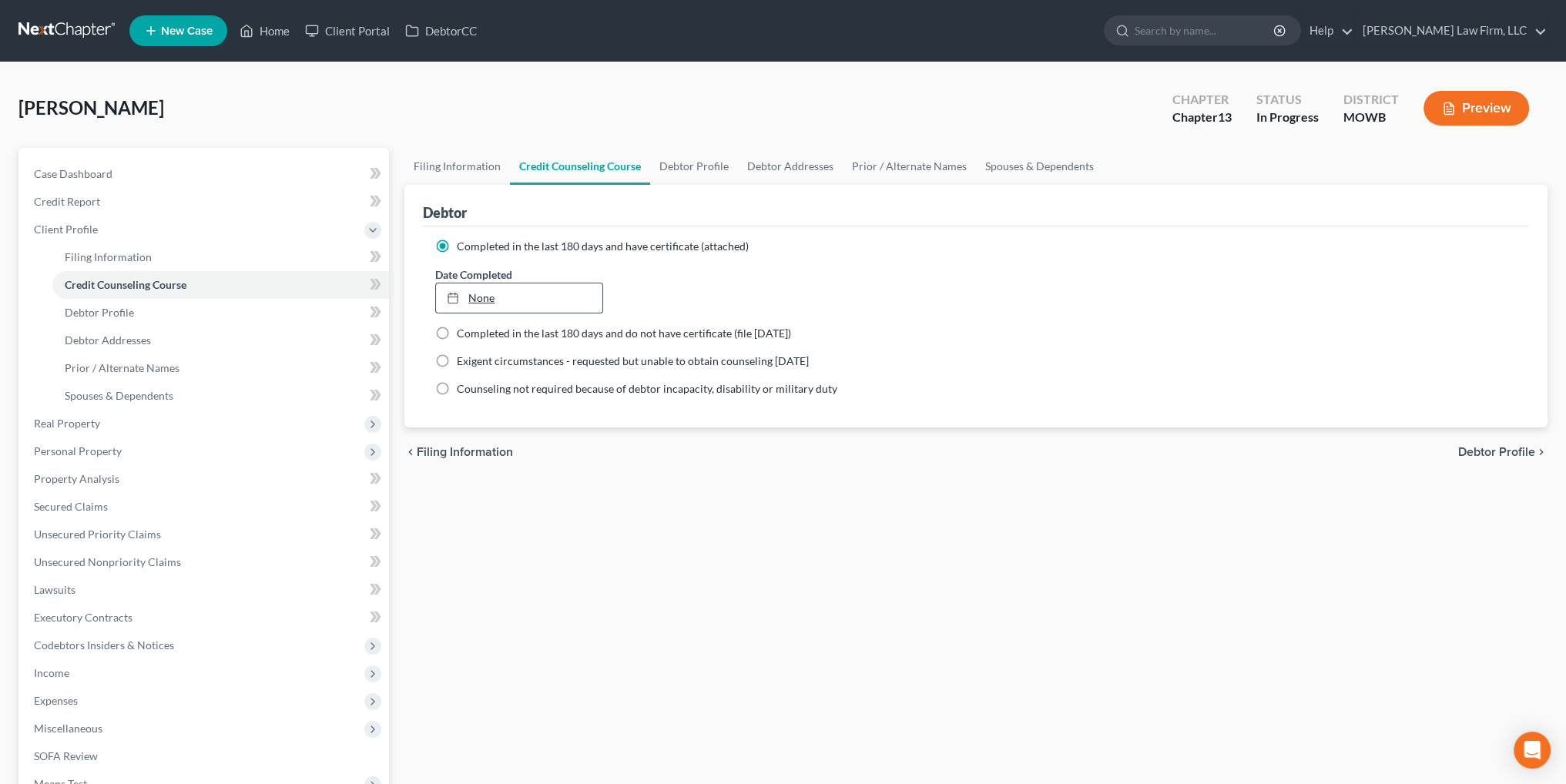
click at [475, 294] on link "None" at bounding box center [518, 298] width 166 height 29
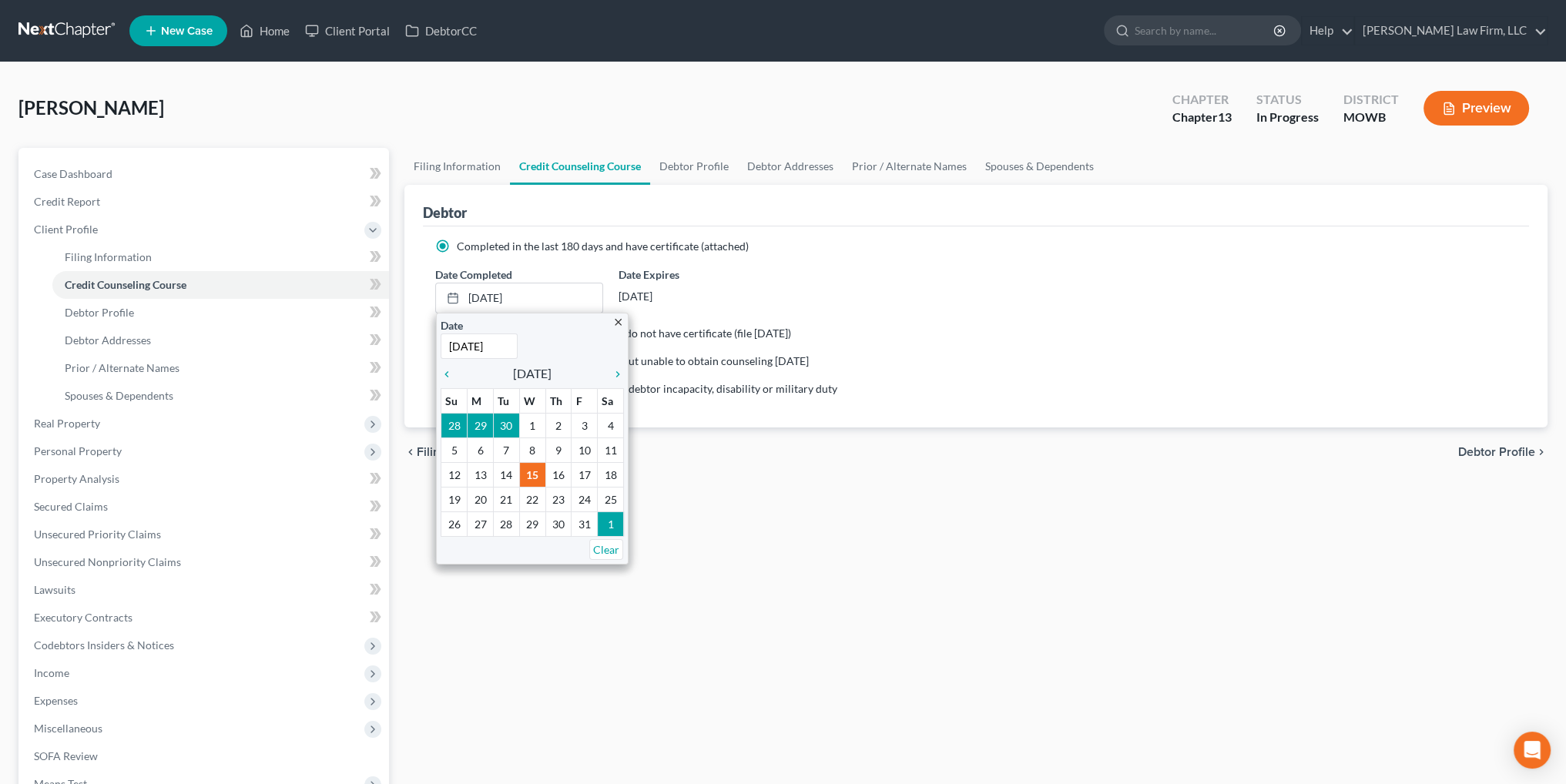
click at [836, 253] on div "Completed in the last 180 days and have certificate (attached)" at bounding box center [975, 245] width 1081 height 15
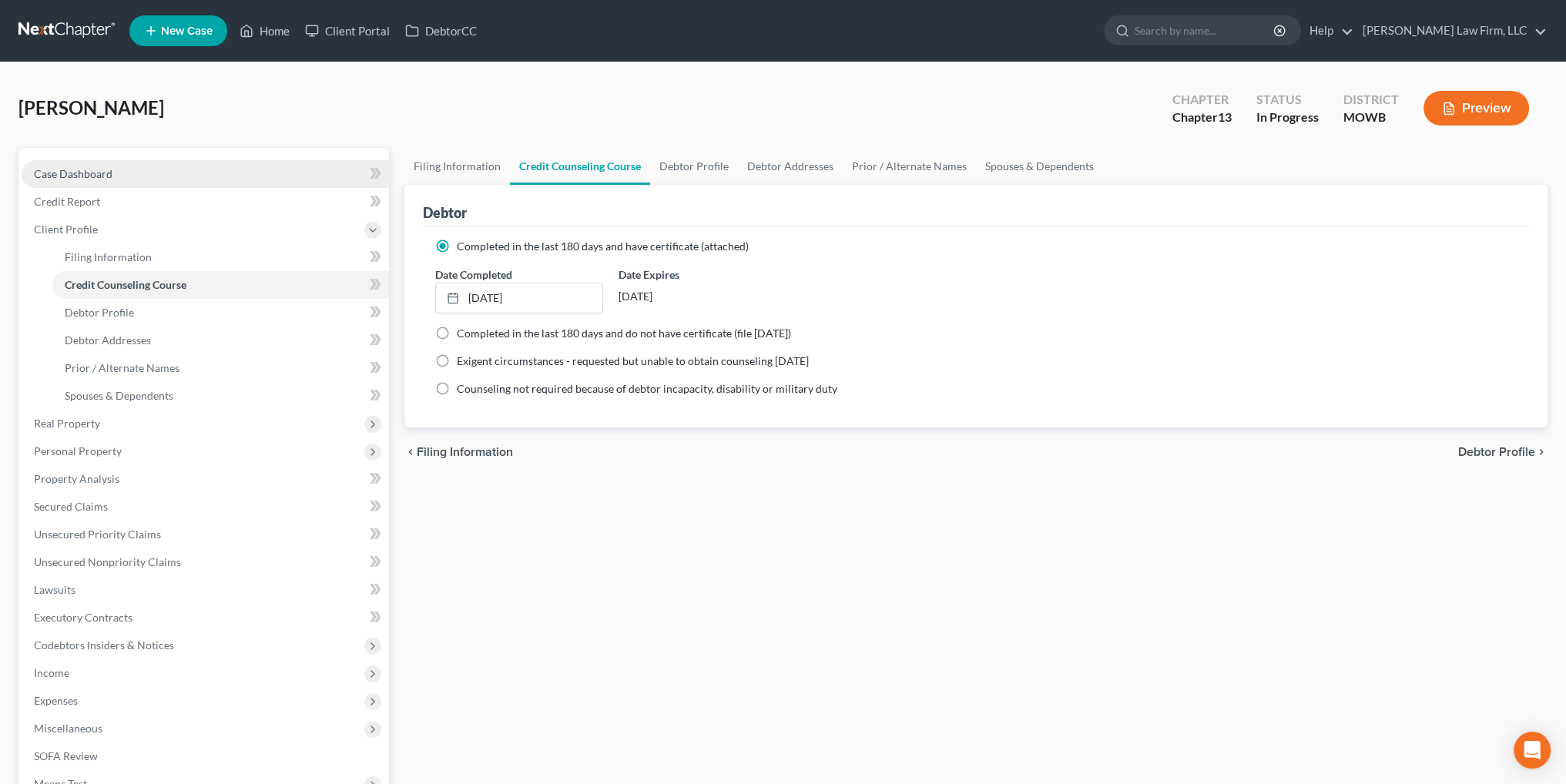
click at [81, 170] on span "Case Dashboard" at bounding box center [73, 173] width 78 height 13
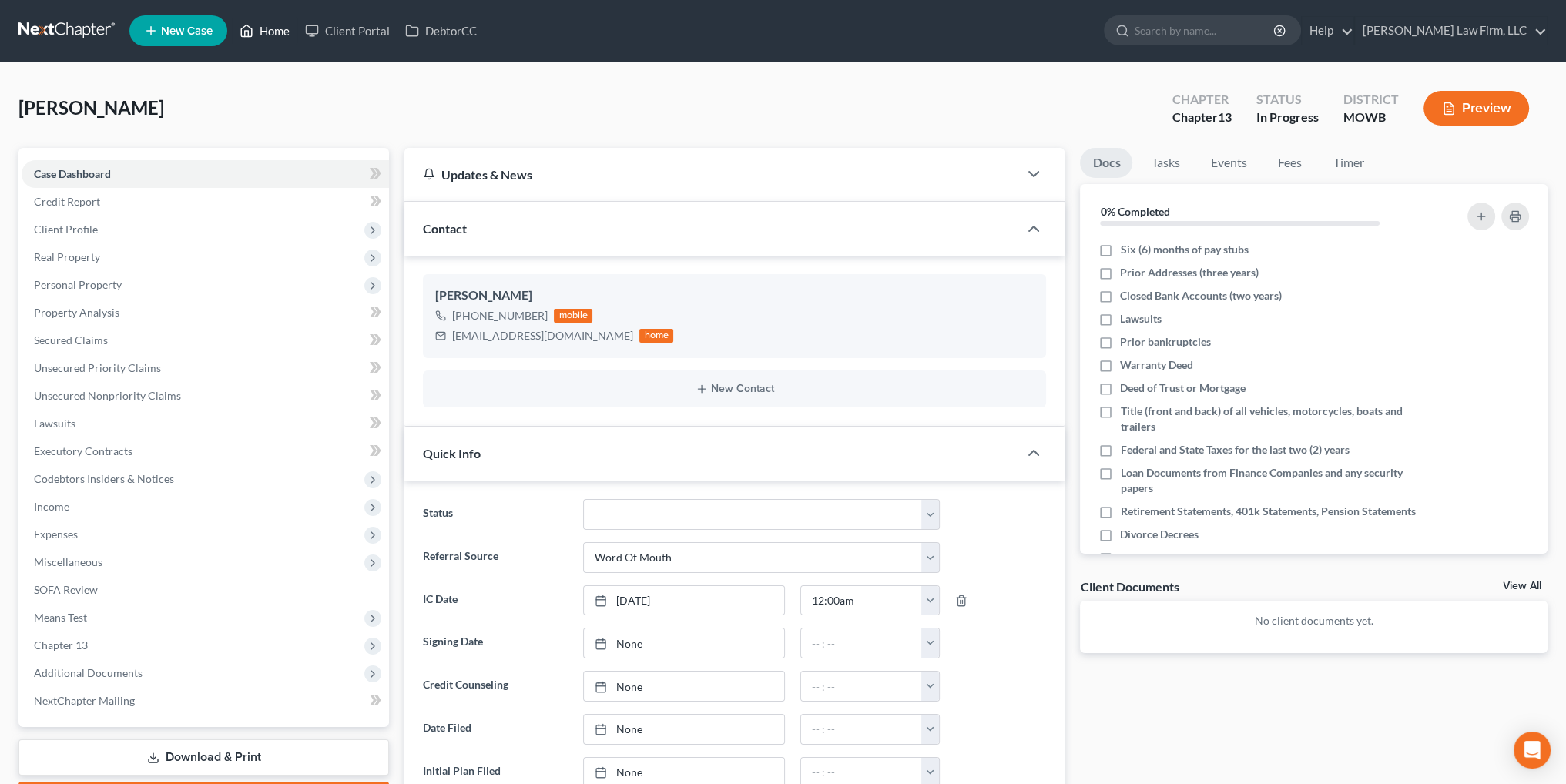
click at [274, 29] on link "Home" at bounding box center [265, 30] width 66 height 28
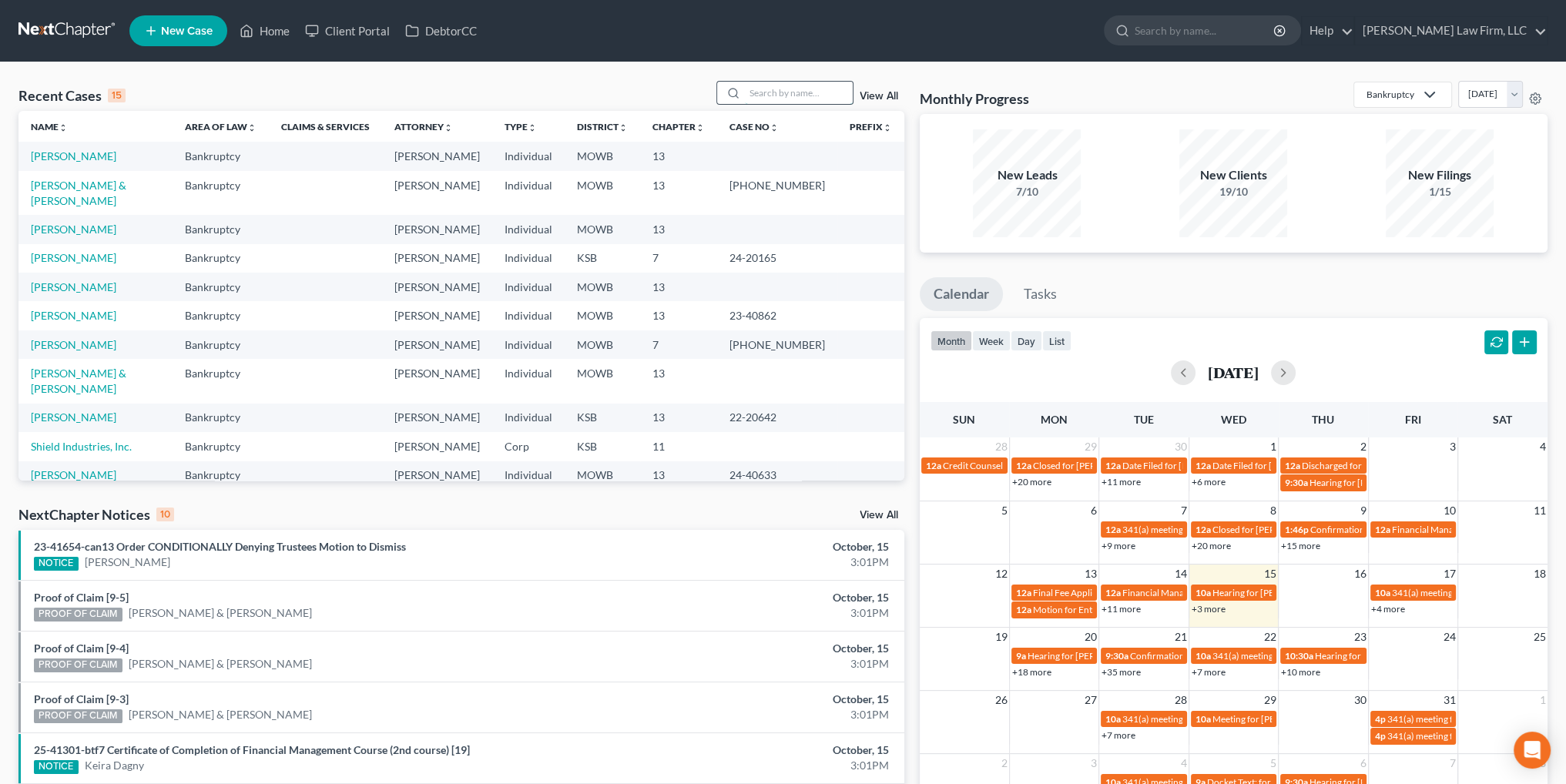
click at [774, 91] on input "search" at bounding box center [798, 93] width 108 height 22
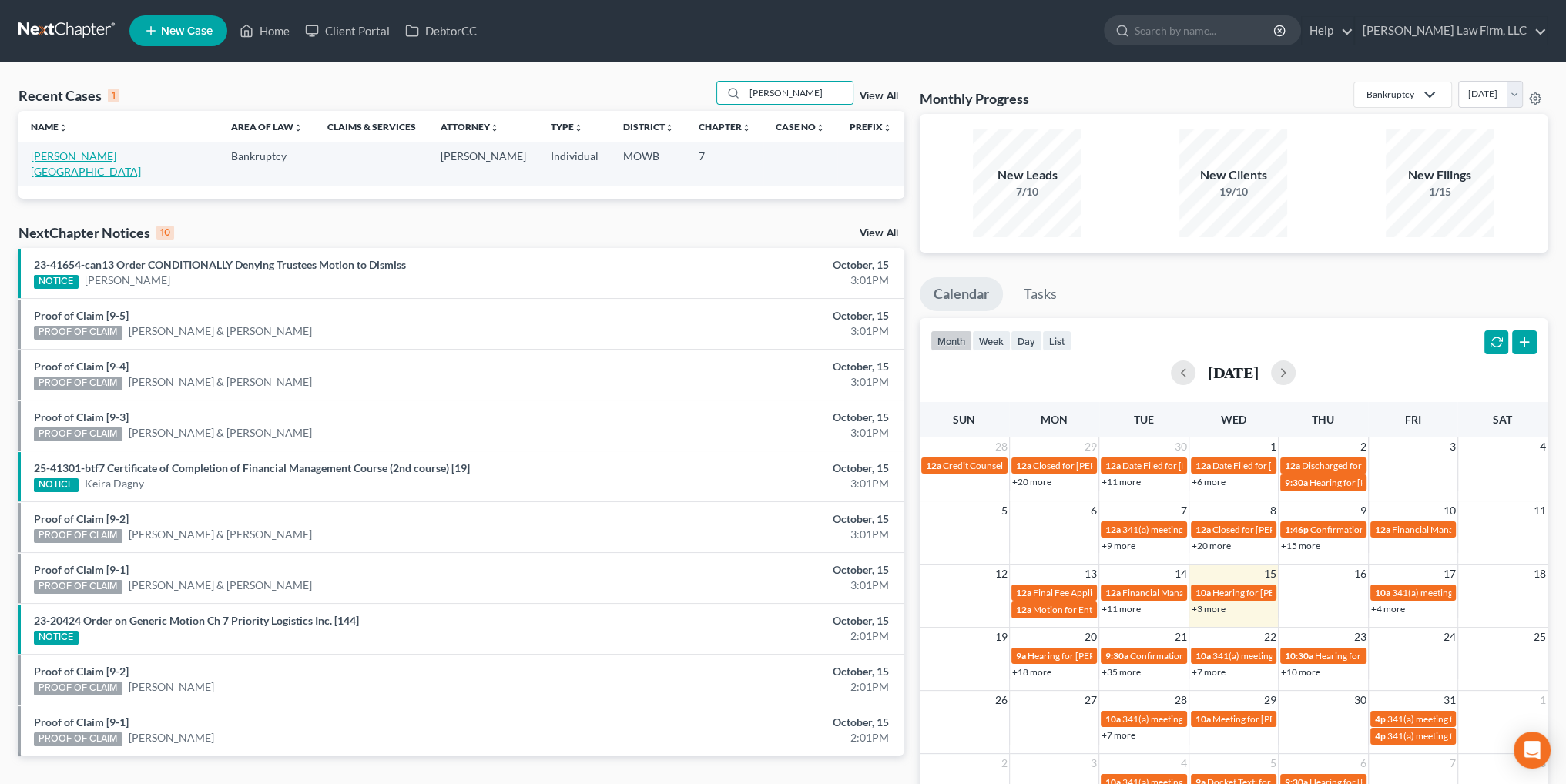
click at [91, 159] on link "[PERSON_NAME][GEOGRAPHIC_DATA]" at bounding box center [86, 164] width 110 height 29
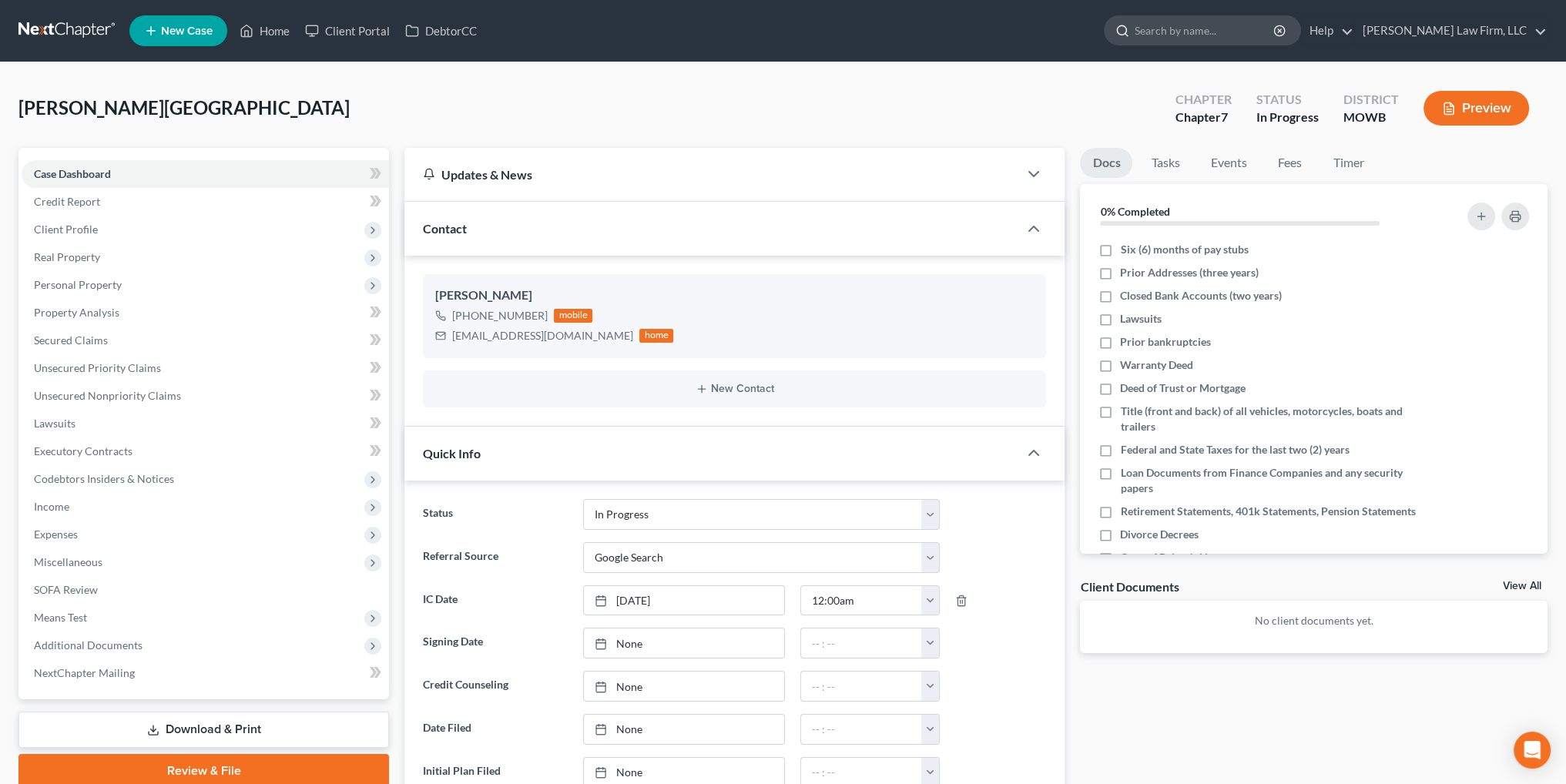
click at [1241, 35] on input "search" at bounding box center [1205, 30] width 141 height 29
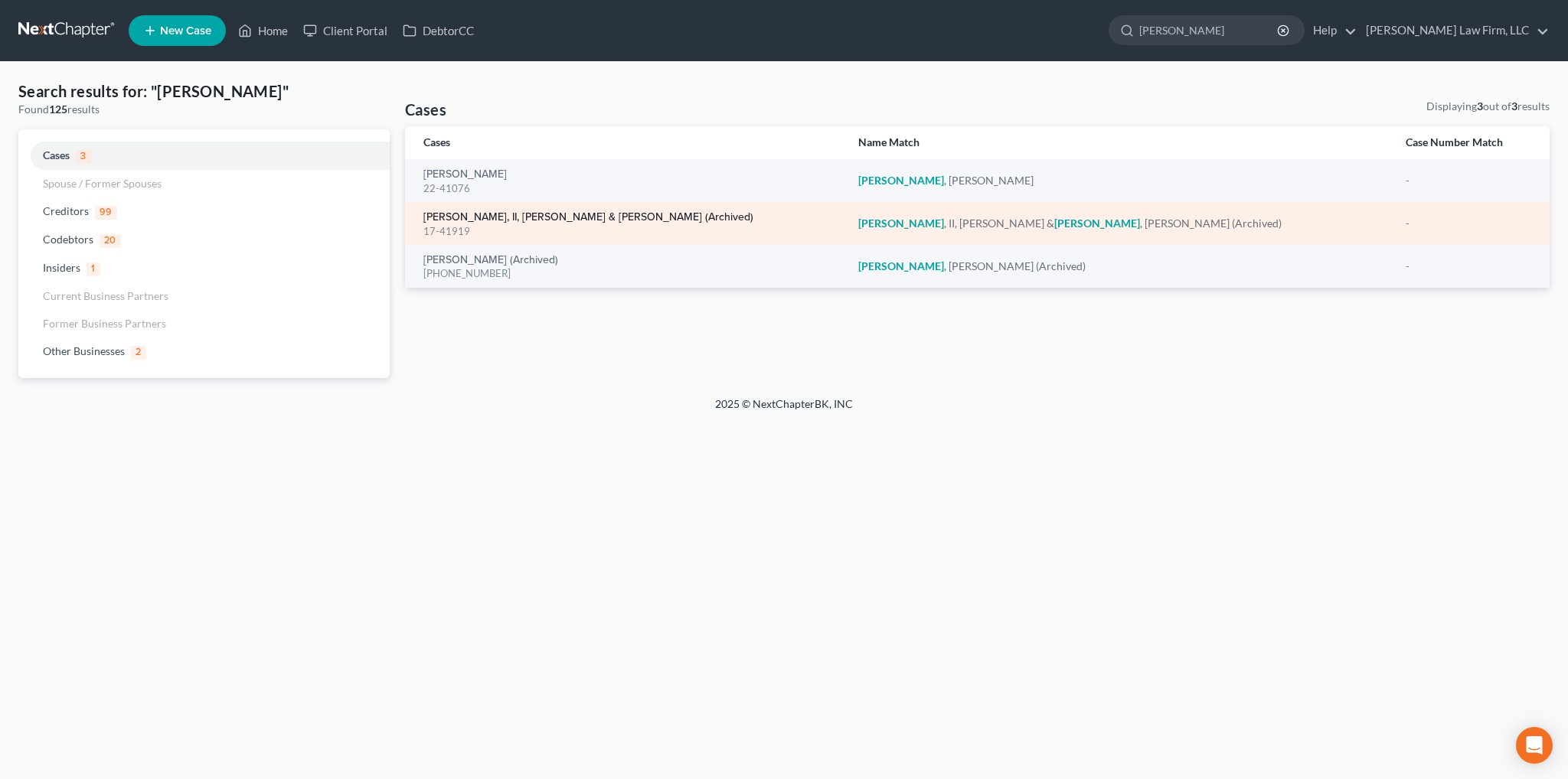
click at [567, 212] on link "[PERSON_NAME], II, [PERSON_NAME] & [PERSON_NAME] (Archived)" at bounding box center [588, 217] width 330 height 11
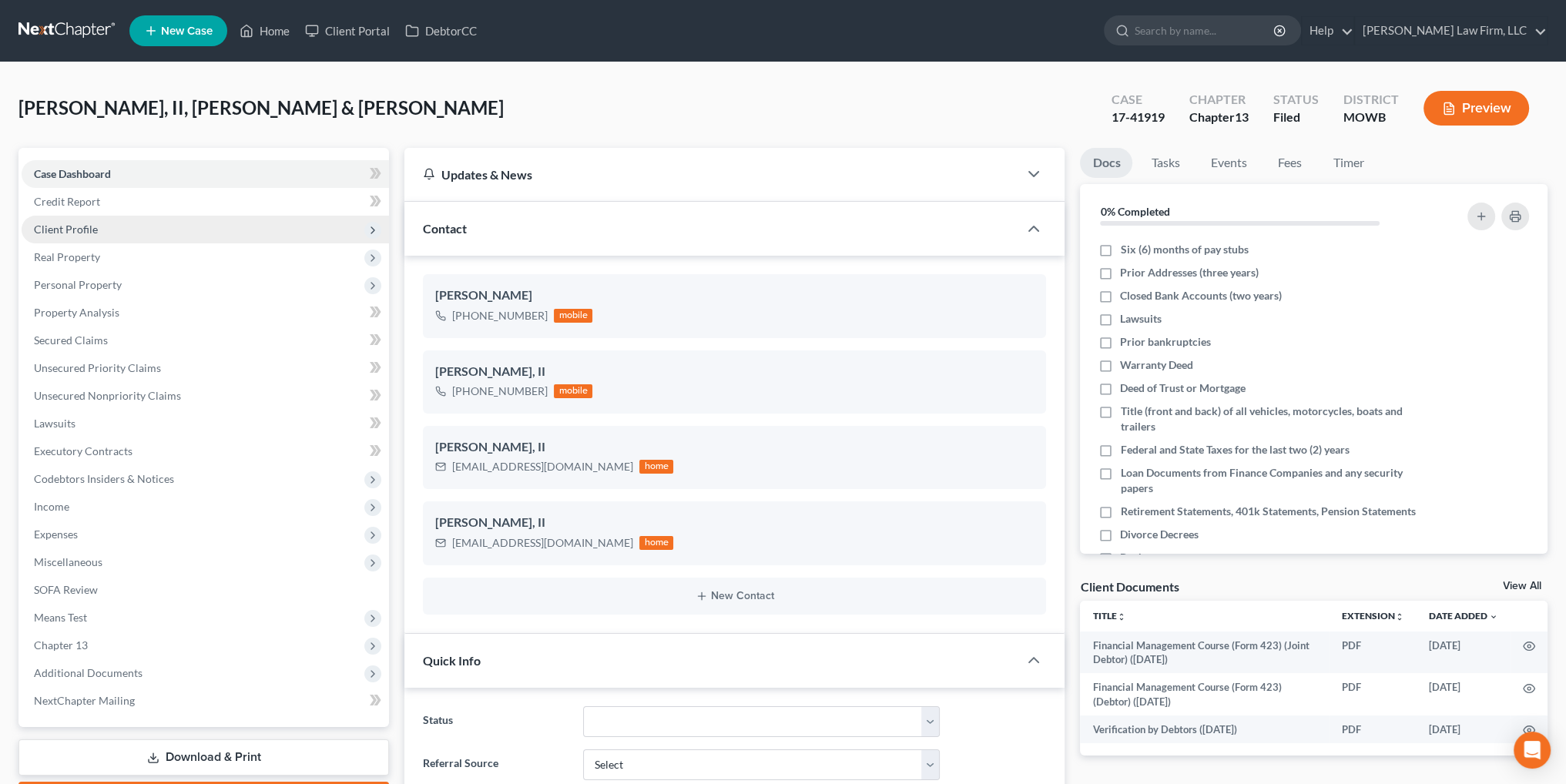
click at [74, 225] on span "Client Profile" at bounding box center [66, 229] width 64 height 13
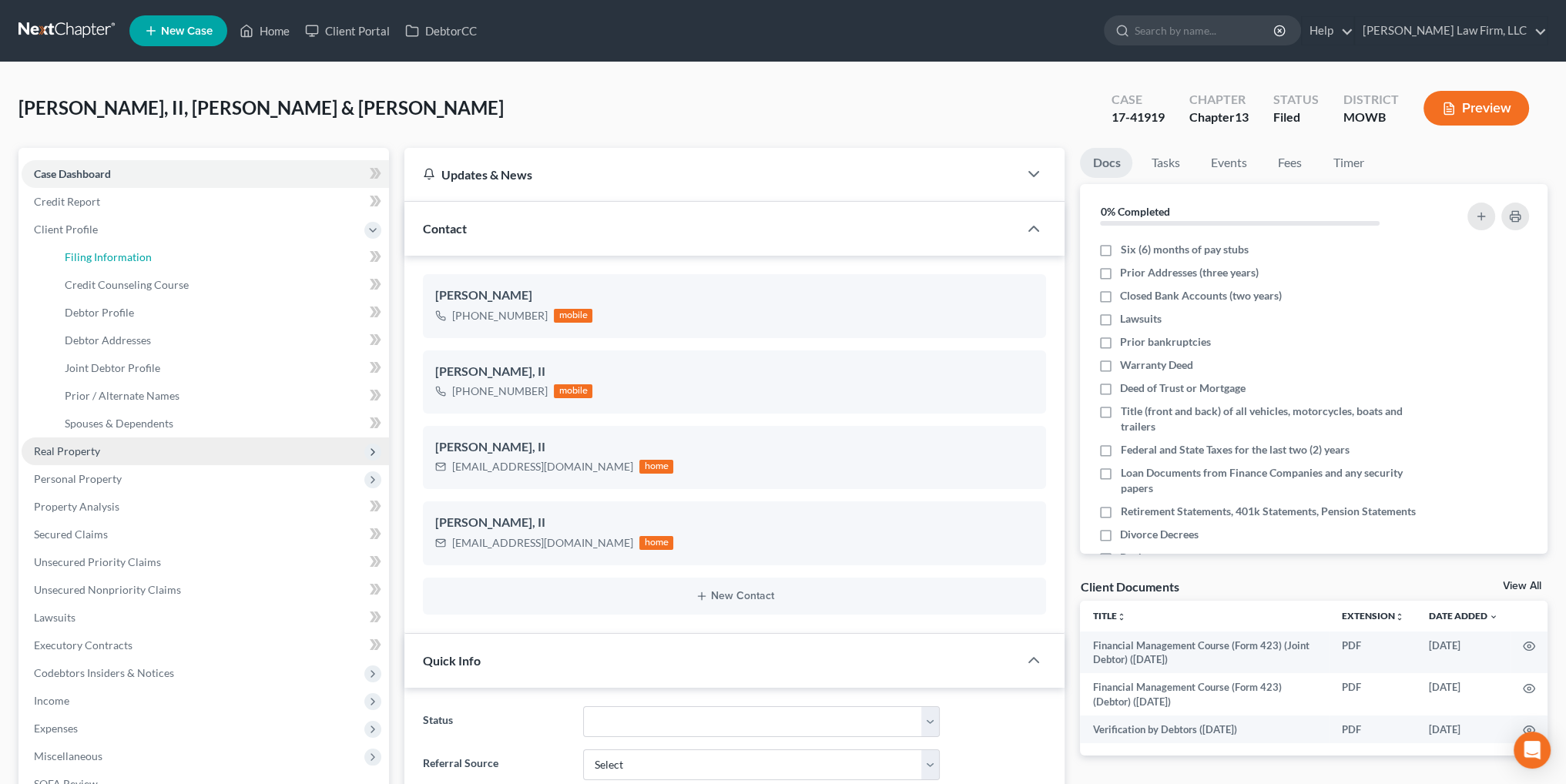
click at [70, 253] on span "Filing Information" at bounding box center [109, 257] width 87 height 13
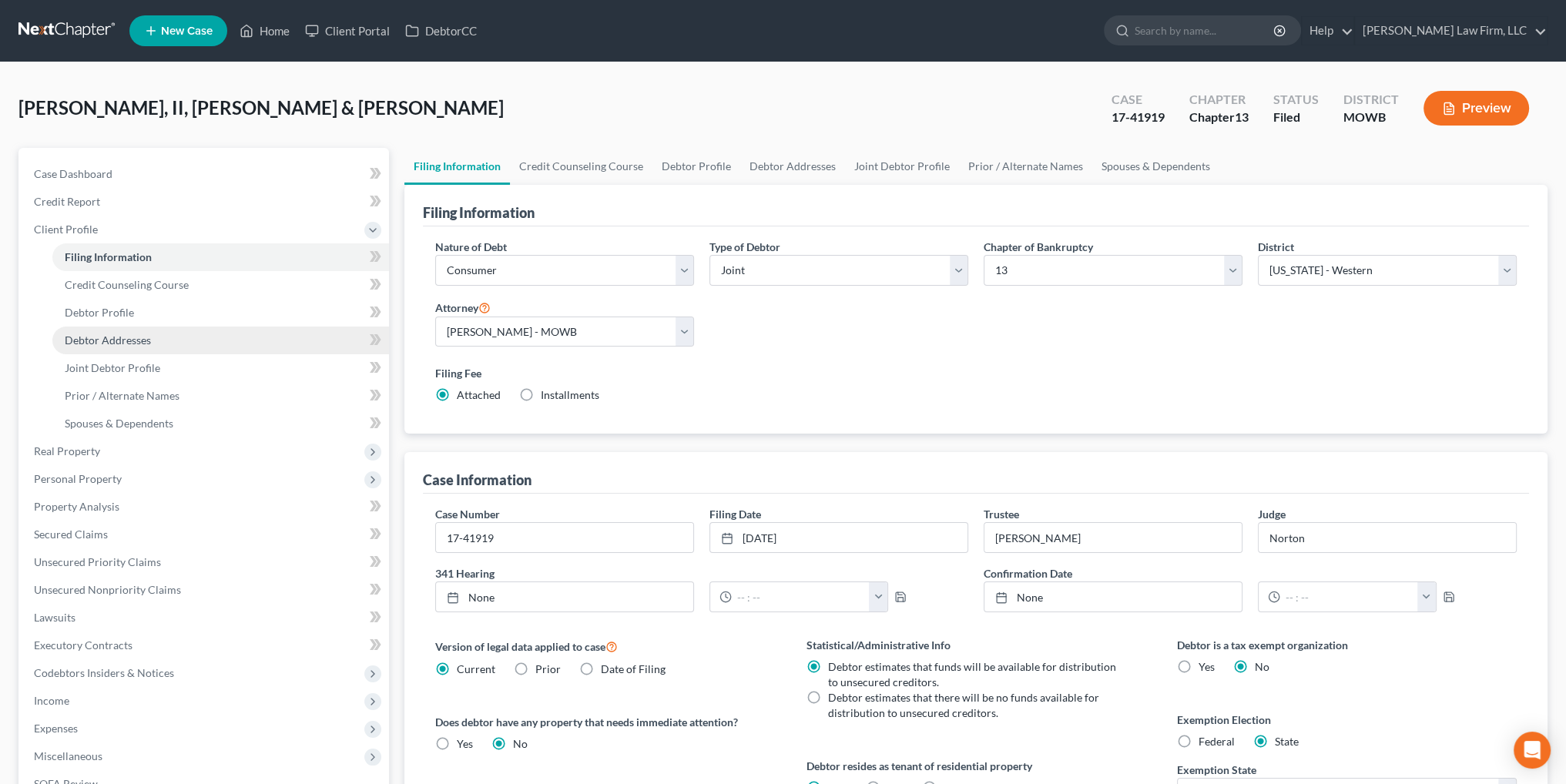
click at [111, 333] on span "Debtor Addresses" at bounding box center [108, 340] width 86 height 13
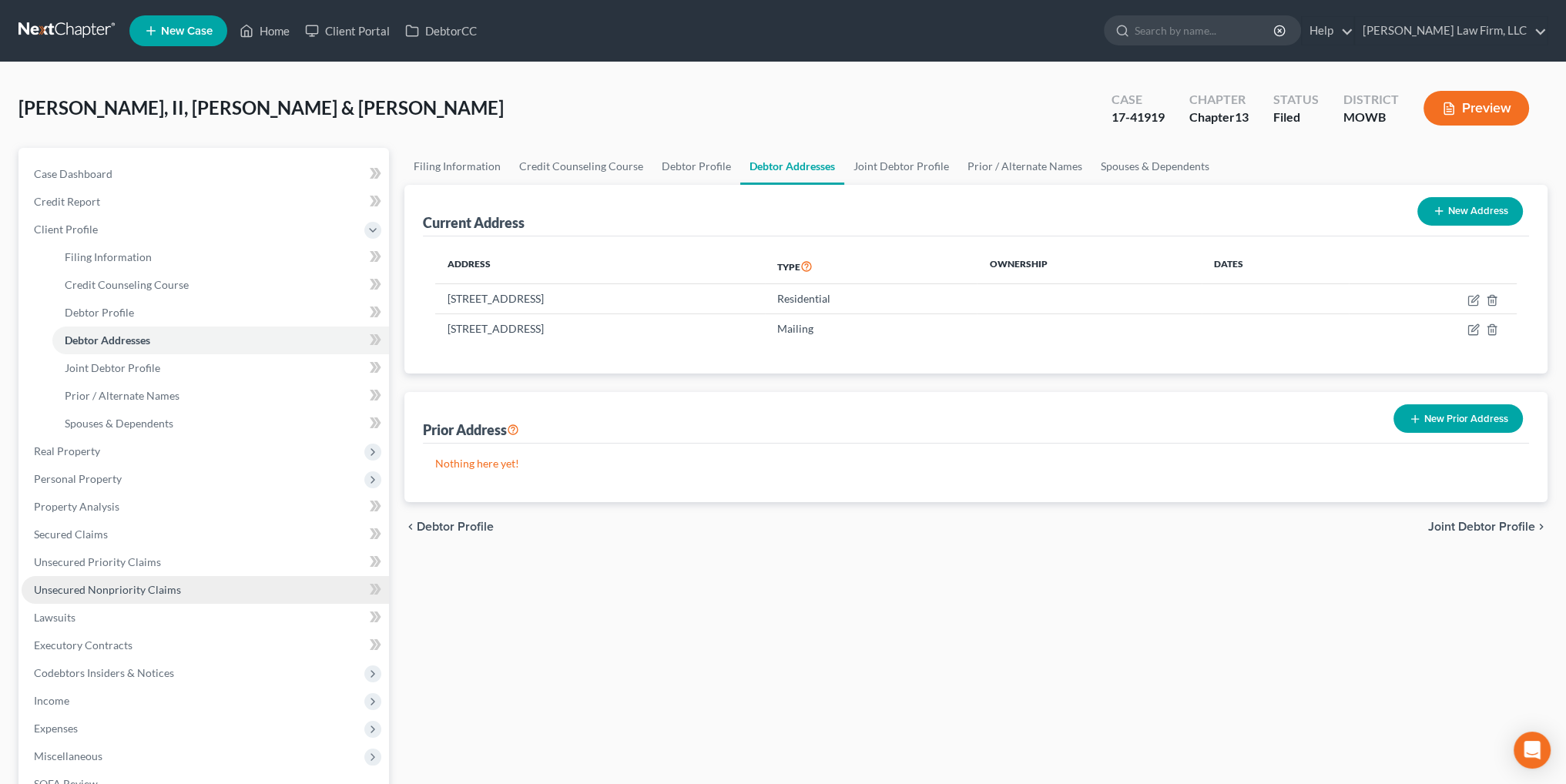
click at [85, 584] on span "Unsecured Nonpriority Claims" at bounding box center [108, 589] width 147 height 13
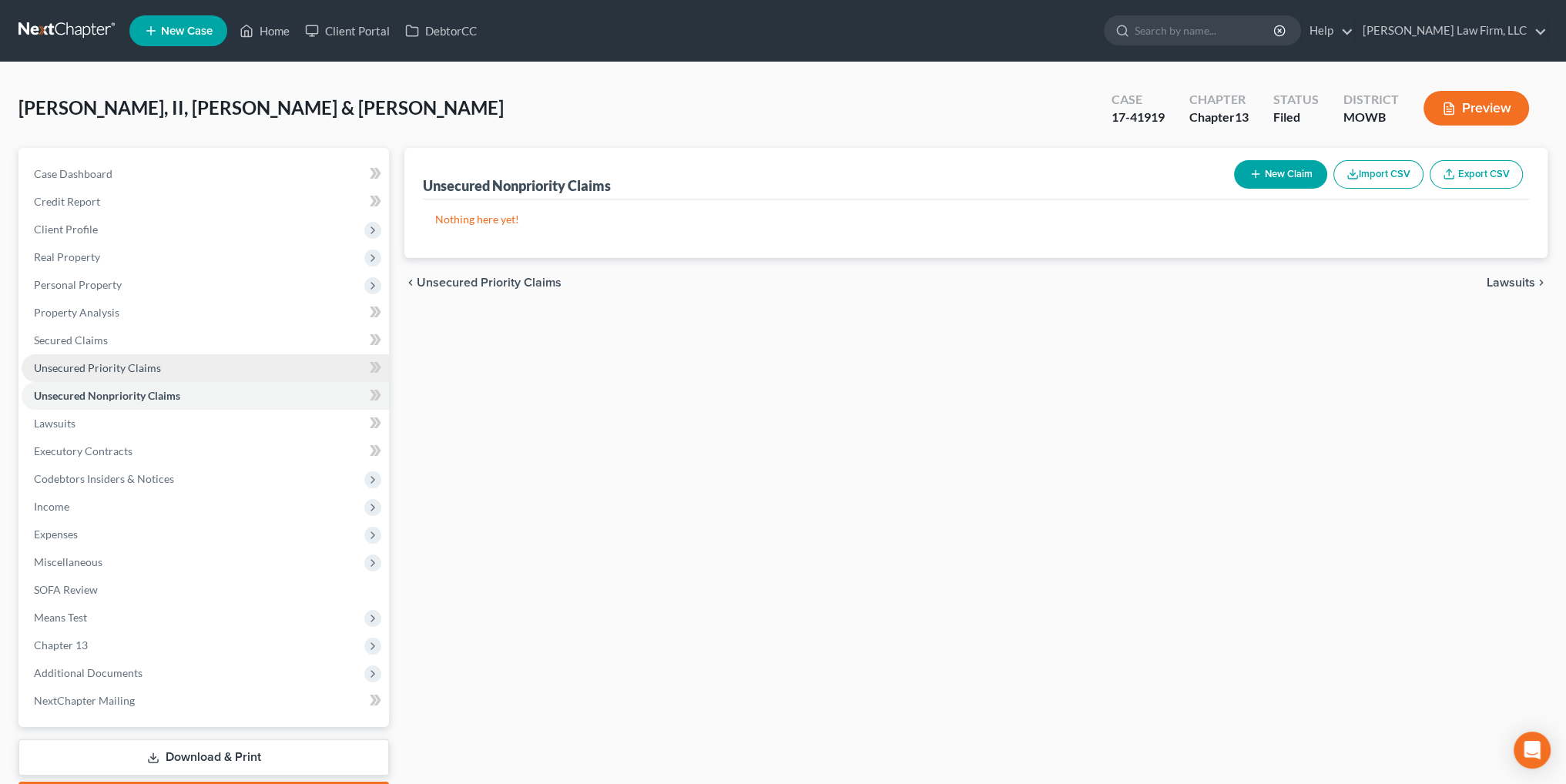
click at [112, 363] on span "Unsecured Priority Claims" at bounding box center [97, 367] width 127 height 13
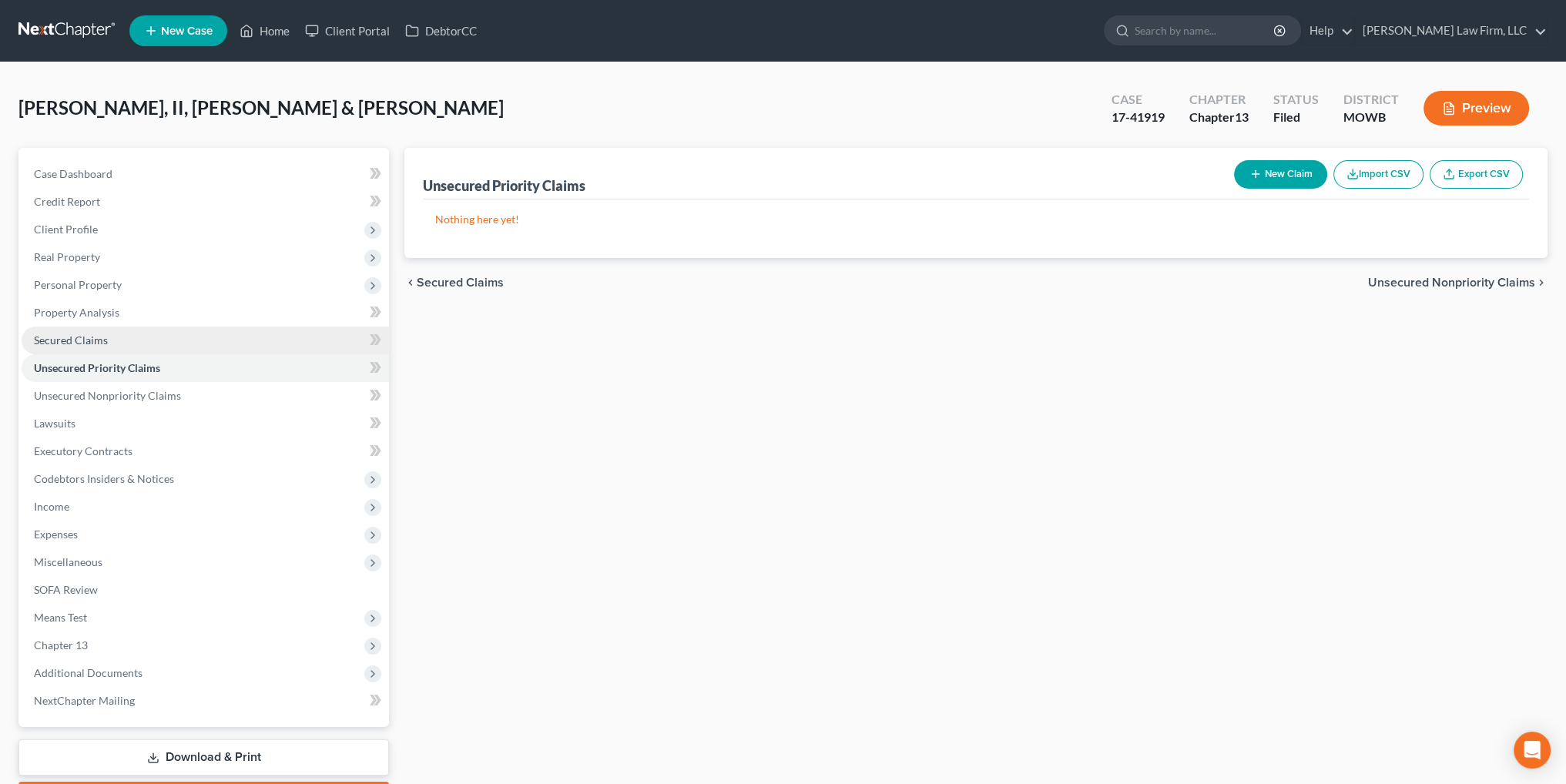
click at [79, 335] on span "Secured Claims" at bounding box center [70, 340] width 74 height 13
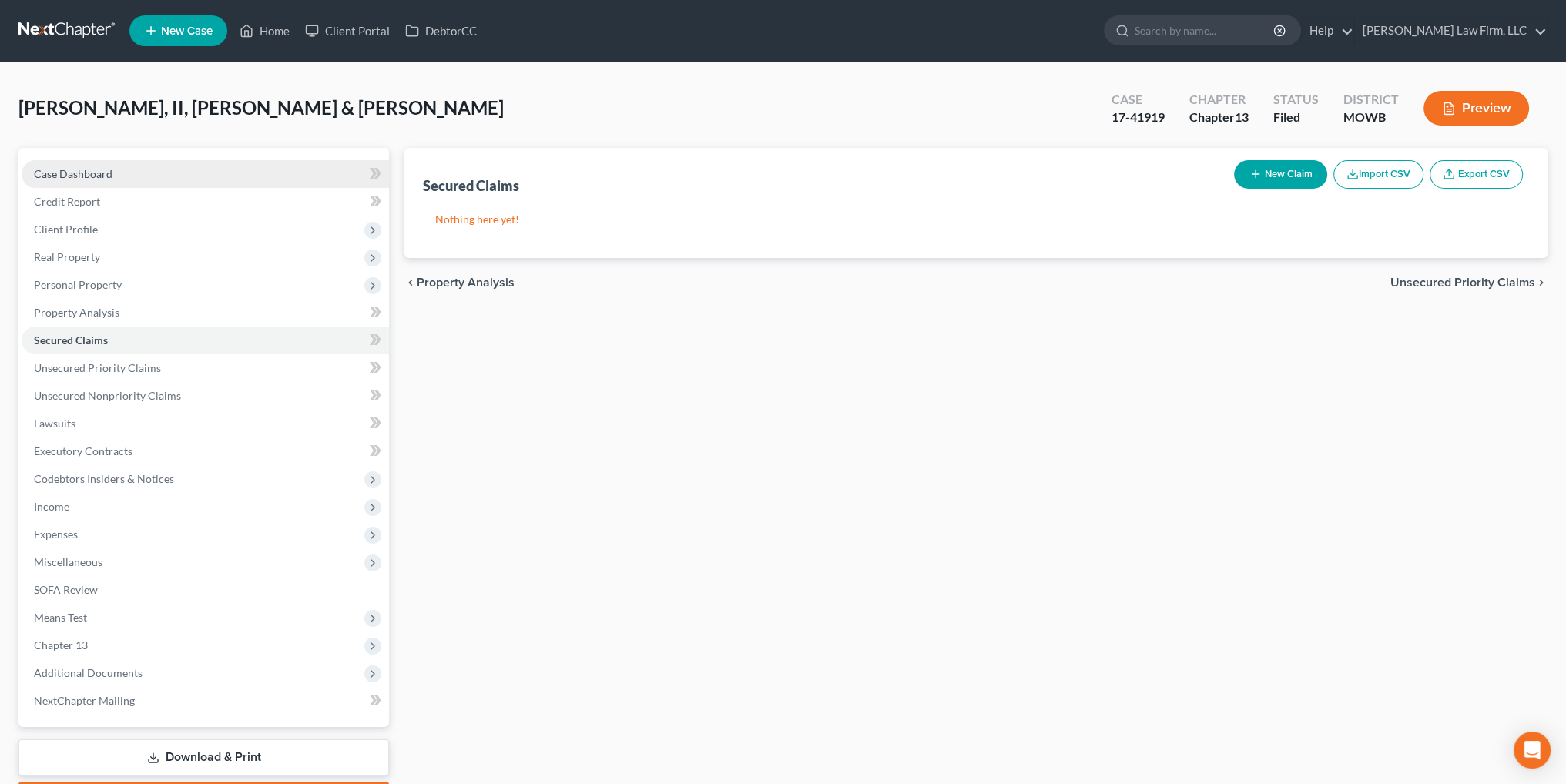
click at [86, 170] on span "Case Dashboard" at bounding box center [73, 173] width 78 height 13
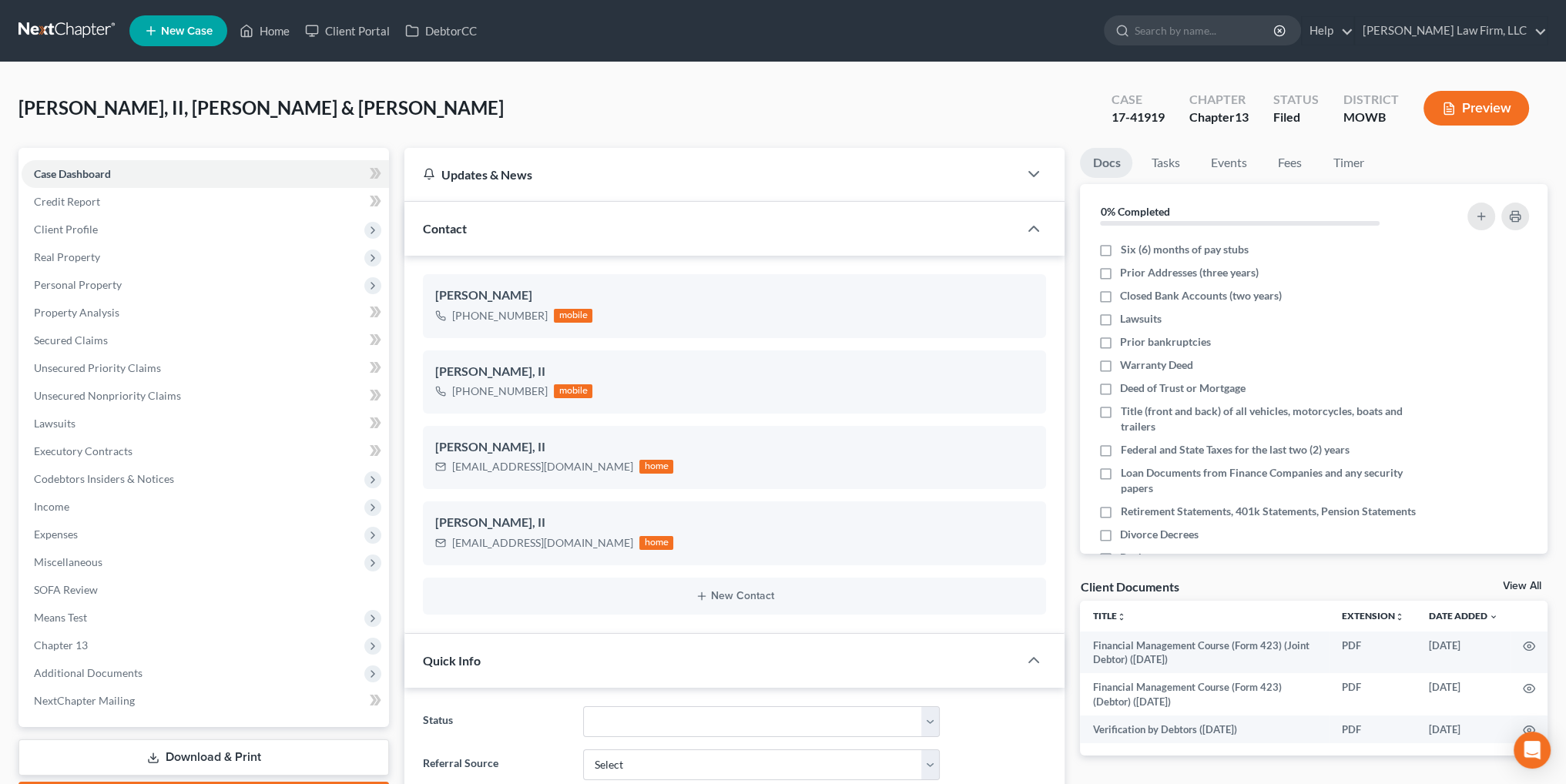
scroll to position [410, 0]
click at [295, 30] on link "Home" at bounding box center [265, 30] width 66 height 28
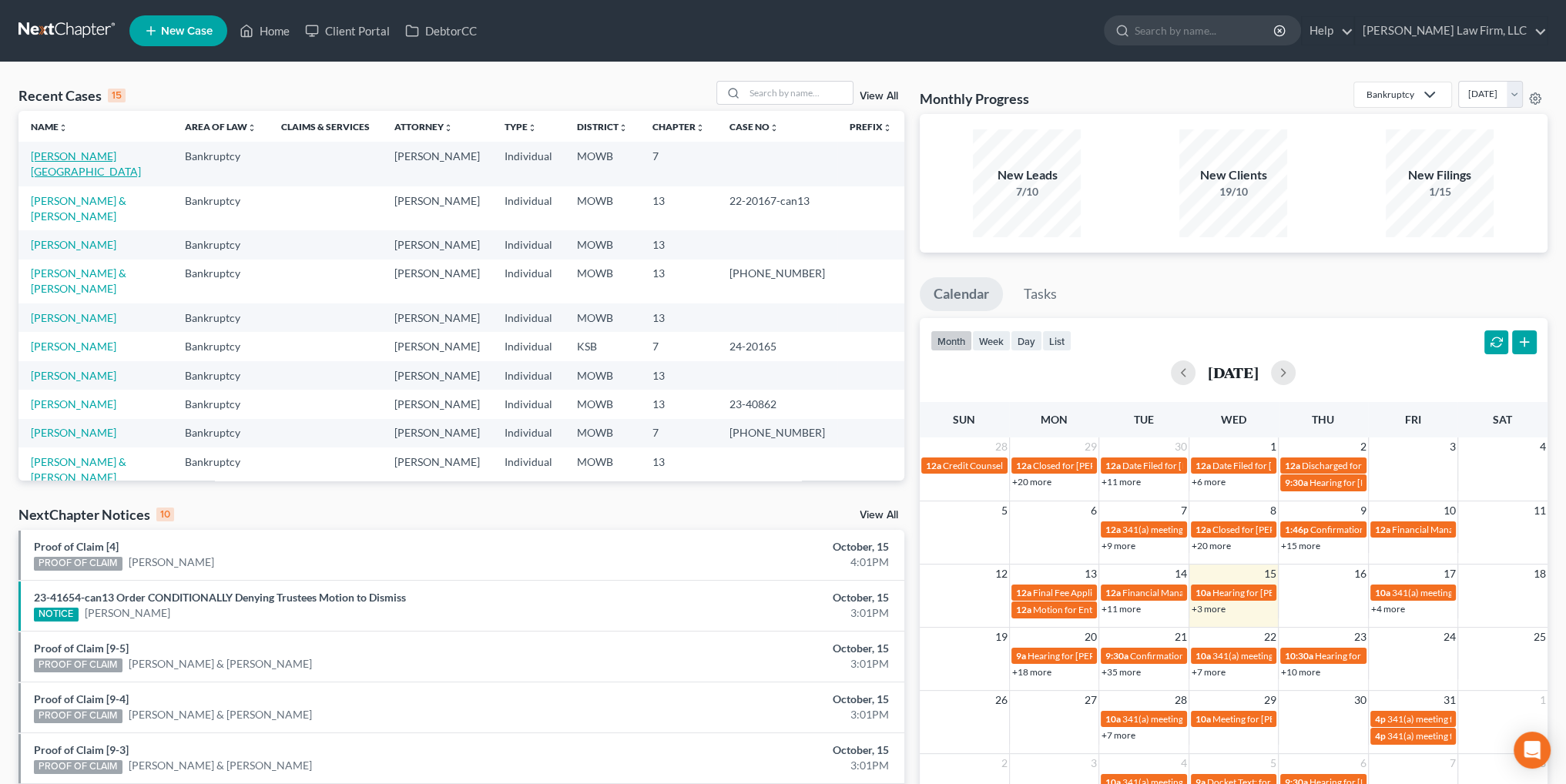
click at [66, 158] on link "[PERSON_NAME][GEOGRAPHIC_DATA]" at bounding box center [86, 164] width 110 height 29
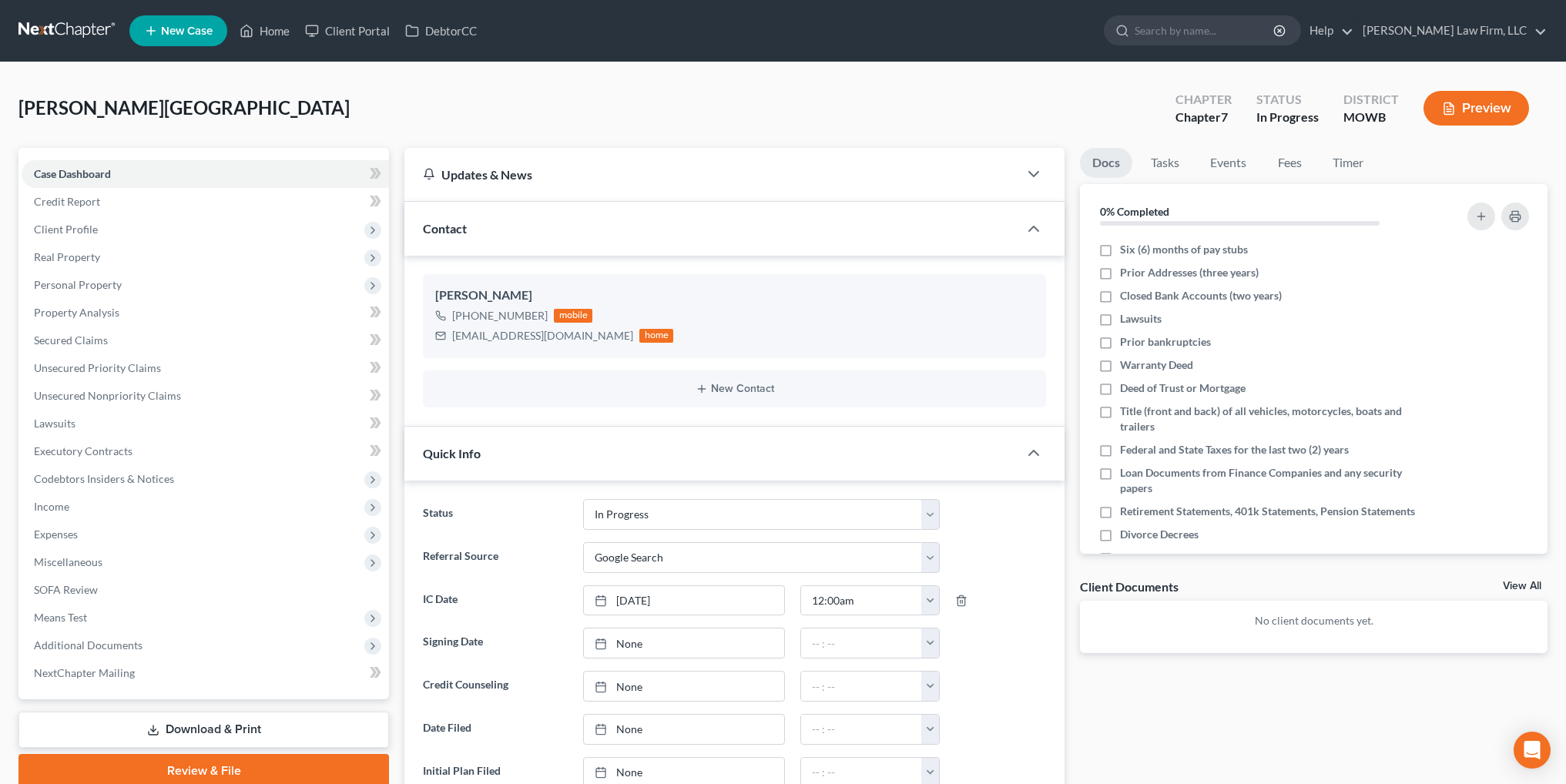
select select "4"
click at [62, 220] on span "Client Profile" at bounding box center [205, 229] width 368 height 28
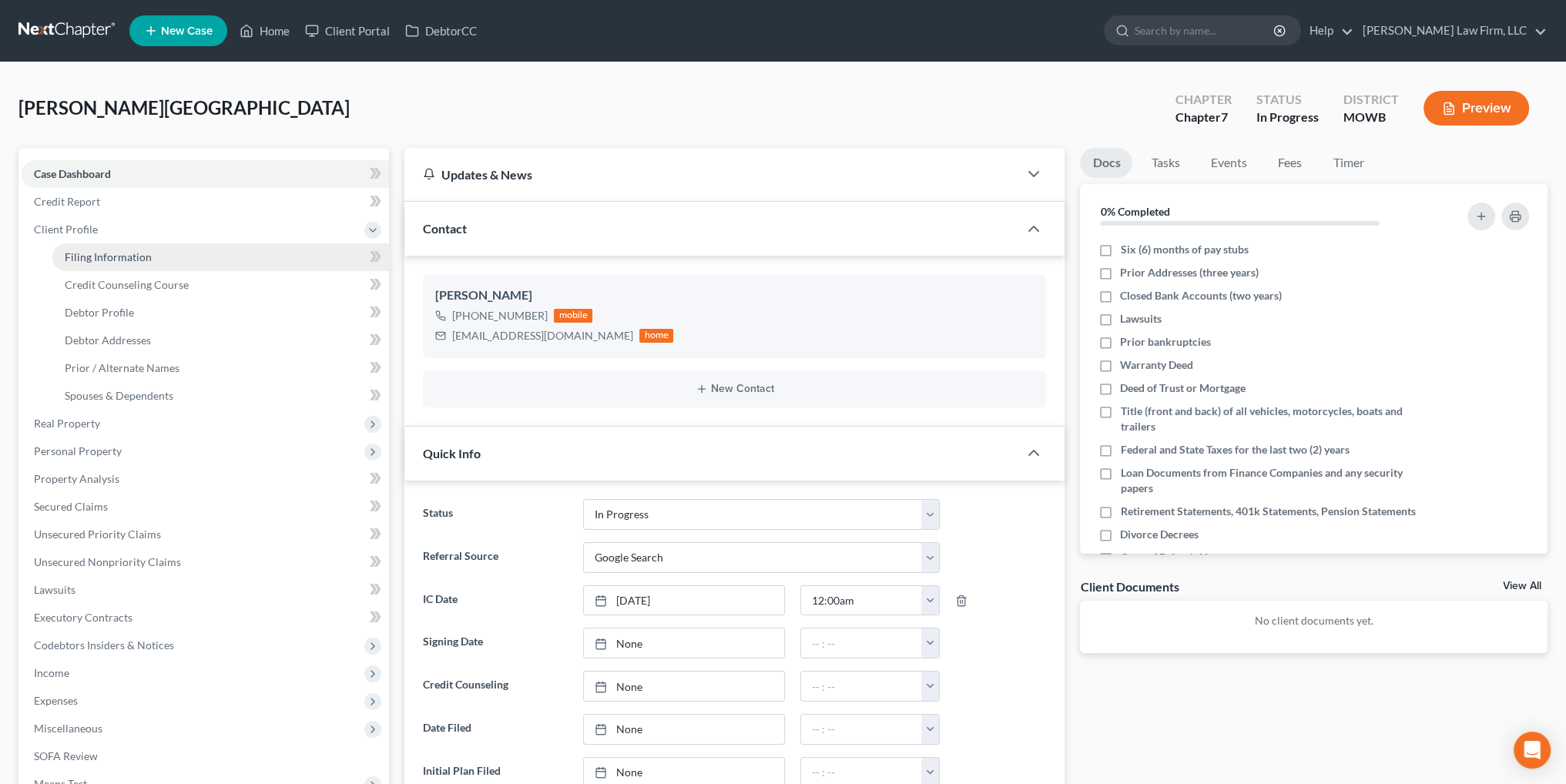
click at [129, 261] on span "Filing Information" at bounding box center [109, 257] width 87 height 13
select select "1"
select select "0"
select select "46"
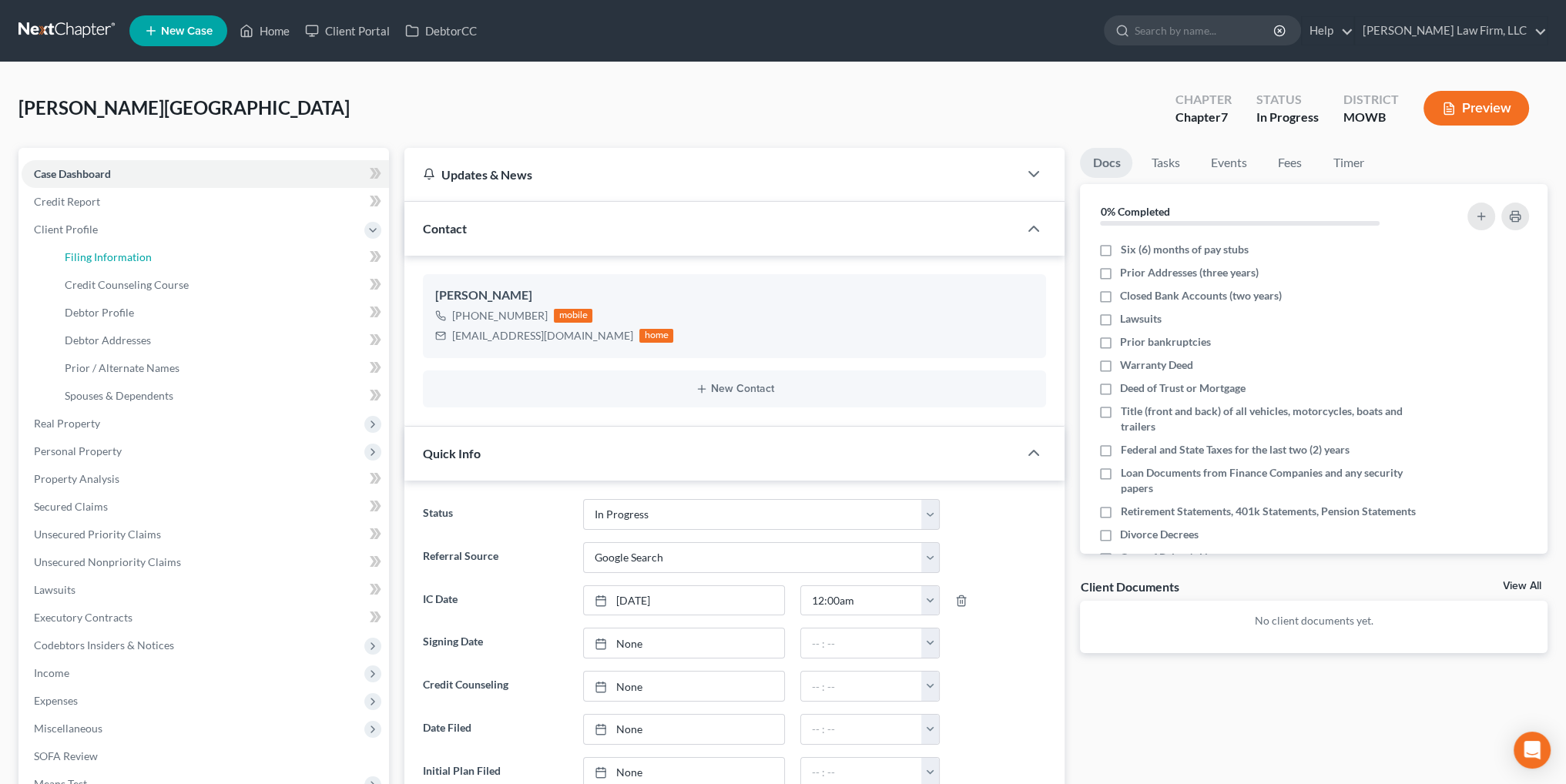
select select "12"
select select "26"
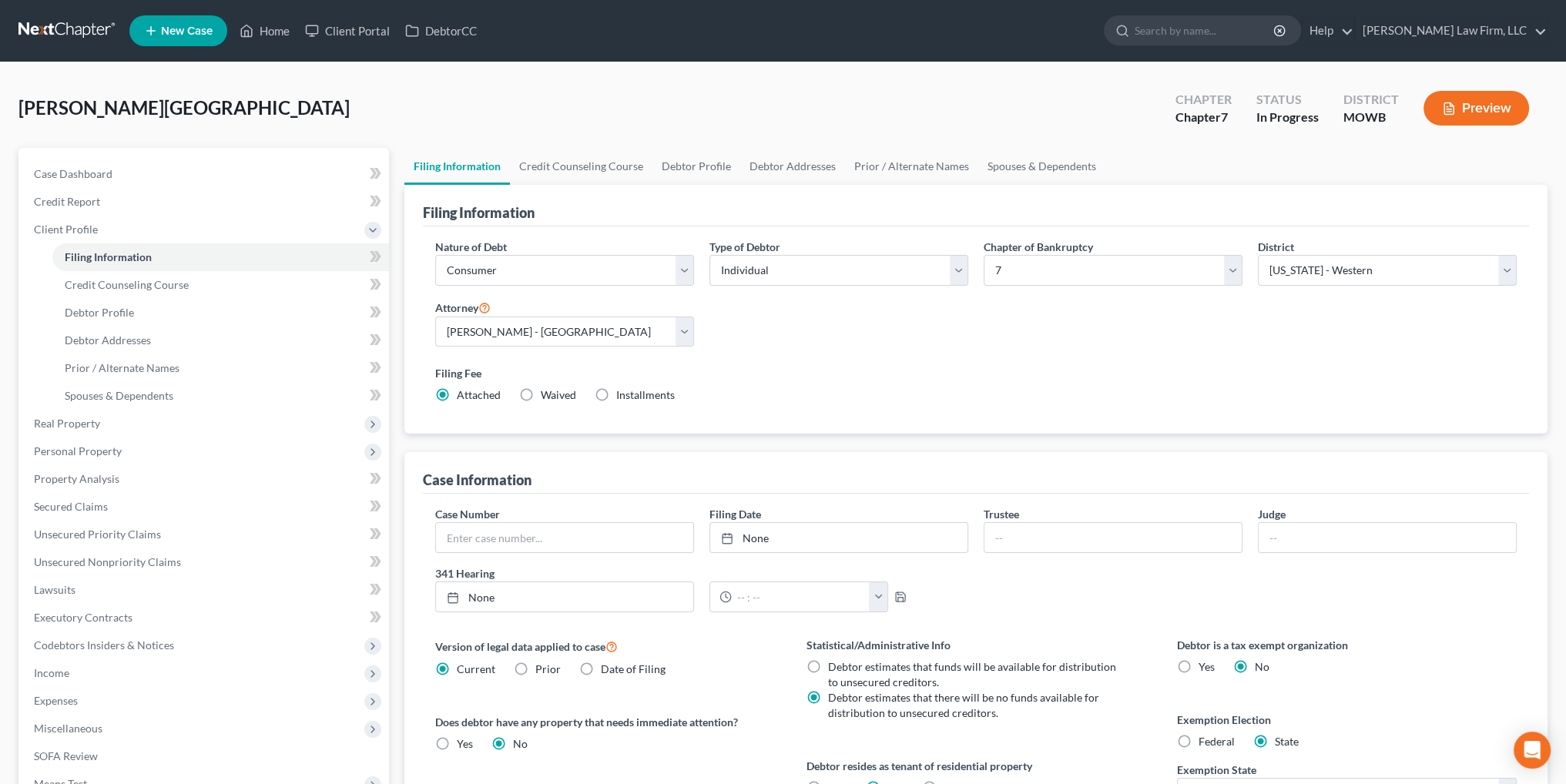
scroll to position [154, 0]
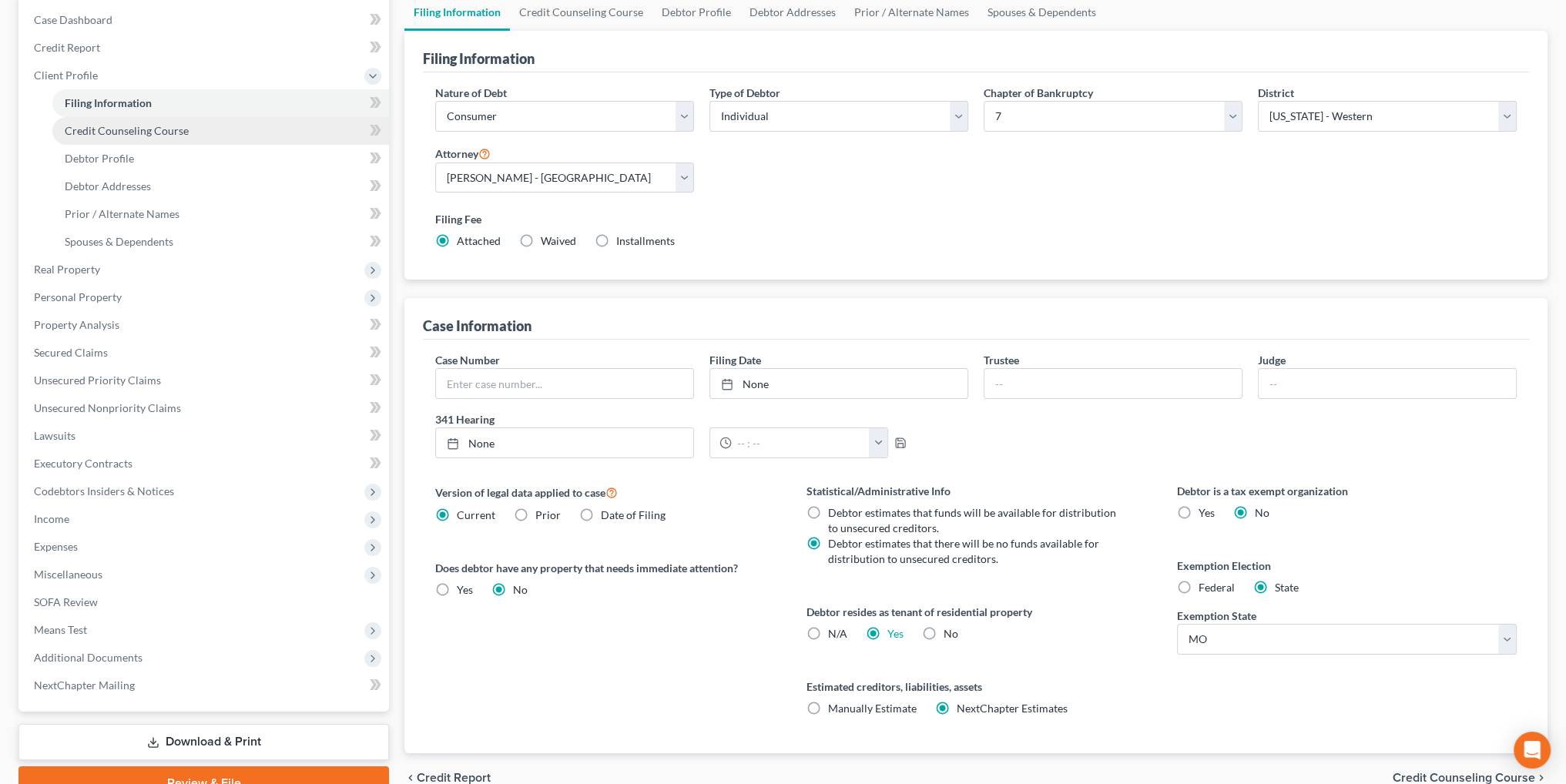
click at [137, 128] on span "Credit Counseling Course" at bounding box center [127, 131] width 124 height 13
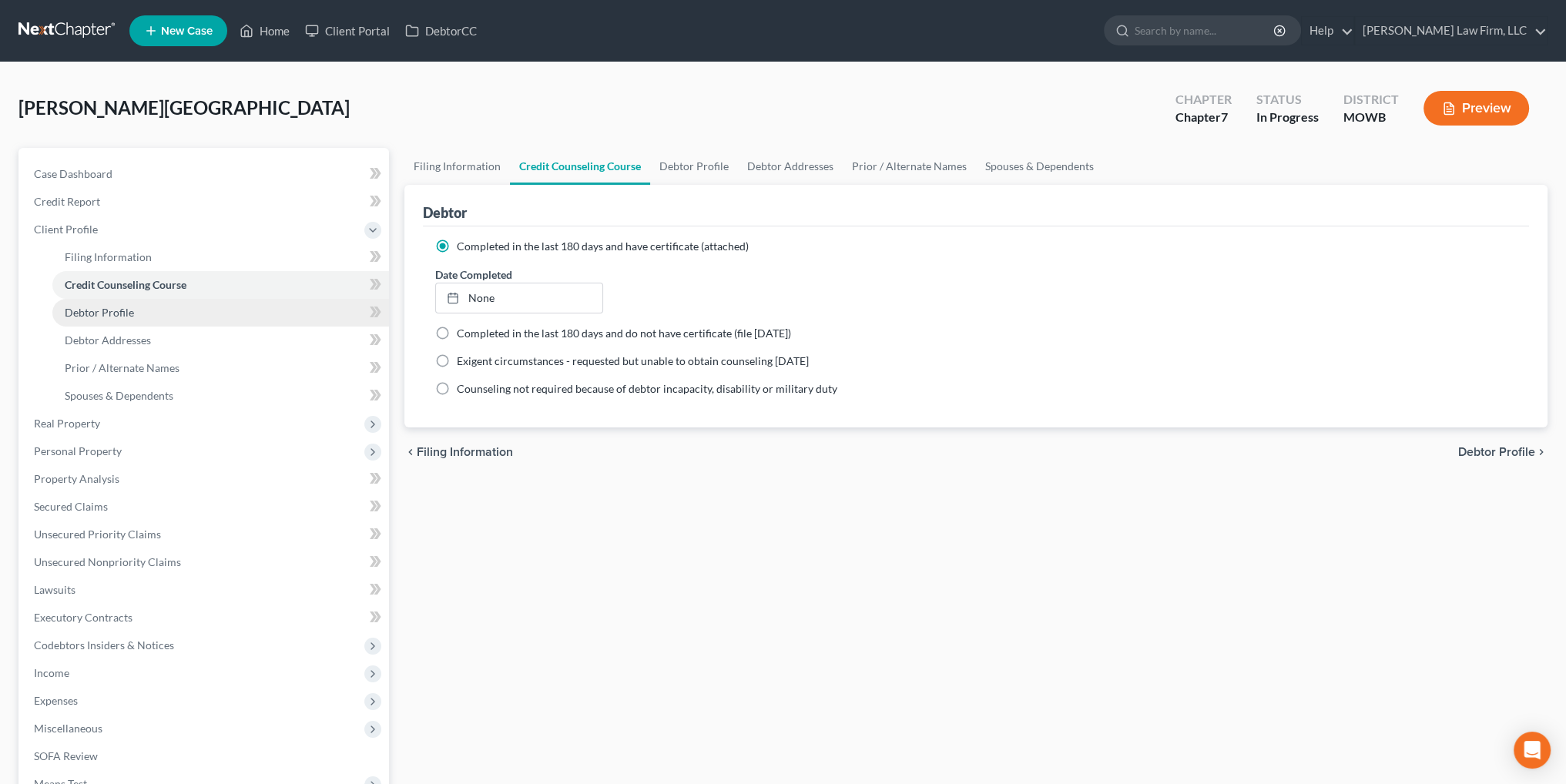
click at [101, 313] on span "Debtor Profile" at bounding box center [100, 312] width 70 height 13
select select "0"
select select "4"
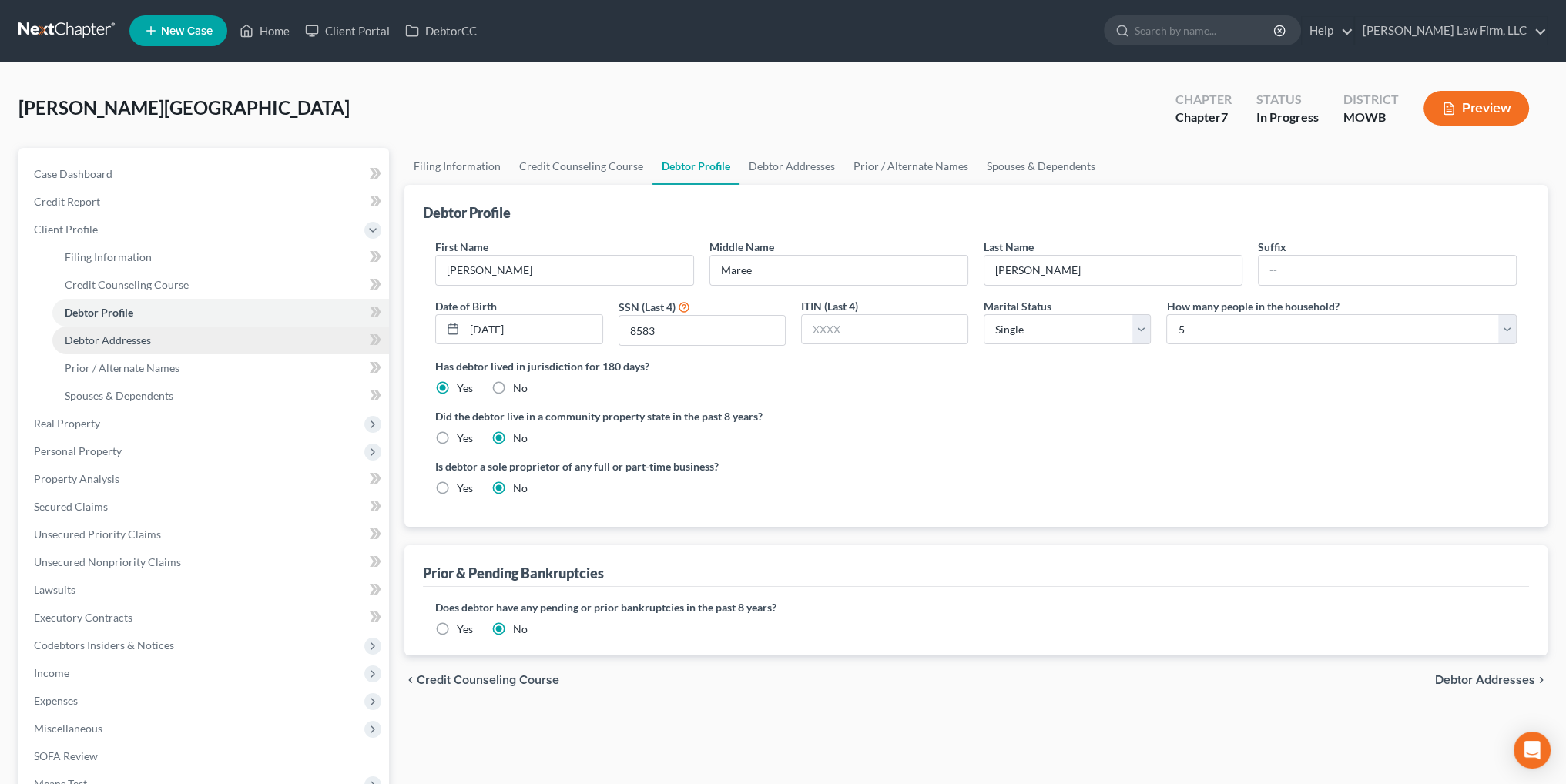
click at [86, 343] on span "Debtor Addresses" at bounding box center [108, 340] width 86 height 13
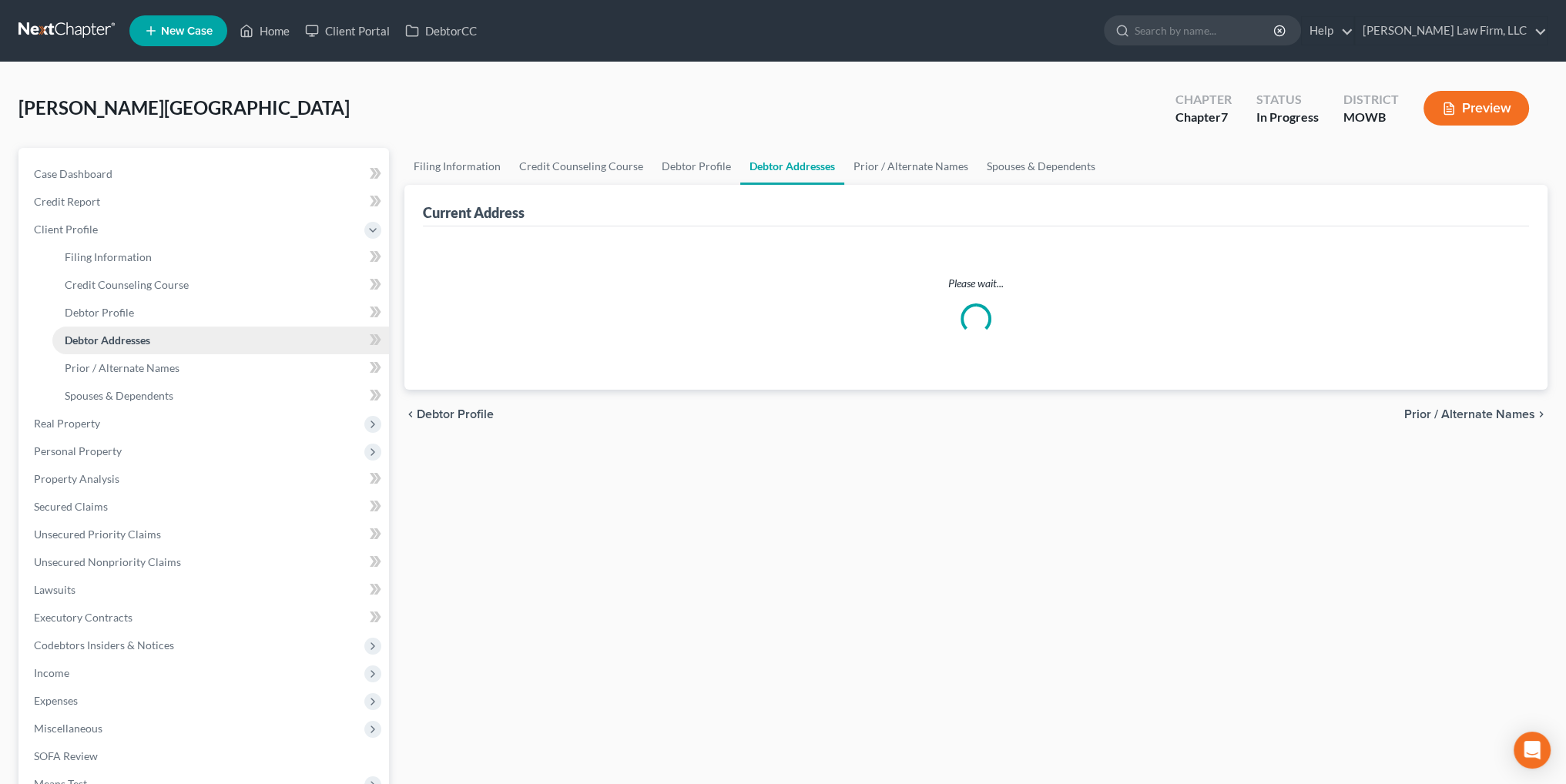
select select "0"
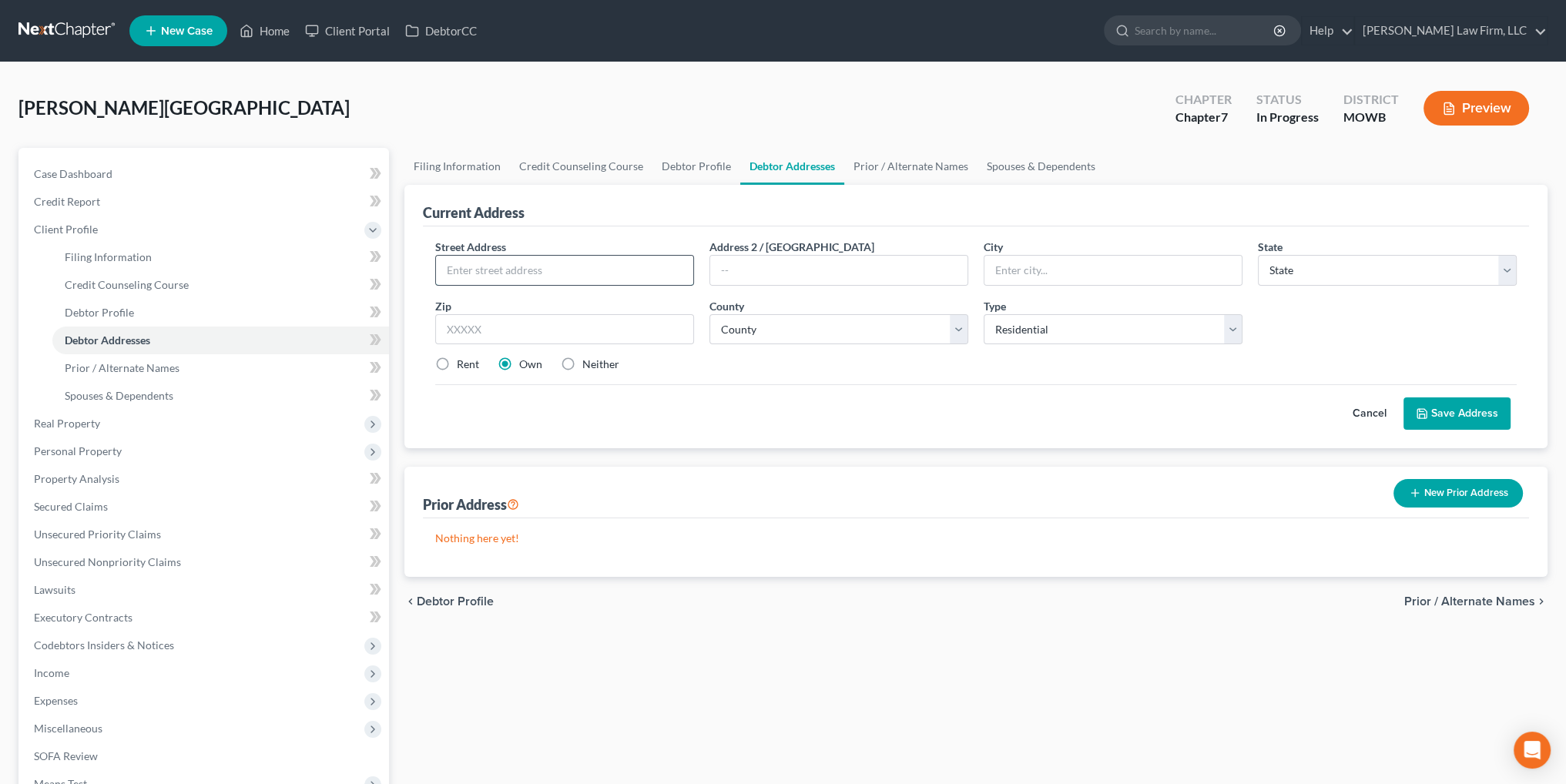
click at [597, 263] on input "text" at bounding box center [564, 270] width 257 height 29
type input "4327 Sterling Avenue"
type input "[US_STATE][GEOGRAPHIC_DATA]"
select select "26"
type input "64133"
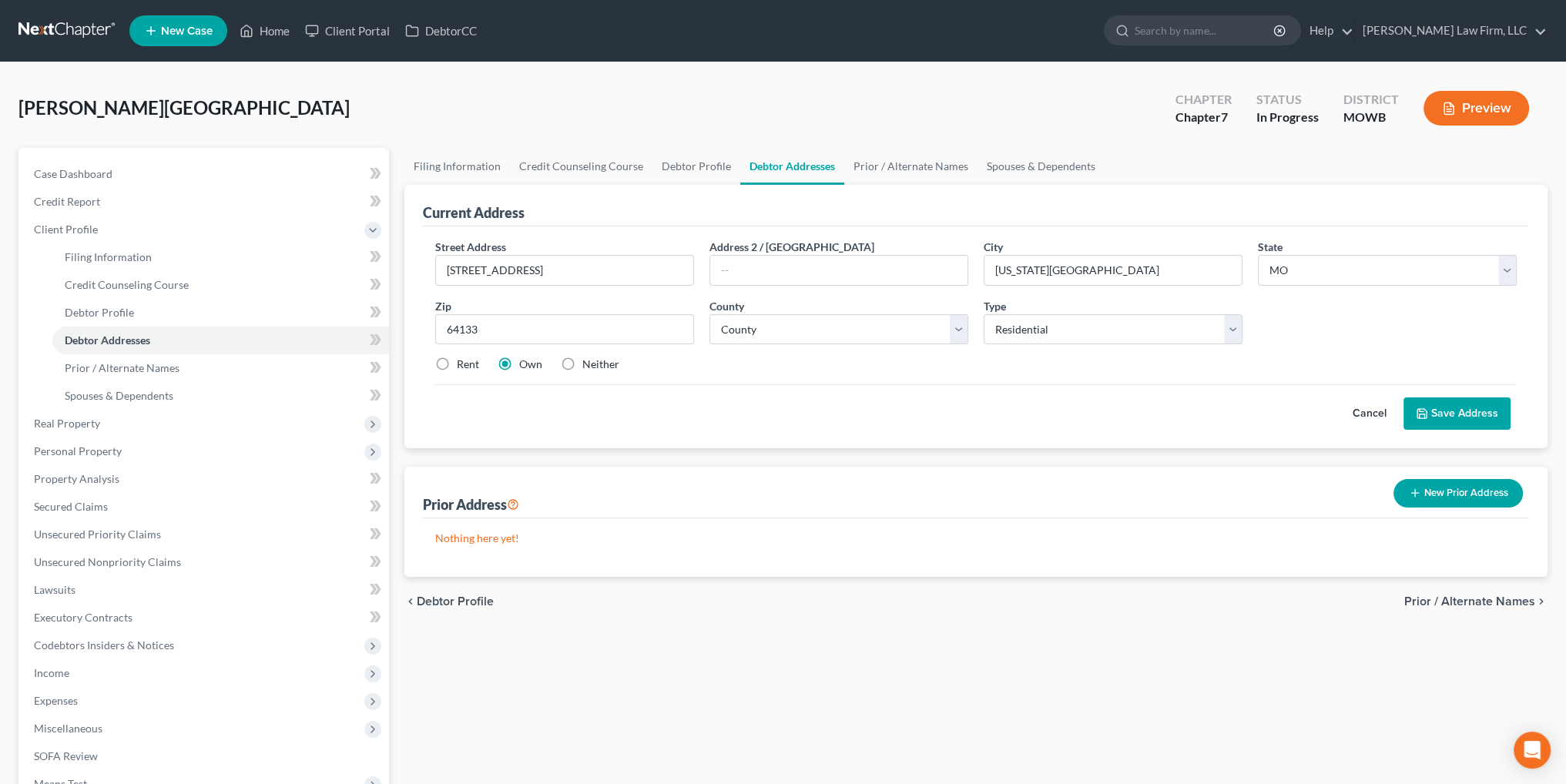
click at [457, 363] on label "Rent" at bounding box center [468, 363] width 22 height 15
click at [463, 363] on input "Rent" at bounding box center [467, 361] width 10 height 10
radio input "true"
click at [946, 331] on select "County Adair County Andrew County Atchison County Audrain County Barry County B…" at bounding box center [839, 329] width 259 height 31
select select "47"
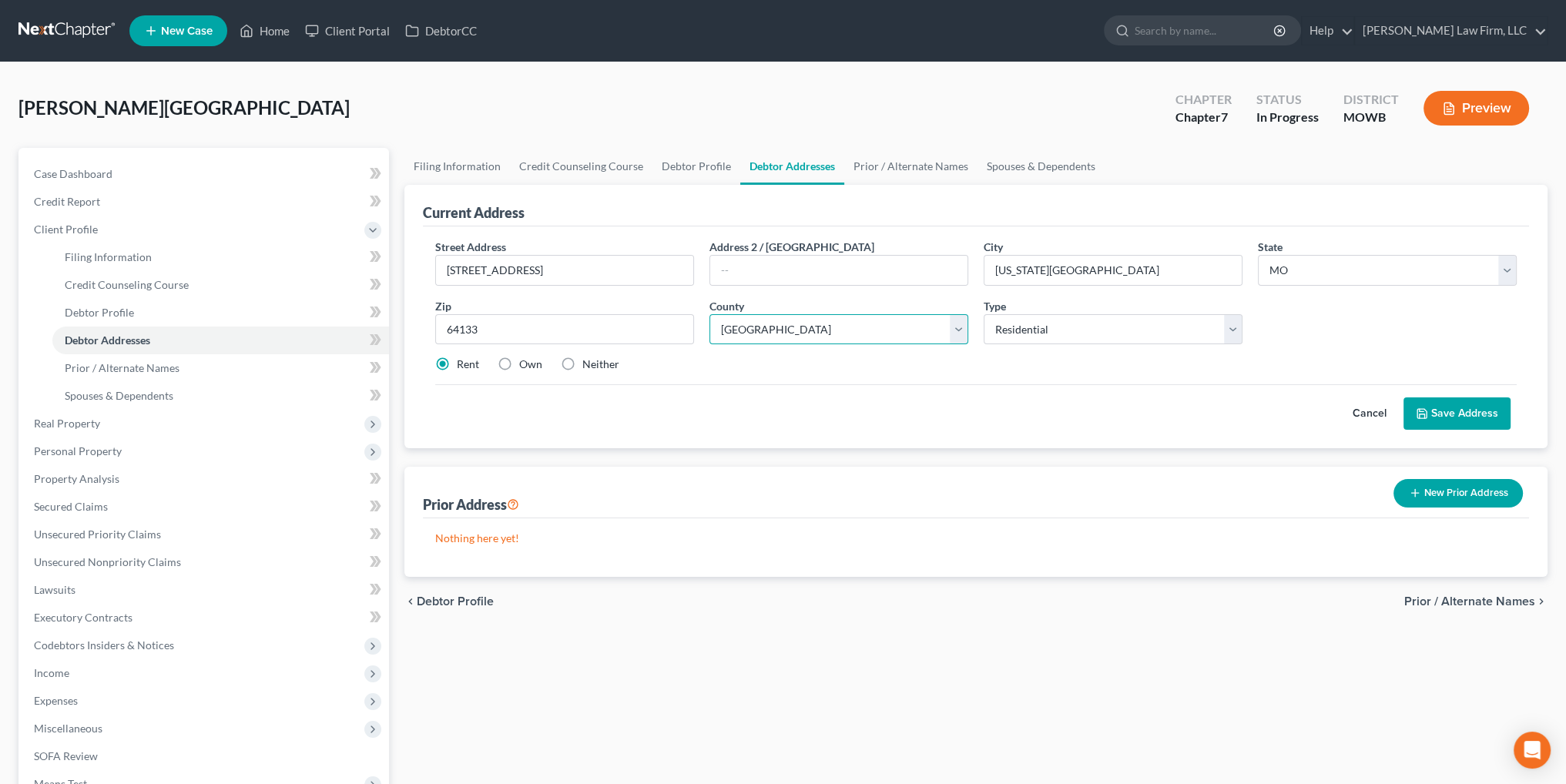
click at [710, 314] on select "County Adair County Andrew County Atchison County Audrain County Barry County B…" at bounding box center [839, 329] width 259 height 31
click at [1486, 413] on button "Save Address" at bounding box center [1457, 413] width 107 height 32
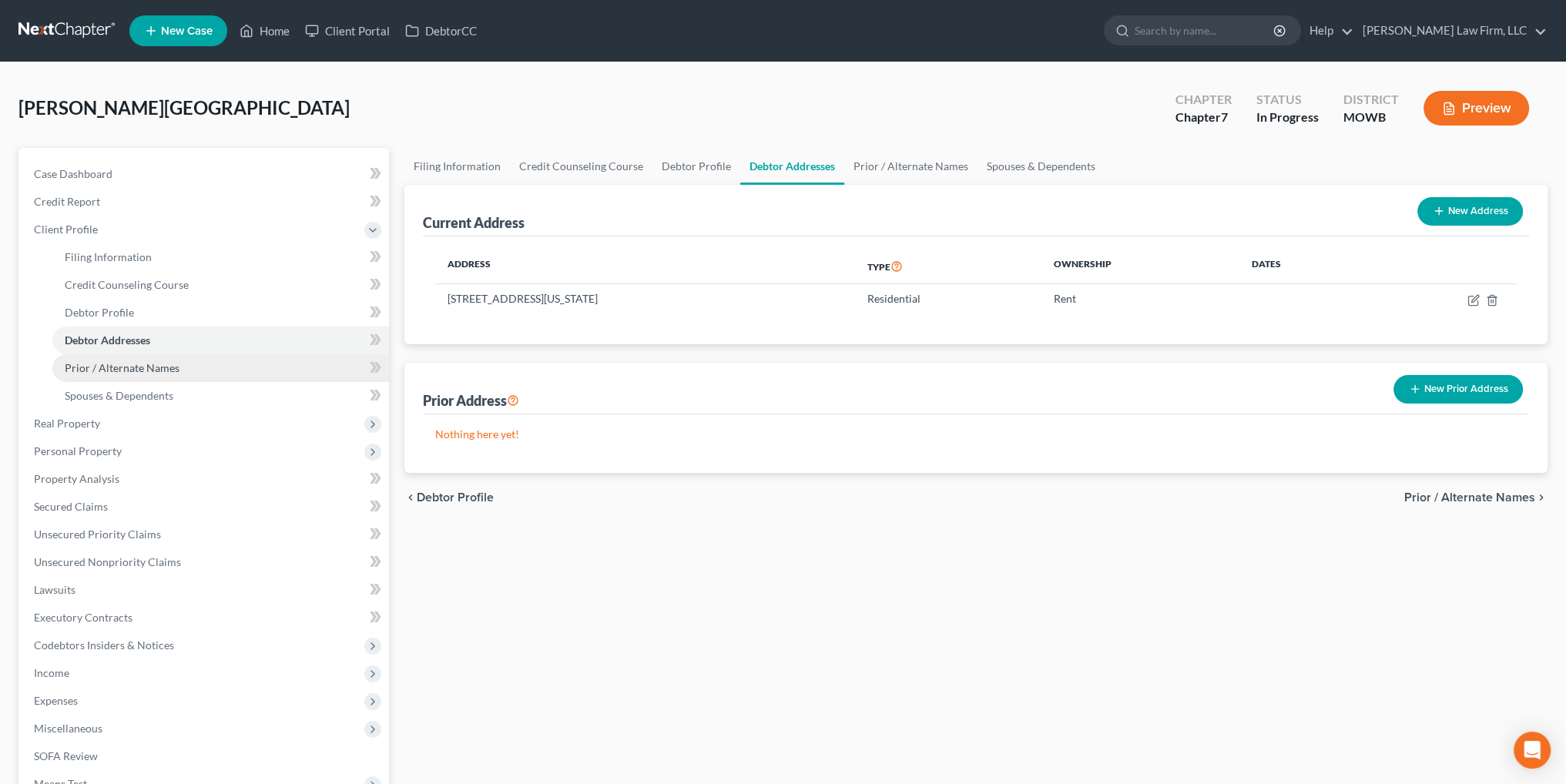
click at [129, 367] on span "Prior / Alternate Names" at bounding box center [122, 367] width 115 height 13
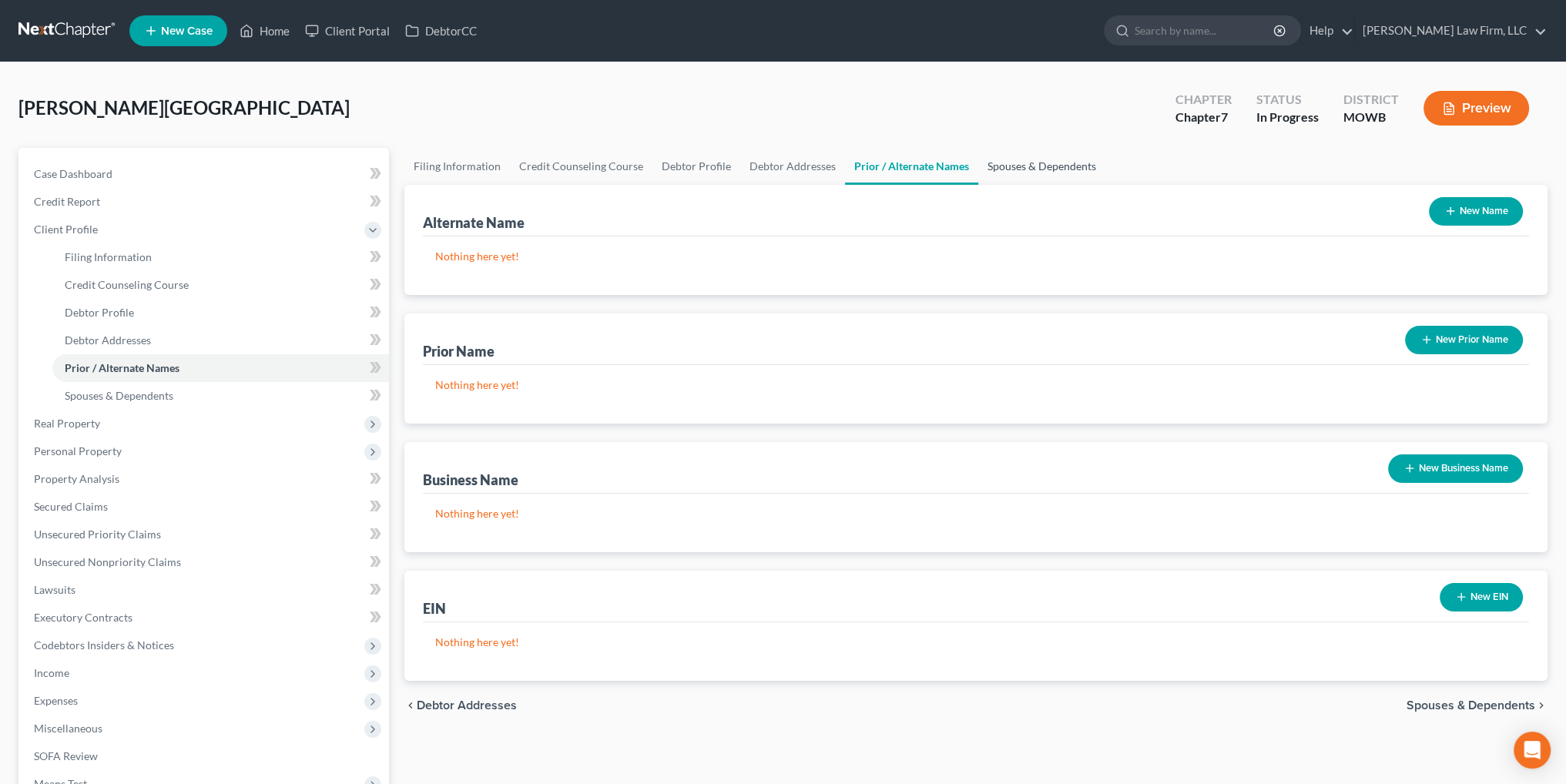
click at [1014, 166] on link "Spouses & Dependents" at bounding box center [1042, 166] width 127 height 37
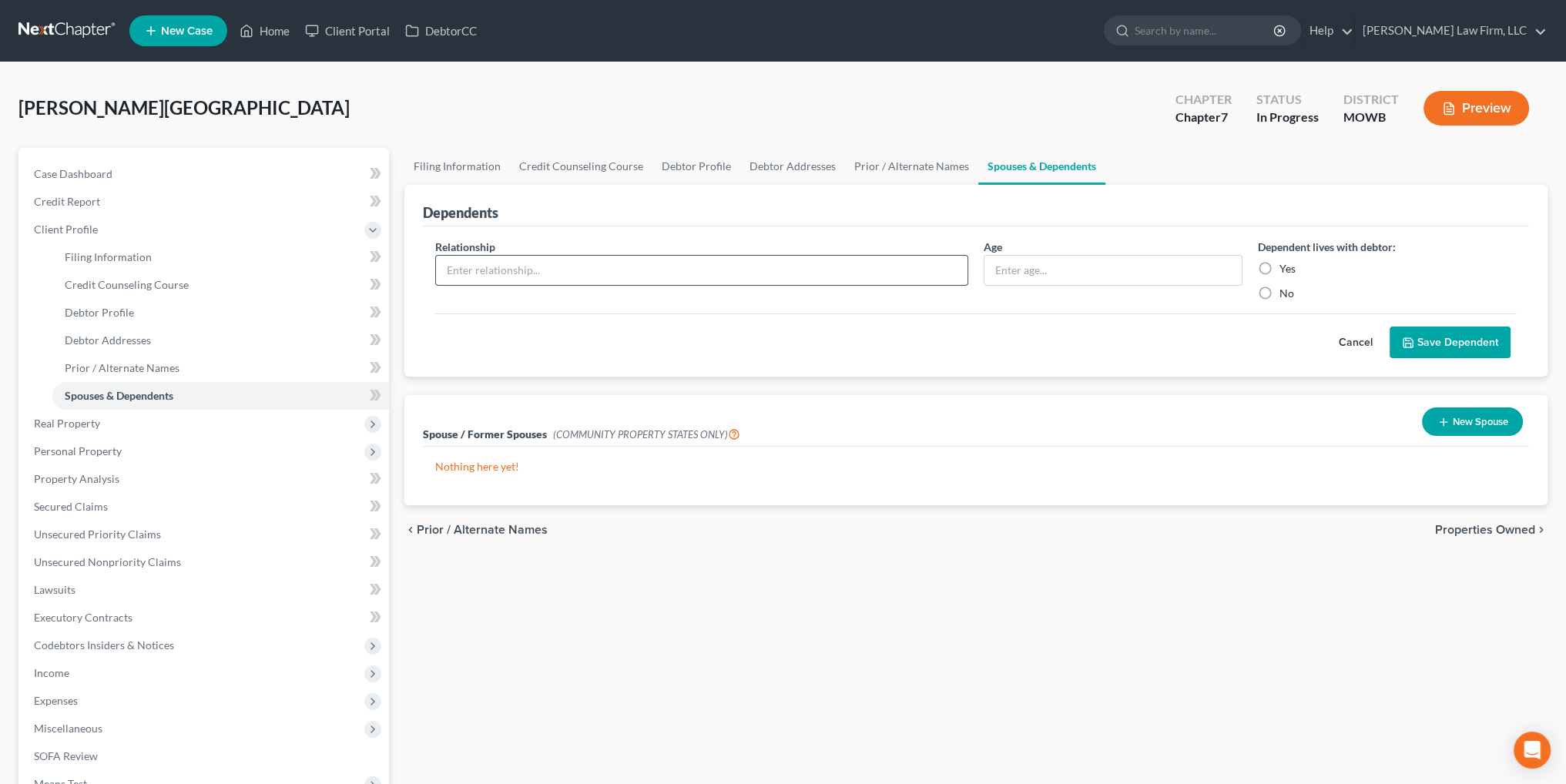
click at [711, 265] on input "text" at bounding box center [701, 270] width 532 height 29
type input "Daughter"
type input "18"
click at [1286, 261] on input "Yes" at bounding box center [1290, 266] width 10 height 10
radio input "true"
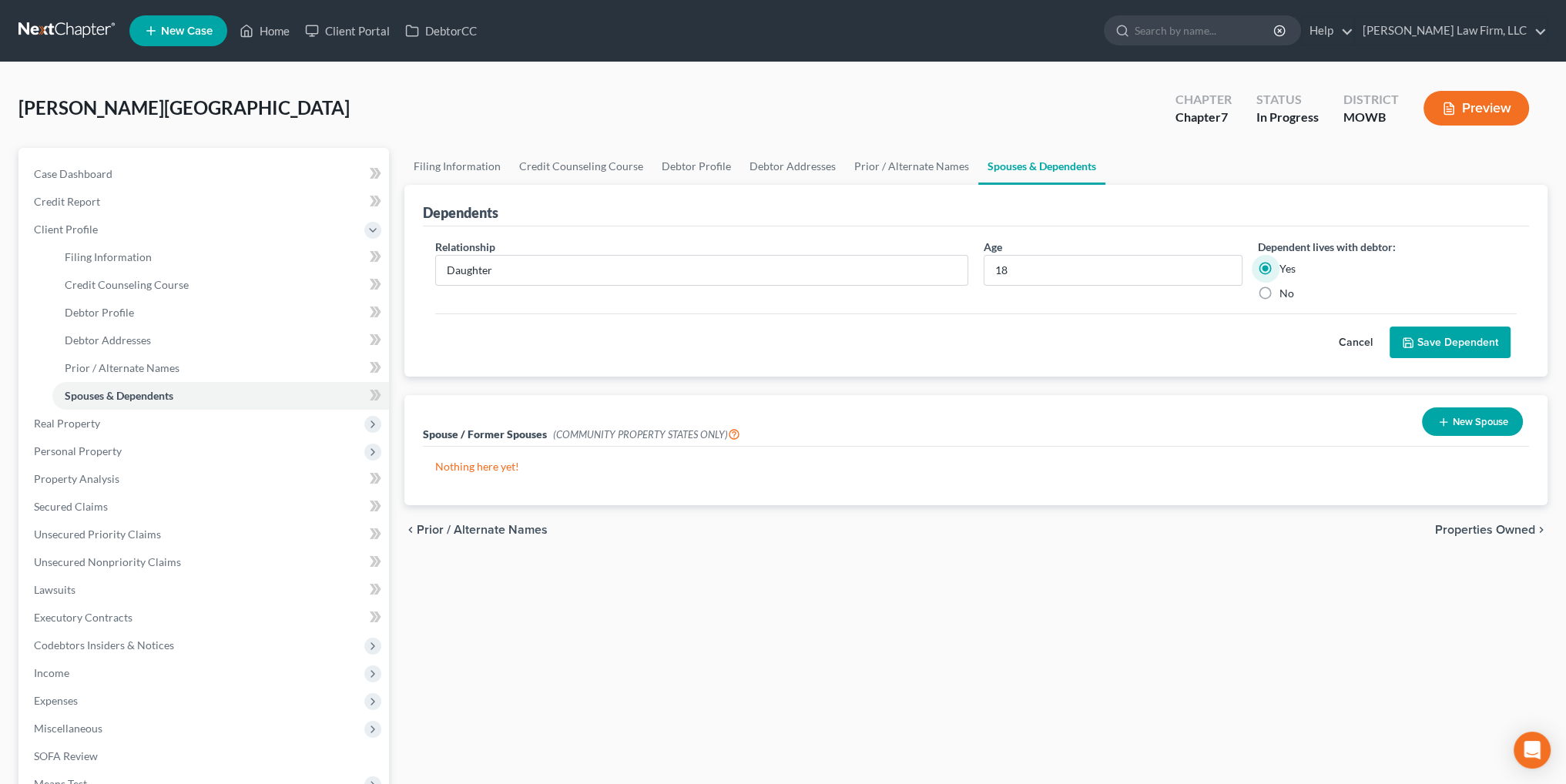
click at [1418, 341] on button "Save Dependent" at bounding box center [1450, 342] width 121 height 32
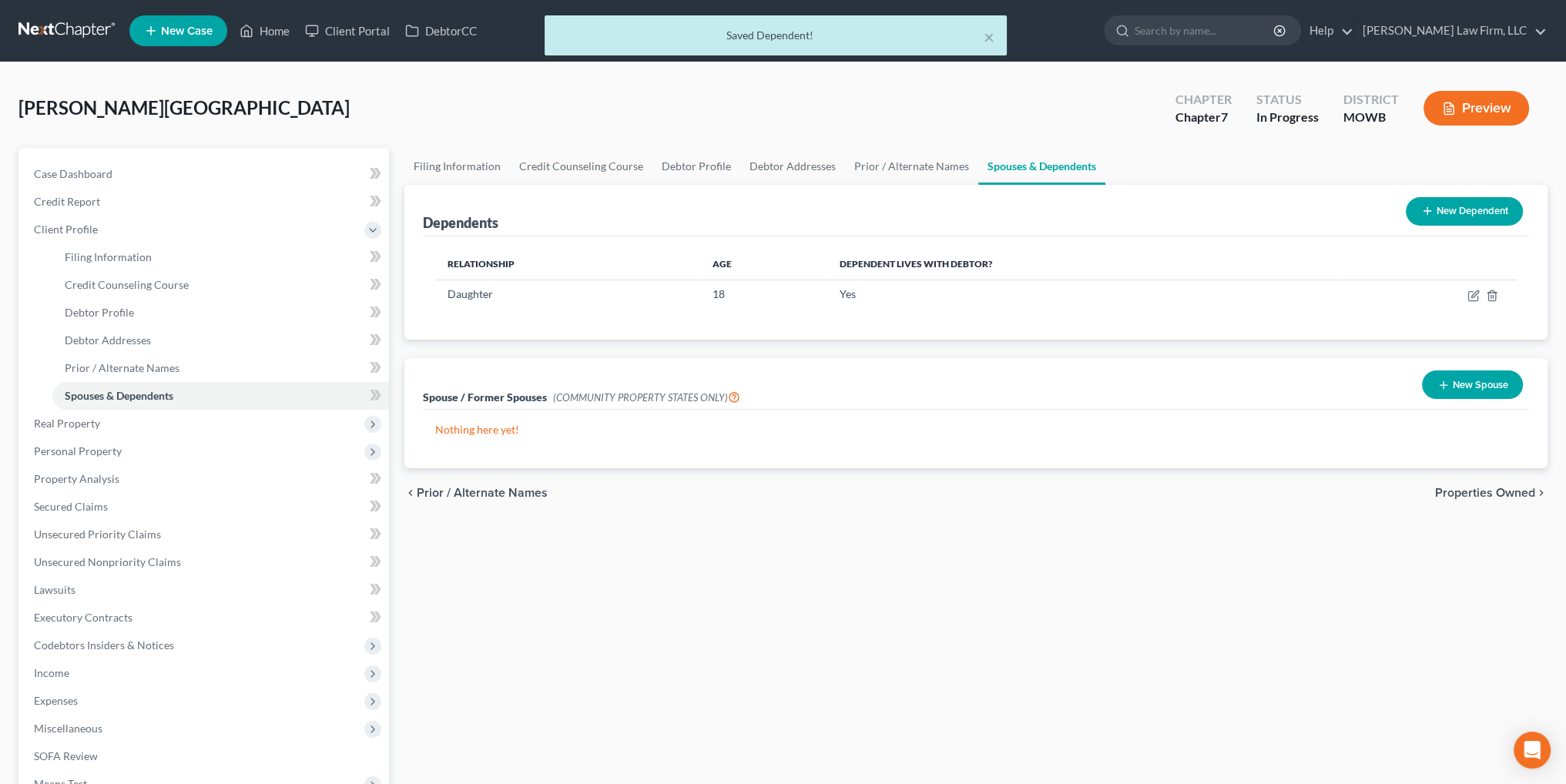
click at [1484, 210] on button "New Dependent" at bounding box center [1465, 211] width 117 height 29
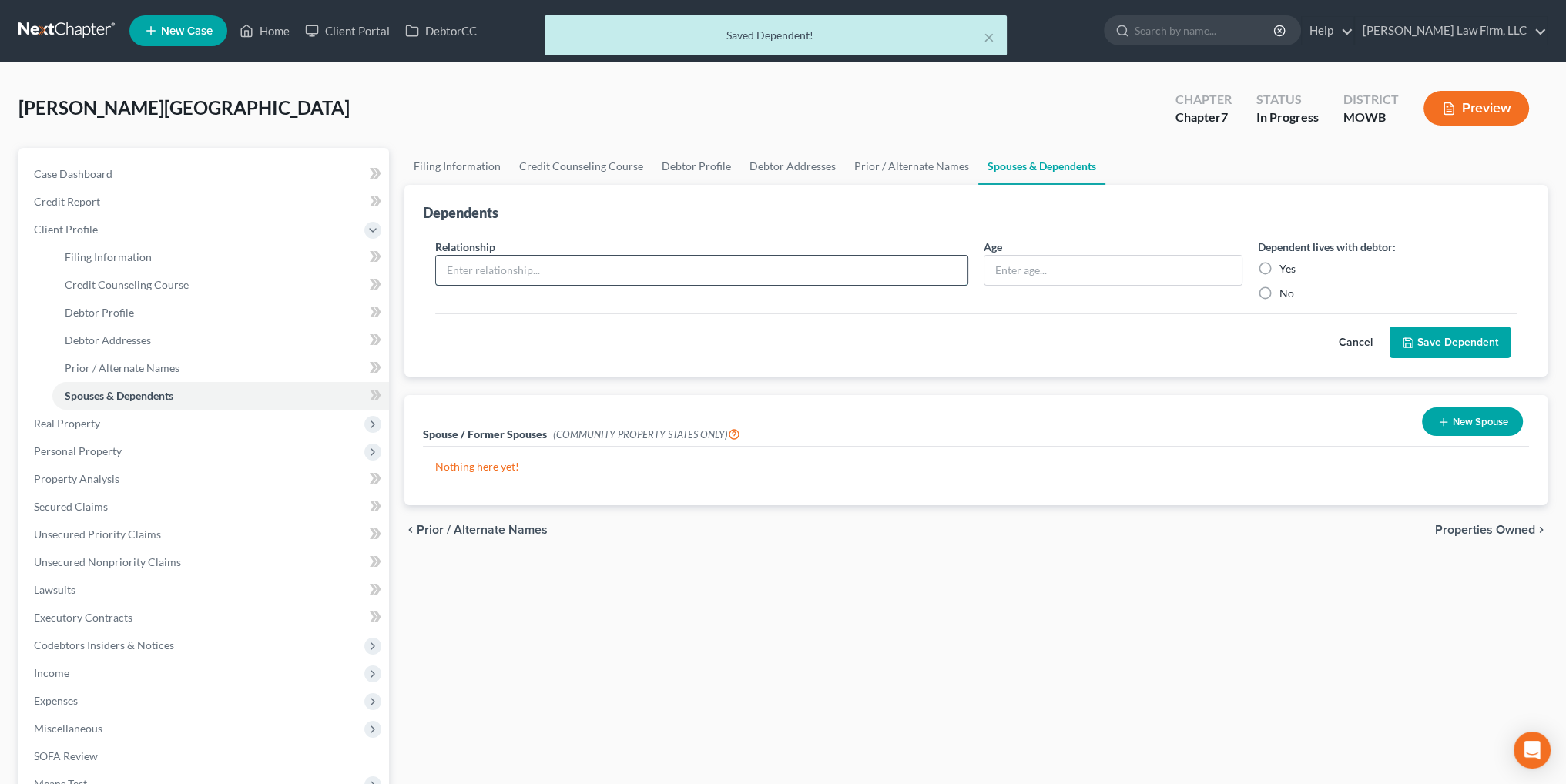
click at [536, 261] on input "text" at bounding box center [701, 270] width 532 height 29
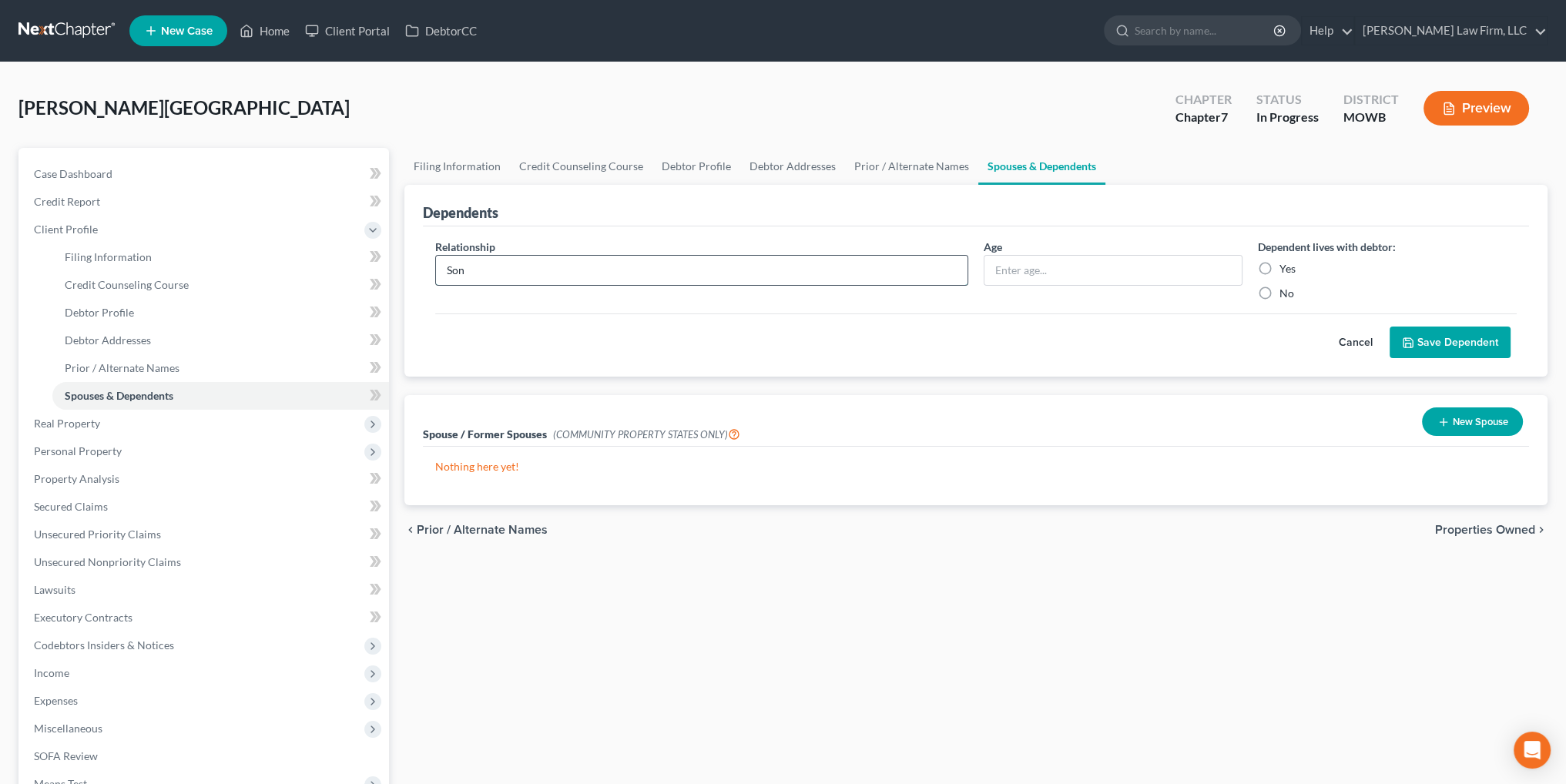
type input "Son"
type input "15"
click at [1286, 261] on input "Yes" at bounding box center [1290, 266] width 10 height 10
radio input "true"
click at [1469, 349] on button "Save Dependent" at bounding box center [1450, 342] width 121 height 32
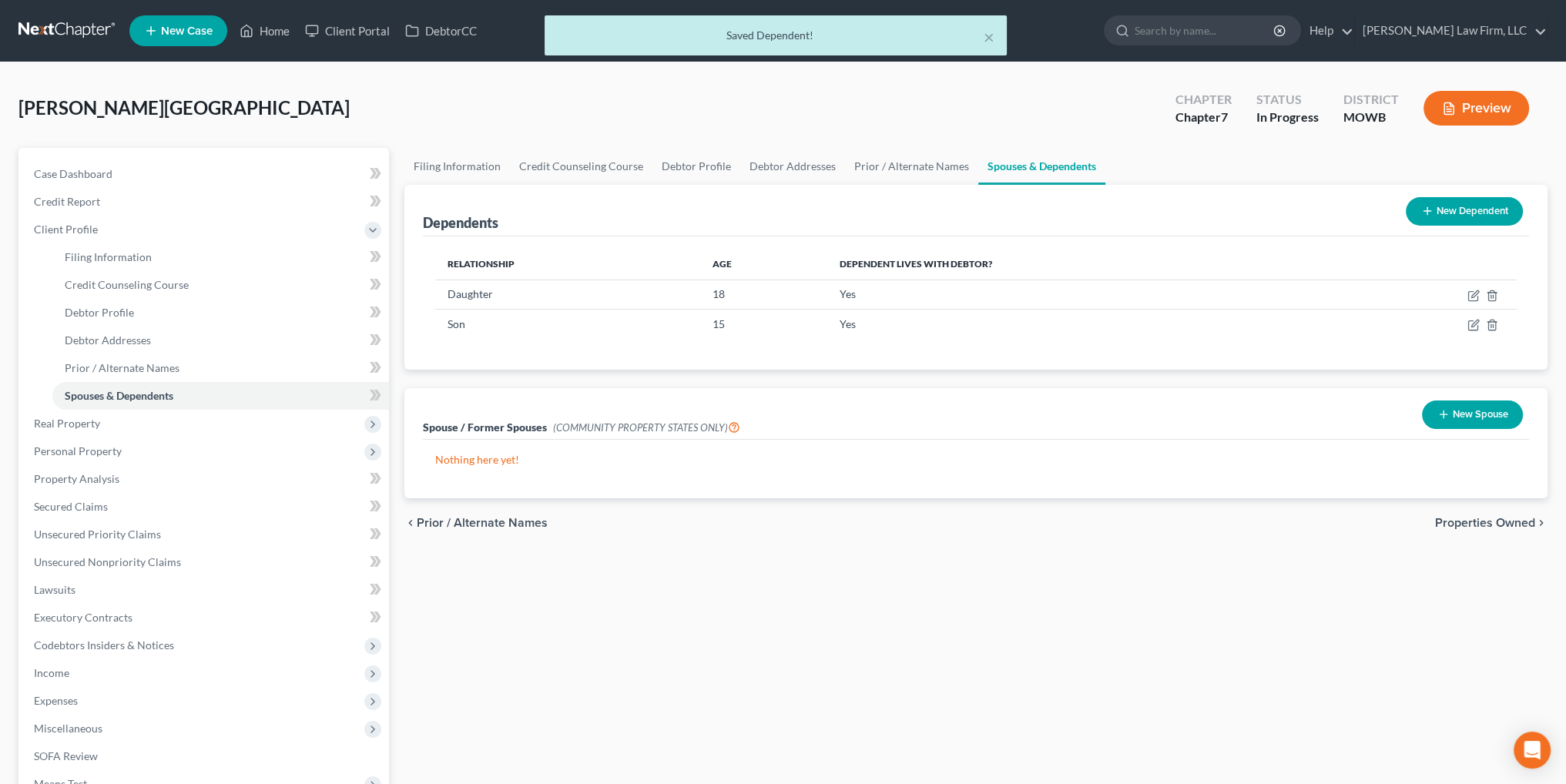
click at [1453, 223] on button "New Dependent" at bounding box center [1465, 211] width 117 height 29
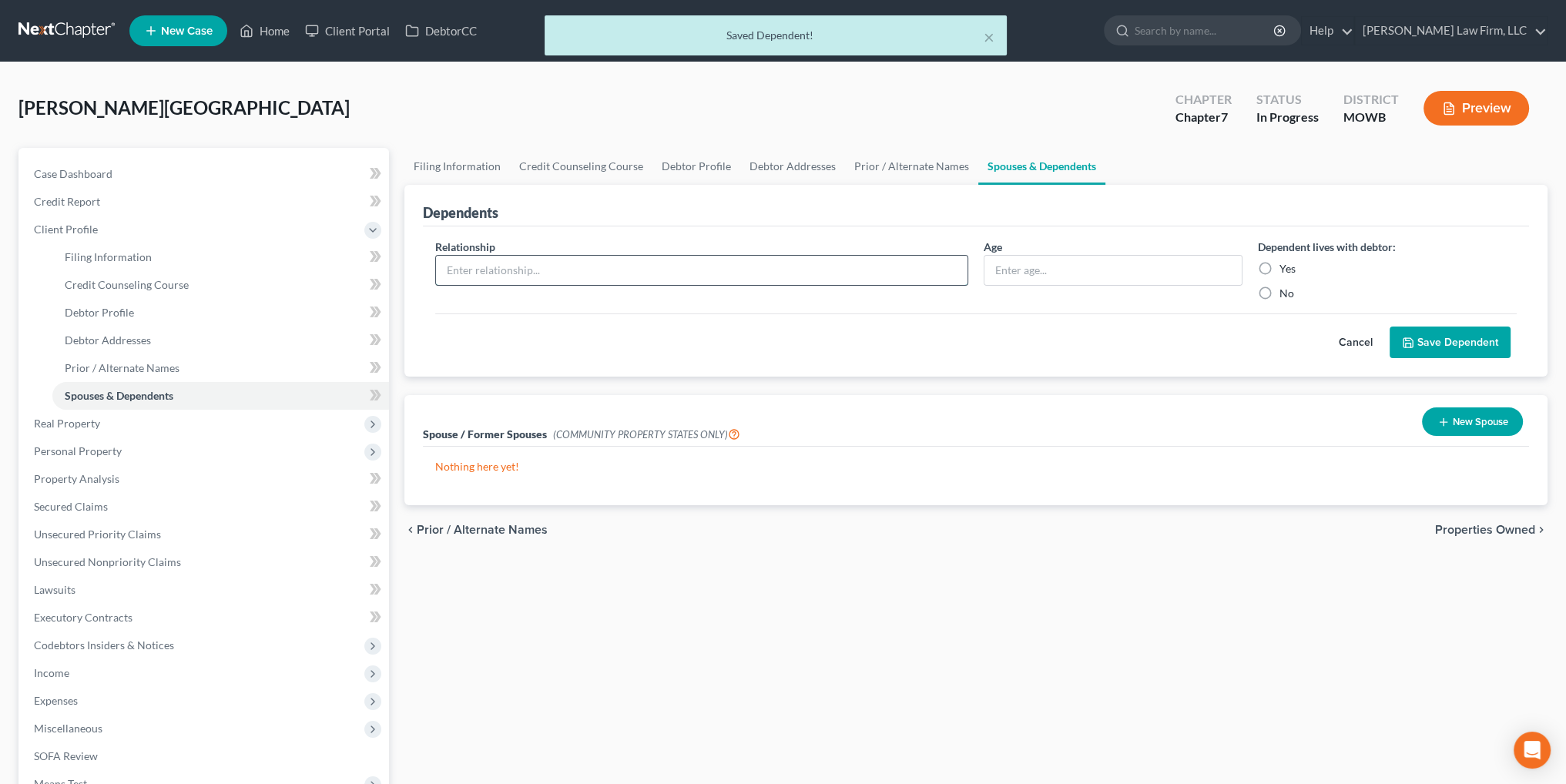
click at [547, 267] on input "text" at bounding box center [701, 270] width 532 height 29
type input "Daughter"
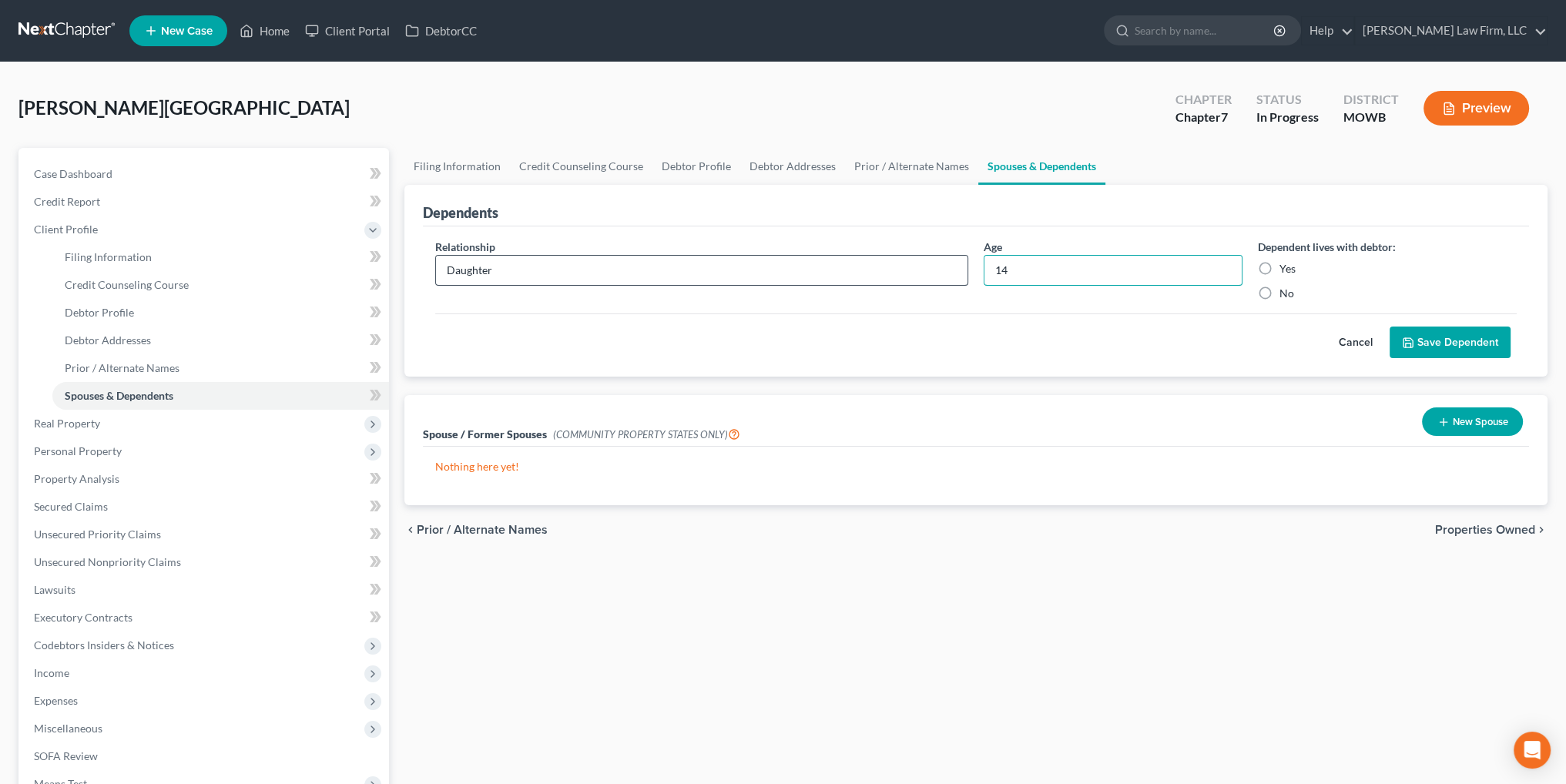
type input "14"
click at [1286, 261] on input "Yes" at bounding box center [1290, 266] width 10 height 10
radio input "true"
click at [1494, 343] on button "Save Dependent" at bounding box center [1450, 342] width 121 height 32
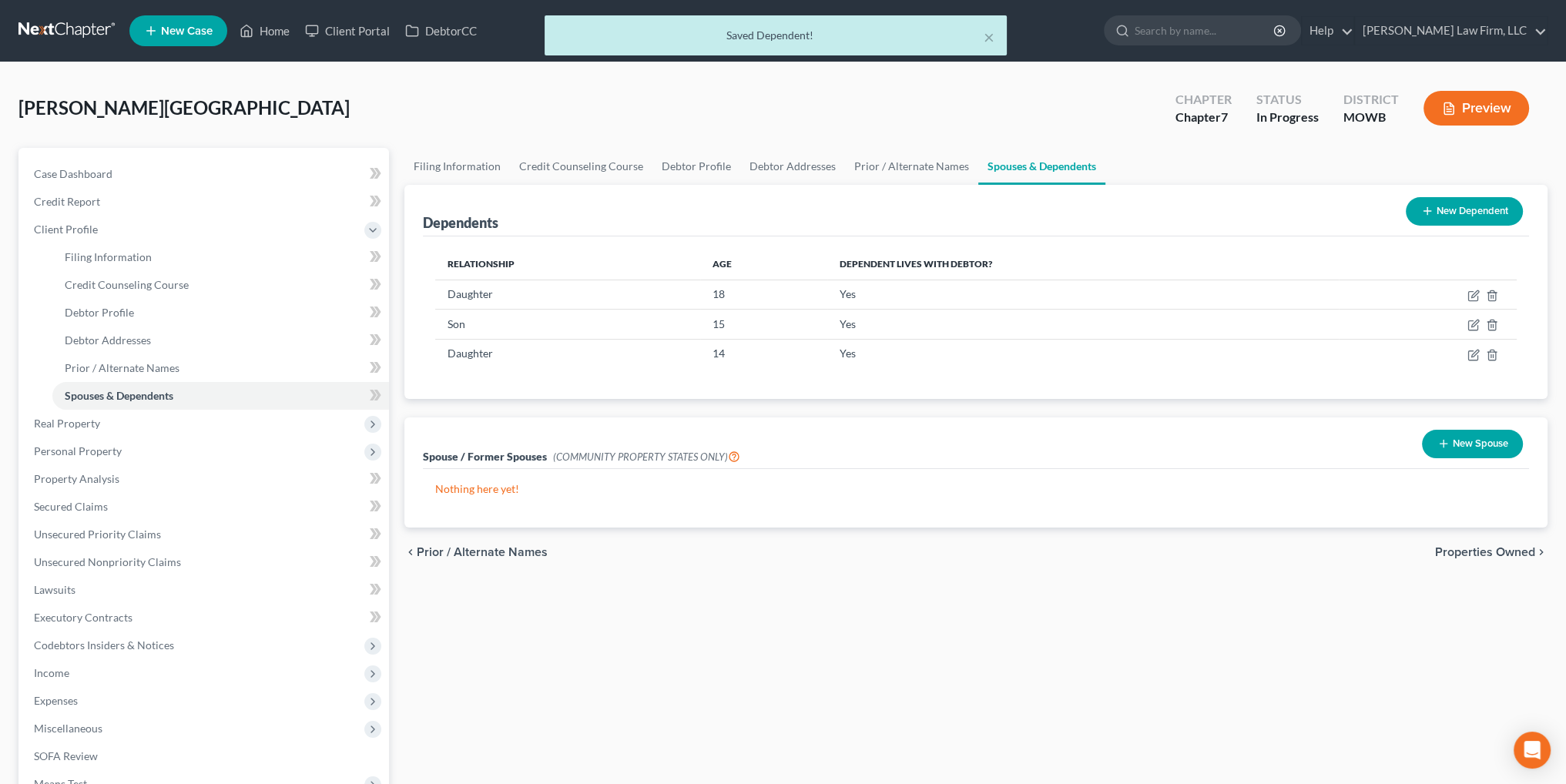
click at [1465, 213] on button "New Dependent" at bounding box center [1465, 211] width 117 height 29
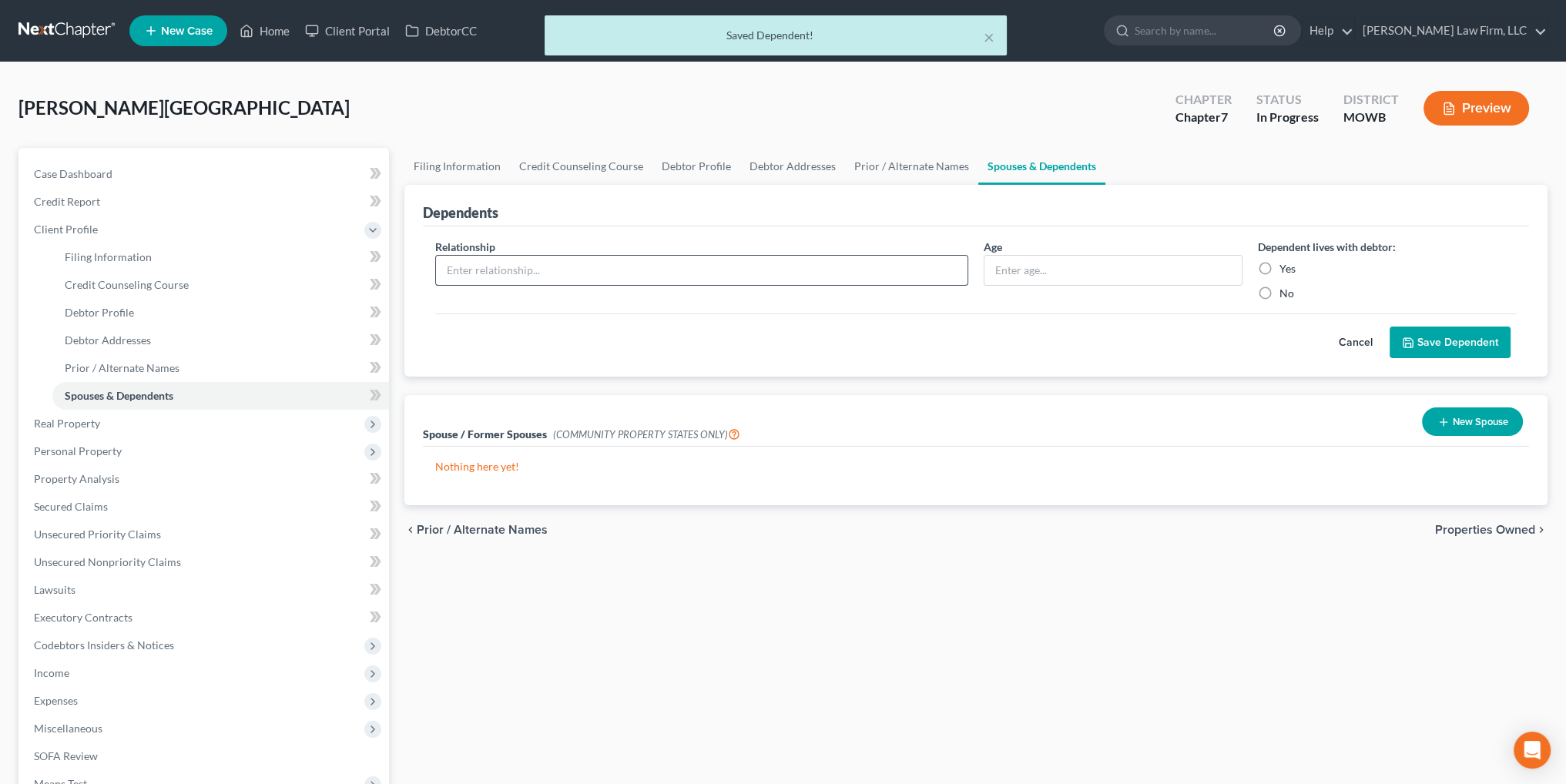
click at [590, 272] on input "text" at bounding box center [701, 270] width 532 height 29
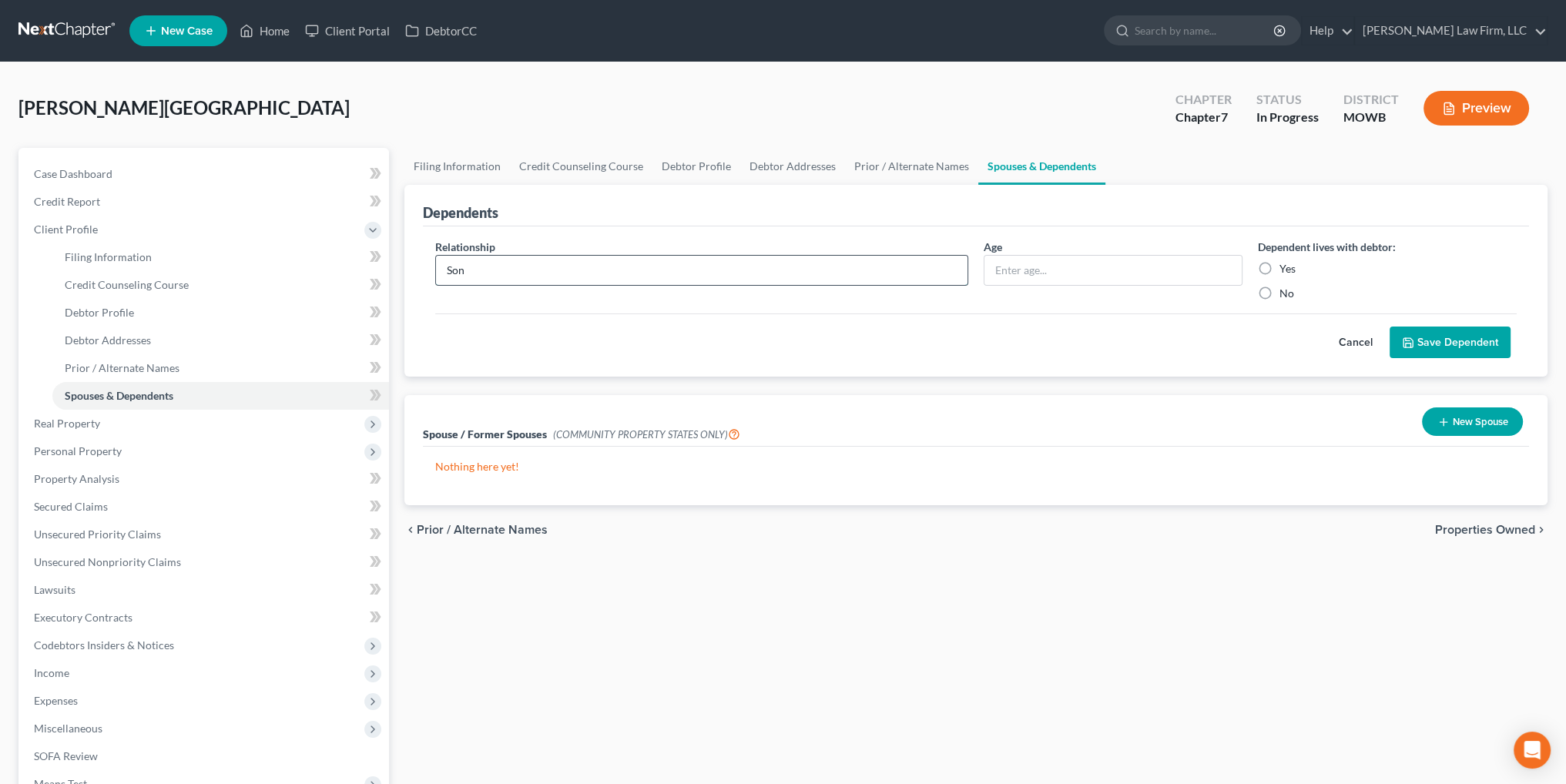
type input "Son"
type input "20"
click at [1286, 261] on input "Yes" at bounding box center [1290, 266] width 10 height 10
radio input "true"
click at [1439, 341] on button "Save Dependent" at bounding box center [1450, 342] width 121 height 32
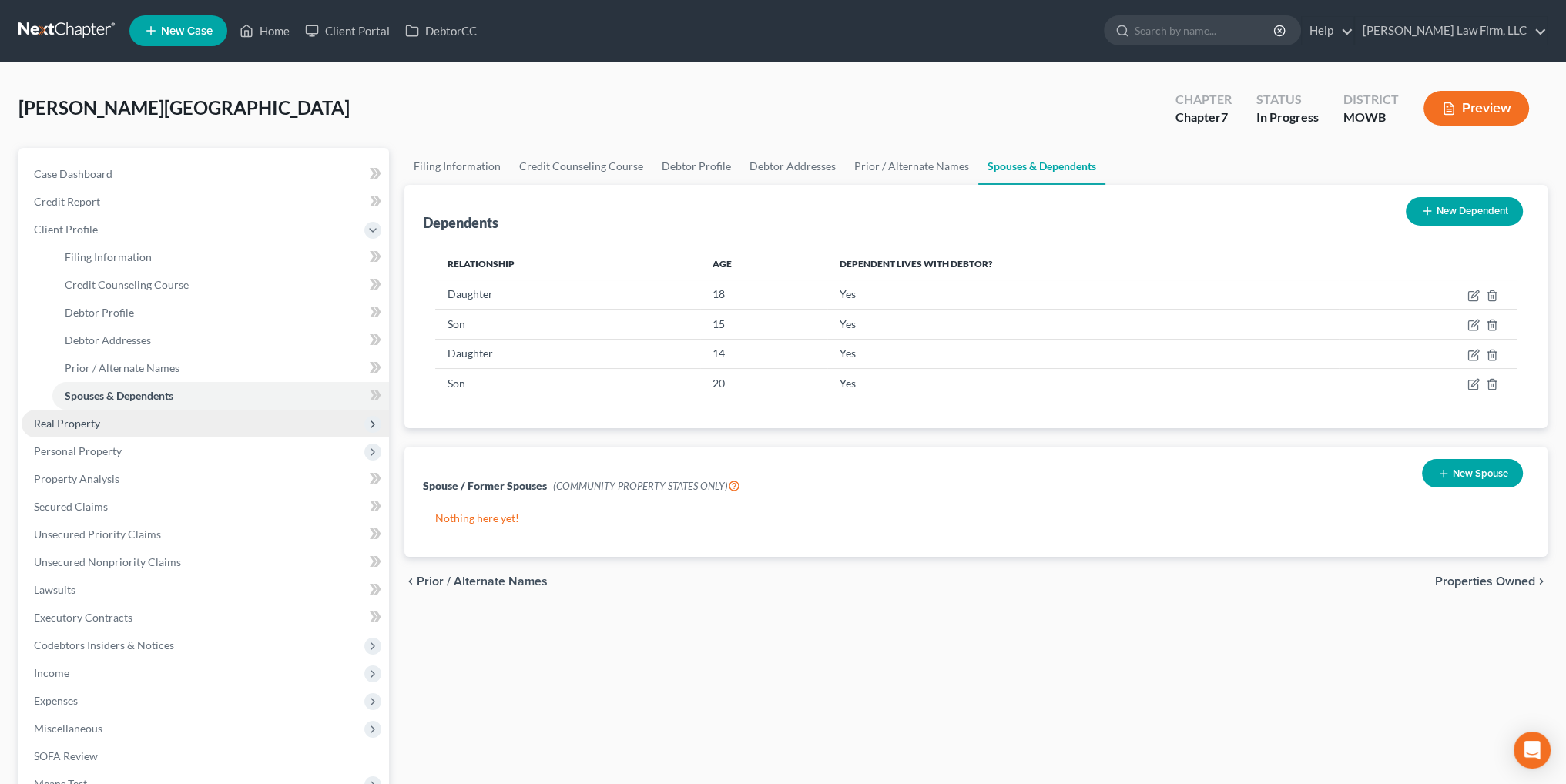
click at [80, 421] on span "Real Property" at bounding box center [67, 423] width 67 height 13
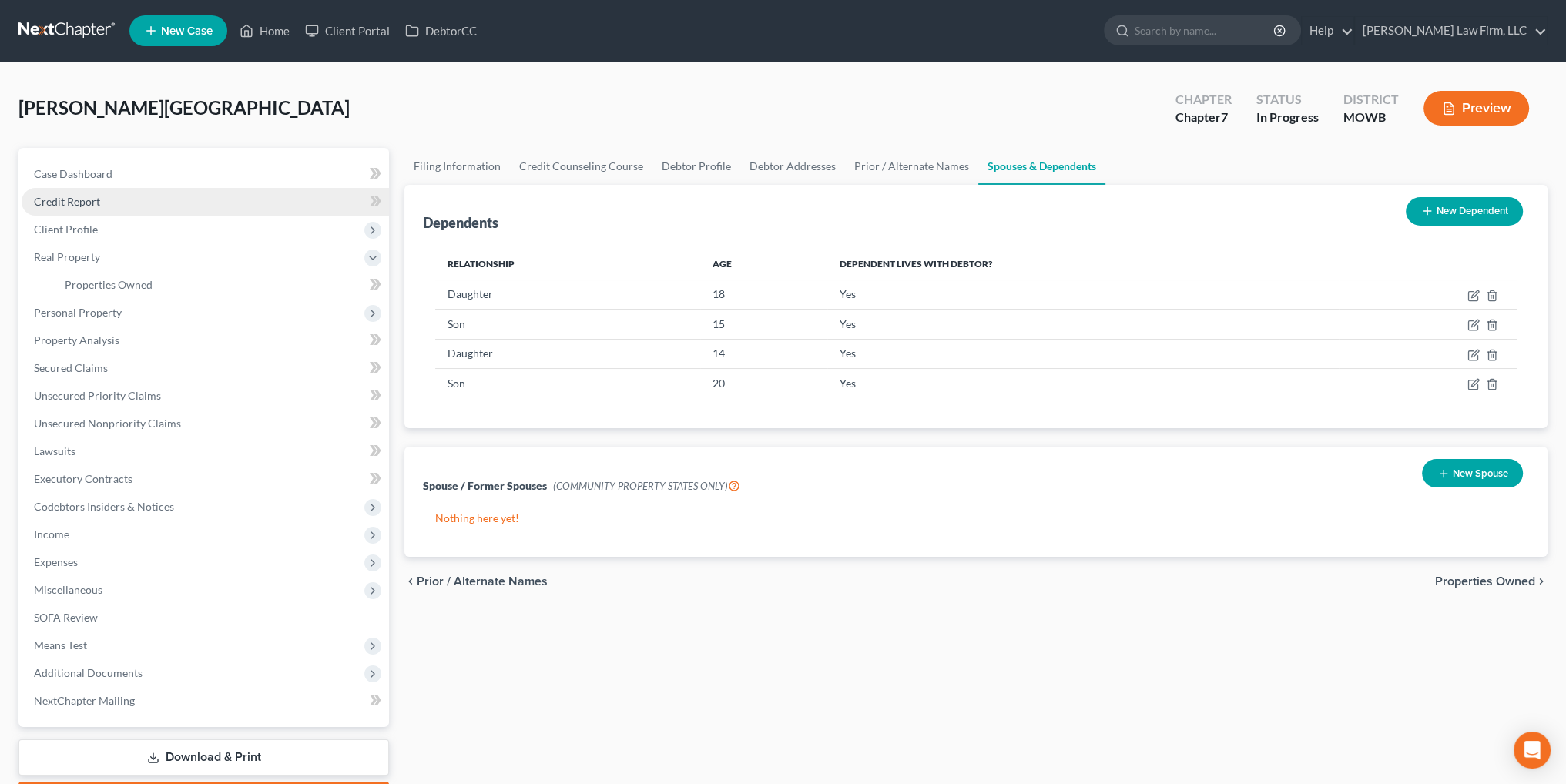
click at [70, 198] on span "Credit Report" at bounding box center [67, 201] width 67 height 13
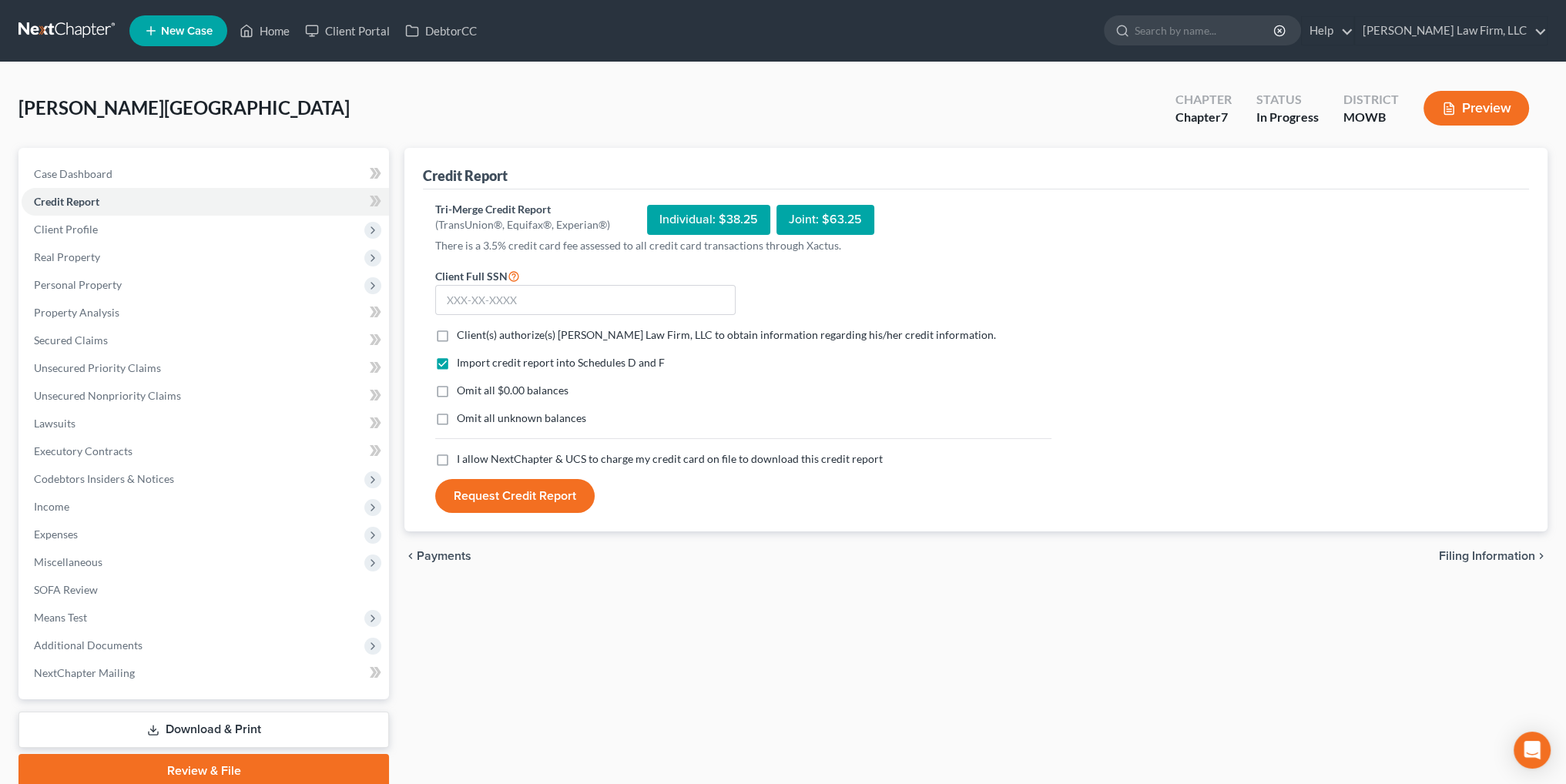
click at [457, 335] on label "Client(s) authorize(s) Sader Law Firm, LLC to obtain information regarding his/…" at bounding box center [726, 334] width 539 height 15
click at [463, 335] on input "Client(s) authorize(s) Sader Law Firm, LLC to obtain information regarding his/…" at bounding box center [467, 332] width 10 height 10
checkbox input "true"
click at [457, 457] on label "I allow NextChapter & UCS to charge my credit card on file to download this cre…" at bounding box center [670, 459] width 426 height 15
click at [463, 457] on input "I allow NextChapter & UCS to charge my credit card on file to download this cre…" at bounding box center [467, 456] width 10 height 10
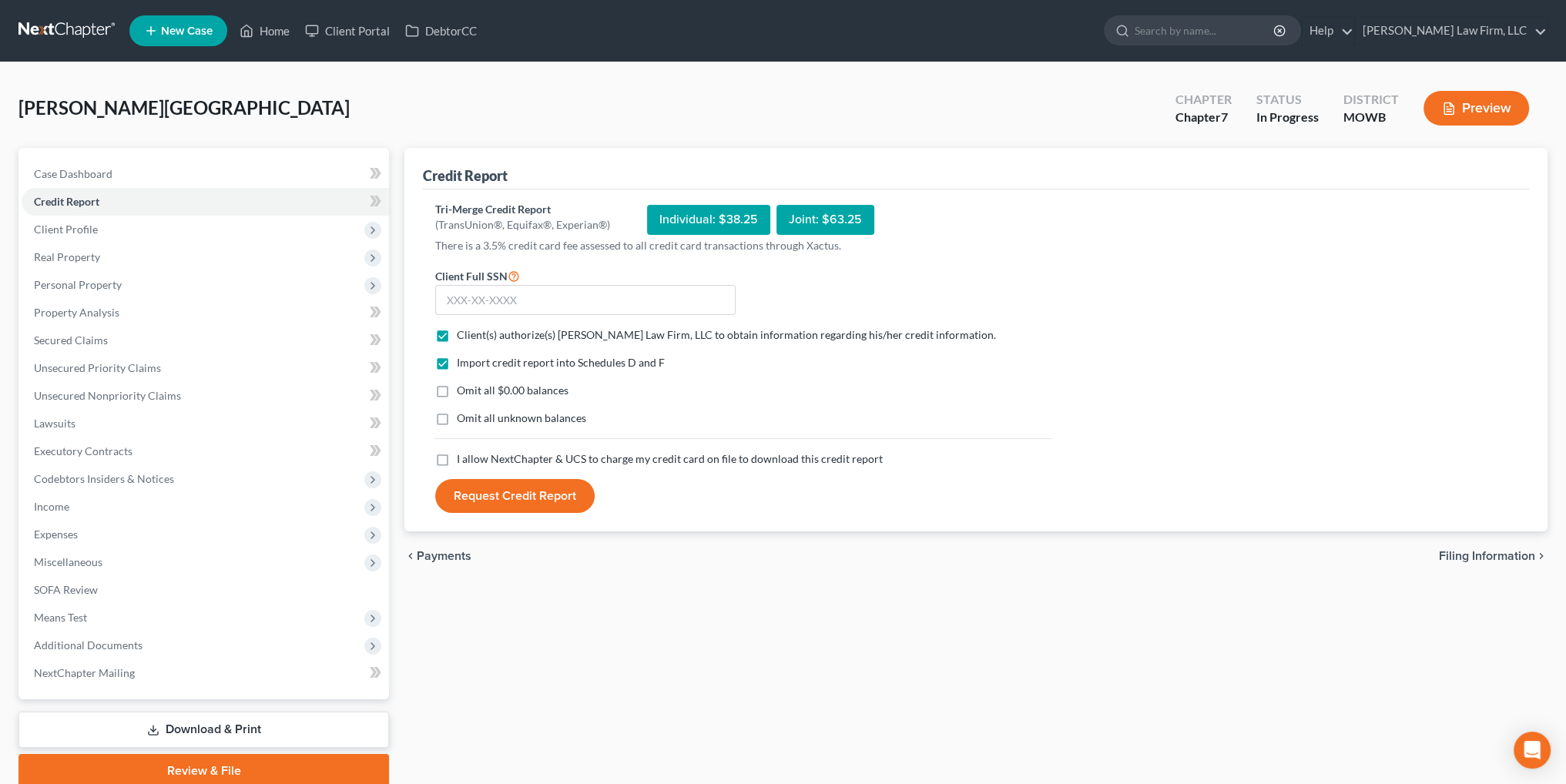
checkbox input "true"
click at [490, 292] on input "text" at bounding box center [585, 300] width 300 height 31
type input "496-04-8583"
click at [537, 503] on button "Request Credit Report" at bounding box center [514, 496] width 159 height 34
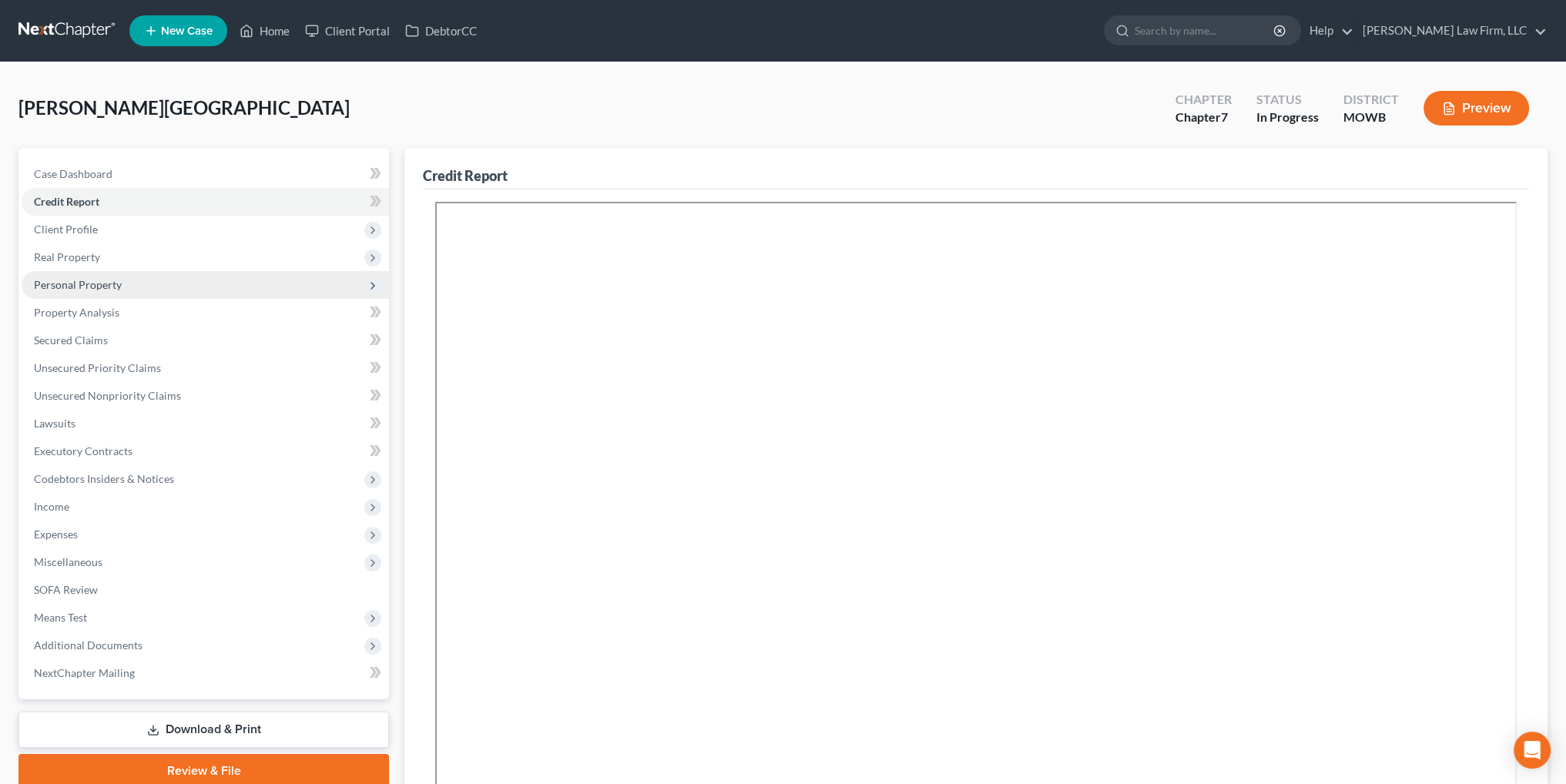
click at [58, 279] on span "Personal Property" at bounding box center [78, 284] width 88 height 13
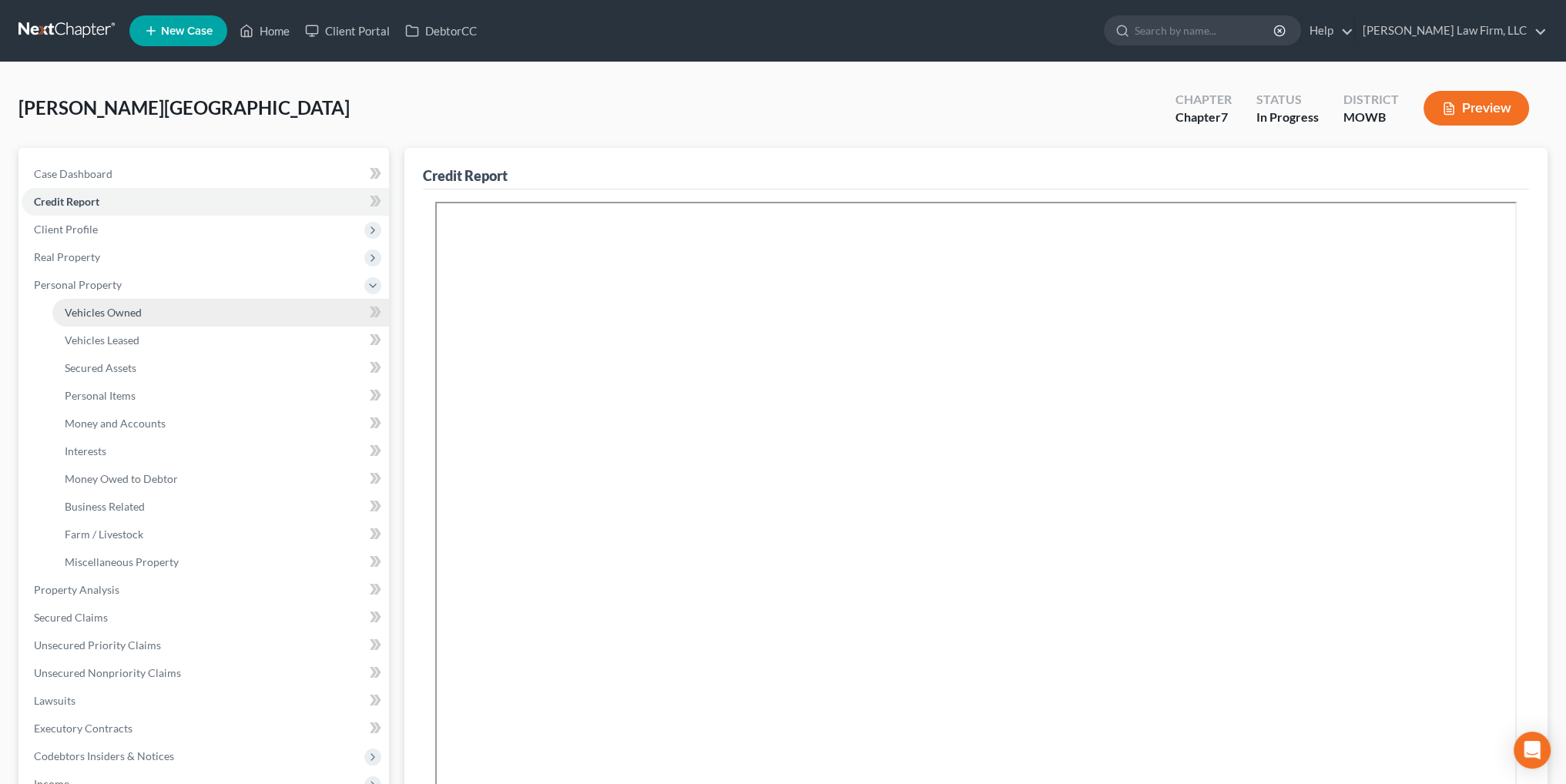
click at [92, 309] on span "Vehicles Owned" at bounding box center [103, 312] width 77 height 13
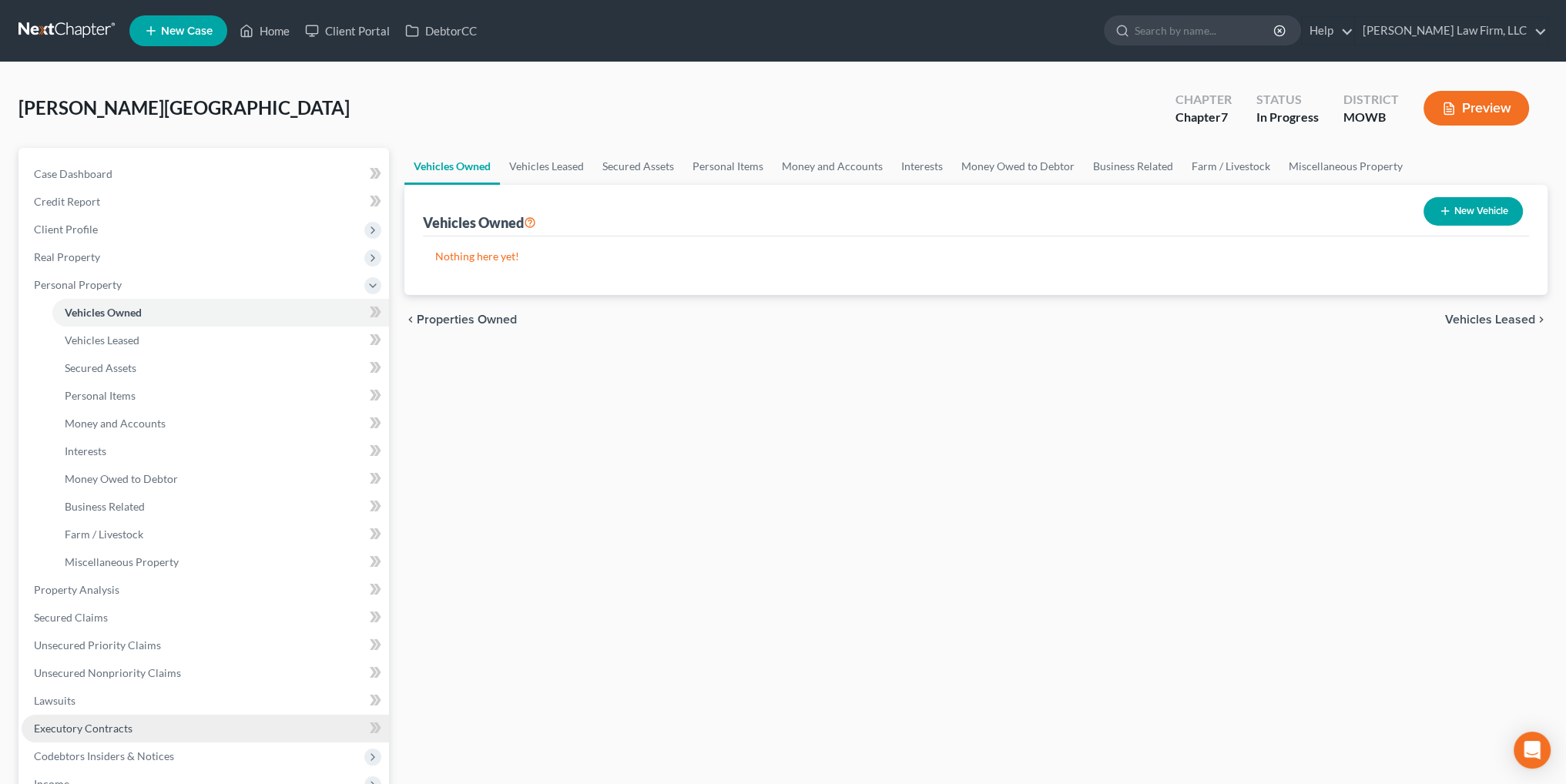
click at [53, 721] on span "Executory Contracts" at bounding box center [83, 728] width 98 height 13
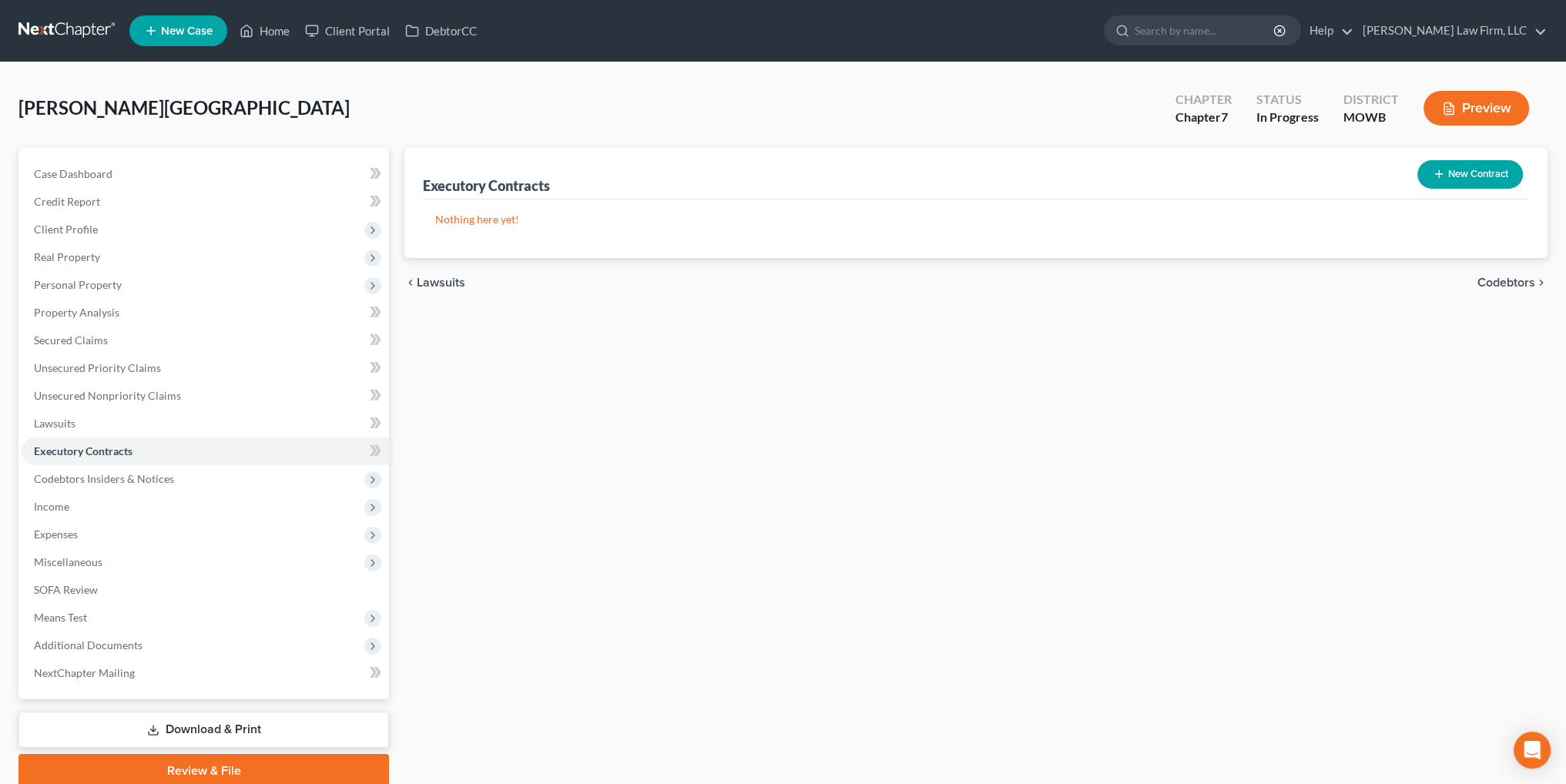
click at [1500, 180] on button "New Contract" at bounding box center [1469, 174] width 105 height 29
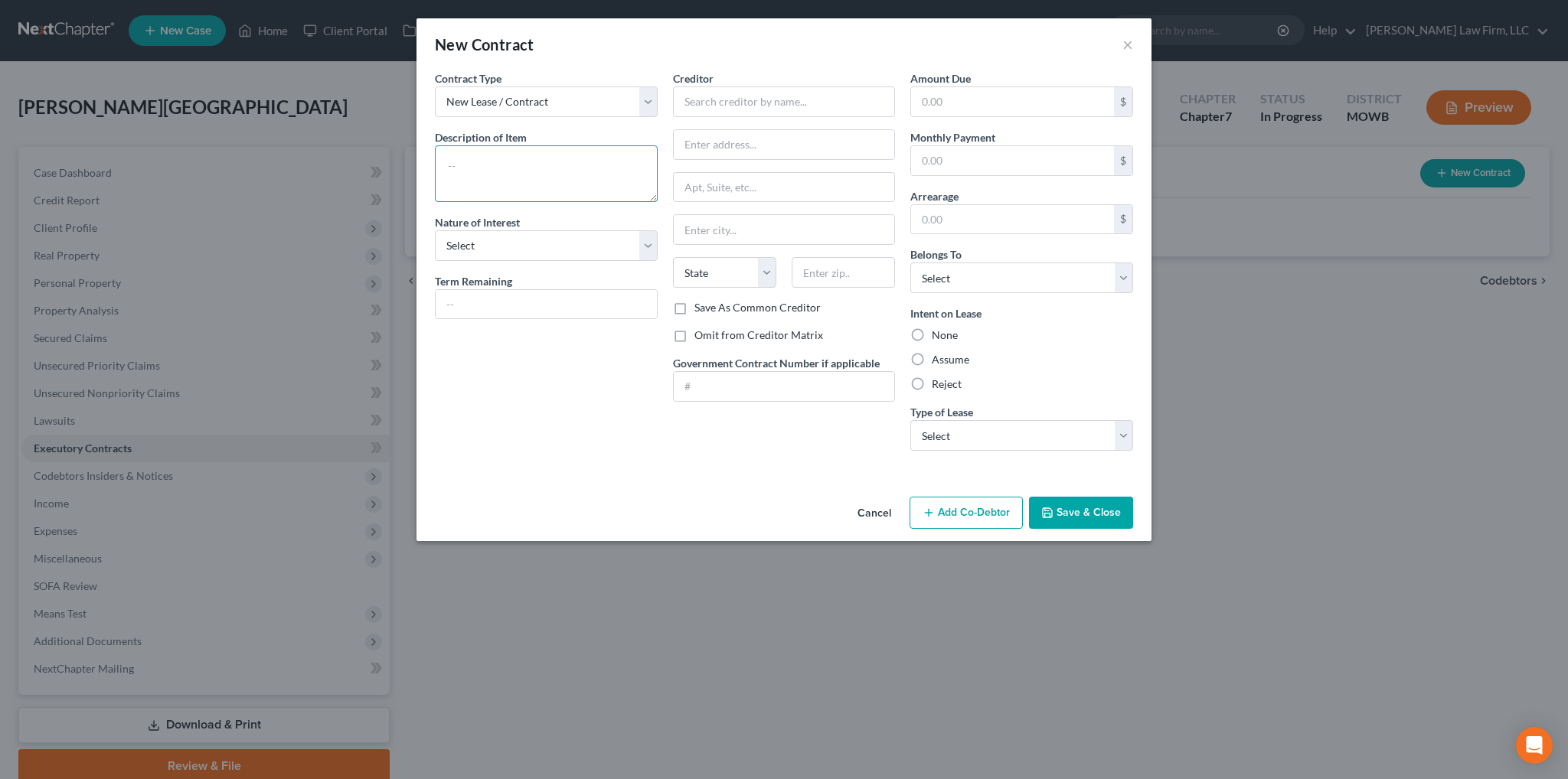
click at [578, 164] on textarea at bounding box center [545, 174] width 223 height 57
type textarea "4327 Sterling Avenue, Kansas City, MO 64133; 1 year lease ending July 1, 2026"
click at [560, 250] on select "Select Purchaser Agent Lessor Lessee" at bounding box center [545, 246] width 223 height 31
select select "3"
click at [435, 231] on select "Select Purchaser Agent Lessor Lessee" at bounding box center [545, 246] width 223 height 31
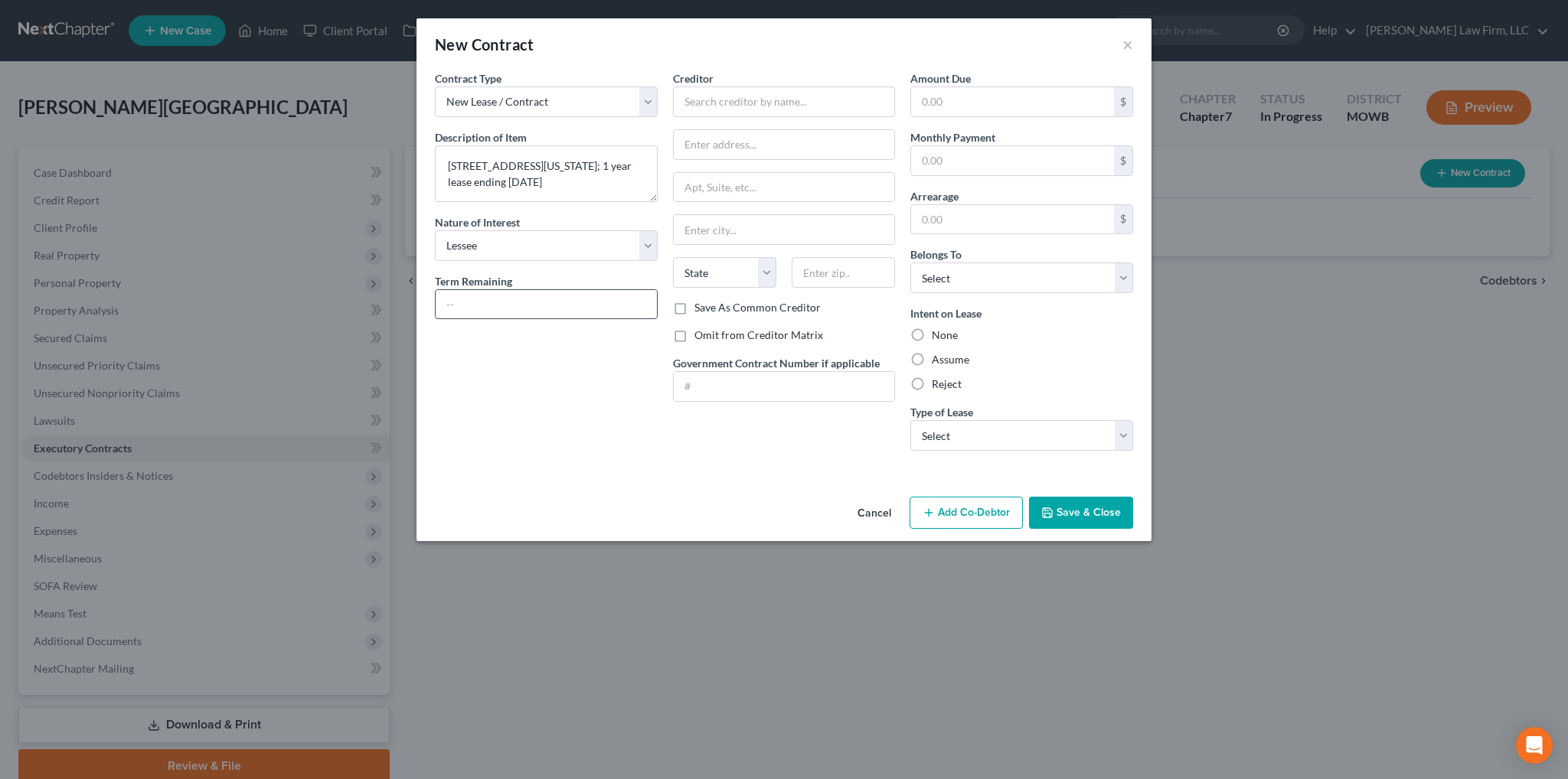
click at [515, 305] on input "text" at bounding box center [545, 305] width 221 height 29
type input "8.5 months"
click at [798, 109] on input "text" at bounding box center [784, 102] width 223 height 31
type input "Premier Property, LLC"
type input "1600 Genessee Street"
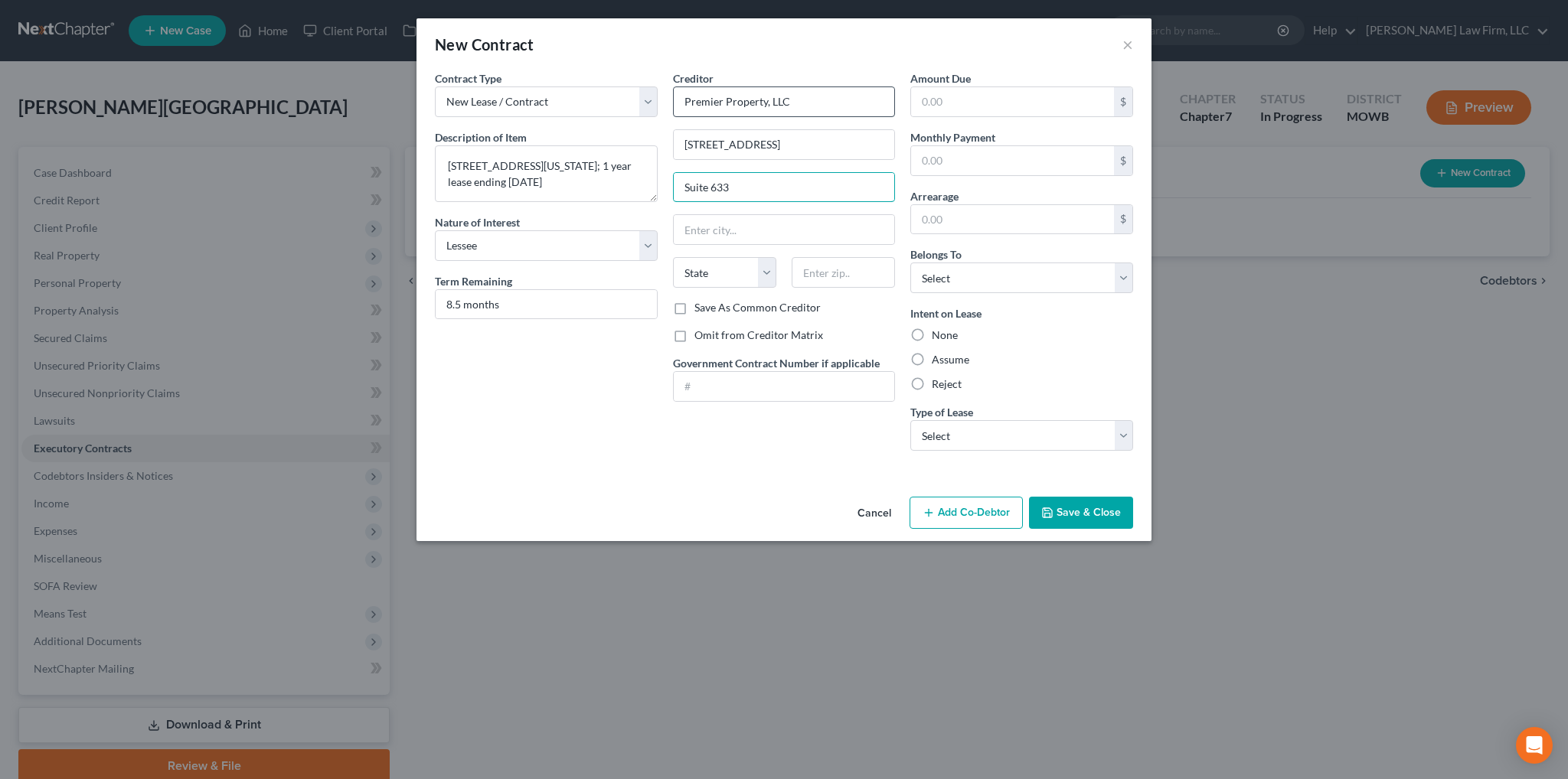
type input "Suite 633"
type input "[US_STATE][GEOGRAPHIC_DATA]"
select select "26"
type input "64102"
drag, startPoint x: 990, startPoint y: 268, endPoint x: 987, endPoint y: 276, distance: 8.5
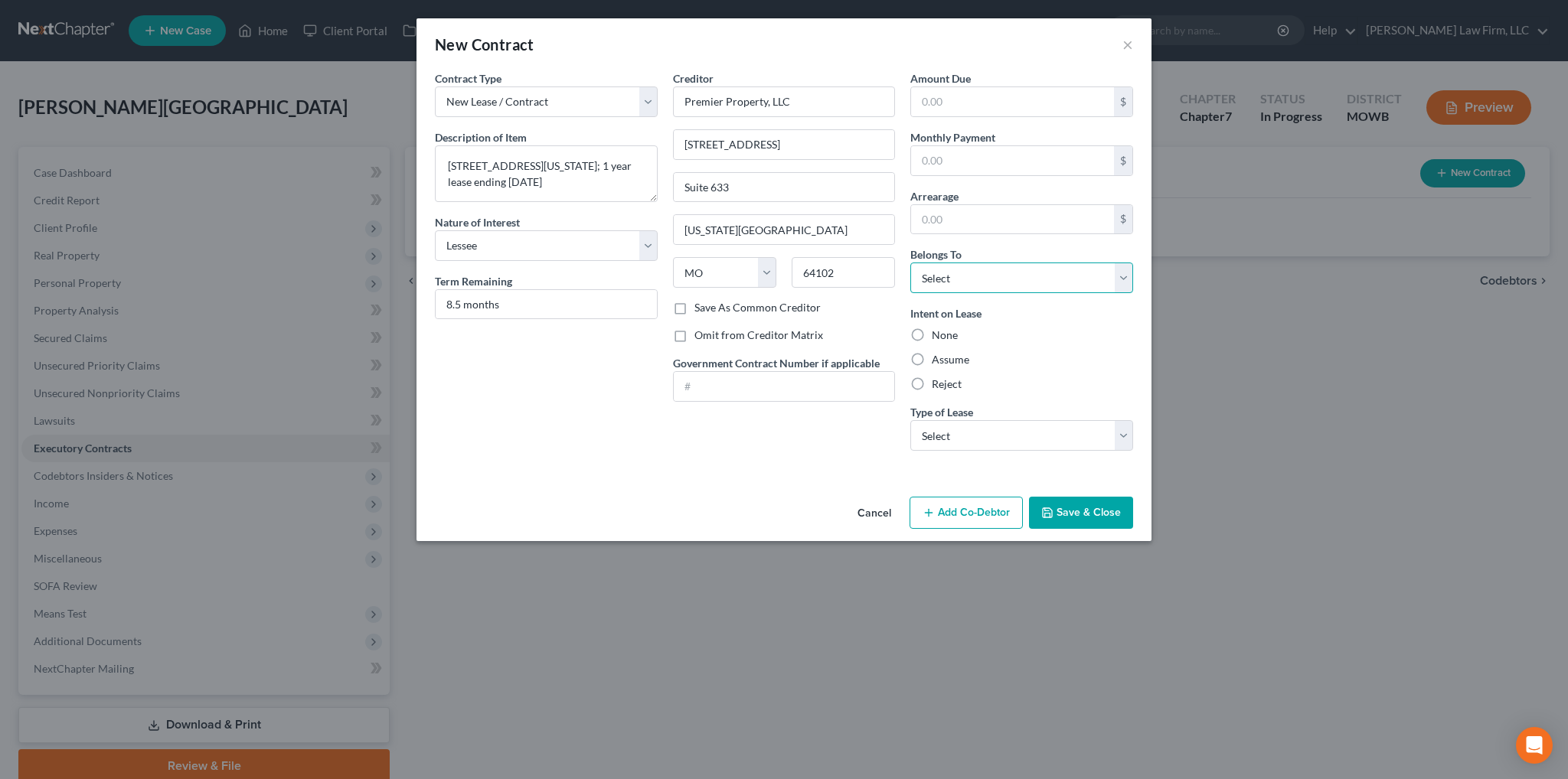
click at [990, 268] on select "Select Debtor 1 Only Debtor 2 Only Debtor 1 And Debtor 2 Only At Least One Of T…" at bounding box center [1021, 278] width 223 height 31
select select "0"
click at [910, 263] on select "Select Debtor 1 Only Debtor 2 Only Debtor 1 And Debtor 2 Only At Least One Of T…" at bounding box center [1021, 278] width 223 height 31
click at [932, 359] on label "Assume" at bounding box center [951, 359] width 38 height 15
click at [937, 359] on input "Assume" at bounding box center [942, 356] width 10 height 10
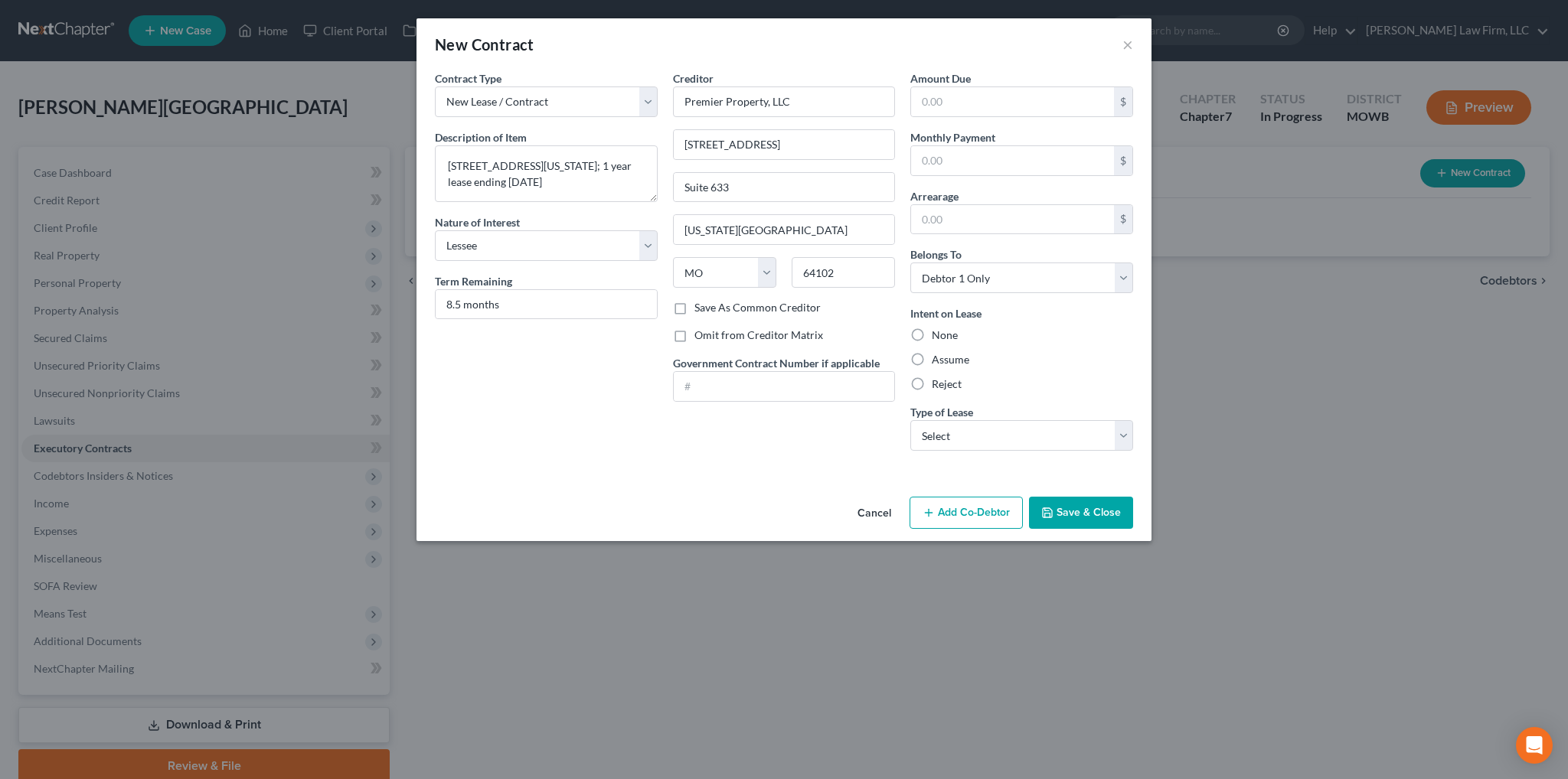
radio input "true"
click at [938, 436] on select "Select Real Estate Car Other" at bounding box center [1021, 435] width 223 height 31
select select "0"
click at [910, 420] on select "Select Real Estate Car Other" at bounding box center [1021, 435] width 223 height 31
drag, startPoint x: 1078, startPoint y: 518, endPoint x: 1133, endPoint y: 527, distance: 55.7
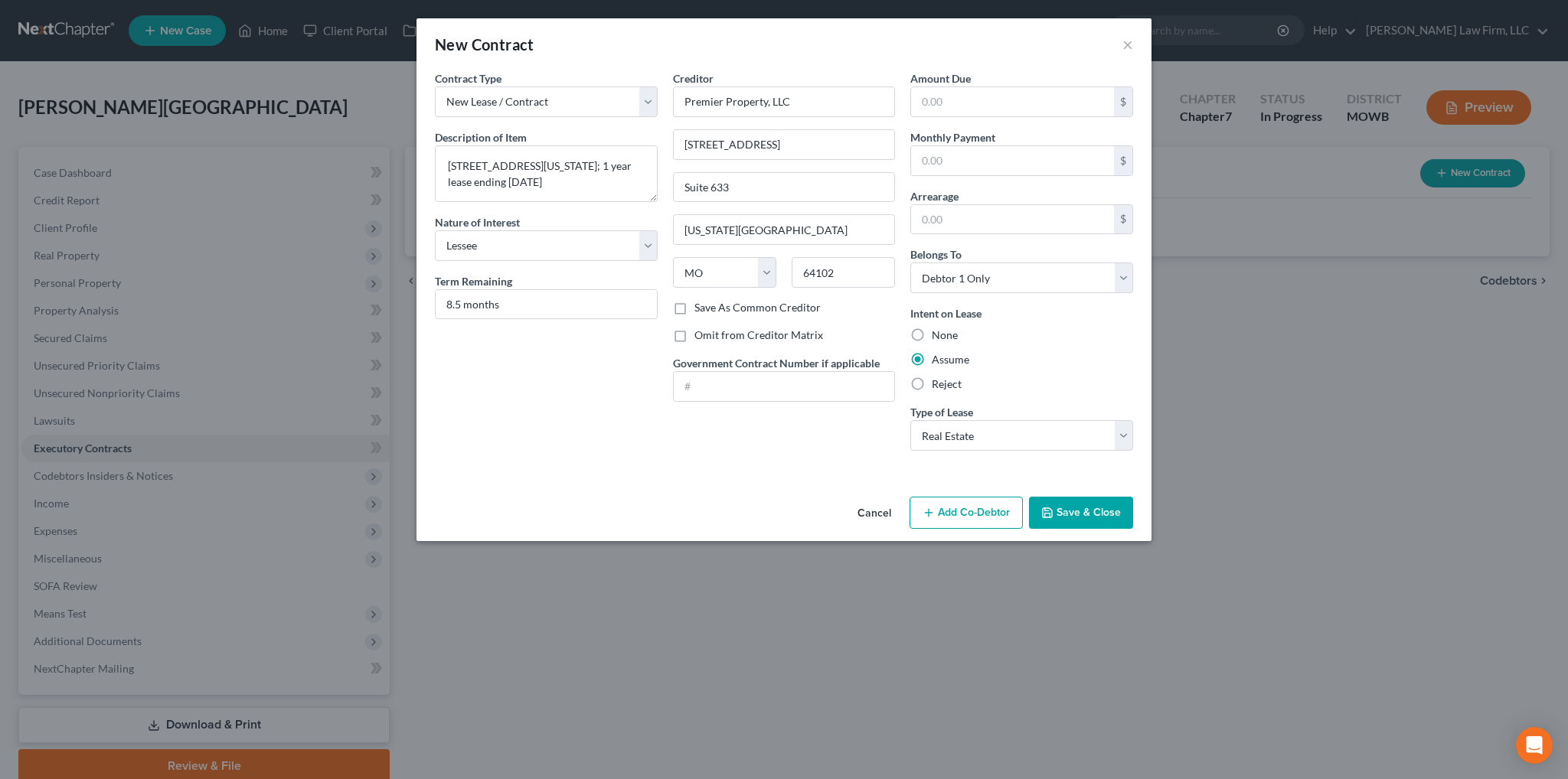
click at [1080, 518] on button "Save & Close" at bounding box center [1081, 512] width 104 height 32
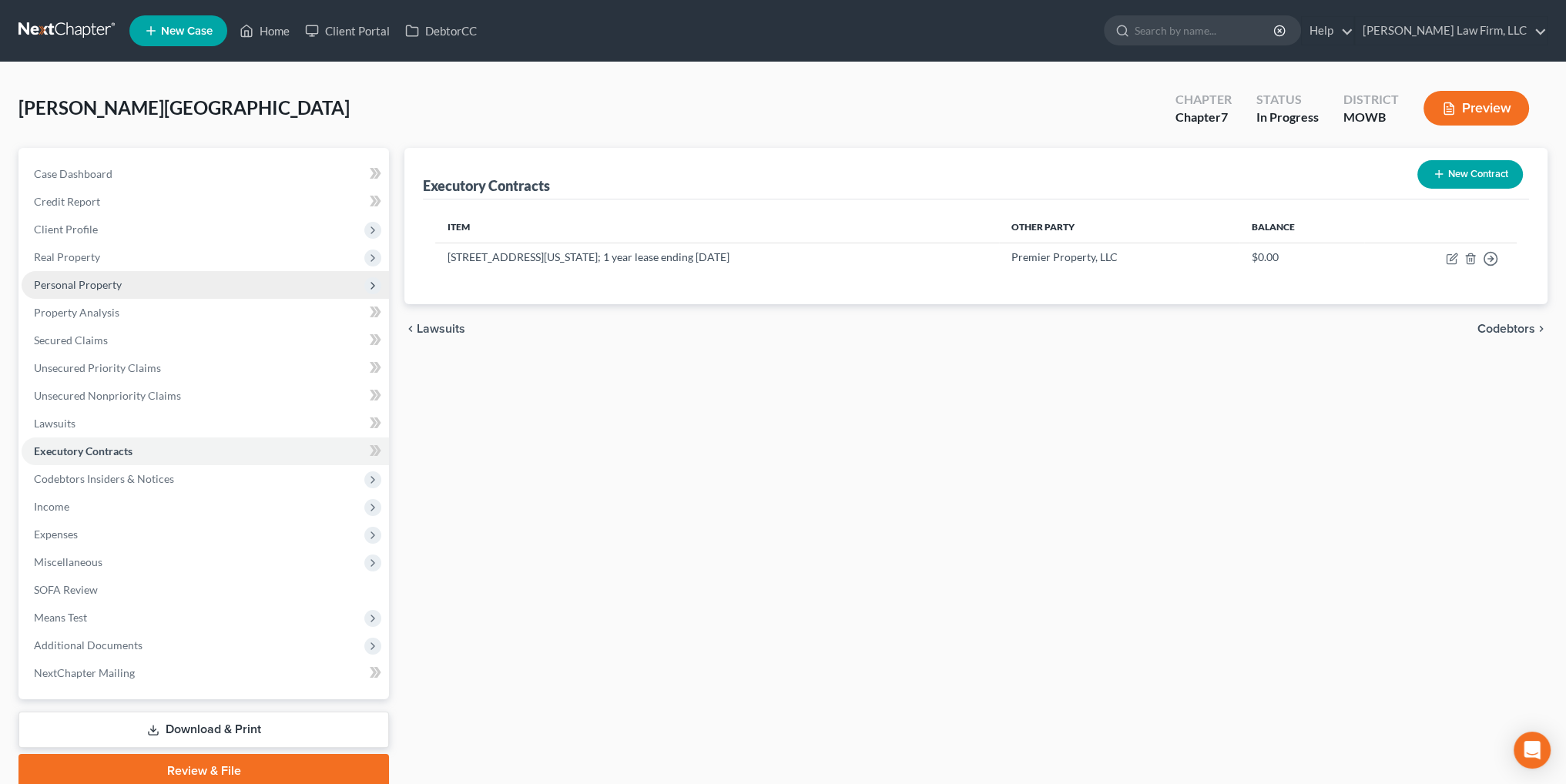
click at [81, 291] on span "Personal Property" at bounding box center [205, 284] width 368 height 28
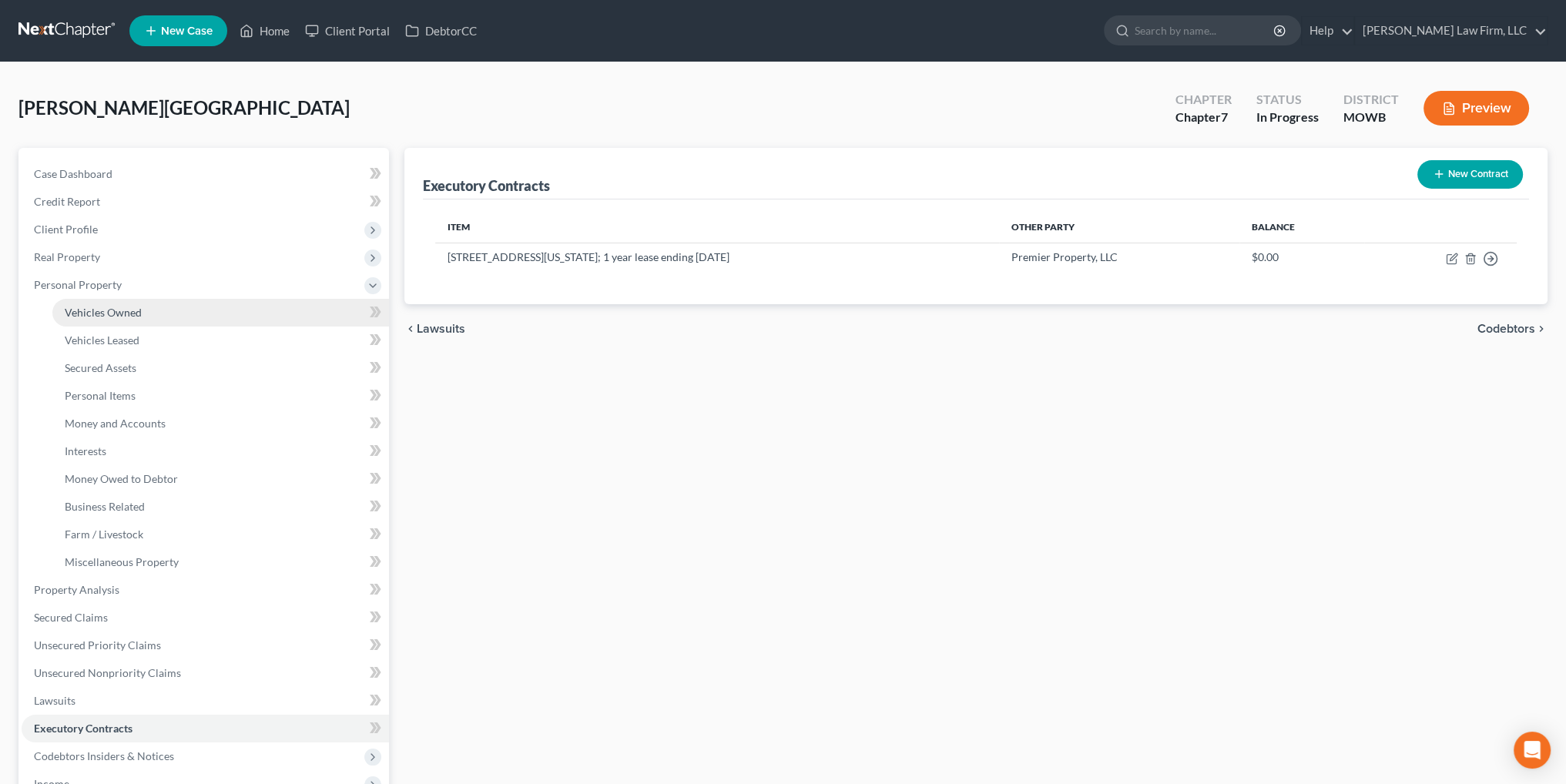
click at [108, 306] on span "Vehicles Owned" at bounding box center [103, 312] width 77 height 13
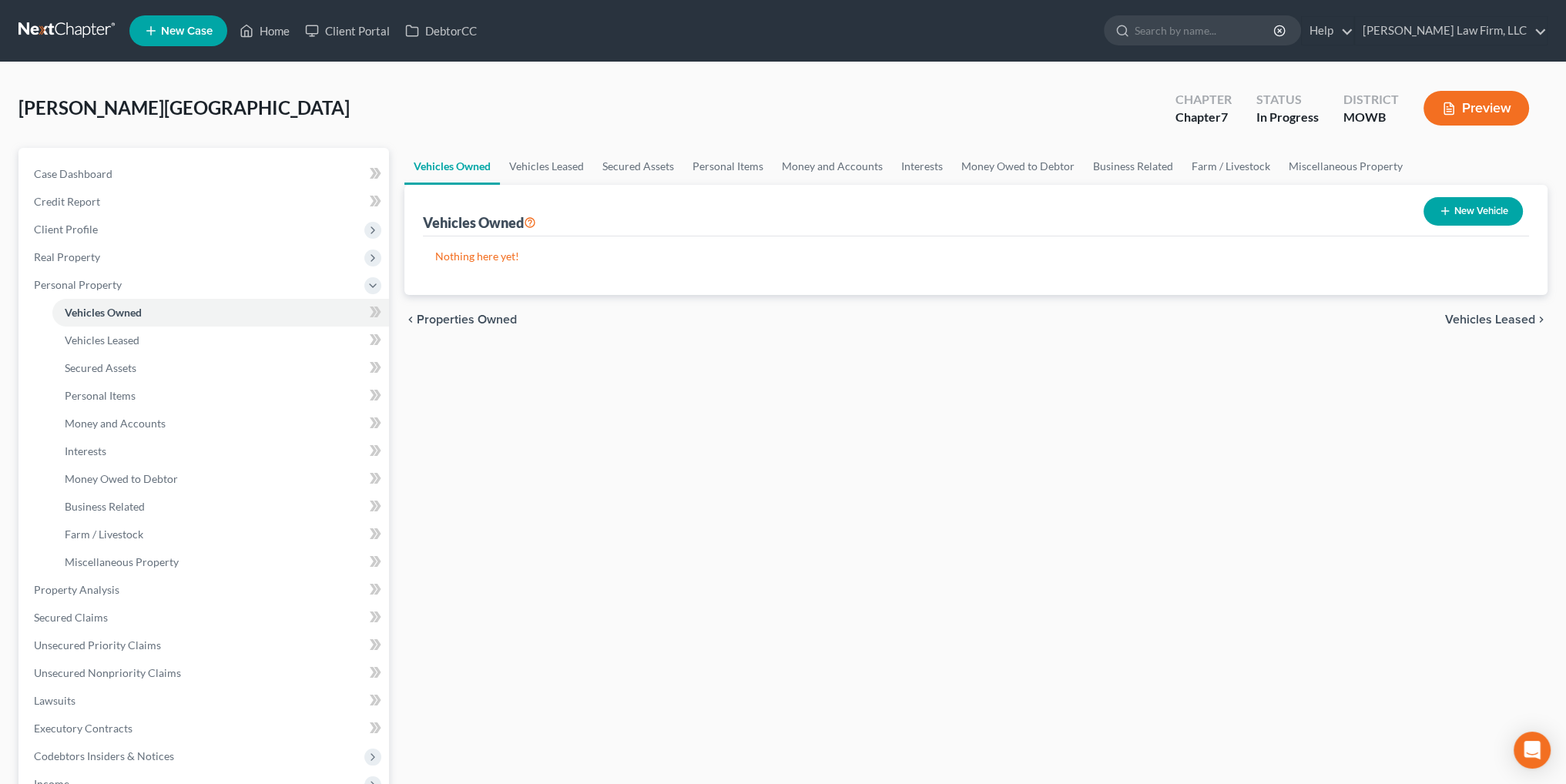
click at [1474, 211] on button "New Vehicle" at bounding box center [1473, 211] width 99 height 29
select select "0"
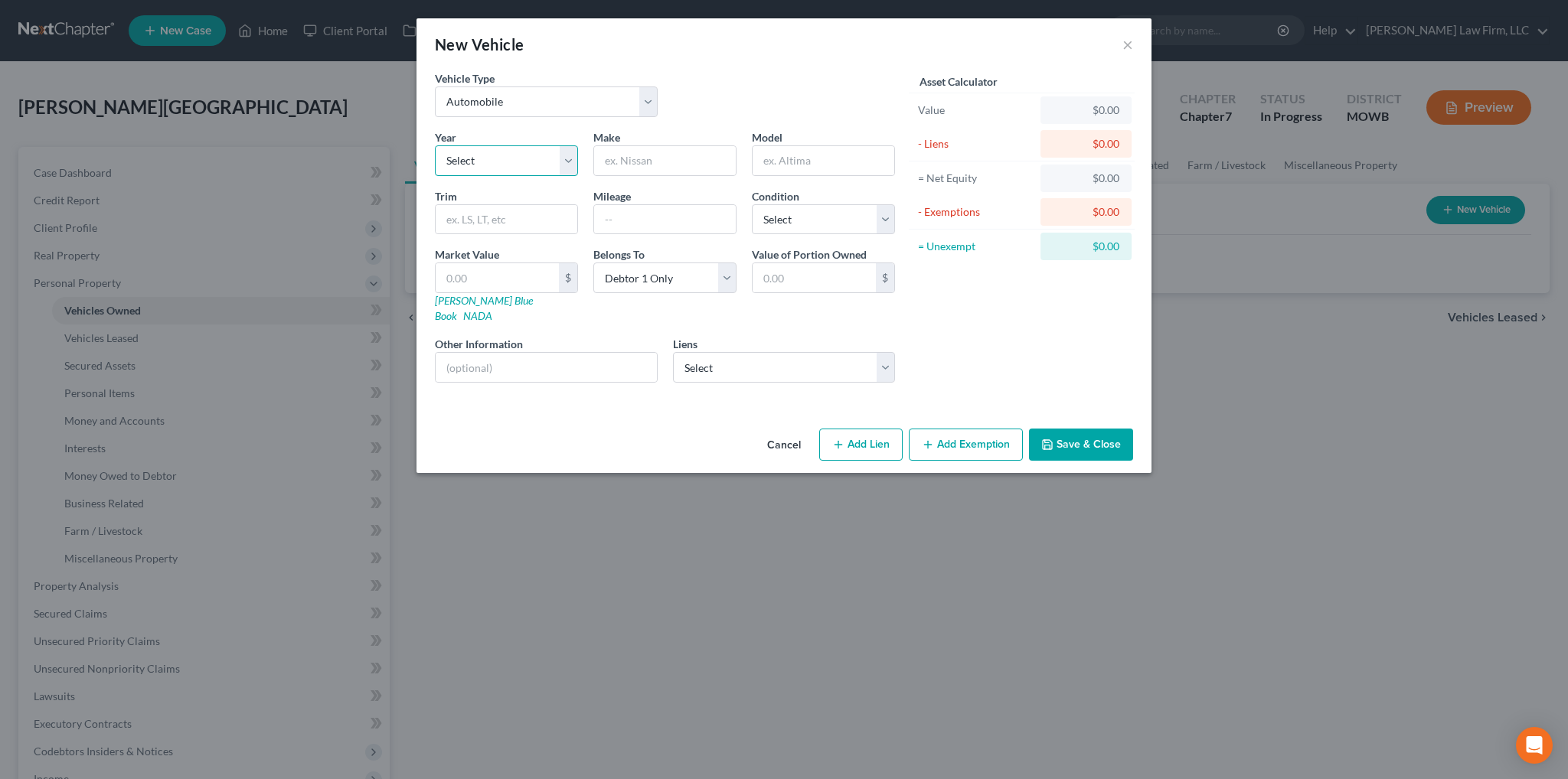
click at [499, 151] on select "Select 2026 2025 2024 2023 2022 2021 2020 2019 2018 2017 2016 2015 2014 2013 20…" at bounding box center [506, 161] width 143 height 31
select select "12"
click at [435, 146] on select "Select 2026 2025 2024 2023 2022 2021 2020 2019 2018 2017 2016 2015 2014 2013 20…" at bounding box center [506, 161] width 143 height 31
click at [612, 172] on input "text" at bounding box center [665, 161] width 142 height 29
type input "Audi"
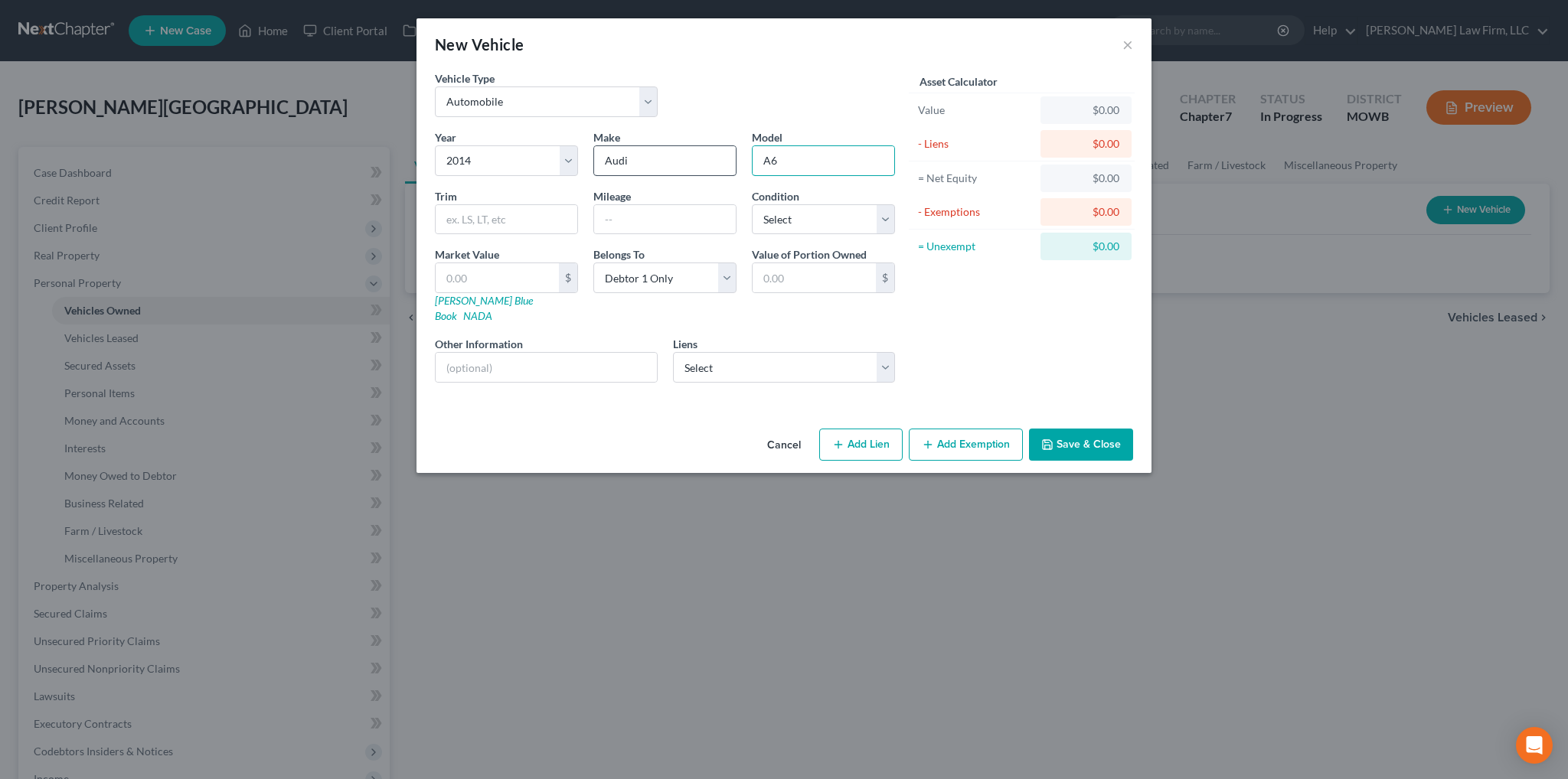
type input "A6"
type input "Premium"
click at [453, 302] on link "[PERSON_NAME] Blue Book" at bounding box center [483, 308] width 98 height 28
click at [626, 216] on input "text" at bounding box center [665, 220] width 142 height 29
click at [626, 216] on input "166045" at bounding box center [665, 220] width 142 height 29
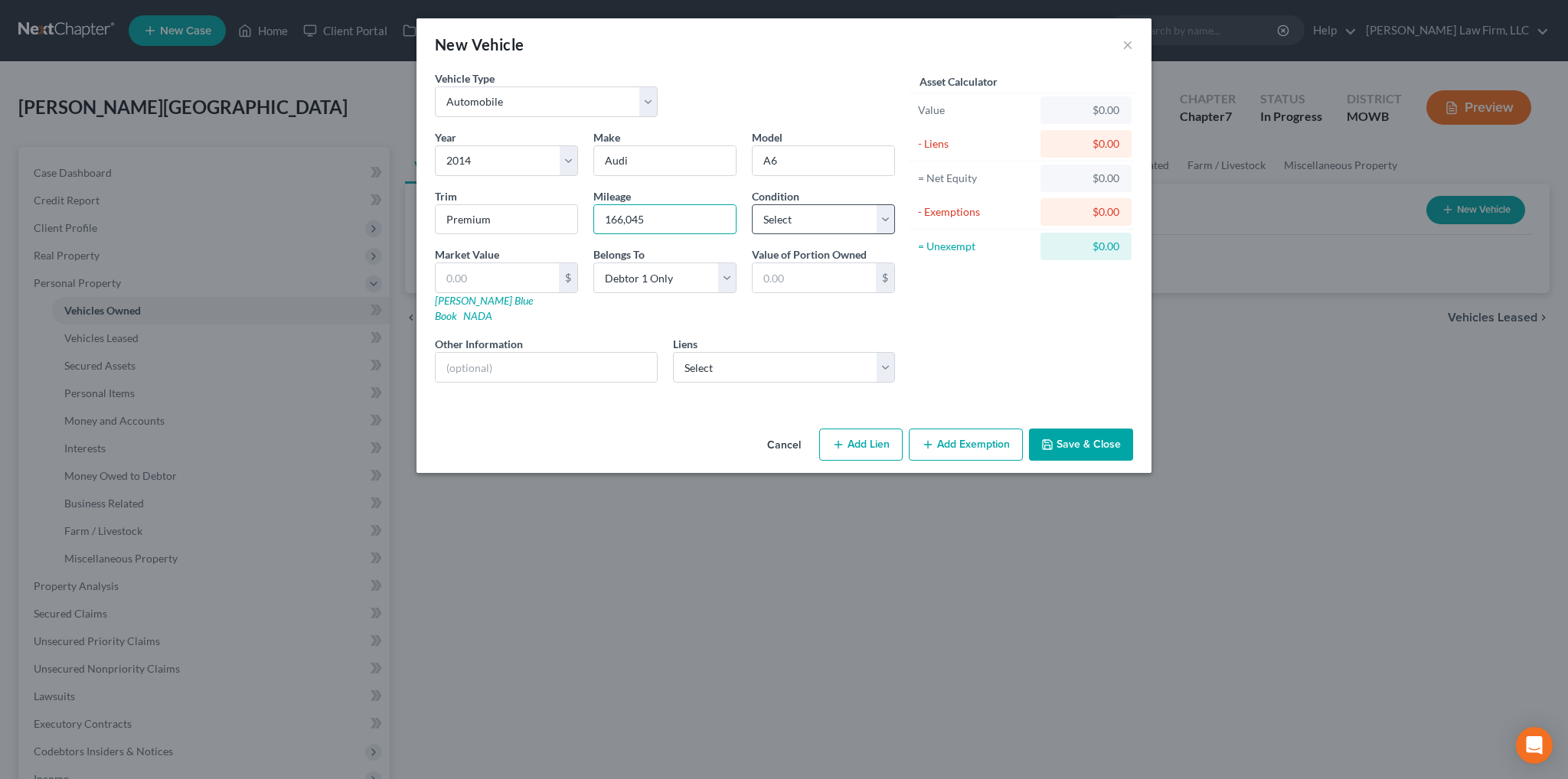
type input "166,045"
click at [856, 220] on select "Select Excellent Very Good Good Fair Poor" at bounding box center [823, 220] width 143 height 31
select select "2"
click at [752, 205] on select "Select Excellent Very Good Good Fair Poor" at bounding box center [823, 220] width 143 height 31
click at [533, 271] on input "text" at bounding box center [497, 278] width 124 height 29
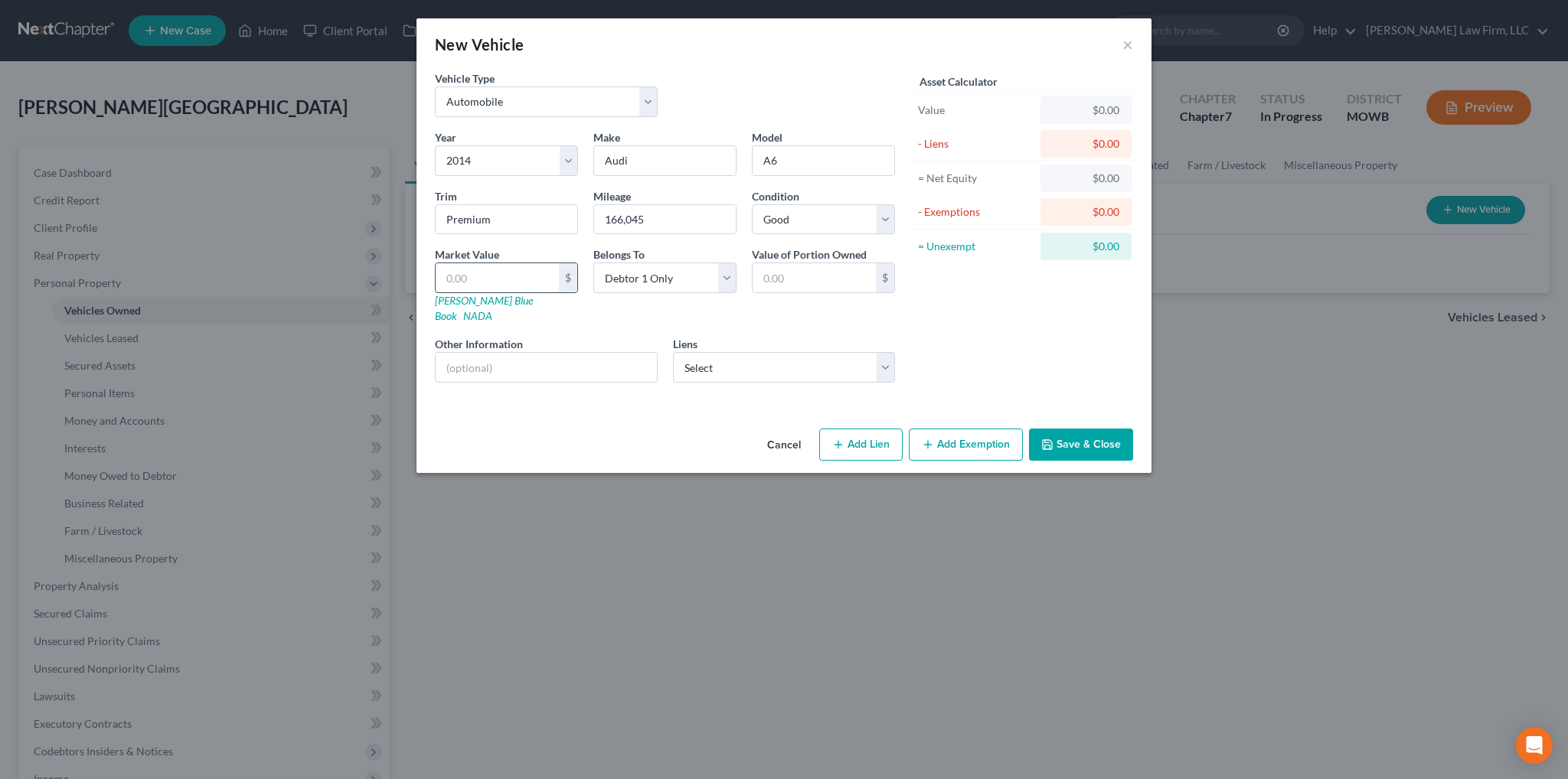
click at [523, 286] on input "text" at bounding box center [497, 278] width 124 height 29
type input "9"
type input "9.00"
type input "90"
type input "90.00"
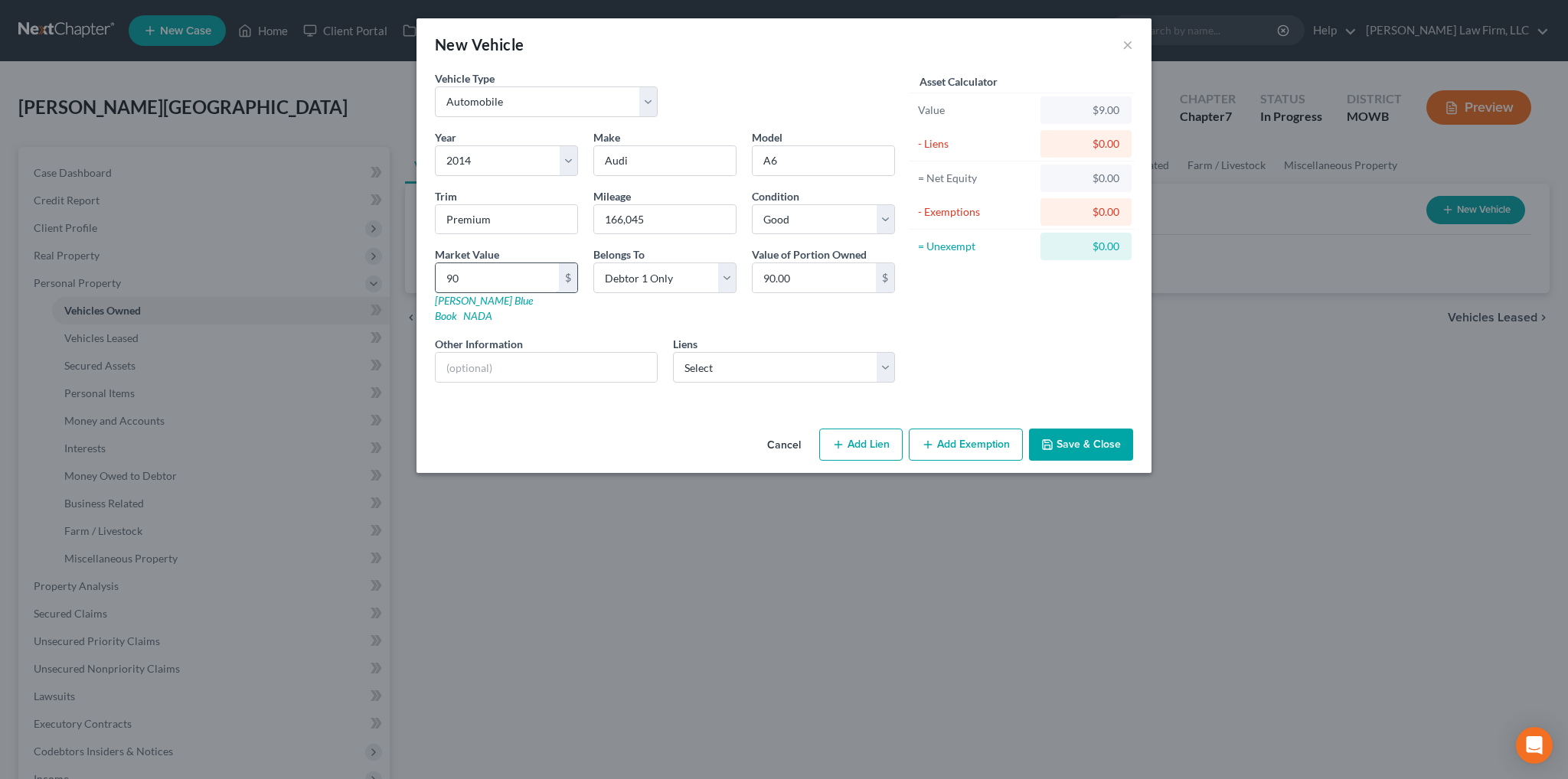
type input "900"
type input "900.00"
type input "9000"
type input "9,000.00"
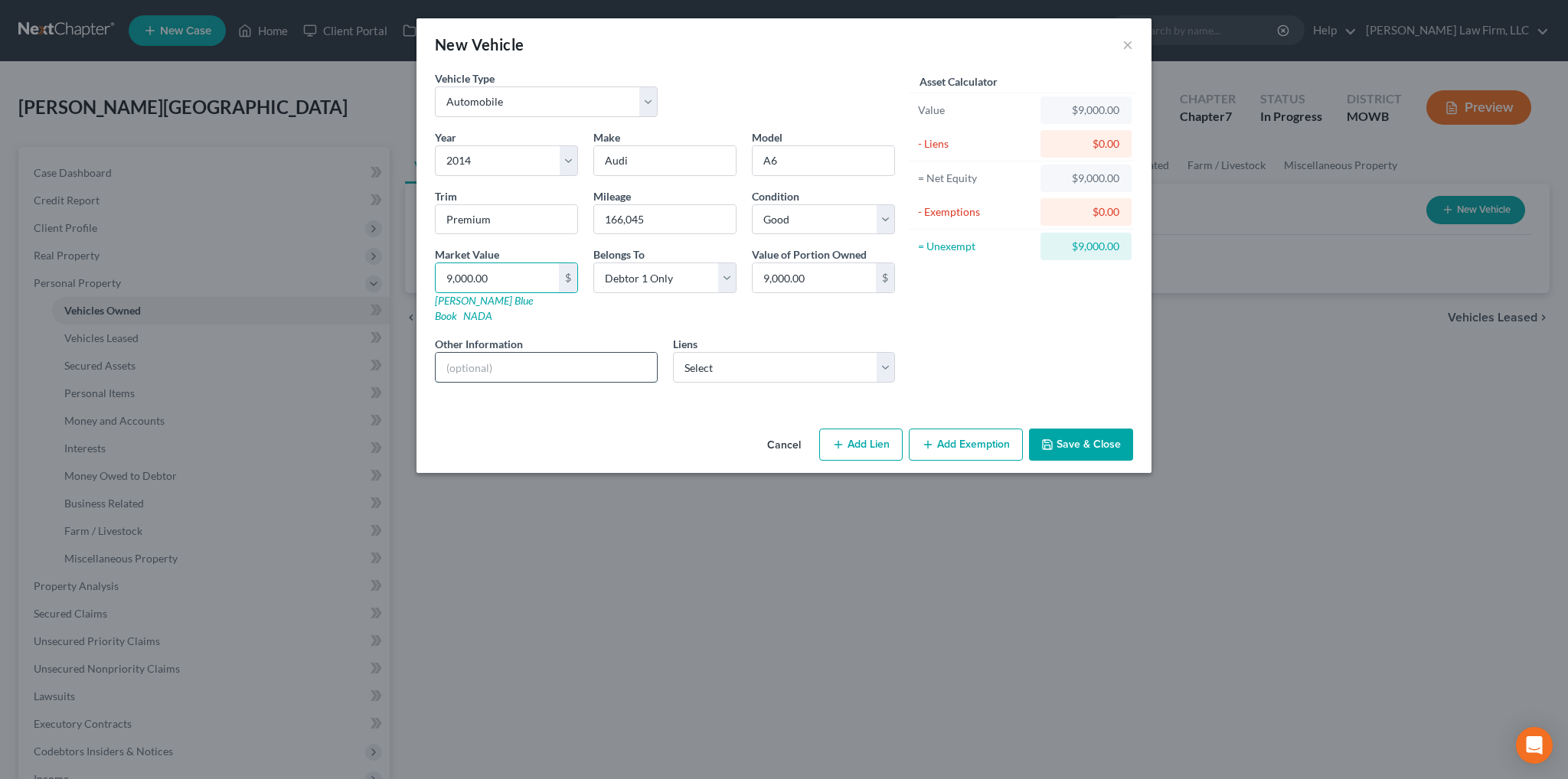
click at [598, 356] on input "text" at bounding box center [545, 367] width 221 height 29
type input "VIN: WAUGFAFC7EN078254"
click at [765, 353] on select "Select Foursight - $9,027.00 Credit Acceptance Corp - $6,916.00 Prospect Fundin…" at bounding box center [784, 367] width 223 height 31
select select "0"
click at [673, 352] on select "Select Foursight - $9,027.00 Credit Acceptance Corp - $6,916.00 Prospect Fundin…" at bounding box center [784, 367] width 223 height 31
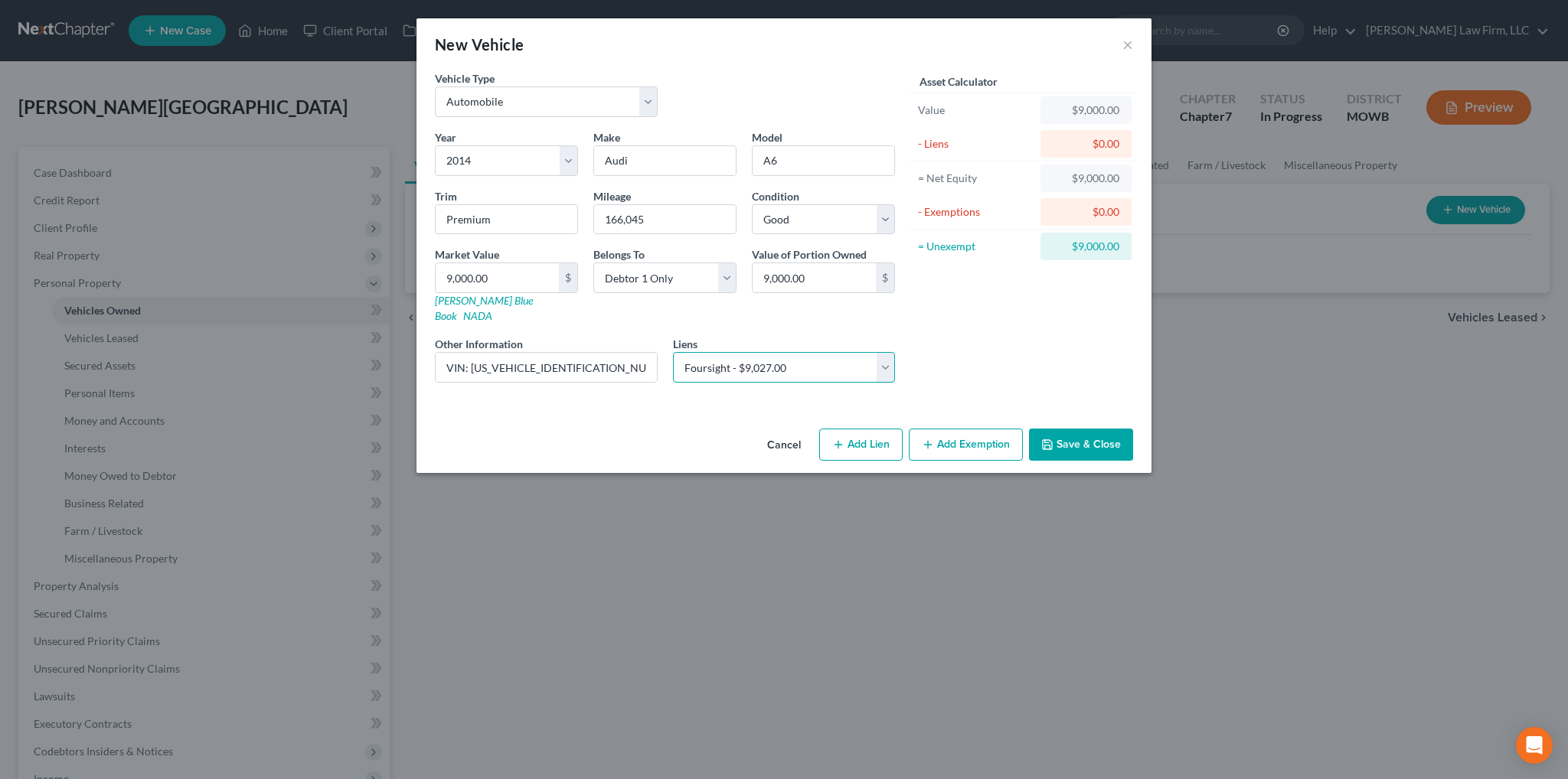
select select
select select "15"
select select "0"
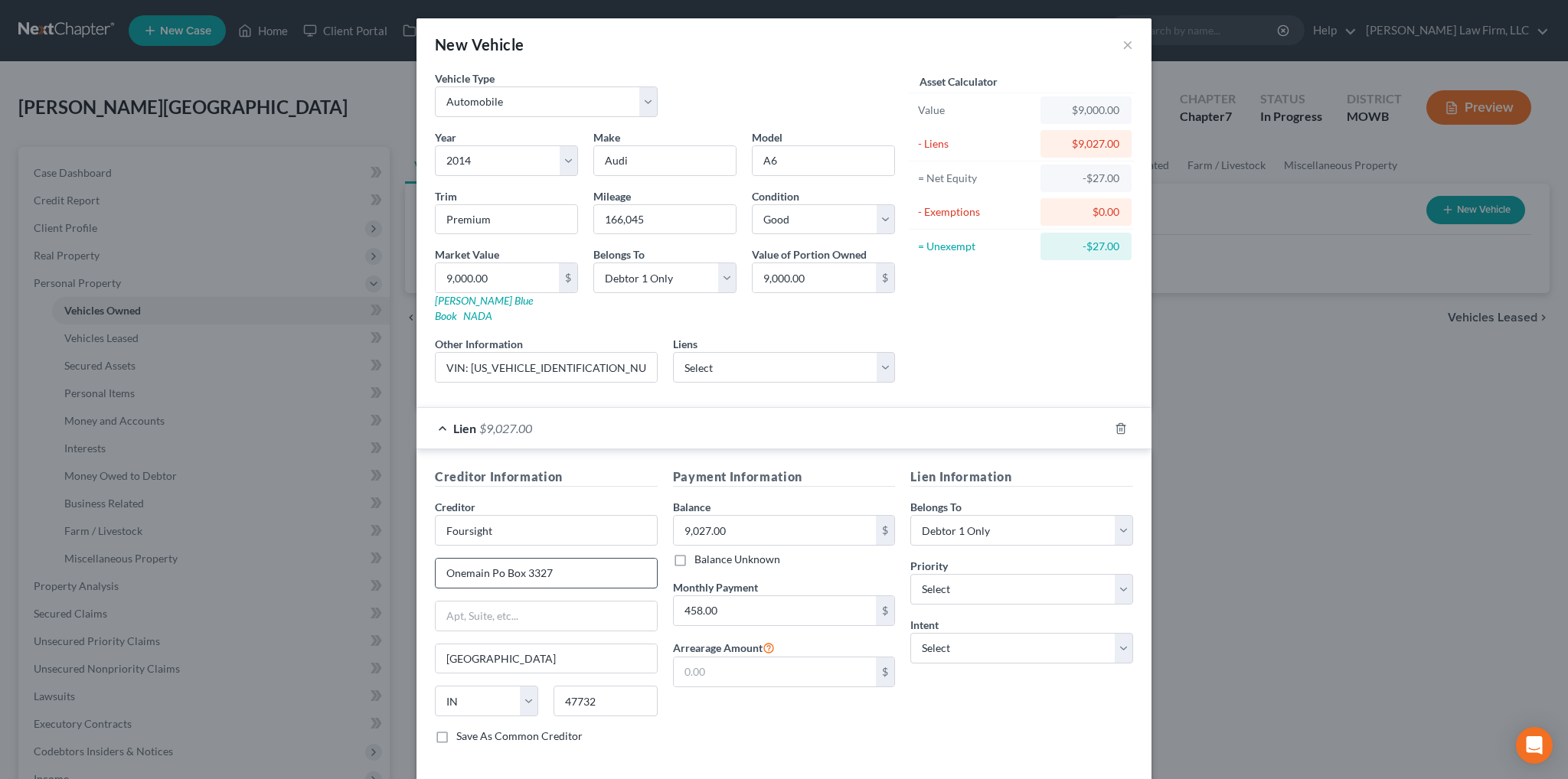
drag, startPoint x: 496, startPoint y: 556, endPoint x: 487, endPoint y: 552, distance: 9.8
click at [487, 559] on input "Onemain Po Box 3327" at bounding box center [545, 573] width 221 height 29
type input "Onemain P.O. Box 3327"
drag, startPoint x: 988, startPoint y: 626, endPoint x: 988, endPoint y: 643, distance: 17.0
click at [988, 633] on select "Select Surrender Redeem Reaffirm Avoid Other" at bounding box center [1021, 648] width 223 height 31
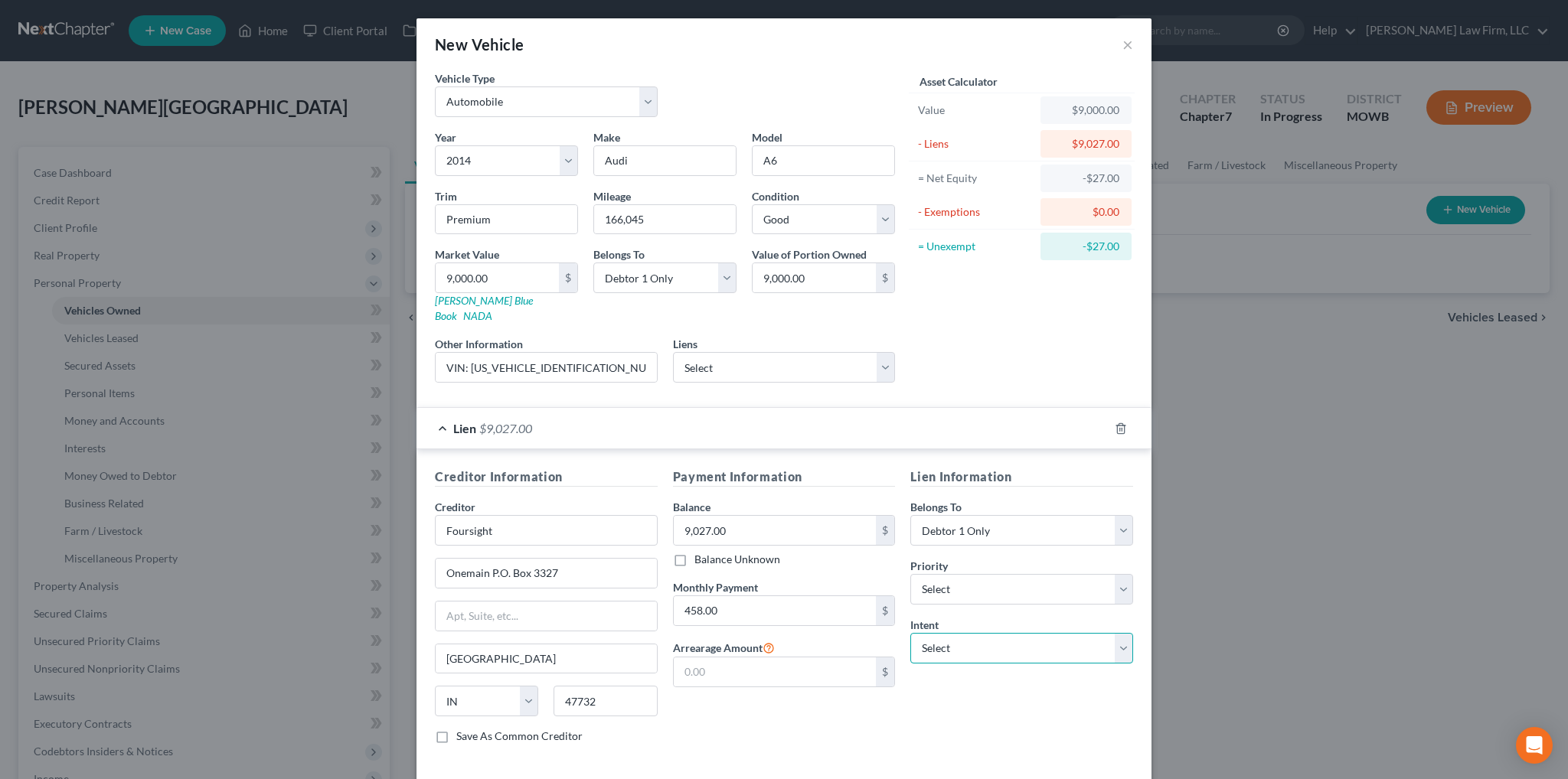
select select "2"
click at [910, 633] on select "Select Surrender Redeem Reaffirm Avoid Other" at bounding box center [1021, 648] width 223 height 31
click at [982, 574] on select "Select 1st 2nd 3rd 4th 5th 6th 7th 8th 9th 10th 11th 12th 13th 14th 15th 16th 1…" at bounding box center [1021, 589] width 223 height 31
select select "0"
click at [910, 574] on select "Select 1st 2nd 3rd 4th 5th 6th 7th 8th 9th 10th 11th 12th 13th 14th 15th 16th 1…" at bounding box center [1021, 589] width 223 height 31
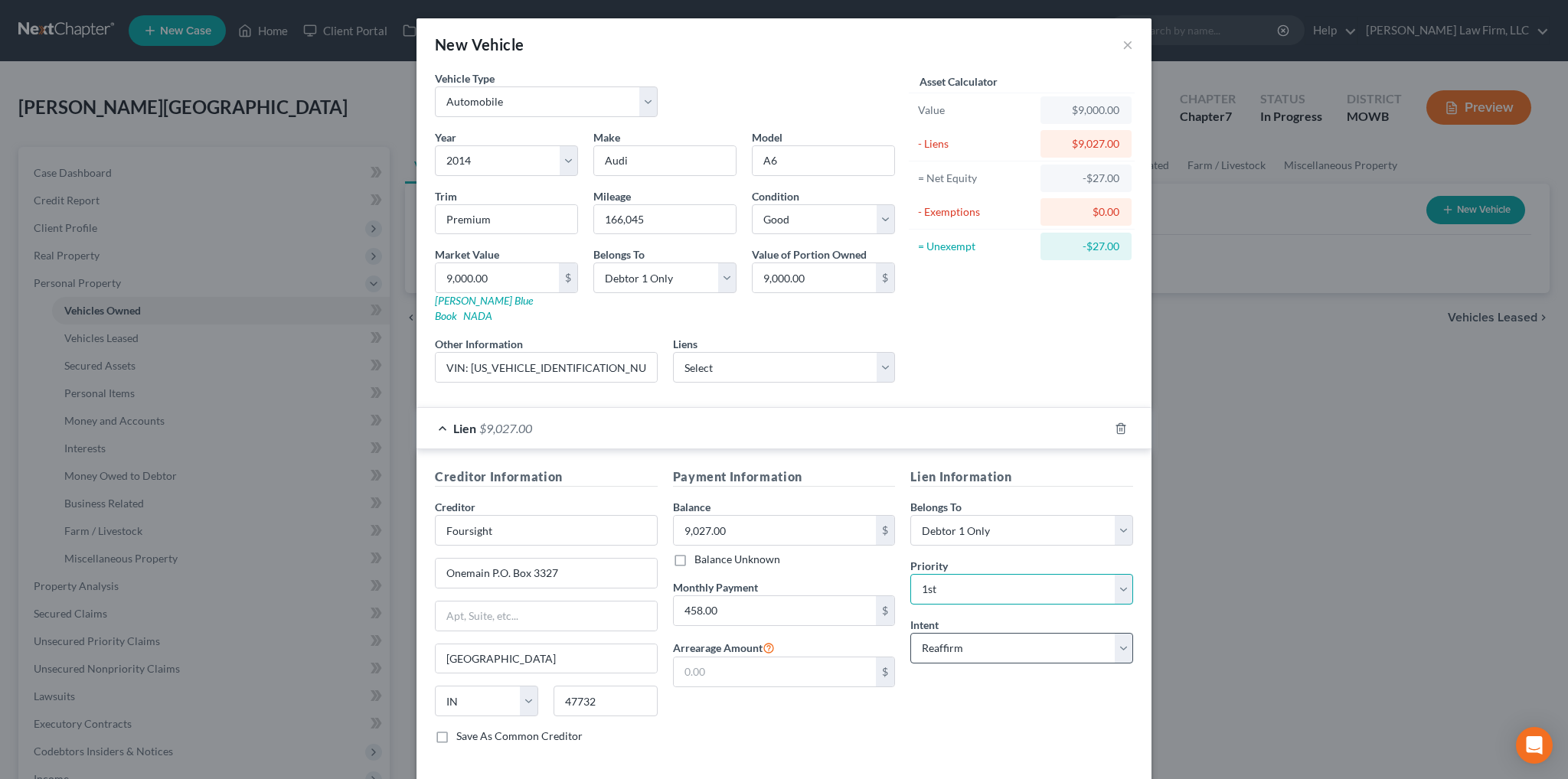
scroll to position [55, 0]
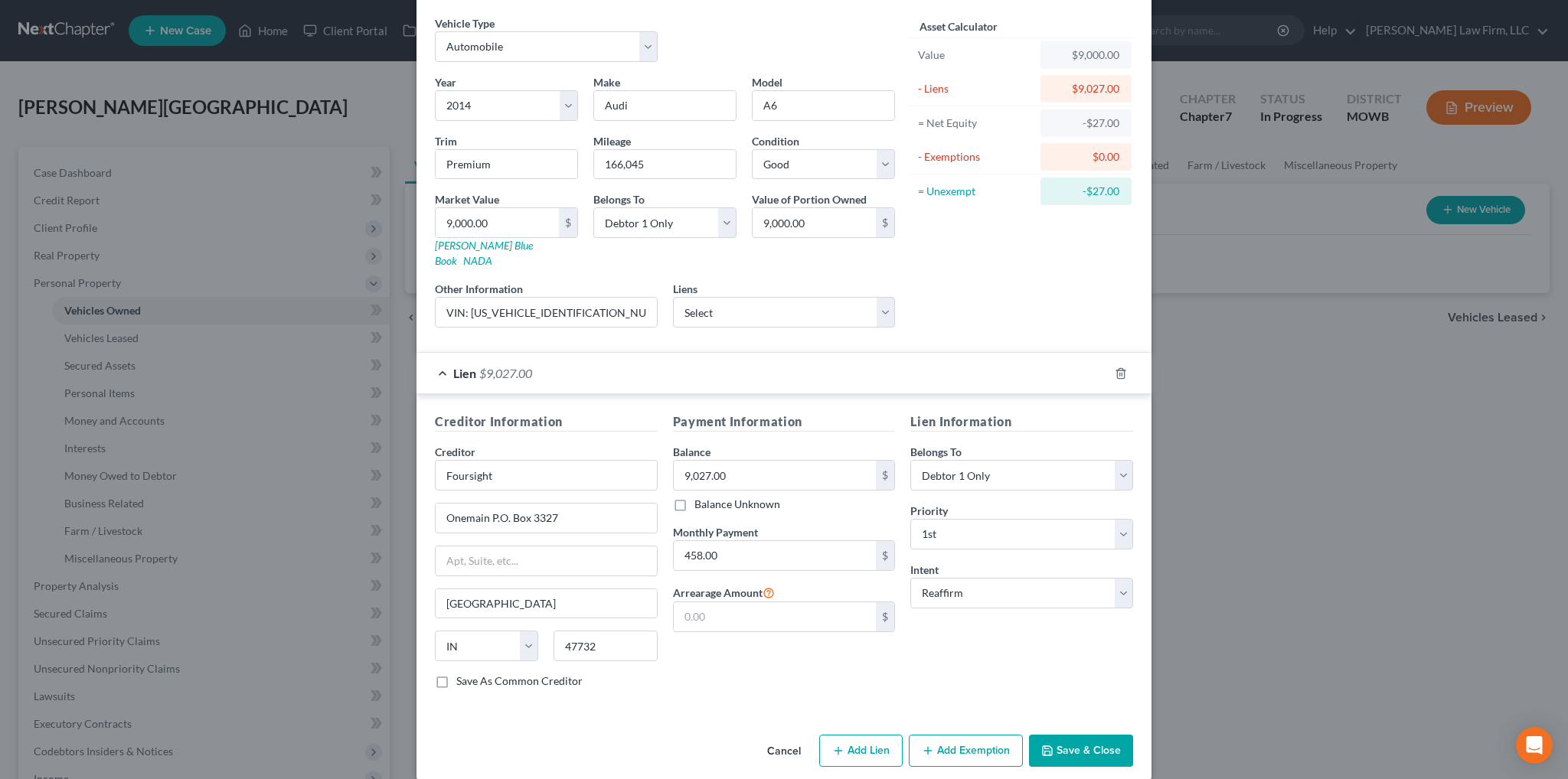
click at [1063, 735] on button "Save & Close" at bounding box center [1081, 751] width 104 height 32
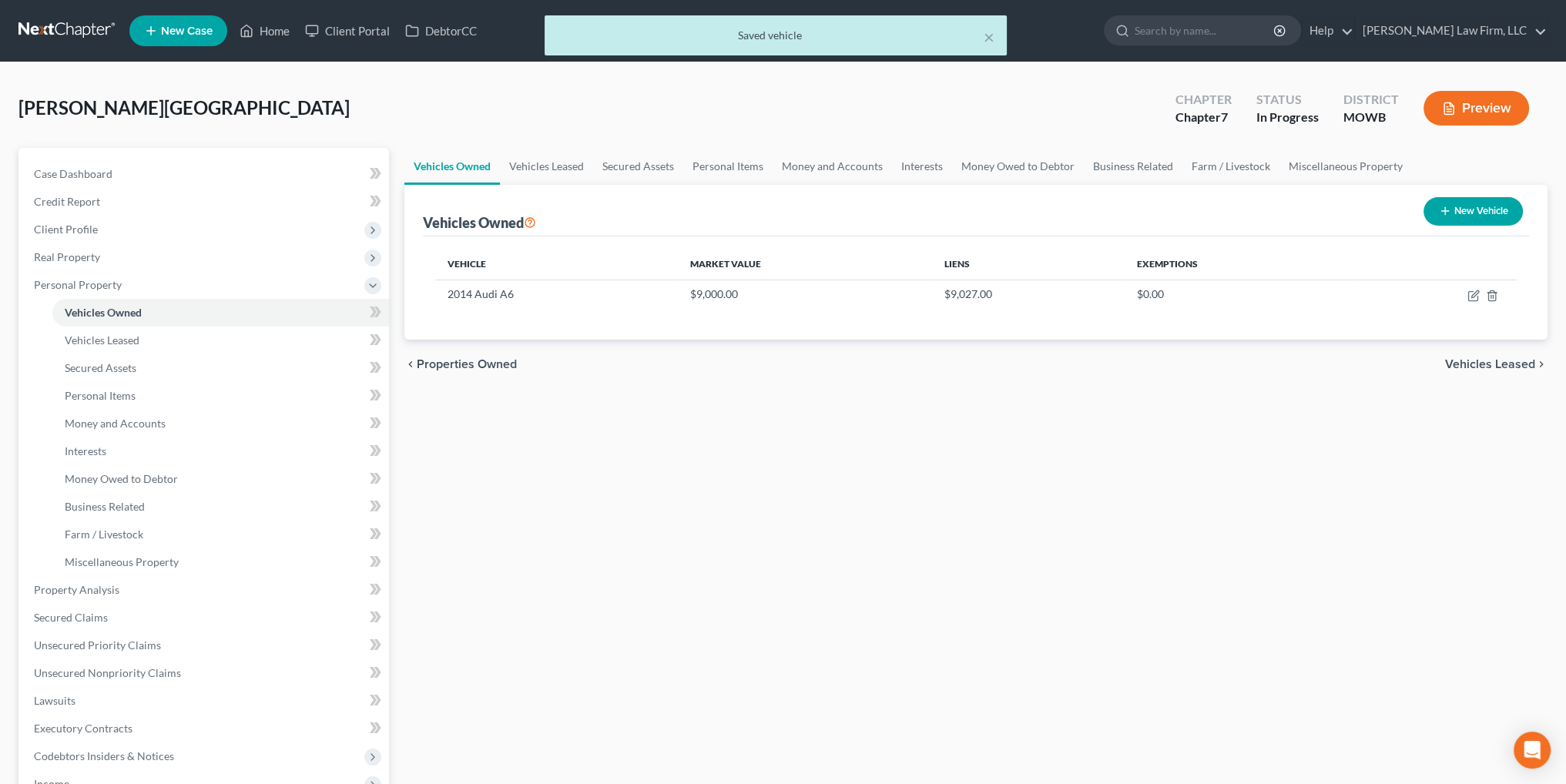
click at [1450, 212] on button "New Vehicle" at bounding box center [1473, 211] width 99 height 29
select select "0"
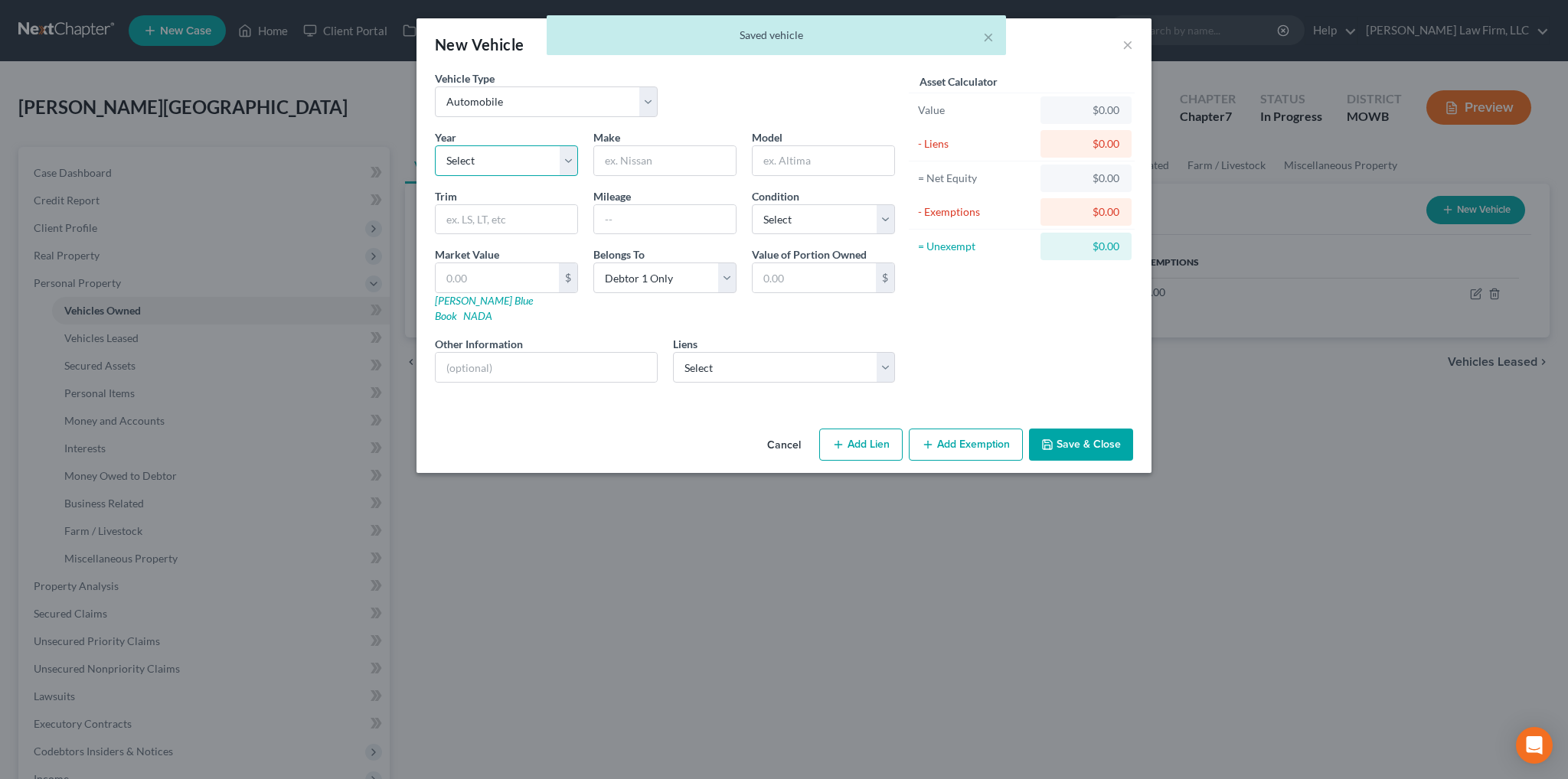
click at [474, 166] on select "Select 2026 2025 2024 2023 2022 2021 2020 2019 2018 2017 2016 2015 2014 2013 20…" at bounding box center [506, 161] width 143 height 31
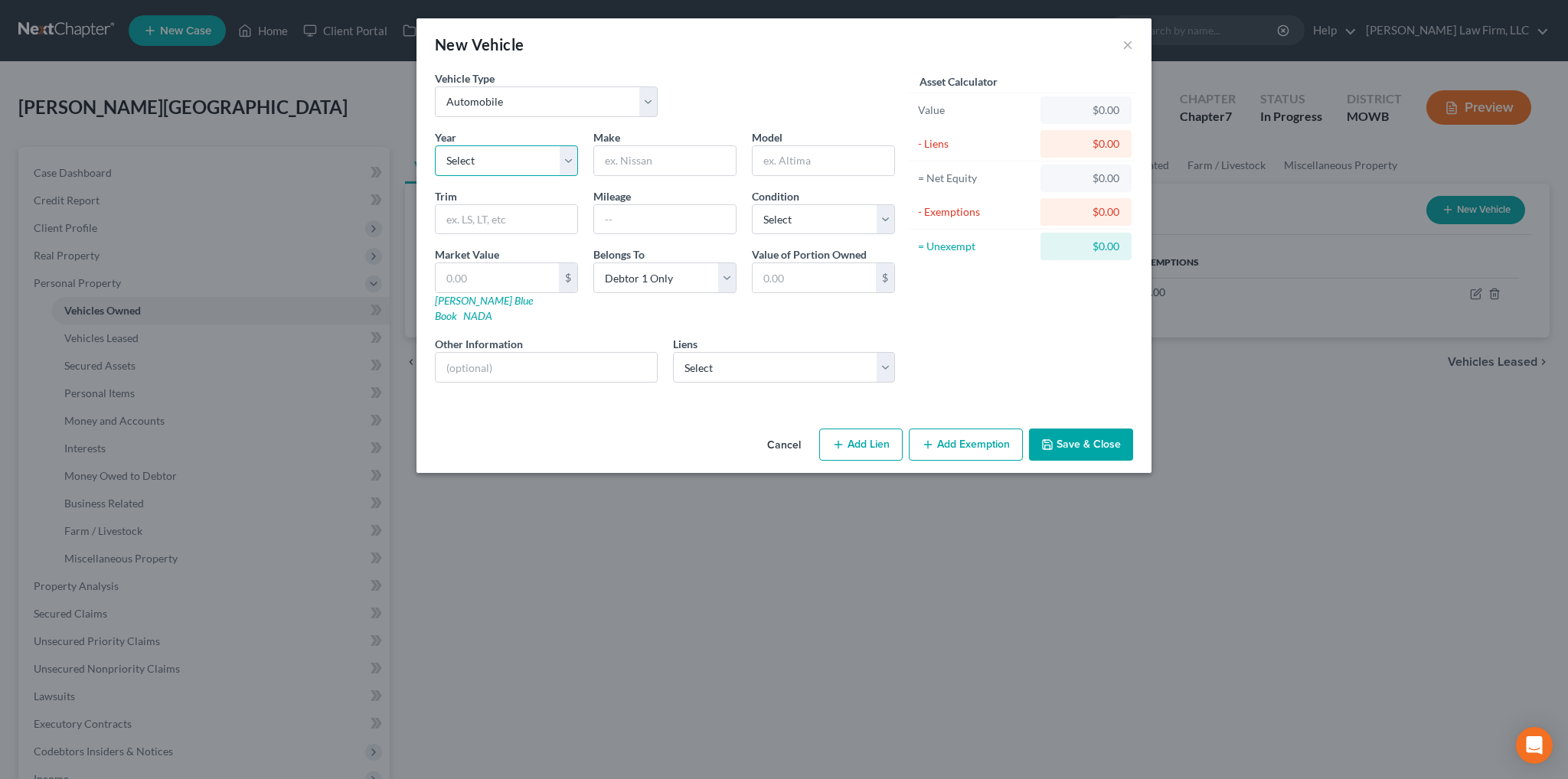
select select "17"
click at [435, 146] on select "Select 2026 2025 2024 2023 2022 2021 2020 2019 2018 2017 2016 2015 2014 2013 20…" at bounding box center [506, 161] width 143 height 31
type input "W"
type input "BMW"
type input "3 Series"
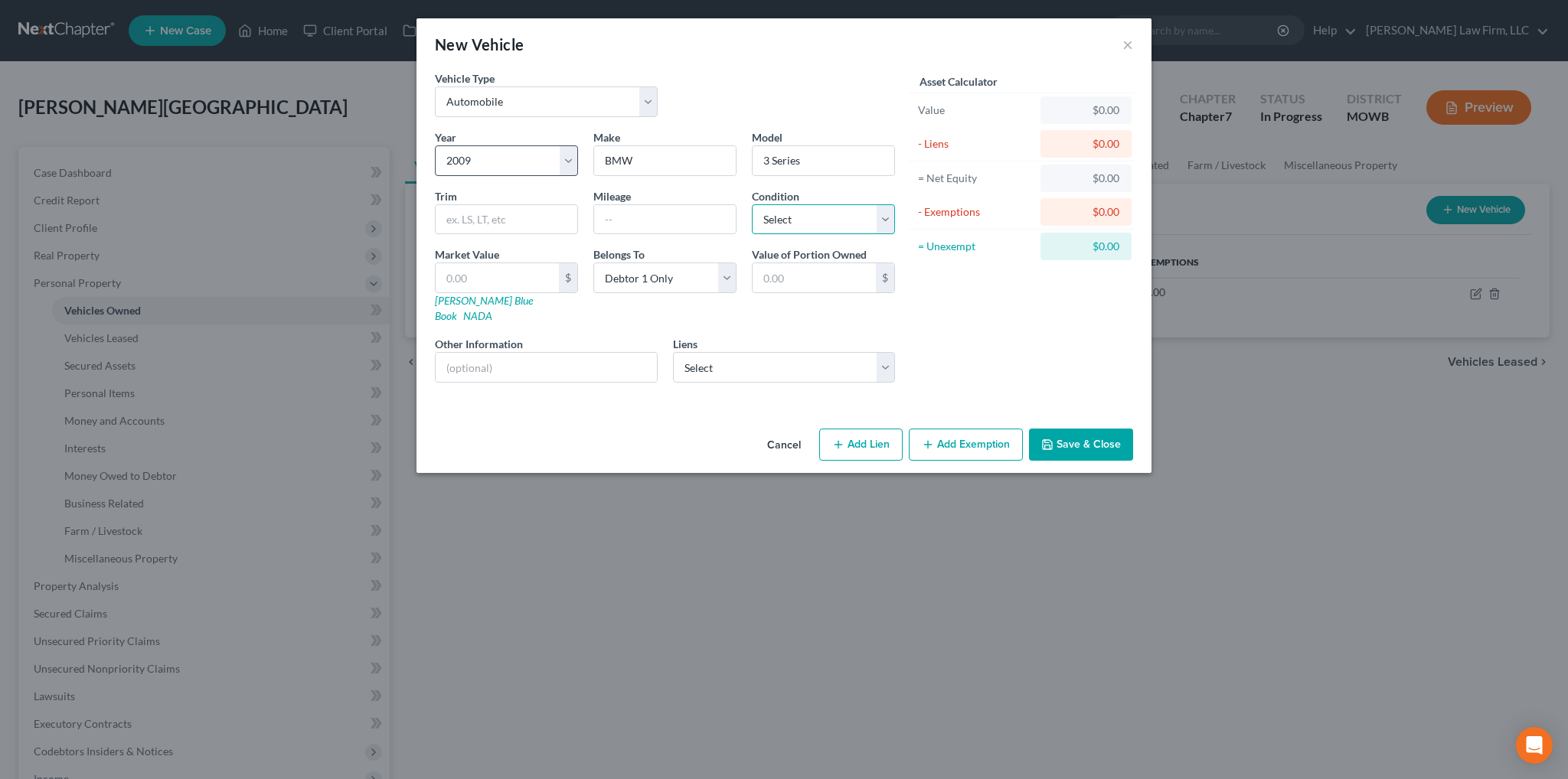
select select "2"
type input "7"
type input "7.00"
type input "78"
type input "78.00"
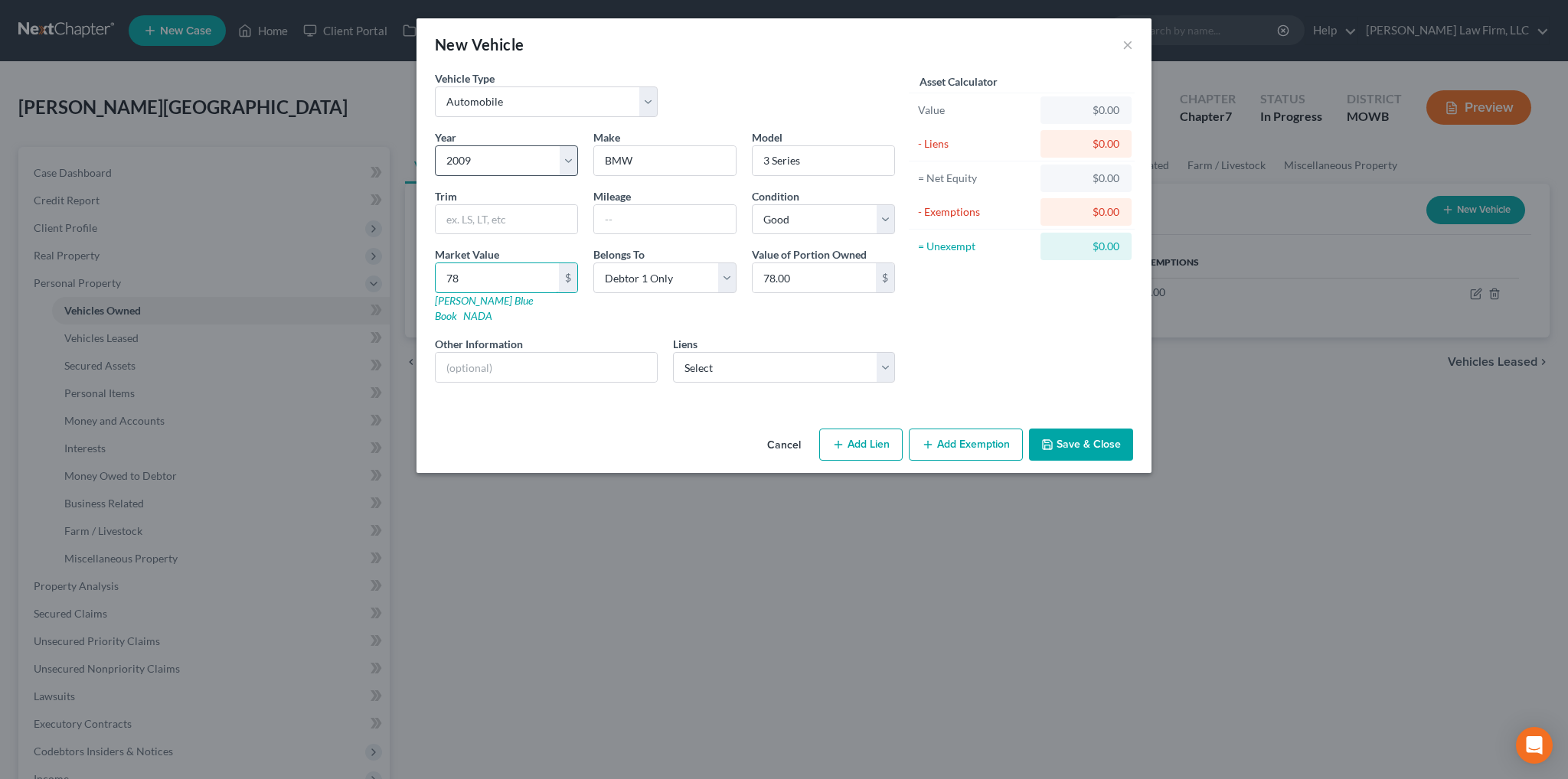
type input "786"
type input "786.00"
type input "7860"
type input "7,860.00"
type input "7,860.5"
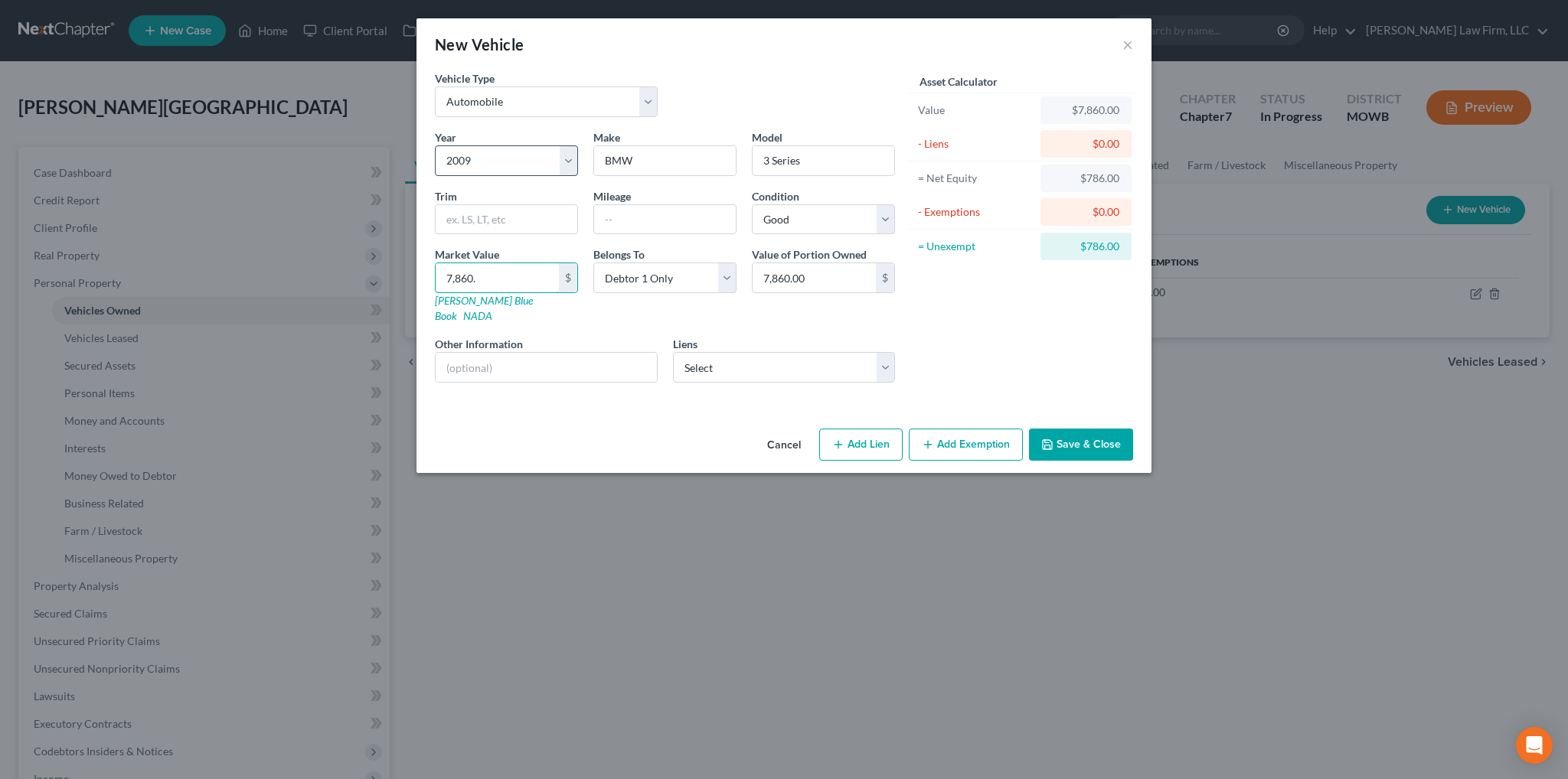
type input "7,860.50"
click at [631, 353] on input "text" at bounding box center [545, 367] width 221 height 29
type input "VIN: WBAPH57569NL76883"
click at [821, 356] on select "Select Credit Acceptance Corp - $6,916.00 Prospect Funding Llc - Unknown" at bounding box center [784, 367] width 223 height 31
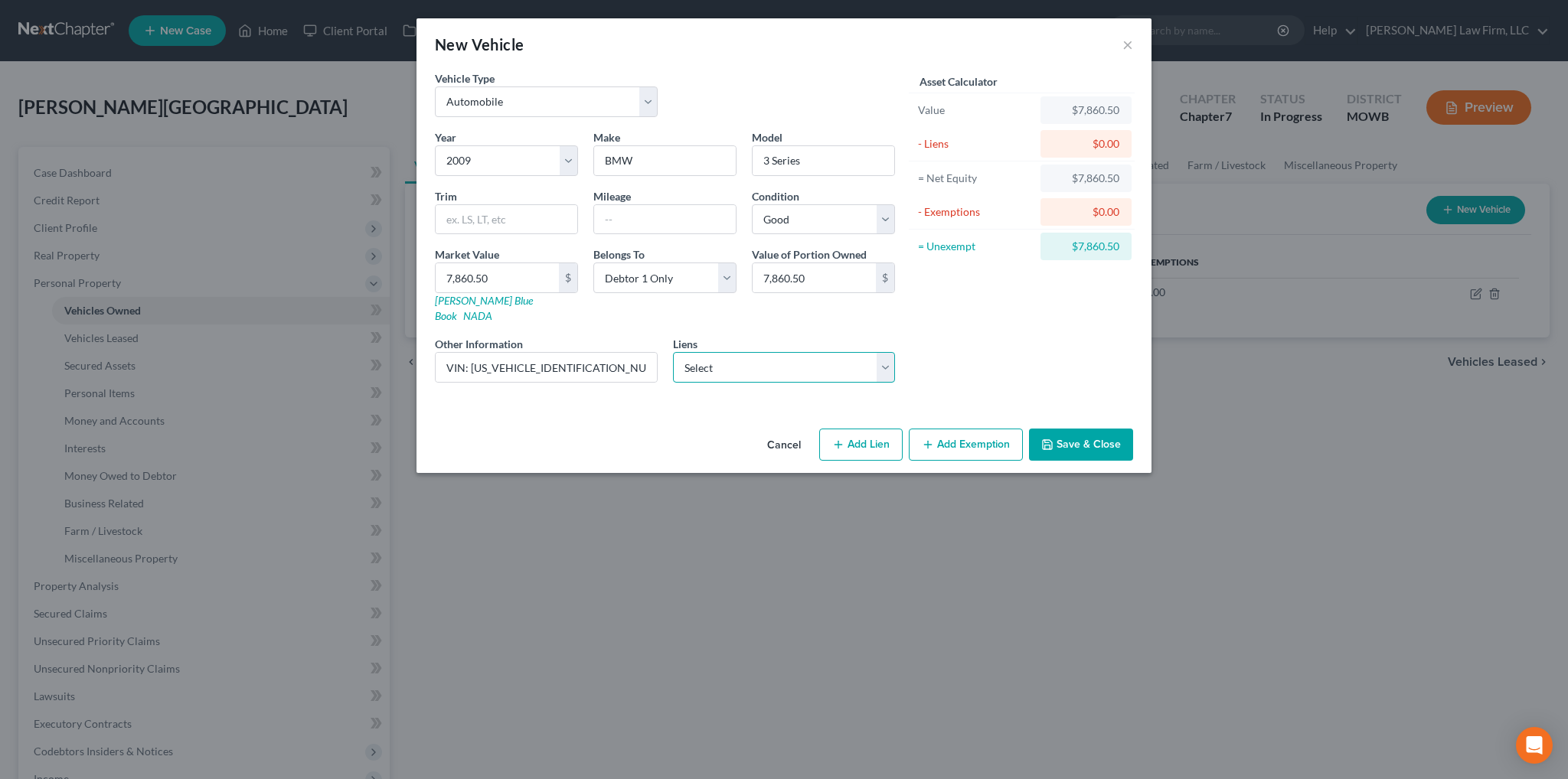
select select "0"
click at [673, 352] on select "Select Credit Acceptance Corp - $6,916.00 Prospect Funding Llc - Unknown" at bounding box center [784, 367] width 223 height 31
select select
select select "23"
select select "0"
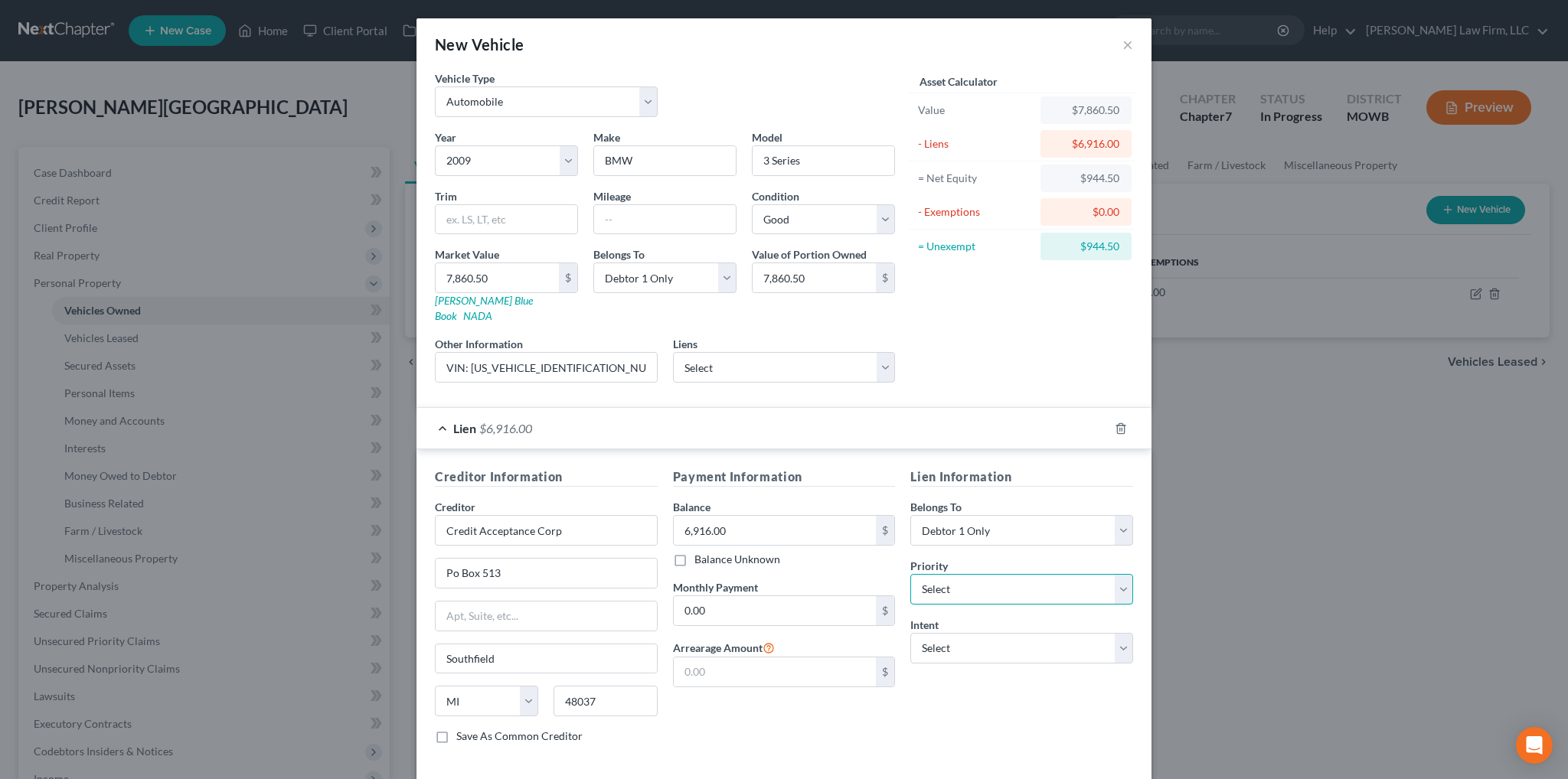
click at [964, 574] on select "Select 1st 2nd 3rd 4th 5th 6th 7th 8th 9th 10th 11th 12th 13th 14th 15th 16th 1…" at bounding box center [1021, 589] width 223 height 31
select select "0"
click at [910, 574] on select "Select 1st 2nd 3rd 4th 5th 6th 7th 8th 9th 10th 11th 12th 13th 14th 15th 16th 1…" at bounding box center [1021, 589] width 223 height 31
click at [980, 636] on select "Select Surrender Redeem Reaffirm Avoid Other" at bounding box center [1021, 648] width 223 height 31
select select "2"
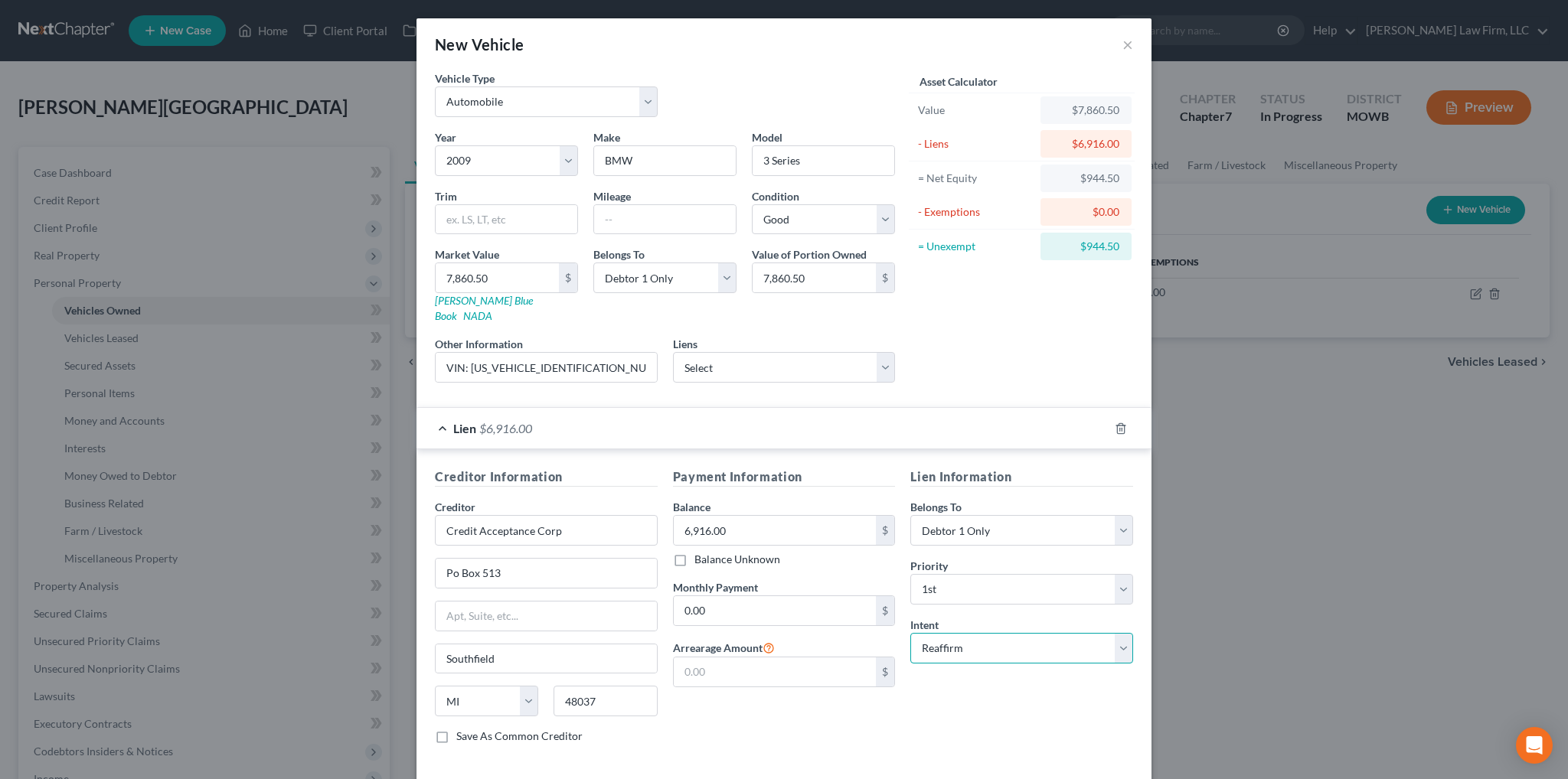
click at [910, 633] on select "Select Surrender Redeem Reaffirm Avoid Other" at bounding box center [1021, 648] width 223 height 31
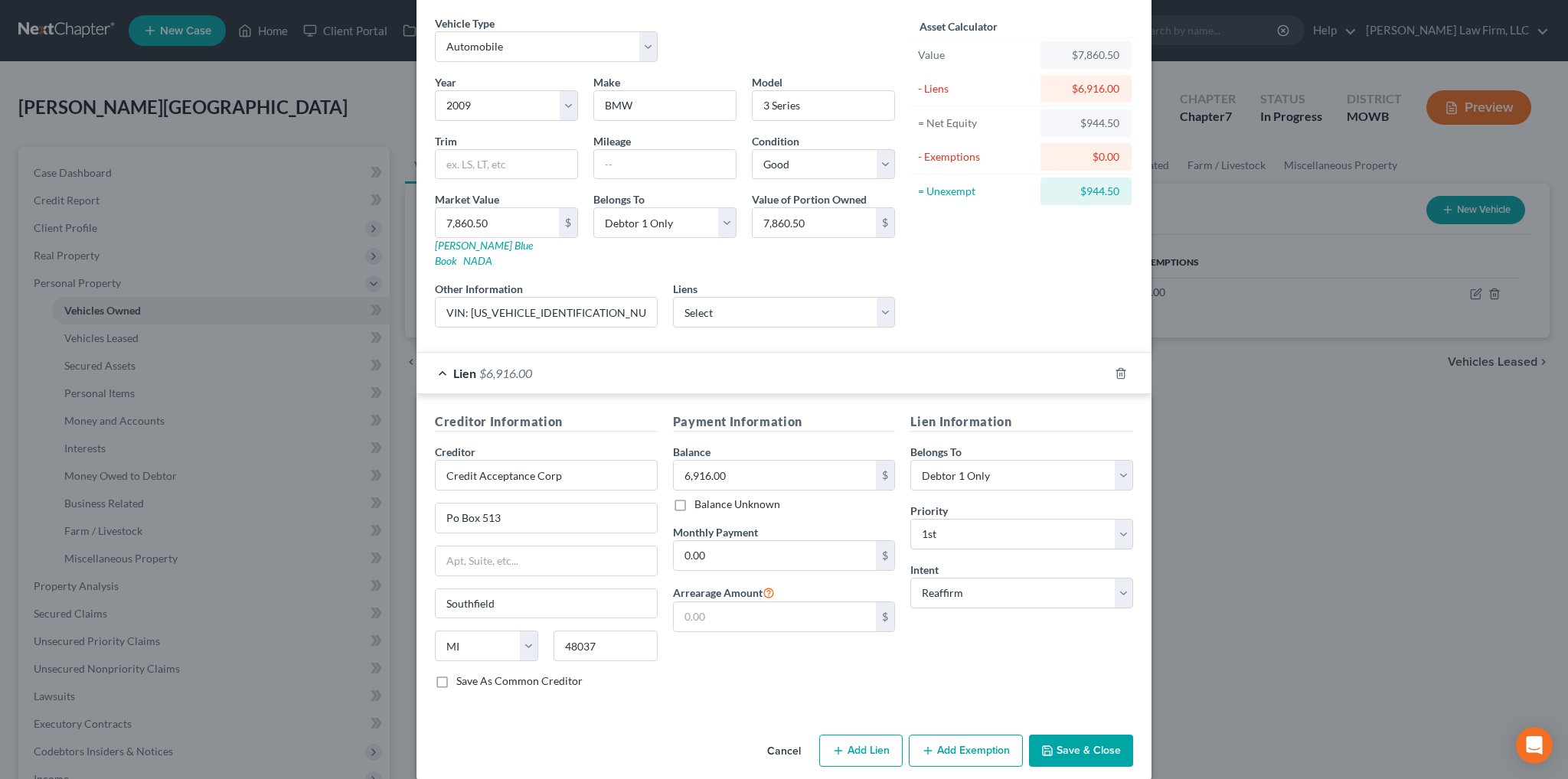
click at [963, 735] on button "Add Exemption" at bounding box center [965, 751] width 114 height 32
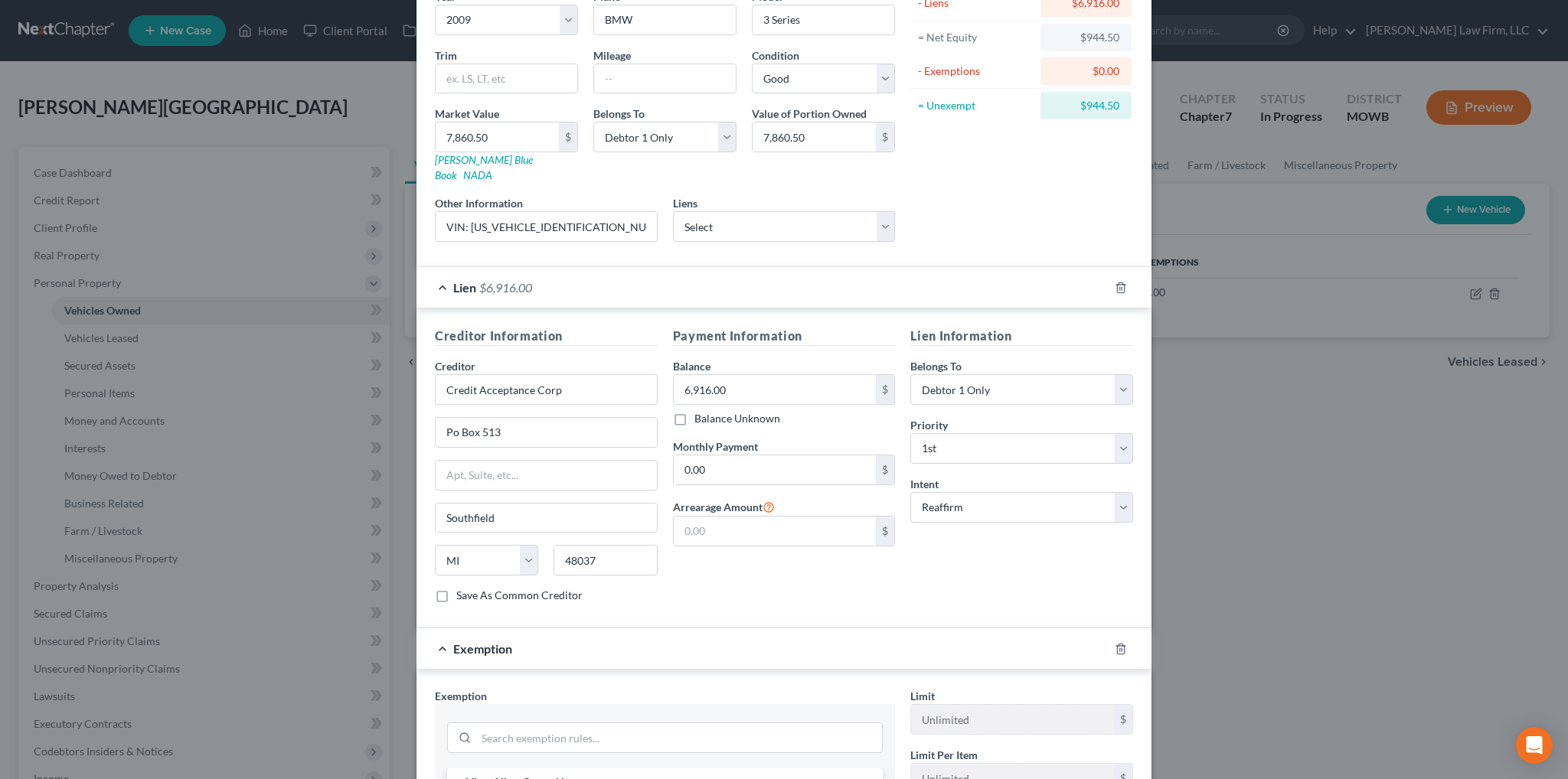
scroll to position [437, 0]
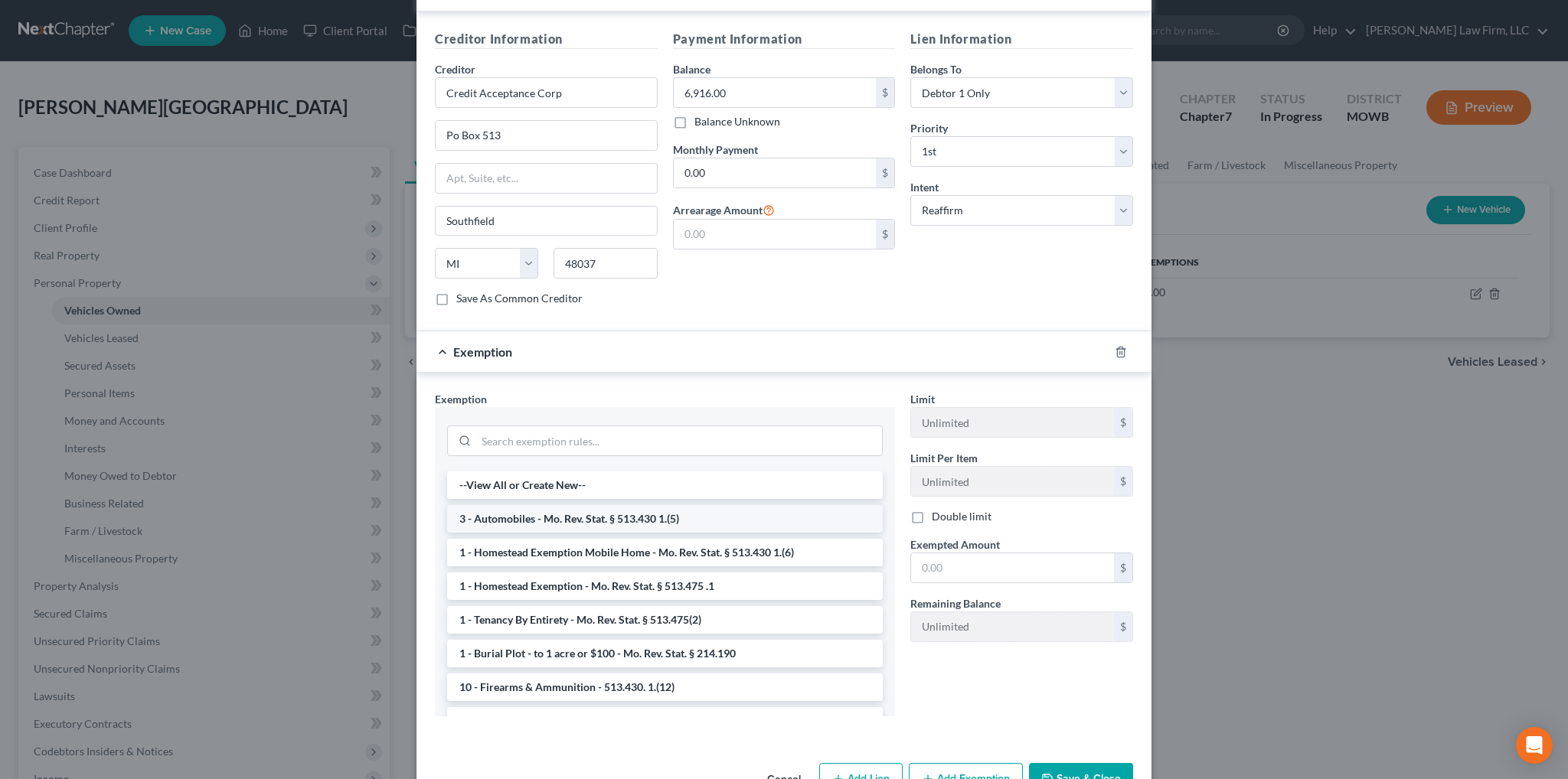
click at [589, 508] on li "3 - Automobiles - Mo. Rev. Stat. § 513.430 1.(5)" at bounding box center [664, 519] width 435 height 28
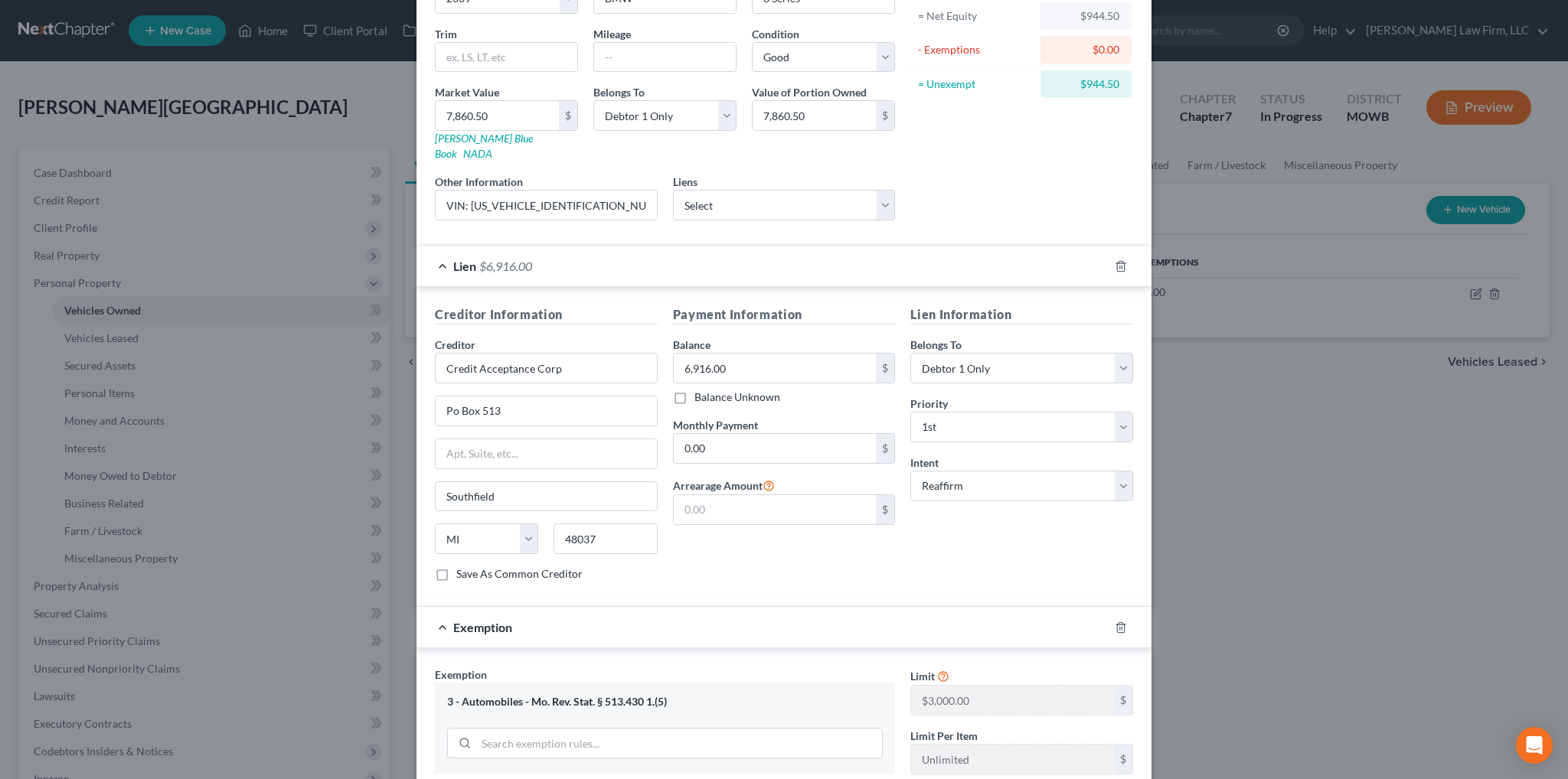
scroll to position [316, 0]
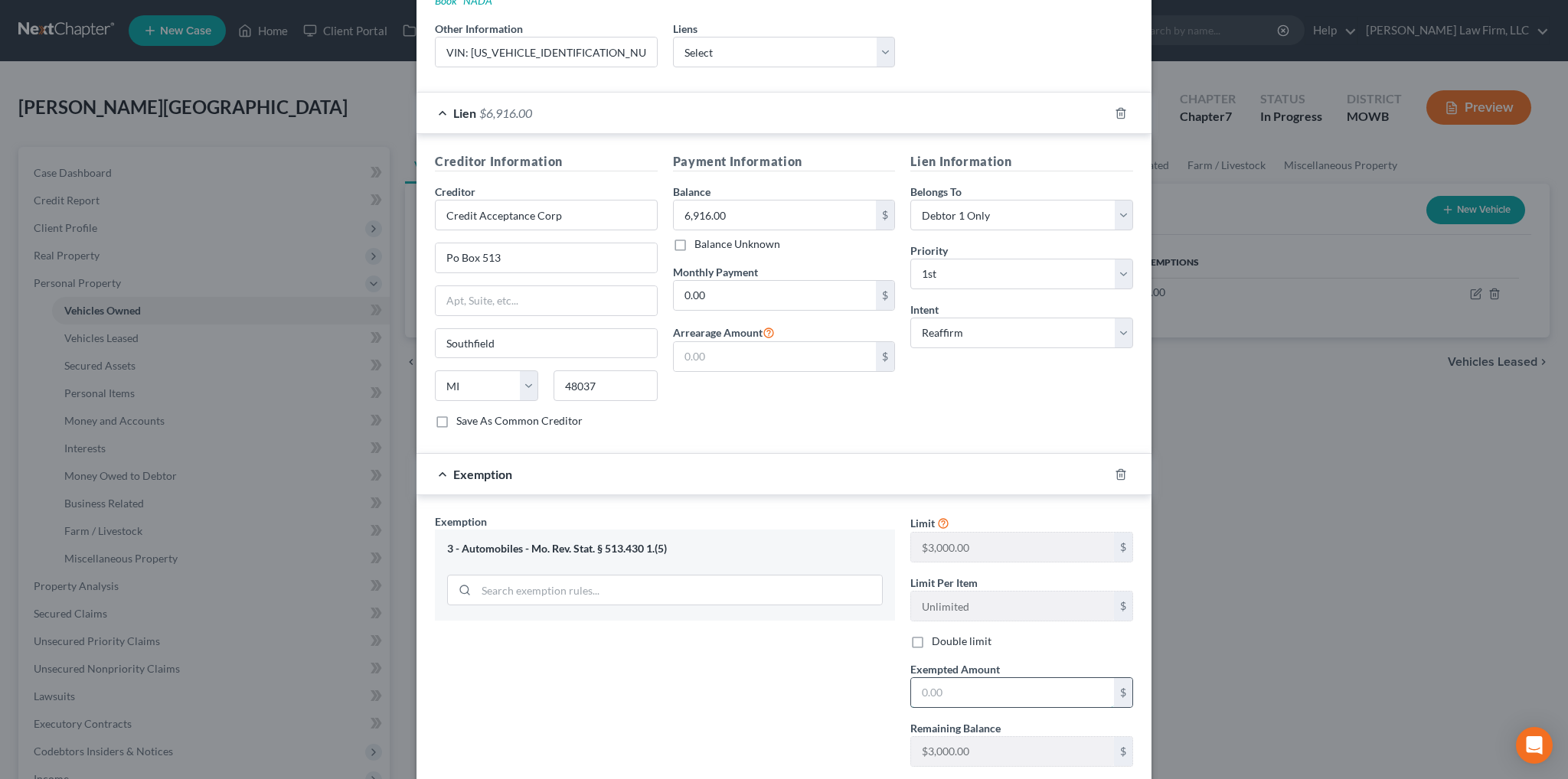
click at [980, 678] on input "text" at bounding box center [1012, 692] width 203 height 29
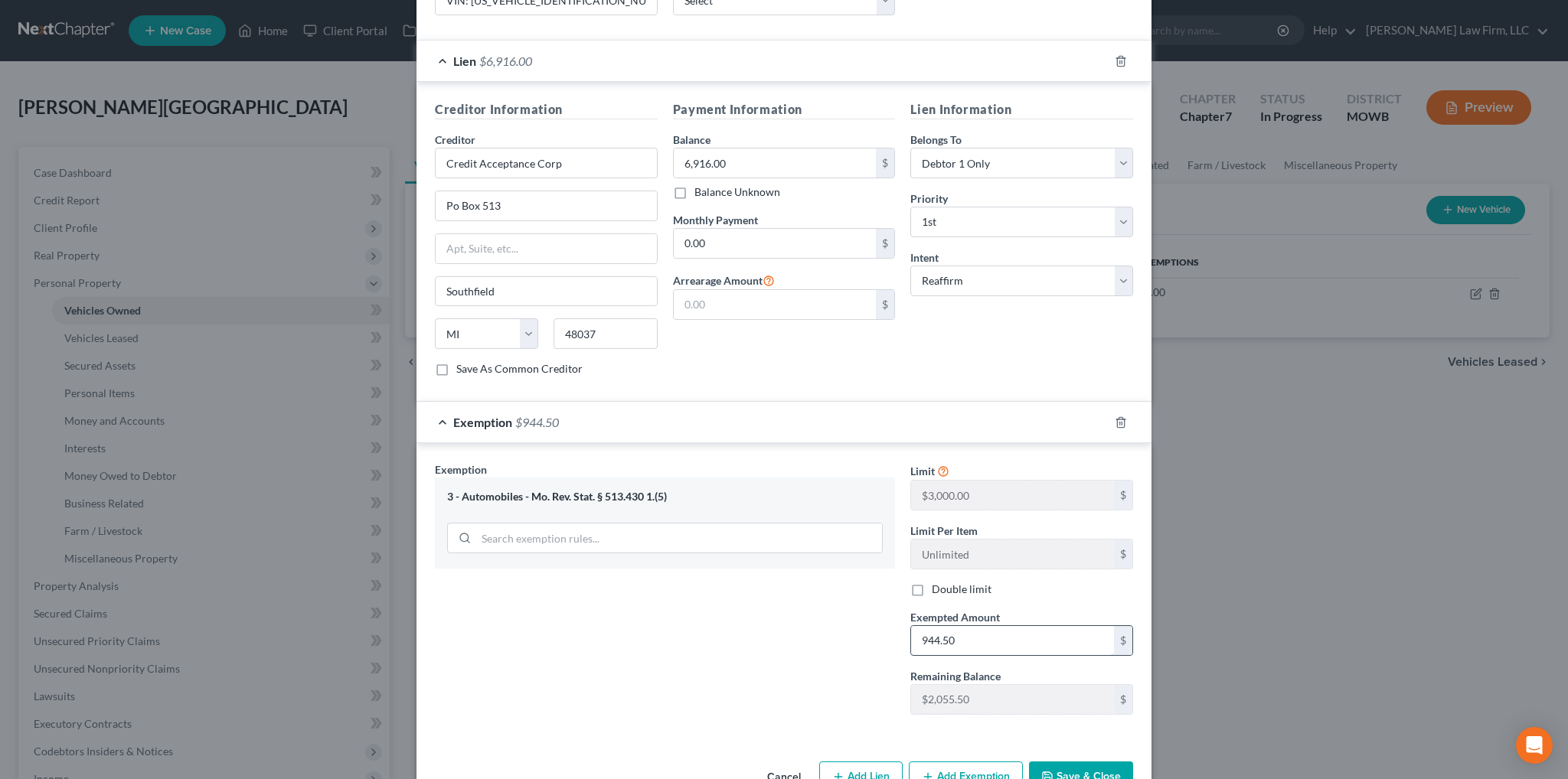
scroll to position [392, 0]
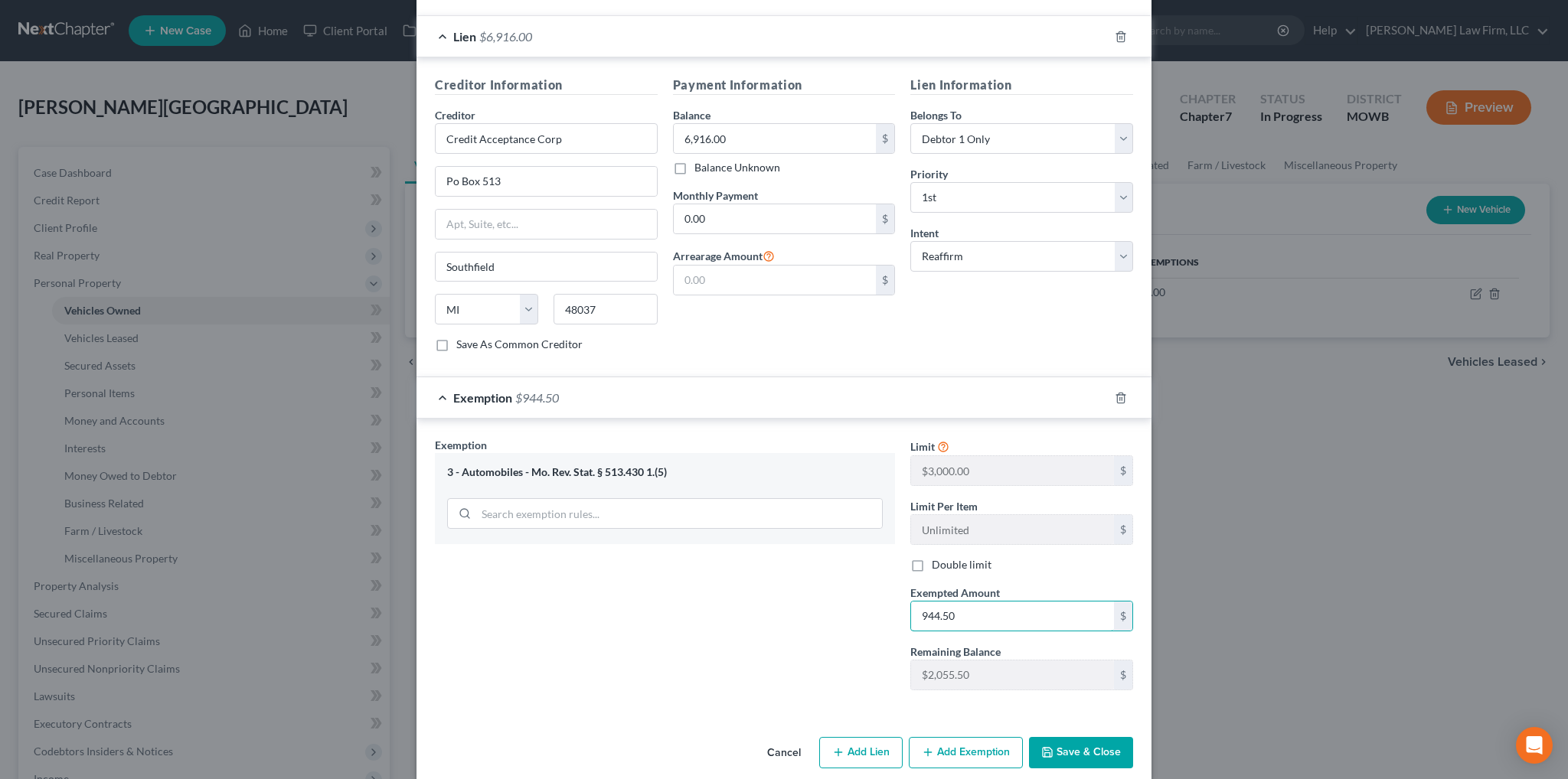
type input "944.50"
click at [1089, 738] on button "Save & Close" at bounding box center [1081, 753] width 104 height 32
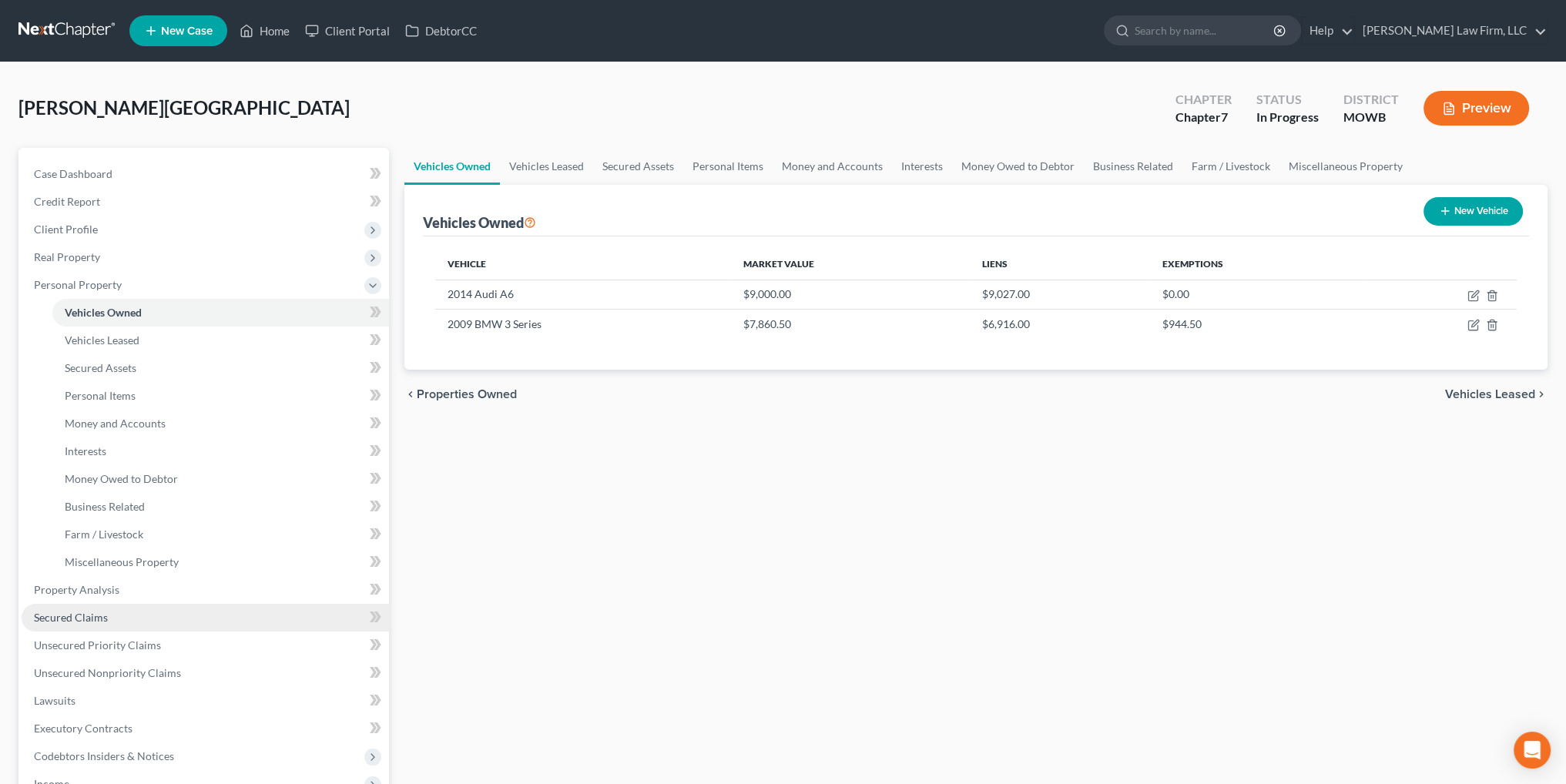
click at [73, 616] on span "Secured Claims" at bounding box center [70, 617] width 74 height 13
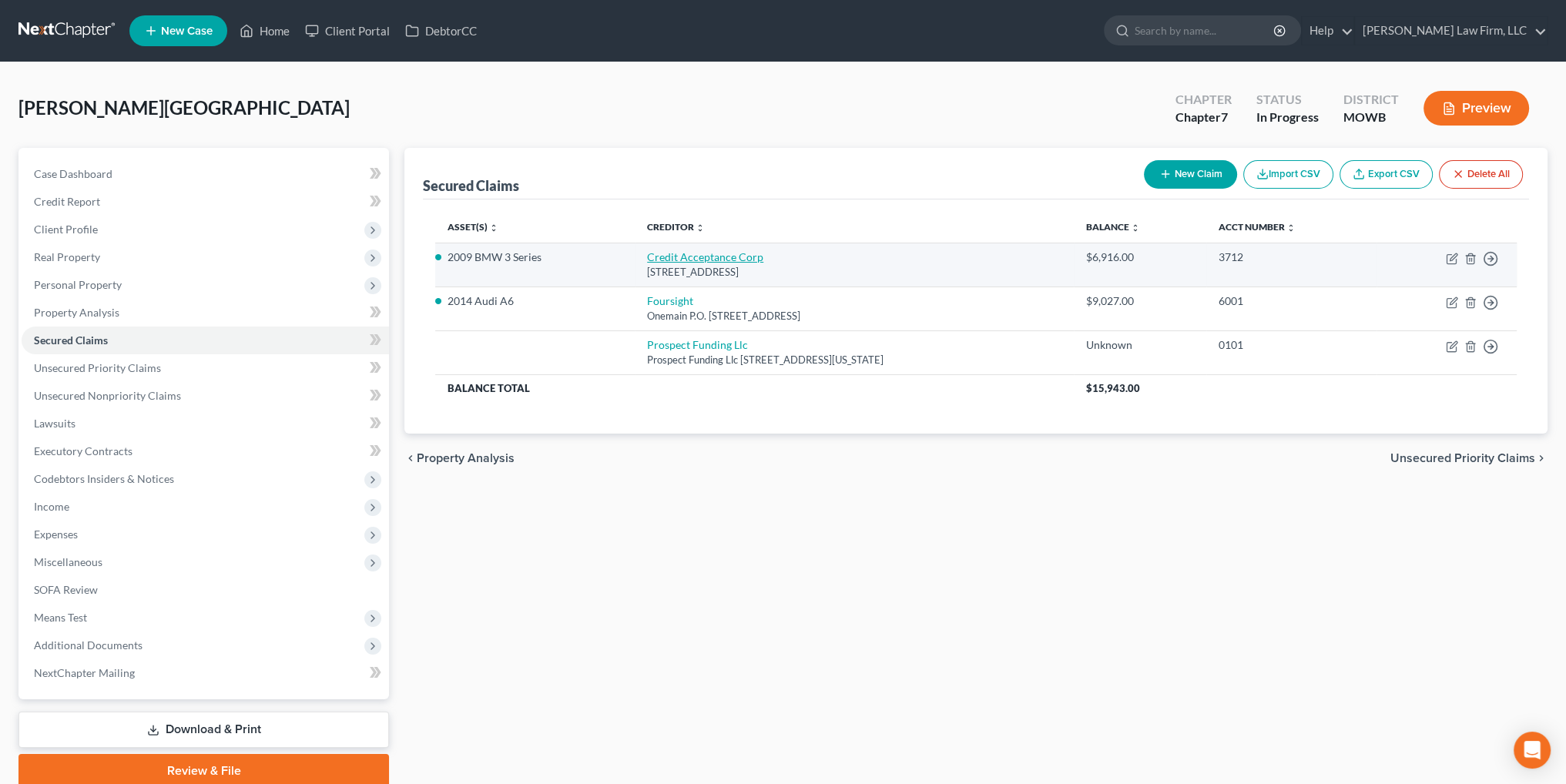
click at [721, 255] on link "Credit Acceptance Corp" at bounding box center [705, 257] width 116 height 13
select select "23"
select select "3"
select select "2"
select select "0"
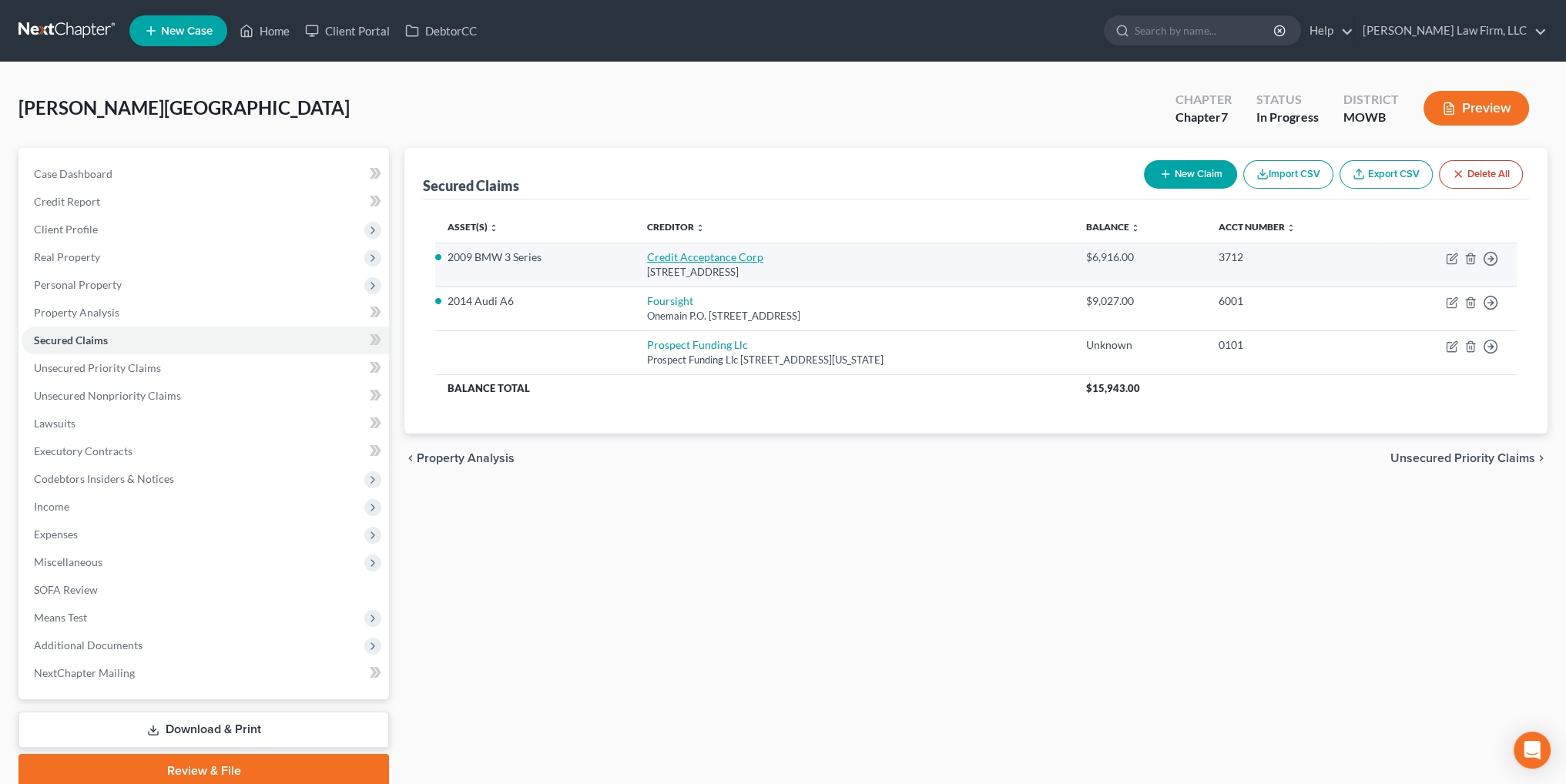
select select "0"
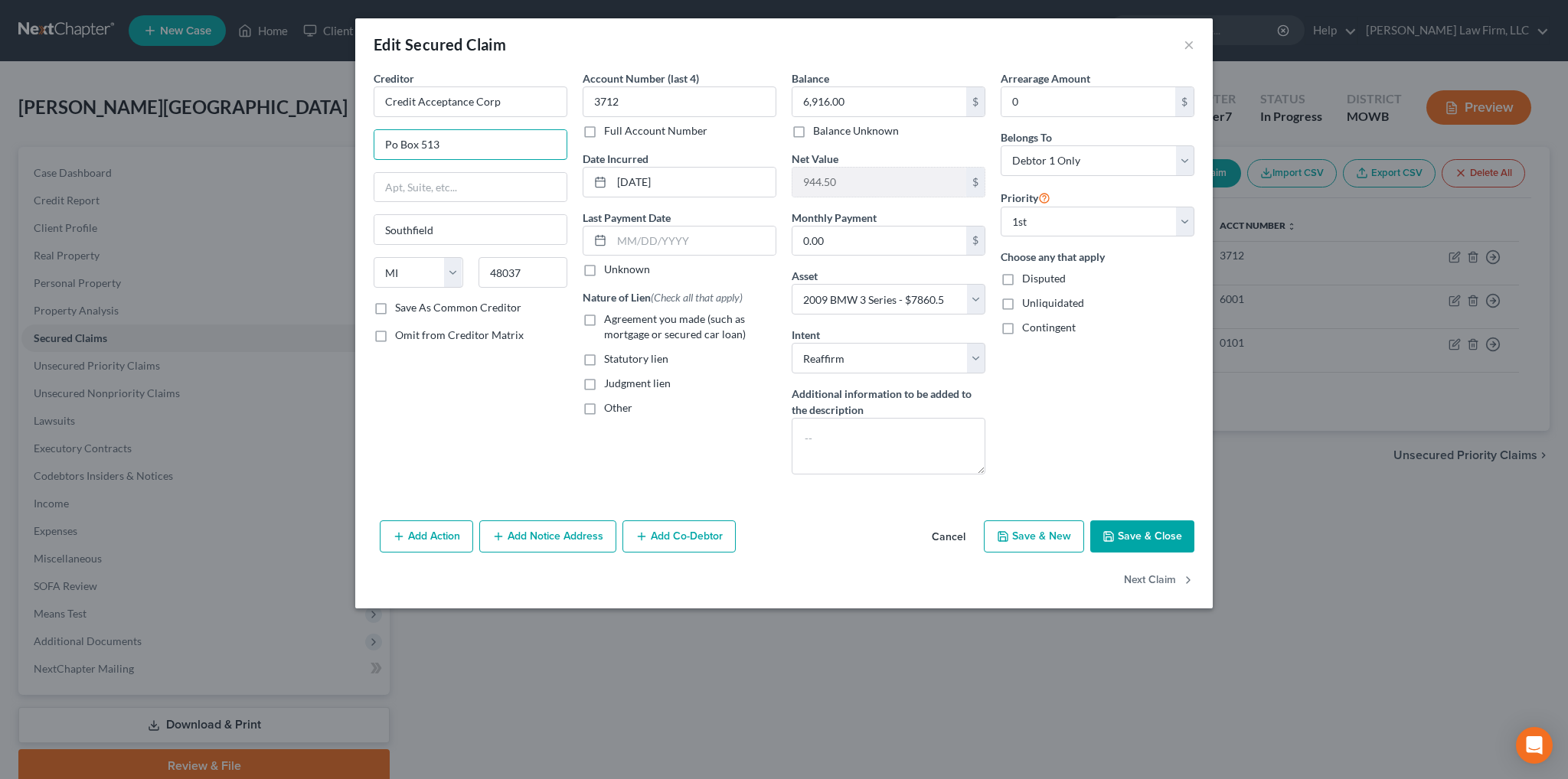
drag, startPoint x: 490, startPoint y: 149, endPoint x: 355, endPoint y: 152, distance: 135.0
click at [355, 152] on div "Creditor * Credit Acceptance Corp Po Box 513 Southfield State AL AK AR AZ CA CO…" at bounding box center [783, 292] width 857 height 444
click at [539, 542] on button "Add Notice Address" at bounding box center [548, 536] width 137 height 32
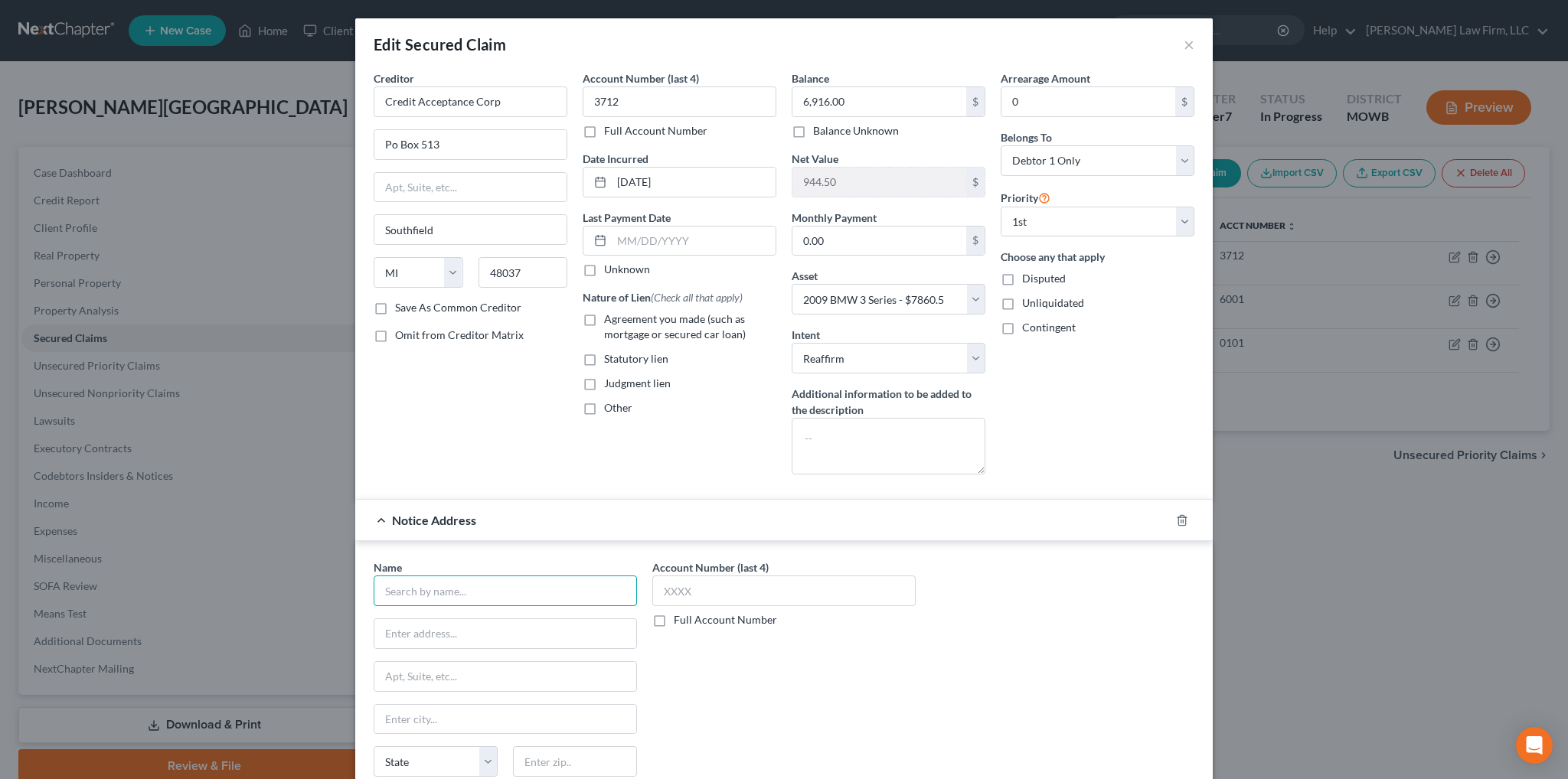
click at [435, 593] on input "text" at bounding box center [505, 590] width 264 height 31
type input "c"
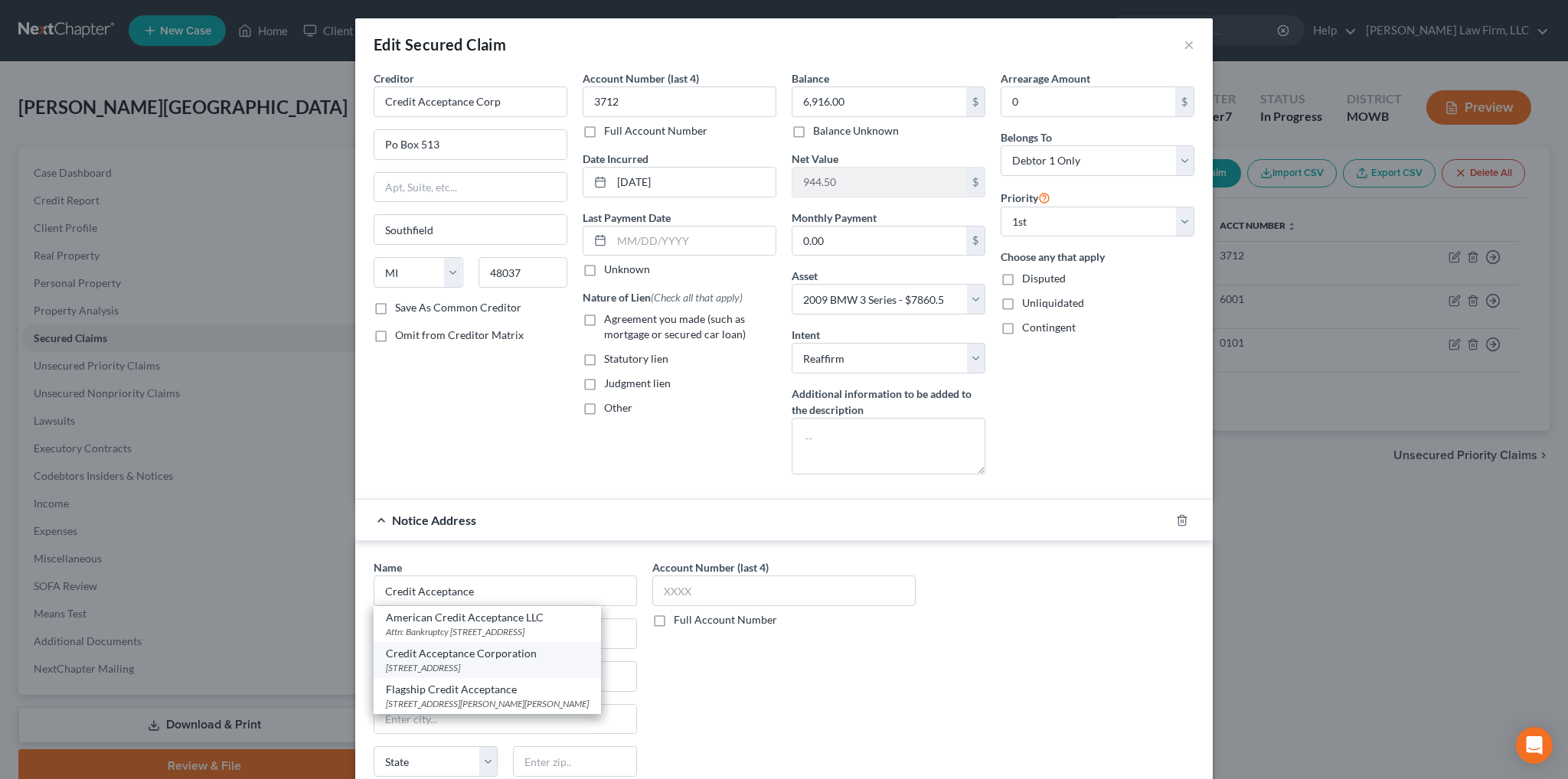
click at [452, 668] on div "25505 W. 12 Mile Road, Suite 3000, Southfield, MI 48034" at bounding box center [487, 667] width 203 height 13
type input "Credit Acceptance Corporation"
type input "25505 W. 12 Mile Road, Suite 3000"
type input "Southfield"
select select "23"
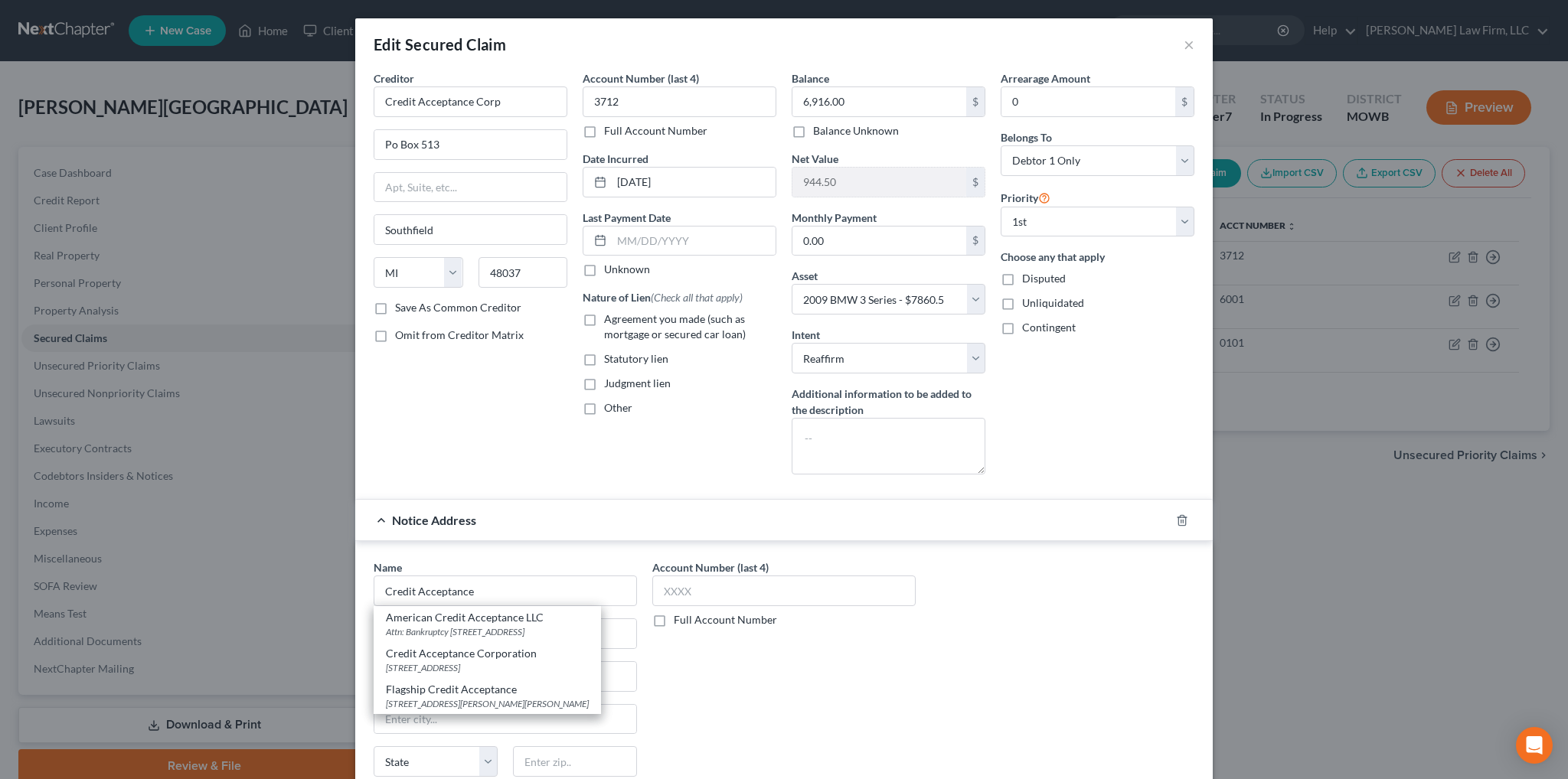
type input "48034"
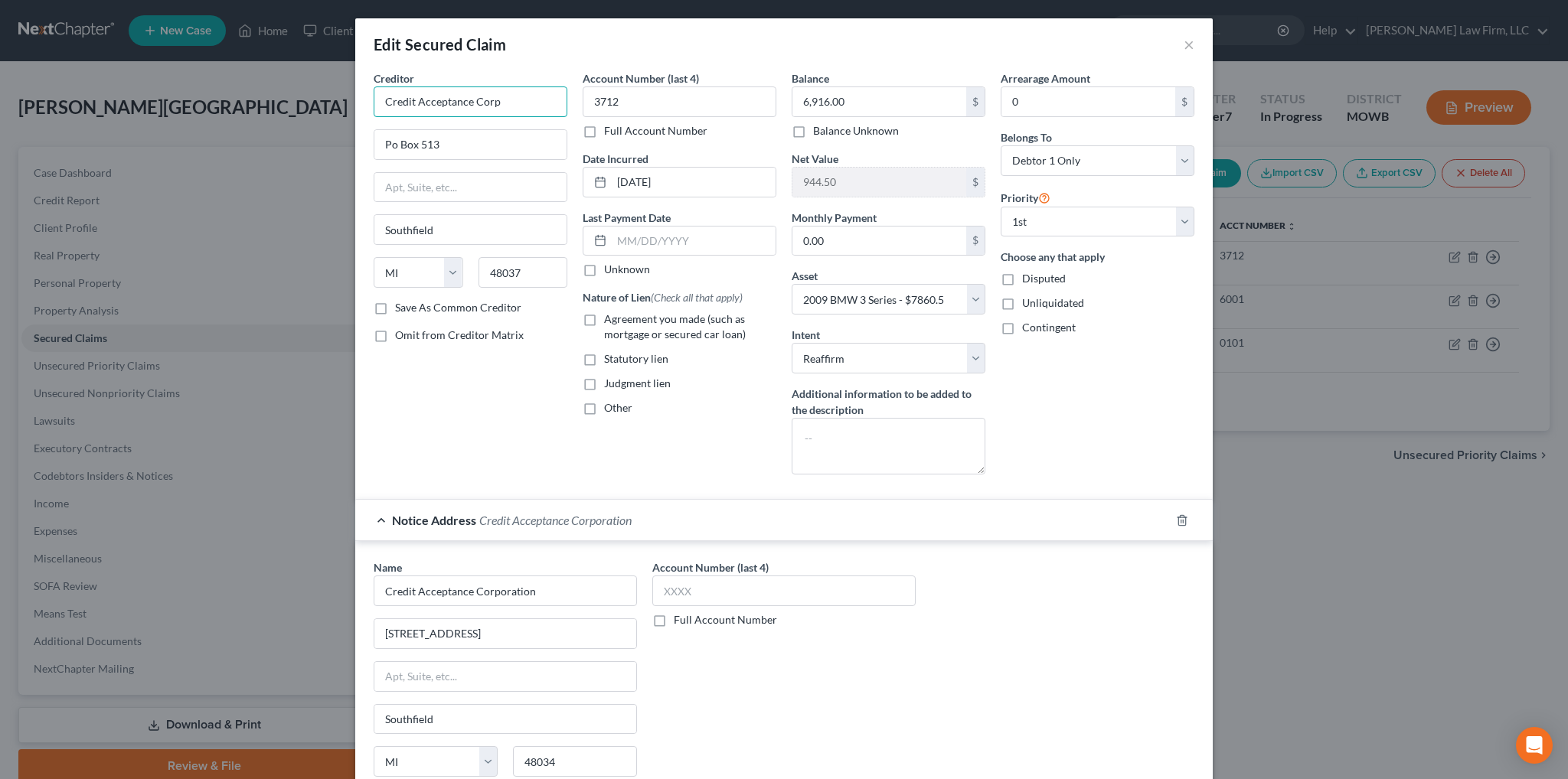
click at [528, 102] on input "Credit Acceptance Corp" at bounding box center [471, 102] width 194 height 31
type input "Credit Acceptance Corporation"
click at [536, 417] on div "Creditor * Credit Acceptance Corporation Credit Acceptance Corporation 25505 W.…" at bounding box center [470, 278] width 209 height 416
click at [392, 146] on input "Po Box 513" at bounding box center [471, 144] width 192 height 29
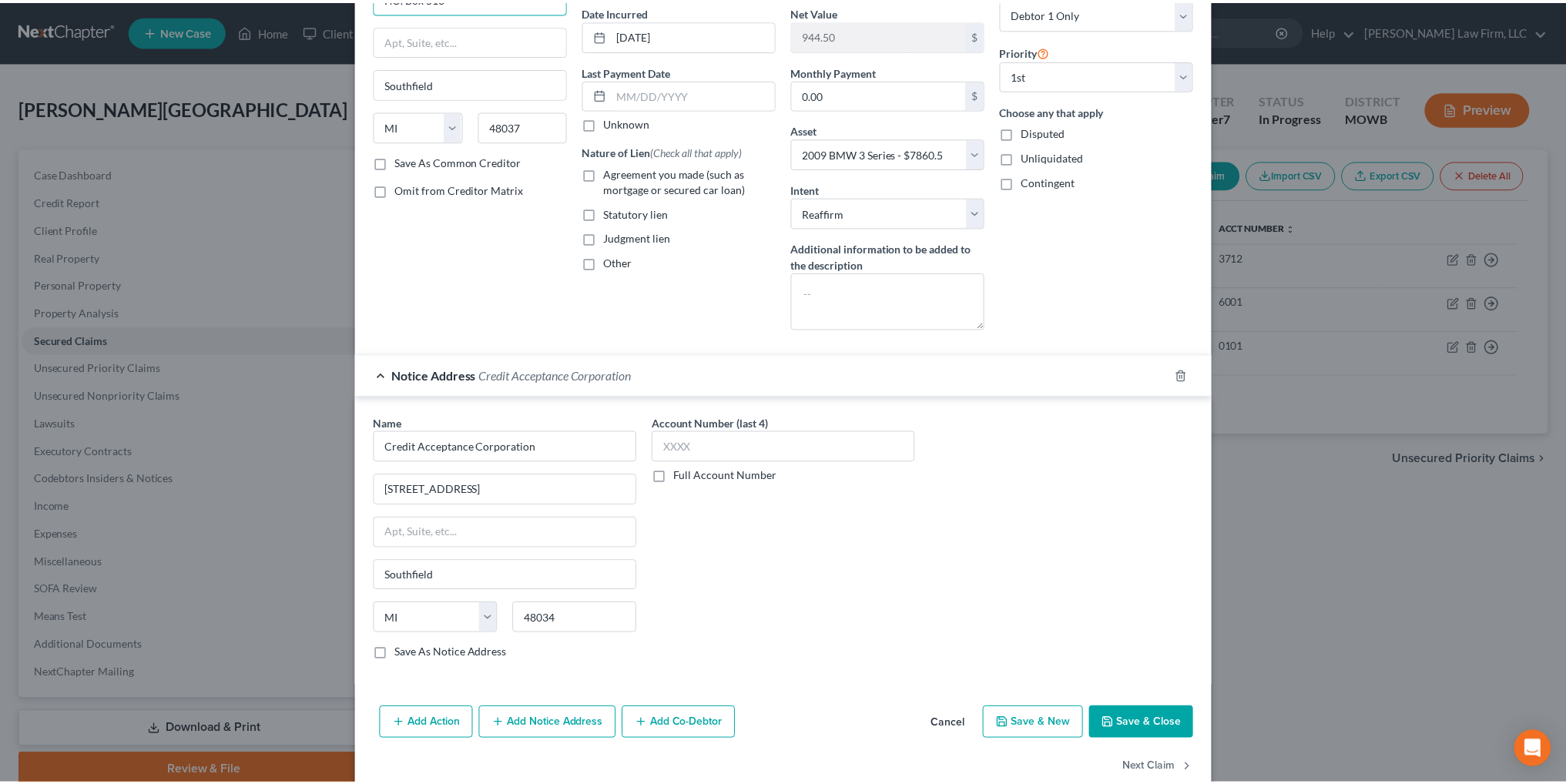
scroll to position [176, 0]
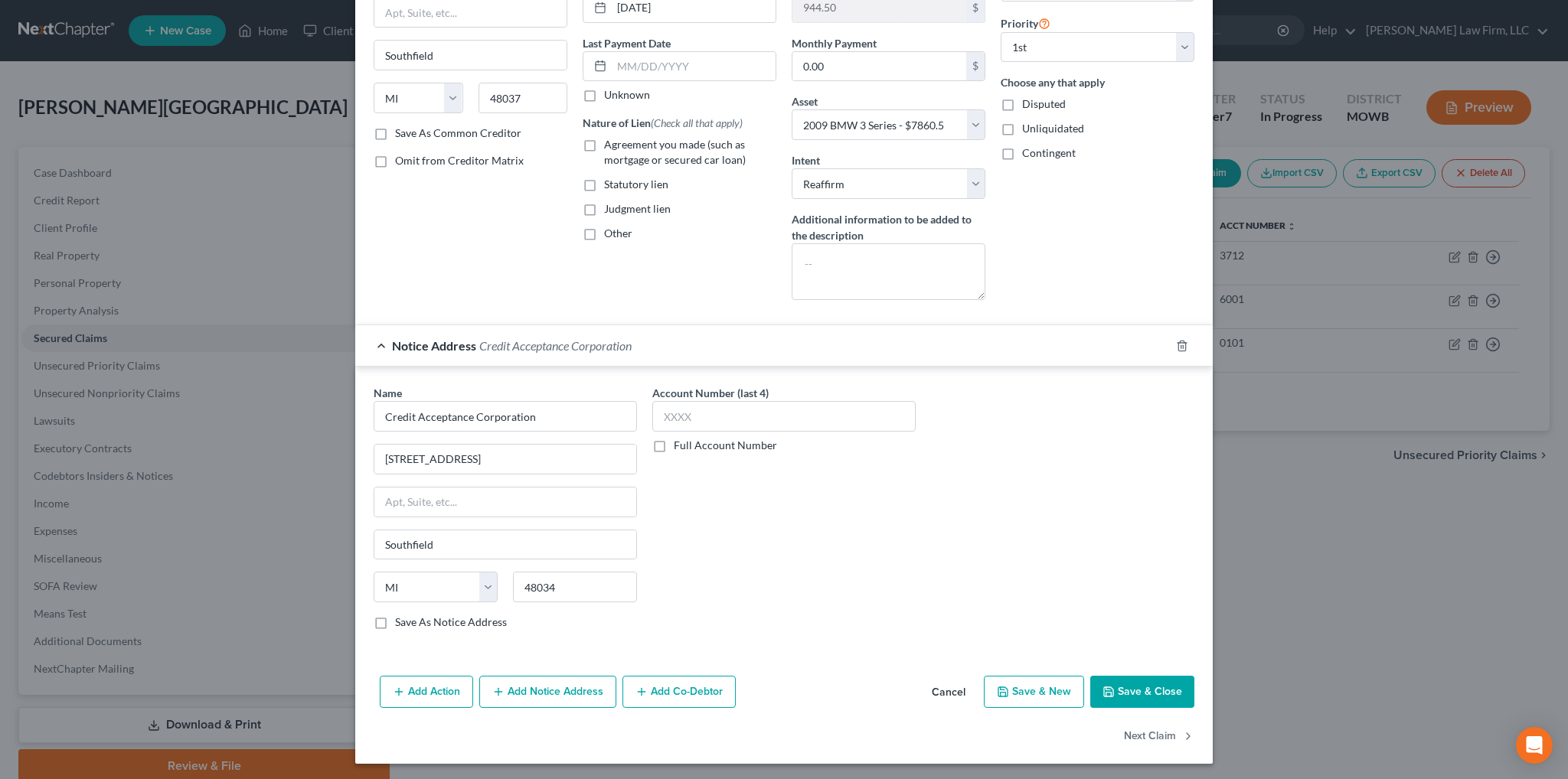
type input "P.O. Box 513"
click at [1145, 686] on button "Save & Close" at bounding box center [1142, 692] width 104 height 32
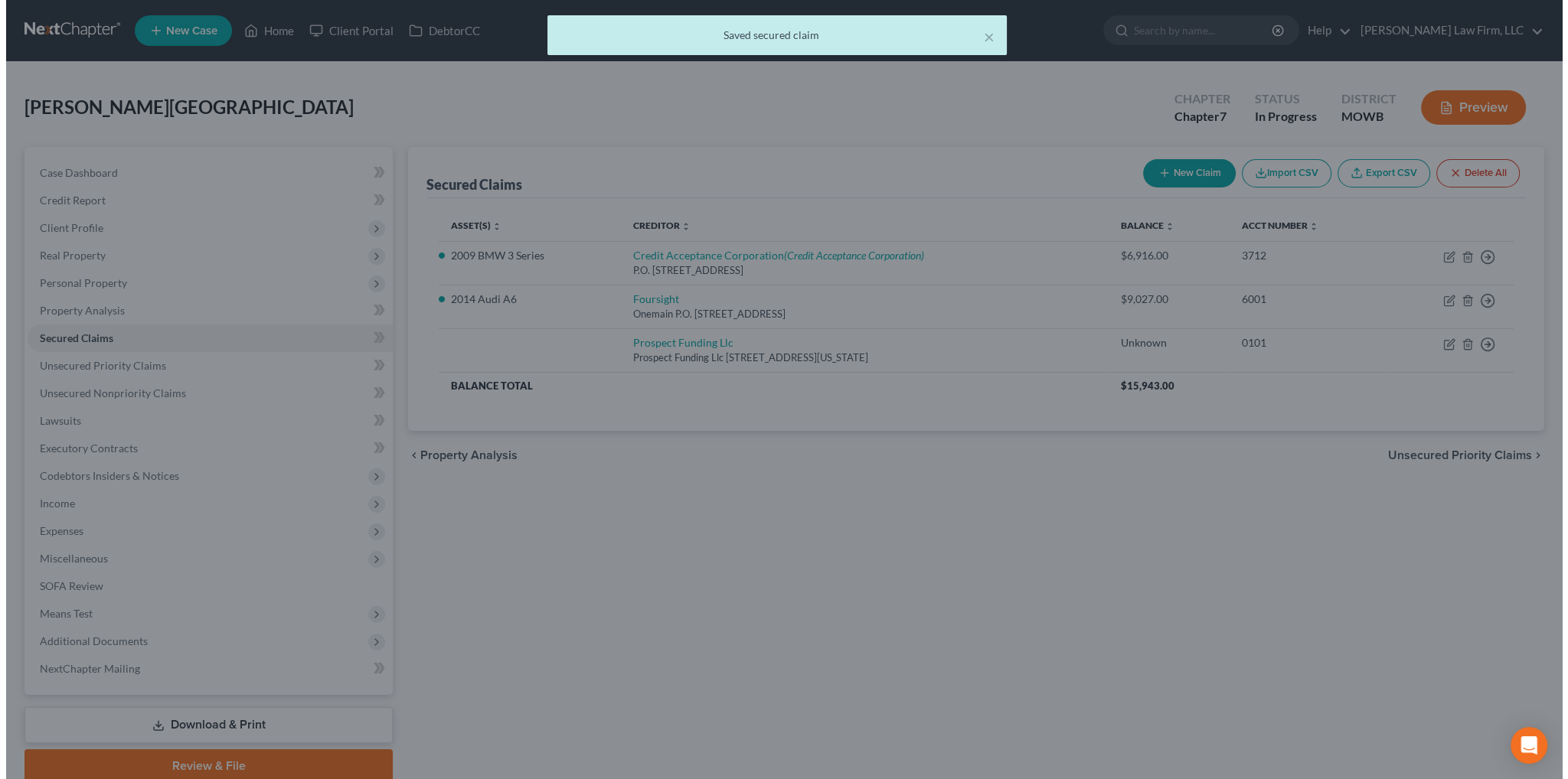
scroll to position [0, 0]
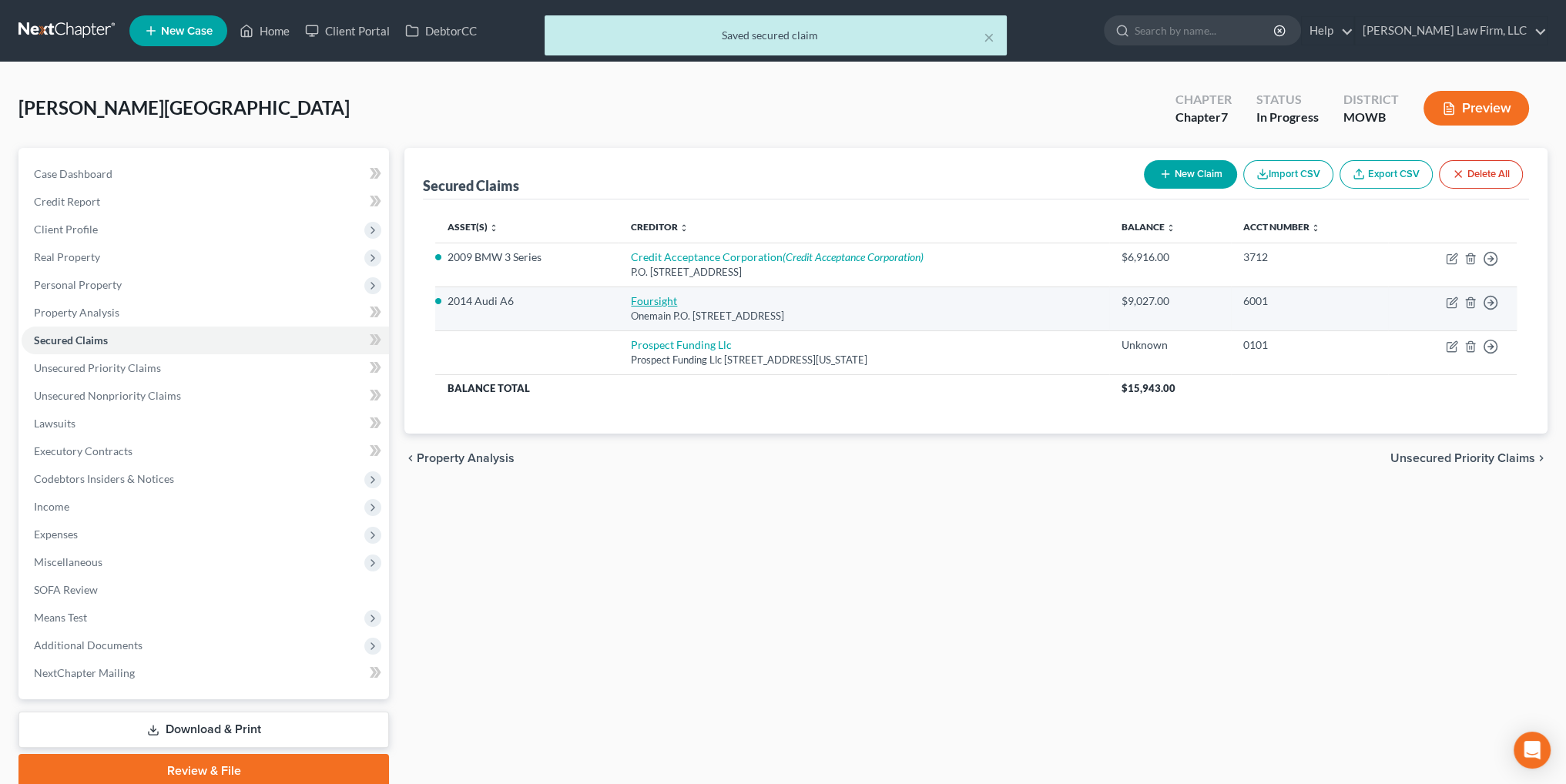
click at [665, 299] on link "Foursight" at bounding box center [653, 300] width 46 height 13
select select "15"
select select "2"
select select "0"
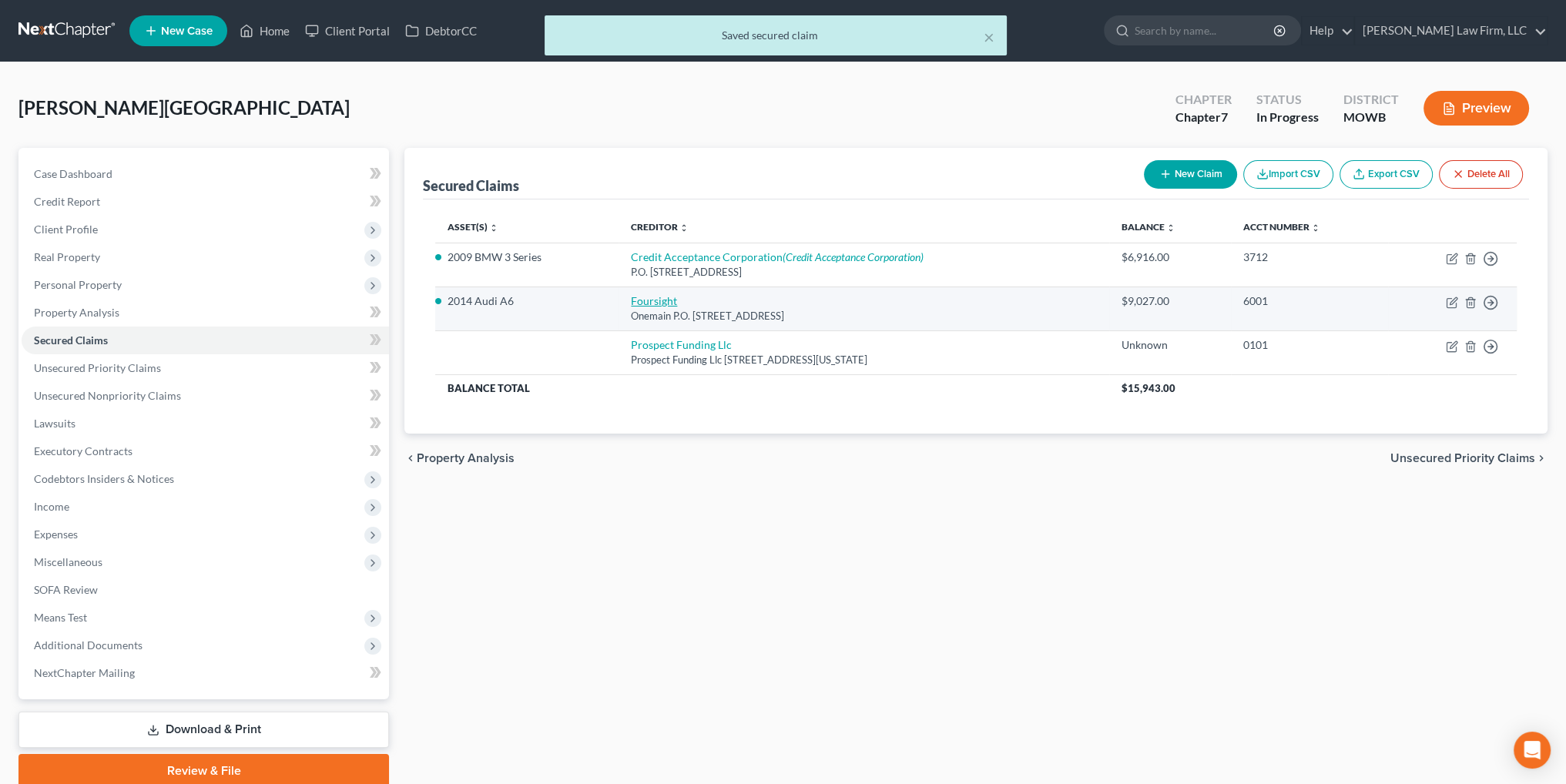
select select "0"
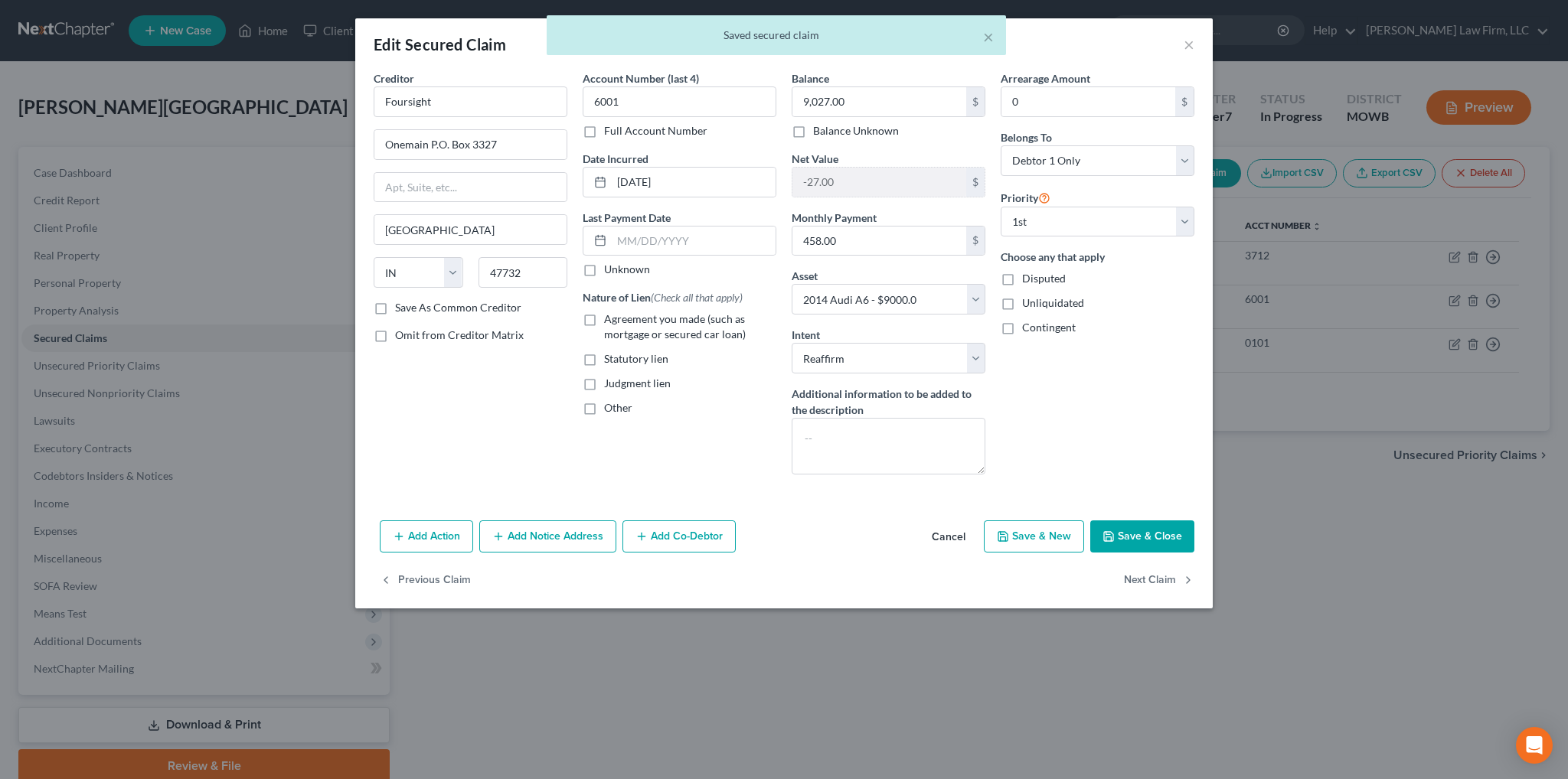
click at [527, 530] on button "Add Notice Address" at bounding box center [548, 536] width 137 height 32
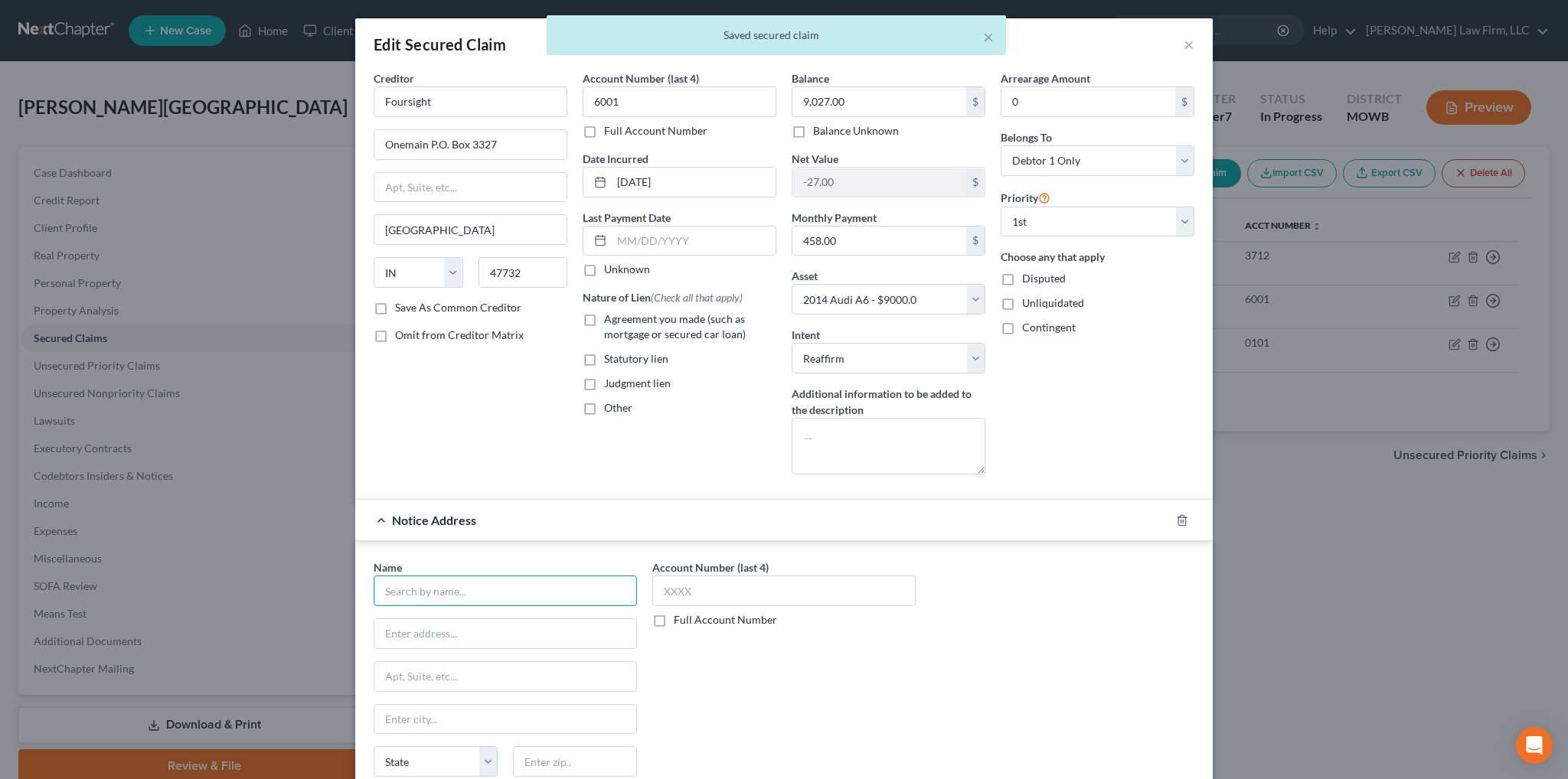
click at [453, 593] on input "text" at bounding box center [505, 590] width 264 height 31
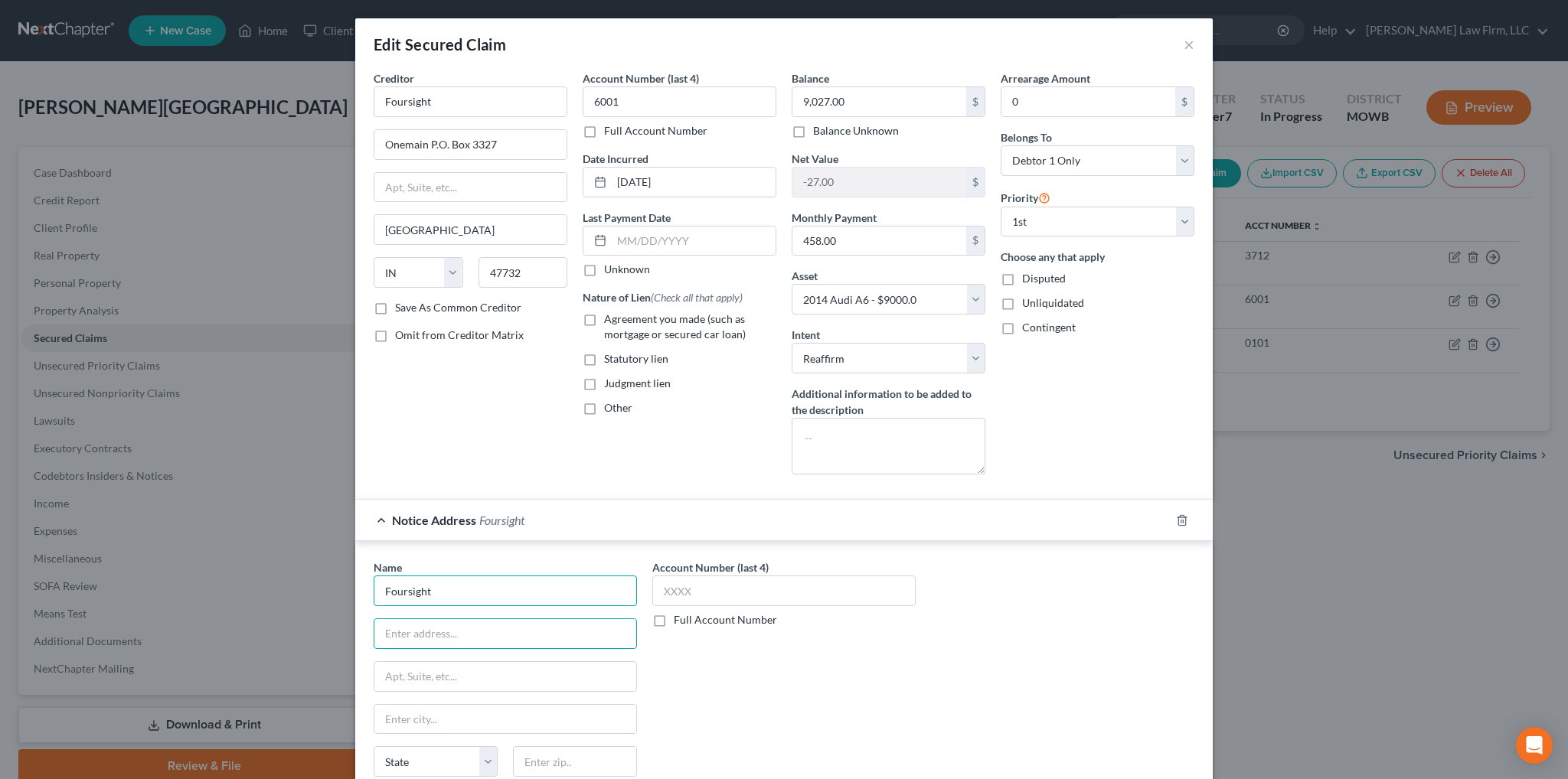
click at [509, 595] on input "Foursight" at bounding box center [505, 590] width 264 height 31
type input "Foursight Capitol"
click at [467, 98] on input "Foursight" at bounding box center [471, 102] width 194 height 31
type input "Foursight Capitol"
click at [465, 632] on input "text" at bounding box center [505, 633] width 262 height 29
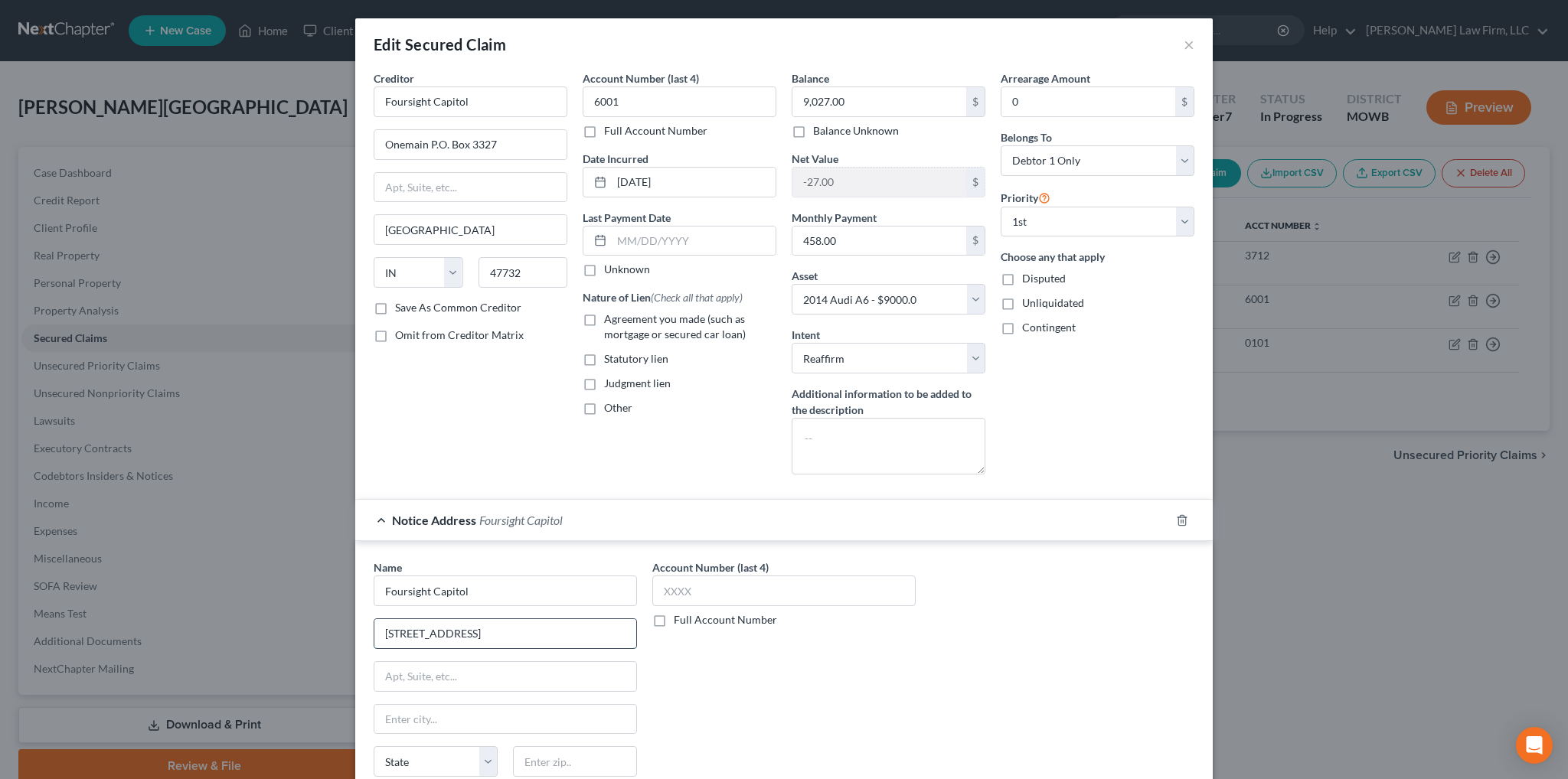
type input "2783 S. Leadership Ct., Suite 400"
type input "West Valley City"
select select "46"
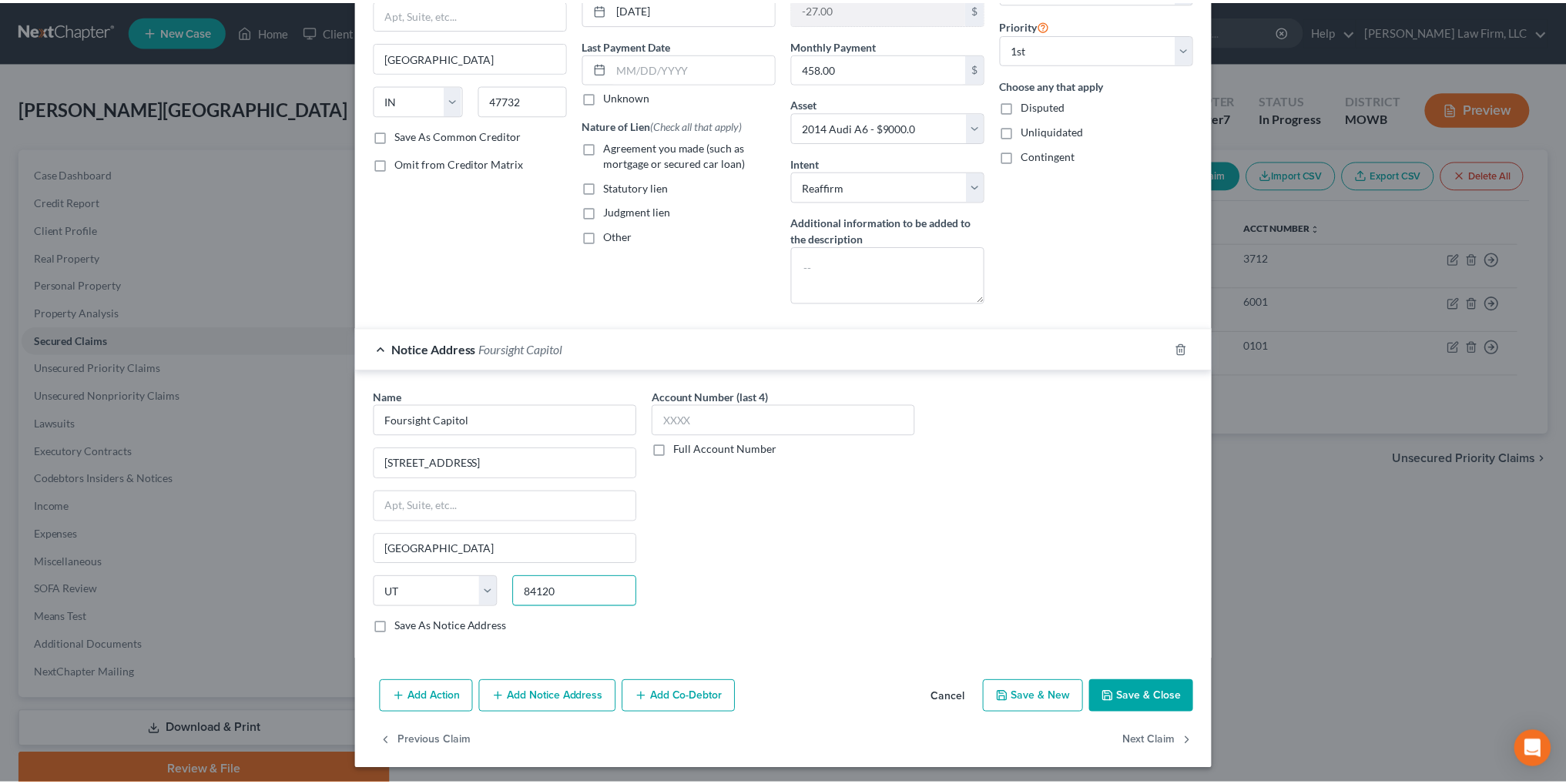
scroll to position [176, 0]
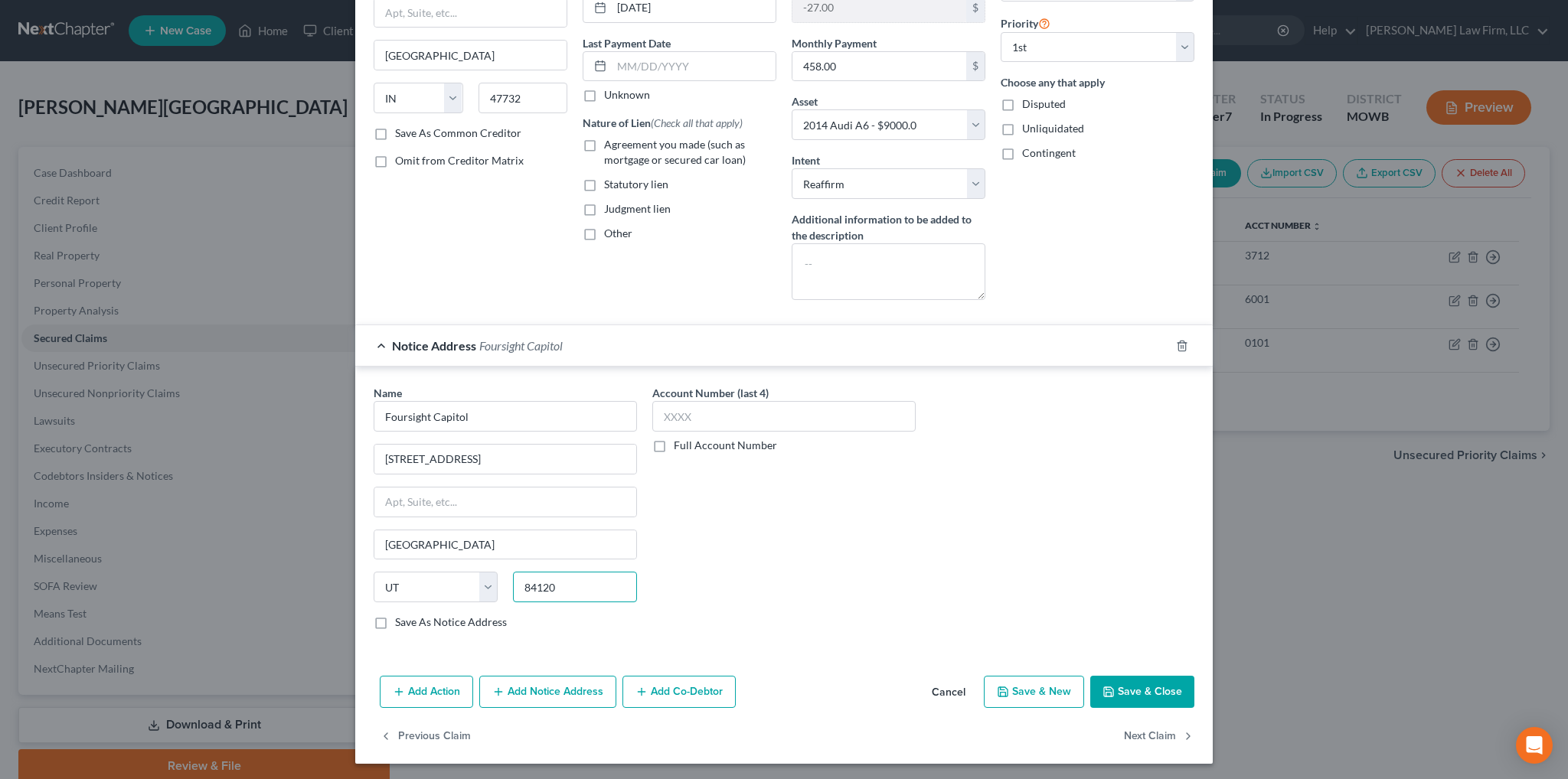
type input "84120"
type input "Salt Lake City"
click at [1179, 692] on button "Save & Close" at bounding box center [1142, 692] width 104 height 32
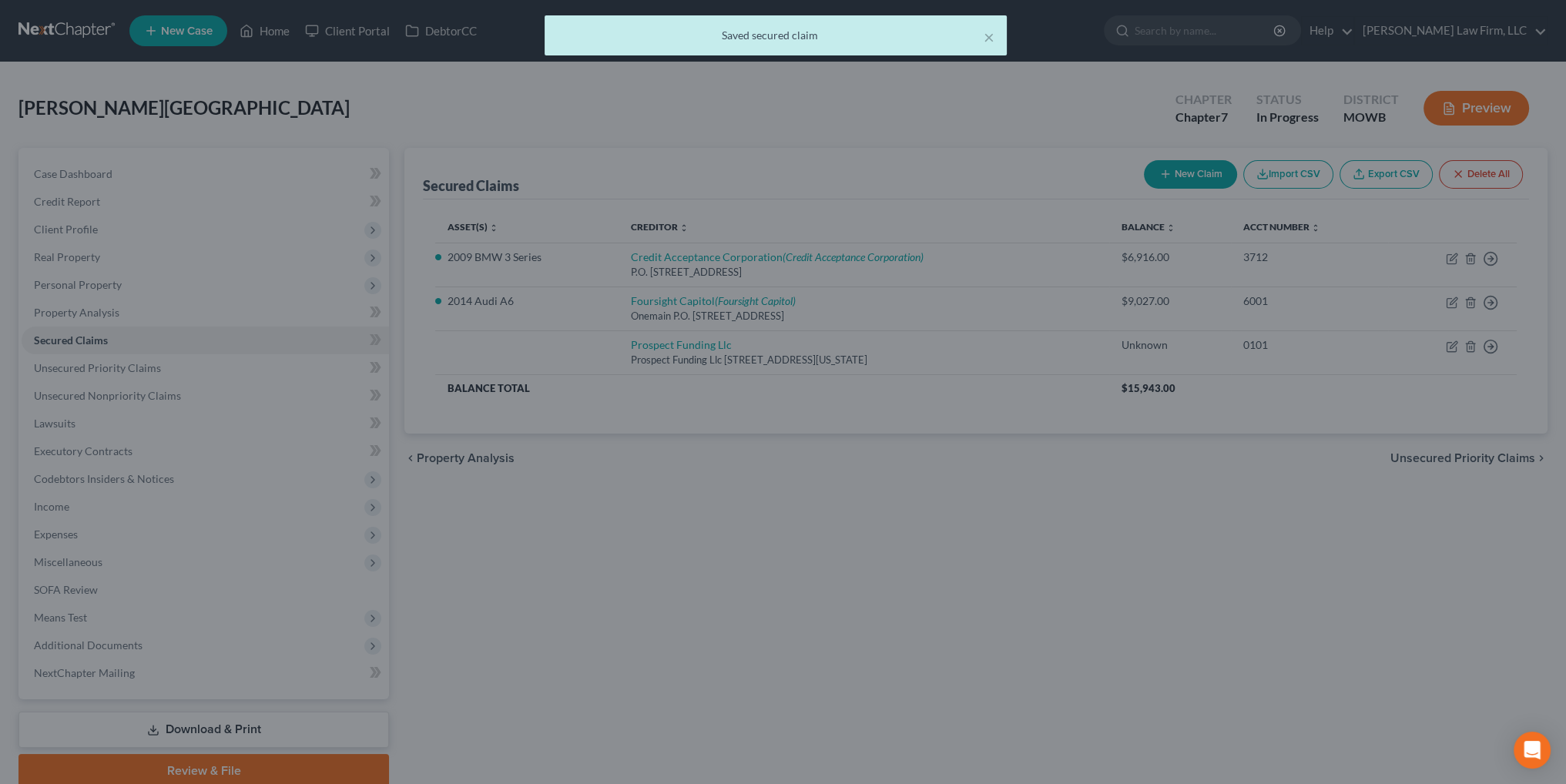
scroll to position [0, 0]
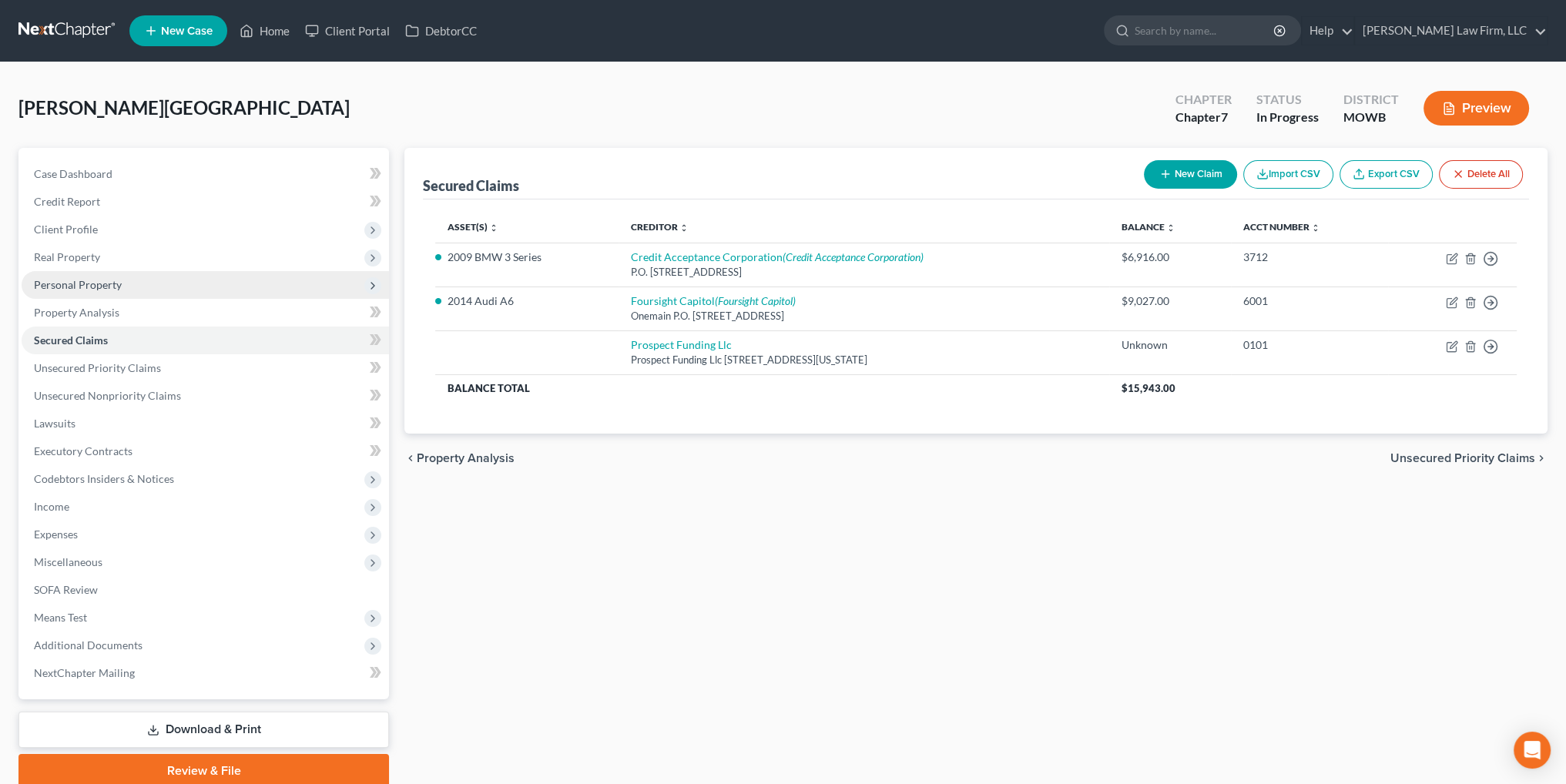
click at [78, 287] on span "Personal Property" at bounding box center [78, 284] width 88 height 13
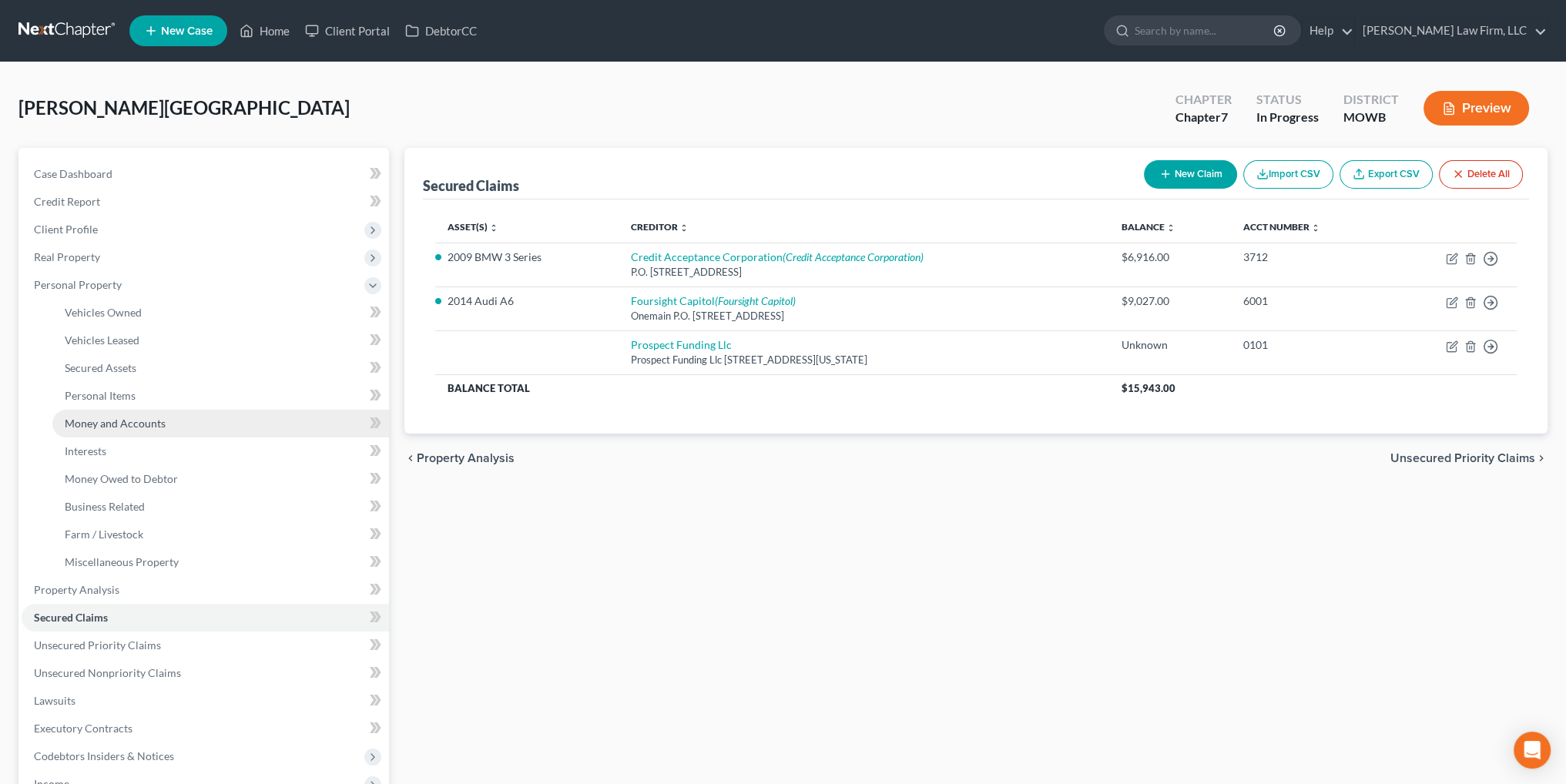
click at [114, 422] on span "Money and Accounts" at bounding box center [115, 423] width 101 height 13
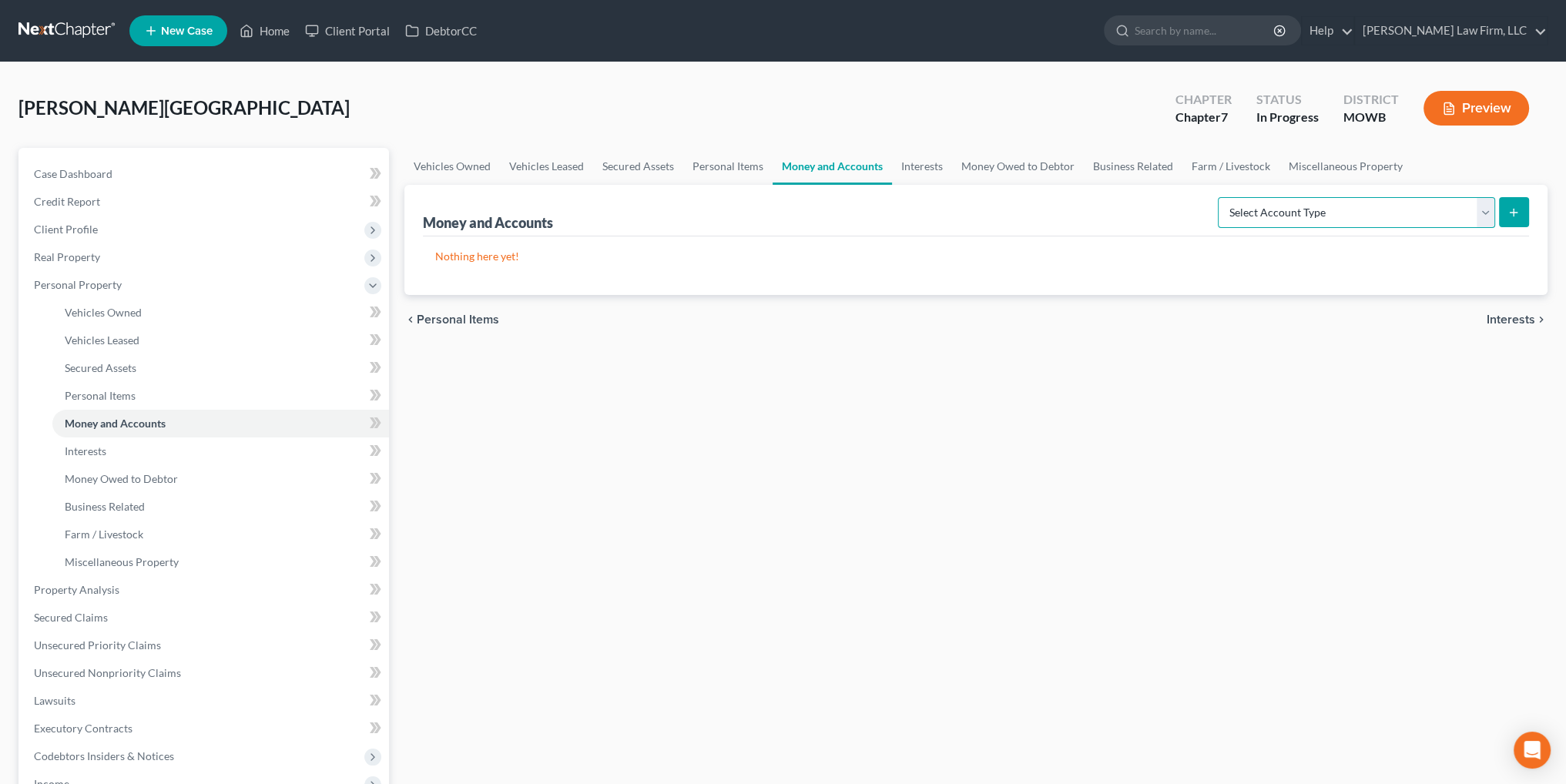
click at [1492, 207] on select "Select Account Type Brokerage Cash on Hand Certificates of Deposit Checking Acc…" at bounding box center [1356, 212] width 277 height 31
select select "checking"
click at [1221, 197] on select "Select Account Type Brokerage Cash on Hand Certificates of Deposit Checking Acc…" at bounding box center [1356, 212] width 277 height 31
click at [1516, 208] on icon "submit" at bounding box center [1514, 213] width 13 height 13
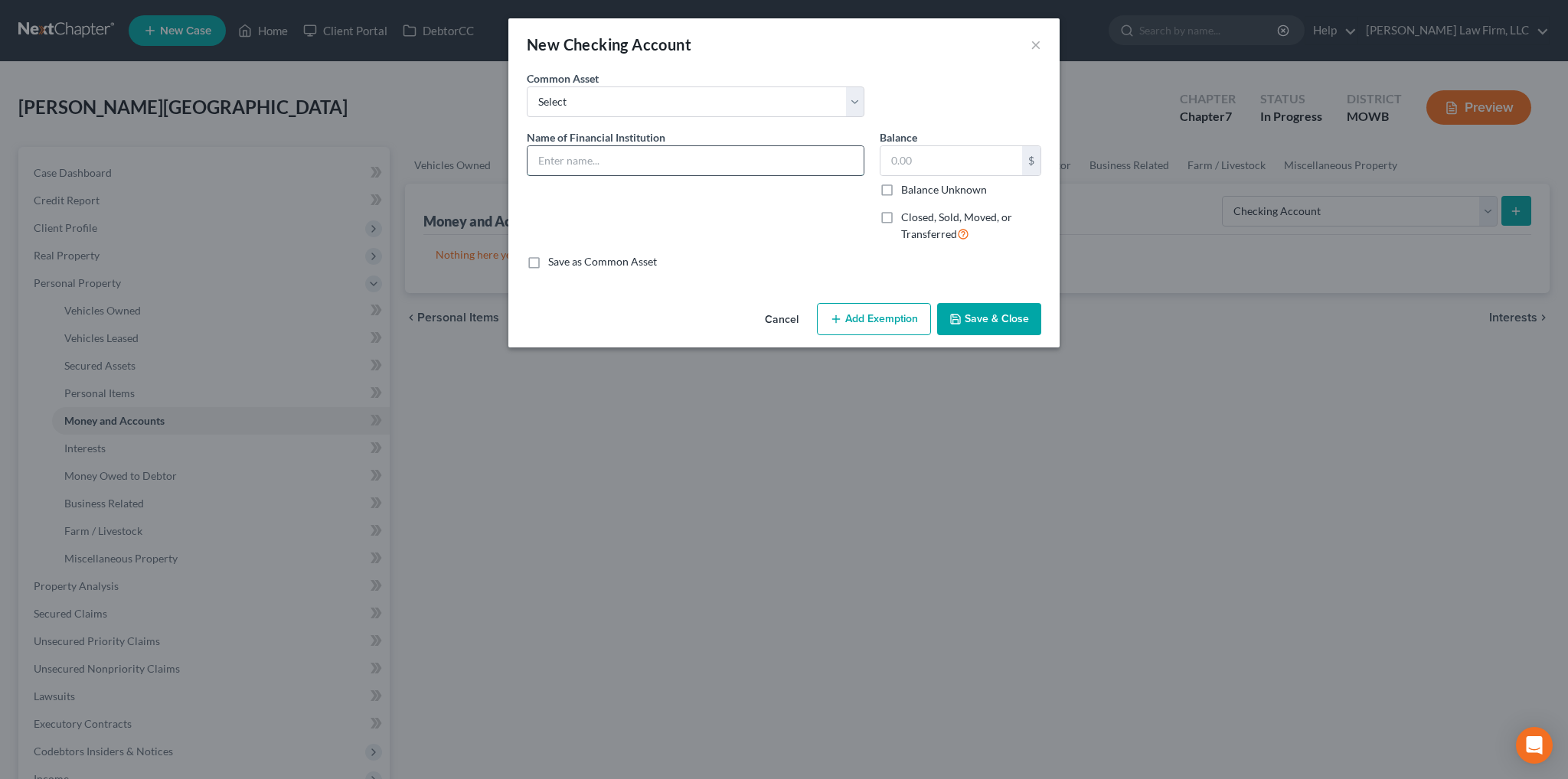
click at [598, 163] on input "text" at bounding box center [695, 161] width 336 height 29
type input "Bank Midwest #4378"
type input "200.00"
click at [889, 334] on div "Cancel Add Exemption Save & Close" at bounding box center [784, 322] width 551 height 50
click at [891, 325] on button "Add Exemption" at bounding box center [874, 319] width 114 height 32
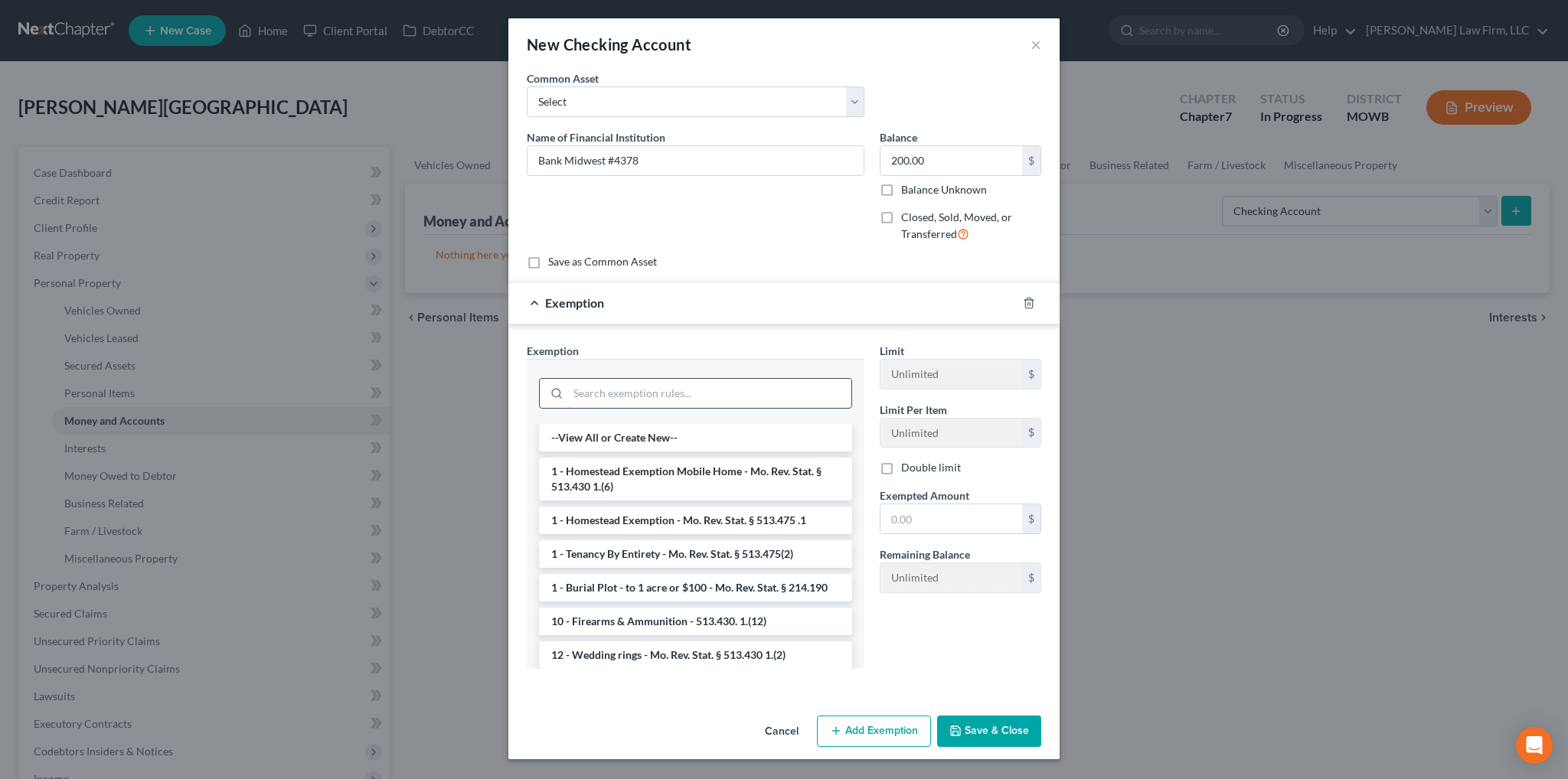
click at [684, 399] on input "search" at bounding box center [710, 393] width 283 height 29
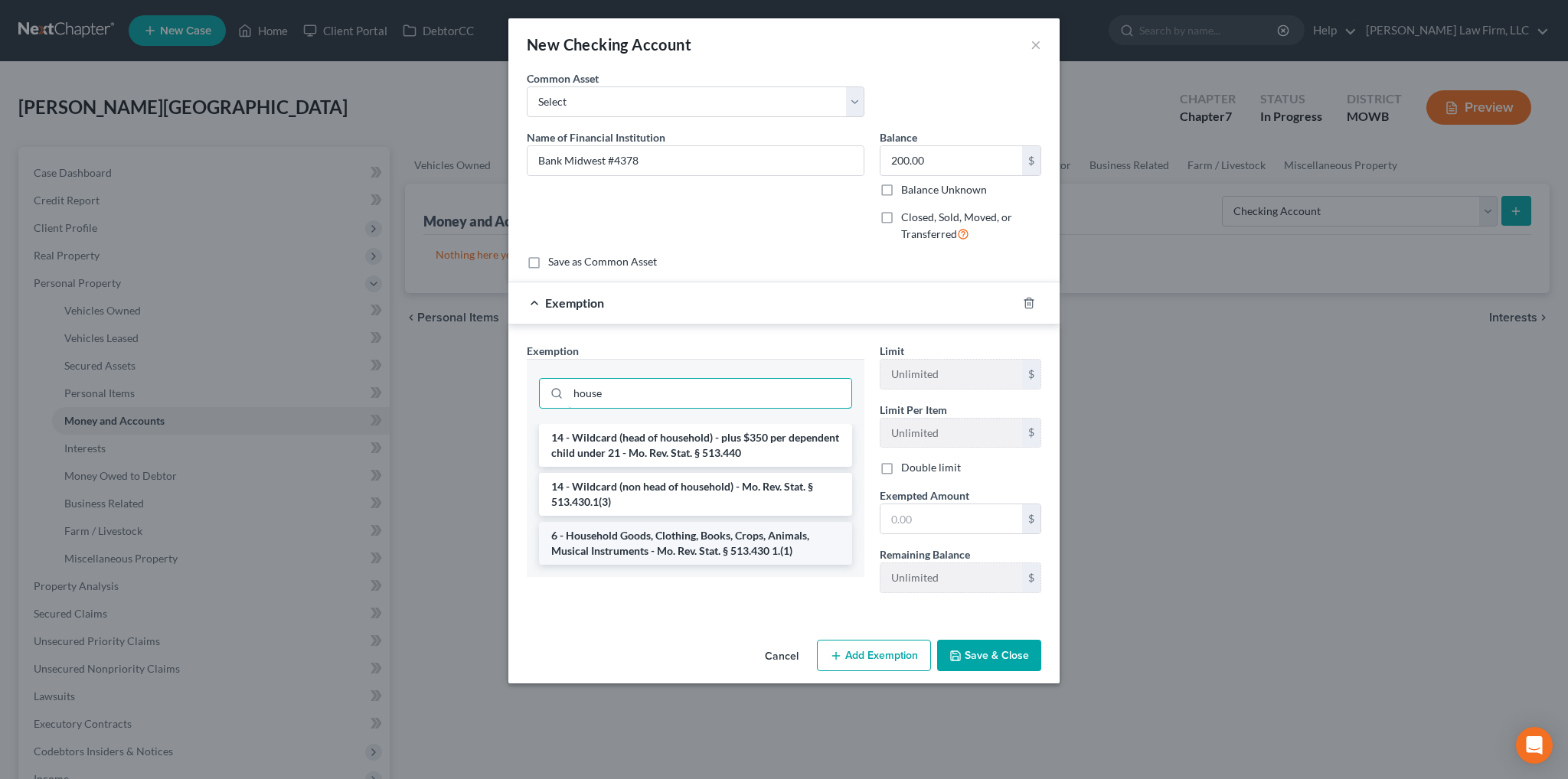
type input "house"
click at [686, 556] on li "6 - Household Goods, Clothing, Books, Crops, Animals, Musical Instruments - Mo.…" at bounding box center [696, 543] width 313 height 42
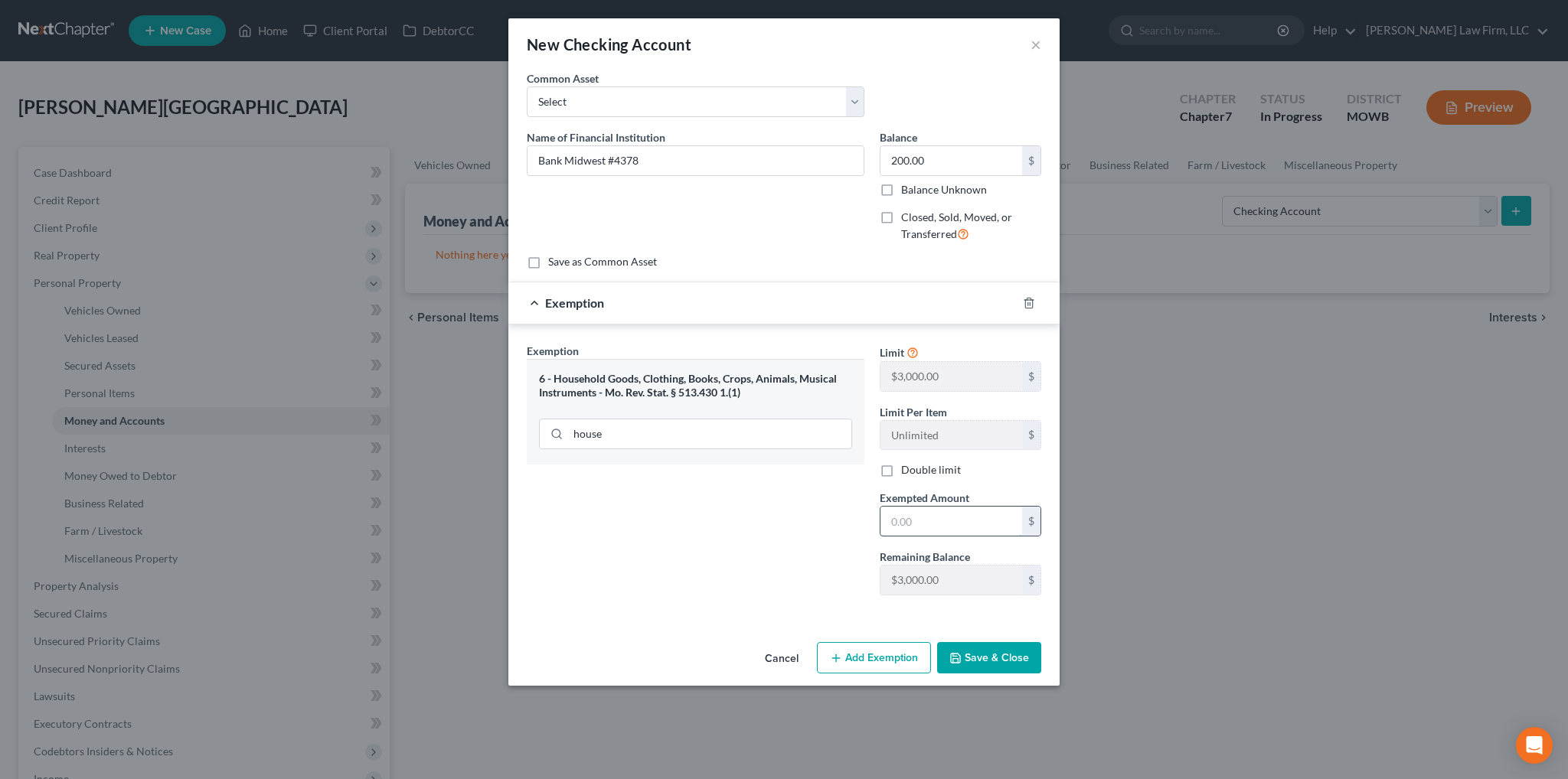
click at [910, 507] on input "text" at bounding box center [951, 521] width 142 height 29
type input "200.00"
click at [989, 651] on button "Save & Close" at bounding box center [989, 658] width 104 height 32
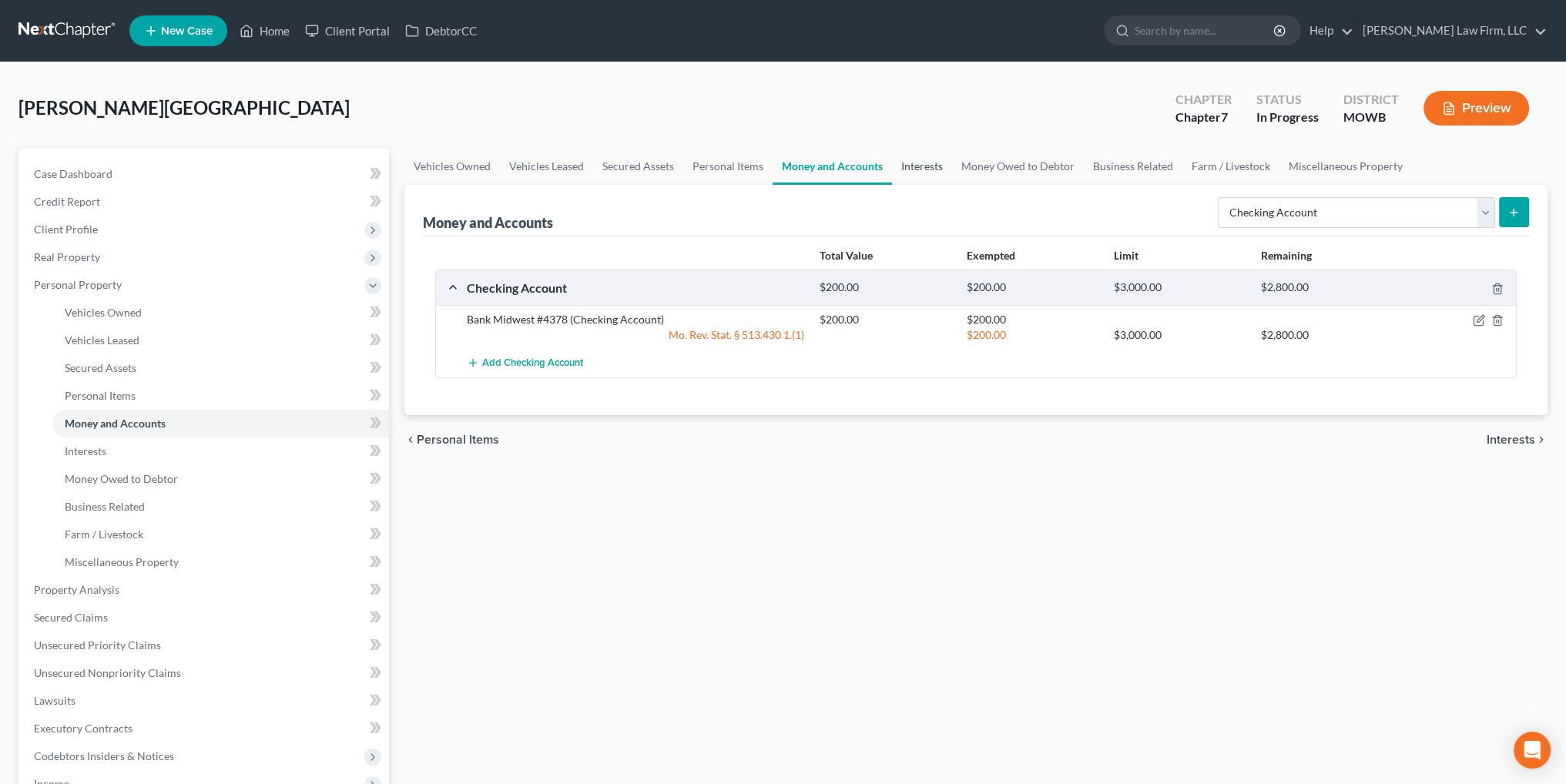
click at [924, 165] on link "Interests" at bounding box center [922, 166] width 60 height 37
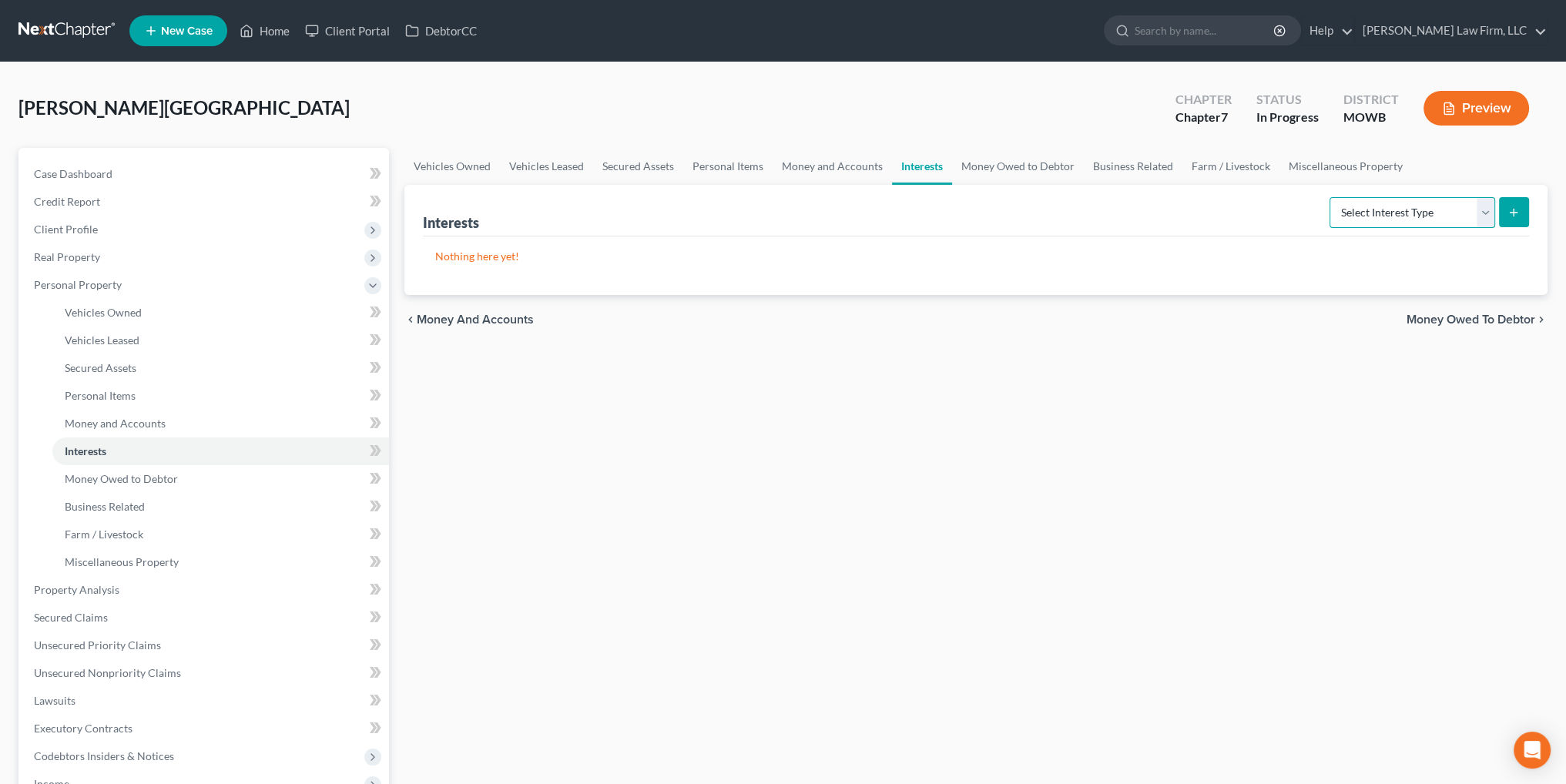
click at [1445, 220] on select "Select Interest Type 401K Annuity Bond Education IRA Government Bond Government…" at bounding box center [1412, 212] width 166 height 31
select select "other_retirement_plan"
click at [1331, 197] on select "Select Interest Type 401K Annuity Bond Education IRA Government Bond Government…" at bounding box center [1412, 212] width 166 height 31
click at [1511, 211] on icon "submit" at bounding box center [1514, 213] width 13 height 13
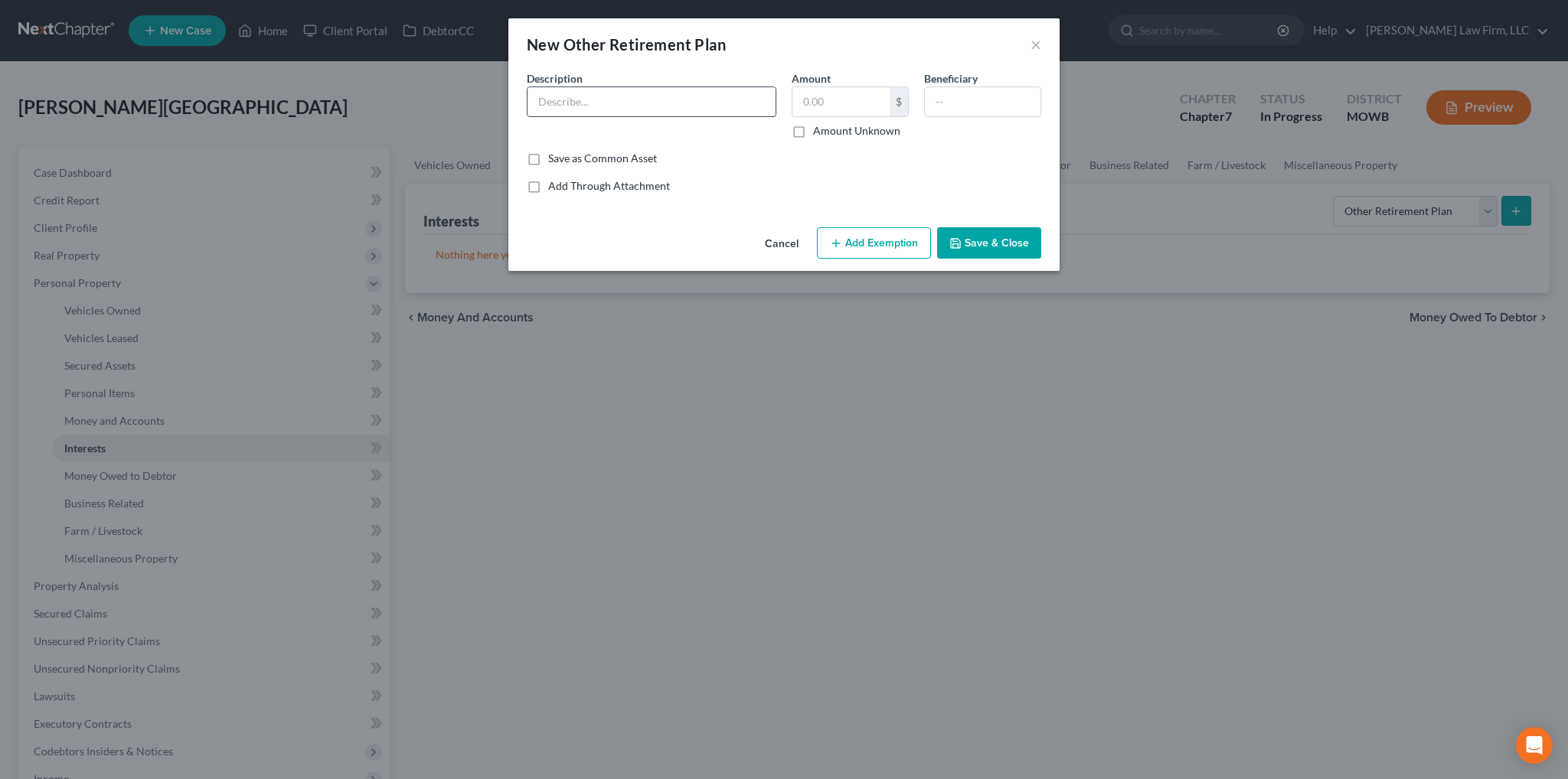
click at [705, 108] on input "text" at bounding box center [651, 102] width 248 height 29
type input "Fidelity"
type input "180.00"
click at [904, 247] on button "Add Exemption" at bounding box center [874, 243] width 114 height 32
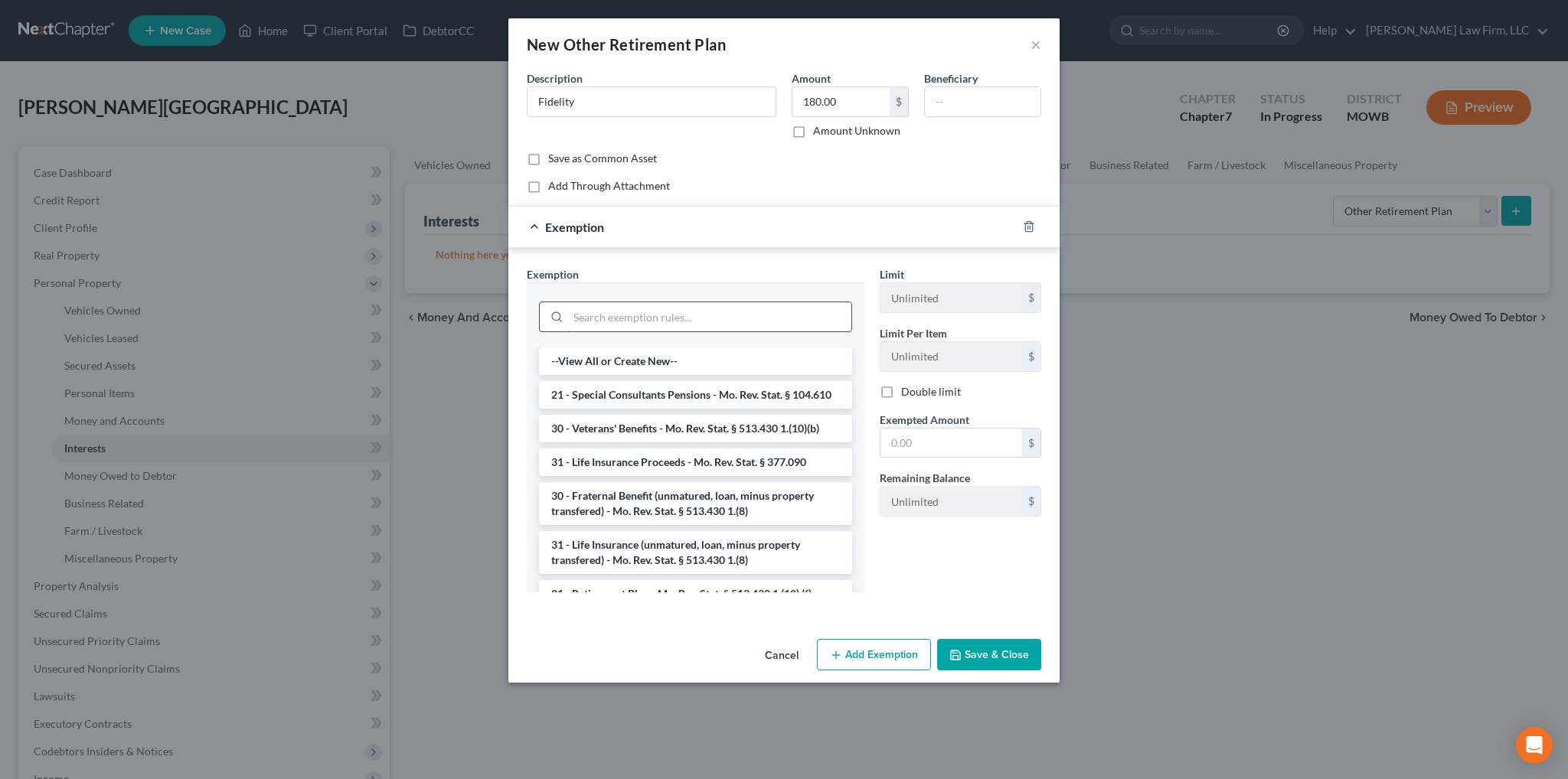
click at [626, 307] on input "search" at bounding box center [710, 316] width 283 height 29
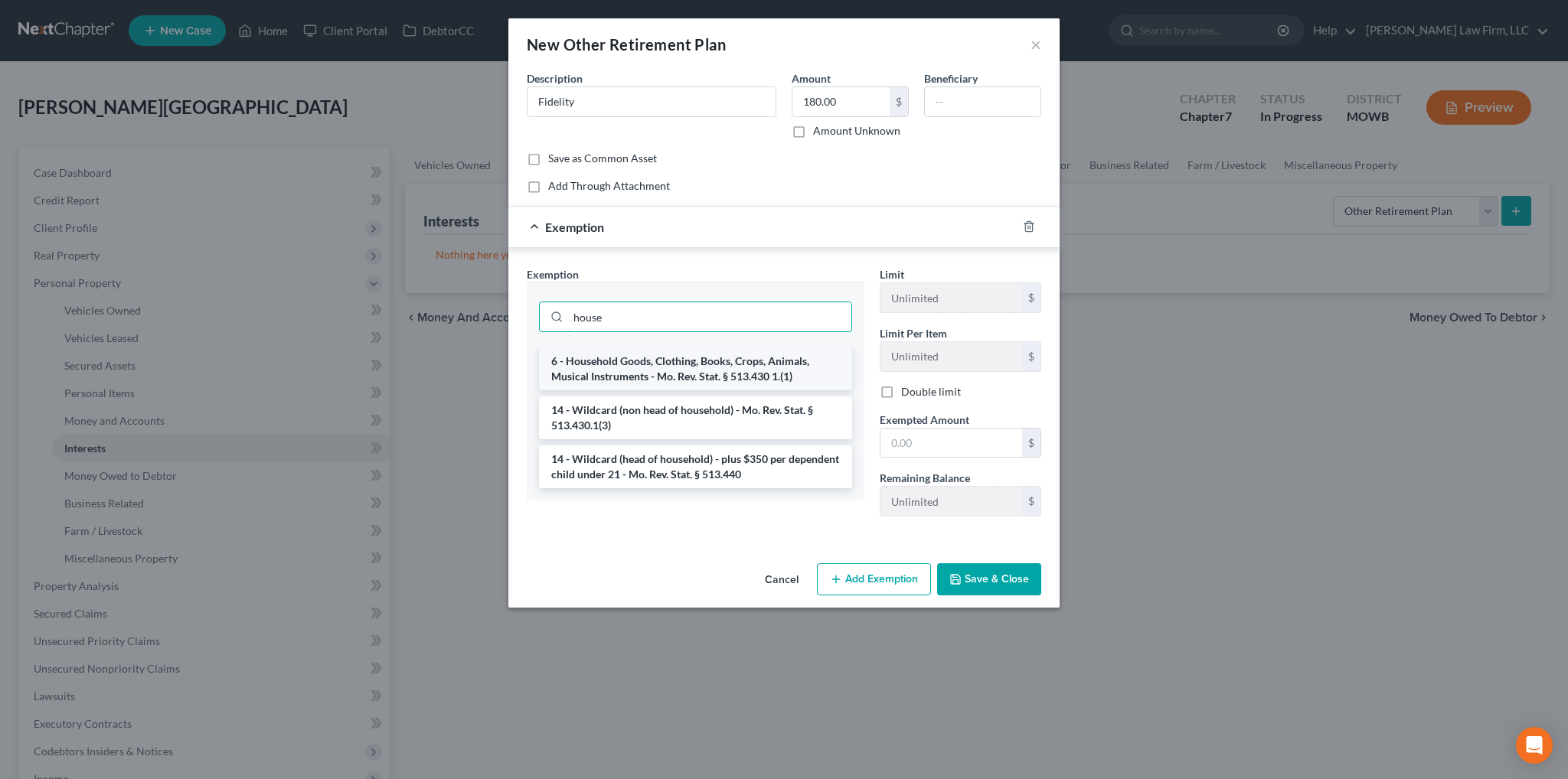
type input "house"
drag, startPoint x: 668, startPoint y: 371, endPoint x: 767, endPoint y: 402, distance: 103.7
click at [671, 380] on li "6 - Household Goods, Clothing, Books, Crops, Animals, Musical Instruments - Mo.…" at bounding box center [696, 369] width 313 height 42
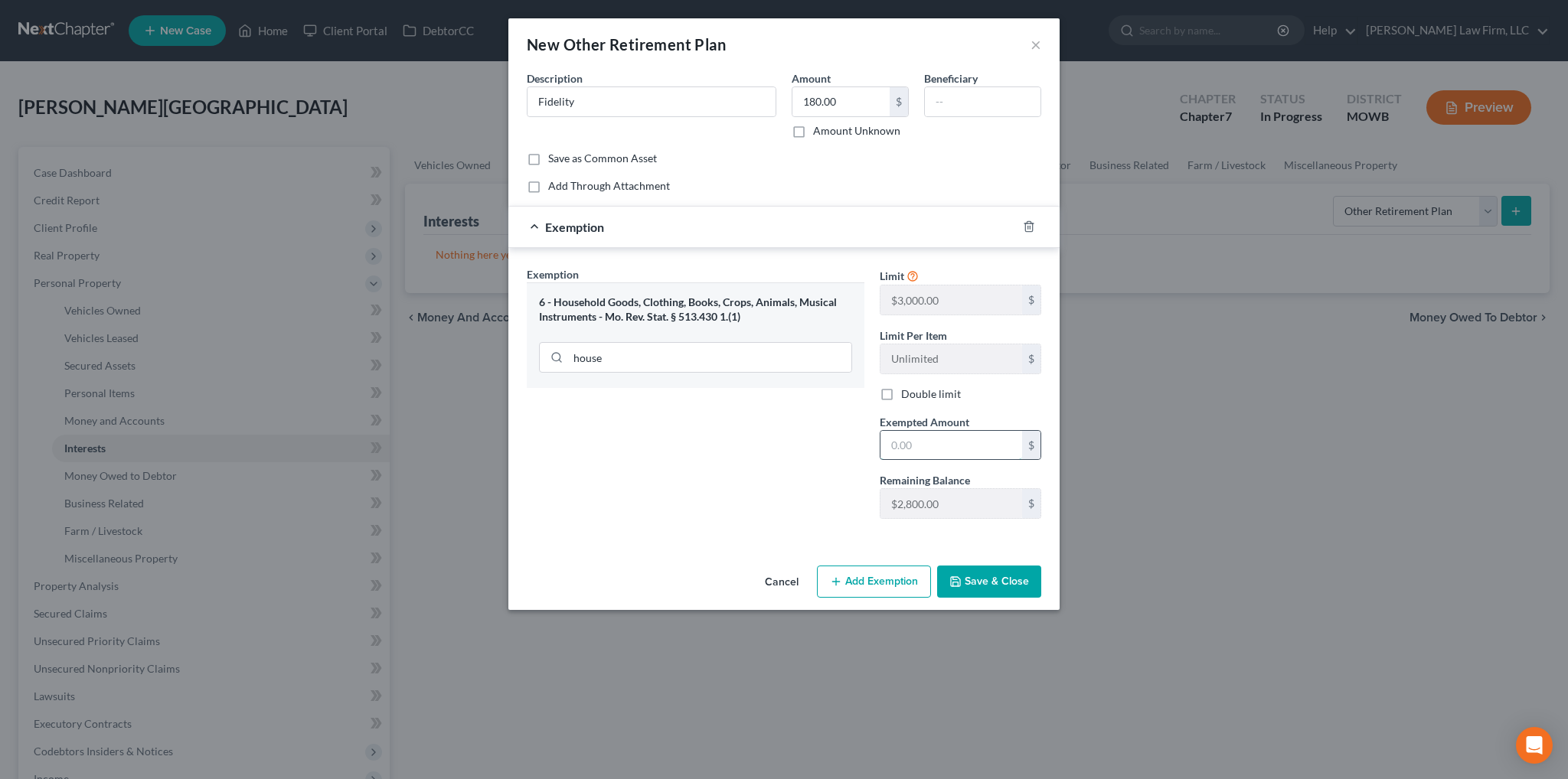
click at [895, 435] on input "text" at bounding box center [951, 445] width 142 height 29
type input "180.00"
click at [1015, 577] on button "Save & Close" at bounding box center [989, 581] width 104 height 32
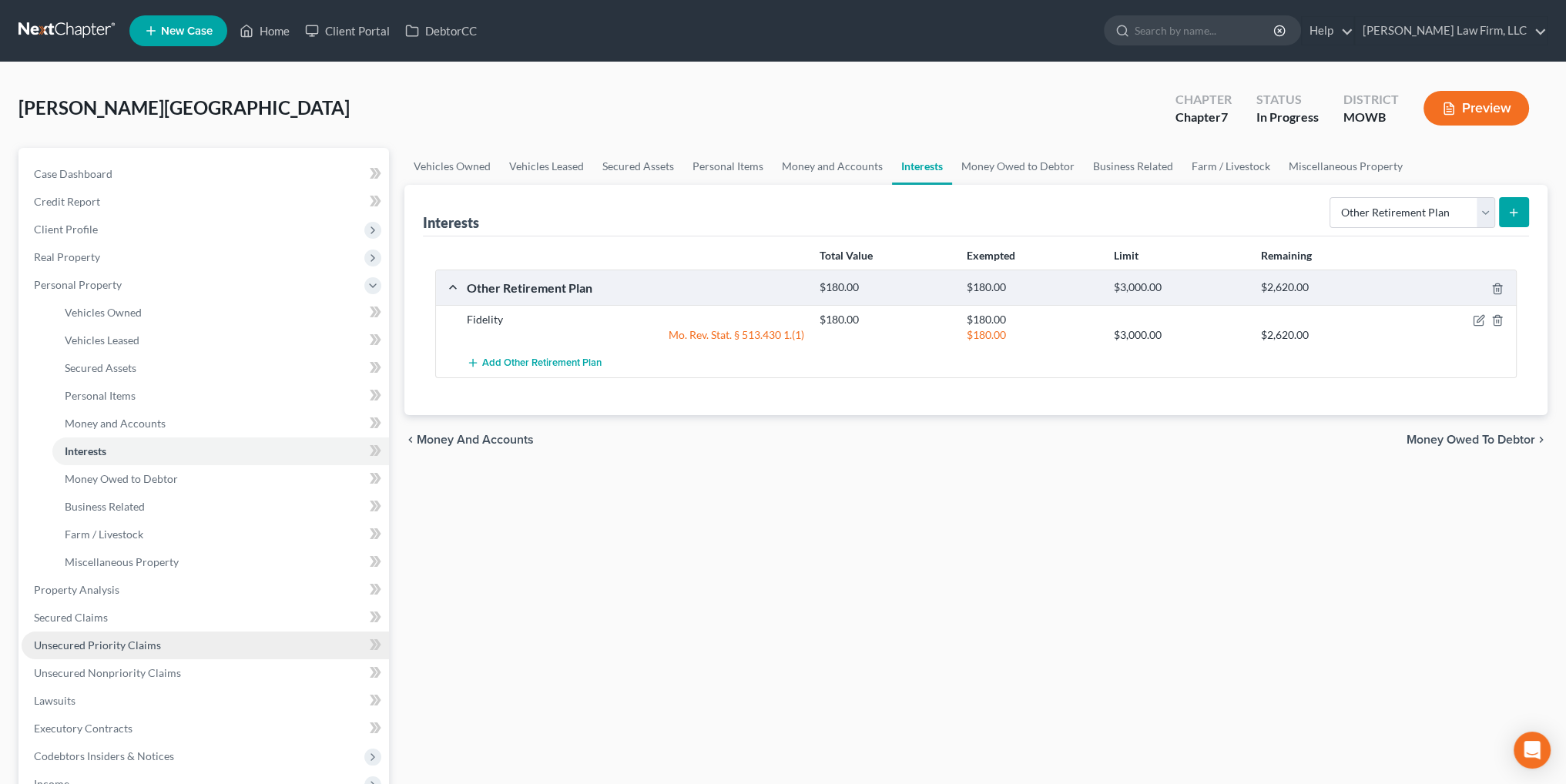
click at [80, 645] on span "Unsecured Priority Claims" at bounding box center [97, 645] width 127 height 13
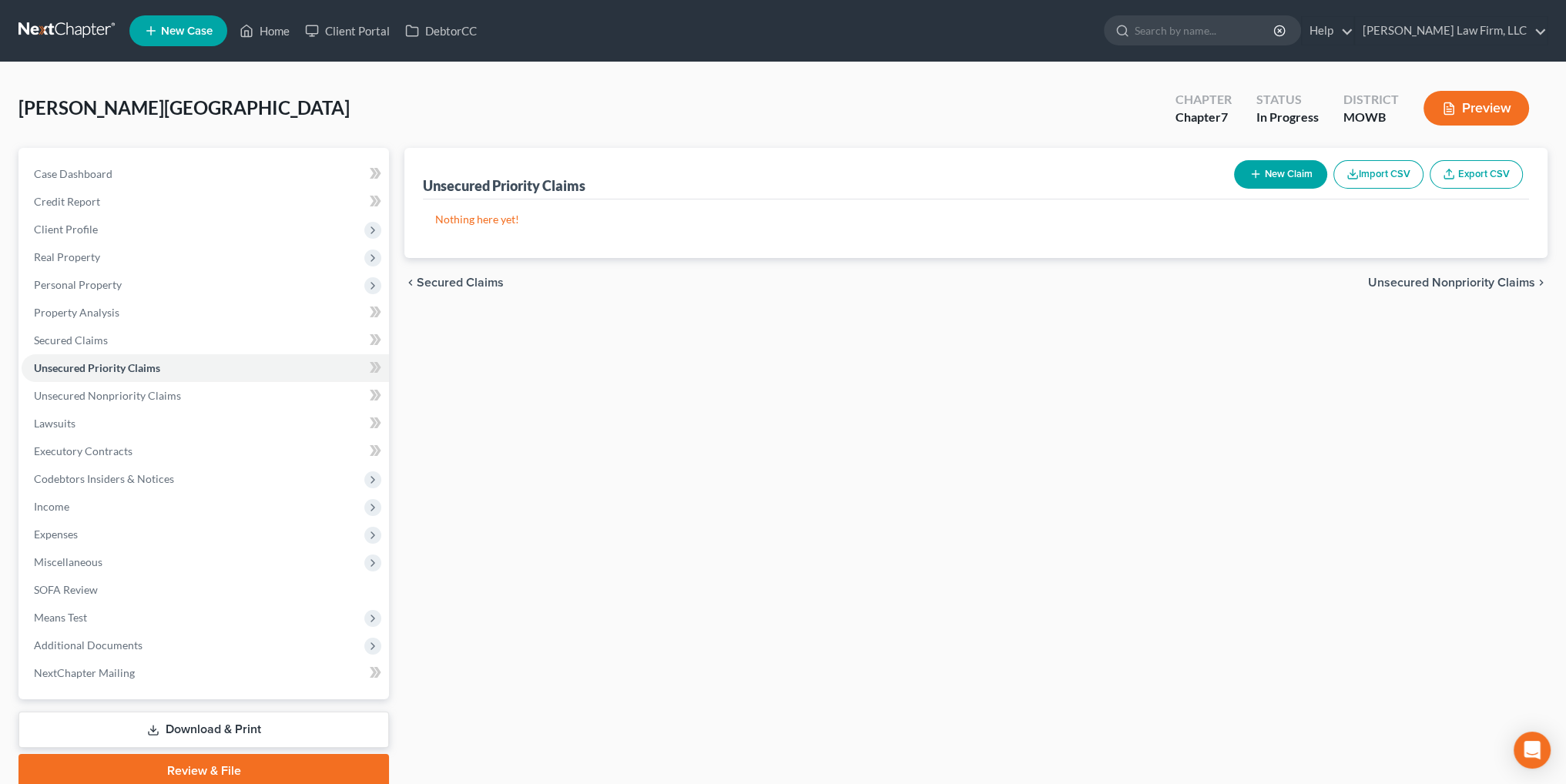
click at [1272, 162] on button "New Claim" at bounding box center [1281, 174] width 93 height 29
select select "0"
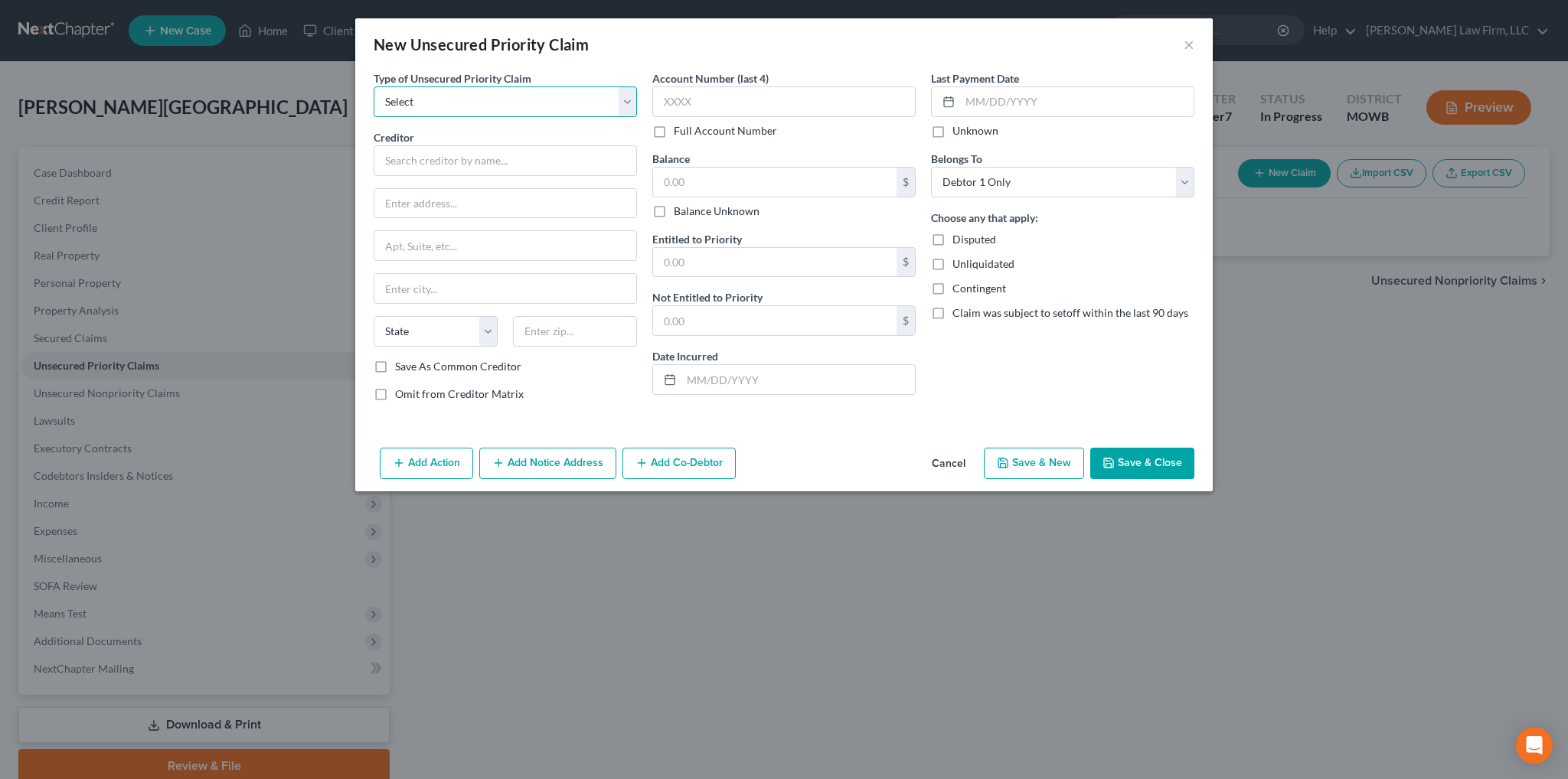
drag, startPoint x: 450, startPoint y: 90, endPoint x: 441, endPoint y: 115, distance: 26.6
click at [450, 90] on select "Select Taxes & Other Government Units Domestic Support Obligations Extensions o…" at bounding box center [505, 102] width 264 height 31
select select "0"
click at [374, 87] on select "Select Taxes & Other Government Units Domestic Support Obligations Extensions o…" at bounding box center [505, 102] width 264 height 31
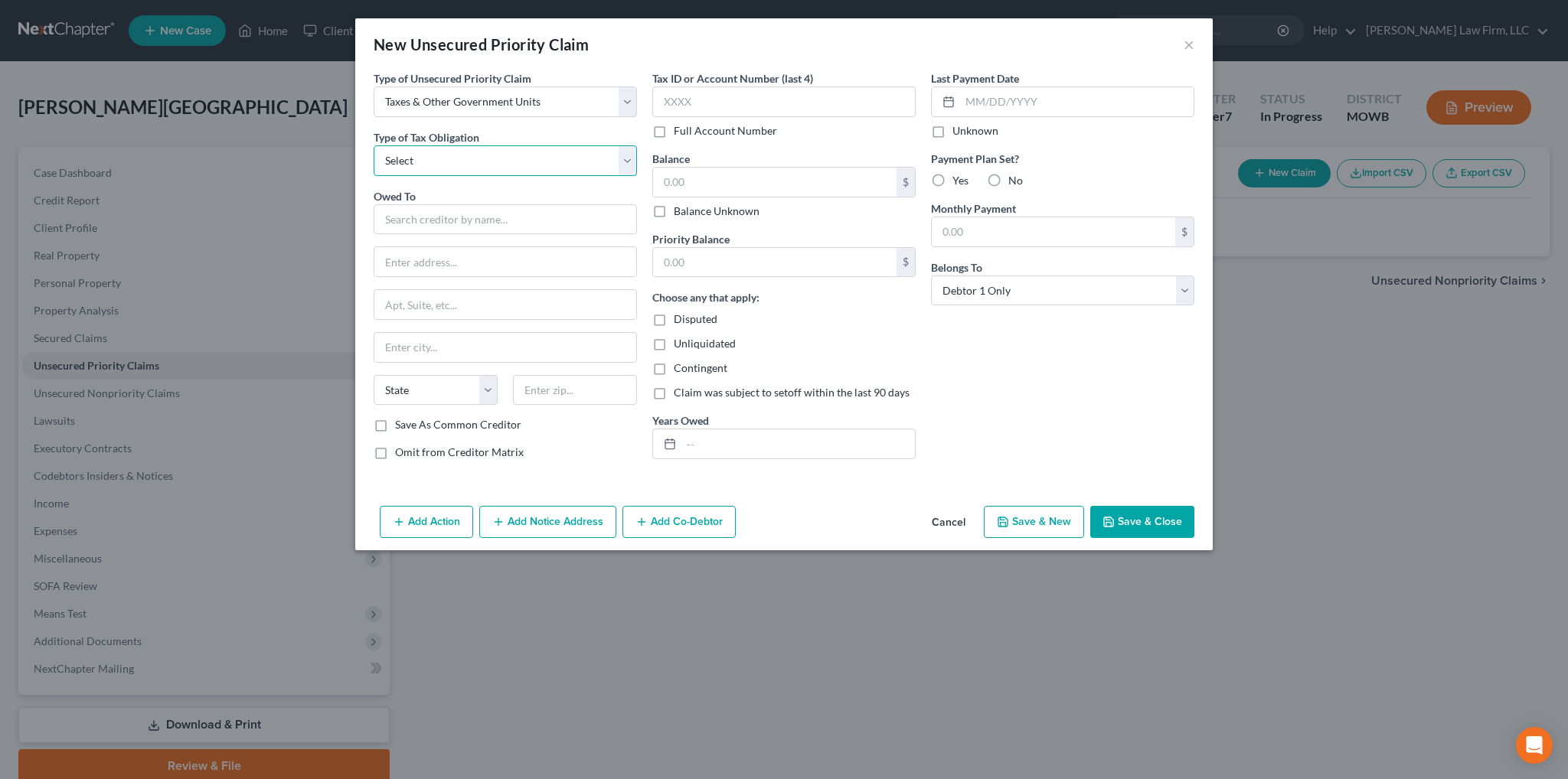
click at [431, 159] on select "Select Federal City State Franchise Tax Board Other" at bounding box center [505, 161] width 264 height 31
click at [371, 209] on div "Type of Unsecured Priority Claim * Select Taxes & Other Government Units Domest…" at bounding box center [505, 271] width 279 height 402
click at [420, 215] on input "text" at bounding box center [505, 220] width 264 height 31
click at [458, 170] on select "Select Federal City State Franchise Tax Board Other" at bounding box center [505, 161] width 264 height 31
select select "0"
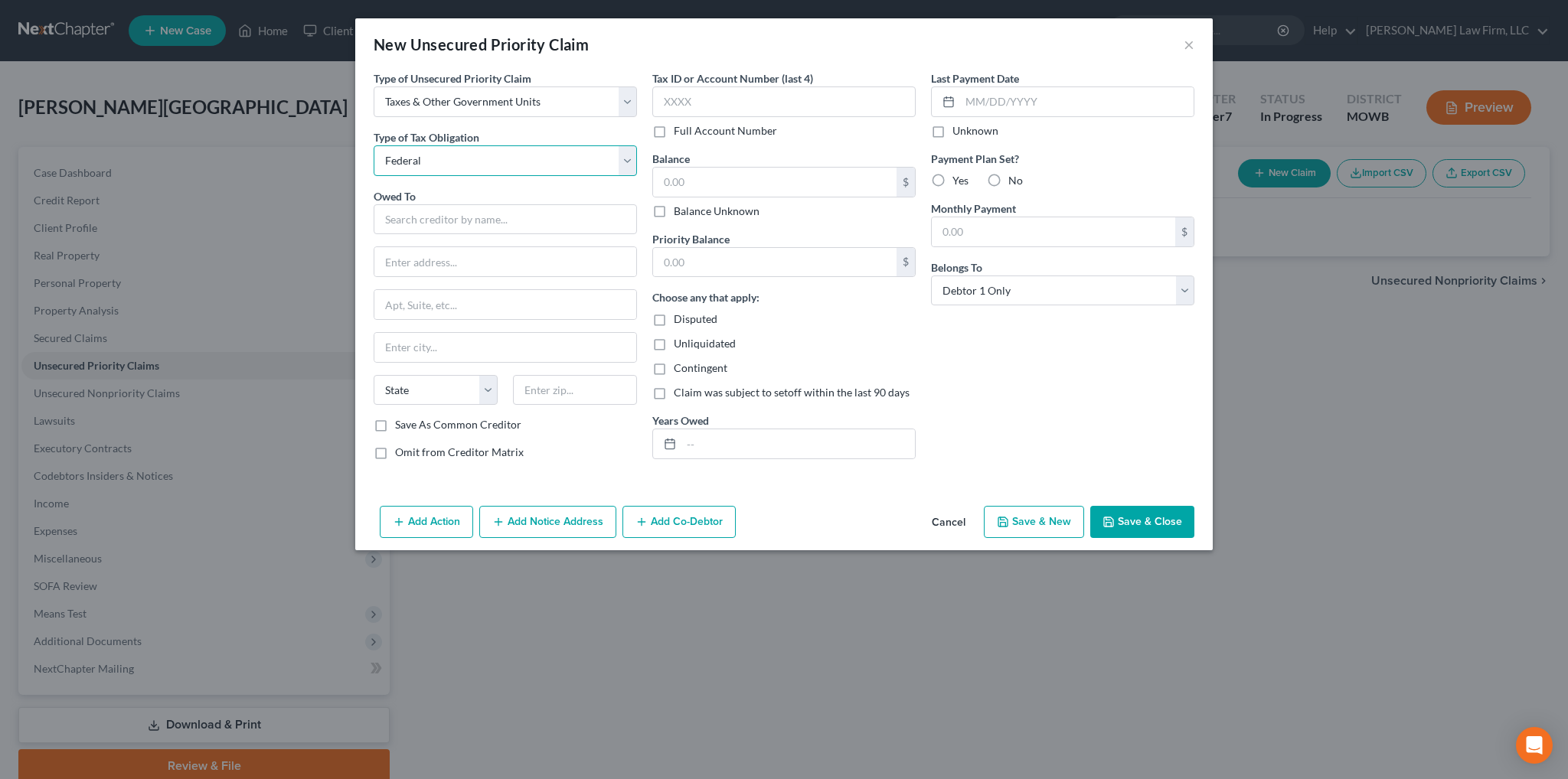
click at [374, 146] on select "Select Federal City State Franchise Tax Board Other" at bounding box center [505, 161] width 264 height 31
click at [441, 209] on input "text" at bounding box center [505, 220] width 264 height 31
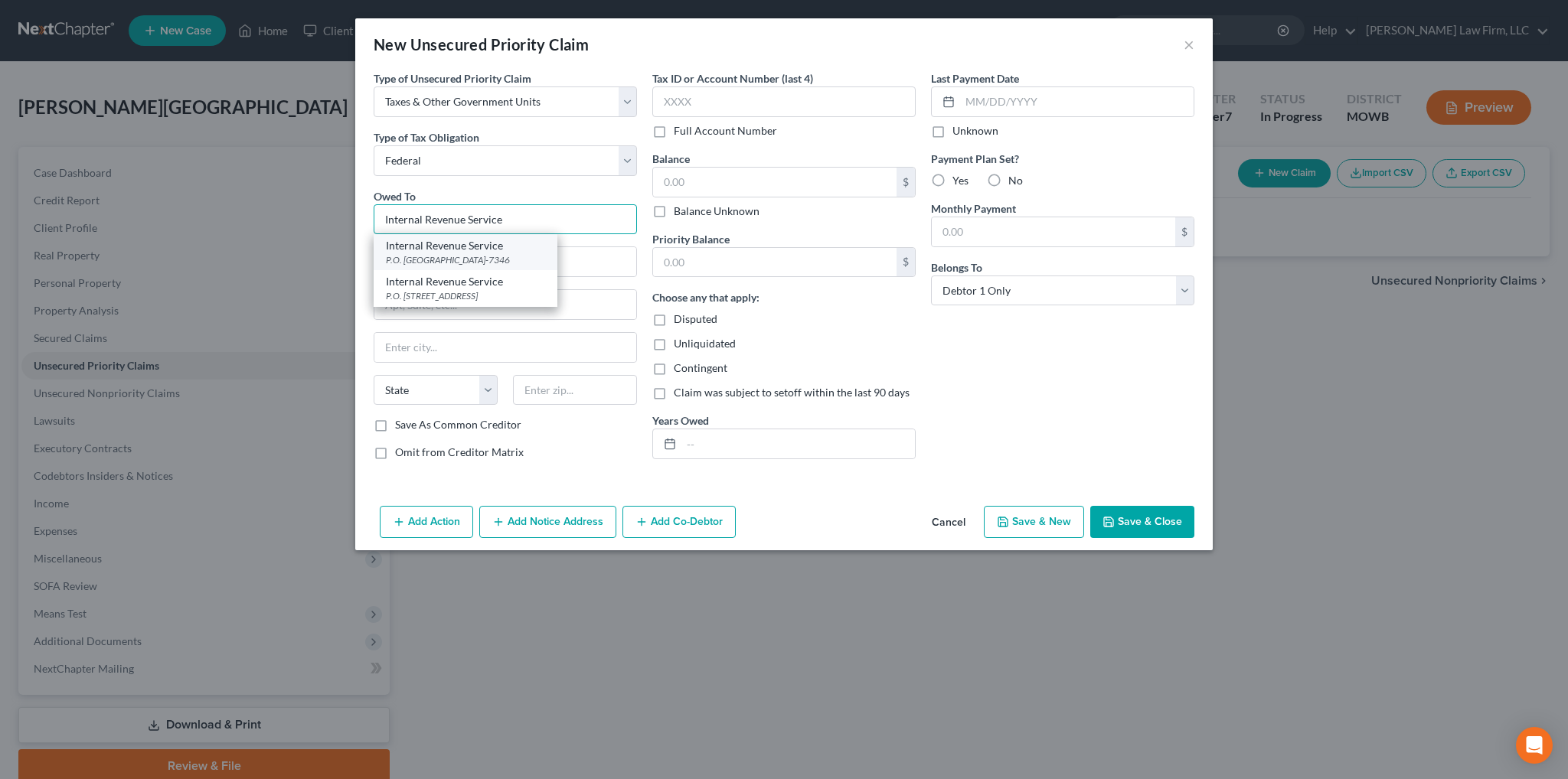
type input "Internal Revenue Service"
click at [453, 264] on div "P.O. Box 7346, Philadelphia, PA 19101-7346" at bounding box center [465, 260] width 159 height 13
type input "P.O. Box 7346"
type input "Philadelphia"
select select "39"
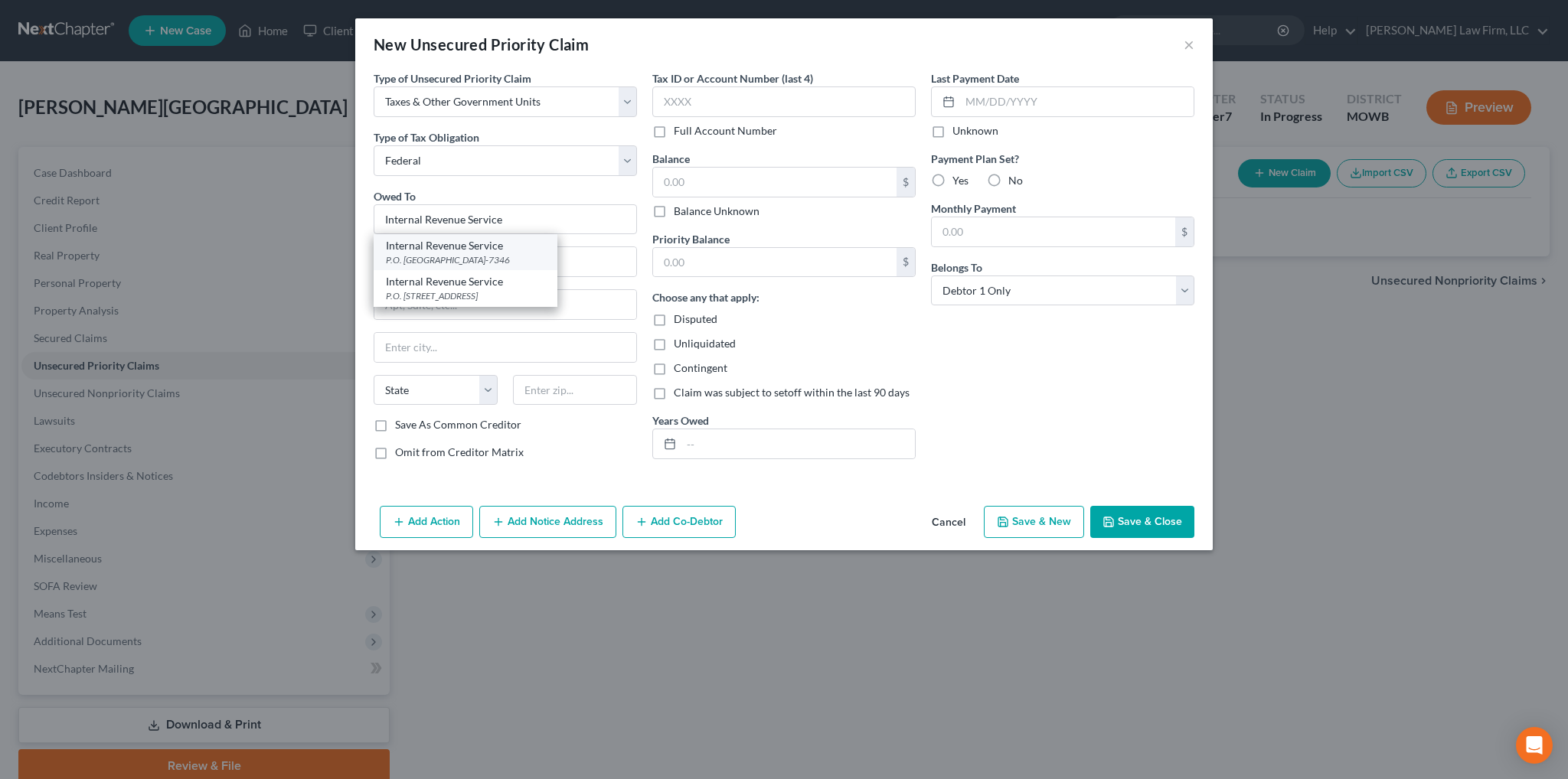
type input "19101-7346"
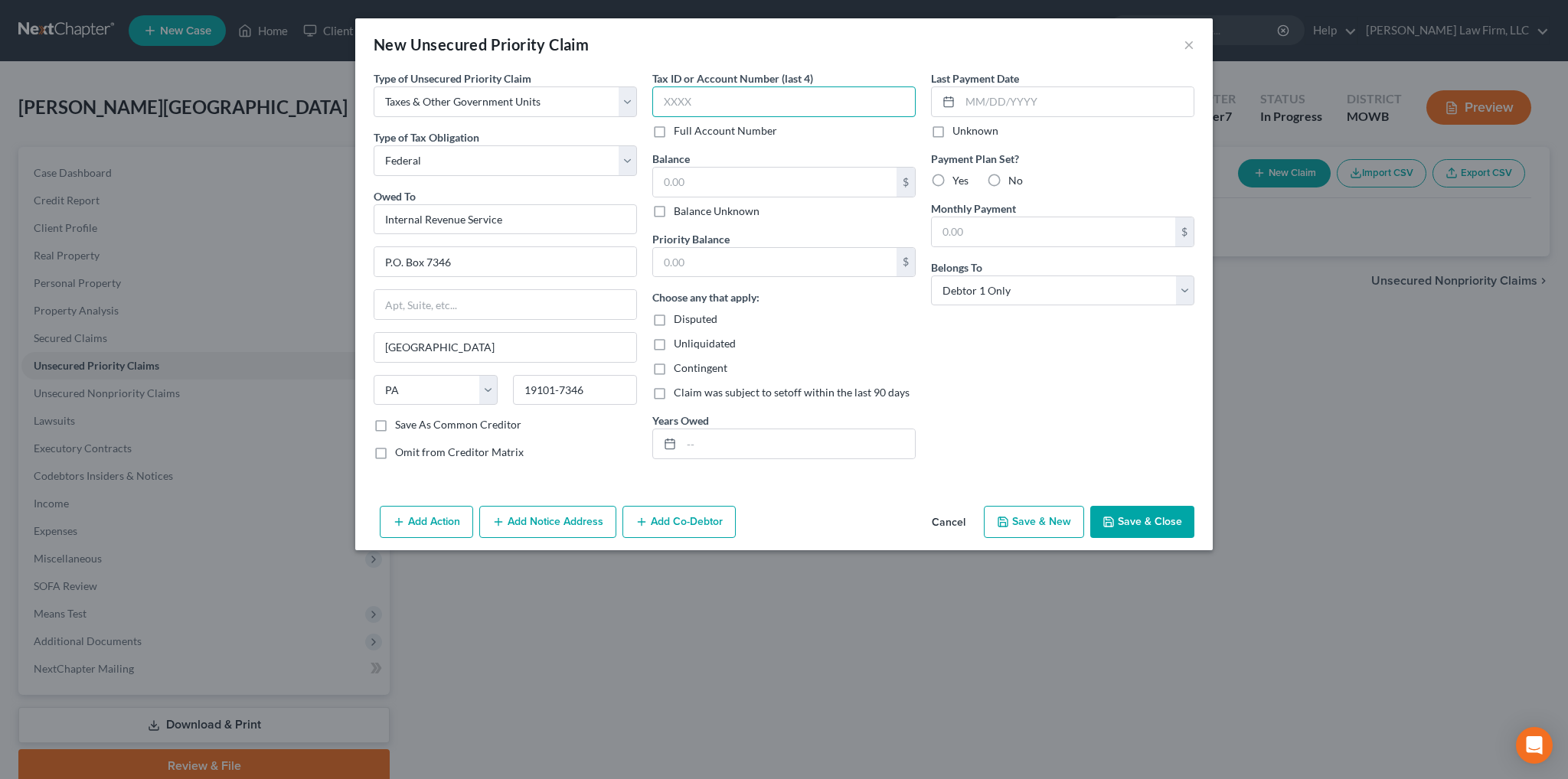
click at [746, 93] on input "text" at bounding box center [784, 102] width 264 height 31
click at [719, 185] on input "text" at bounding box center [775, 182] width 243 height 29
type input "2,433.00"
click at [784, 111] on input "text" at bounding box center [784, 102] width 264 height 31
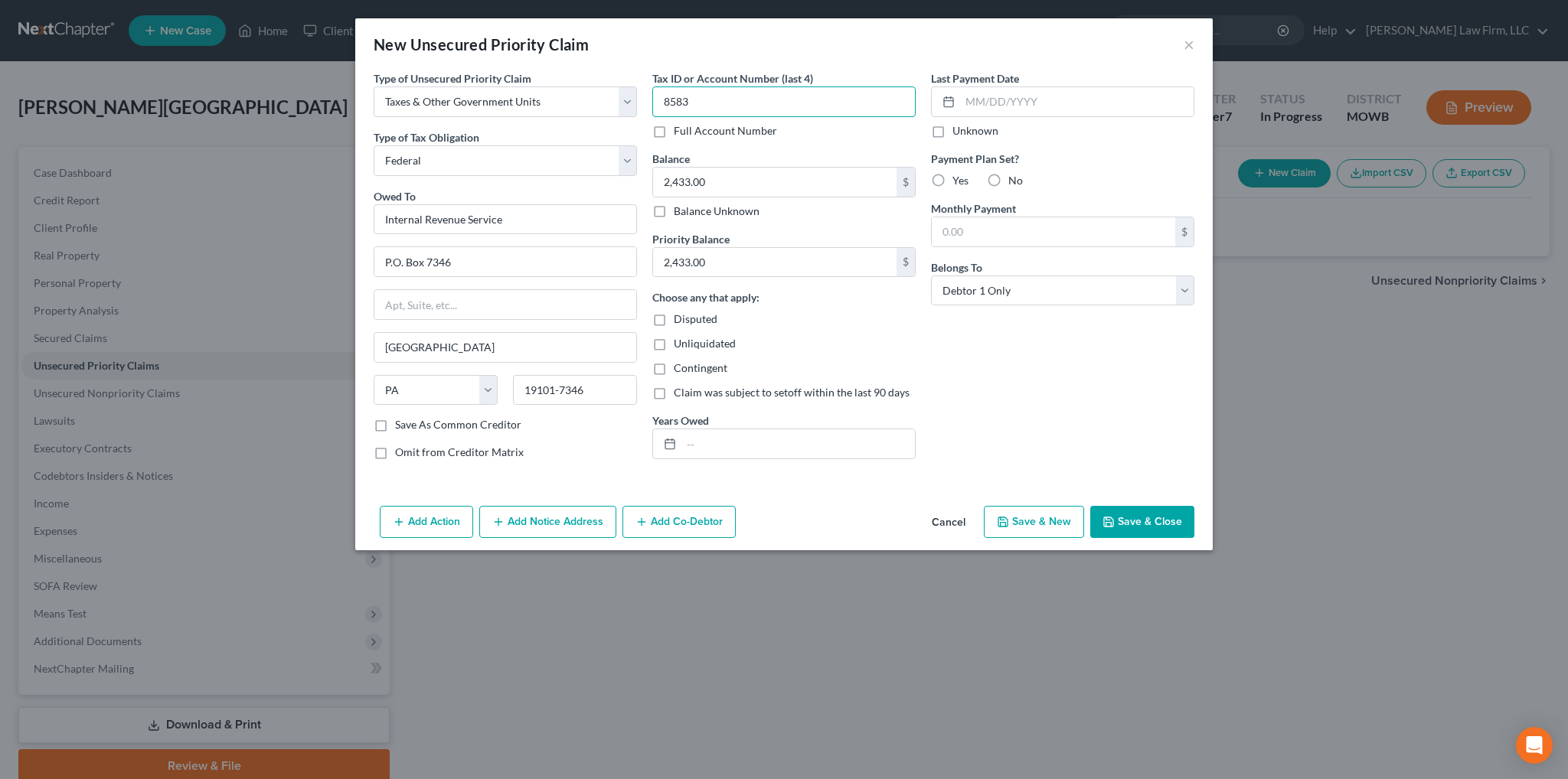
type input "8583"
click at [1160, 522] on button "Save & Close" at bounding box center [1142, 522] width 104 height 32
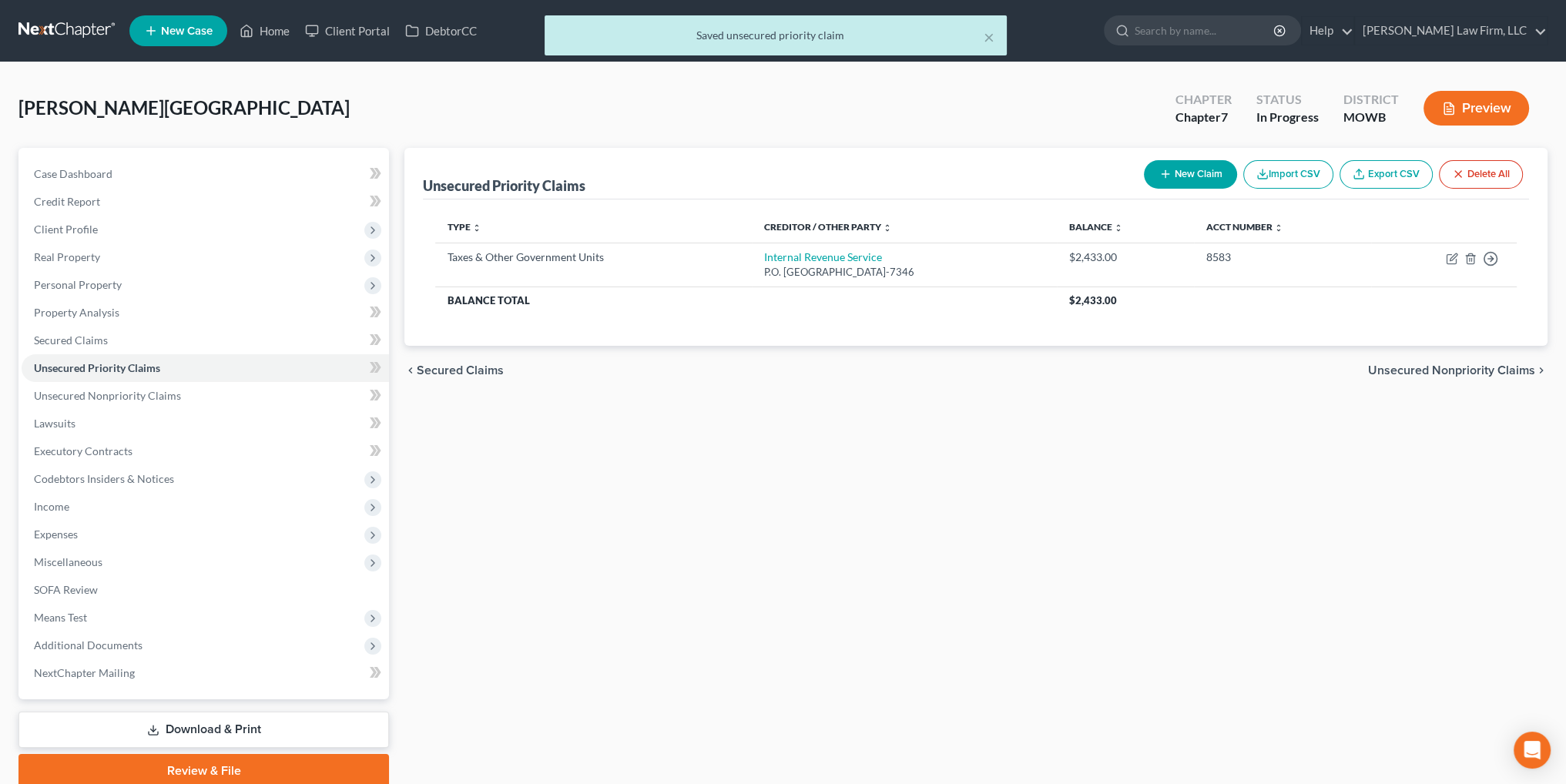
click at [266, 25] on div "× Saved unsecured priority claim" at bounding box center [775, 39] width 1566 height 48
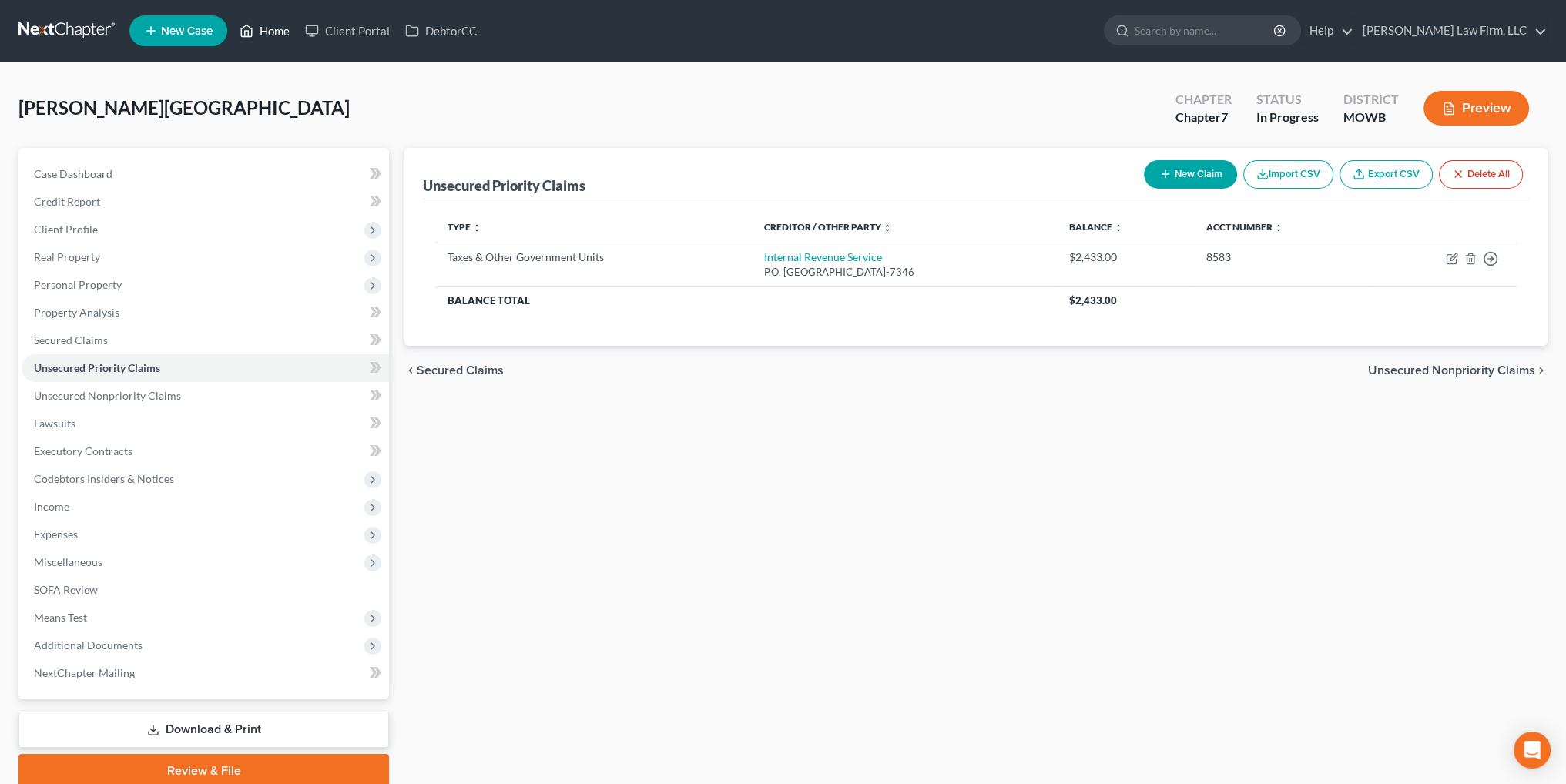
click at [268, 26] on link "Home" at bounding box center [265, 30] width 66 height 28
